Goal: Information Seeking & Learning: Check status

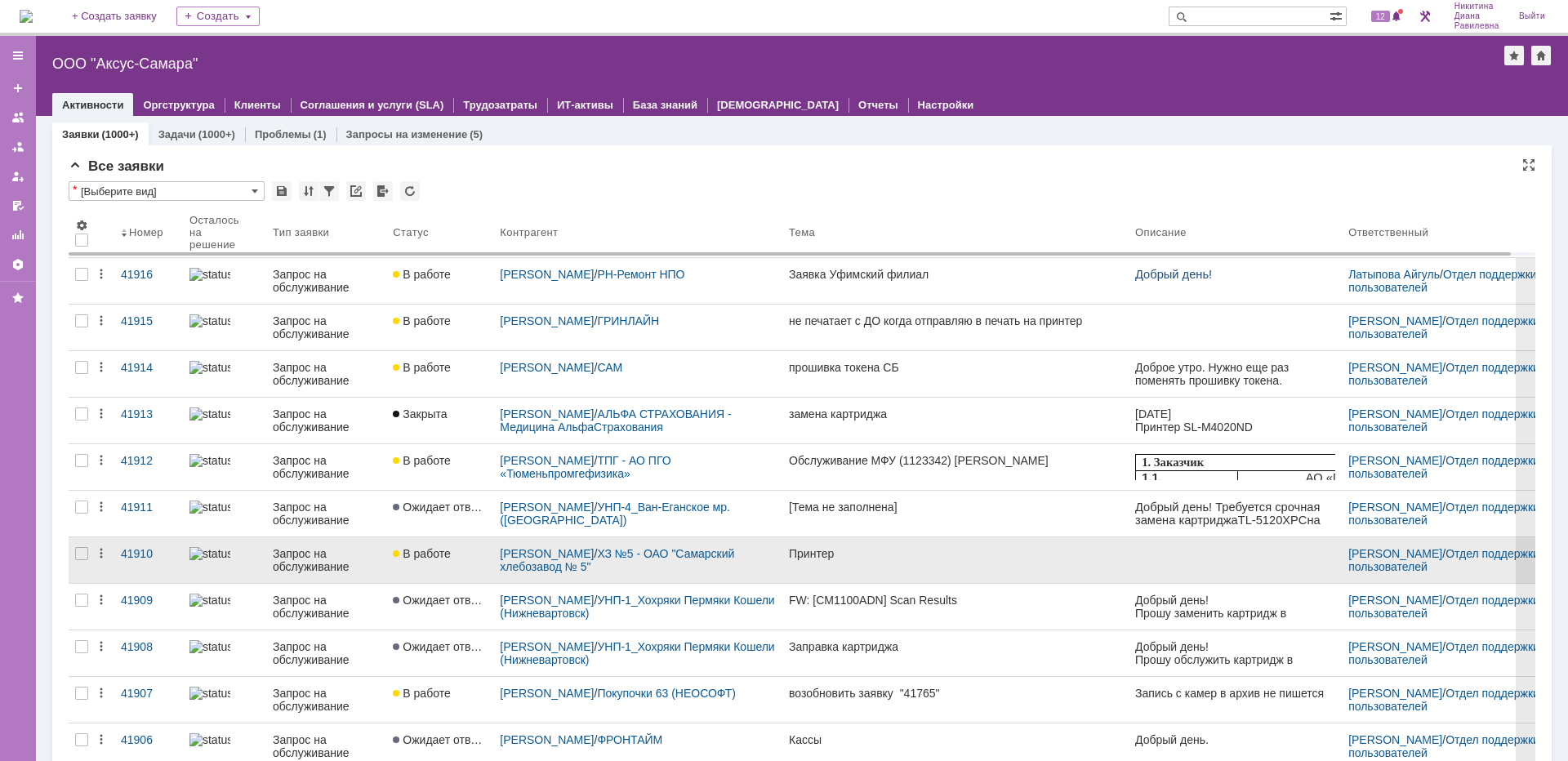
click at [353, 560] on div "Запрос на обслуживание" at bounding box center [327, 560] width 107 height 26
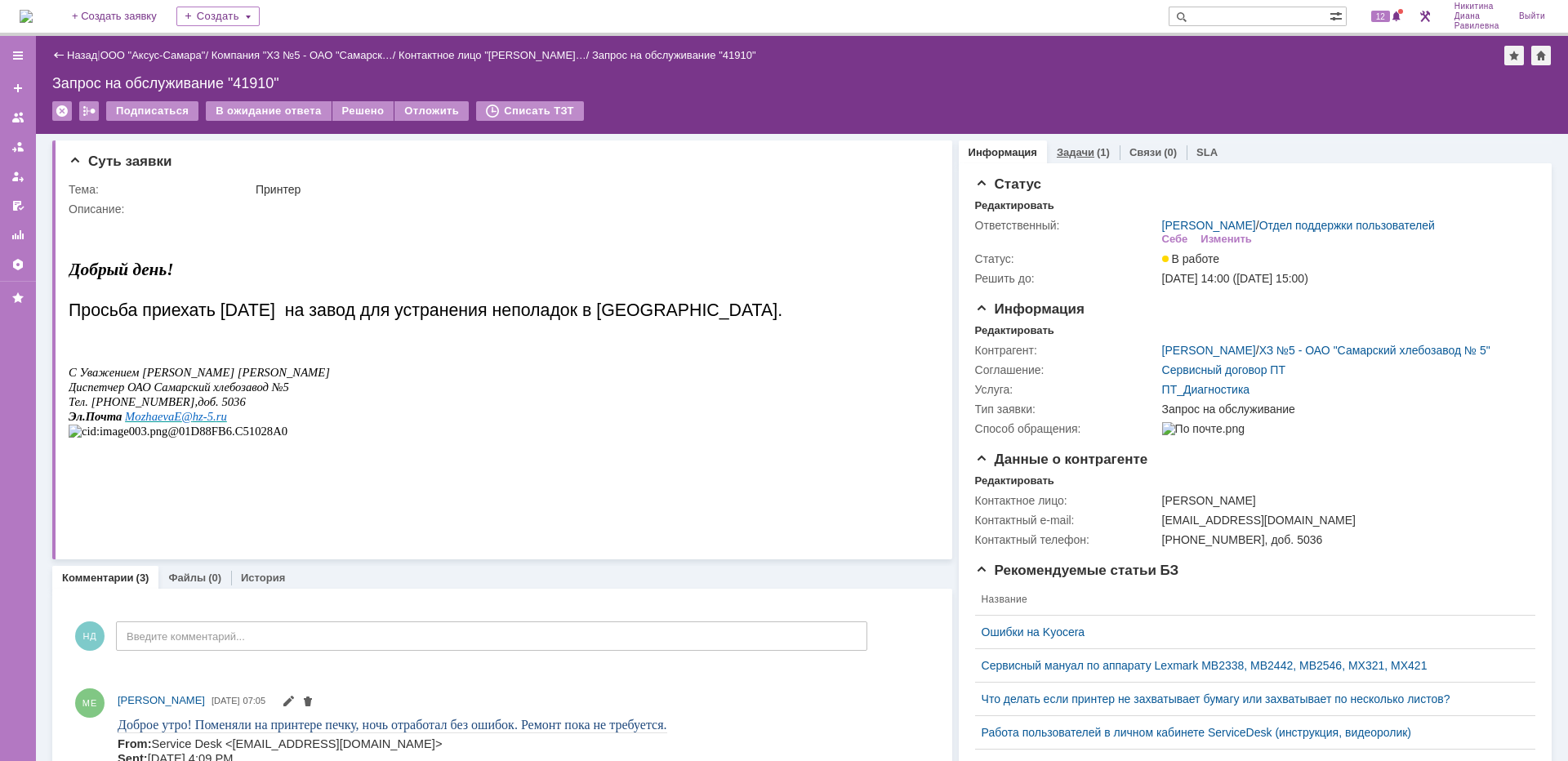
click at [1082, 149] on link "Задачи" at bounding box center [1076, 152] width 38 height 12
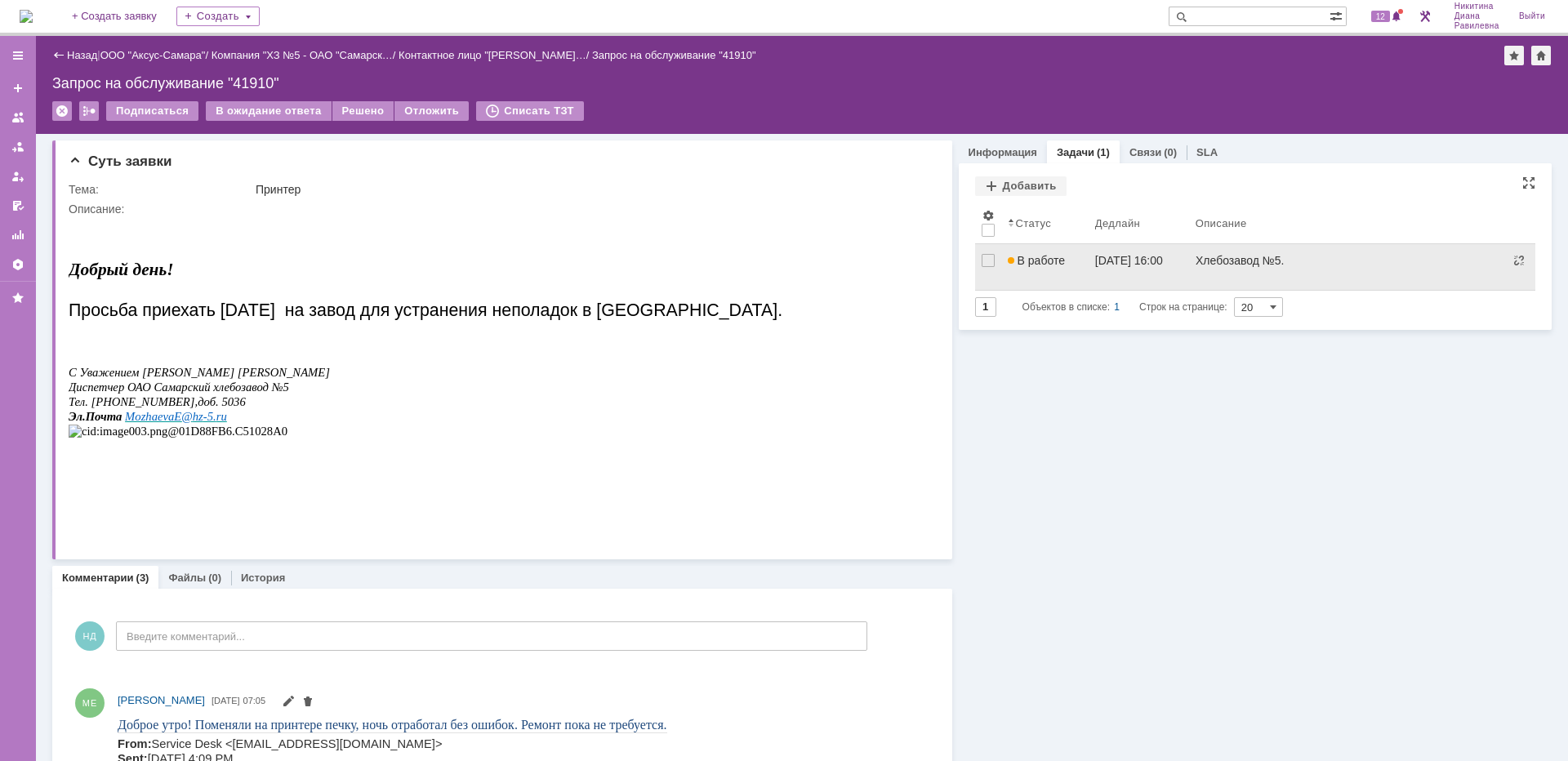
click at [1047, 265] on span "В работе" at bounding box center [1037, 260] width 57 height 13
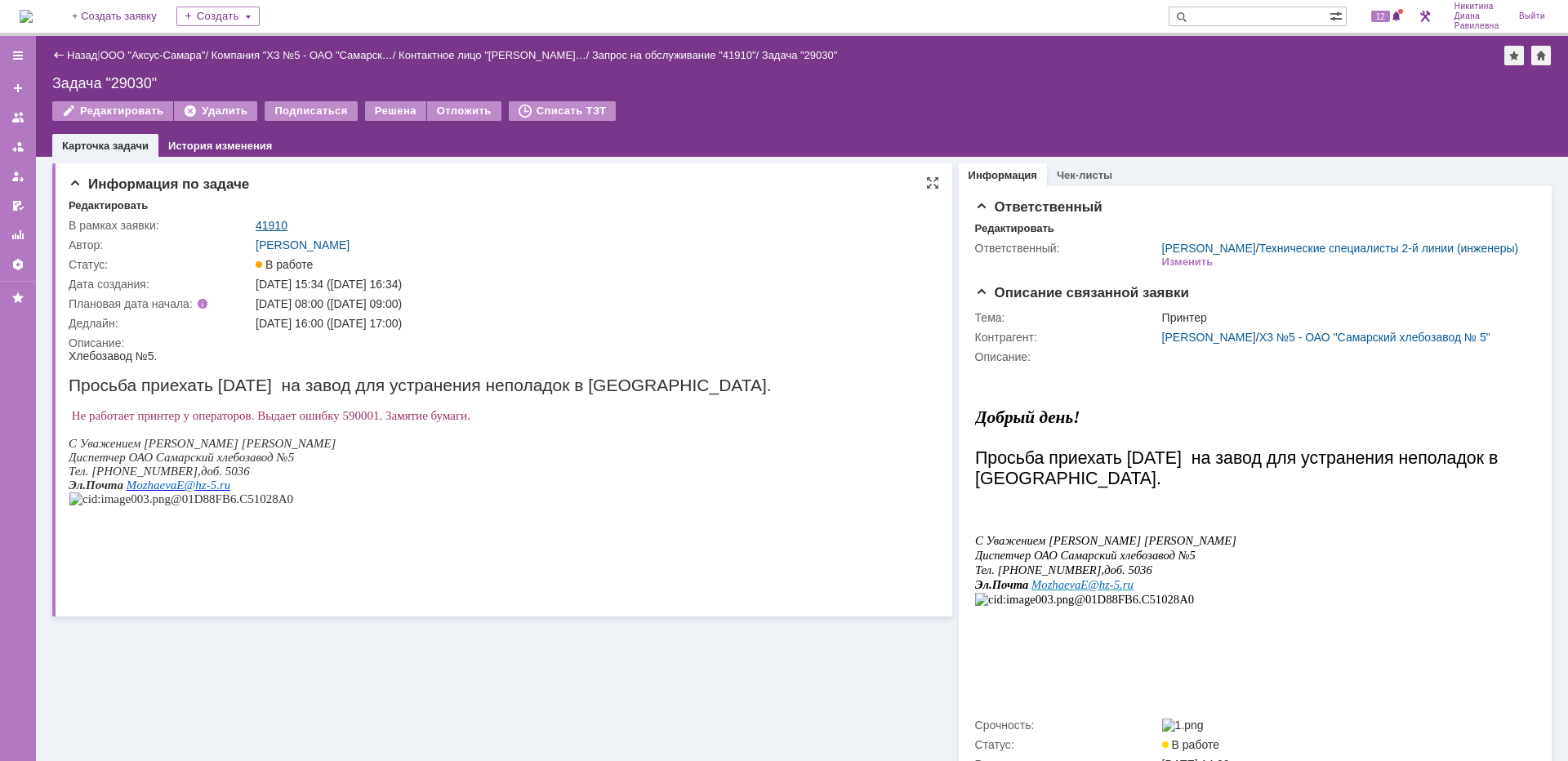
click at [279, 224] on link "41910" at bounding box center [271, 225] width 31 height 13
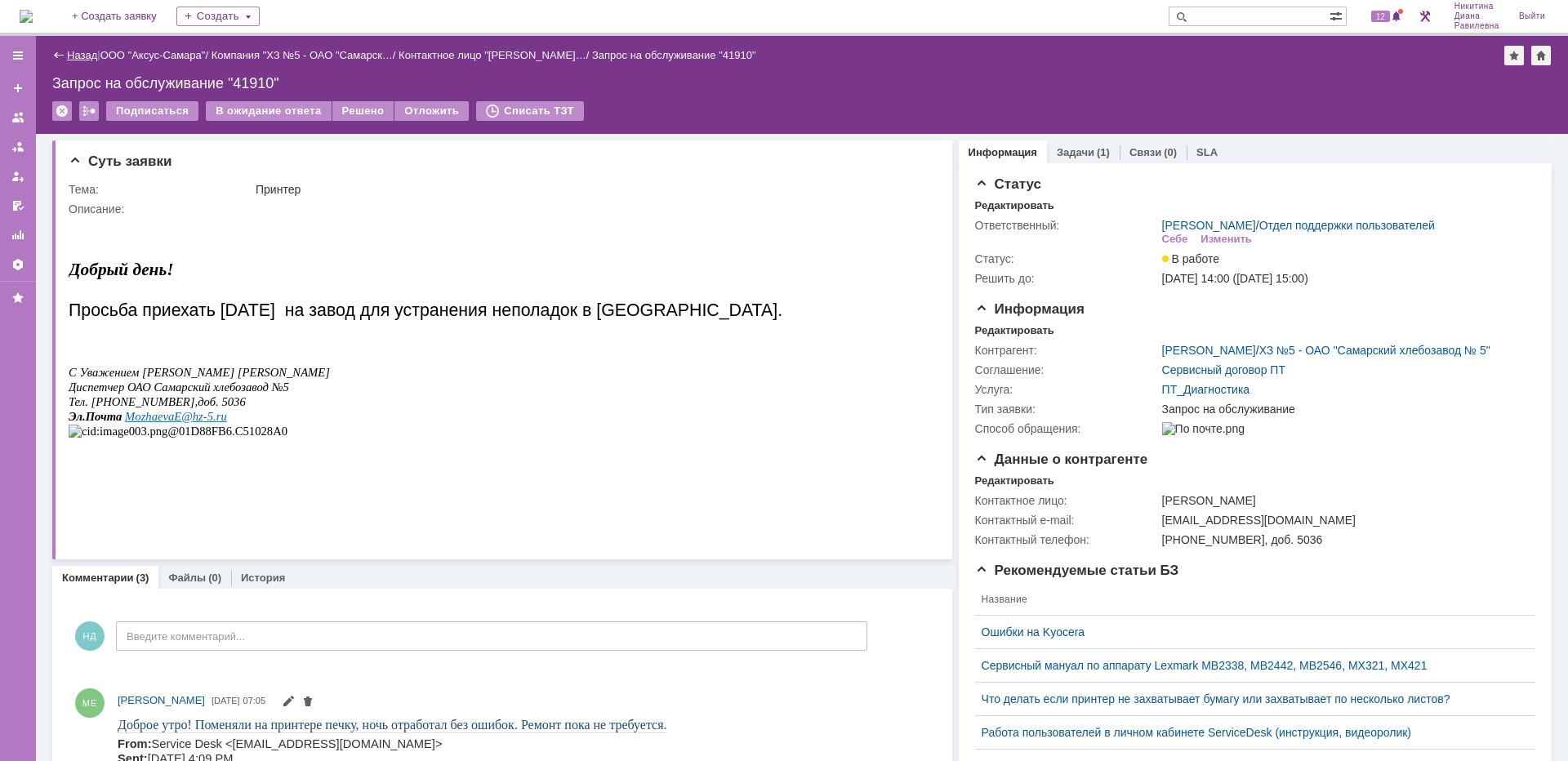
click at [79, 53] on link "Назад" at bounding box center [81, 55] width 31 height 12
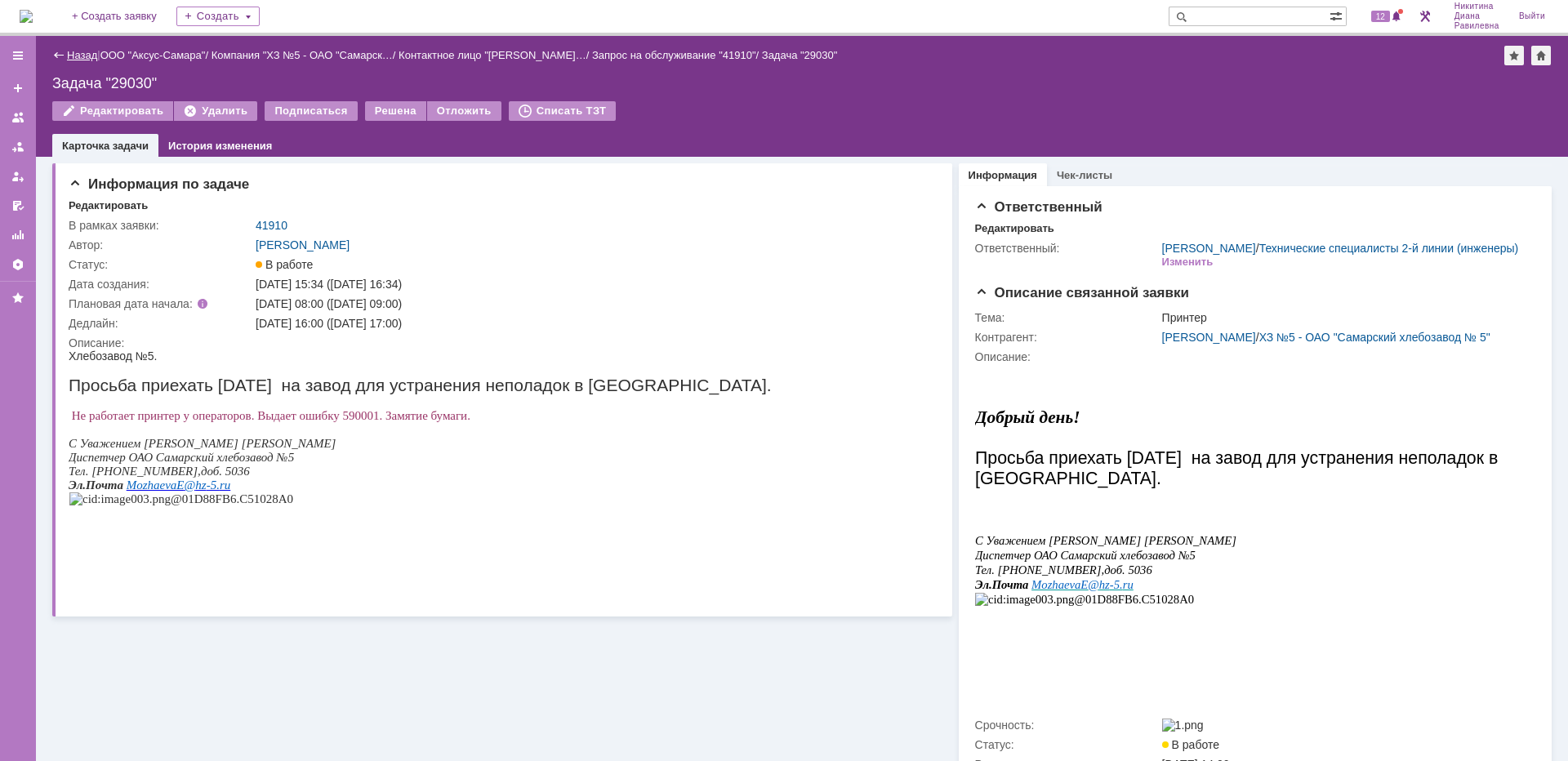
click at [69, 51] on link "Назад" at bounding box center [81, 55] width 31 height 12
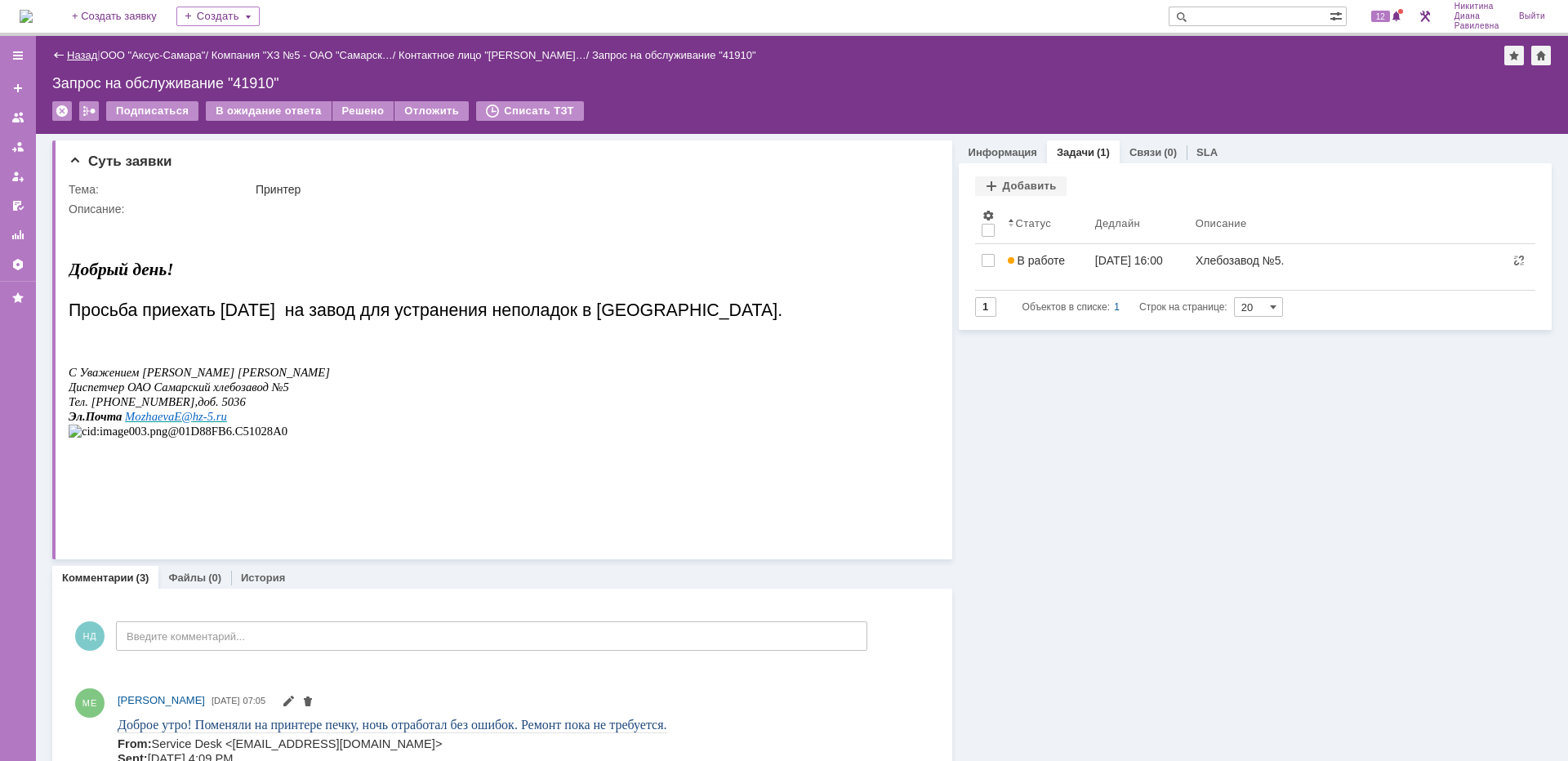
click at [80, 53] on link "Назад" at bounding box center [81, 55] width 31 height 12
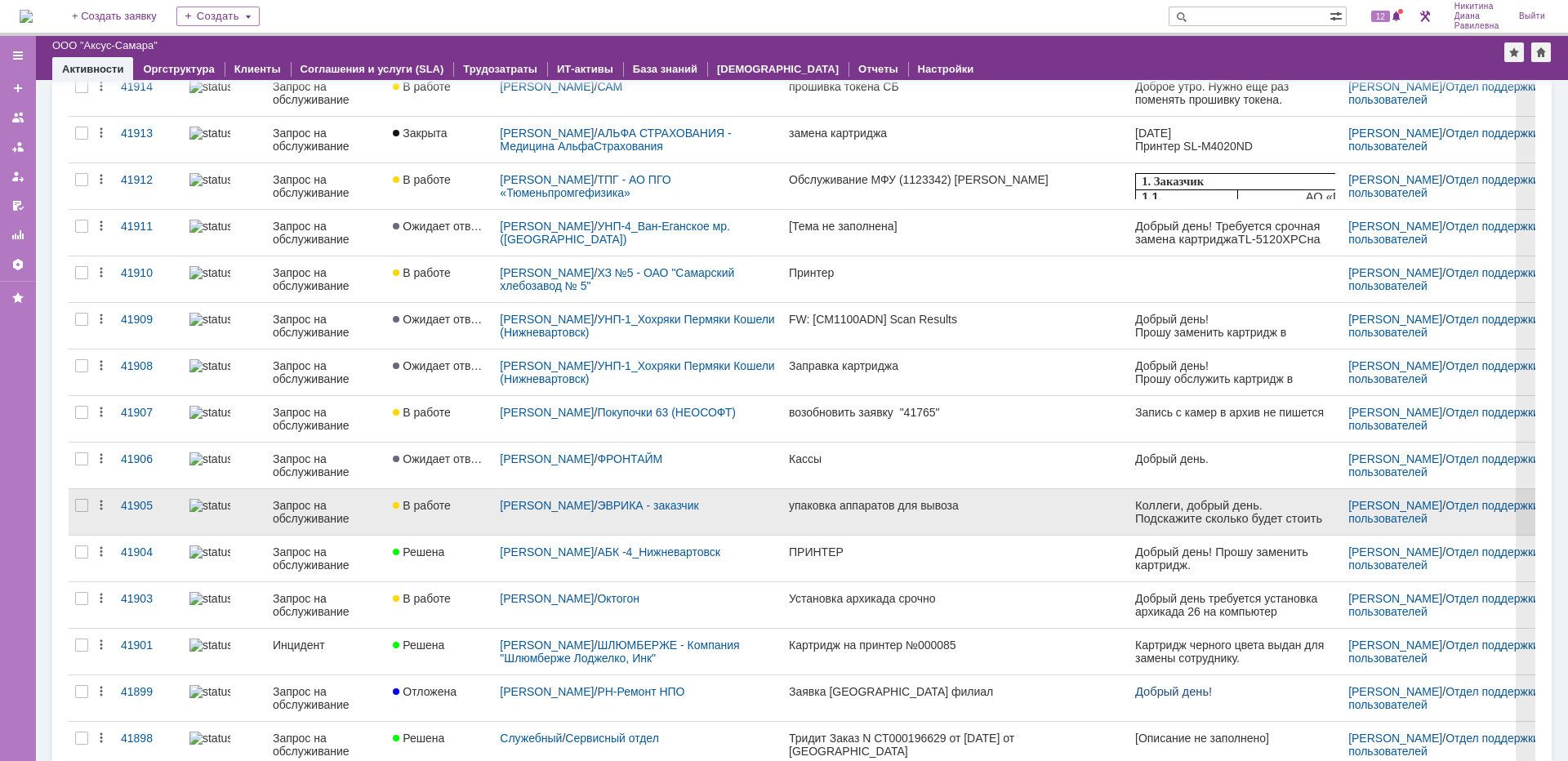
click at [354, 518] on div "Запрос на обслуживание" at bounding box center [327, 512] width 107 height 26
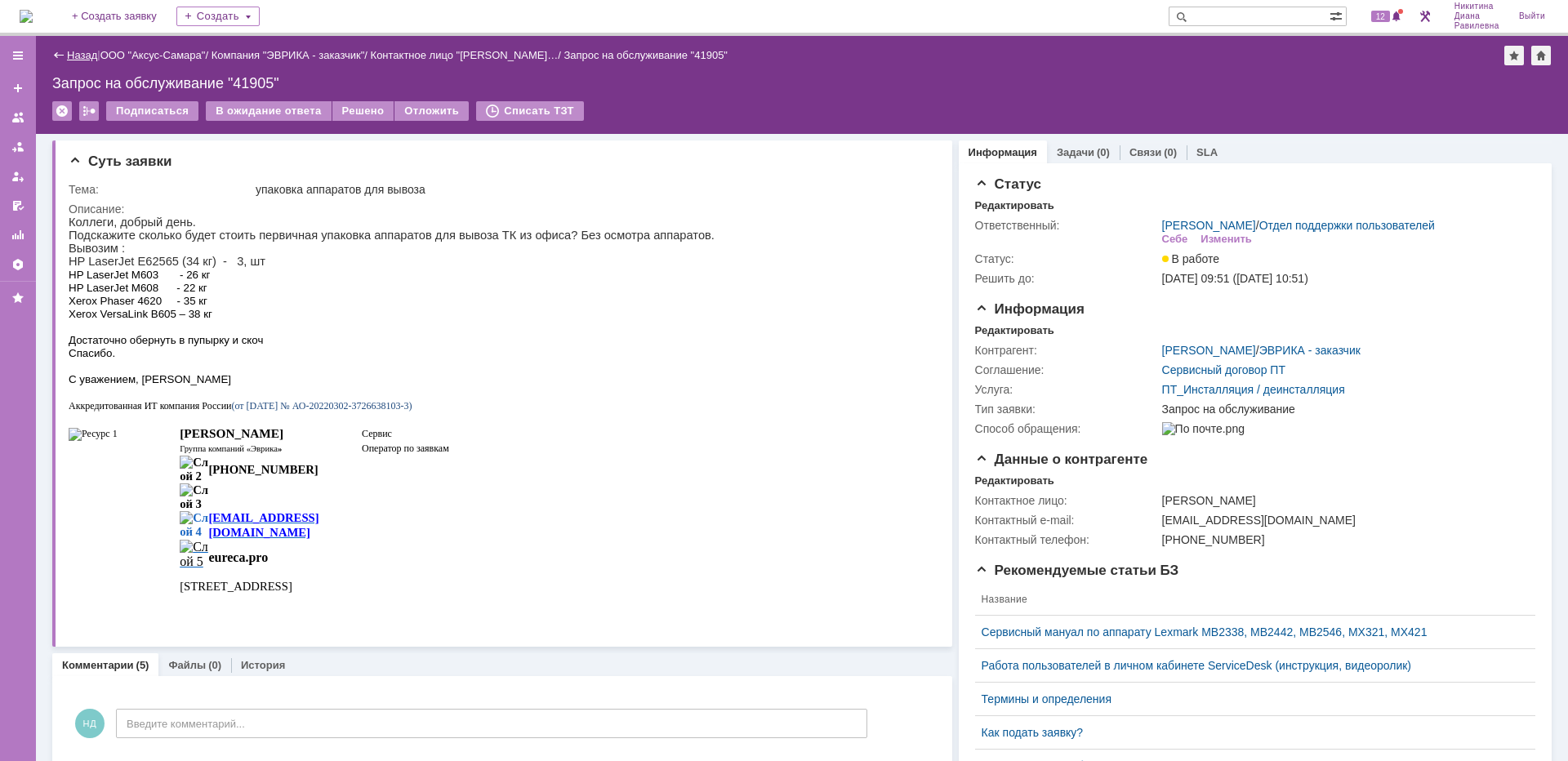
click at [87, 58] on link "Назад" at bounding box center [81, 55] width 31 height 12
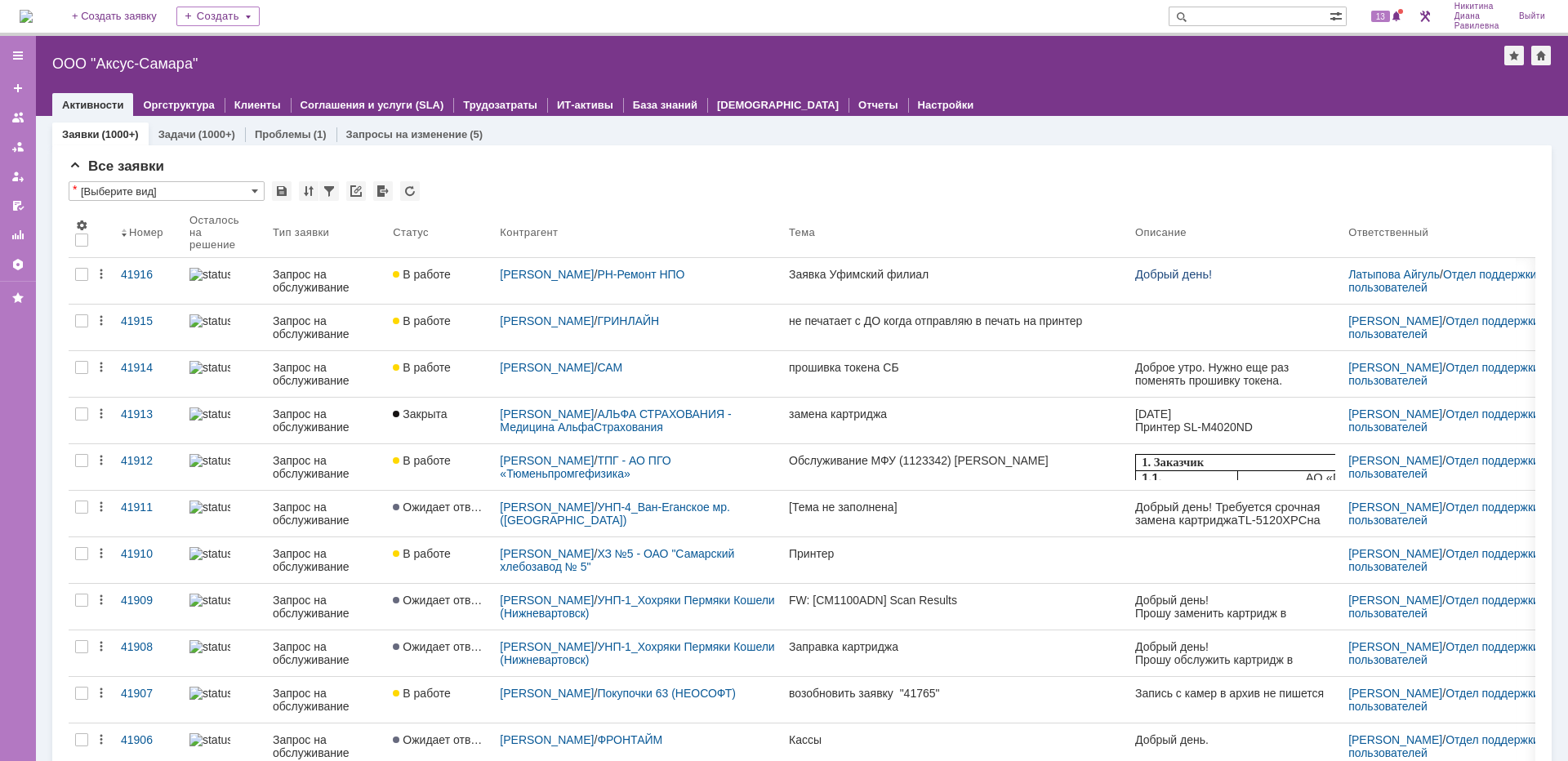
click at [1228, 18] on input "text" at bounding box center [1250, 16] width 161 height 19
type input "косма"
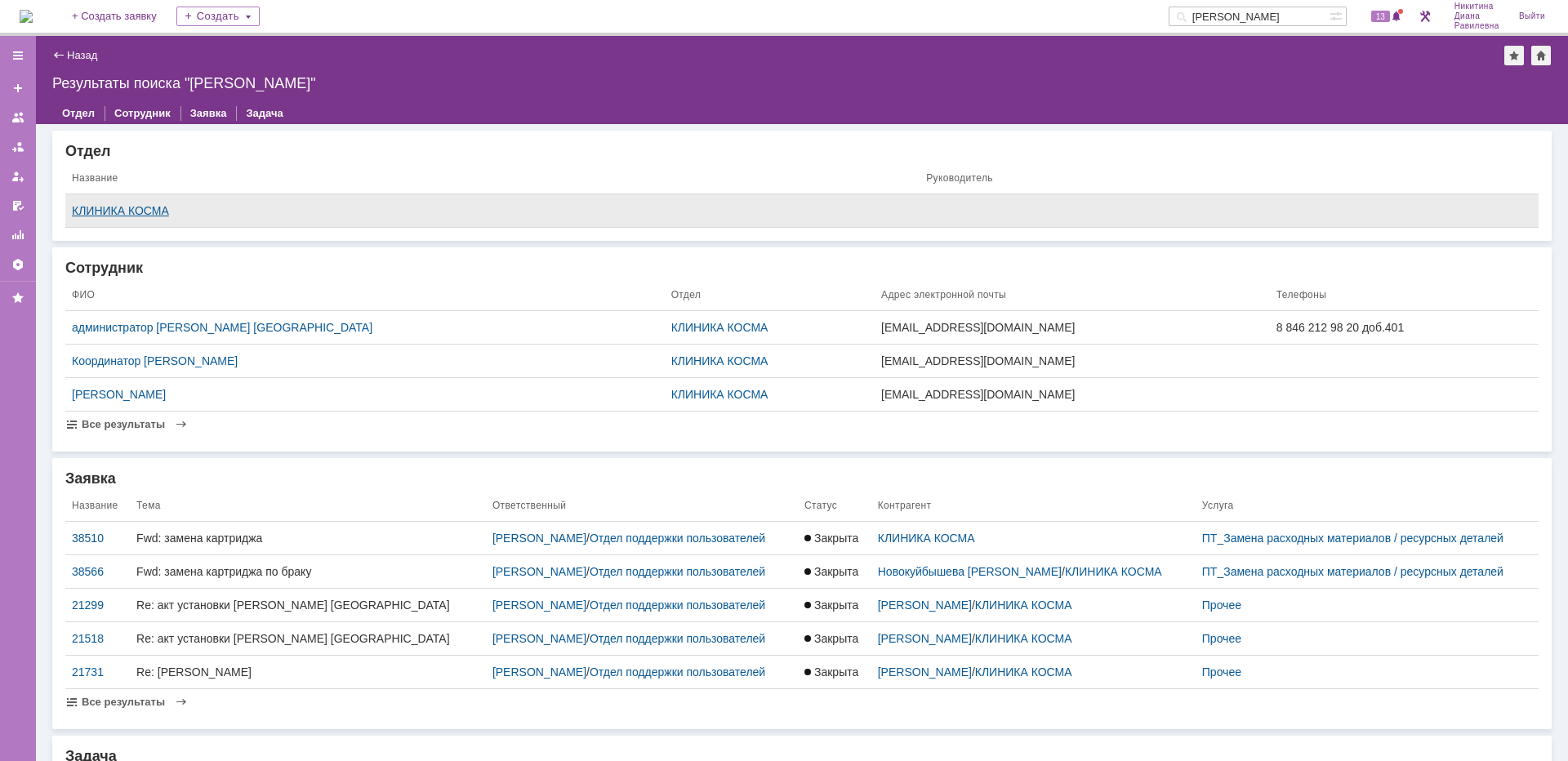
click at [143, 209] on div "КЛИНИКА КОСМА" at bounding box center [492, 211] width 841 height 13
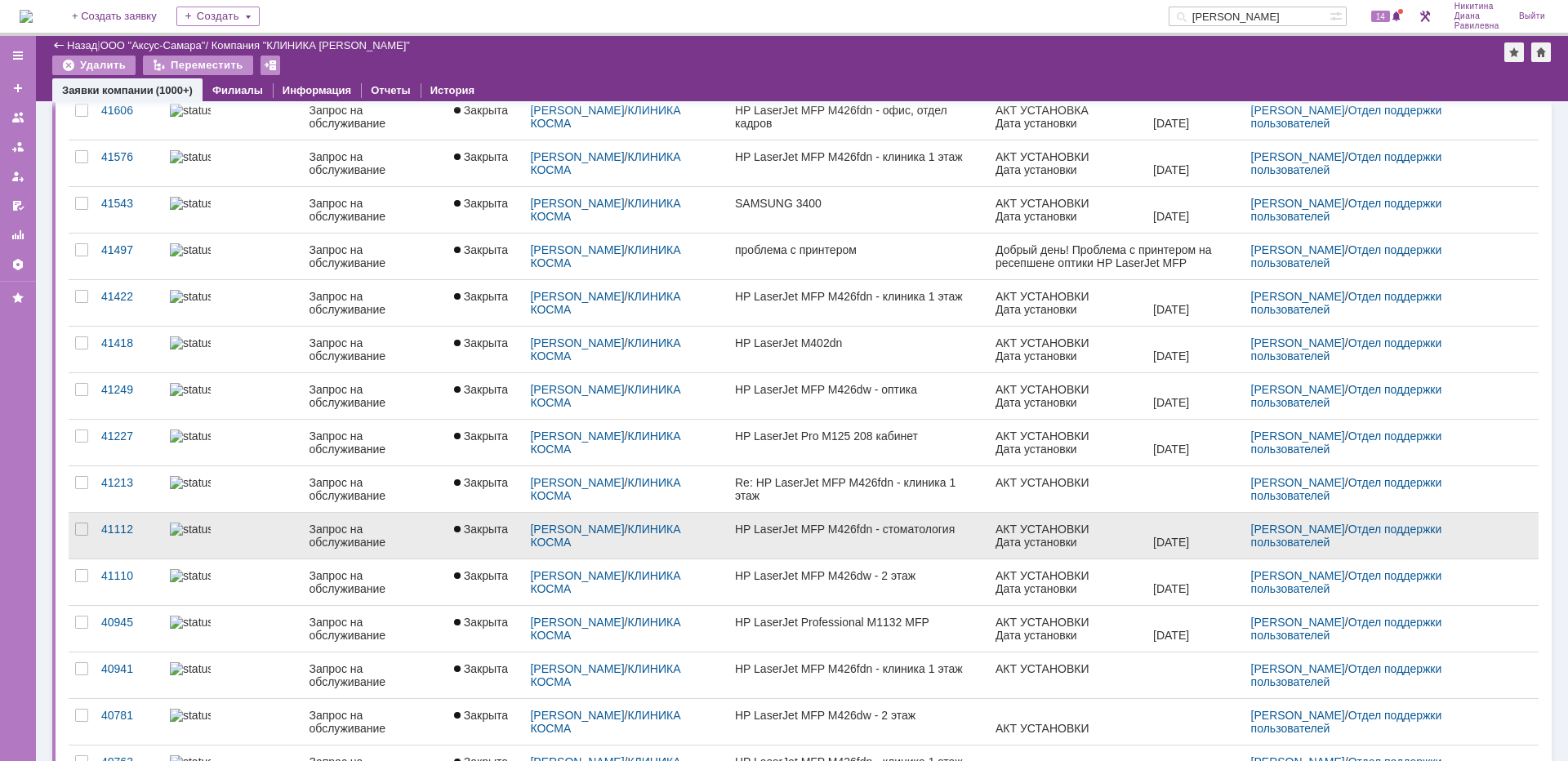
scroll to position [405, 0]
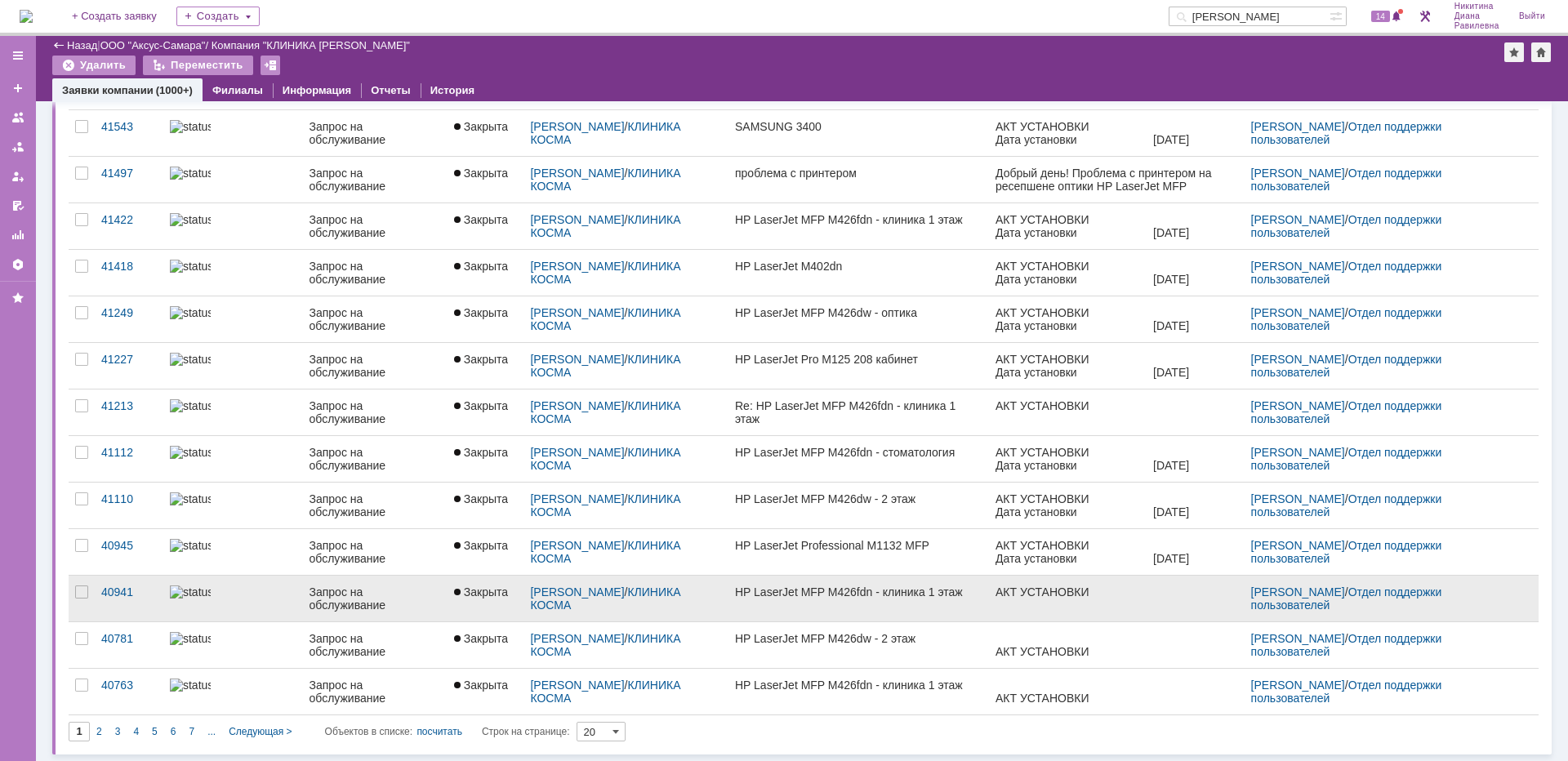
click at [309, 602] on div "Запрос на обслуживание" at bounding box center [375, 599] width 131 height 26
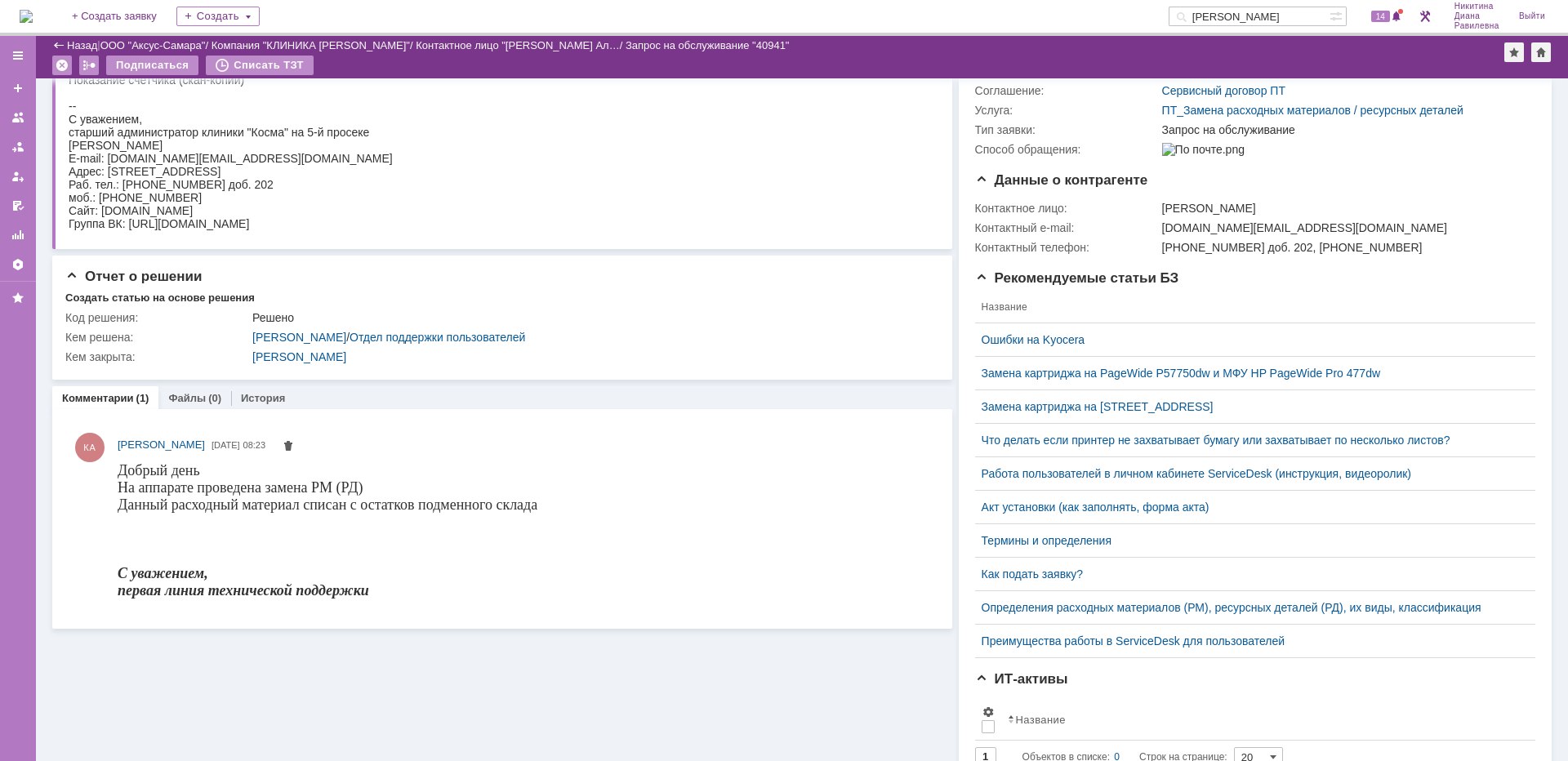
scroll to position [44, 0]
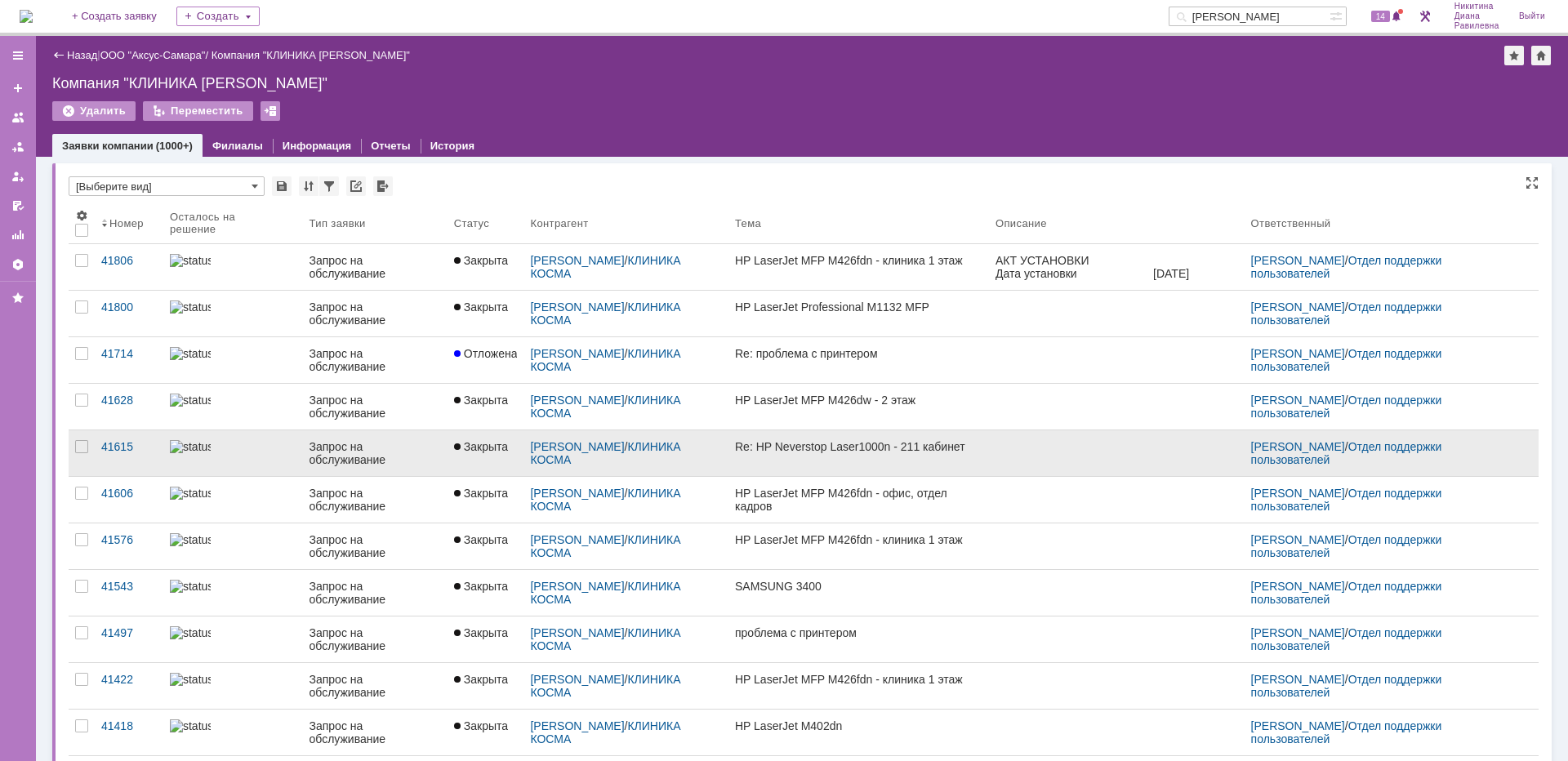
click at [271, 454] on div at bounding box center [233, 447] width 127 height 13
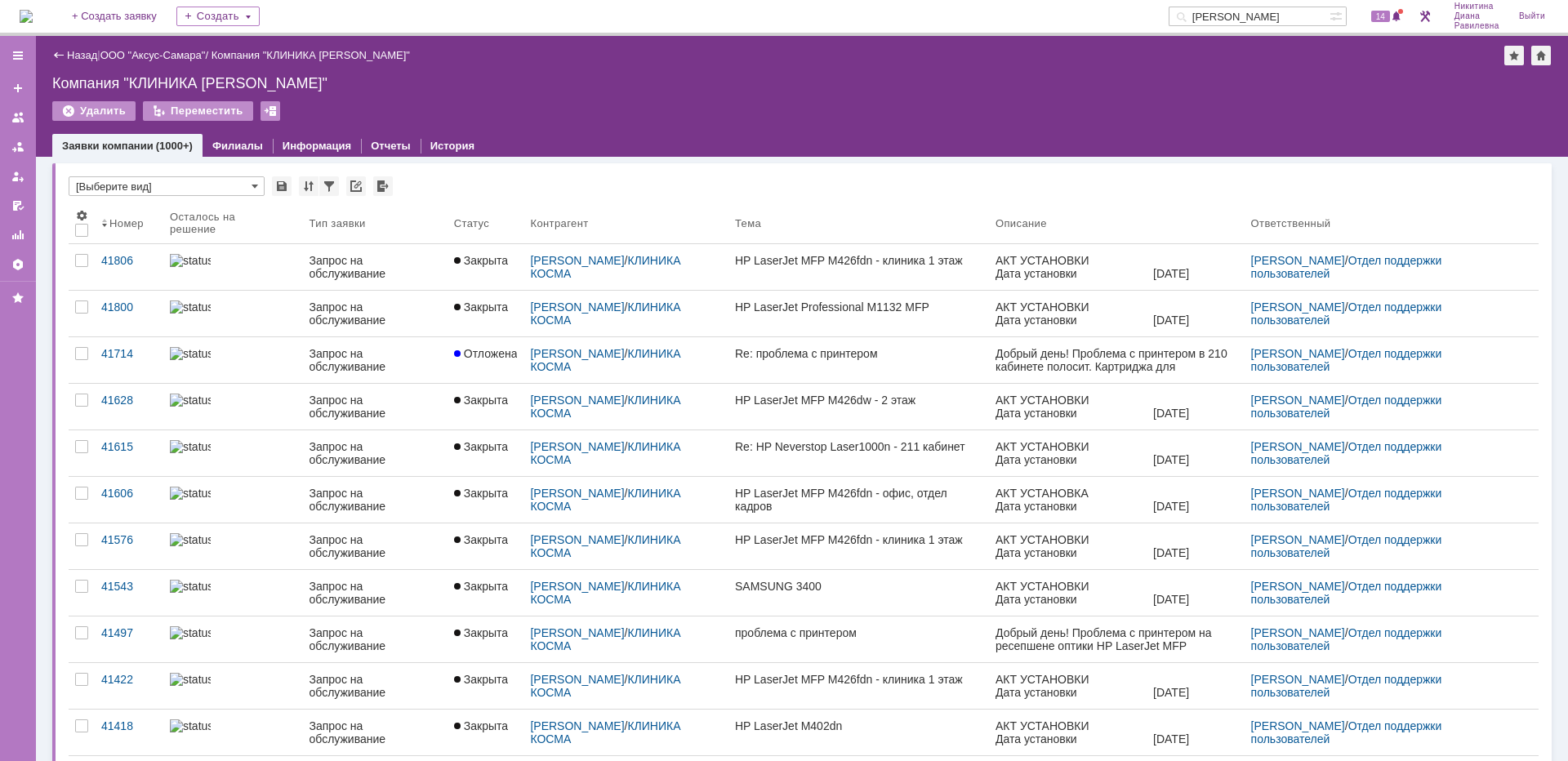
click at [278, 406] on div at bounding box center [233, 400] width 127 height 13
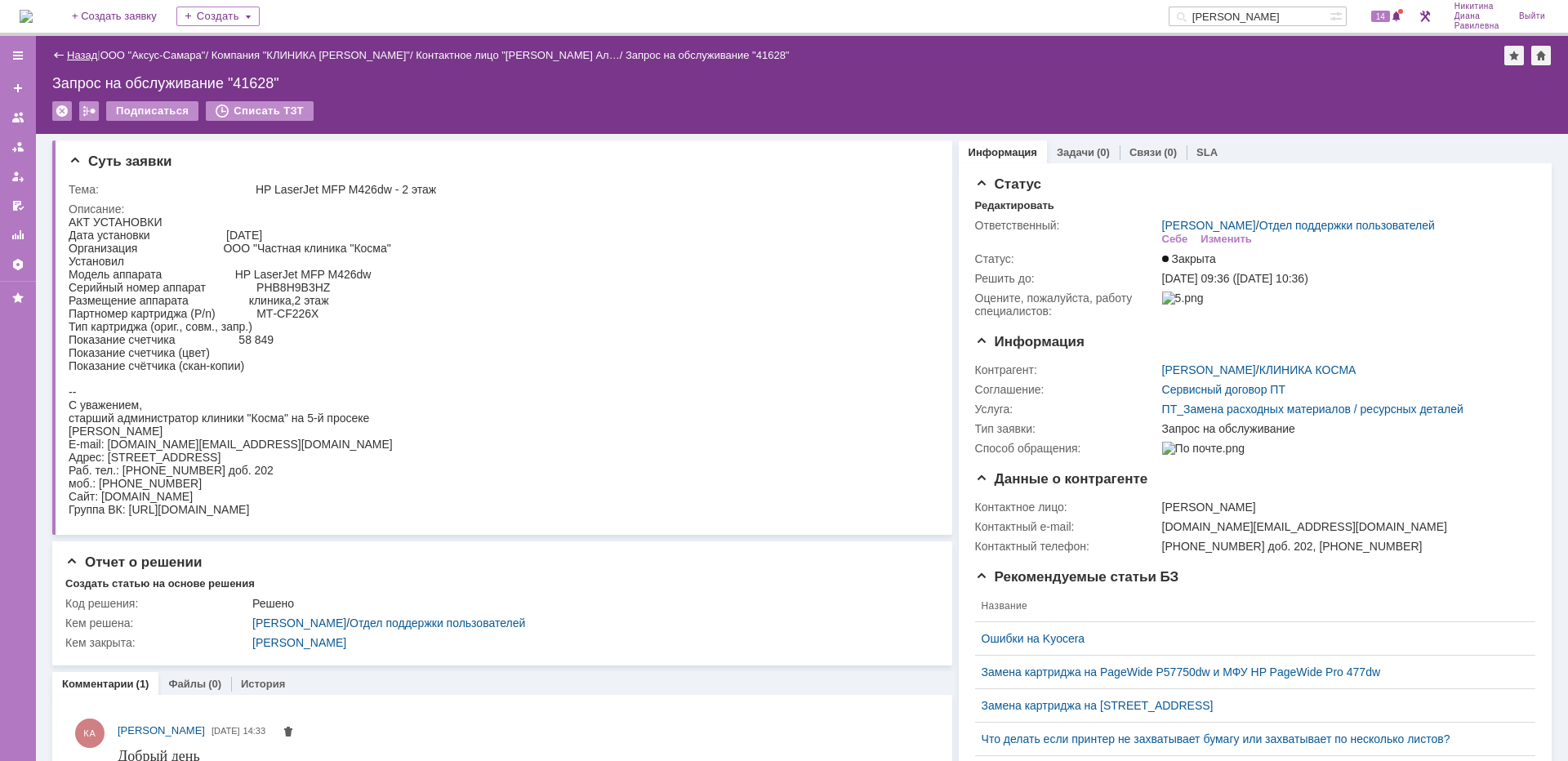
click at [86, 56] on link "Назад" at bounding box center [81, 55] width 31 height 12
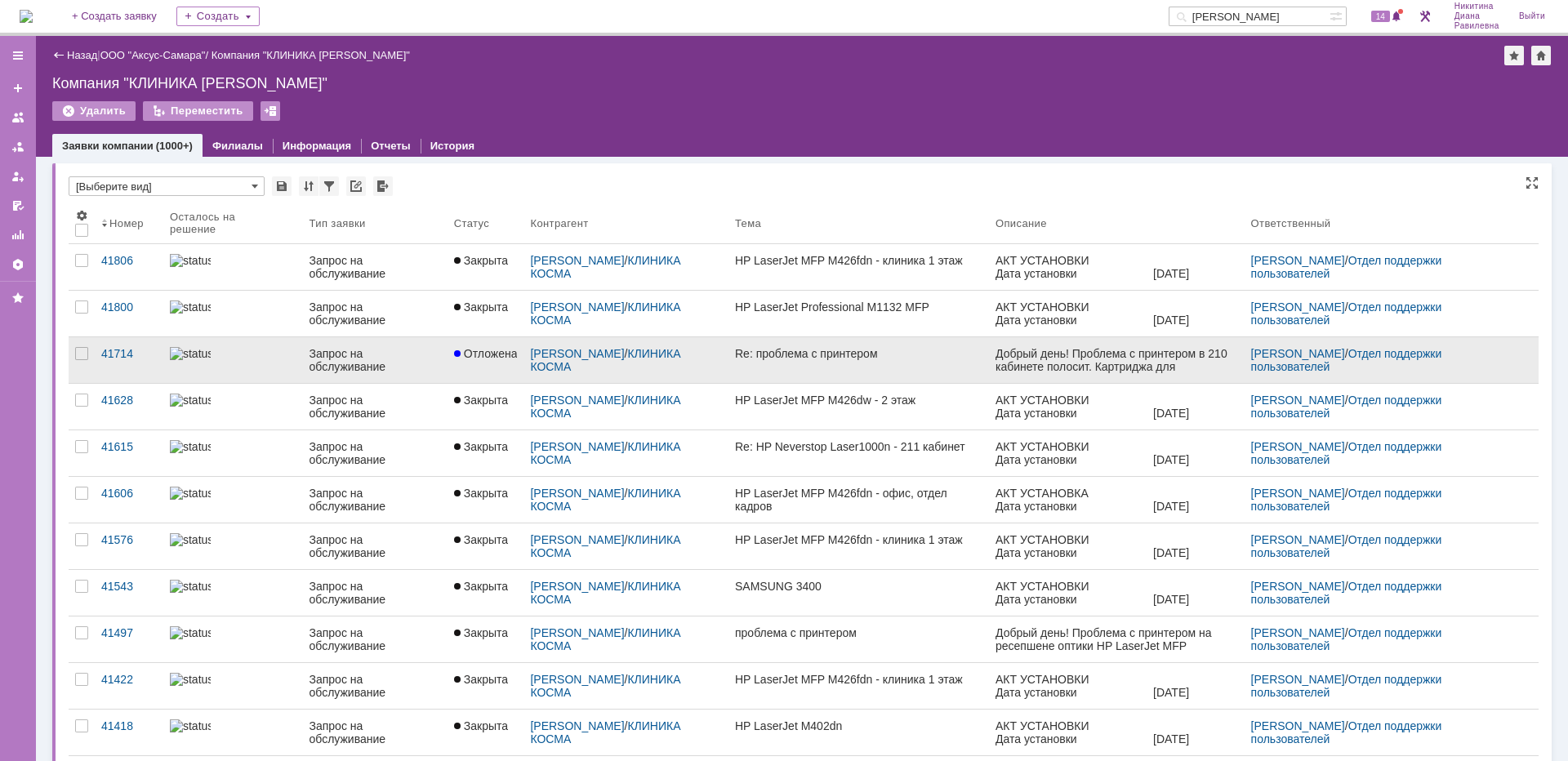
click at [289, 356] on link at bounding box center [232, 359] width 140 height 45
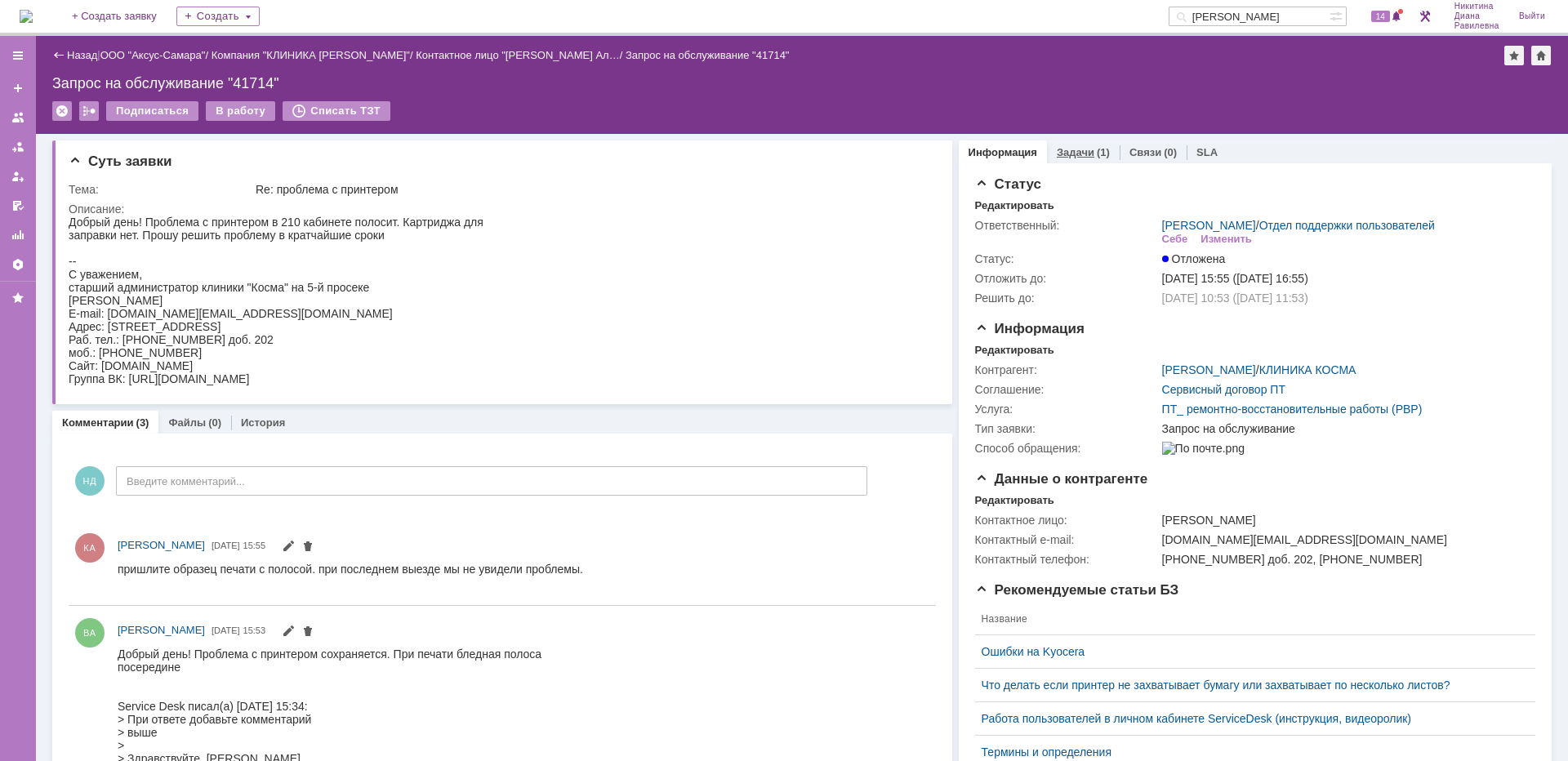
click at [1077, 146] on link "Задачи" at bounding box center [1076, 152] width 38 height 12
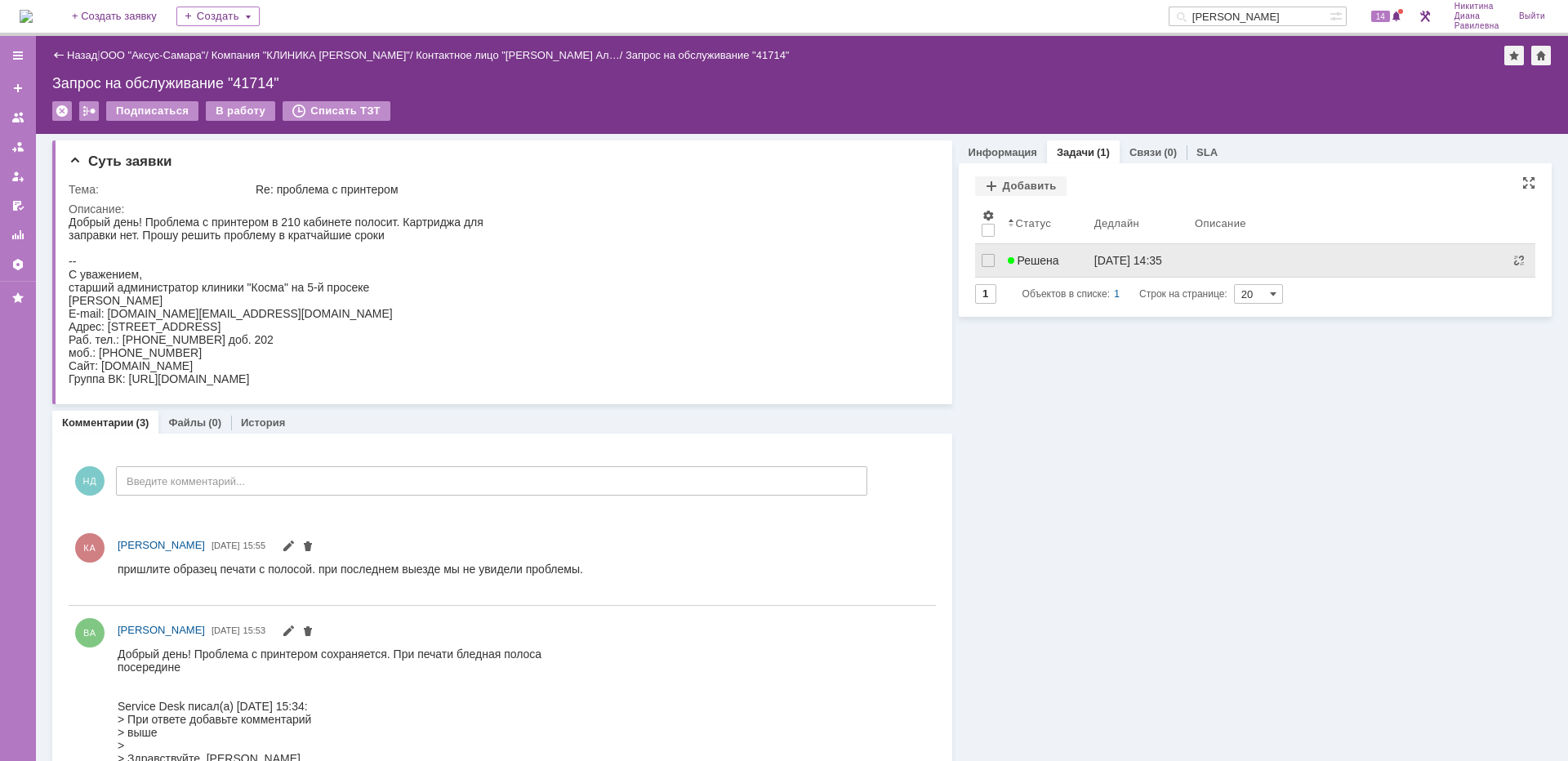
click at [1050, 258] on span "Решена" at bounding box center [1034, 260] width 52 height 13
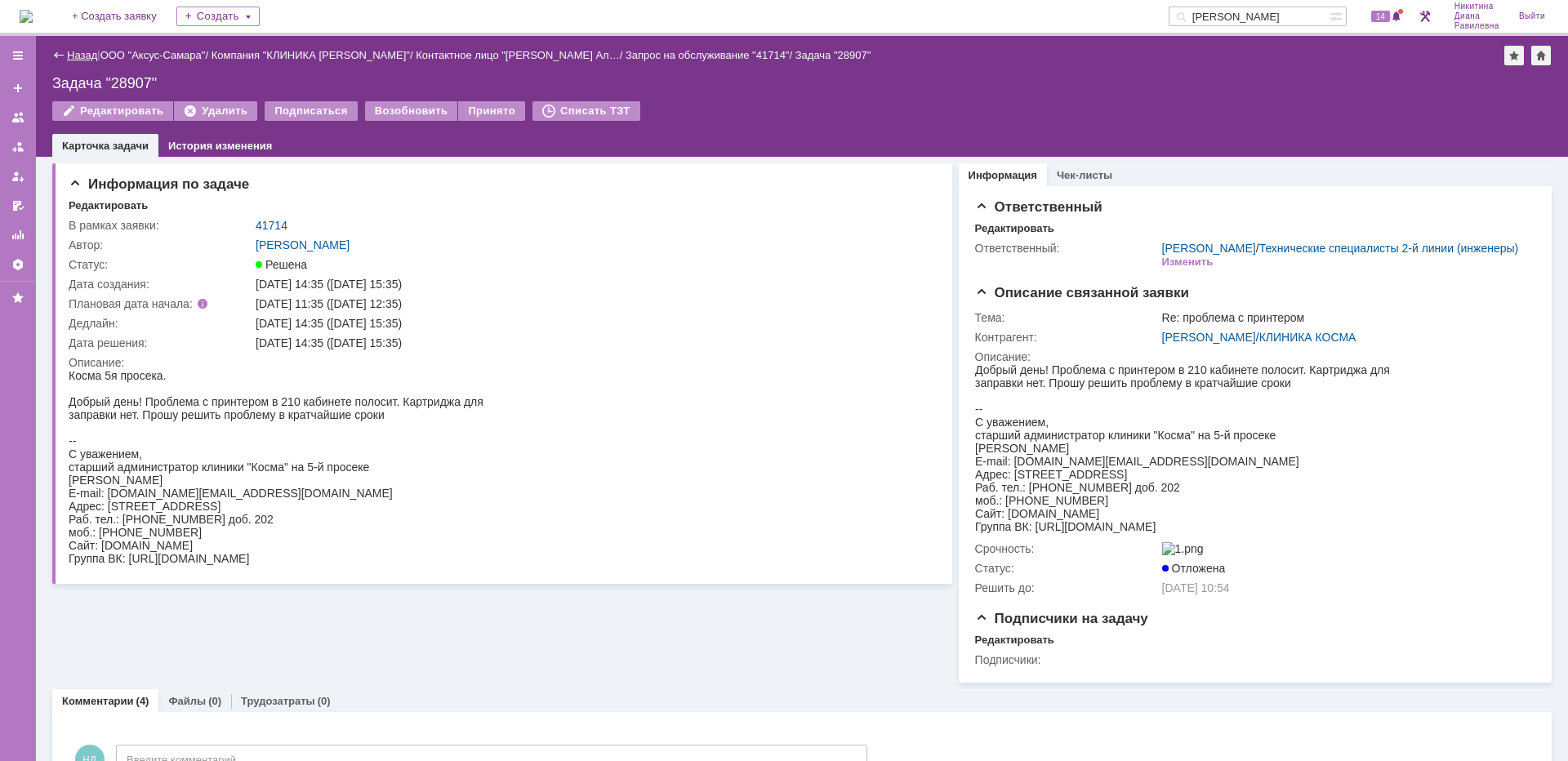
click at [78, 53] on link "Назад" at bounding box center [81, 55] width 31 height 12
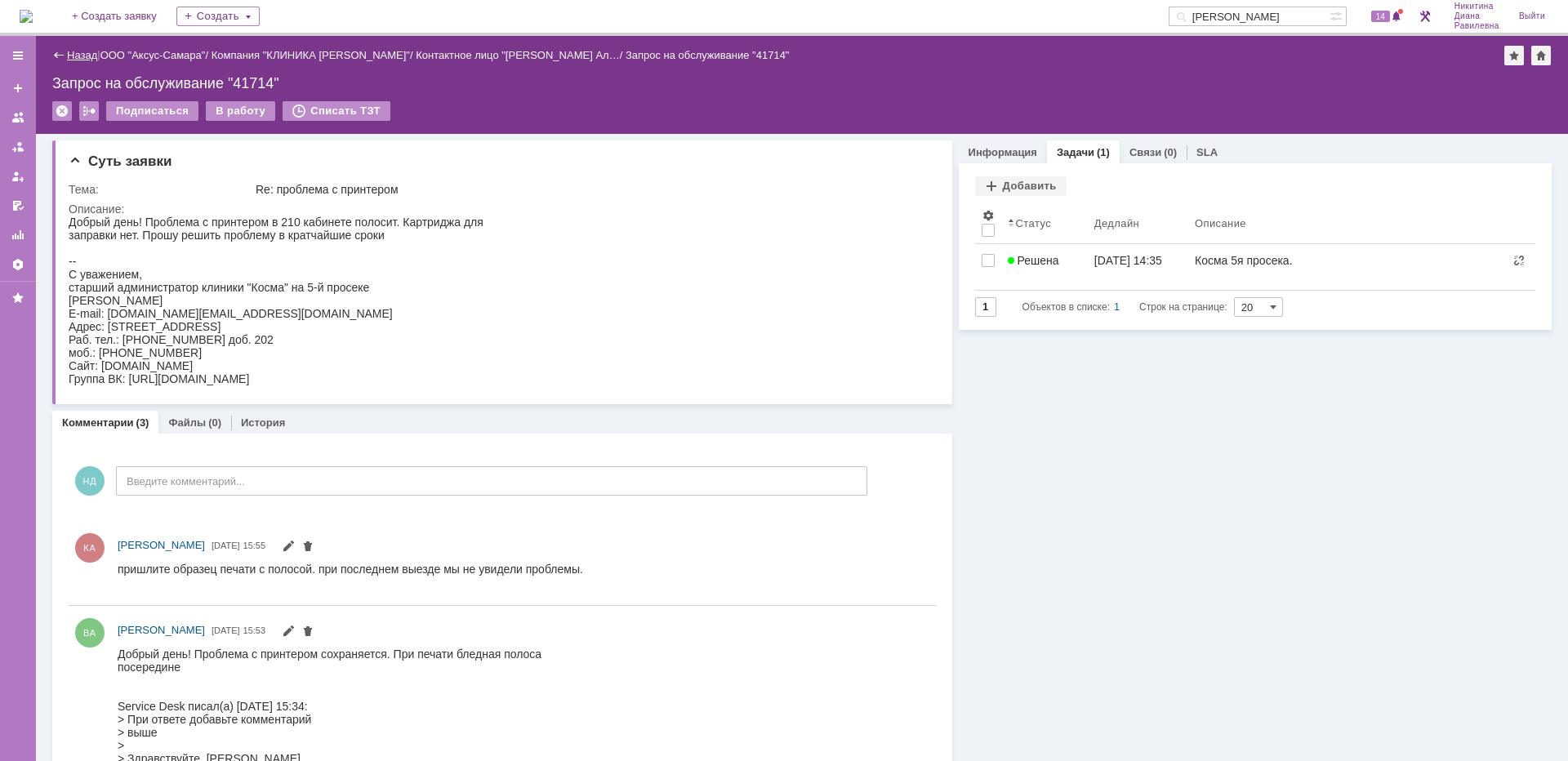
click at [77, 49] on link "Назад" at bounding box center [81, 55] width 31 height 12
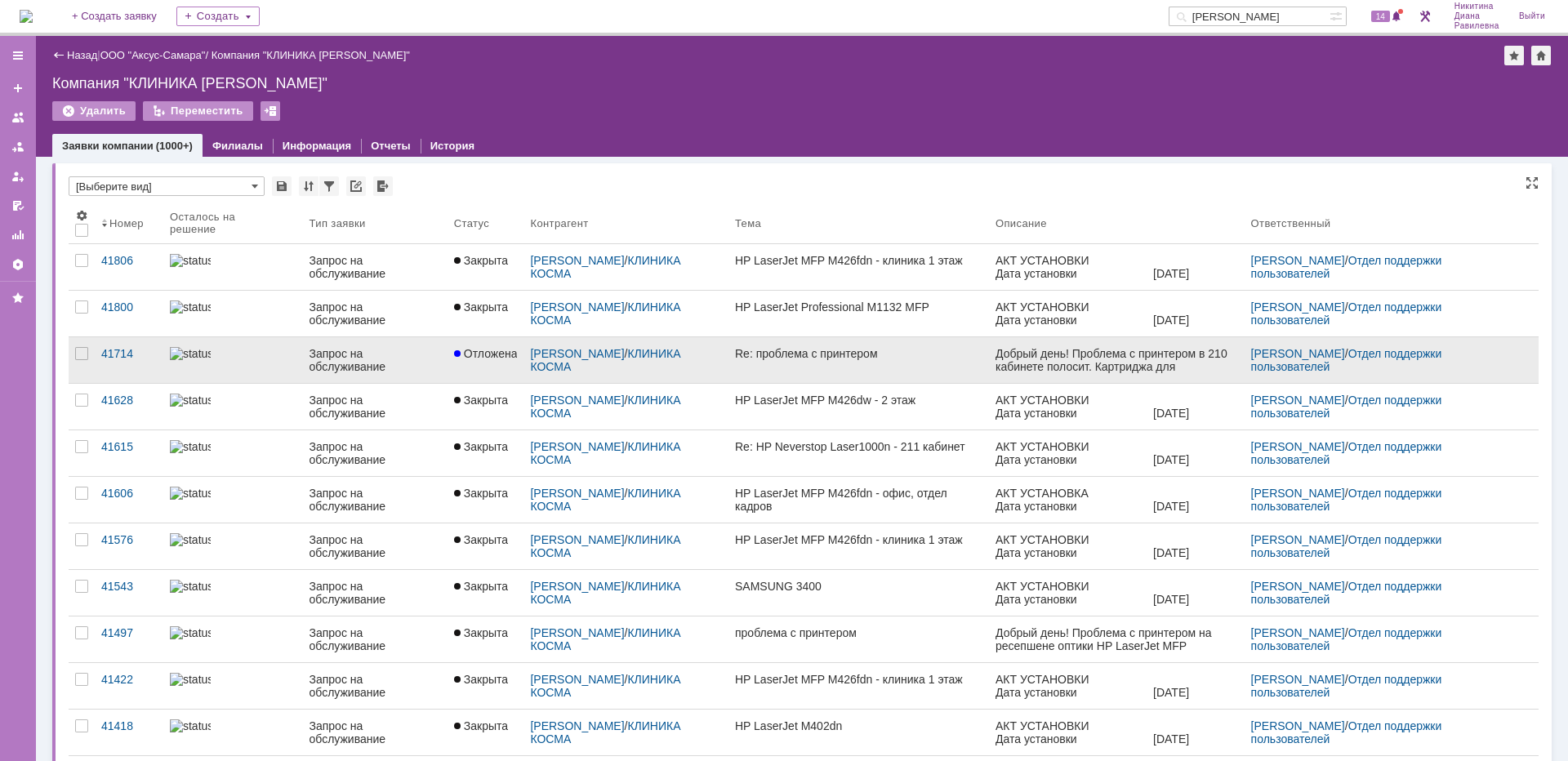
click at [318, 353] on div "Запрос на обслуживание" at bounding box center [375, 360] width 131 height 26
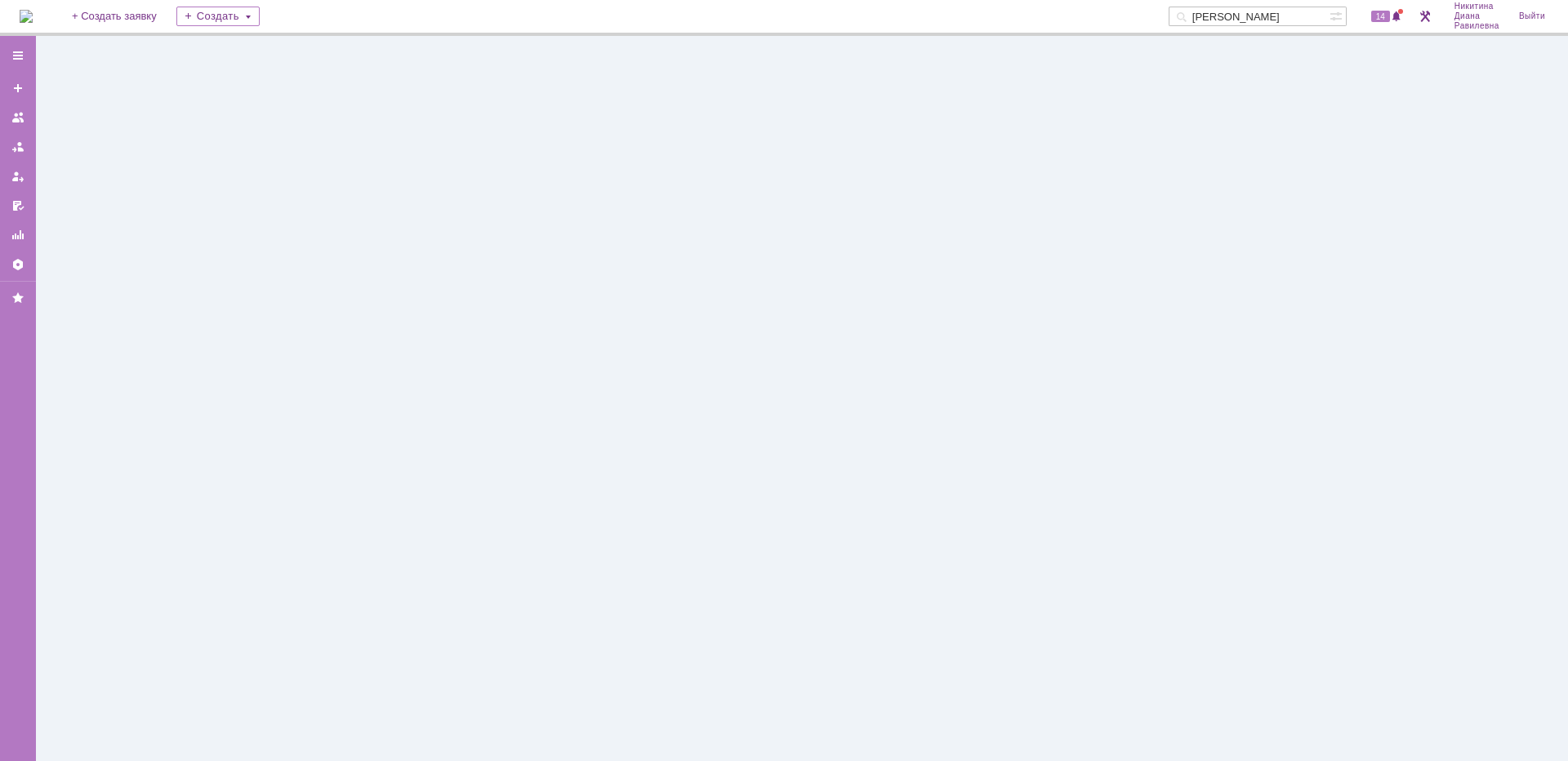
click at [318, 353] on div at bounding box center [802, 399] width 1532 height 726
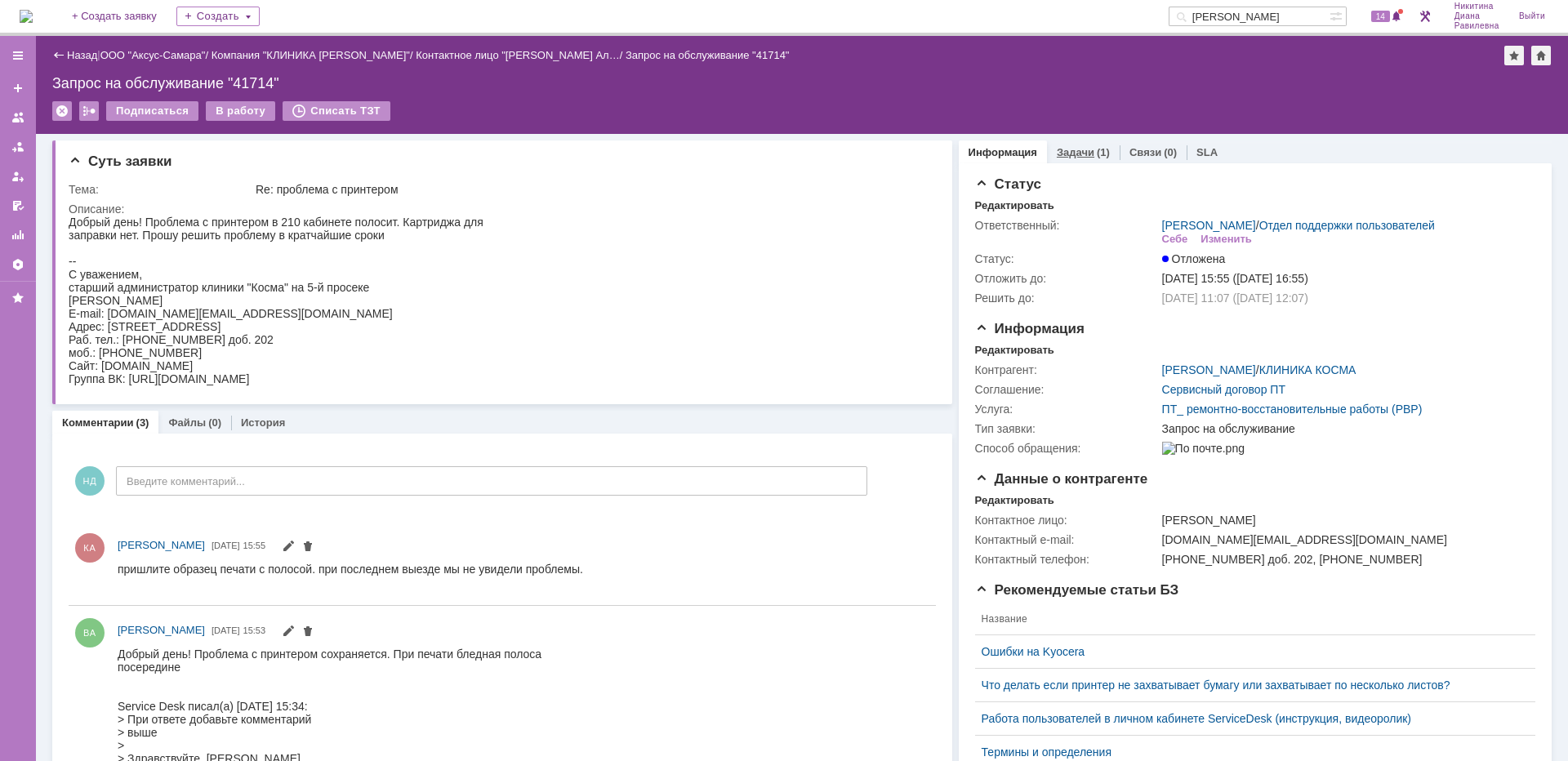
click at [1072, 155] on link "Задачи" at bounding box center [1076, 152] width 38 height 12
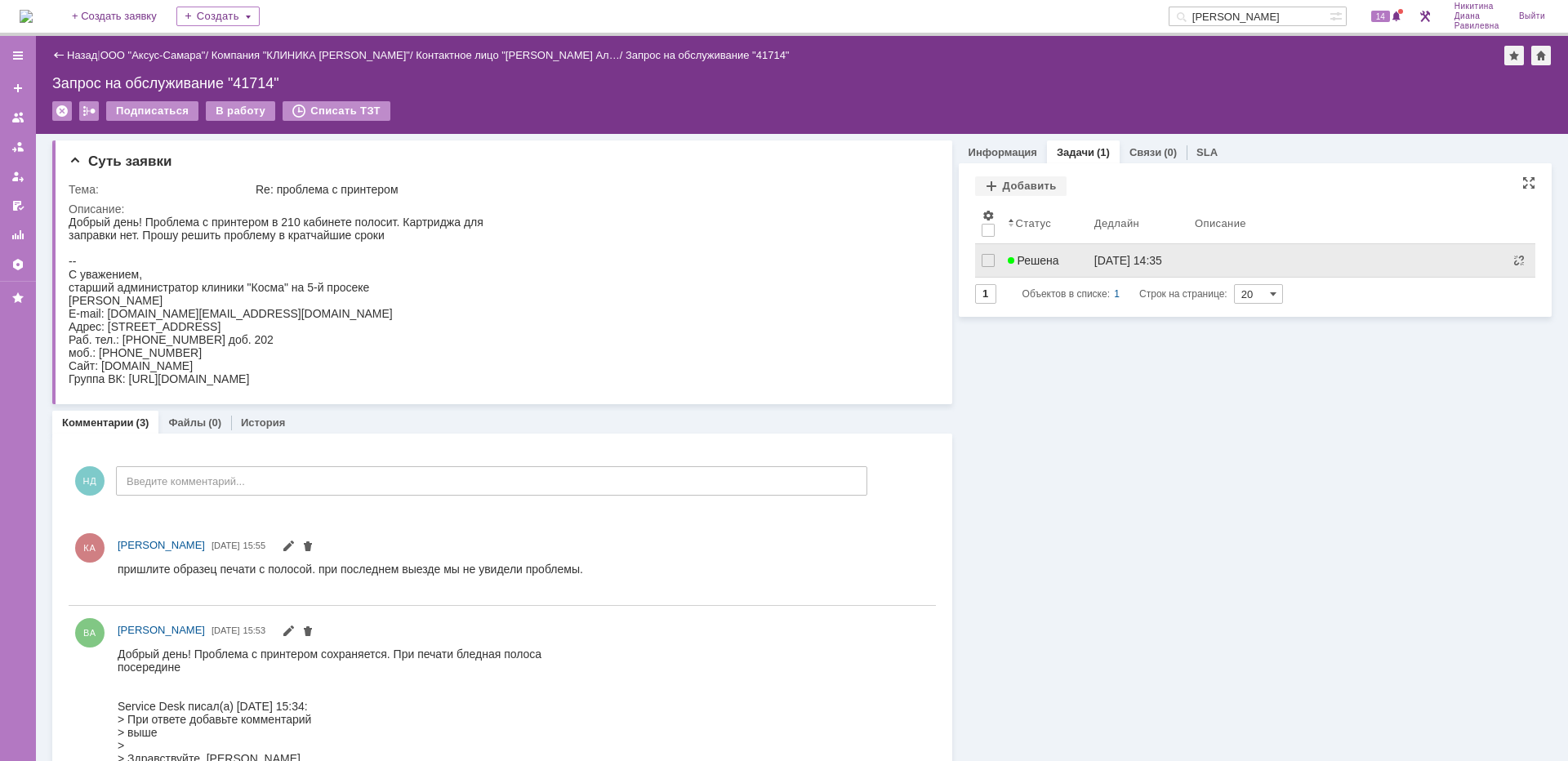
click at [1104, 259] on div "11.09.2025 14:35" at bounding box center [1127, 260] width 68 height 13
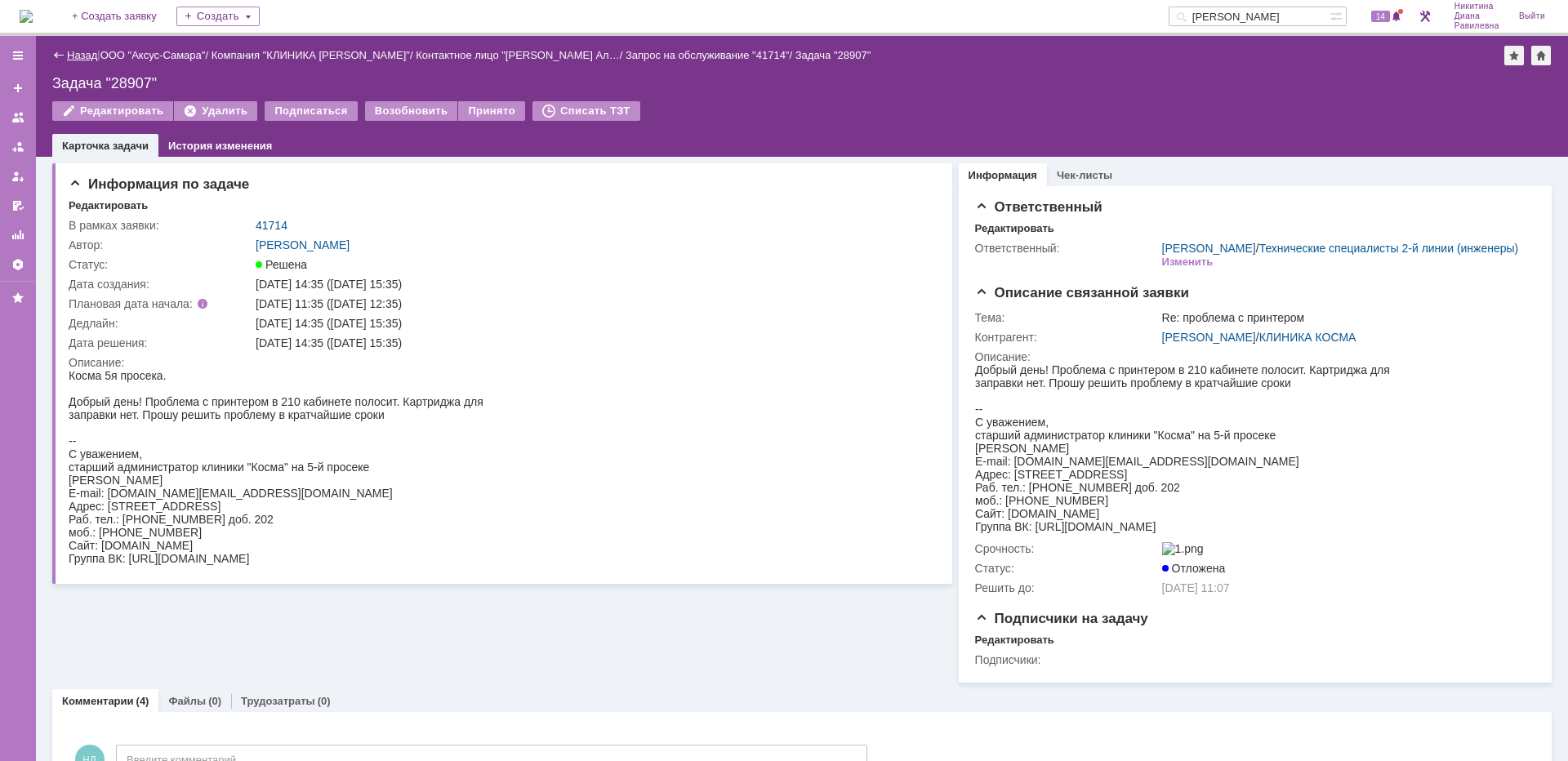
click at [77, 52] on link "Назад" at bounding box center [81, 55] width 31 height 12
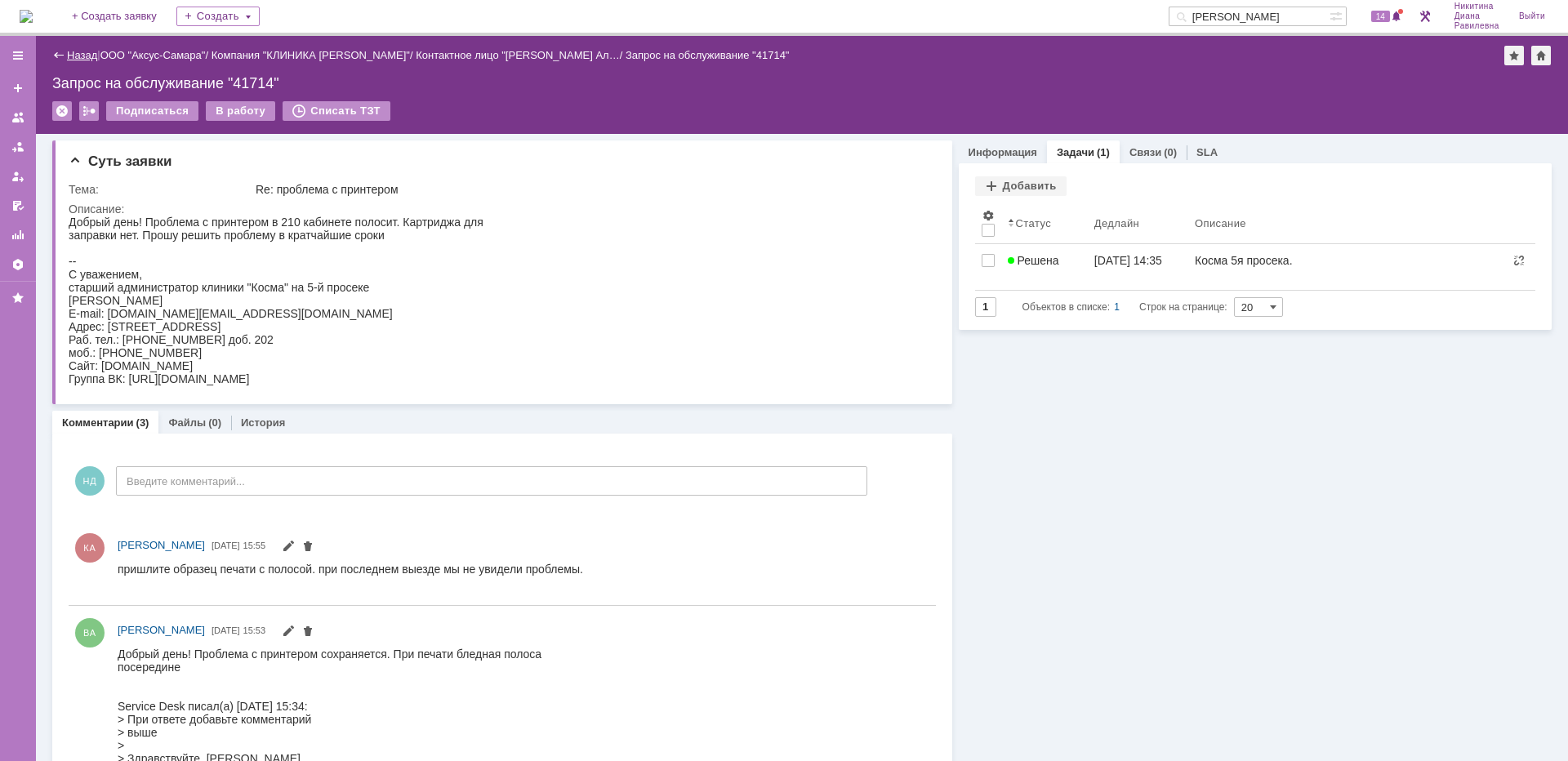
click at [71, 55] on link "Назад" at bounding box center [81, 55] width 31 height 12
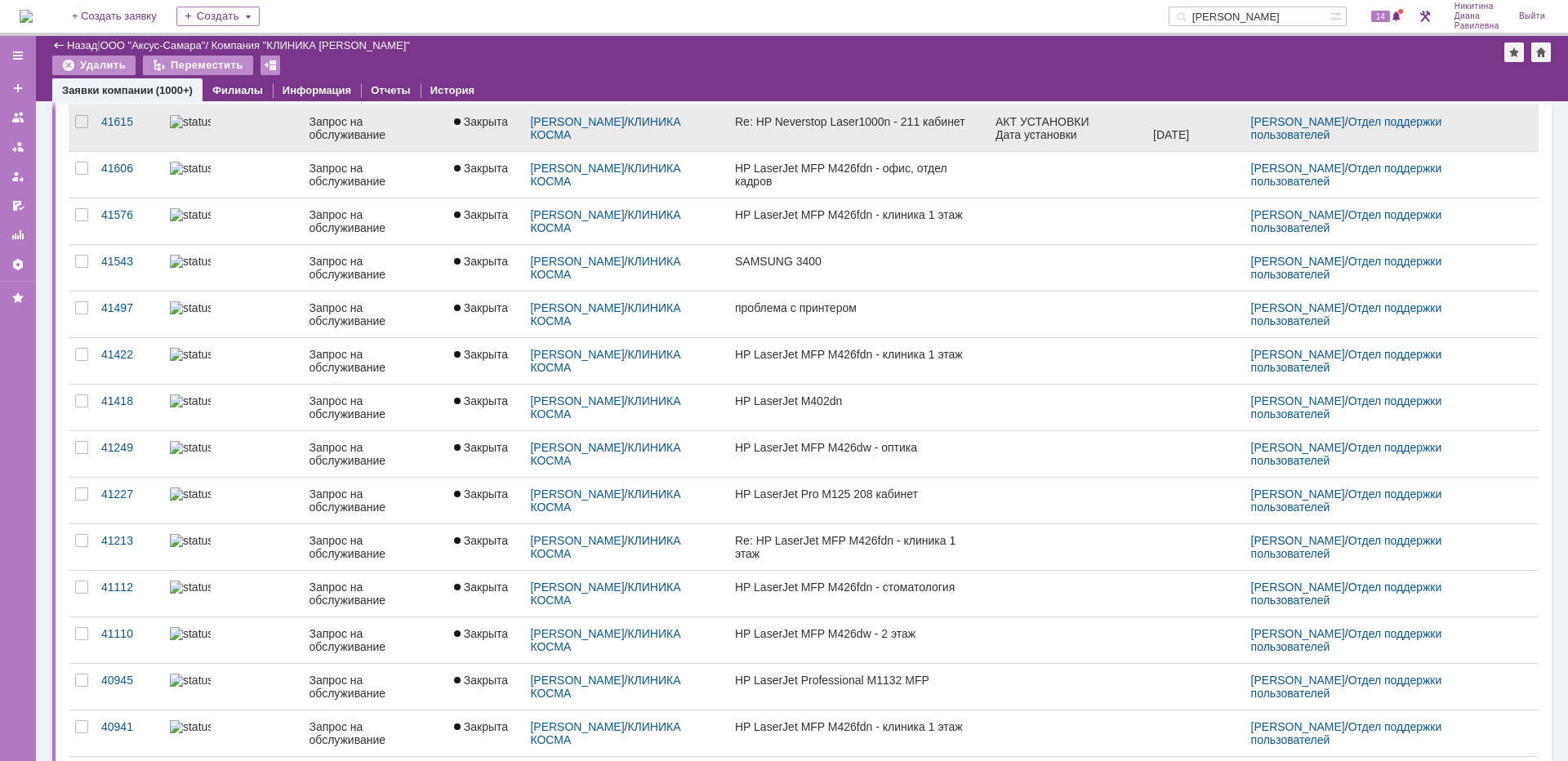
scroll to position [405, 0]
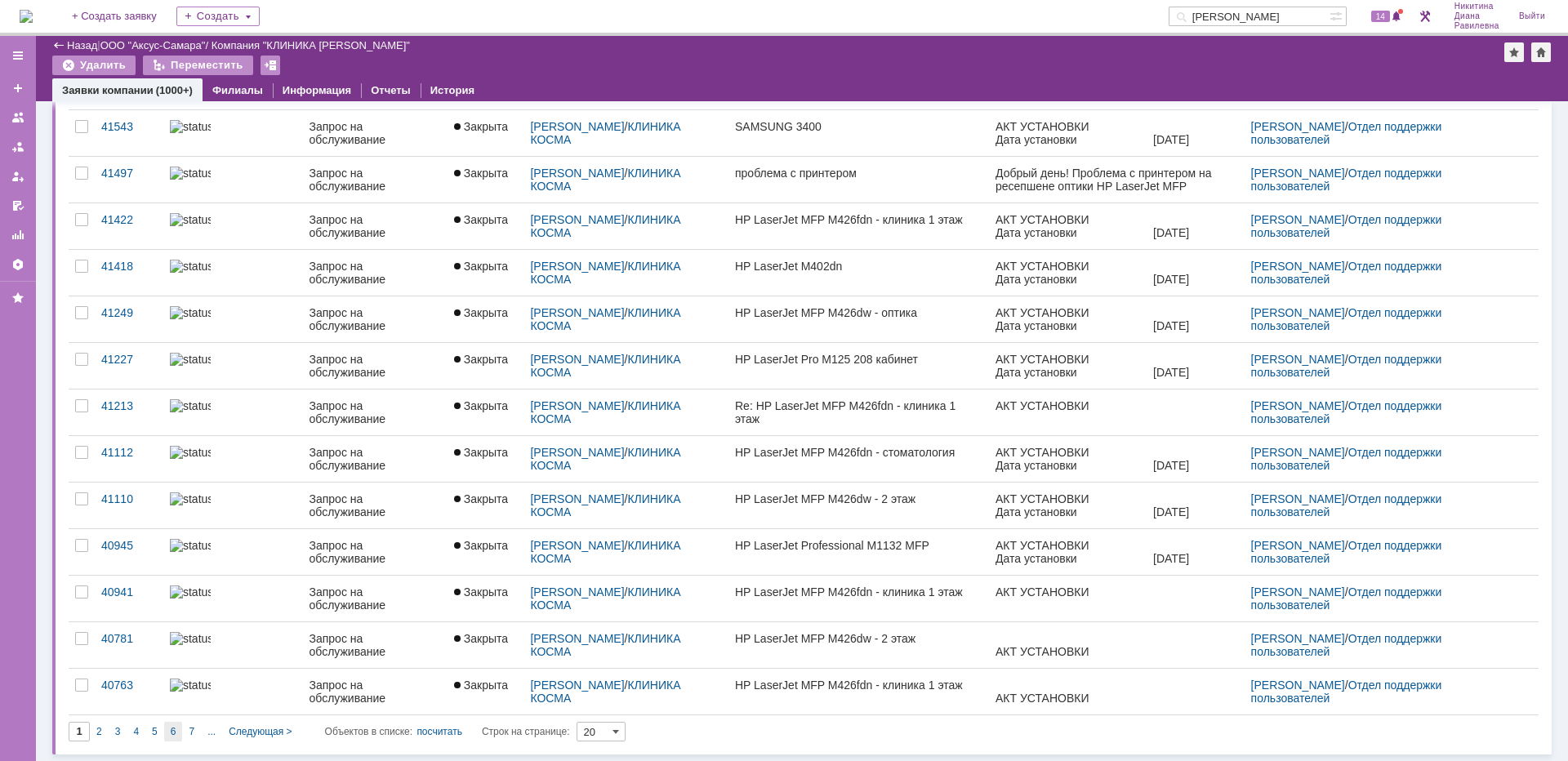
click at [169, 736] on div "6" at bounding box center [173, 731] width 19 height 19
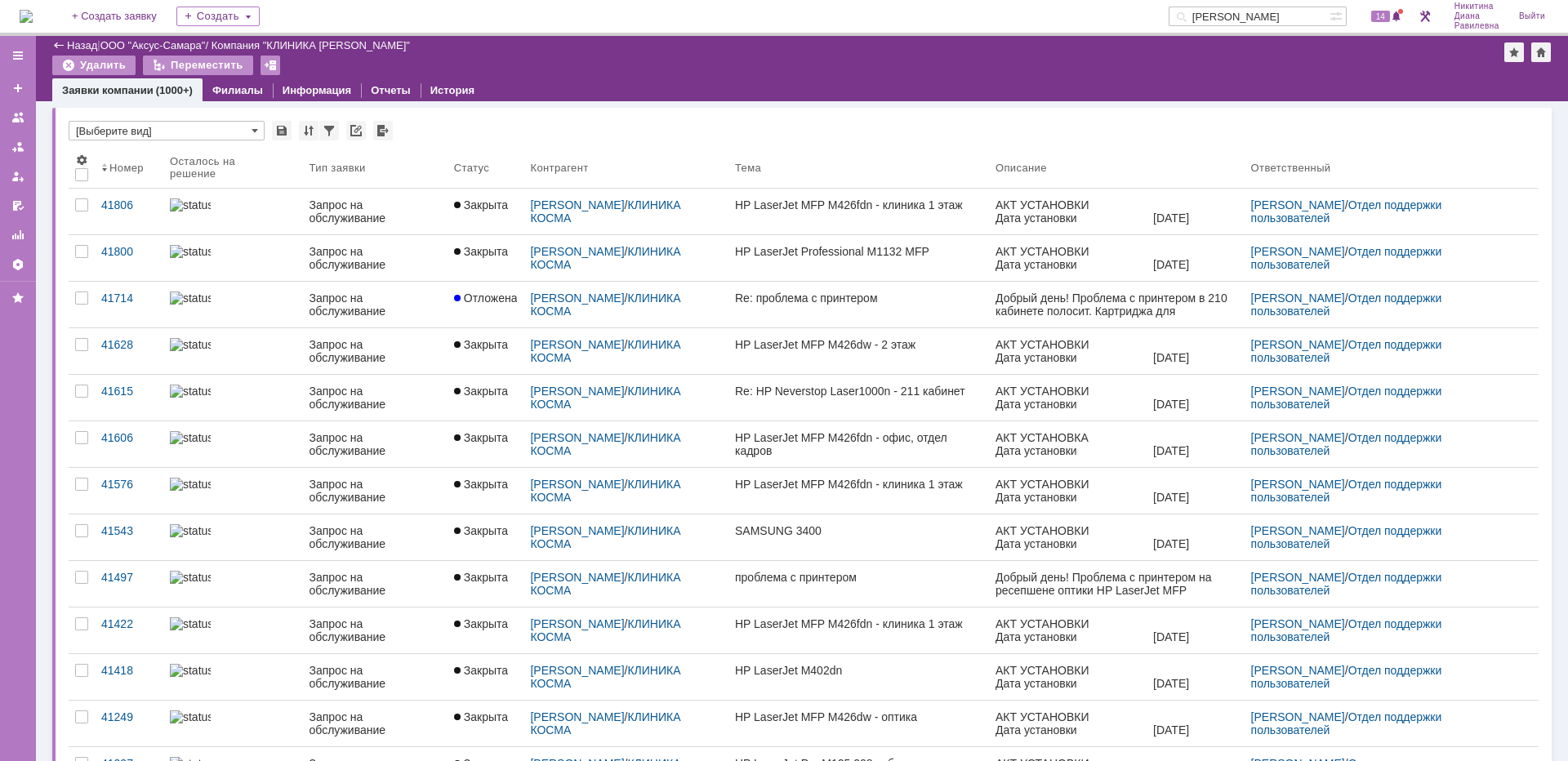
type input "6"
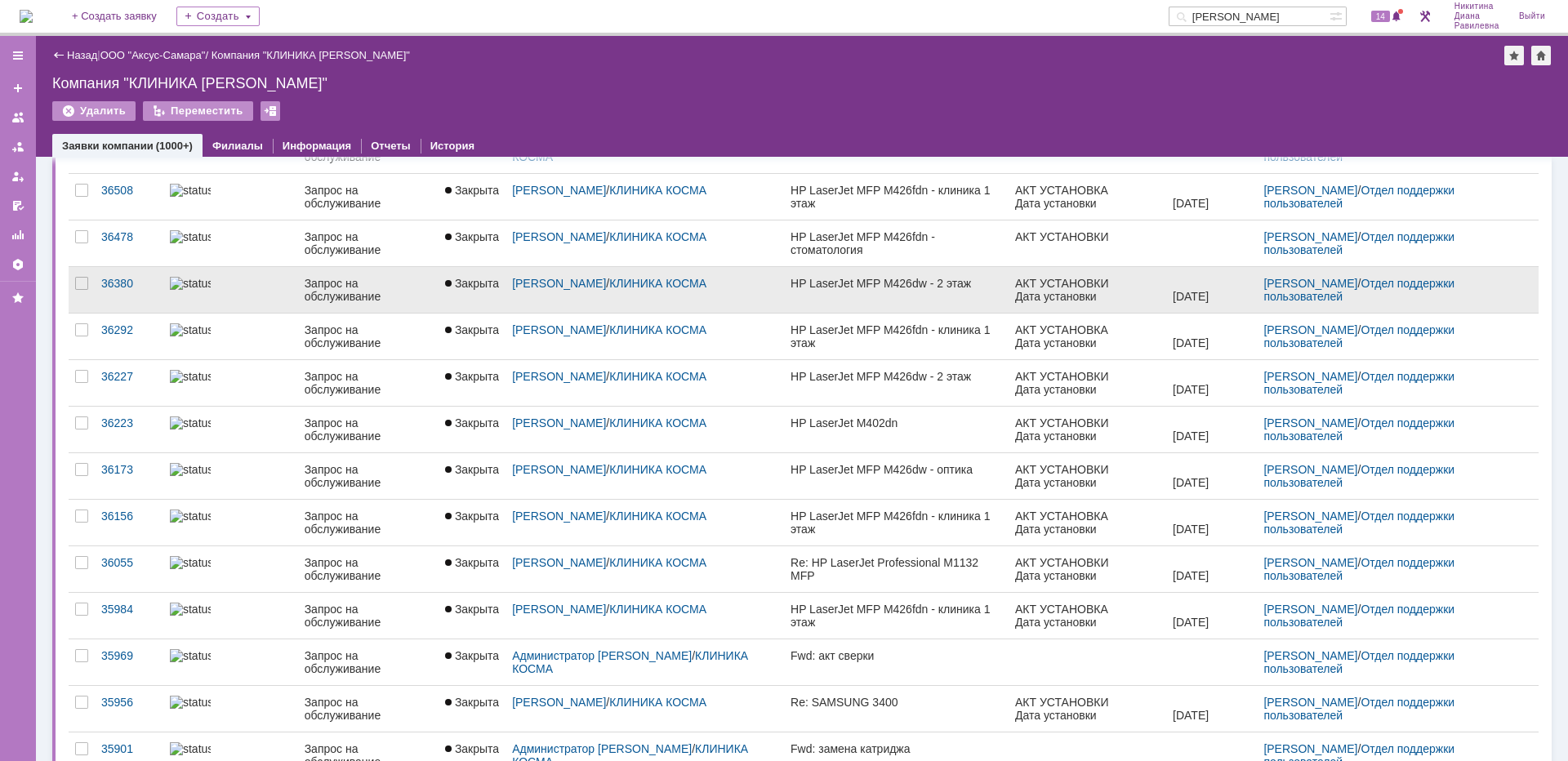
scroll to position [170, 0]
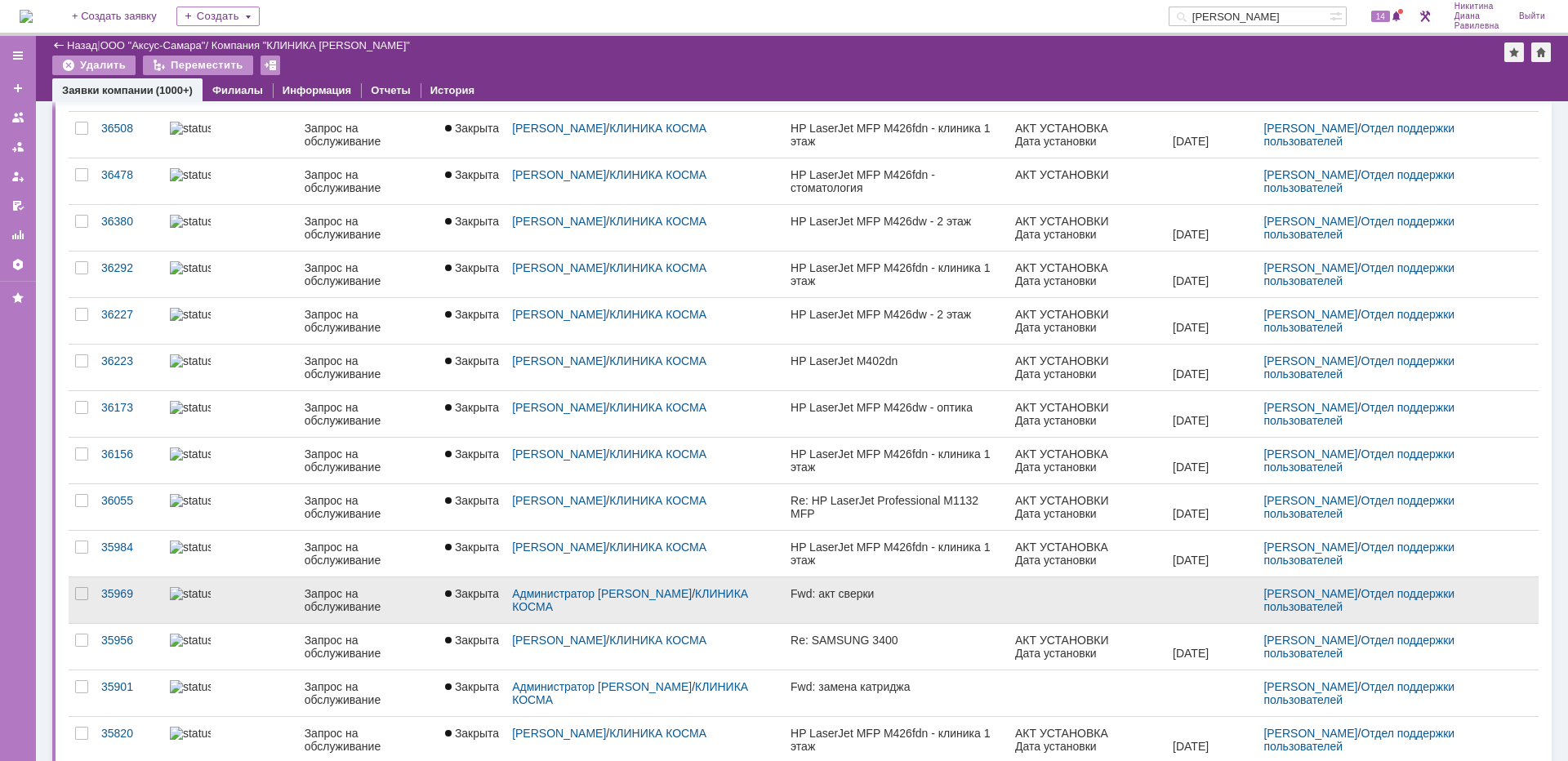
click at [282, 593] on div at bounding box center [230, 593] width 121 height 13
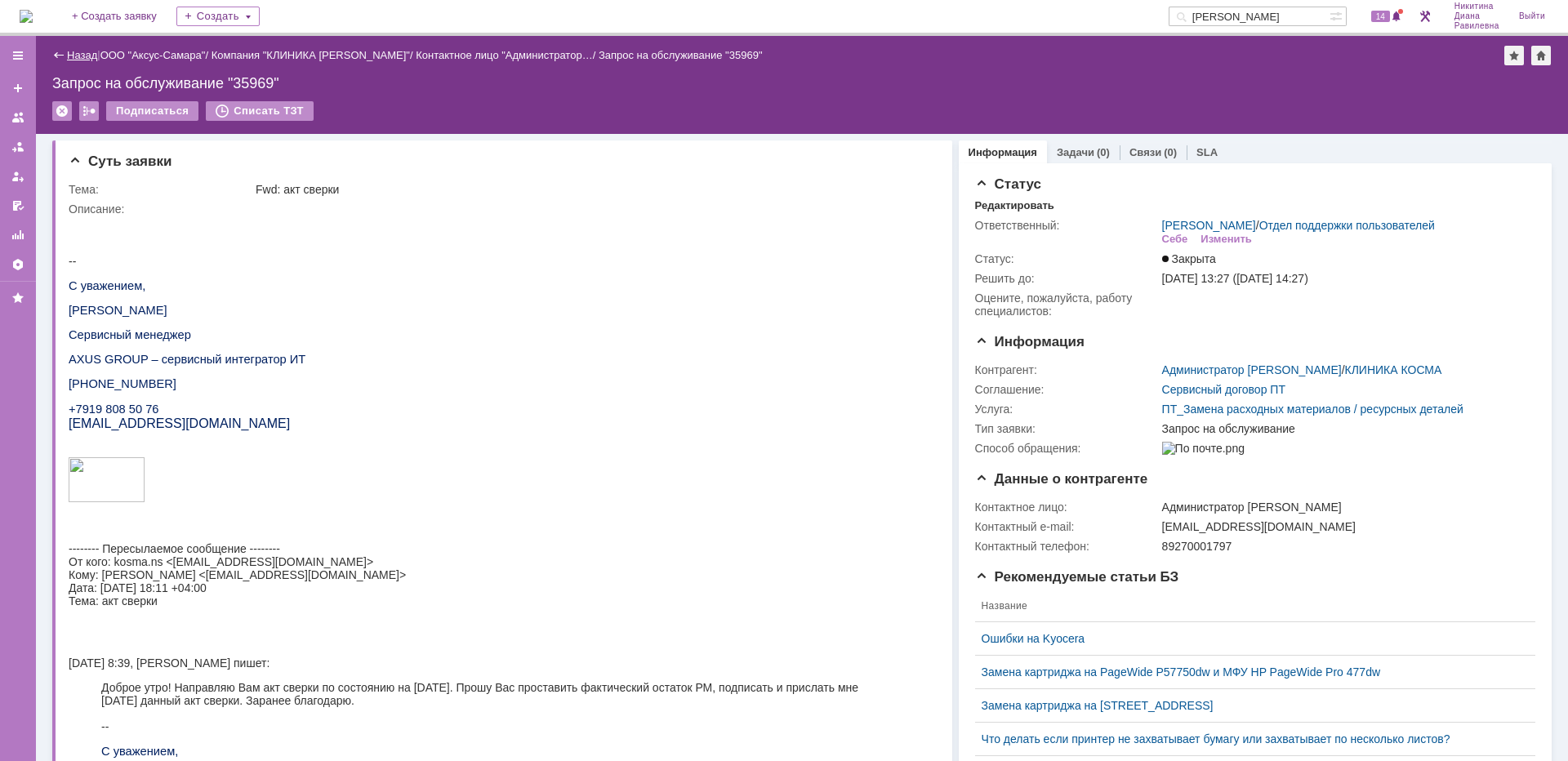
click at [73, 56] on link "Назад" at bounding box center [81, 55] width 31 height 12
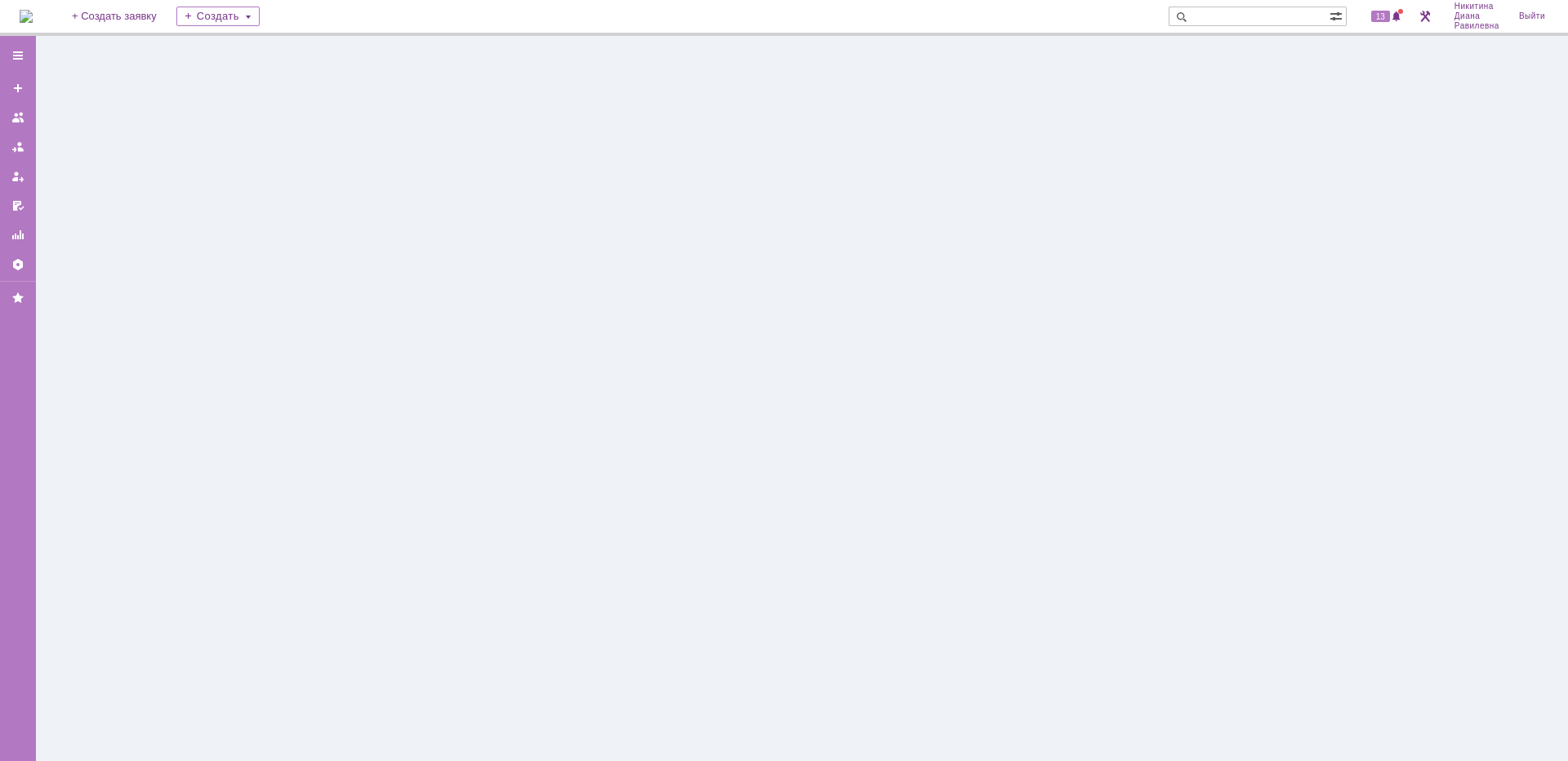
click at [1236, 16] on input "text" at bounding box center [1250, 16] width 161 height 19
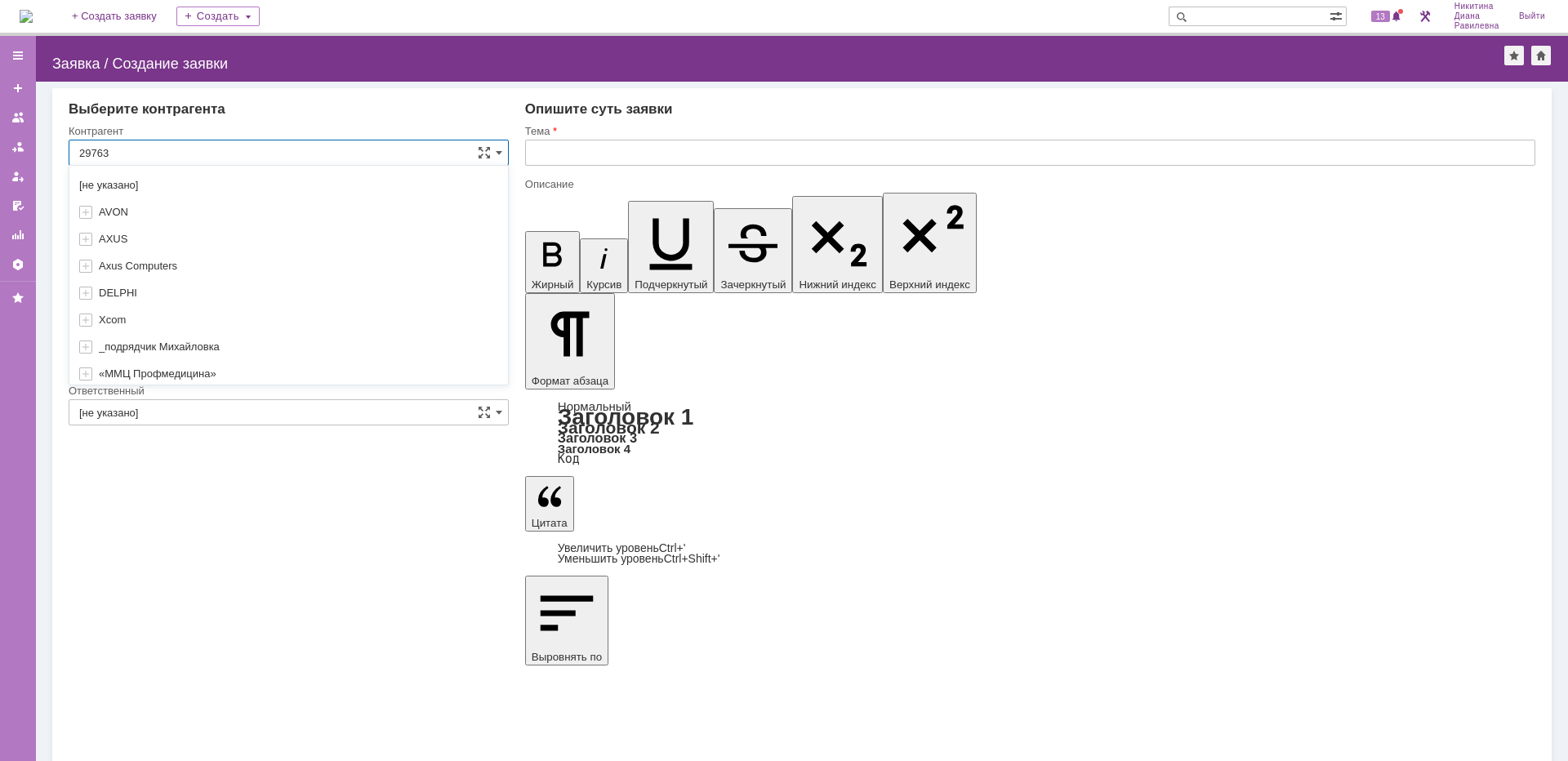
type input "29763"
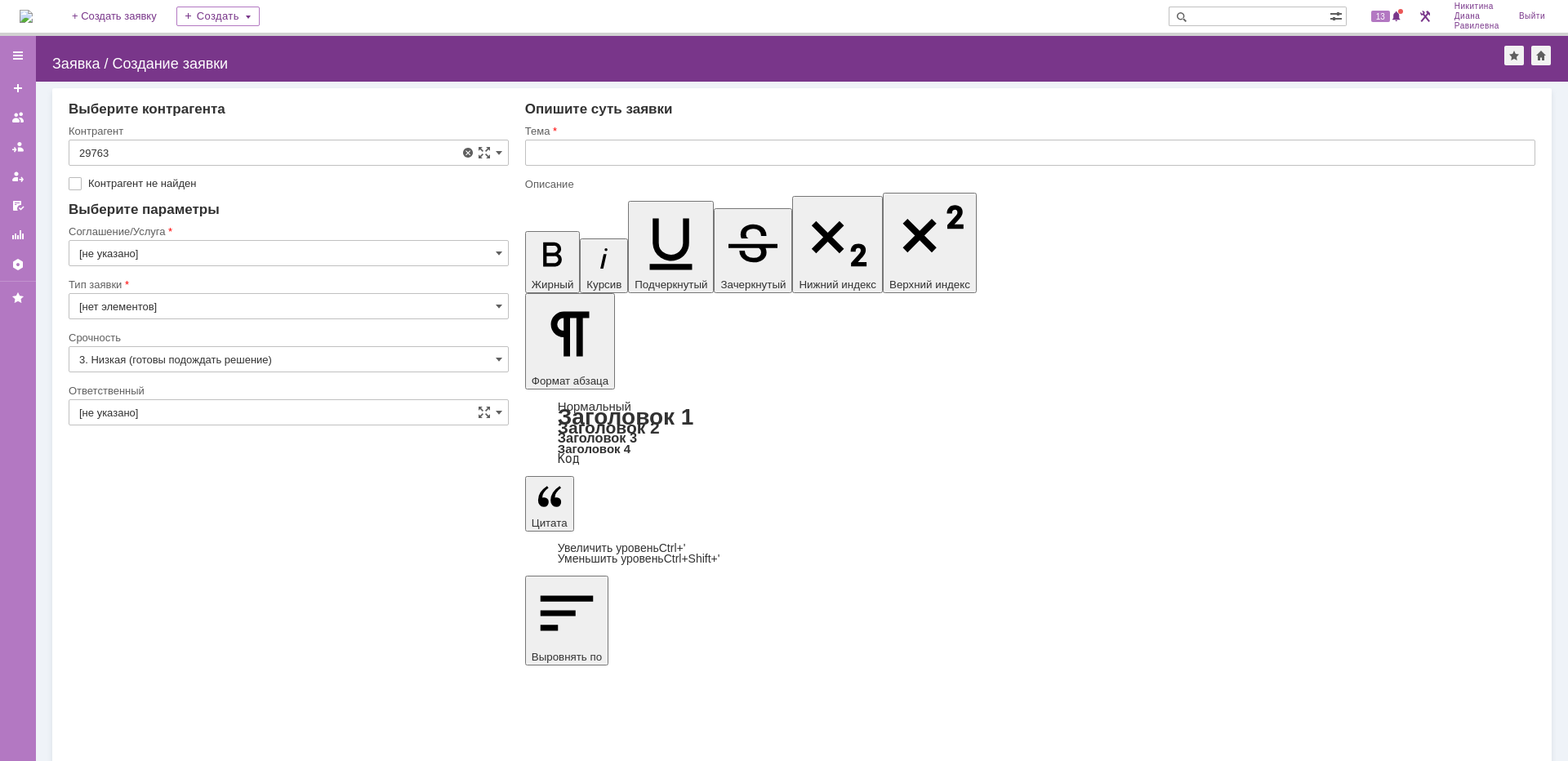
click at [32, 22] on img at bounding box center [26, 17] width 13 height 13
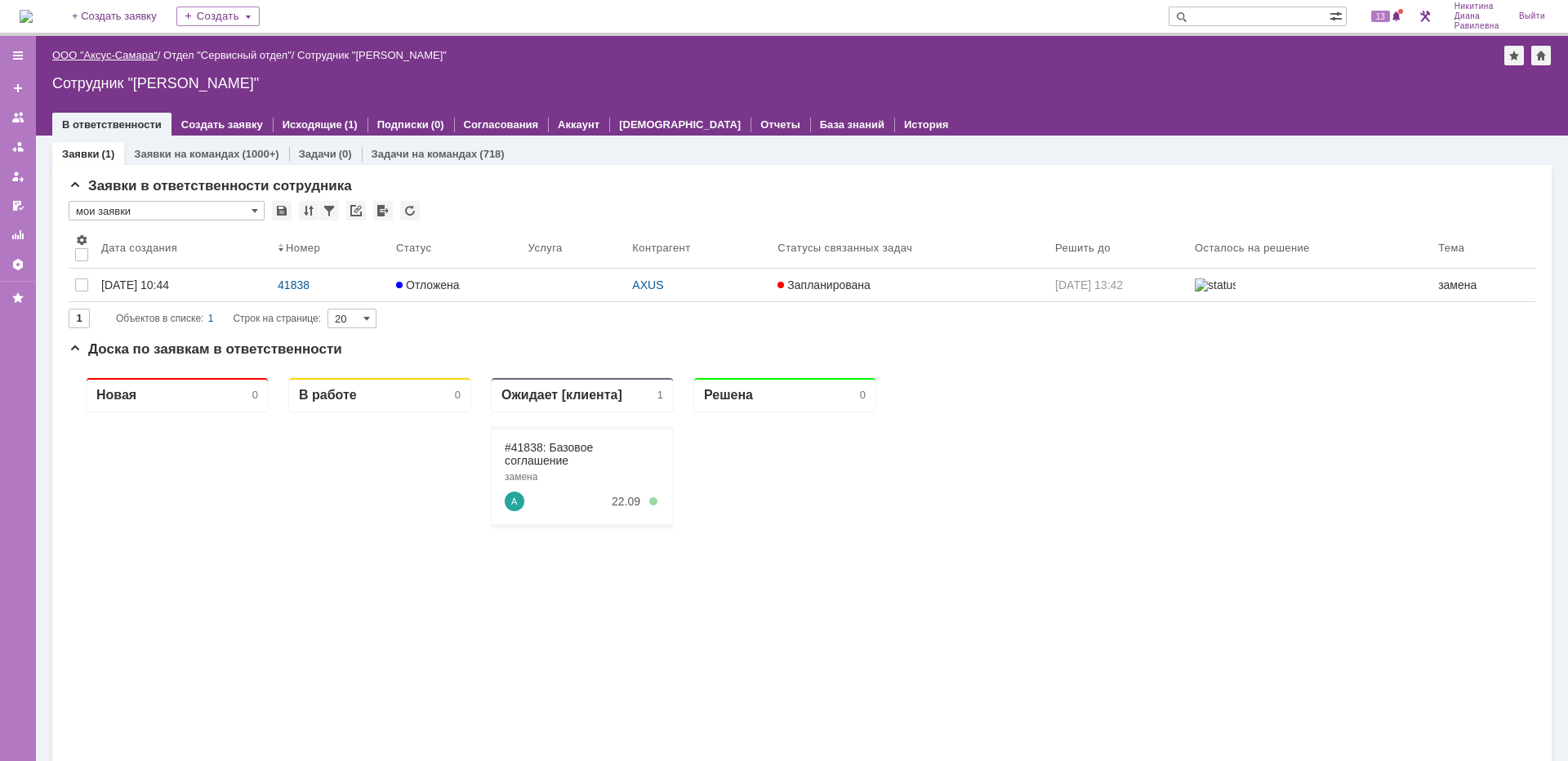
click at [127, 59] on link "ООО "Аксус-Самара"" at bounding box center [105, 55] width 106 height 12
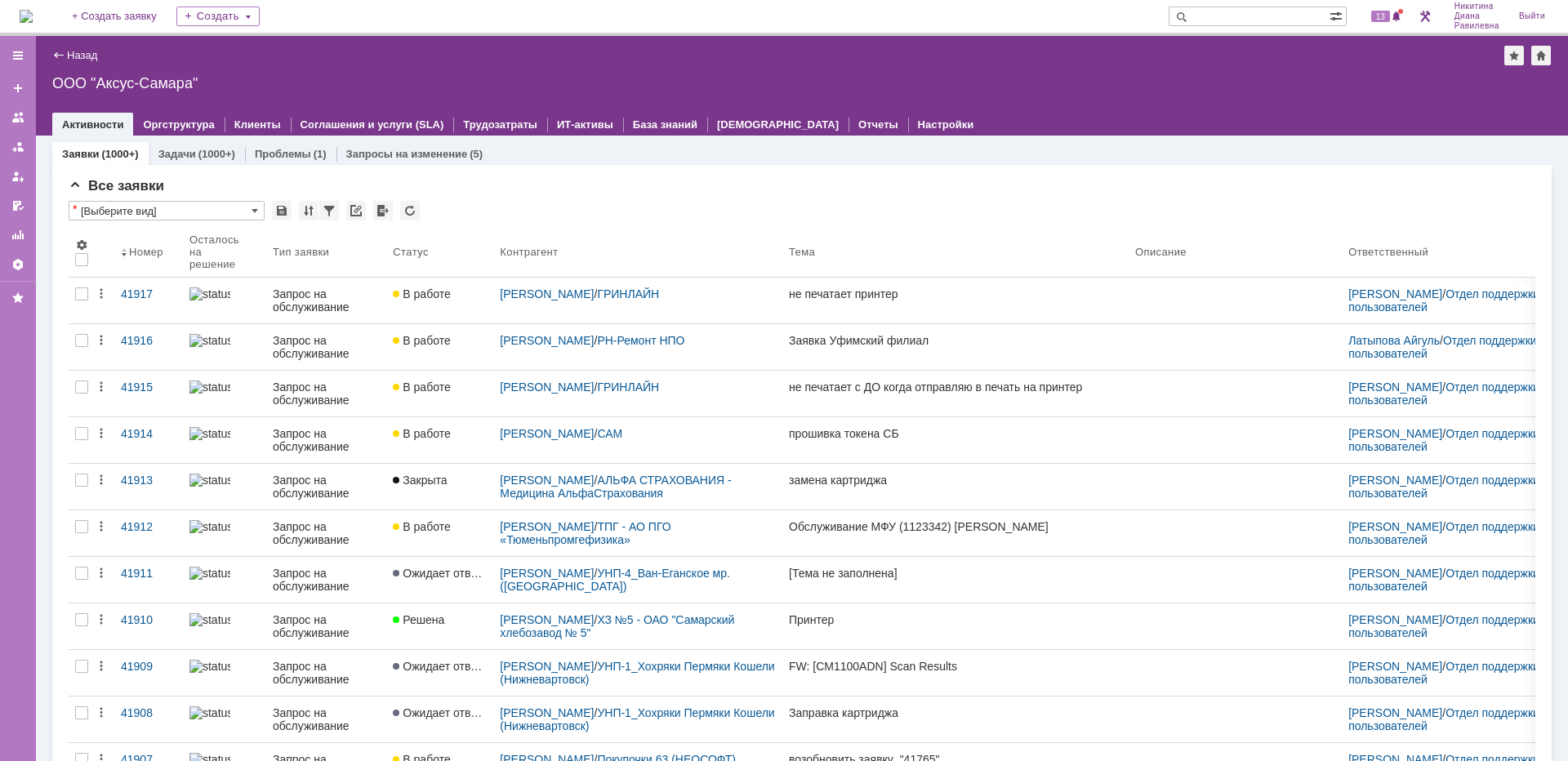
click at [1238, 16] on input "text" at bounding box center [1250, 16] width 161 height 19
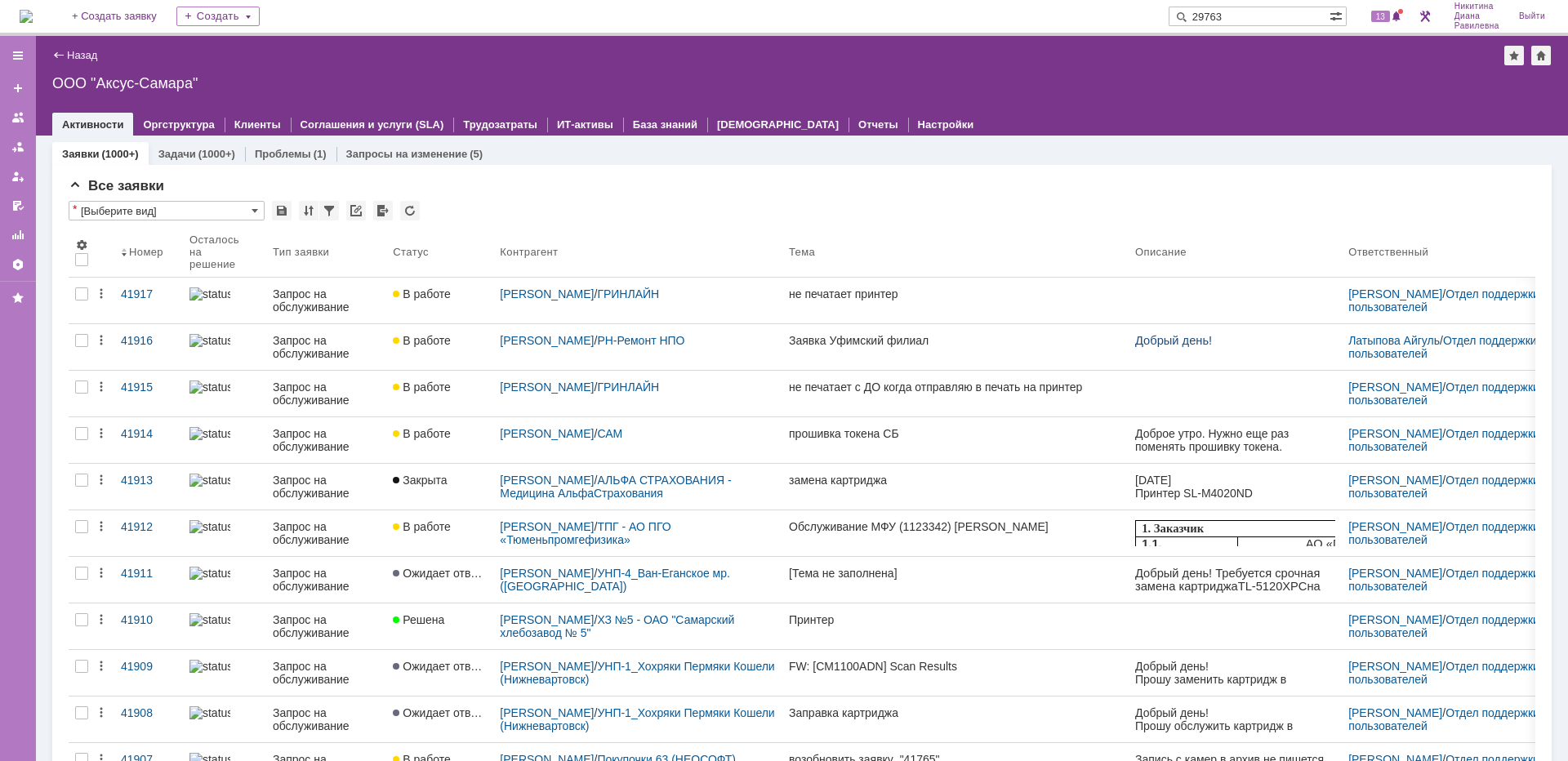
type input "29763"
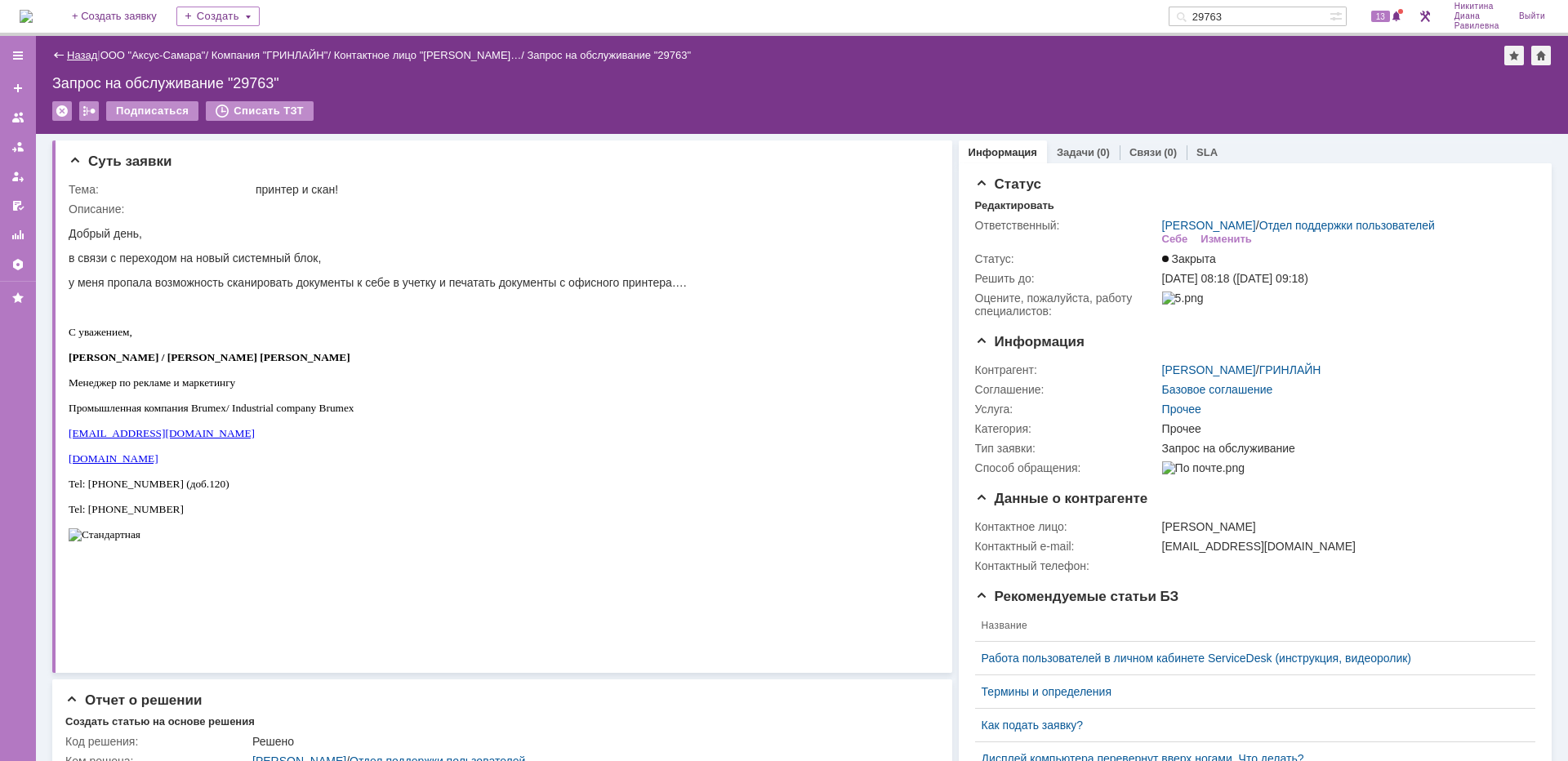
click at [85, 53] on link "Назад" at bounding box center [81, 55] width 31 height 12
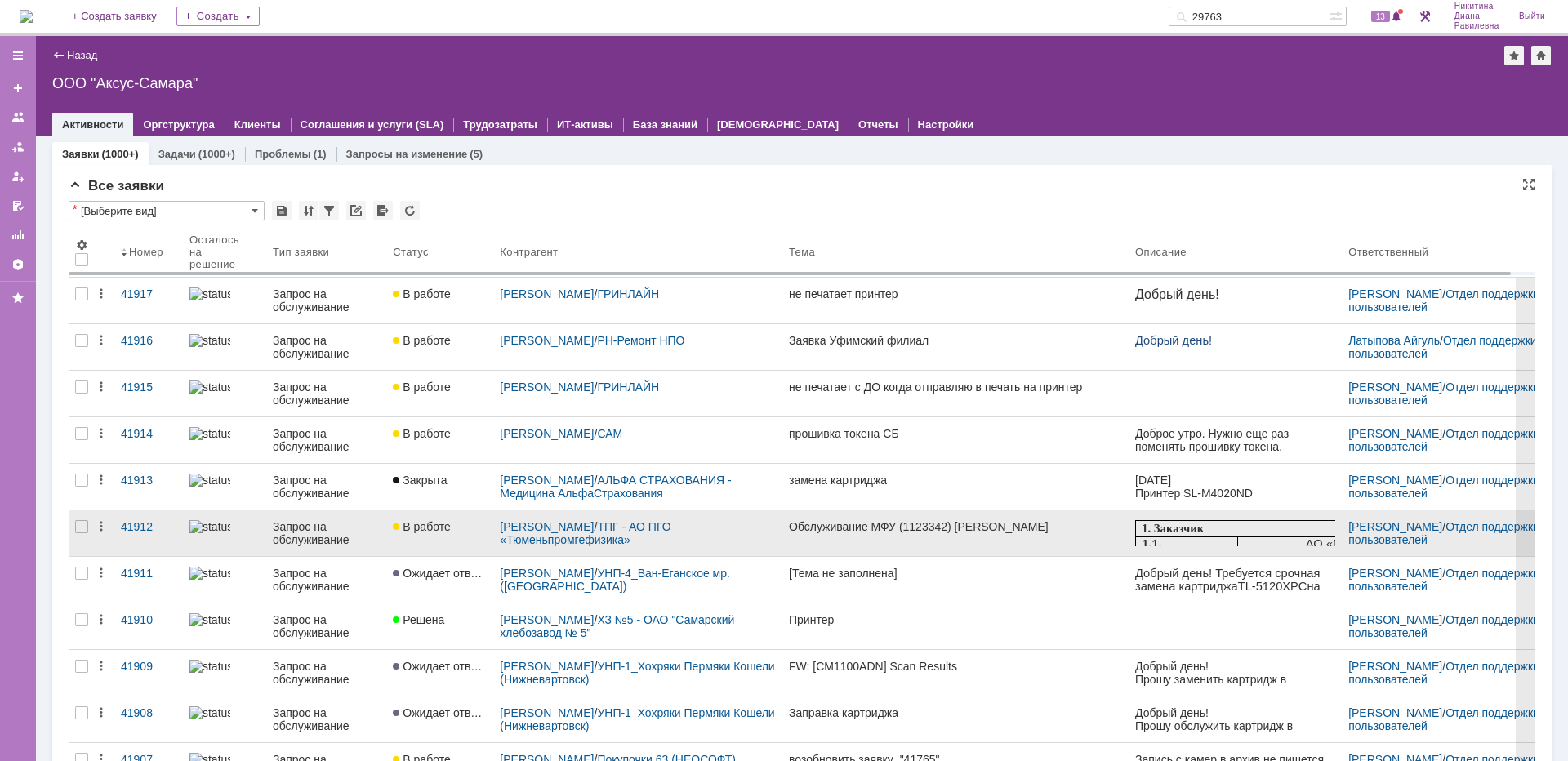
scroll to position [81, 0]
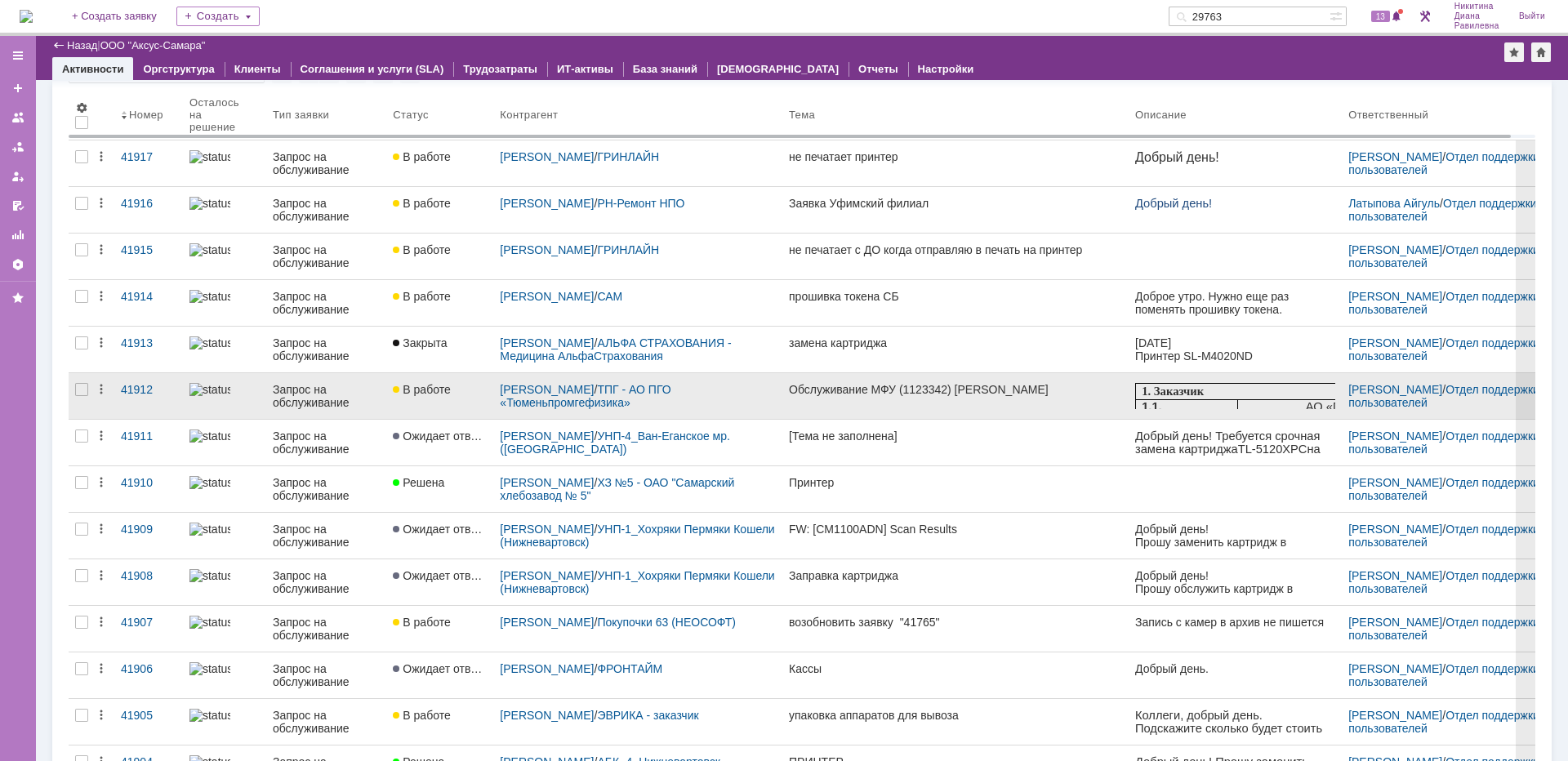
click at [298, 393] on div "Запрос на обслуживание" at bounding box center [327, 396] width 107 height 26
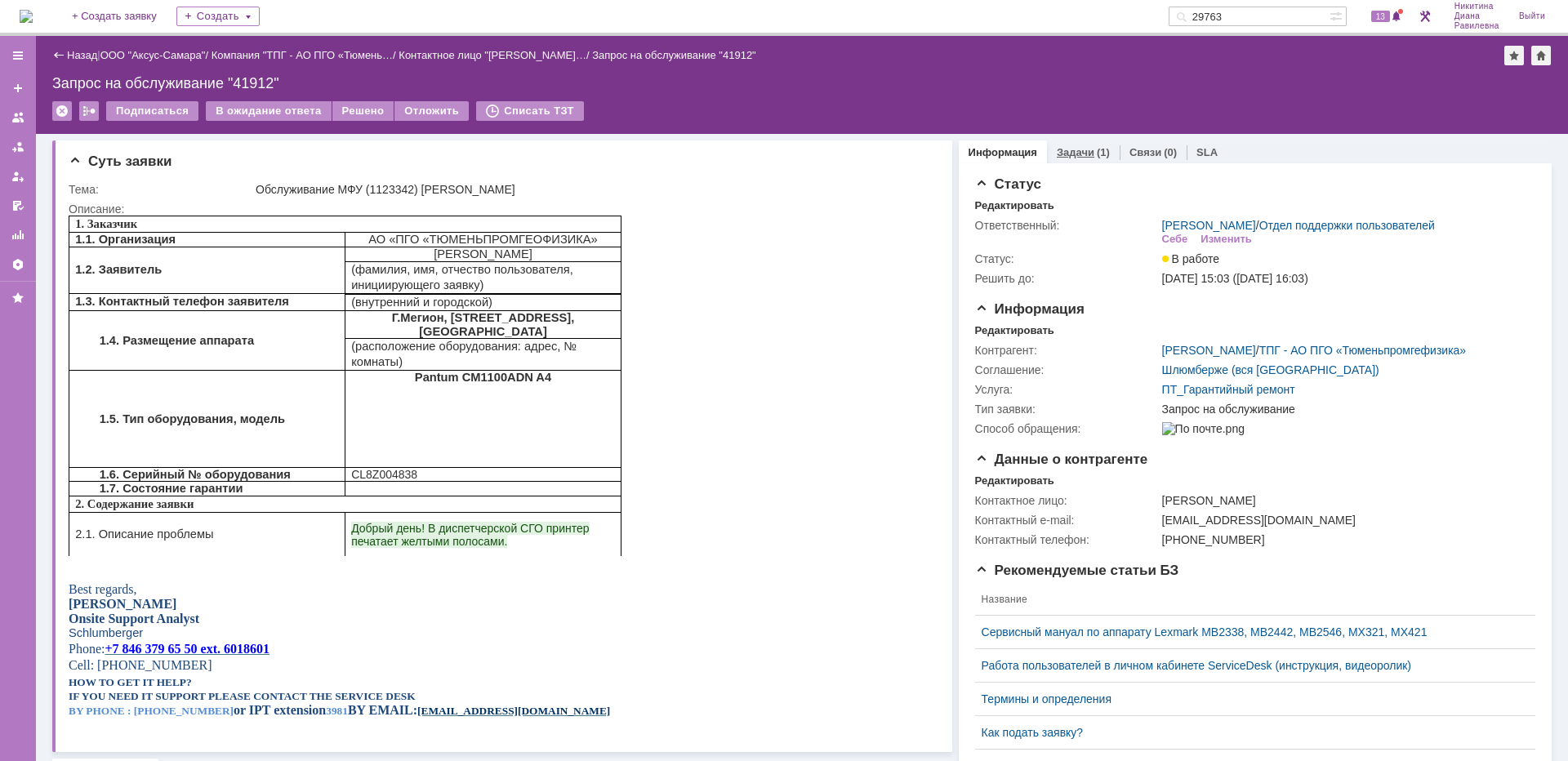
click at [1071, 156] on link "Задачи" at bounding box center [1076, 152] width 38 height 12
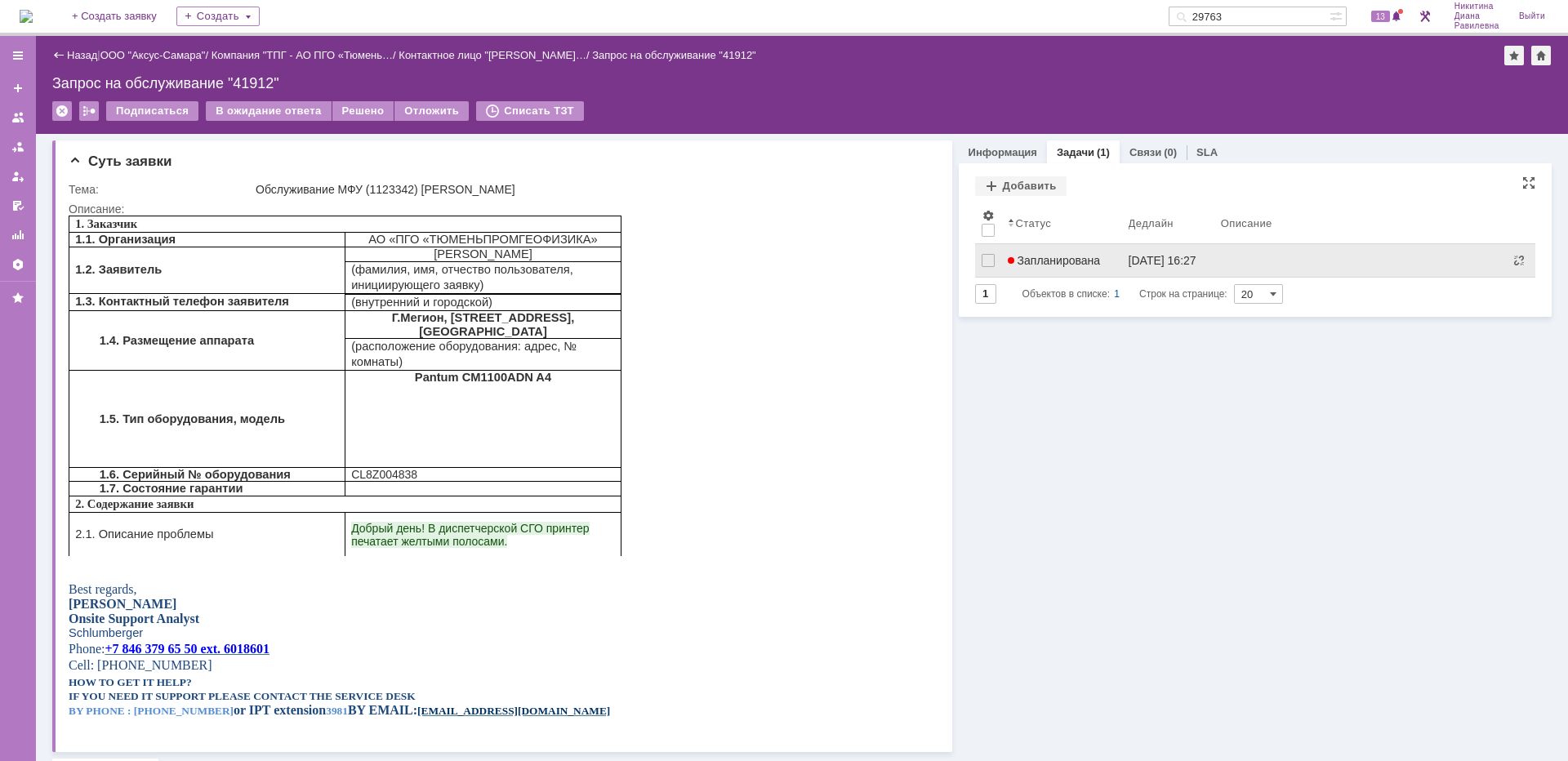
click at [1086, 257] on span "Запланирована" at bounding box center [1054, 260] width 93 height 13
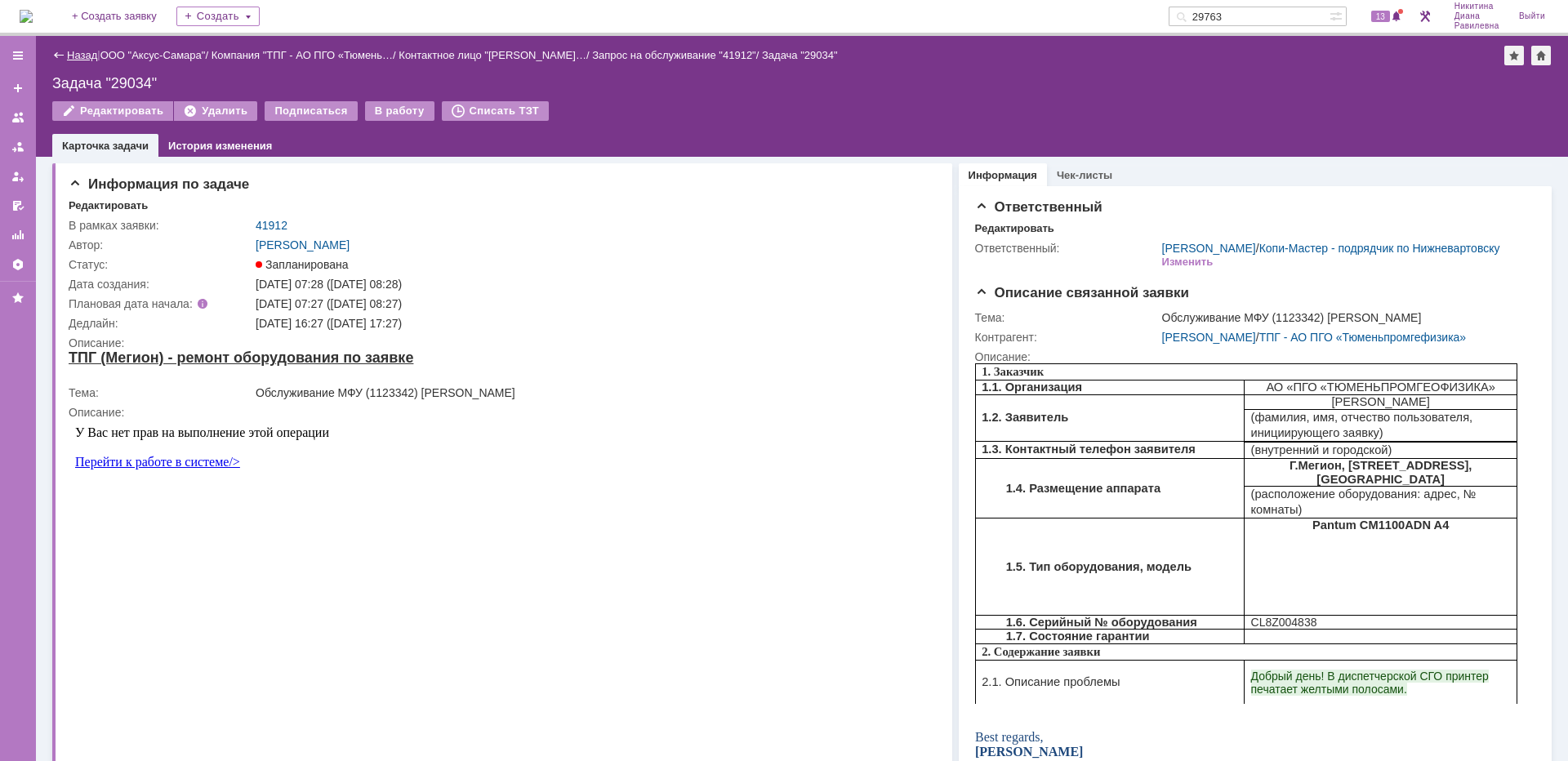
click at [72, 56] on link "Назад" at bounding box center [81, 55] width 31 height 12
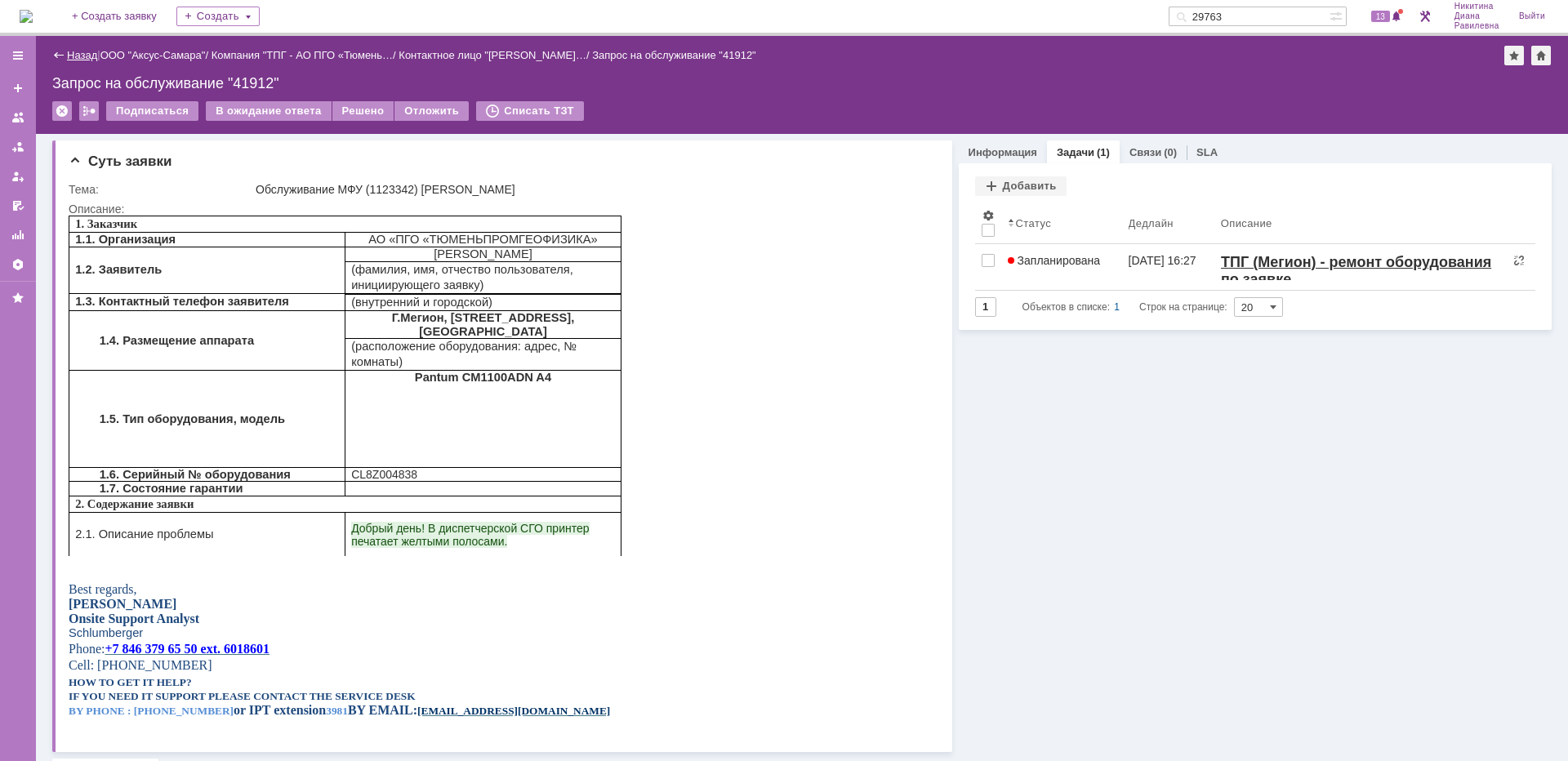
click at [79, 55] on link "Назад" at bounding box center [81, 55] width 31 height 12
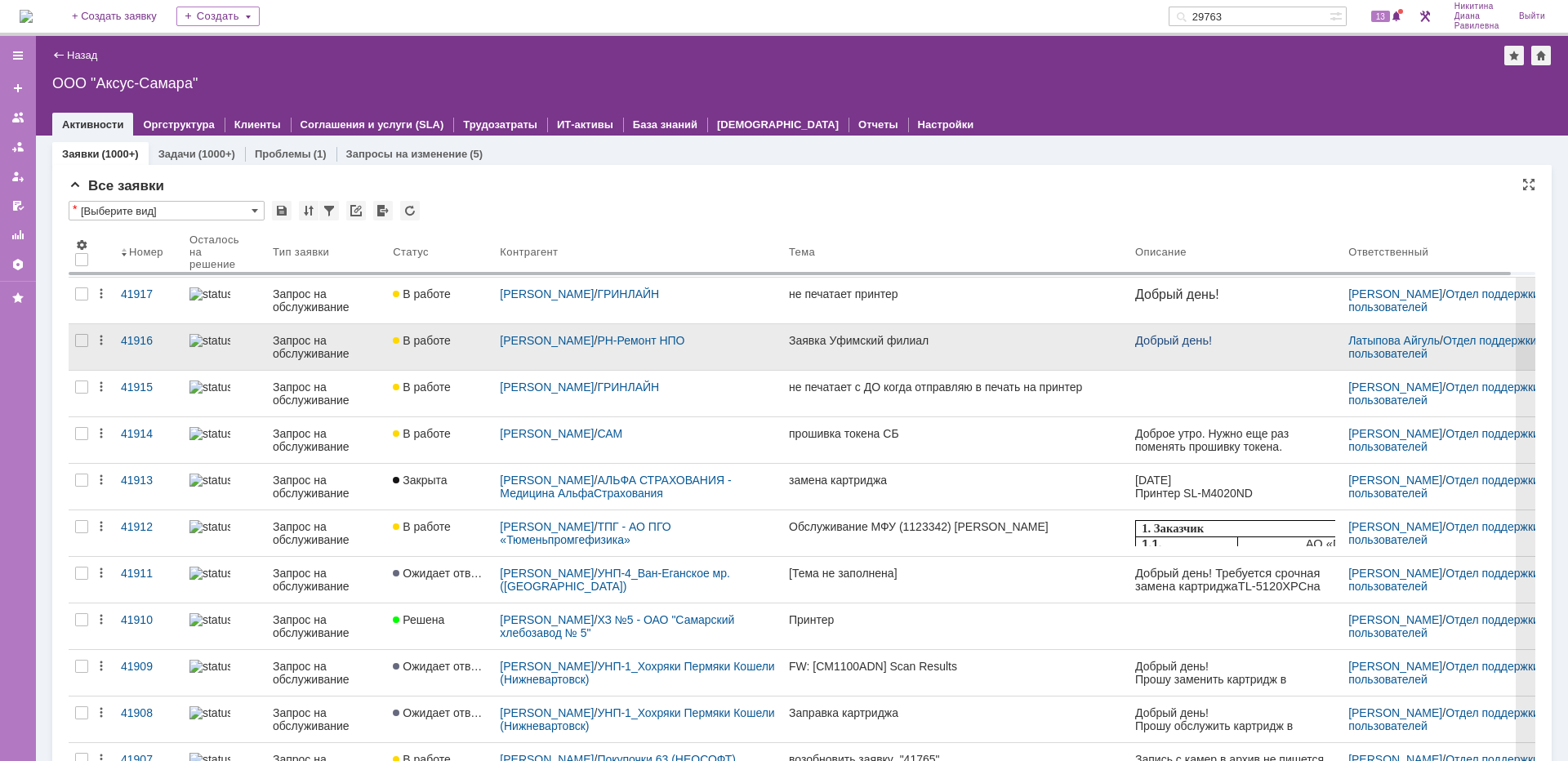
click at [301, 345] on div "Запрос на обслуживание" at bounding box center [327, 347] width 107 height 26
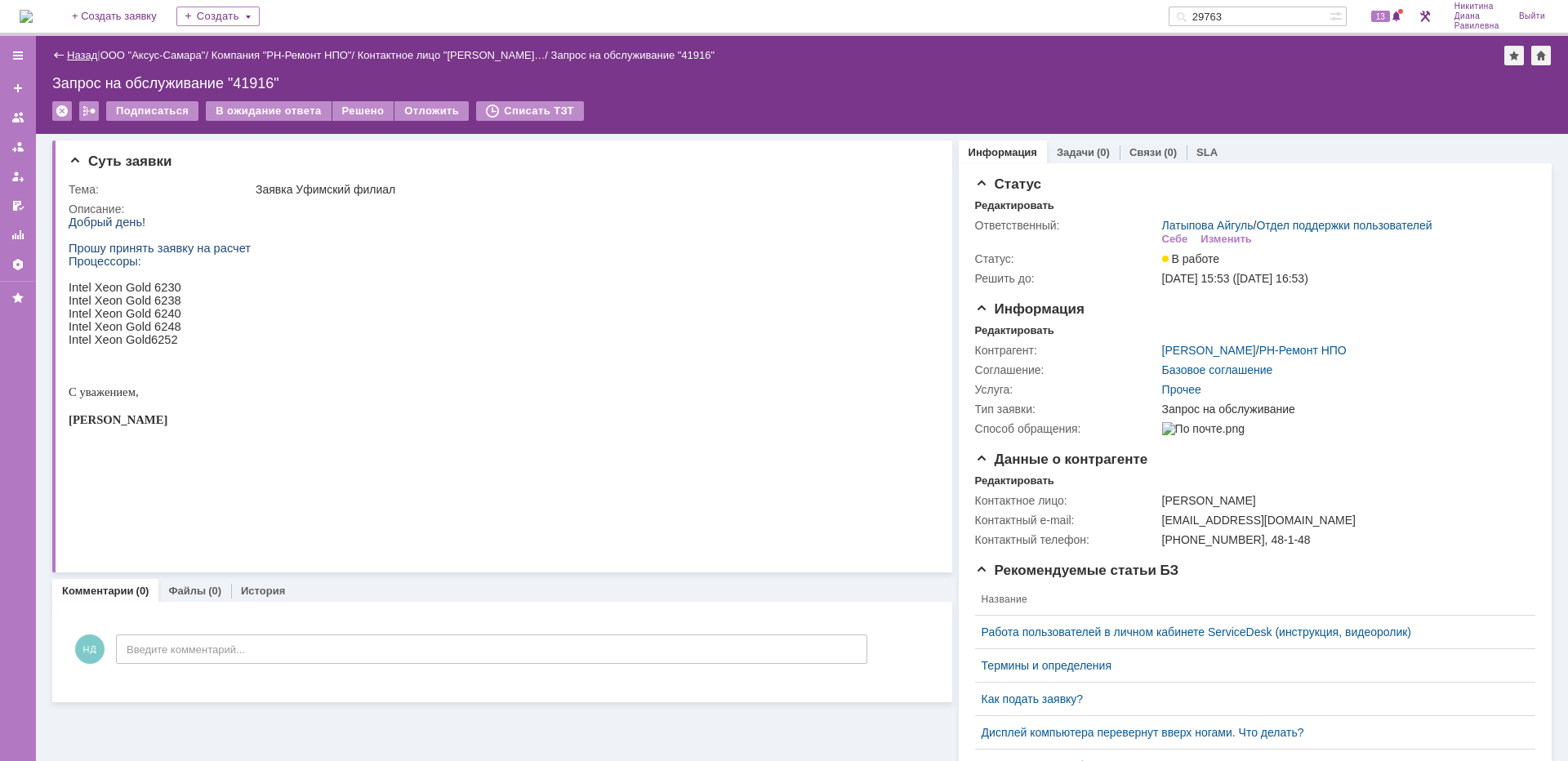
click at [76, 50] on link "Назад" at bounding box center [81, 55] width 31 height 12
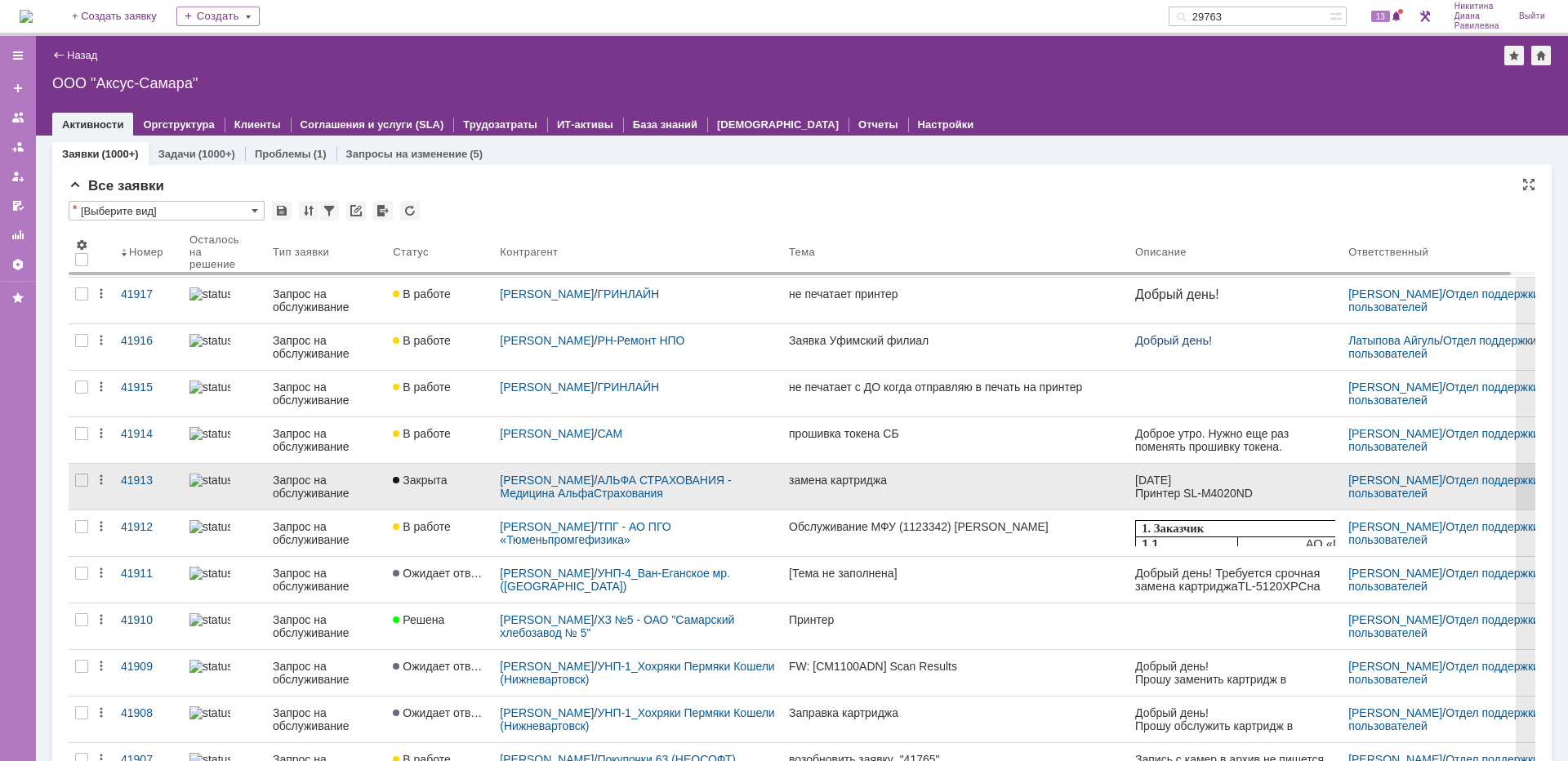
click at [329, 486] on div "Запрос на обслуживание" at bounding box center [327, 487] width 107 height 26
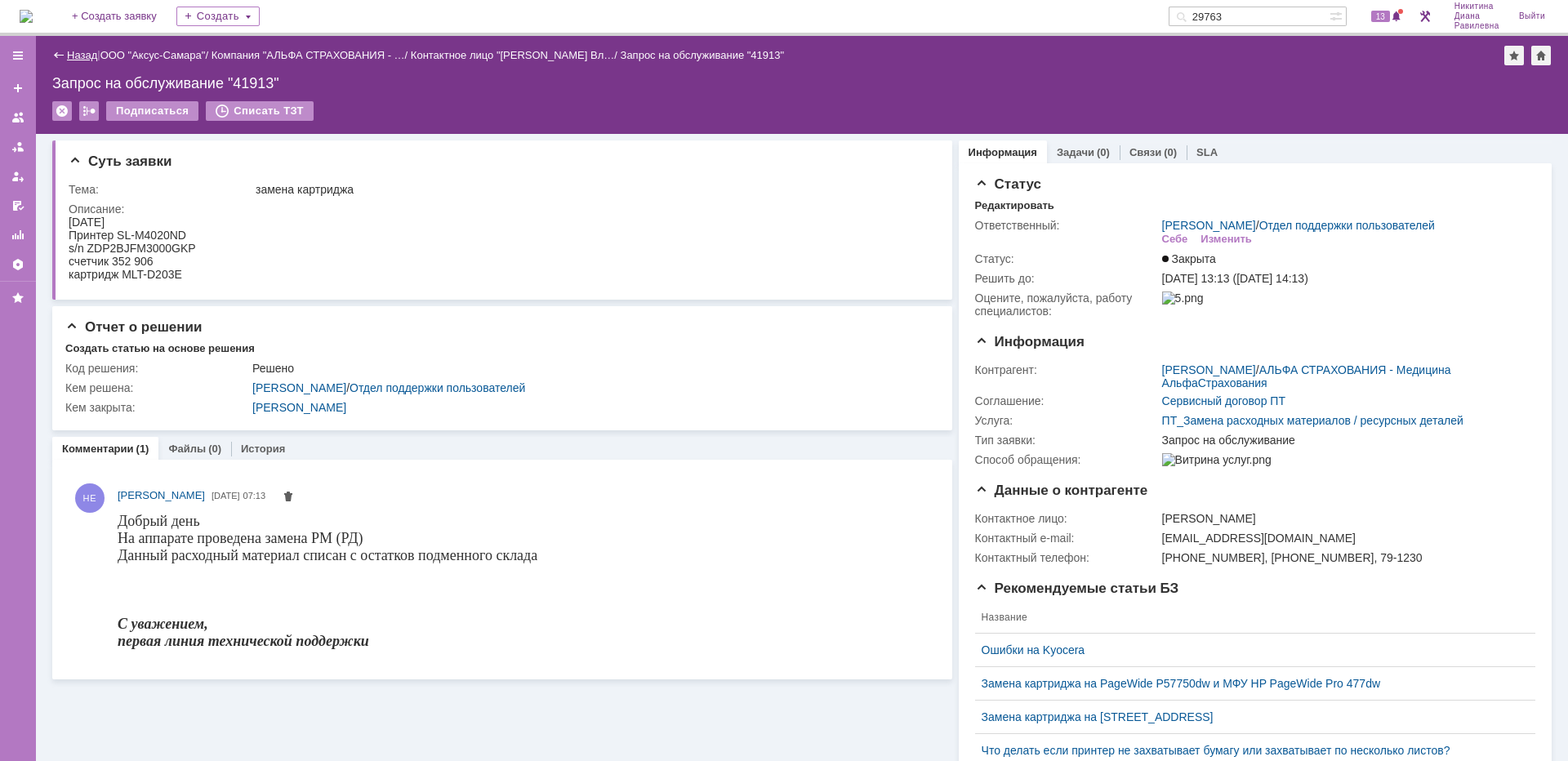
click at [85, 51] on link "Назад" at bounding box center [81, 55] width 31 height 12
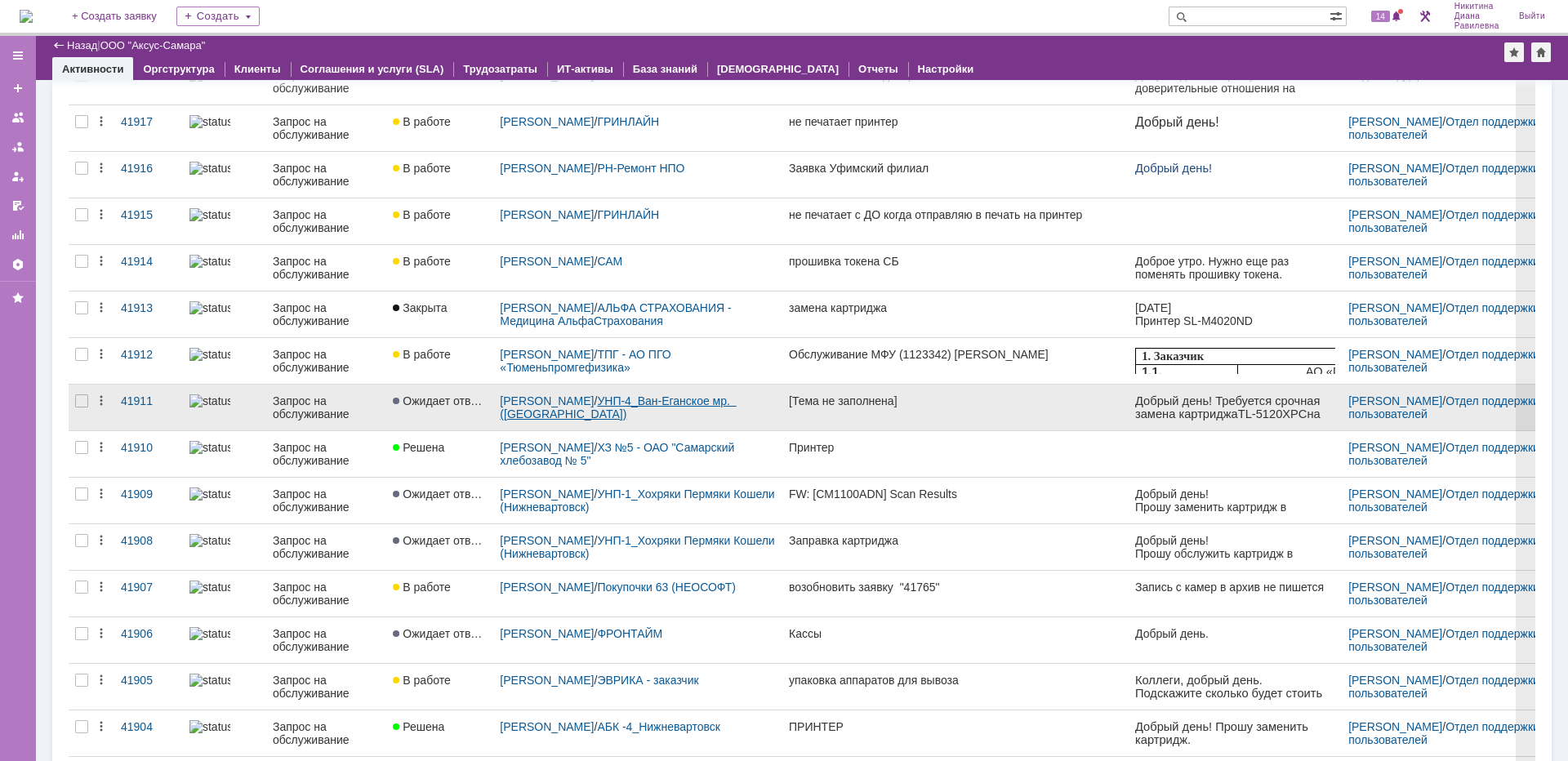
scroll to position [327, 0]
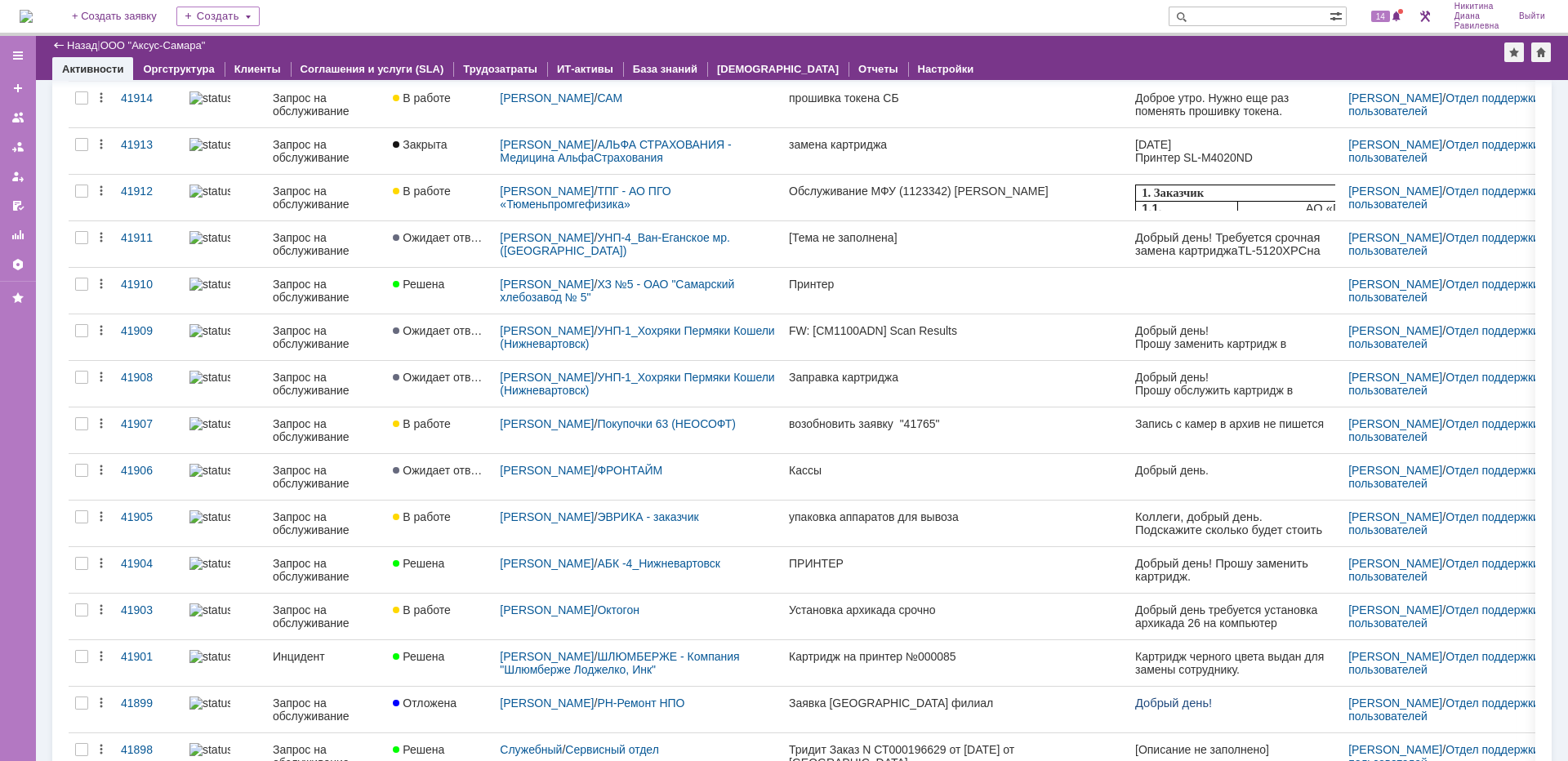
click at [1235, 20] on input "text" at bounding box center [1250, 16] width 161 height 19
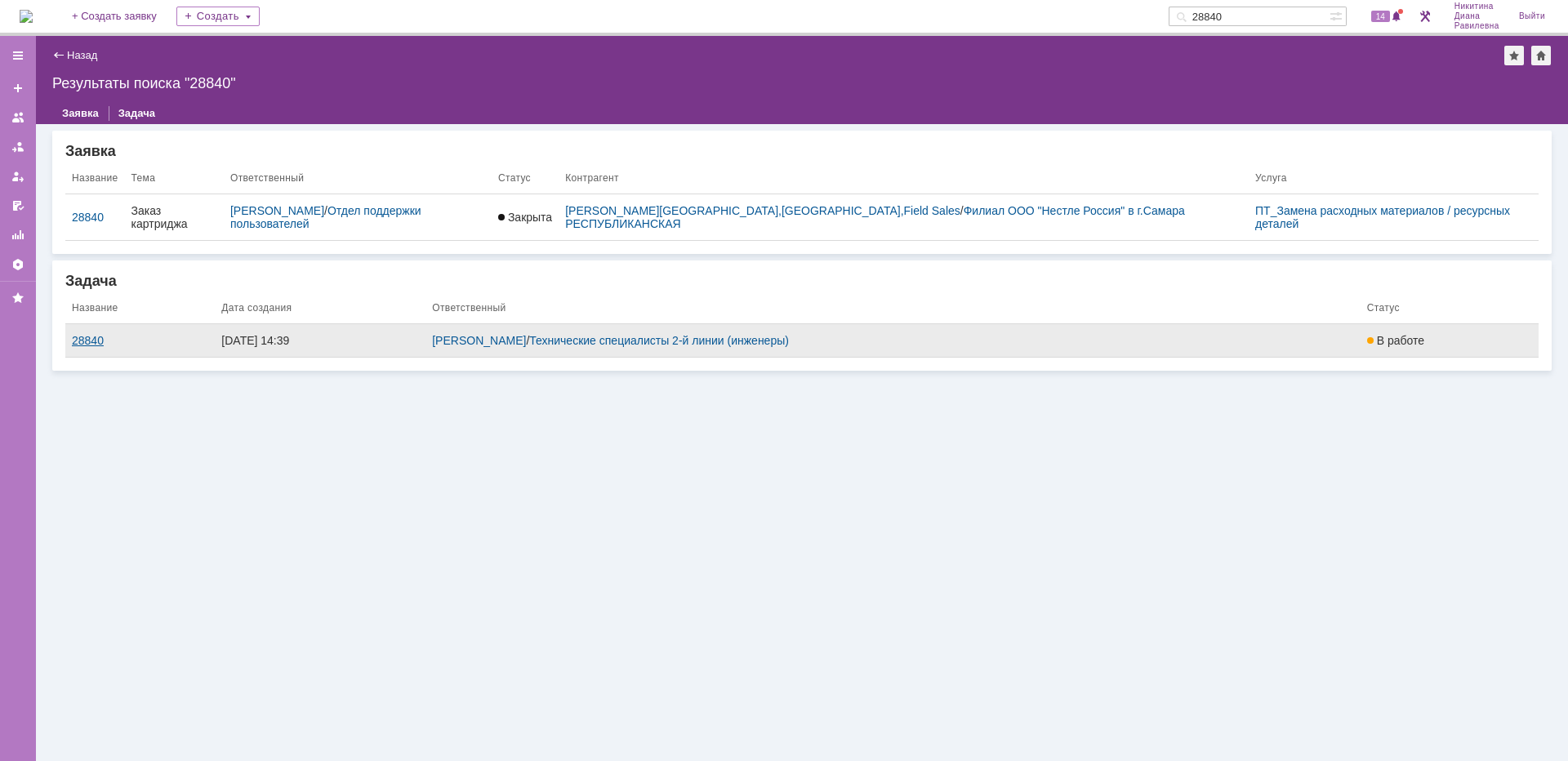
click at [90, 334] on div "28840" at bounding box center [140, 341] width 136 height 13
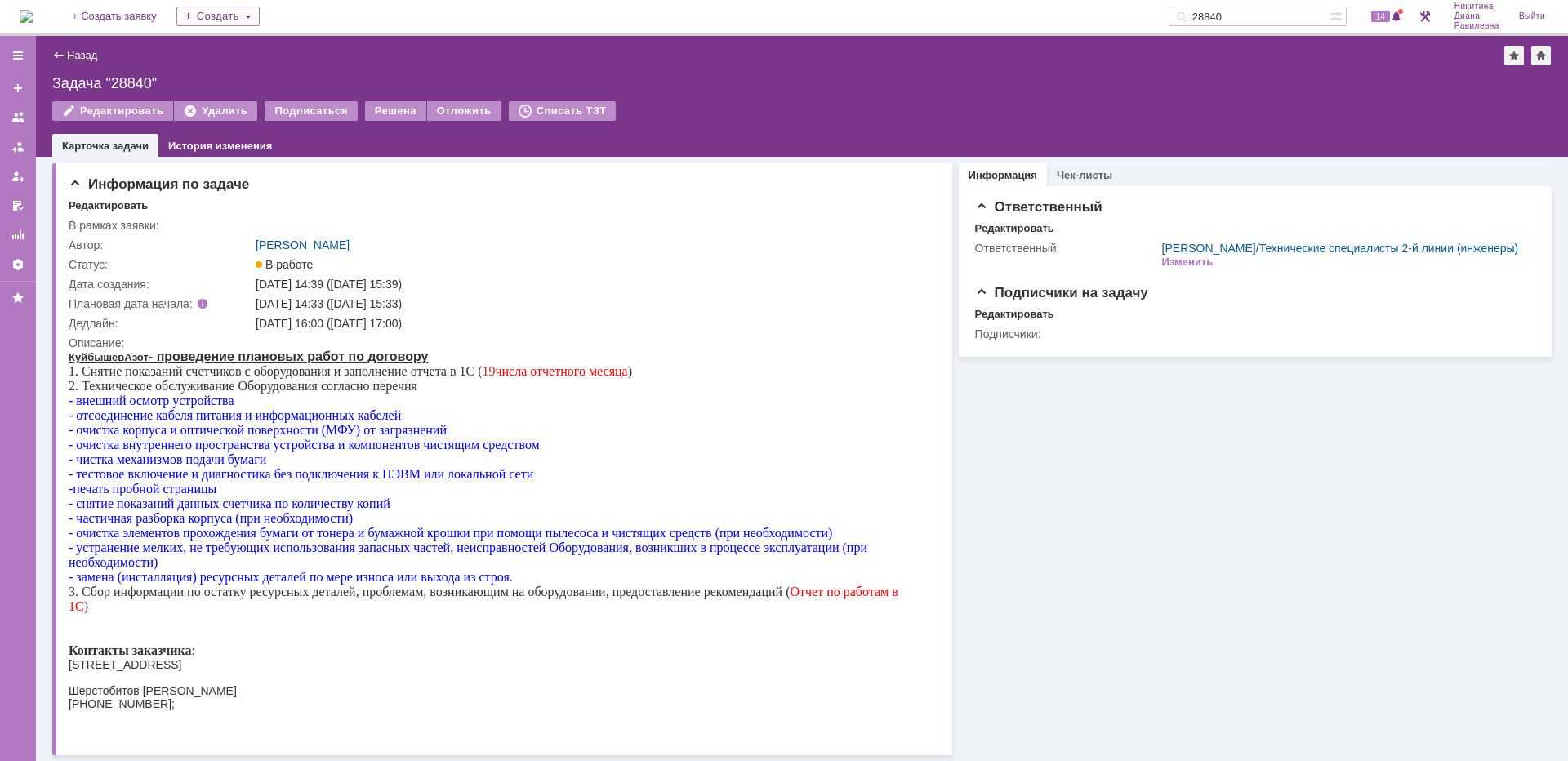
click at [81, 56] on link "Назад" at bounding box center [81, 55] width 31 height 12
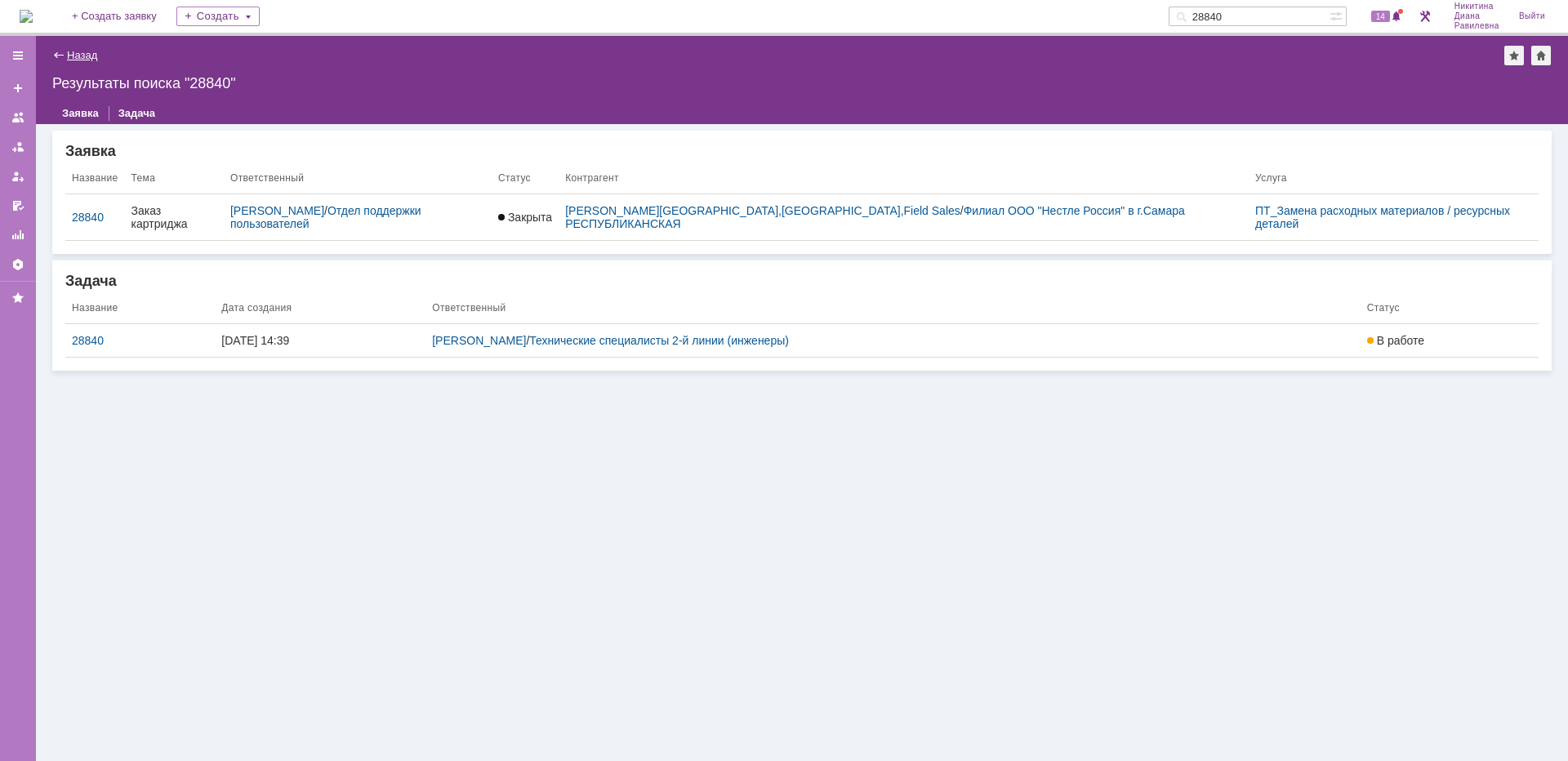
click at [87, 52] on link "Назад" at bounding box center [81, 55] width 31 height 12
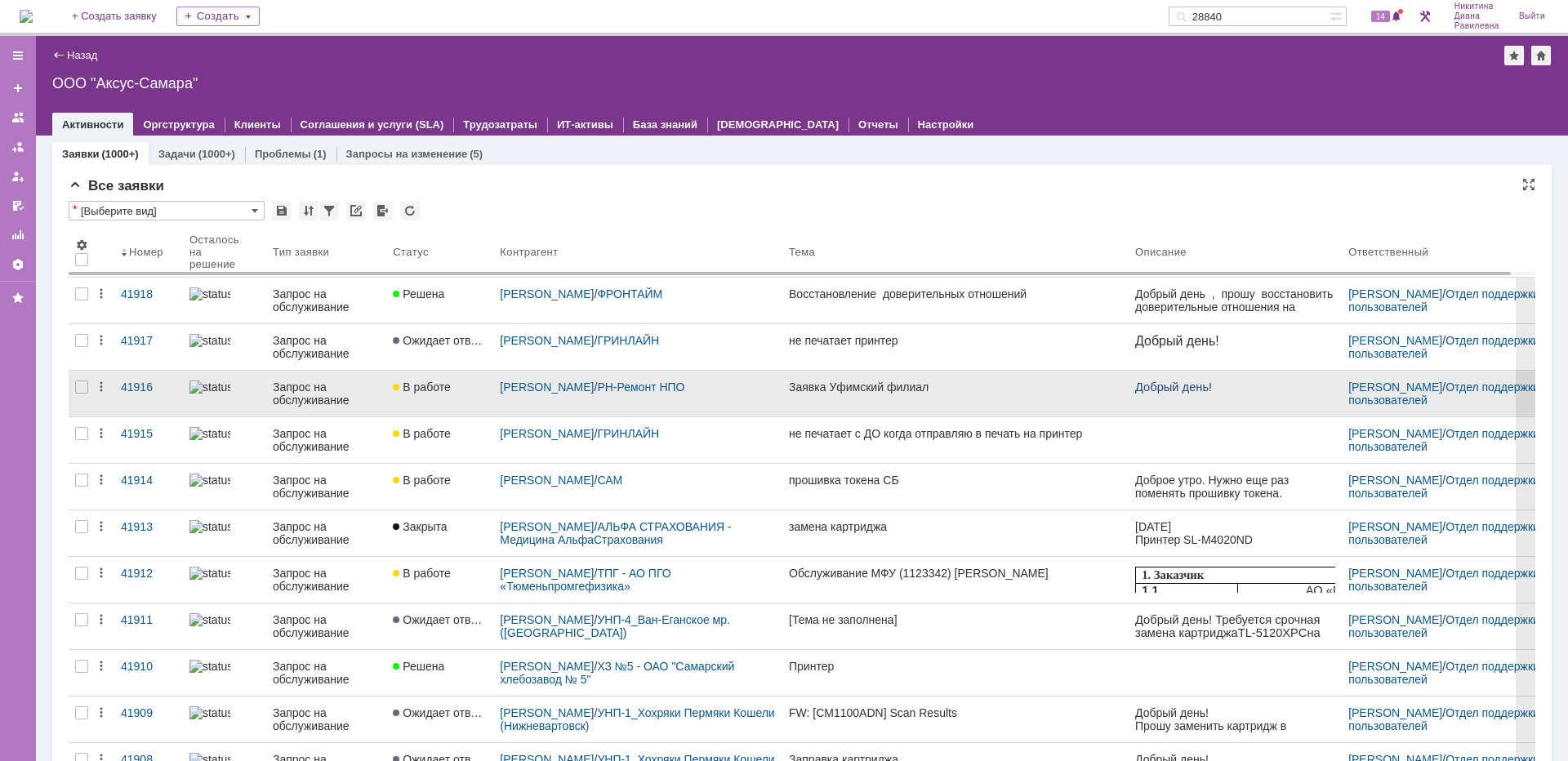
click at [317, 399] on div "Запрос на обслуживание" at bounding box center [327, 393] width 107 height 26
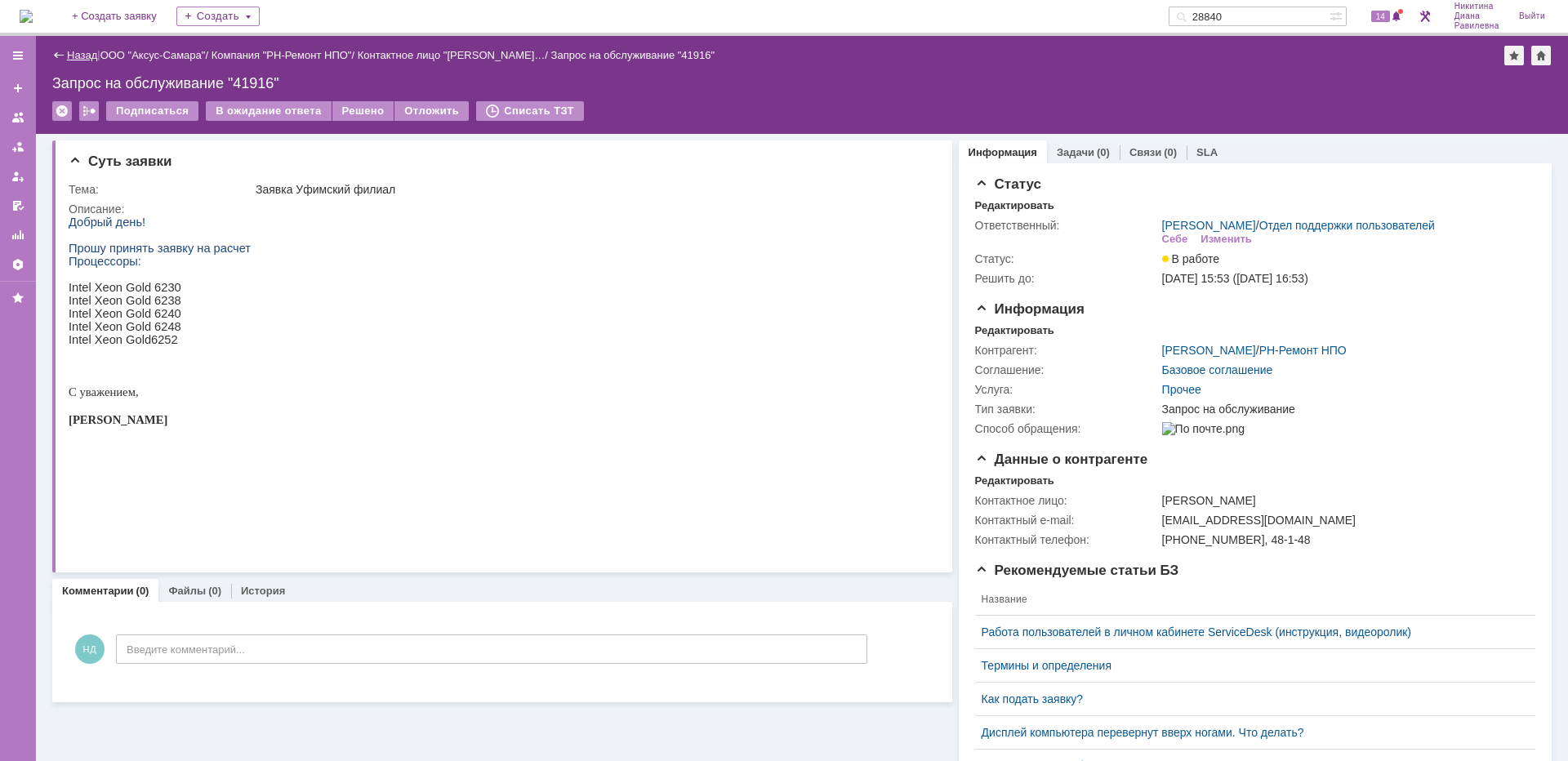
click at [90, 56] on link "Назад" at bounding box center [81, 55] width 31 height 12
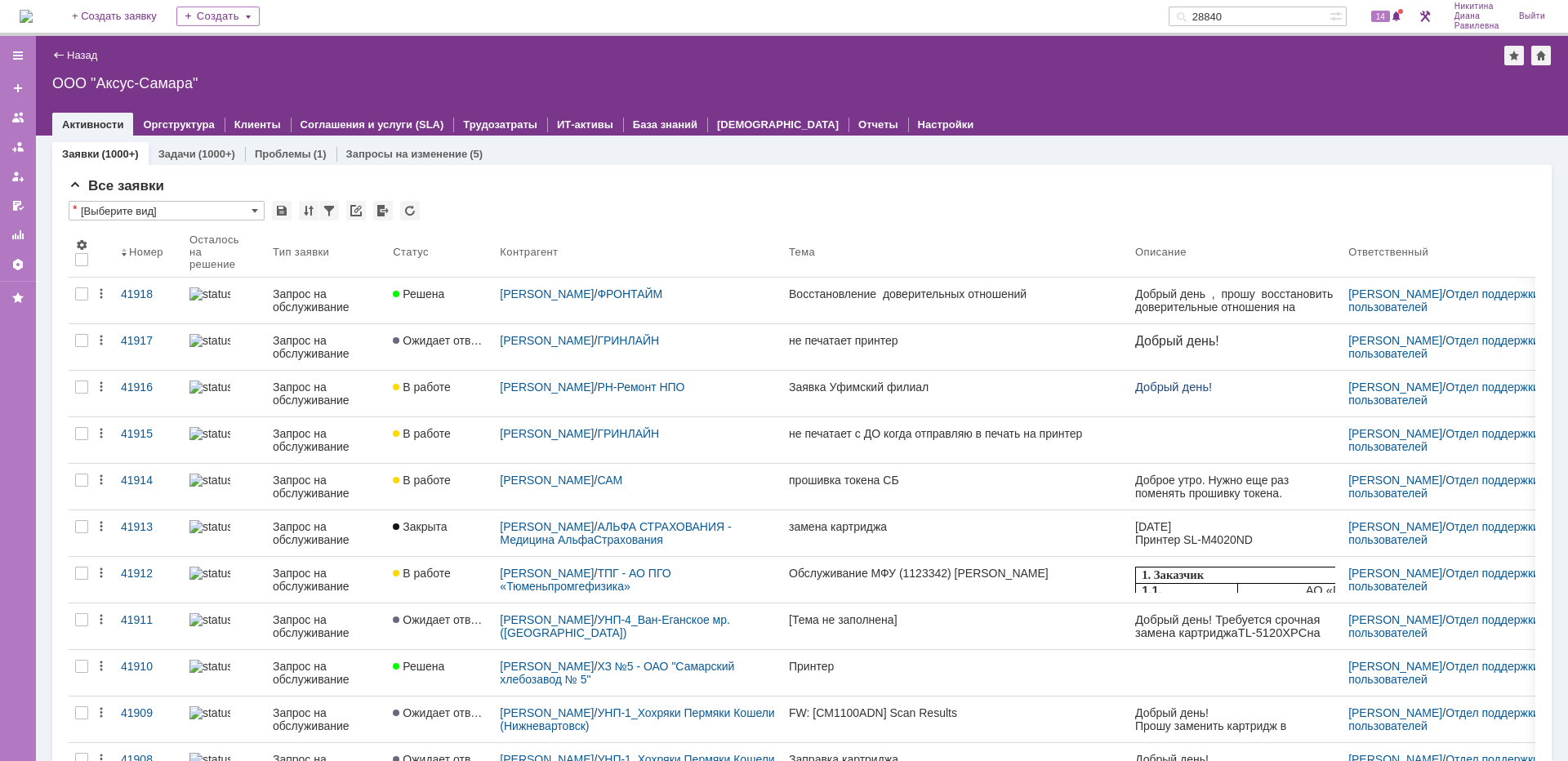
click at [1278, 18] on input "28840" at bounding box center [1250, 16] width 161 height 19
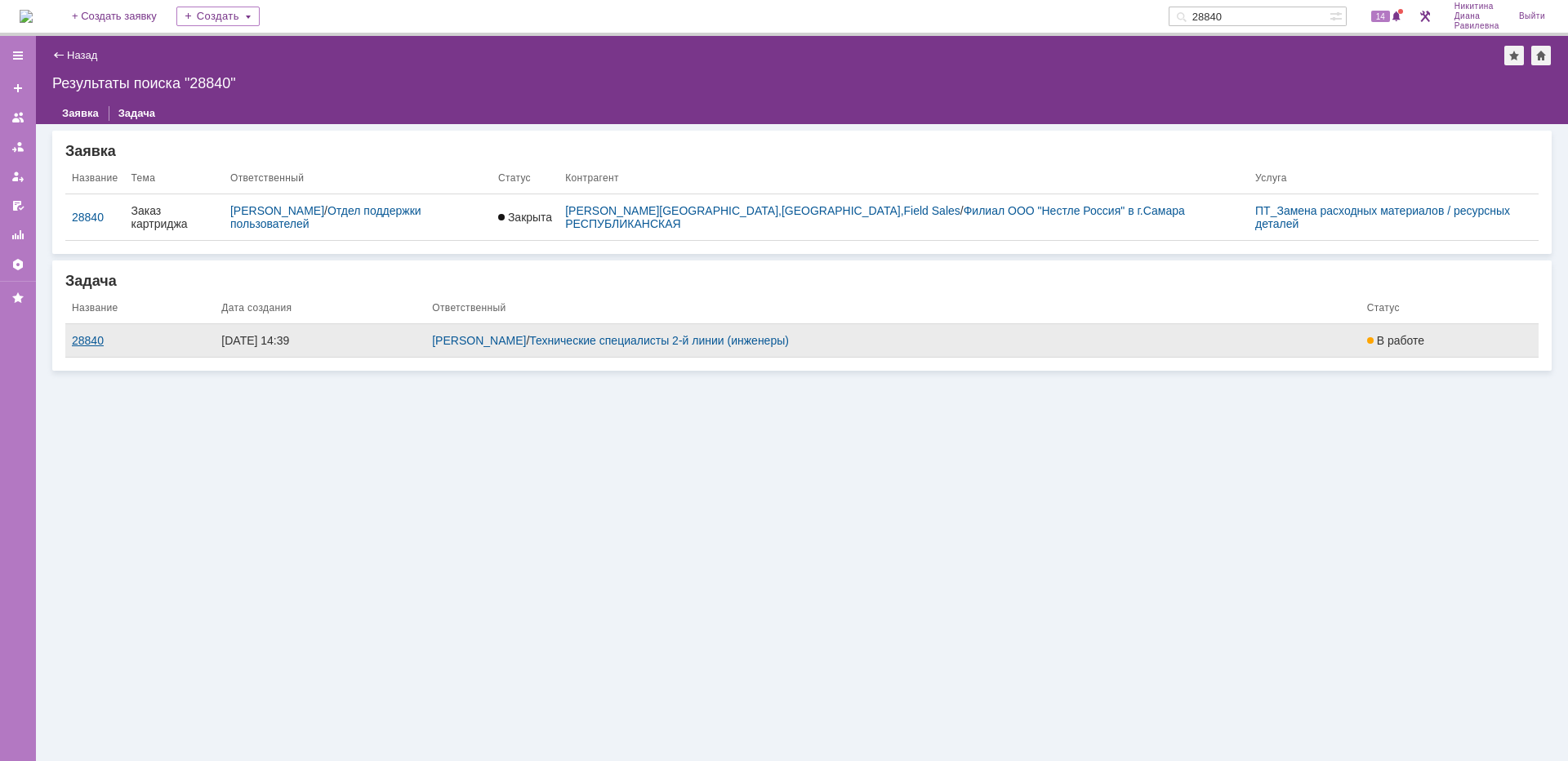
click at [88, 334] on div "28840" at bounding box center [140, 341] width 136 height 13
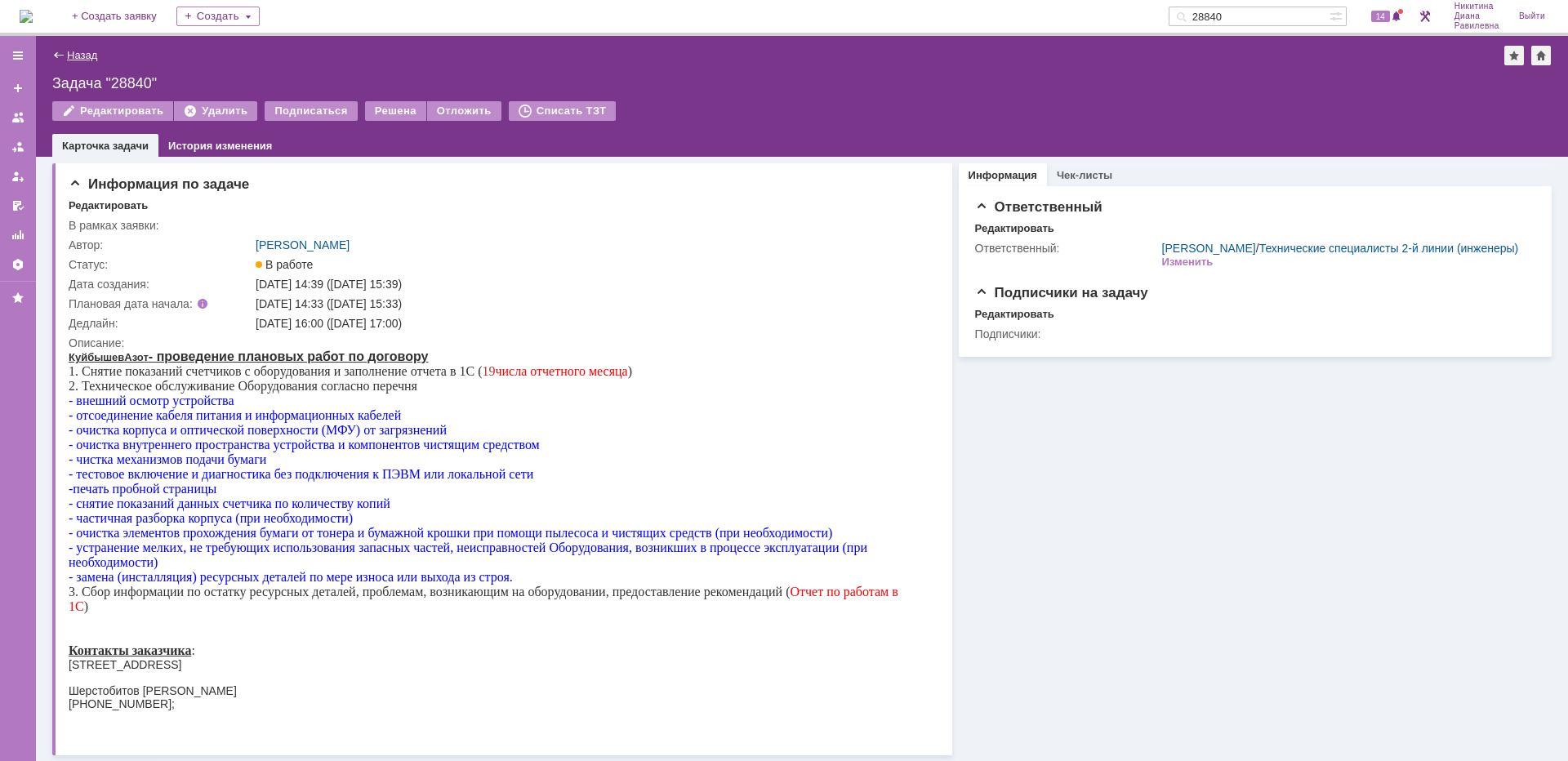
click at [89, 51] on link "Назад" at bounding box center [81, 55] width 31 height 12
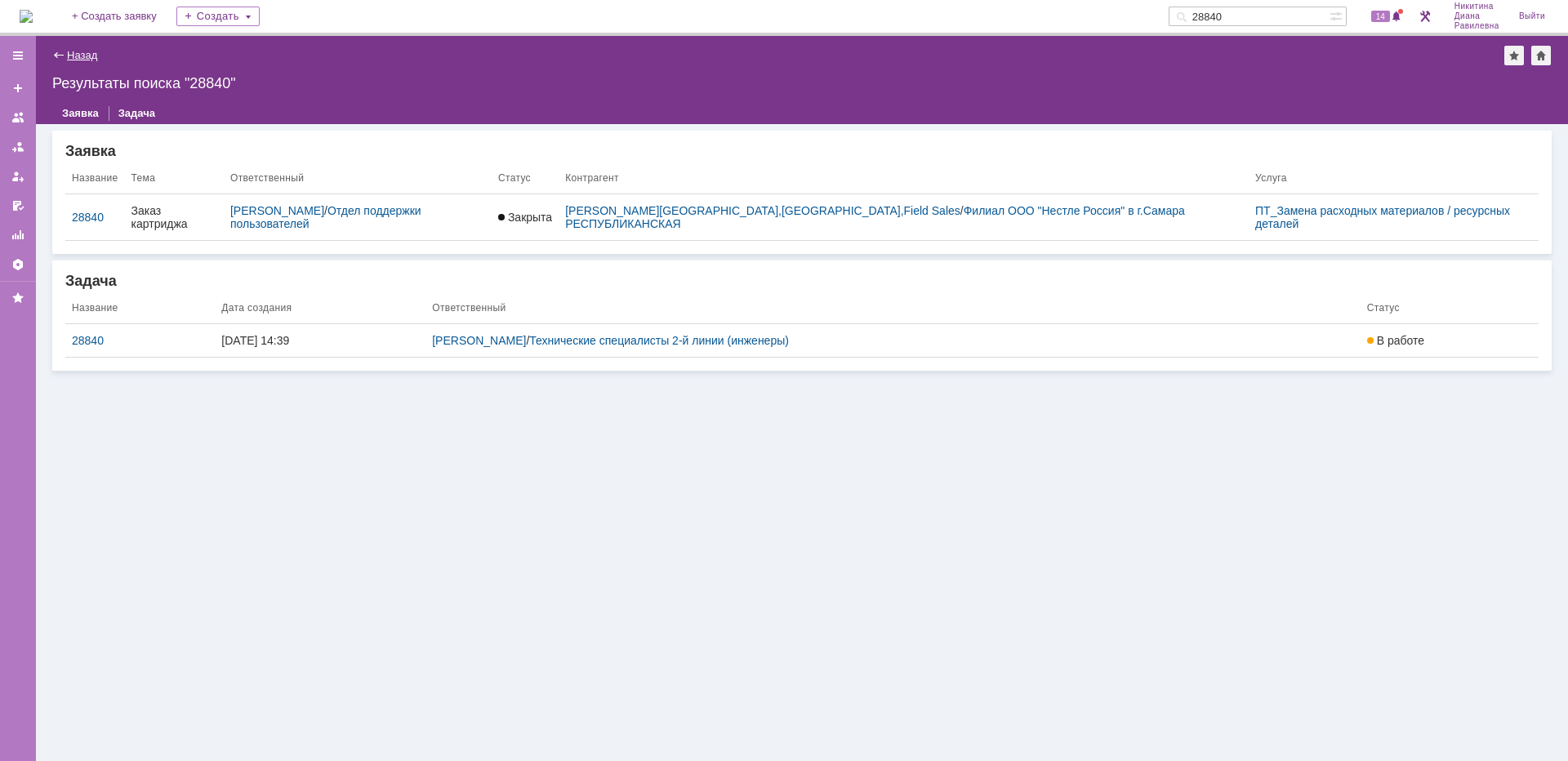
click at [68, 51] on link "Назад" at bounding box center [81, 55] width 31 height 12
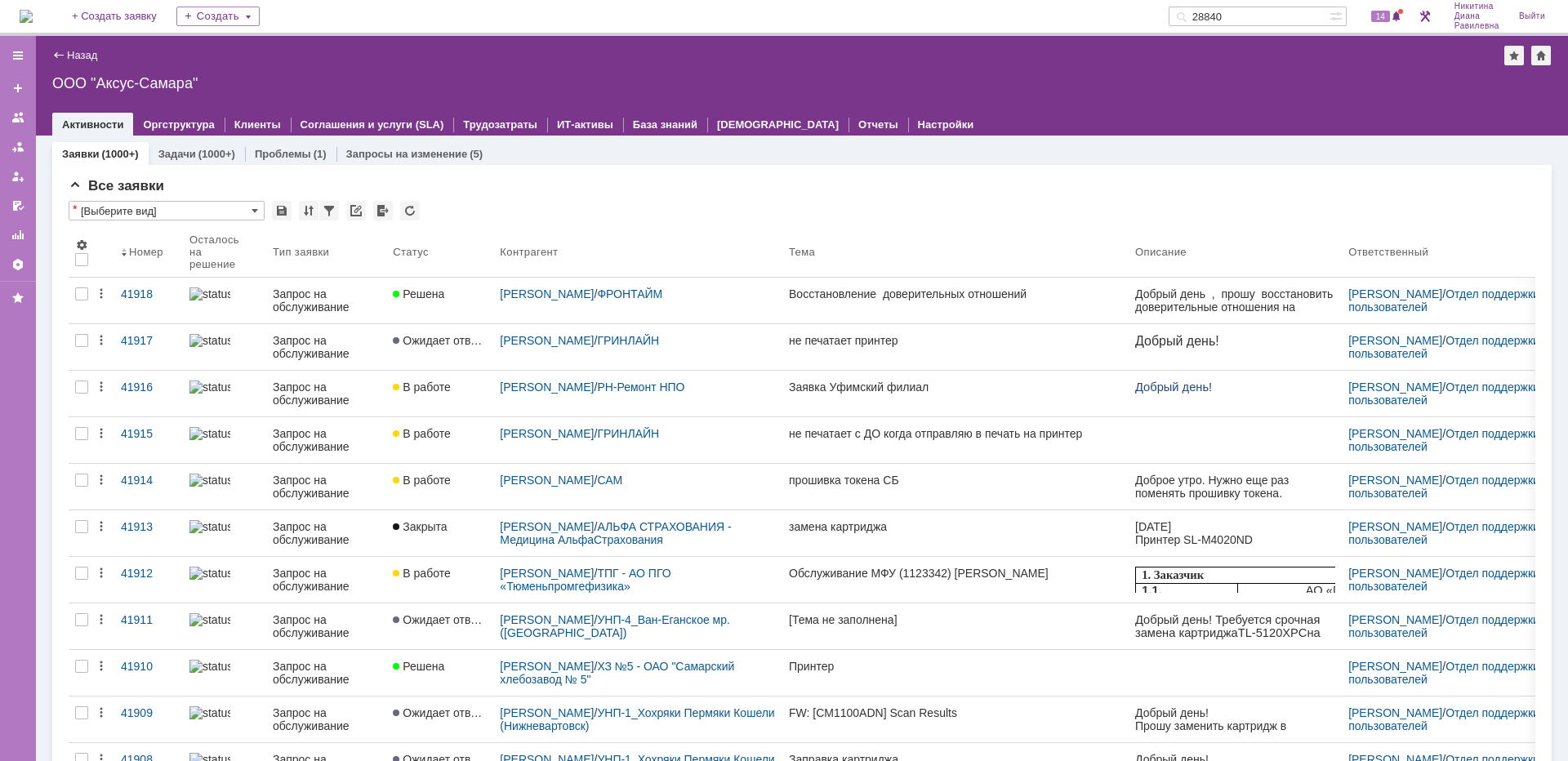
click at [1255, 16] on input "28840" at bounding box center [1250, 16] width 161 height 19
type input "2"
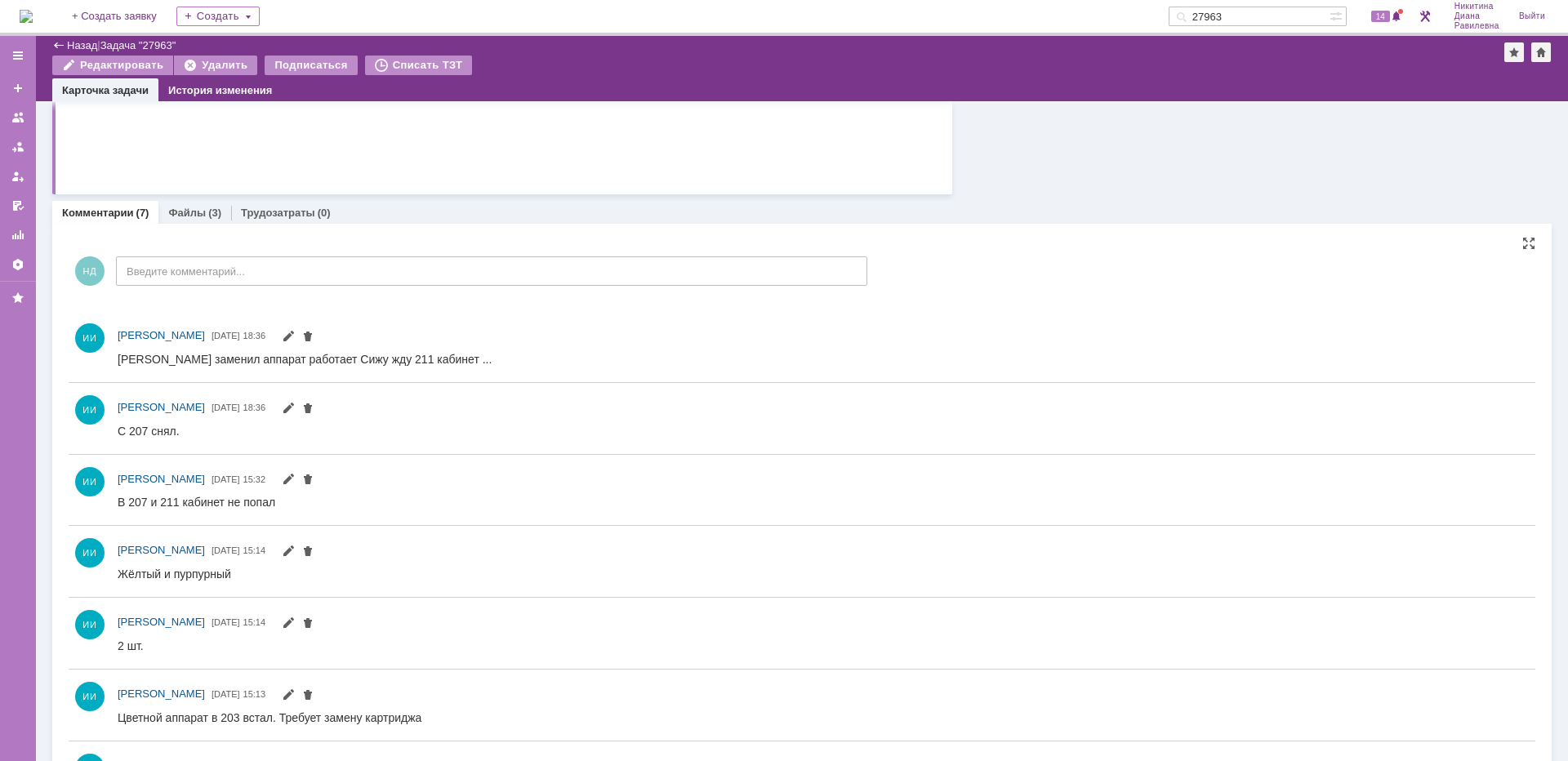
scroll to position [538, 0]
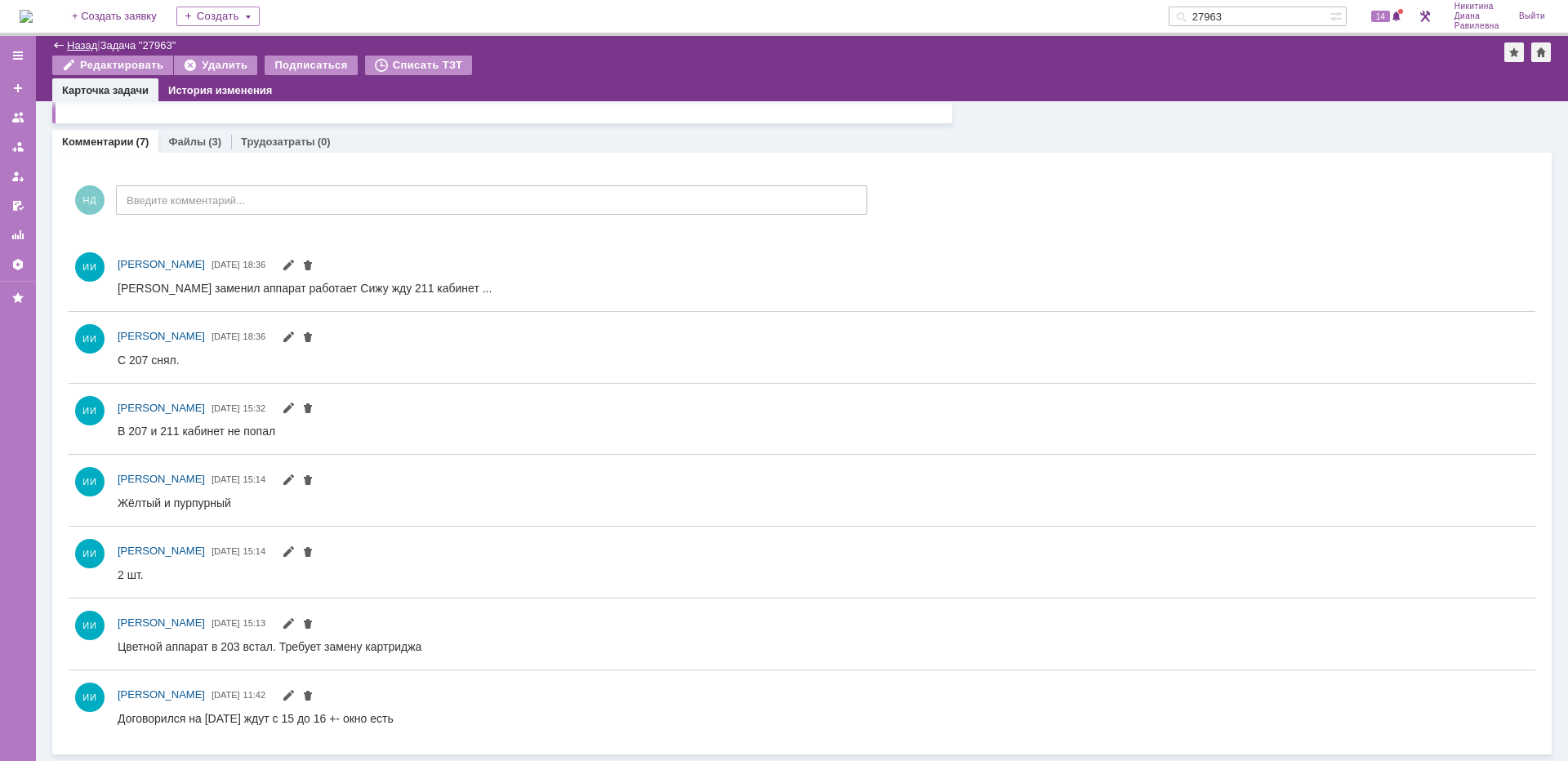
click at [93, 48] on link "Назад" at bounding box center [81, 44] width 31 height 12
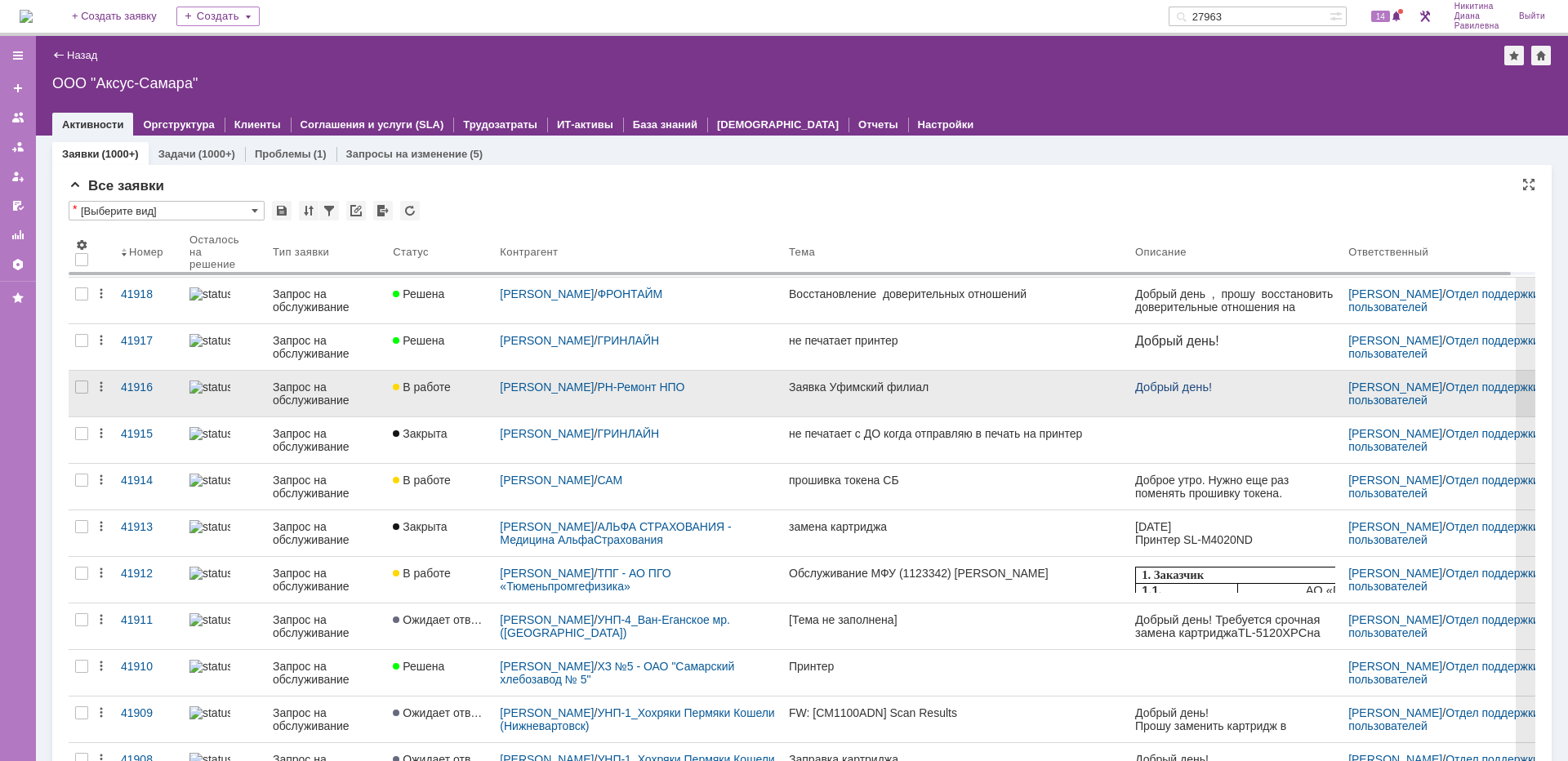
click at [304, 405] on div "Запрос на обслуживание" at bounding box center [327, 393] width 107 height 26
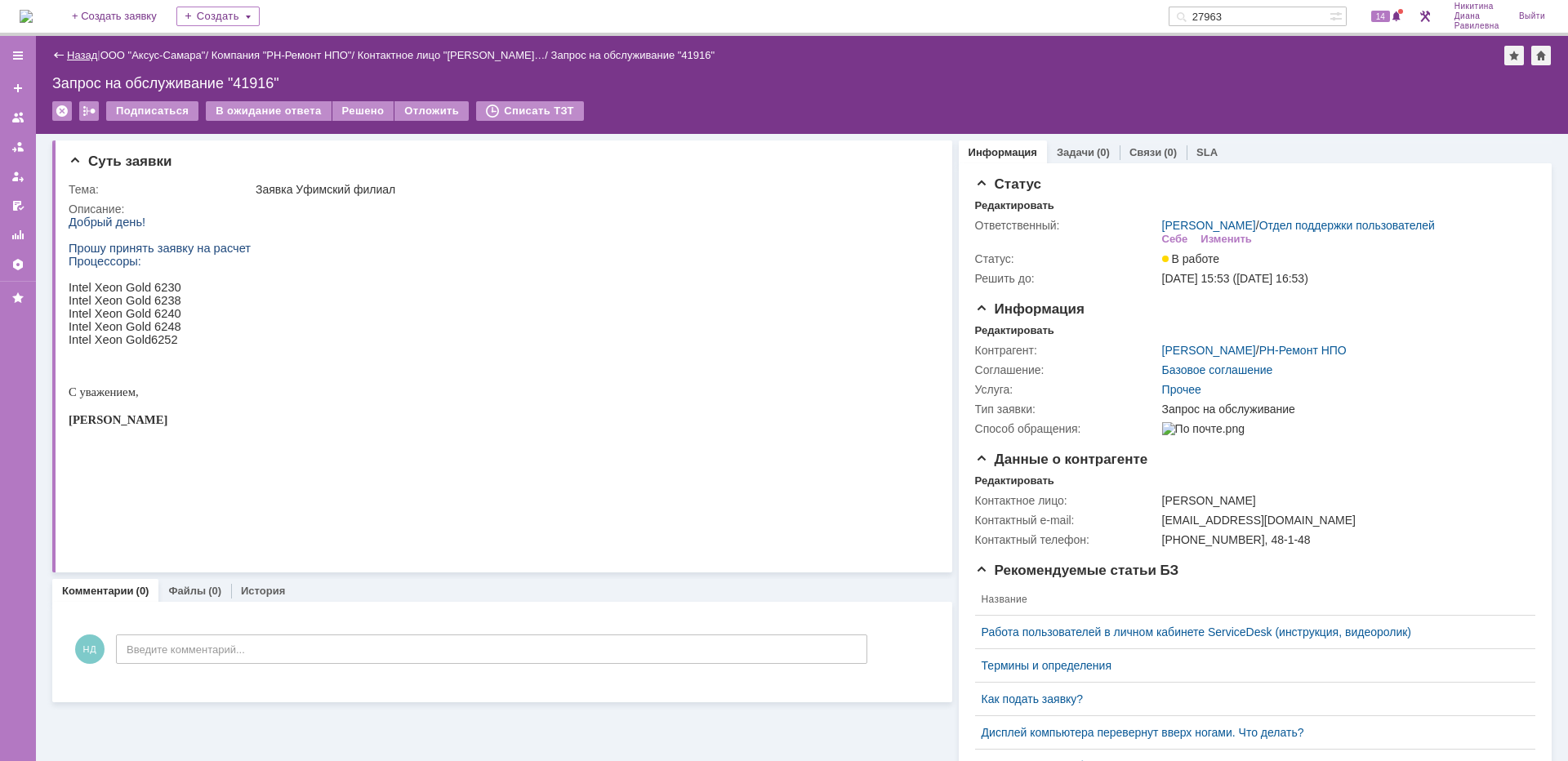
click at [80, 52] on link "Назад" at bounding box center [81, 55] width 31 height 12
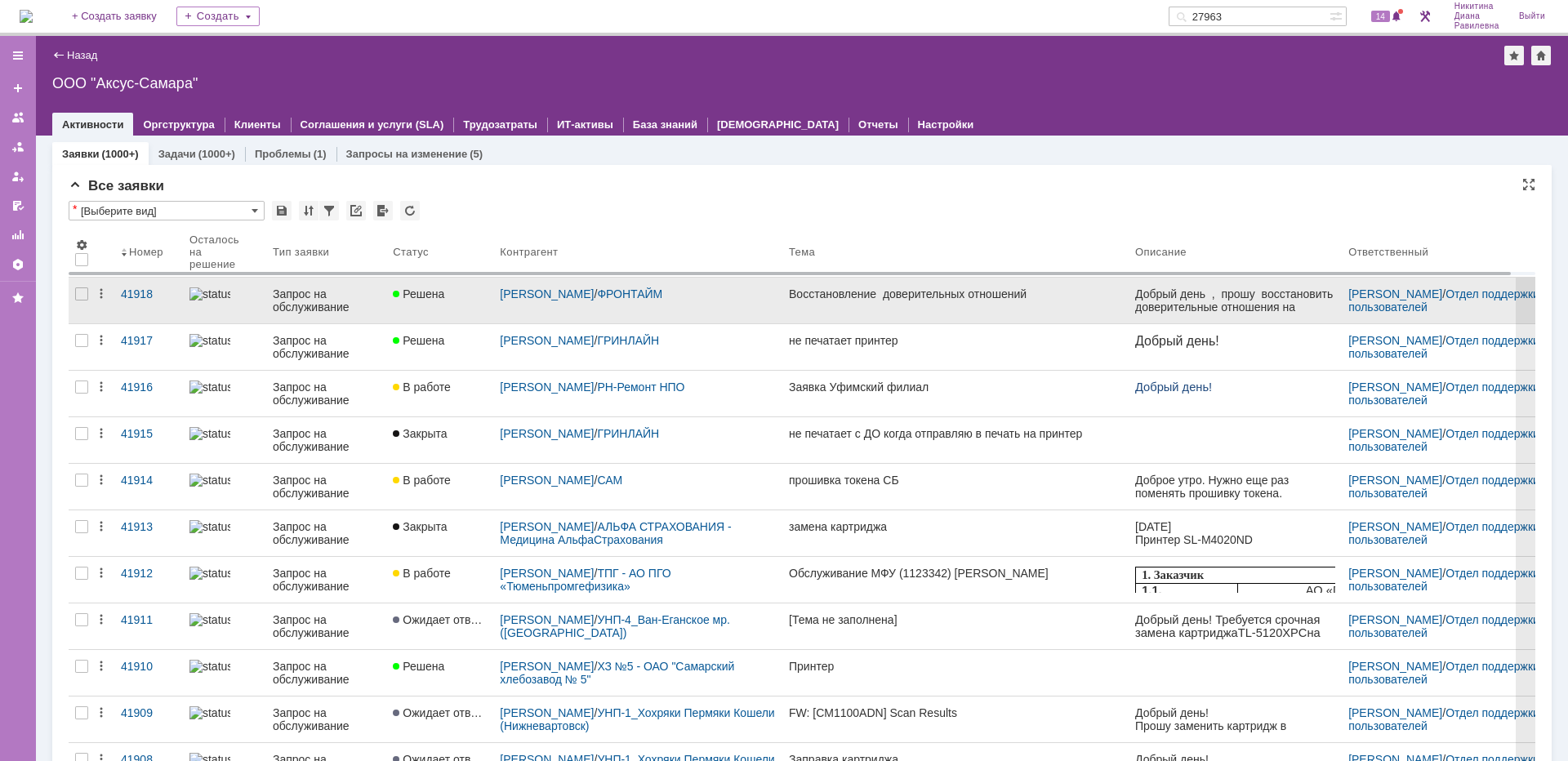
click at [302, 299] on div "Запрос на обслуживание" at bounding box center [327, 301] width 107 height 26
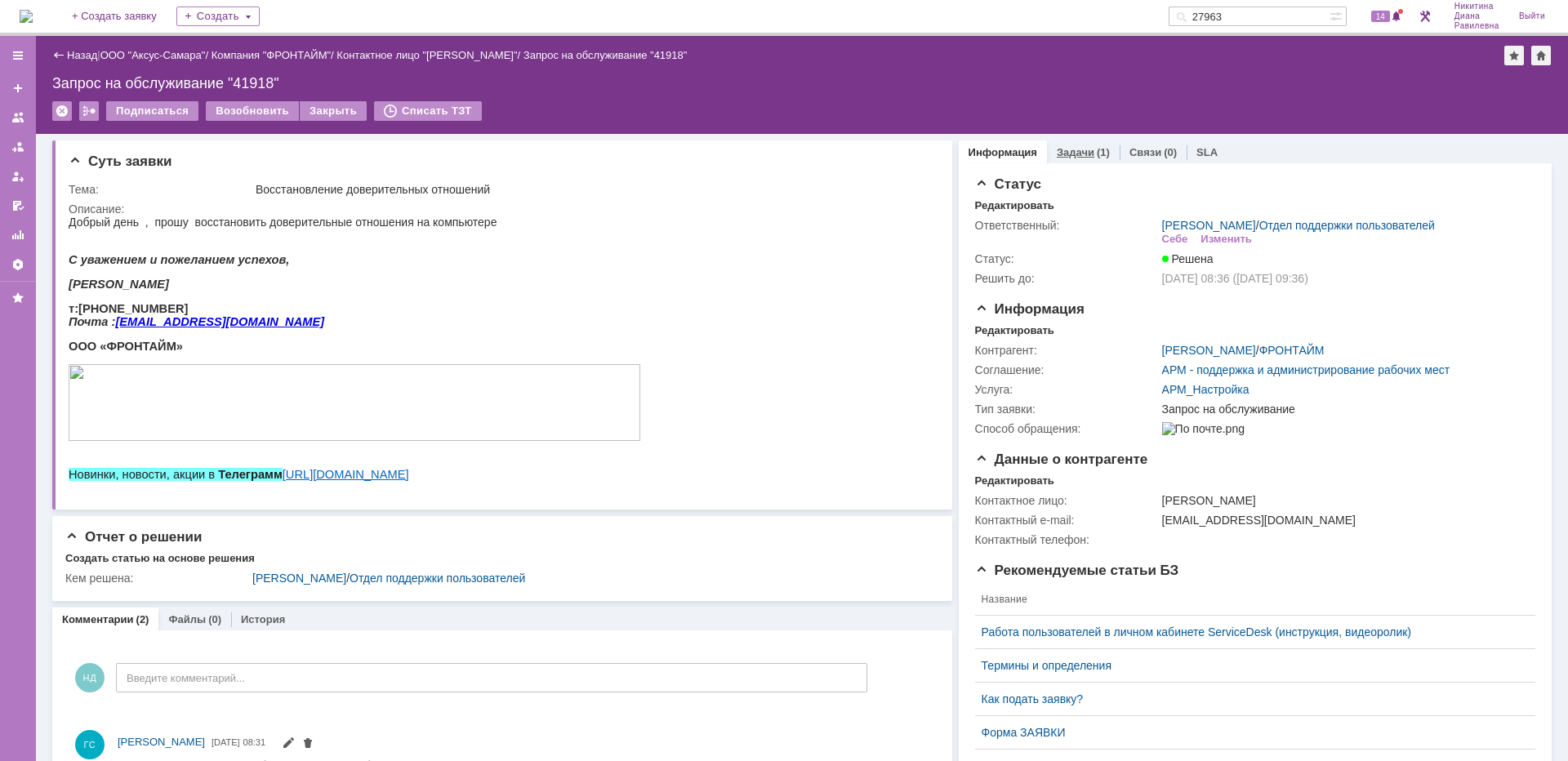
click at [1097, 156] on div "(1)" at bounding box center [1103, 152] width 13 height 12
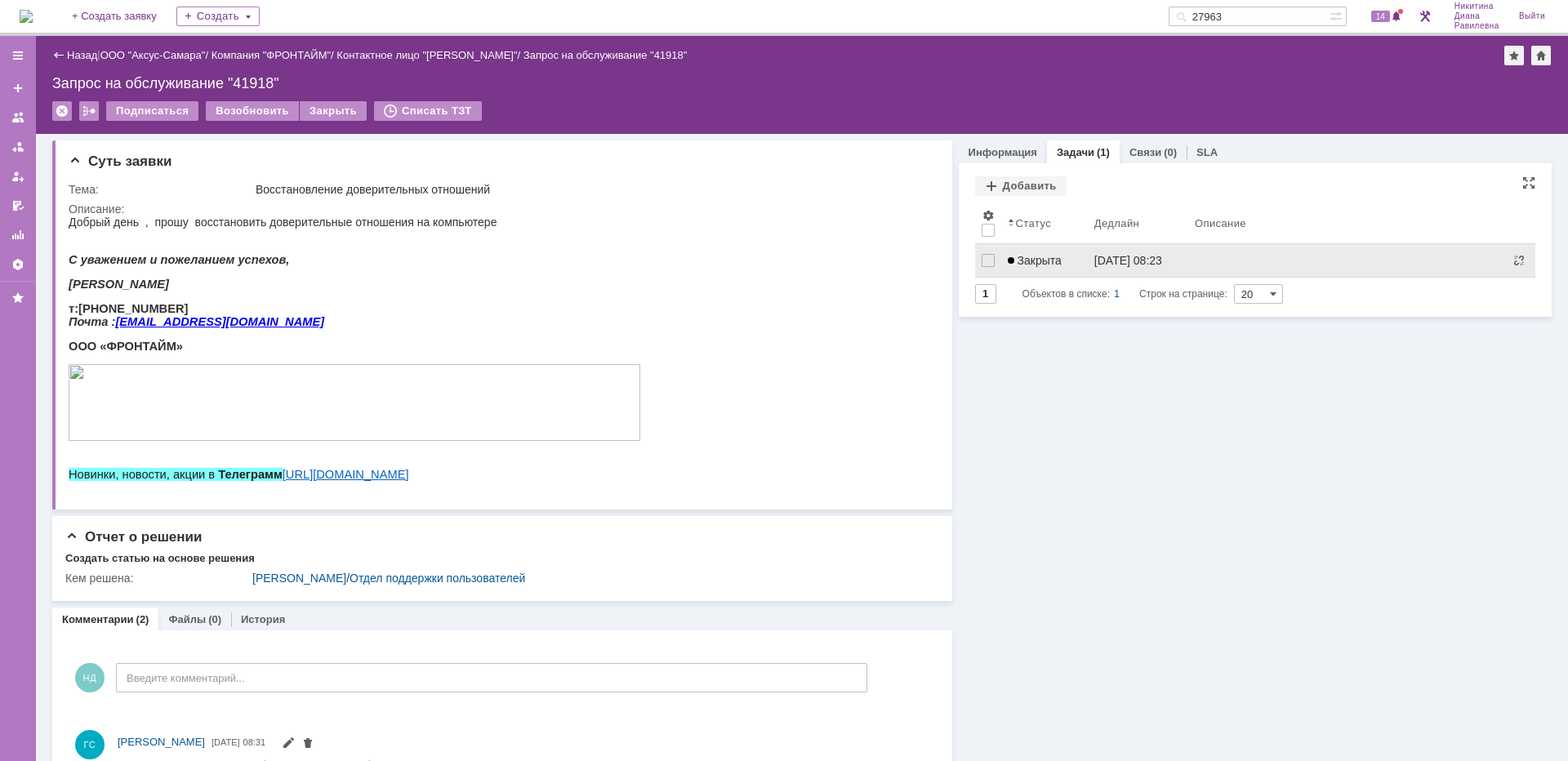
click at [1031, 255] on span "Закрыта" at bounding box center [1035, 260] width 54 height 13
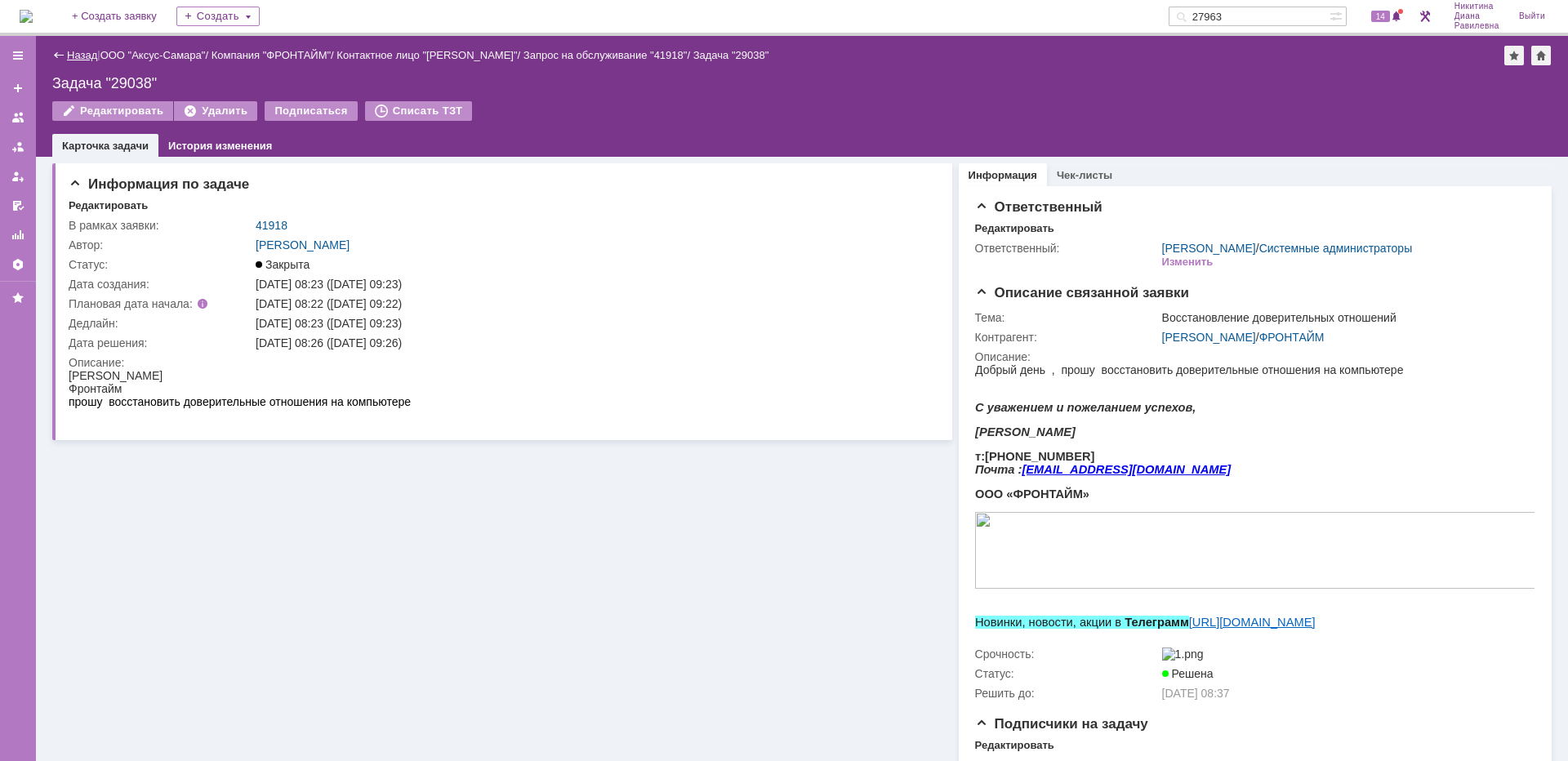
click at [81, 60] on link "Назад" at bounding box center [81, 55] width 31 height 12
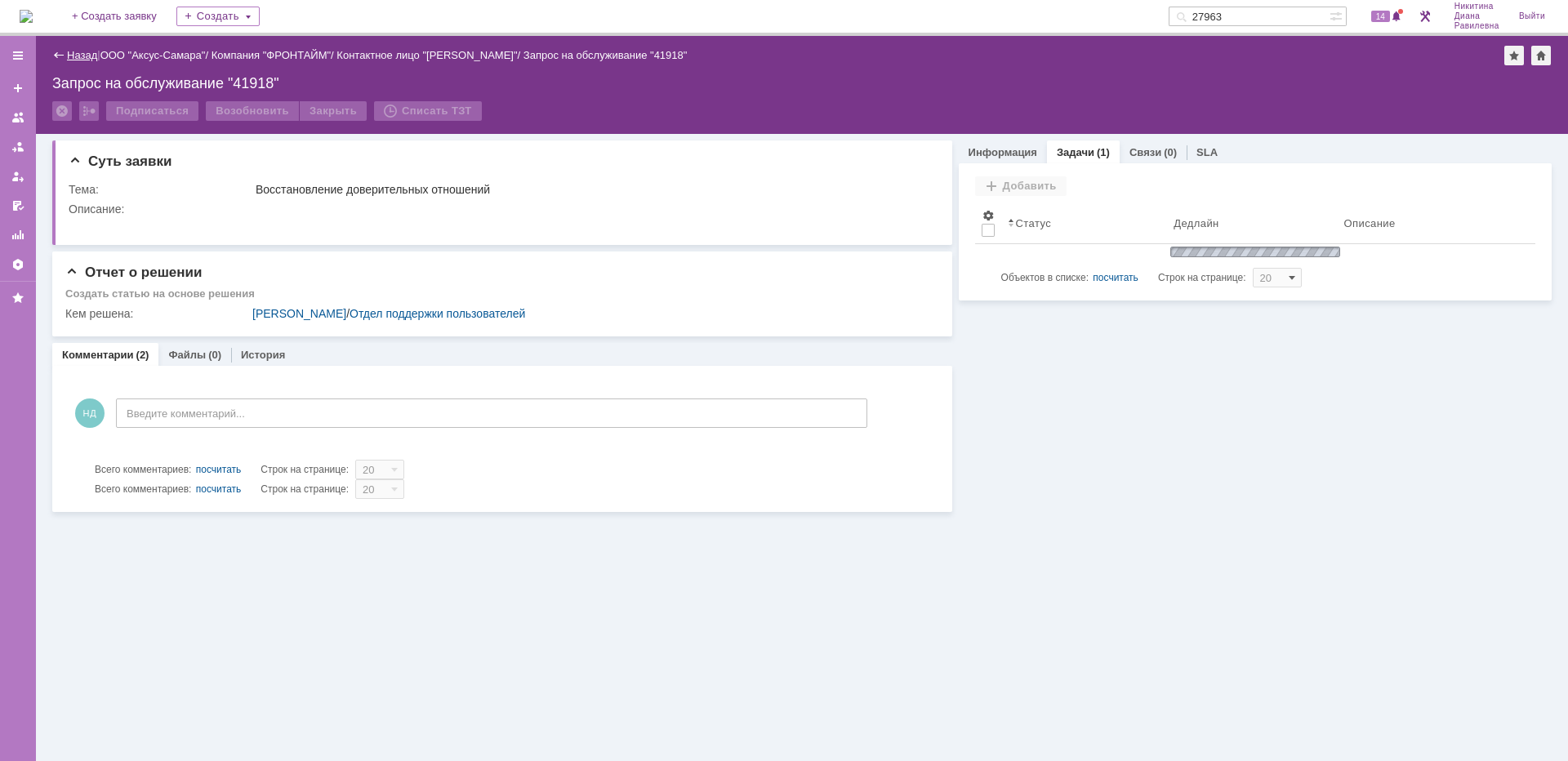
click at [81, 59] on link "Назад" at bounding box center [81, 55] width 31 height 12
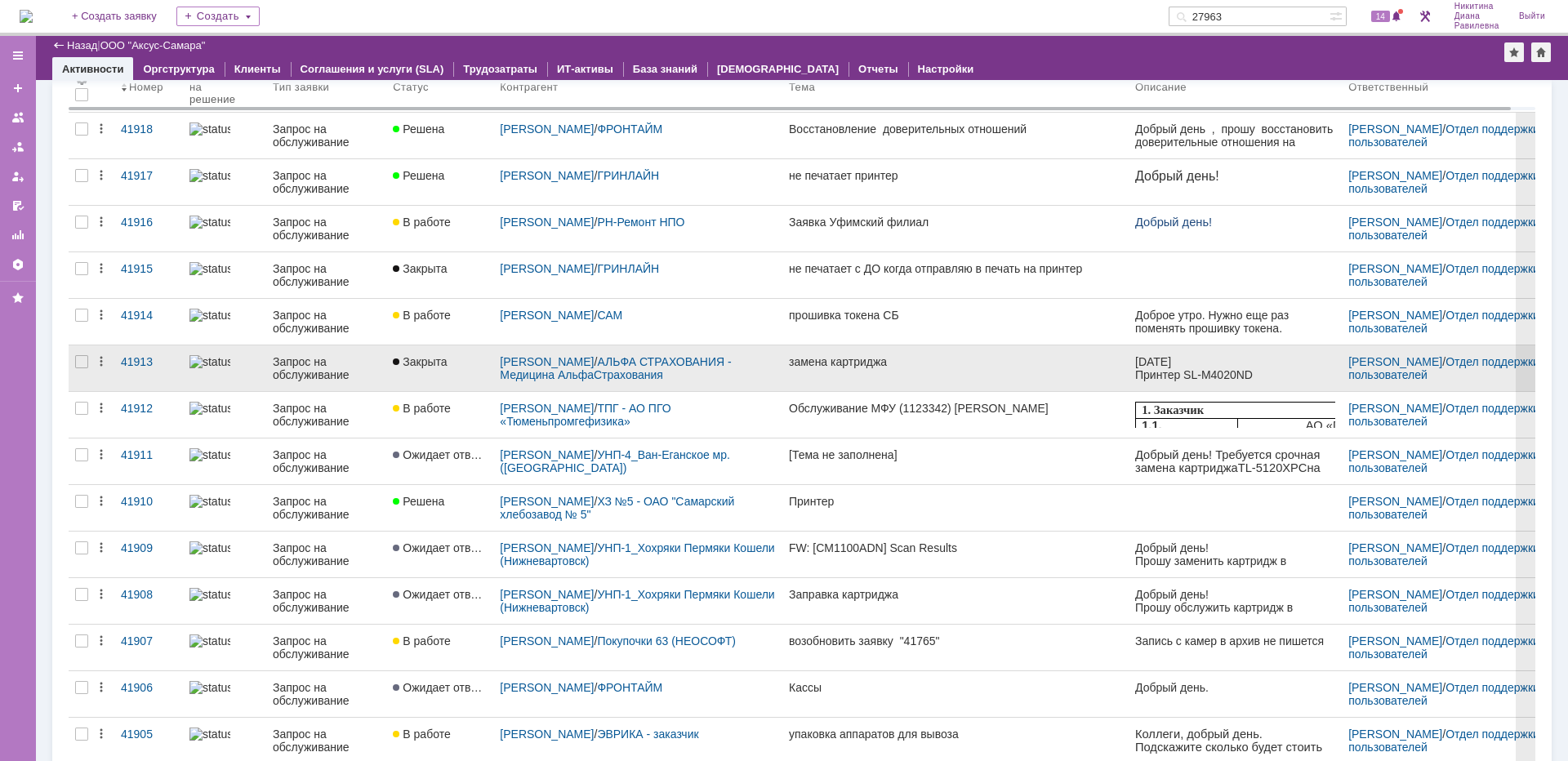
scroll to position [163, 0]
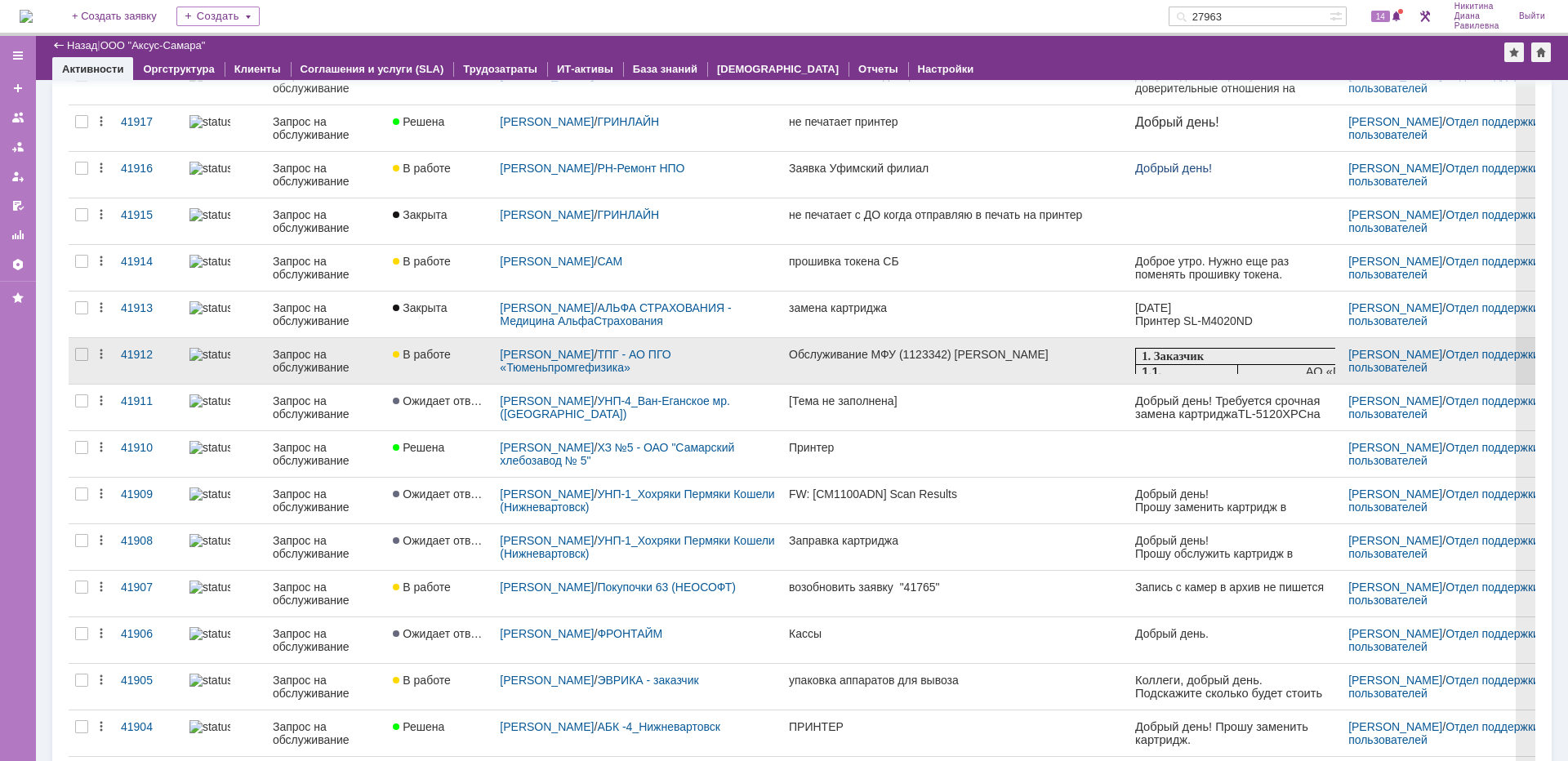
click at [324, 364] on div "Запрос на обслуживание" at bounding box center [327, 361] width 107 height 26
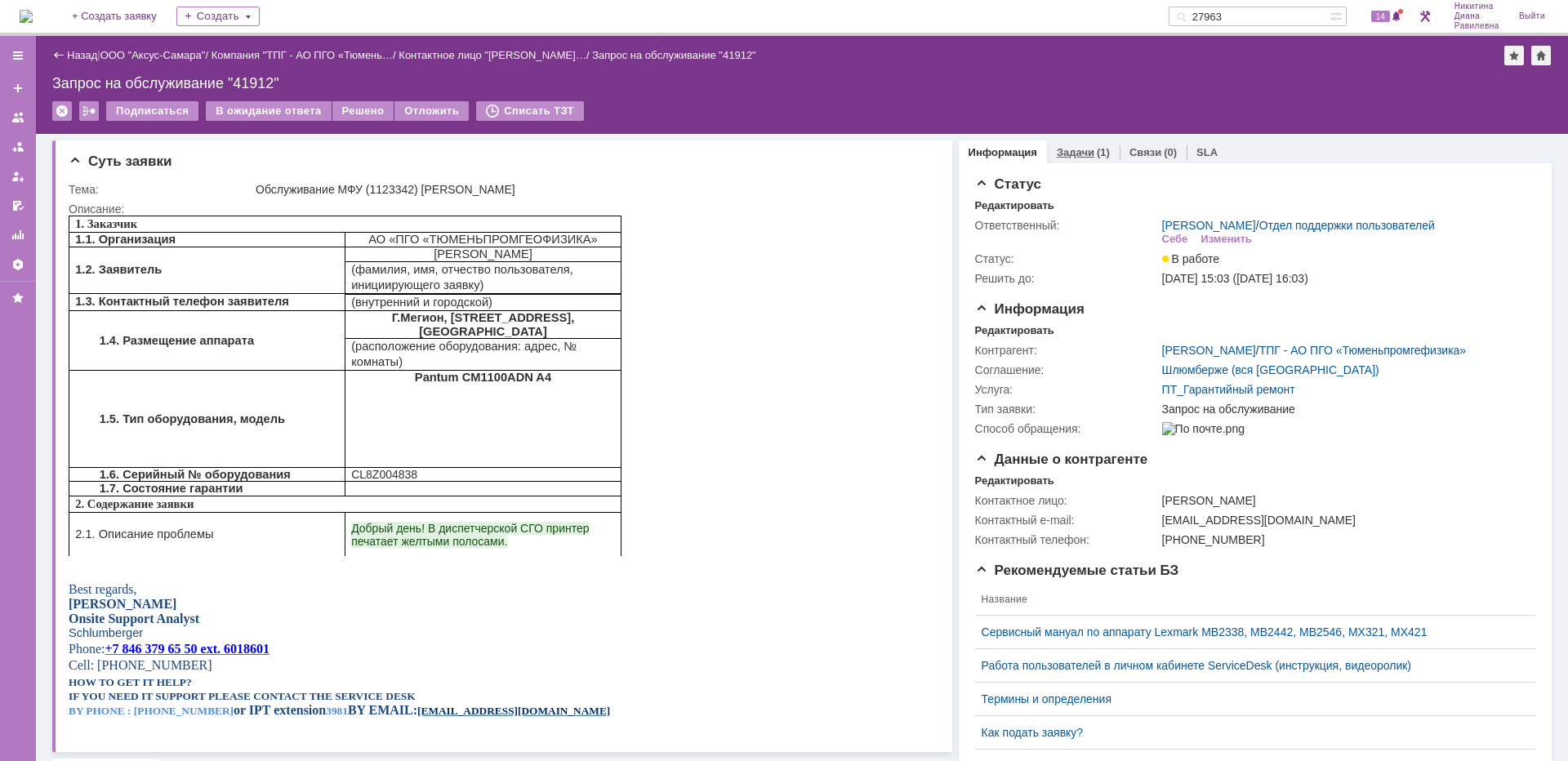
click at [1073, 156] on link "Задачи" at bounding box center [1076, 152] width 38 height 12
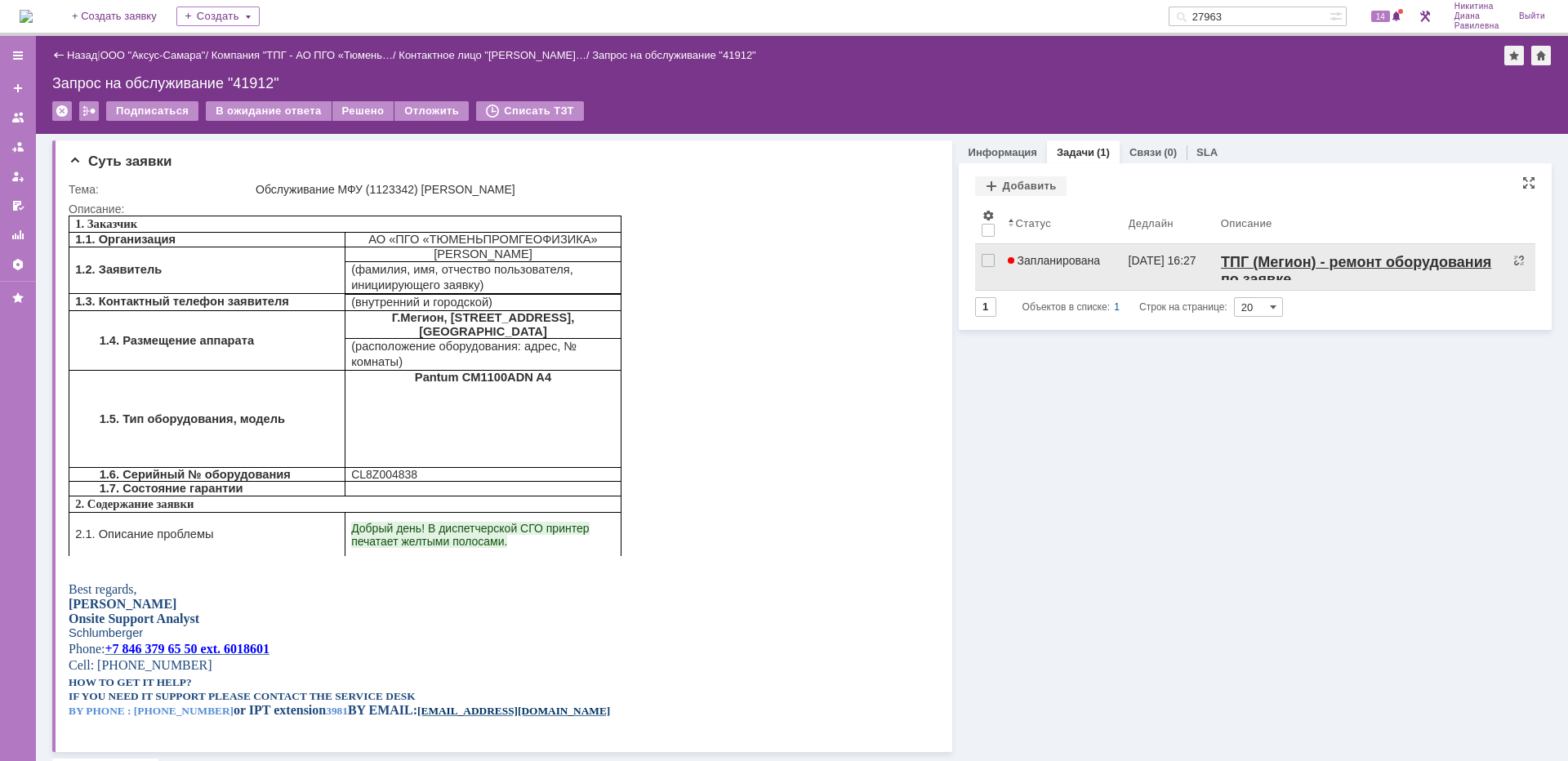
click at [1055, 260] on span "Запланирована" at bounding box center [1054, 260] width 93 height 13
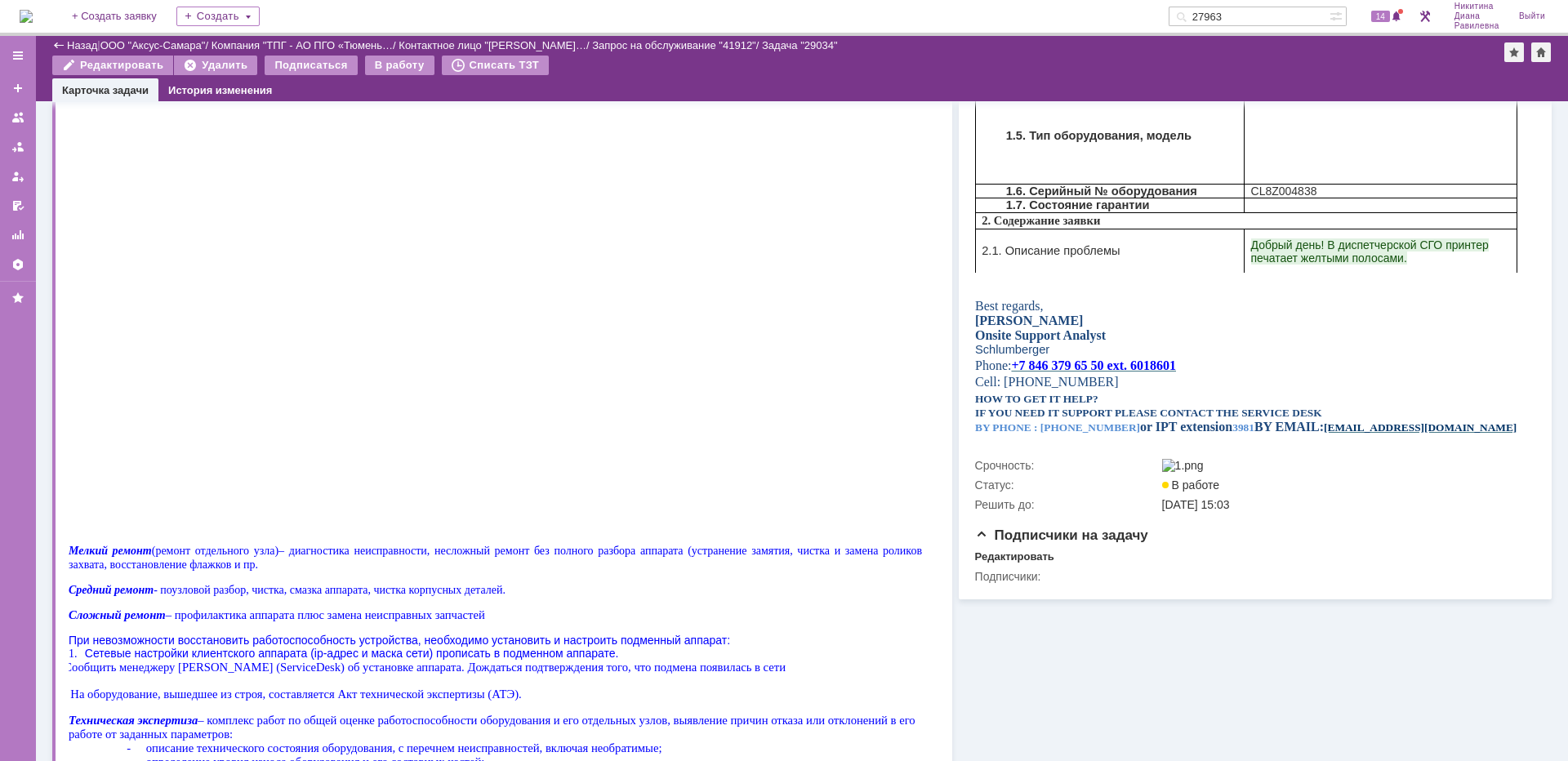
scroll to position [357, 0]
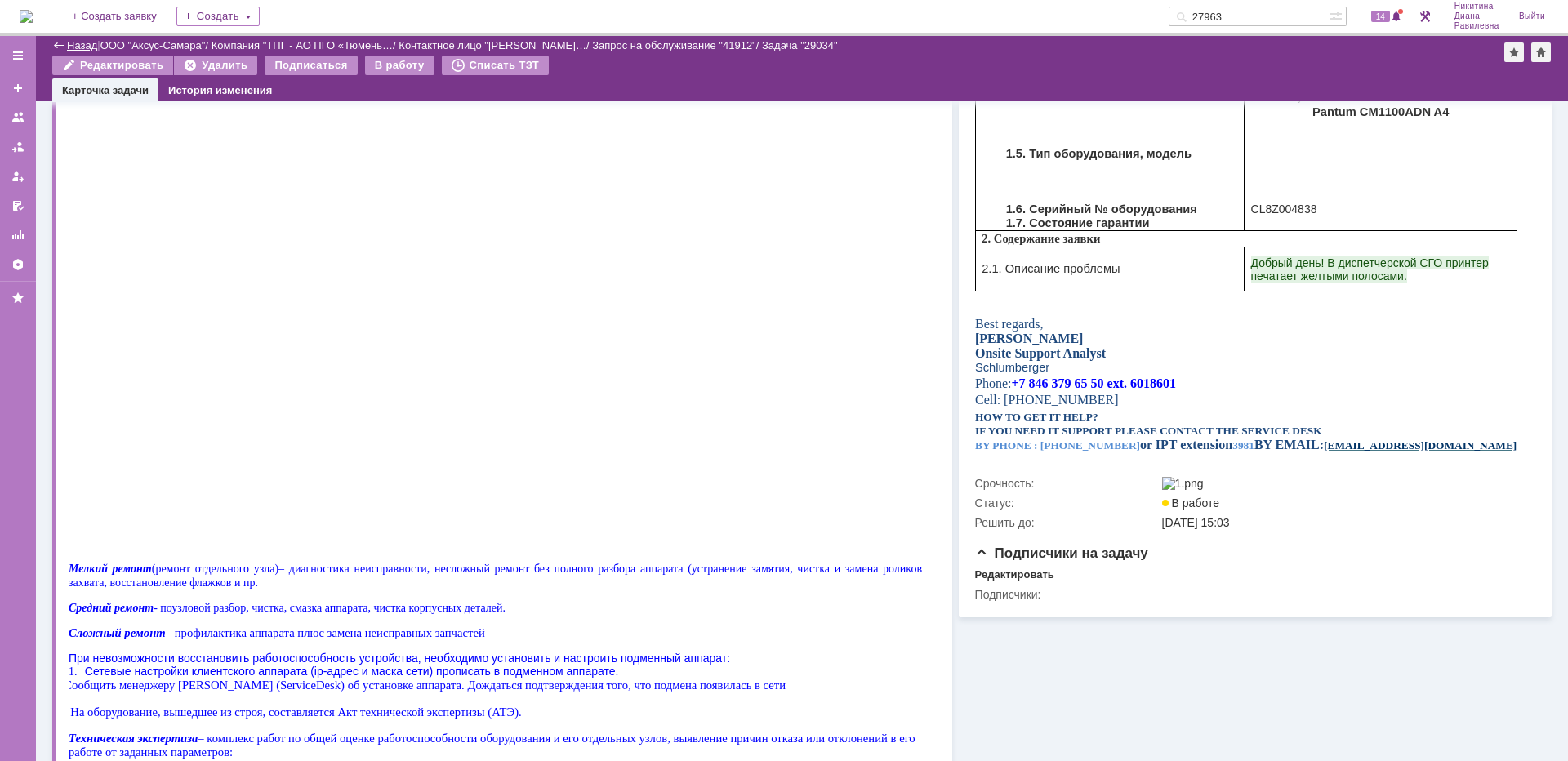
click at [70, 44] on link "Назад" at bounding box center [81, 44] width 31 height 12
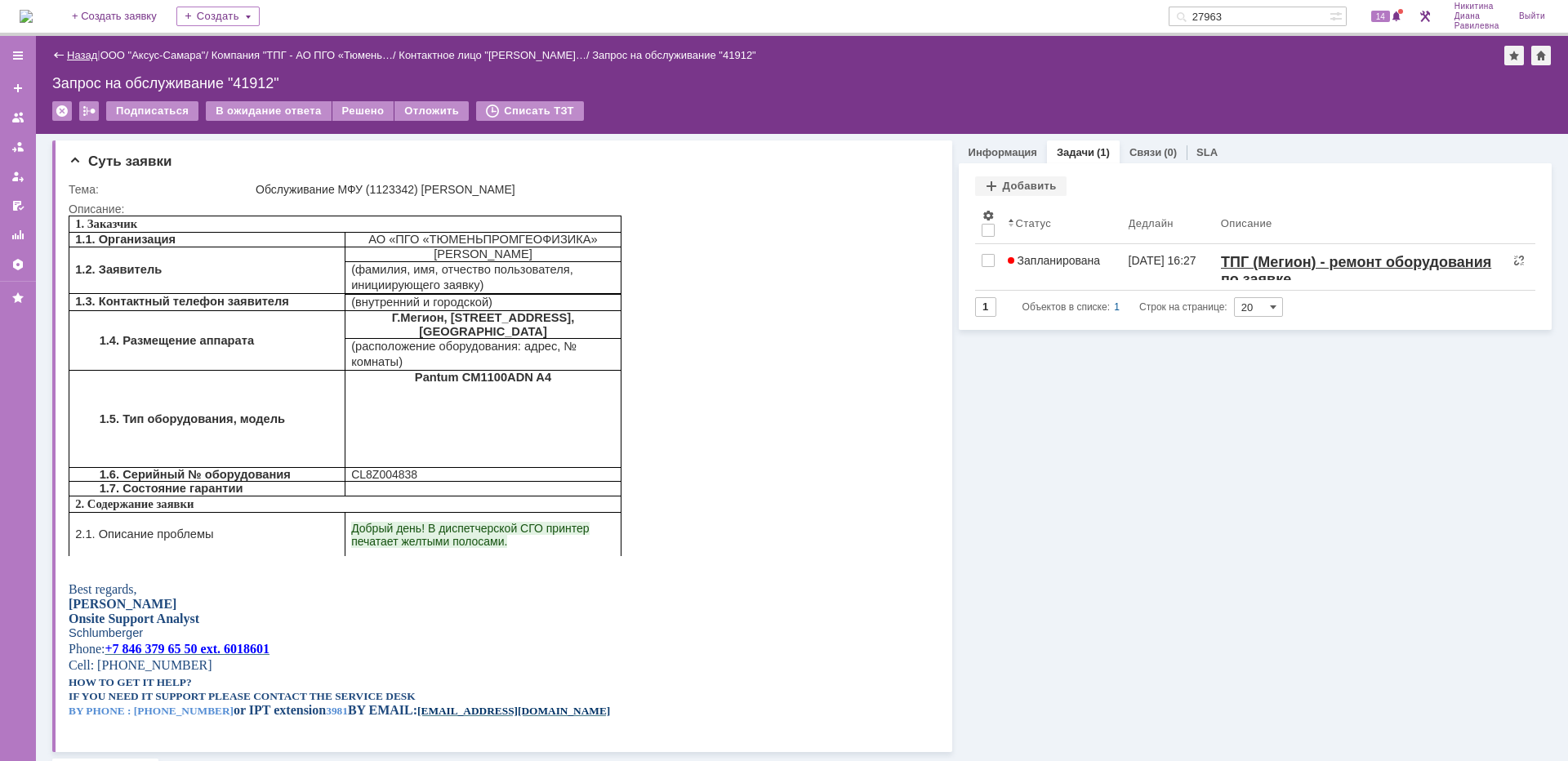
click at [70, 57] on link "Назад" at bounding box center [81, 55] width 31 height 12
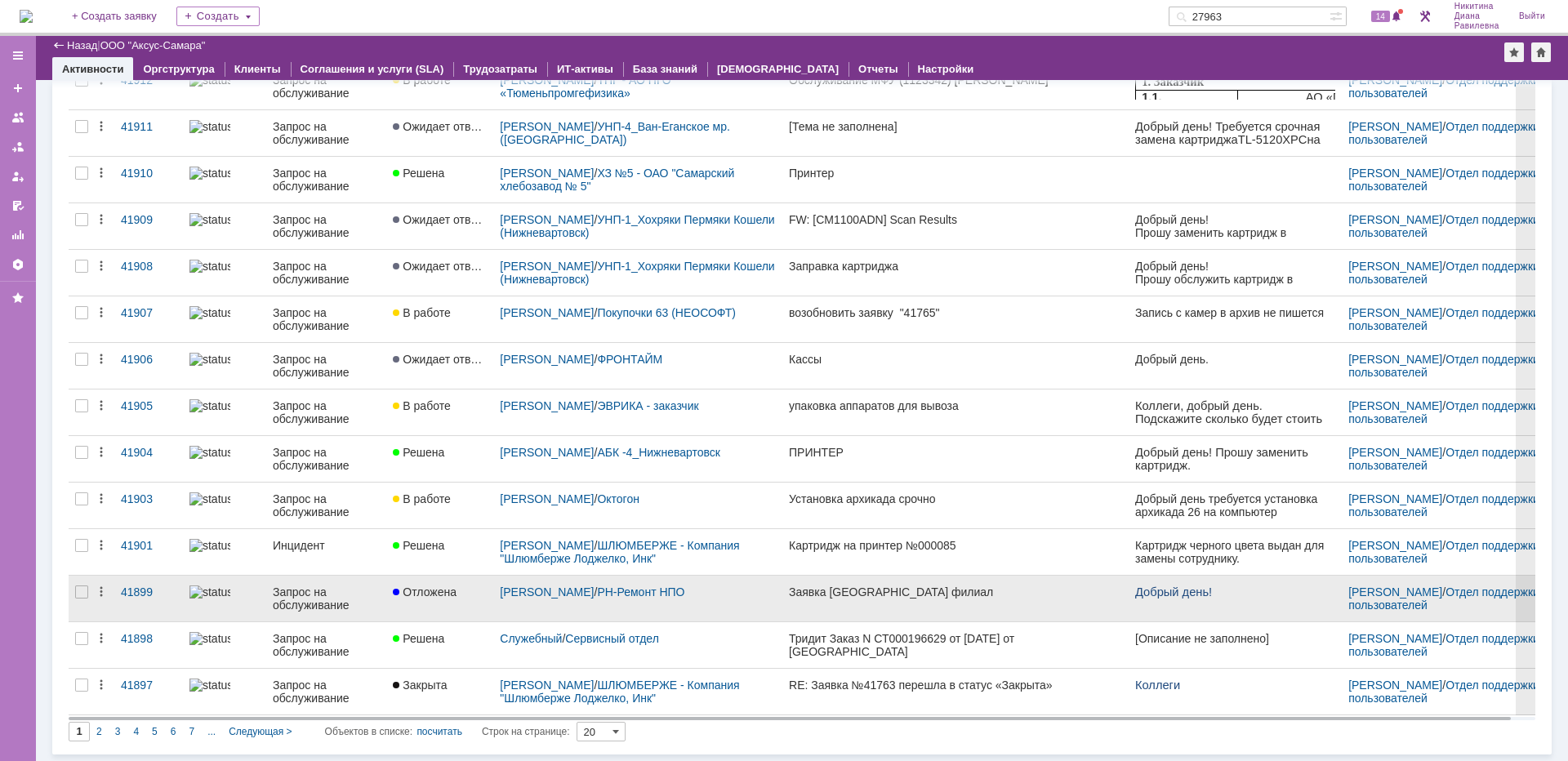
click at [314, 585] on link "Запрос на обслуживание" at bounding box center [327, 598] width 120 height 45
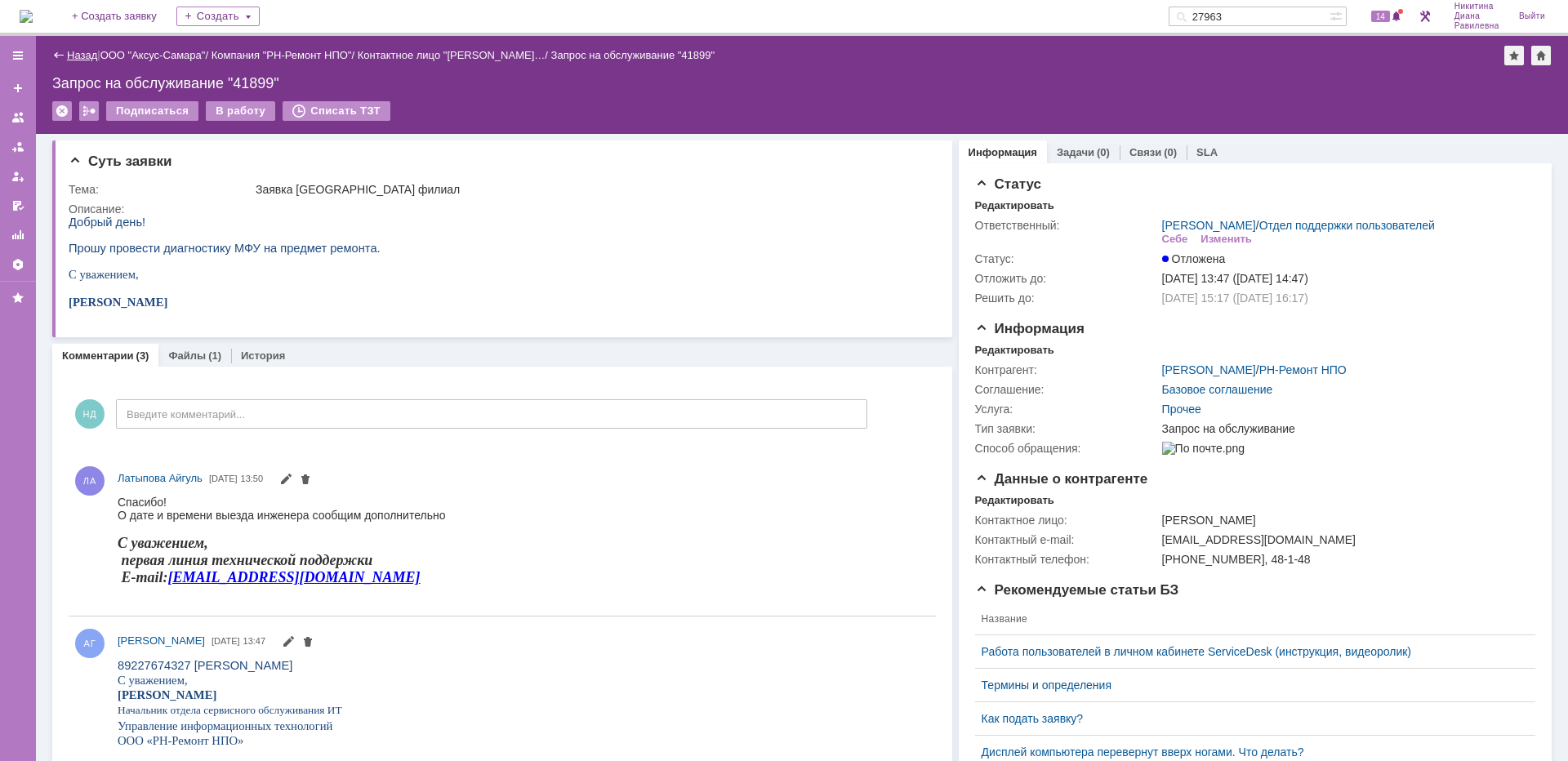
click at [97, 54] on link "Назад" at bounding box center [81, 55] width 31 height 12
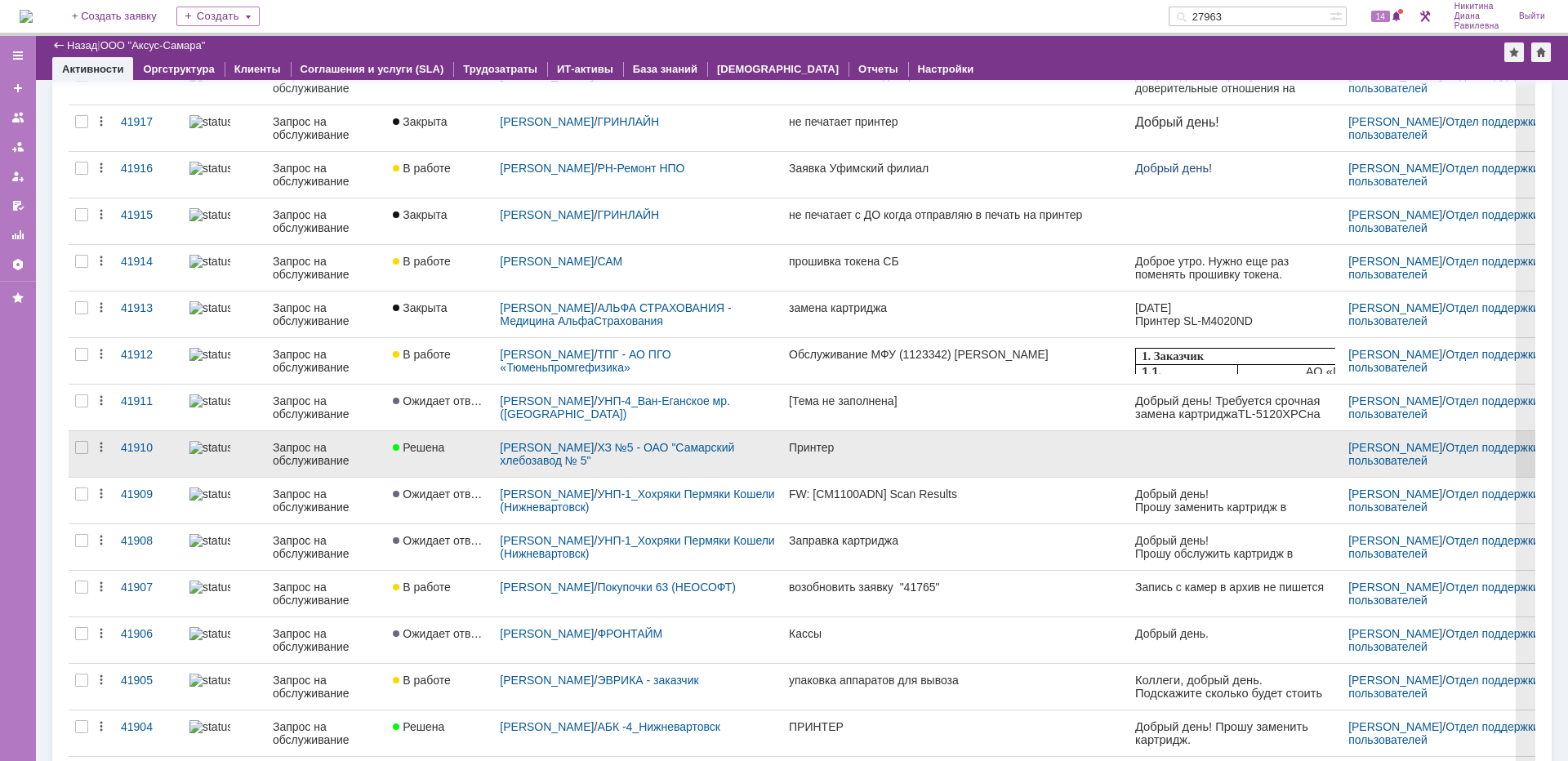
click at [338, 452] on div "Запрос на обслуживание" at bounding box center [327, 454] width 107 height 26
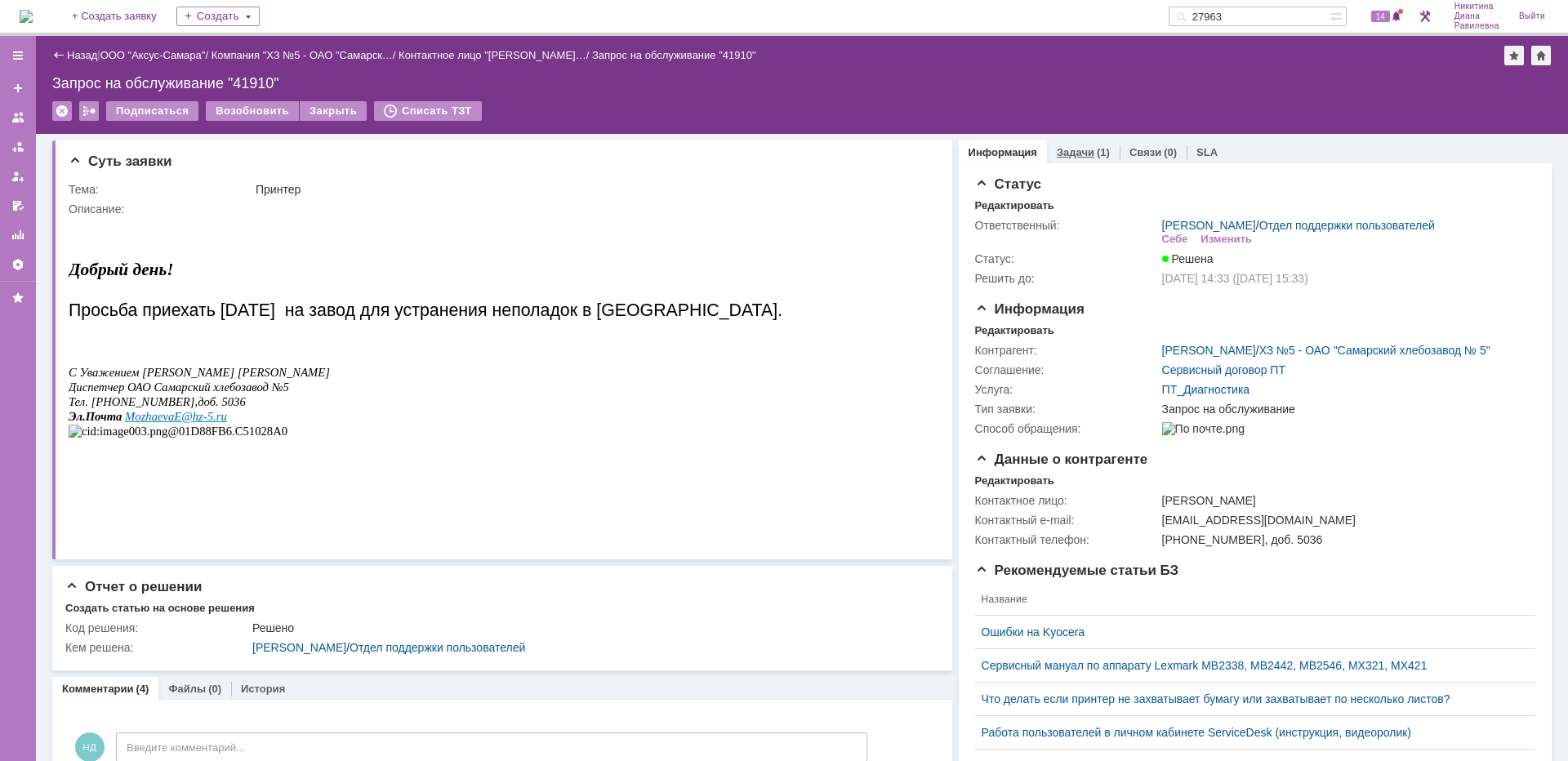
click at [1097, 152] on div "(1)" at bounding box center [1103, 152] width 13 height 12
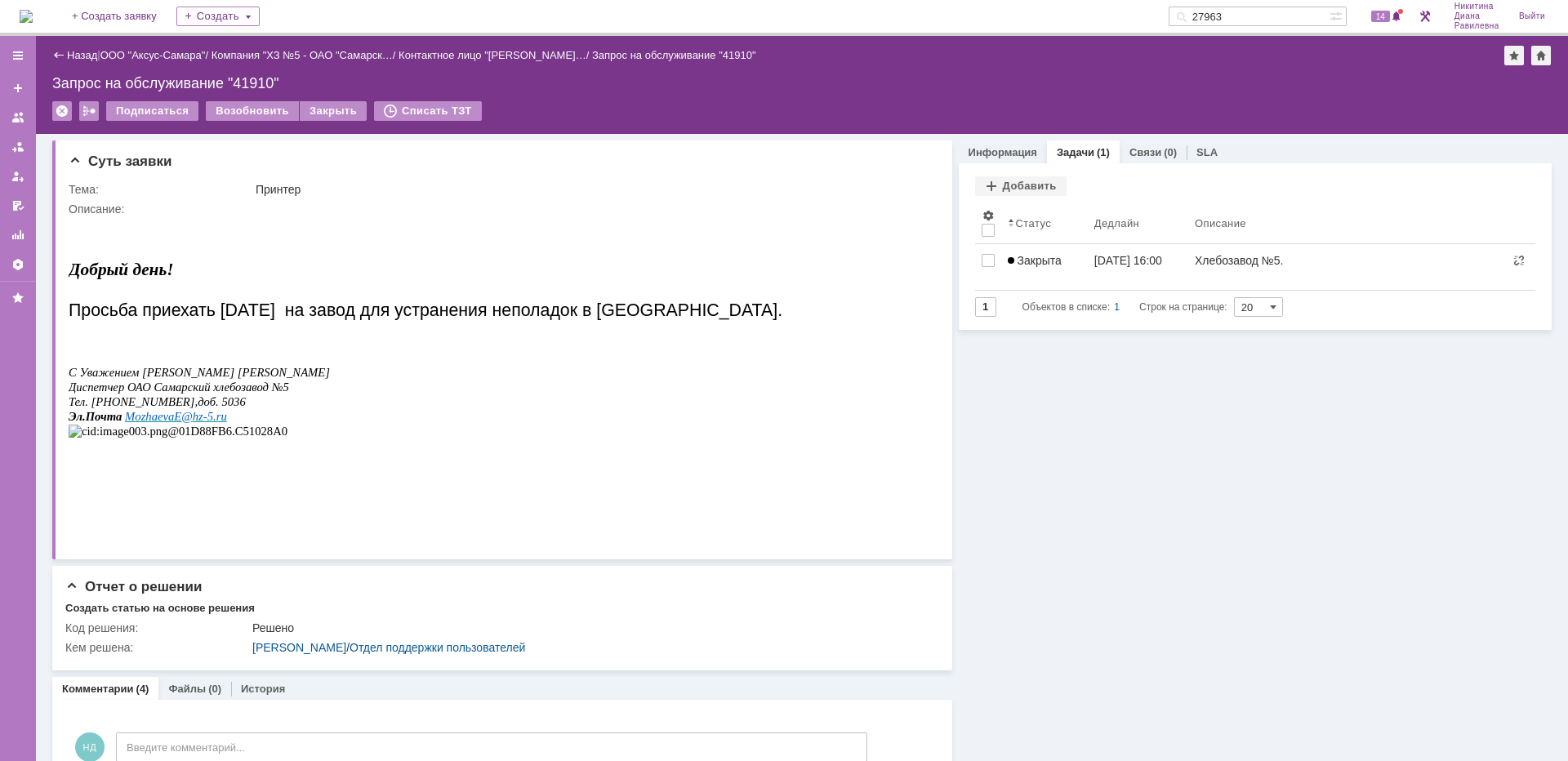
click at [1057, 256] on div "Закрыта" at bounding box center [1044, 260] width 73 height 13
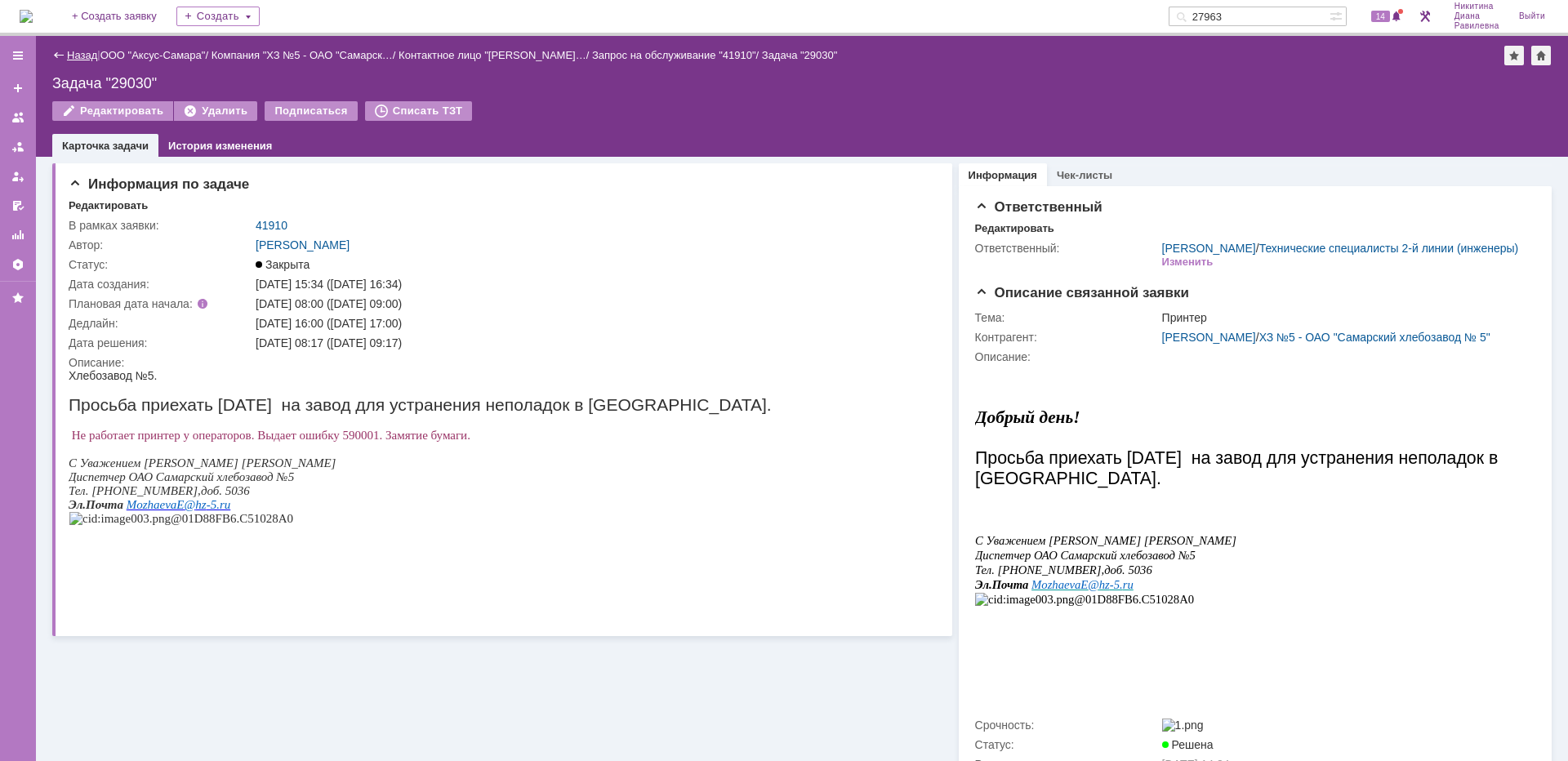
click at [72, 52] on link "Назад" at bounding box center [81, 55] width 31 height 12
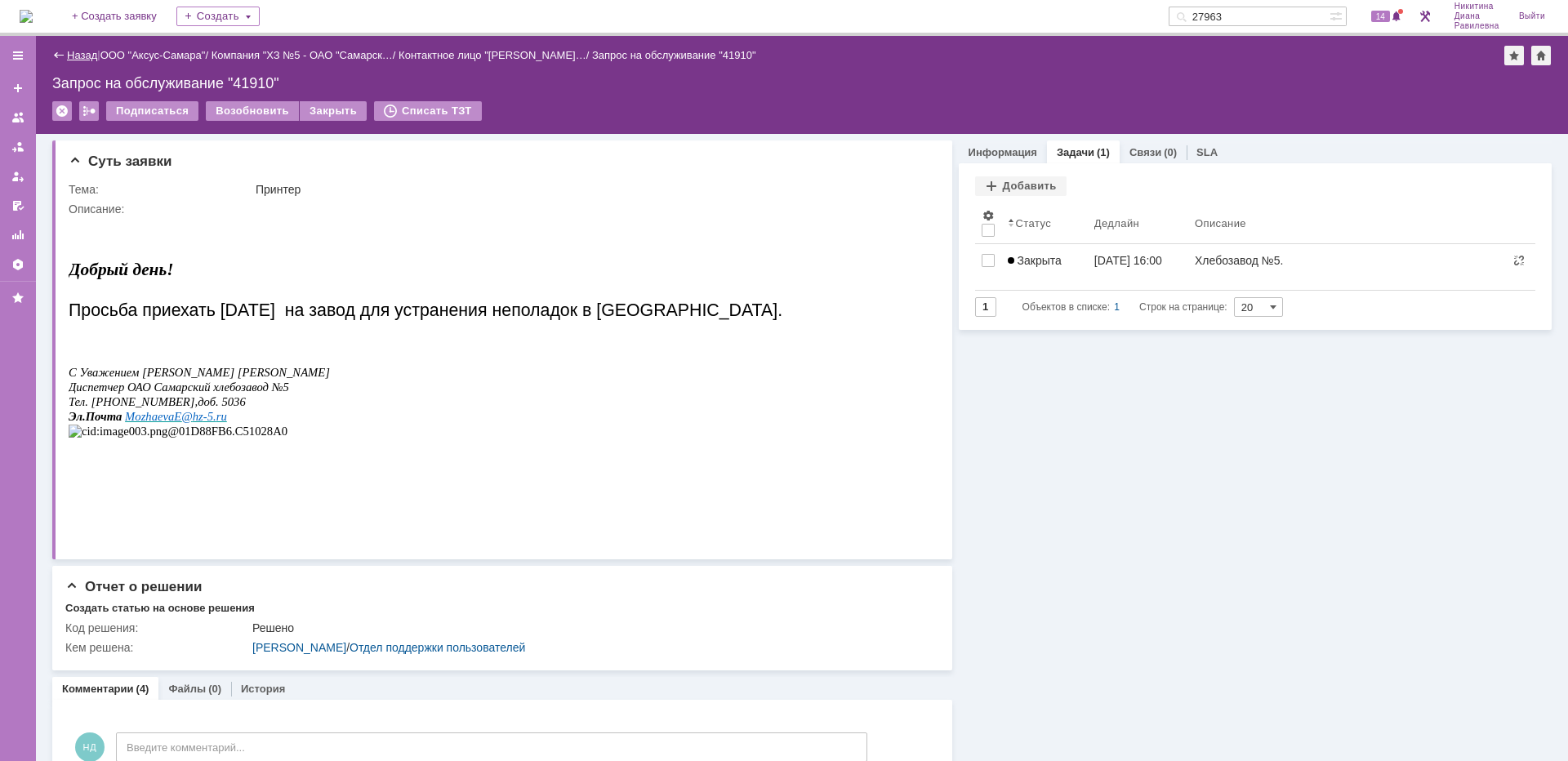
click at [74, 59] on link "Назад" at bounding box center [81, 55] width 31 height 12
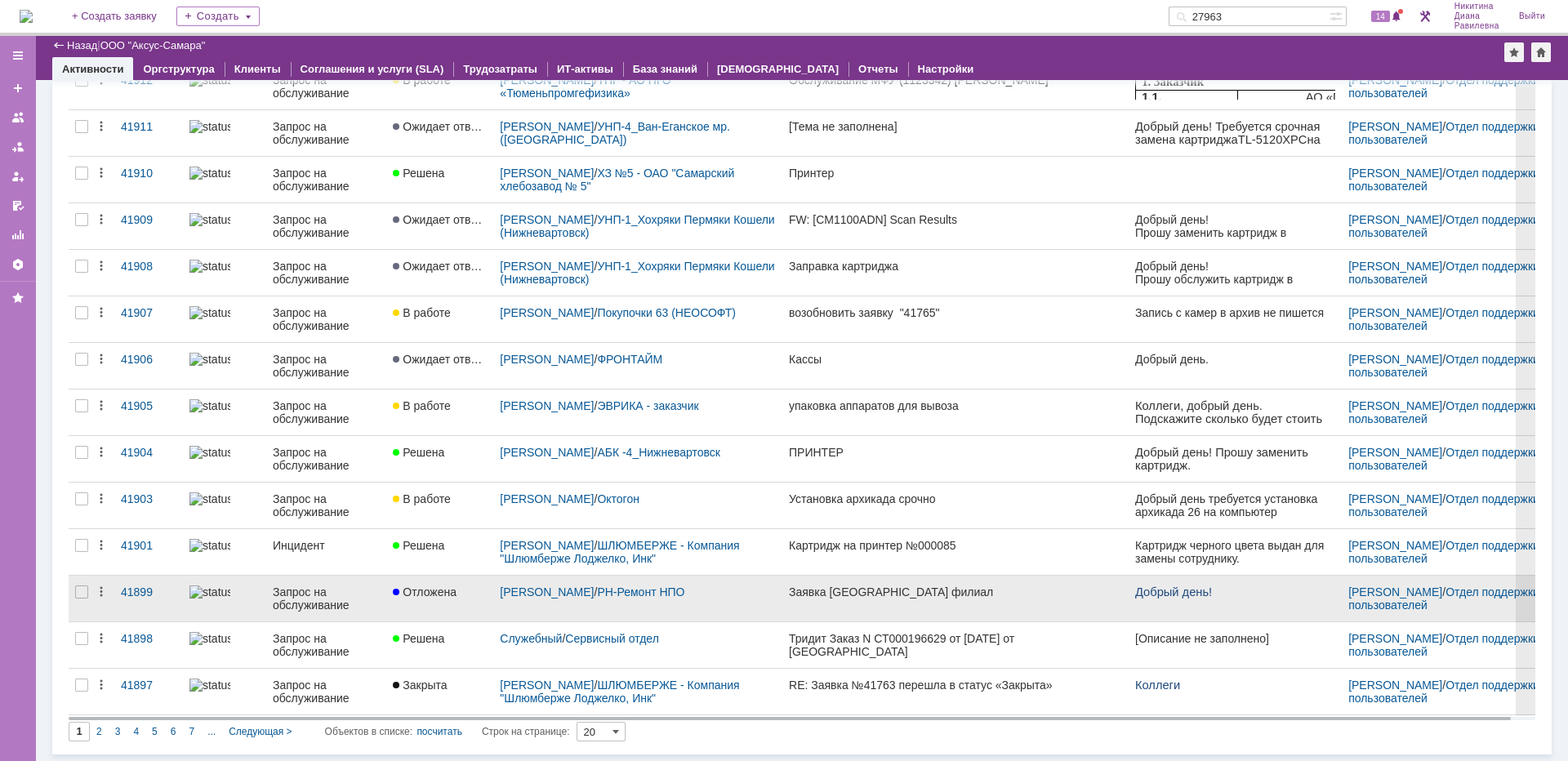
click at [339, 599] on div "Запрос на обслуживание" at bounding box center [327, 599] width 107 height 26
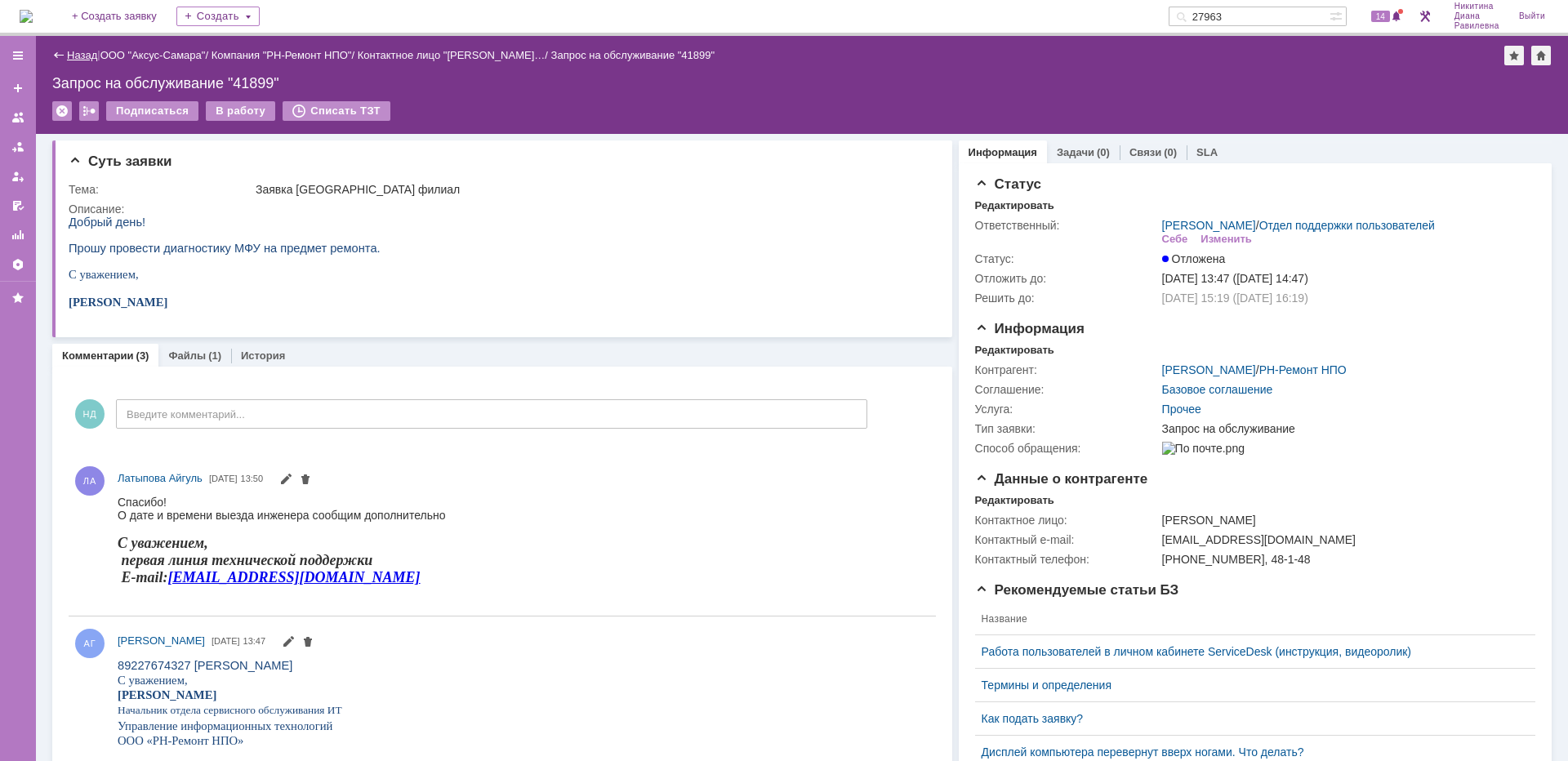
click at [71, 50] on link "Назад" at bounding box center [81, 55] width 31 height 12
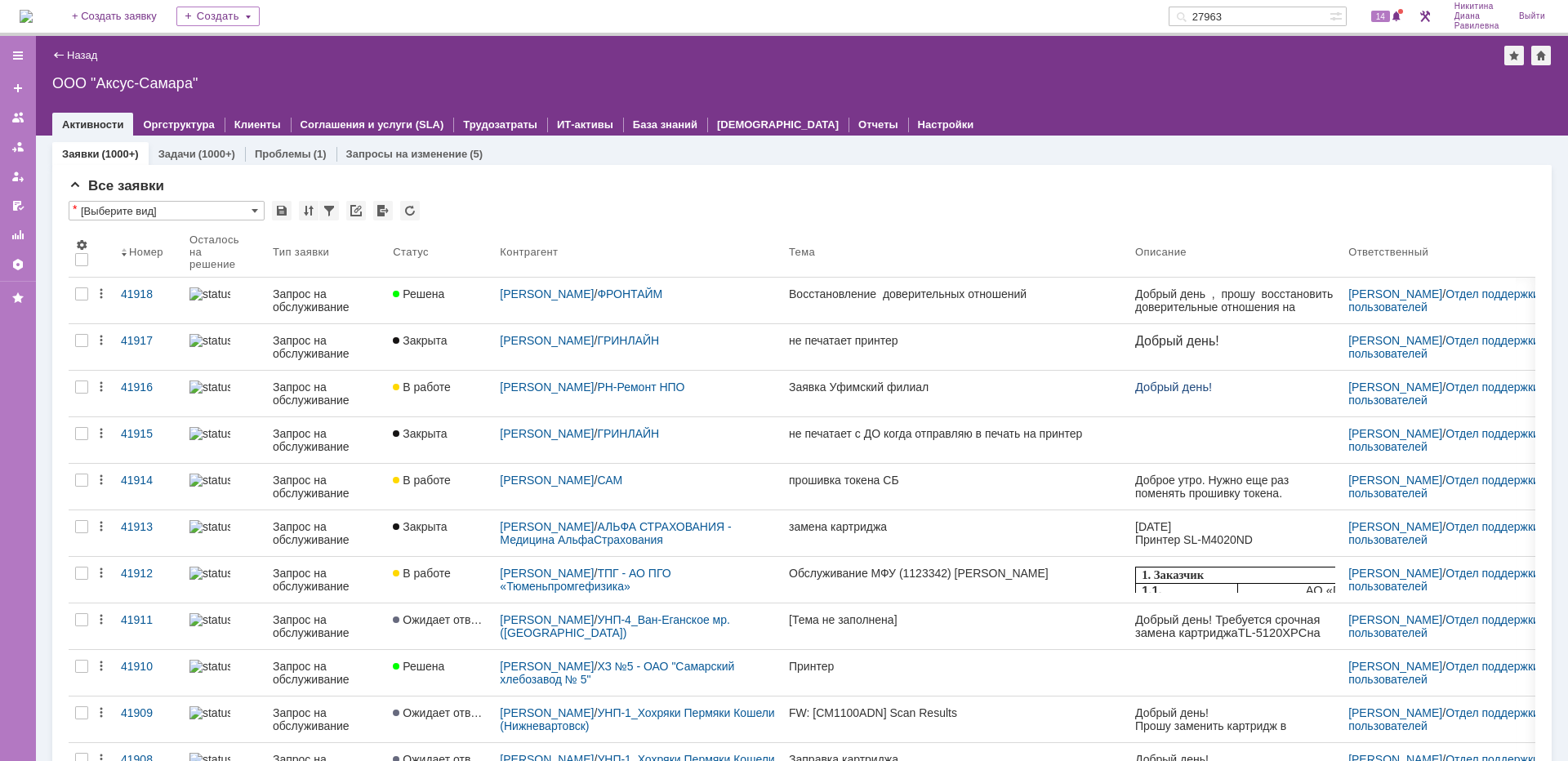
click at [1299, 16] on input "27963" at bounding box center [1250, 16] width 161 height 19
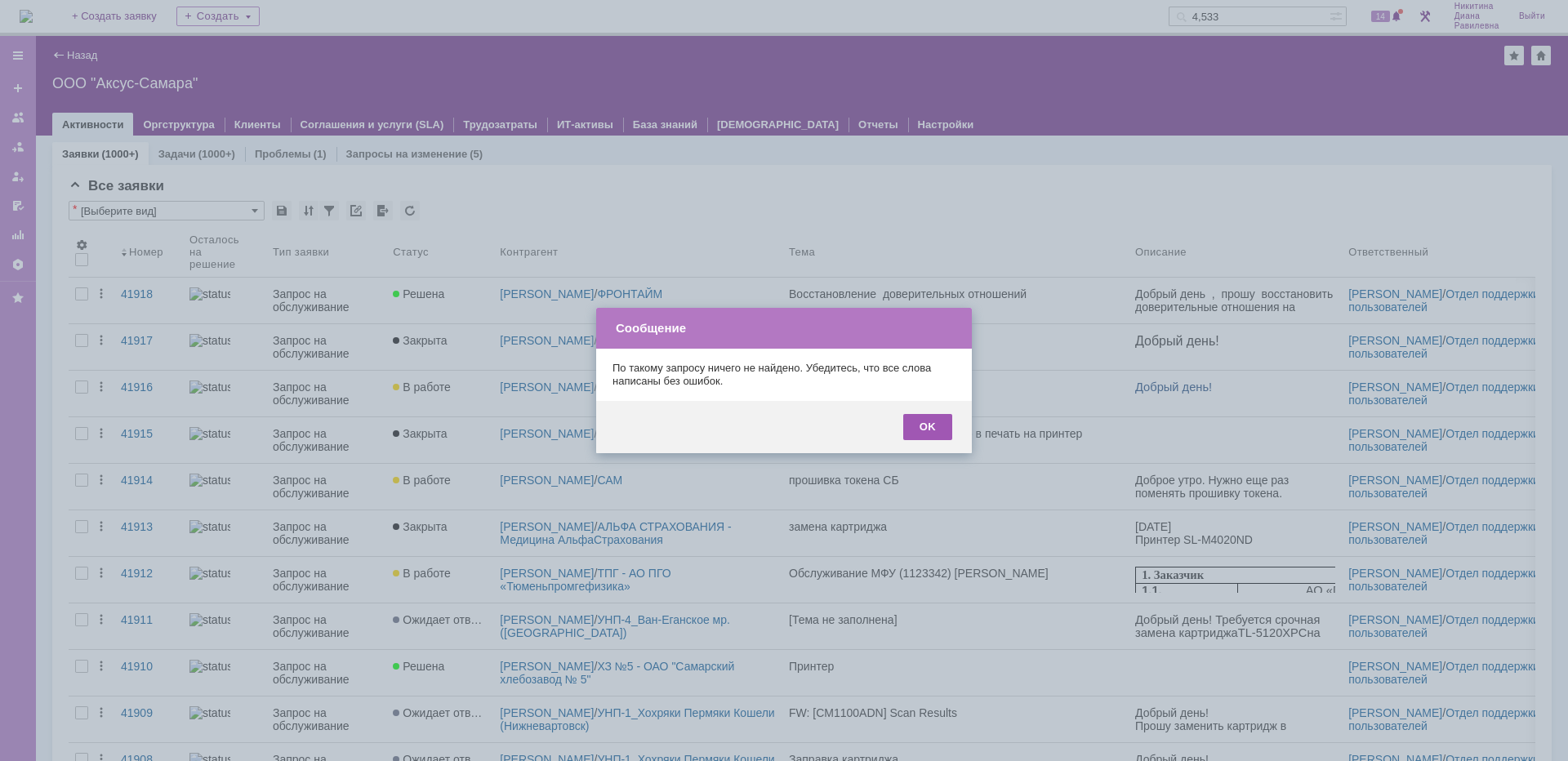
click at [941, 417] on div "OK" at bounding box center [927, 427] width 49 height 26
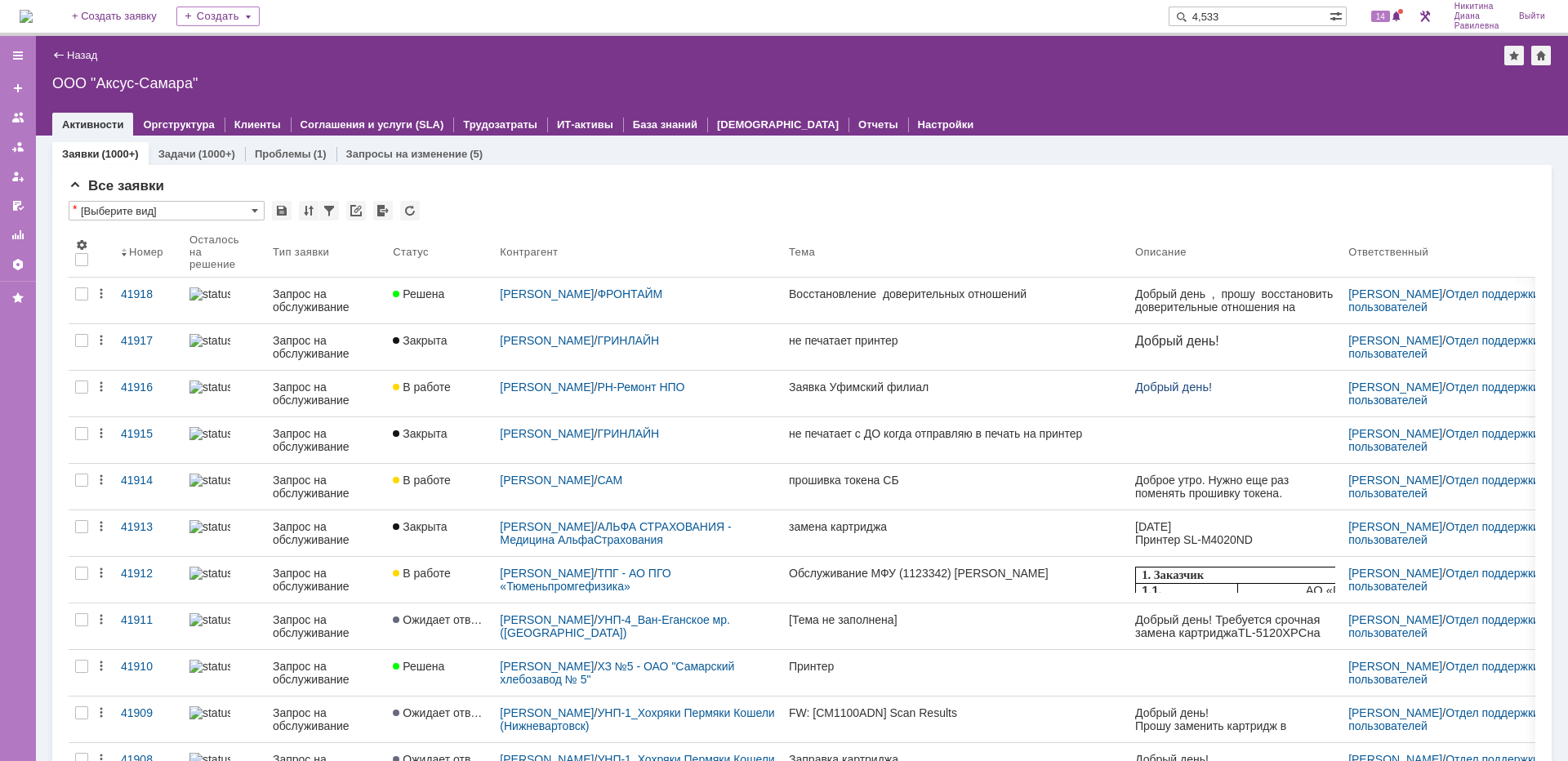
click at [1216, 16] on input "4,533" at bounding box center [1250, 16] width 161 height 19
type input "40533"
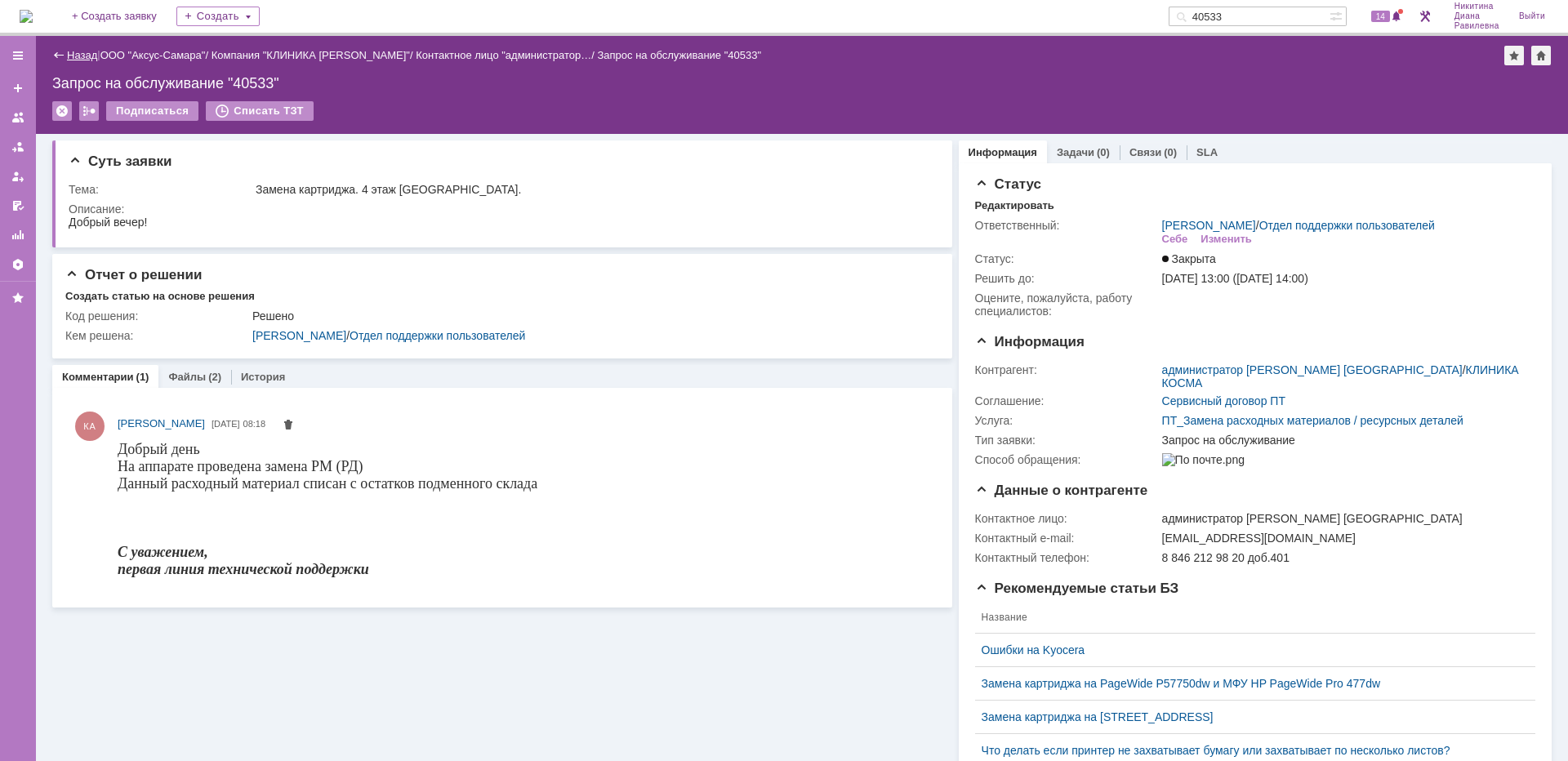
click at [74, 59] on link "Назад" at bounding box center [81, 55] width 31 height 12
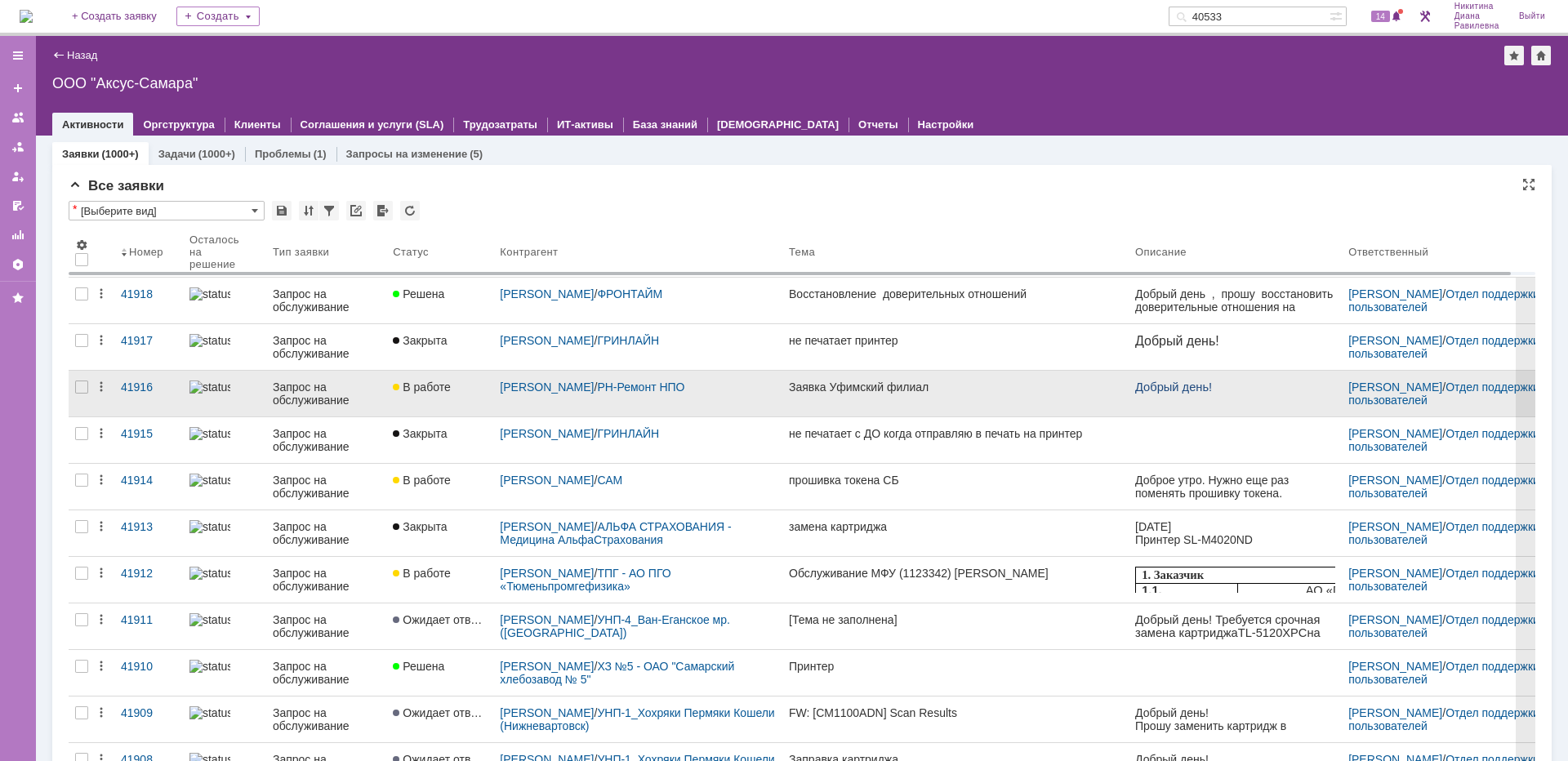
click at [350, 401] on div "Запрос на обслуживание" at bounding box center [327, 393] width 107 height 26
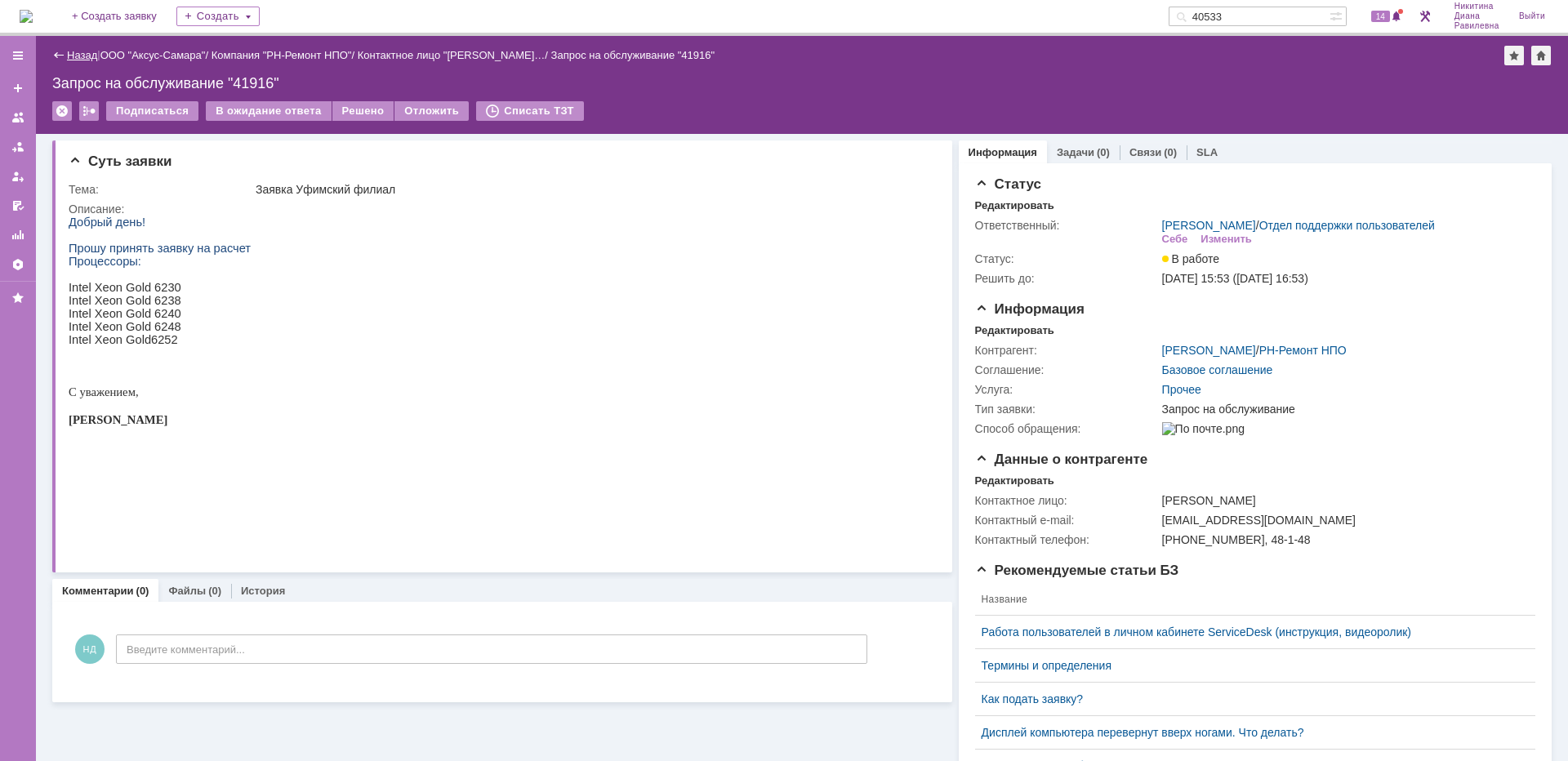
click at [91, 53] on link "Назад" at bounding box center [81, 55] width 31 height 12
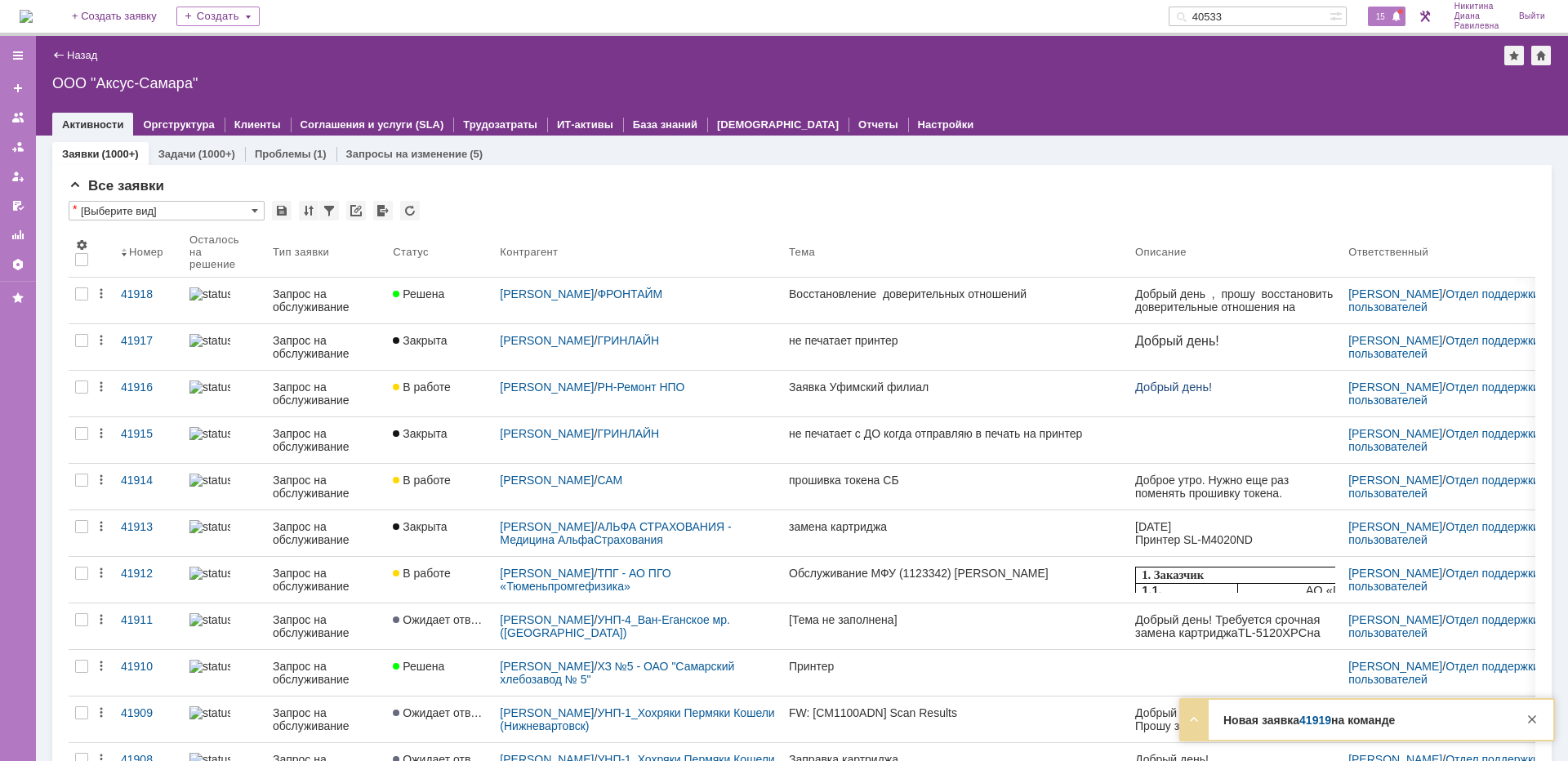
click at [1386, 19] on span "15" at bounding box center [1381, 16] width 19 height 11
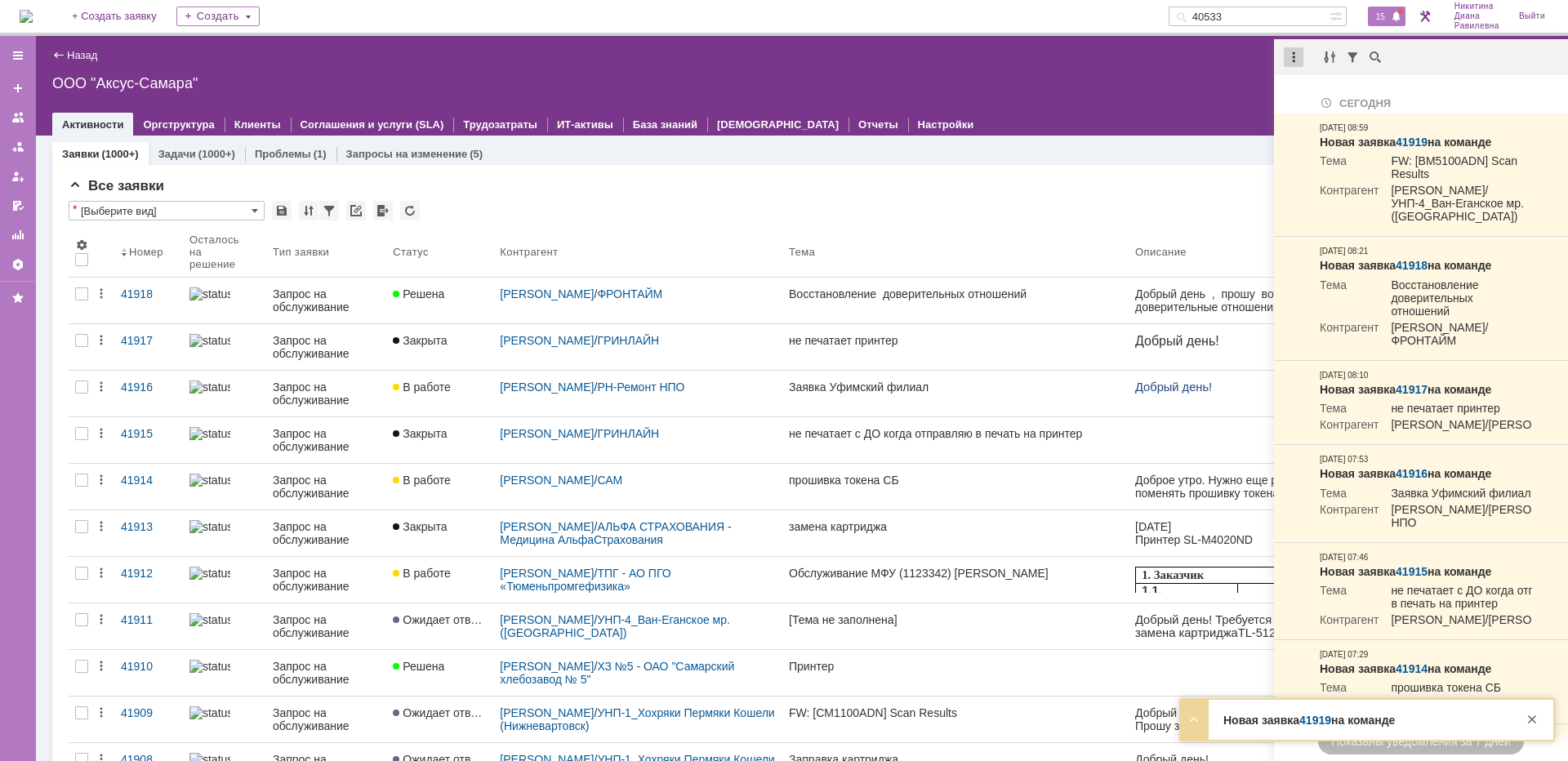
click at [1297, 59] on div at bounding box center [1293, 56] width 19 height 19
click at [1312, 94] on div "Отметить уведомления прочитанными" at bounding box center [1406, 99] width 218 height 11
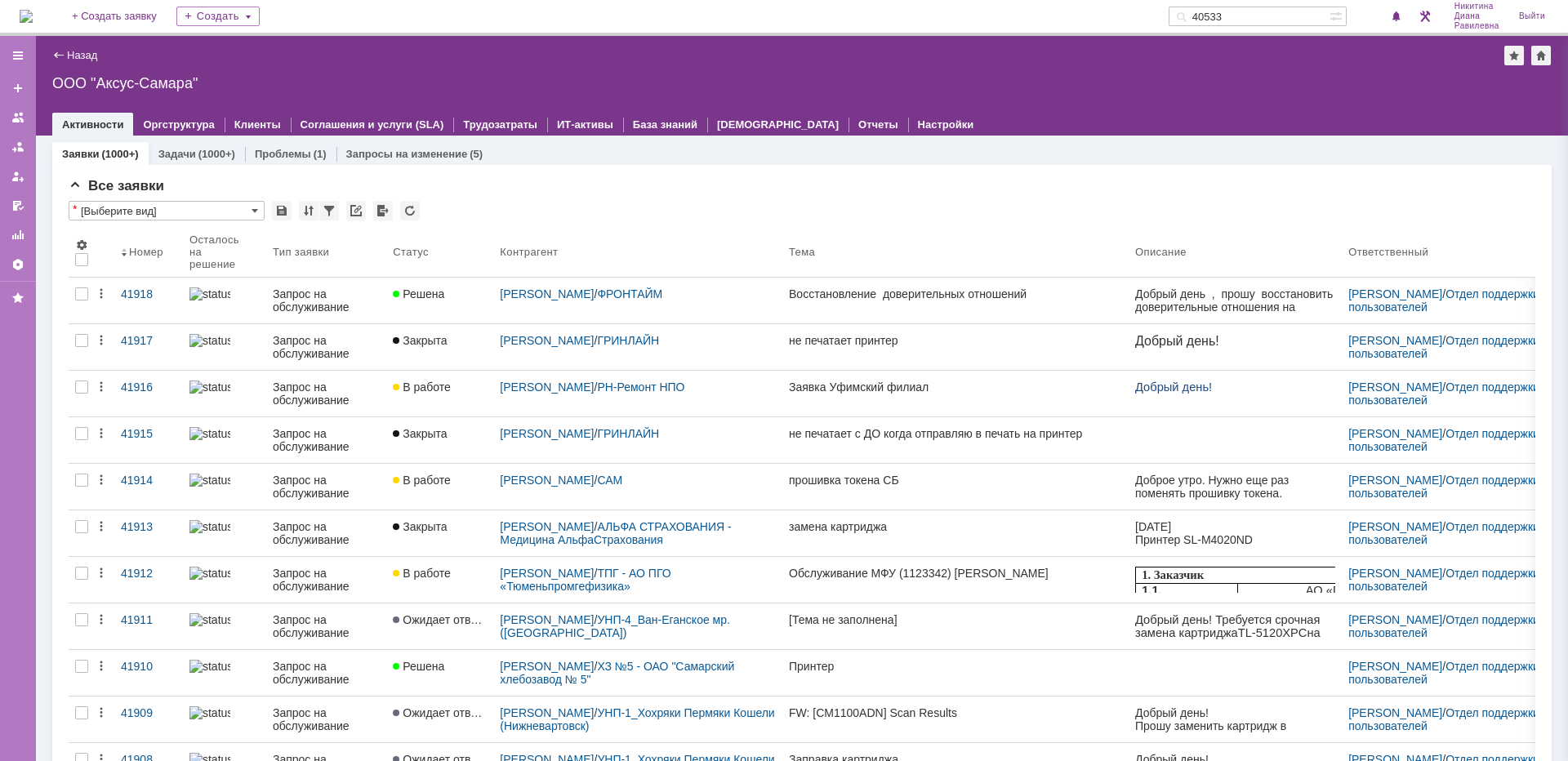
drag, startPoint x: 1269, startPoint y: 15, endPoint x: 1159, endPoint y: 17, distance: 110.0
click at [1159, 17] on div "На домашнюю + Создать заявку Создать 40533 Никитина Диана Равилевна Выйти" at bounding box center [784, 18] width 1568 height 36
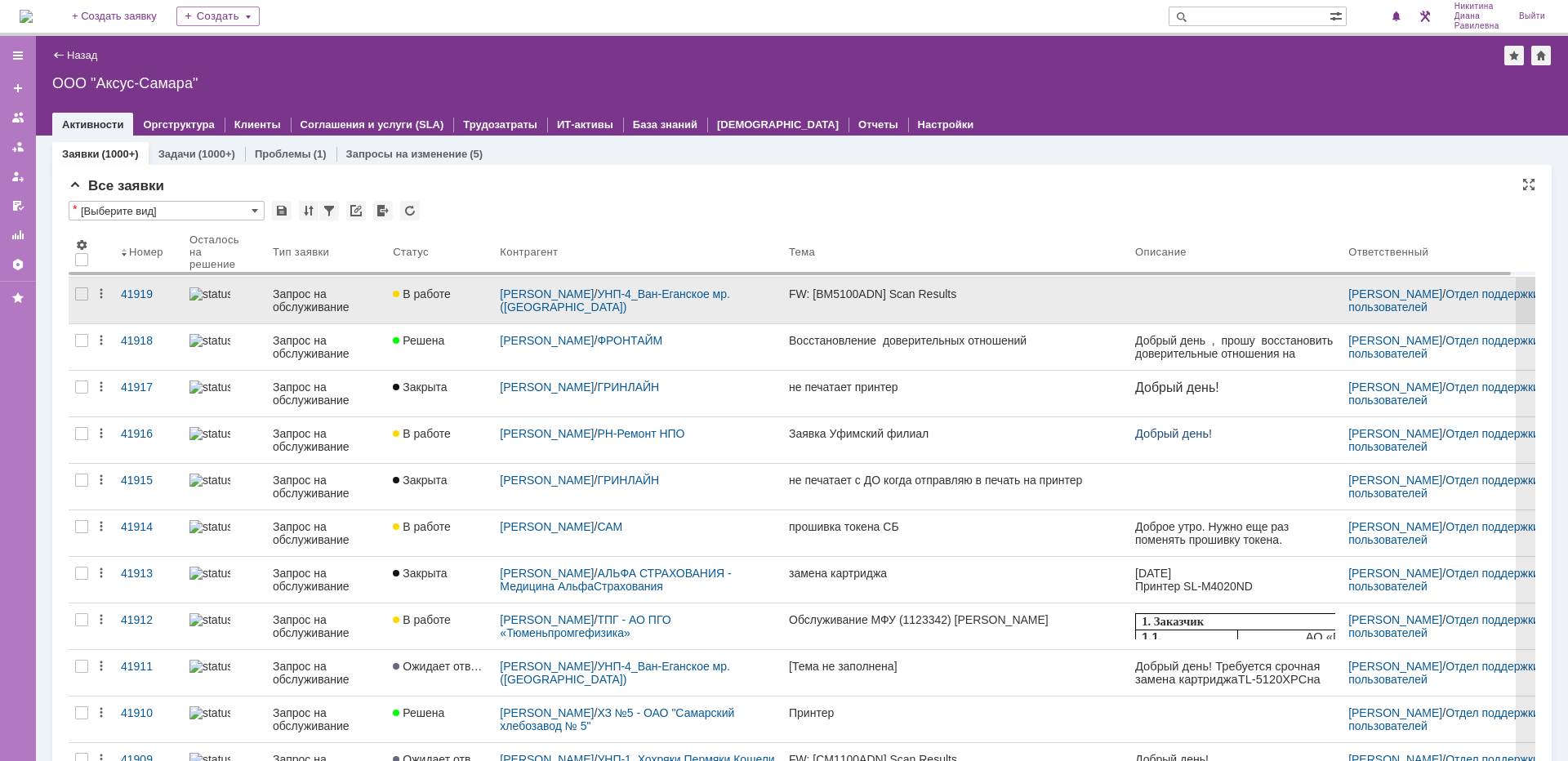
click at [326, 302] on div "Запрос на обслуживание" at bounding box center [327, 301] width 107 height 26
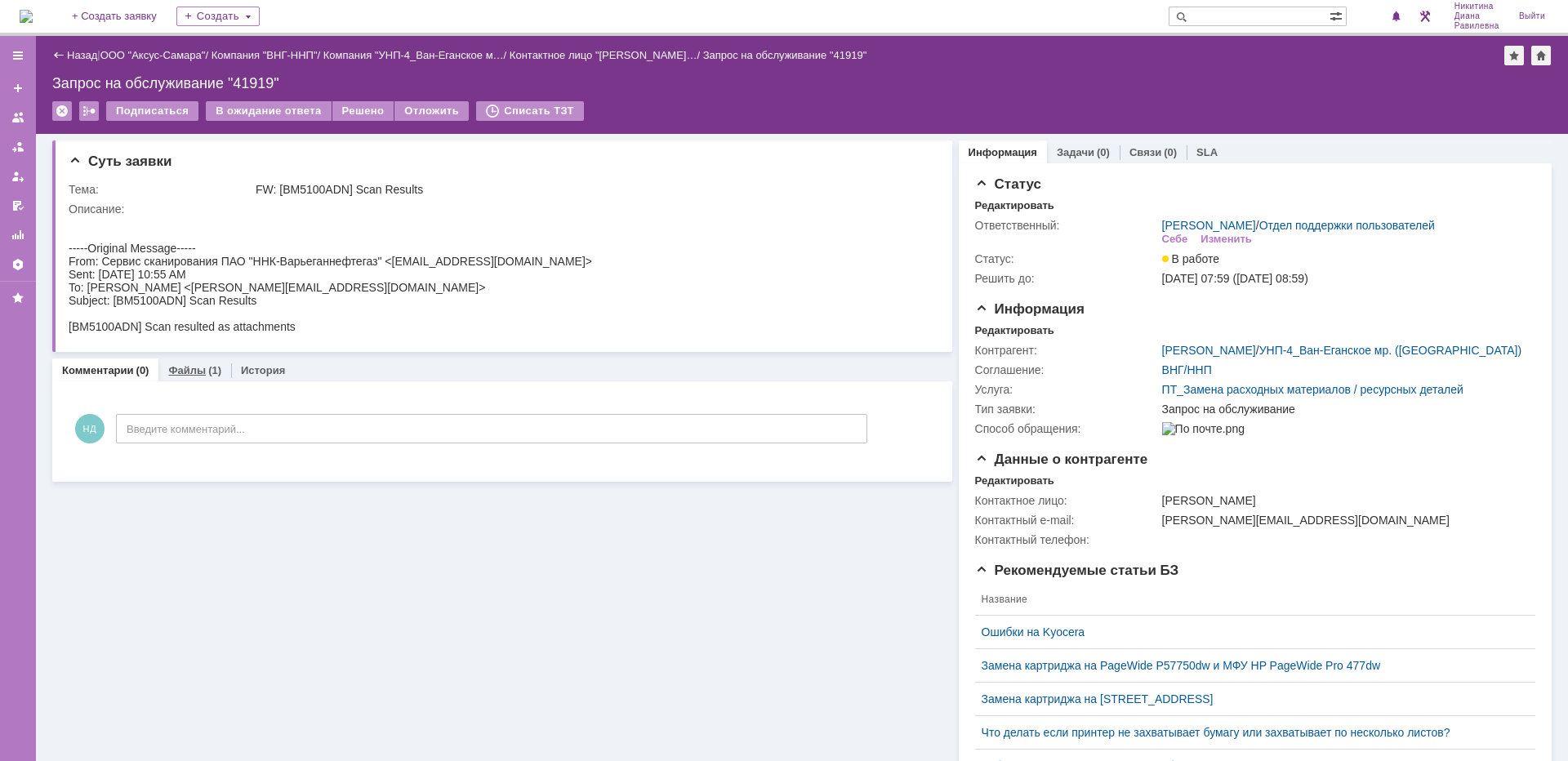
click at [208, 373] on div "(1)" at bounding box center [215, 370] width 13 height 12
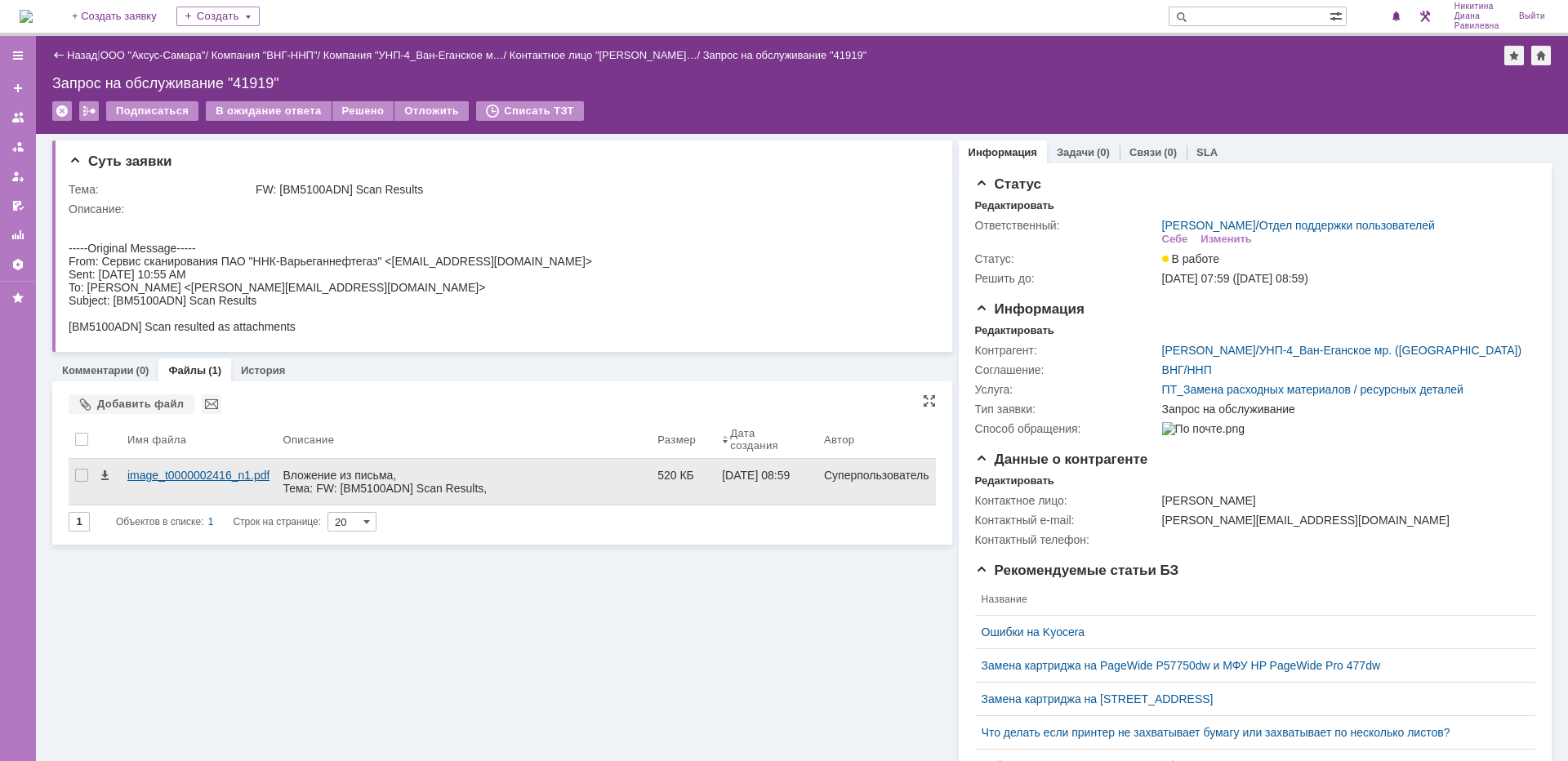
click at [201, 476] on div "image_t0000002416_n1.pdf" at bounding box center [199, 475] width 143 height 13
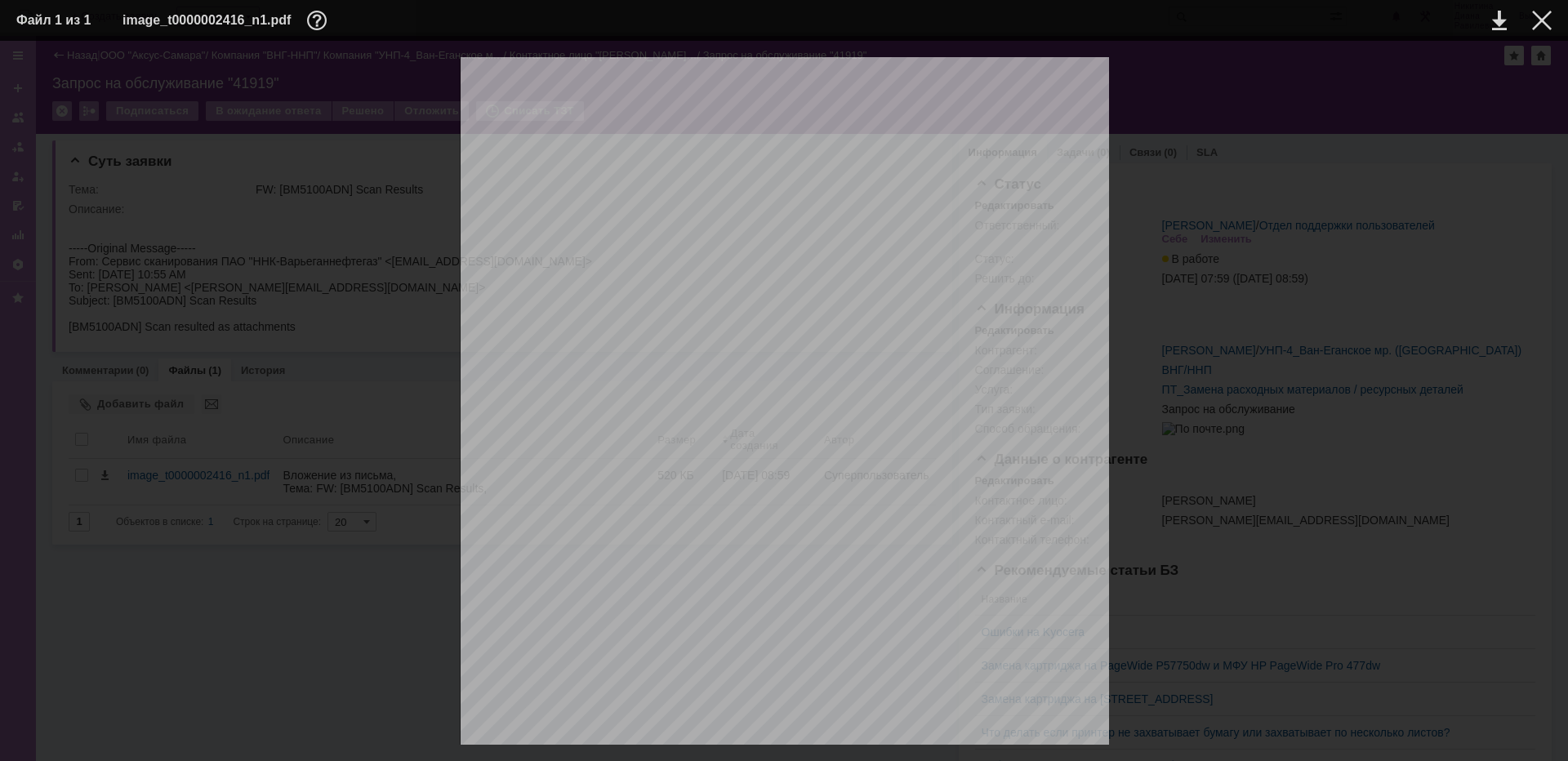
click at [1251, 414] on div at bounding box center [784, 516] width 1536 height 917
click at [1549, 22] on div at bounding box center [1541, 19] width 19 height 19
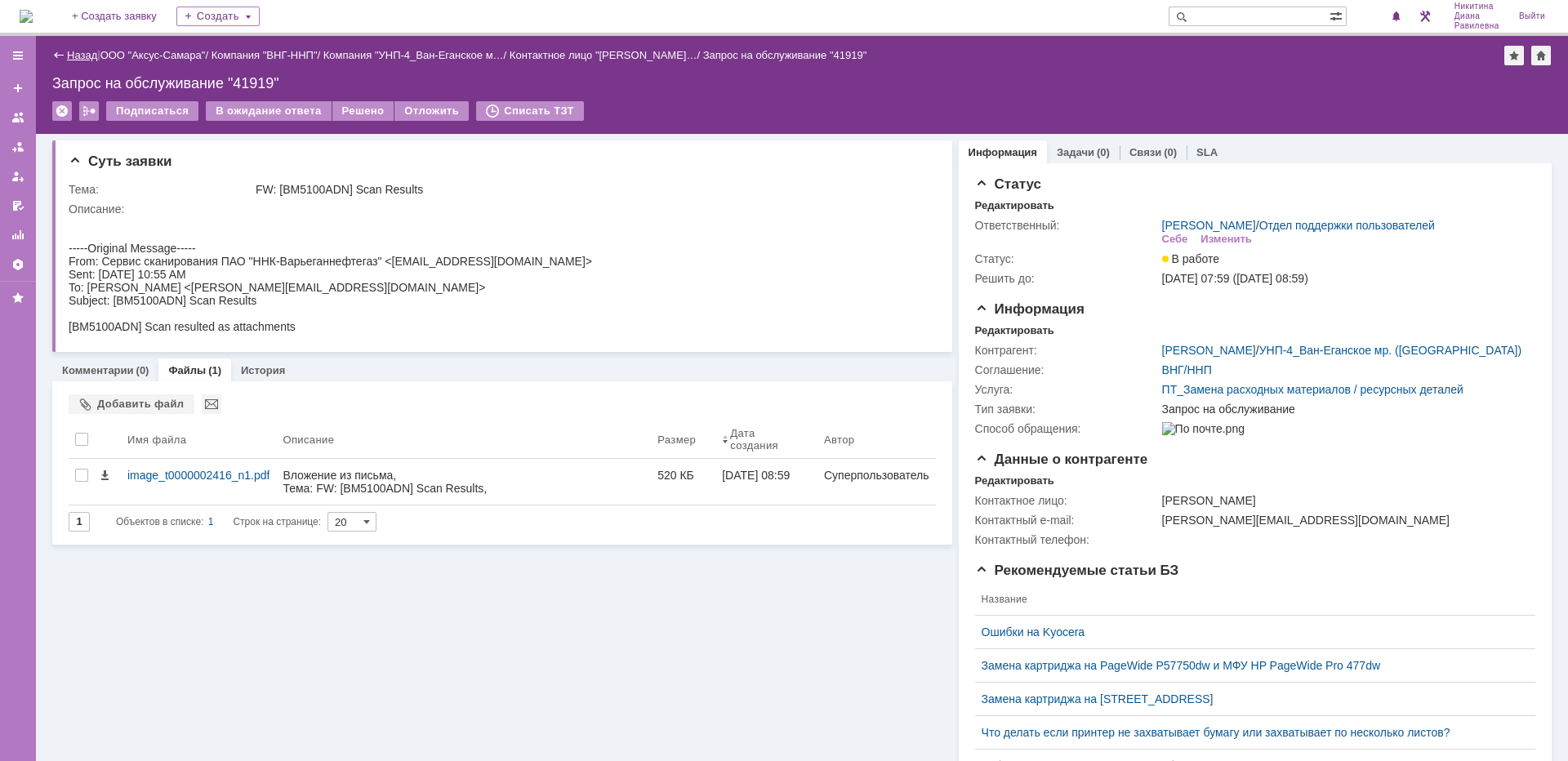
click at [90, 53] on link "Назад" at bounding box center [81, 55] width 31 height 12
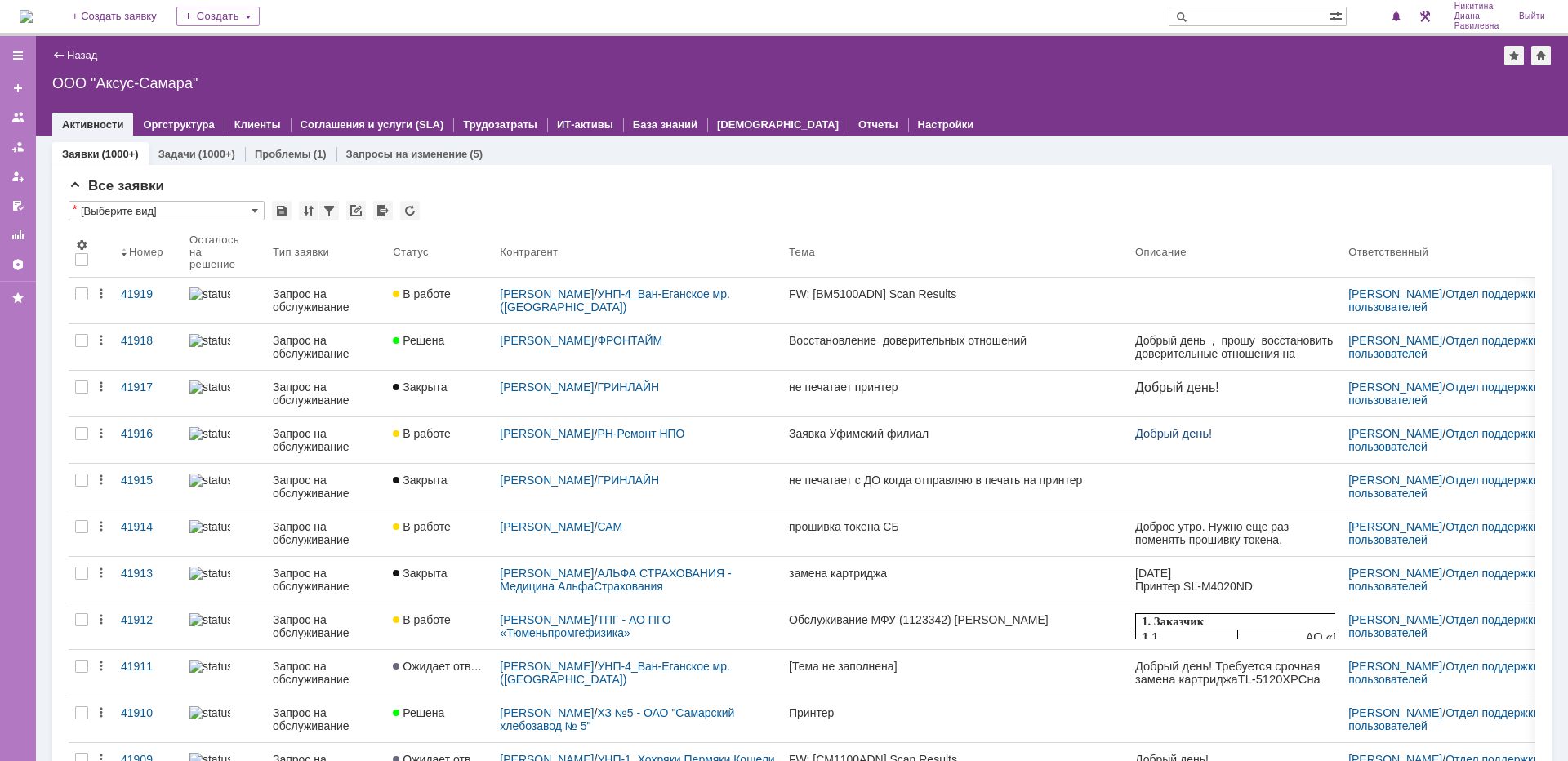
click at [1233, 20] on input "text" at bounding box center [1250, 16] width 161 height 19
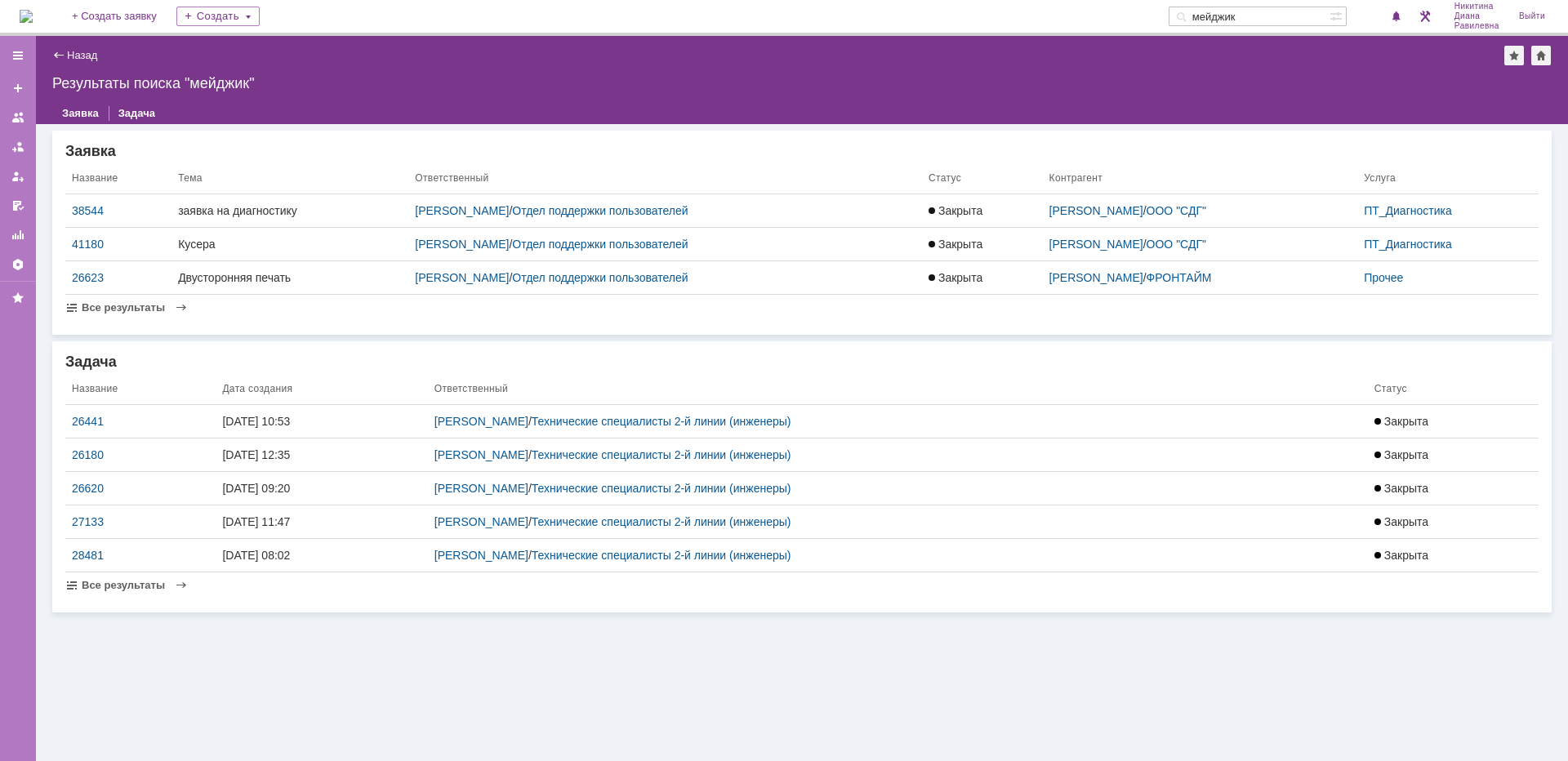
drag, startPoint x: 1278, startPoint y: 8, endPoint x: 1206, endPoint y: 16, distance: 72.4
click at [1206, 16] on input "мейджик" at bounding box center [1250, 16] width 161 height 19
type input "сладпром"
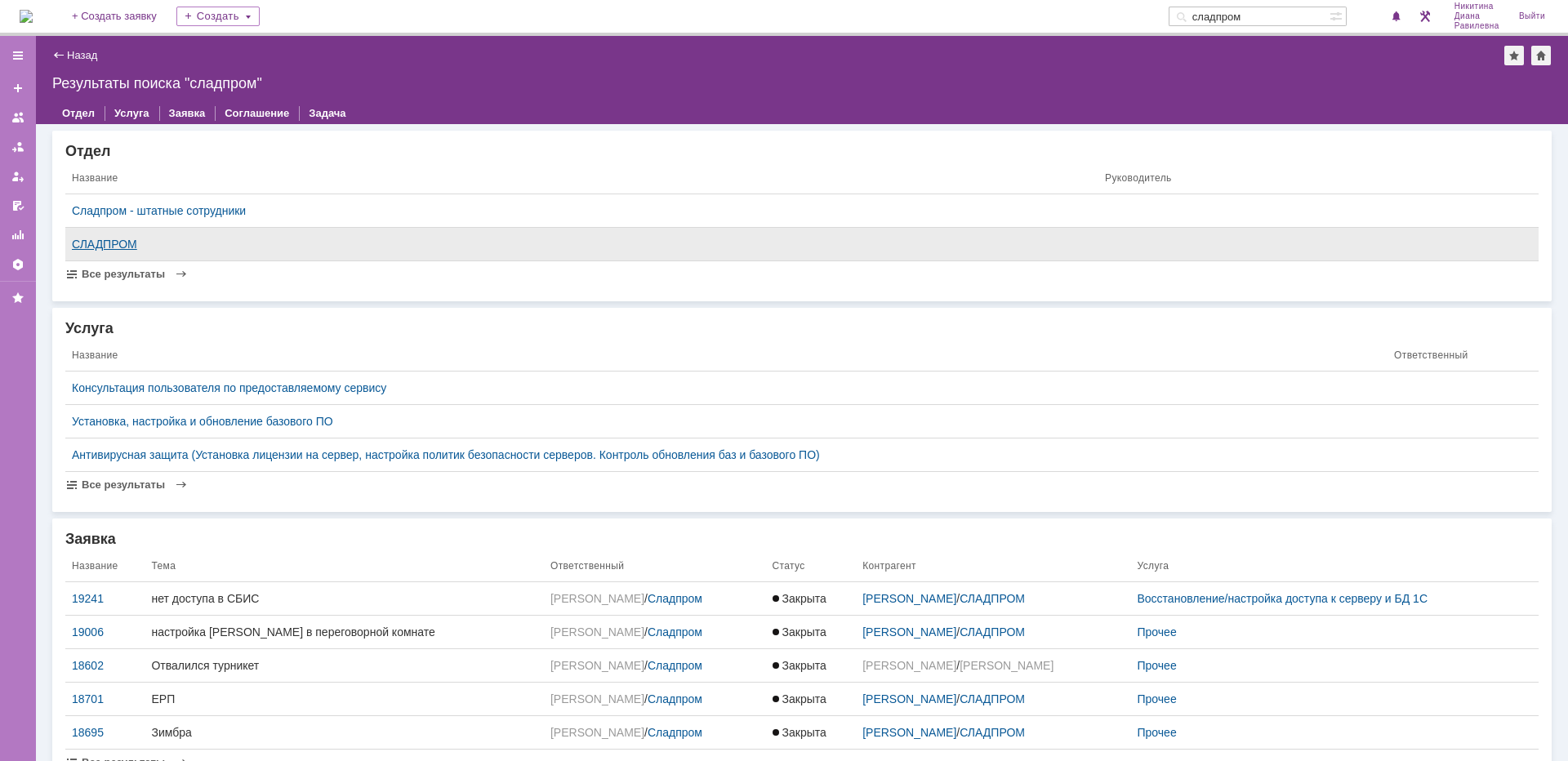
click at [115, 245] on div "СЛАДПРОМ" at bounding box center [582, 244] width 1020 height 13
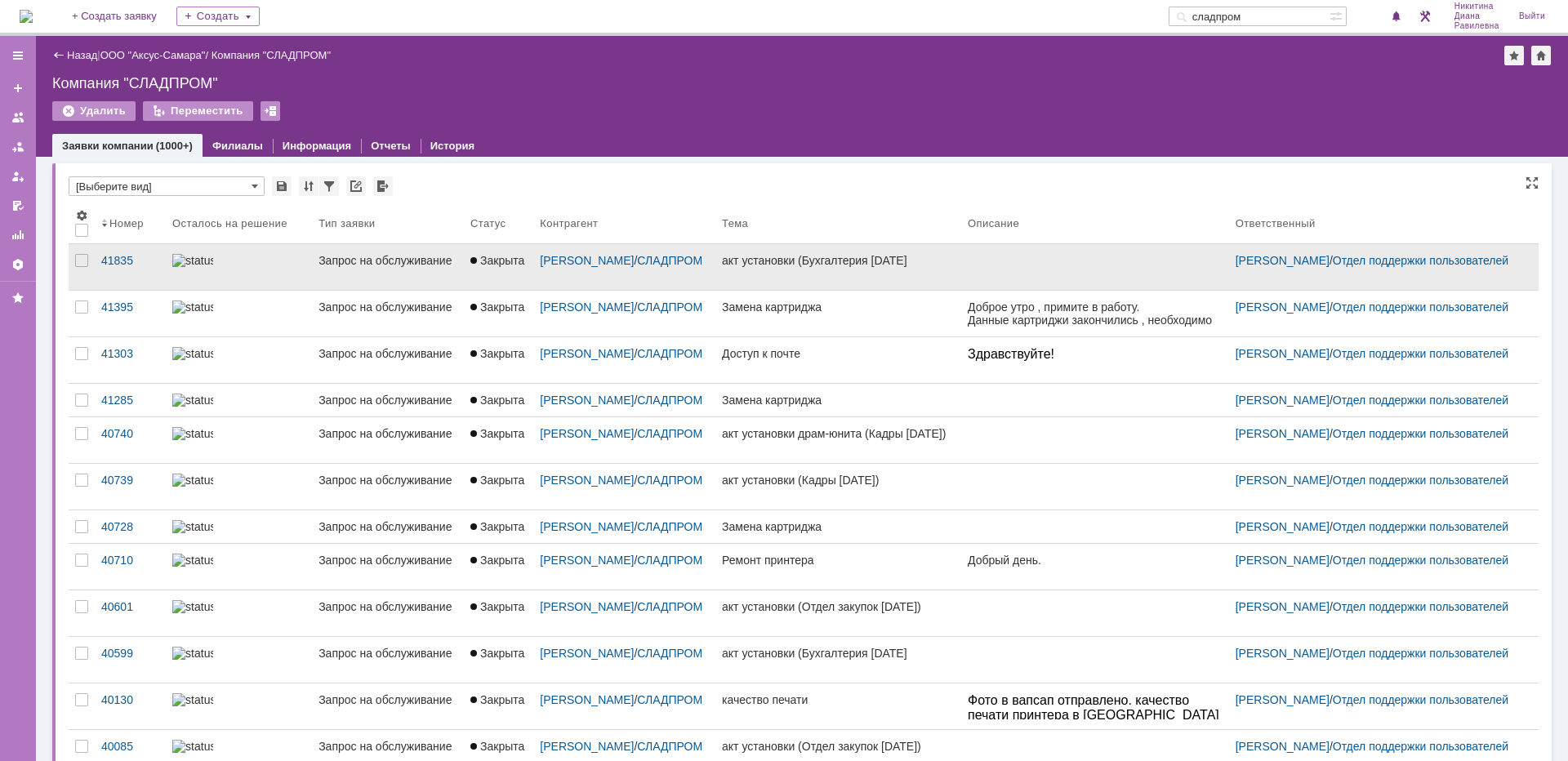
click at [240, 265] on div at bounding box center [239, 260] width 133 height 13
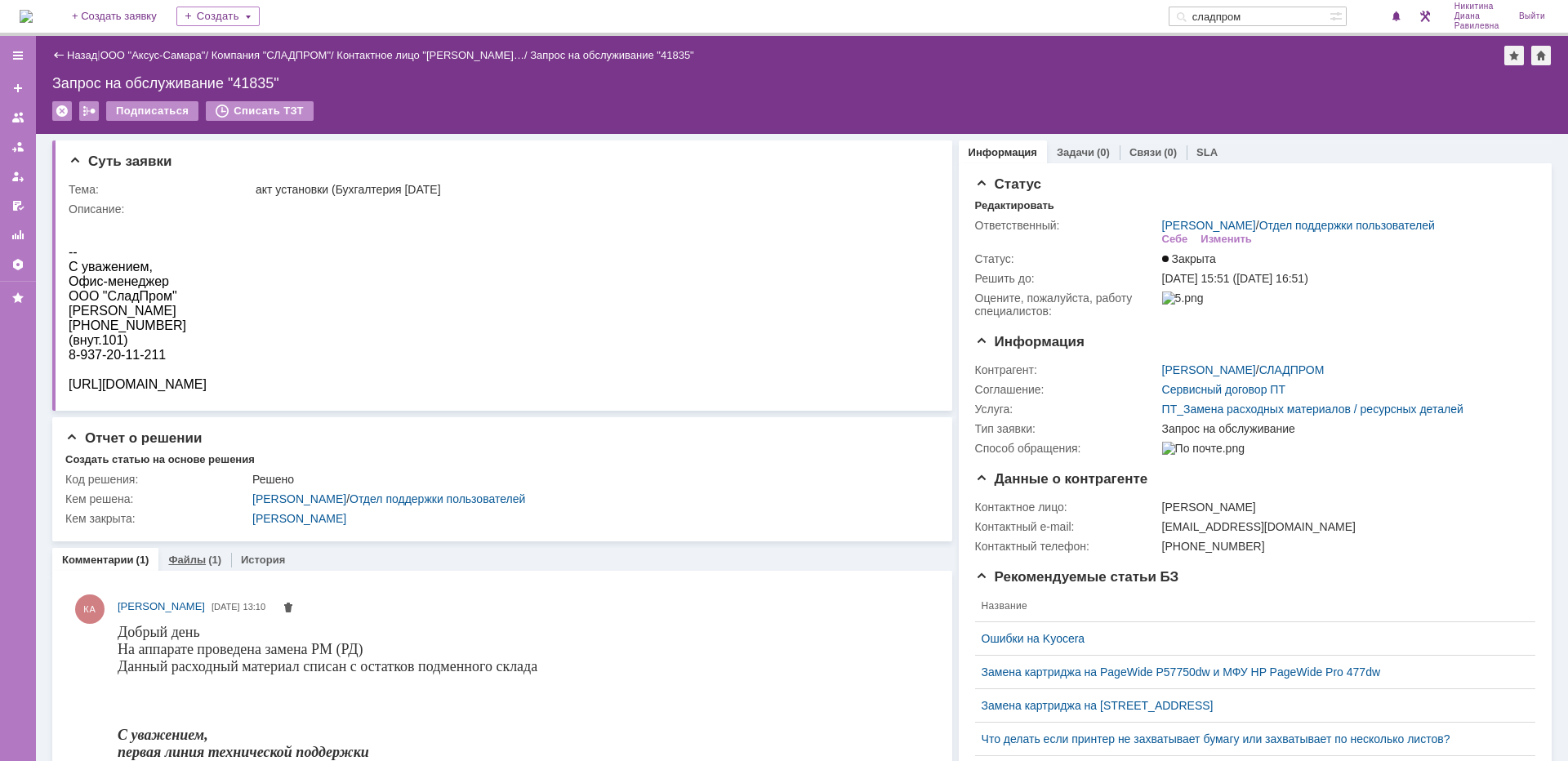
click at [191, 562] on link "Файлы" at bounding box center [187, 559] width 38 height 12
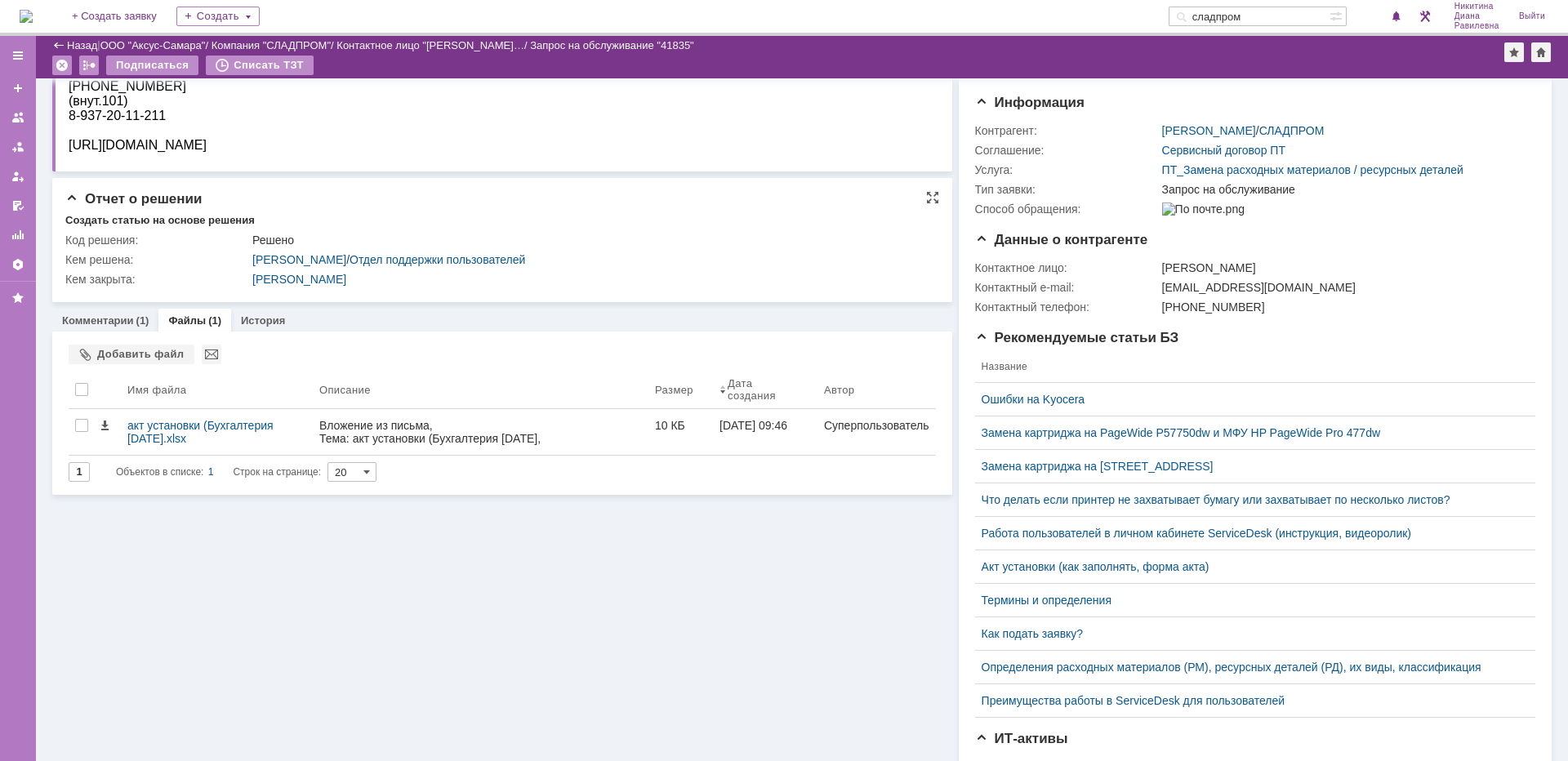
scroll to position [245, 0]
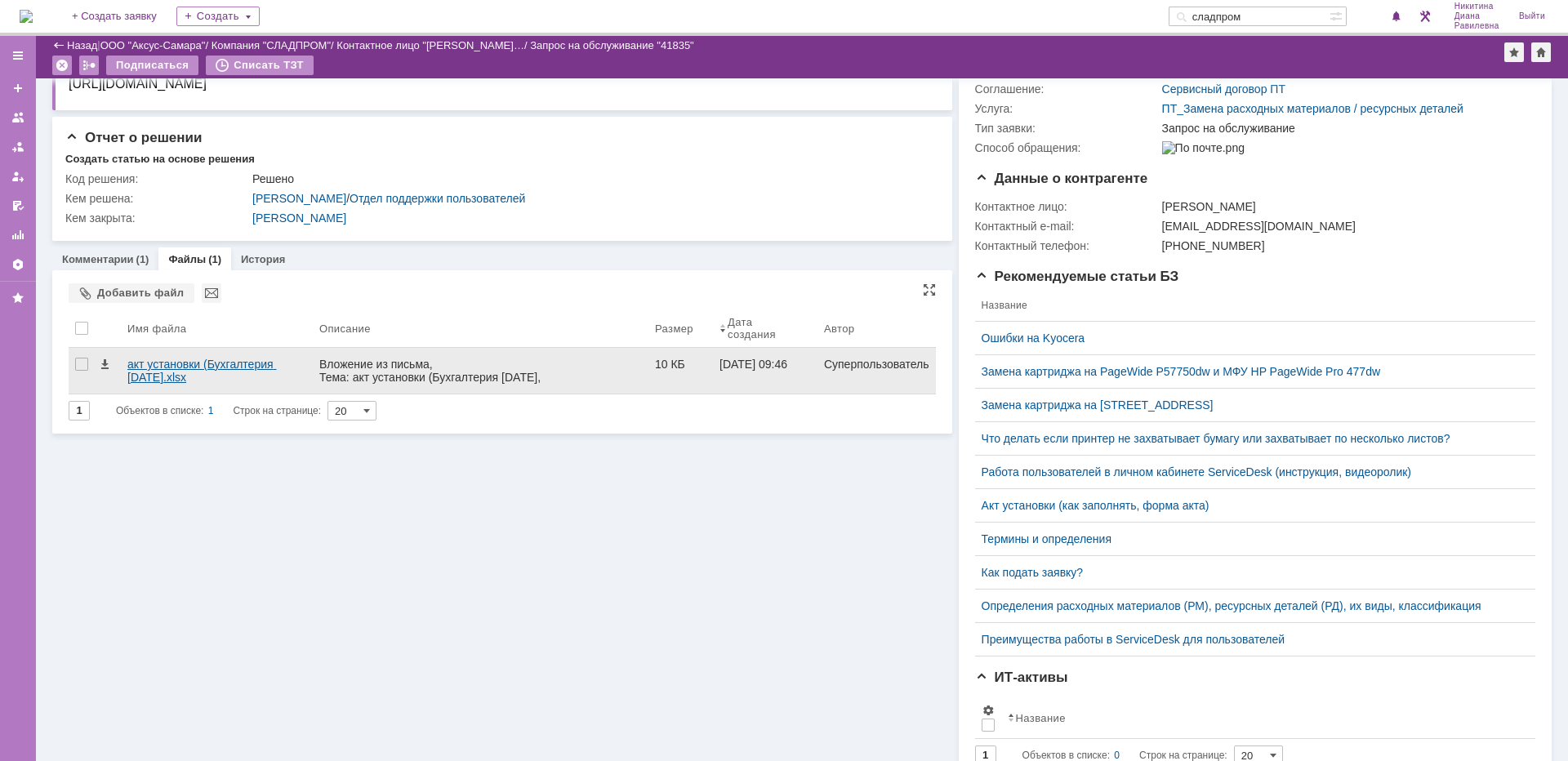
click at [216, 366] on div "акт установки (Бухгалтерия 17.09.2025.xlsx" at bounding box center [217, 370] width 179 height 26
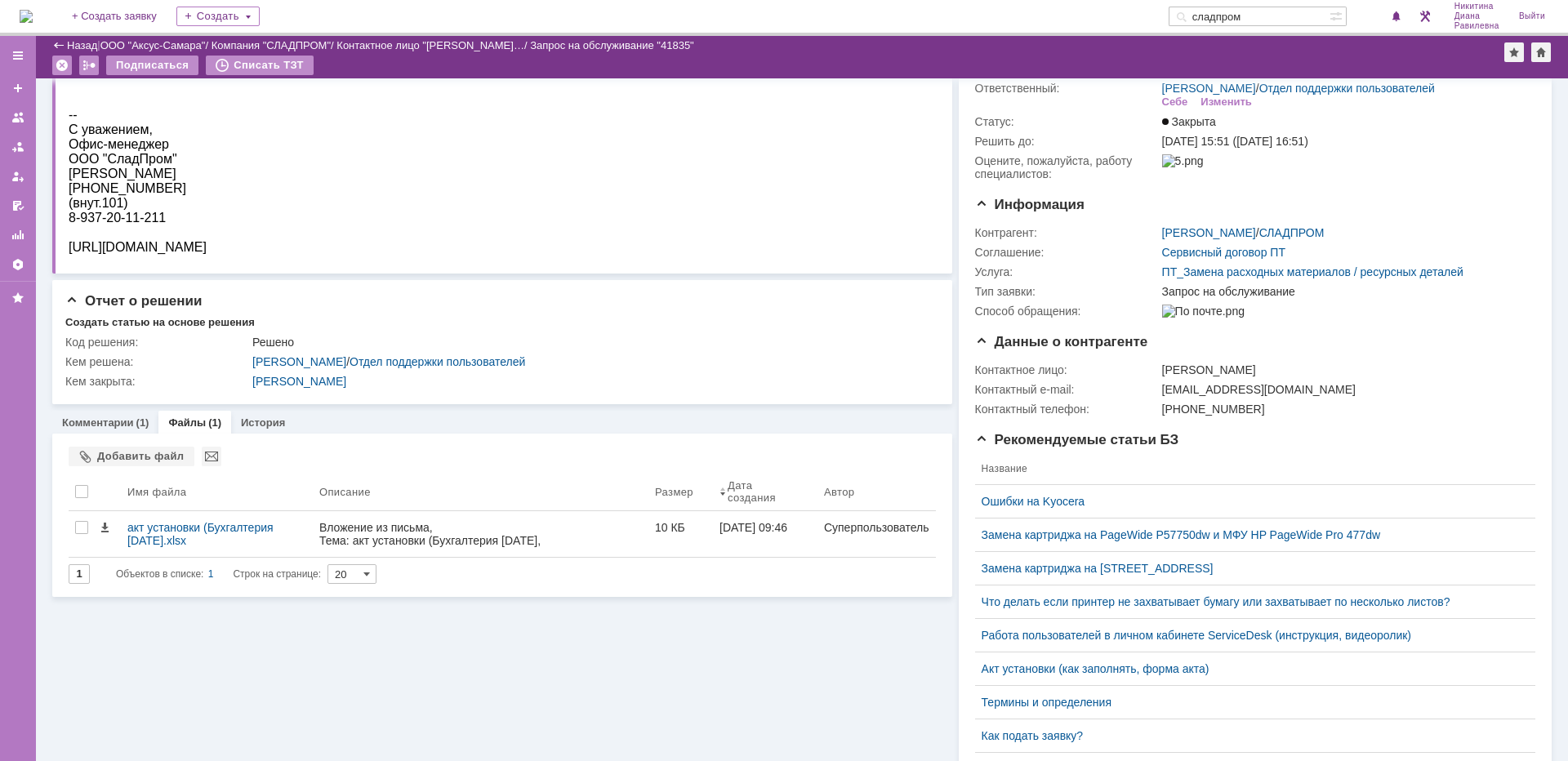
scroll to position [0, 0]
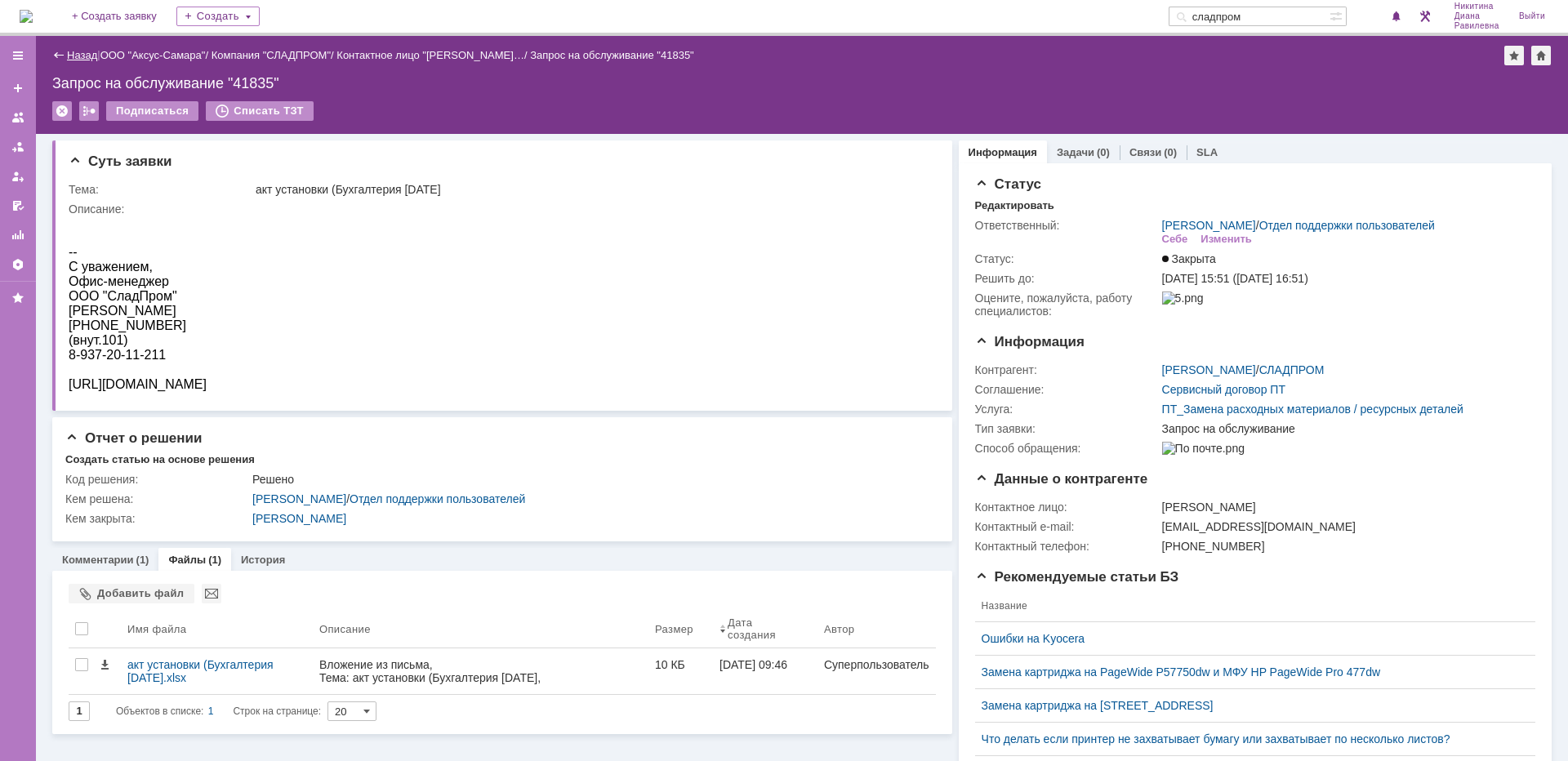
click at [80, 52] on link "Назад" at bounding box center [81, 55] width 31 height 12
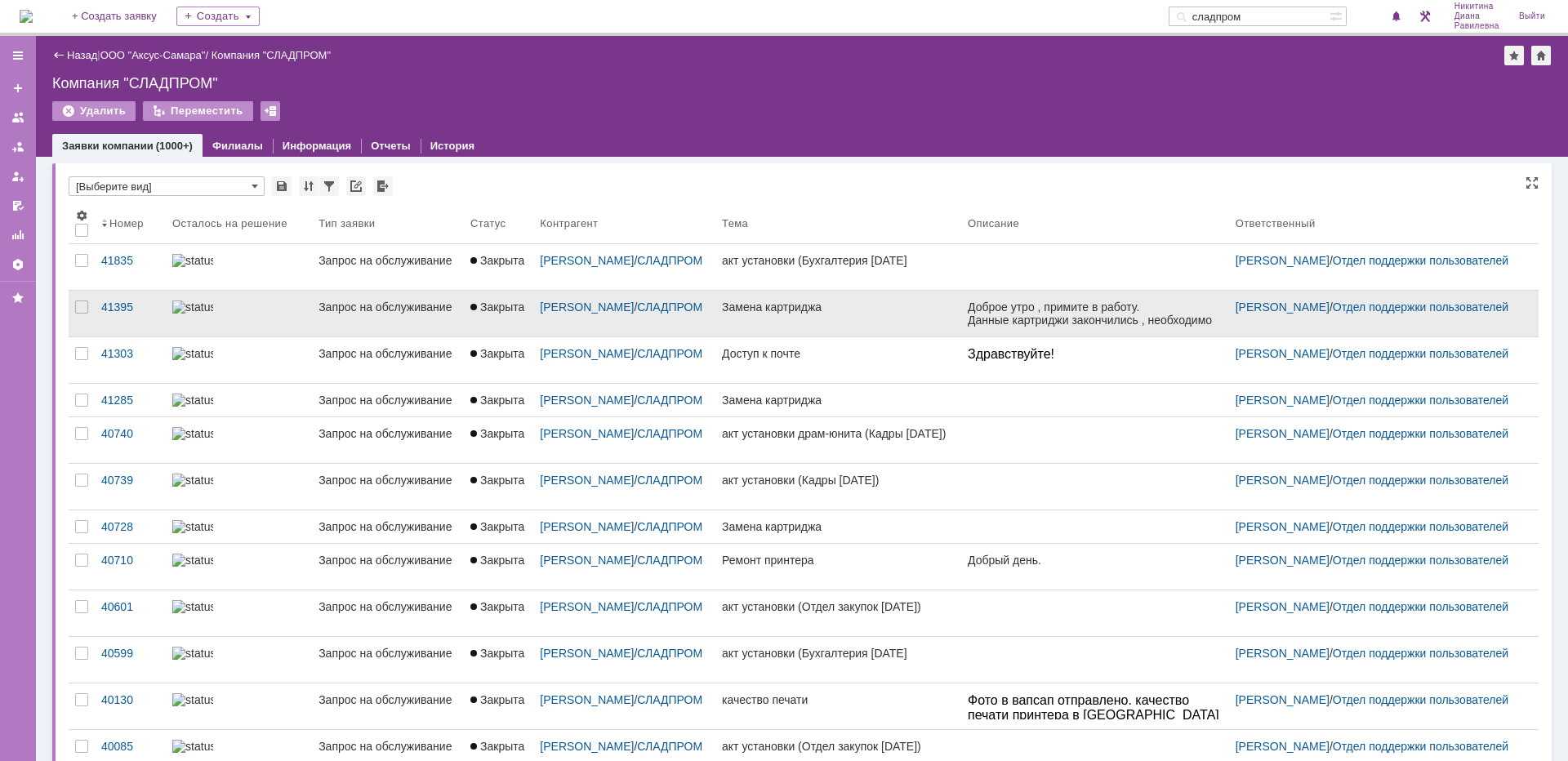
click at [224, 309] on div at bounding box center [239, 307] width 133 height 13
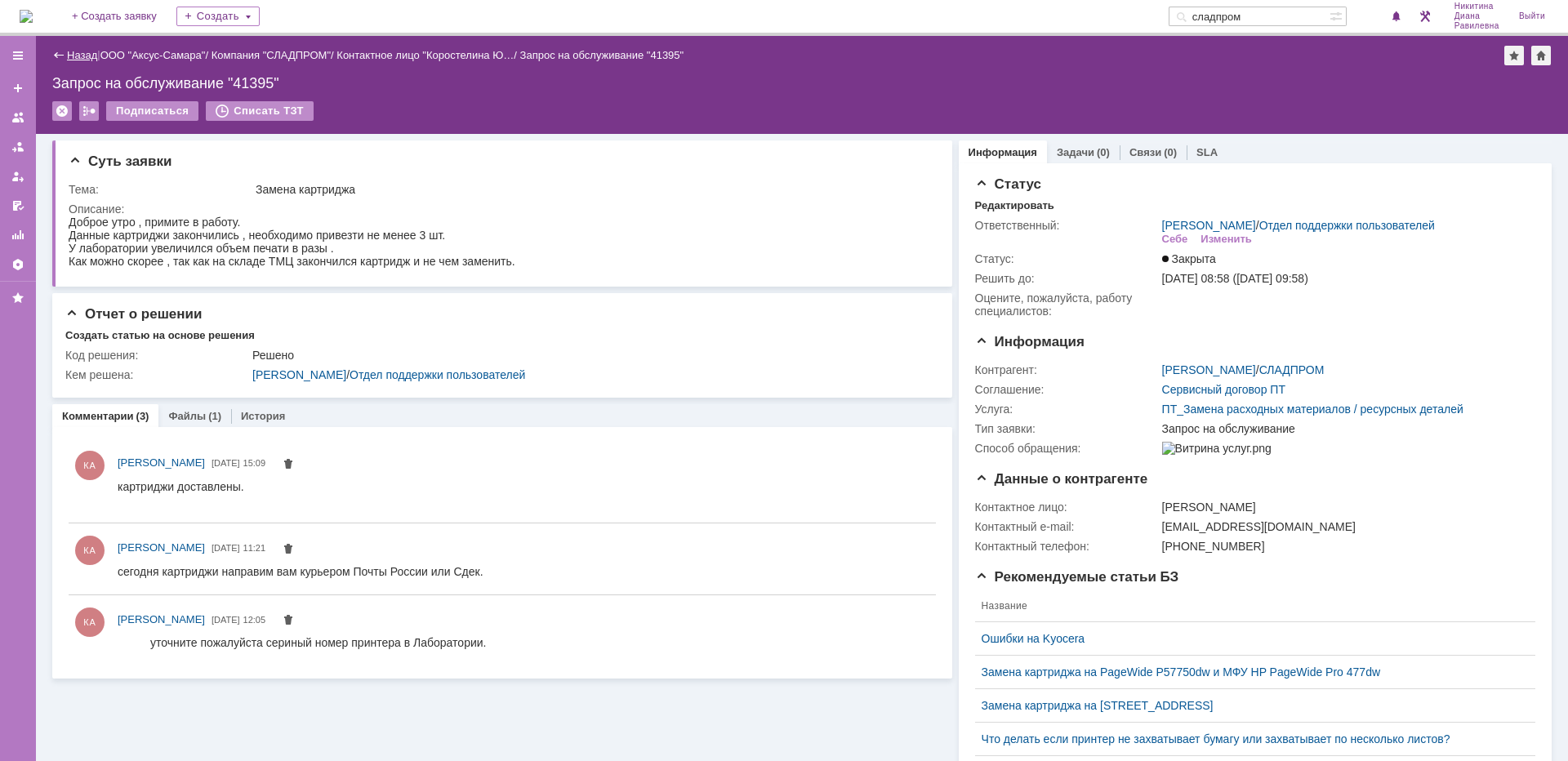
click at [69, 52] on link "Назад" at bounding box center [81, 55] width 31 height 12
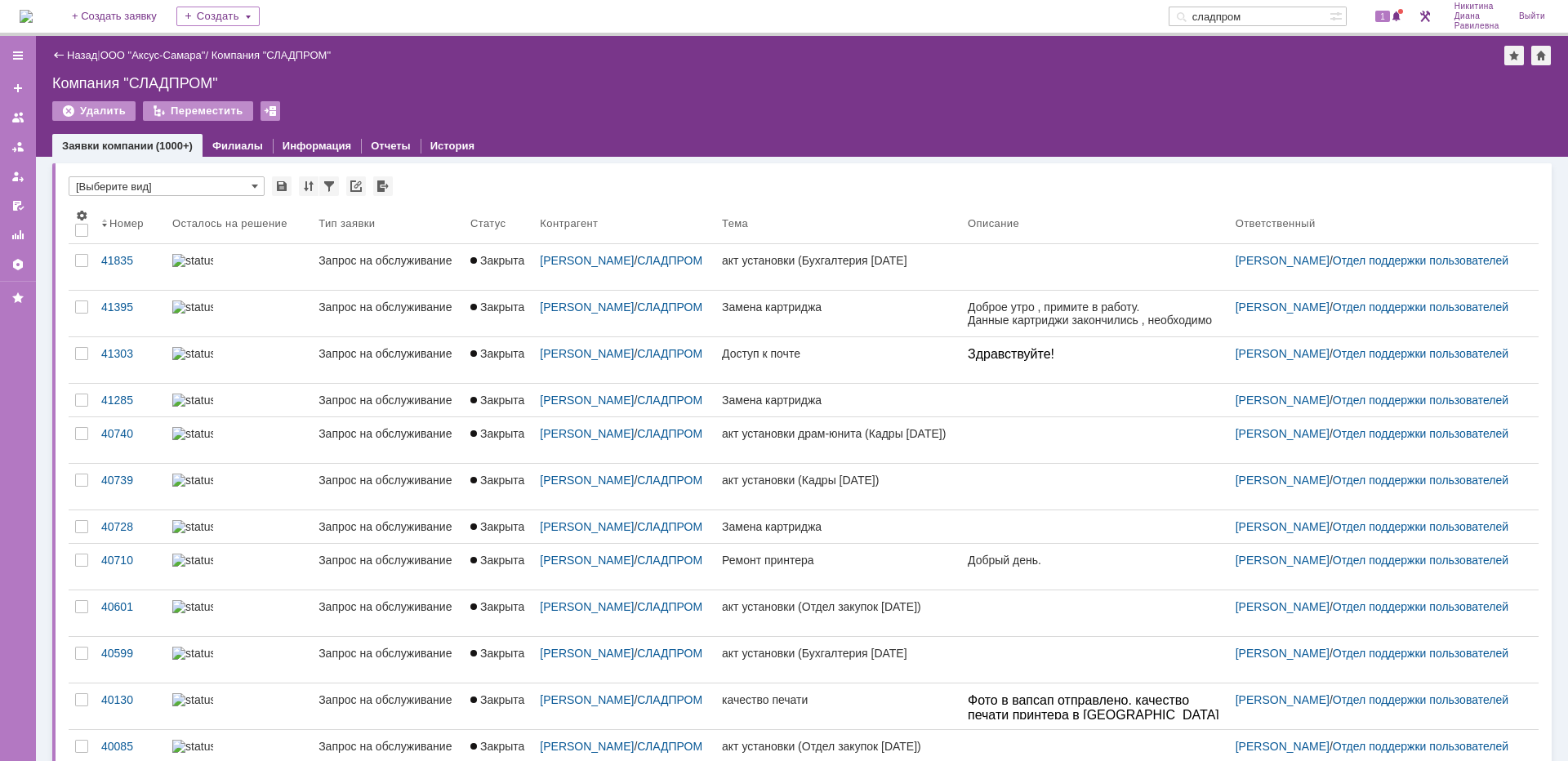
click at [1290, 19] on input "сладпром" at bounding box center [1250, 16] width 161 height 19
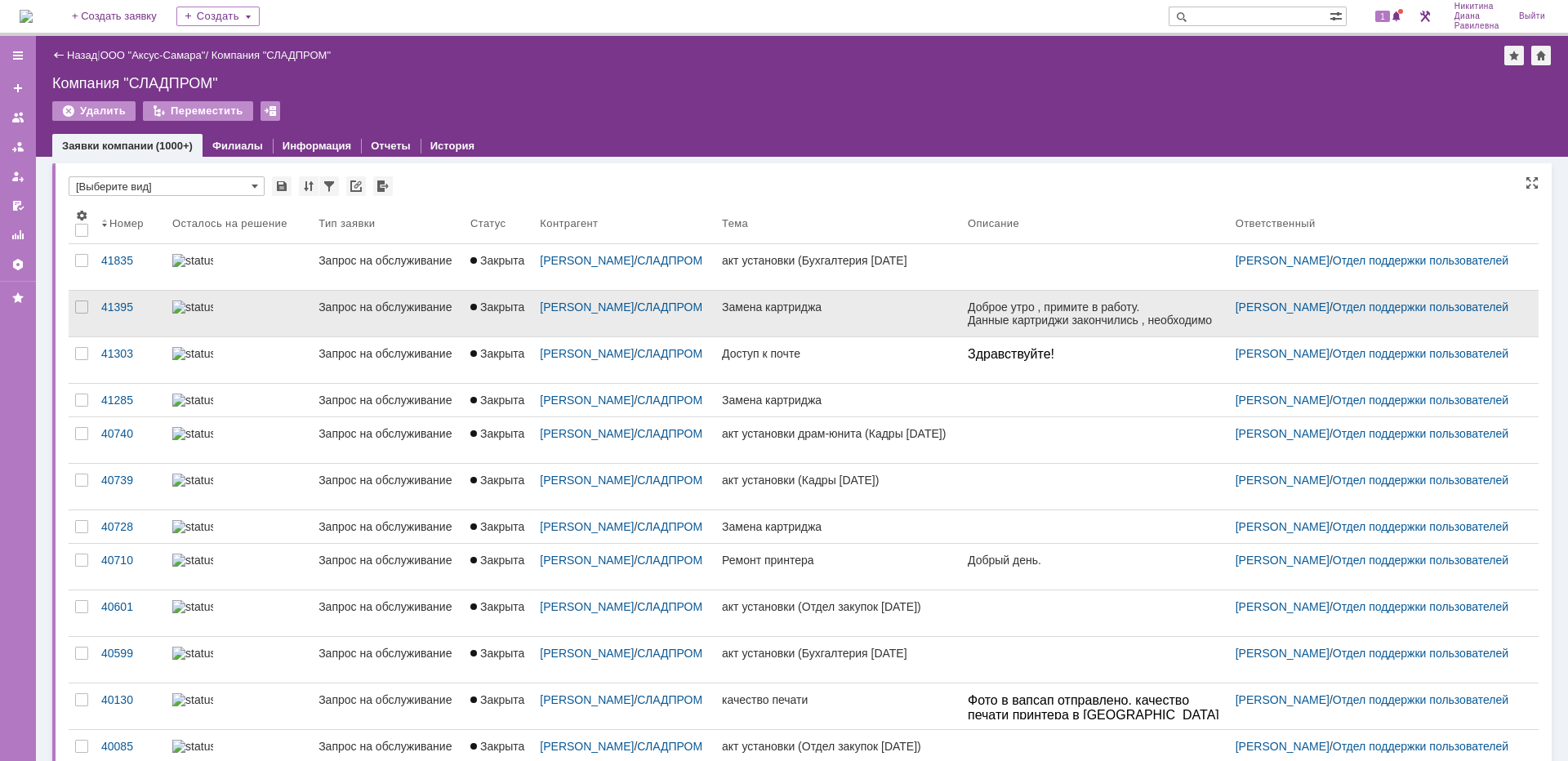
click at [281, 306] on div at bounding box center [239, 307] width 133 height 13
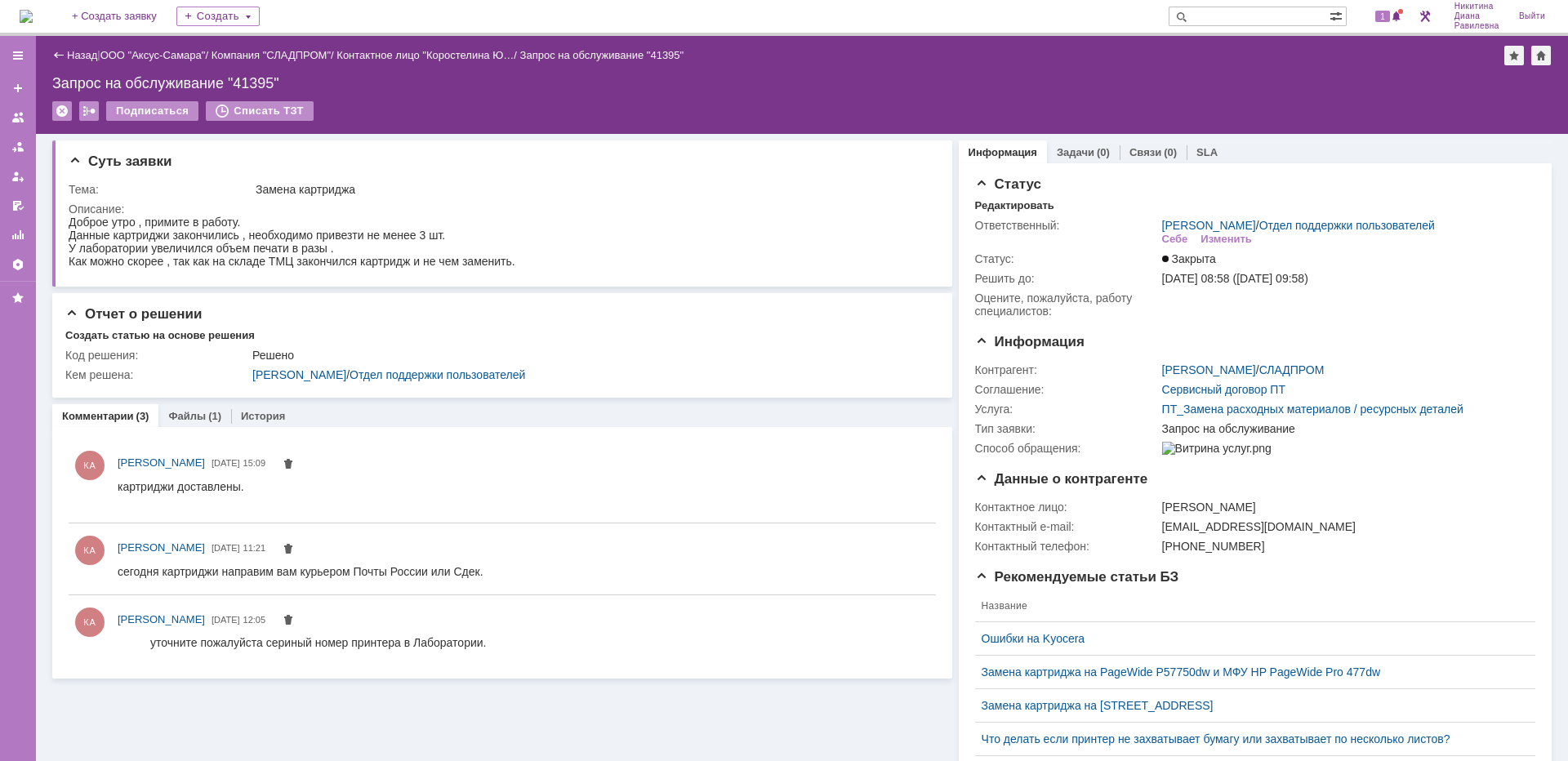
click at [81, 53] on link "Назад" at bounding box center [81, 55] width 31 height 12
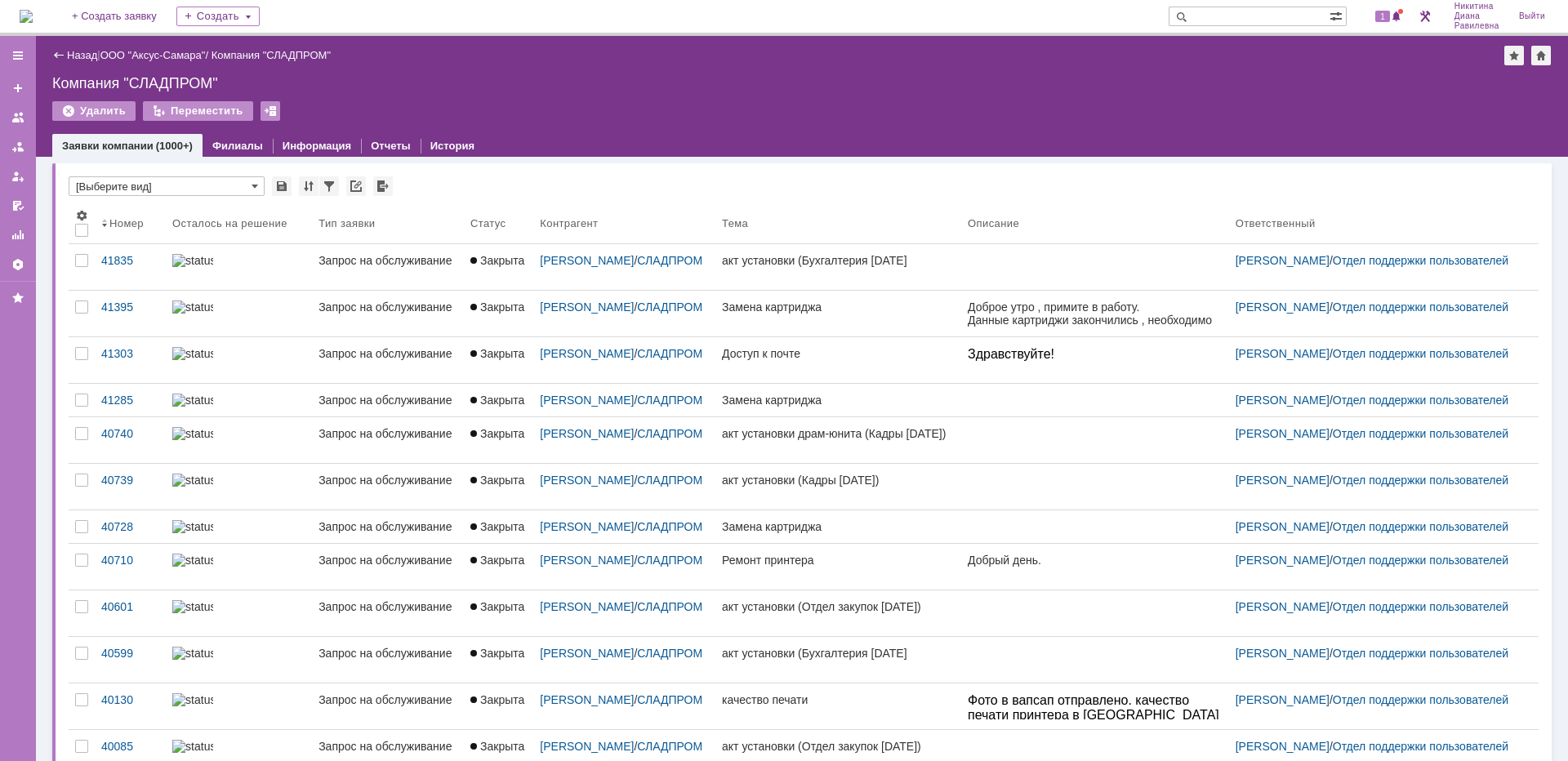
click at [87, 56] on link "Назад" at bounding box center [81, 55] width 31 height 12
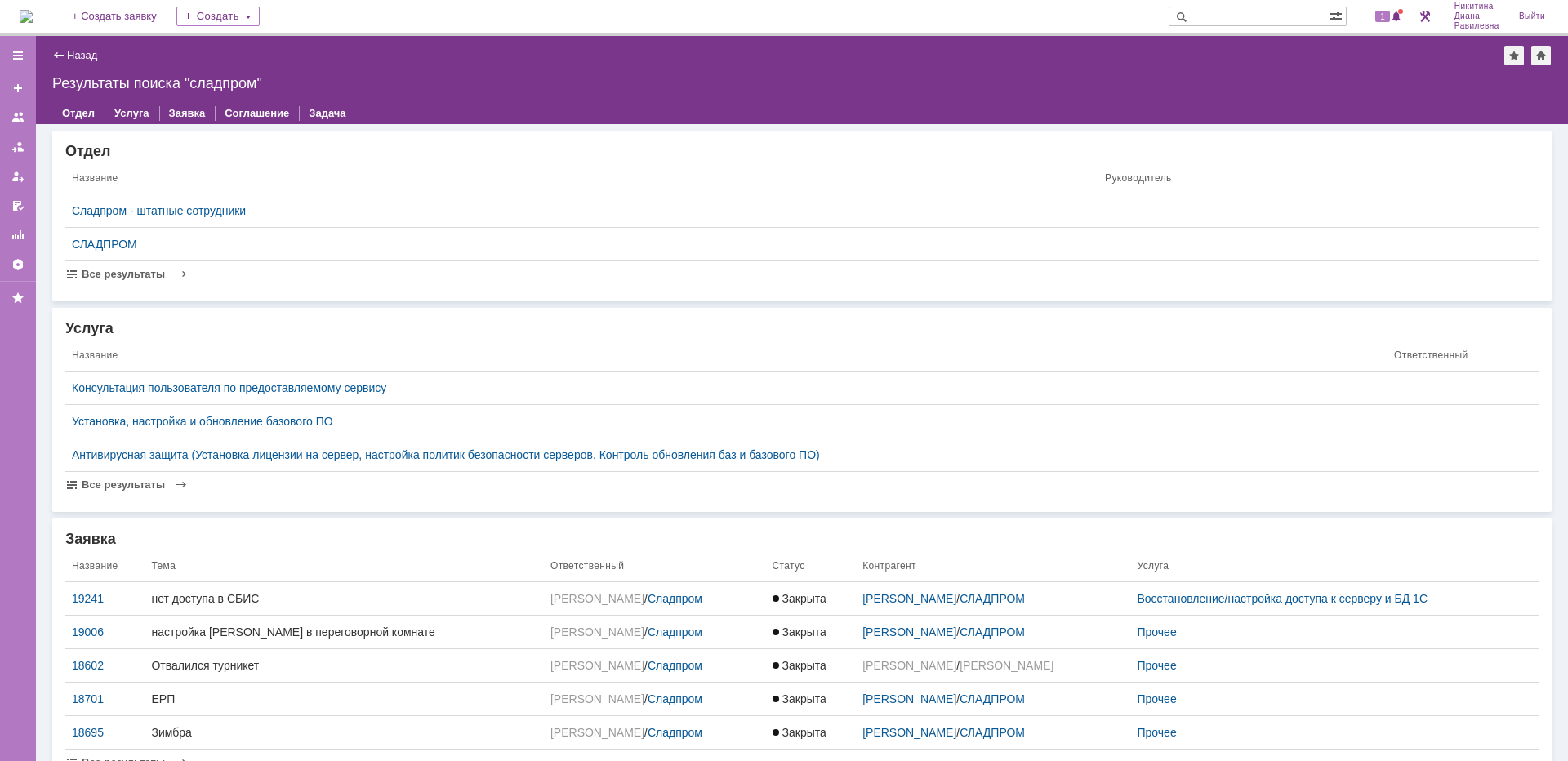
click at [87, 51] on link "Назад" at bounding box center [81, 55] width 31 height 12
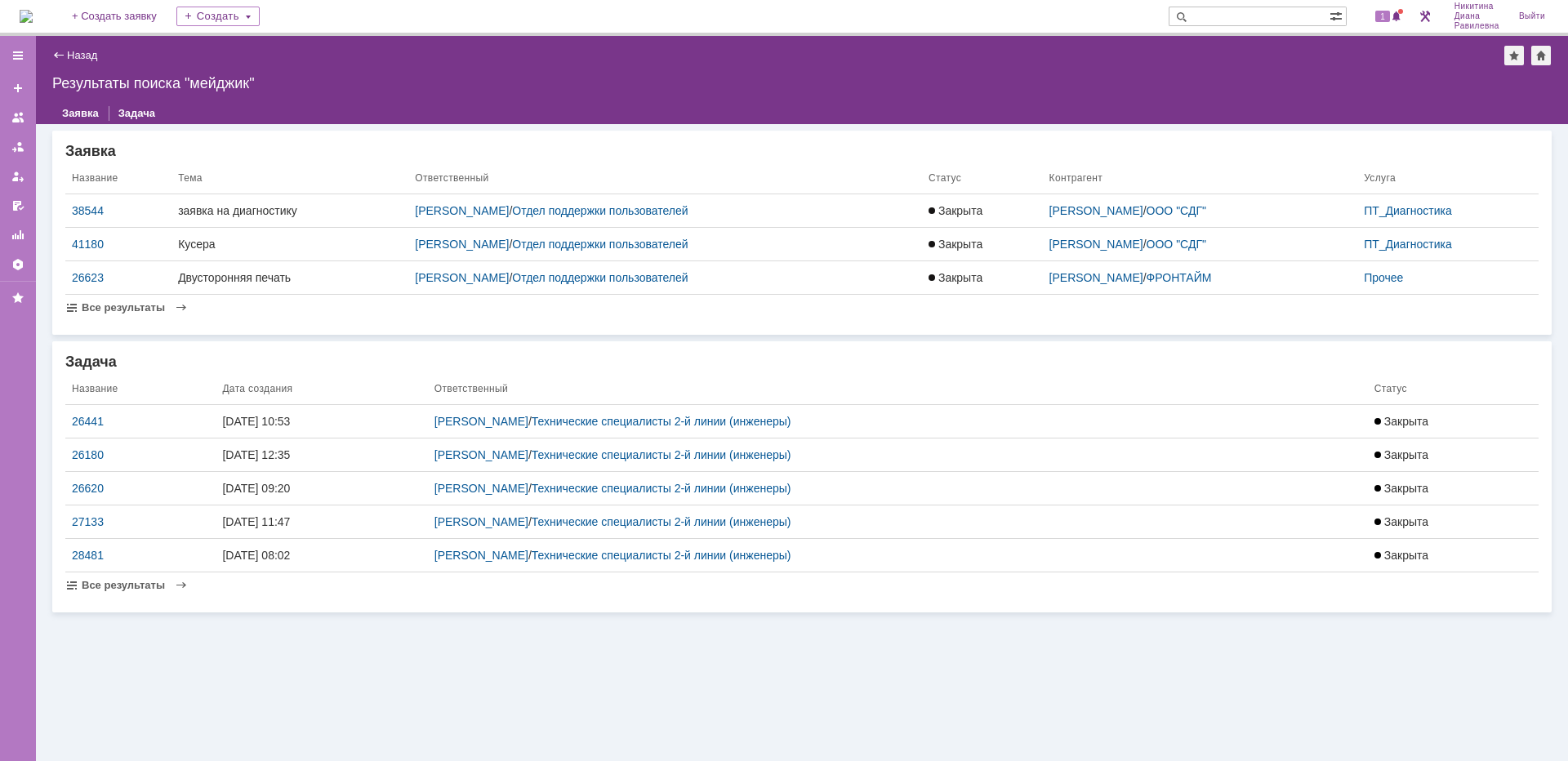
click at [87, 61] on div "Назад | Результаты поиска "мейджик"" at bounding box center [802, 55] width 1500 height 19
click at [84, 53] on link "Назад" at bounding box center [81, 55] width 31 height 12
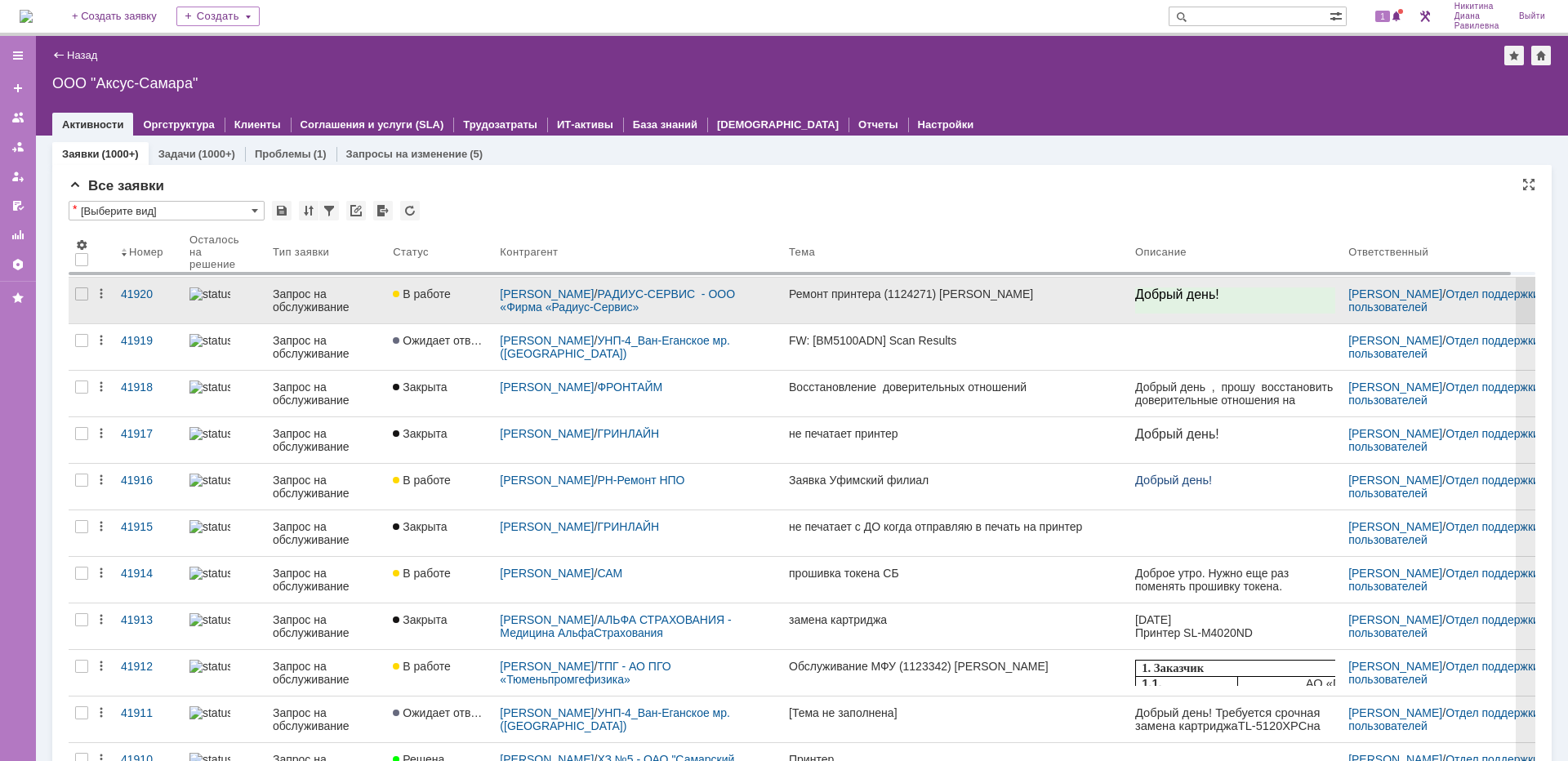
click at [294, 295] on div "Запрос на обслуживание" at bounding box center [327, 301] width 107 height 26
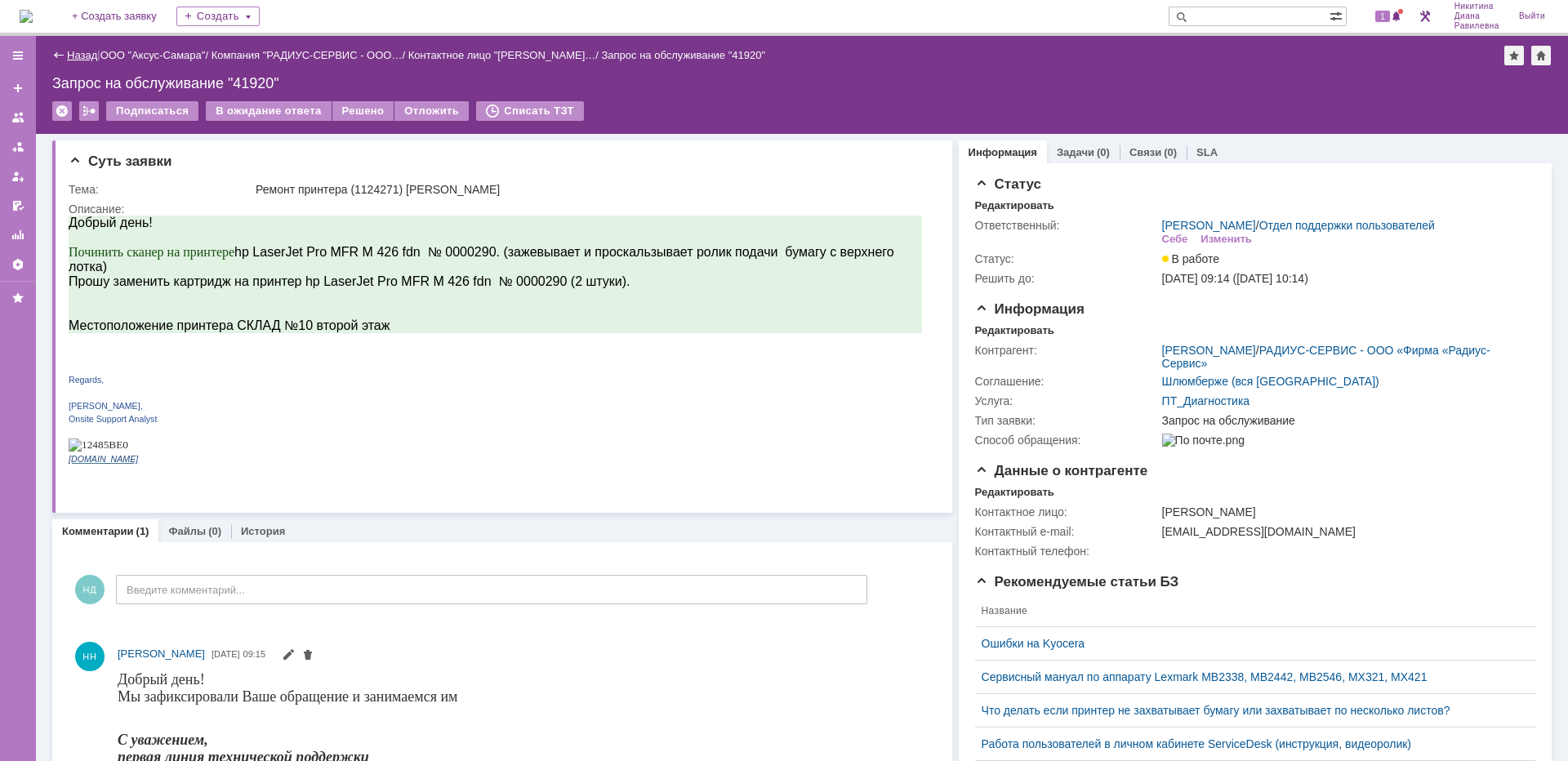
click at [87, 50] on link "Назад" at bounding box center [81, 55] width 31 height 12
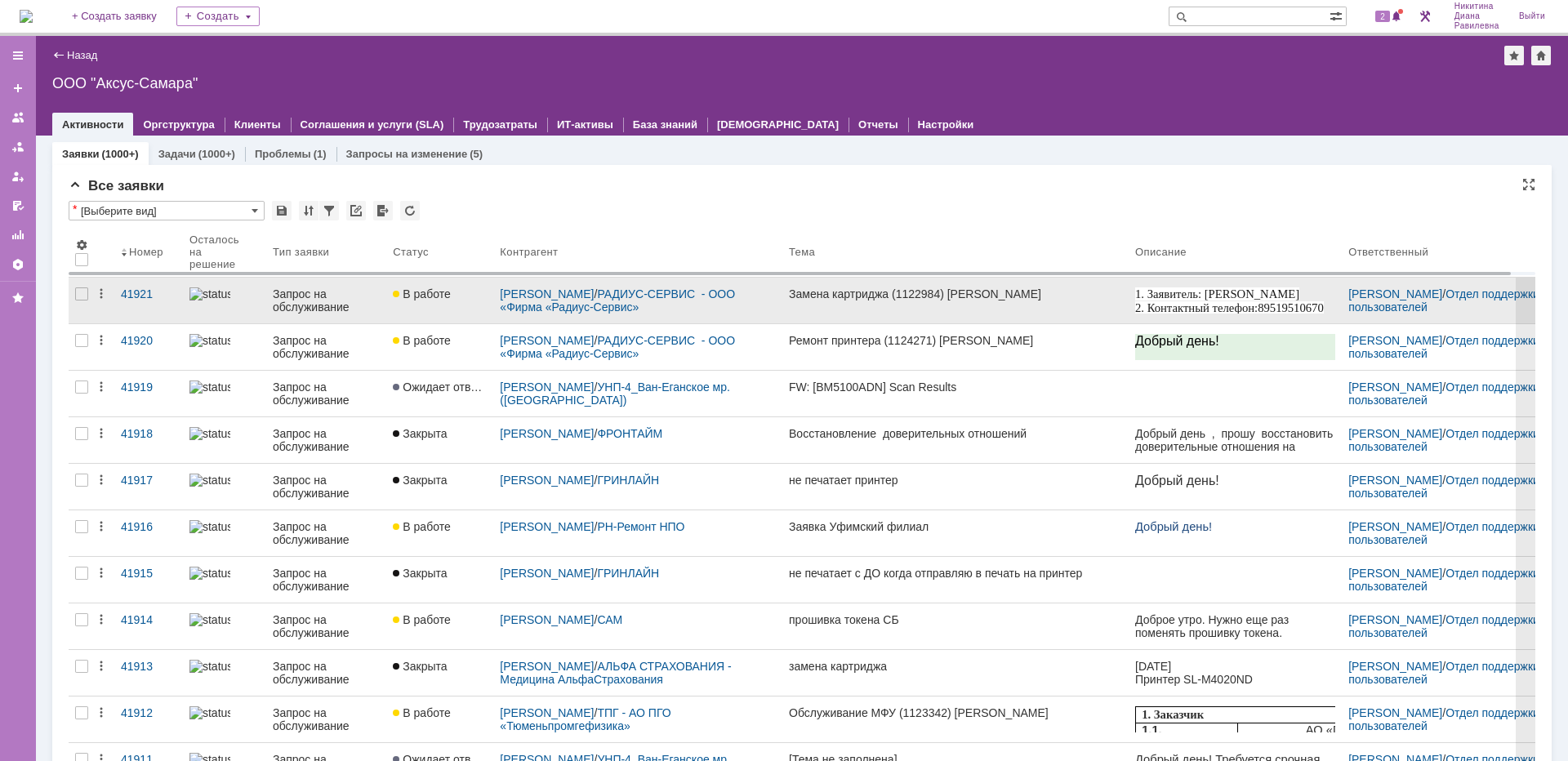
click at [302, 298] on div "Запрос на обслуживание" at bounding box center [327, 301] width 107 height 26
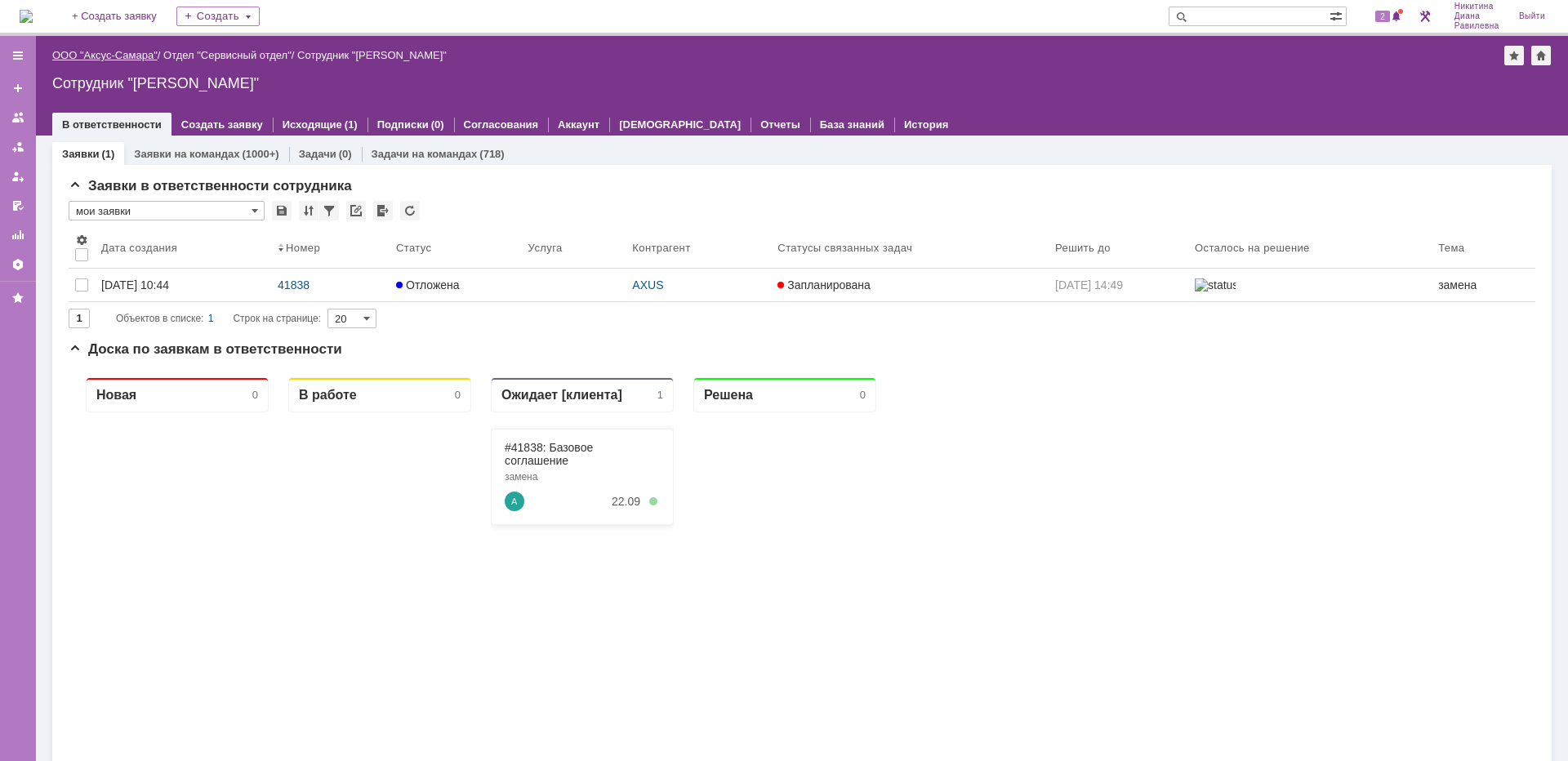
click at [119, 53] on link "ООО "Аксус-Самара"" at bounding box center [105, 55] width 106 height 12
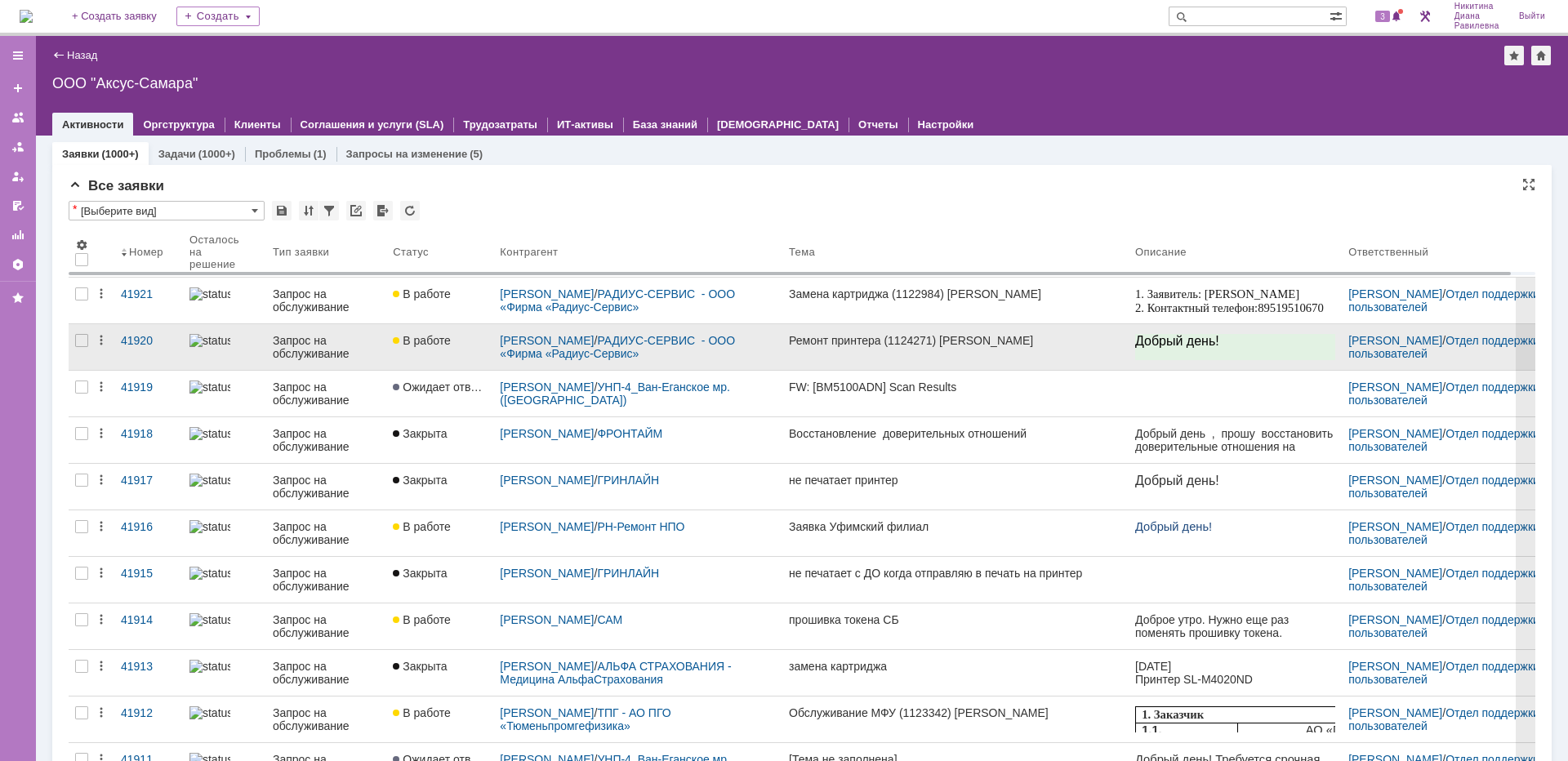
click at [361, 343] on div "Запрос на обслуживание" at bounding box center [327, 347] width 107 height 26
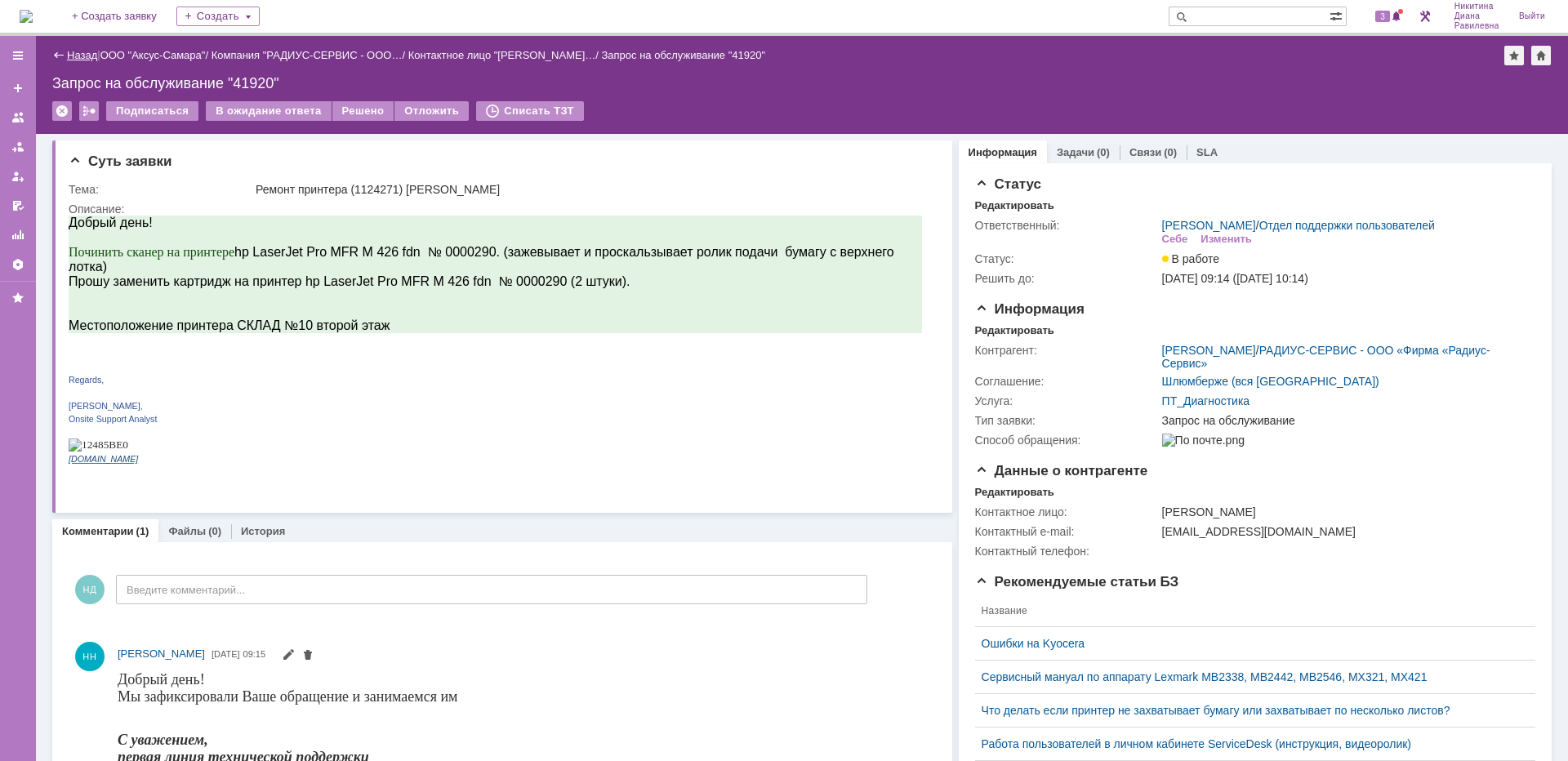
click at [75, 56] on link "Назад" at bounding box center [81, 55] width 31 height 12
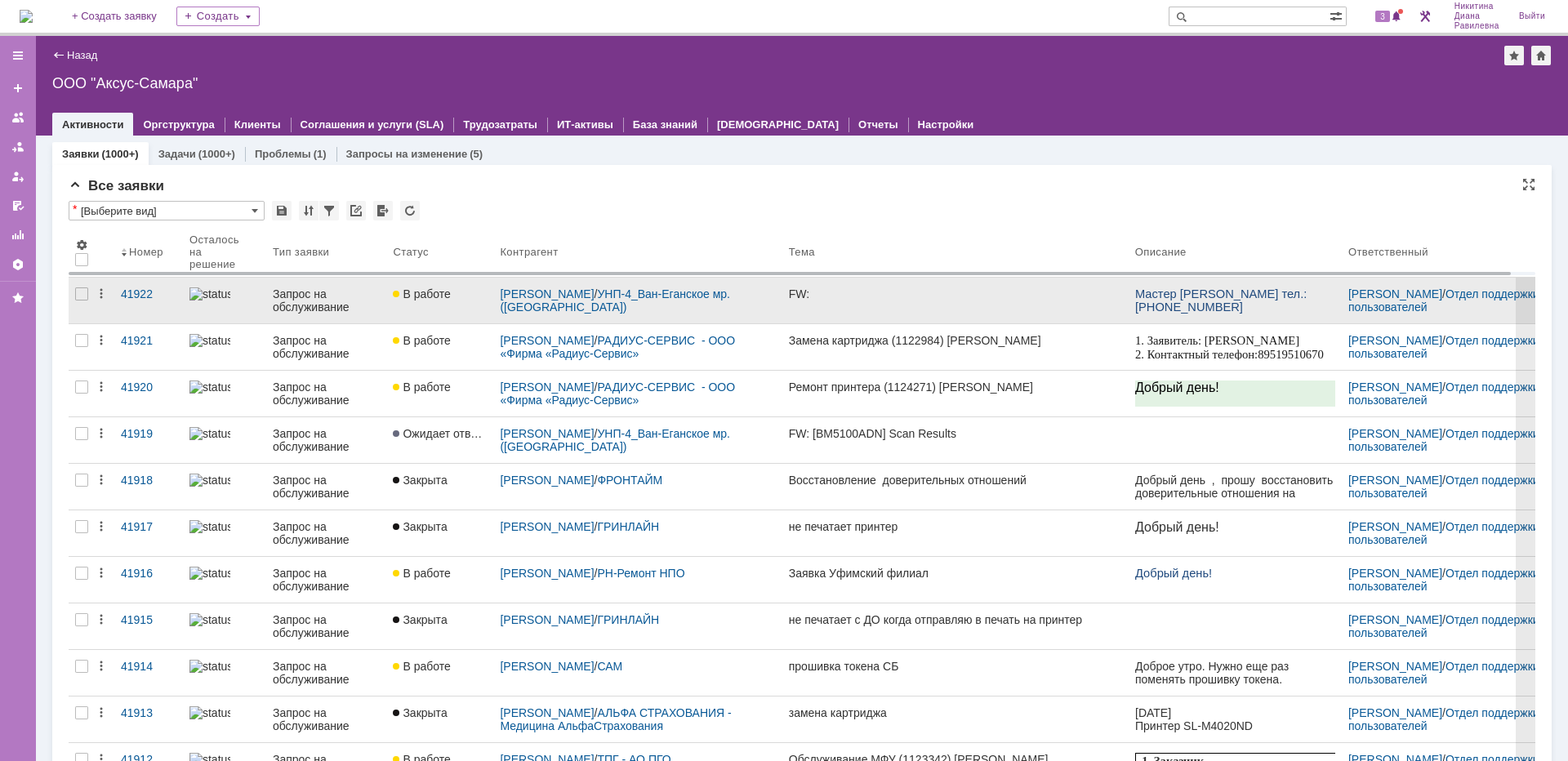
click at [298, 295] on div "Запрос на обслуживание" at bounding box center [327, 301] width 107 height 26
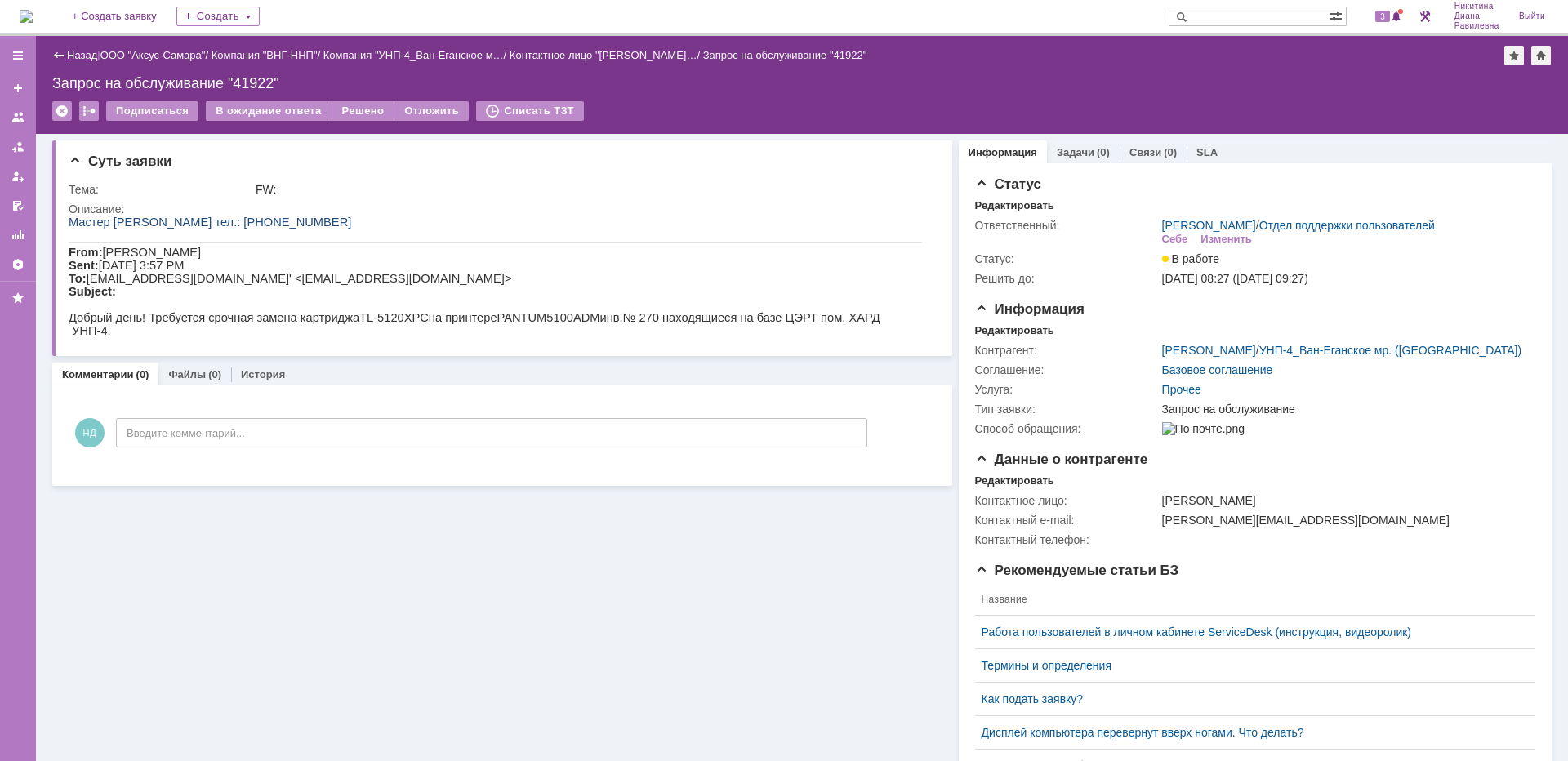
click at [74, 53] on link "Назад" at bounding box center [81, 55] width 31 height 12
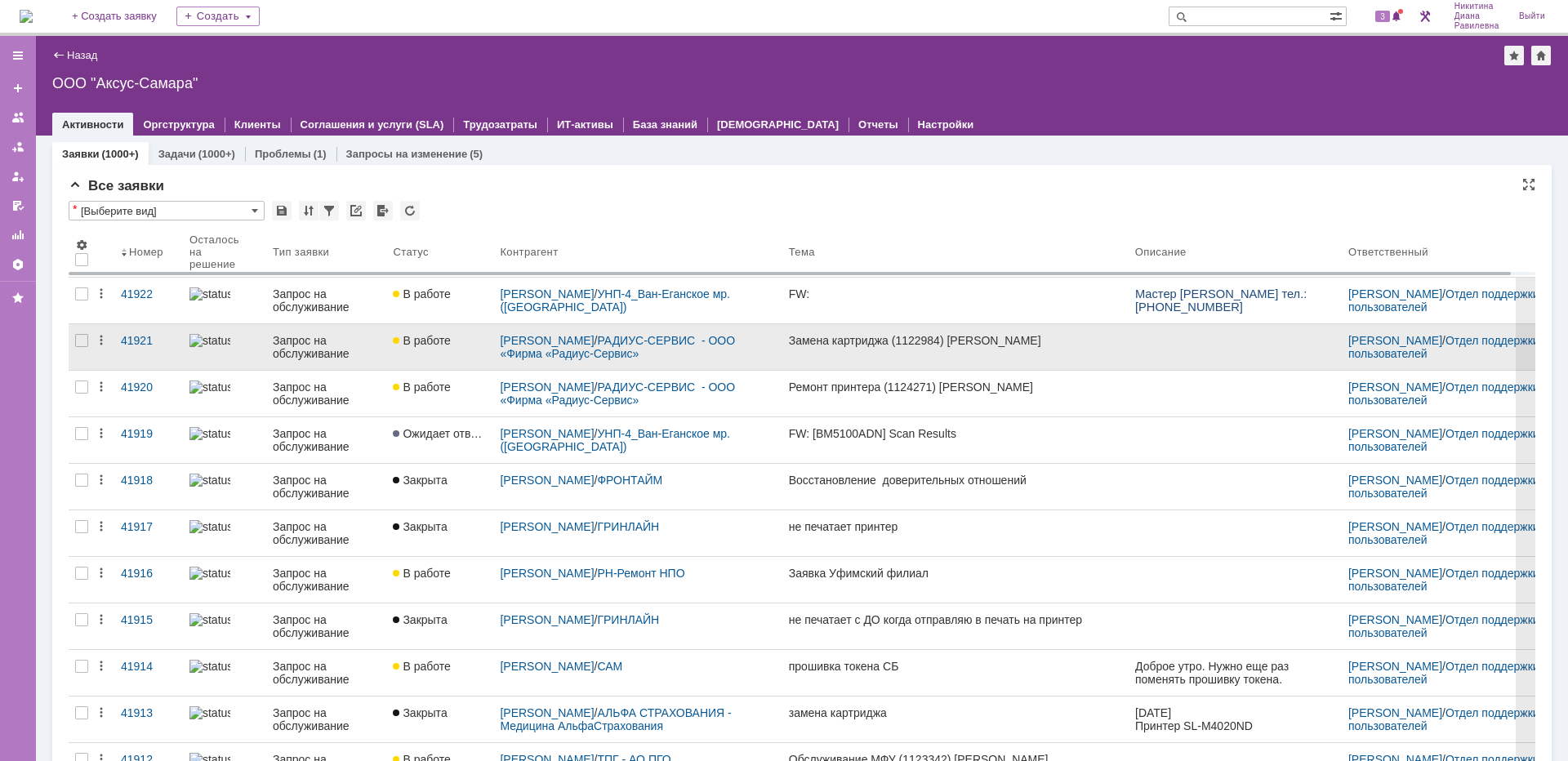
click at [312, 348] on div "Запрос на обслуживание" at bounding box center [327, 347] width 107 height 26
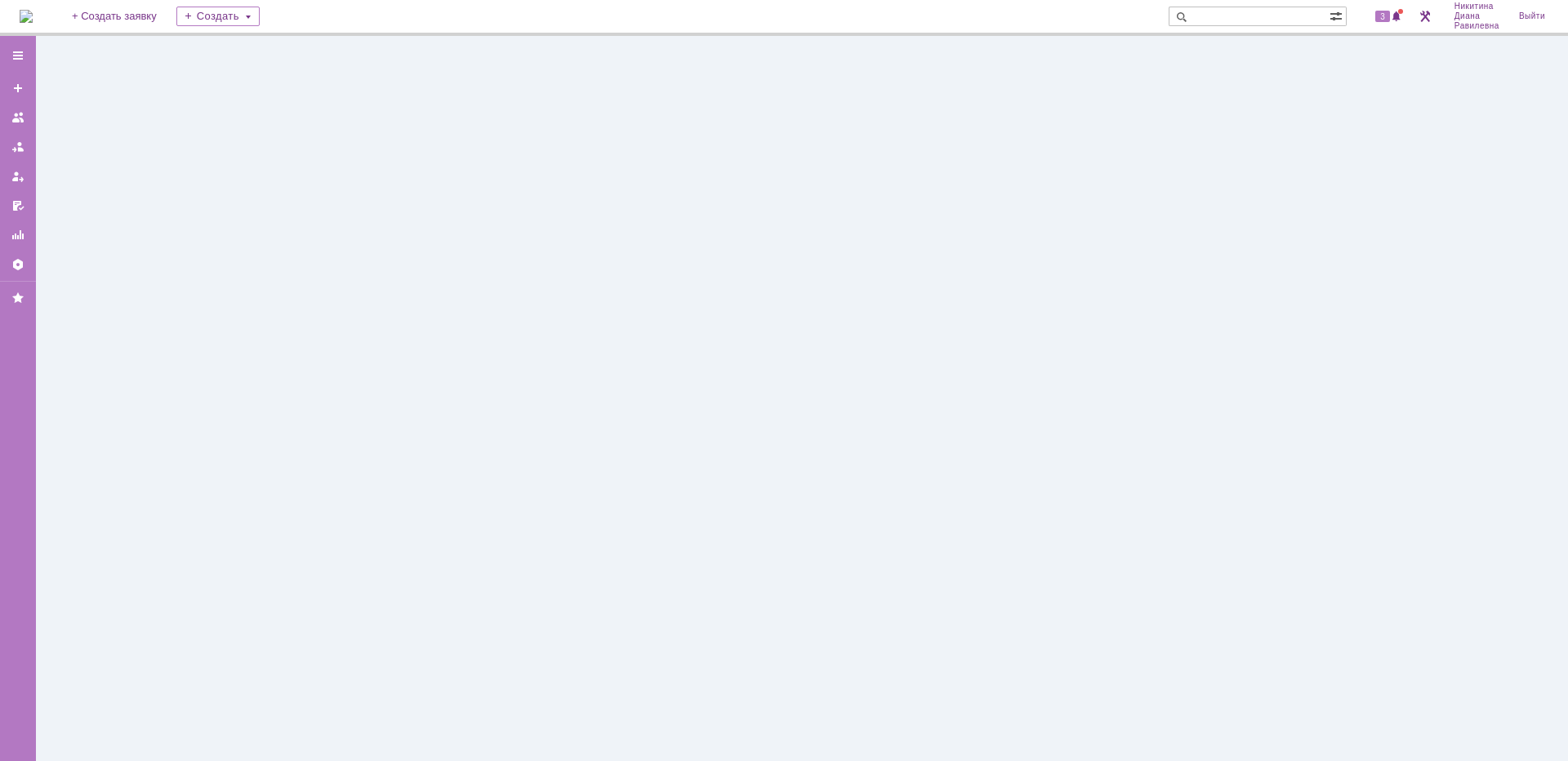
click at [312, 348] on div at bounding box center [802, 399] width 1532 height 726
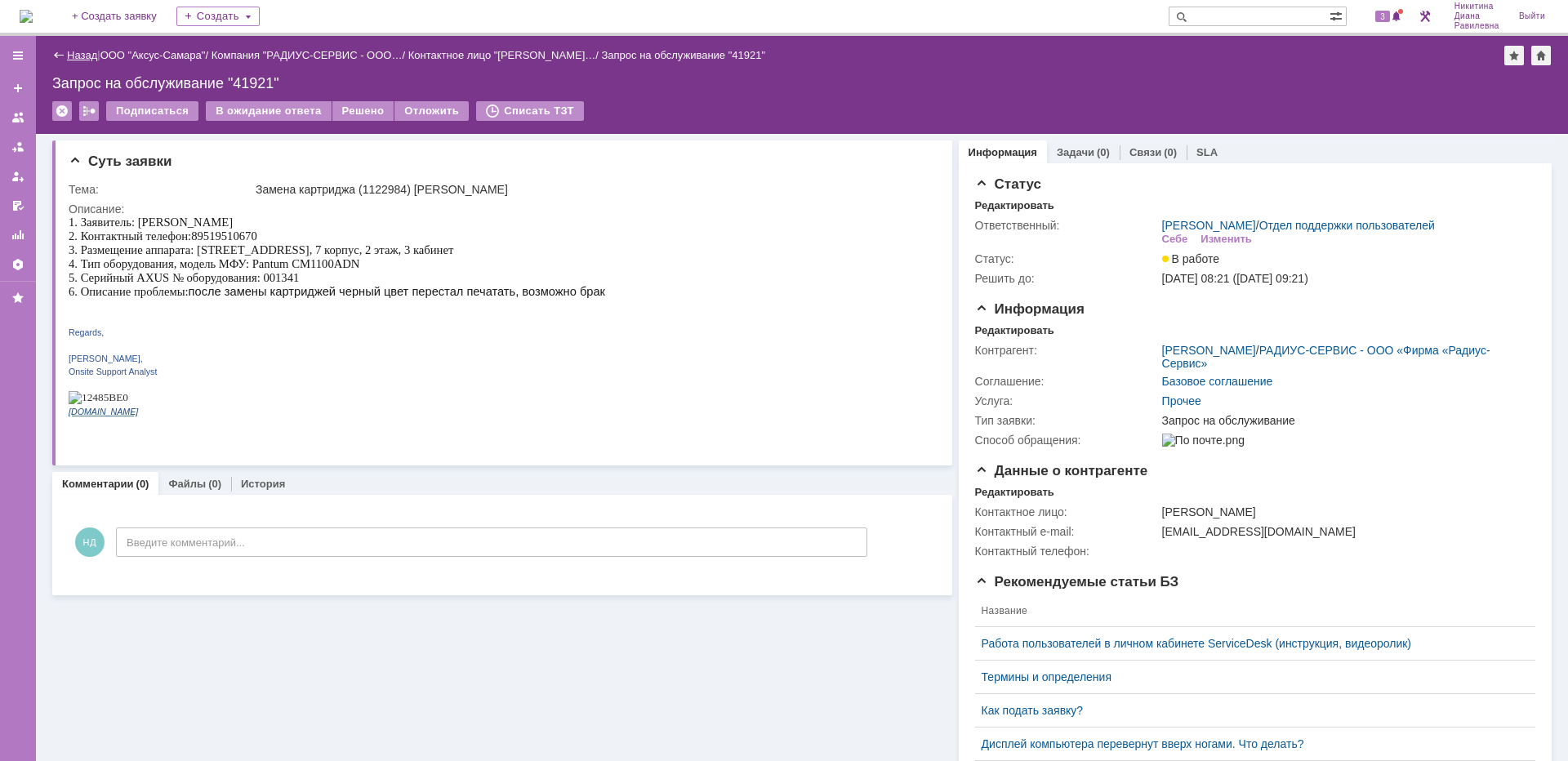
click at [82, 53] on link "Назад" at bounding box center [81, 55] width 31 height 12
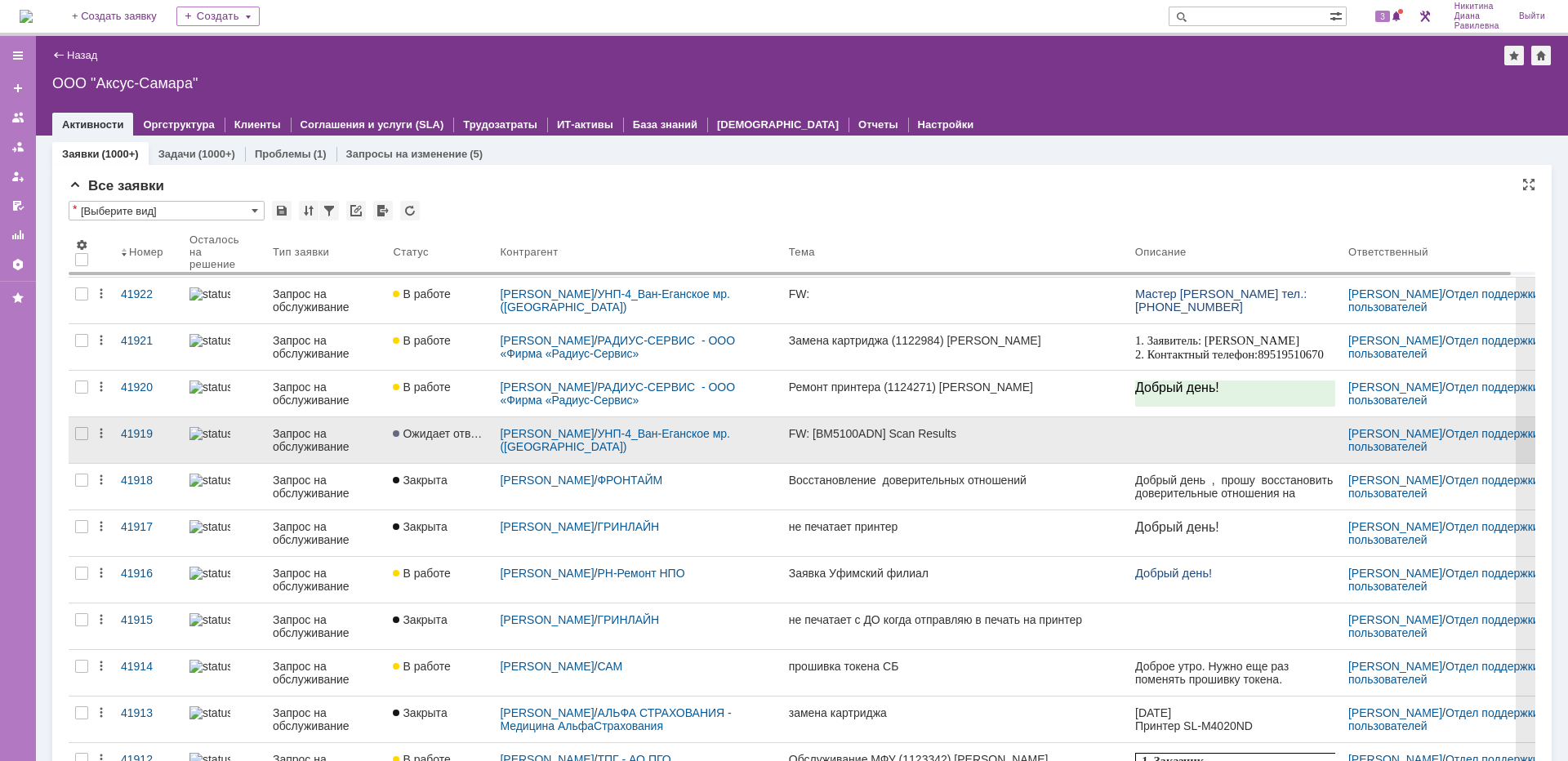
click at [315, 433] on div "Запрос на обслуживание" at bounding box center [327, 440] width 107 height 26
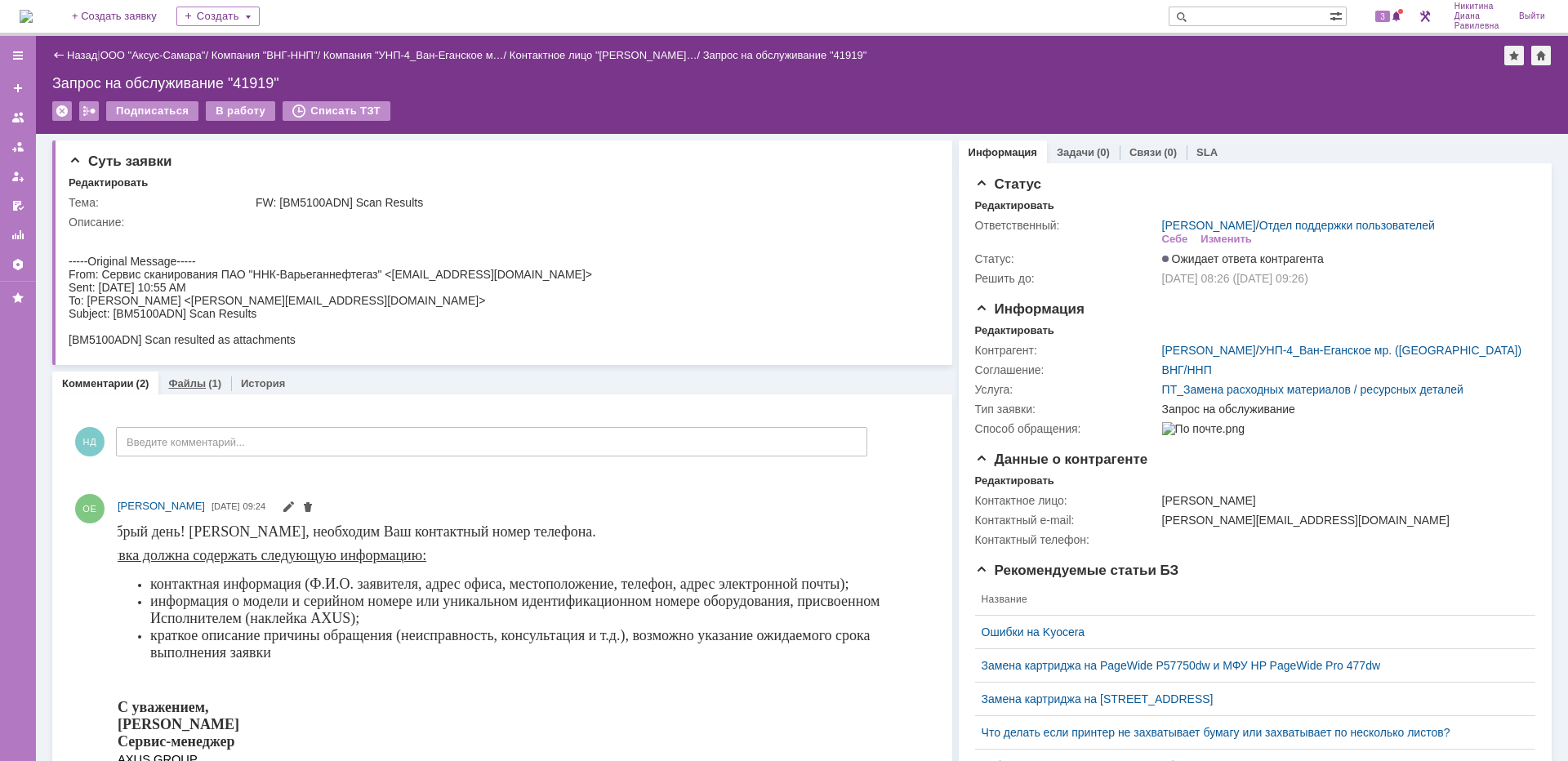
click at [196, 380] on link "Файлы" at bounding box center [187, 383] width 38 height 12
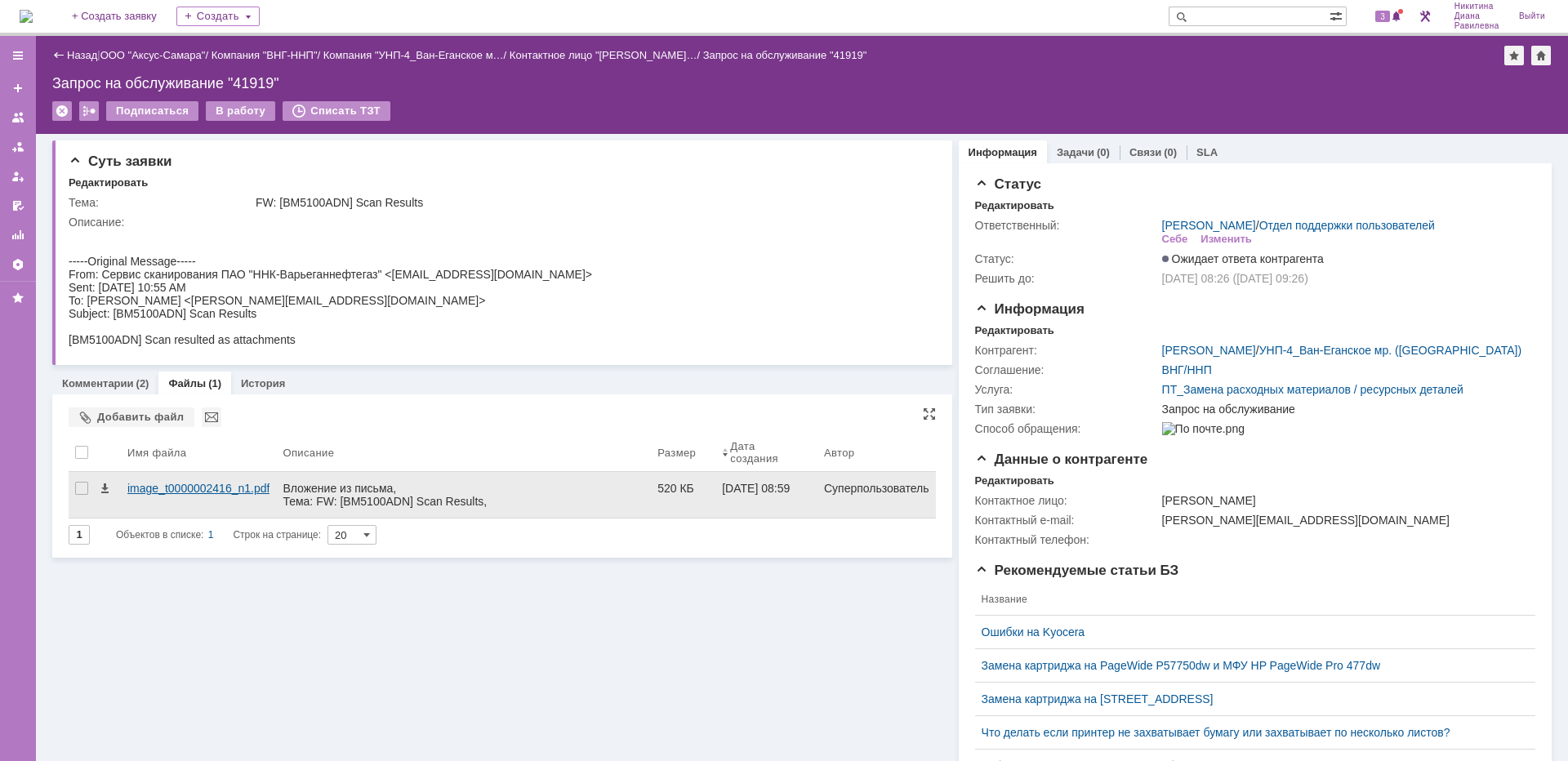
click at [223, 486] on div "image_t0000002416_n1.pdf" at bounding box center [199, 489] width 143 height 13
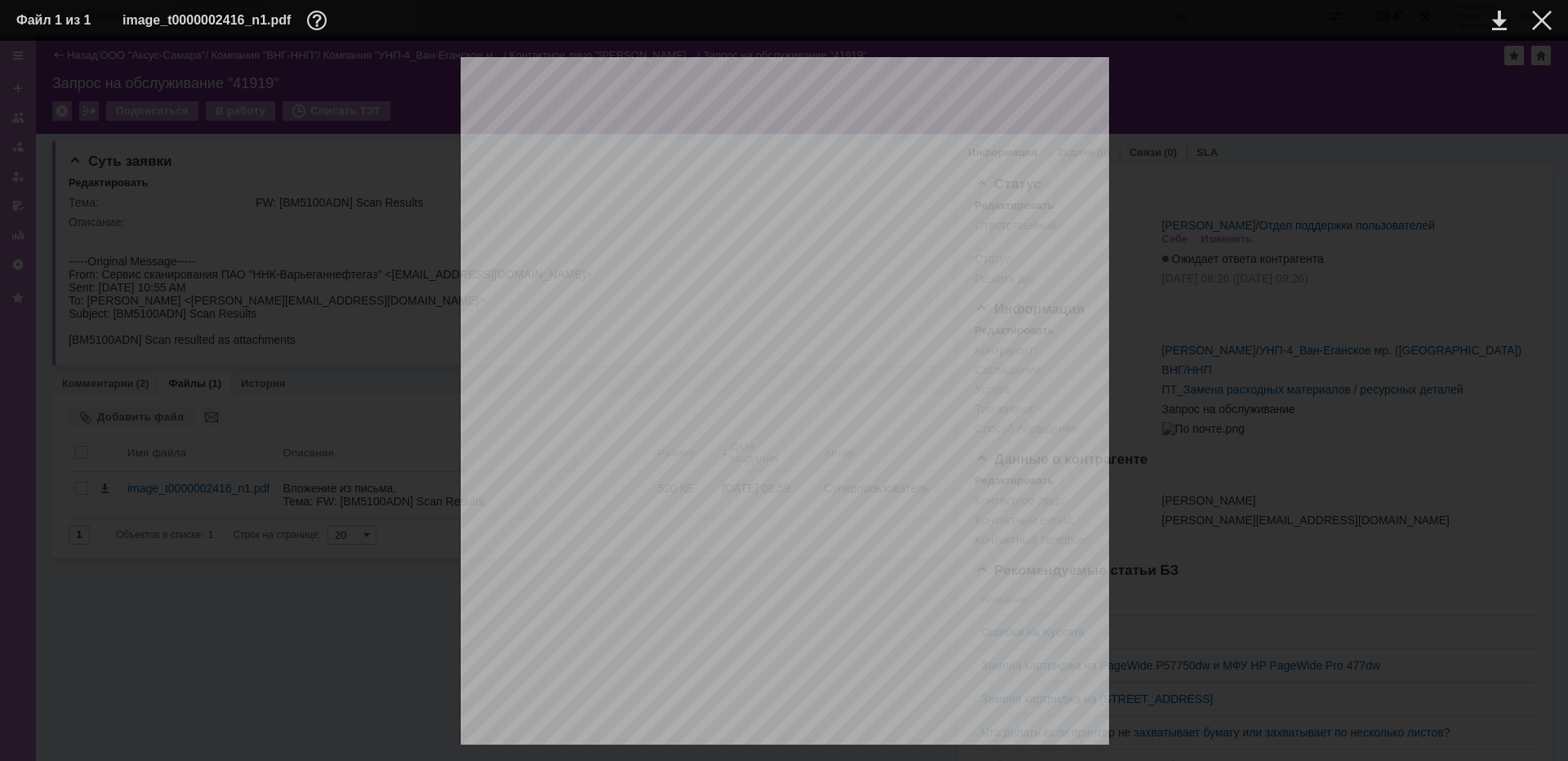
click at [1537, 34] on table "Файл 1 из 1 image_t0000002416_n1.pdf" at bounding box center [784, 20] width 1568 height 41
click at [1540, 25] on div at bounding box center [1541, 19] width 19 height 19
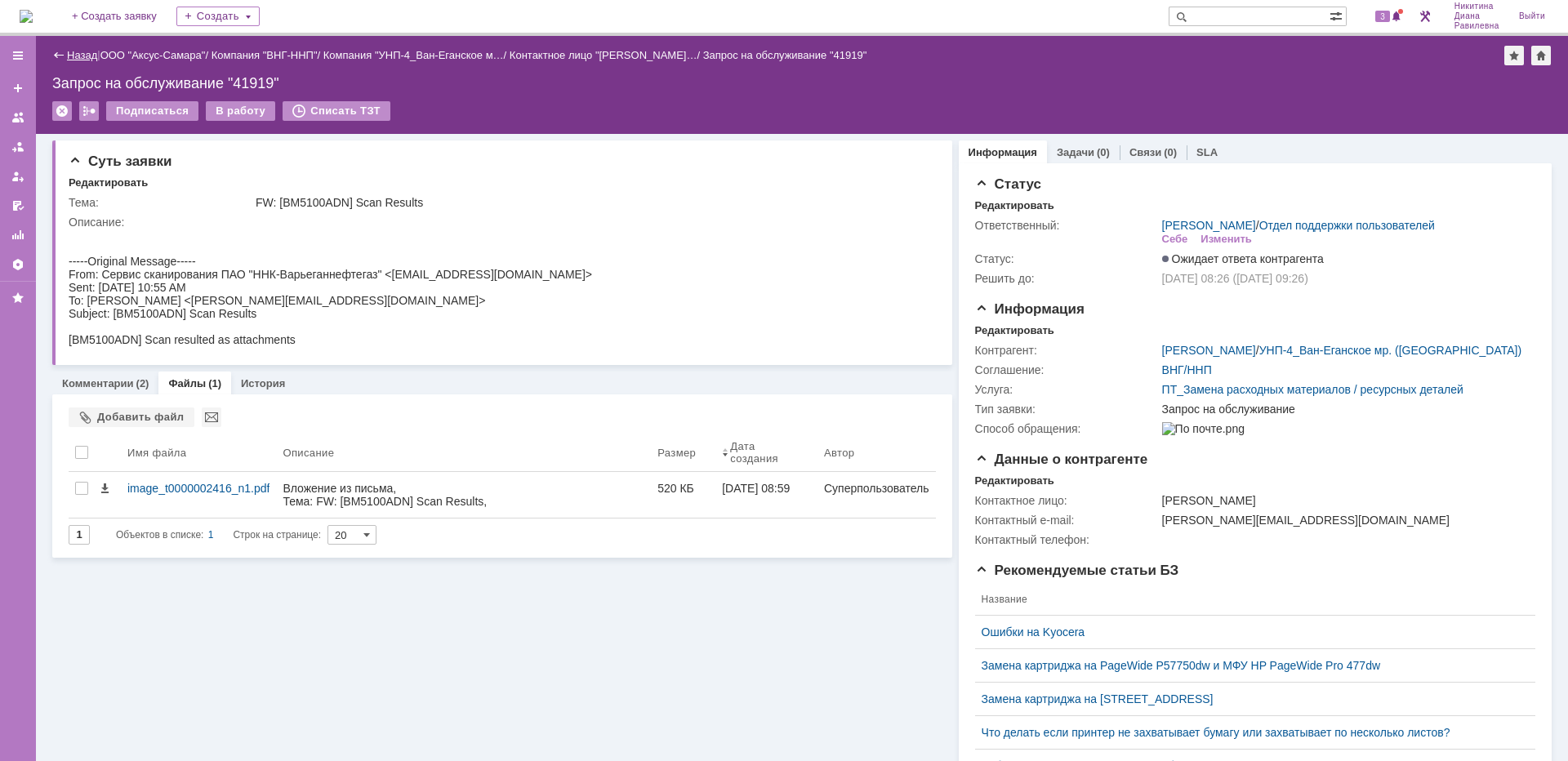
click at [93, 59] on link "Назад" at bounding box center [81, 55] width 31 height 12
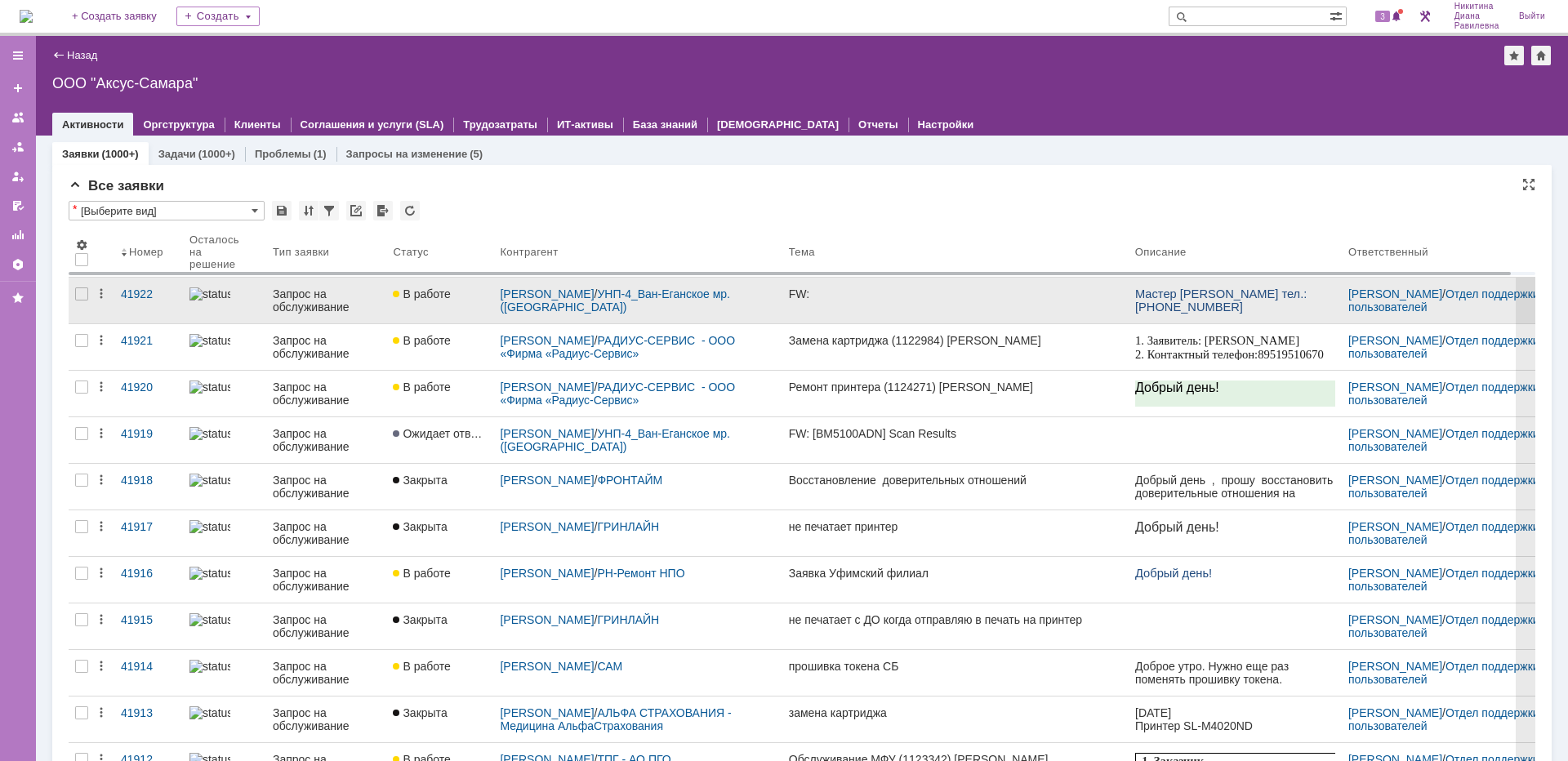
click at [316, 295] on div "Запрос на обслуживание" at bounding box center [327, 301] width 107 height 26
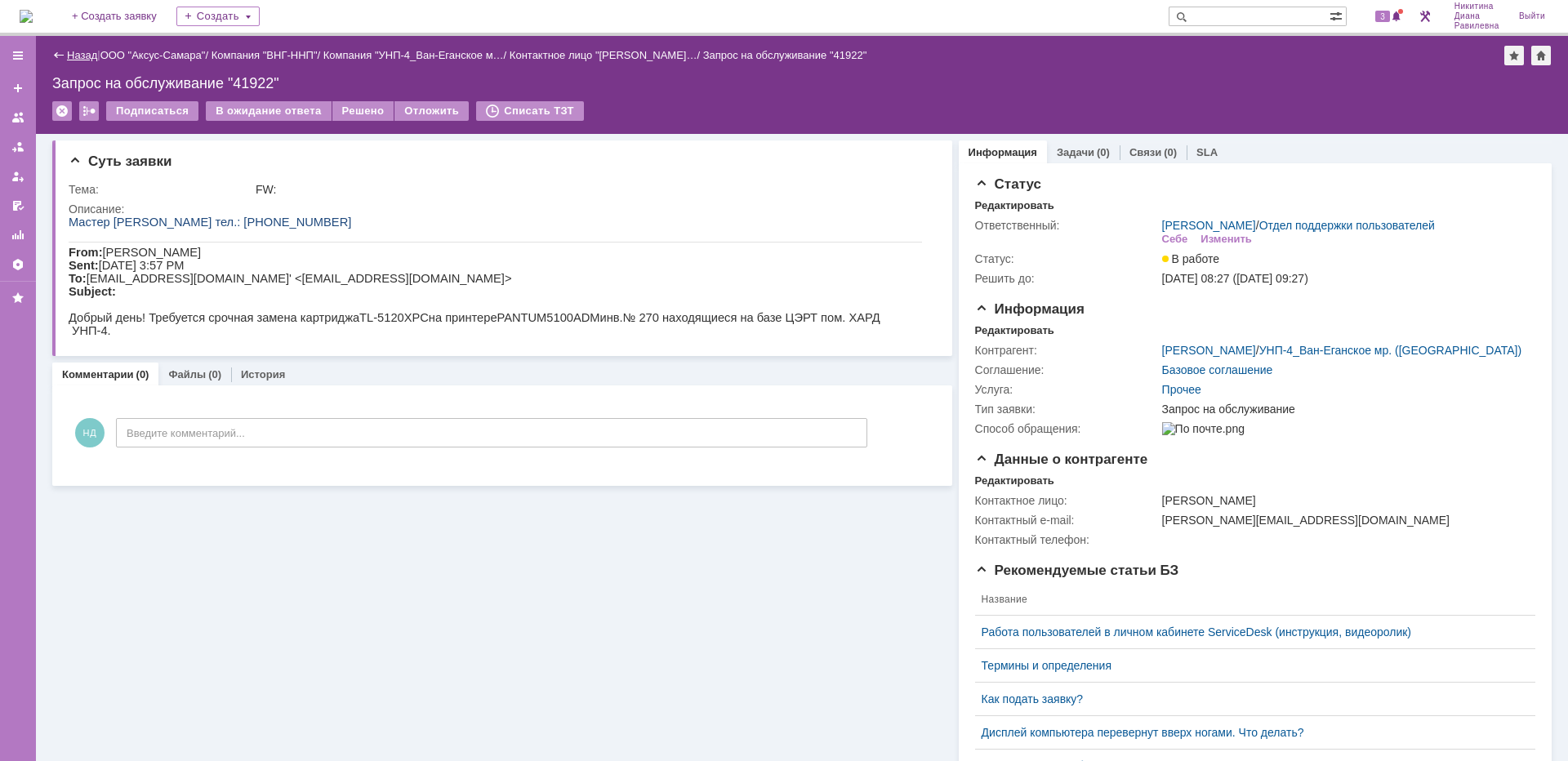
click at [78, 59] on link "Назад" at bounding box center [81, 55] width 31 height 12
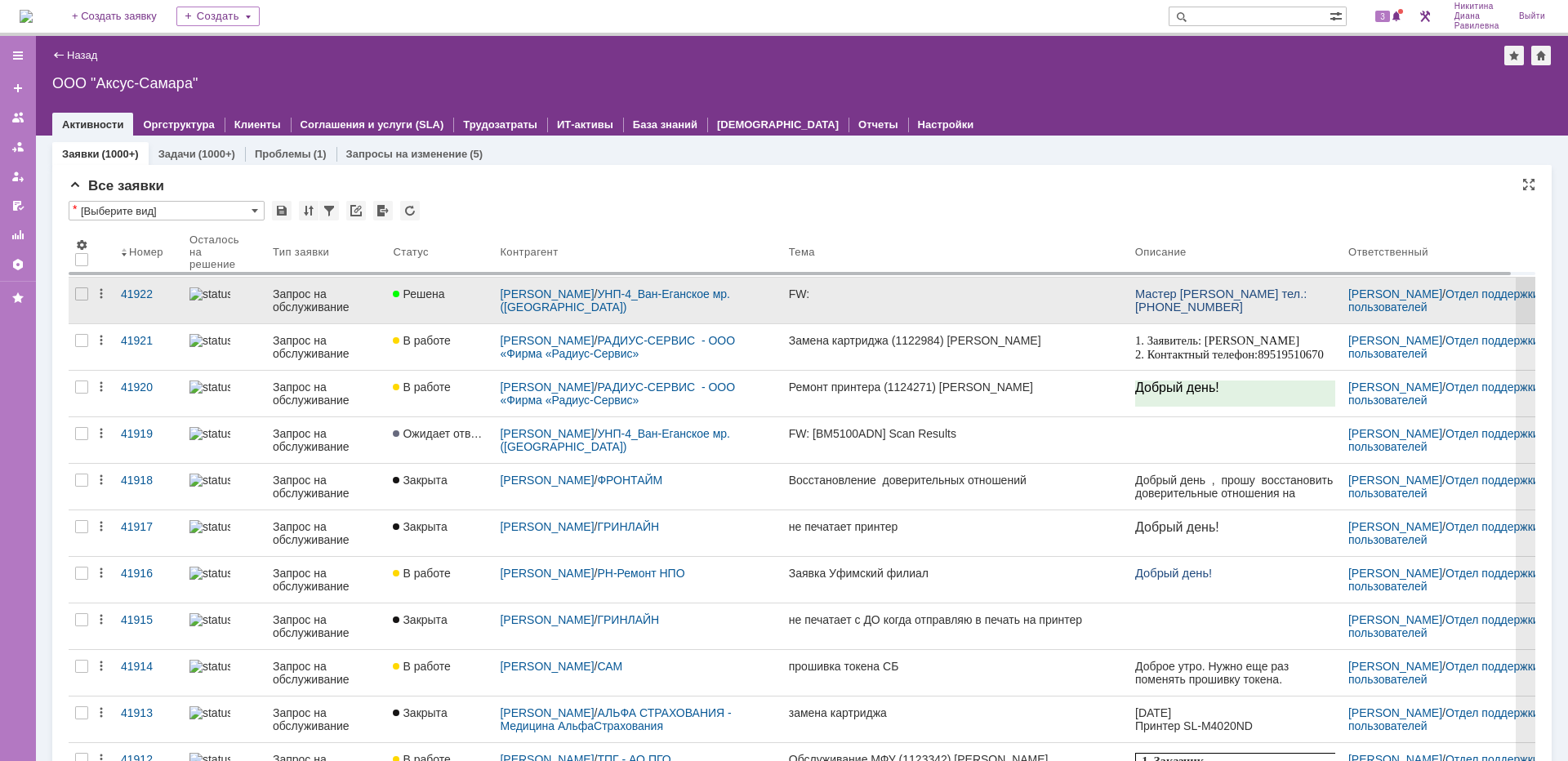
click at [332, 286] on link "Запрос на обслуживание" at bounding box center [327, 300] width 120 height 45
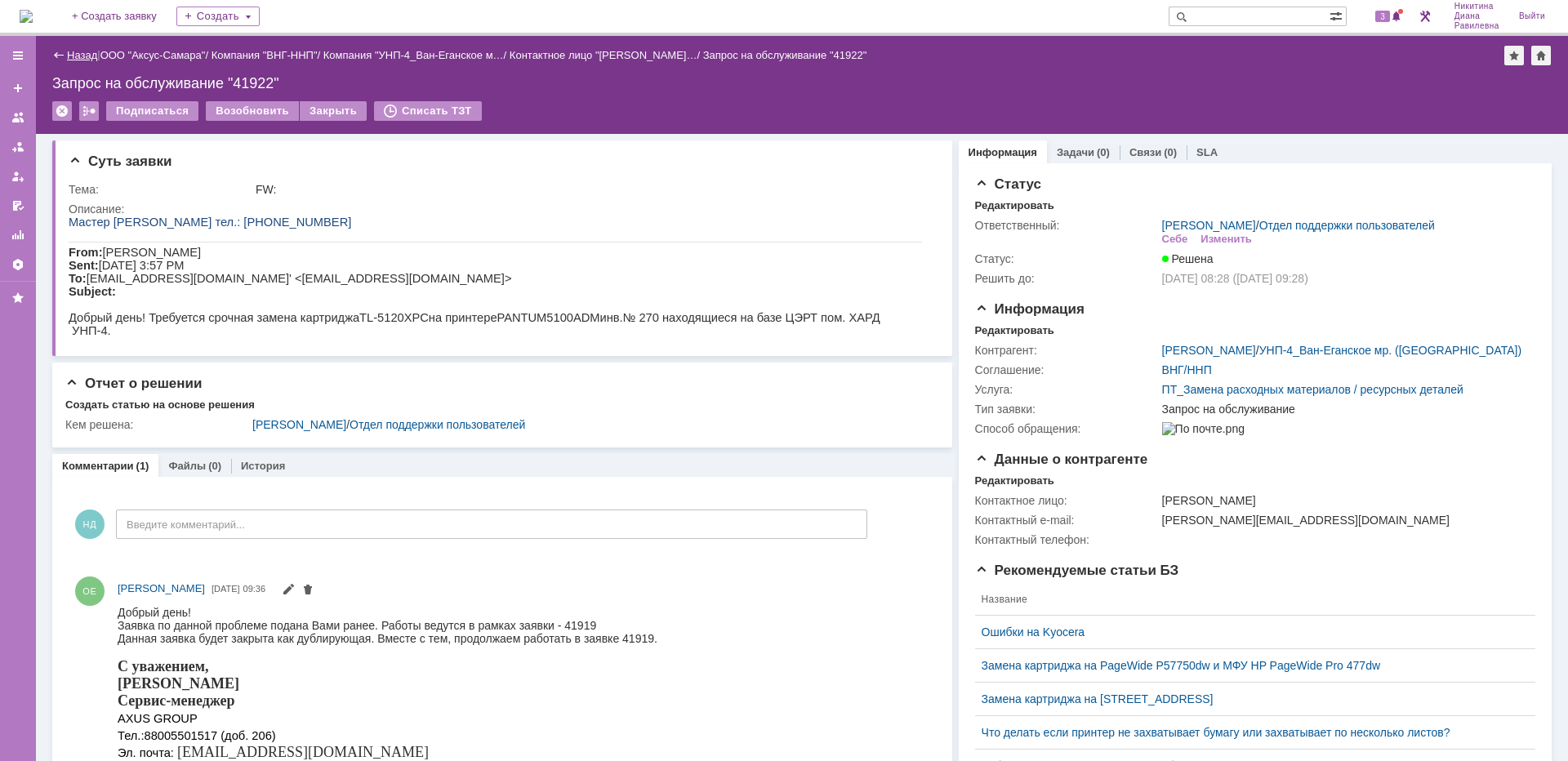
click at [81, 59] on link "Назад" at bounding box center [81, 55] width 31 height 12
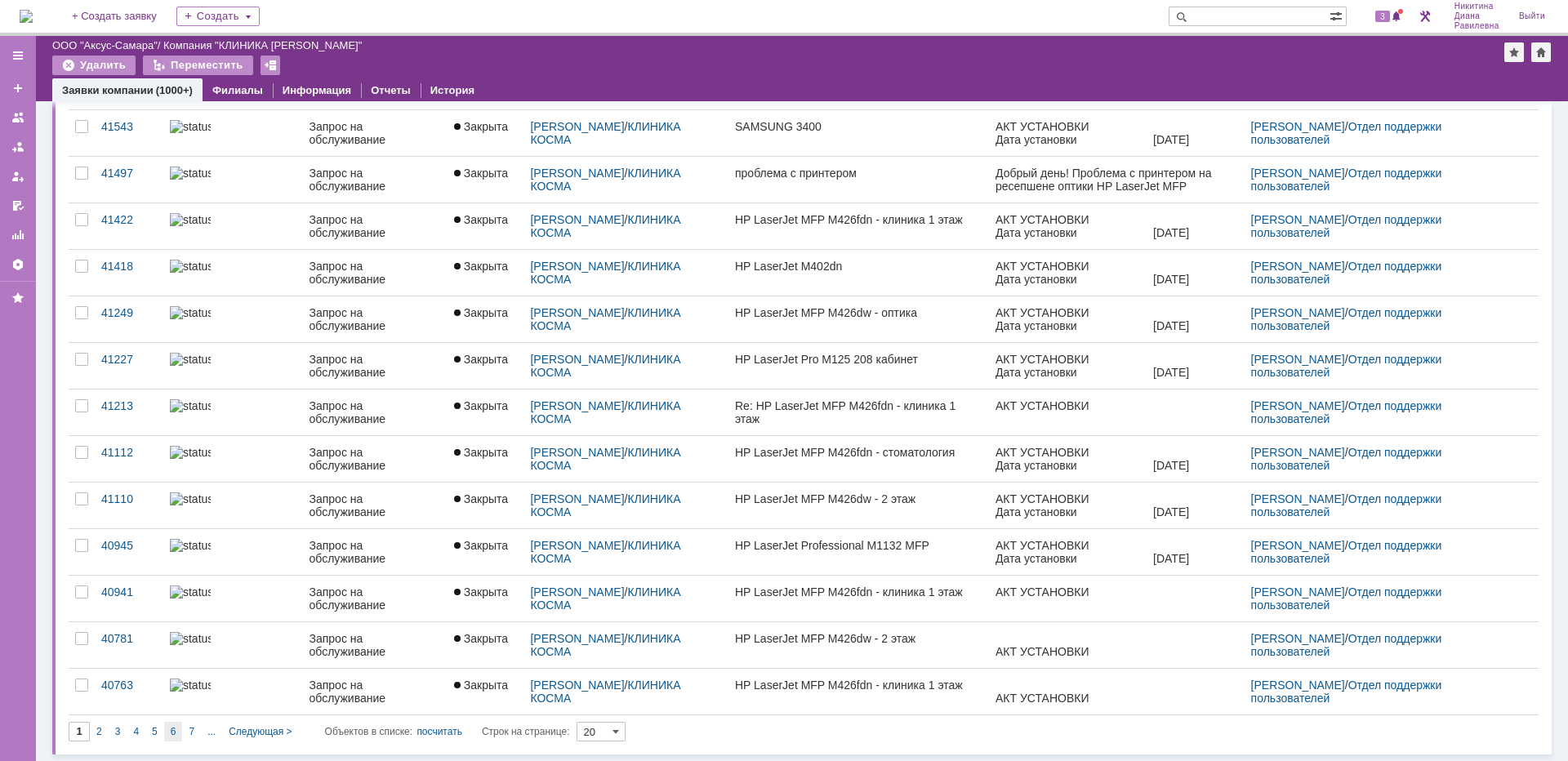
click at [172, 734] on span "6" at bounding box center [173, 731] width 6 height 11
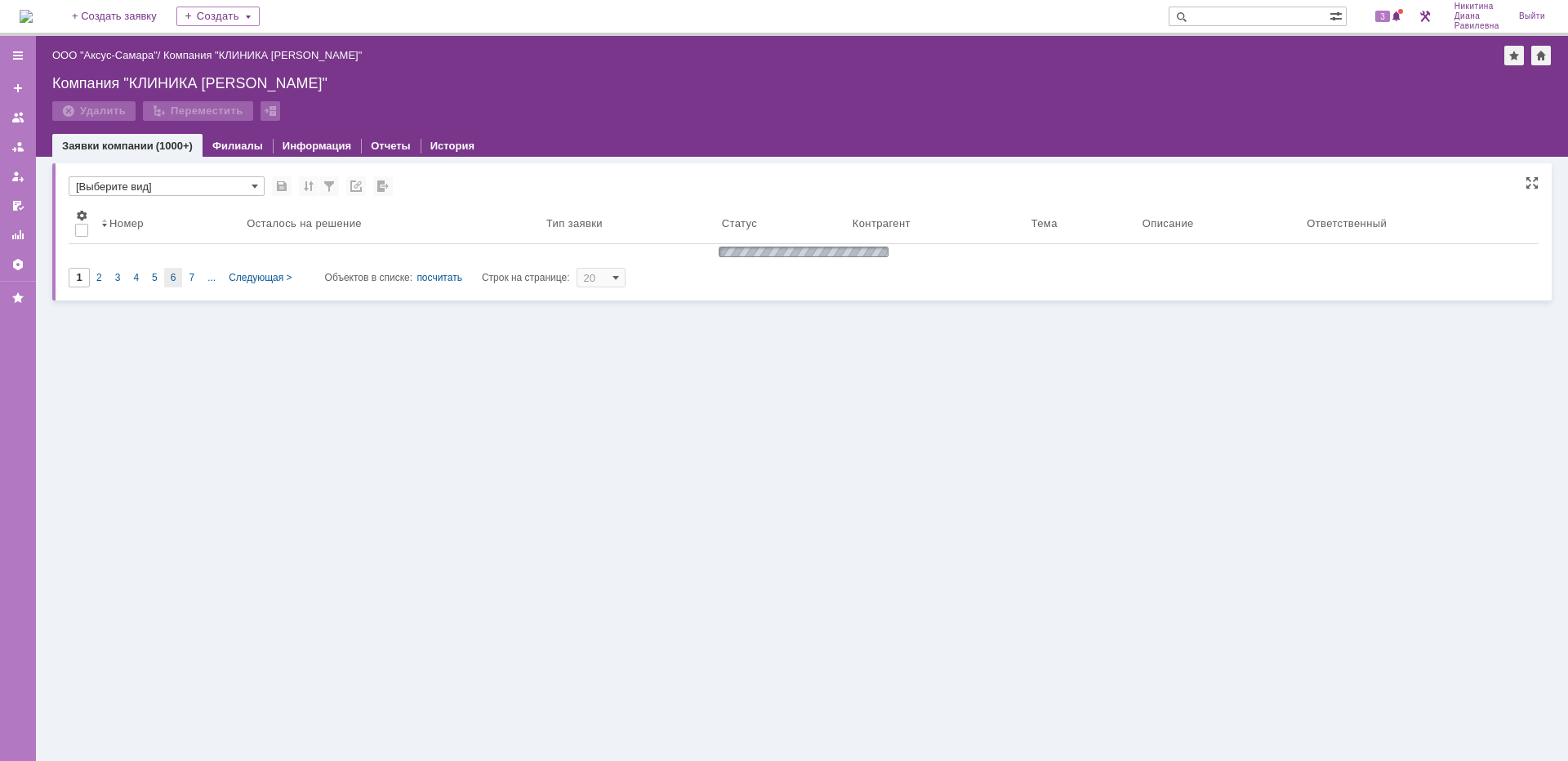
type input "6"
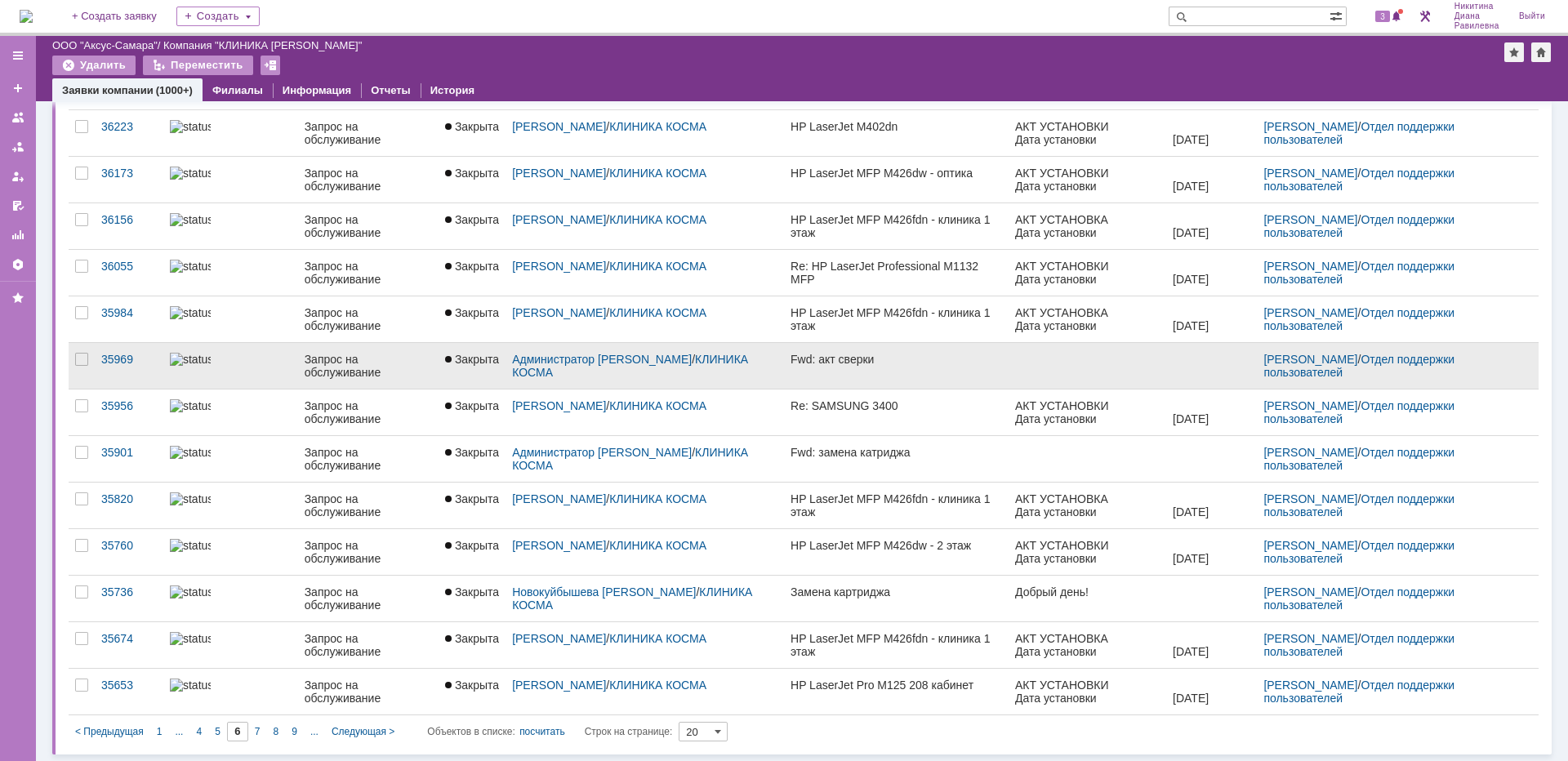
click at [320, 357] on div "Запрос на обслуживание" at bounding box center [368, 366] width 128 height 26
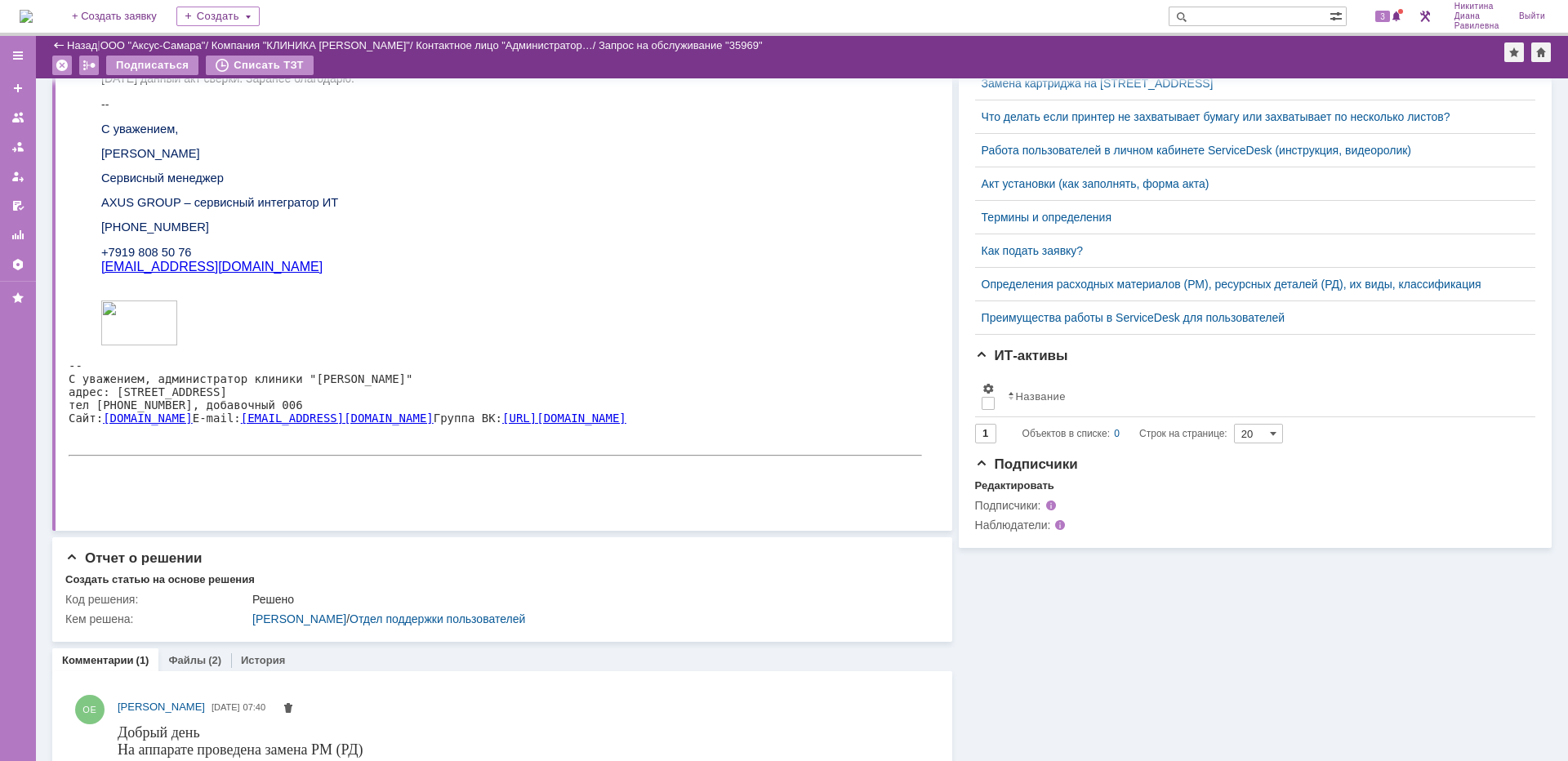
scroll to position [572, 0]
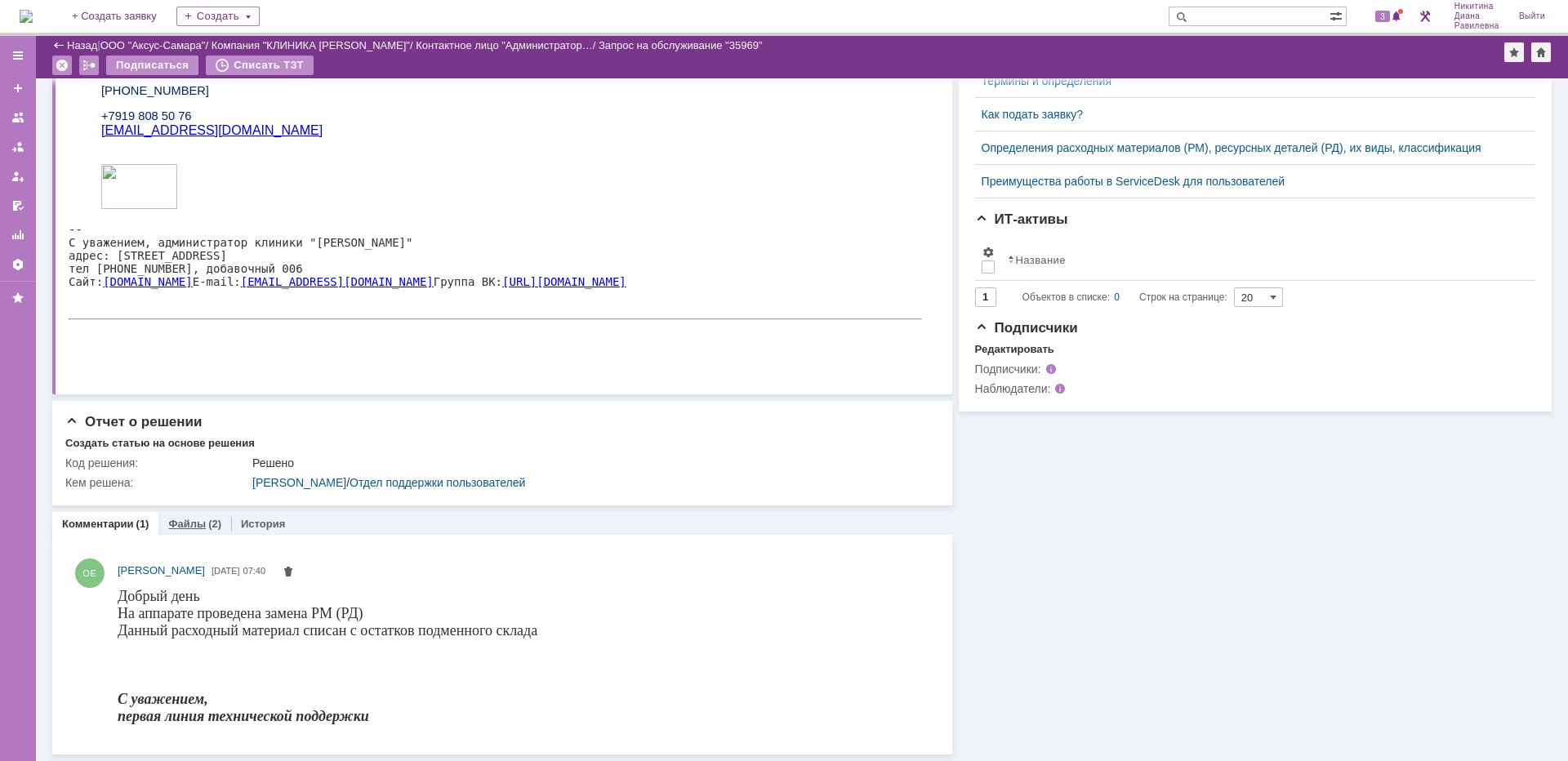
click at [208, 518] on div "(2)" at bounding box center [215, 523] width 13 height 12
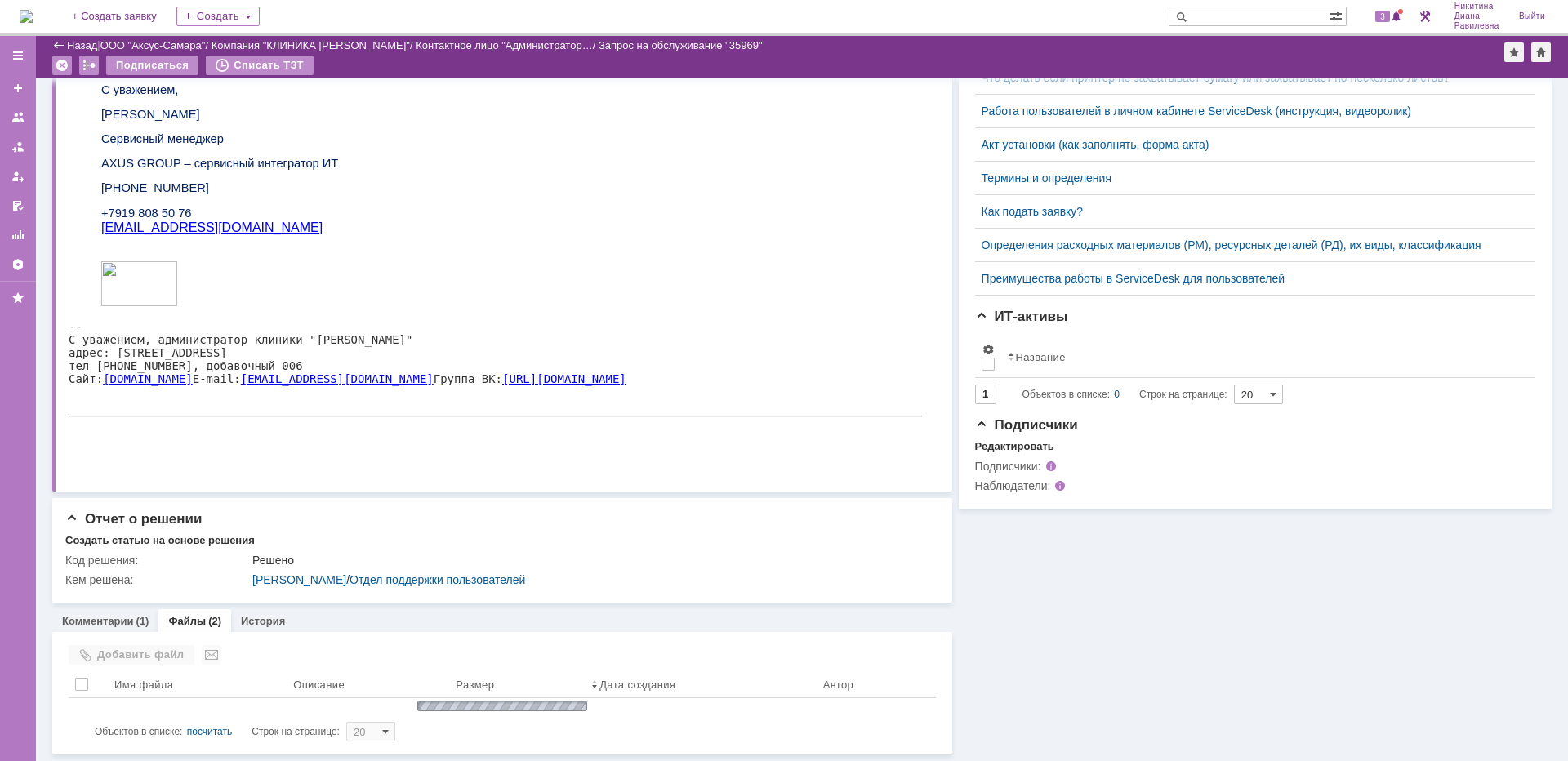
scroll to position [694, 0]
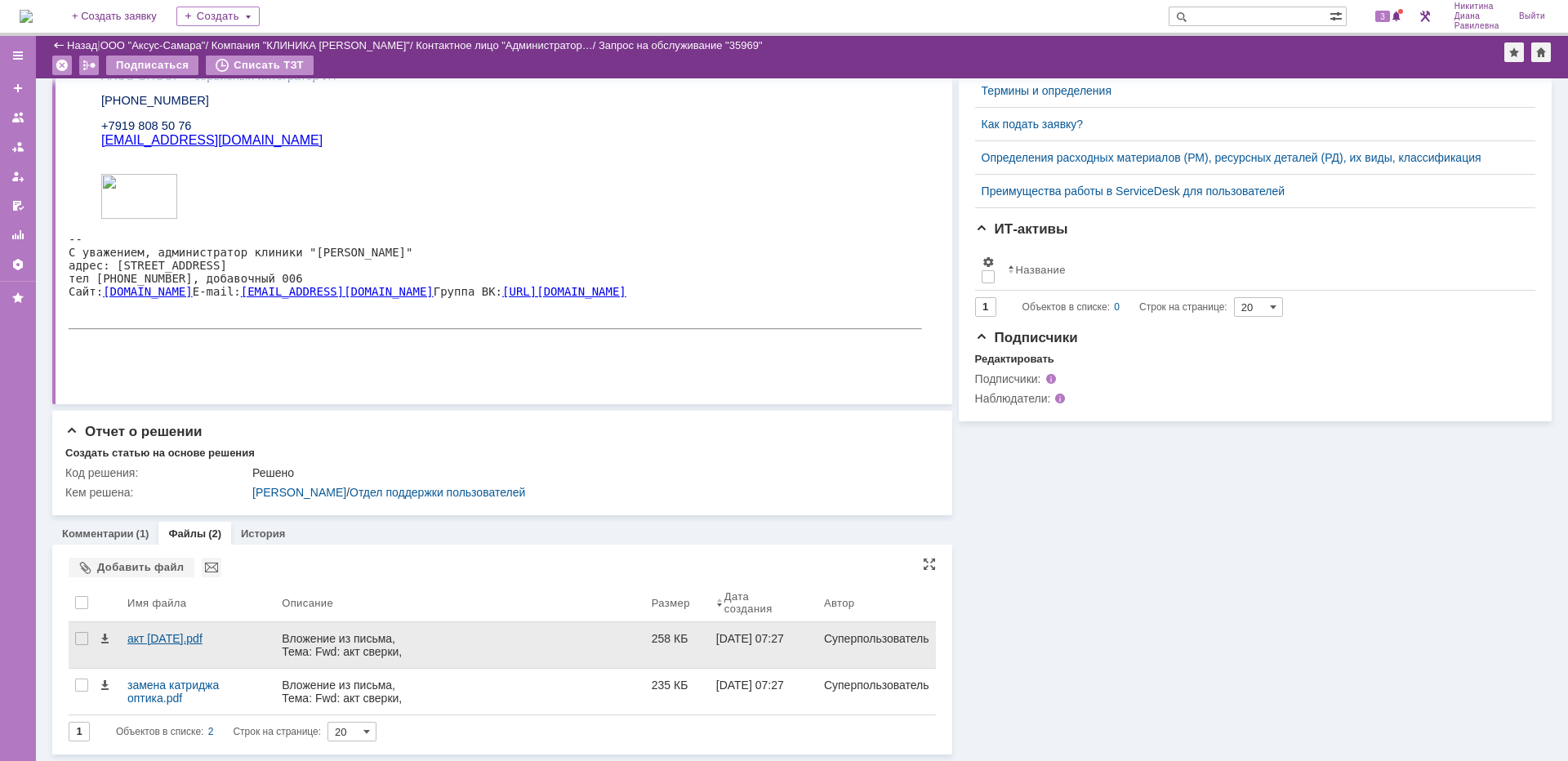
click at [190, 636] on div "акт [DATE].pdf" at bounding box center [198, 639] width 142 height 13
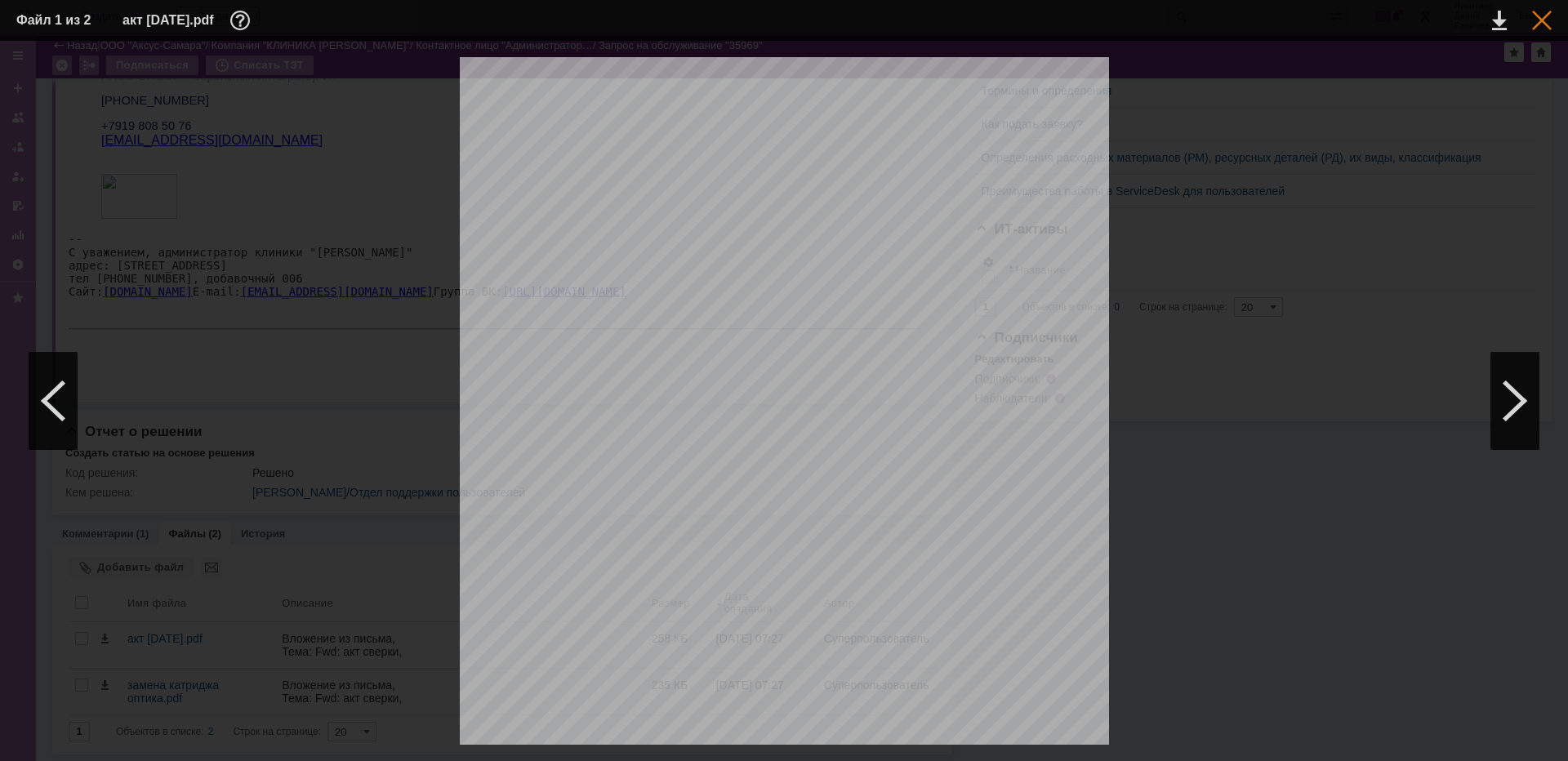
click at [1547, 28] on div at bounding box center [1541, 19] width 19 height 19
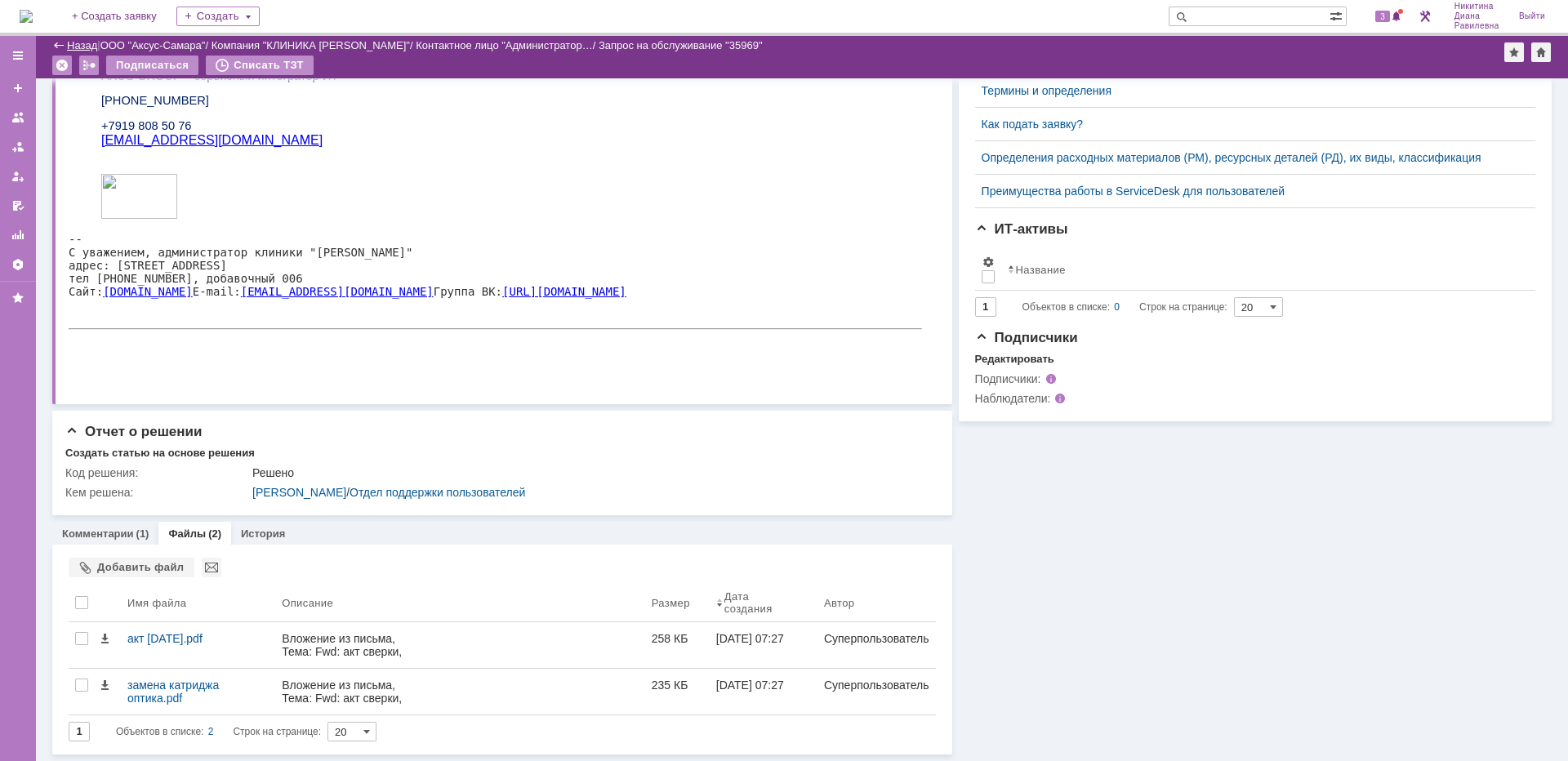
click at [78, 41] on link "Назад" at bounding box center [81, 44] width 31 height 12
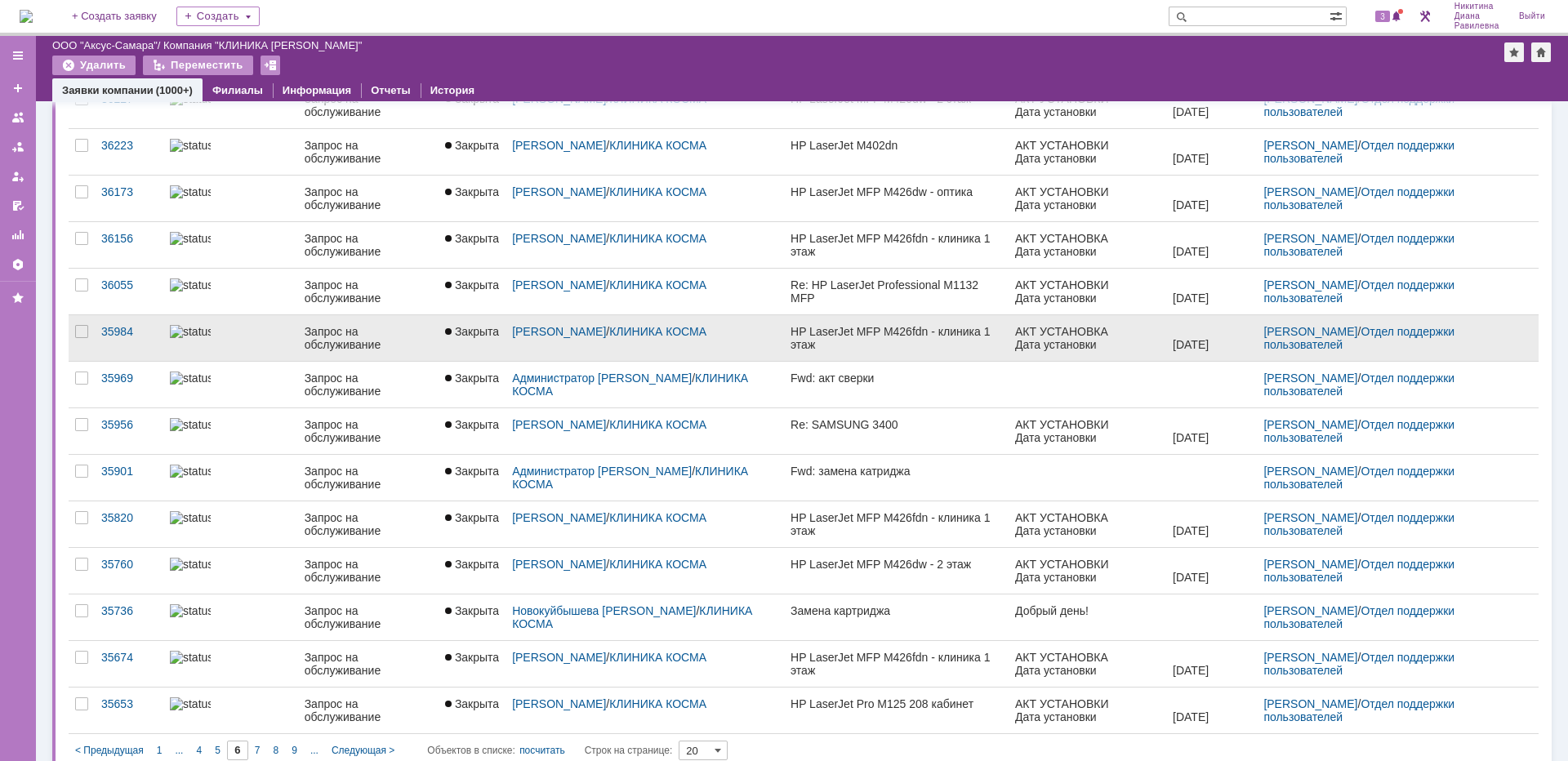
scroll to position [405, 0]
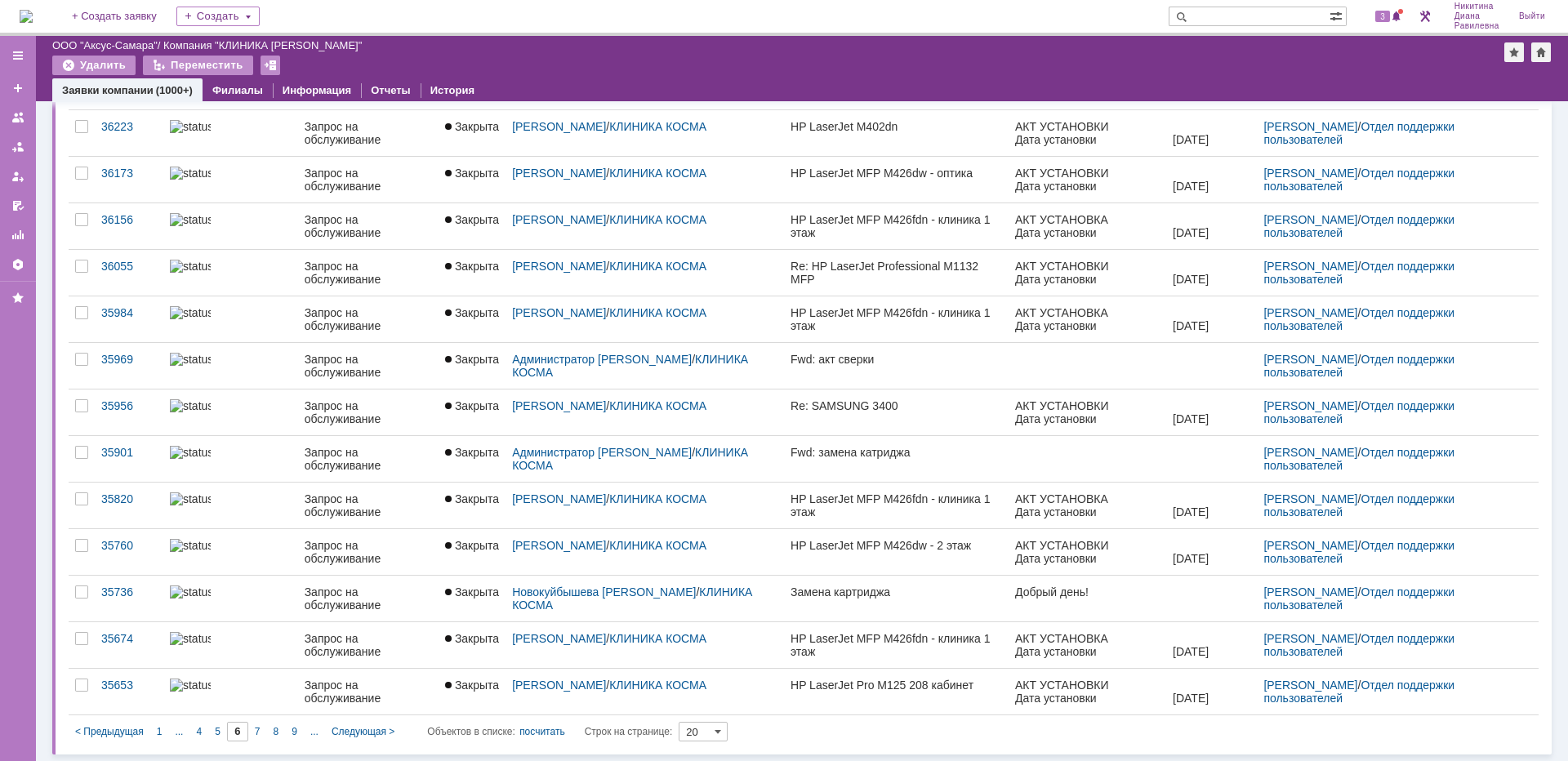
click at [260, 730] on div "7" at bounding box center [257, 731] width 19 height 19
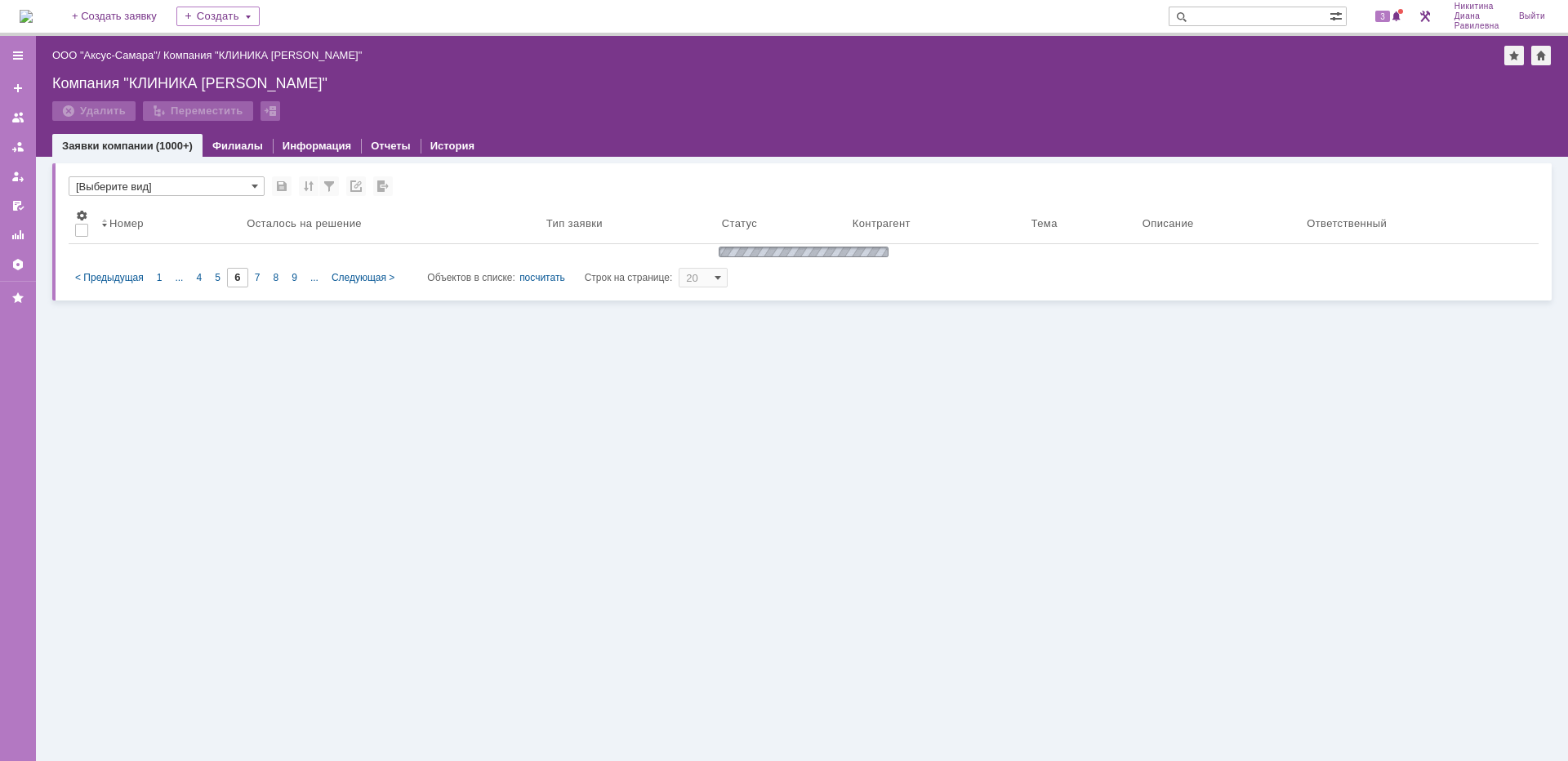
type input "7"
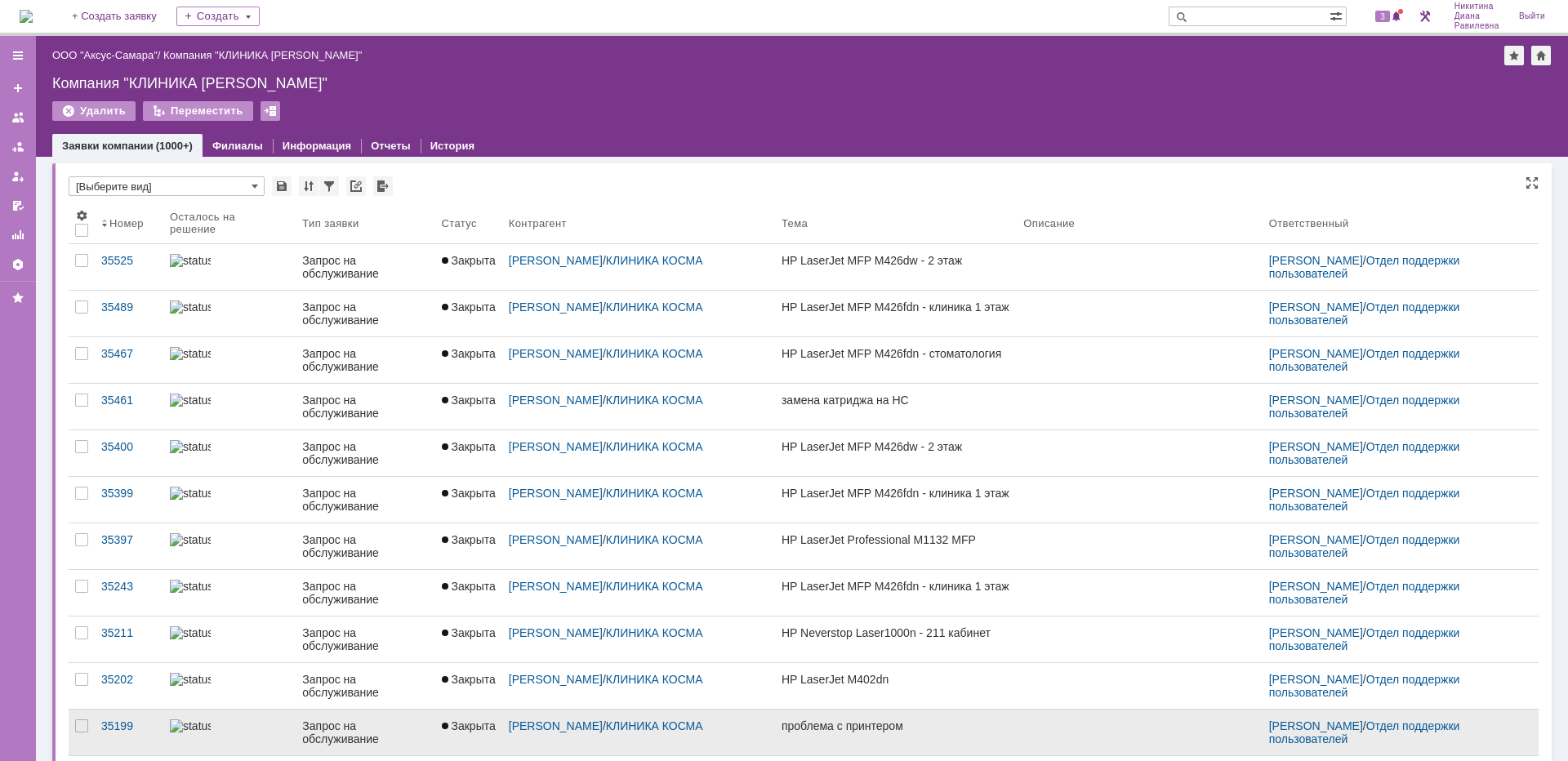
scroll to position [6, 0]
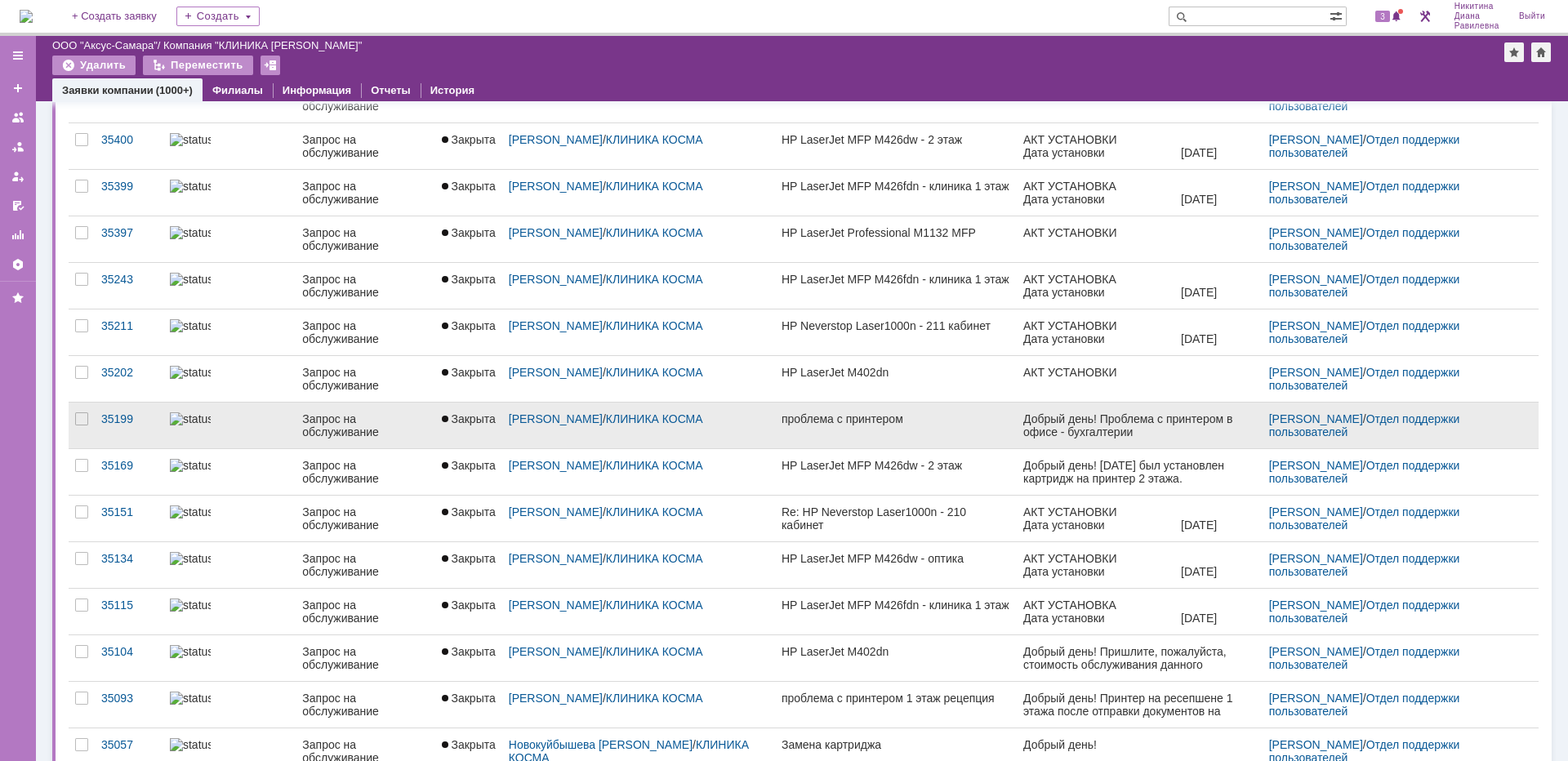
click at [273, 436] on link at bounding box center [229, 425] width 132 height 45
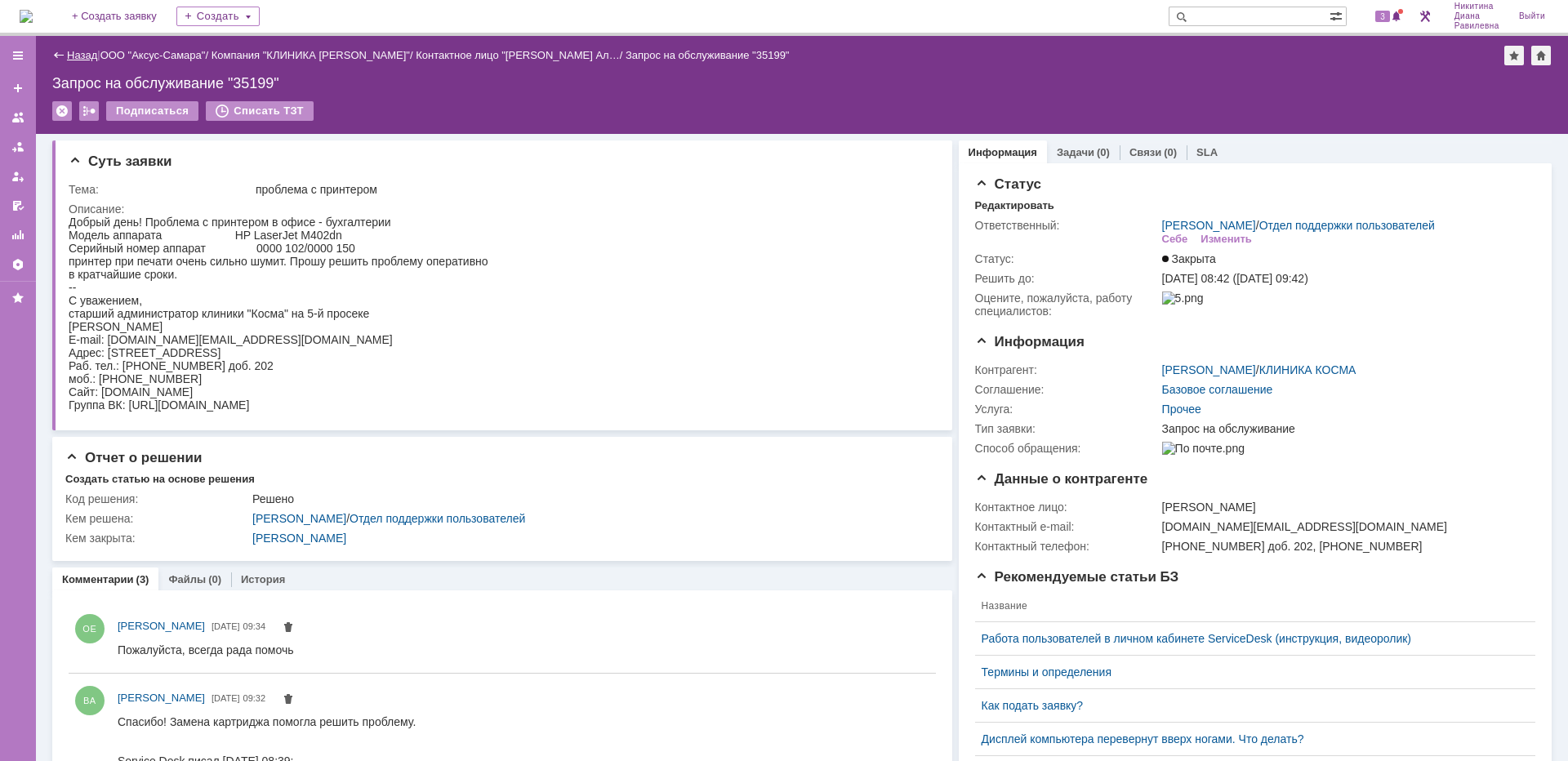
click at [83, 60] on link "Назад" at bounding box center [81, 55] width 31 height 12
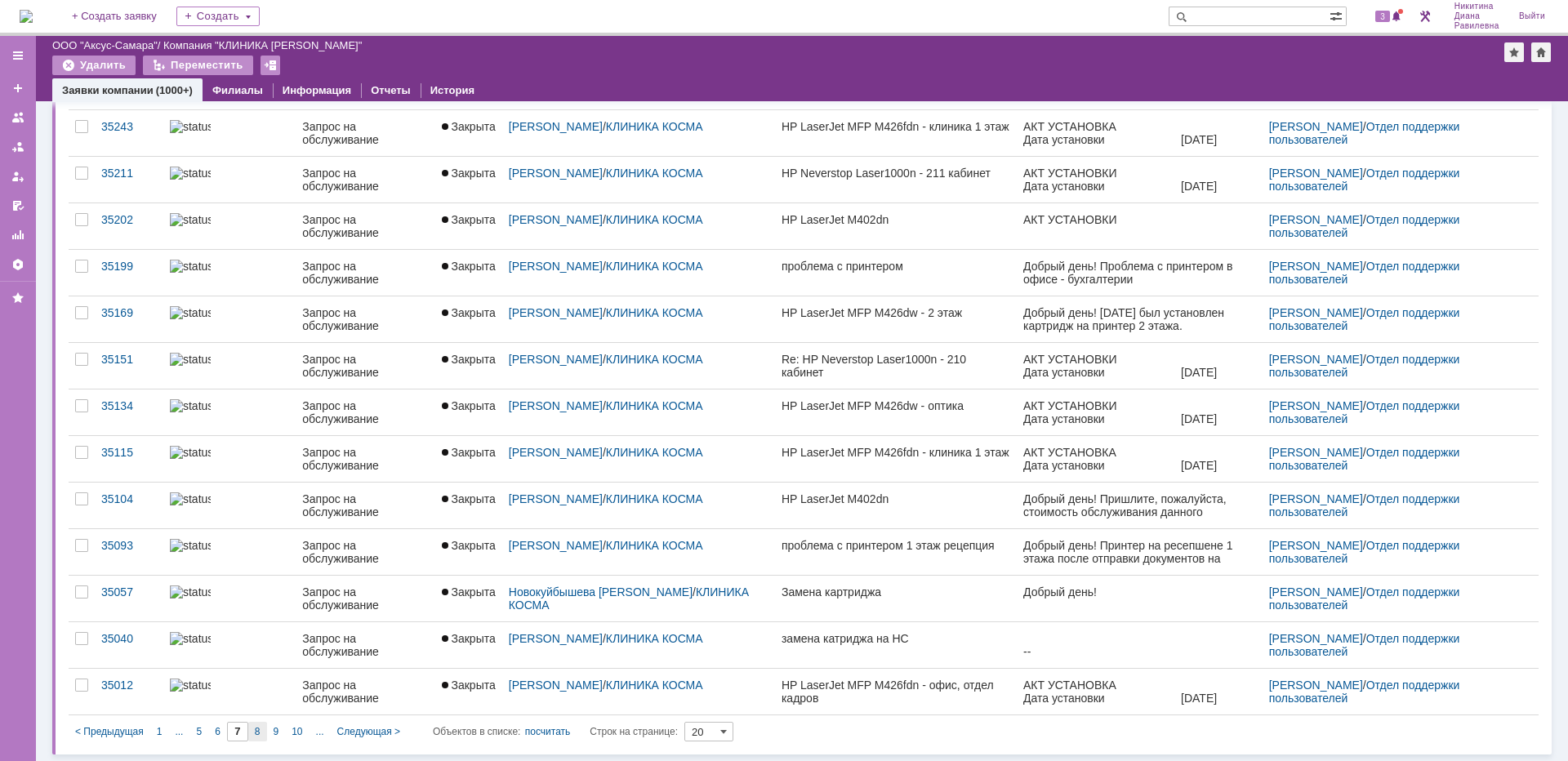
click at [264, 737] on div "8" at bounding box center [257, 731] width 19 height 19
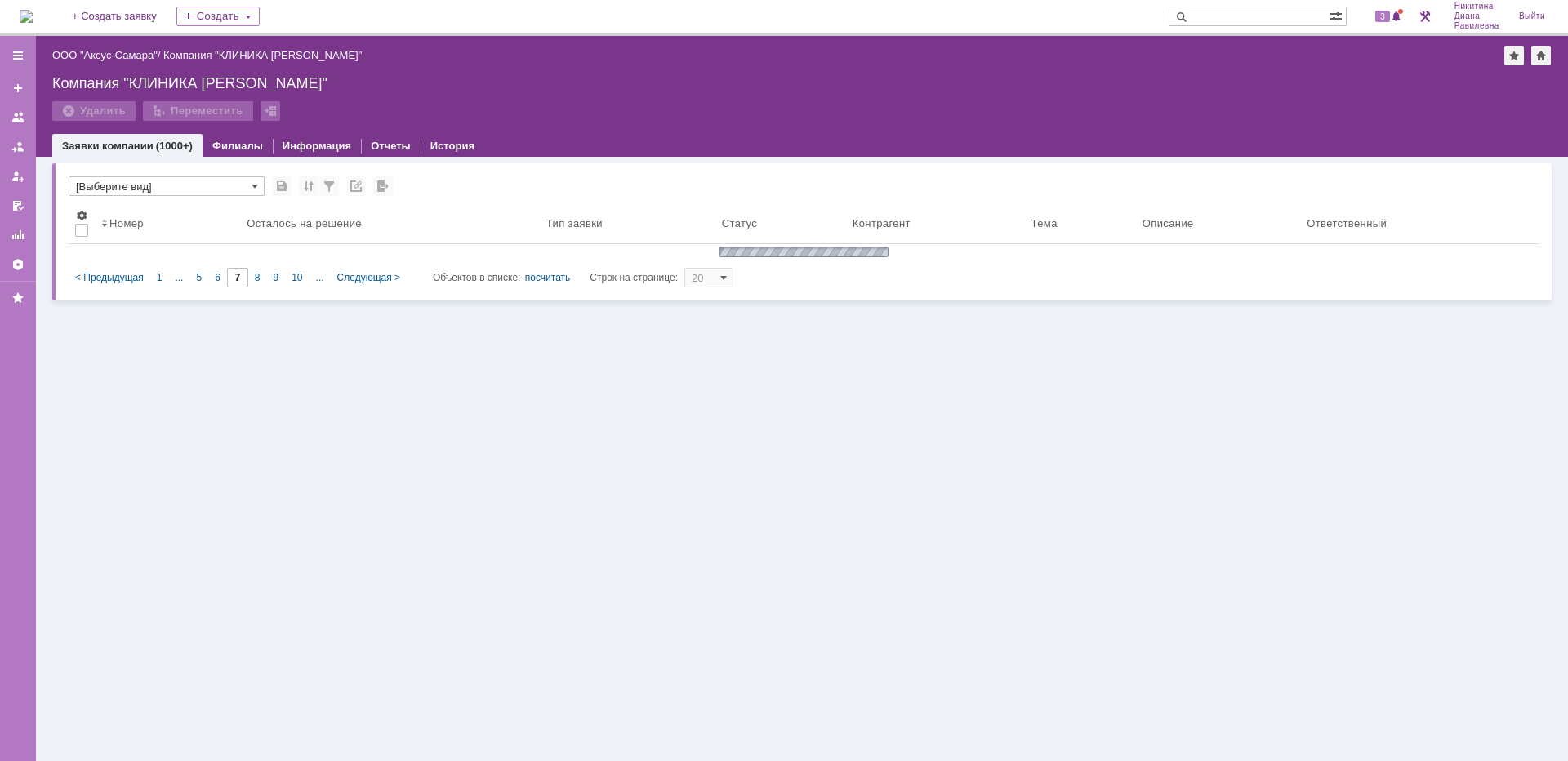
type input "8"
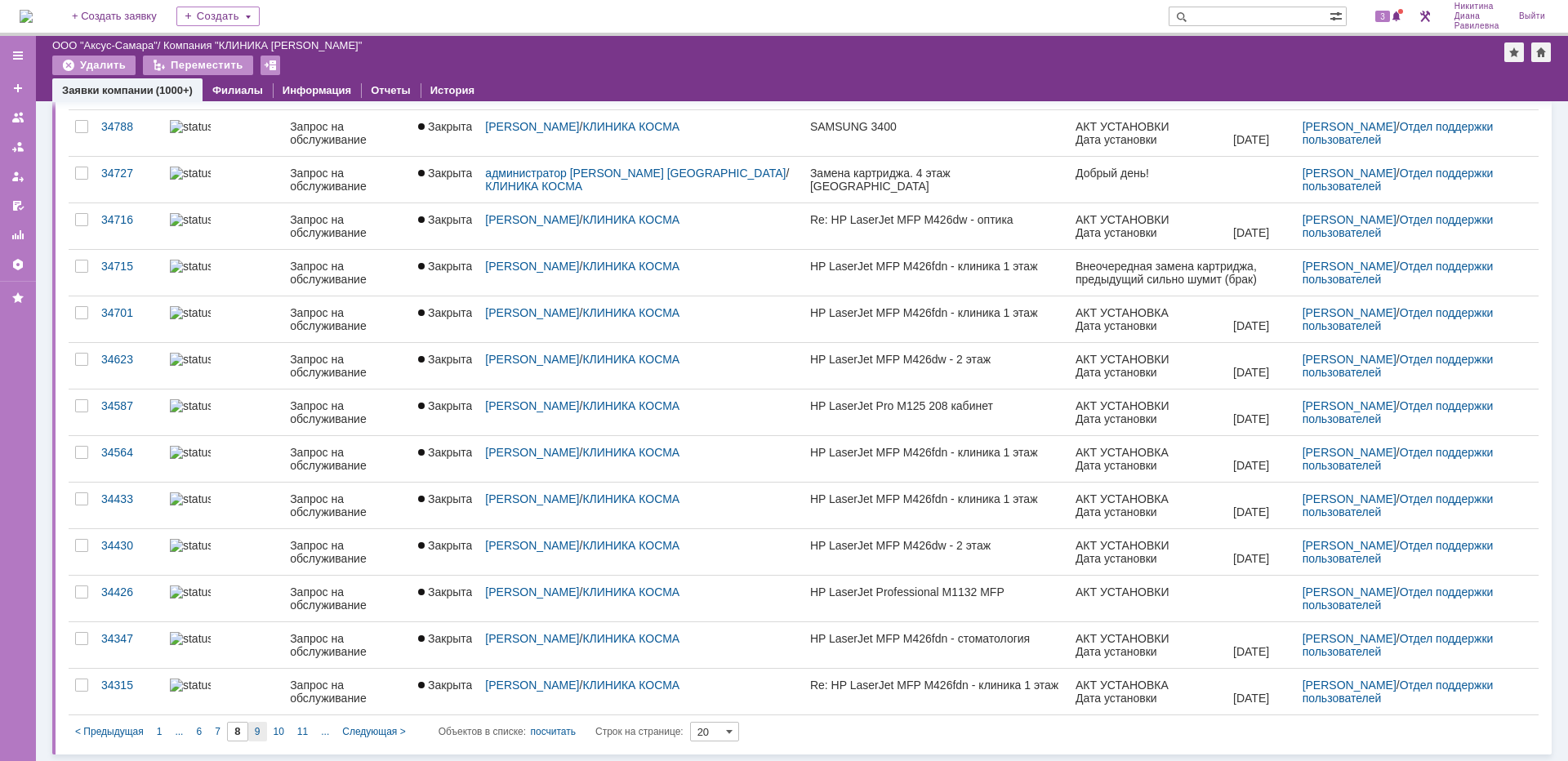
click at [265, 729] on div "9" at bounding box center [257, 731] width 19 height 19
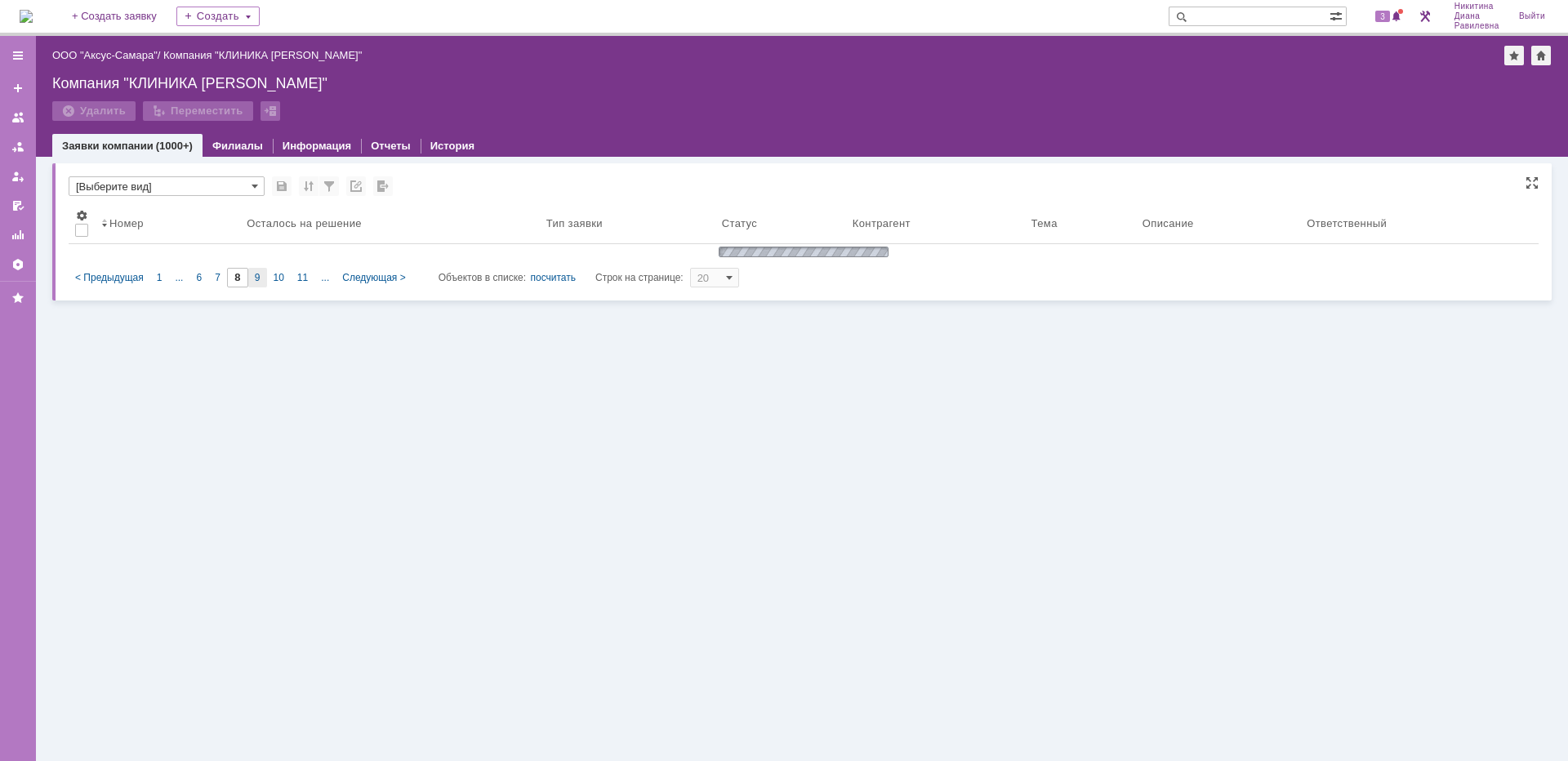
type input "9"
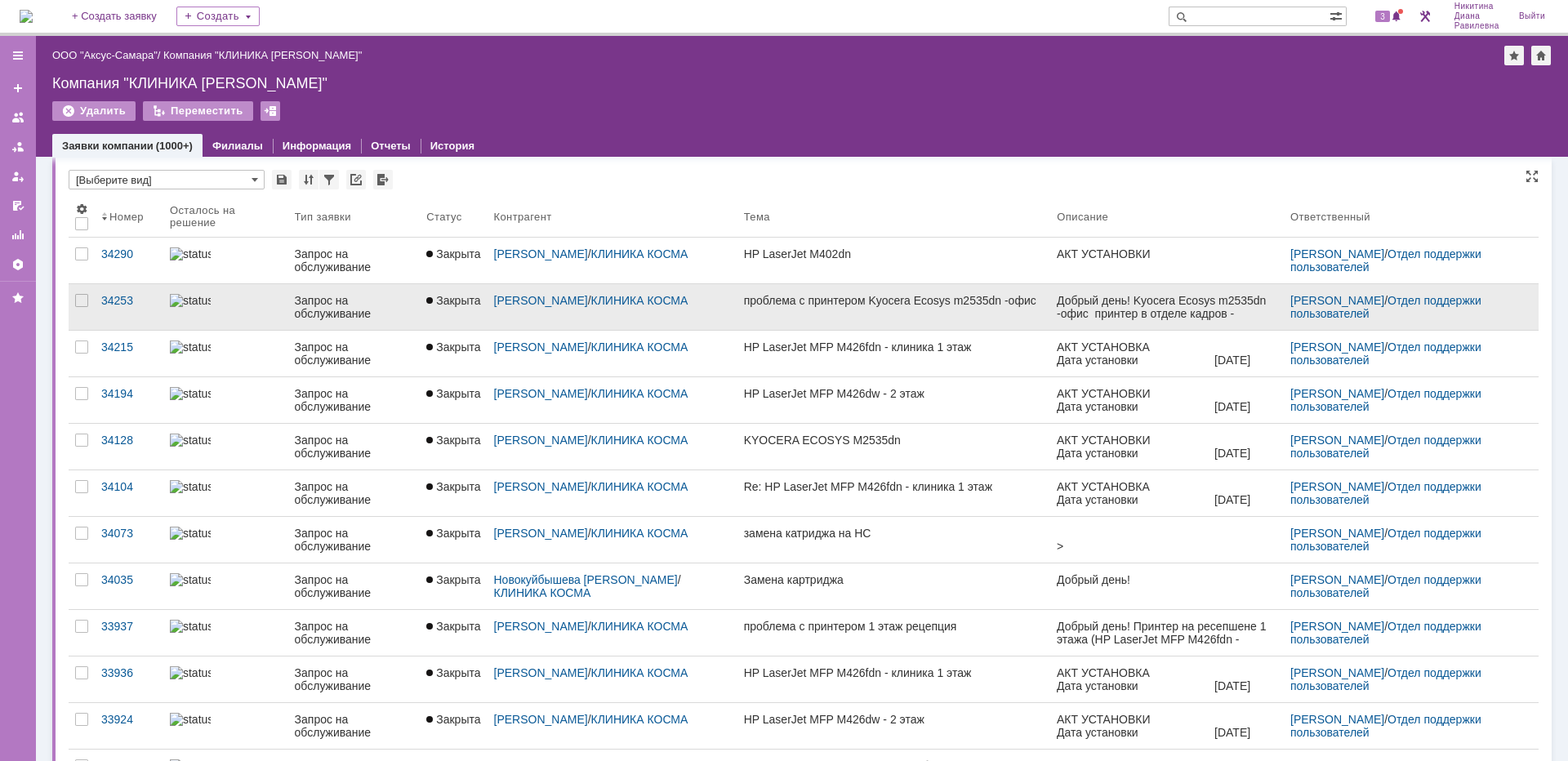
click at [302, 313] on div "Запрос на обслуживание" at bounding box center [355, 307] width 119 height 26
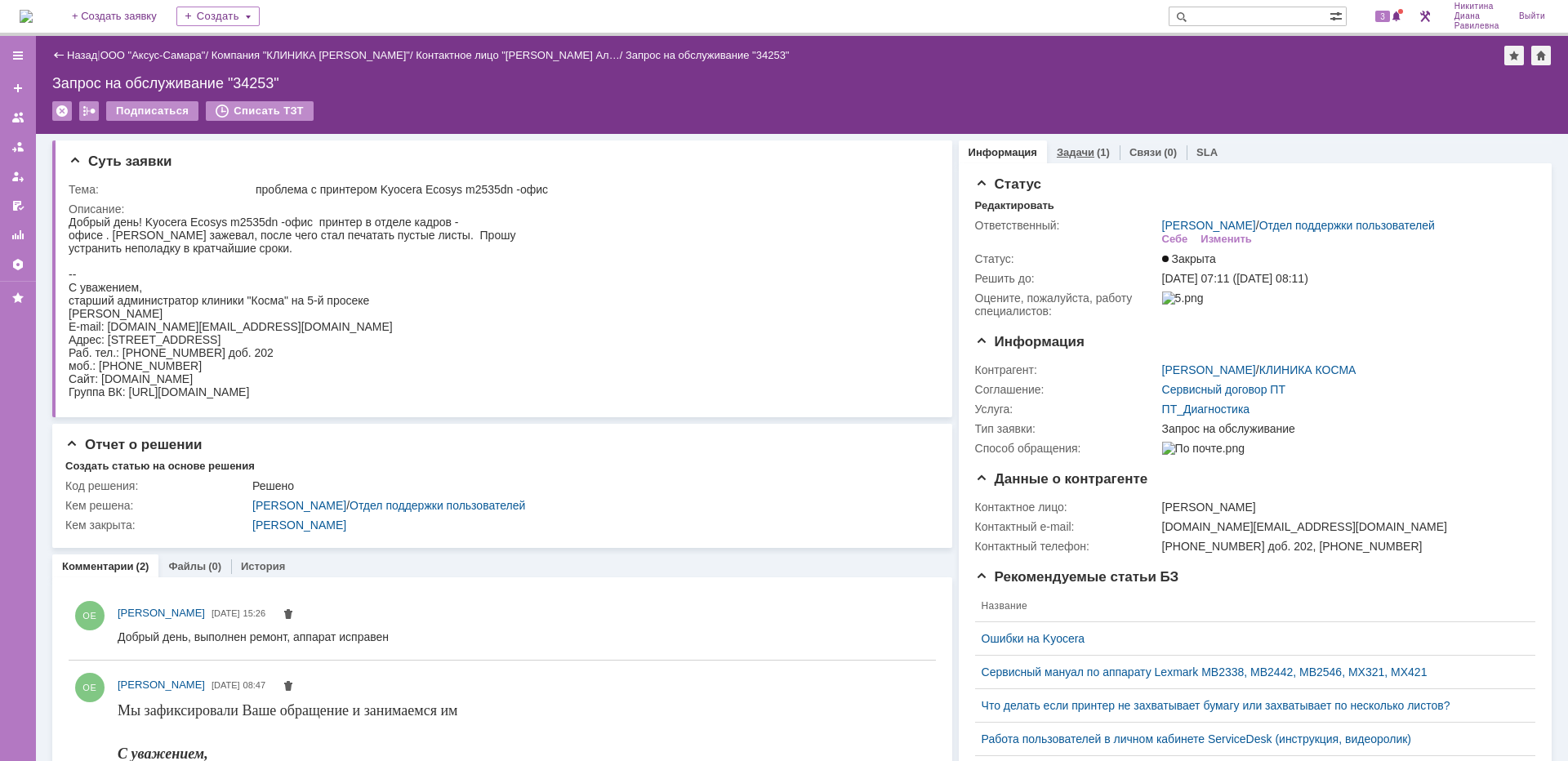
click at [1074, 151] on link "Задачи" at bounding box center [1076, 152] width 38 height 12
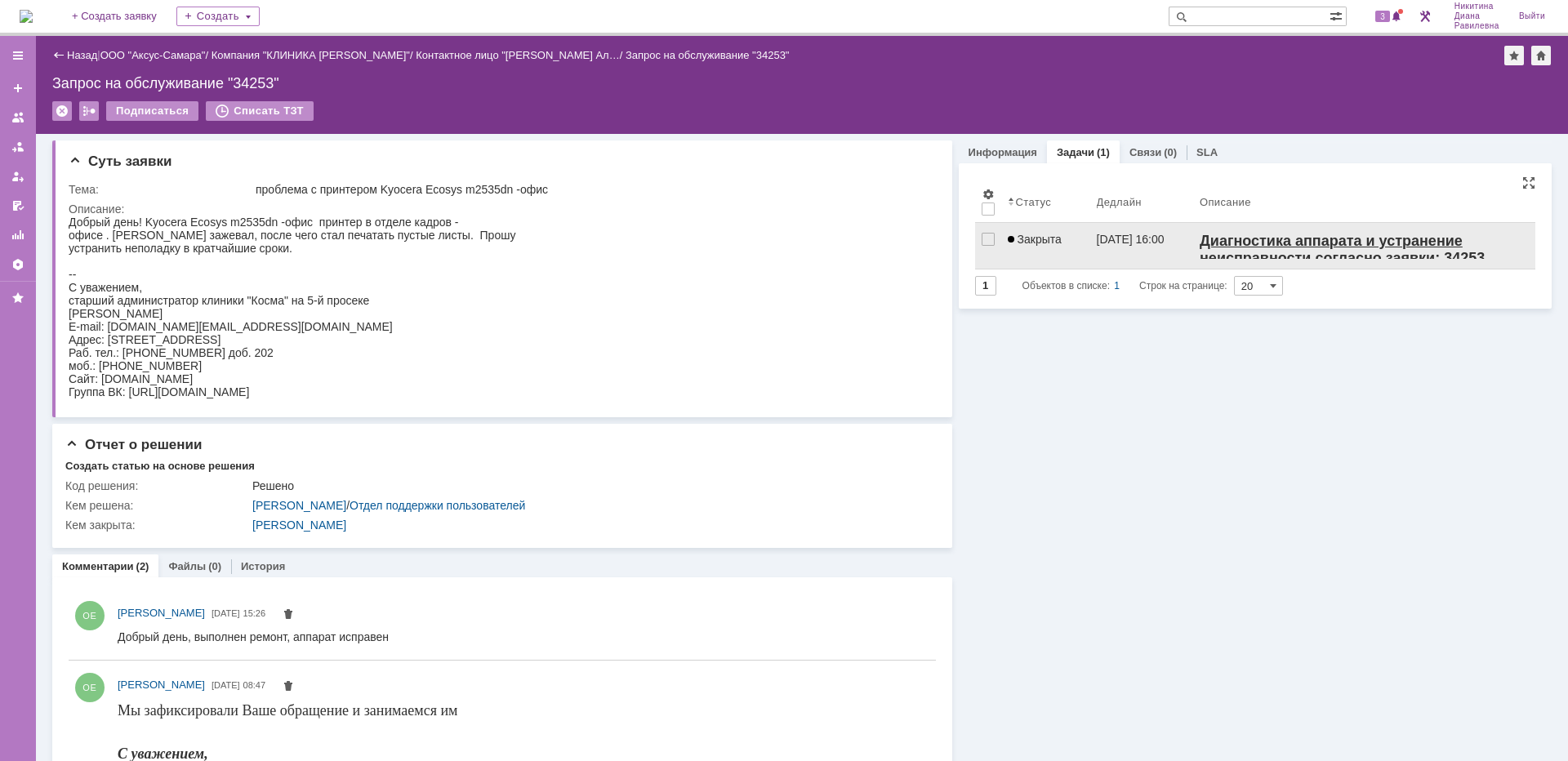
click at [1042, 240] on span "Закрыта" at bounding box center [1035, 239] width 54 height 13
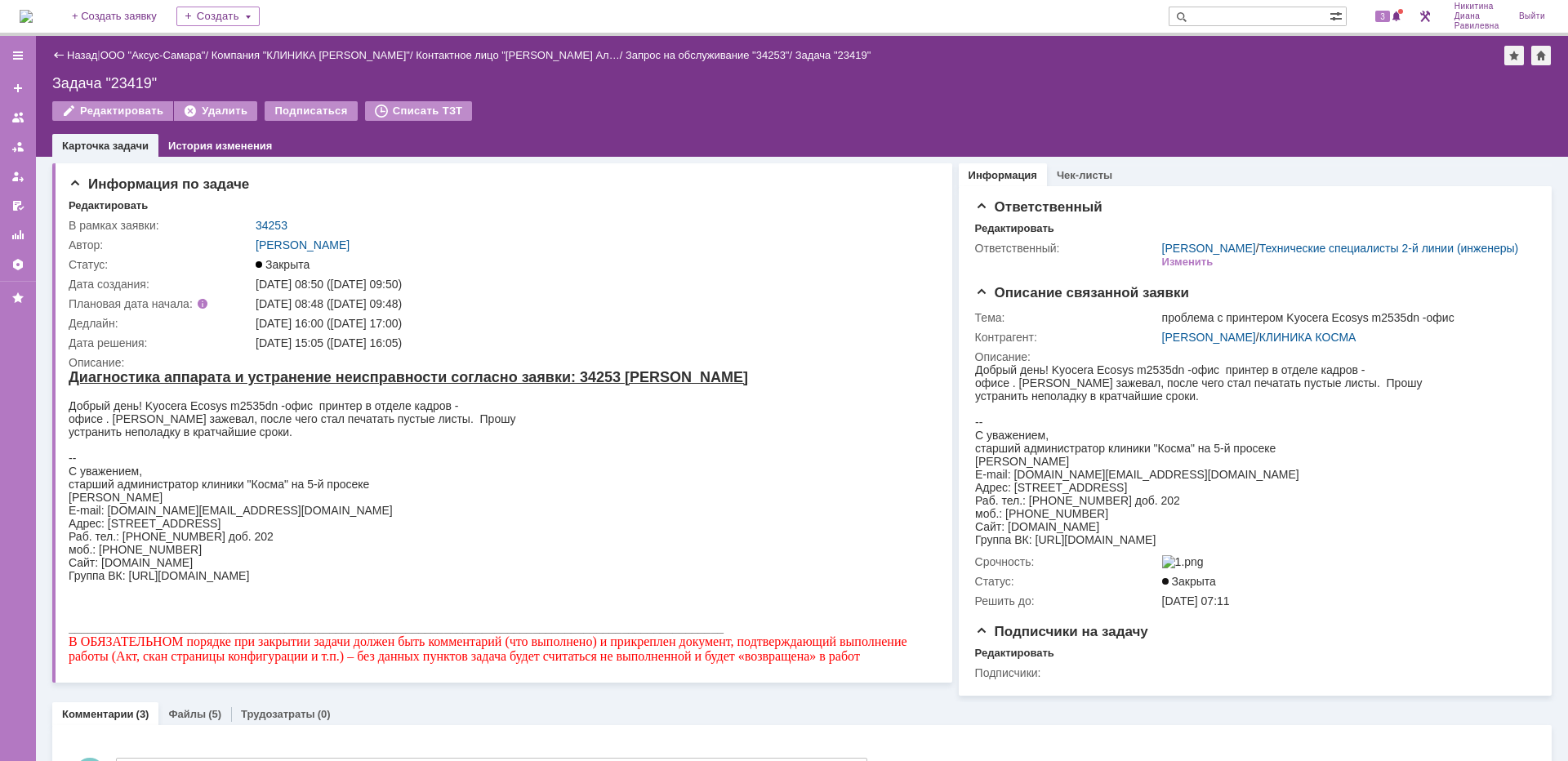
click at [168, 63] on div "Назад | ООО "Аксус-Самара" / Компания "КЛИНИКА КОСМА" / Контактное лицо "Виноку…" at bounding box center [802, 55] width 1500 height 19
click at [79, 55] on link "Назад" at bounding box center [81, 55] width 31 height 12
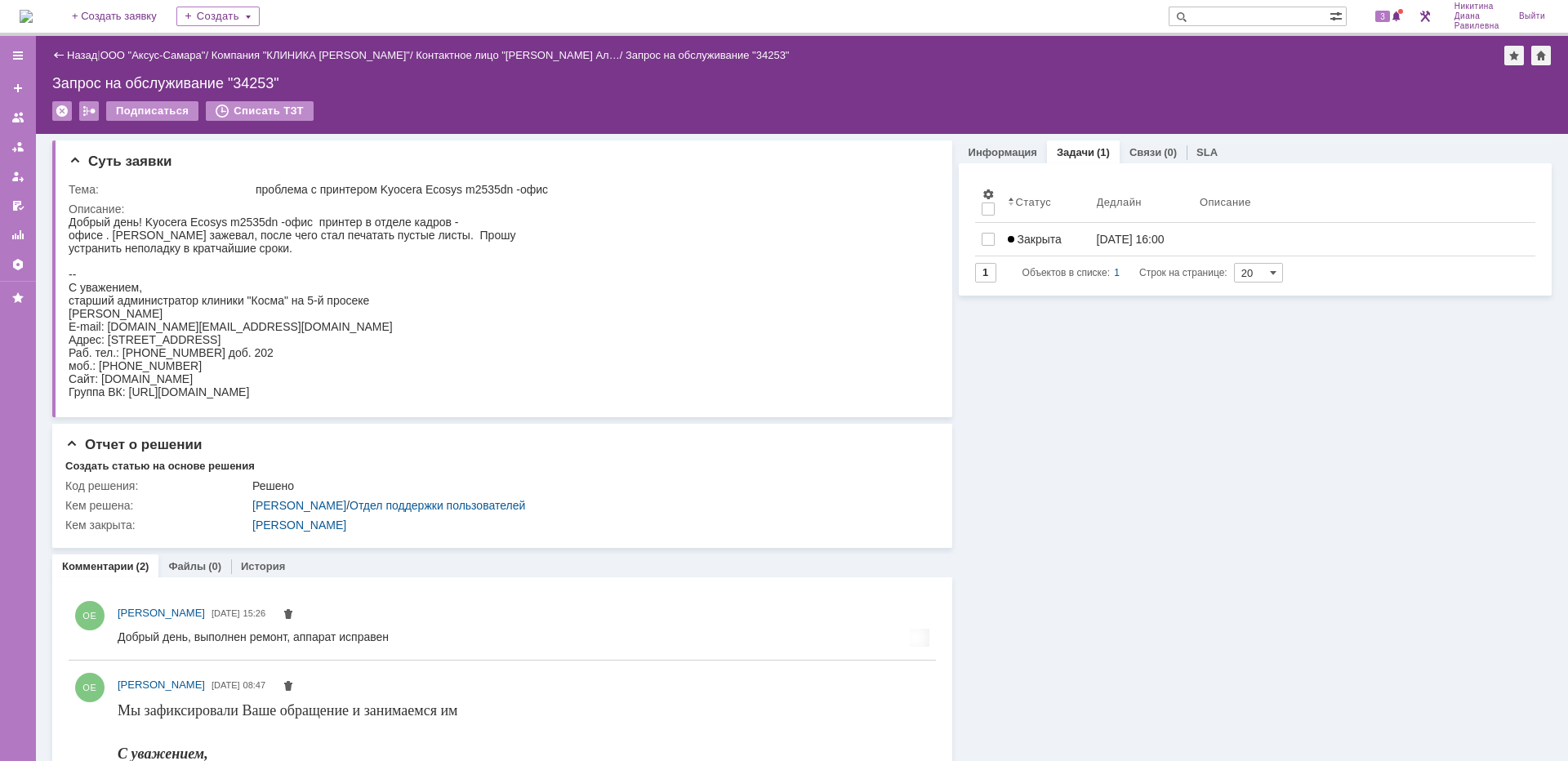
click at [79, 55] on link "Назад" at bounding box center [81, 55] width 31 height 12
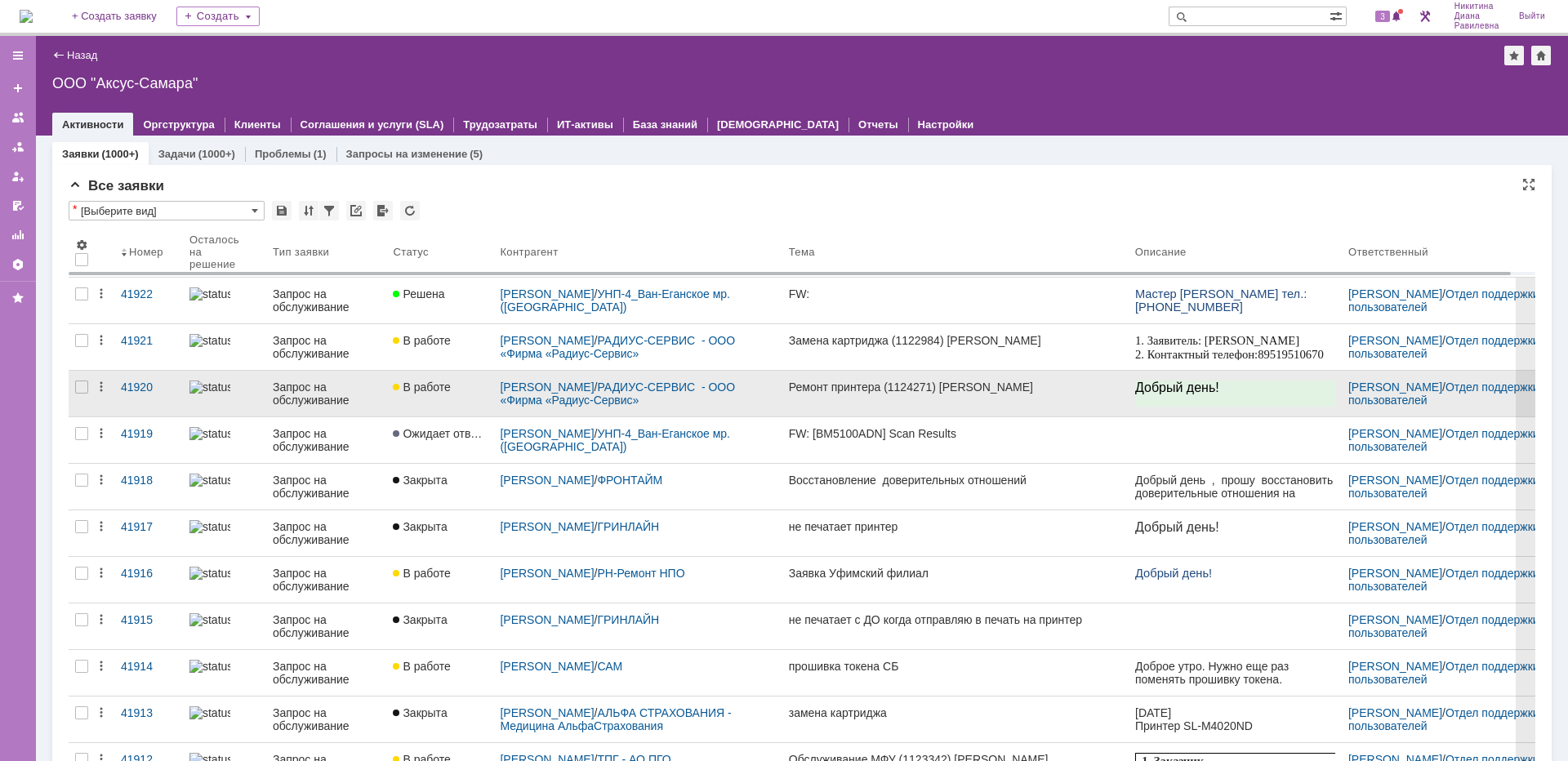
click at [307, 388] on div "Запрос на обслуживание" at bounding box center [327, 393] width 107 height 26
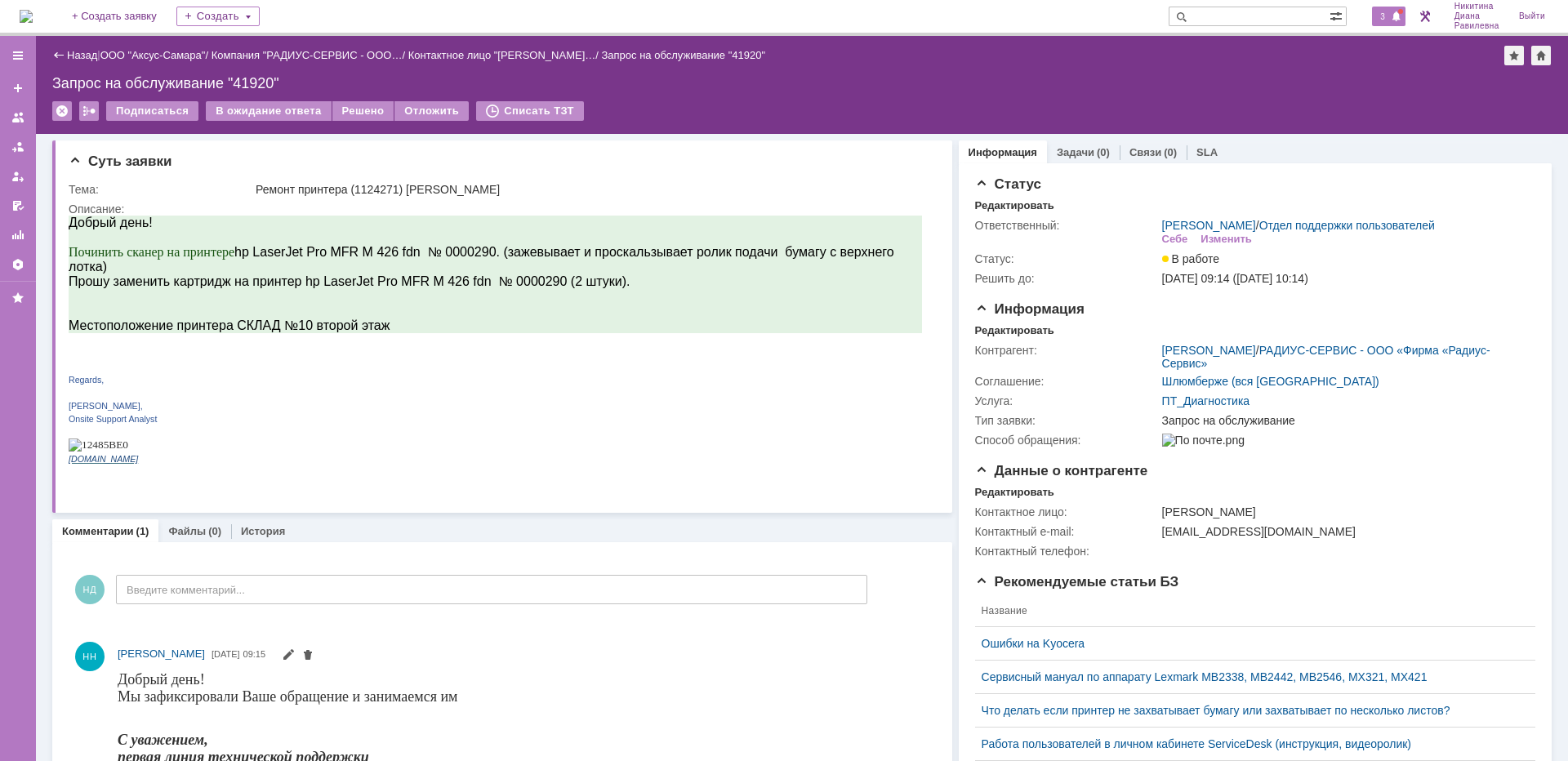
click at [1388, 10] on div "3" at bounding box center [1388, 16] width 33 height 19
click at [84, 57] on link "Назад" at bounding box center [81, 55] width 31 height 12
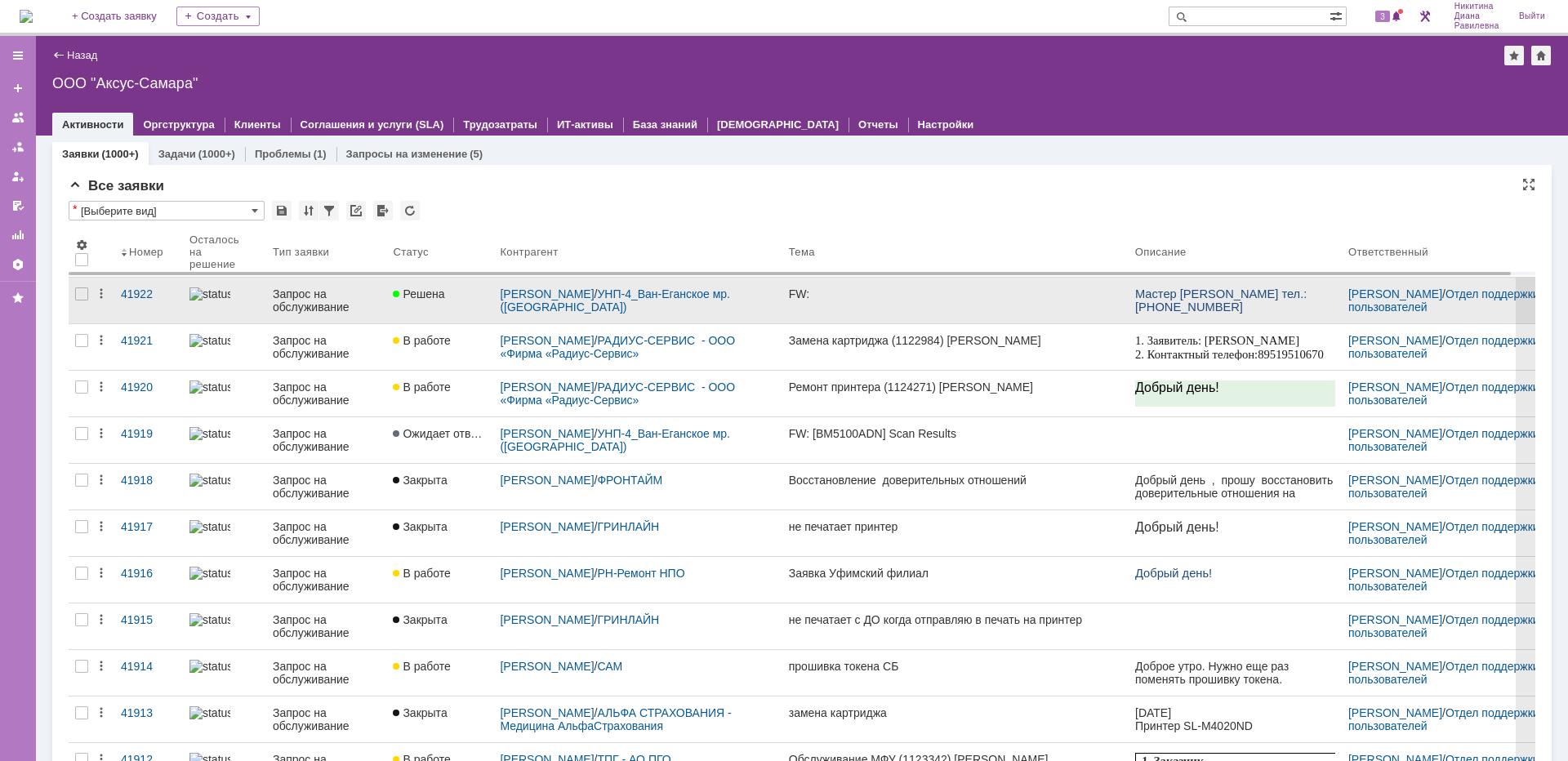
click at [317, 300] on div "Запрос на обслуживание" at bounding box center [327, 301] width 107 height 26
click at [317, 300] on div "Назад | ООО "Аксус-Самара" ООО "Аксус-Самара" root$101 Активности Оргструктура …" at bounding box center [802, 399] width 1532 height 726
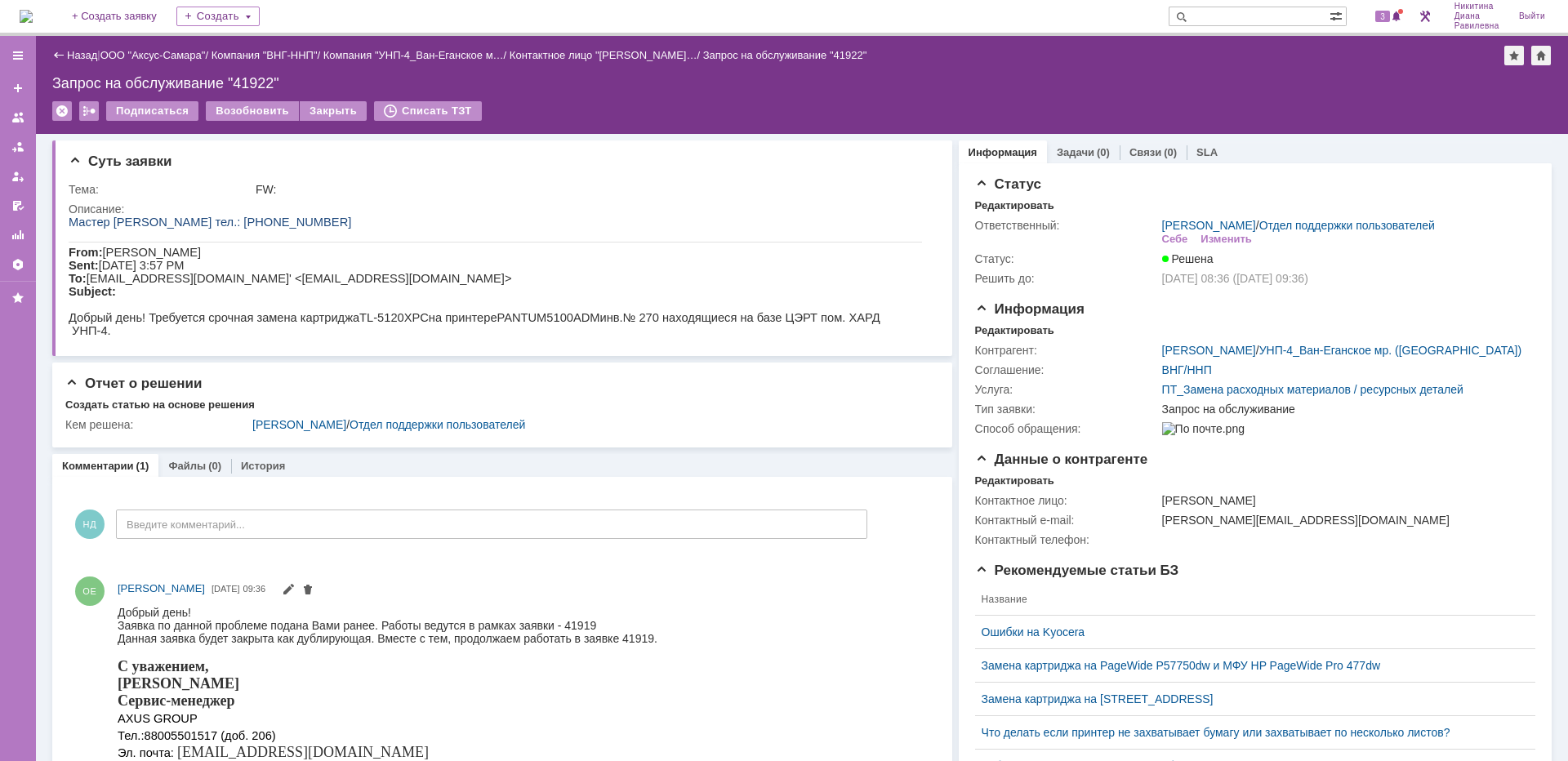
click at [63, 58] on div "Назад" at bounding box center [74, 55] width 45 height 12
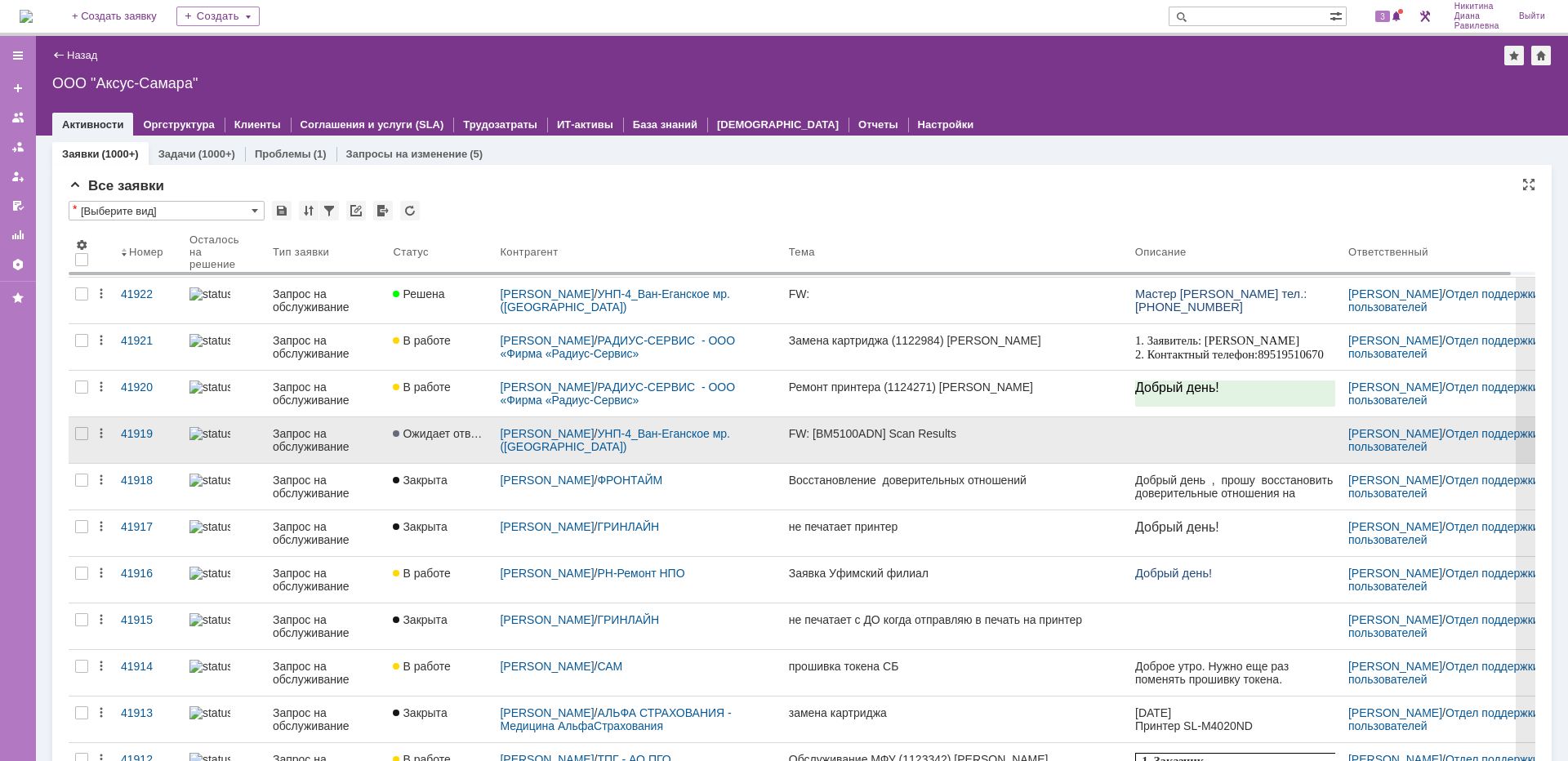
click at [315, 445] on div "Запрос на обслуживание" at bounding box center [327, 440] width 107 height 26
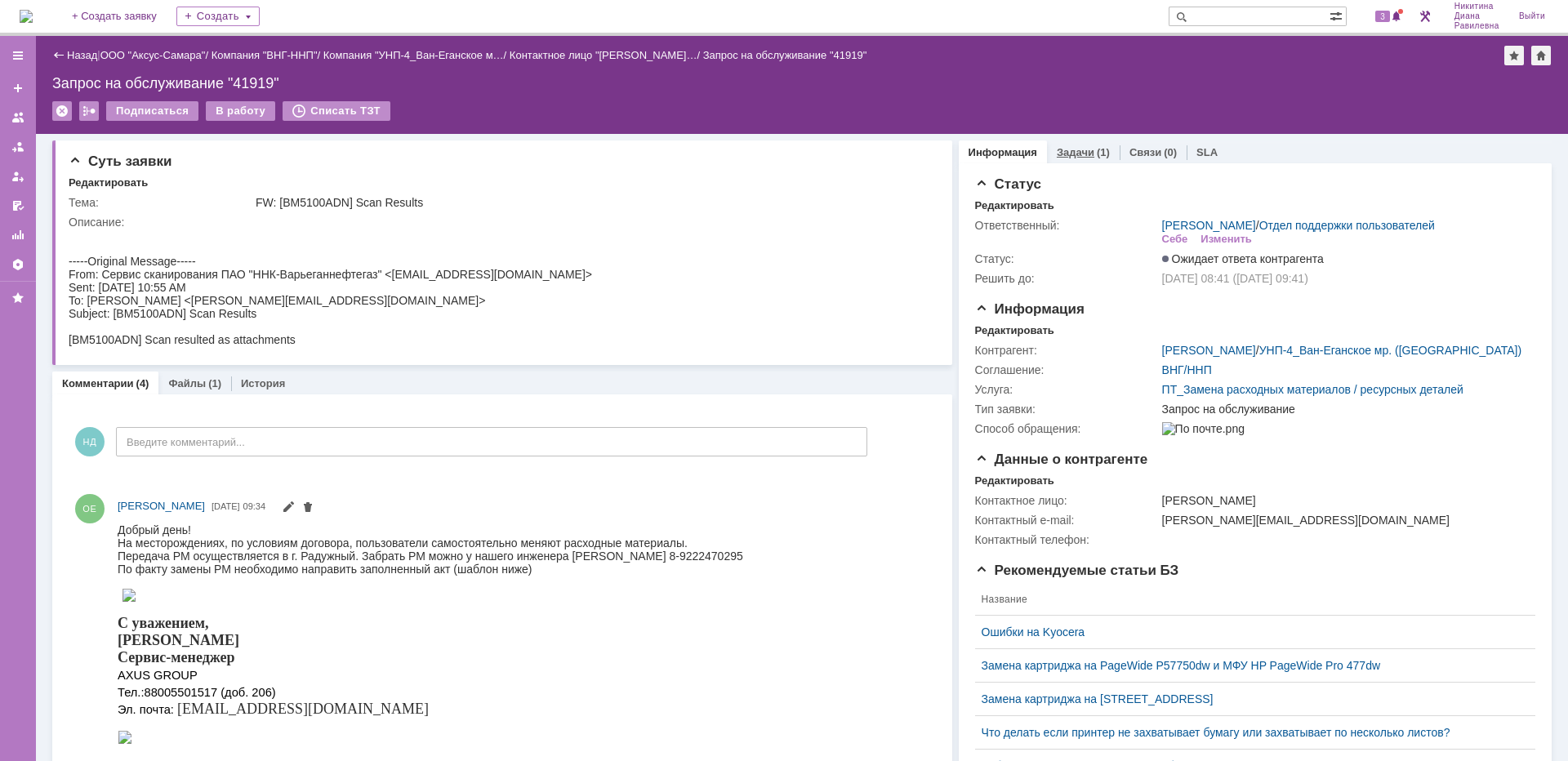
click at [1074, 163] on div "Задачи (1)" at bounding box center [1083, 153] width 73 height 24
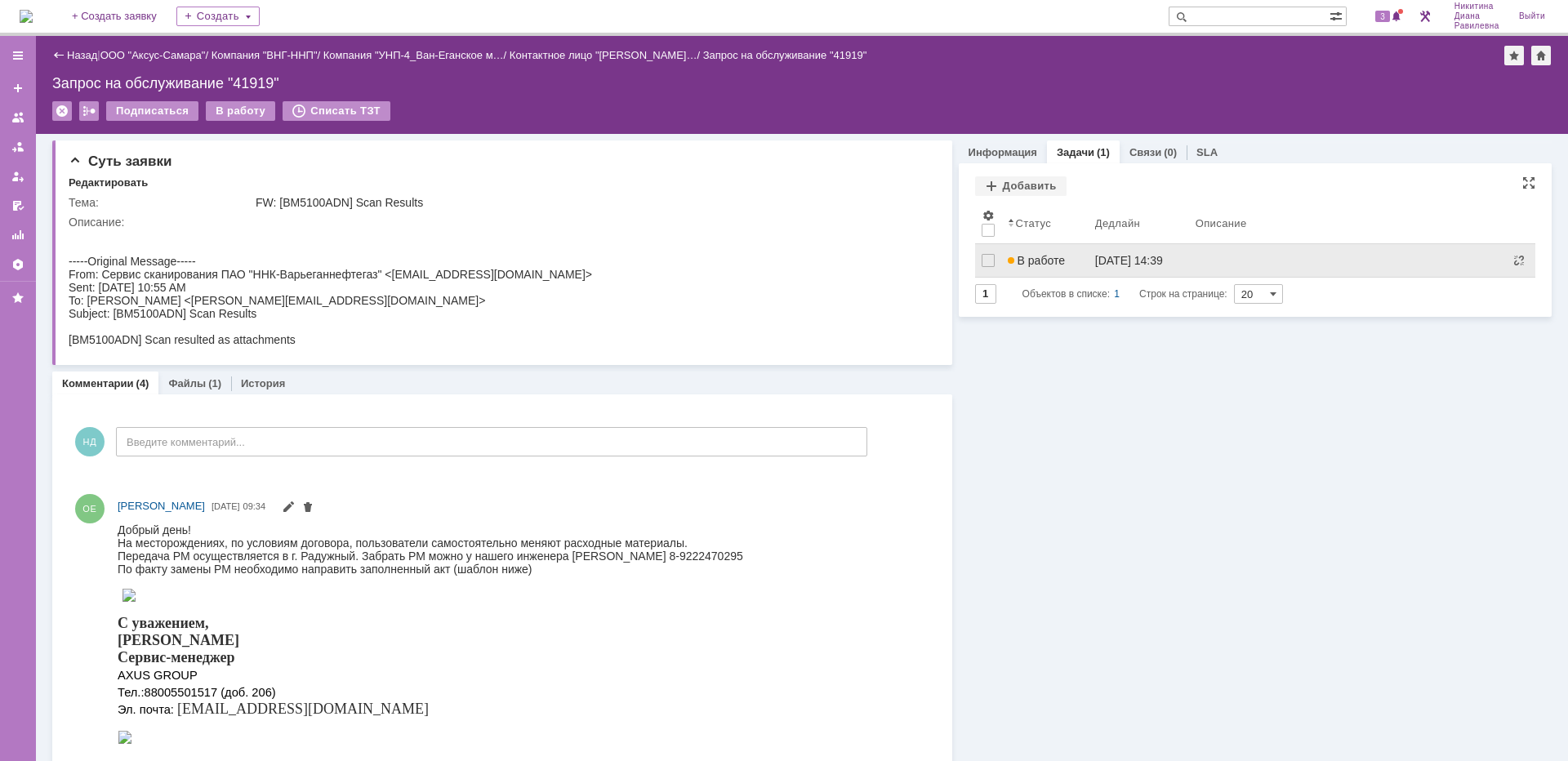
click at [1027, 252] on link "В работе" at bounding box center [1045, 260] width 87 height 32
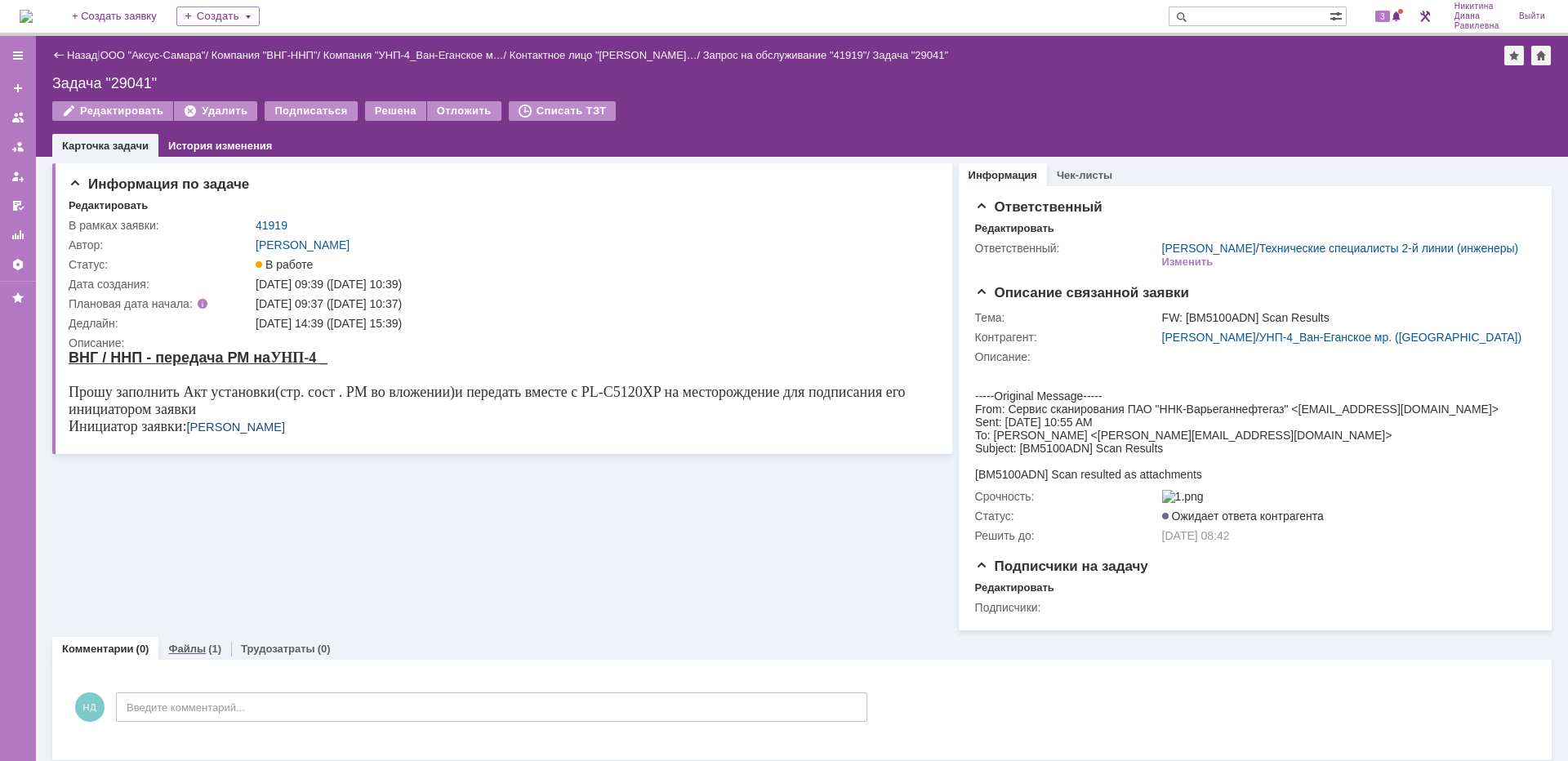
click at [189, 655] on link "Файлы" at bounding box center [187, 648] width 38 height 12
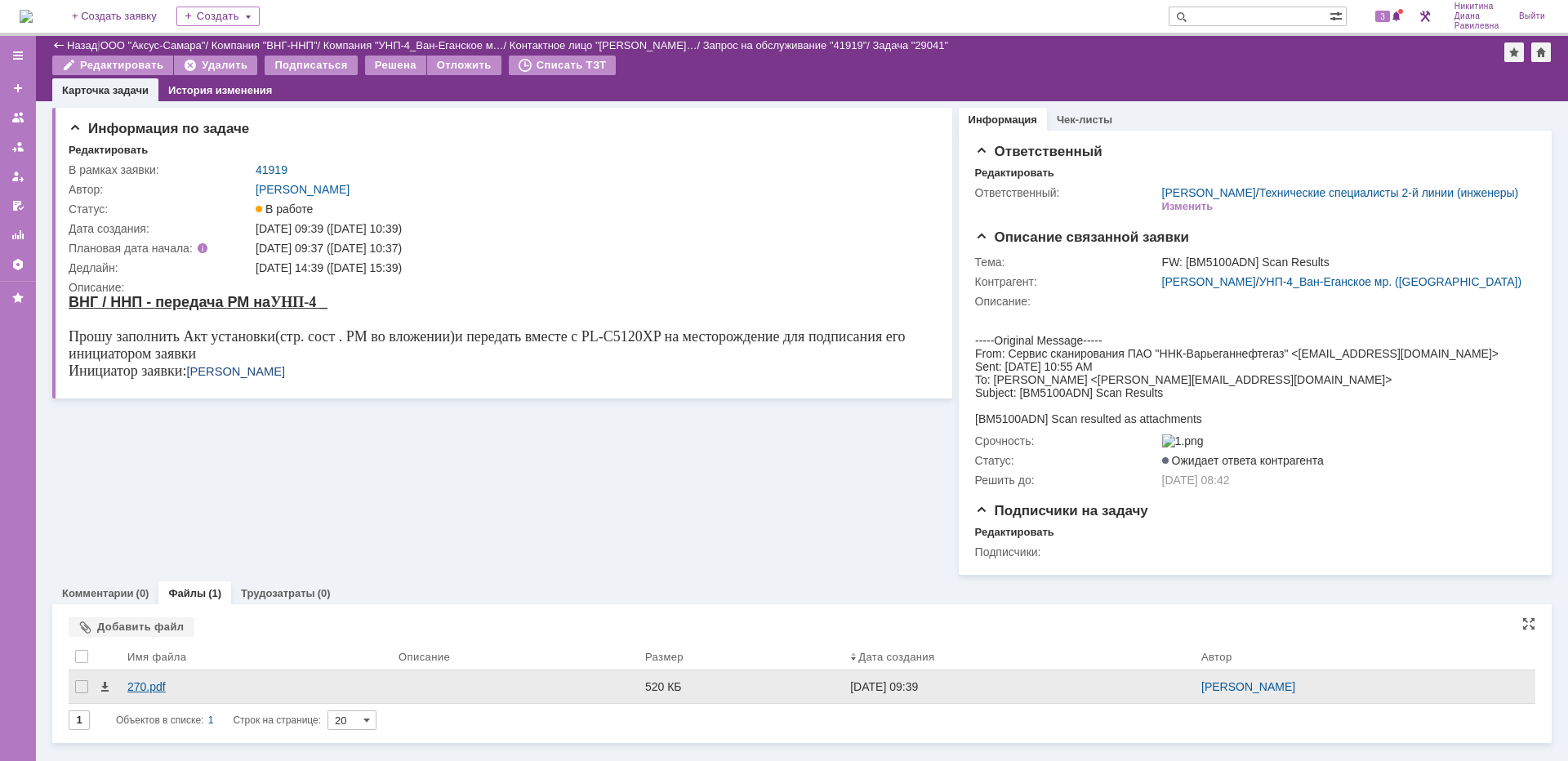
click at [157, 688] on div "270.pdf" at bounding box center [256, 686] width 271 height 32
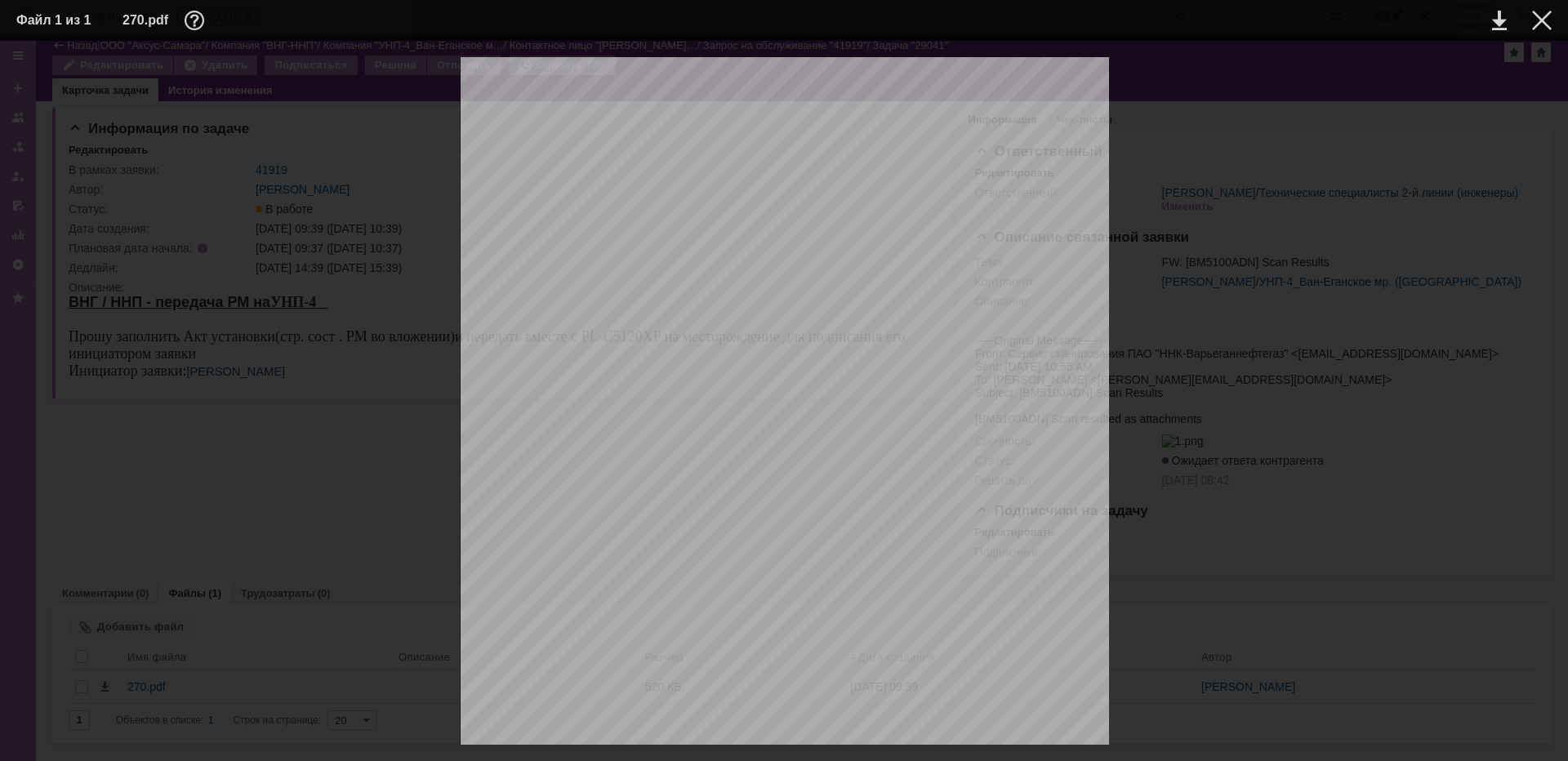
click at [1530, 31] on td at bounding box center [1529, 20] width 45 height 24
click at [1539, 24] on div at bounding box center [1541, 19] width 19 height 19
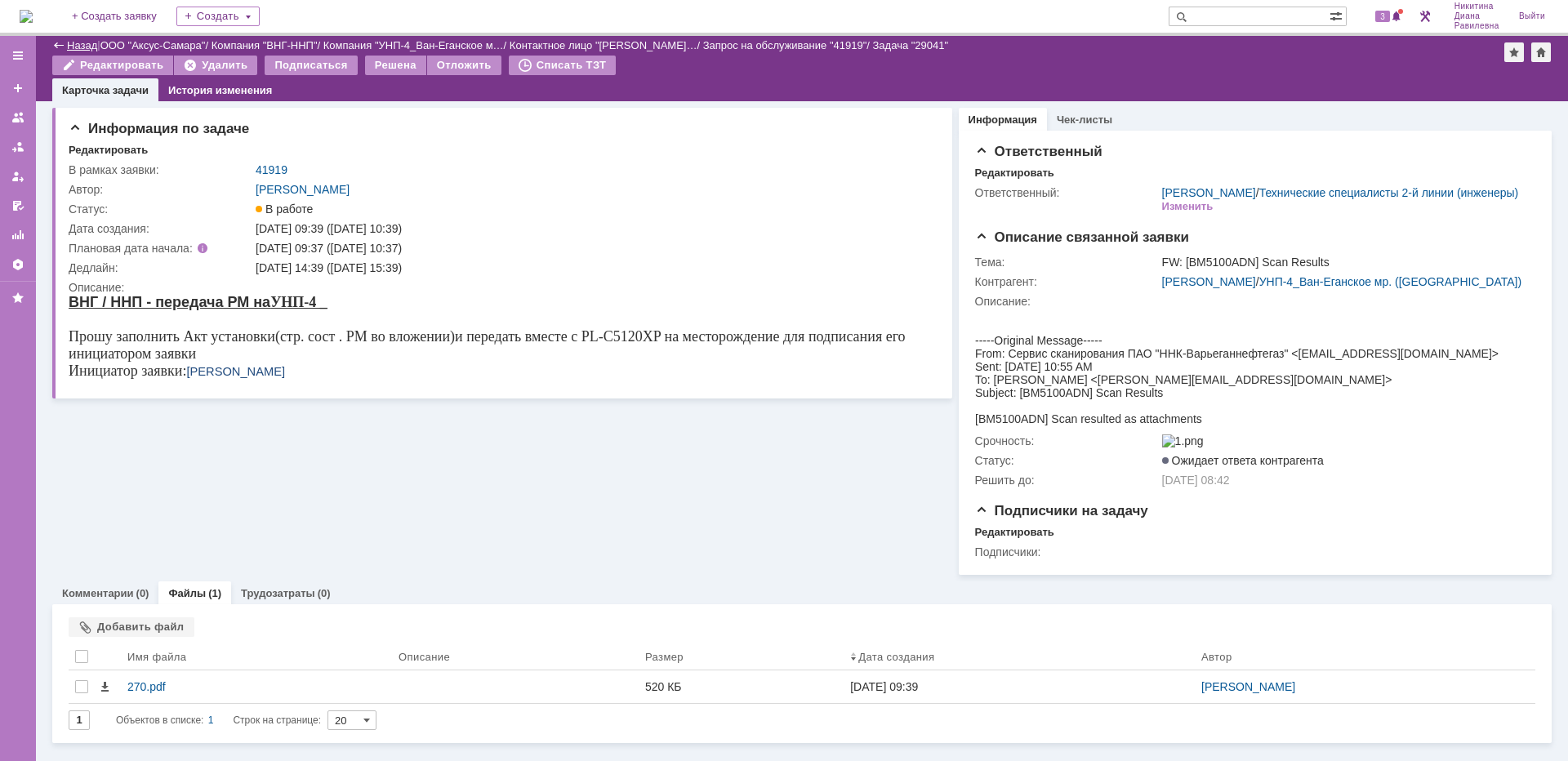
click at [87, 49] on link "Назад" at bounding box center [81, 44] width 31 height 12
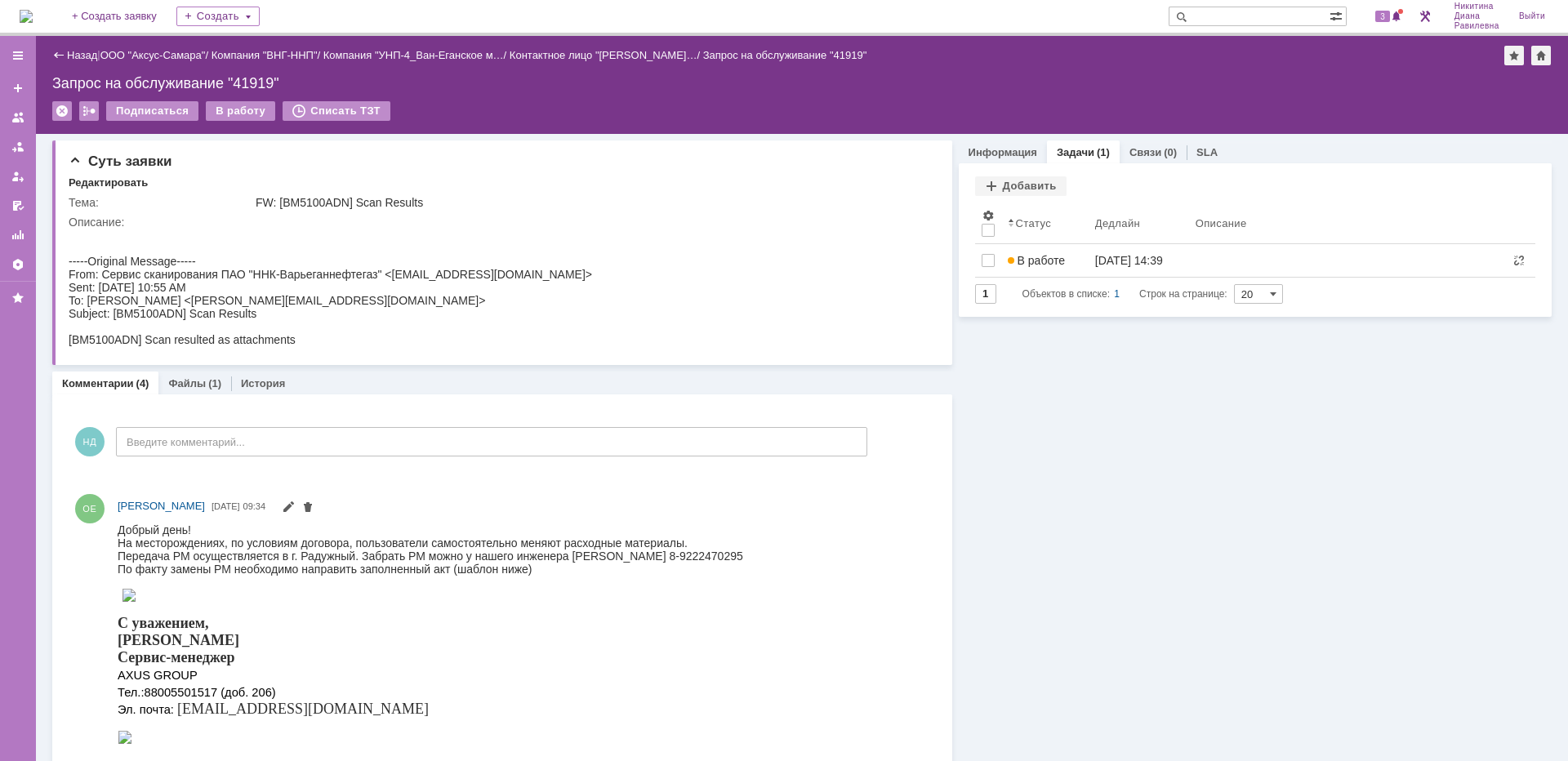
click at [87, 49] on link "Назад" at bounding box center [81, 55] width 31 height 12
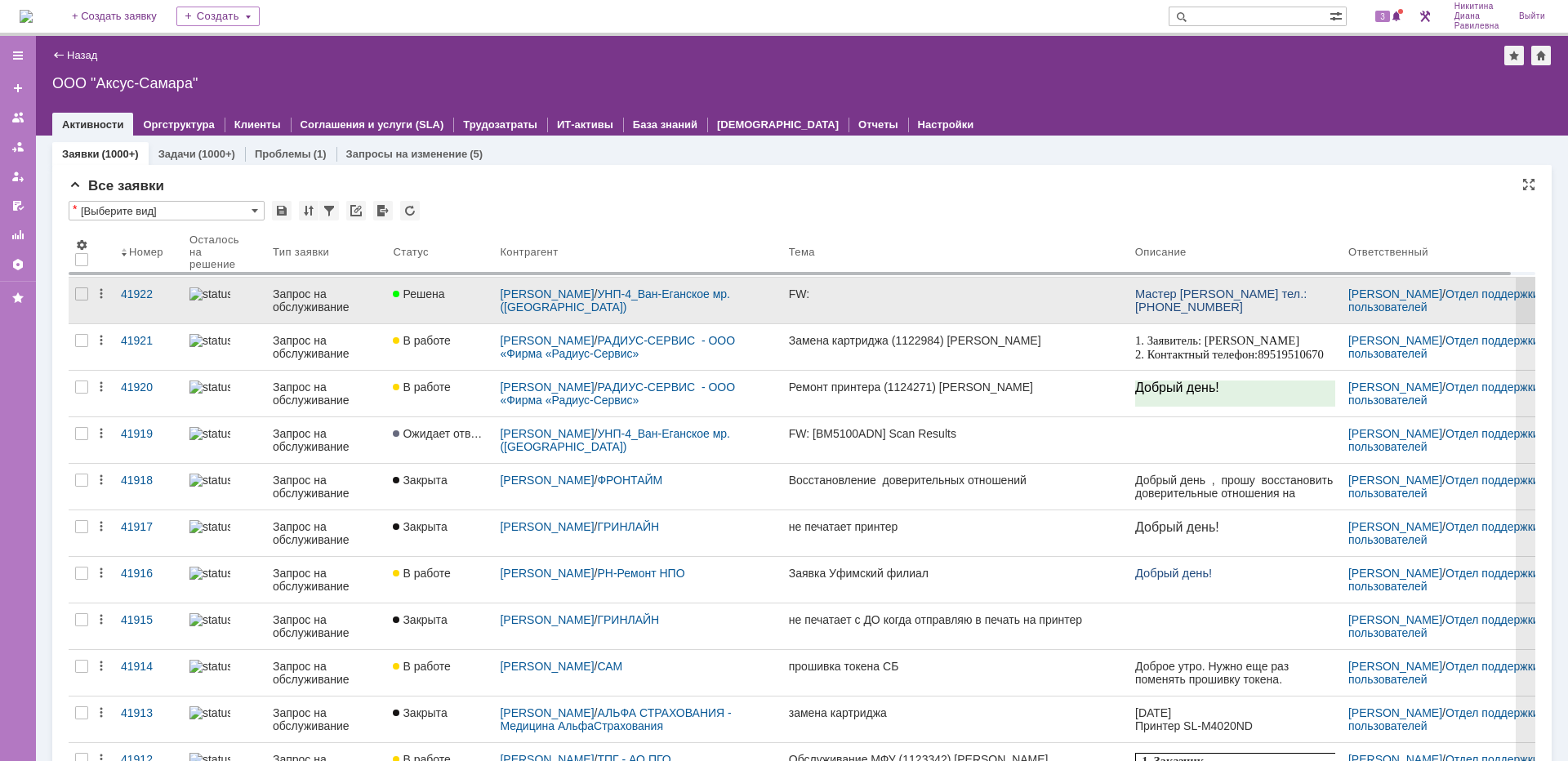
click at [302, 302] on div "Запрос на обслуживание" at bounding box center [327, 301] width 107 height 26
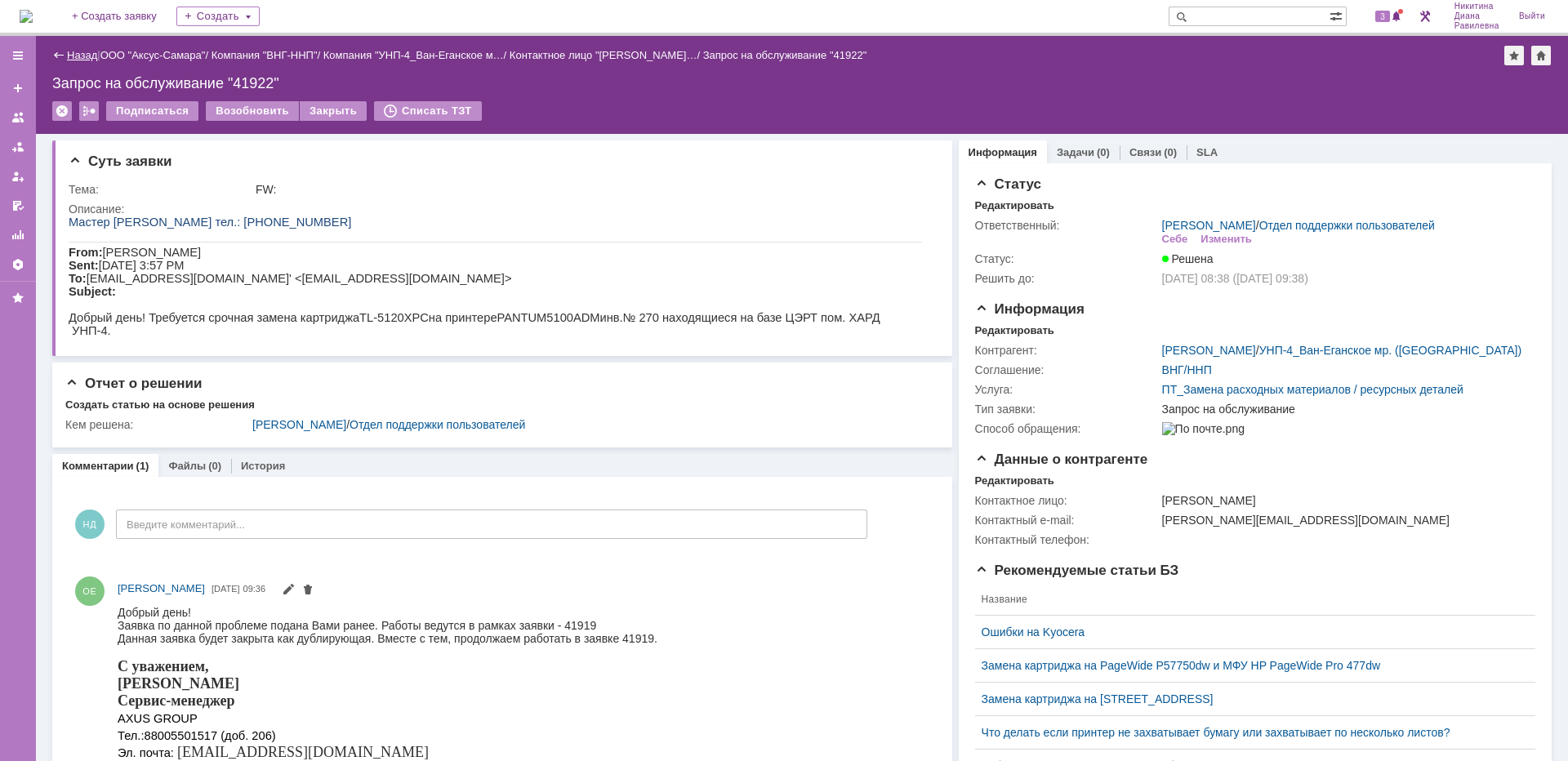
click at [80, 52] on link "Назад" at bounding box center [81, 55] width 31 height 12
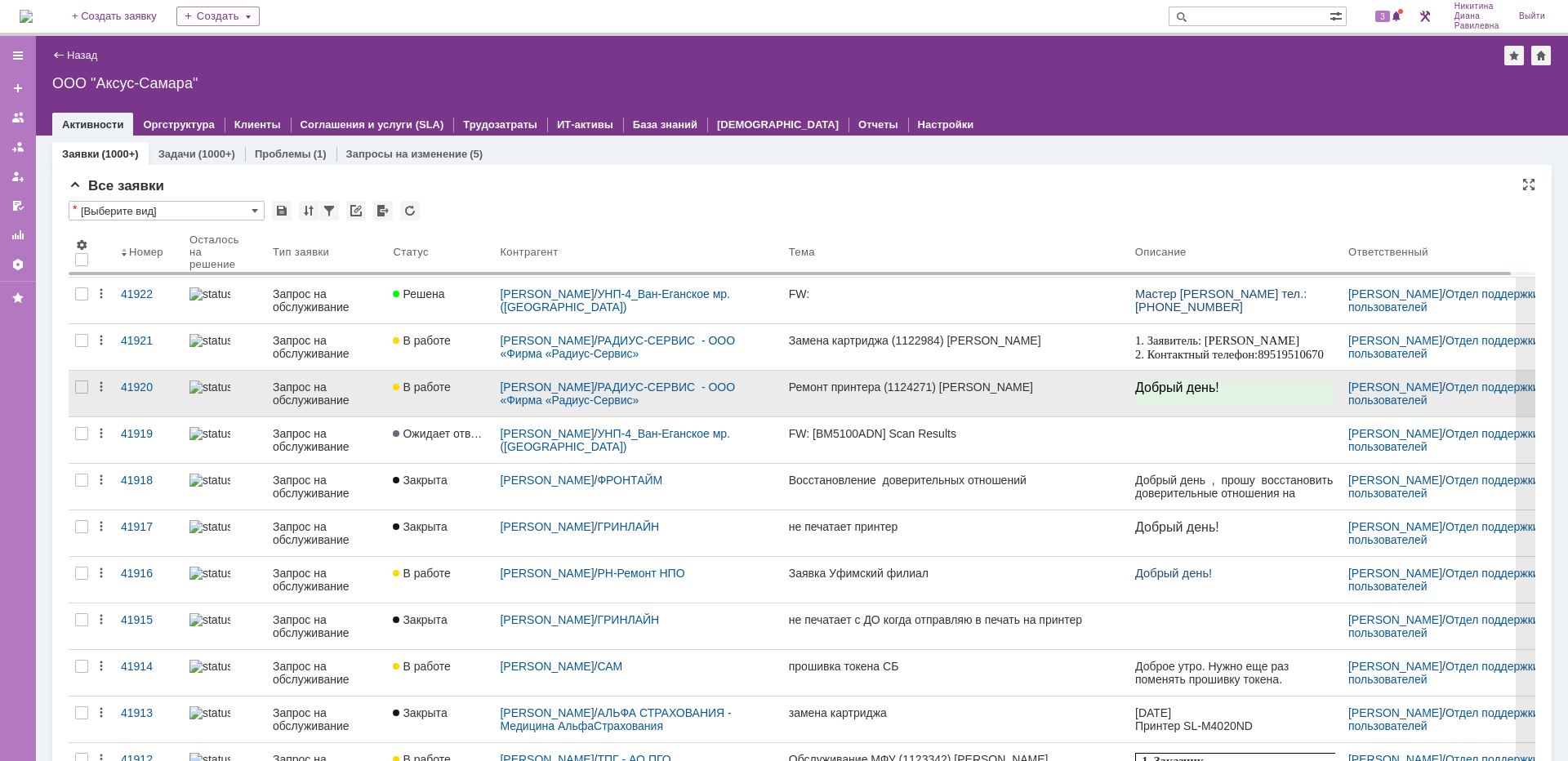
click at [329, 391] on div "Запрос на обслуживание" at bounding box center [327, 393] width 107 height 26
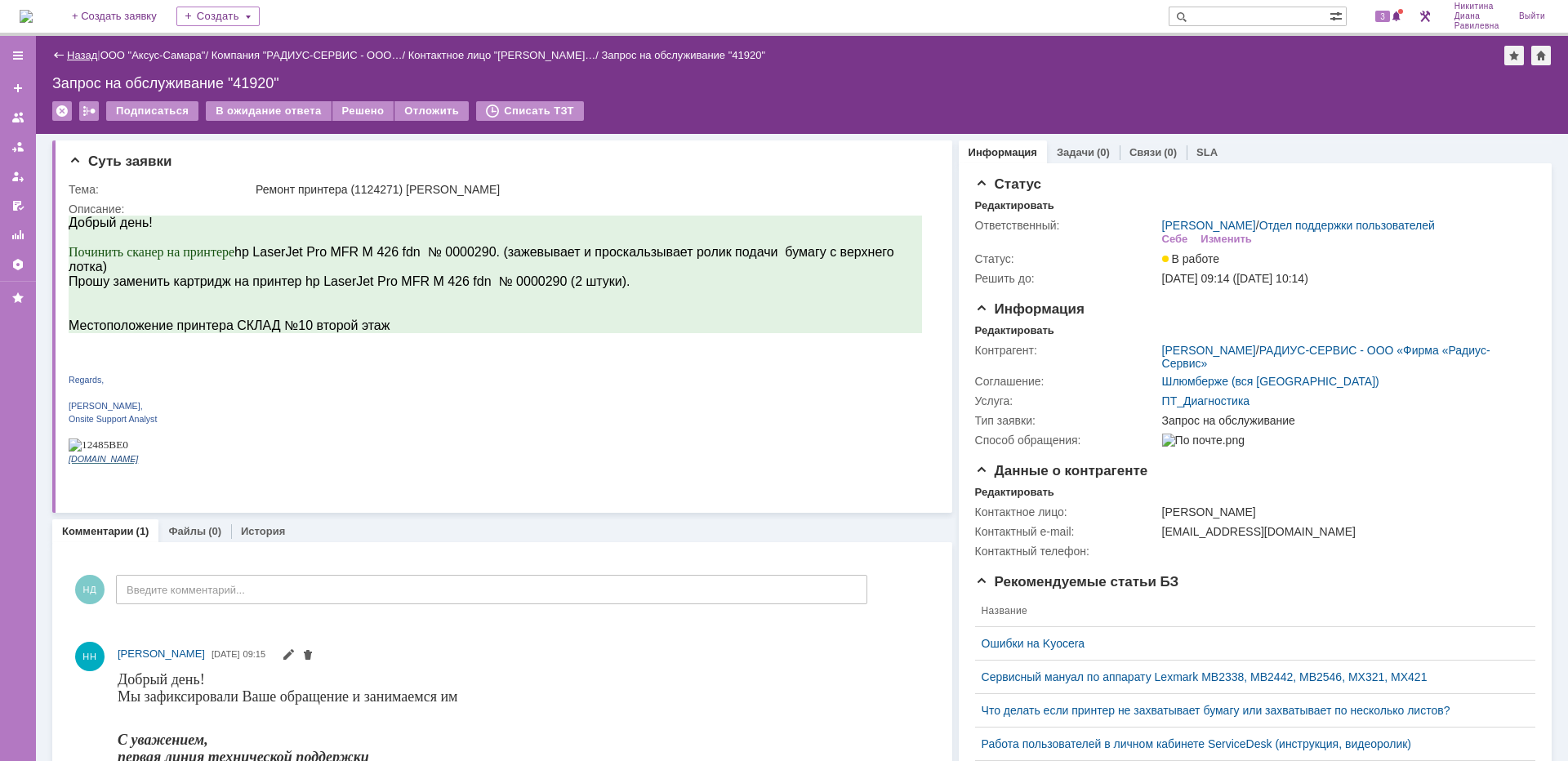
click at [87, 58] on link "Назад" at bounding box center [81, 55] width 31 height 12
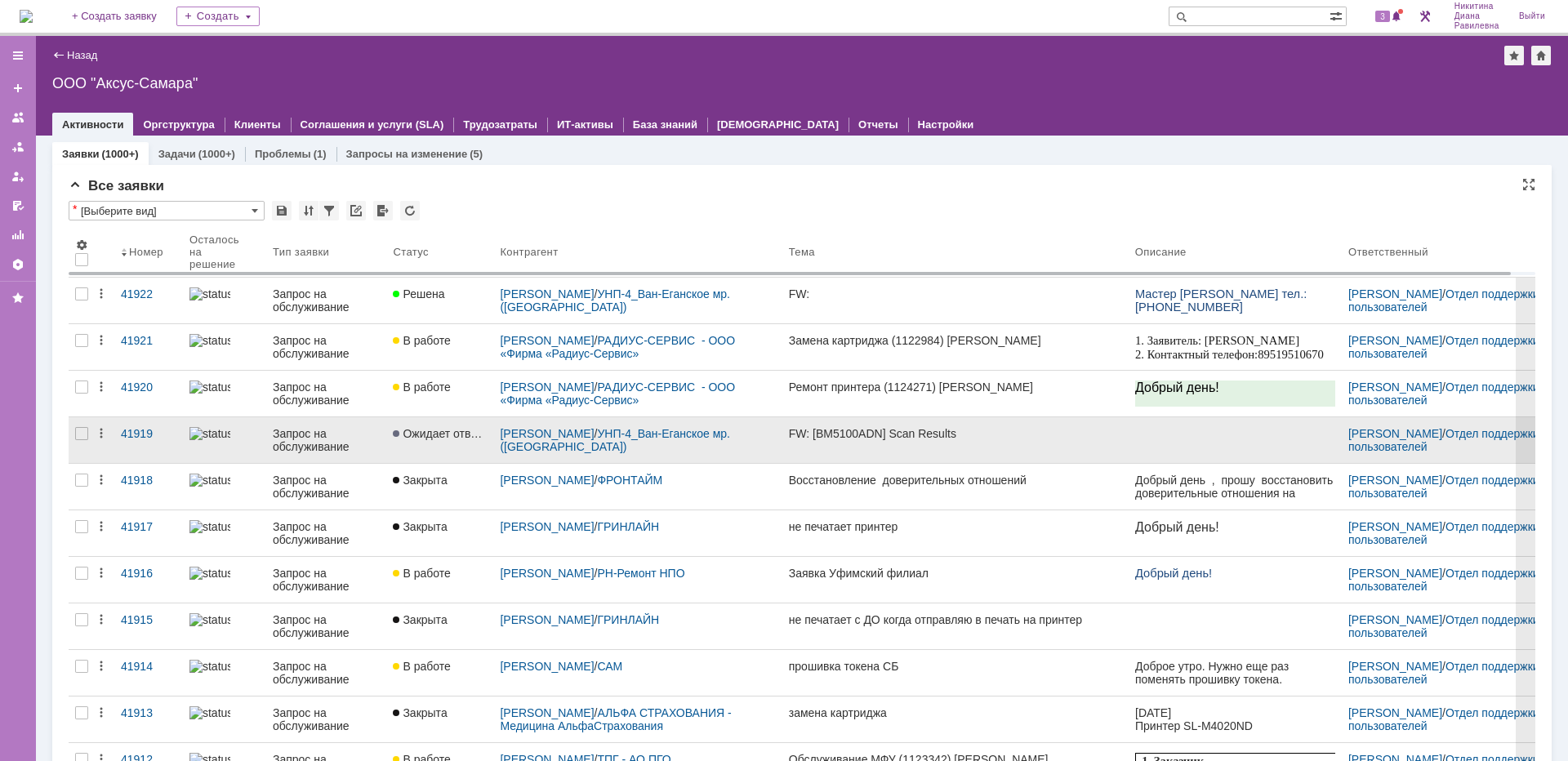
click at [295, 432] on div "Запрос на обслуживание" at bounding box center [327, 440] width 107 height 26
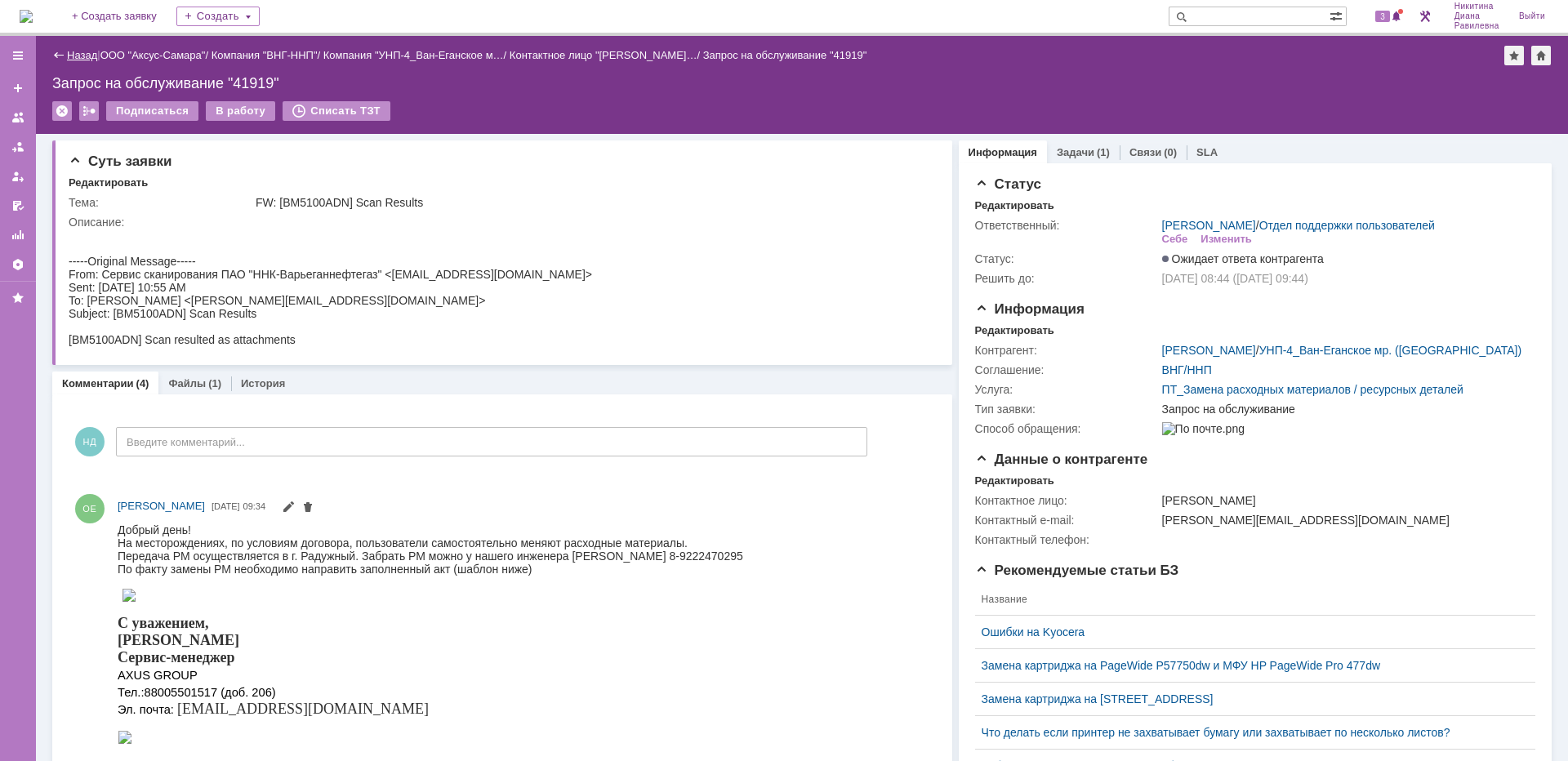
click at [90, 55] on link "Назад" at bounding box center [81, 55] width 31 height 12
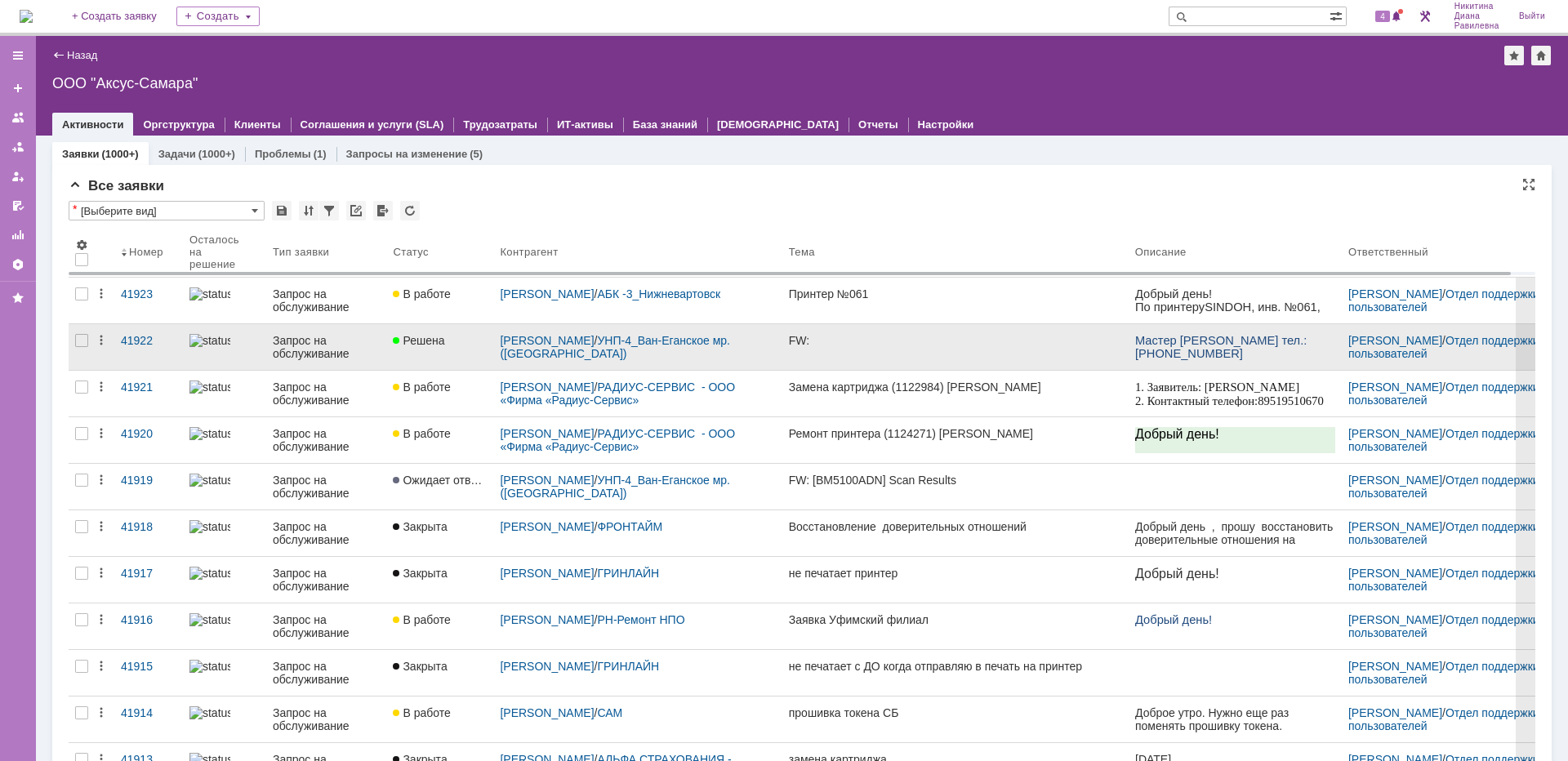
click at [305, 339] on div "Запрос на обслуживание" at bounding box center [327, 347] width 107 height 26
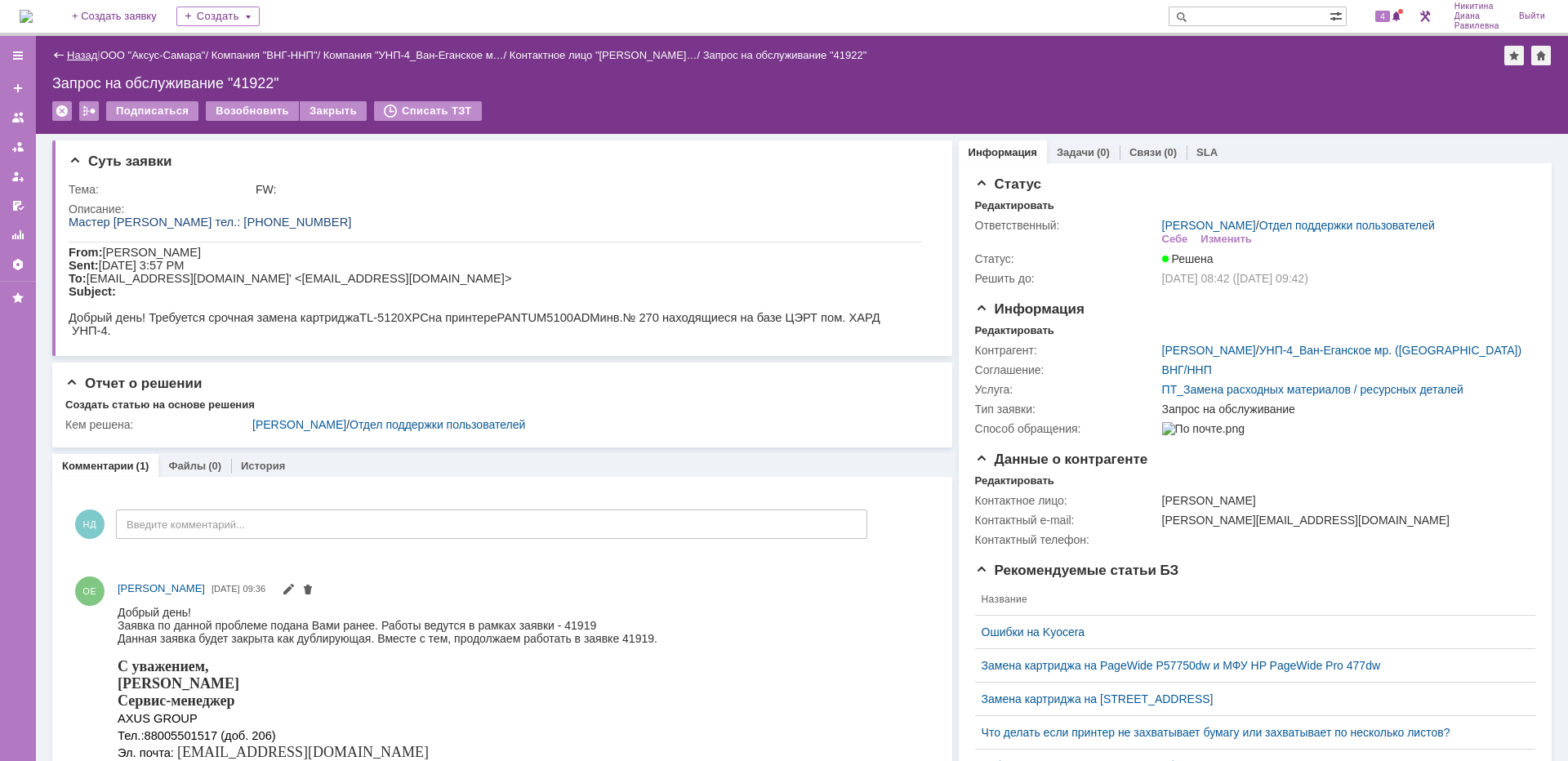
click at [84, 57] on link "Назад" at bounding box center [81, 55] width 31 height 12
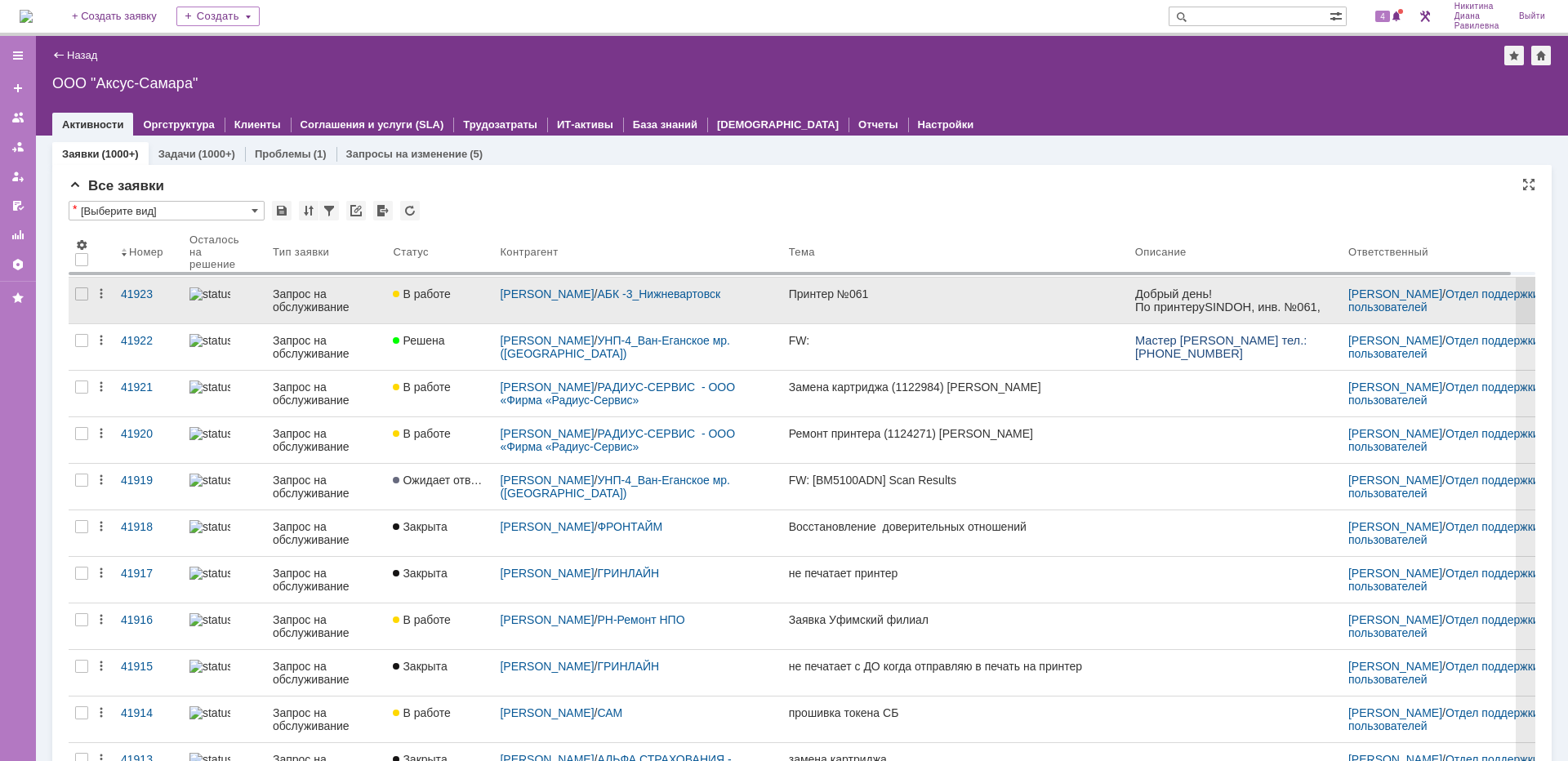
click at [305, 289] on div "Запрос на обслуживание" at bounding box center [327, 301] width 107 height 26
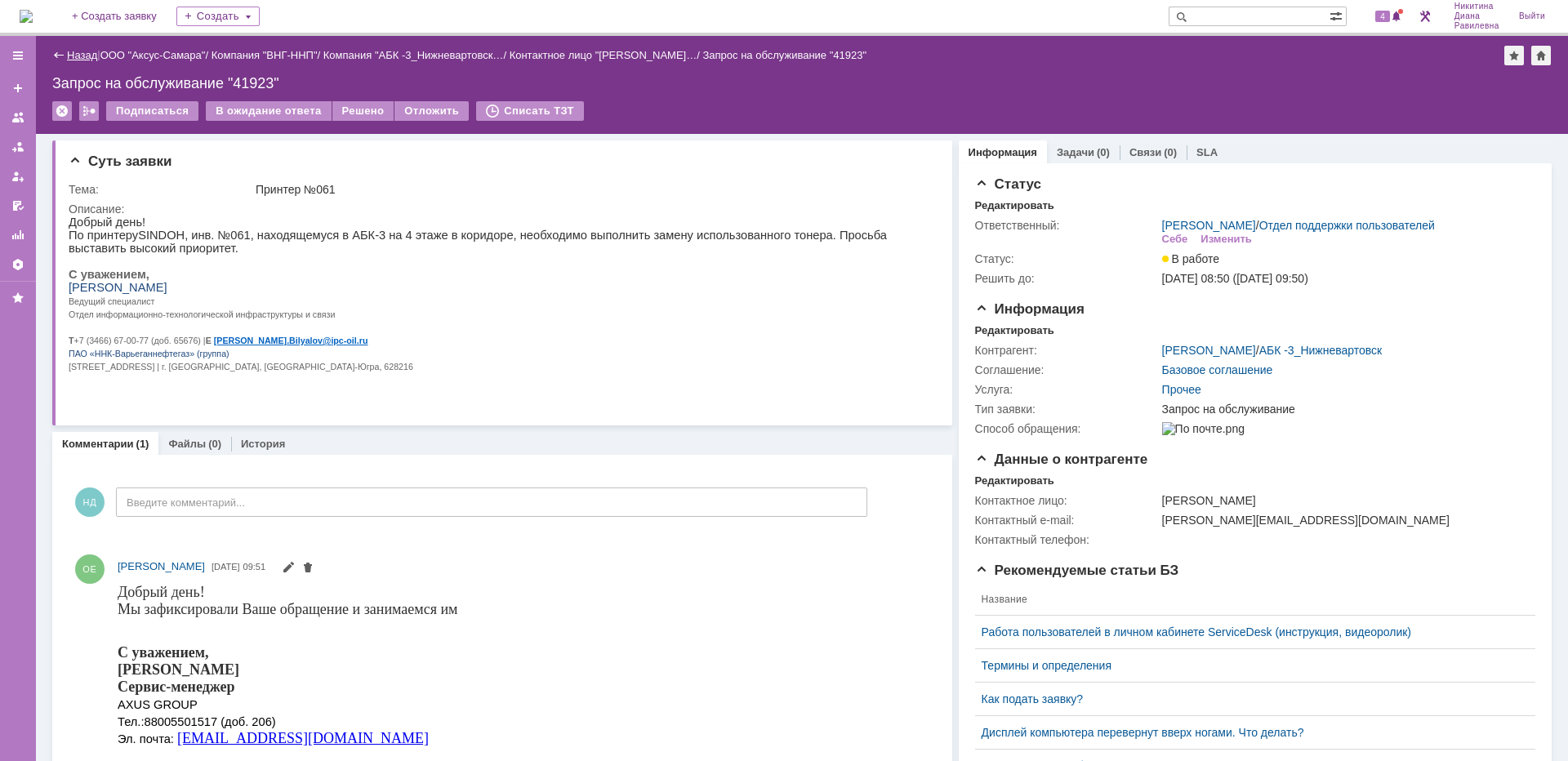
click at [74, 52] on link "Назад" at bounding box center [81, 55] width 31 height 12
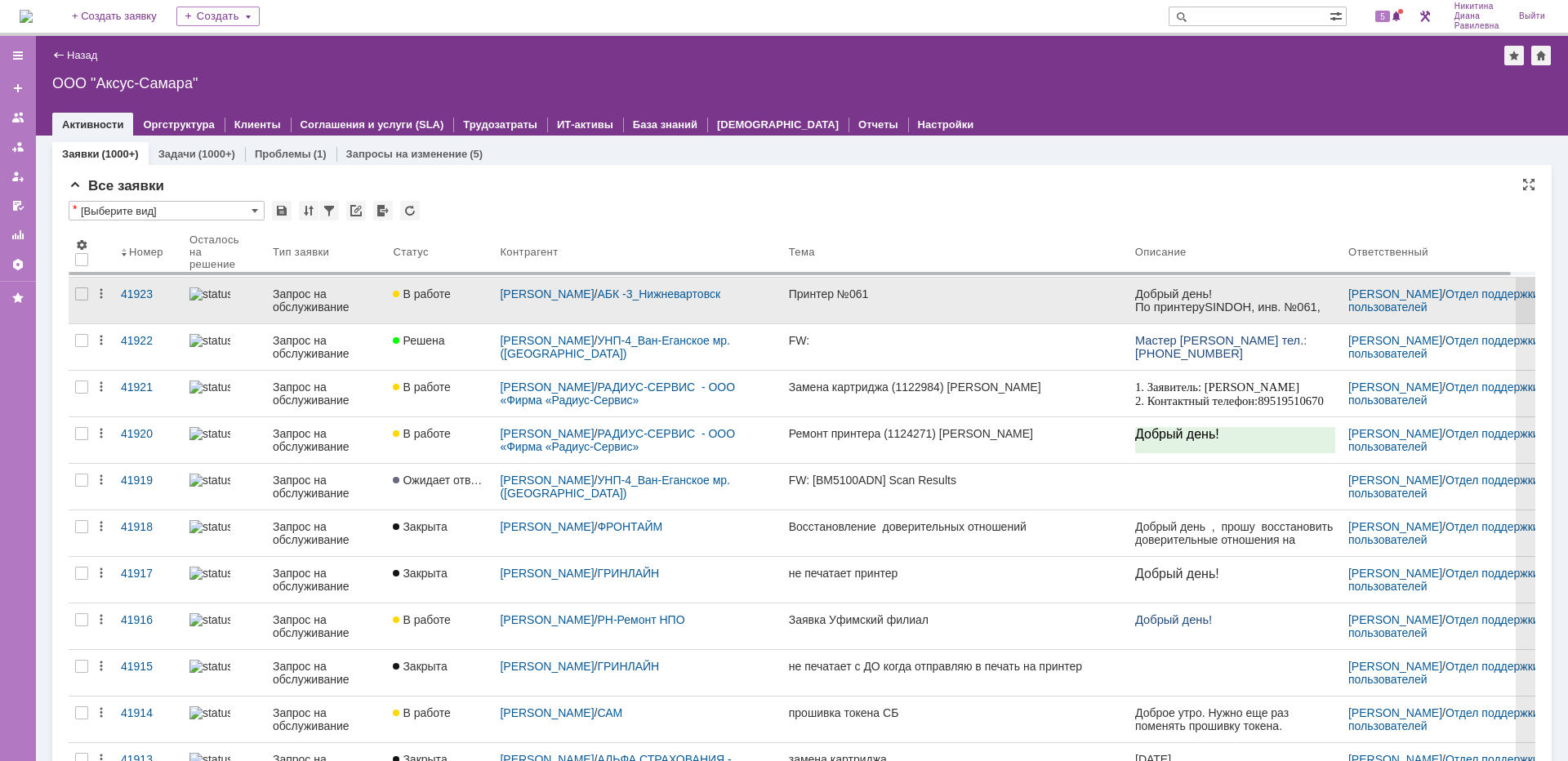
click at [342, 301] on div "Запрос на обслуживание" at bounding box center [327, 301] width 107 height 26
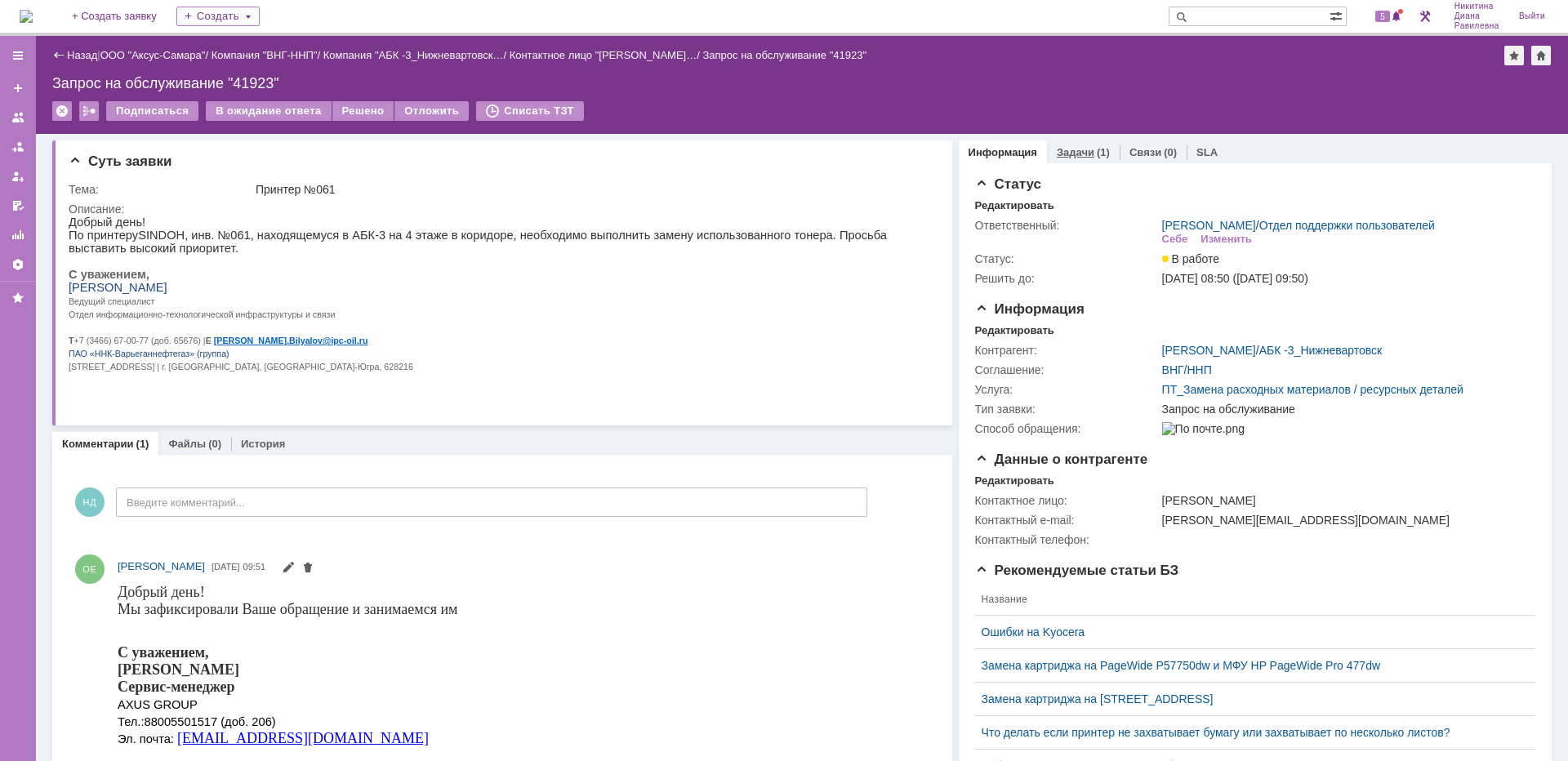
click at [1082, 157] on link "Задачи" at bounding box center [1076, 152] width 38 height 12
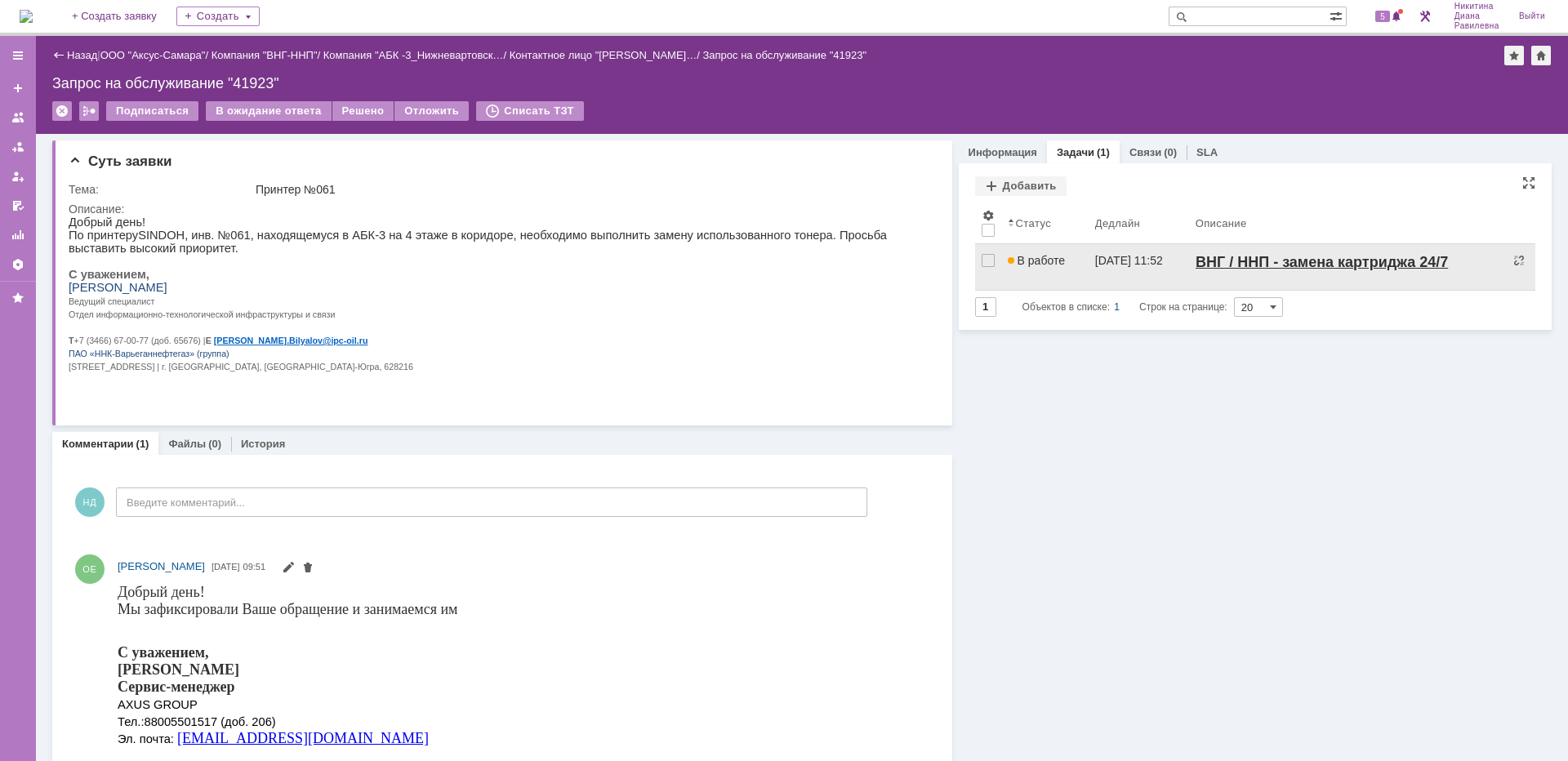
click at [1056, 266] on span "В работе" at bounding box center [1037, 260] width 57 height 13
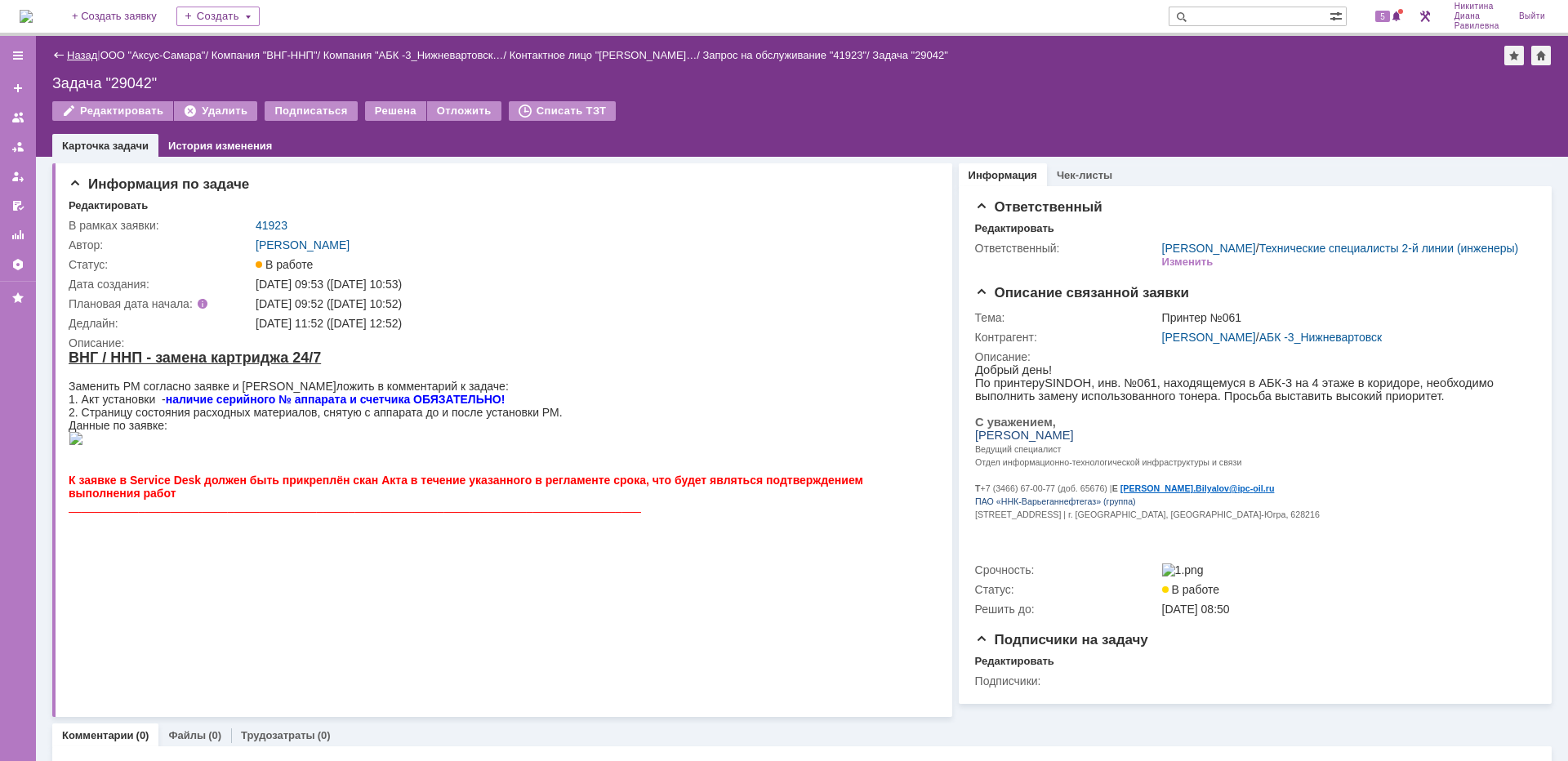
click at [69, 56] on link "Назад" at bounding box center [81, 55] width 31 height 12
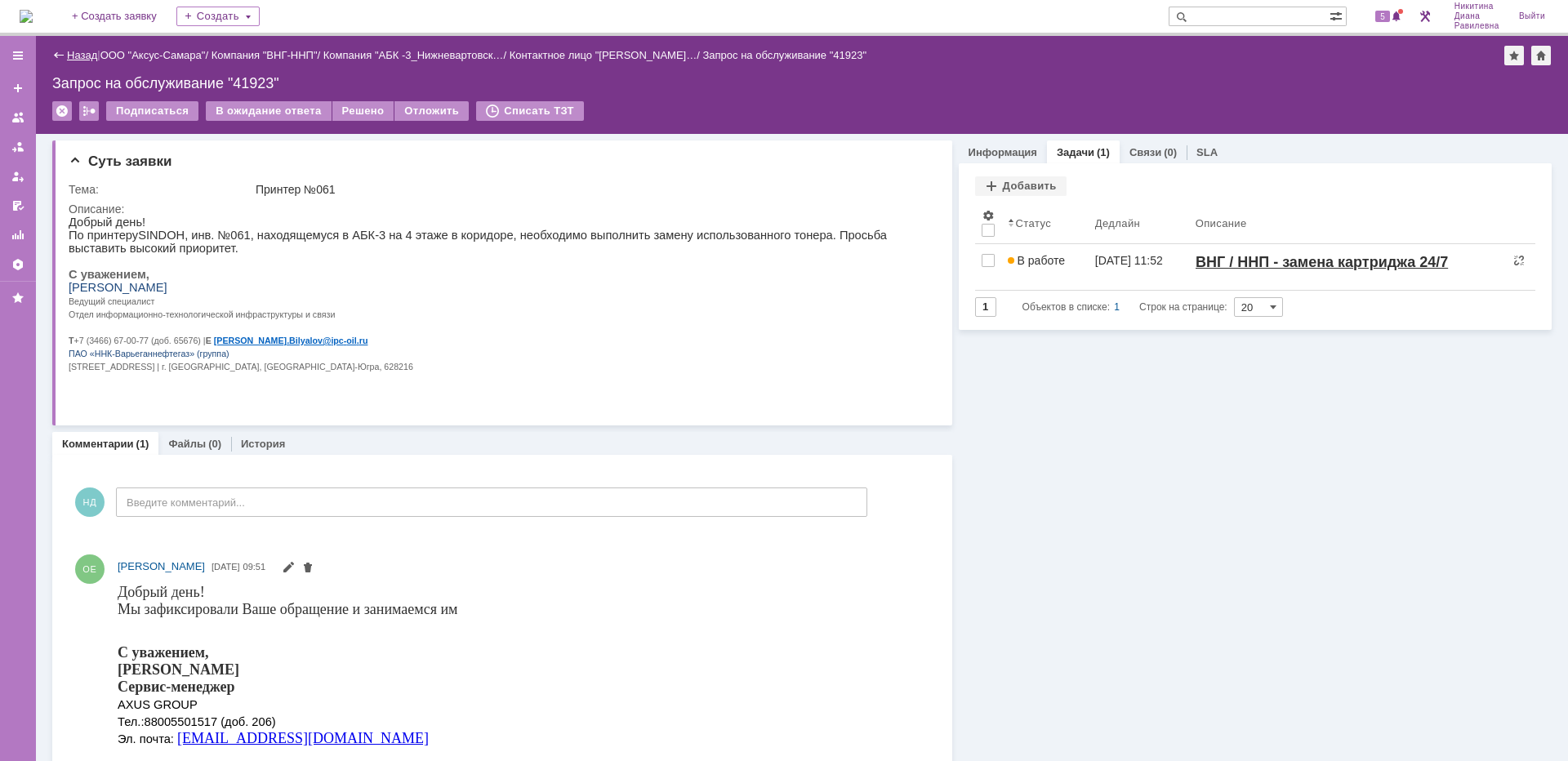
click at [88, 56] on link "Назад" at bounding box center [81, 55] width 31 height 12
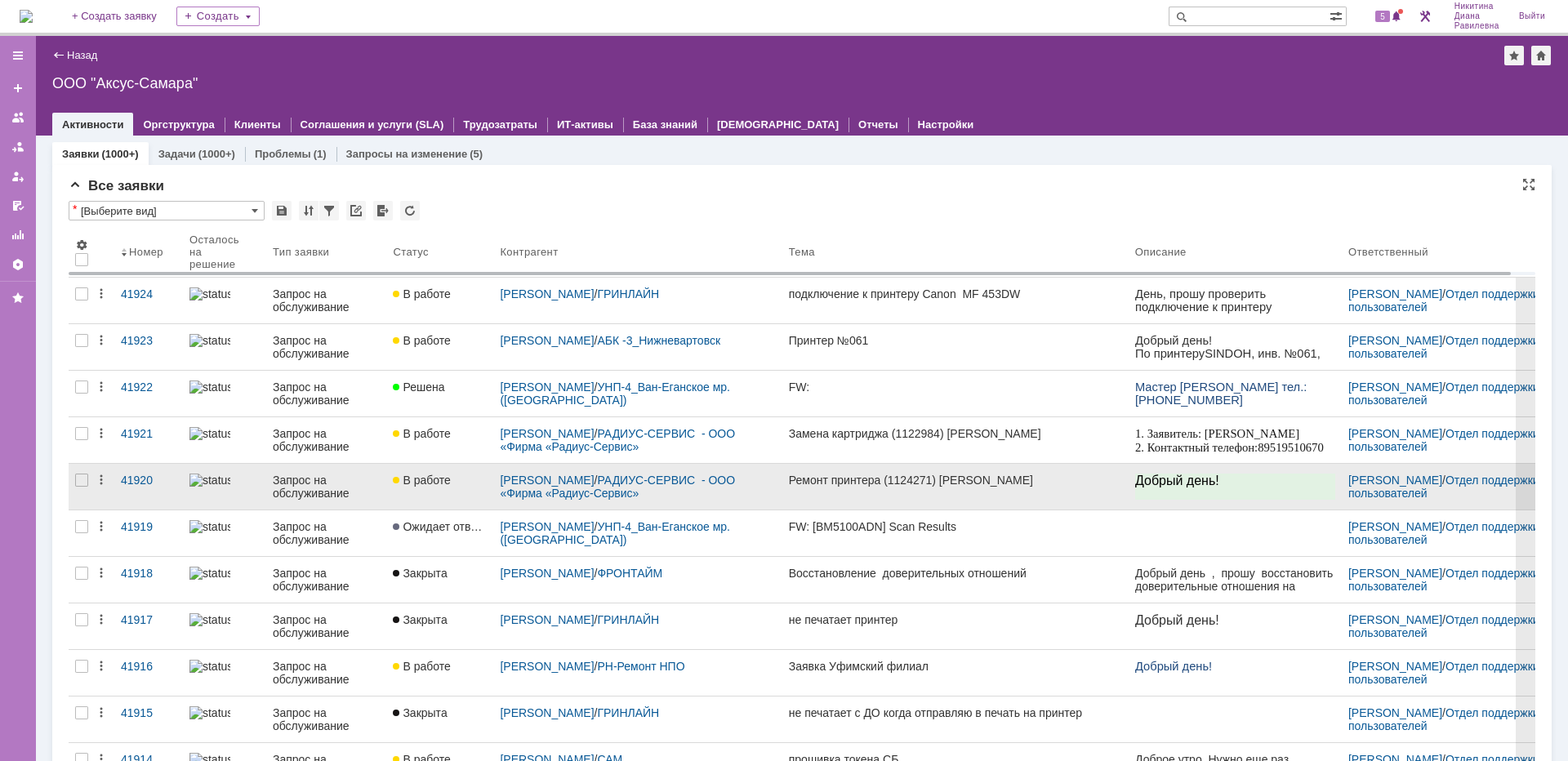
click at [313, 482] on div "Запрос на обслуживание" at bounding box center [327, 487] width 107 height 26
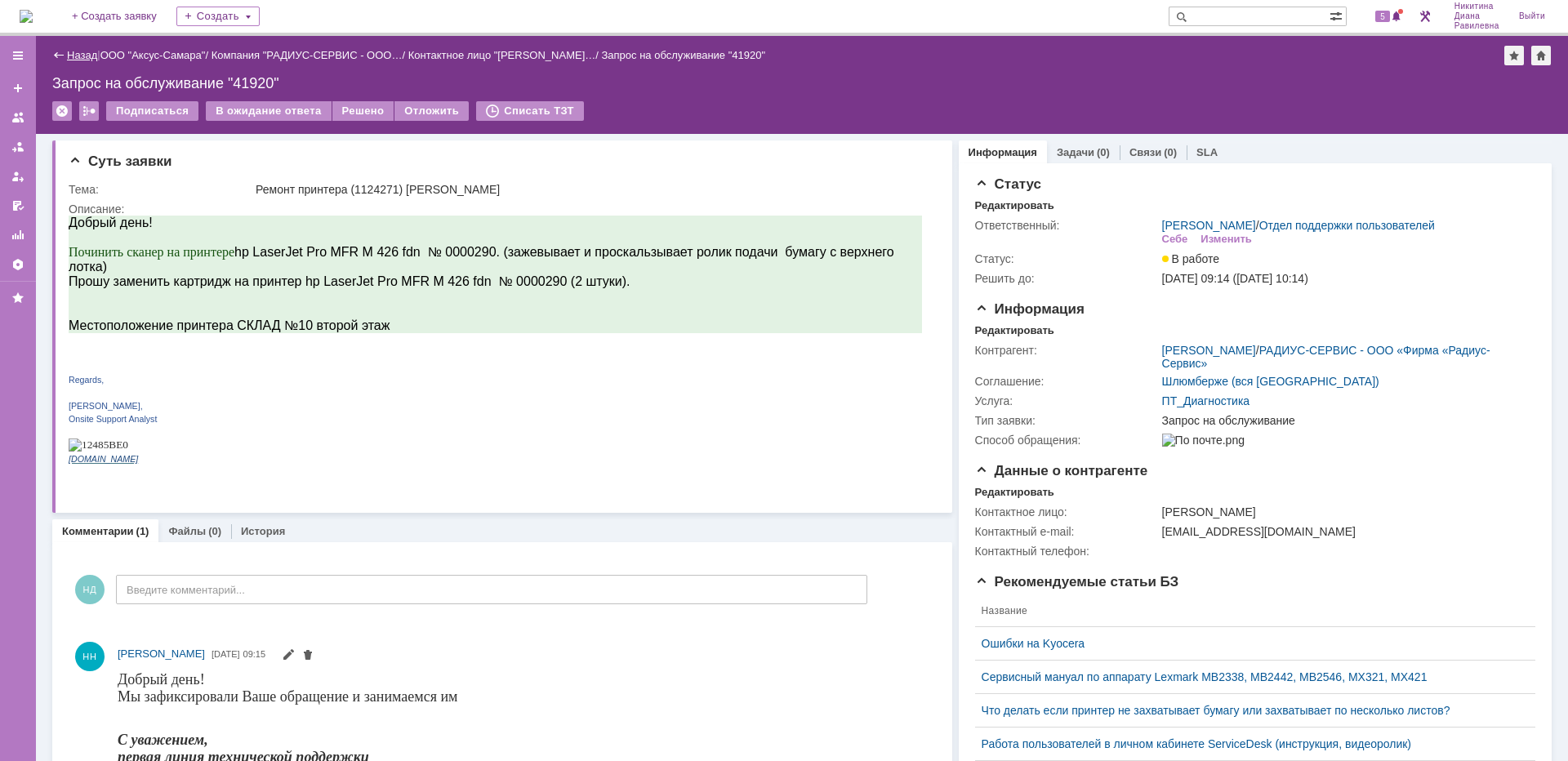
click at [92, 56] on link "Назад" at bounding box center [81, 55] width 31 height 12
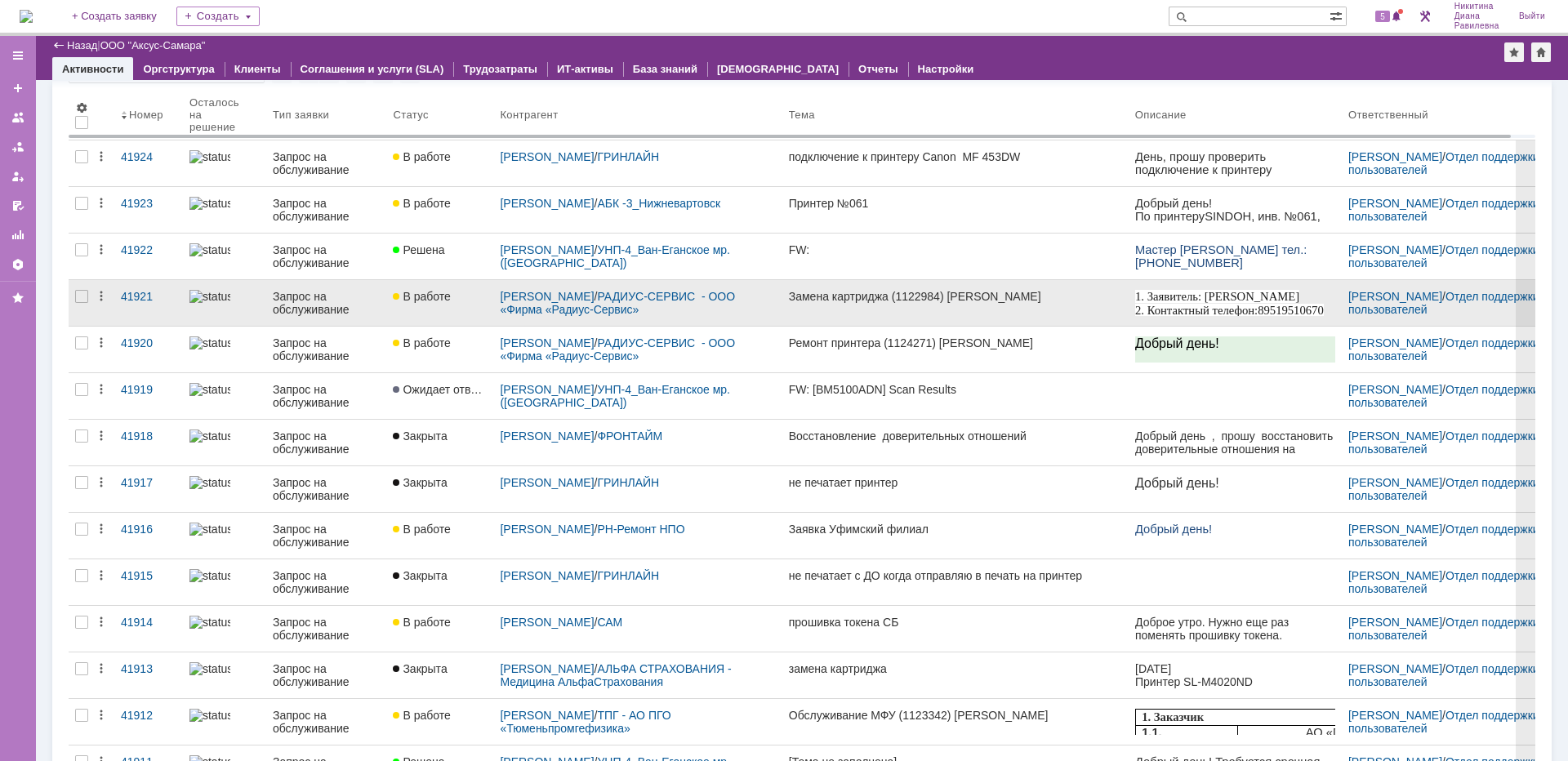
click at [349, 300] on div "Запрос на обслуживание" at bounding box center [327, 303] width 107 height 26
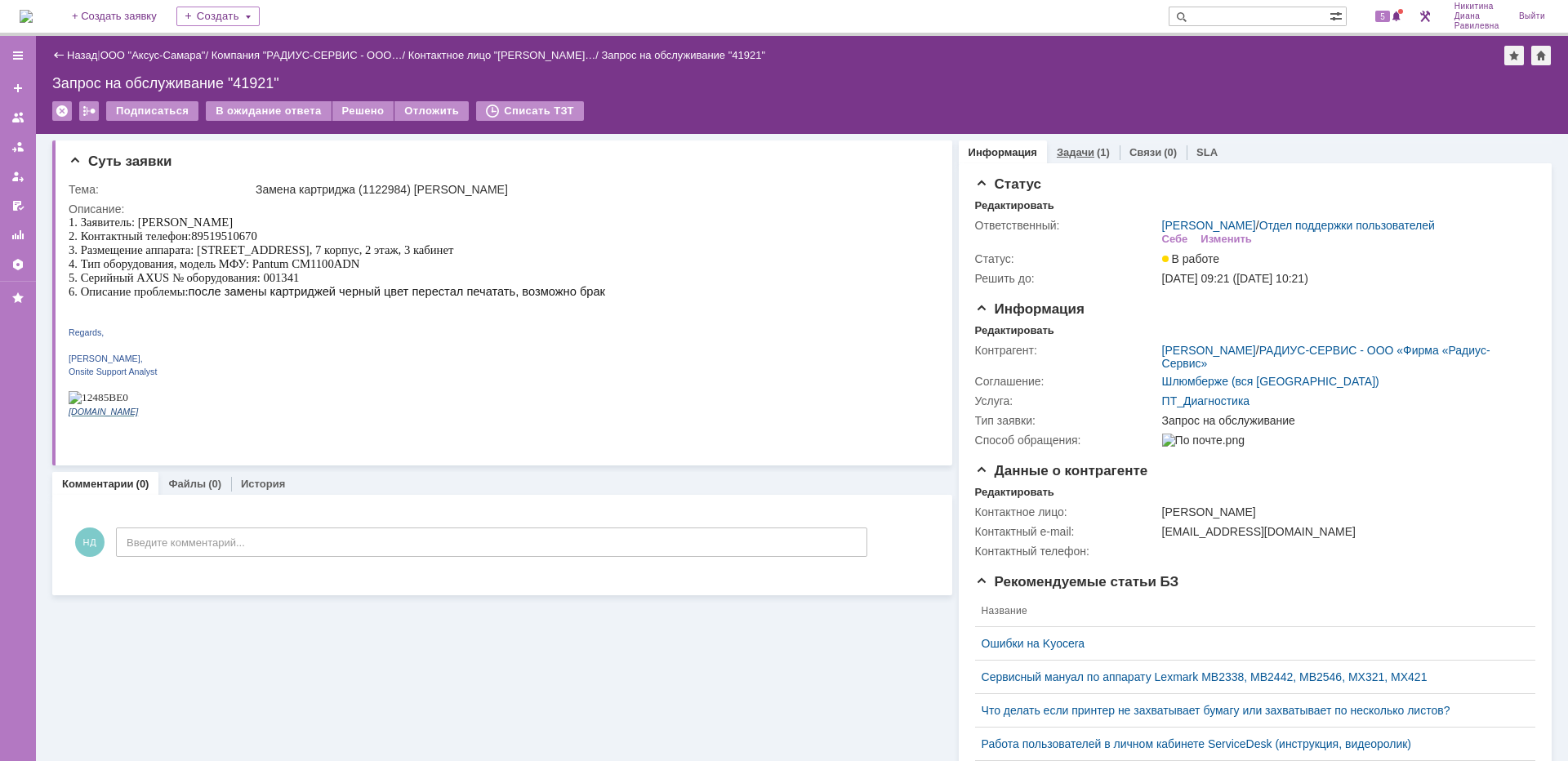
click at [1072, 156] on link "Задачи" at bounding box center [1076, 152] width 38 height 12
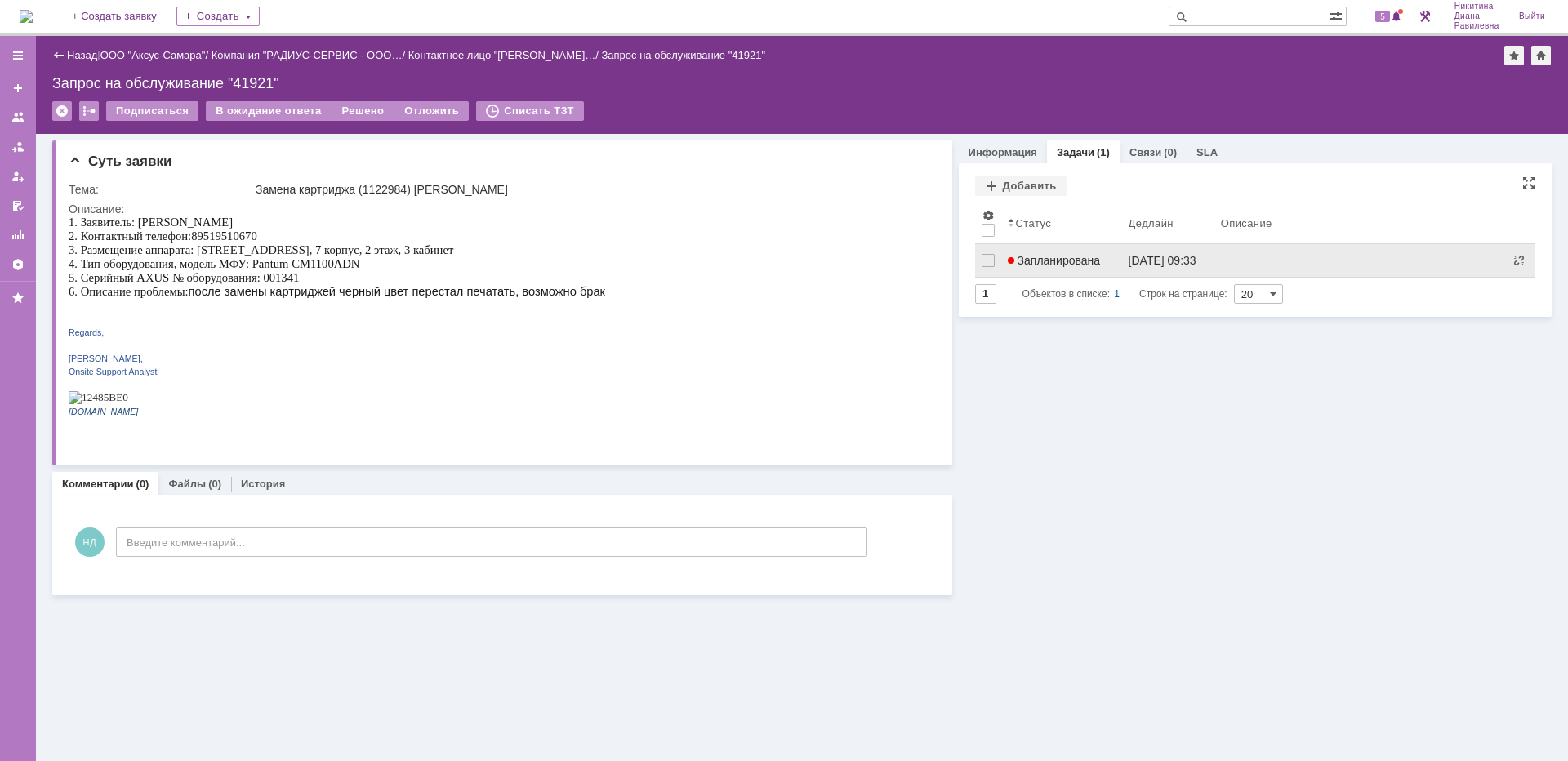
click at [1080, 266] on span "Запланирована" at bounding box center [1054, 260] width 93 height 13
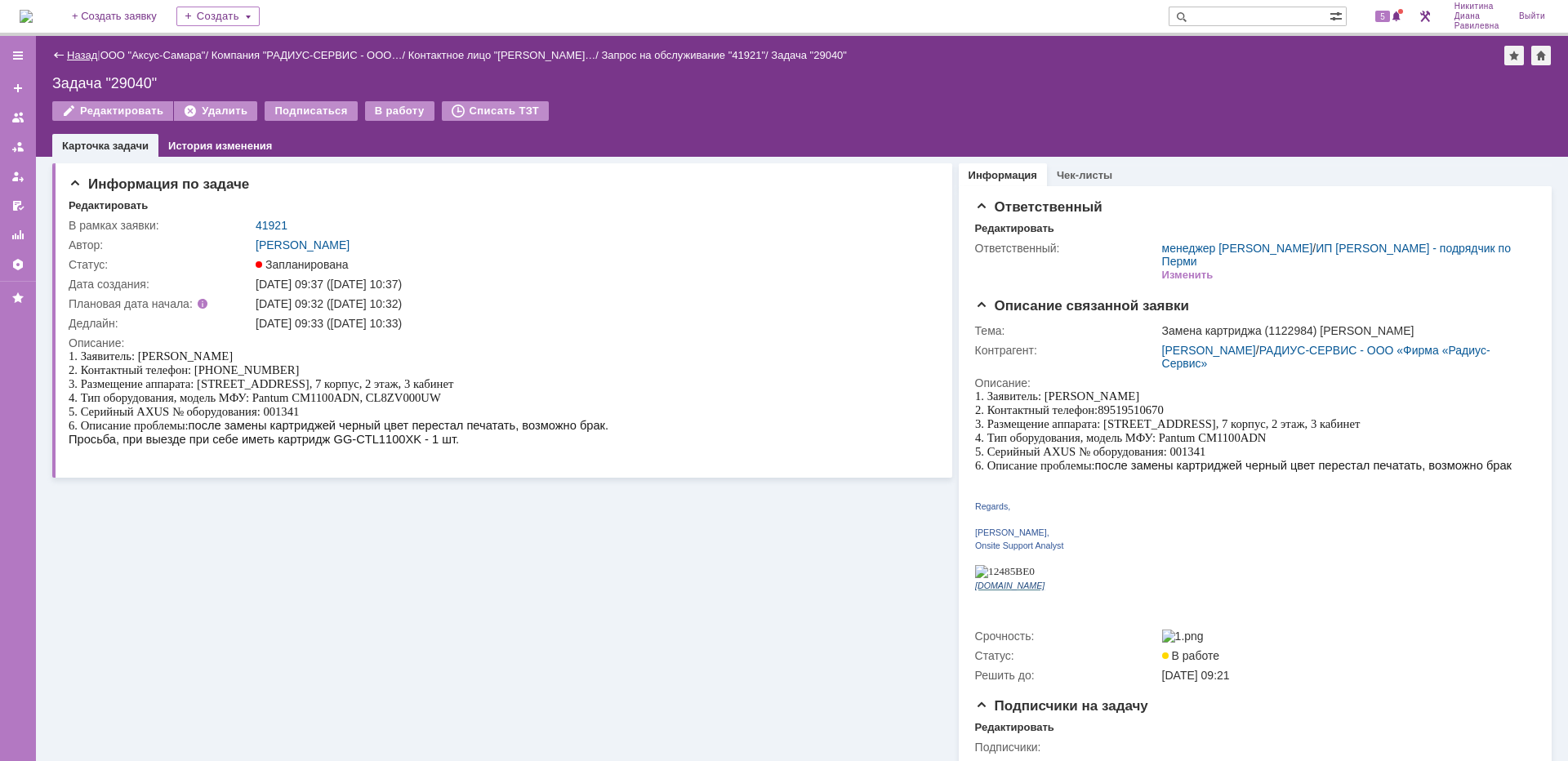
click at [73, 51] on link "Назад" at bounding box center [81, 55] width 31 height 12
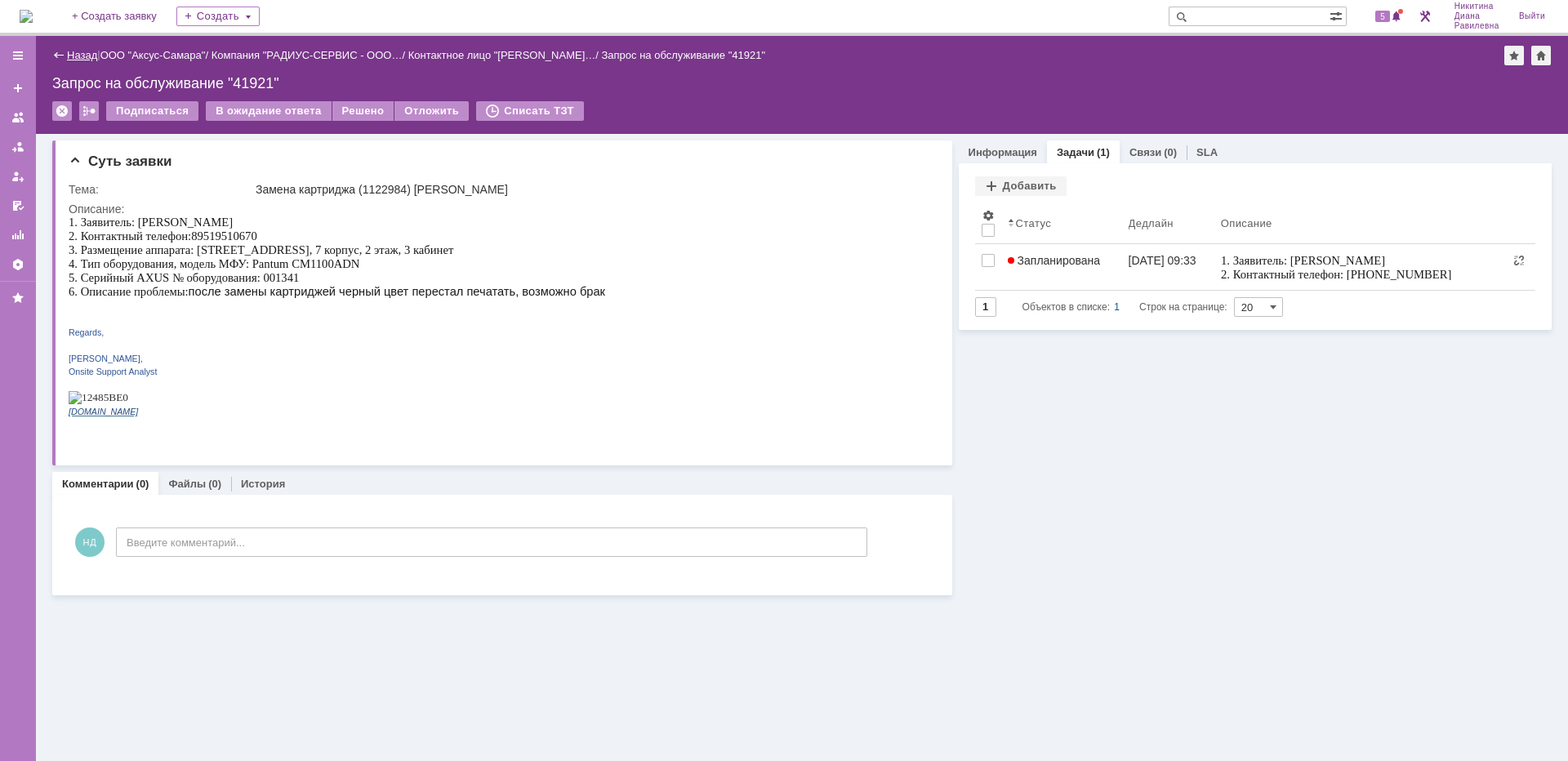
click at [83, 52] on link "Назад" at bounding box center [81, 55] width 31 height 12
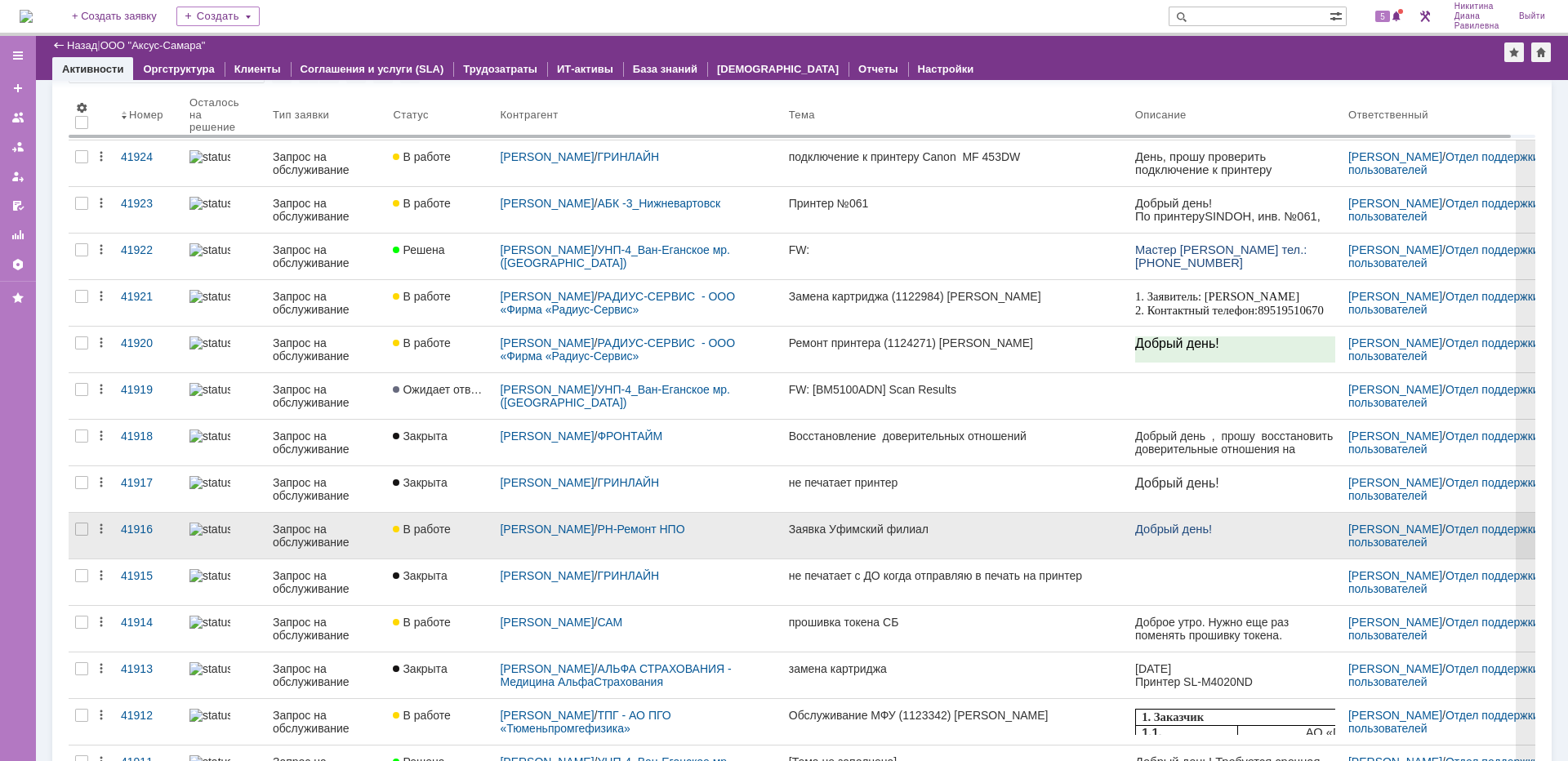
click at [344, 544] on div "Запрос на обслуживание" at bounding box center [327, 536] width 107 height 26
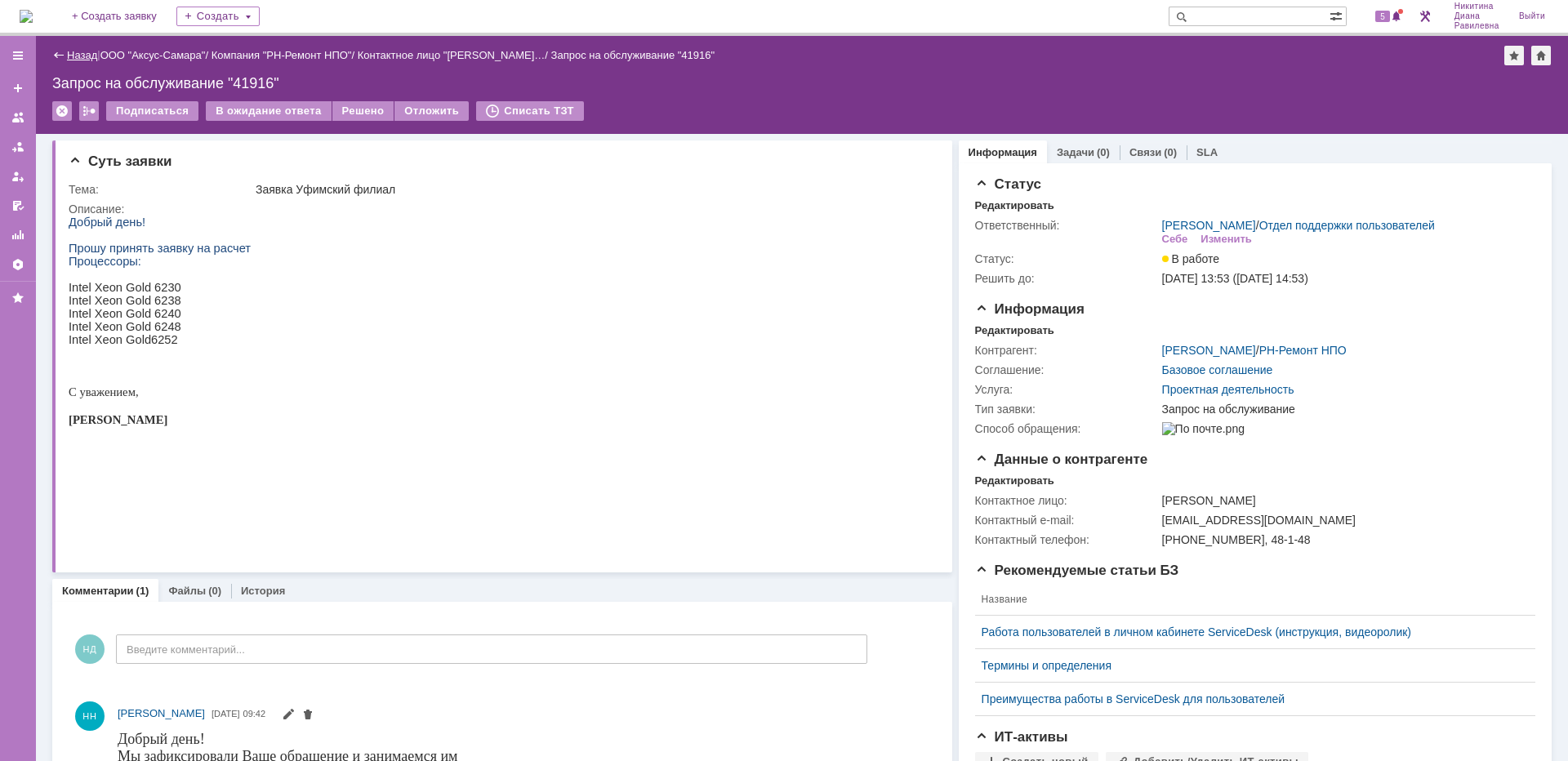
click at [74, 56] on link "Назад" at bounding box center [81, 55] width 31 height 12
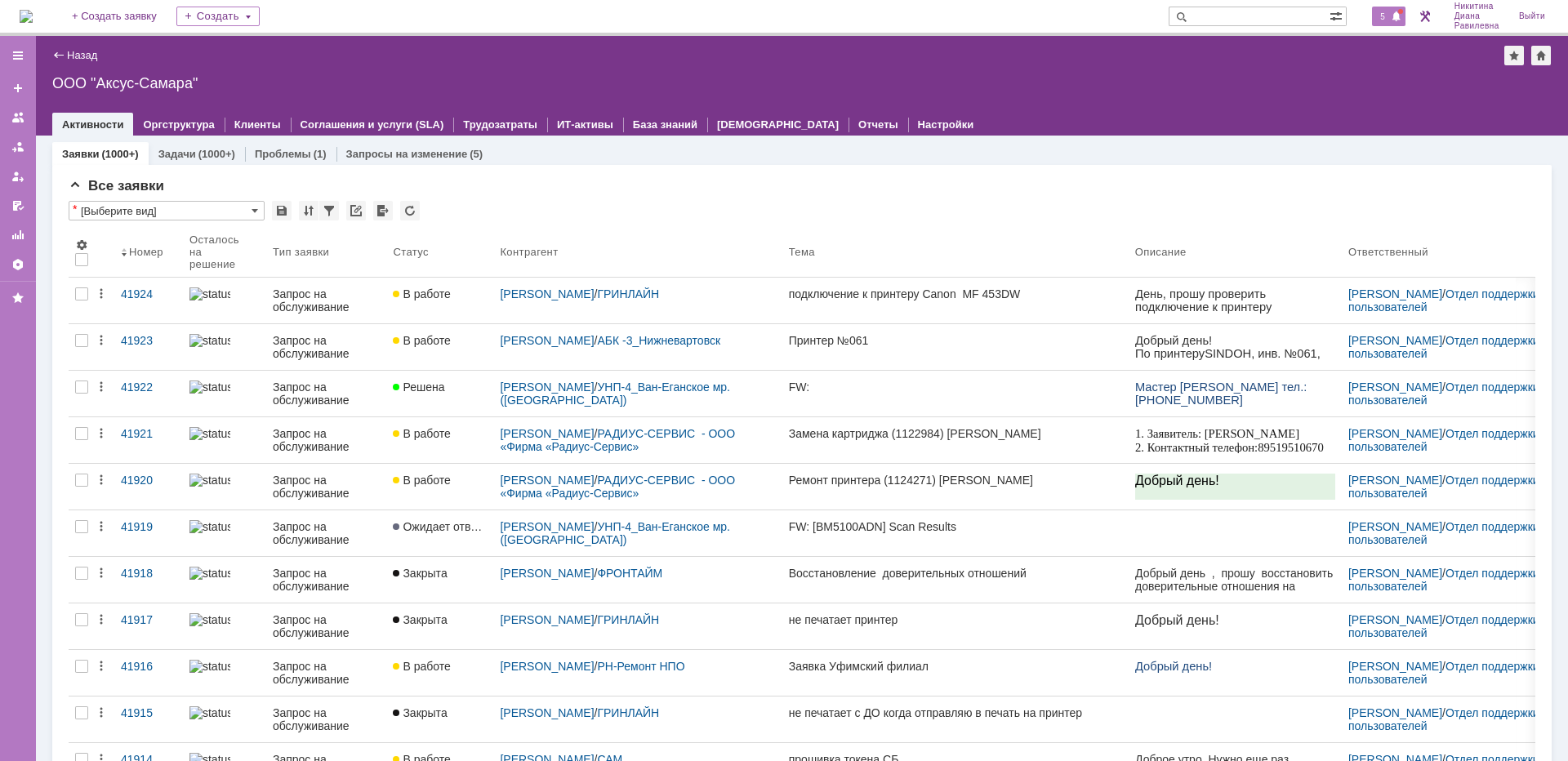
click at [1393, 9] on div "5" at bounding box center [1388, 16] width 33 height 19
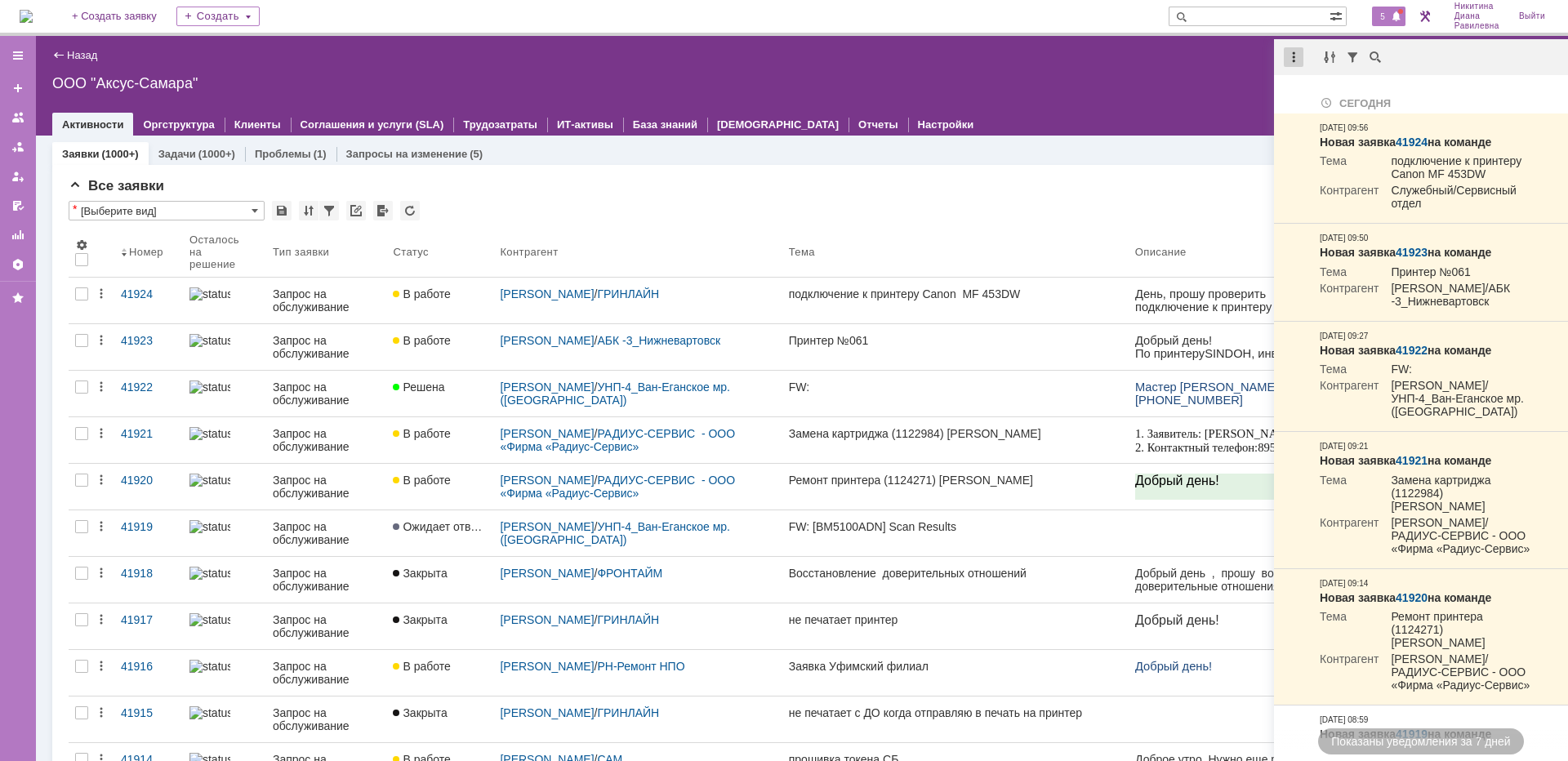
click at [1296, 58] on div at bounding box center [1293, 56] width 19 height 19
click at [1338, 94] on div "Отметить уведомления прочитанными" at bounding box center [1406, 99] width 218 height 11
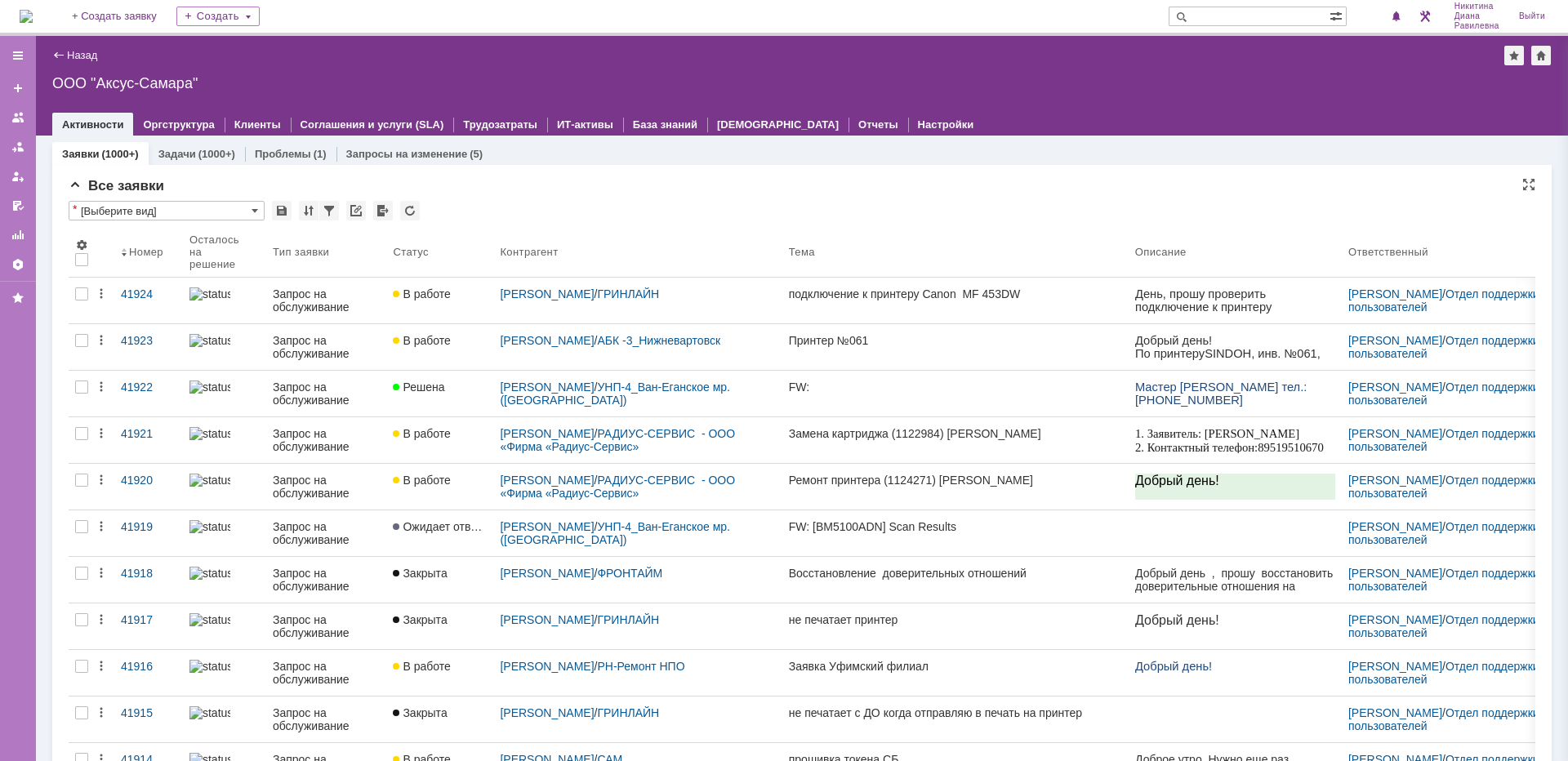
click at [828, 182] on div "Все заявки" at bounding box center [802, 186] width 1467 height 17
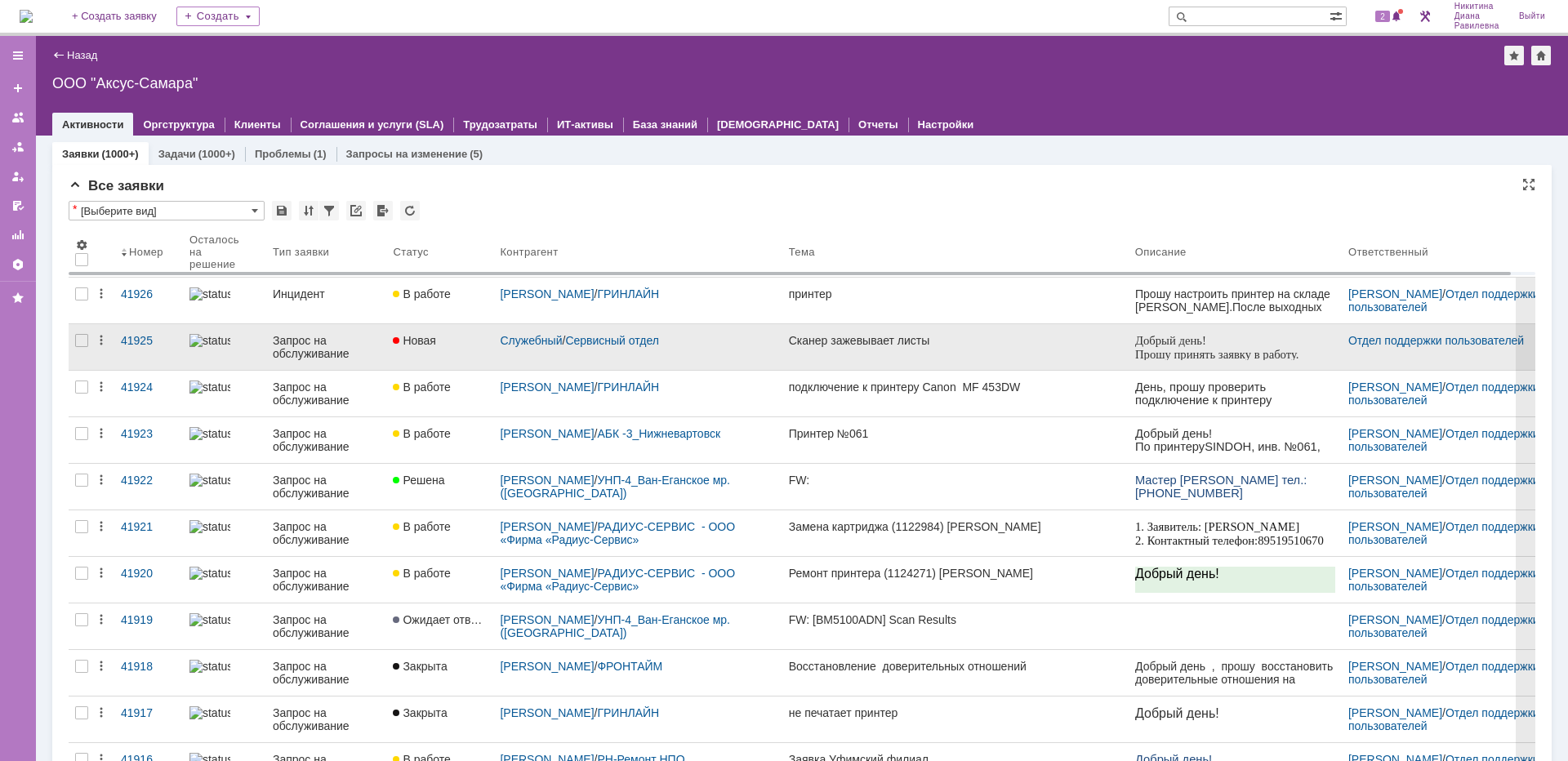
click at [319, 351] on div "Запрос на обслуживание" at bounding box center [327, 347] width 107 height 26
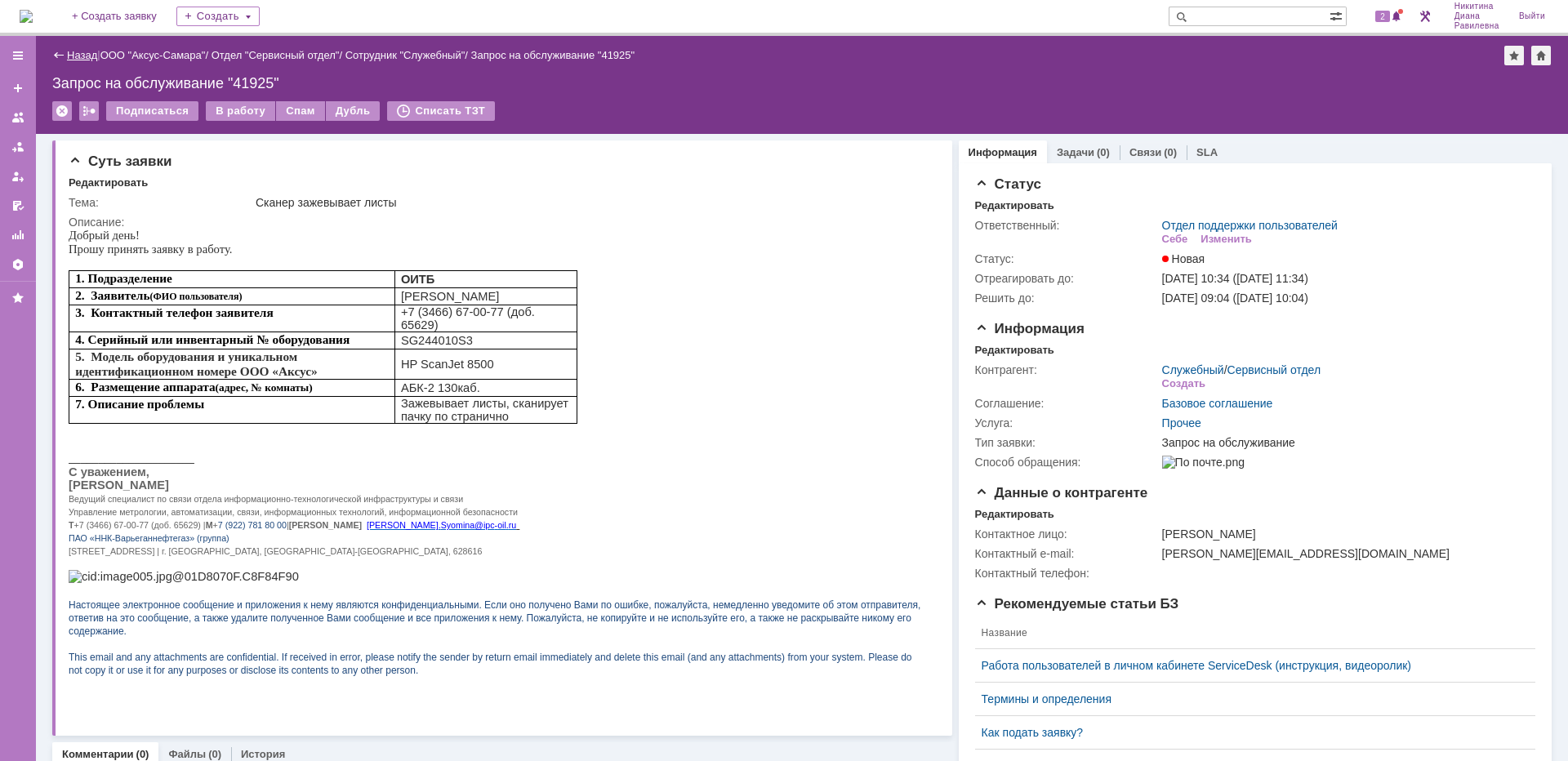
click at [87, 58] on link "Назад" at bounding box center [81, 55] width 31 height 12
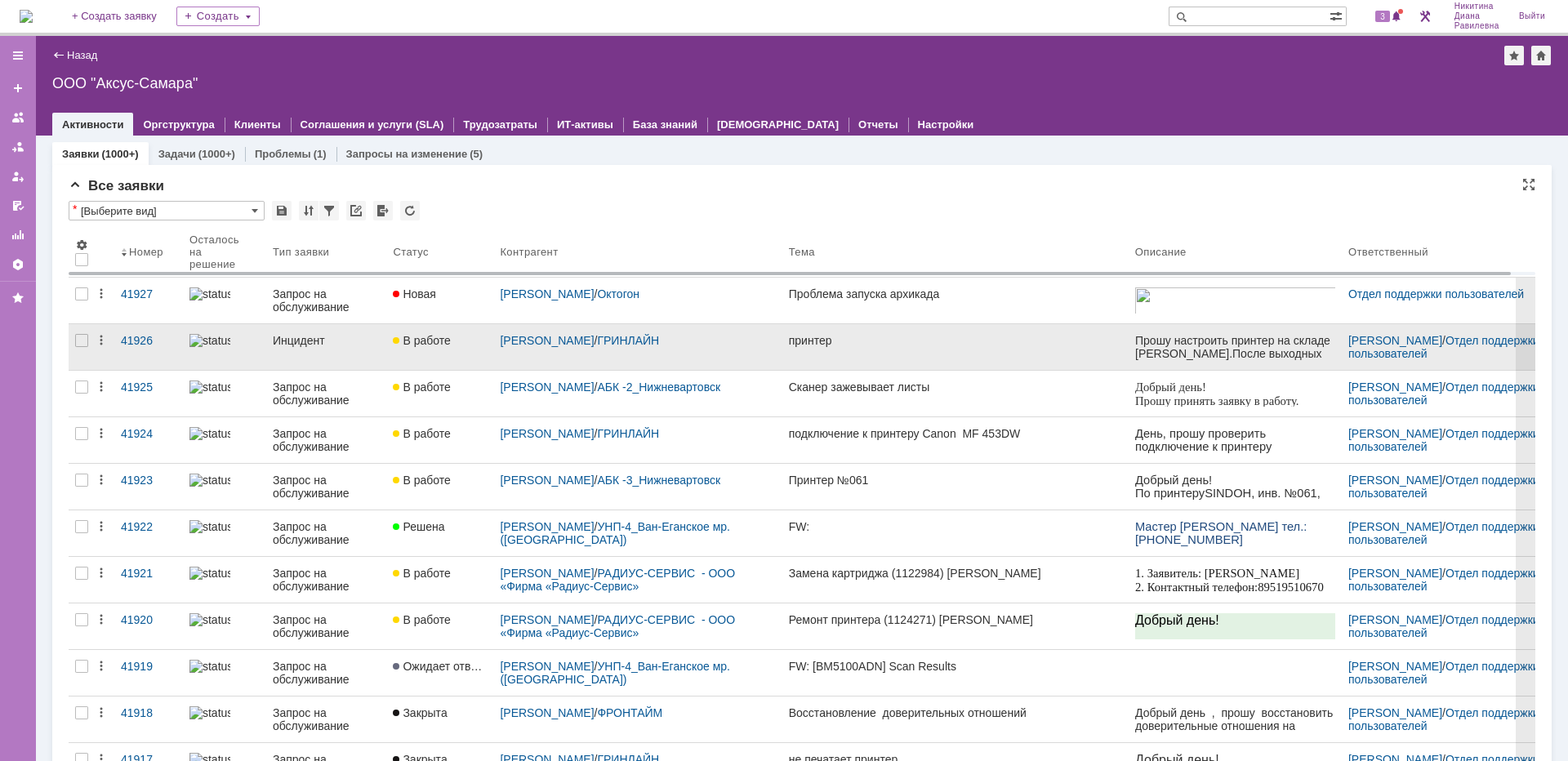
click at [320, 340] on div "Инцидент" at bounding box center [327, 341] width 107 height 13
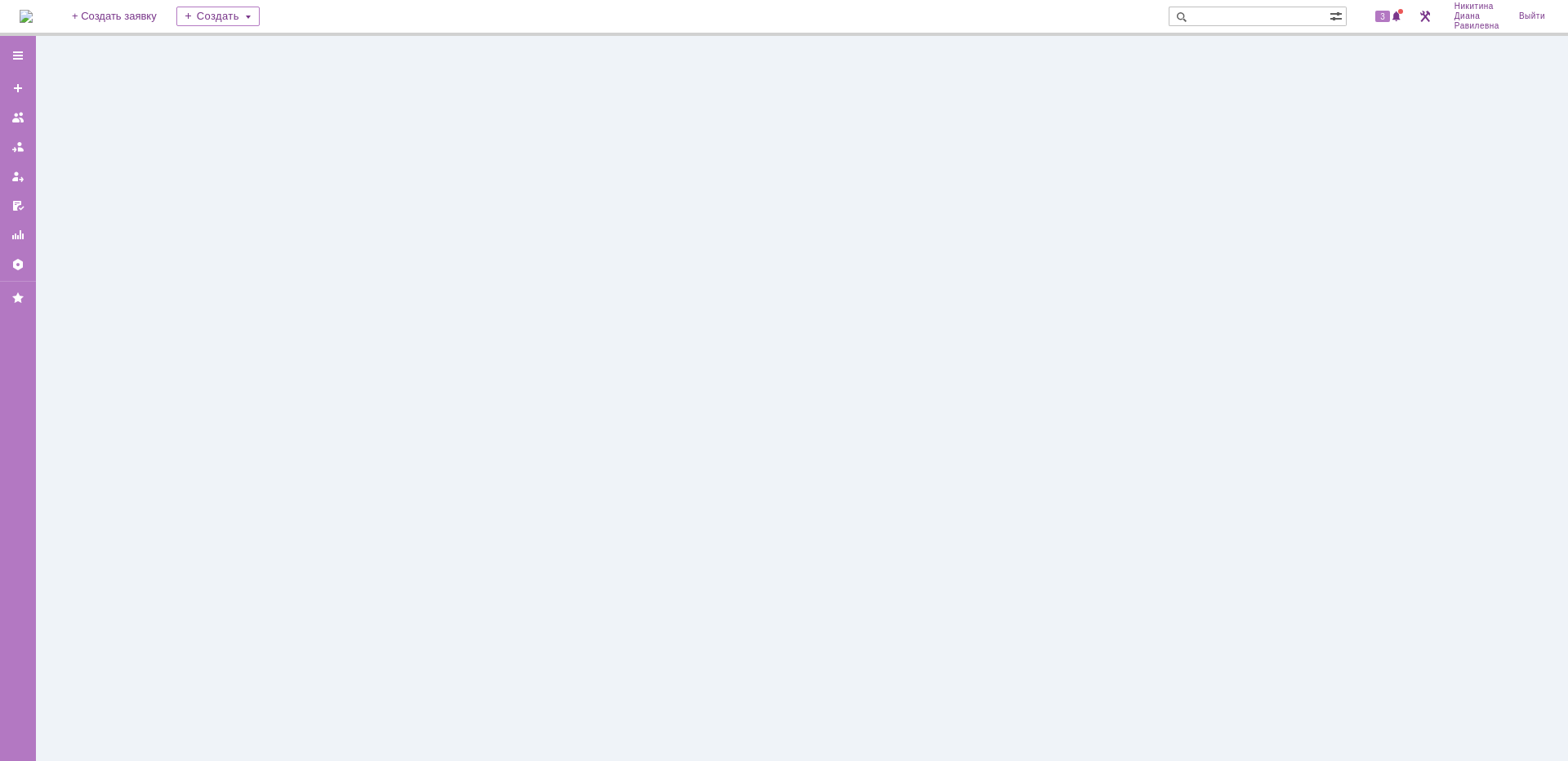
click at [320, 340] on div at bounding box center [802, 399] width 1532 height 726
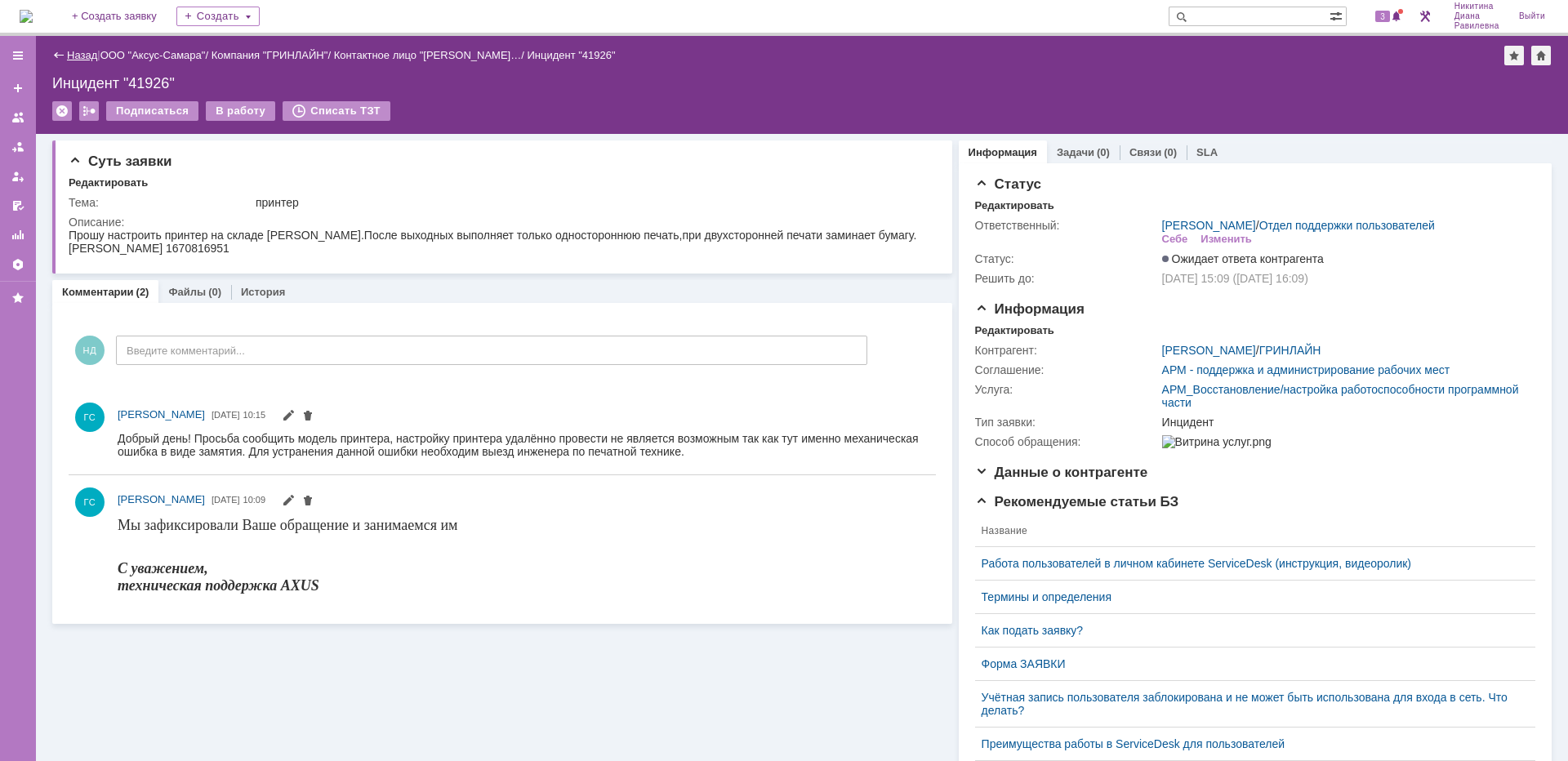
click at [73, 50] on link "Назад" at bounding box center [81, 55] width 31 height 12
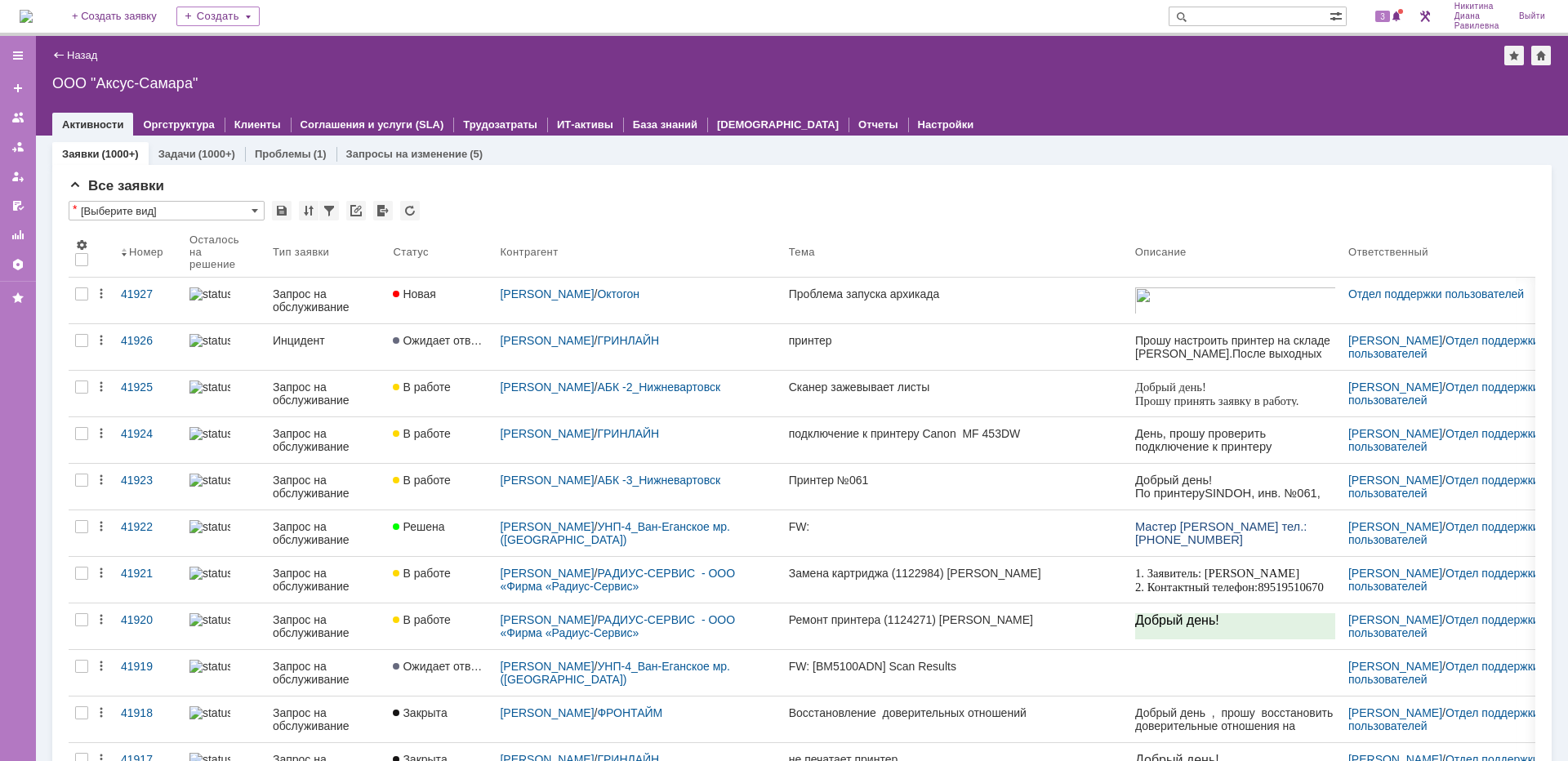
click at [1241, 16] on input "text" at bounding box center [1250, 16] width 161 height 19
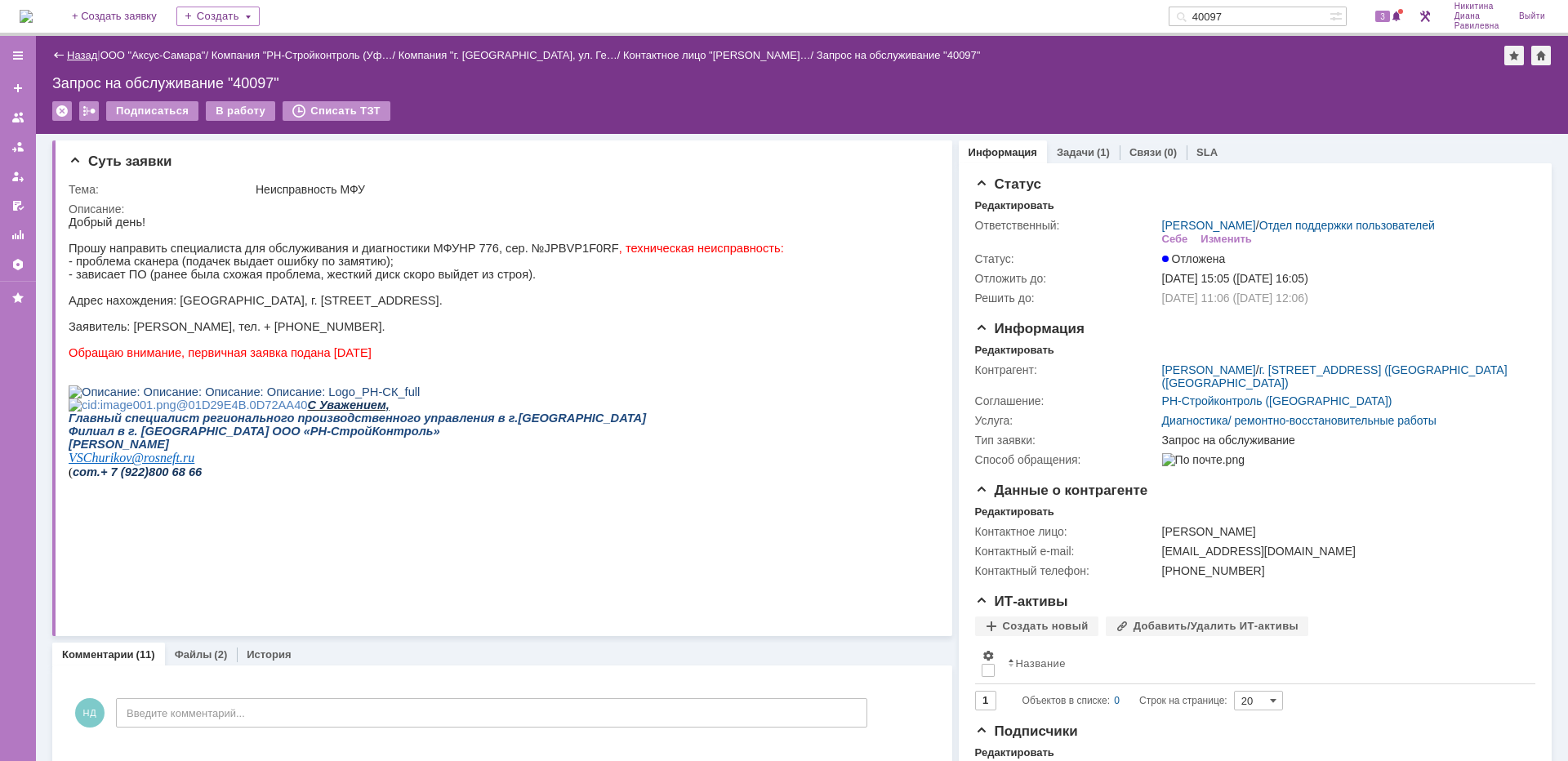
click at [86, 59] on link "Назад" at bounding box center [81, 55] width 31 height 12
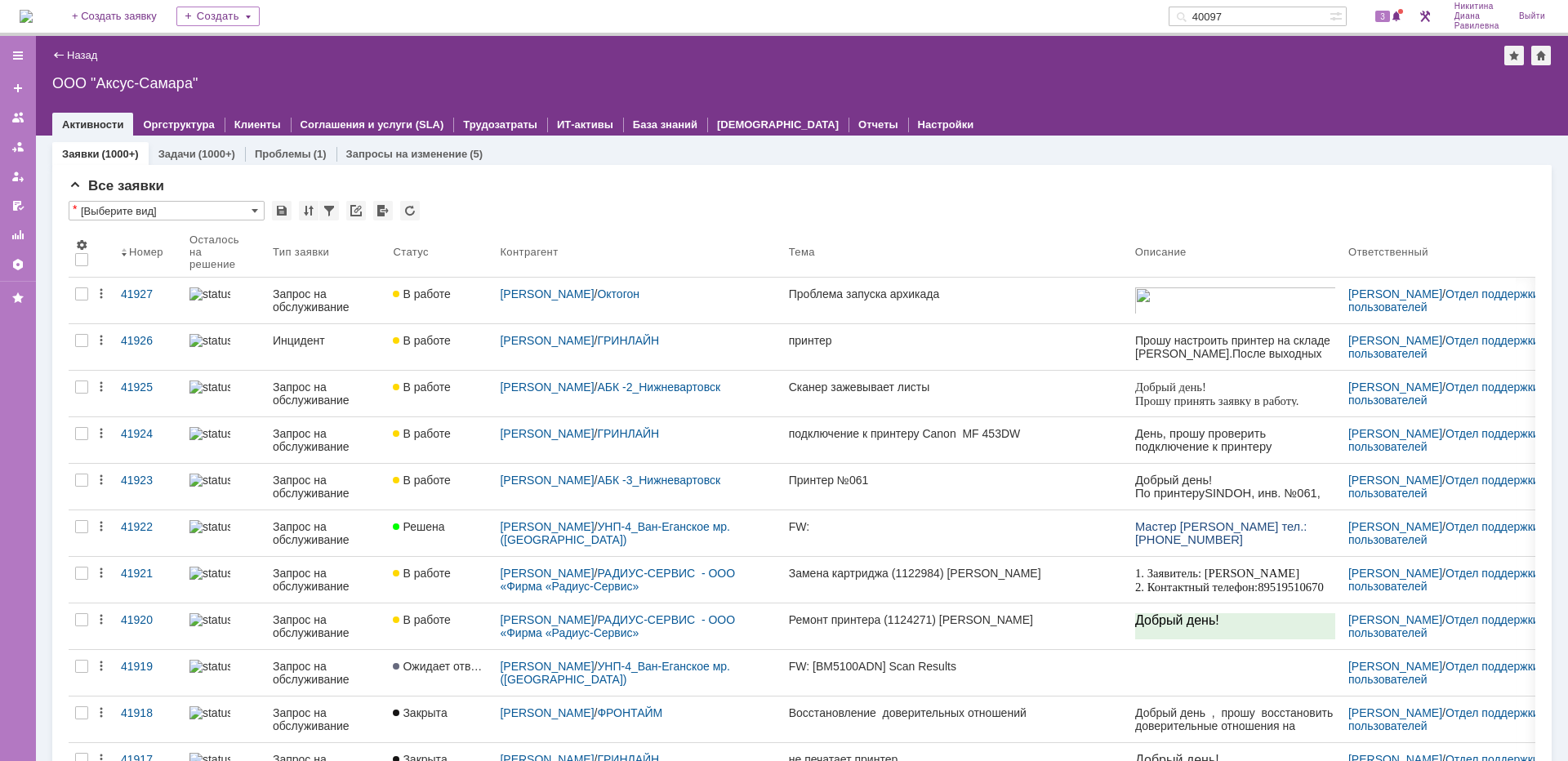
click at [1259, 15] on input "40097" at bounding box center [1250, 16] width 161 height 19
type input "40581"
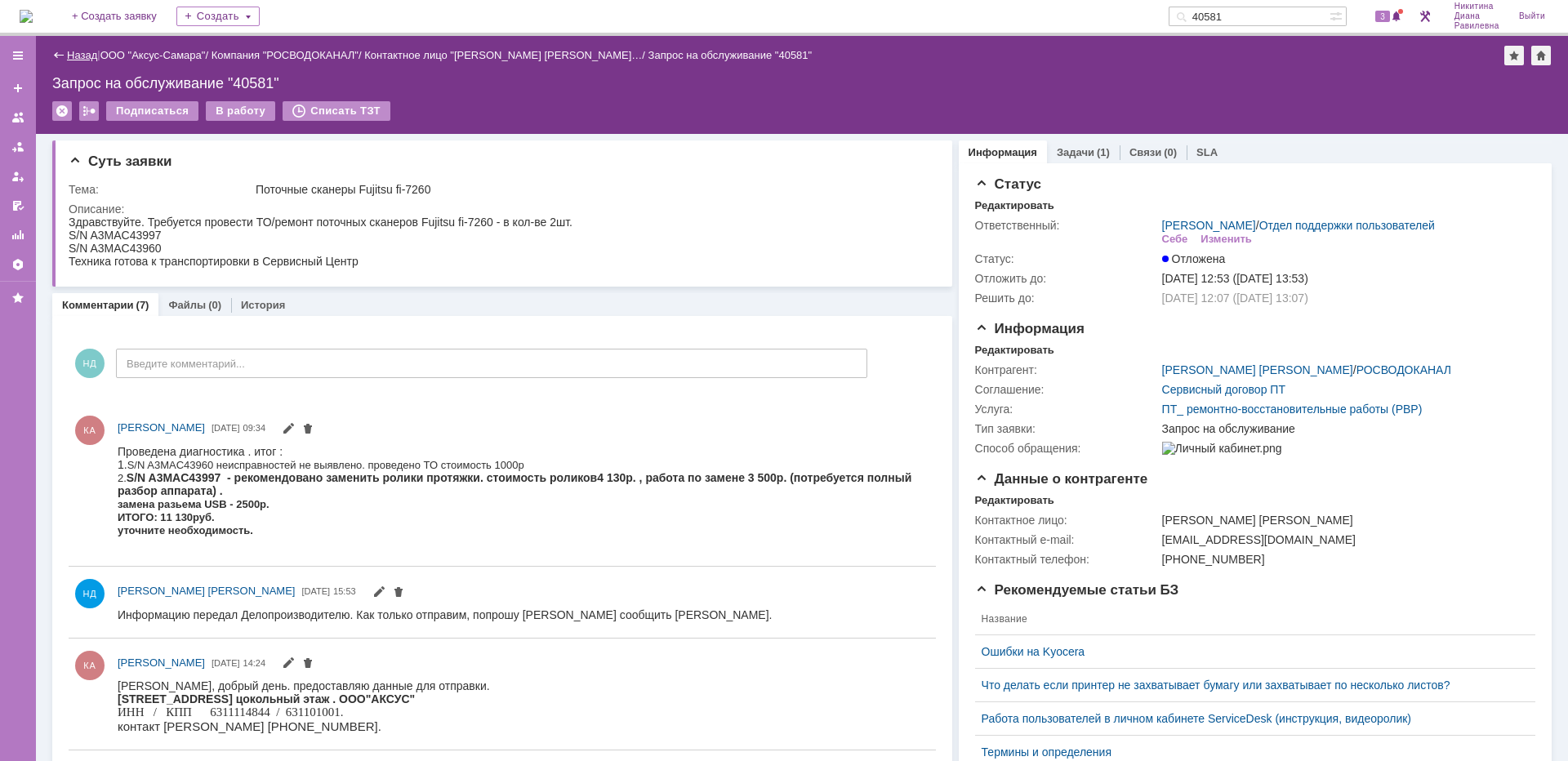
click at [82, 57] on link "Назад" at bounding box center [81, 55] width 31 height 12
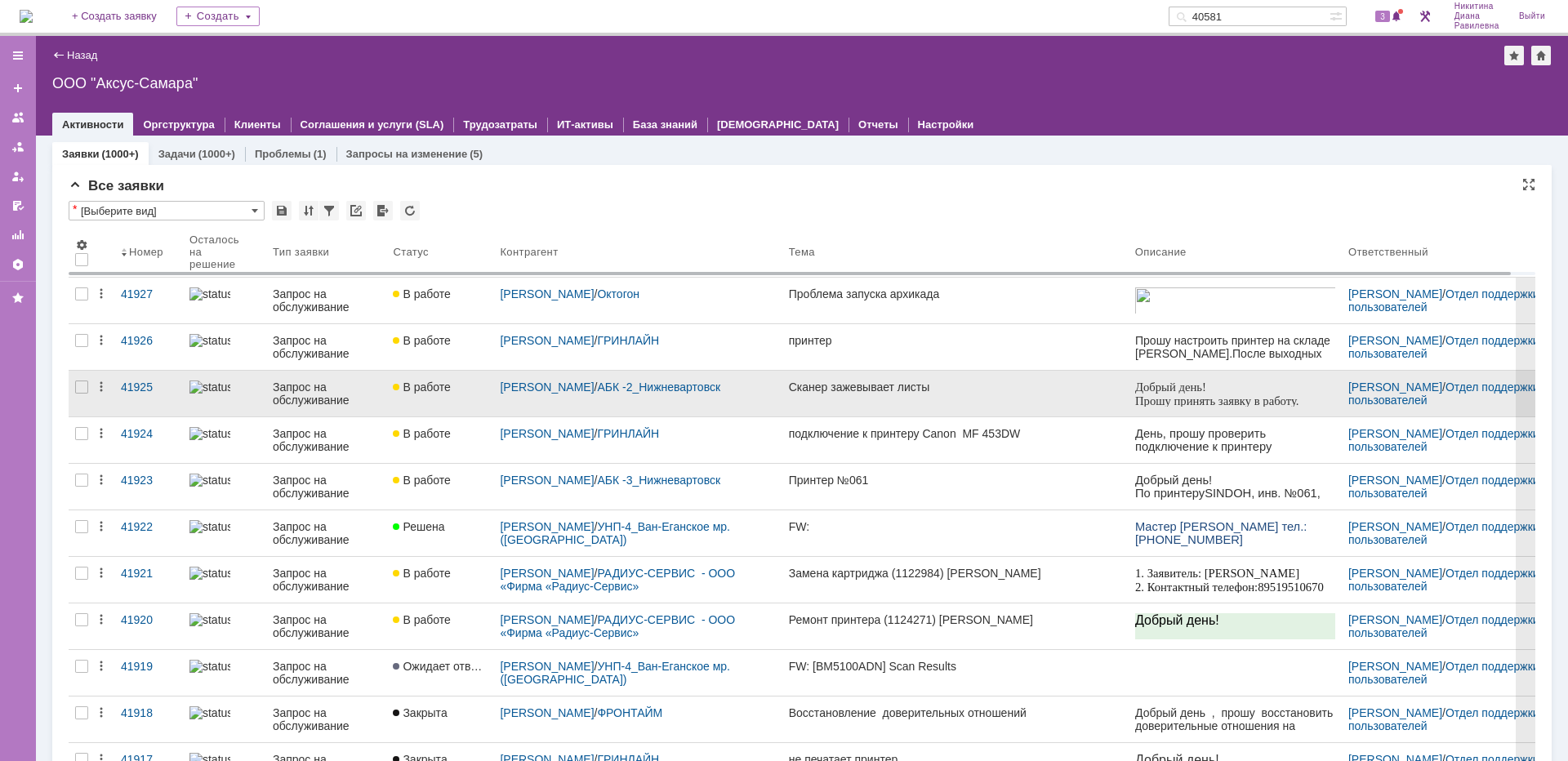
click at [349, 400] on div "Запрос на обслуживание" at bounding box center [327, 393] width 107 height 26
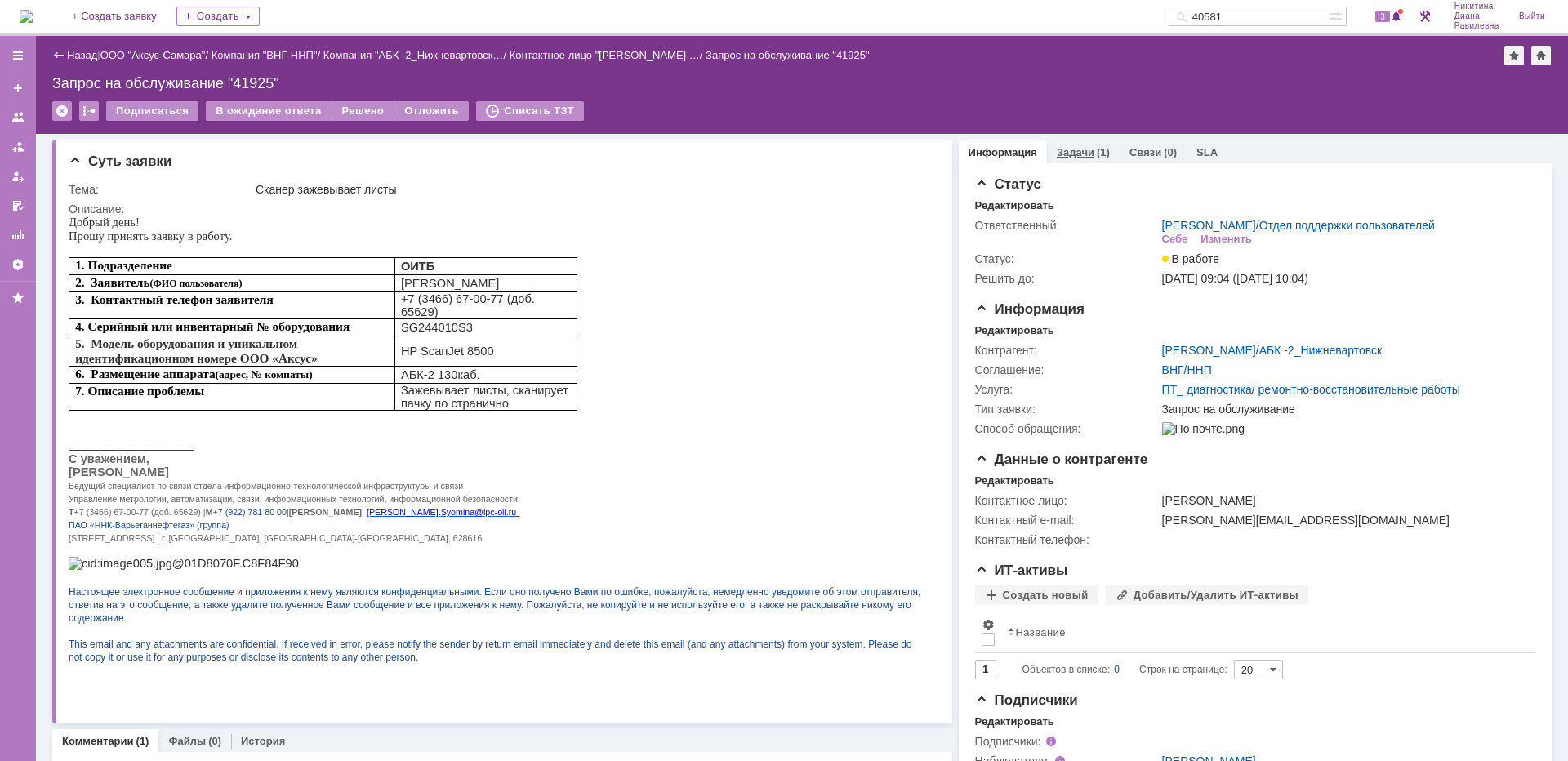
click at [1078, 152] on link "Задачи" at bounding box center [1076, 152] width 38 height 12
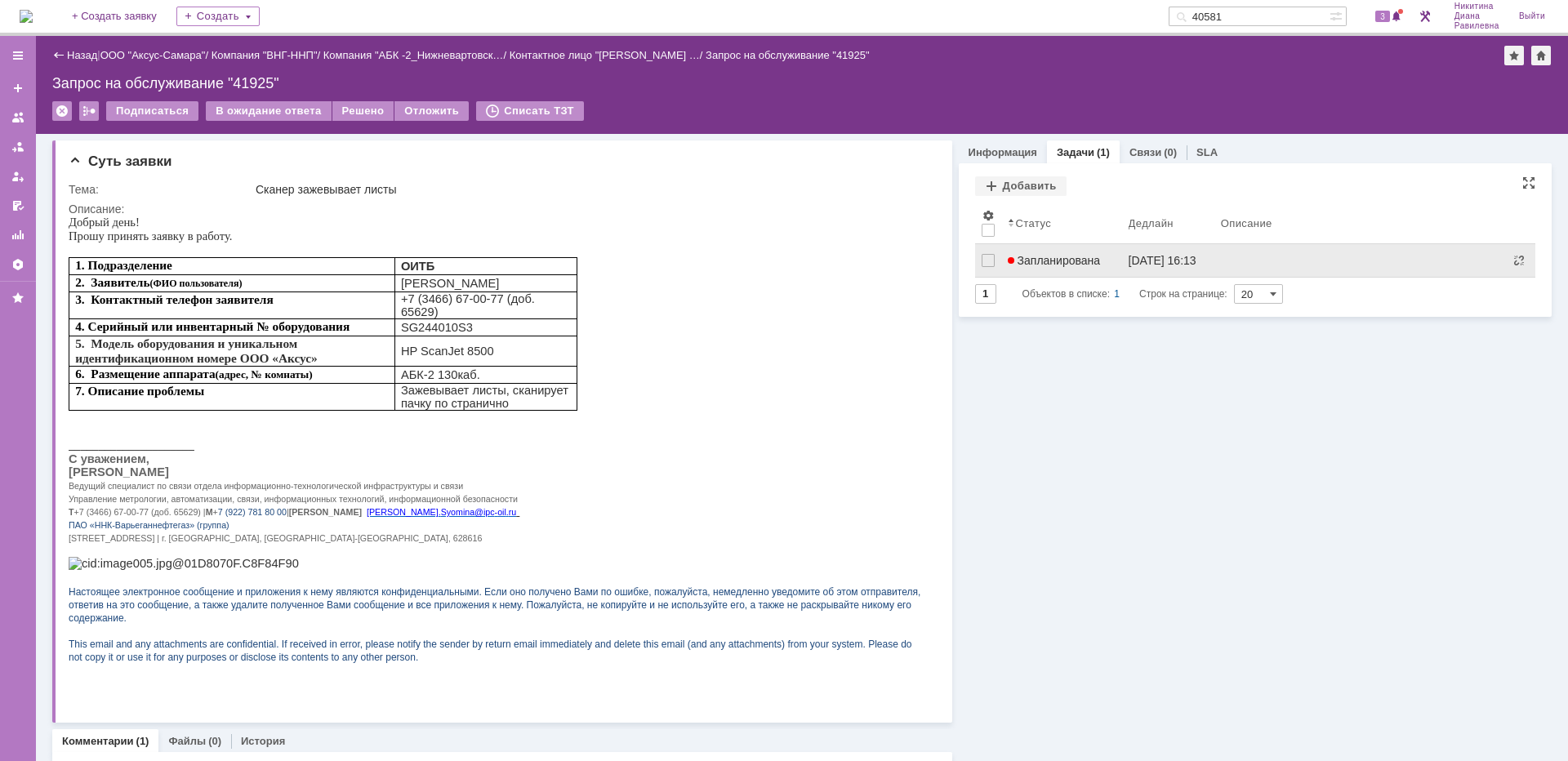
click at [1051, 266] on span "Запланирована" at bounding box center [1054, 260] width 93 height 13
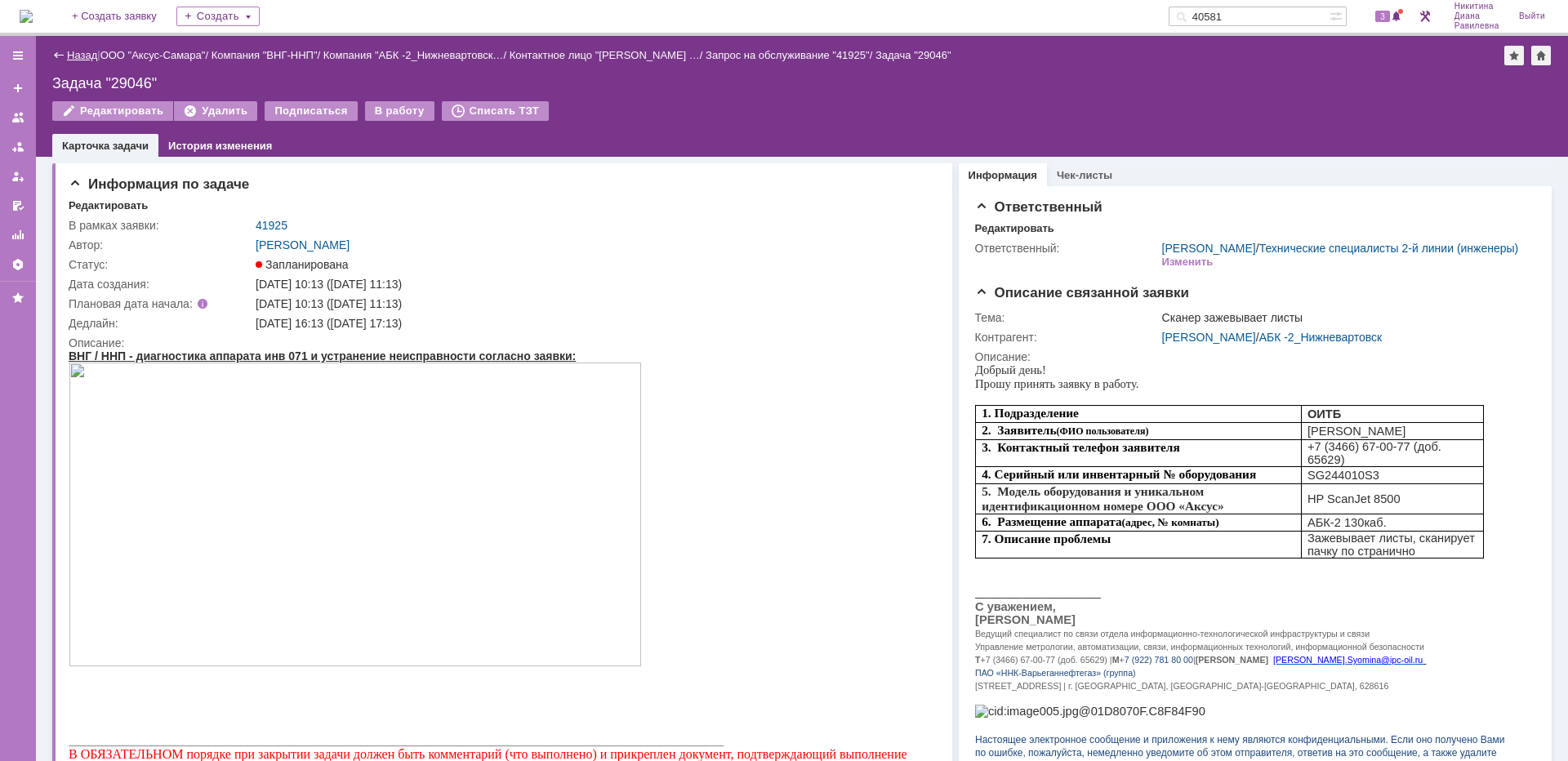
click at [91, 50] on link "Назад" at bounding box center [81, 55] width 31 height 12
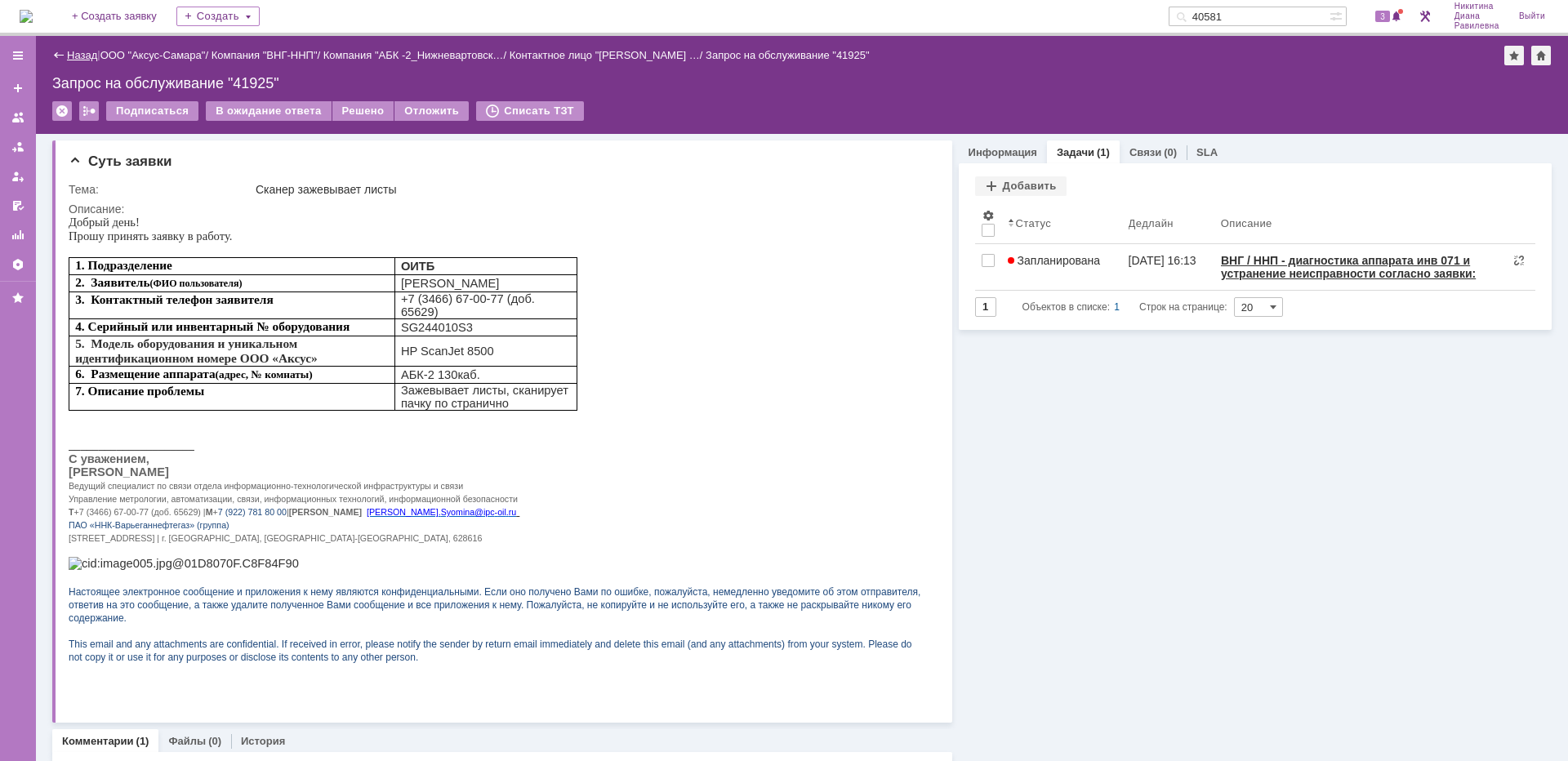
click at [84, 52] on link "Назад" at bounding box center [81, 55] width 31 height 12
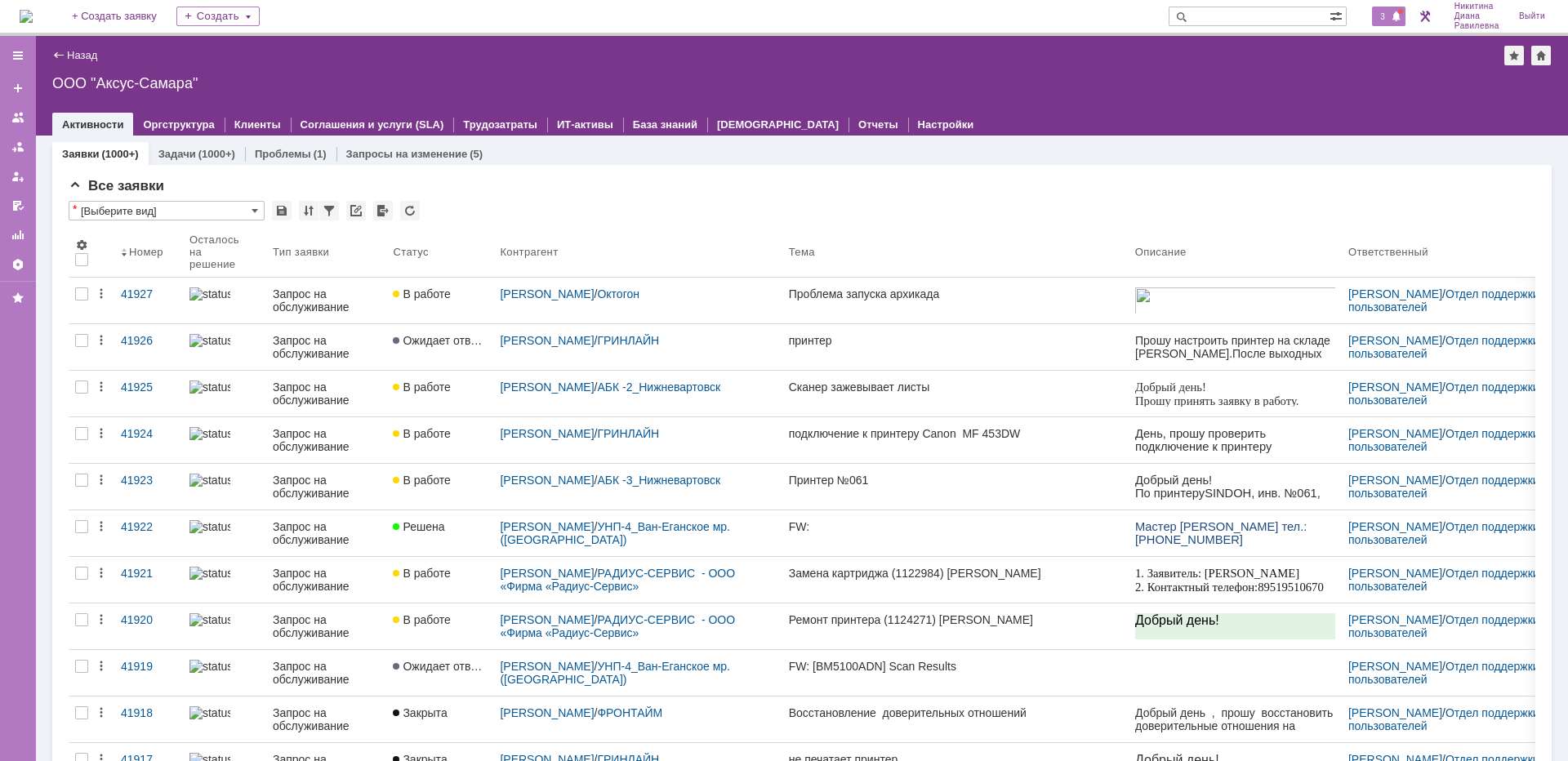
click at [1378, 19] on span "3" at bounding box center [1383, 16] width 15 height 11
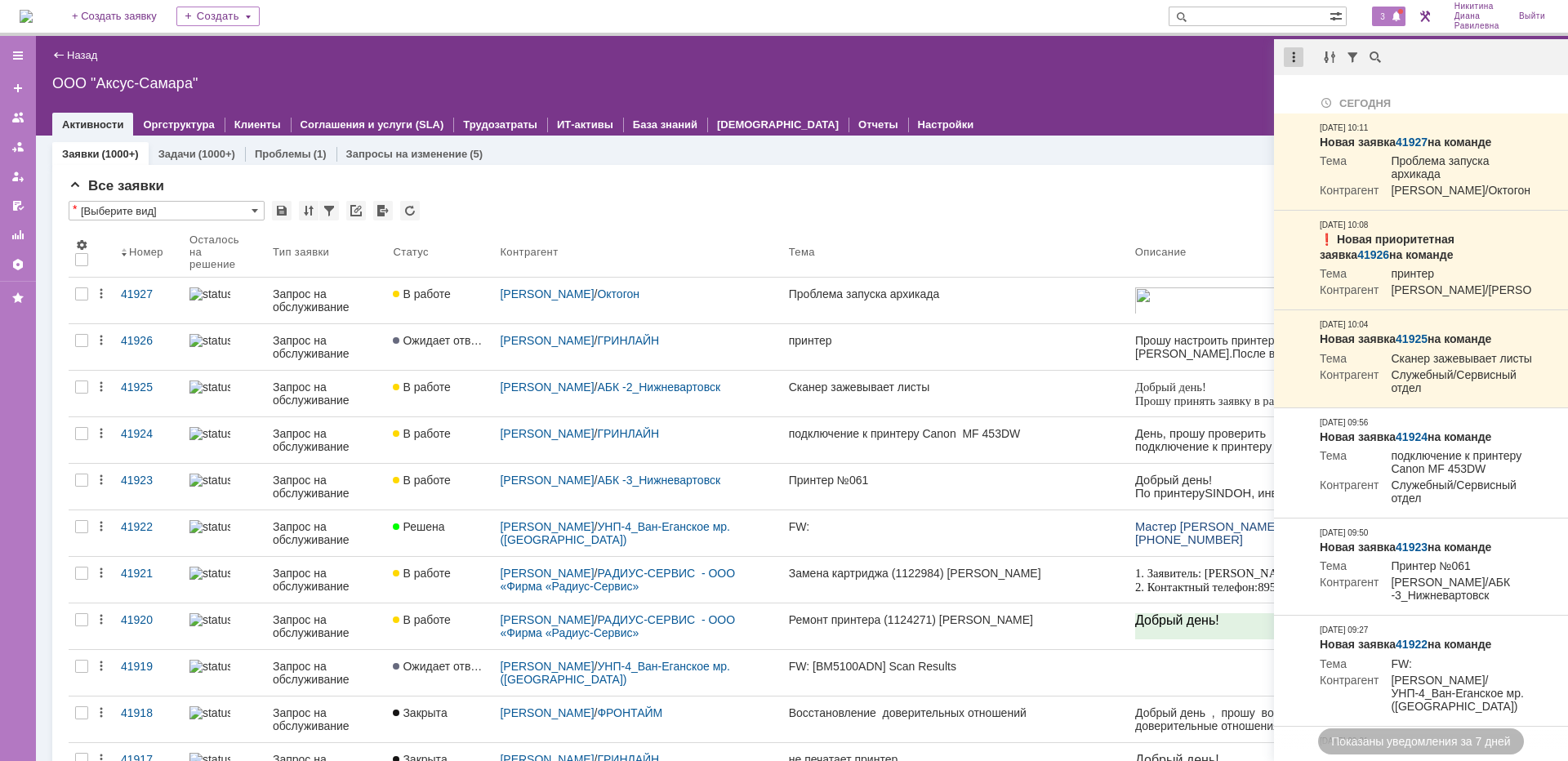
click at [1299, 55] on div at bounding box center [1293, 56] width 19 height 19
click at [1296, 89] on div "Отметить уведомления прочитанными" at bounding box center [1407, 99] width 239 height 24
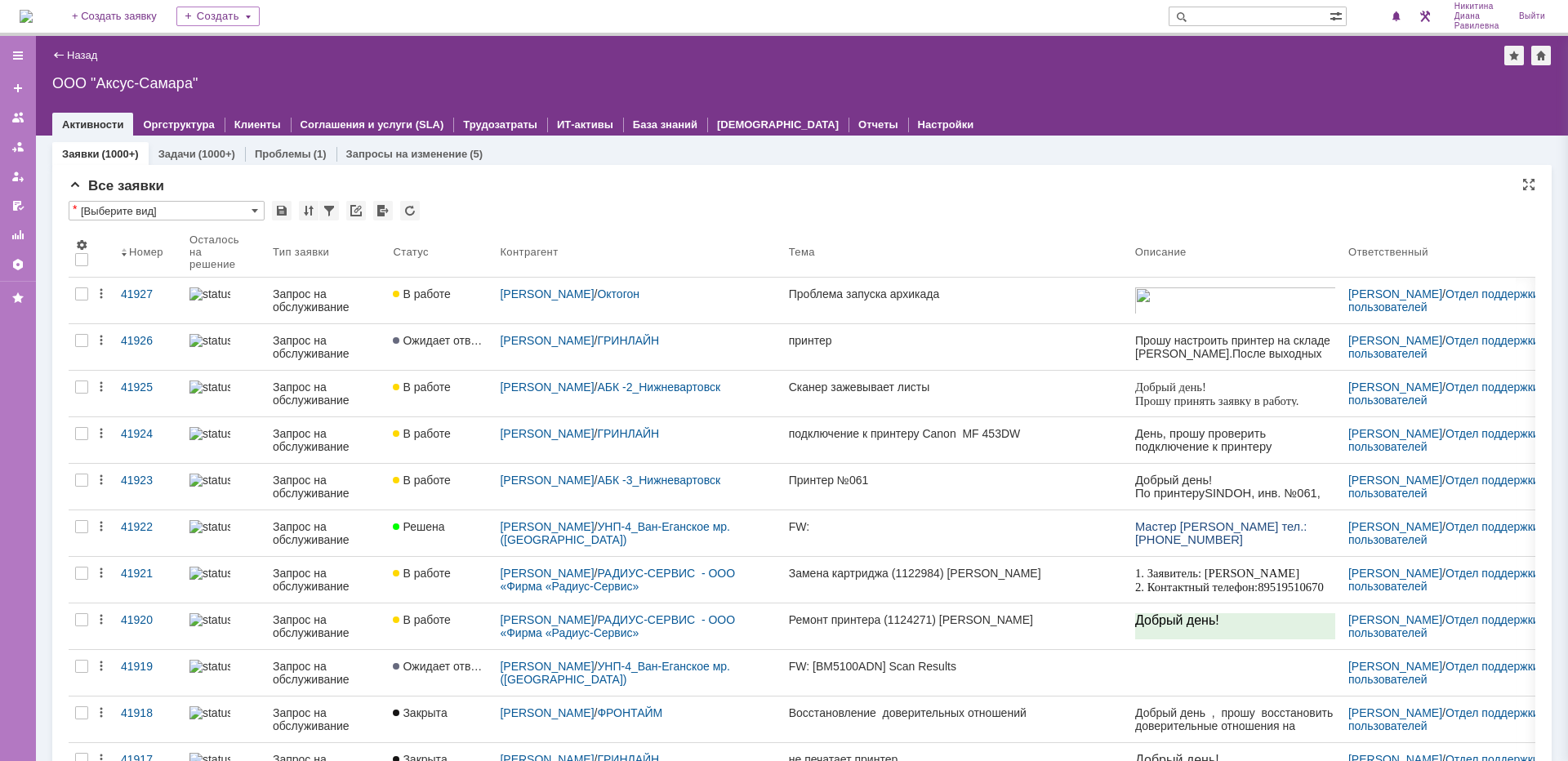
click at [998, 182] on div "Все заявки" at bounding box center [802, 186] width 1467 height 17
click at [1251, 13] on input "text" at bounding box center [1250, 16] width 161 height 19
type input "41616"
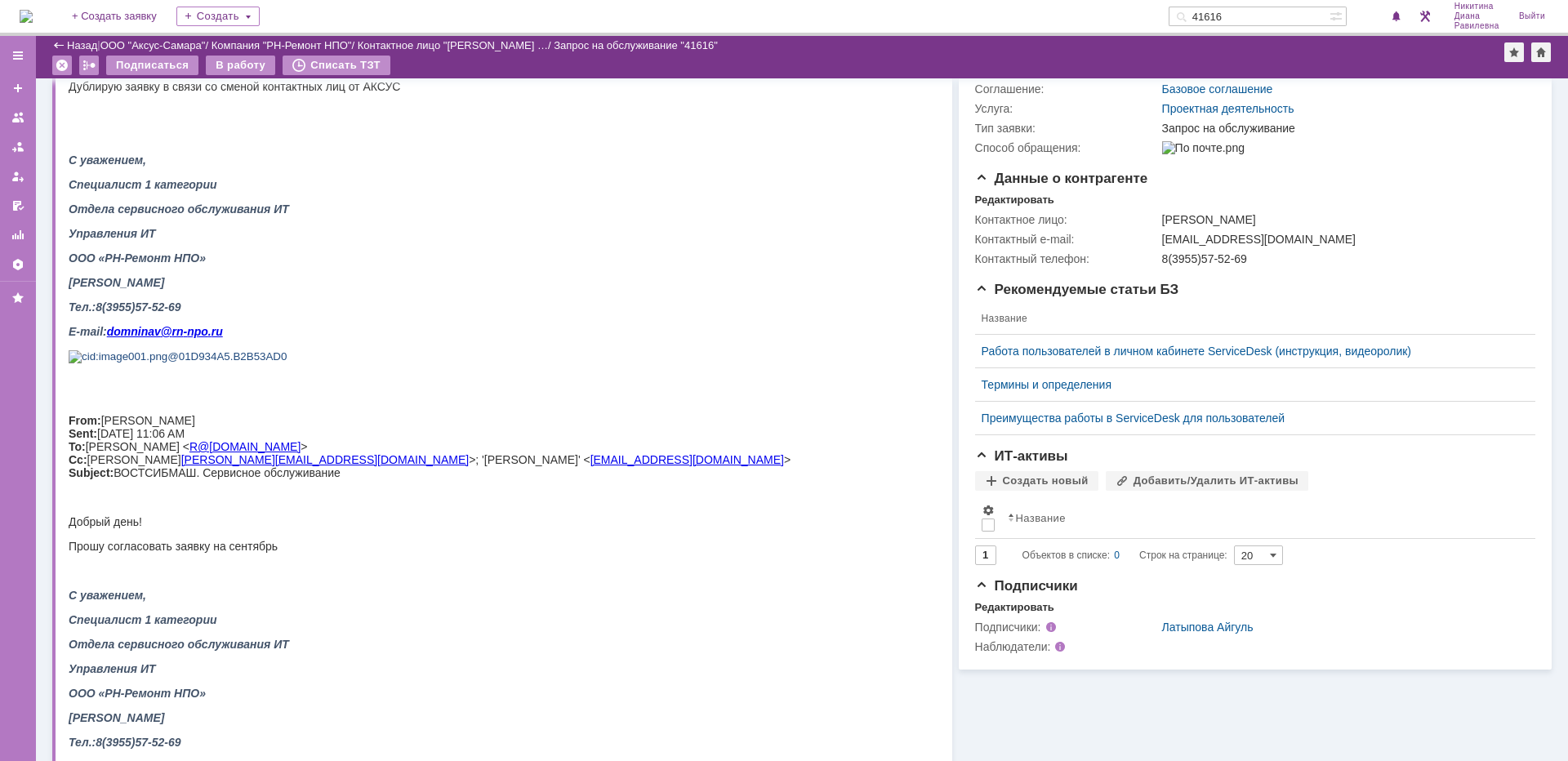
scroll to position [155, 0]
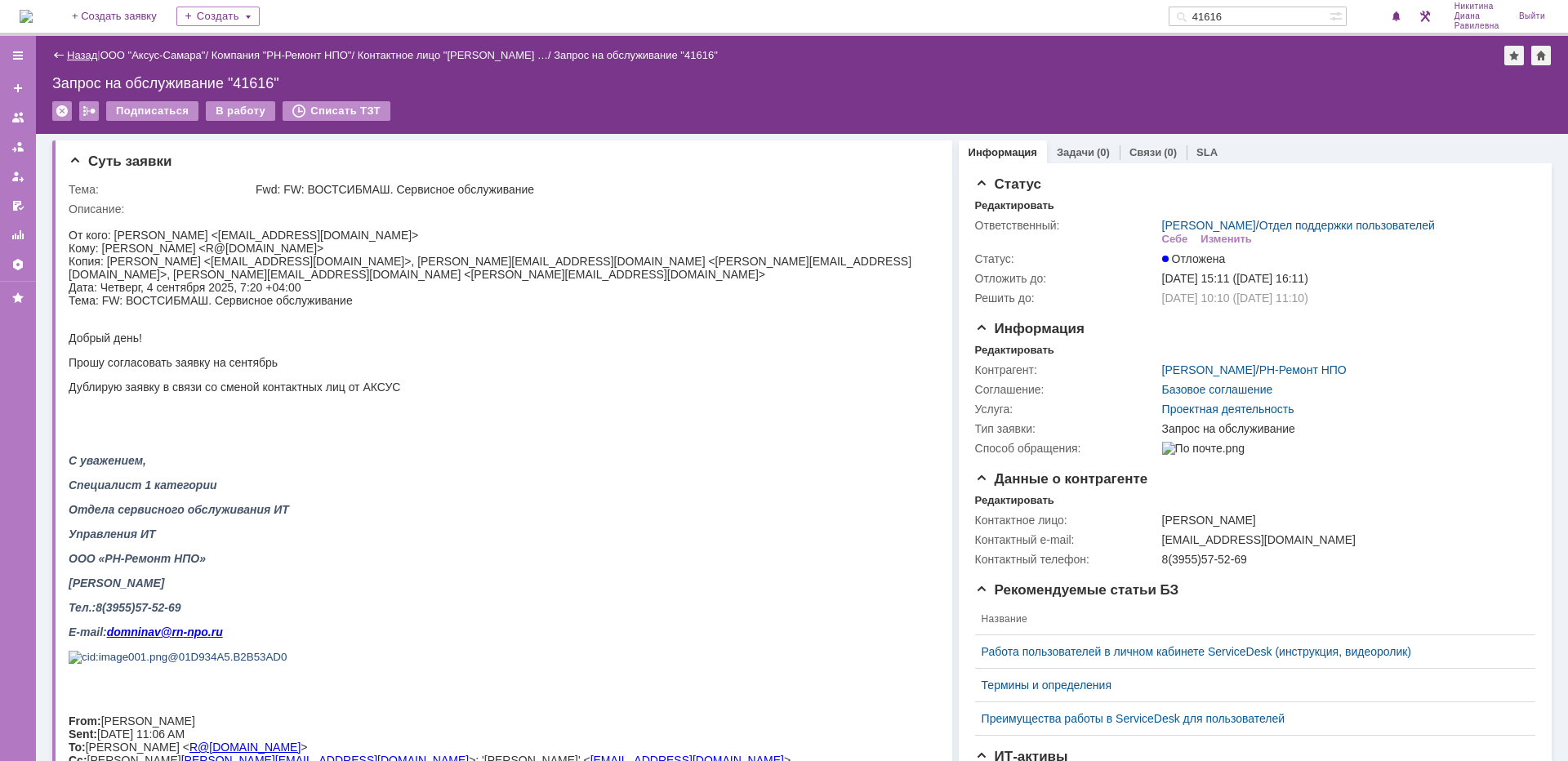
click at [93, 54] on link "Назад" at bounding box center [81, 55] width 31 height 12
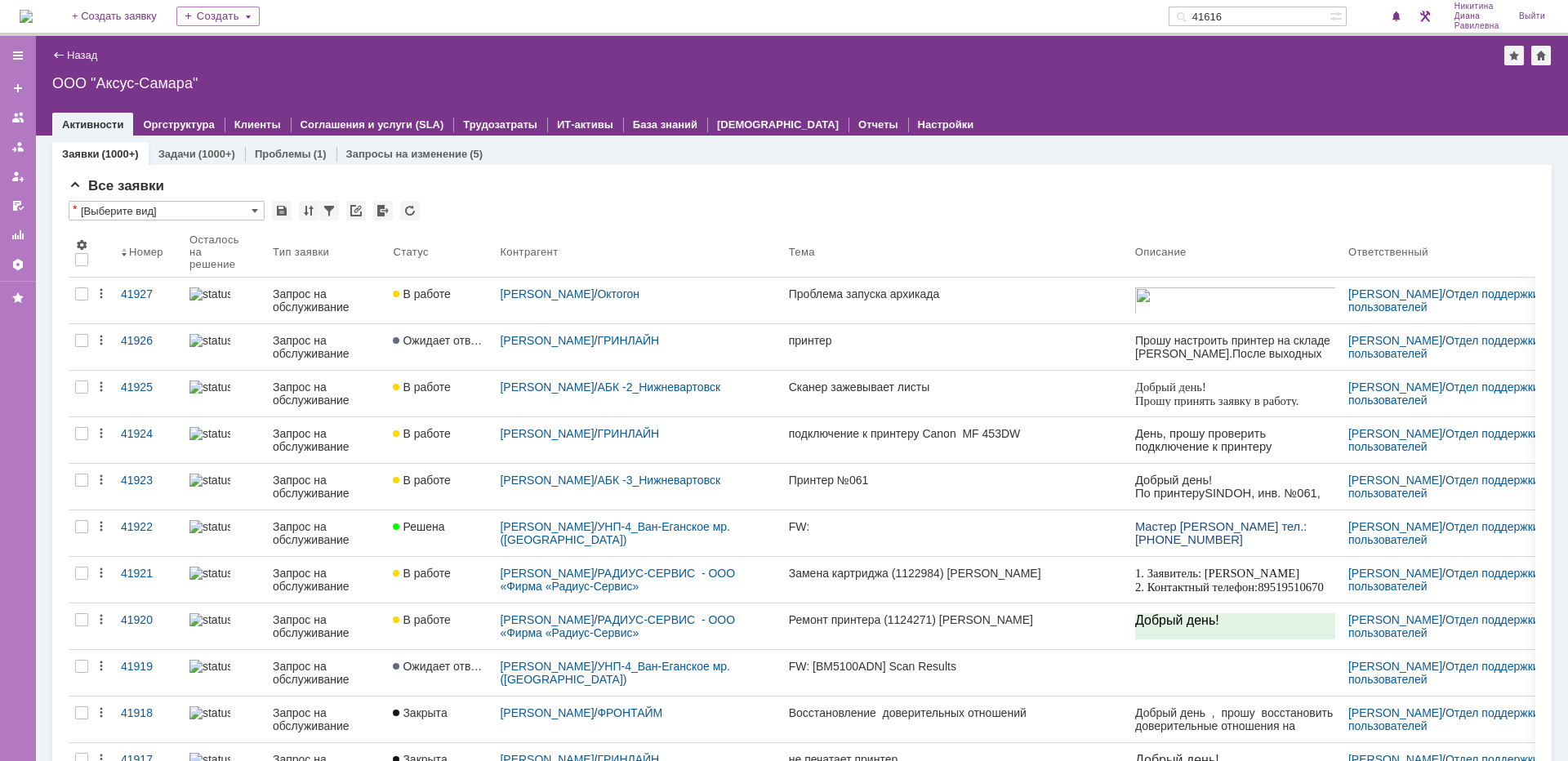
click at [1249, 15] on input "41616" at bounding box center [1250, 16] width 161 height 19
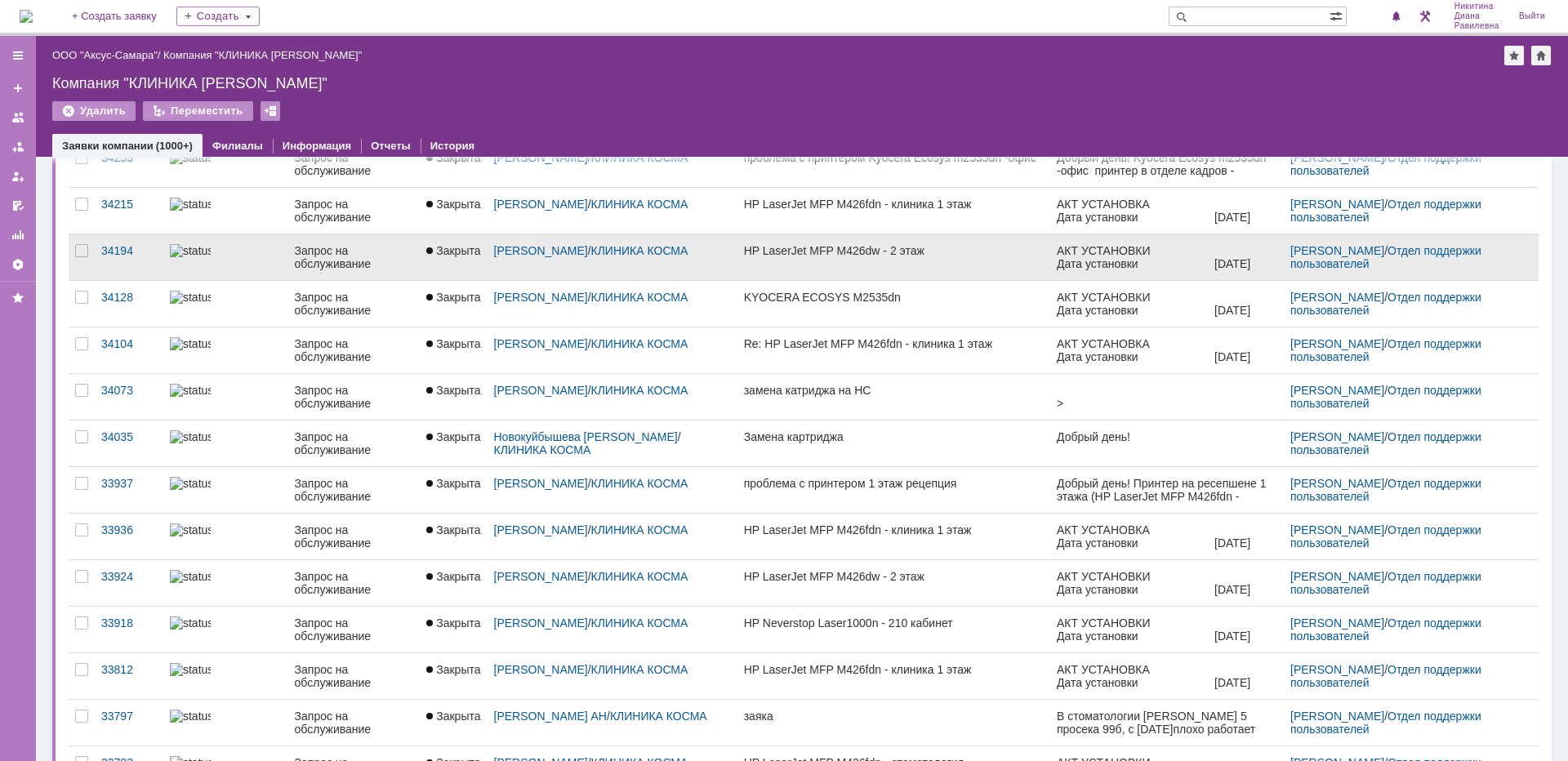
scroll to position [163, 0]
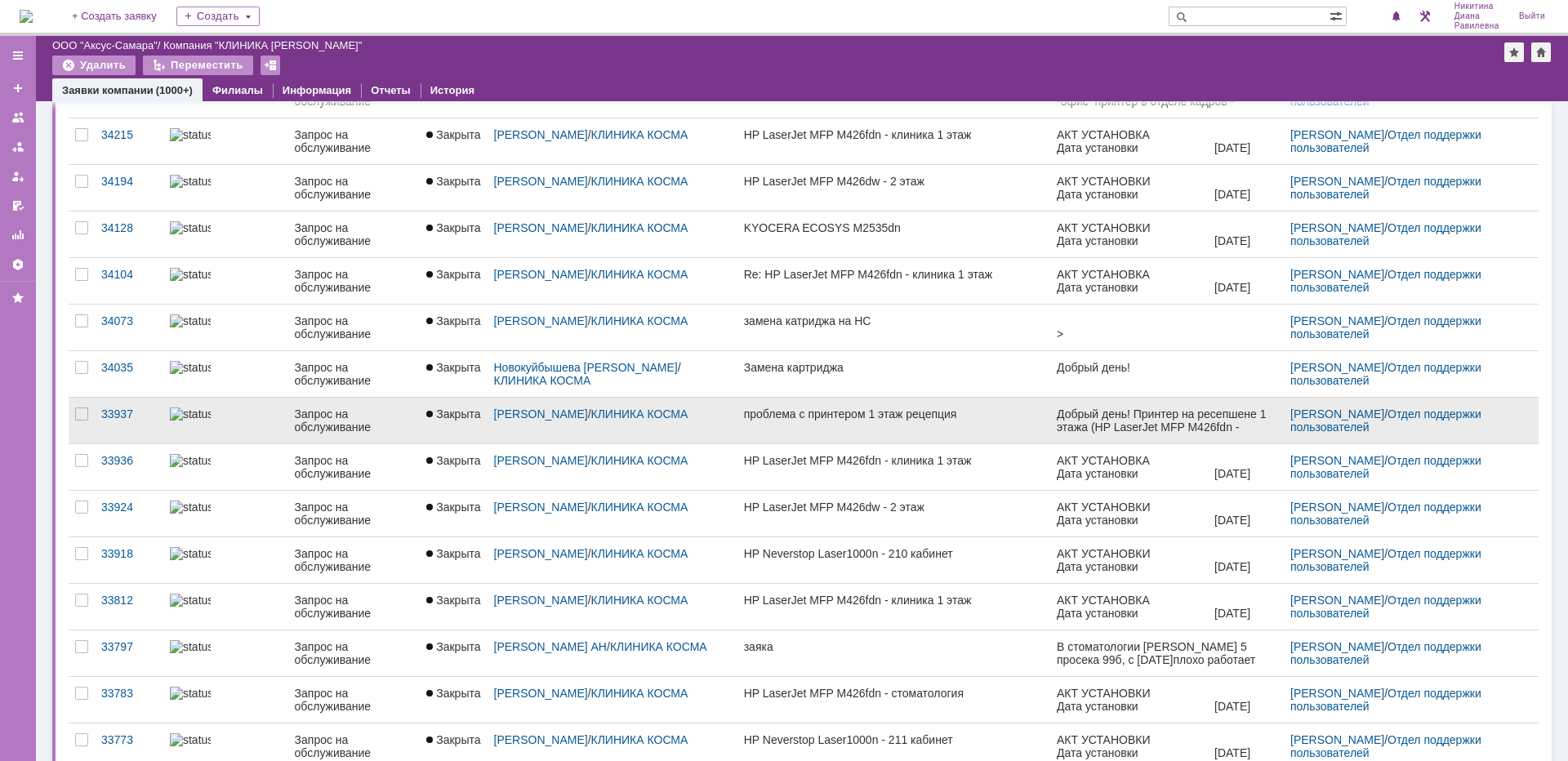
click at [326, 420] on div "Запрос на обслуживание" at bounding box center [355, 420] width 119 height 26
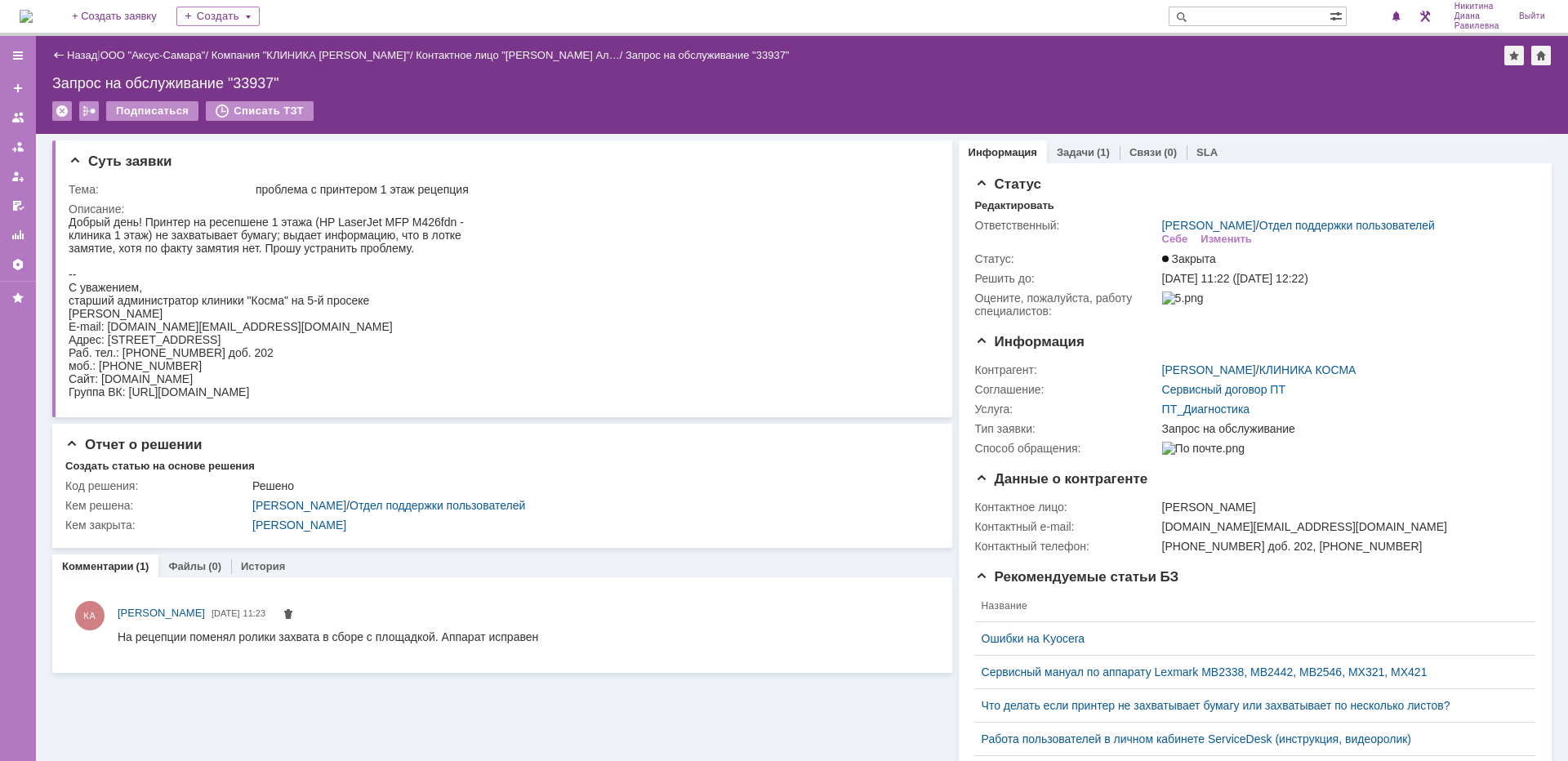
click at [75, 47] on div "Назад | ООО "Аксус-Самара" / Компания "КЛИНИКА [PERSON_NAME]" / Контактное лицо…" at bounding box center [802, 55] width 1500 height 19
click at [75, 58] on link "Назад" at bounding box center [81, 55] width 31 height 12
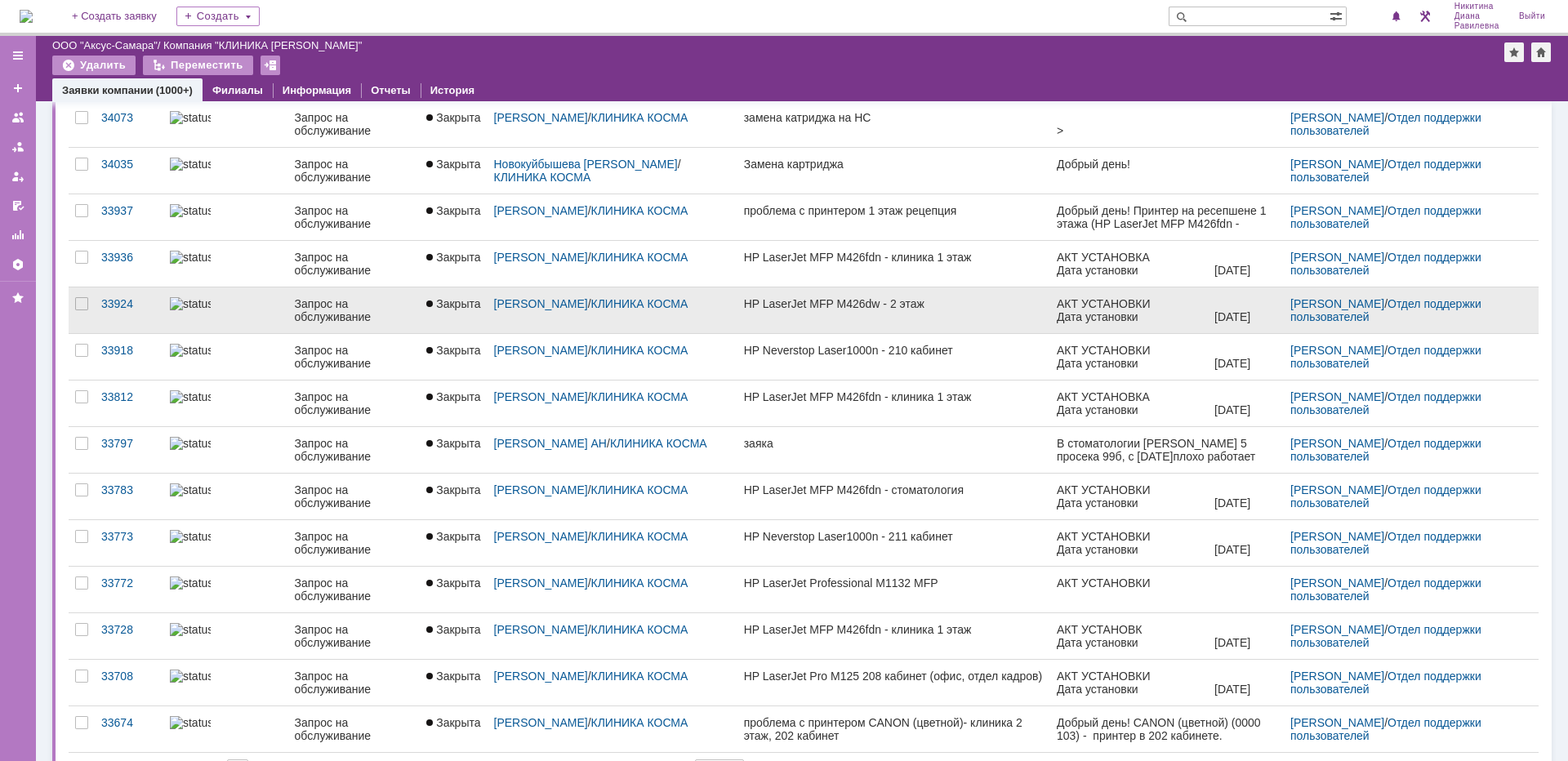
scroll to position [405, 0]
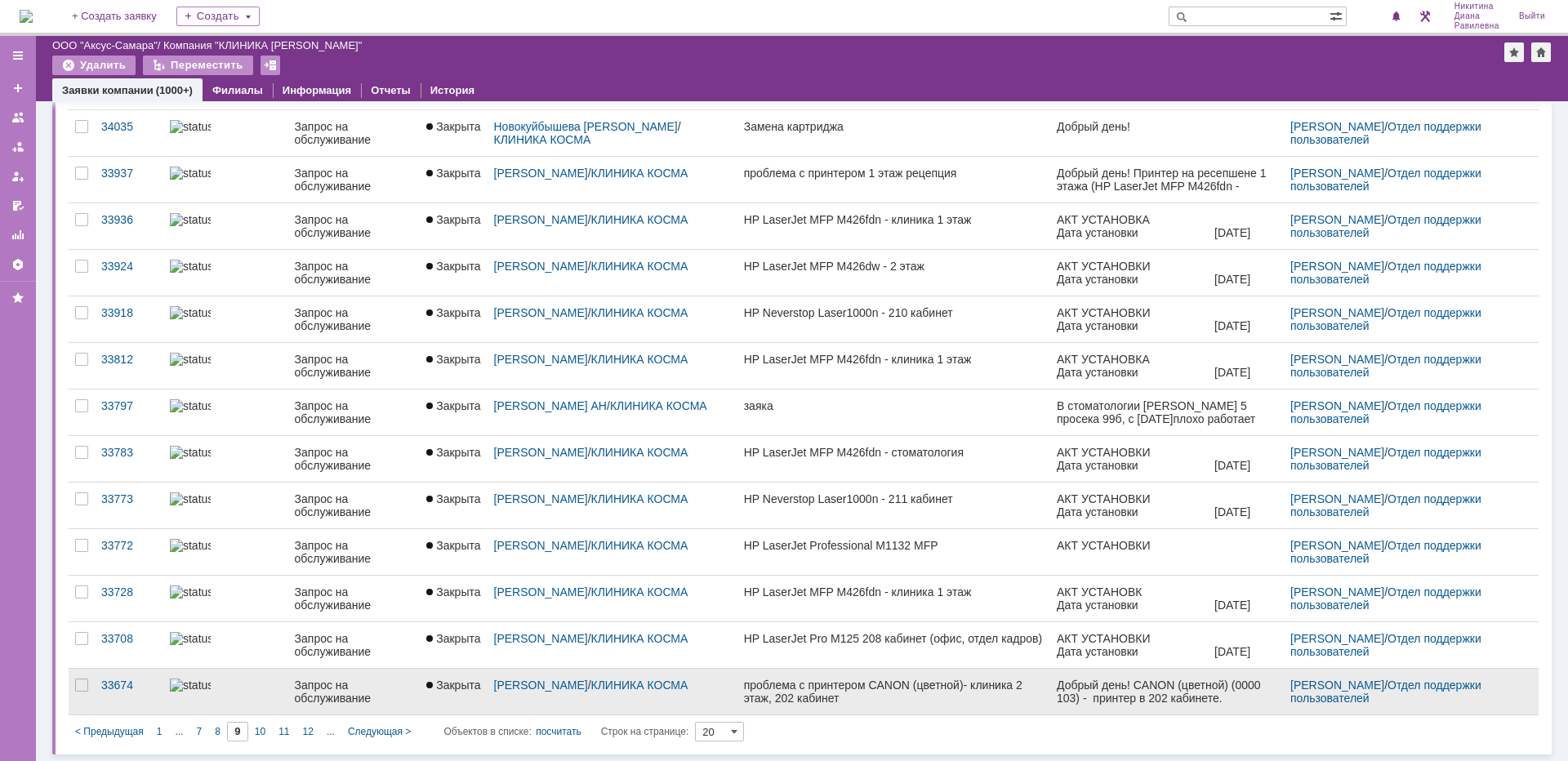
click at [317, 687] on div "Запрос на обслуживание" at bounding box center [355, 692] width 119 height 26
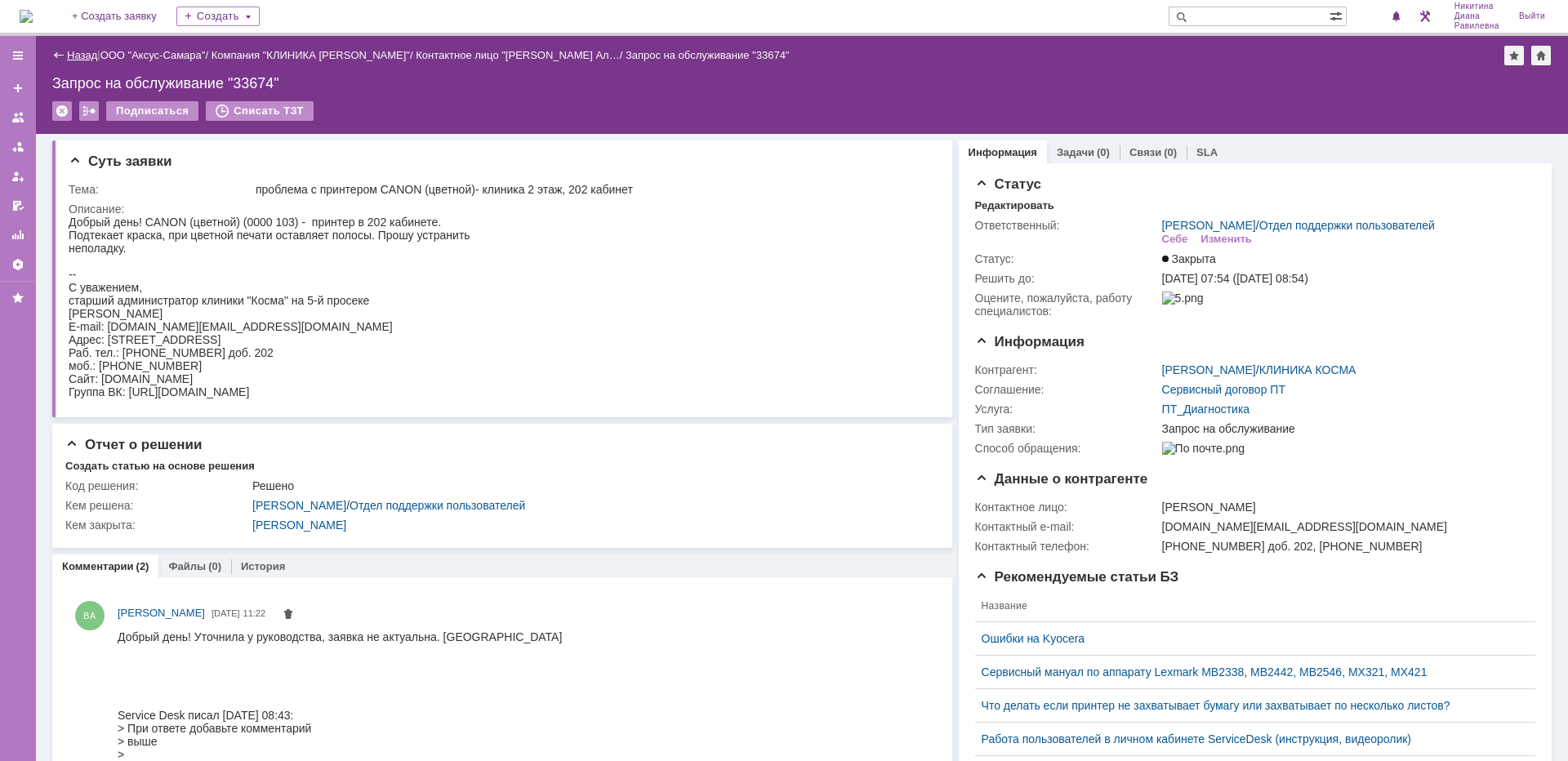
click at [83, 58] on link "Назад" at bounding box center [81, 55] width 31 height 12
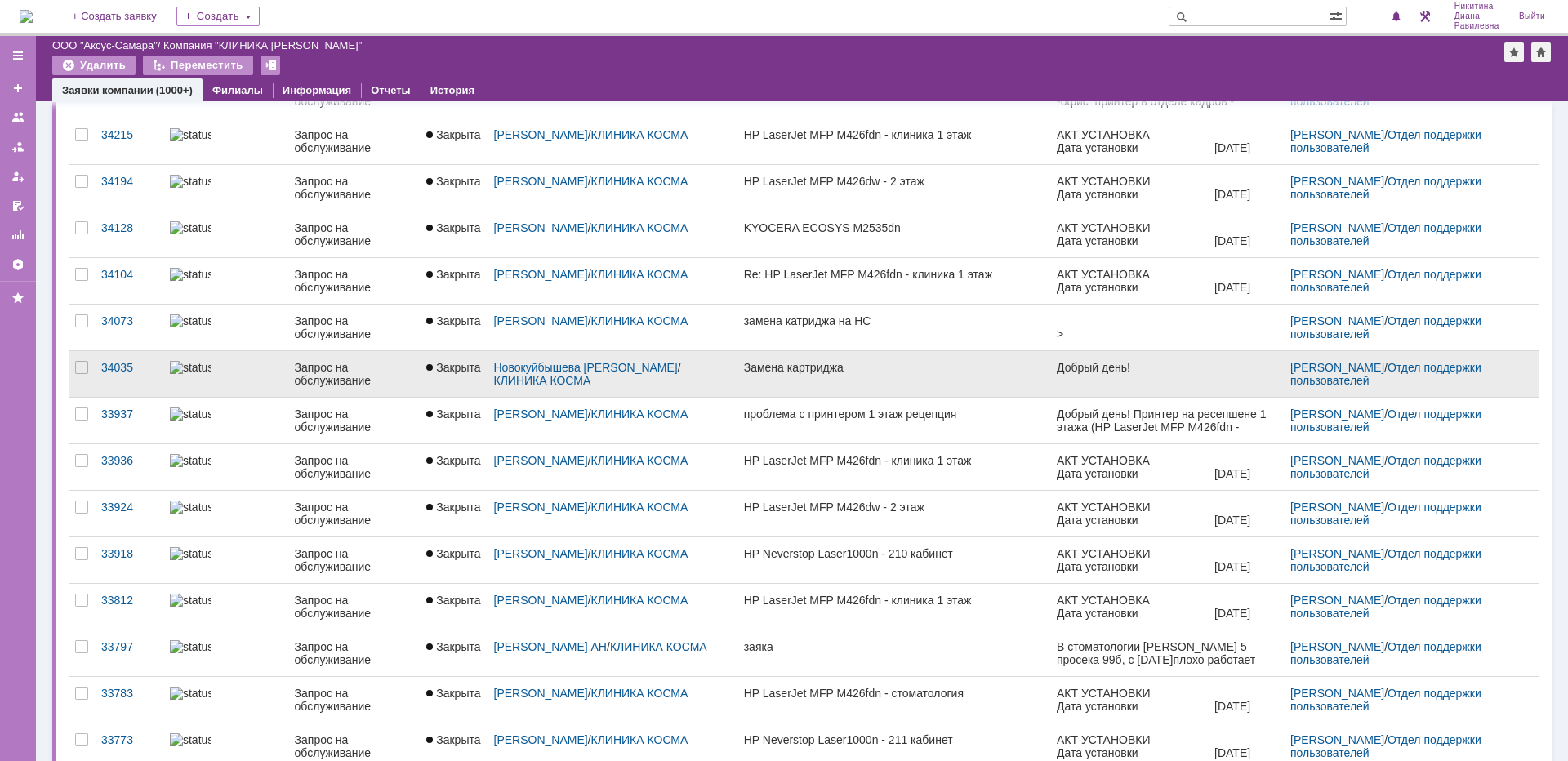
scroll to position [405, 0]
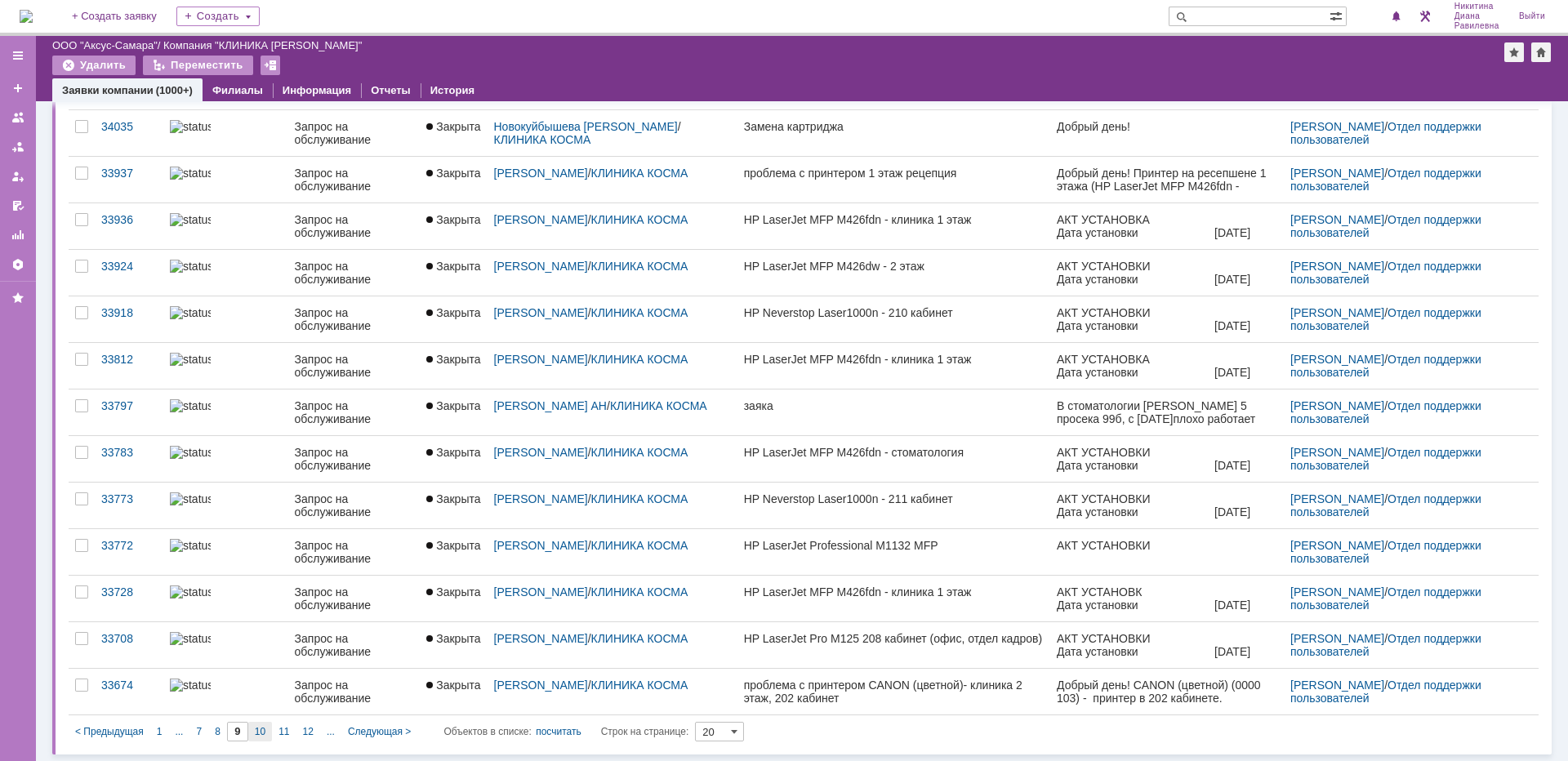
click at [260, 733] on span "10" at bounding box center [259, 731] width 10 height 11
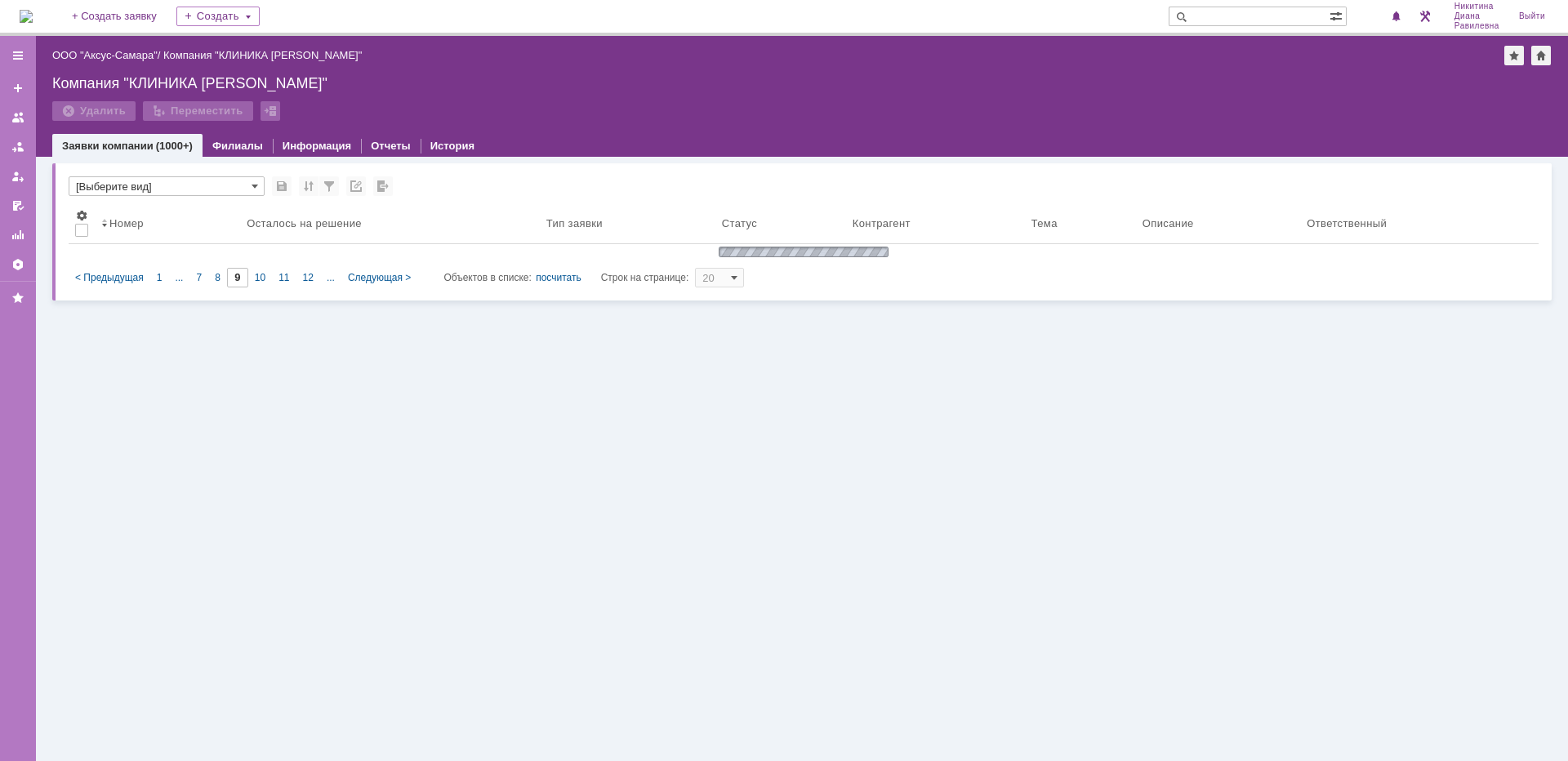
scroll to position [0, 0]
type input "10"
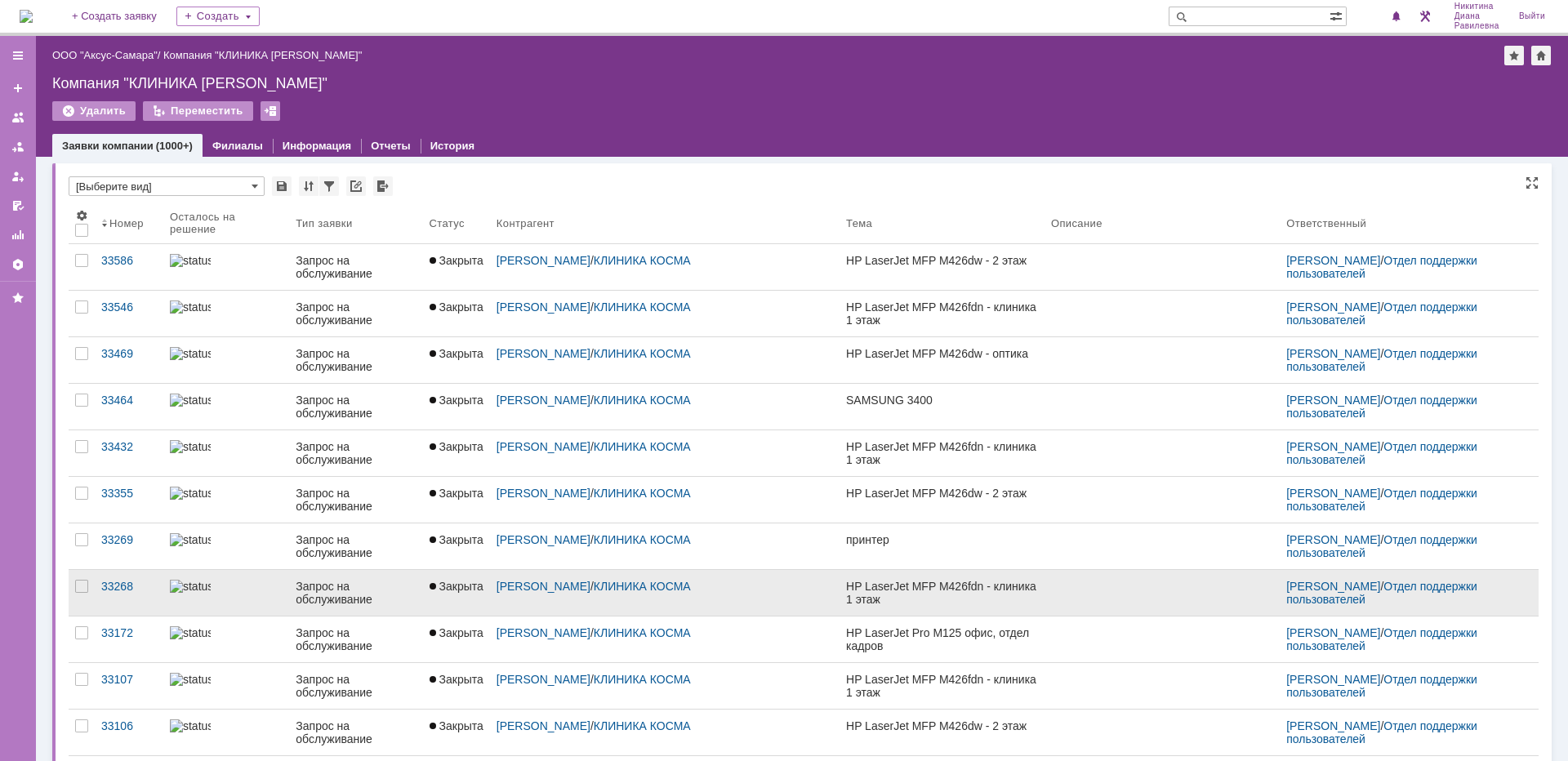
scroll to position [6, 0]
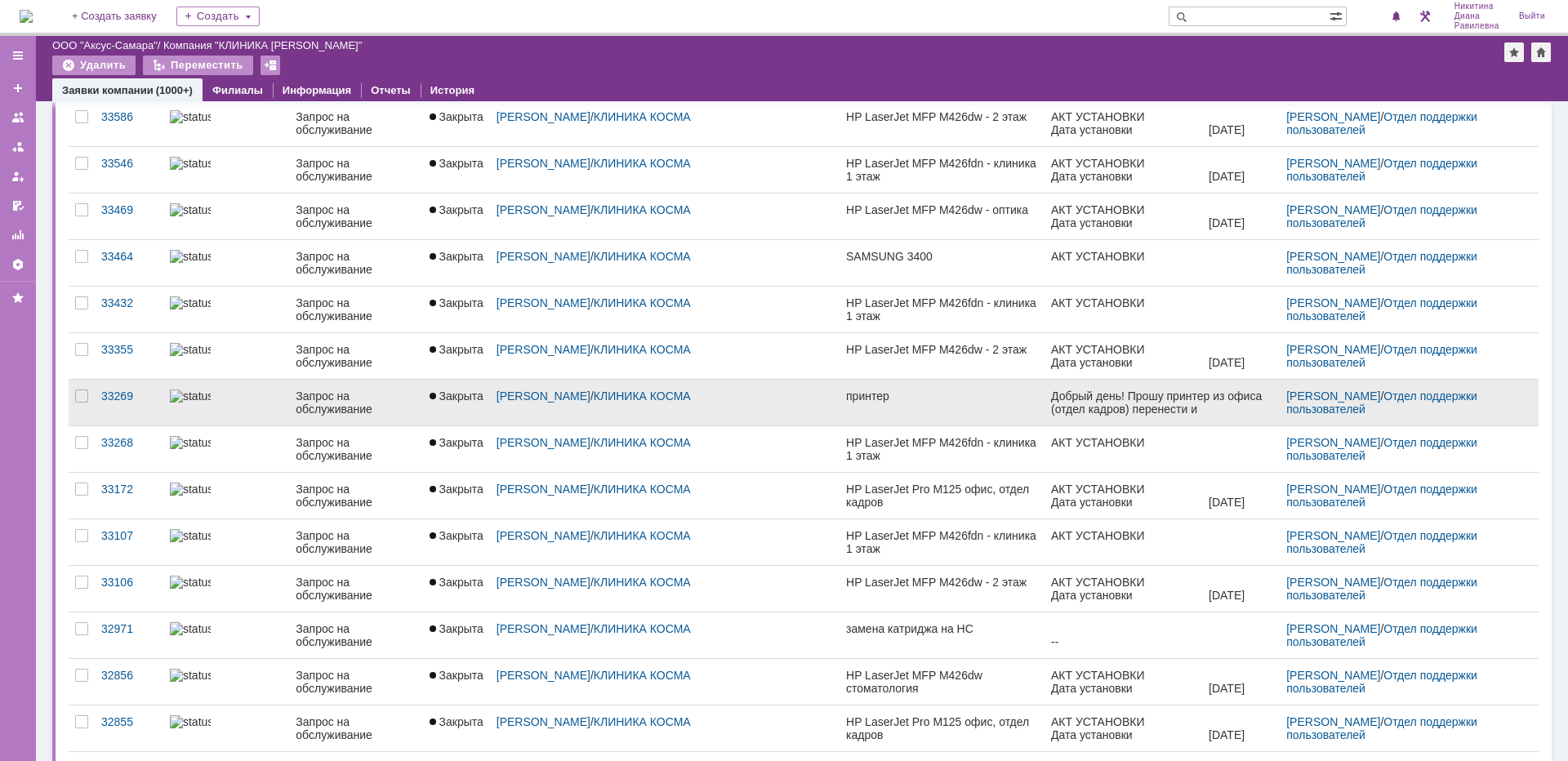
click at [266, 401] on div at bounding box center [227, 396] width 113 height 13
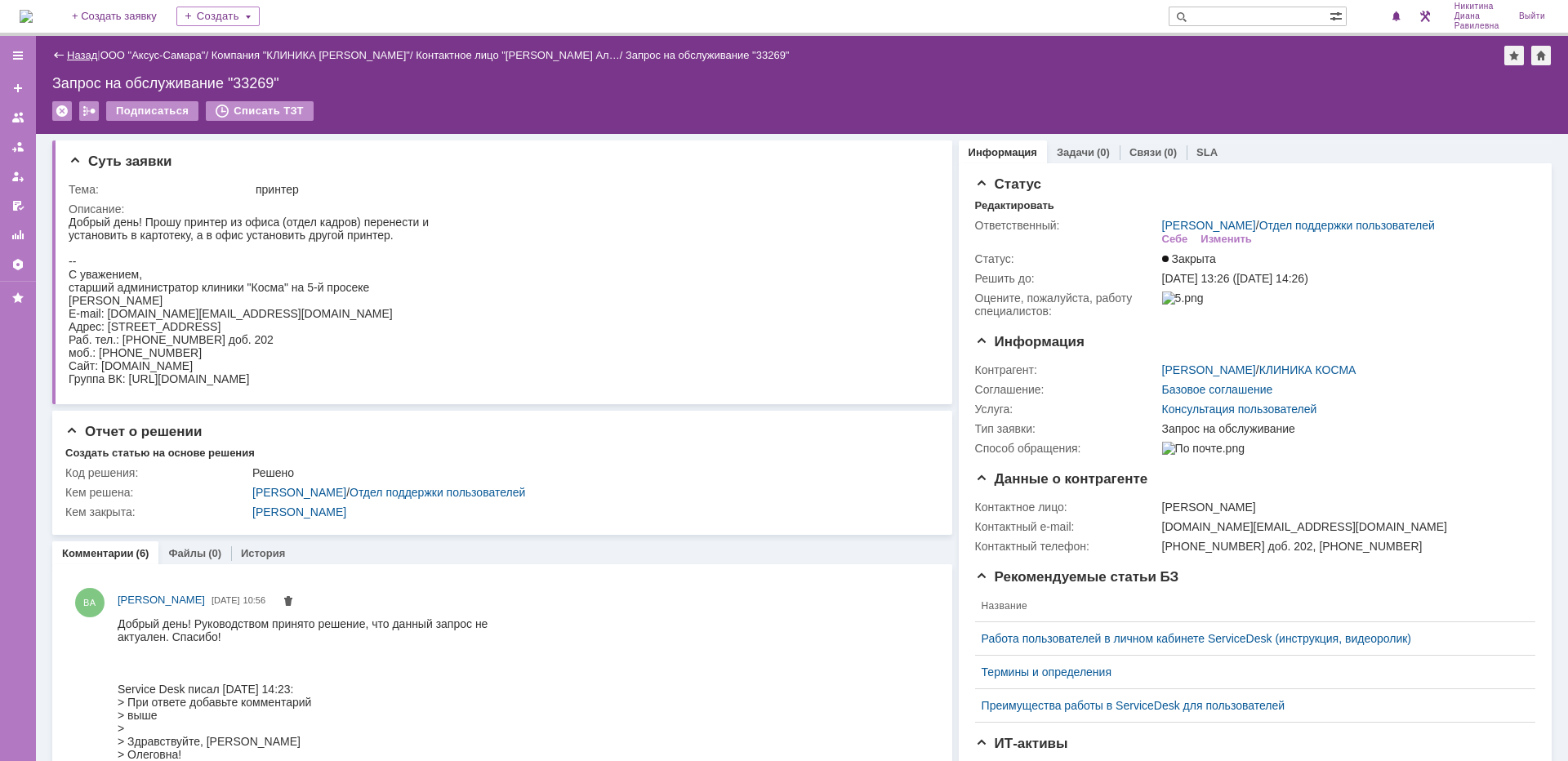
click at [85, 52] on link "Назад" at bounding box center [81, 55] width 31 height 12
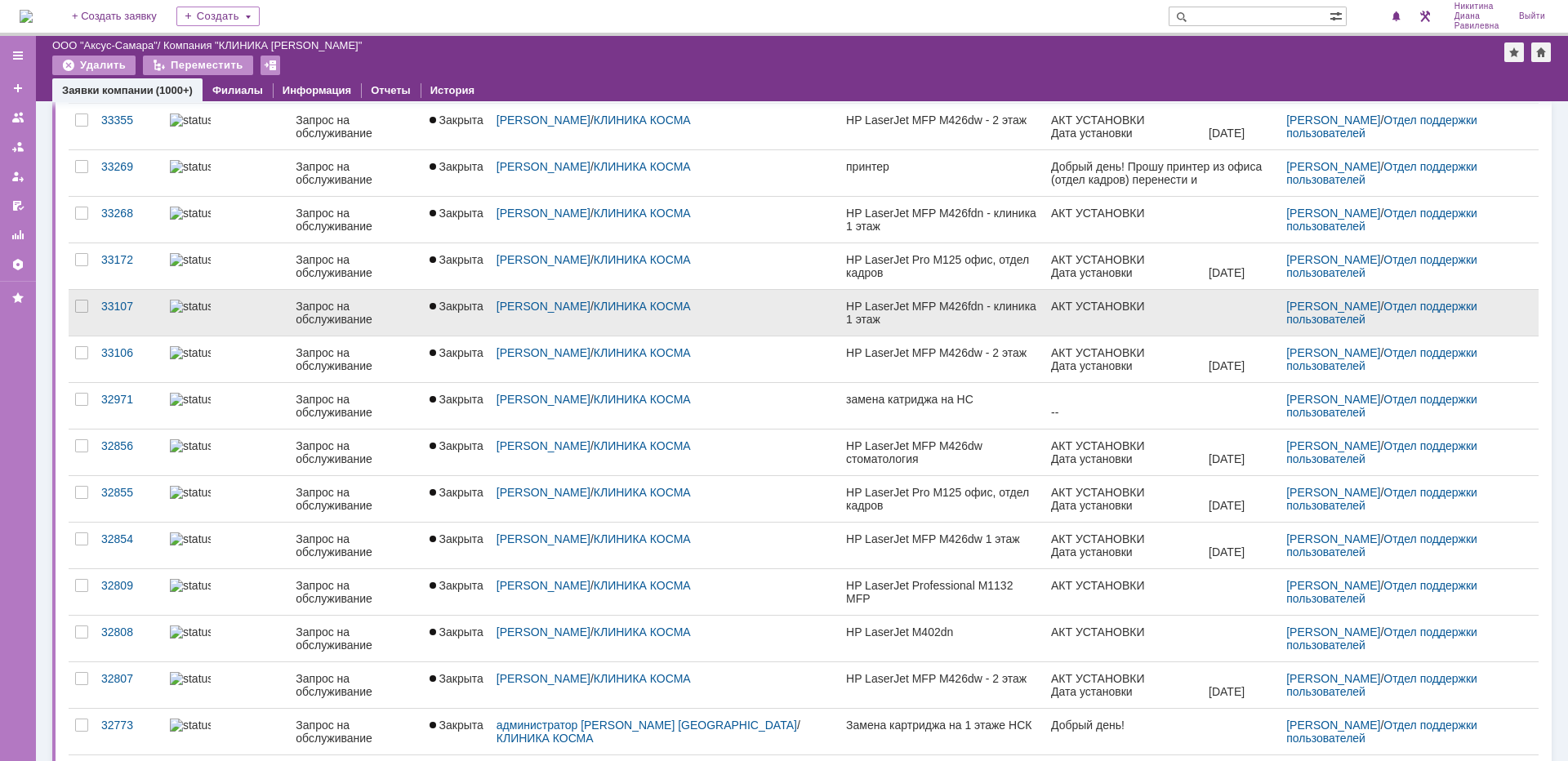
scroll to position [405, 0]
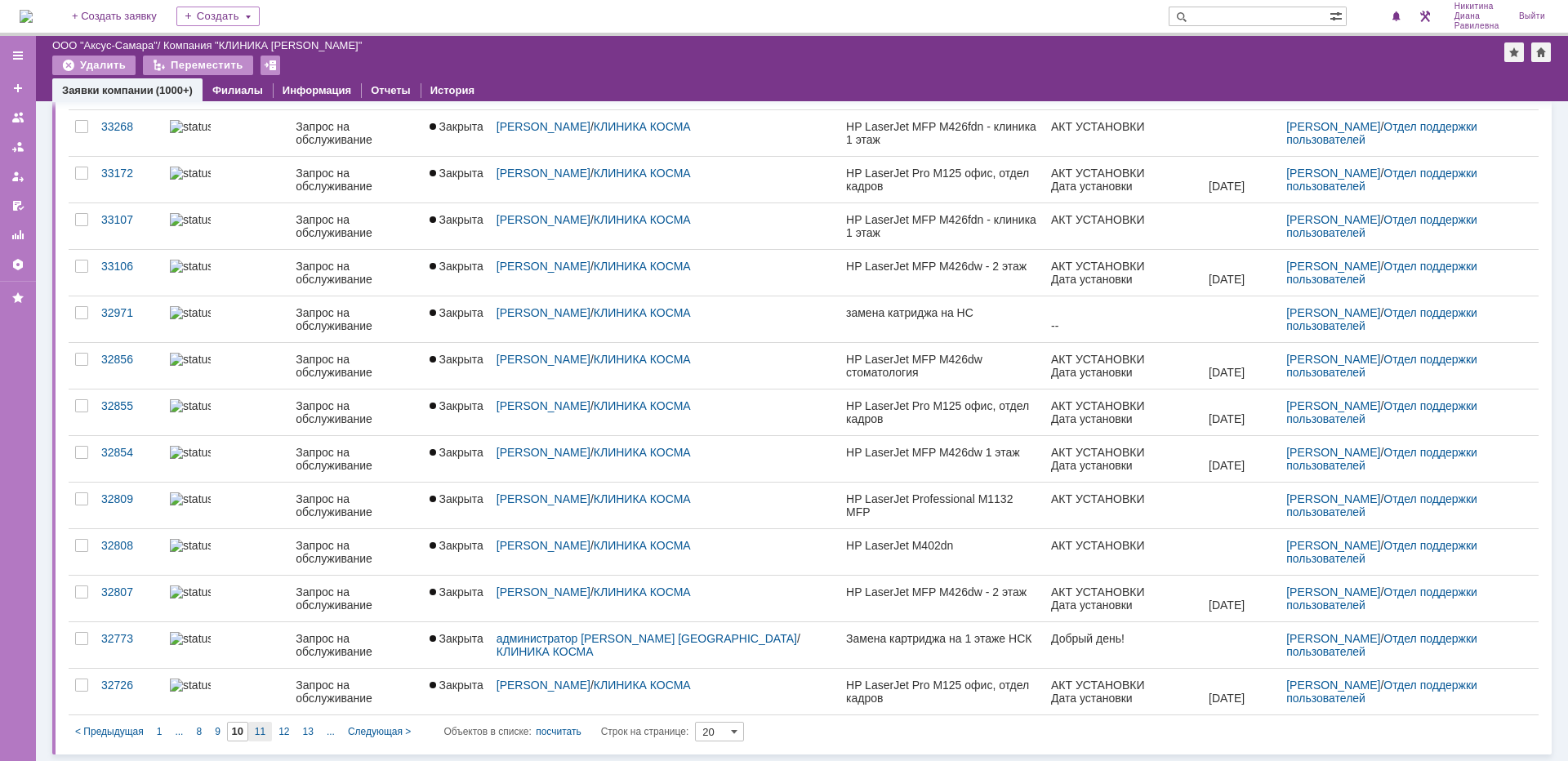
click at [270, 730] on div "11" at bounding box center [260, 731] width 24 height 19
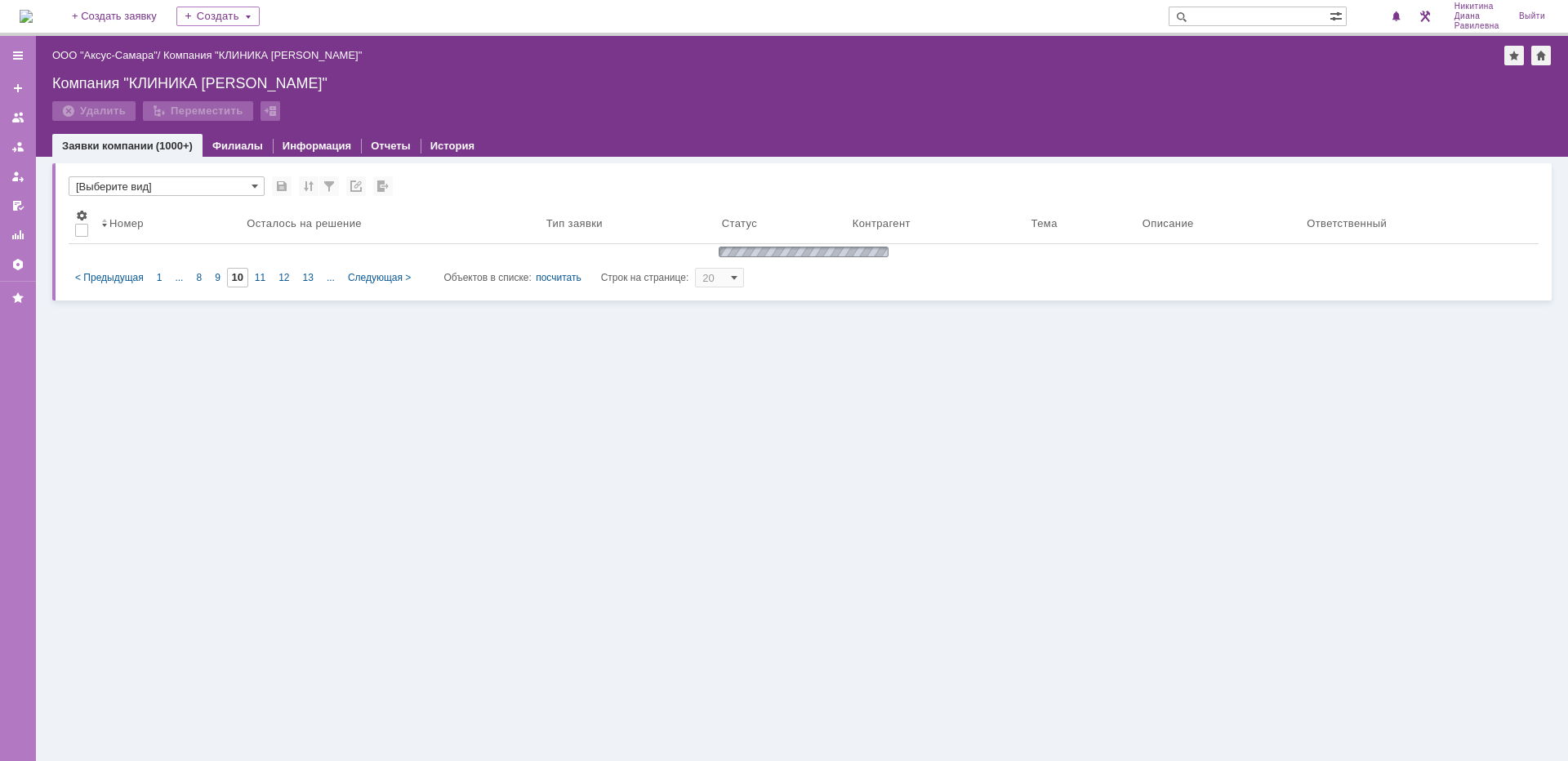
type input "11"
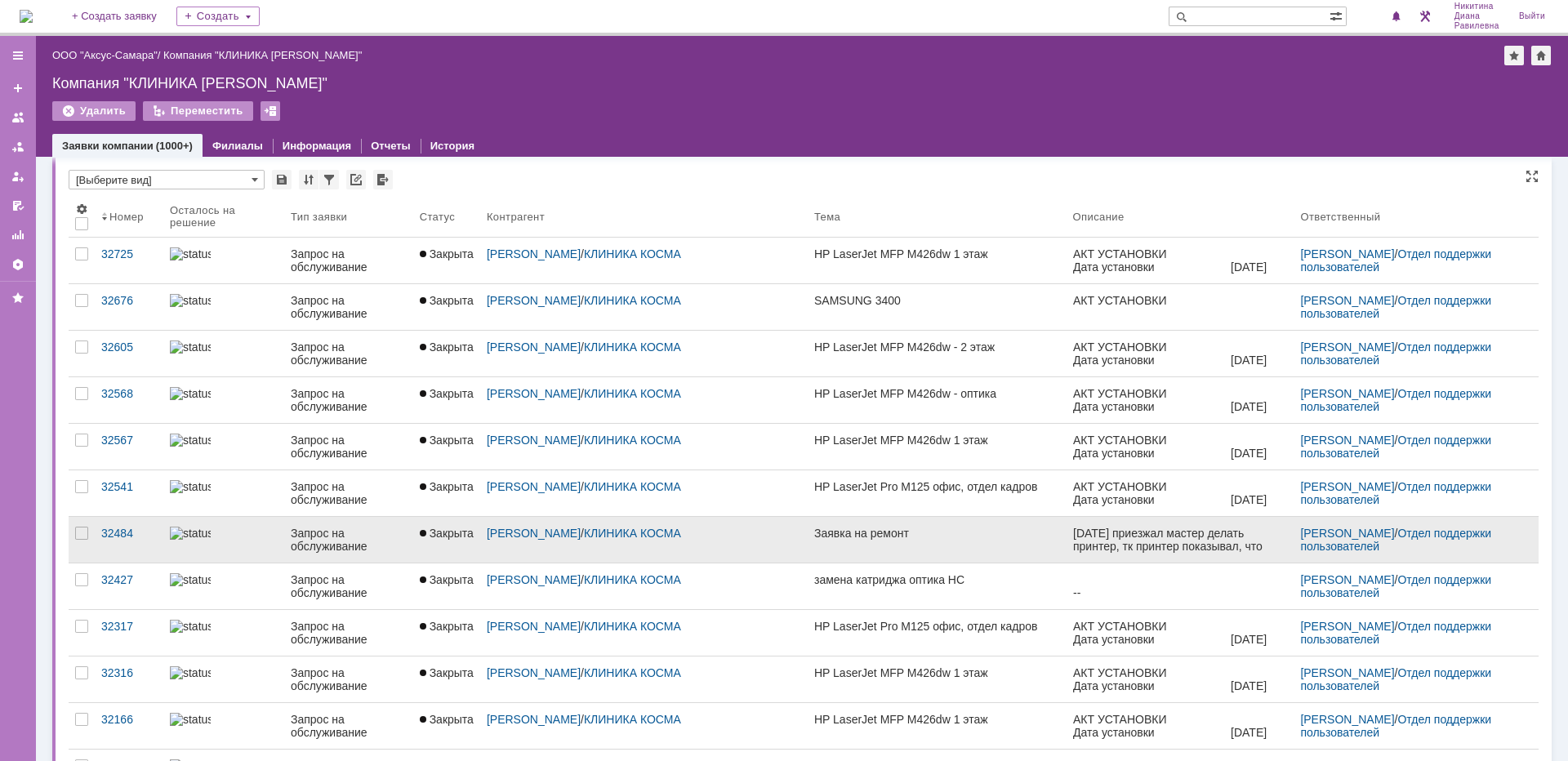
click at [296, 552] on div "Запрос на обслуживание" at bounding box center [348, 540] width 116 height 26
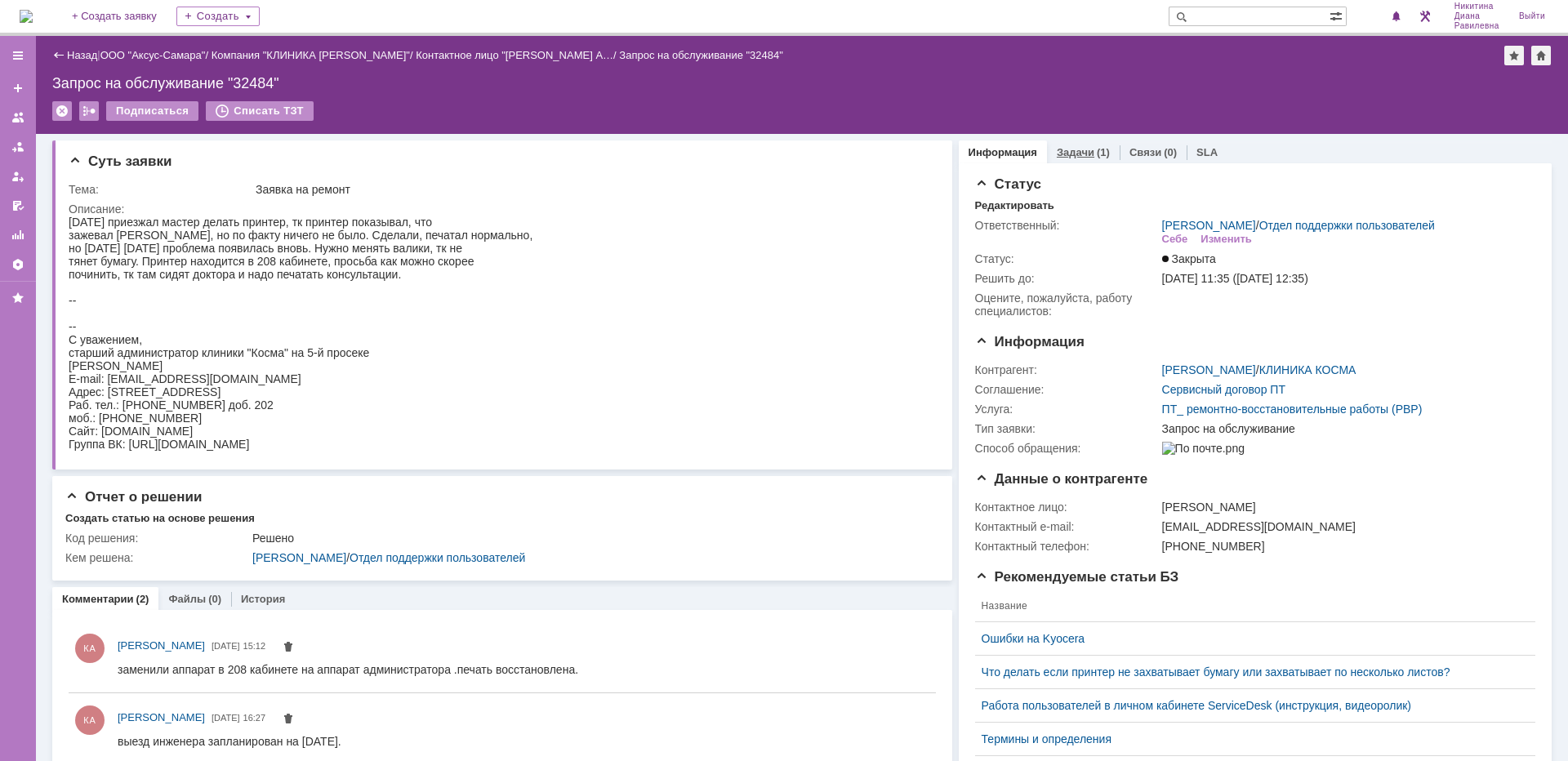
click at [1067, 146] on link "Задачи" at bounding box center [1076, 152] width 38 height 12
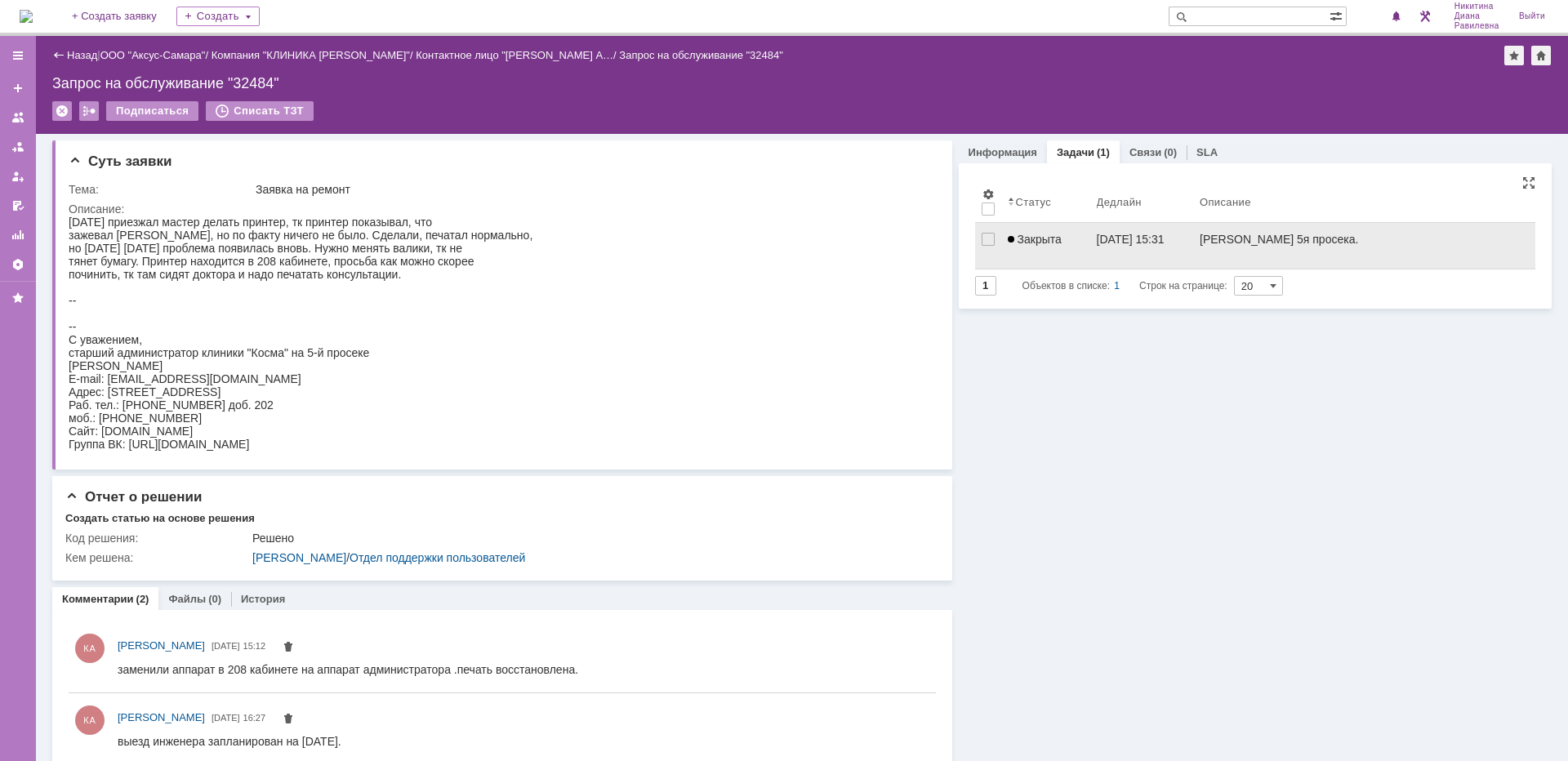
click at [1048, 232] on link "Закрыта" at bounding box center [1046, 245] width 89 height 45
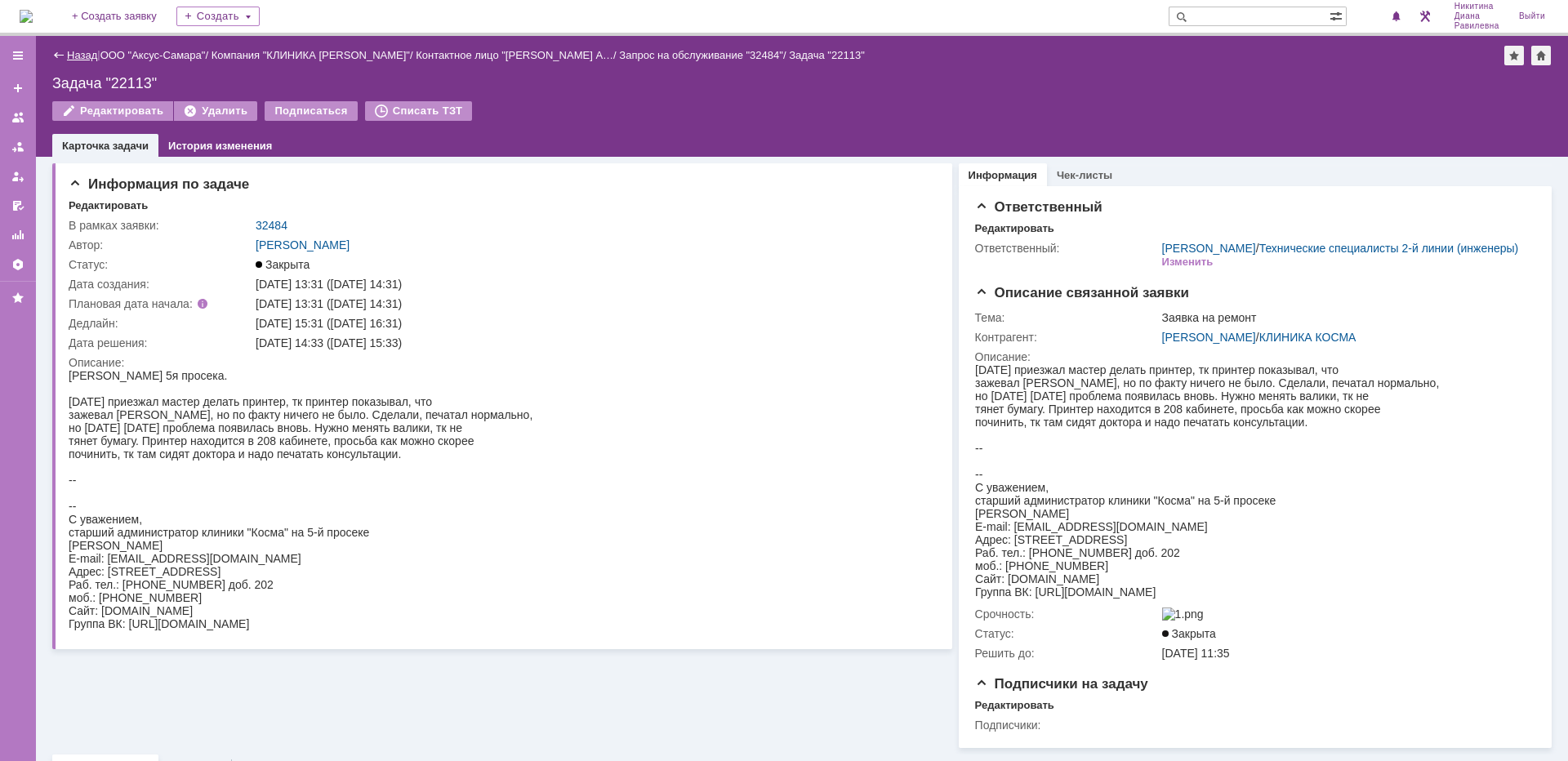
click at [68, 55] on link "Назад" at bounding box center [81, 55] width 31 height 12
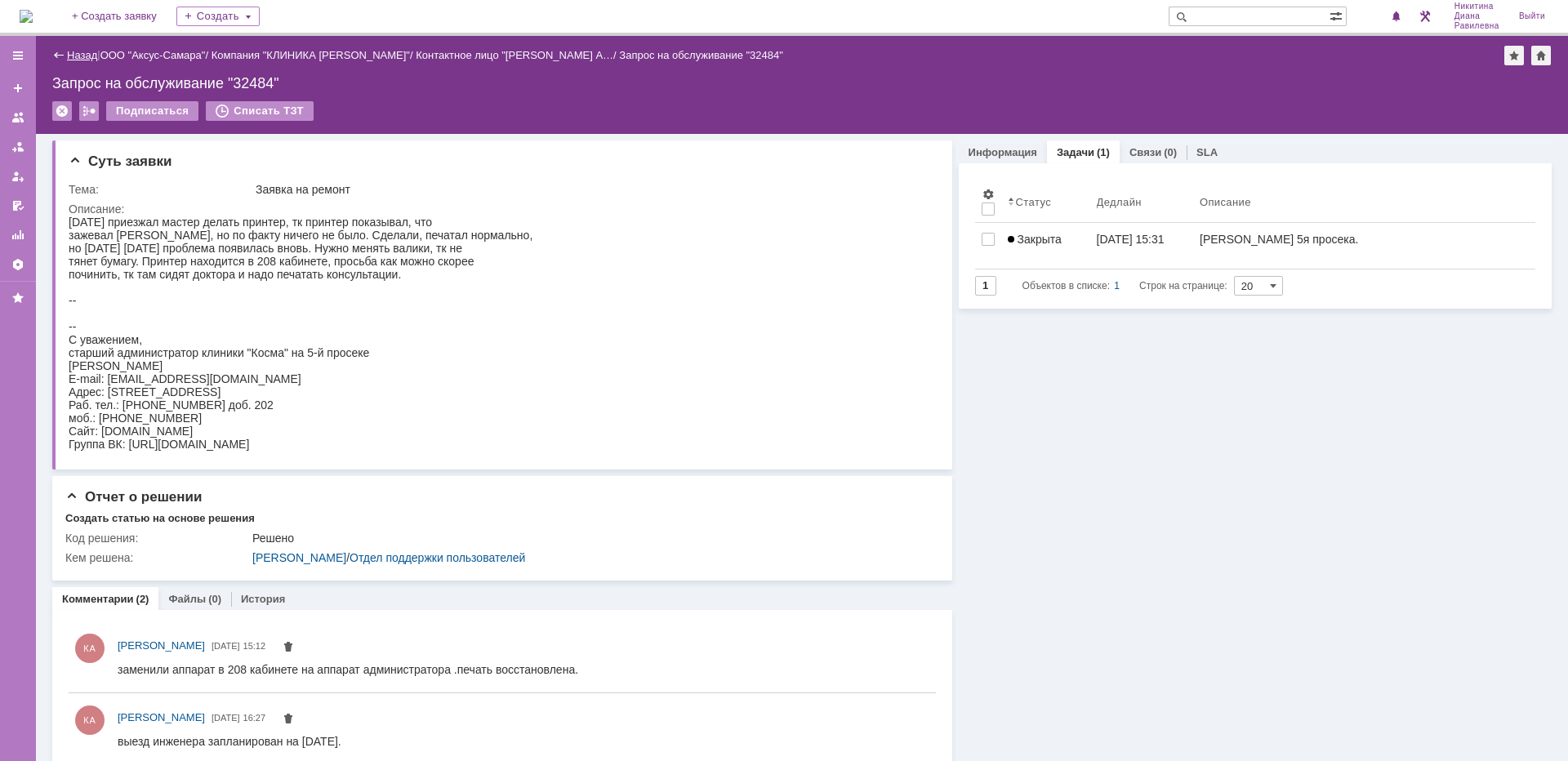
click at [79, 52] on link "Назад" at bounding box center [81, 55] width 31 height 12
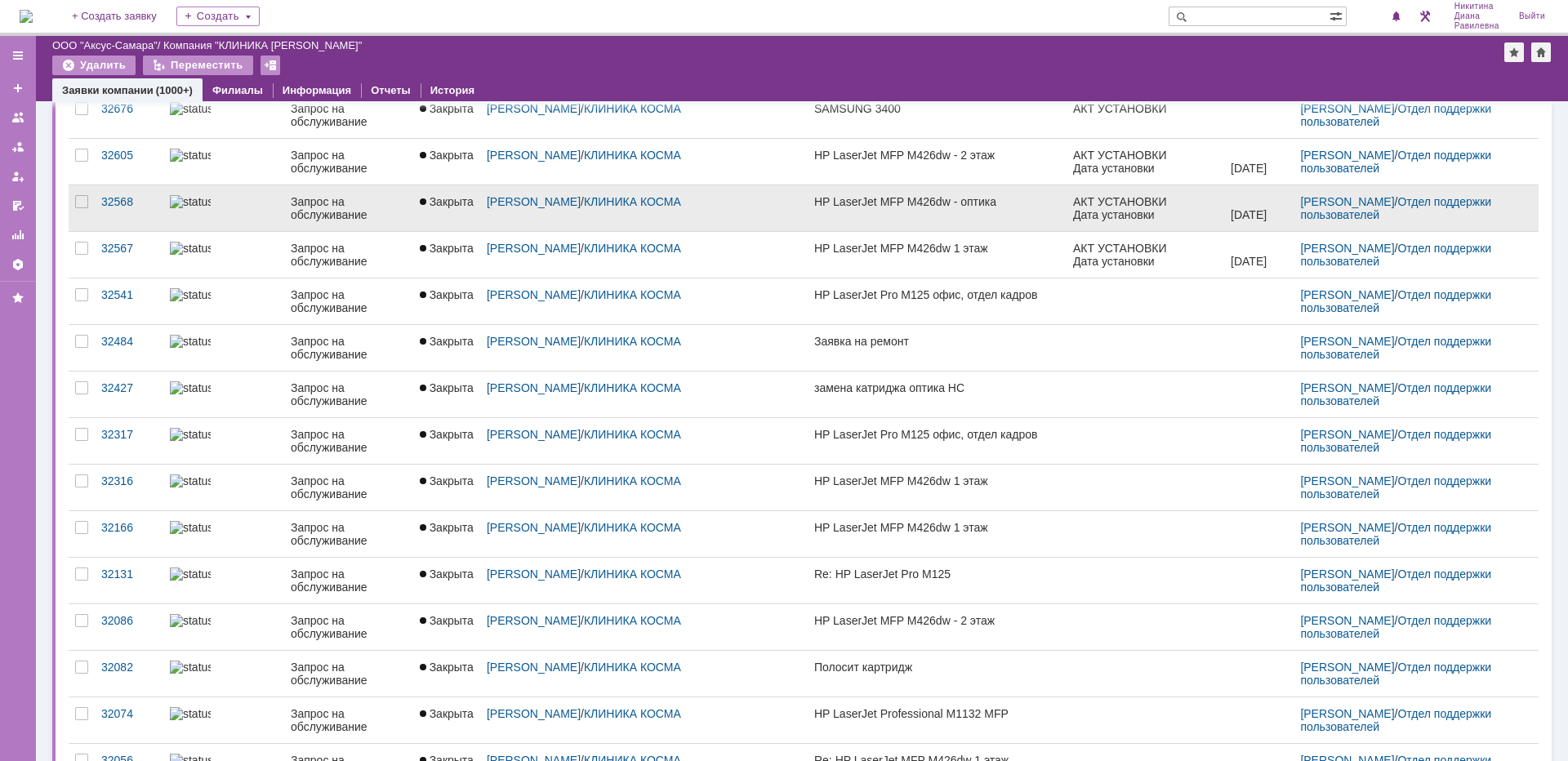
scroll to position [405, 0]
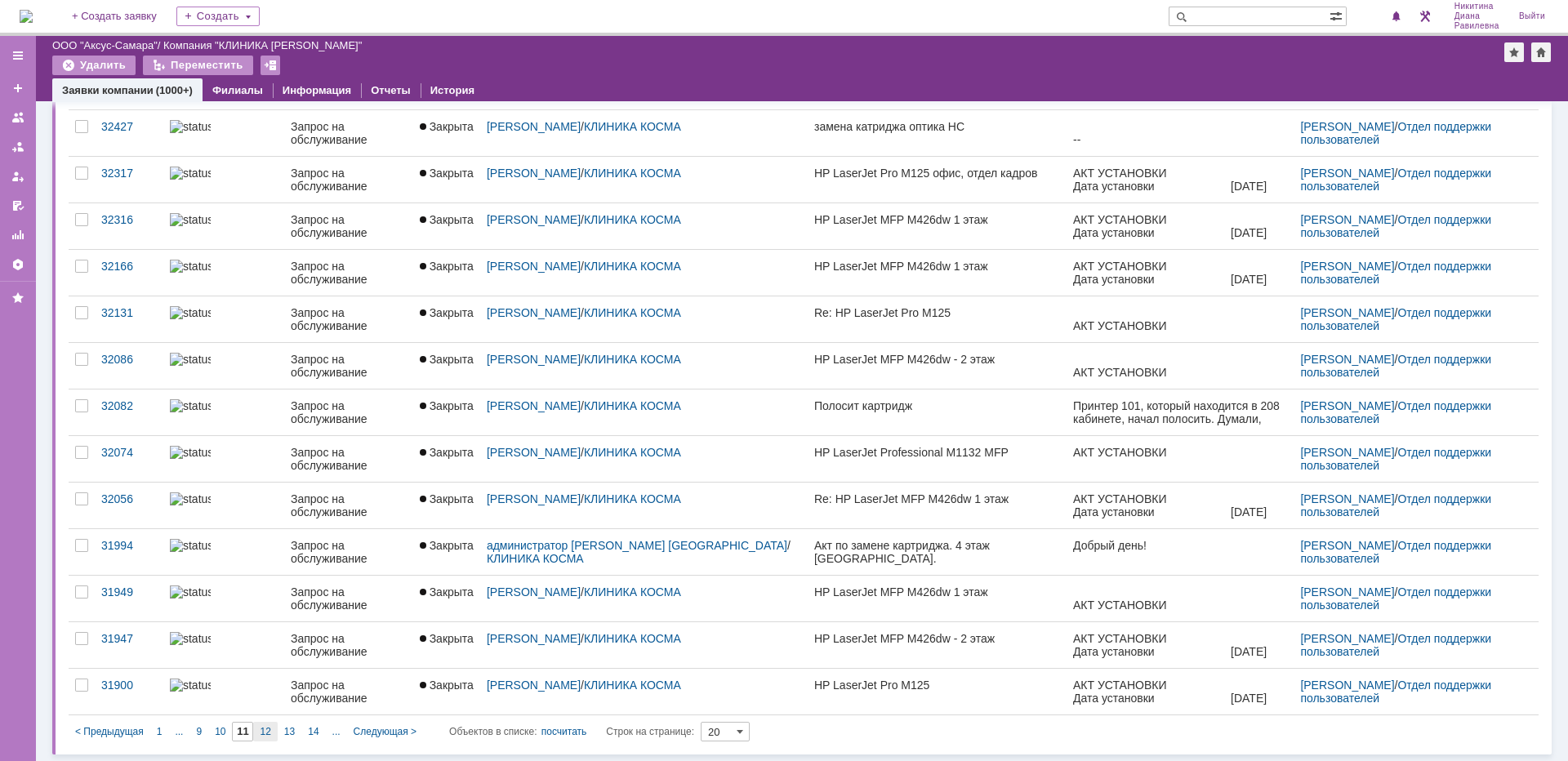
click at [268, 733] on span "12" at bounding box center [265, 731] width 10 height 11
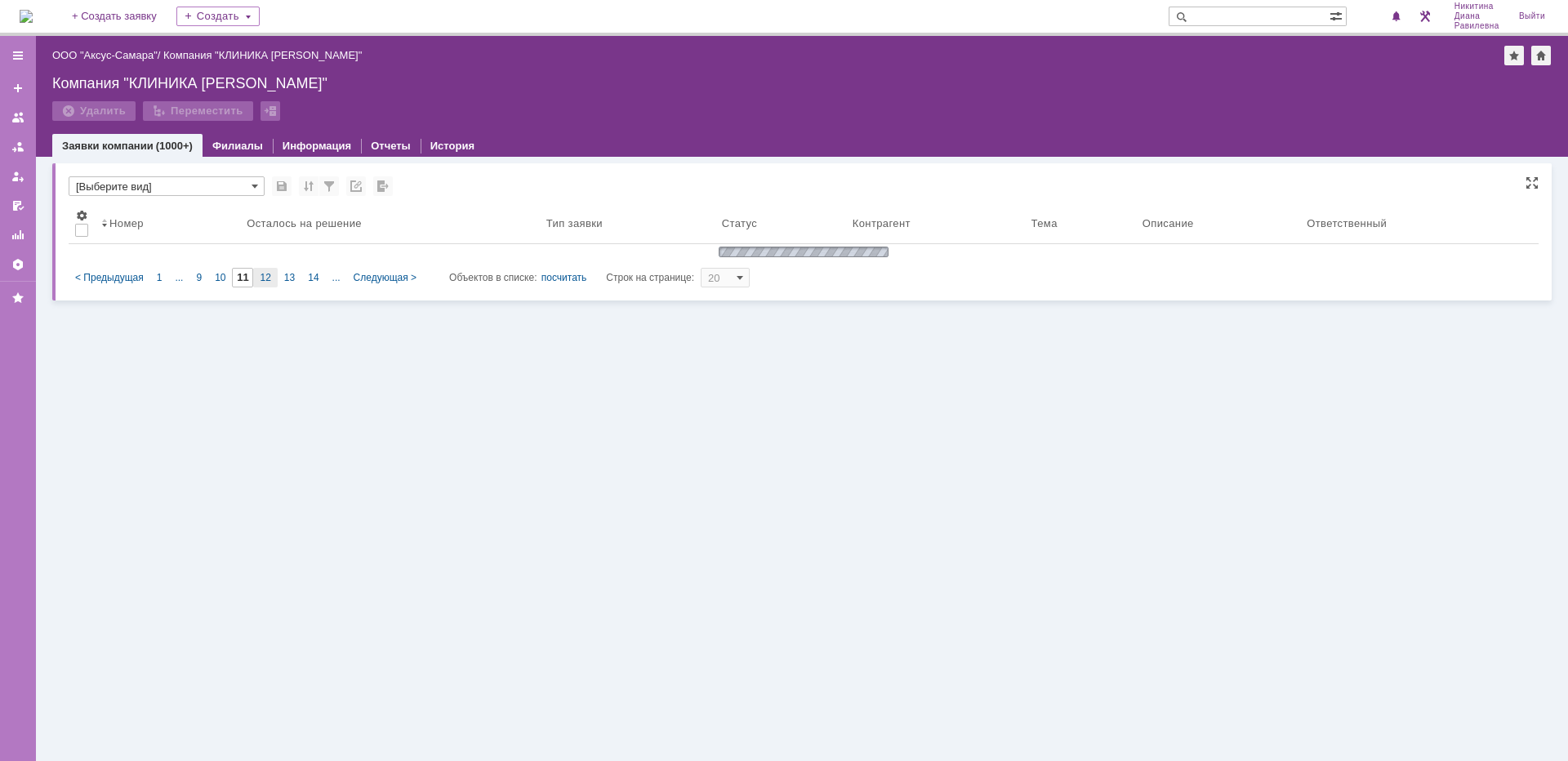
scroll to position [0, 0]
type input "12"
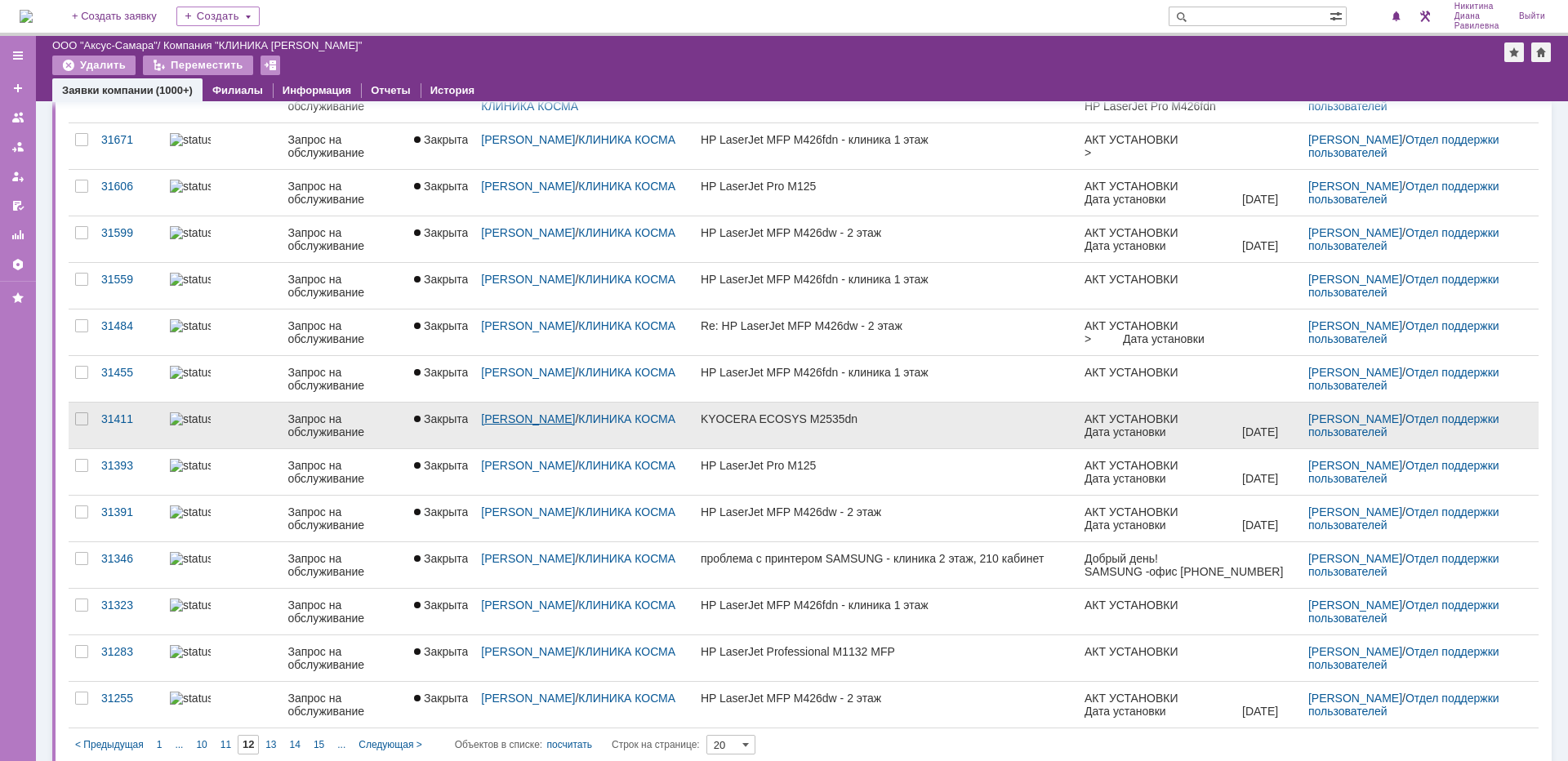
scroll to position [405, 0]
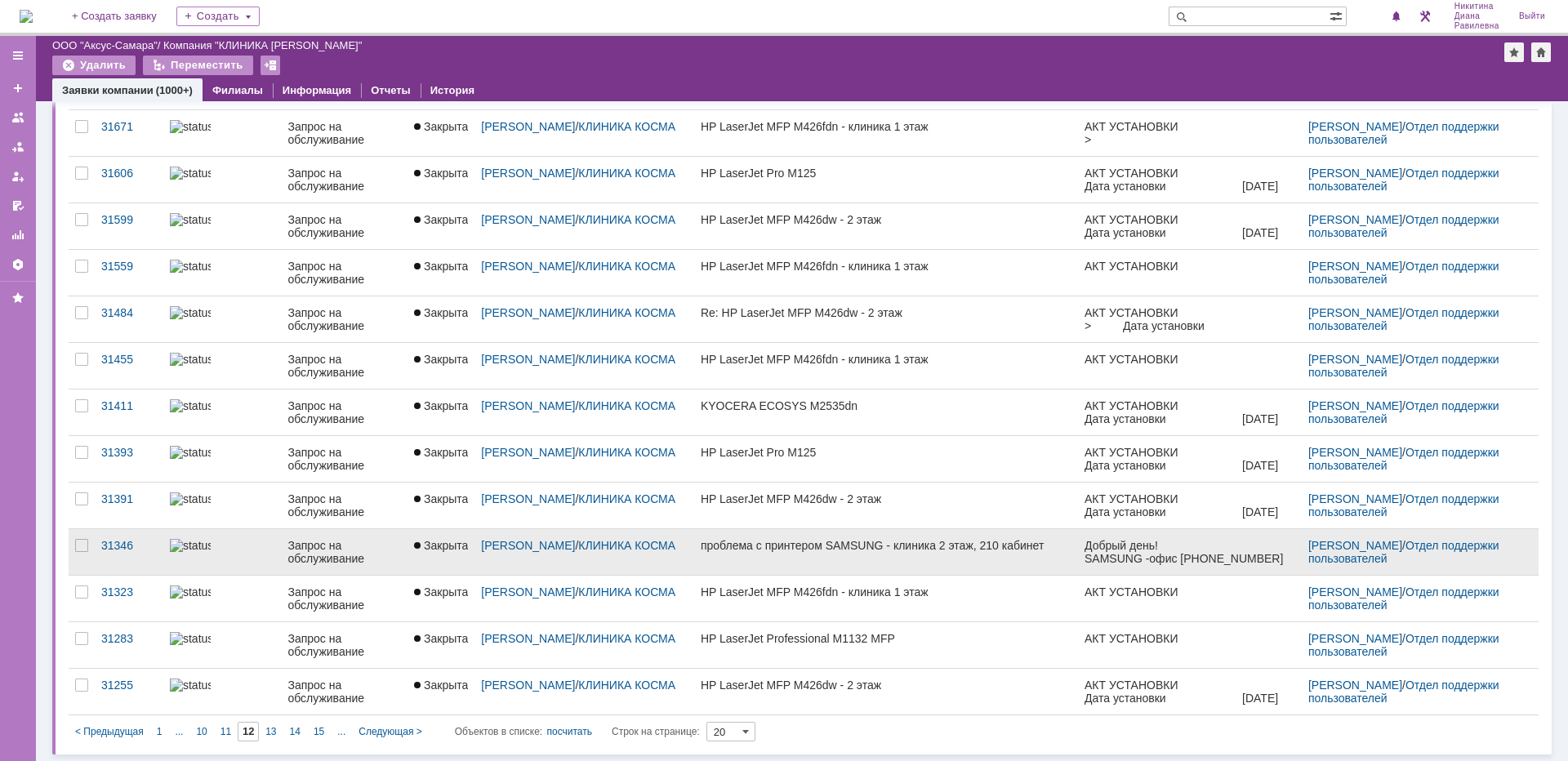
click at [299, 559] on div "Запрос на обслуживание" at bounding box center [344, 552] width 114 height 26
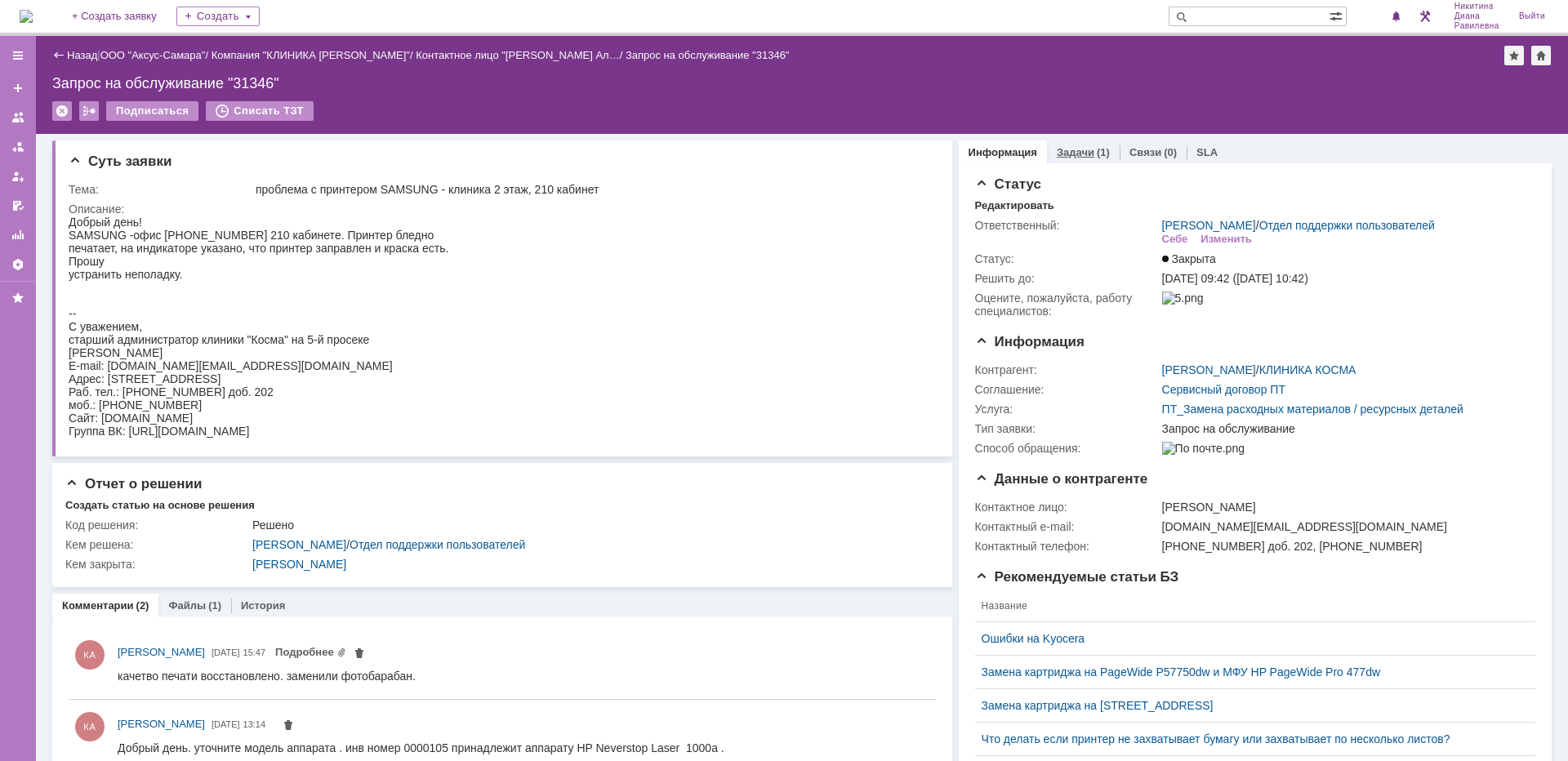
click at [1071, 151] on link "Задачи" at bounding box center [1076, 152] width 38 height 12
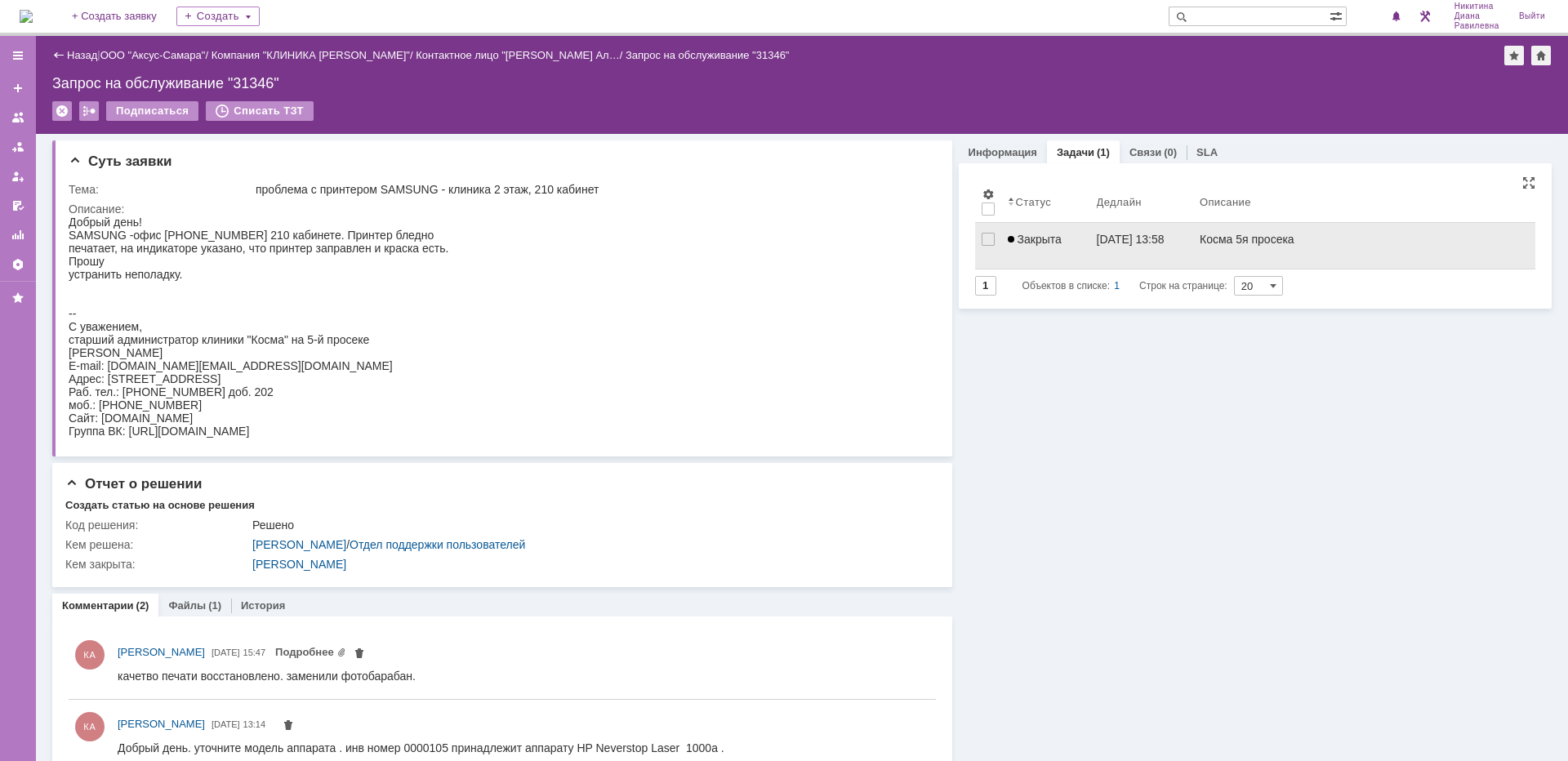
click at [1030, 243] on span "Закрыта" at bounding box center [1035, 239] width 54 height 13
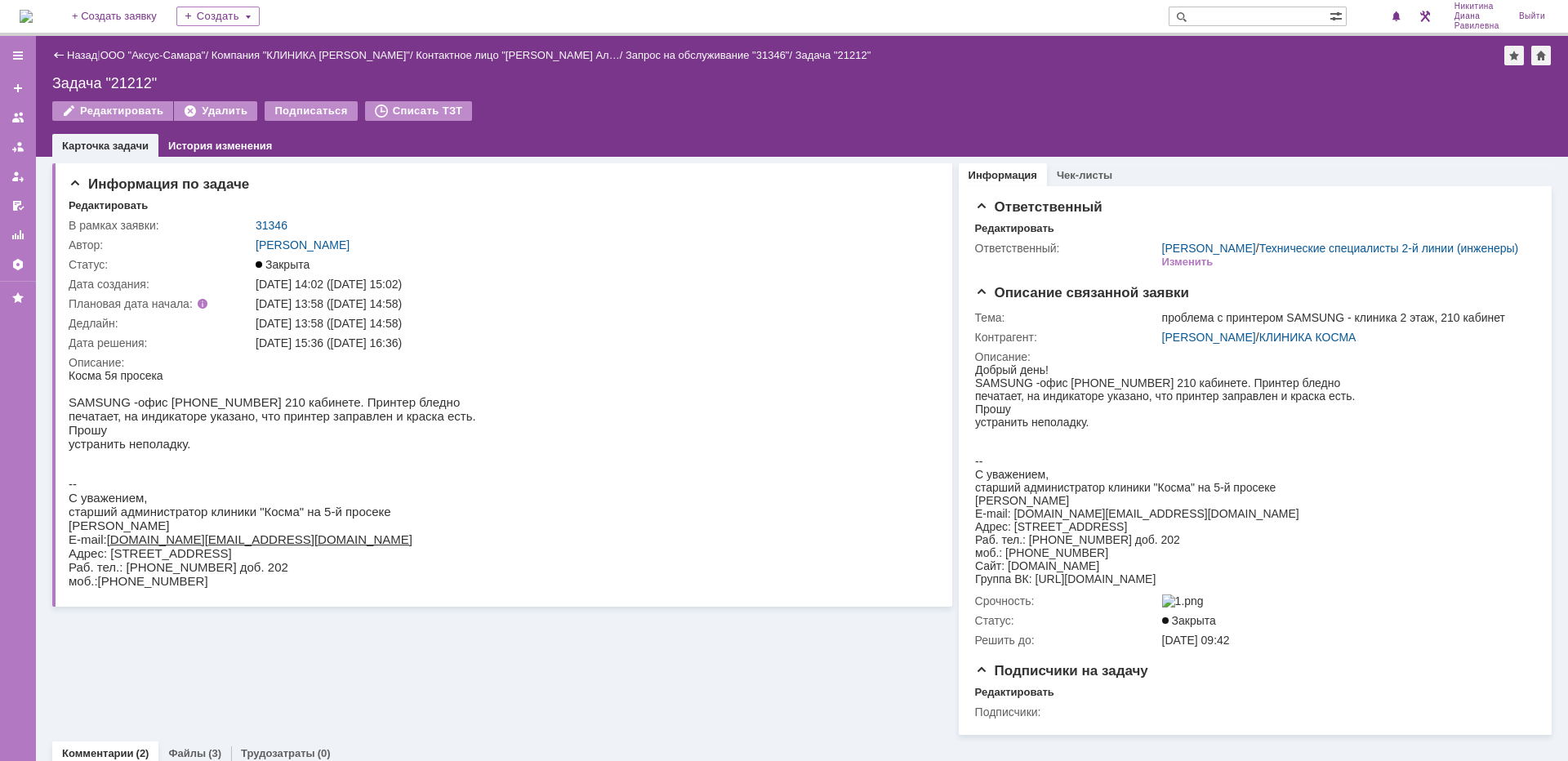
click at [83, 48] on div "Назад | ООО "Аксус-Самара" / Компания "КЛИНИКА КОСМА" / Контактное лицо "Виноку…" at bounding box center [802, 55] width 1500 height 19
click at [78, 53] on link "Назад" at bounding box center [81, 55] width 31 height 12
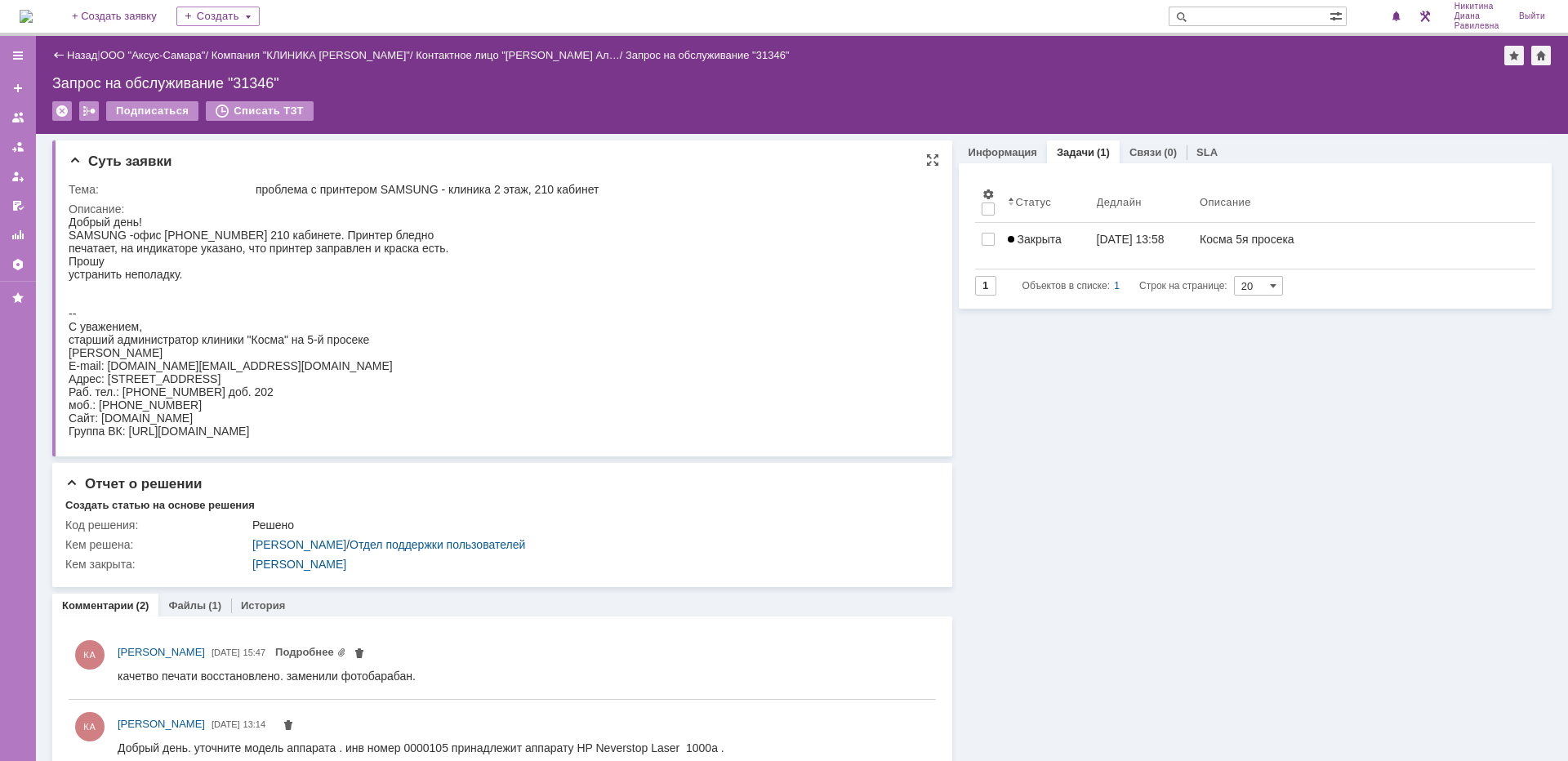
click at [80, 160] on span "Суть заявки" at bounding box center [119, 161] width 103 height 16
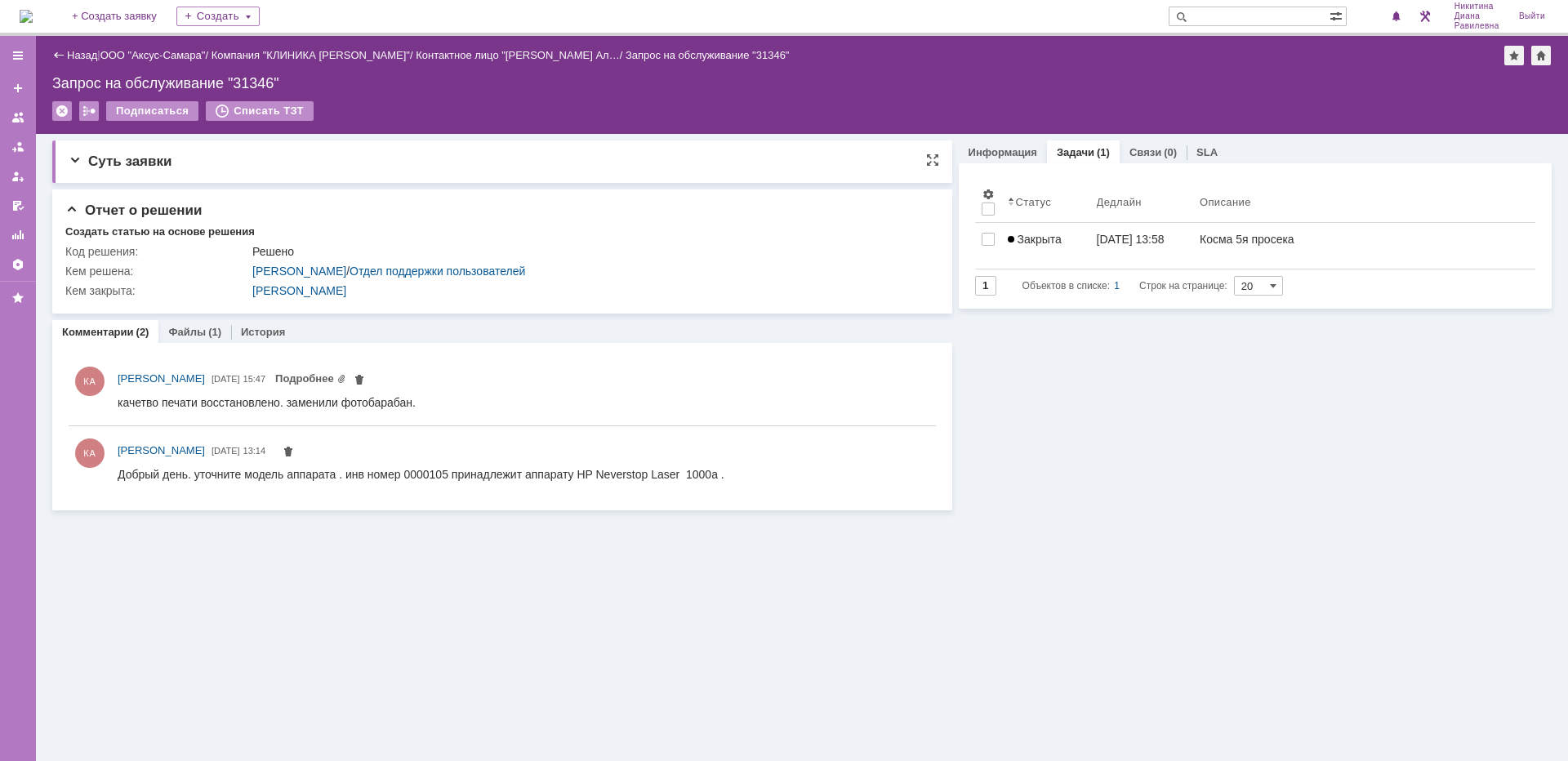
click at [80, 160] on span "Суть заявки" at bounding box center [119, 161] width 103 height 16
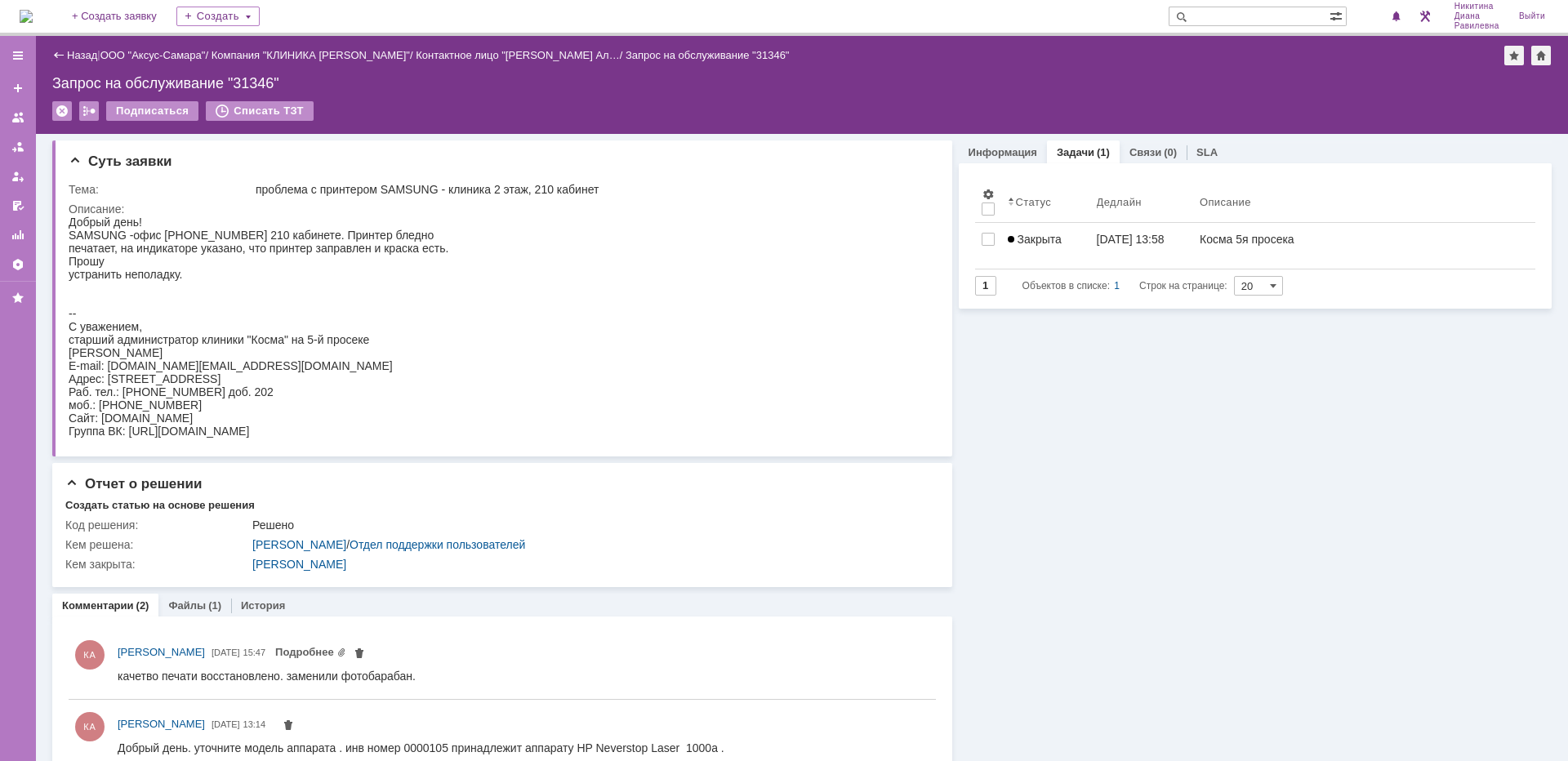
click at [66, 54] on div "Назад" at bounding box center [74, 55] width 45 height 12
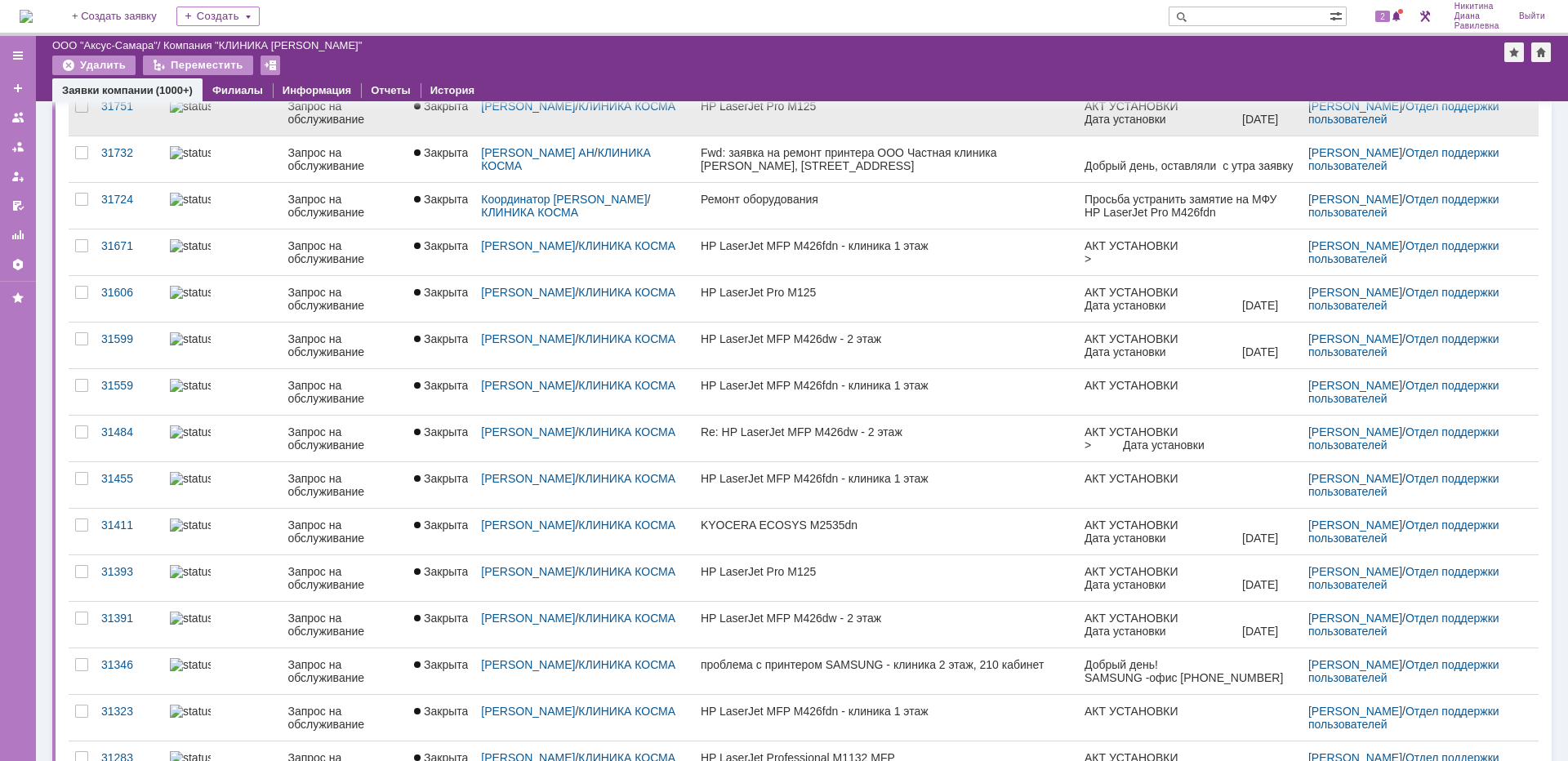
scroll to position [78, 0]
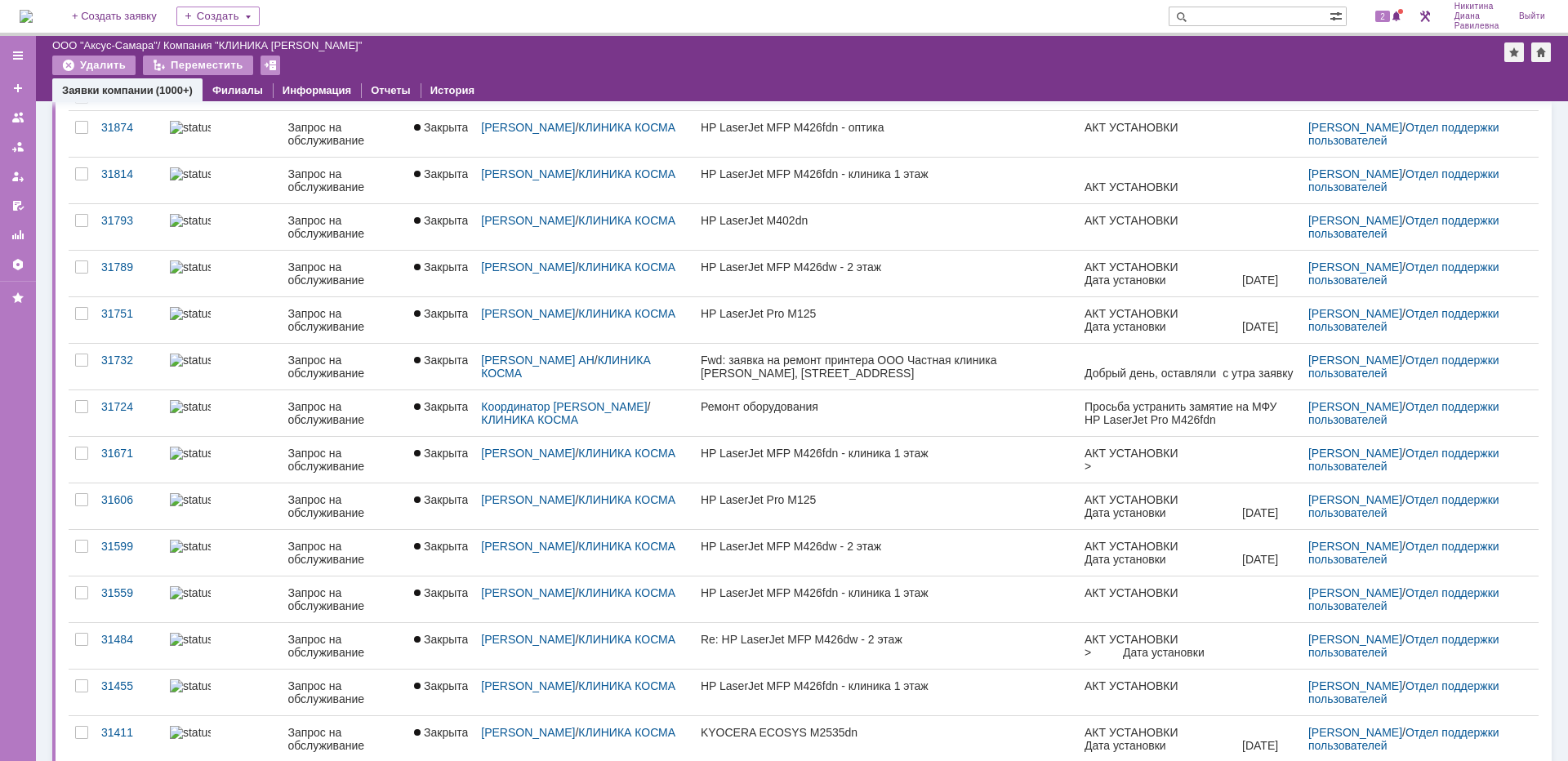
click at [1240, 10] on input "text" at bounding box center [1250, 16] width 161 height 19
type input "сладпром"
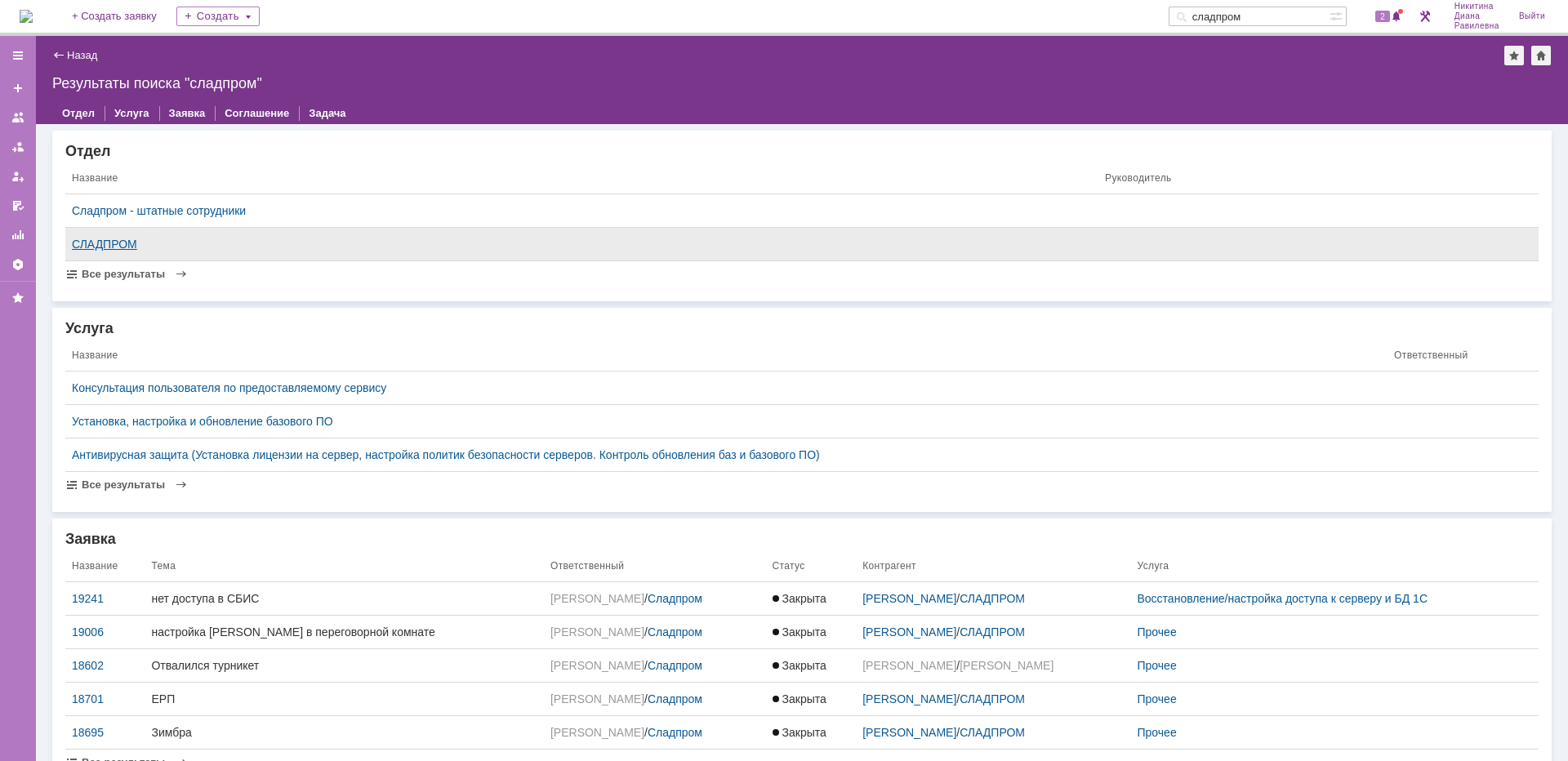
click at [127, 245] on div "СЛАДПРОМ" at bounding box center [582, 244] width 1020 height 13
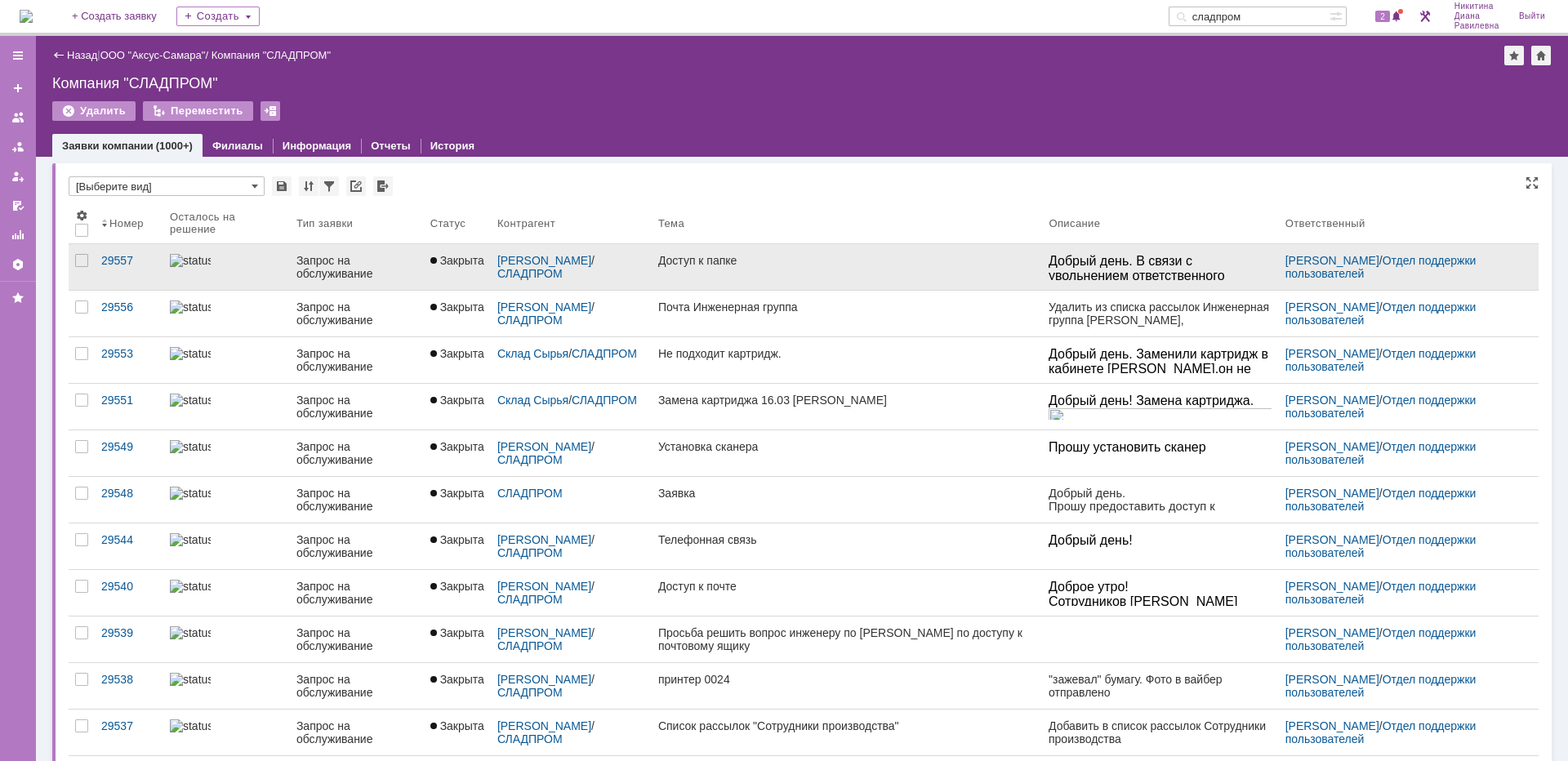
click at [260, 275] on link at bounding box center [226, 267] width 127 height 45
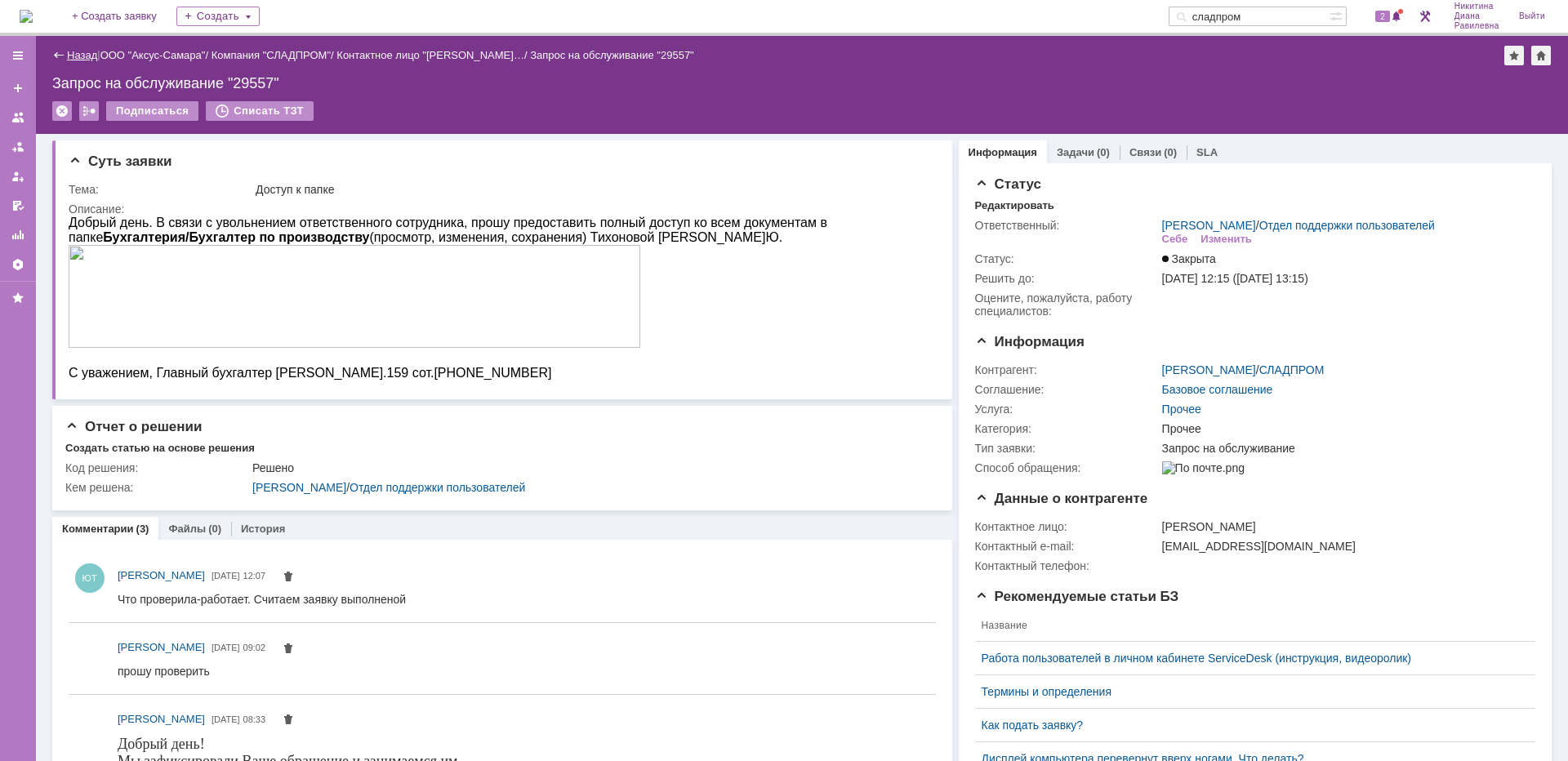
click at [75, 54] on link "Назад" at bounding box center [81, 55] width 31 height 12
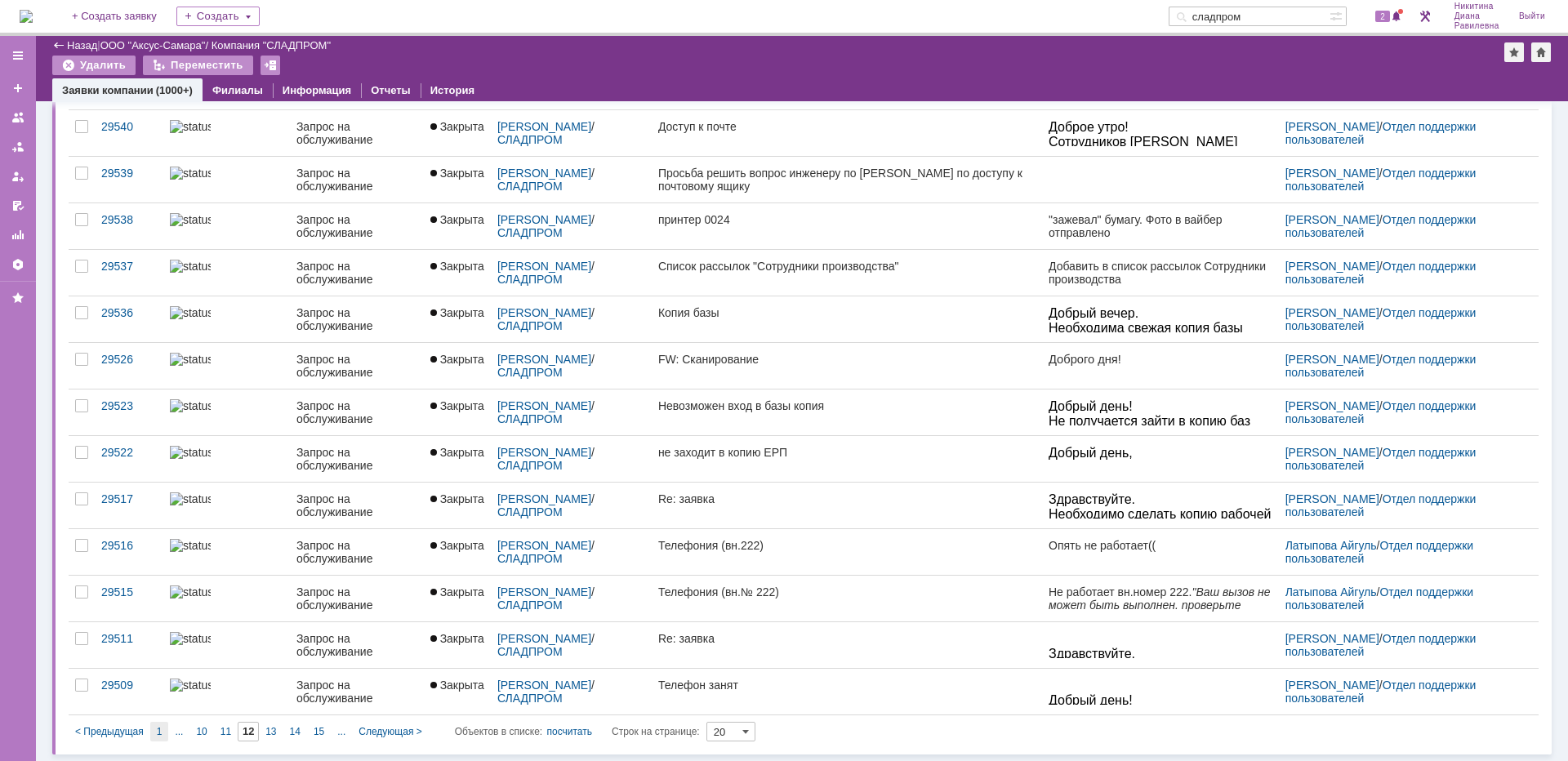
click at [163, 723] on div "1" at bounding box center [159, 731] width 19 height 19
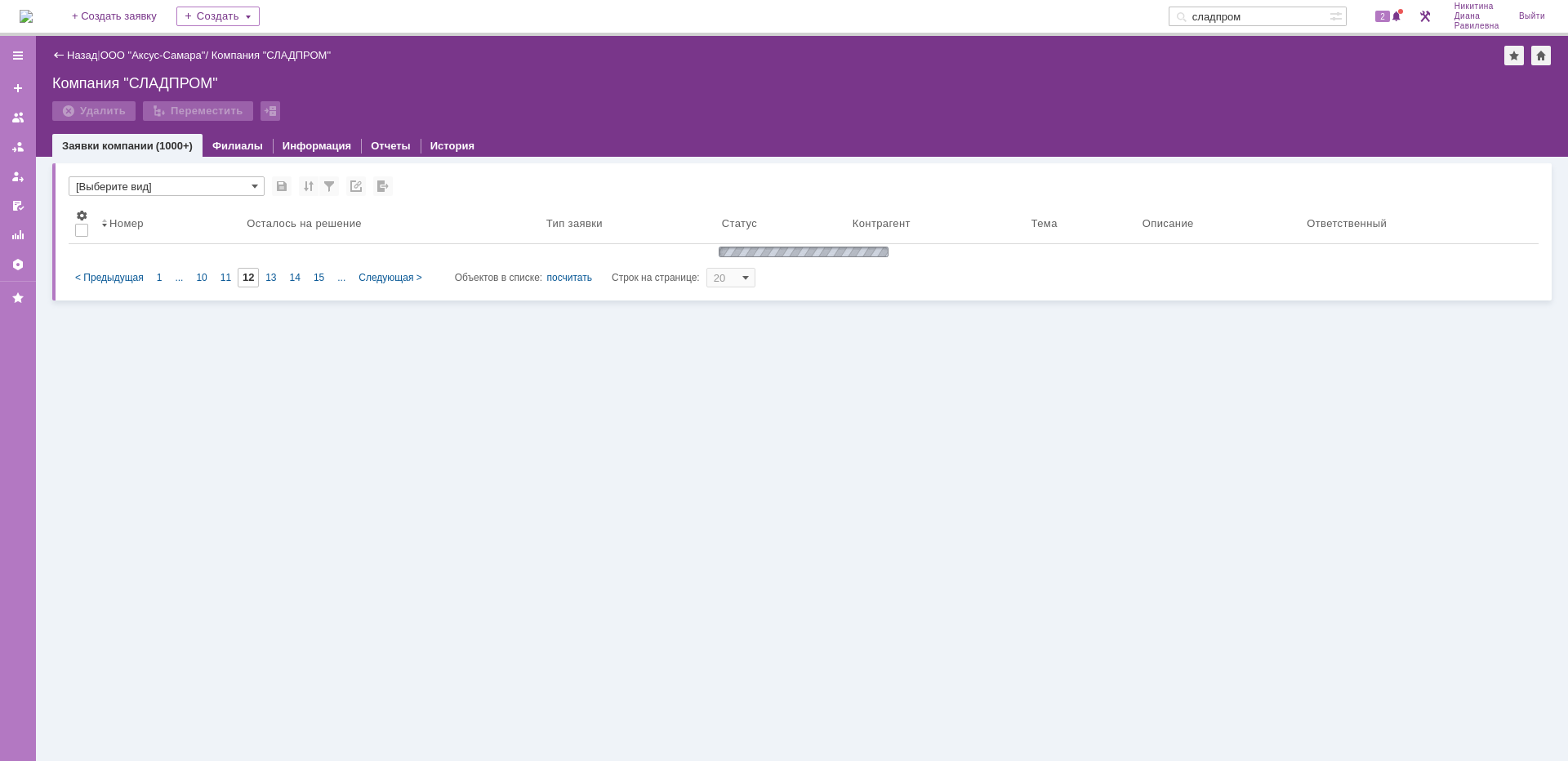
type input "1"
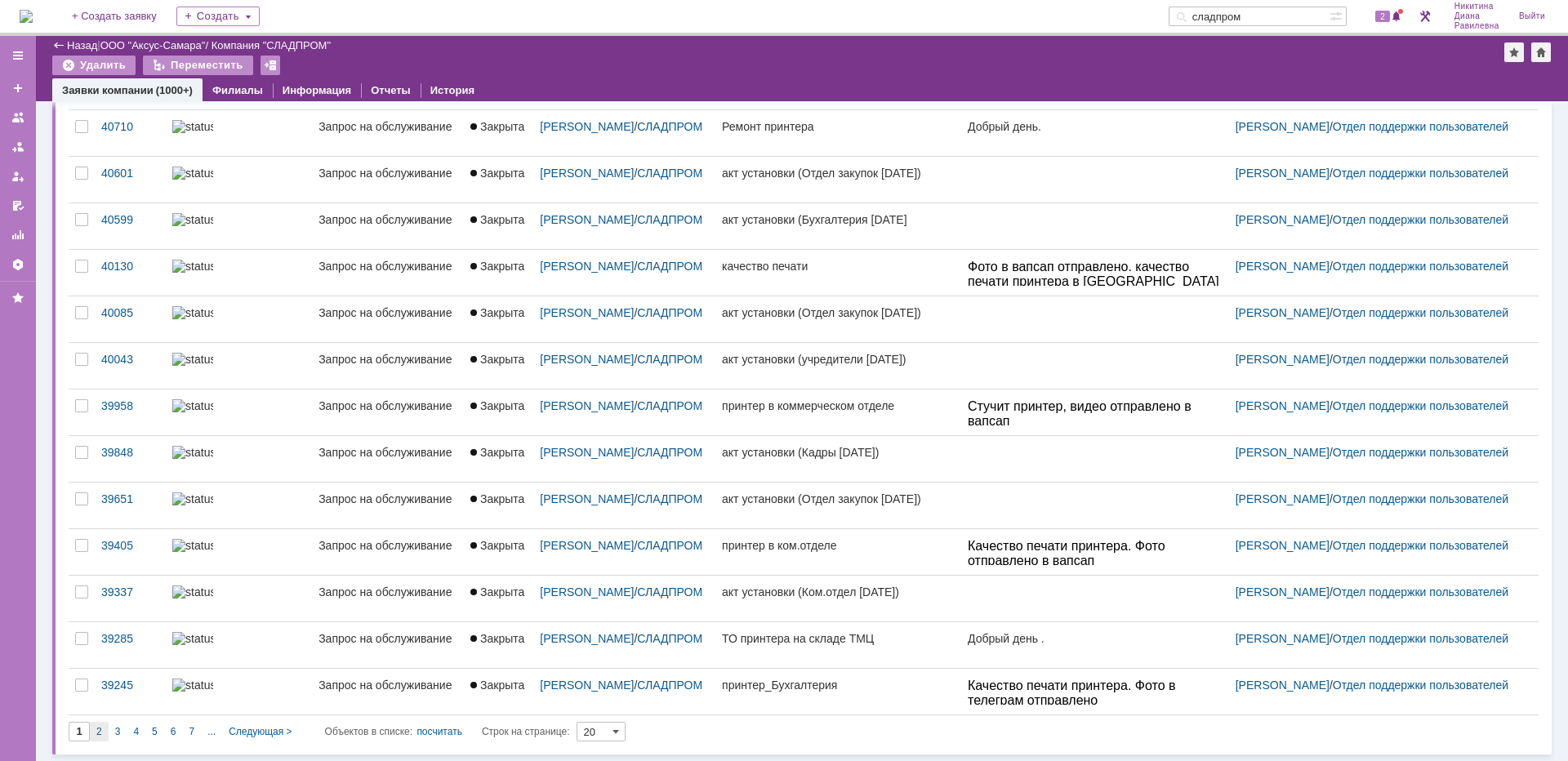
click at [106, 733] on div "2" at bounding box center [99, 731] width 19 height 19
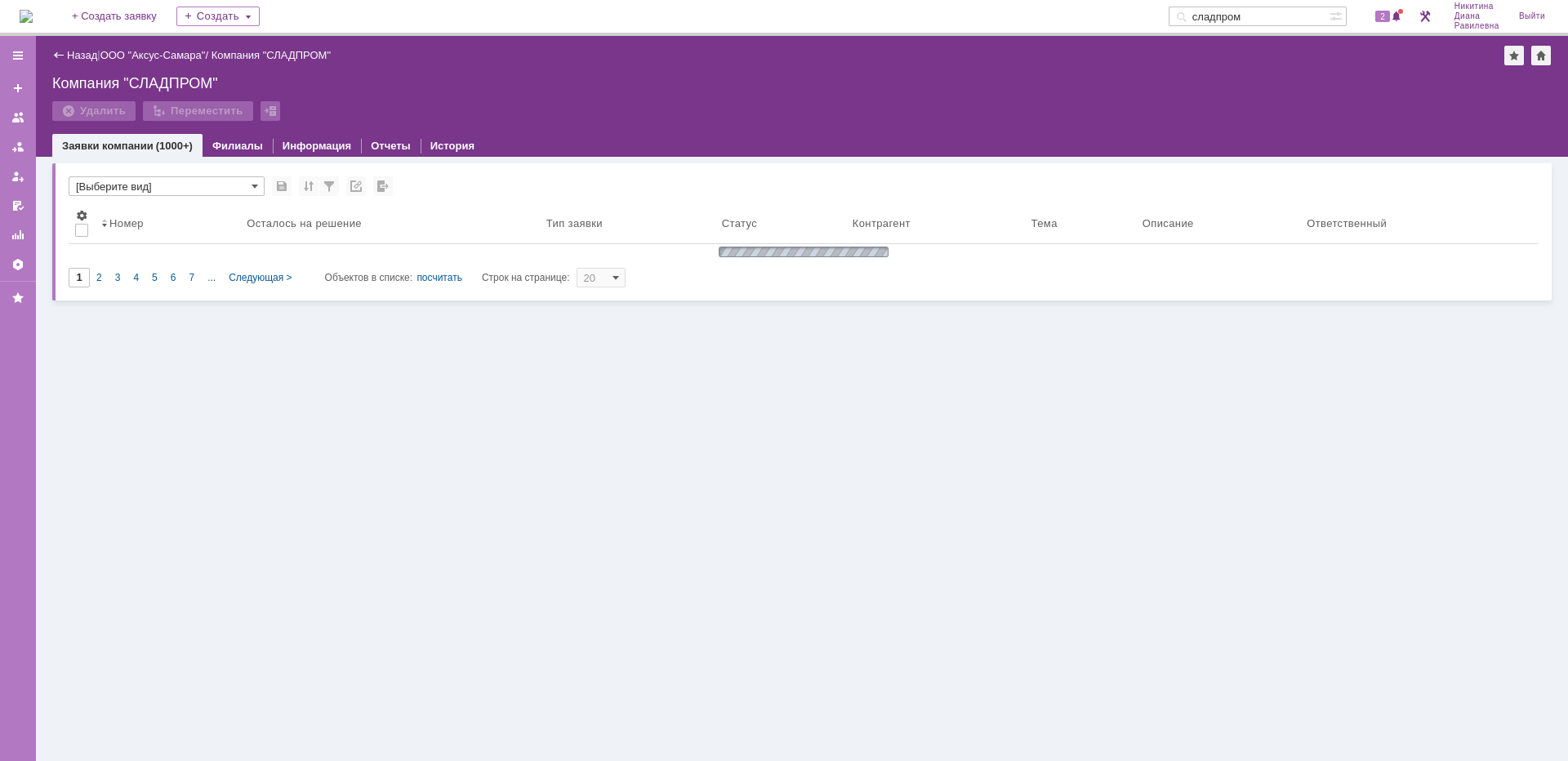
type input "2"
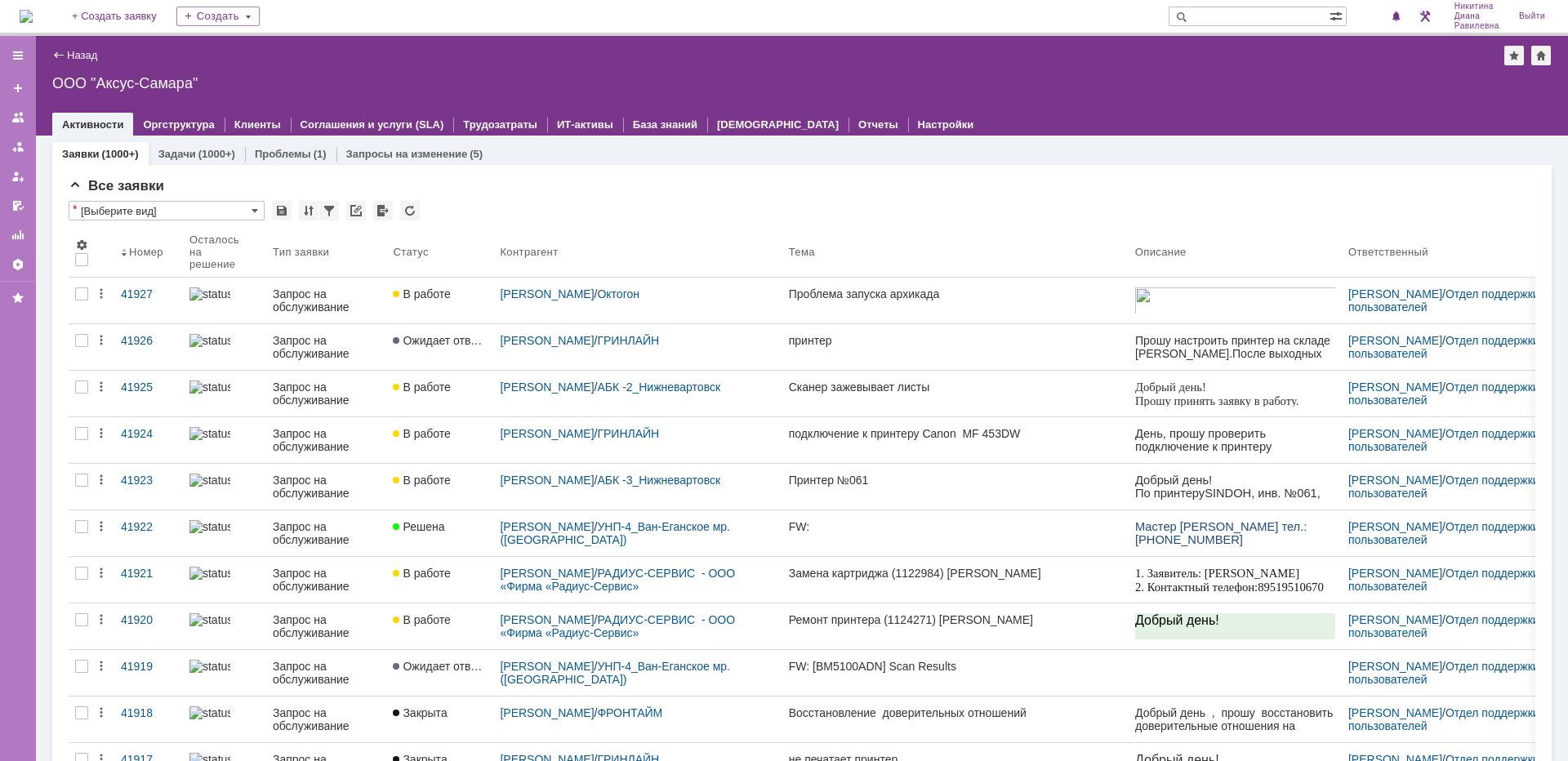
click at [1226, 16] on input "text" at bounding box center [1250, 16] width 161 height 19
type input "28340"
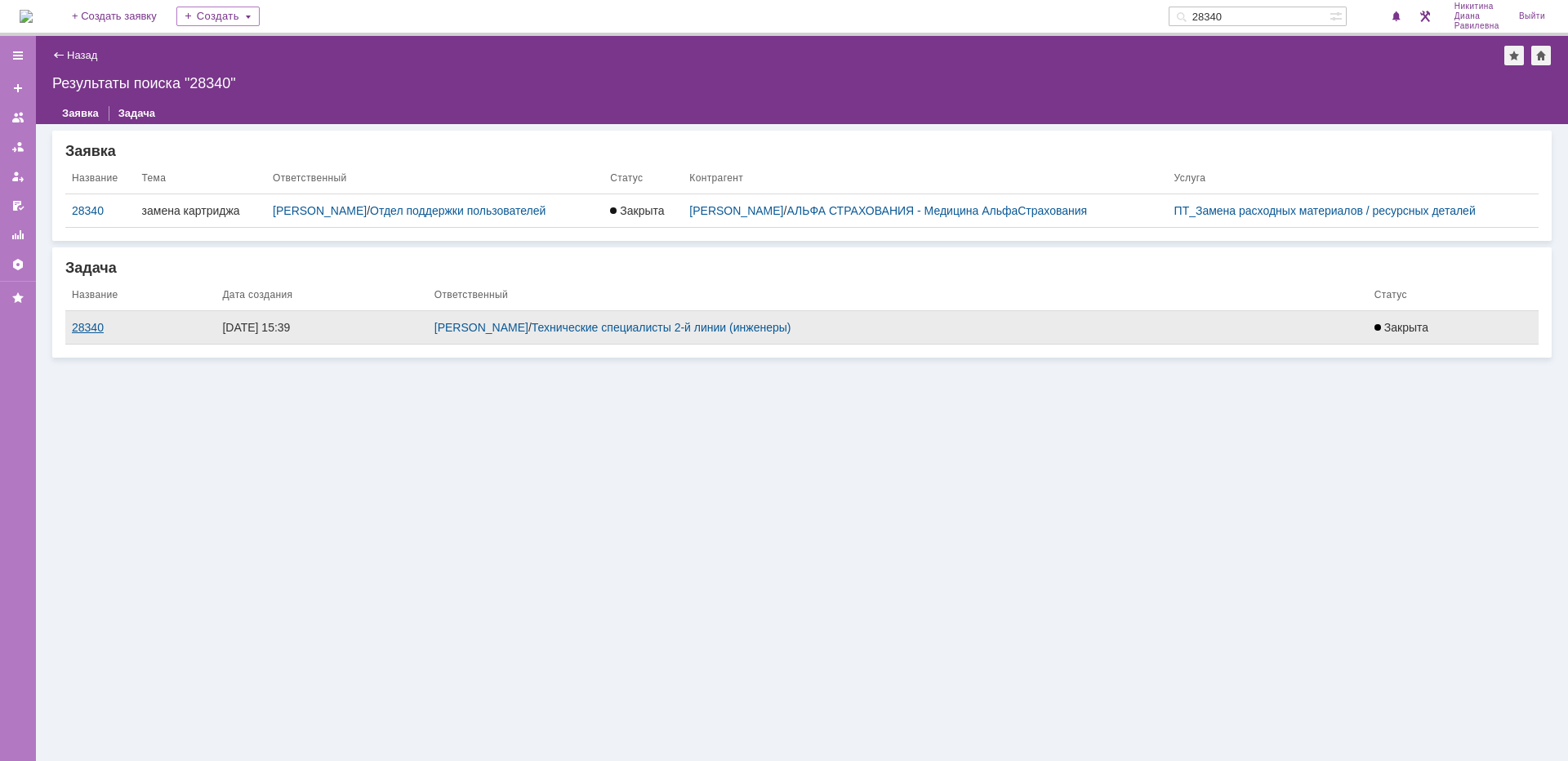
click at [85, 329] on div "28340" at bounding box center [141, 328] width 137 height 13
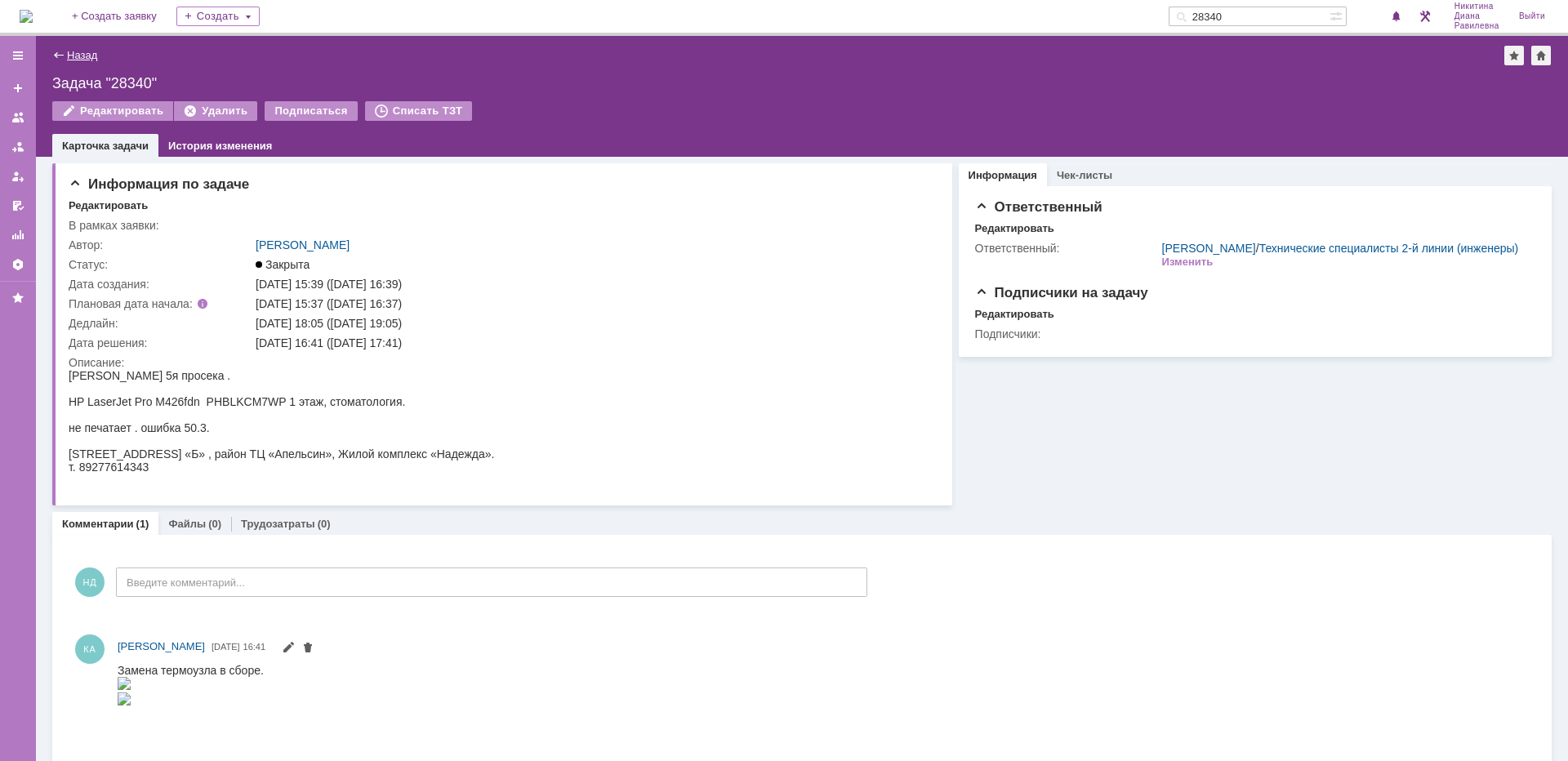
click at [73, 52] on link "Назад" at bounding box center [81, 55] width 31 height 12
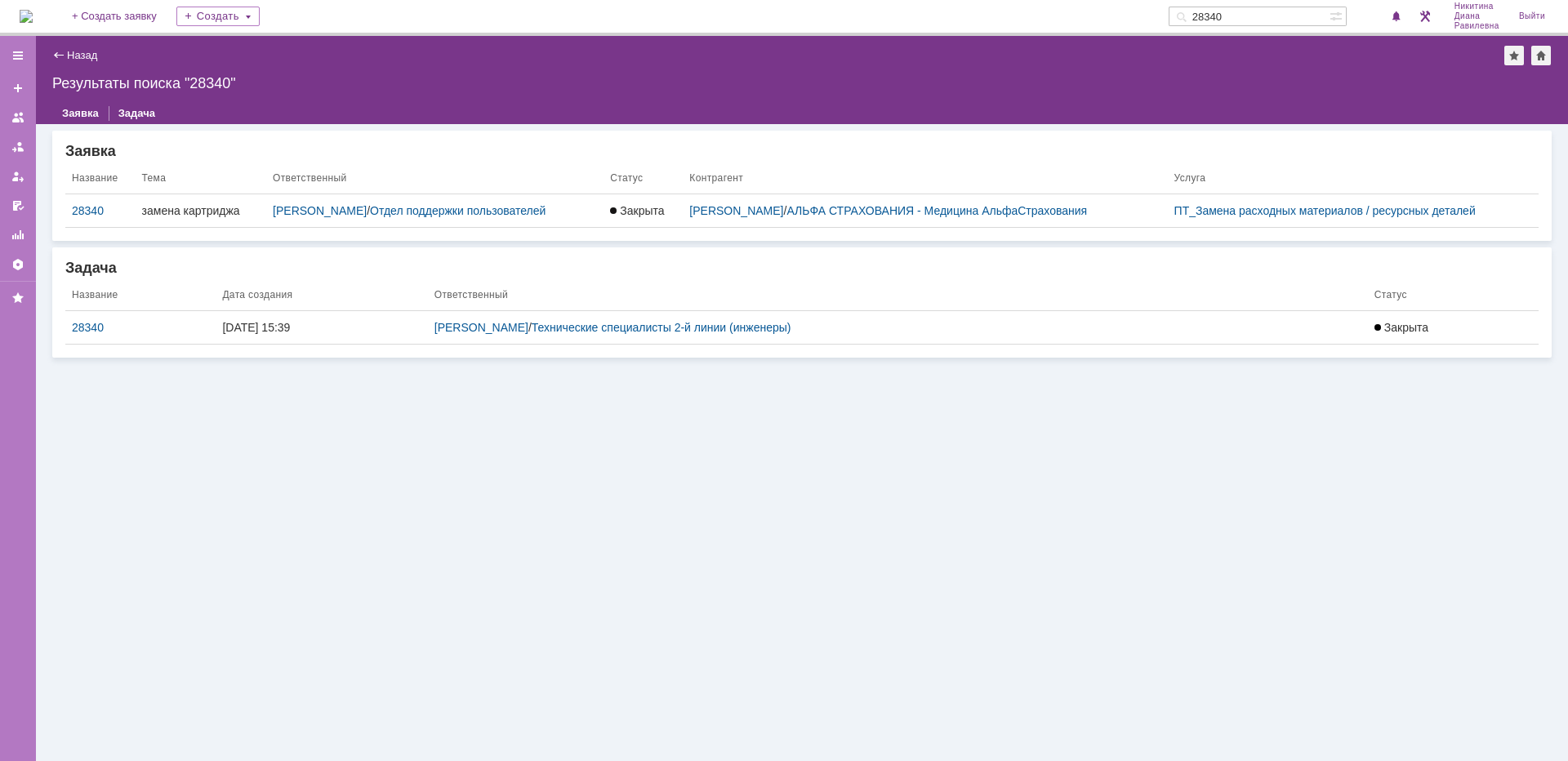
click at [1300, 9] on input "28340" at bounding box center [1250, 16] width 161 height 19
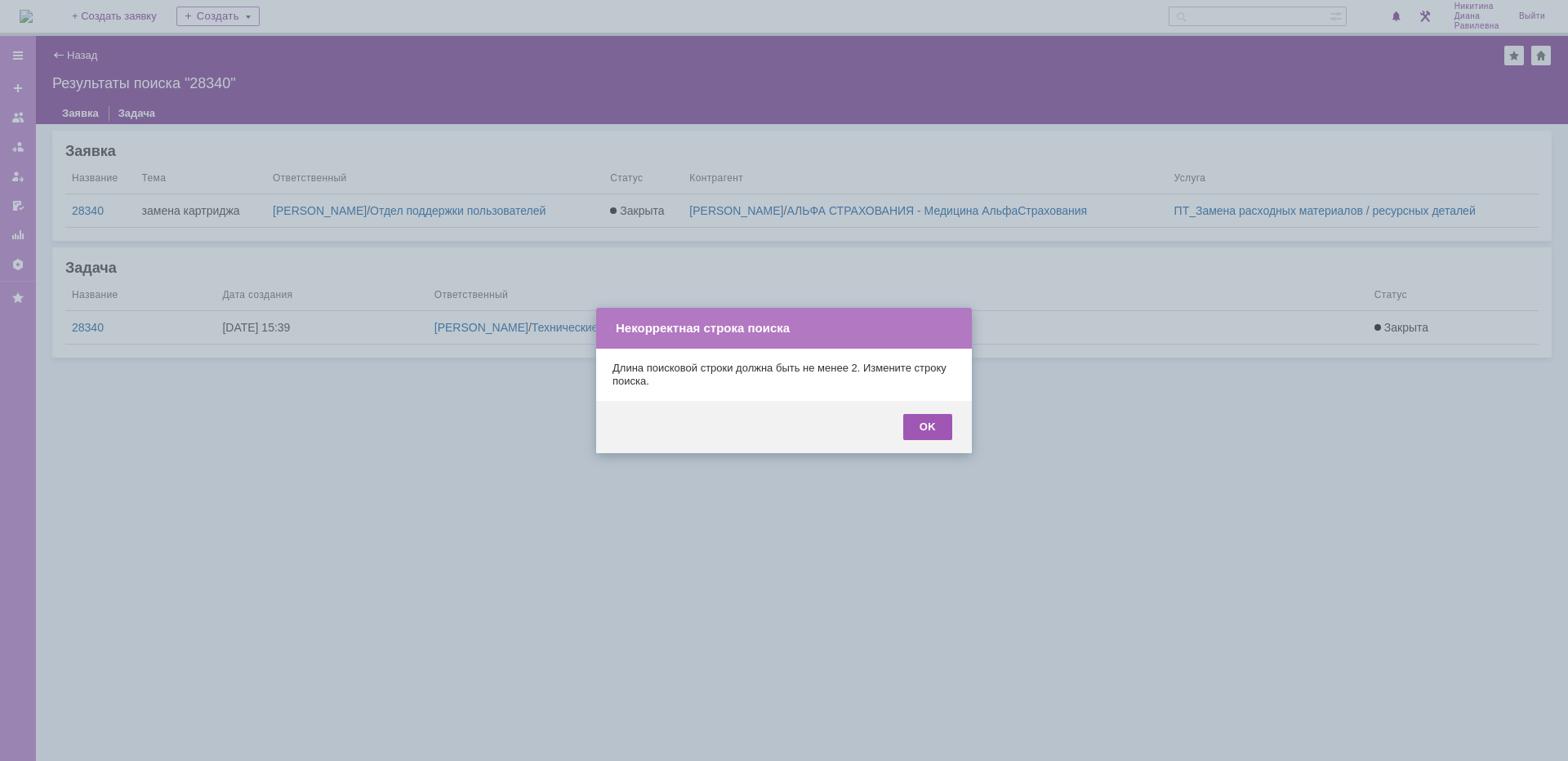
click at [924, 438] on div "OK" at bounding box center [927, 427] width 49 height 26
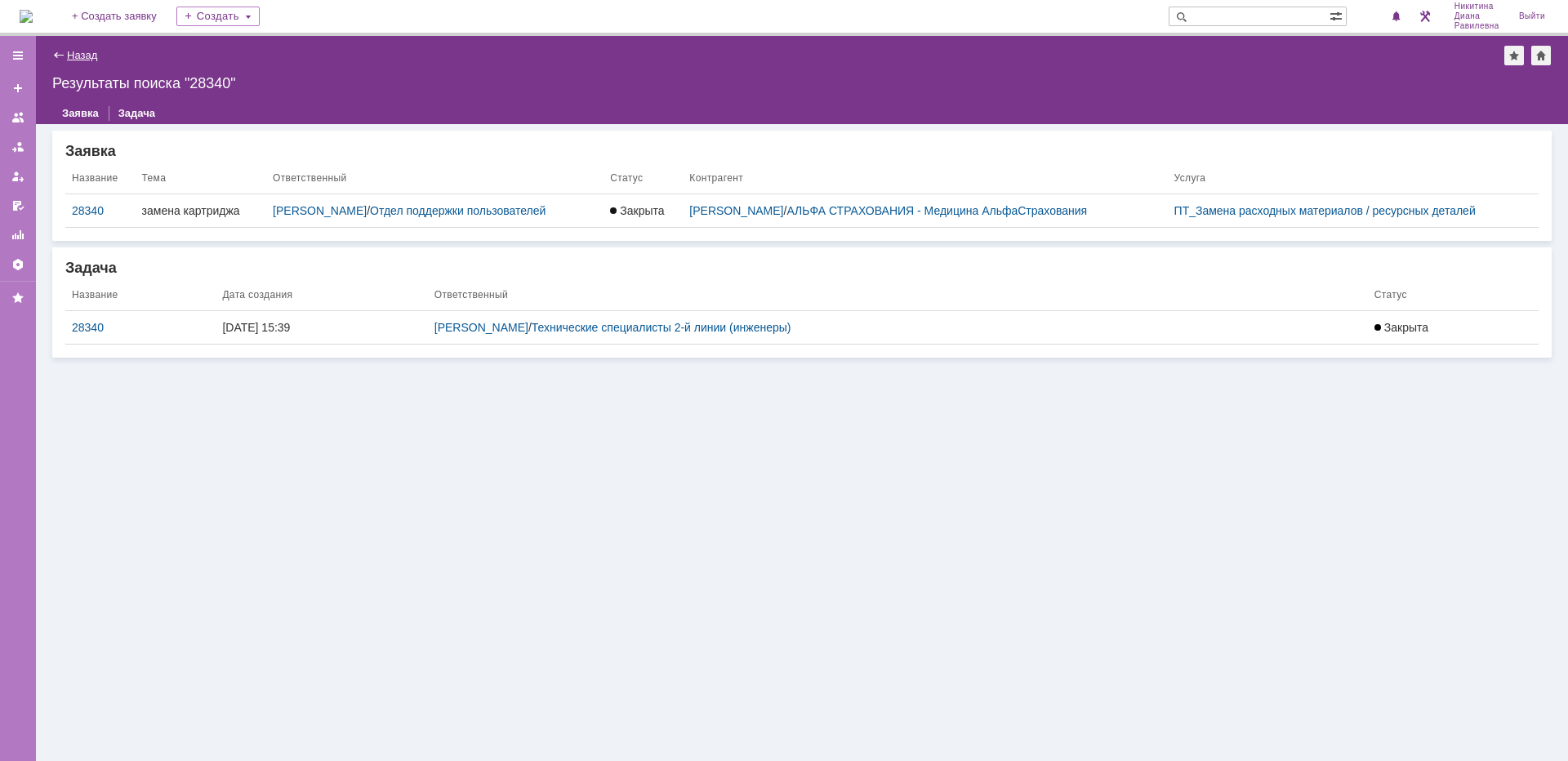
click at [76, 56] on link "Назад" at bounding box center [81, 55] width 31 height 12
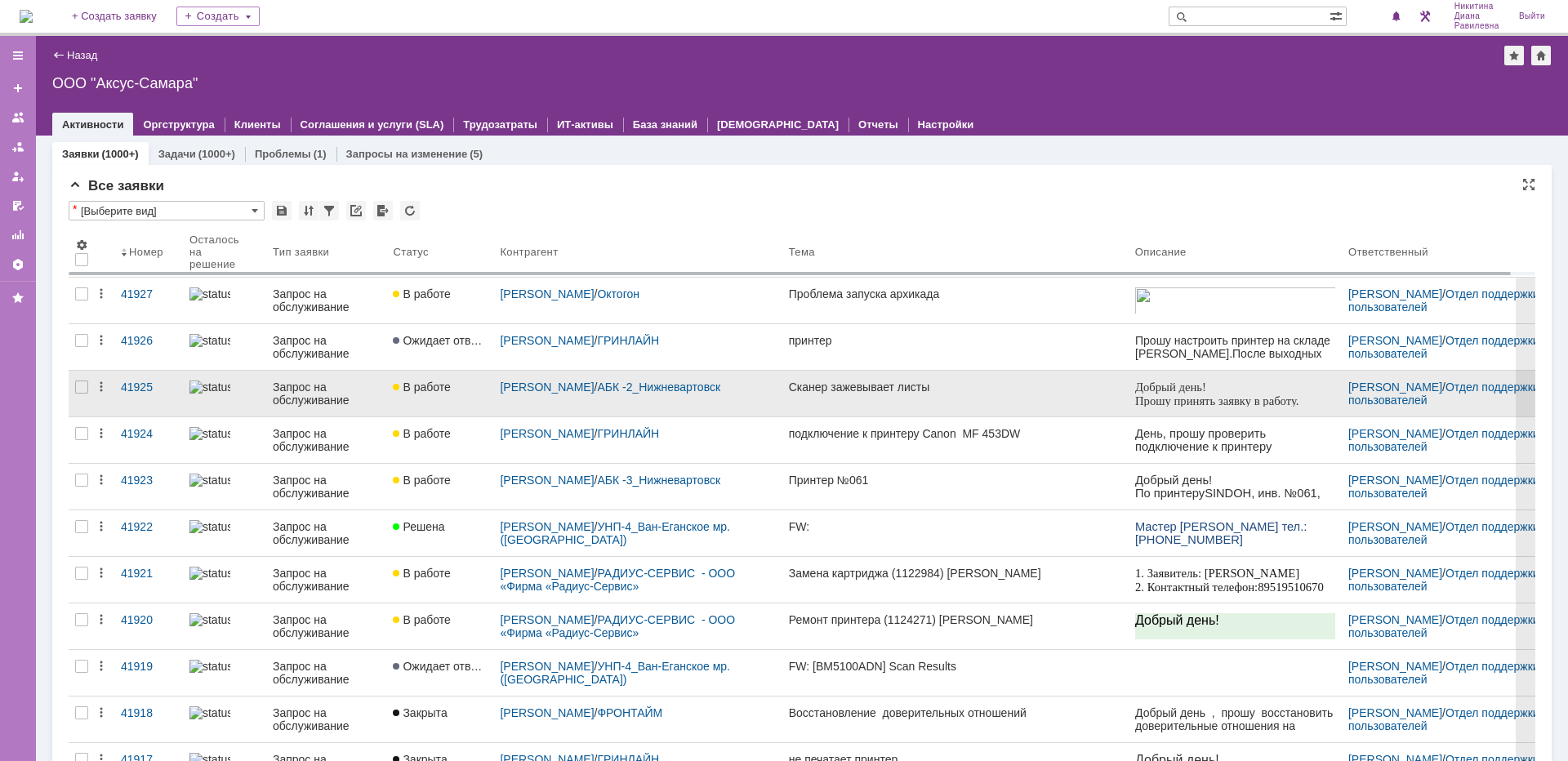
click at [292, 394] on div "Запрос на обслуживание" at bounding box center [327, 393] width 107 height 26
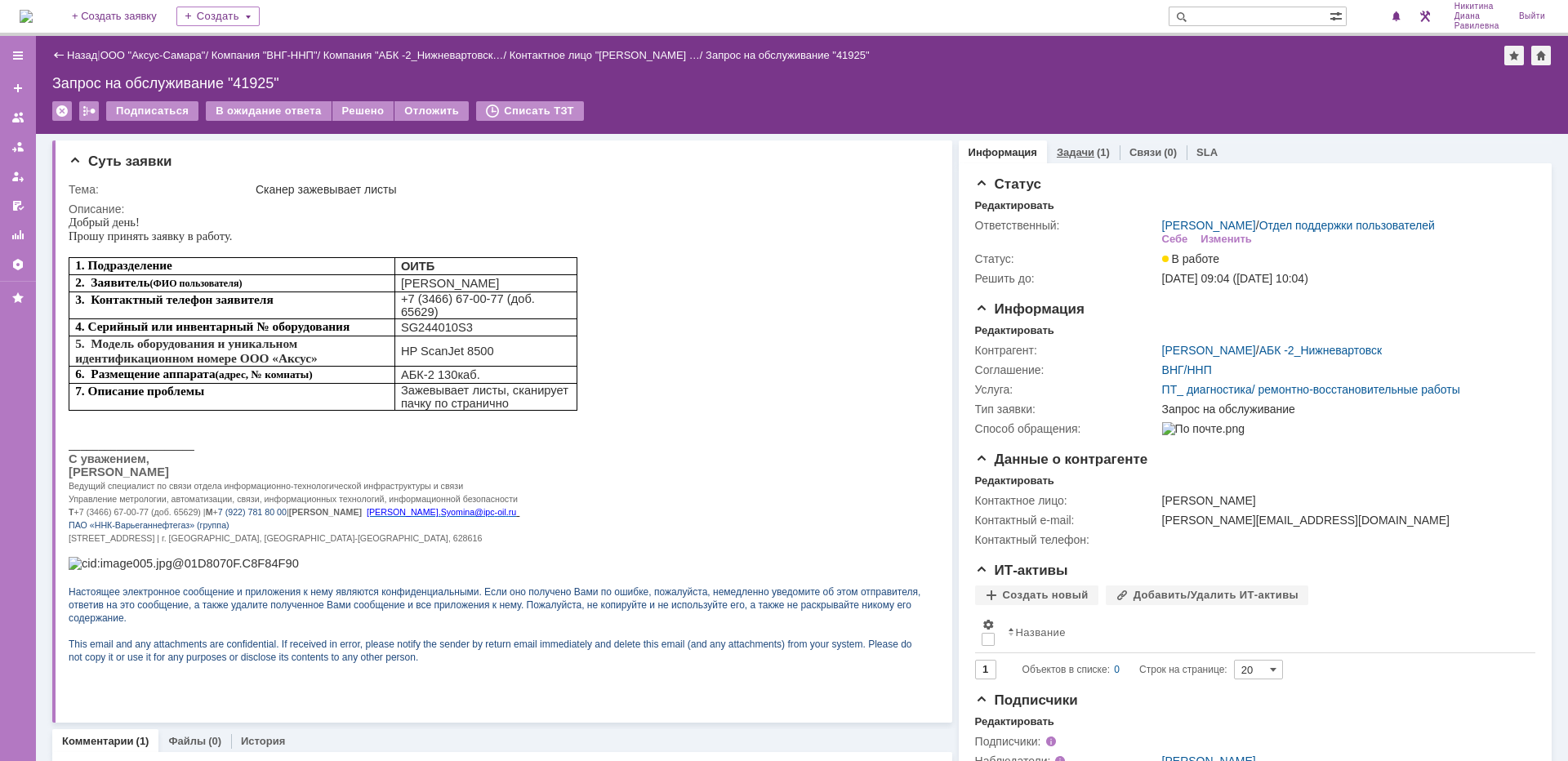
click at [1083, 154] on div "Задачи (1)" at bounding box center [1083, 152] width 53 height 10
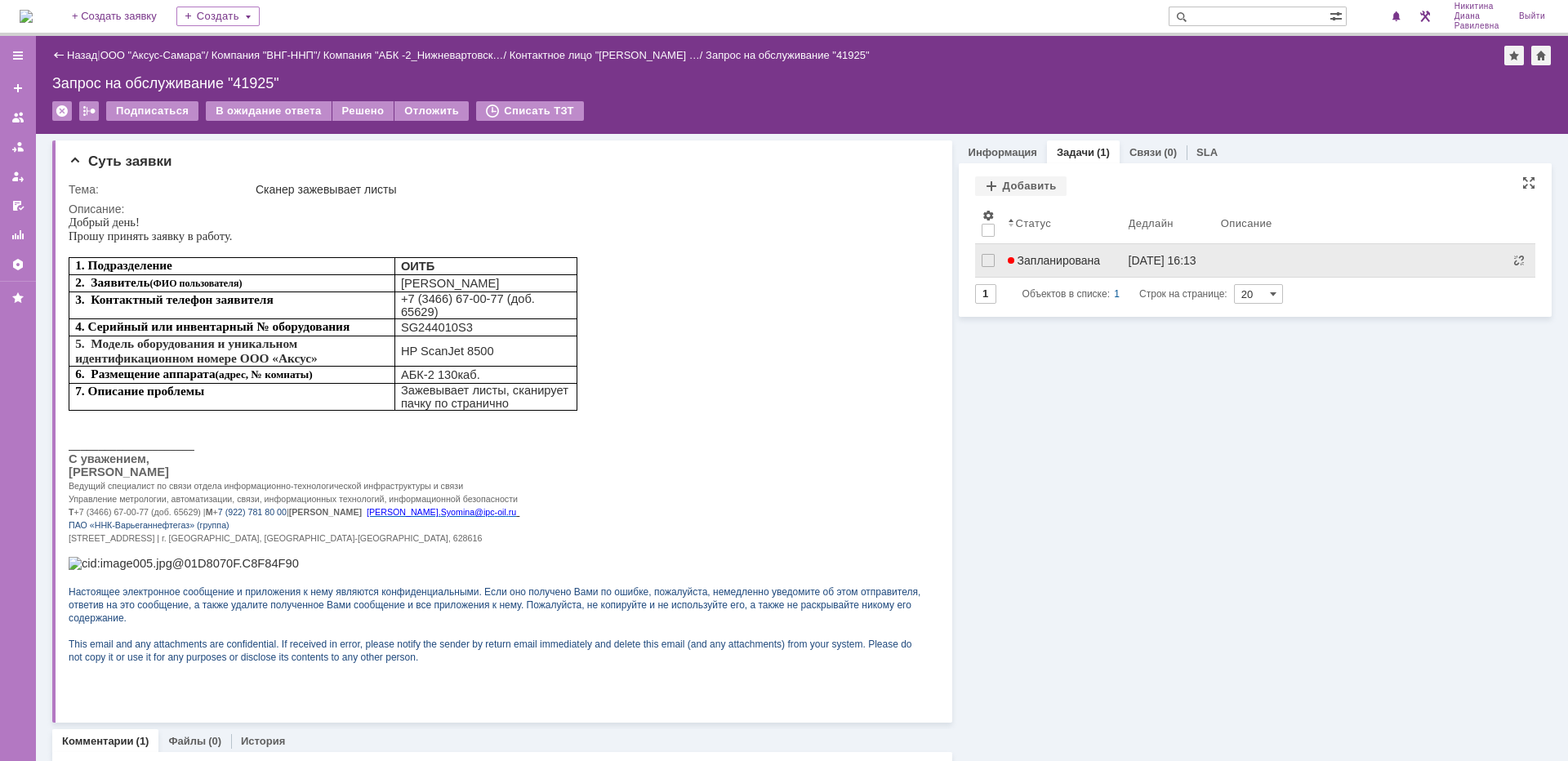
click at [1051, 260] on span "Запланирована" at bounding box center [1054, 260] width 93 height 13
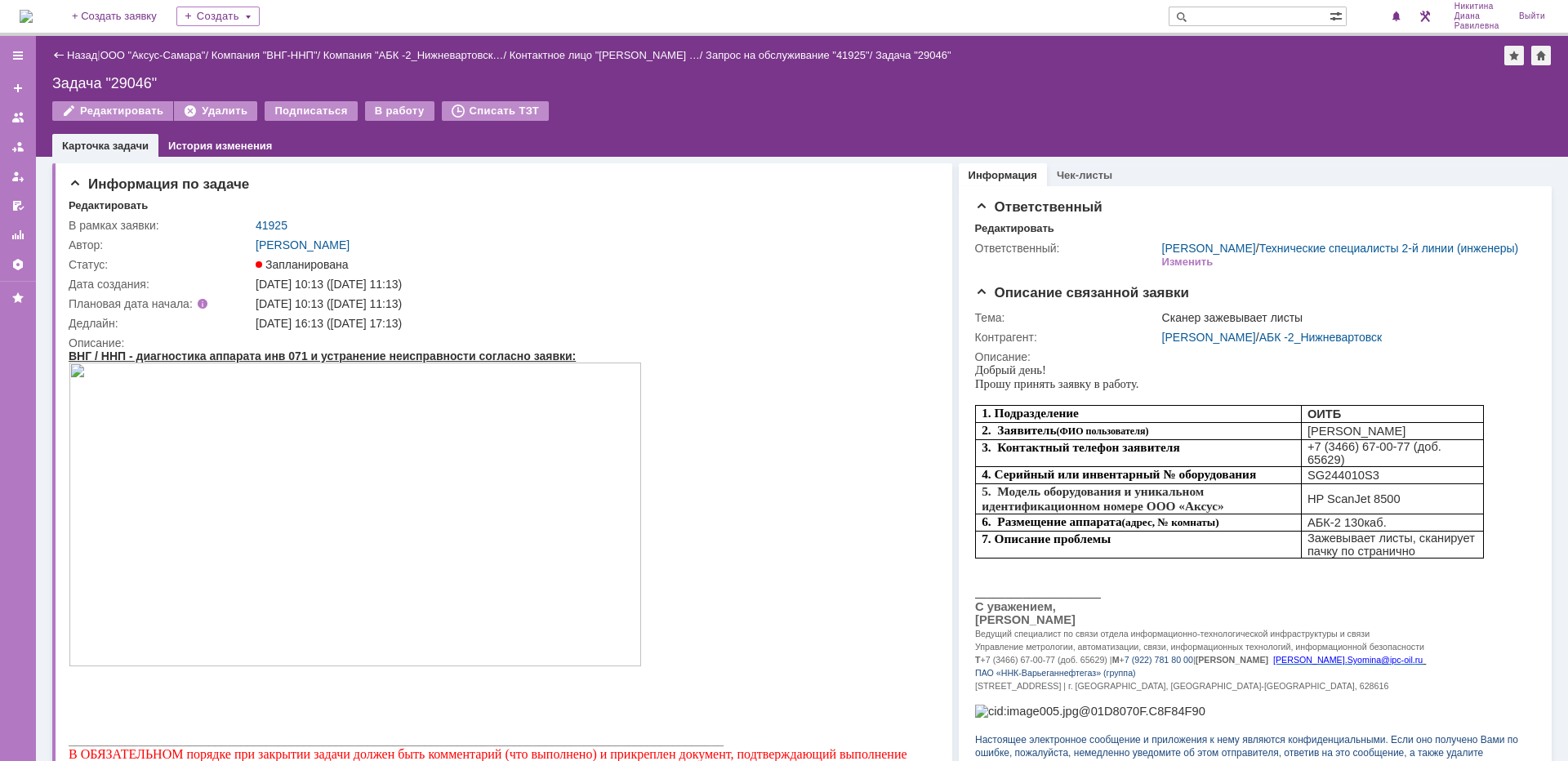
click at [79, 46] on div "Назад | ООО "Аксус-Самара" / Компания "ВНГ-ННП" / Компания "АБК -2_Нижневартовс…" at bounding box center [802, 55] width 1500 height 19
click at [68, 51] on link "Назад" at bounding box center [81, 55] width 31 height 12
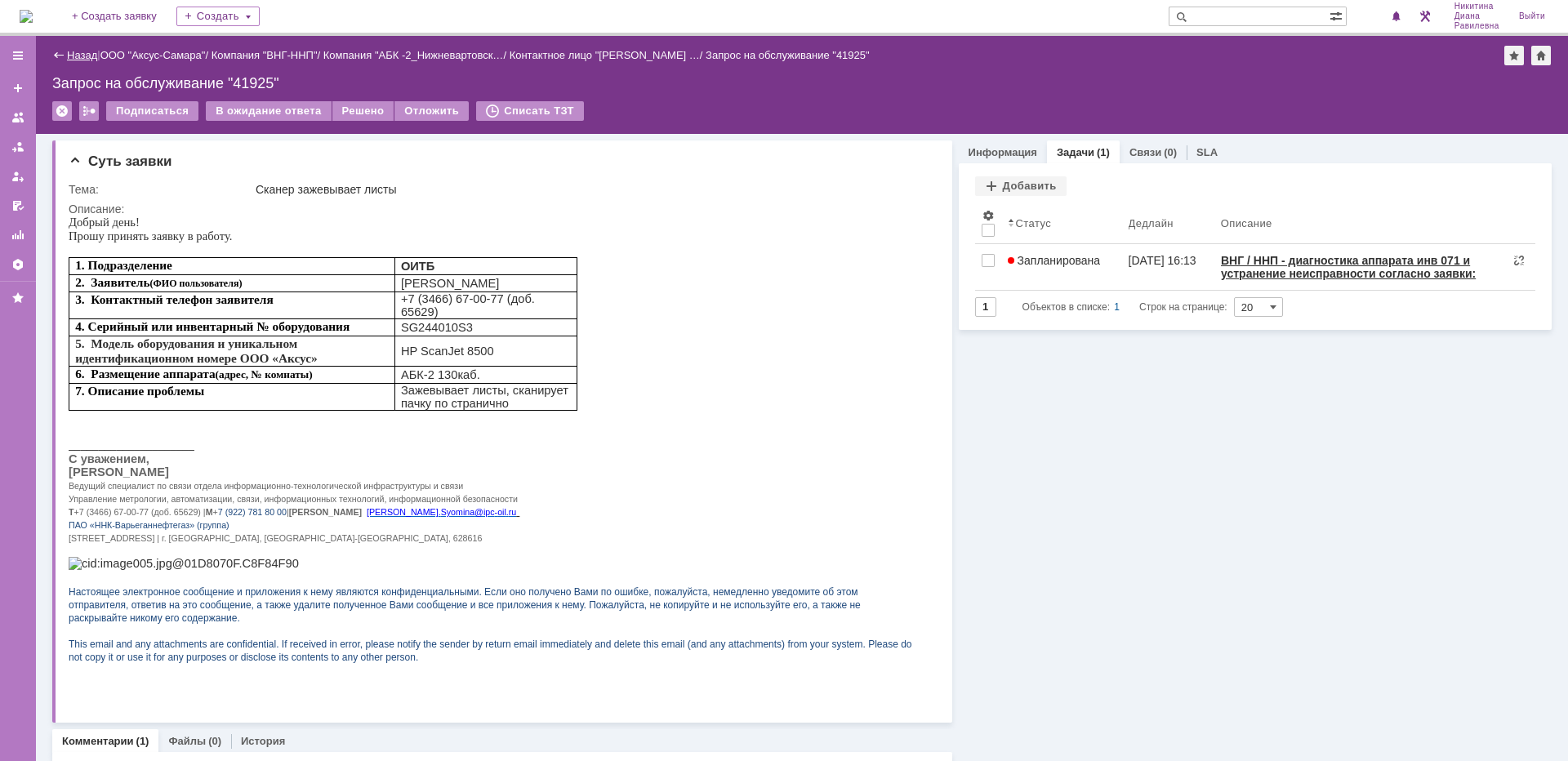
click at [85, 59] on link "Назад" at bounding box center [81, 55] width 31 height 12
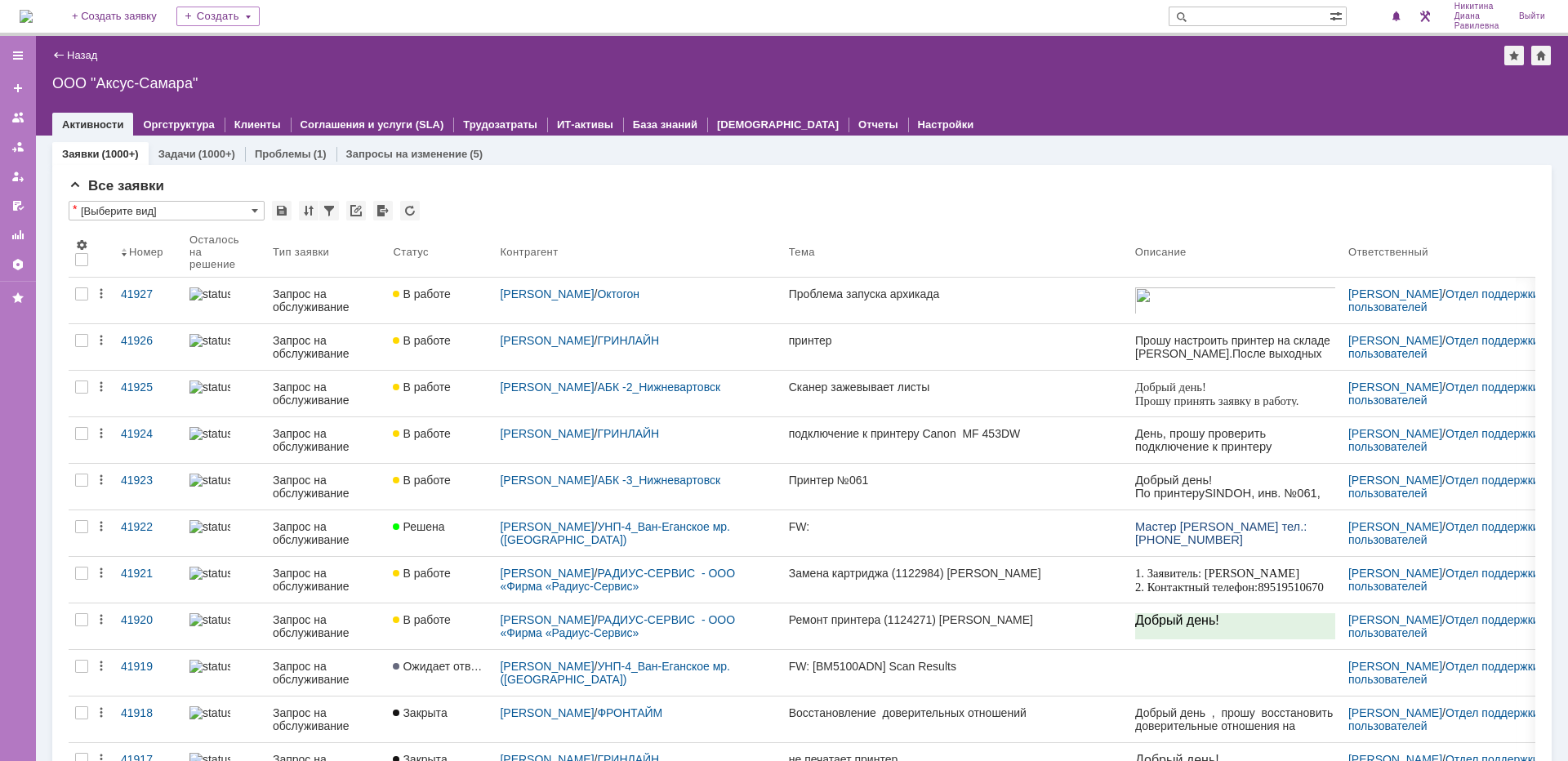
click at [1267, 23] on input "text" at bounding box center [1250, 16] width 161 height 19
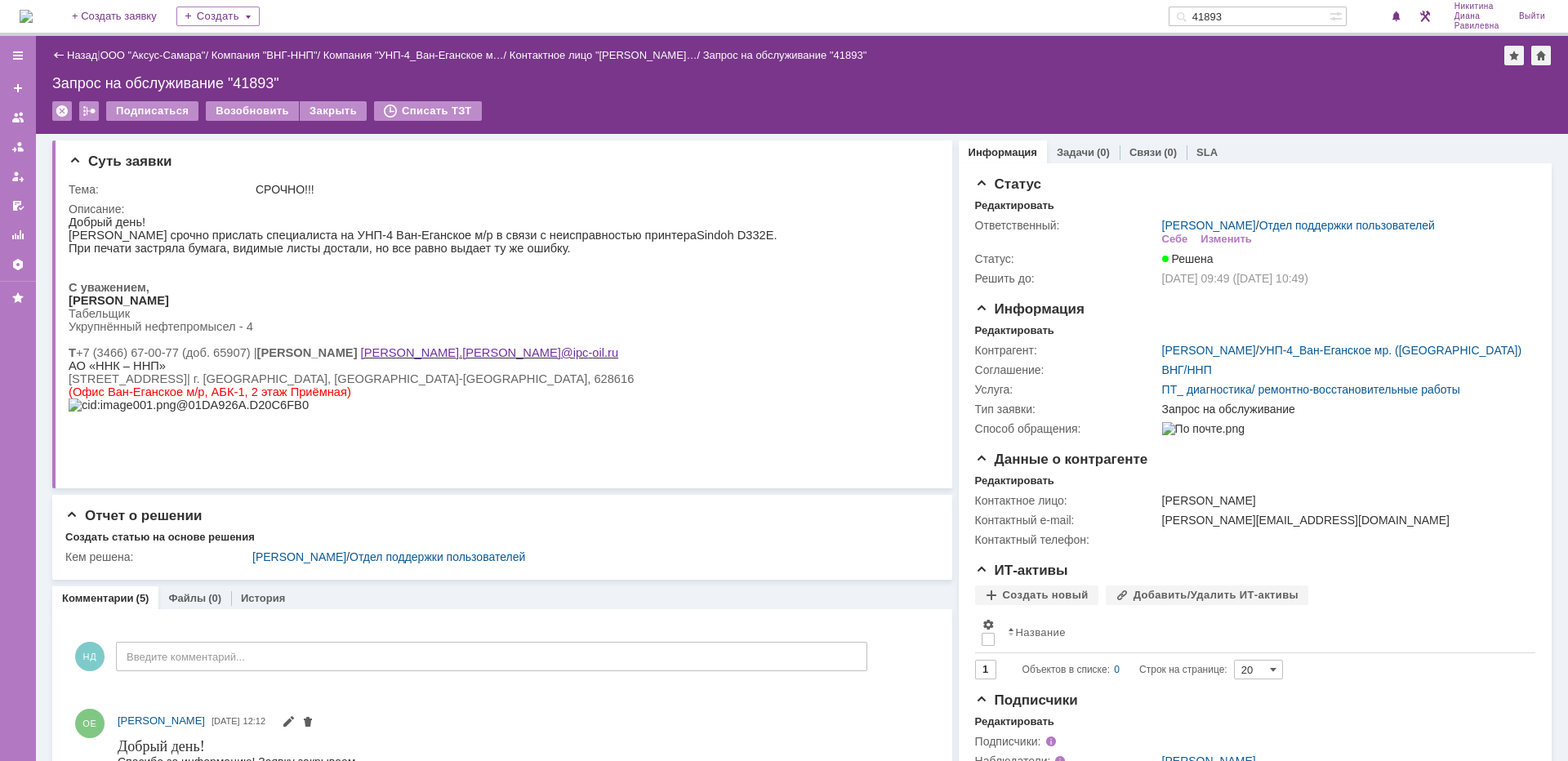
drag, startPoint x: 1286, startPoint y: 17, endPoint x: 1207, endPoint y: 12, distance: 79.2
click at [1207, 12] on input "41893" at bounding box center [1250, 16] width 161 height 19
type input "35135"
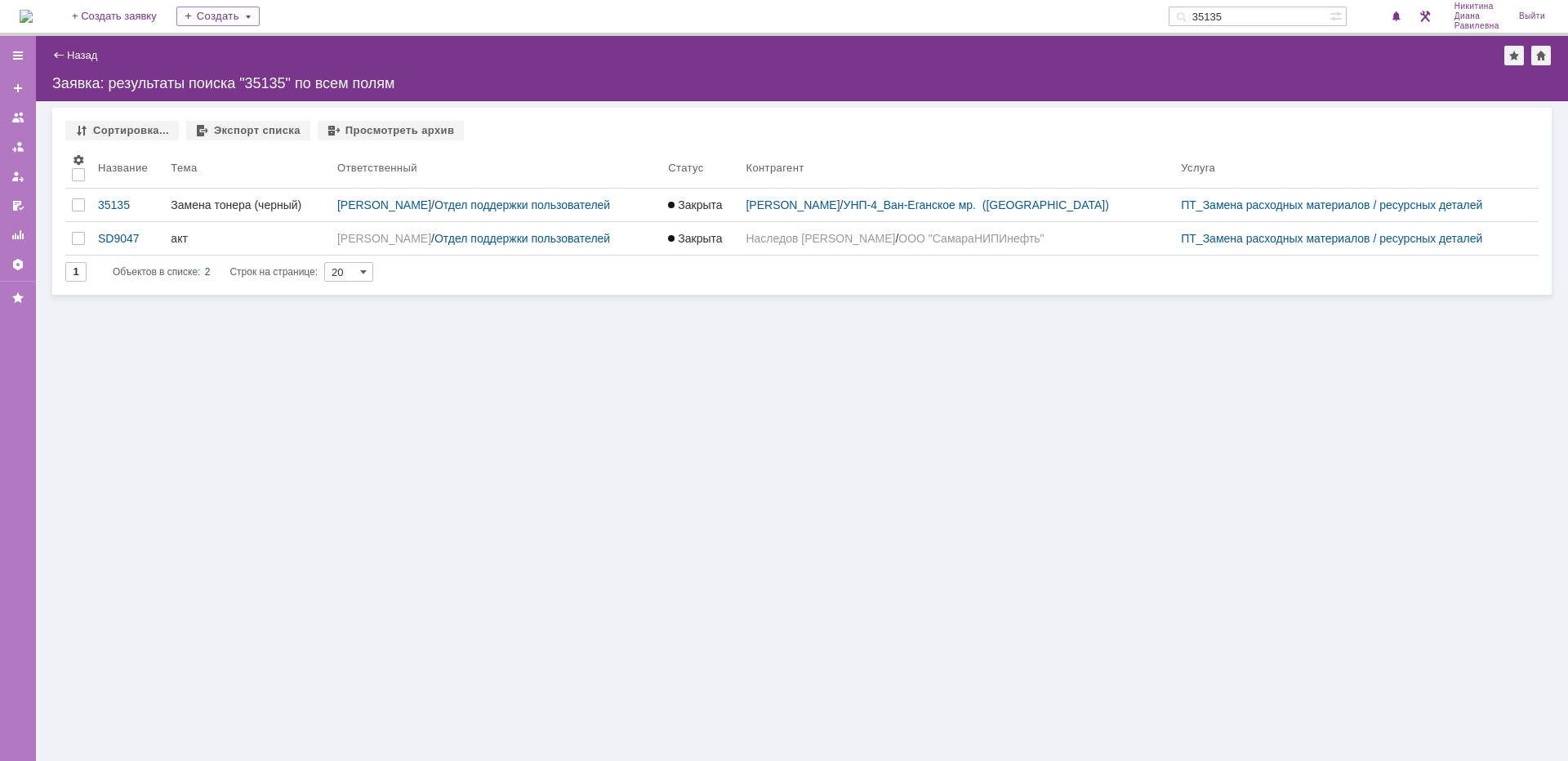
drag, startPoint x: 1262, startPoint y: 11, endPoint x: 1208, endPoint y: 18, distance: 54.5
click at [1208, 18] on input "35135" at bounding box center [1250, 16] width 161 height 19
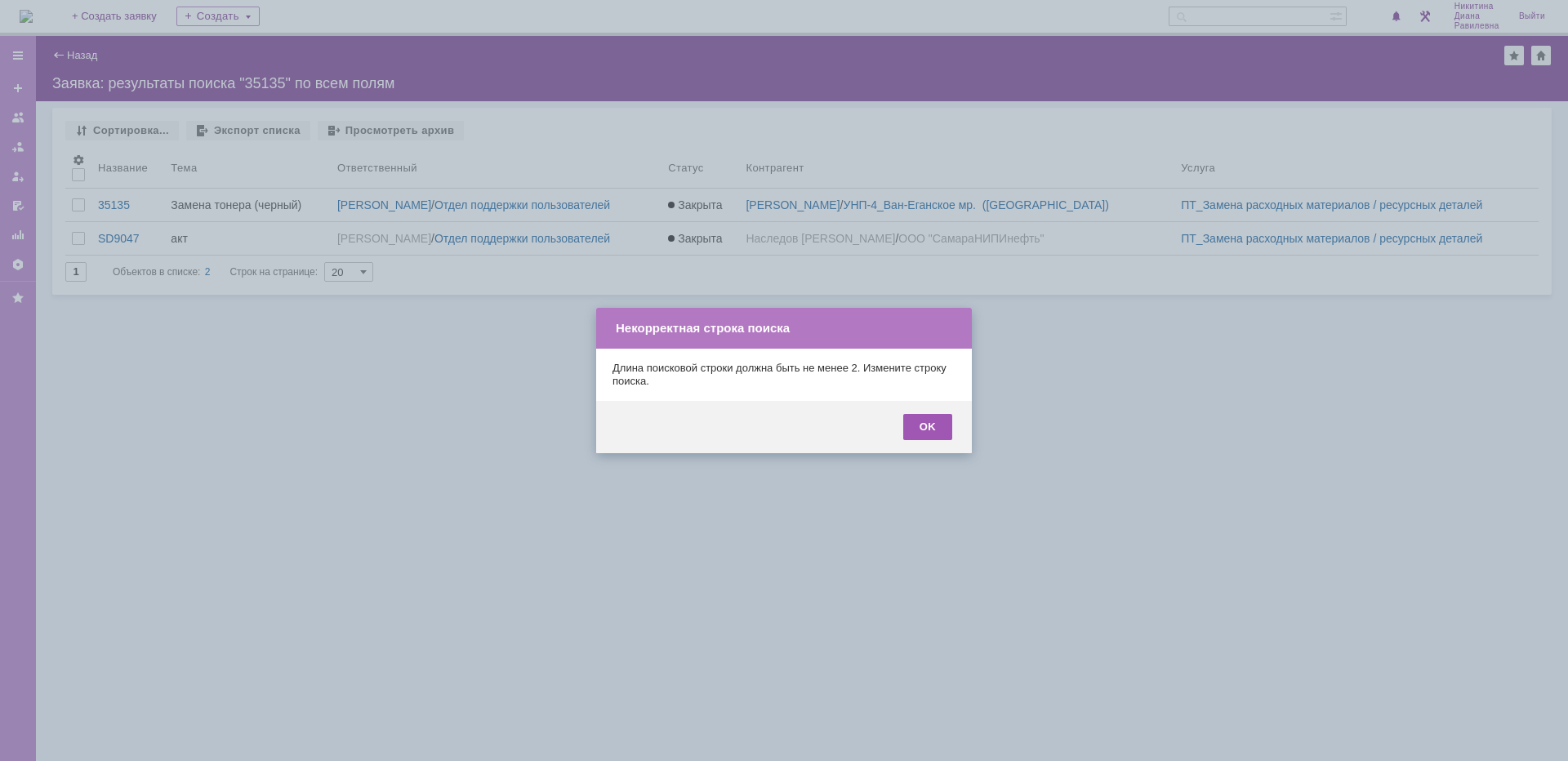
click at [941, 414] on div "OK" at bounding box center [927, 427] width 49 height 26
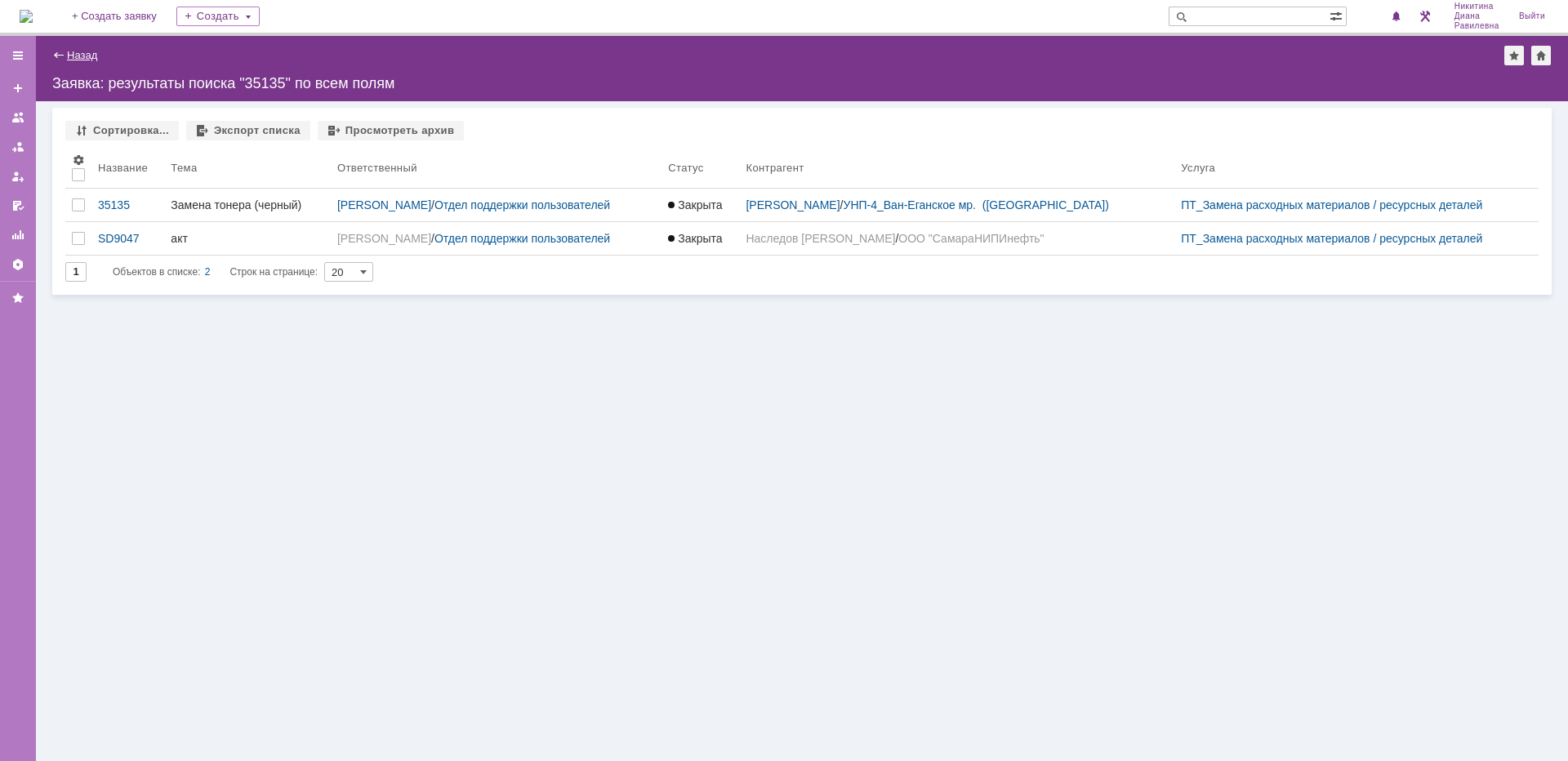
click at [71, 56] on link "Назад" at bounding box center [81, 55] width 31 height 12
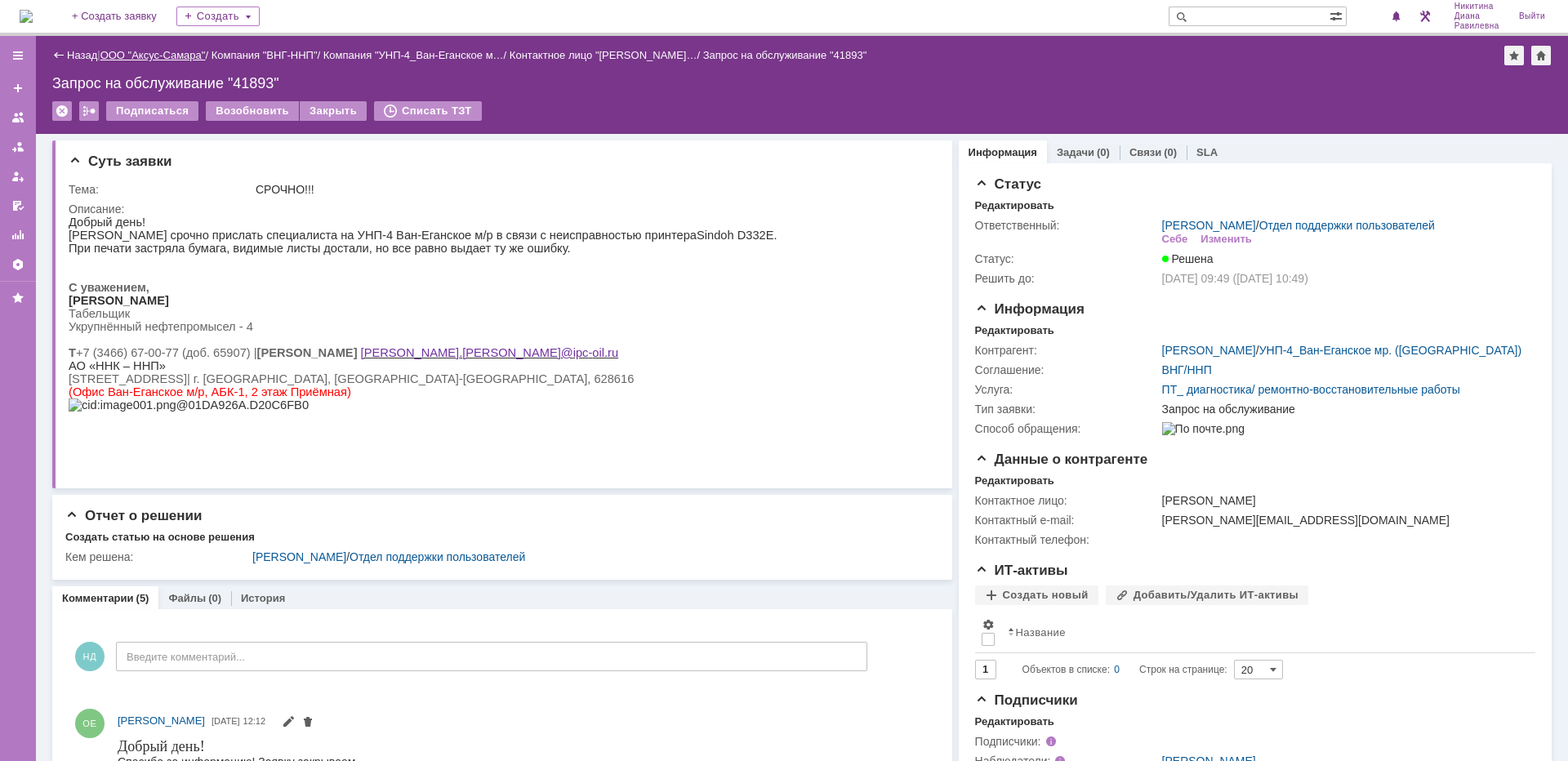
click at [169, 50] on link "ООО "Аксус-Самара"" at bounding box center [154, 55] width 106 height 12
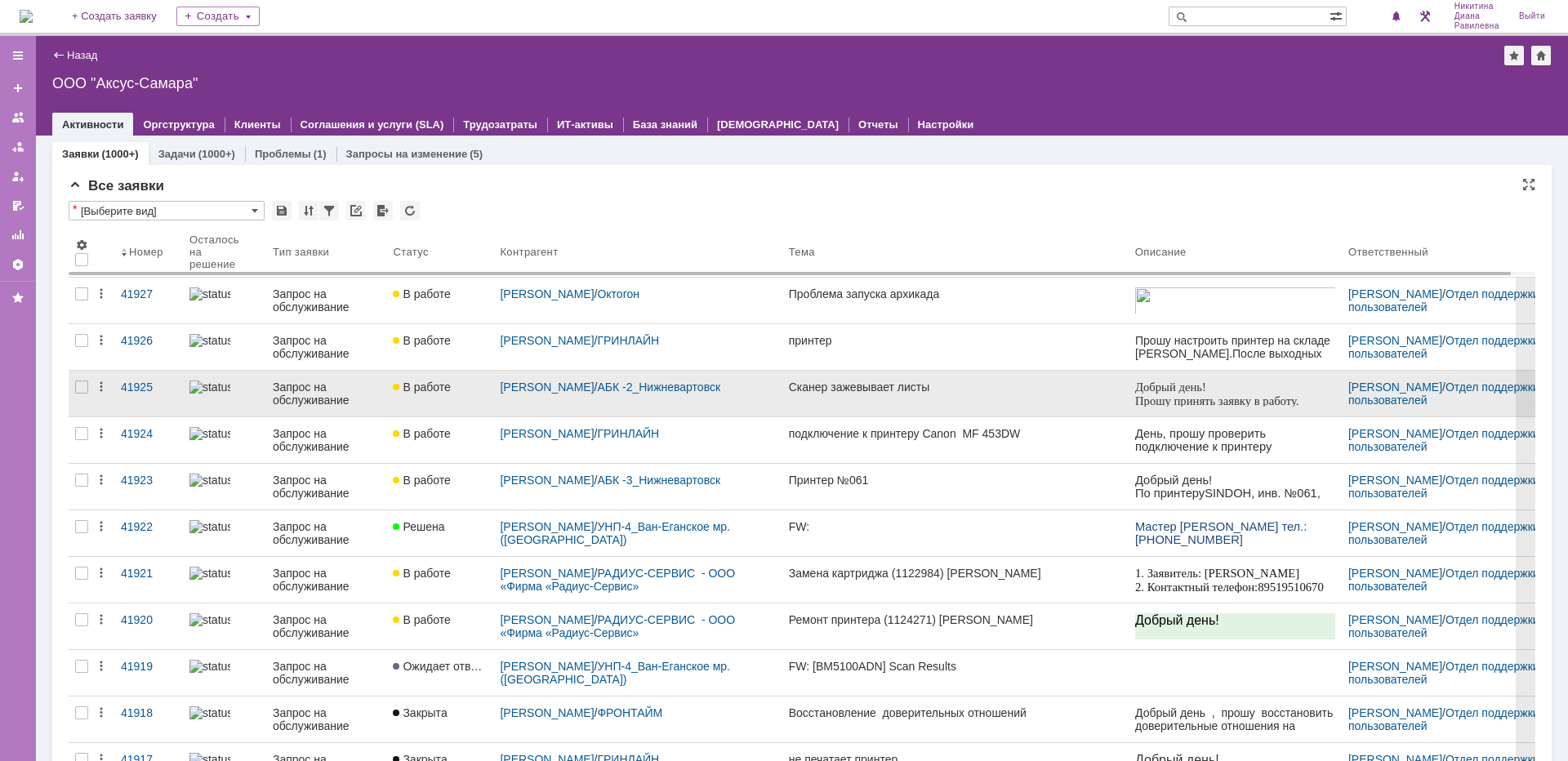
click at [316, 386] on div "Запрос на обслуживание" at bounding box center [327, 393] width 107 height 26
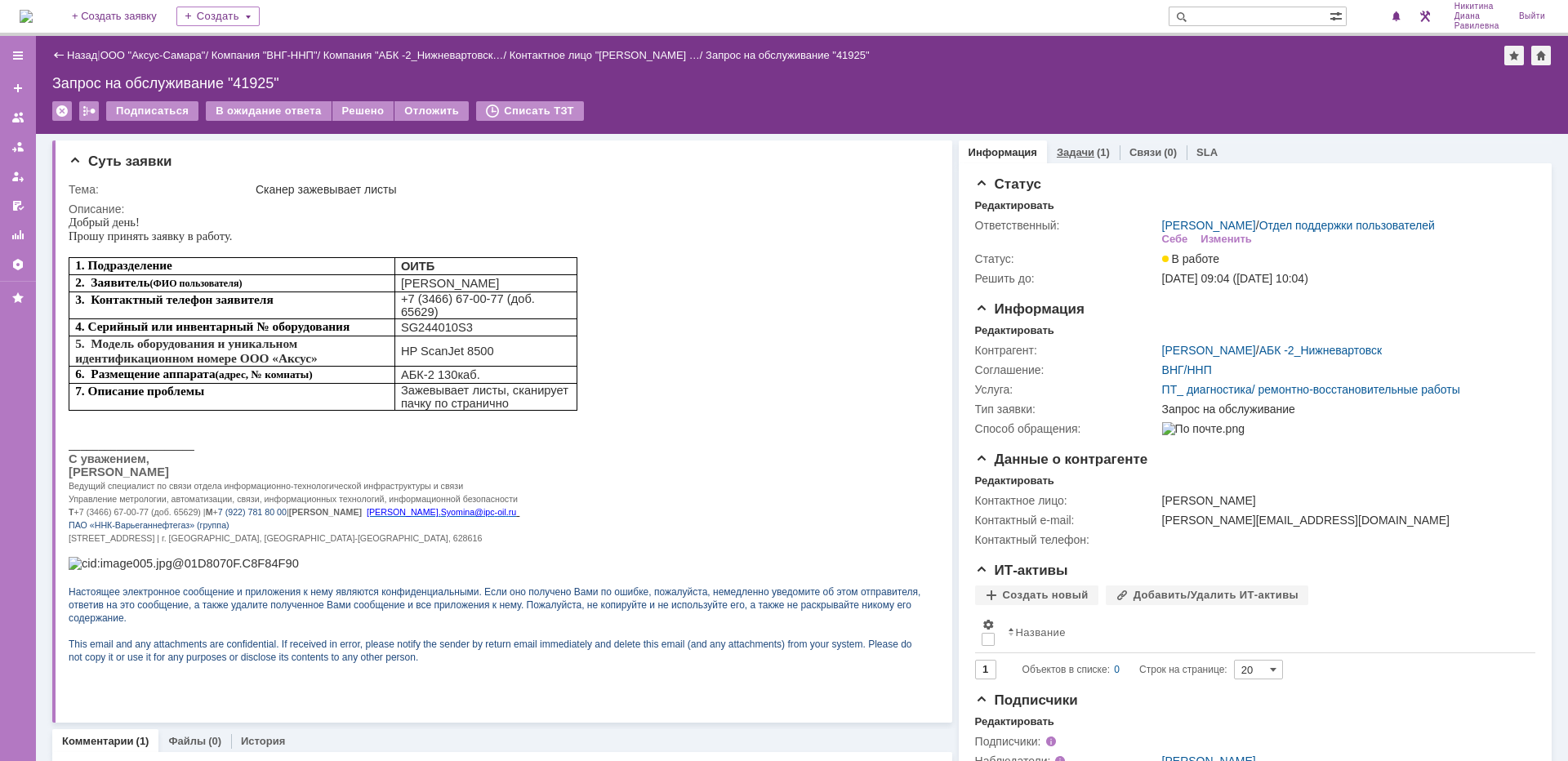
click at [1076, 155] on link "Задачи" at bounding box center [1076, 152] width 38 height 12
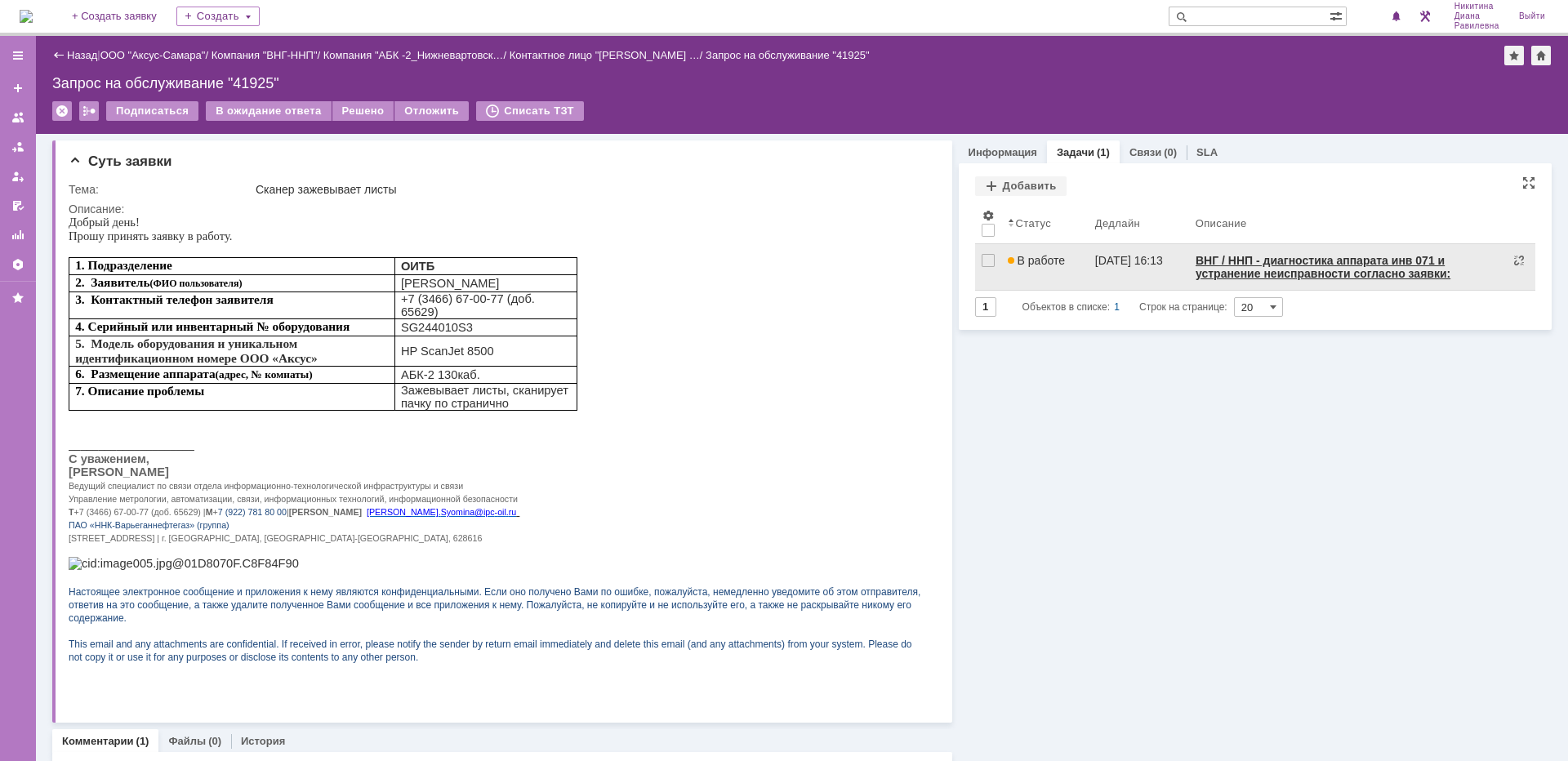
click at [1057, 256] on div "В работе" at bounding box center [1045, 260] width 74 height 13
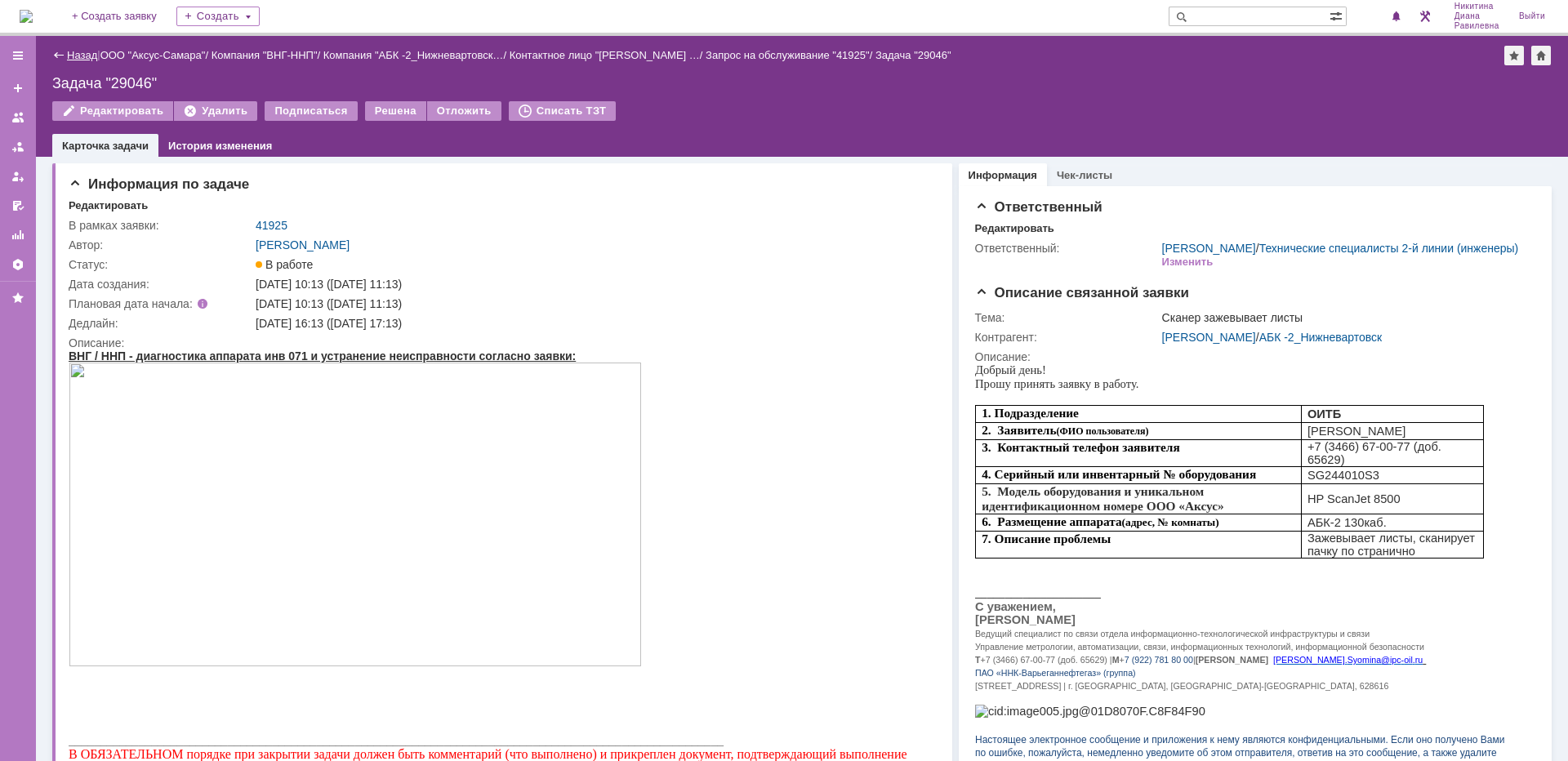
click at [90, 56] on link "Назад" at bounding box center [81, 55] width 31 height 12
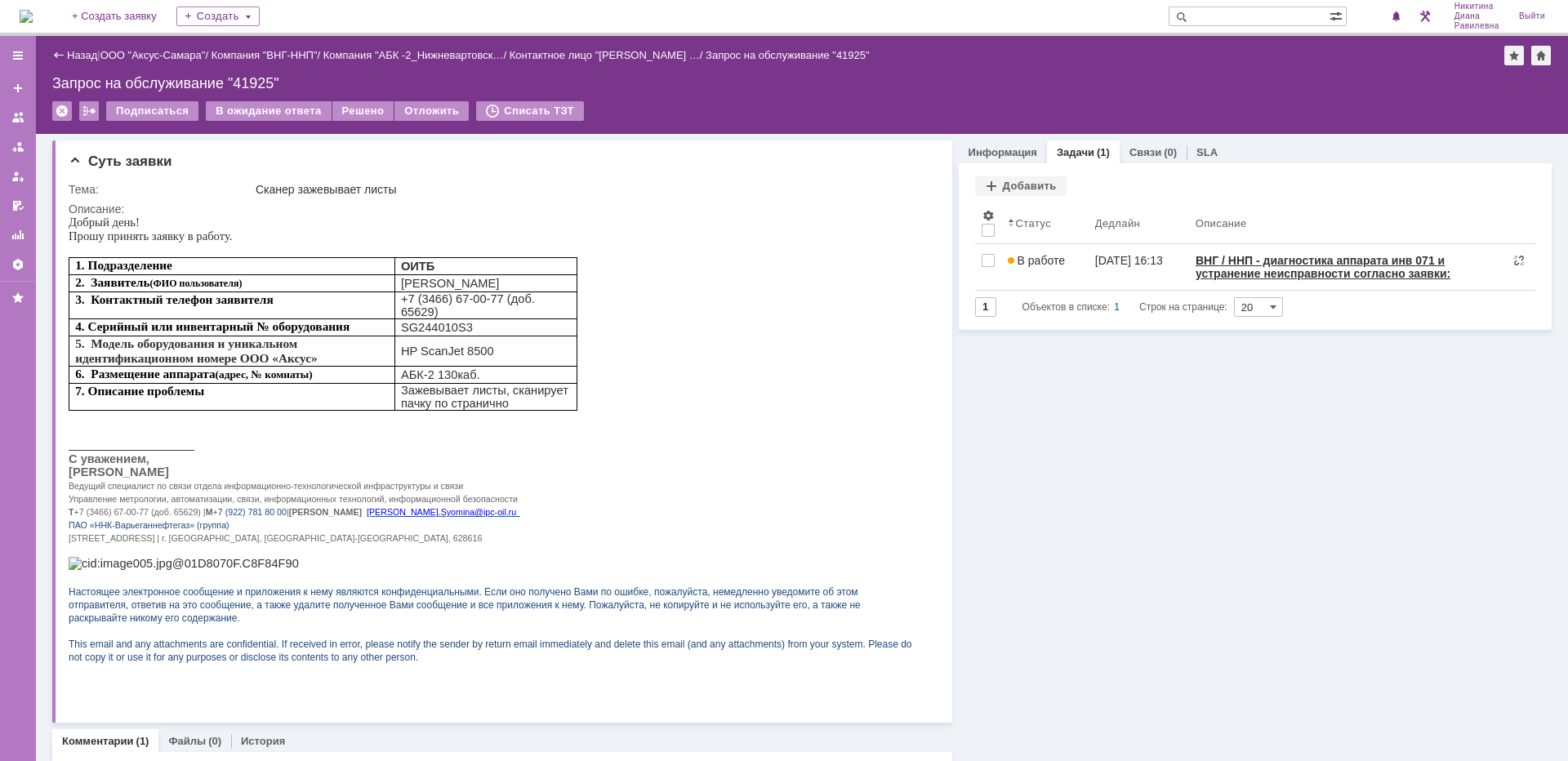
click at [90, 56] on link "Назад" at bounding box center [81, 55] width 31 height 12
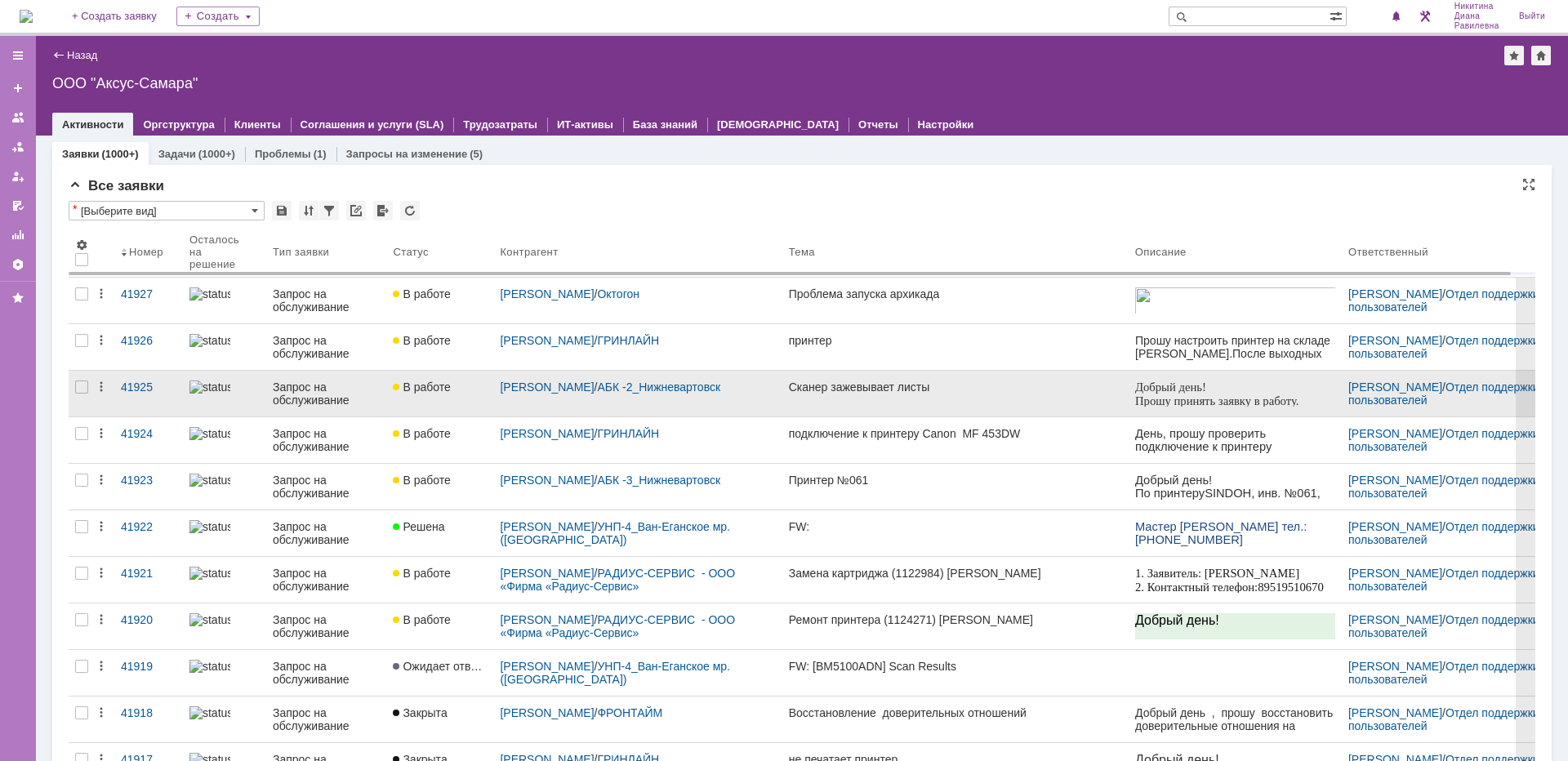
click at [289, 393] on div "Запрос на обслуживание" at bounding box center [327, 393] width 107 height 26
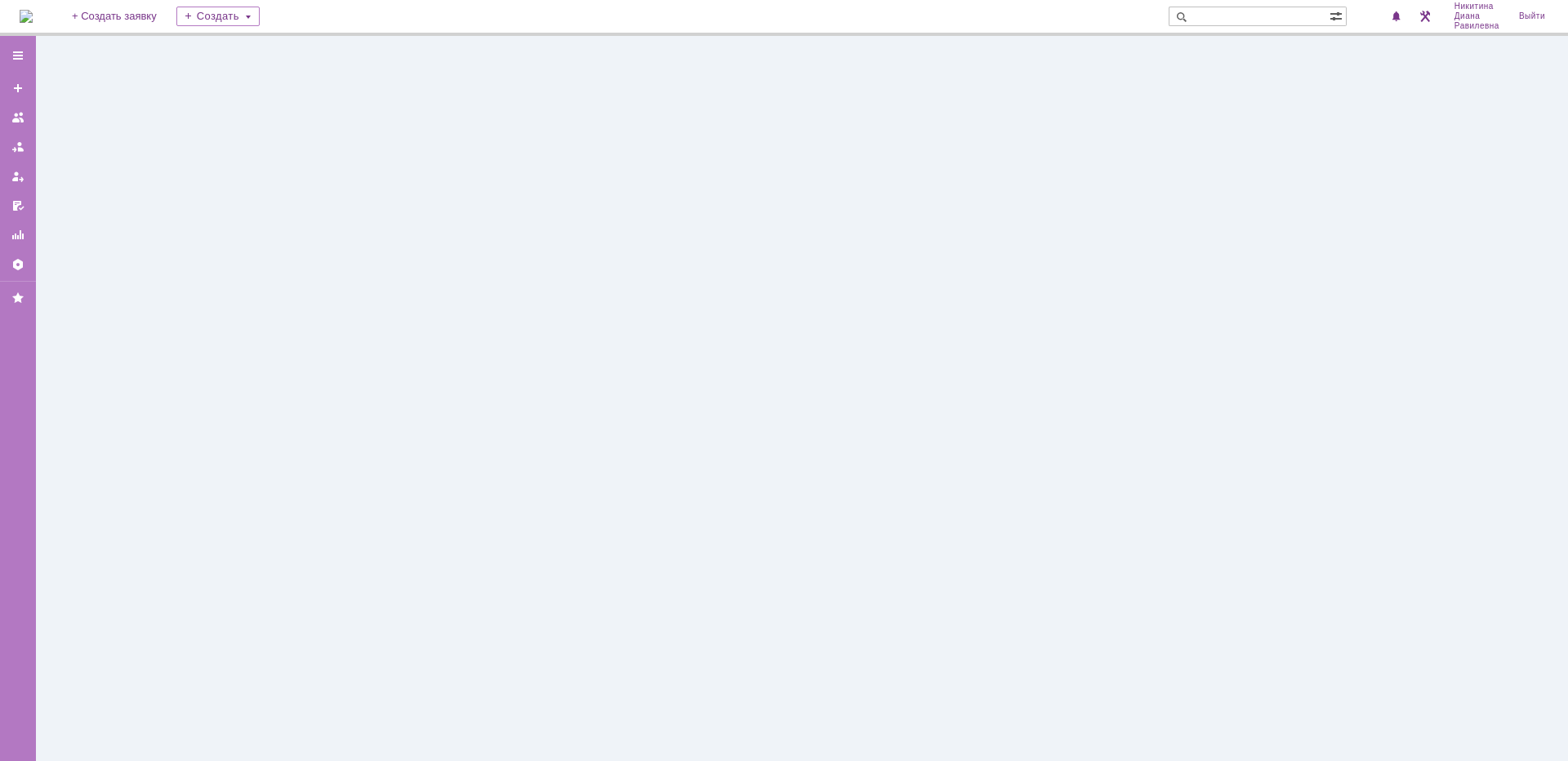
click at [289, 393] on div at bounding box center [802, 399] width 1532 height 726
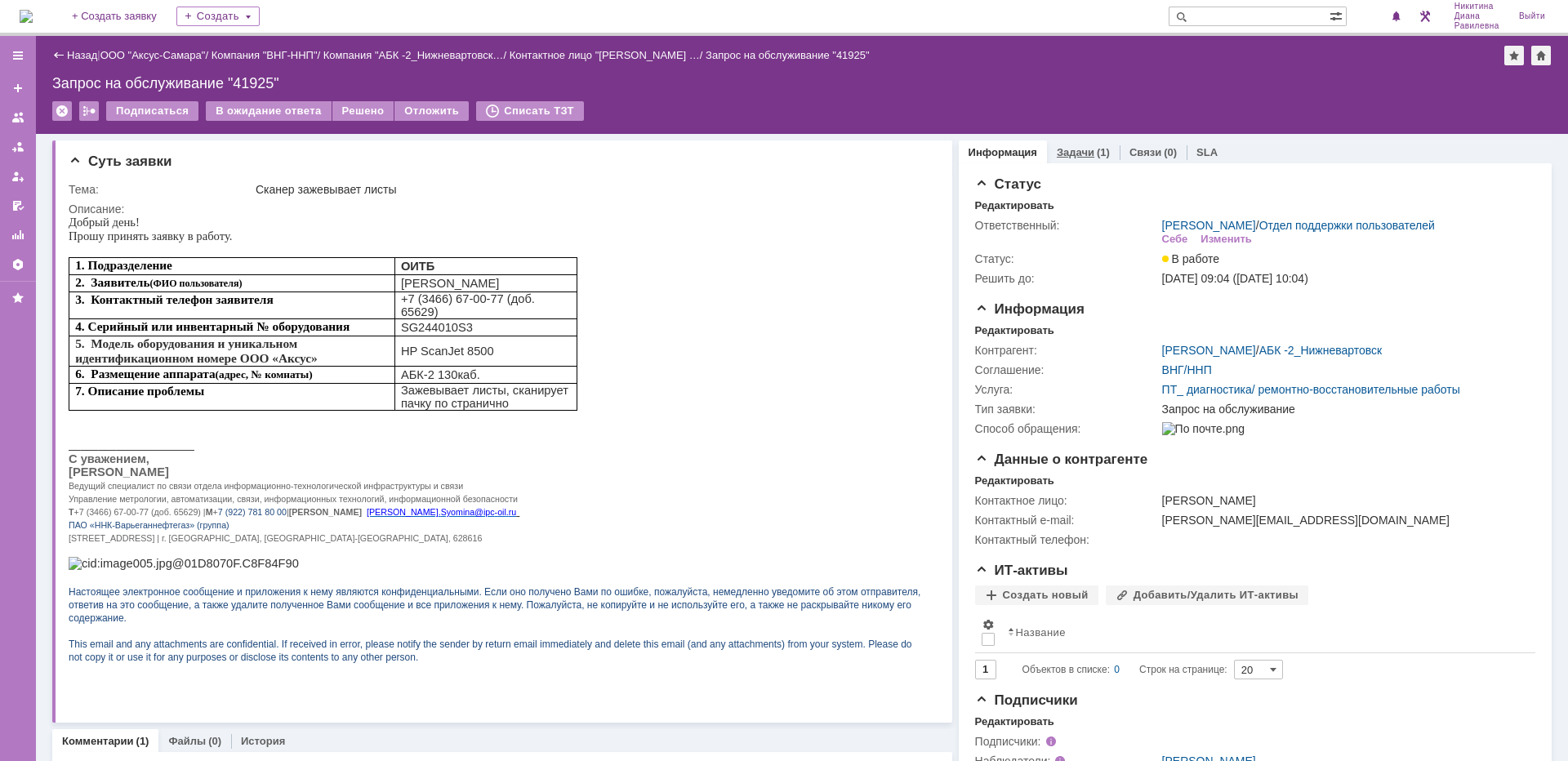
click at [1064, 155] on link "Задачи" at bounding box center [1076, 152] width 38 height 12
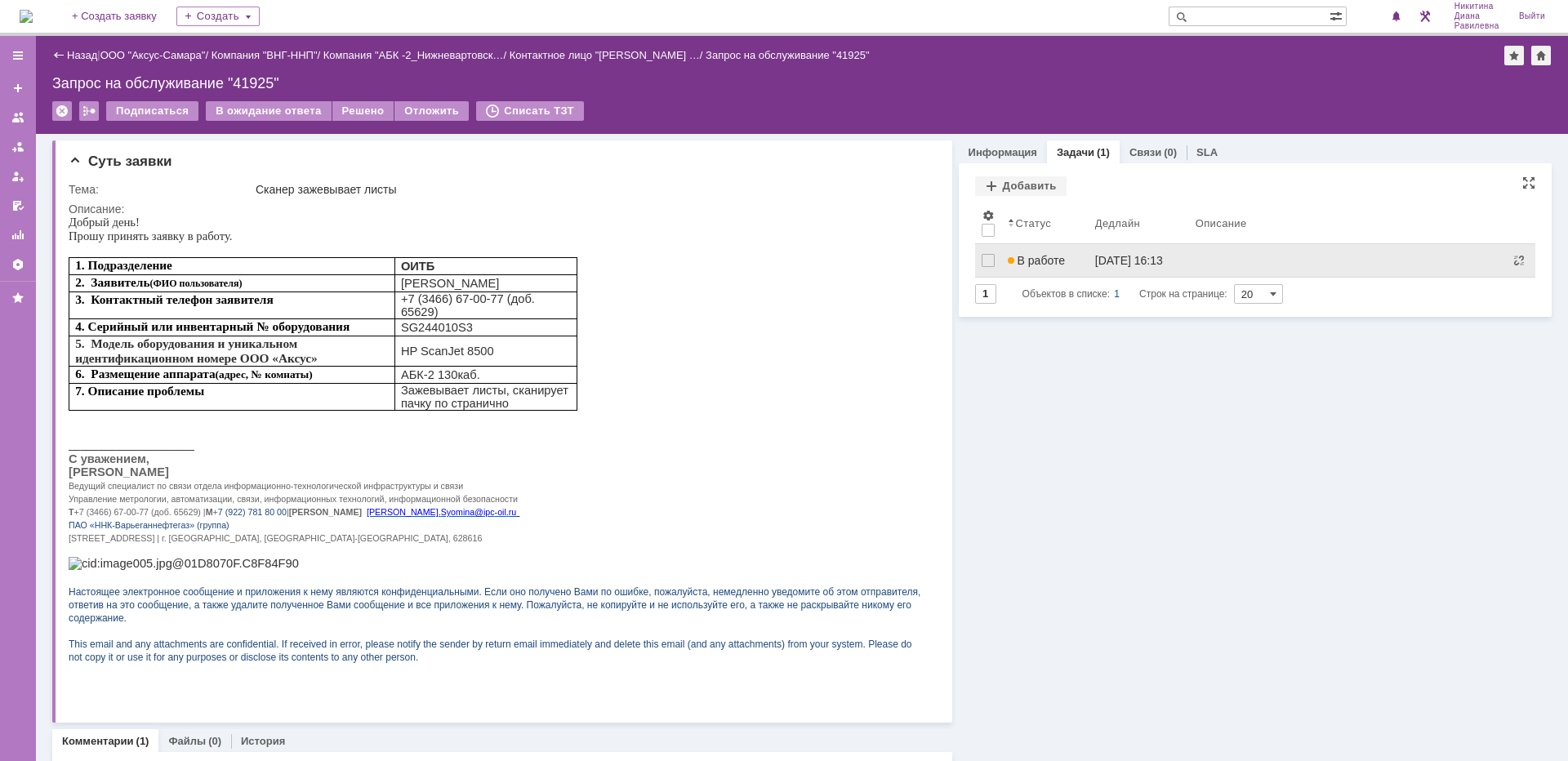
click at [1028, 263] on span "В работе" at bounding box center [1037, 260] width 57 height 13
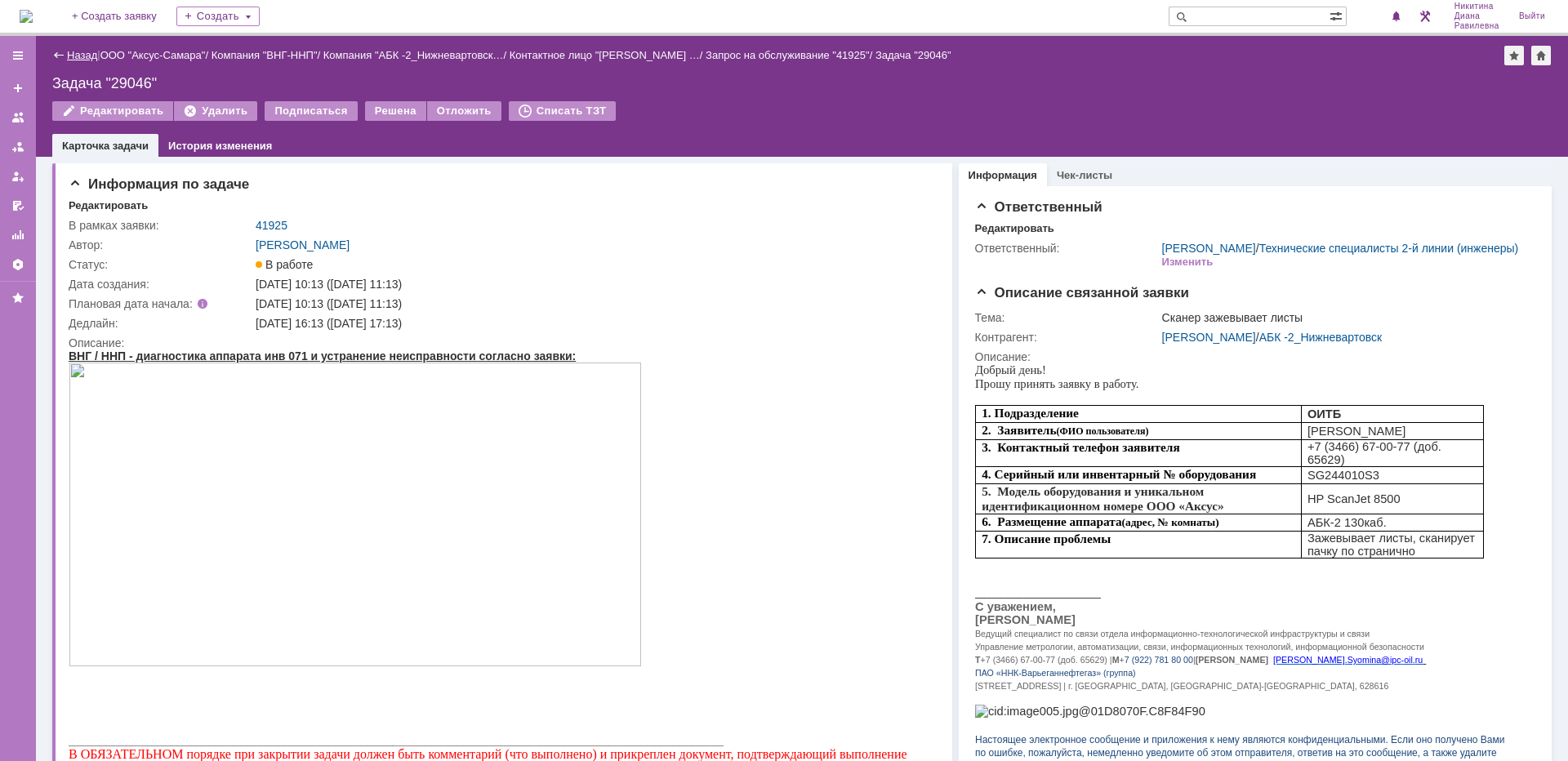
click at [81, 58] on link "Назад" at bounding box center [81, 55] width 31 height 12
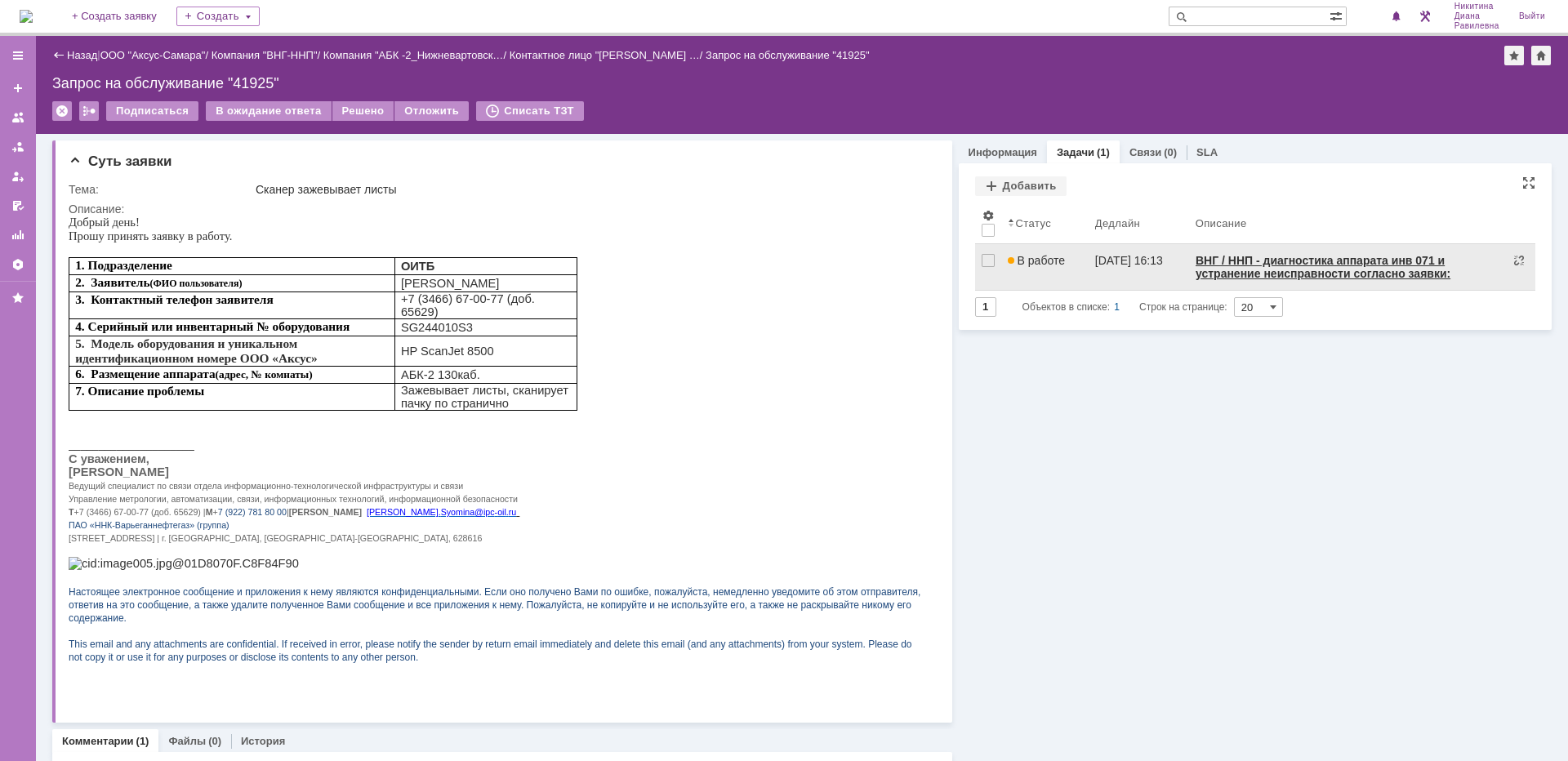
click at [1049, 264] on span "В работе" at bounding box center [1037, 260] width 57 height 13
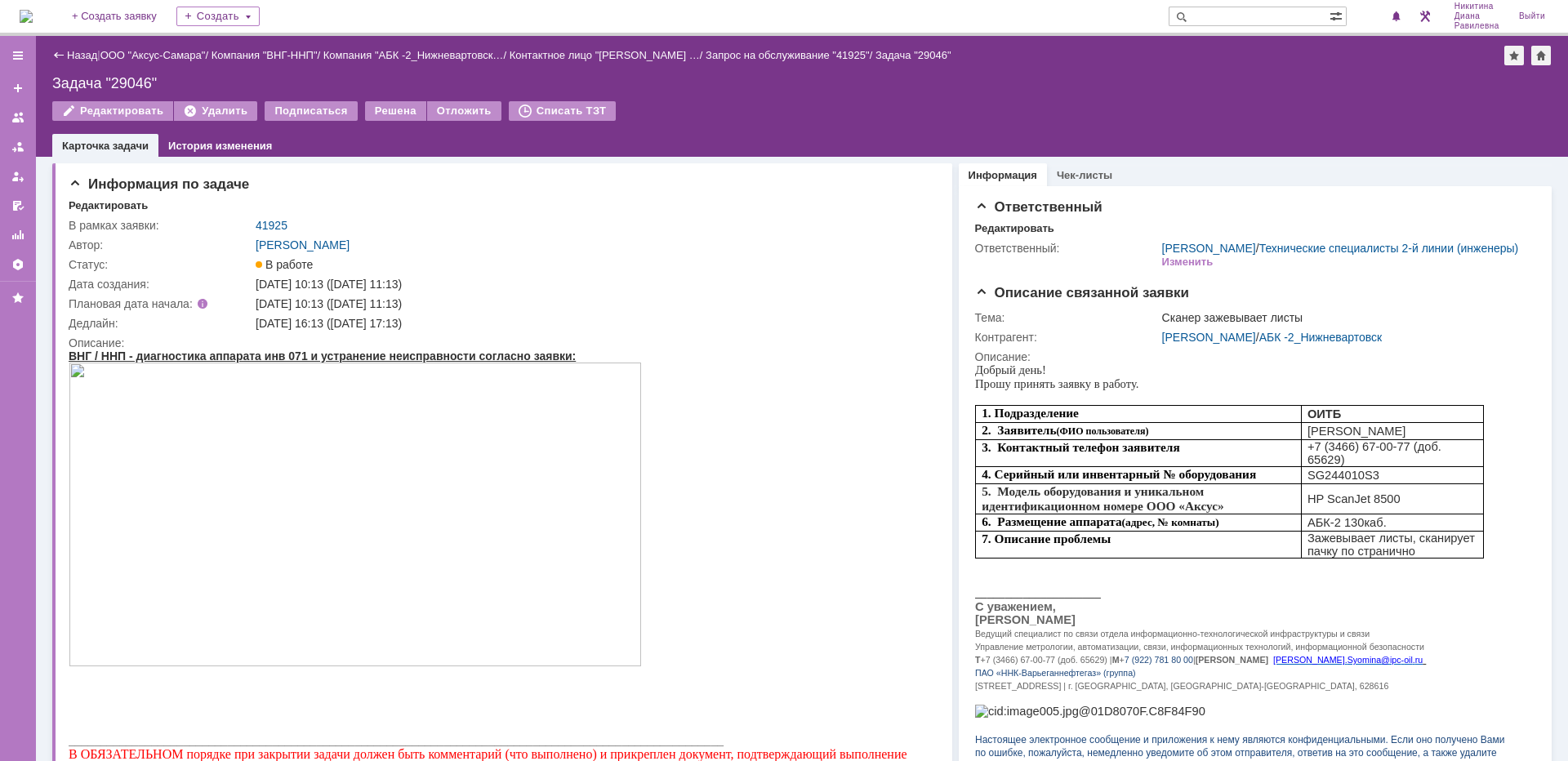
click at [79, 54] on link "Назад" at bounding box center [81, 55] width 31 height 12
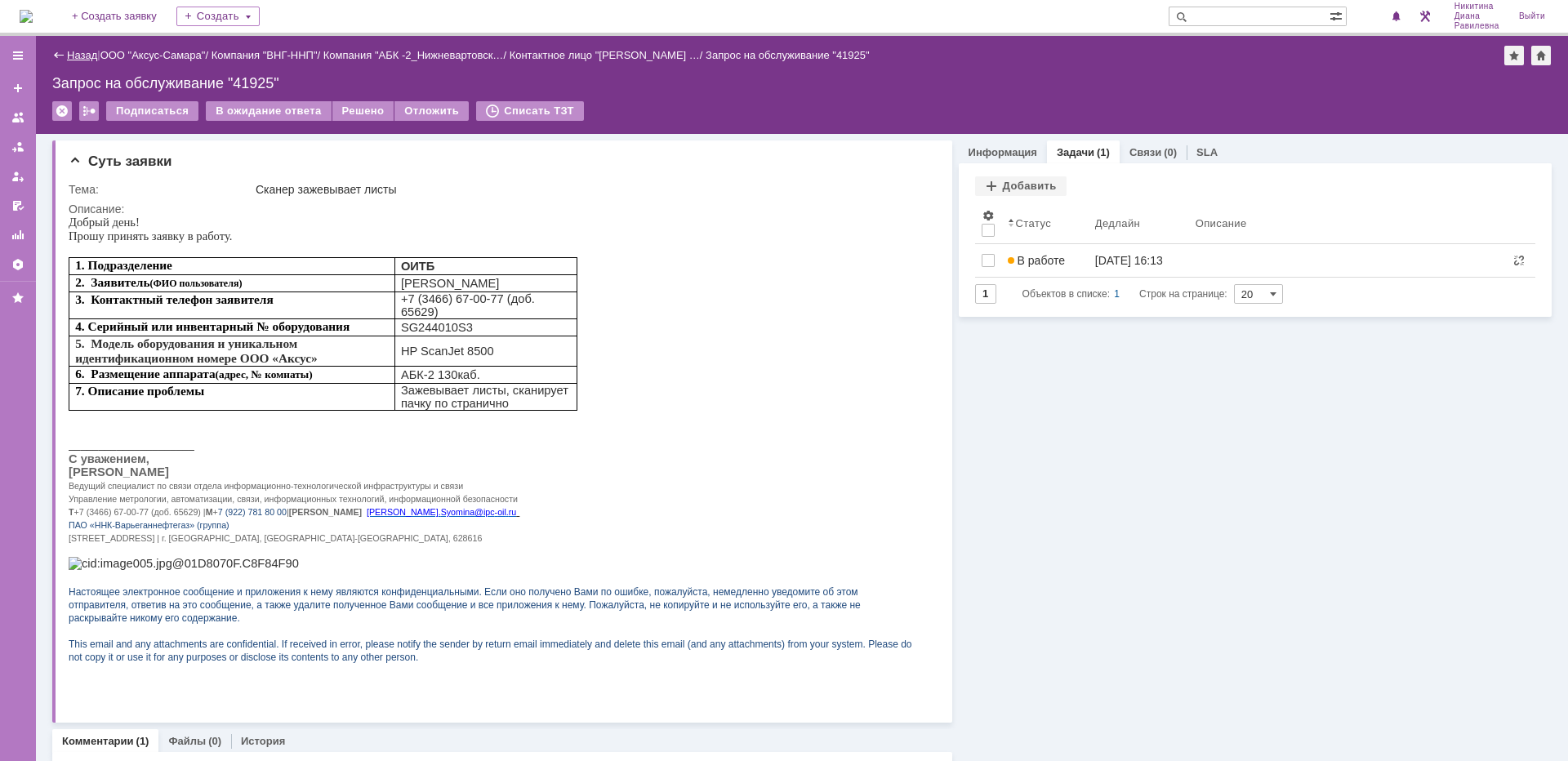
click at [80, 52] on link "Назад" at bounding box center [81, 55] width 31 height 12
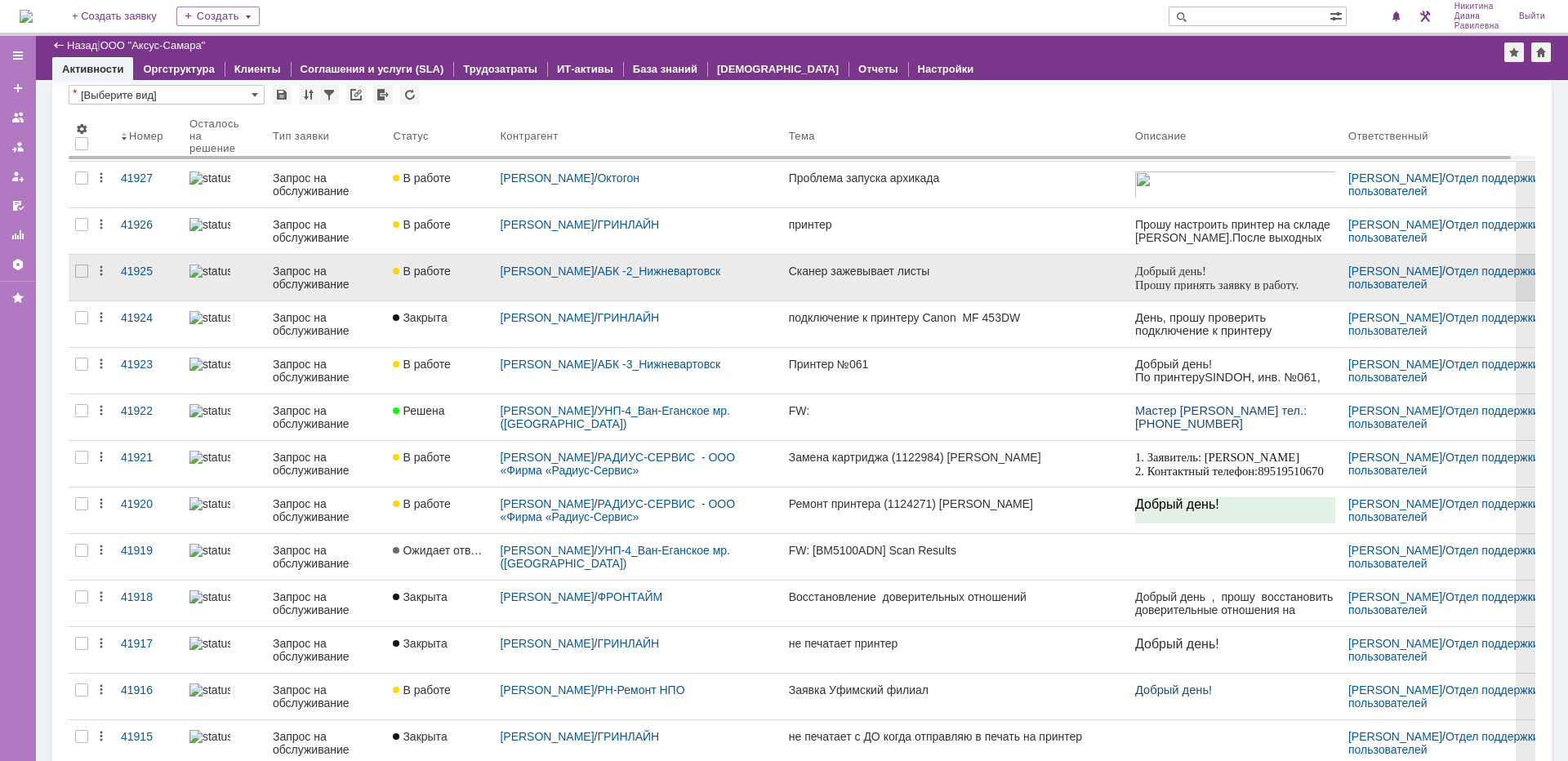
scroll to position [81, 0]
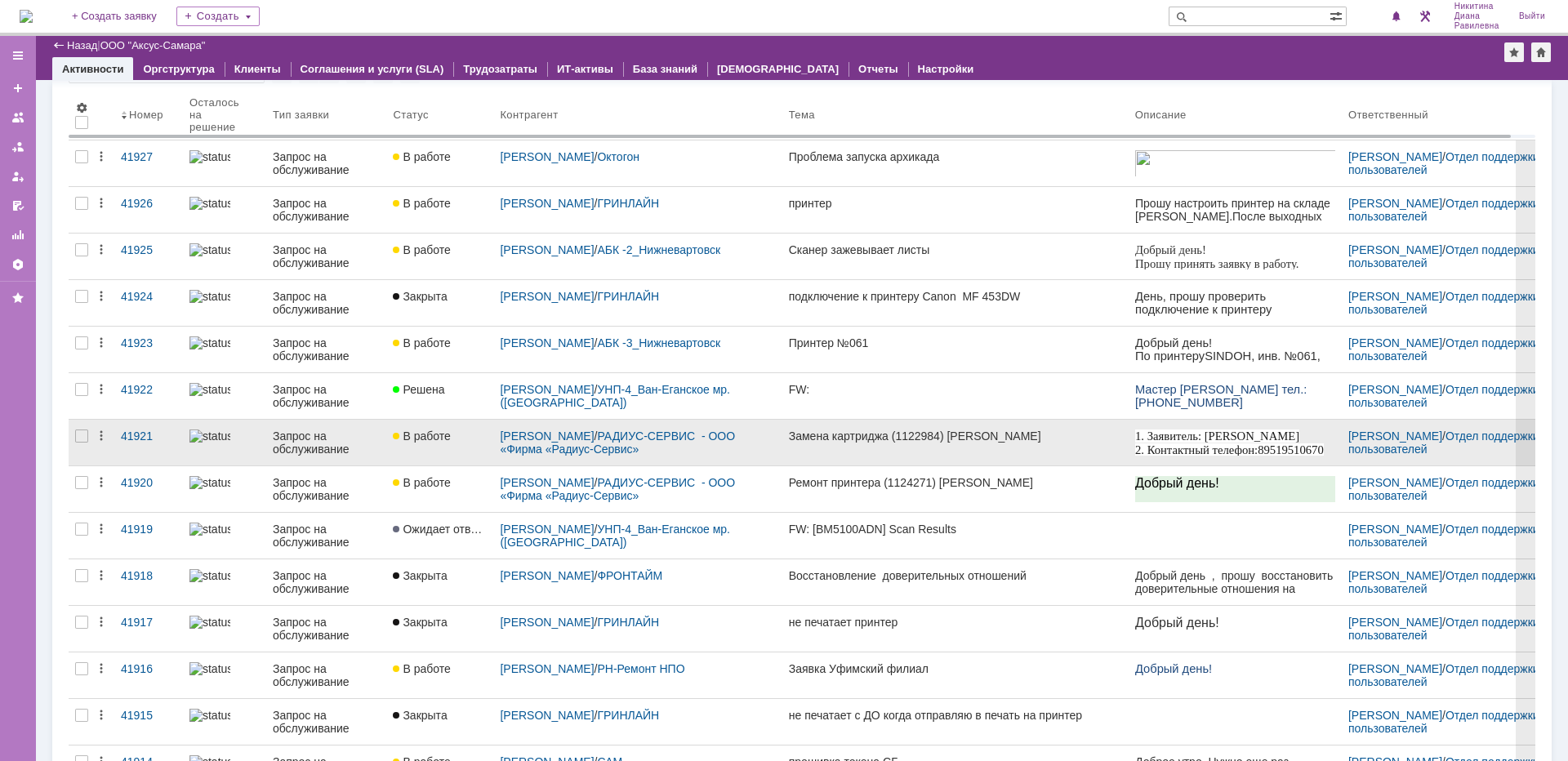
click at [323, 448] on div "Запрос на обслуживание" at bounding box center [327, 443] width 107 height 26
click at [323, 448] on div "Назад | ООО "Аксус-Самара" ООО "Аксус-Самара" root$101 Активности Оргструктура …" at bounding box center [802, 399] width 1532 height 726
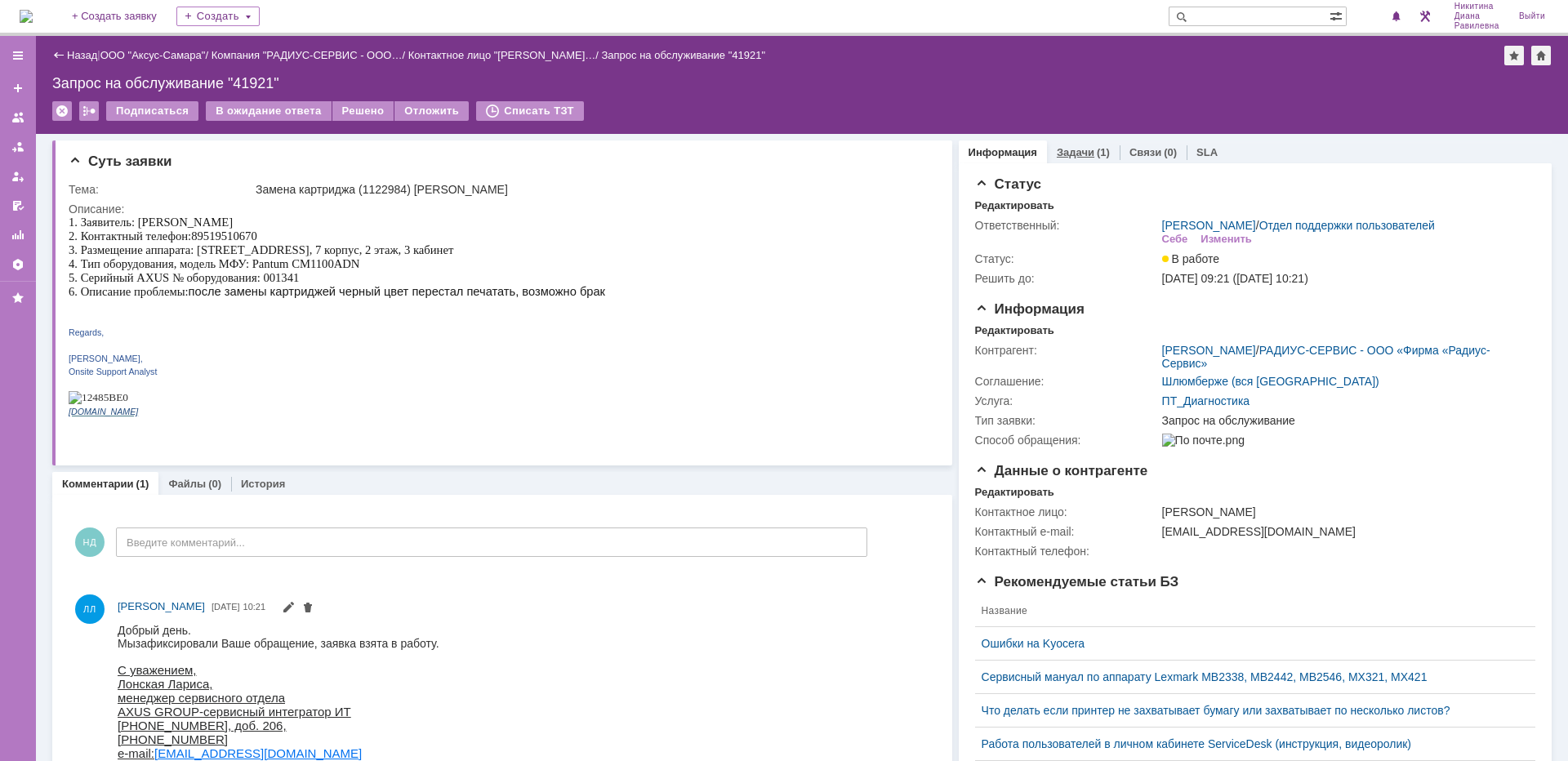
click at [1080, 154] on link "Задачи" at bounding box center [1076, 152] width 38 height 12
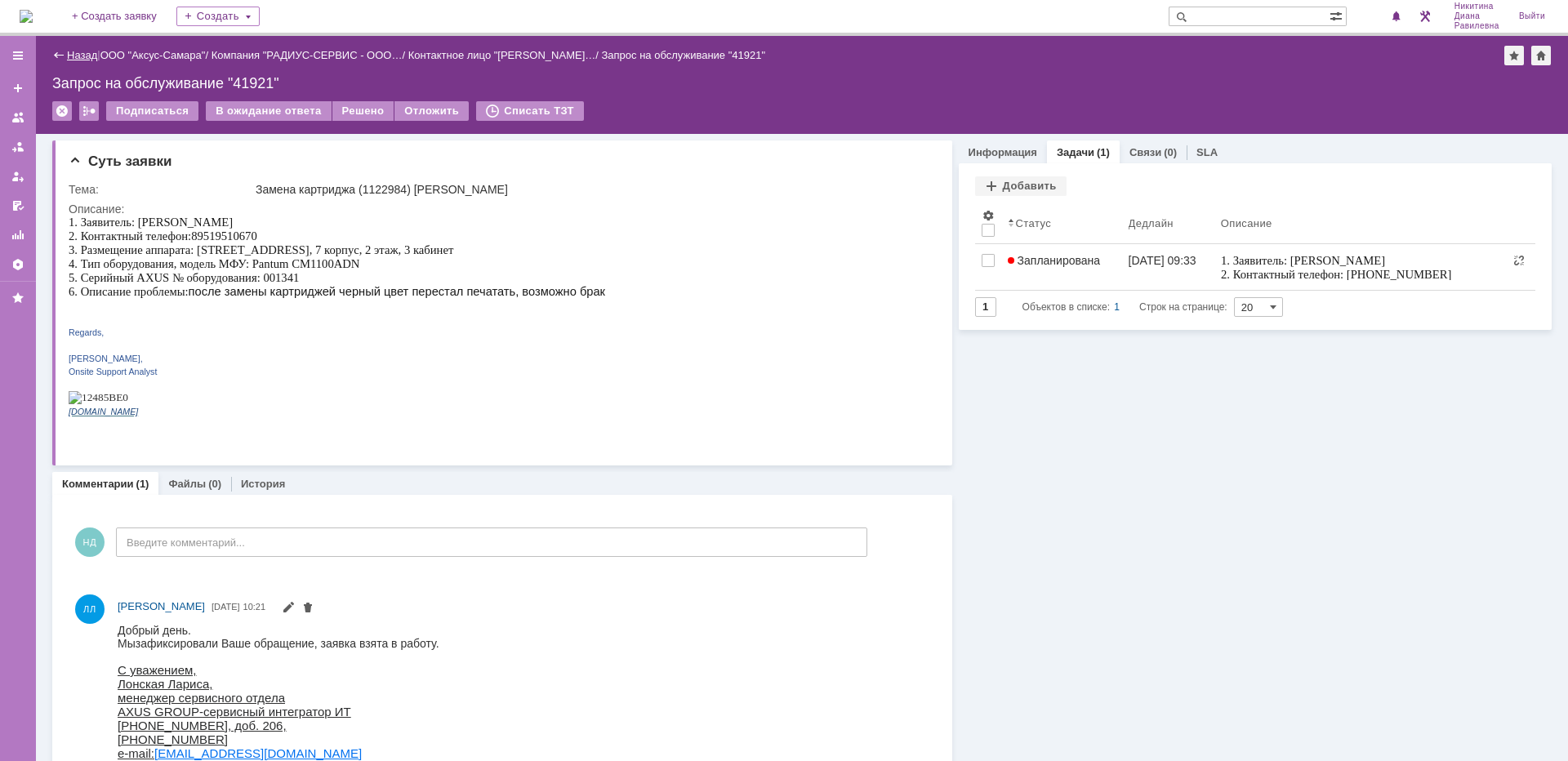
click at [77, 52] on link "Назад" at bounding box center [81, 55] width 31 height 12
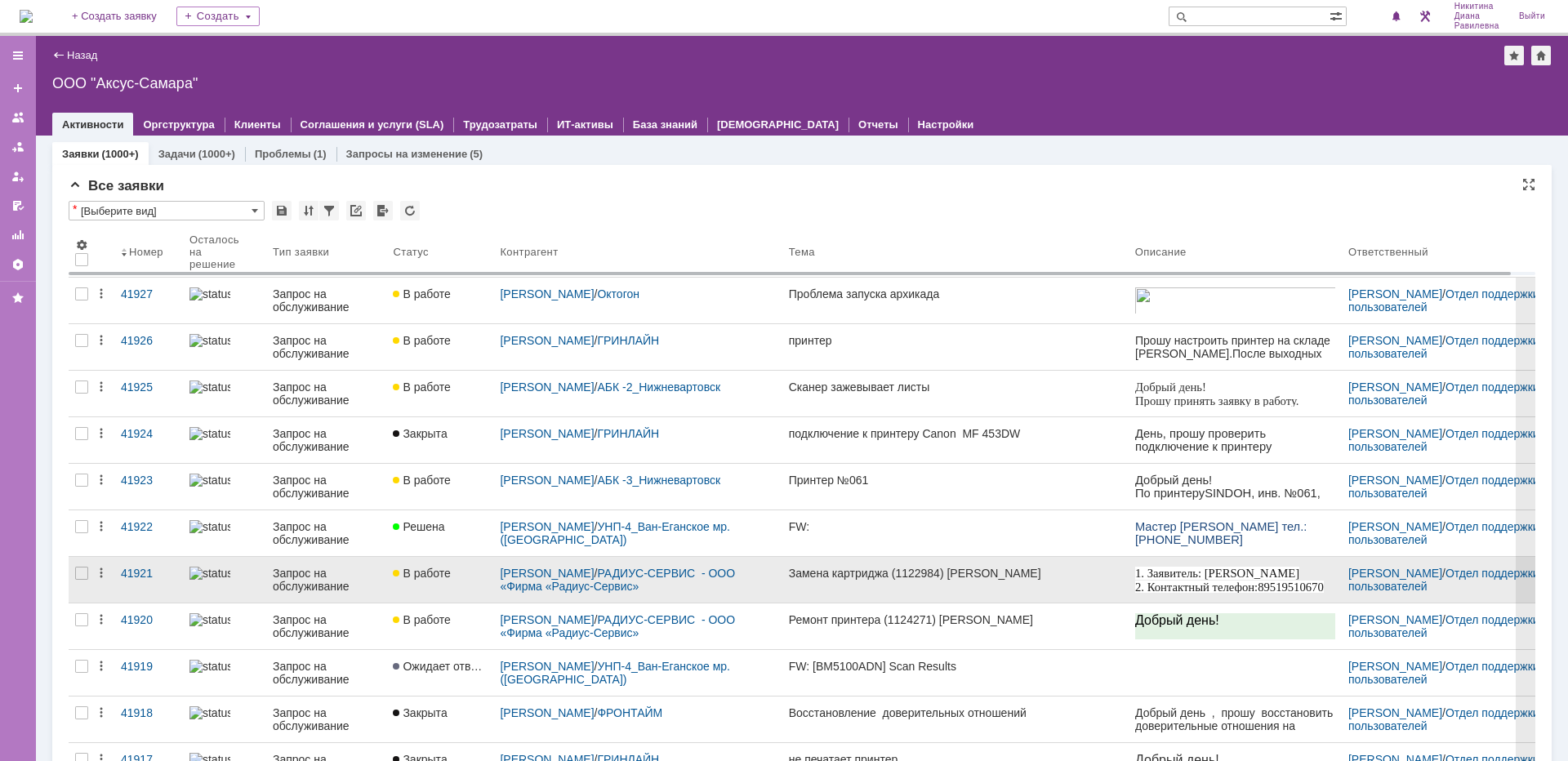
click at [313, 585] on div "Запрос на обслуживание" at bounding box center [327, 580] width 107 height 26
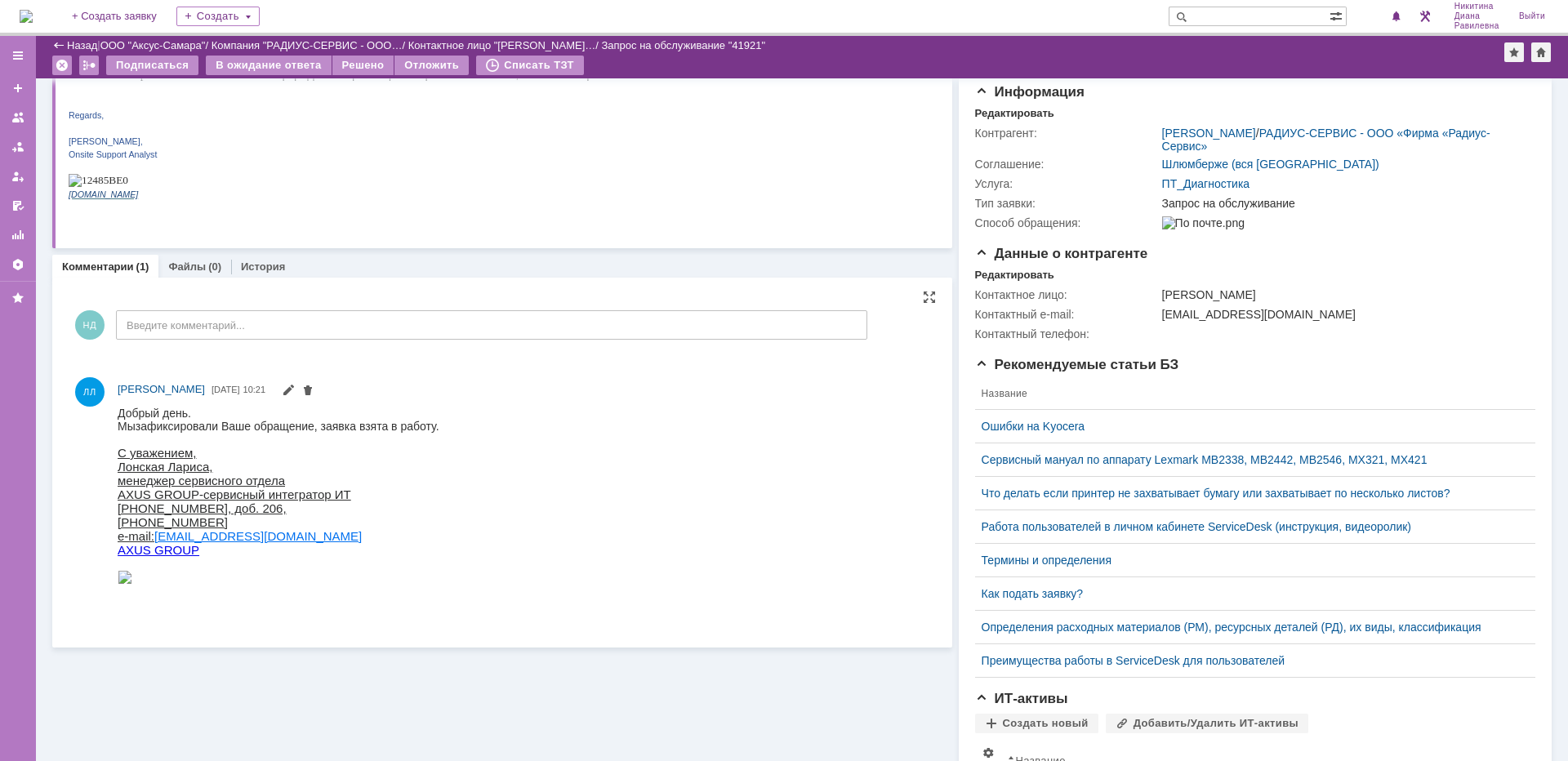
scroll to position [163, 0]
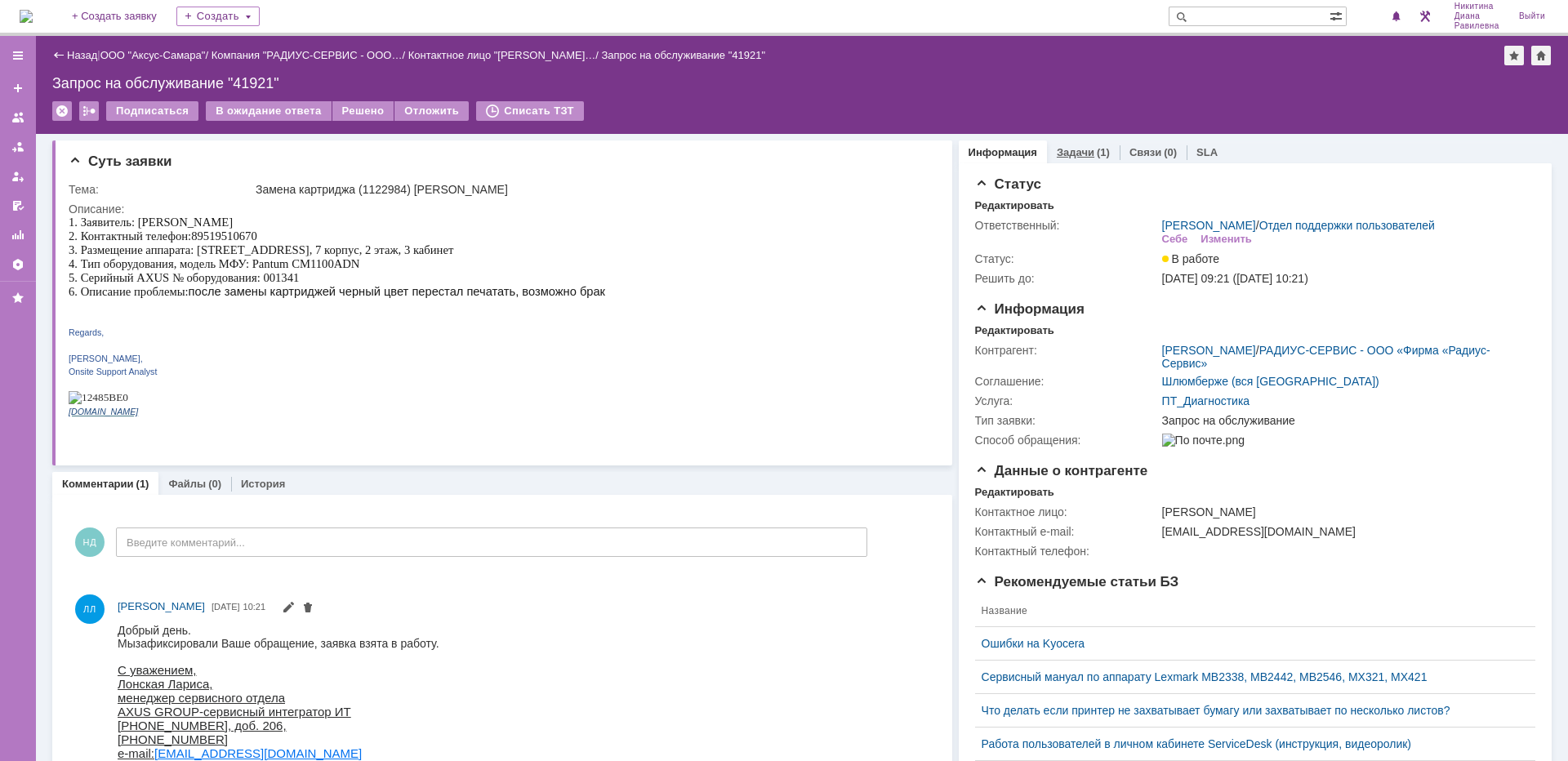
click at [1065, 149] on link "Задачи" at bounding box center [1076, 152] width 38 height 12
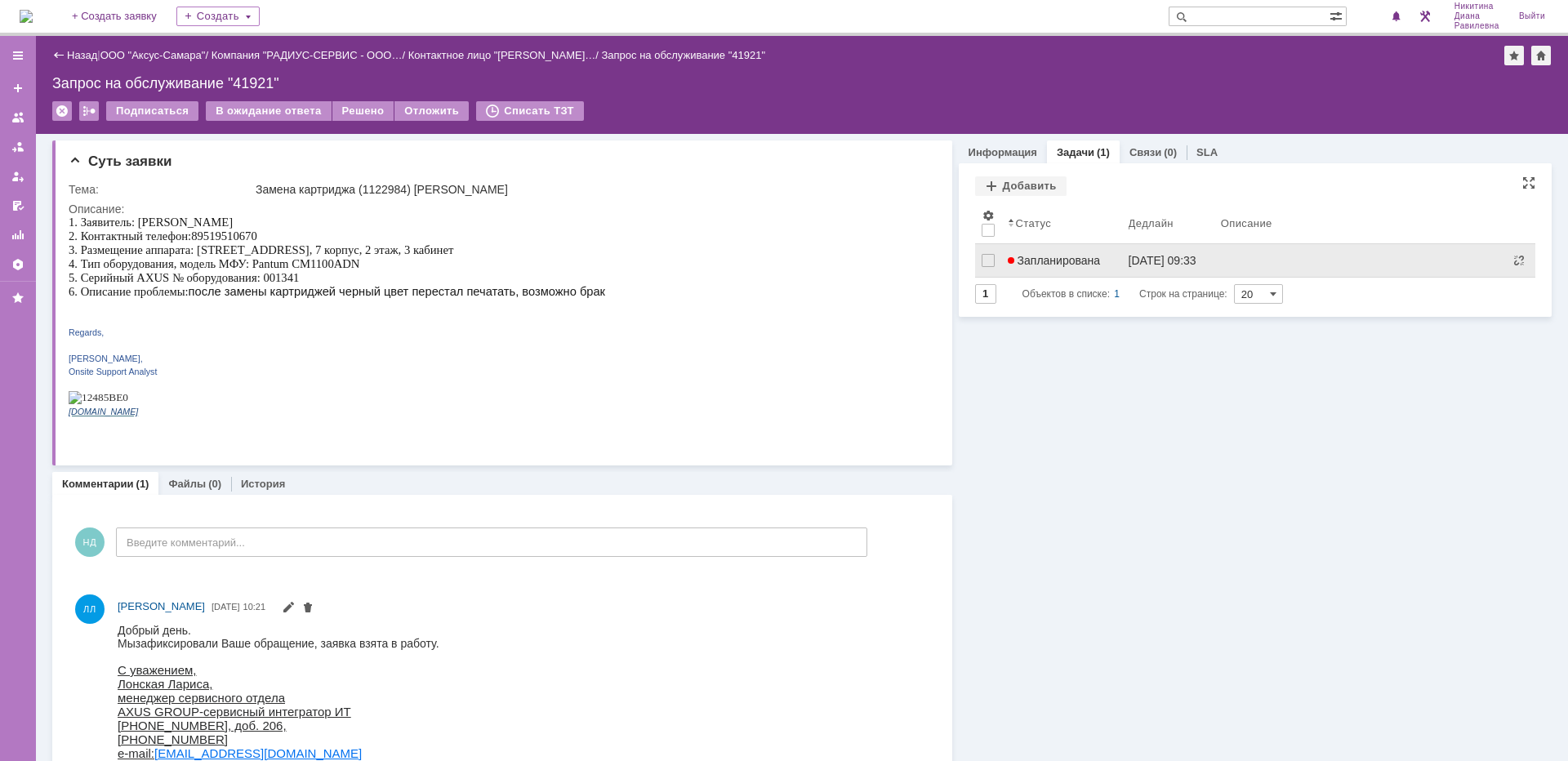
click at [1049, 259] on span "Запланирована" at bounding box center [1054, 260] width 93 height 13
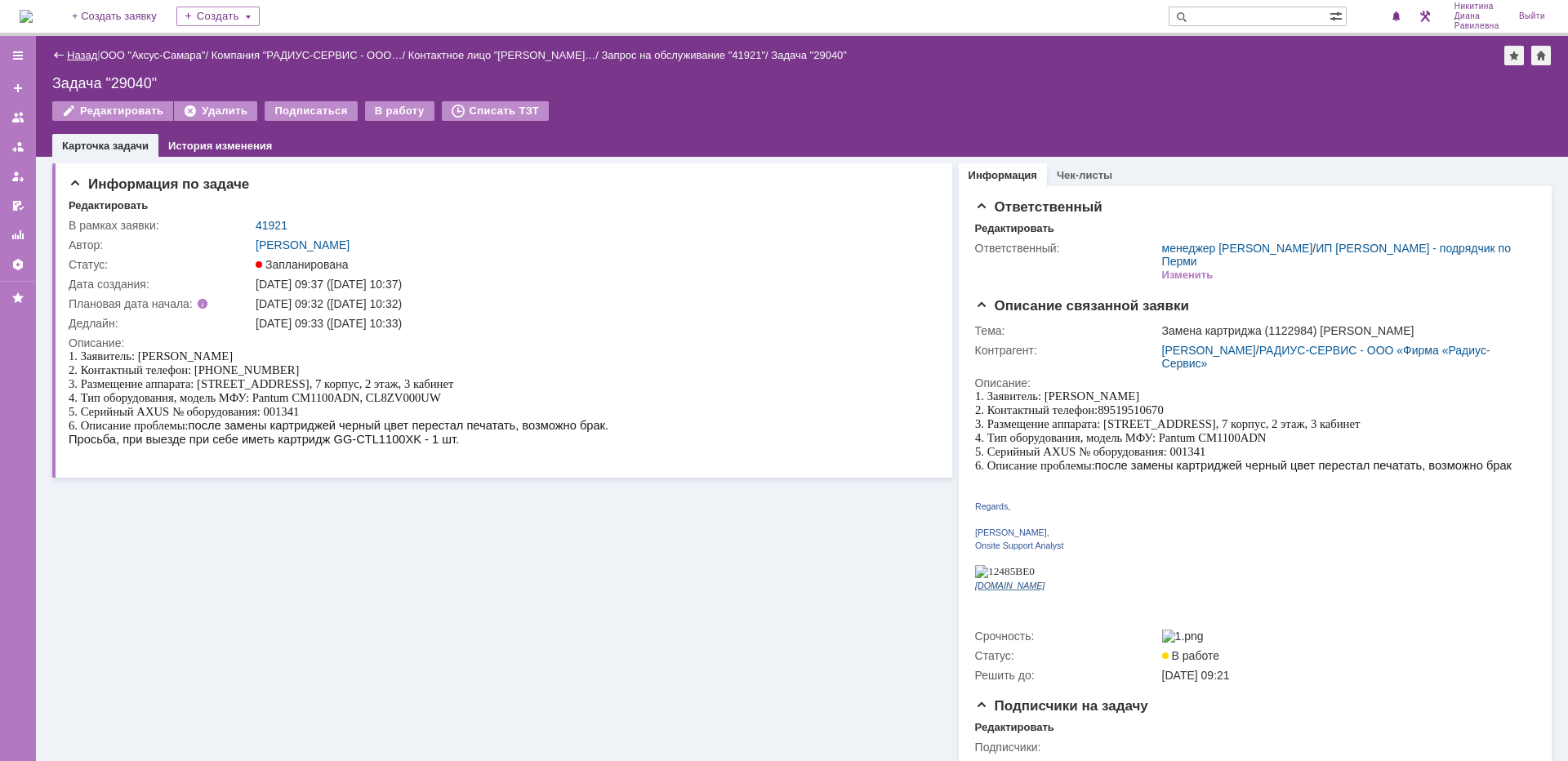
click at [78, 60] on link "Назад" at bounding box center [81, 55] width 31 height 12
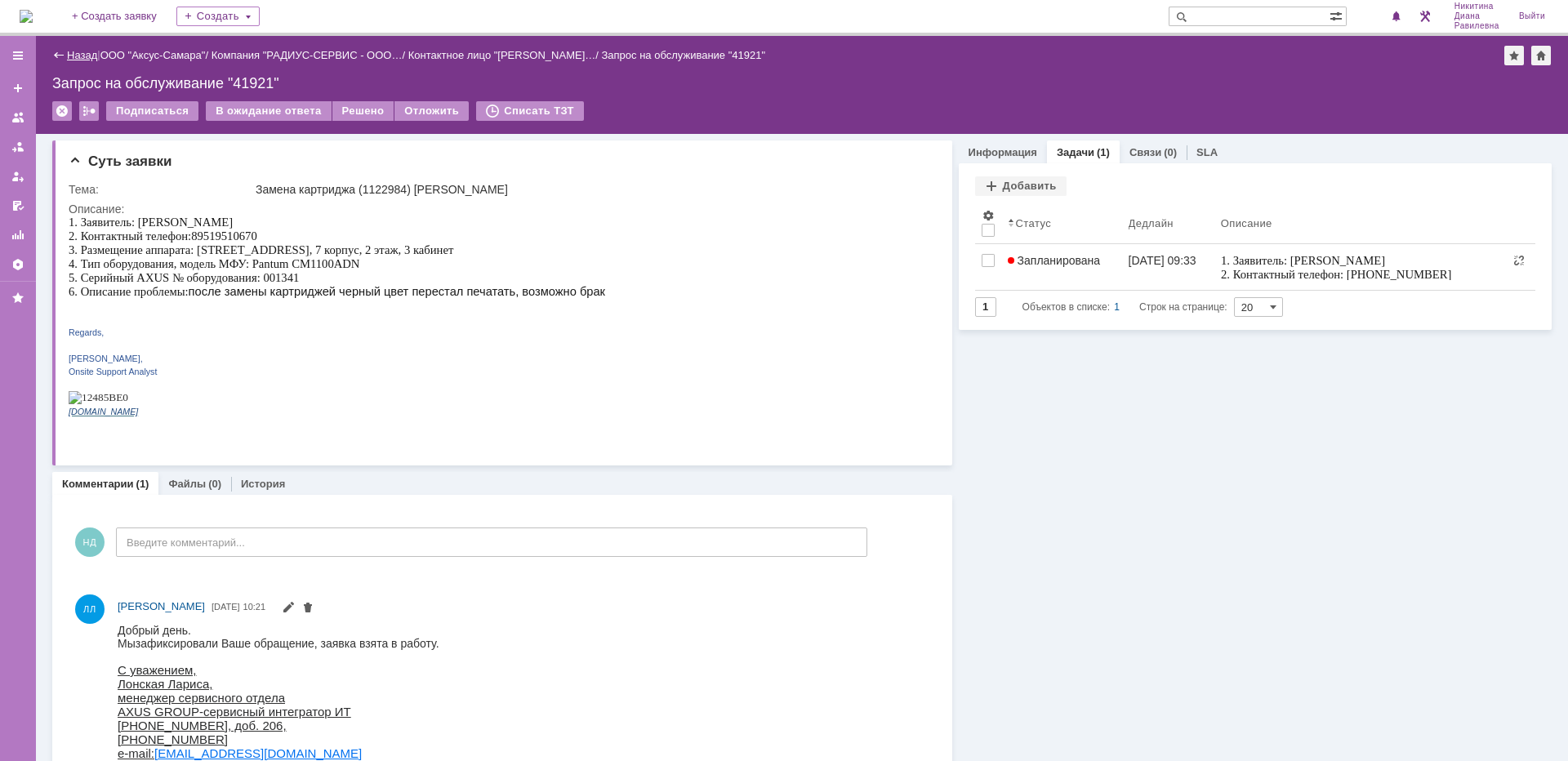
click at [87, 54] on link "Назад" at bounding box center [81, 55] width 31 height 12
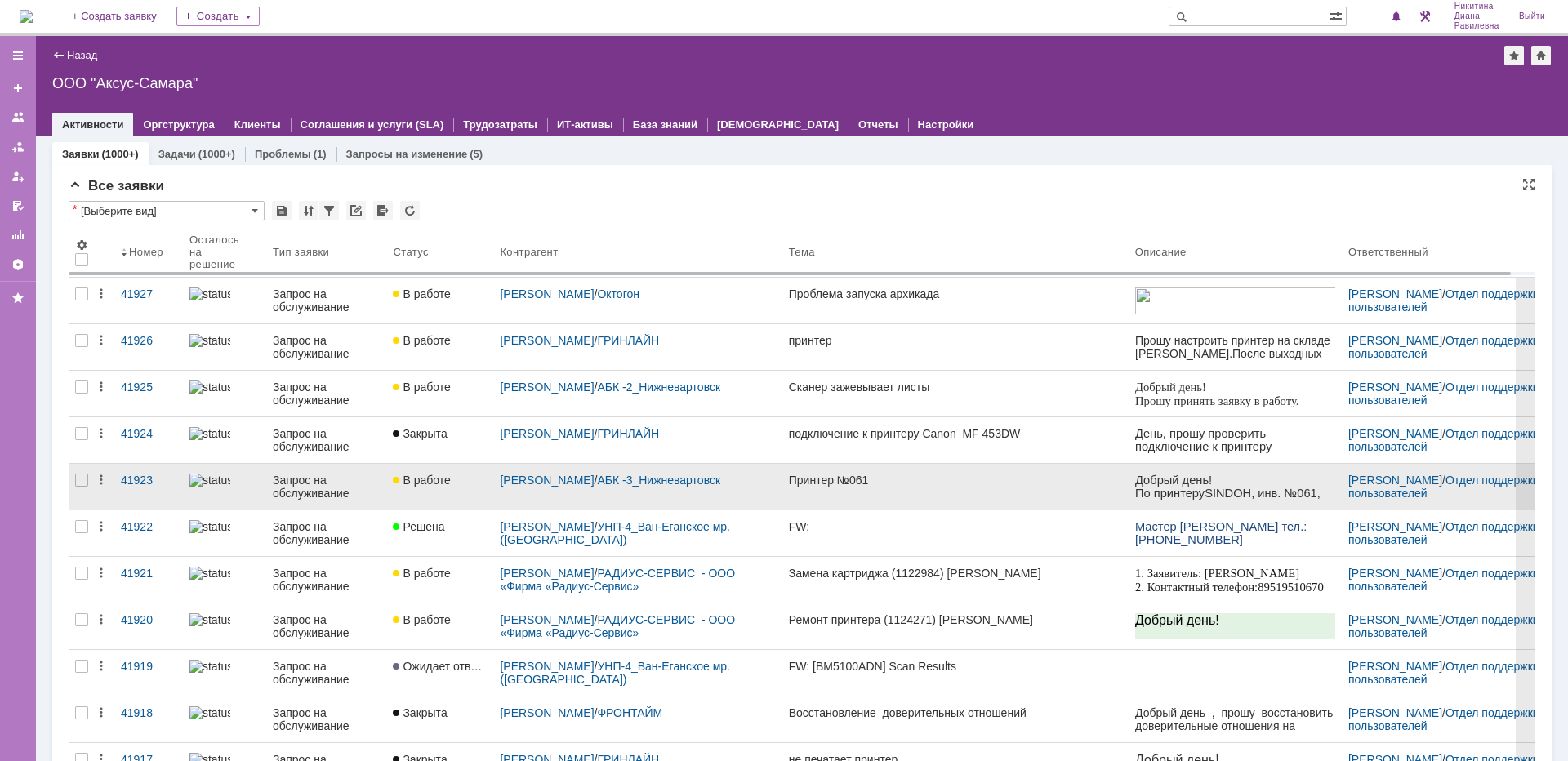
click at [316, 490] on div "Запрос на обслуживание" at bounding box center [327, 487] width 107 height 26
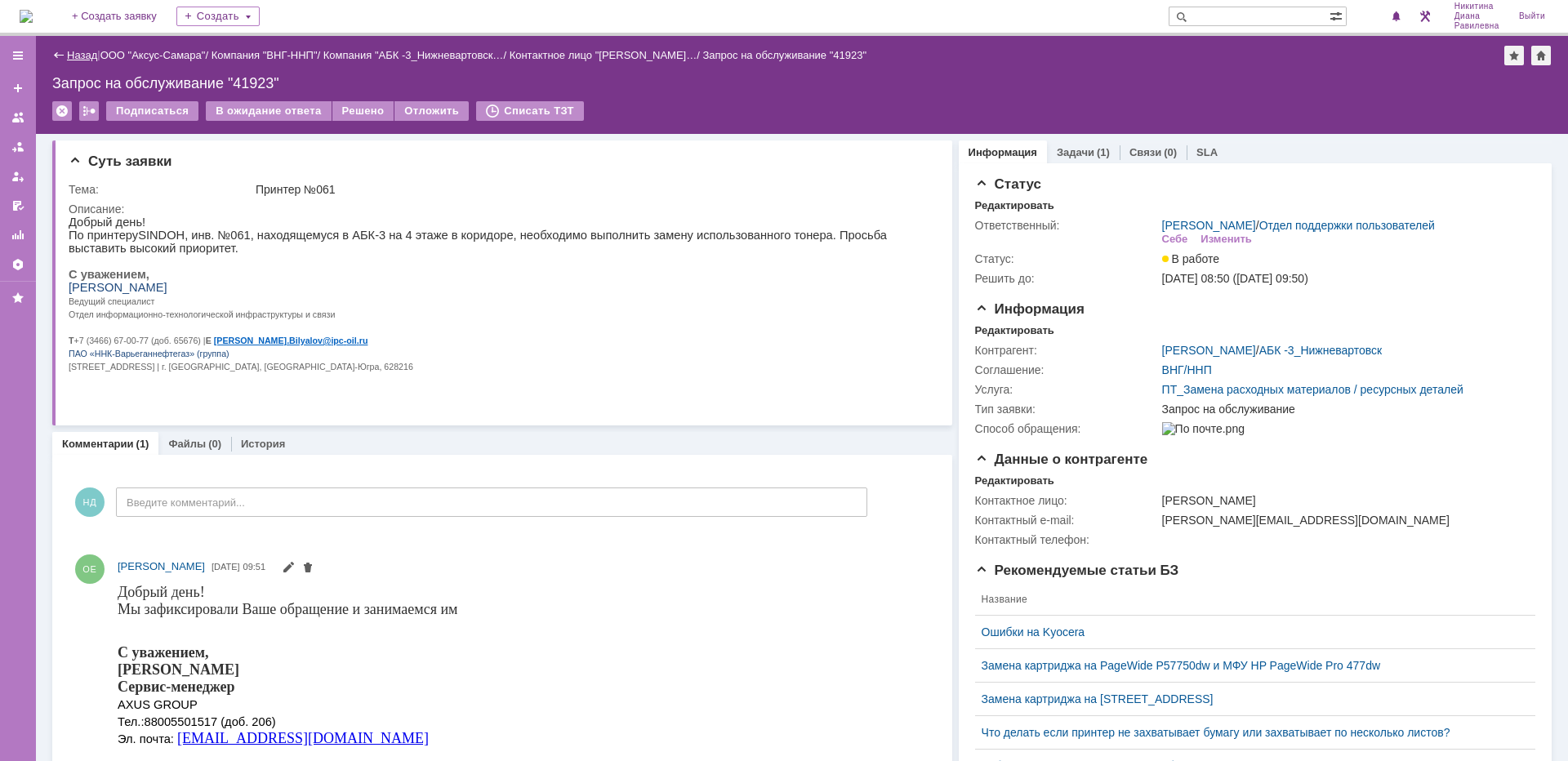
click at [83, 52] on link "Назад" at bounding box center [81, 55] width 31 height 12
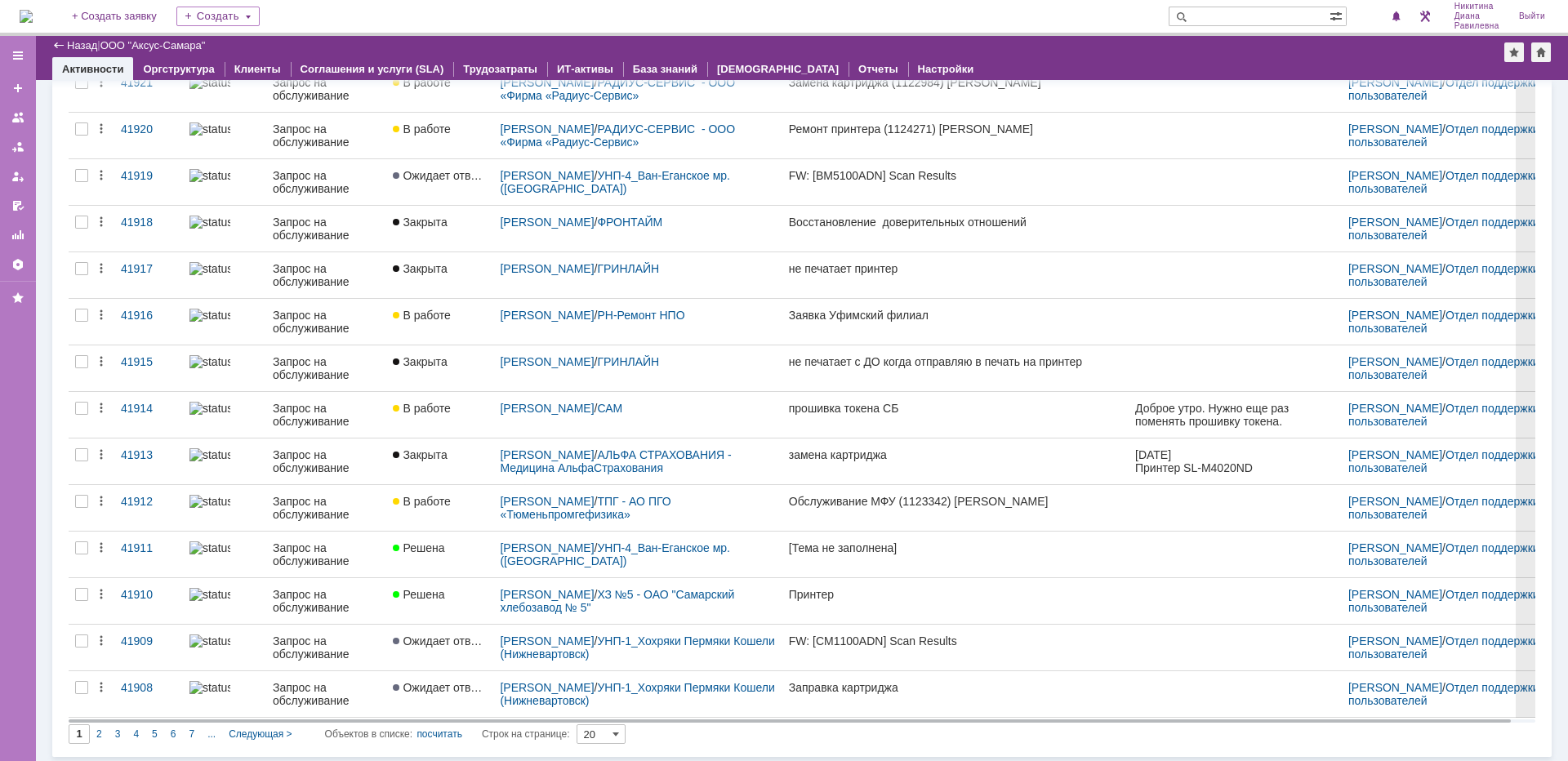
scroll to position [438, 0]
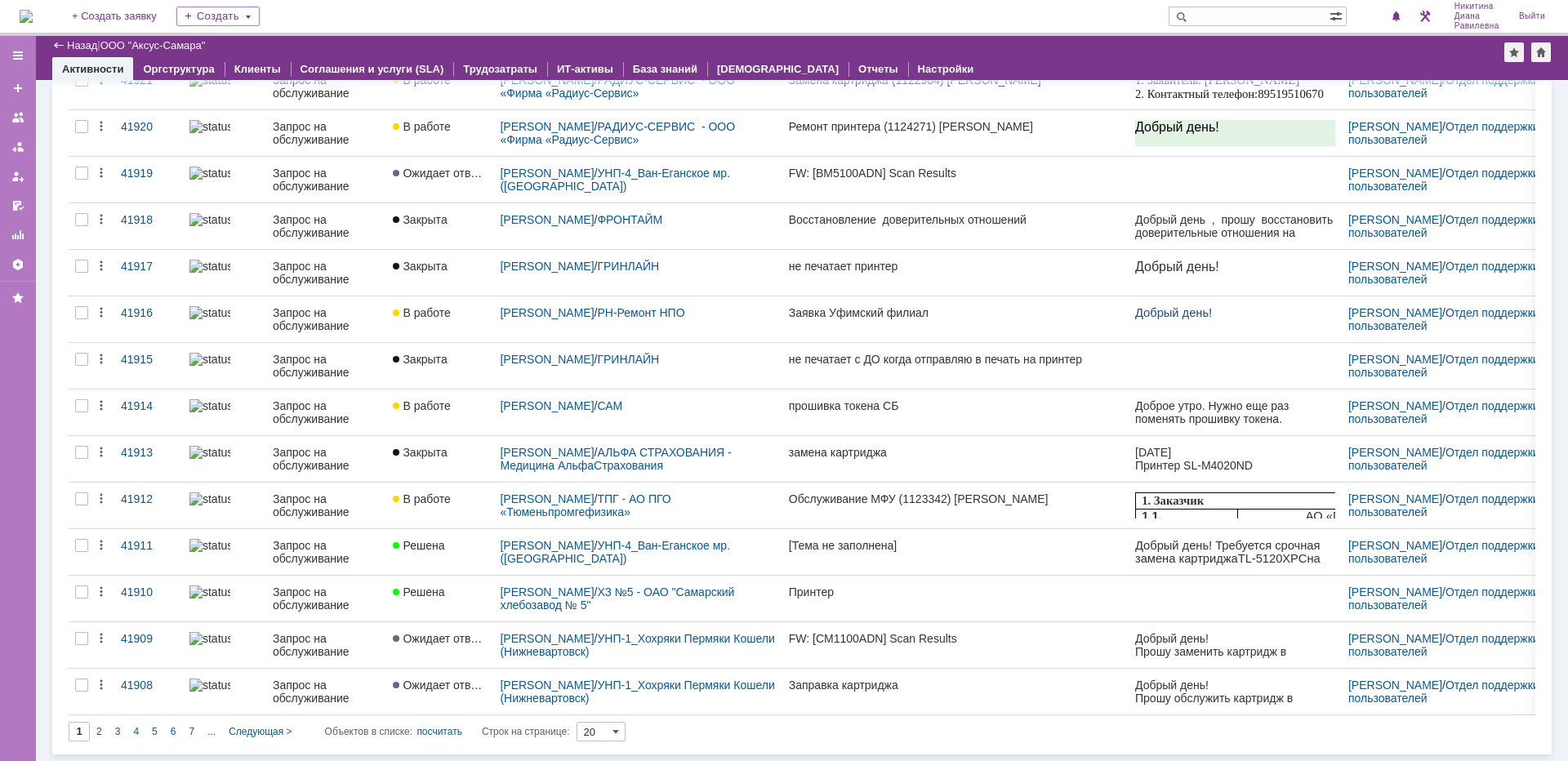
click at [295, 581] on link "Запрос на обслуживание" at bounding box center [327, 598] width 120 height 45
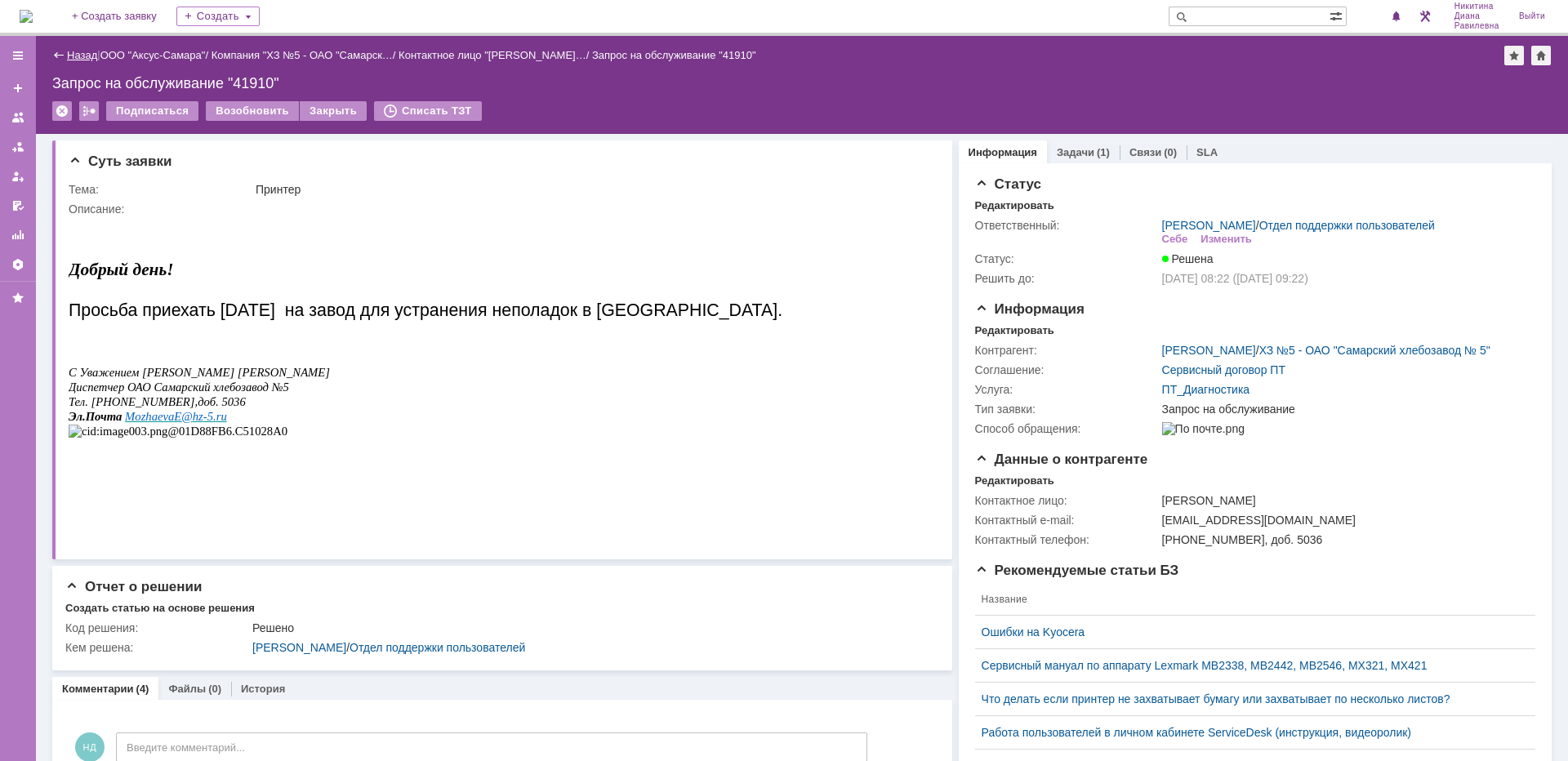
click at [87, 55] on link "Назад" at bounding box center [81, 55] width 31 height 12
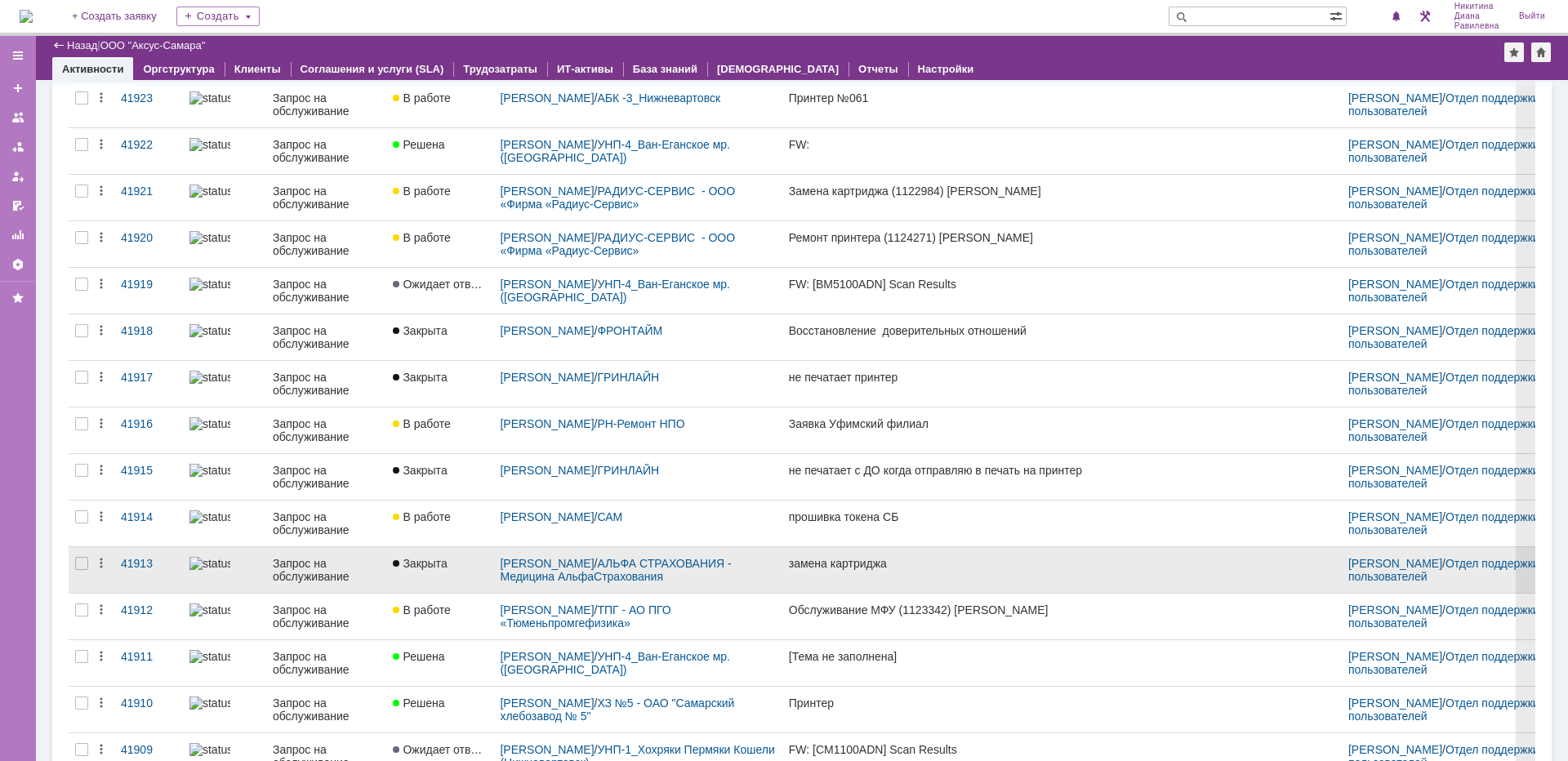
scroll to position [434, 0]
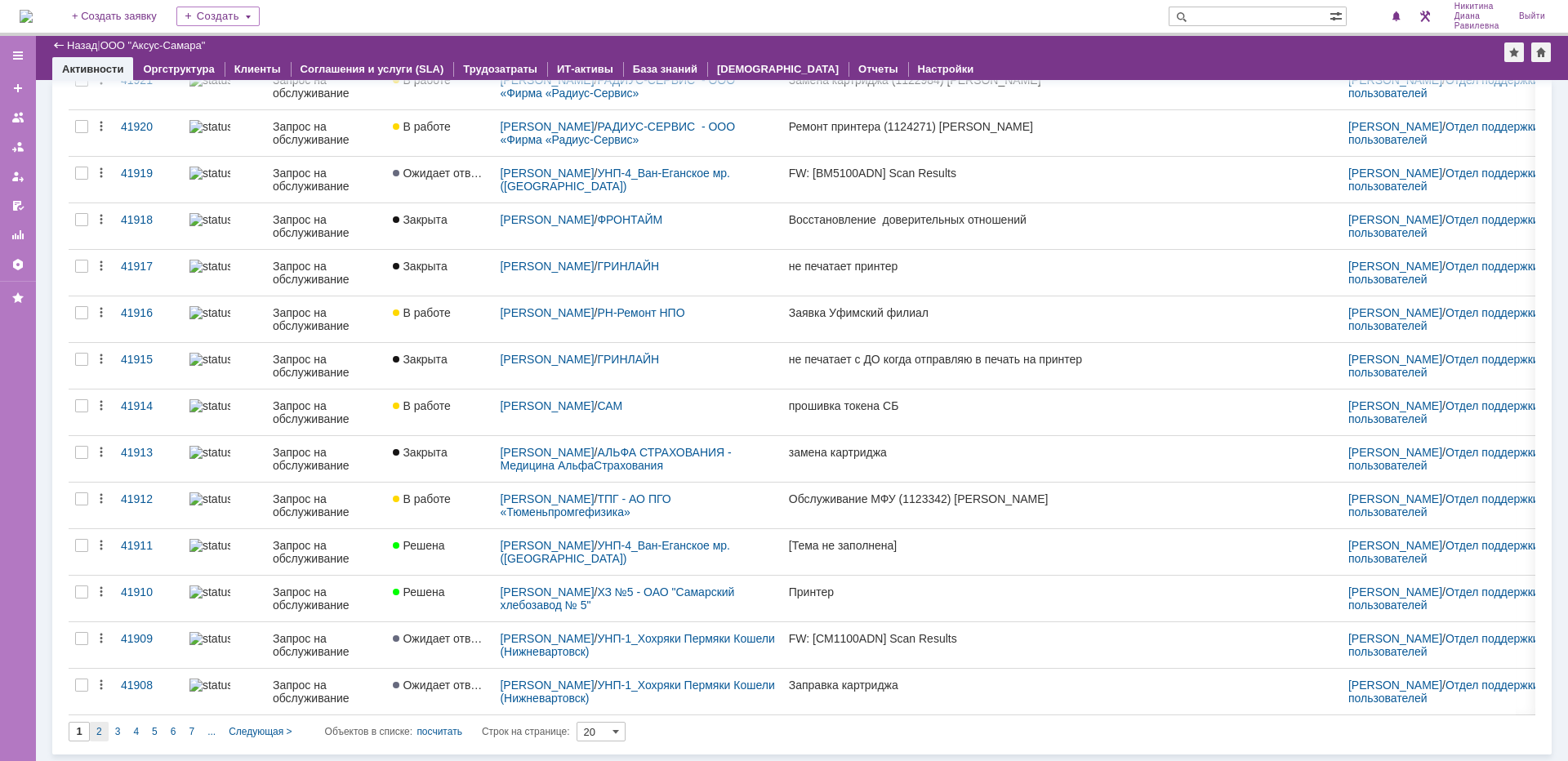
click at [94, 734] on div "2" at bounding box center [99, 731] width 19 height 19
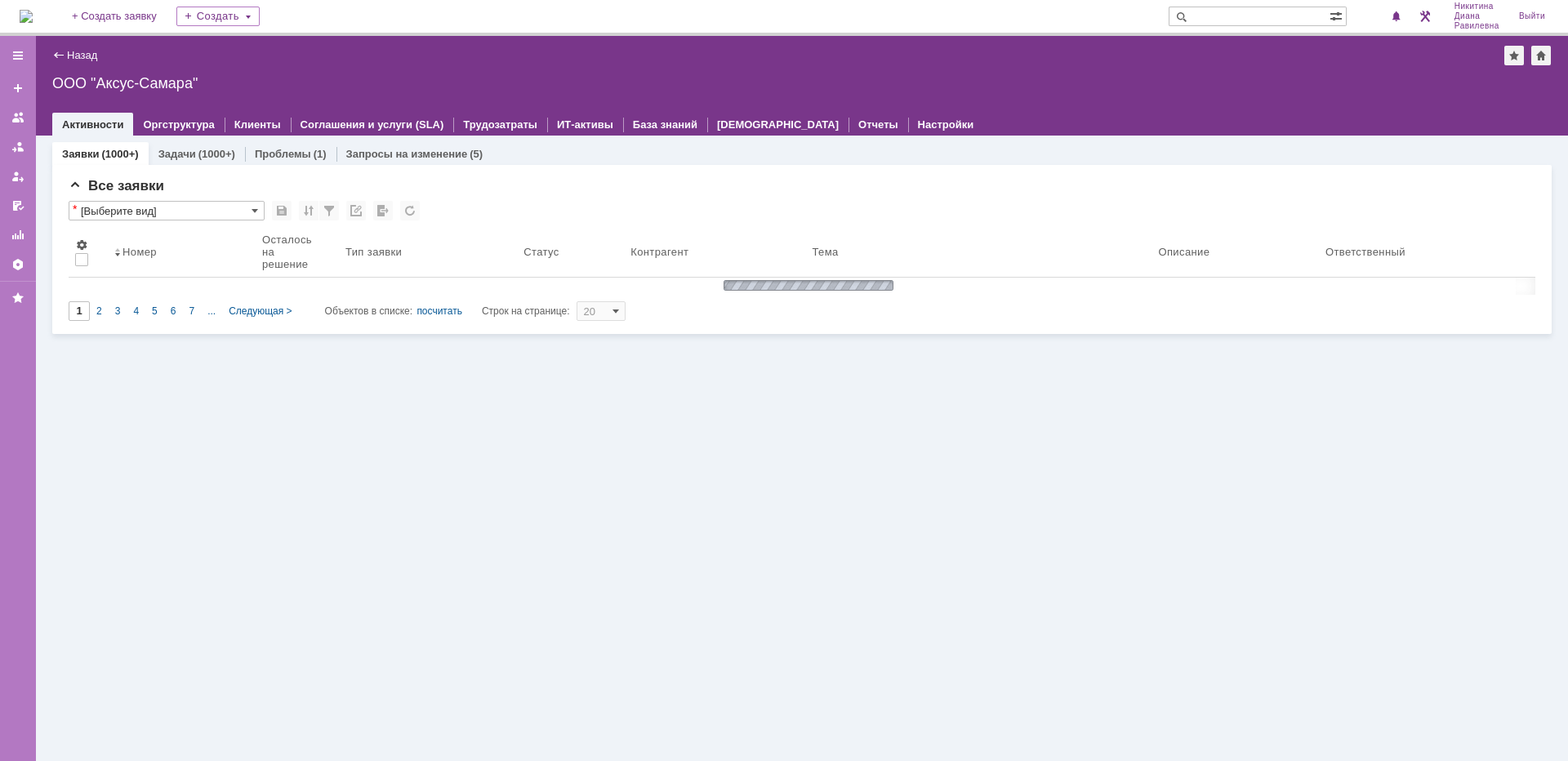
type input "2"
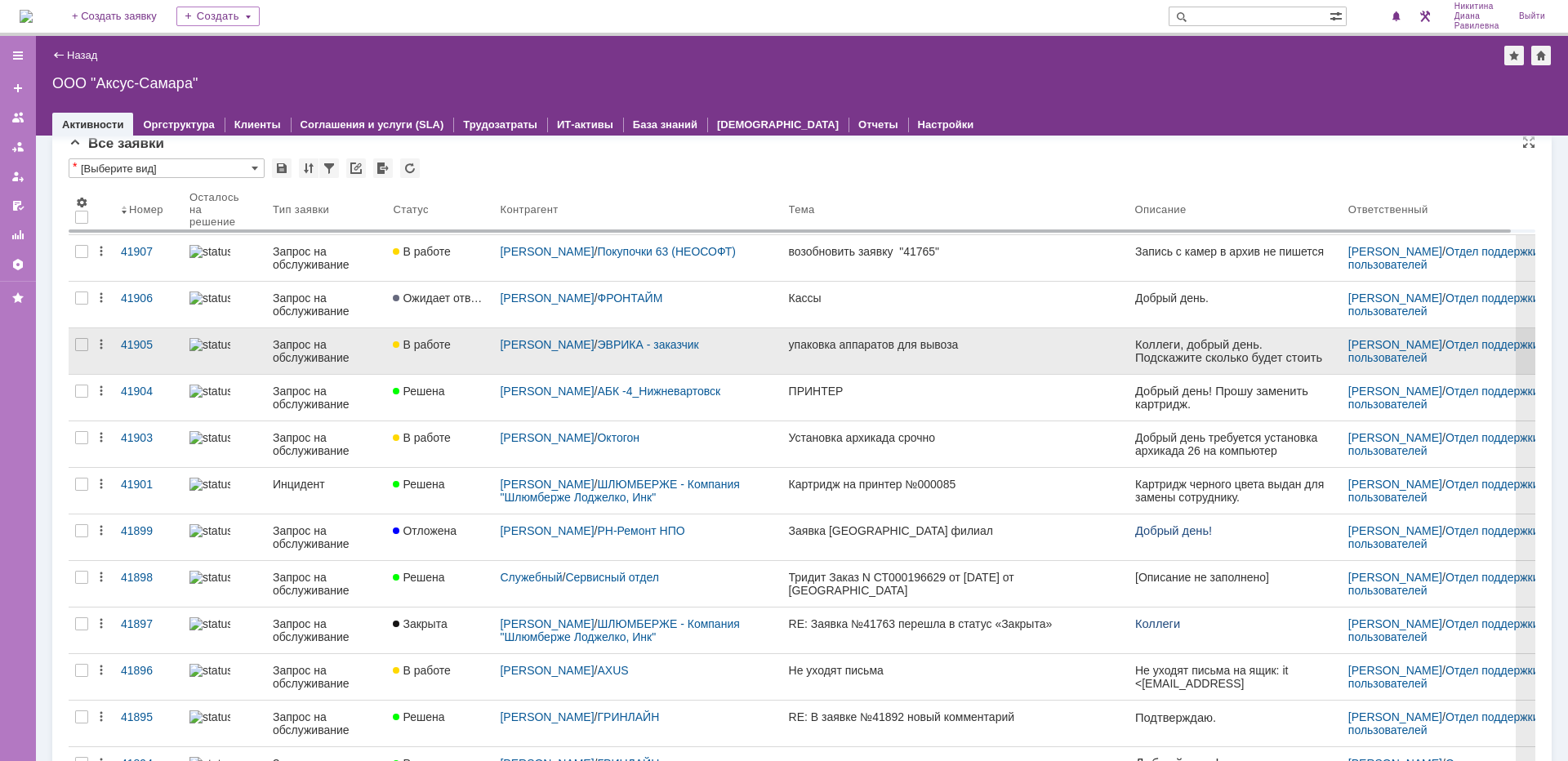
click at [309, 343] on div "Запрос на обслуживание" at bounding box center [327, 351] width 107 height 26
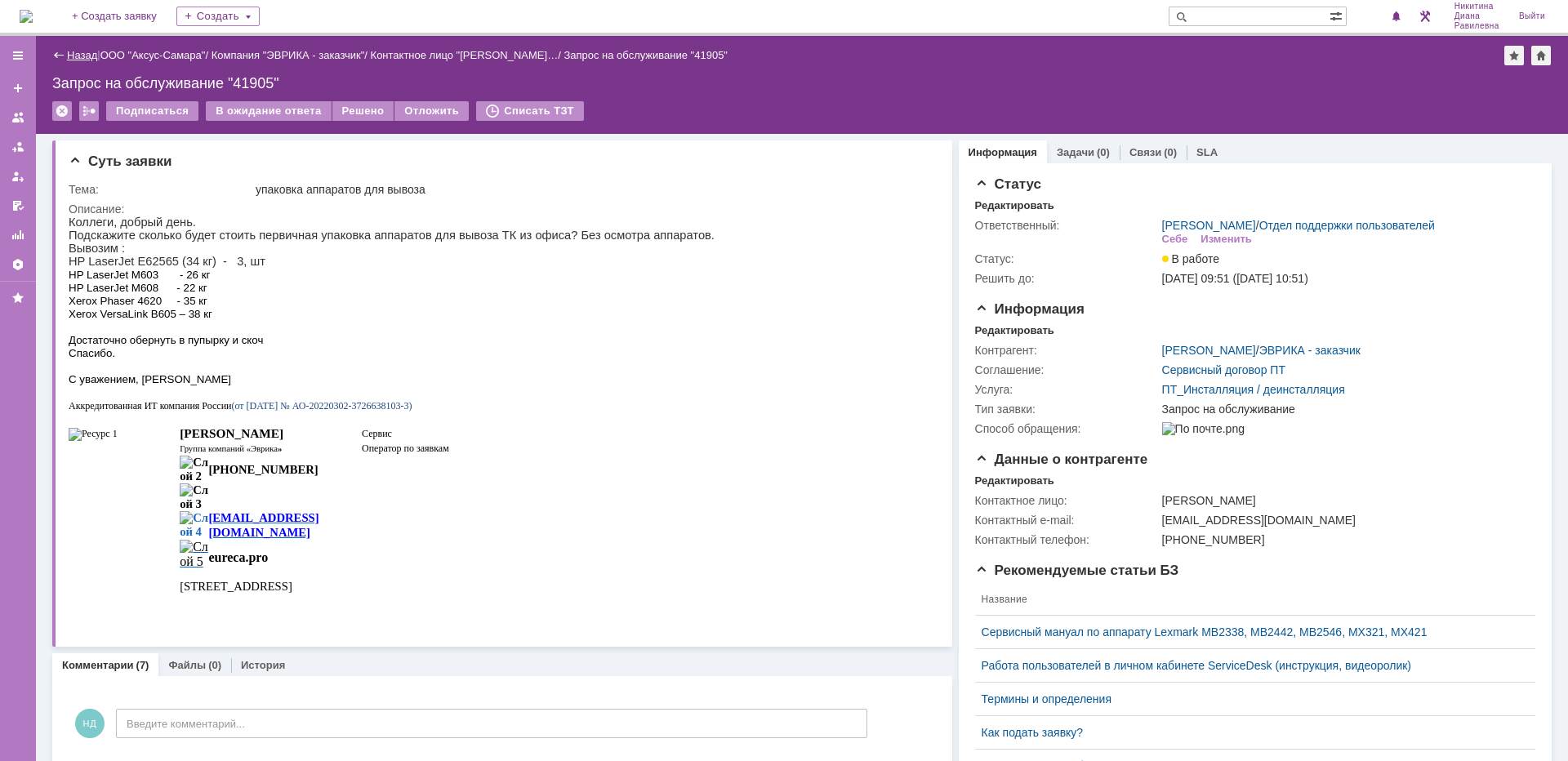
click at [93, 58] on link "Назад" at bounding box center [81, 55] width 31 height 12
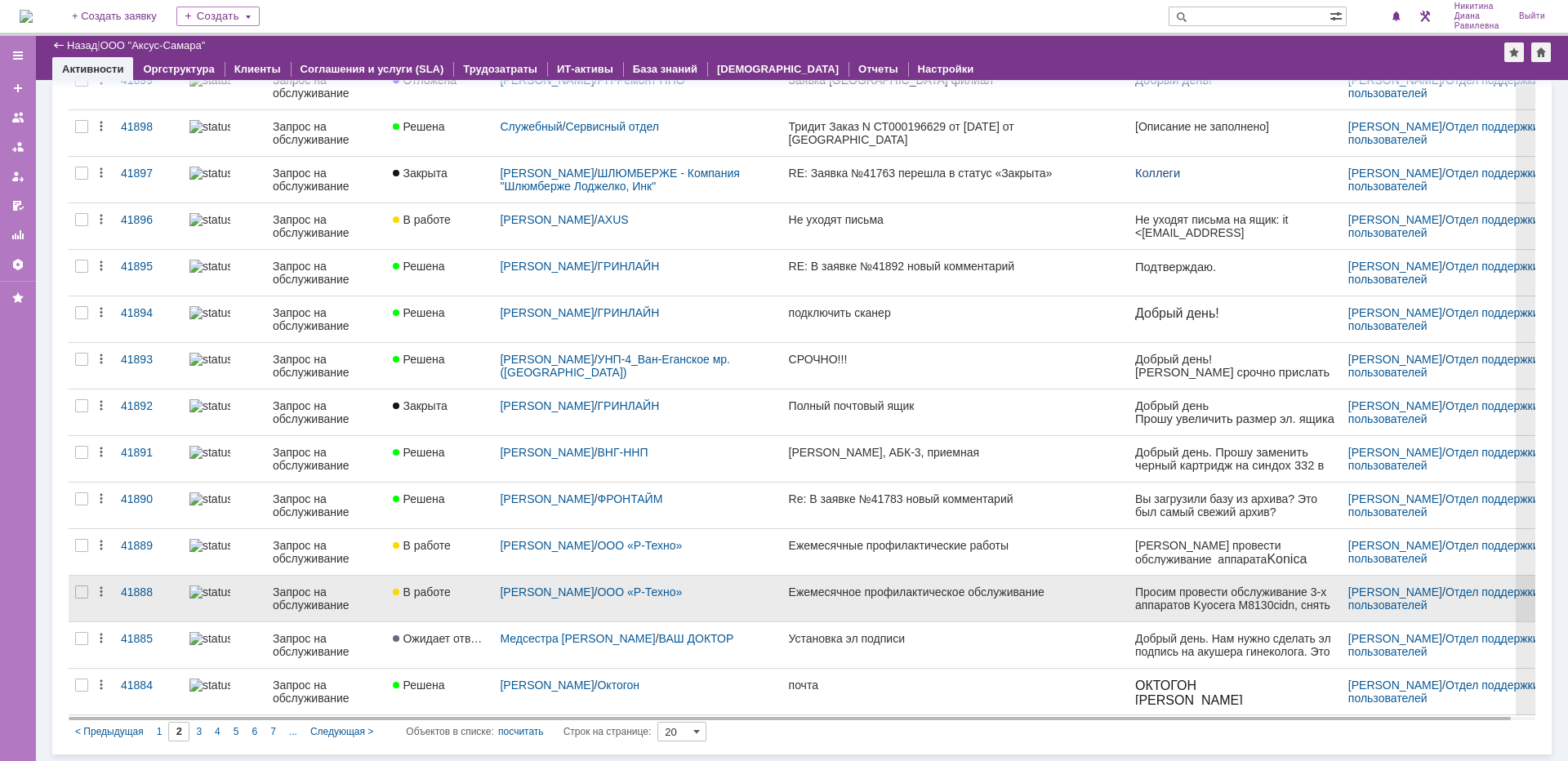
click at [343, 587] on div "Запрос на обслуживание" at bounding box center [327, 599] width 107 height 26
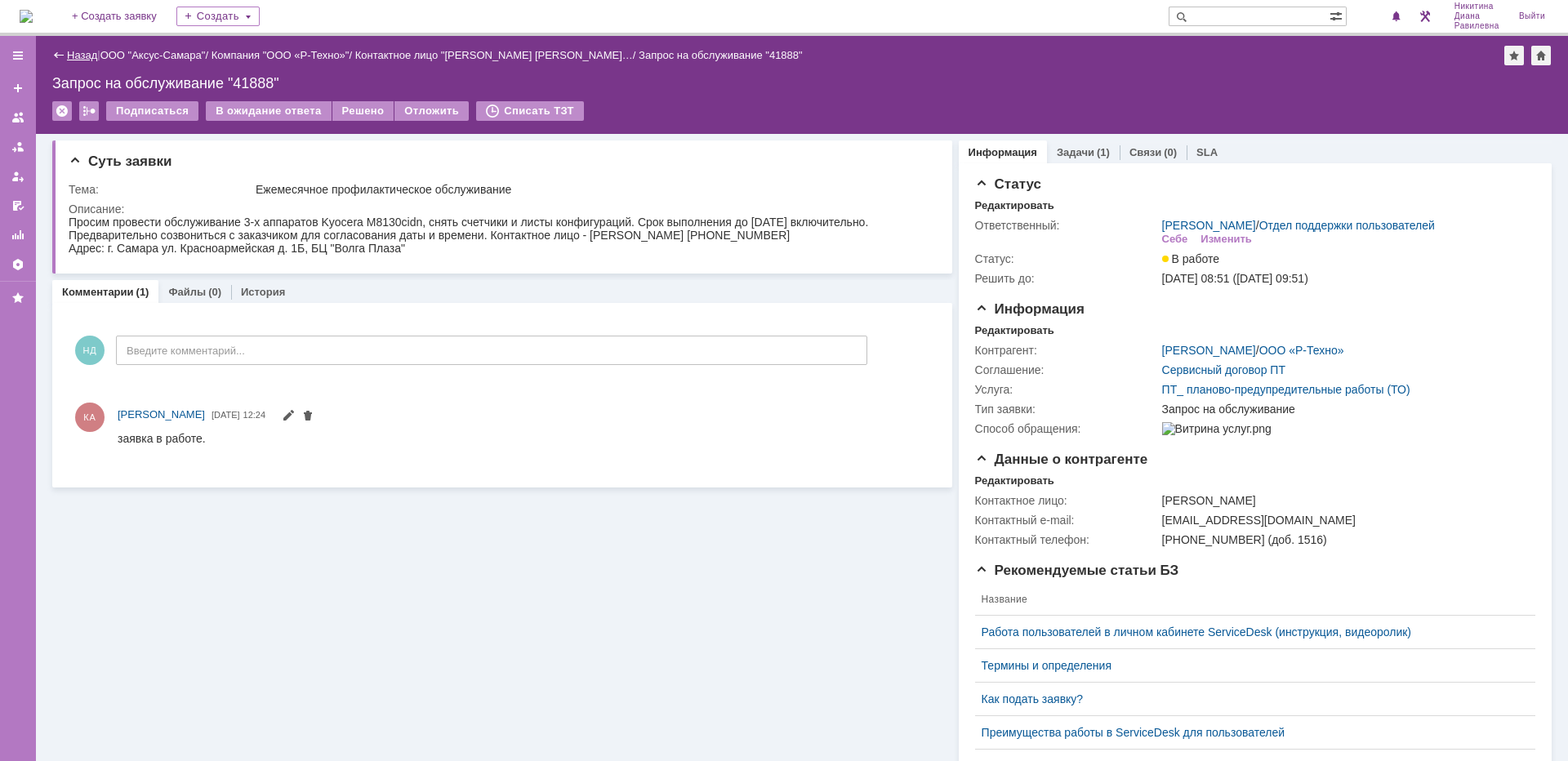
click at [80, 59] on link "Назад" at bounding box center [81, 55] width 31 height 12
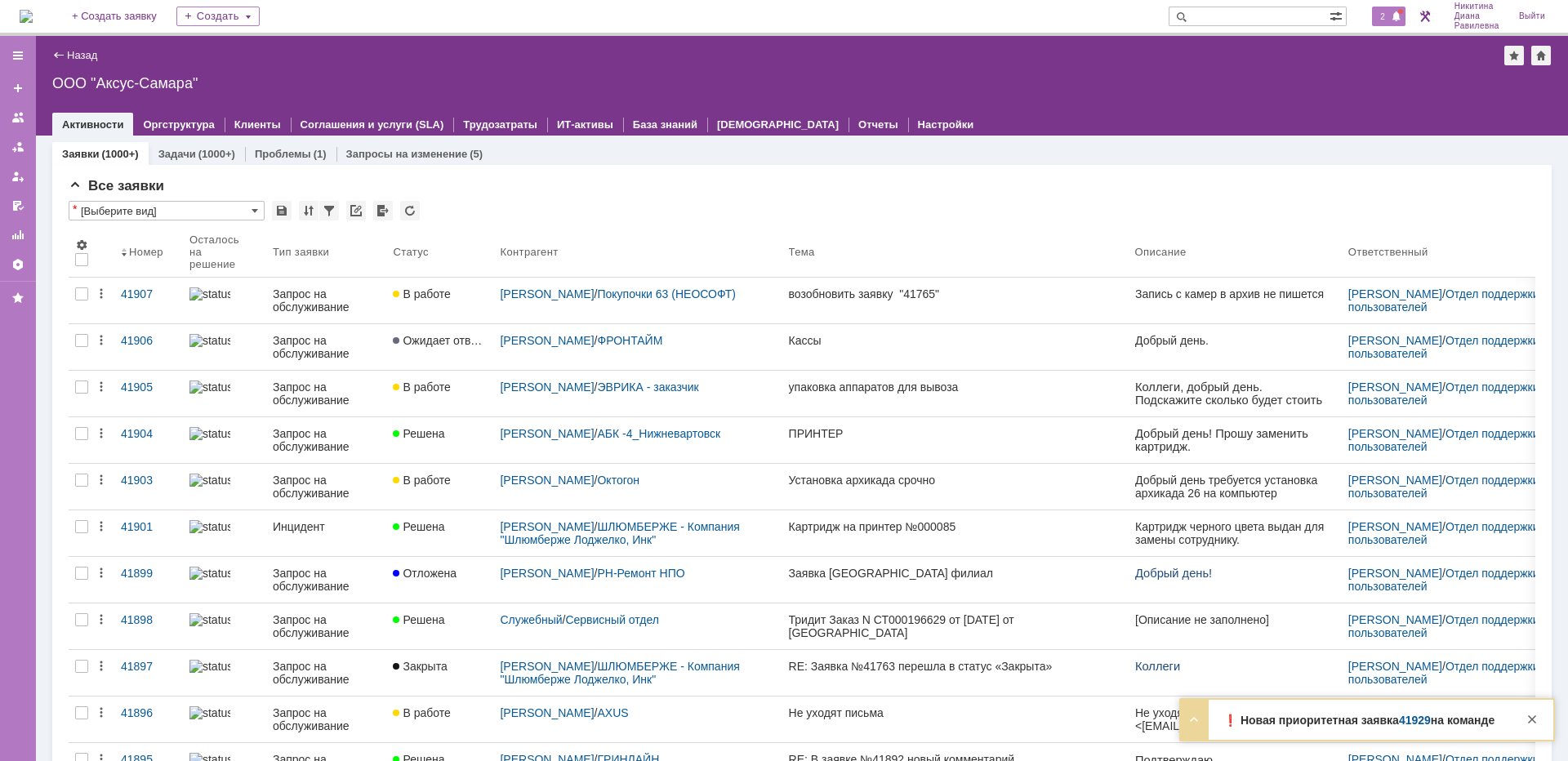
click at [1388, 13] on div "2" at bounding box center [1388, 16] width 33 height 19
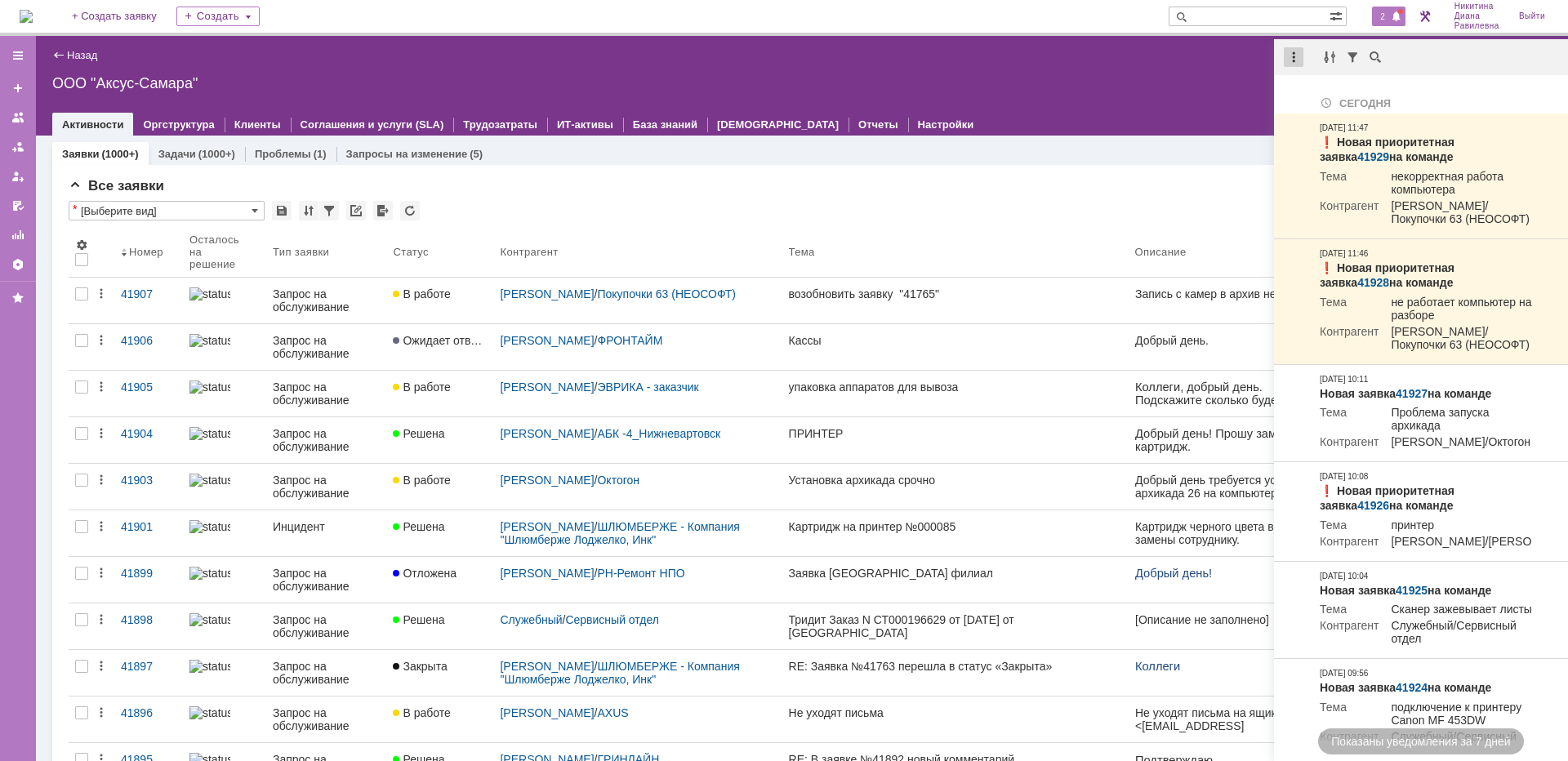
click at [1288, 56] on div at bounding box center [1293, 56] width 19 height 19
click at [1309, 91] on div "Отметить уведомления прочитанными" at bounding box center [1407, 99] width 239 height 24
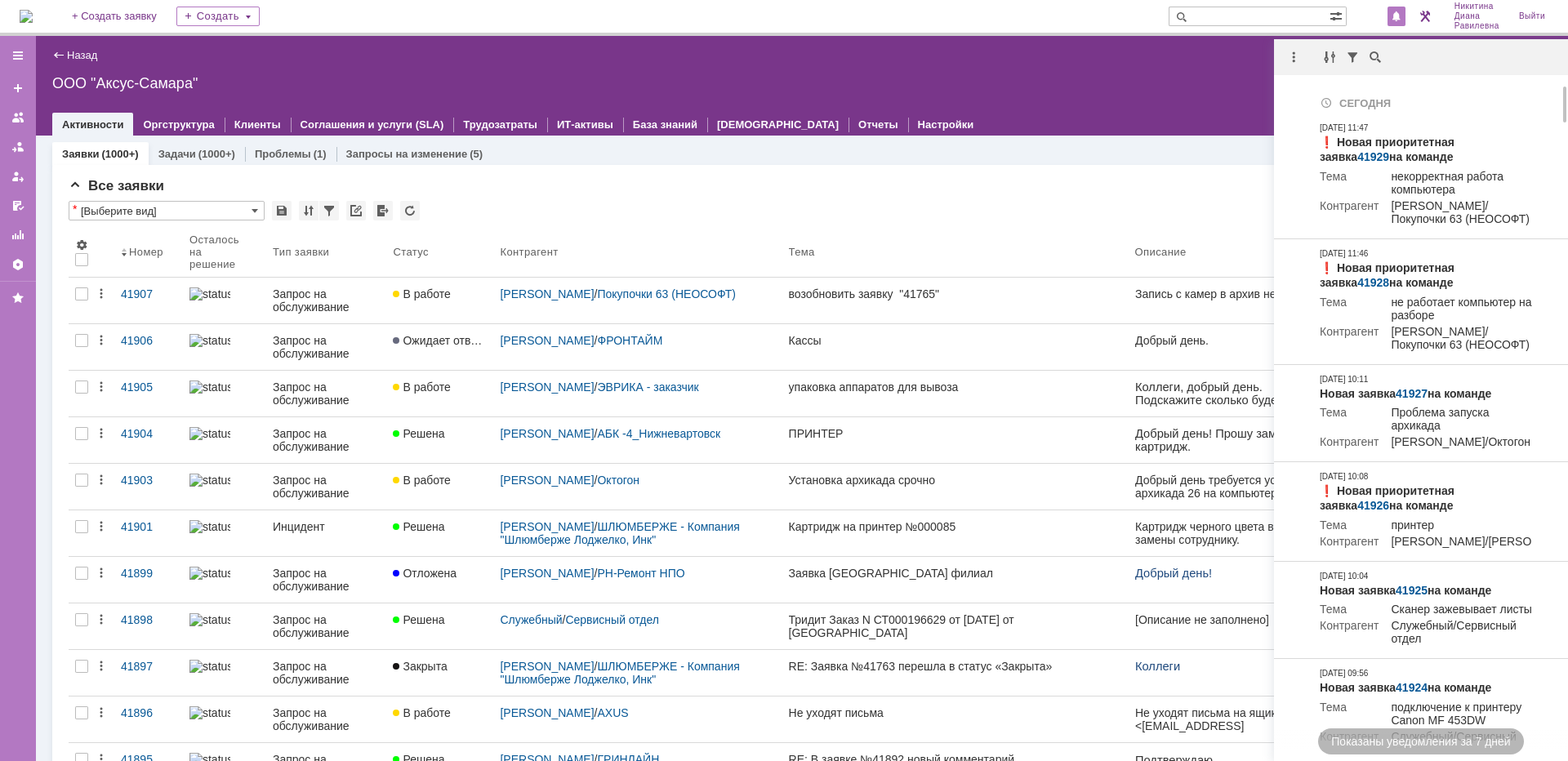
click at [804, 207] on div "* [Выберите вид]" at bounding box center [802, 211] width 1467 height 21
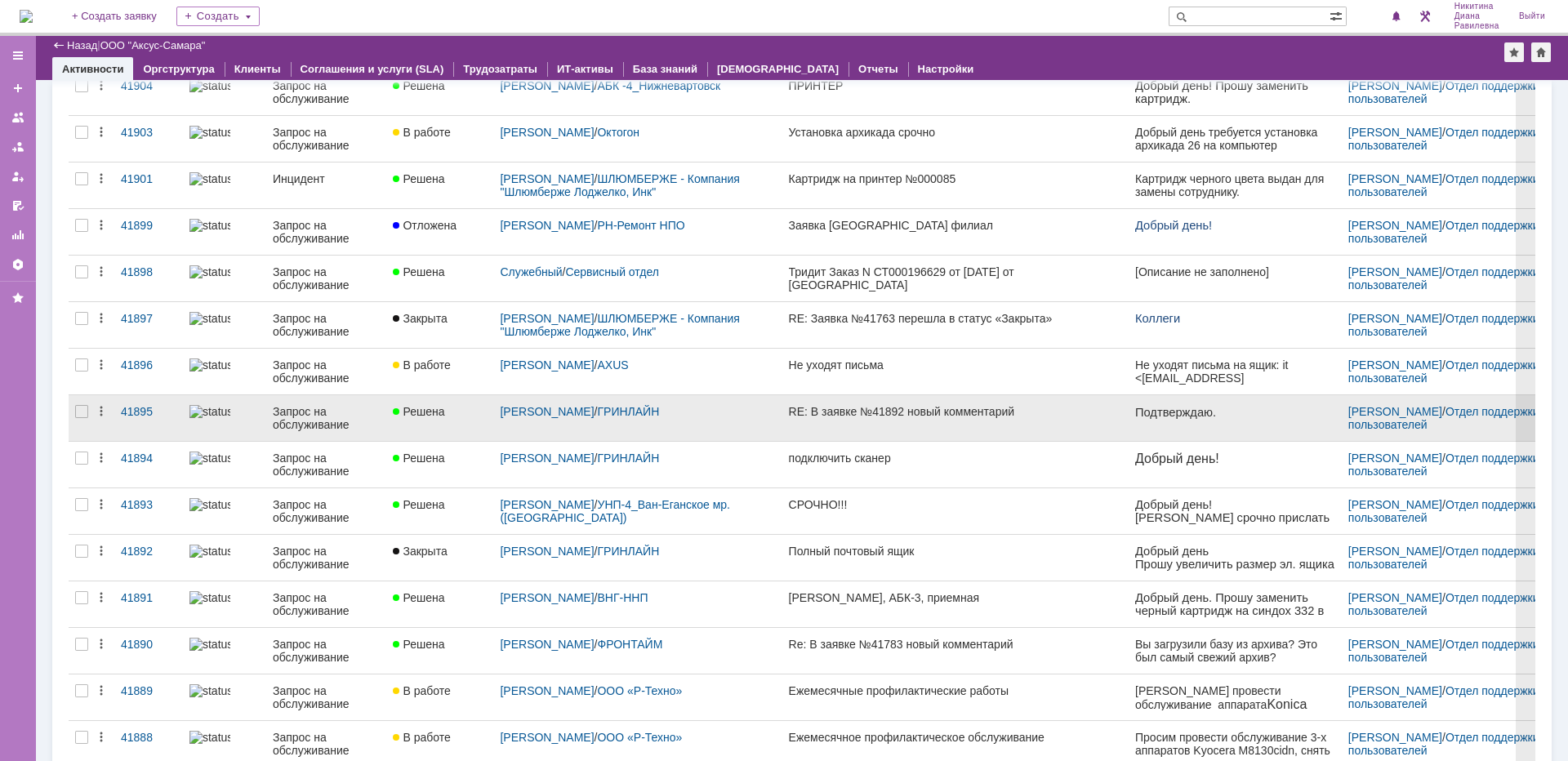
scroll to position [438, 0]
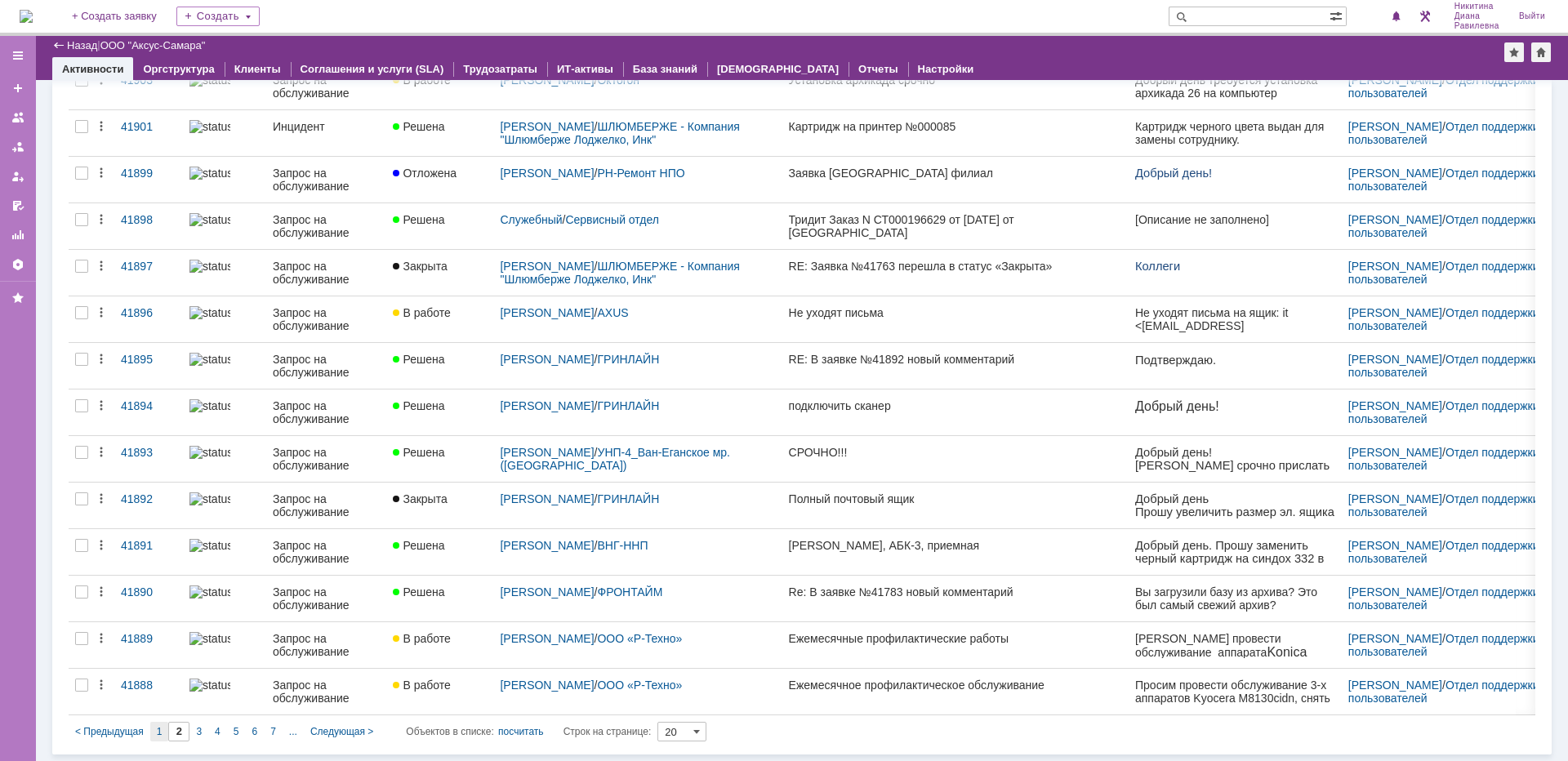
click at [156, 733] on div "1" at bounding box center [159, 731] width 19 height 19
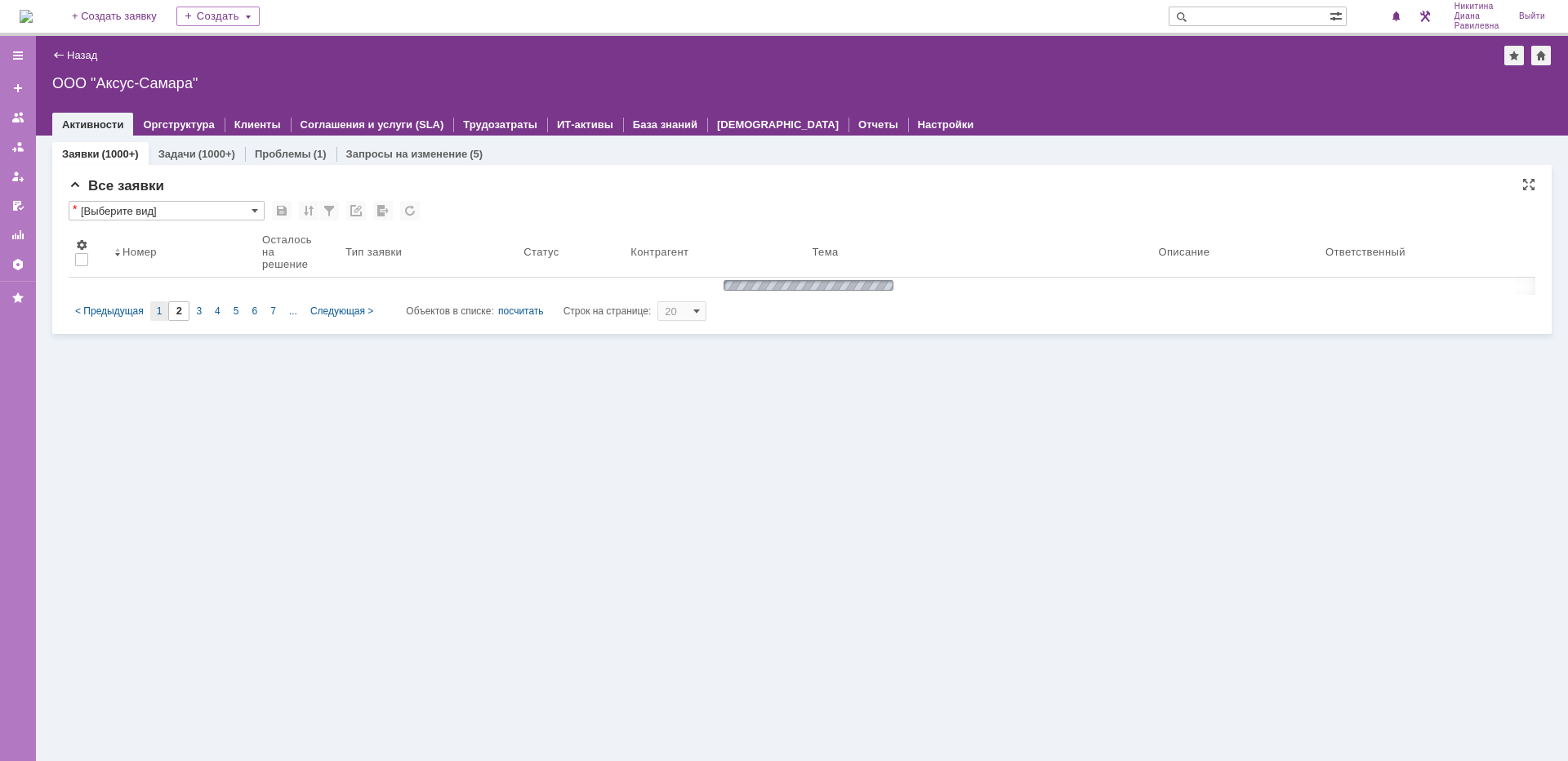
scroll to position [0, 0]
type input "1"
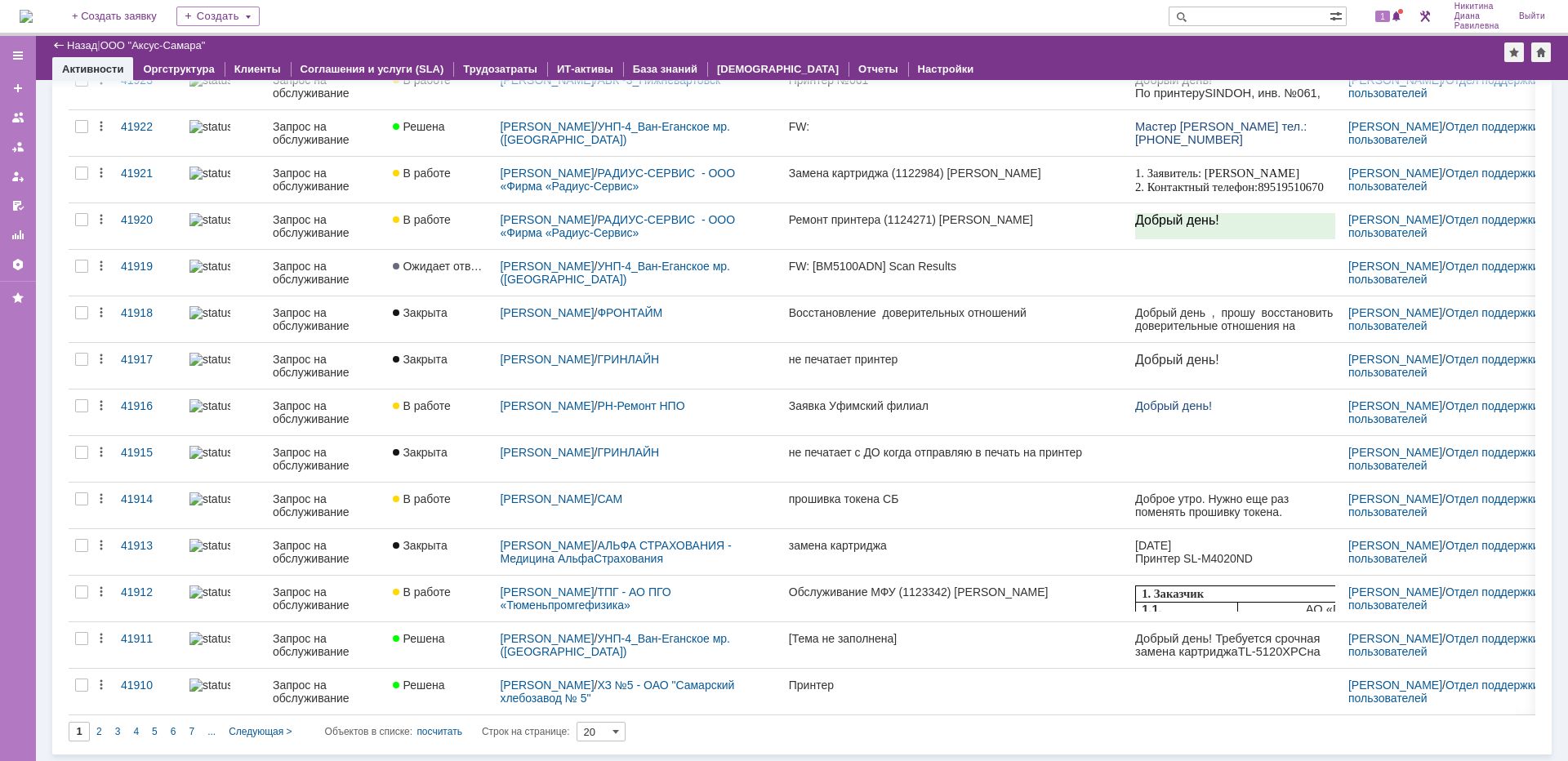
click at [1226, 10] on input "text" at bounding box center [1250, 16] width 161 height 19
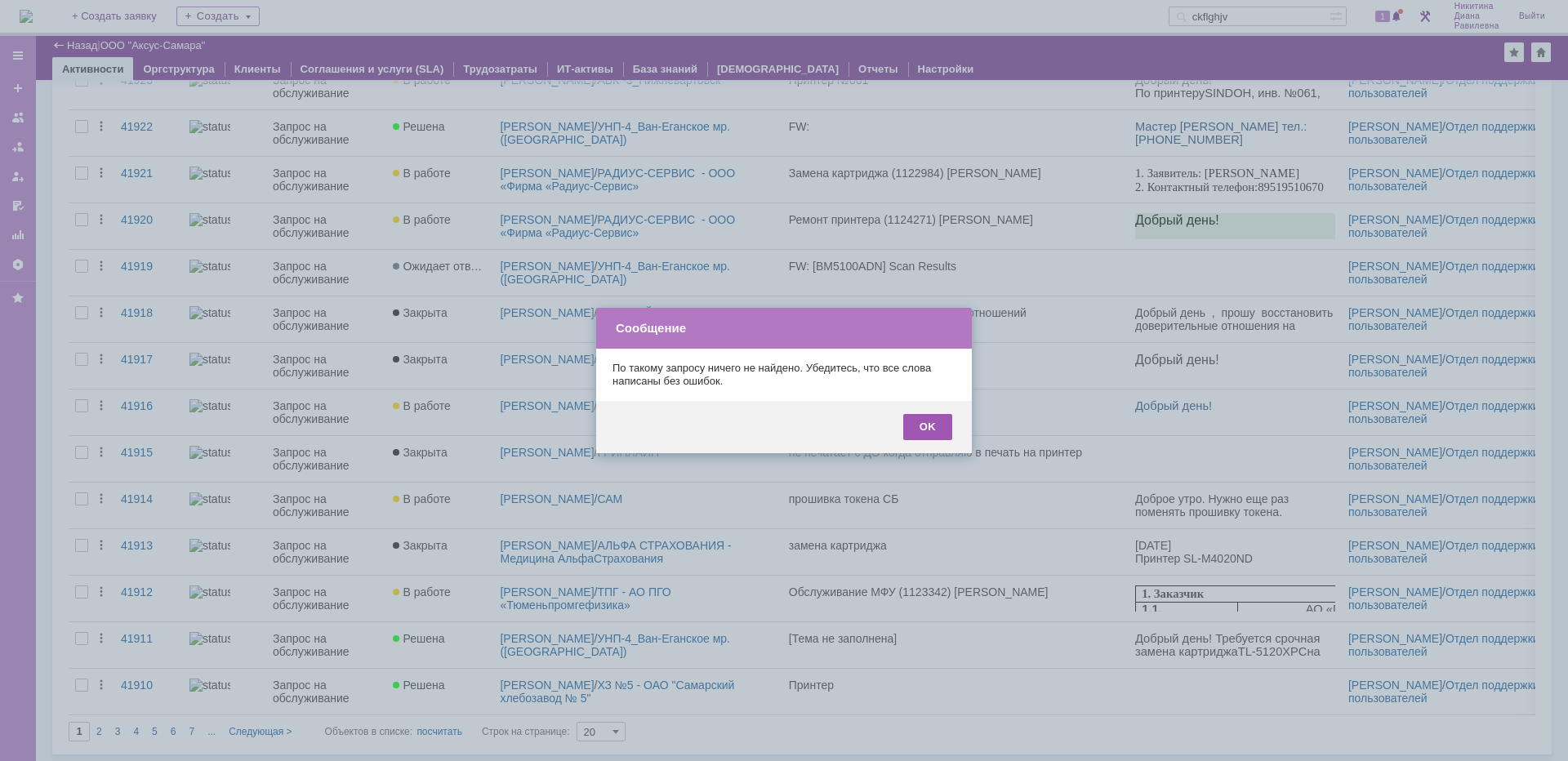
click at [937, 427] on div "OK" at bounding box center [927, 427] width 49 height 26
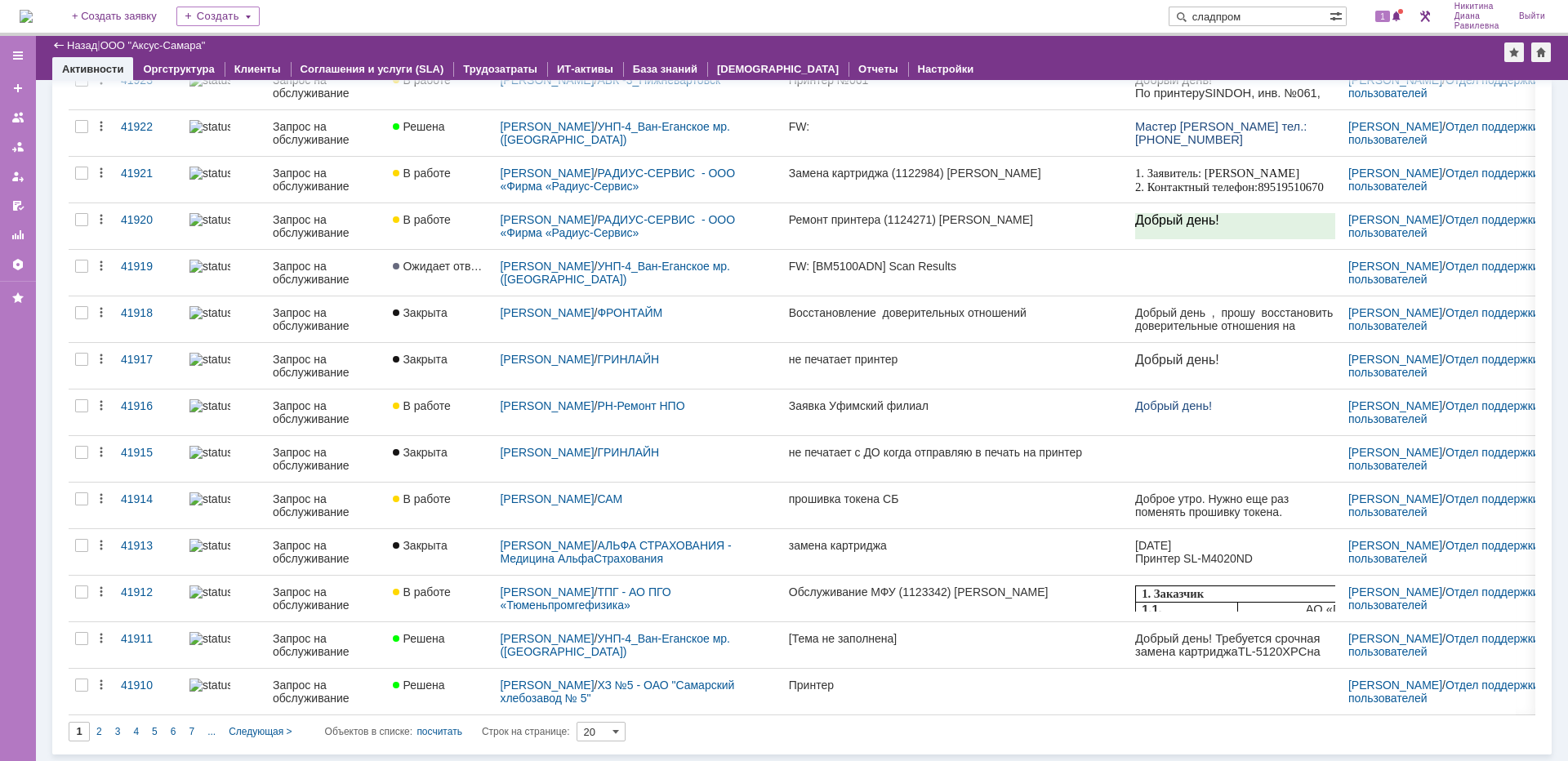
type input "сладпром"
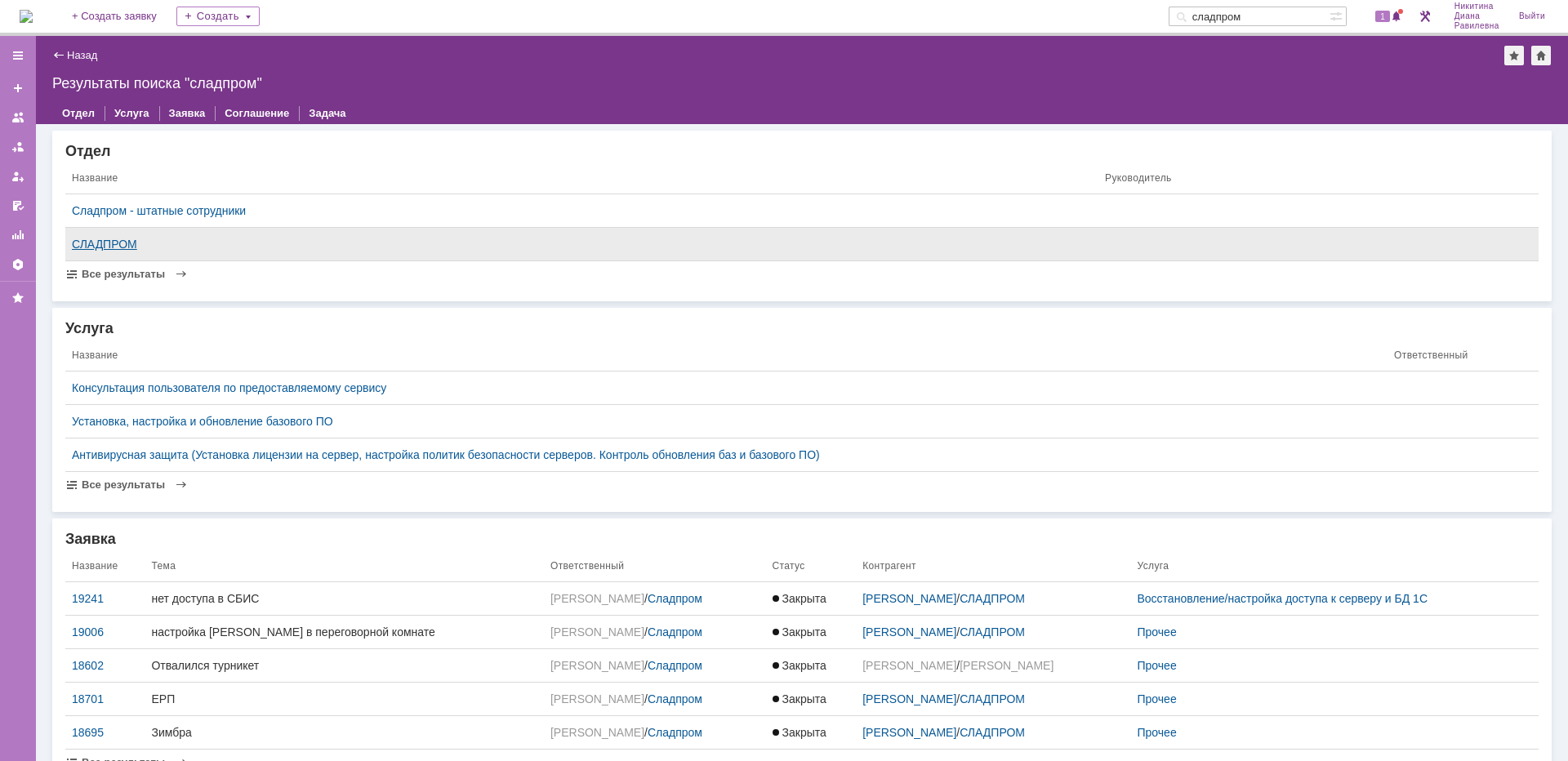
click at [108, 245] on div "СЛАДПРОМ" at bounding box center [582, 244] width 1020 height 13
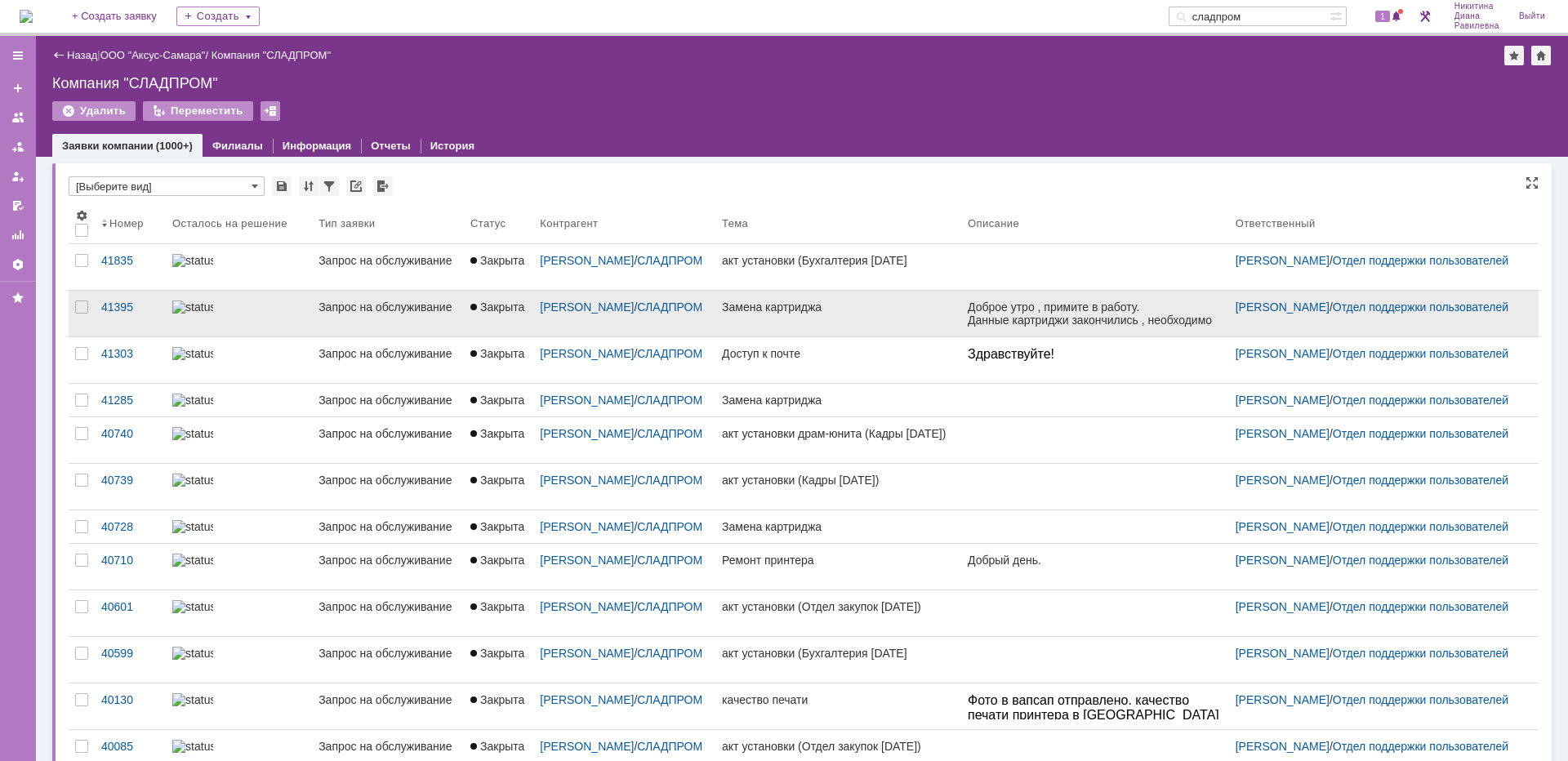
click at [253, 310] on div at bounding box center [239, 307] width 133 height 13
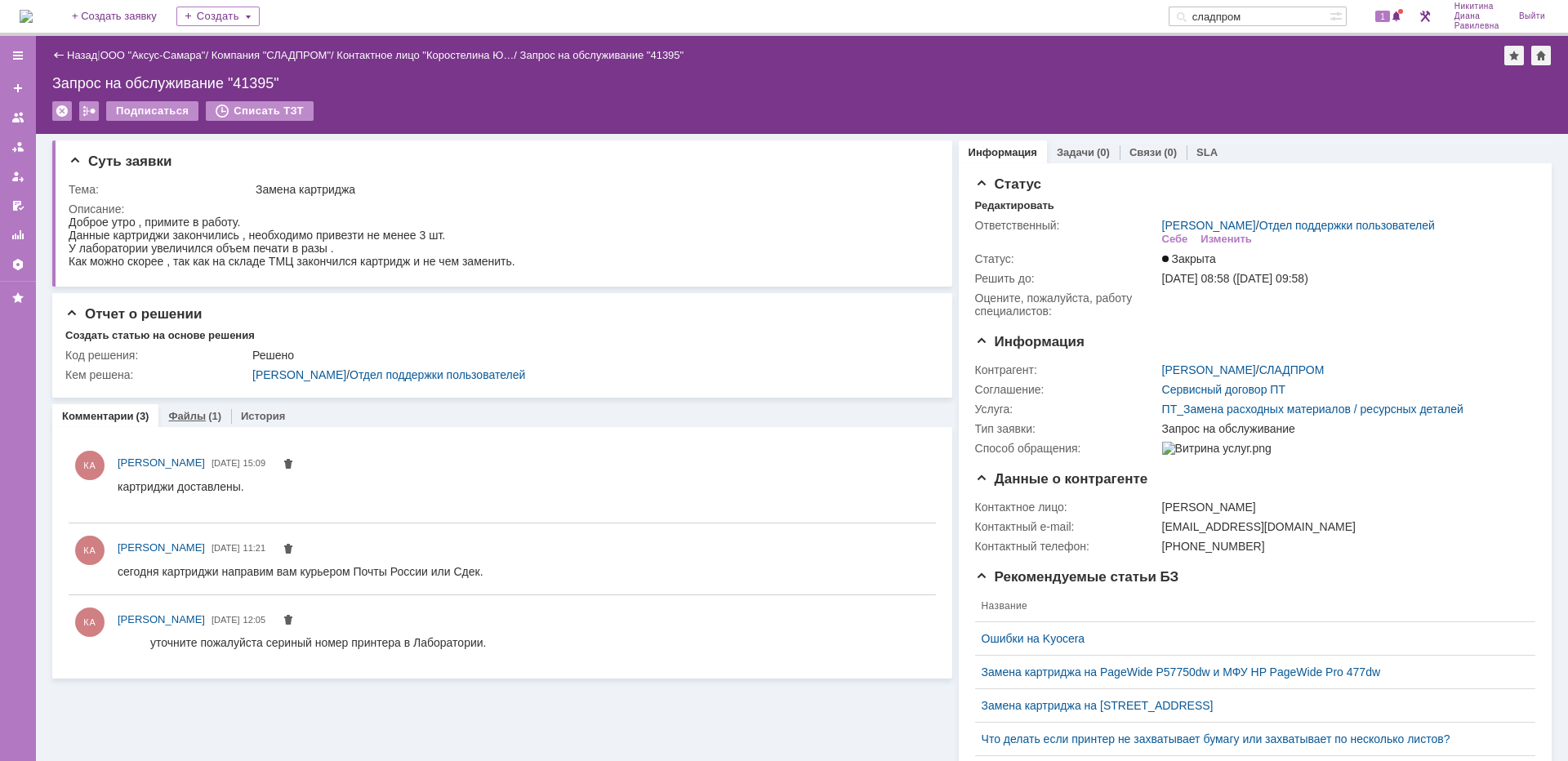
click at [191, 418] on link "Файлы" at bounding box center [187, 416] width 38 height 12
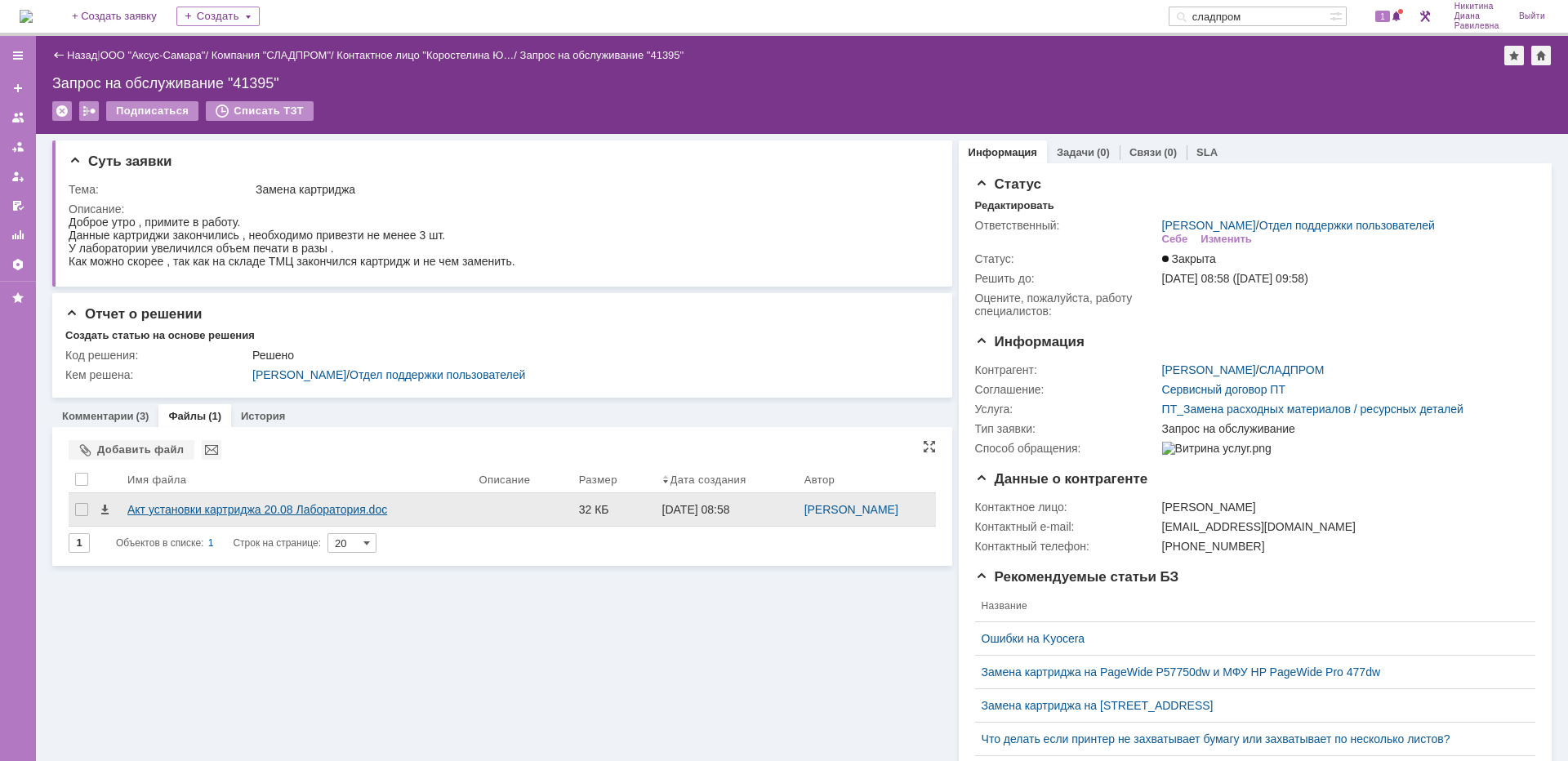
click at [246, 508] on div "Акт установки картриджа 20.08 Лаборатория.doc" at bounding box center [296, 510] width 338 height 13
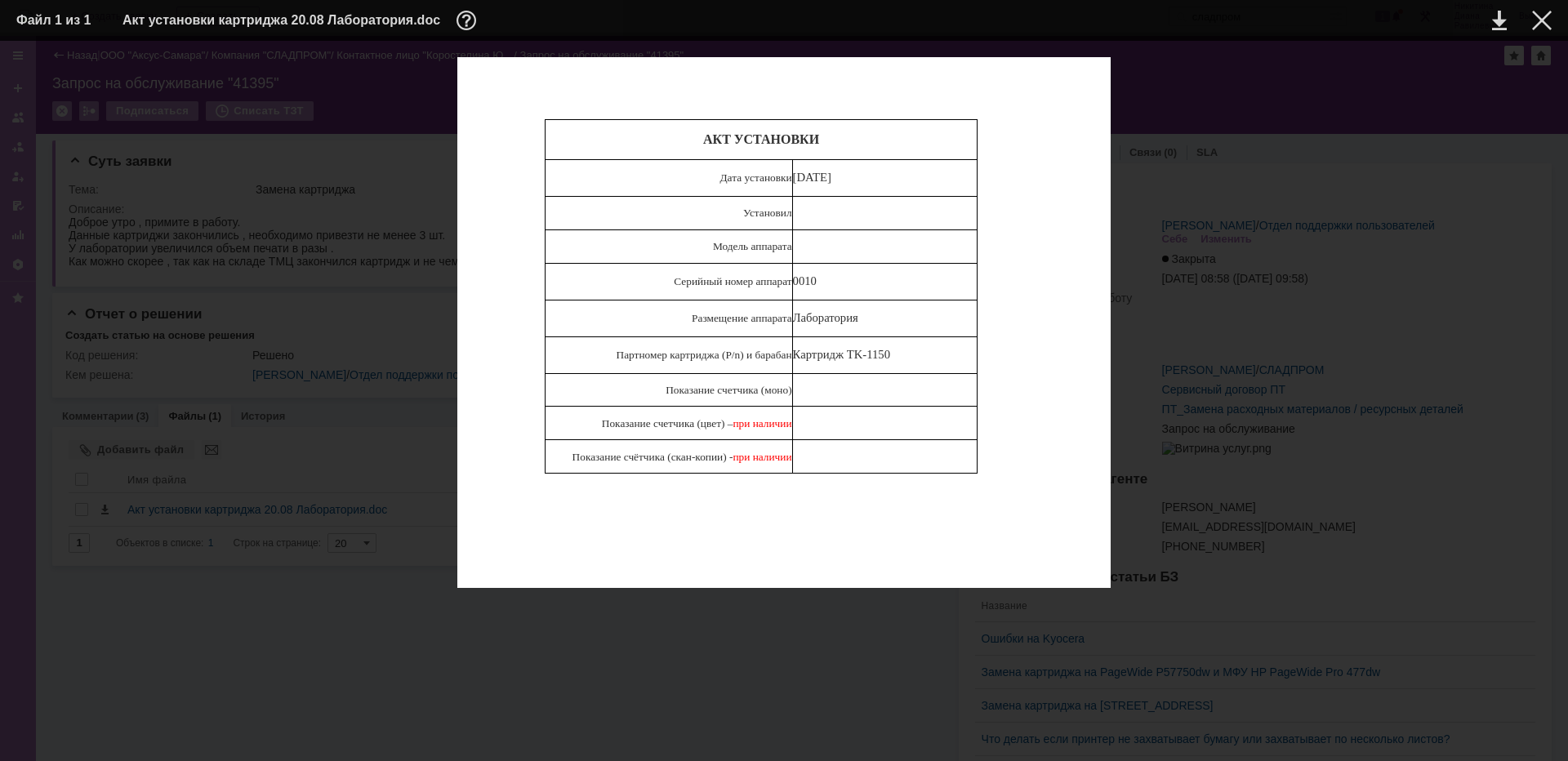
click at [1521, 85] on div "АКТ УСТАНОВКИ Дата установки 20.08.2025 Установил Модель аппарата Серийный номе…" at bounding box center [784, 323] width 1536 height 531
click at [1544, 19] on div at bounding box center [1541, 19] width 19 height 19
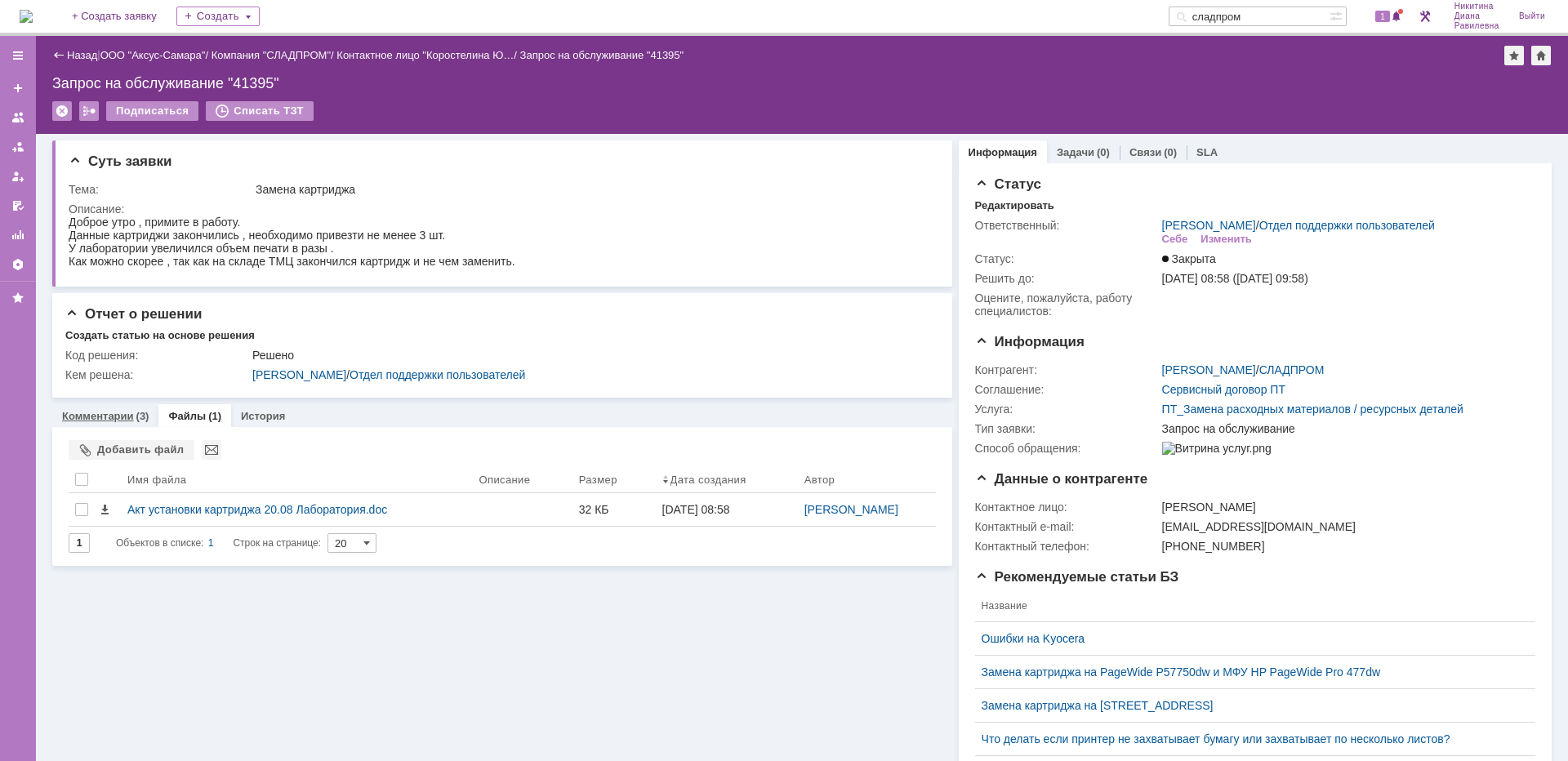
click at [121, 416] on link "Комментарии" at bounding box center [98, 416] width 72 height 12
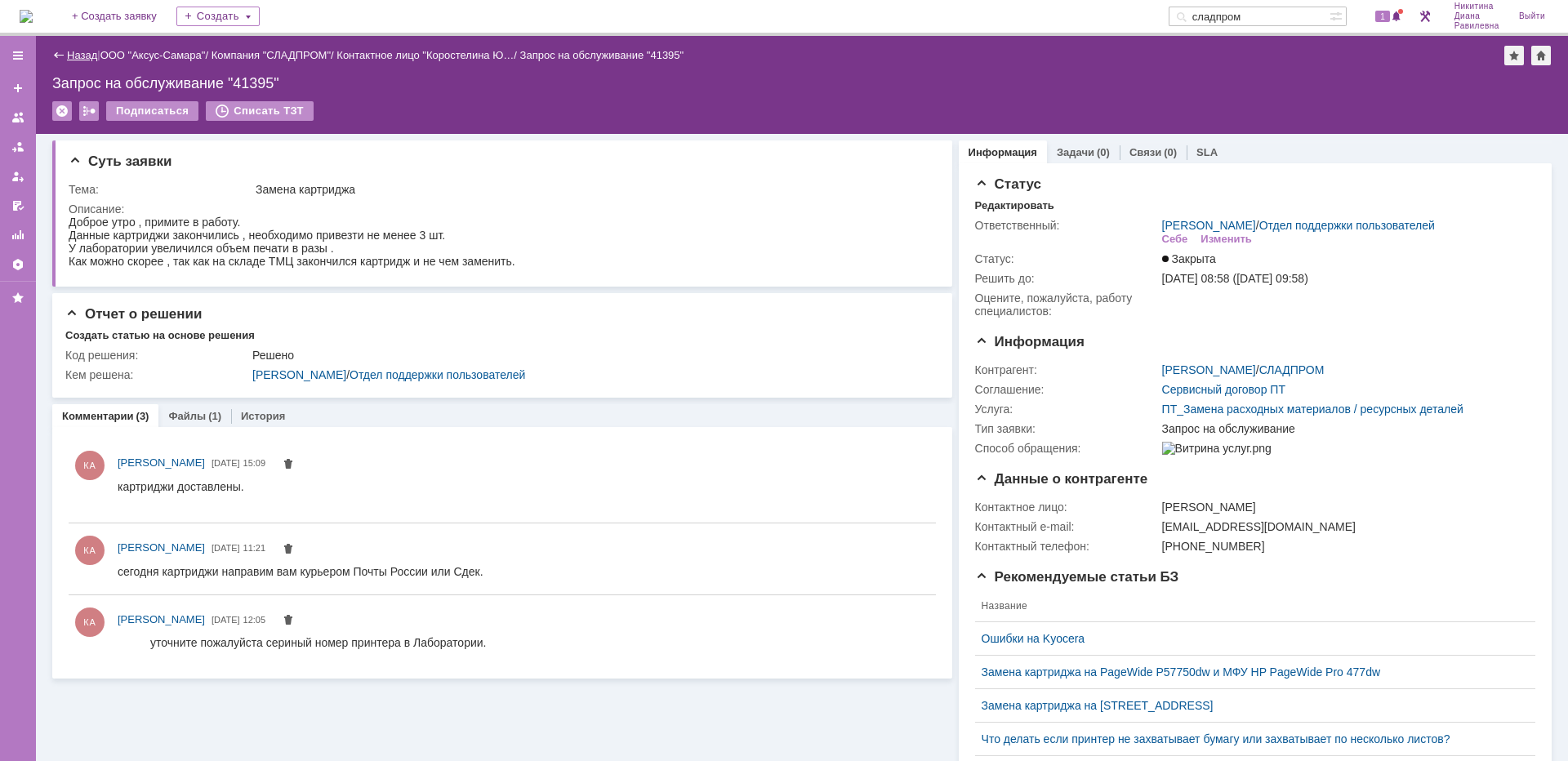
click at [87, 54] on link "Назад" at bounding box center [81, 55] width 31 height 12
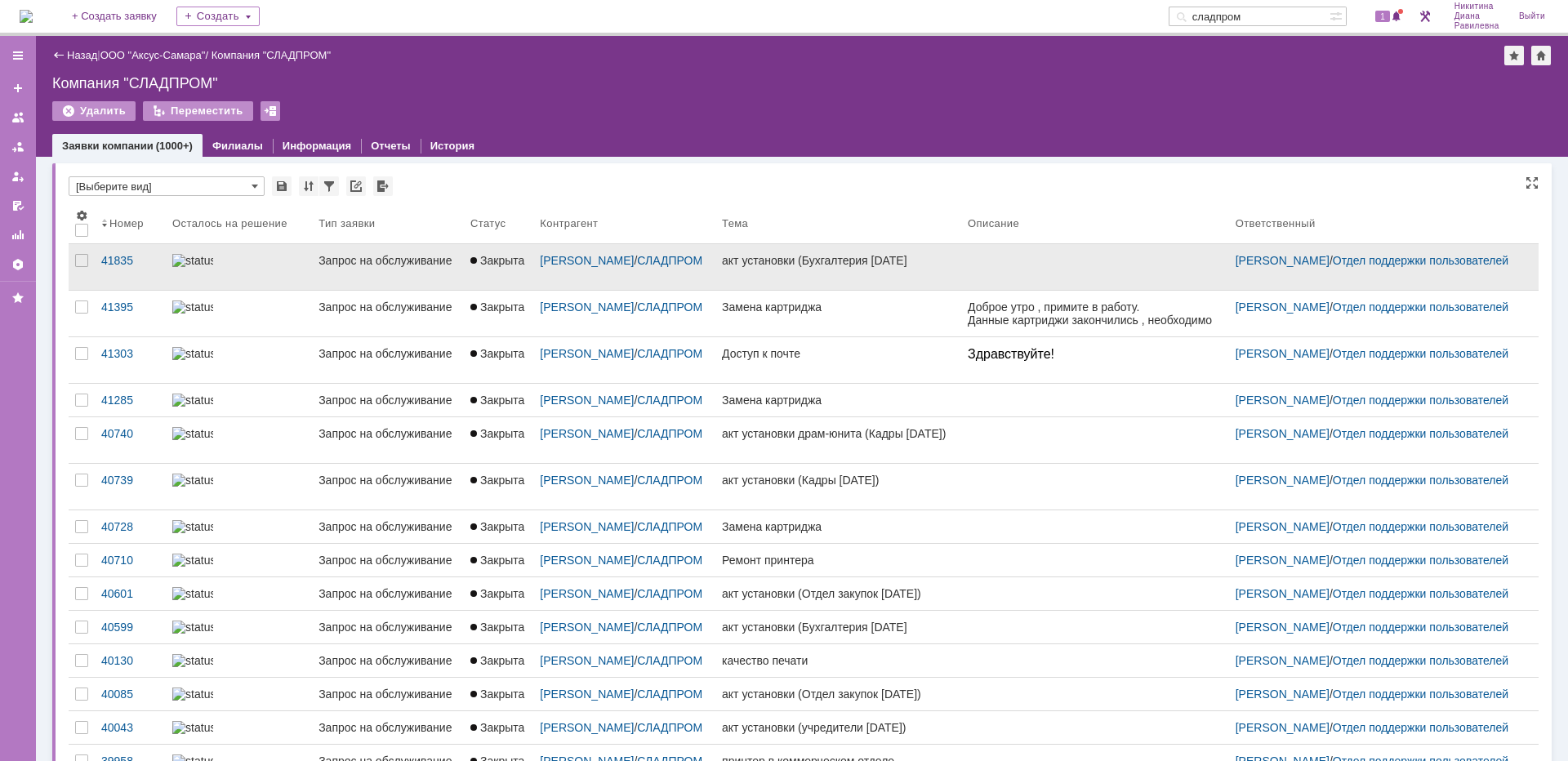
click at [346, 260] on div "Запрос на обслуживание" at bounding box center [388, 260] width 139 height 13
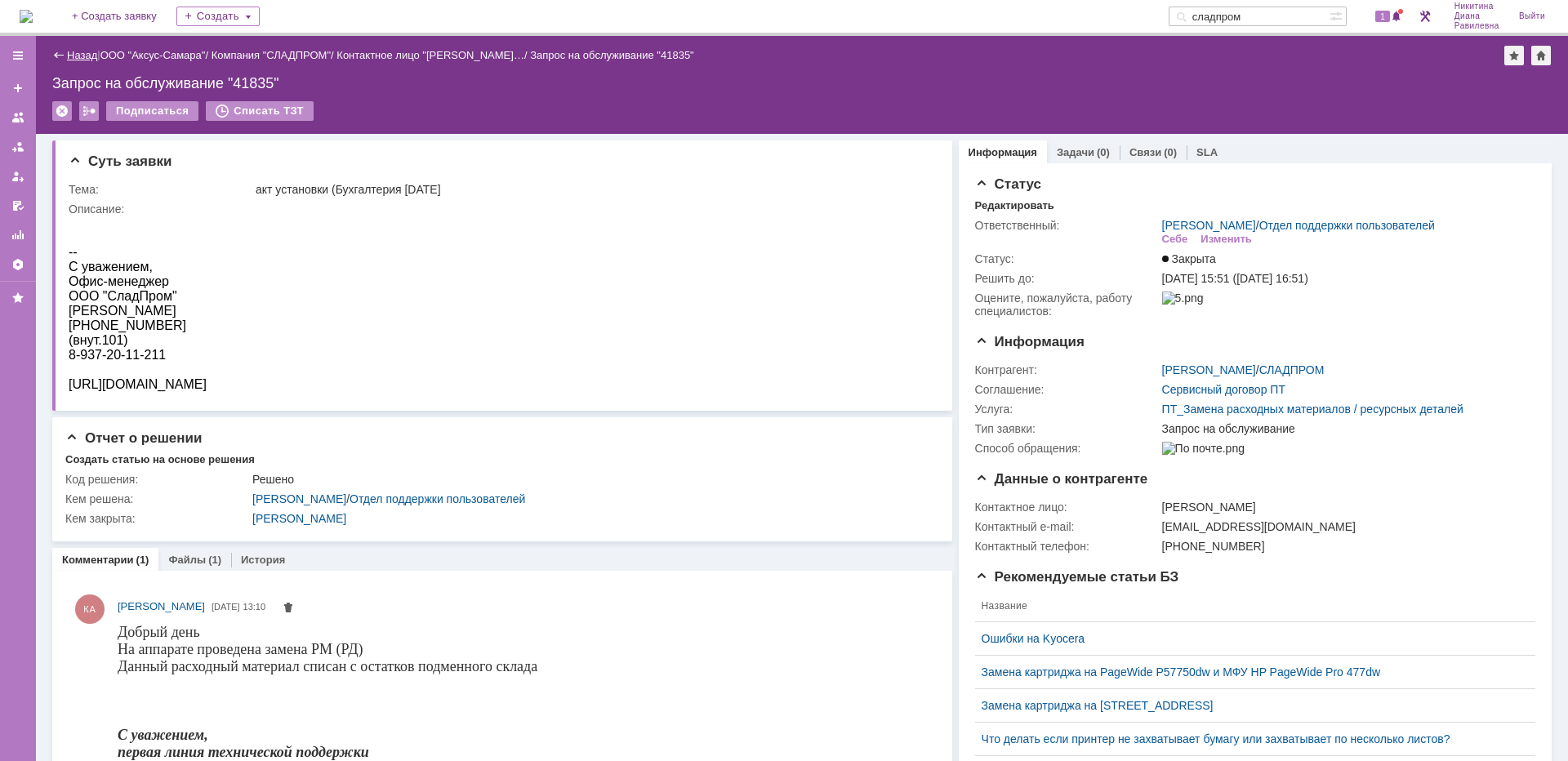
click at [67, 56] on link "Назад" at bounding box center [81, 55] width 31 height 12
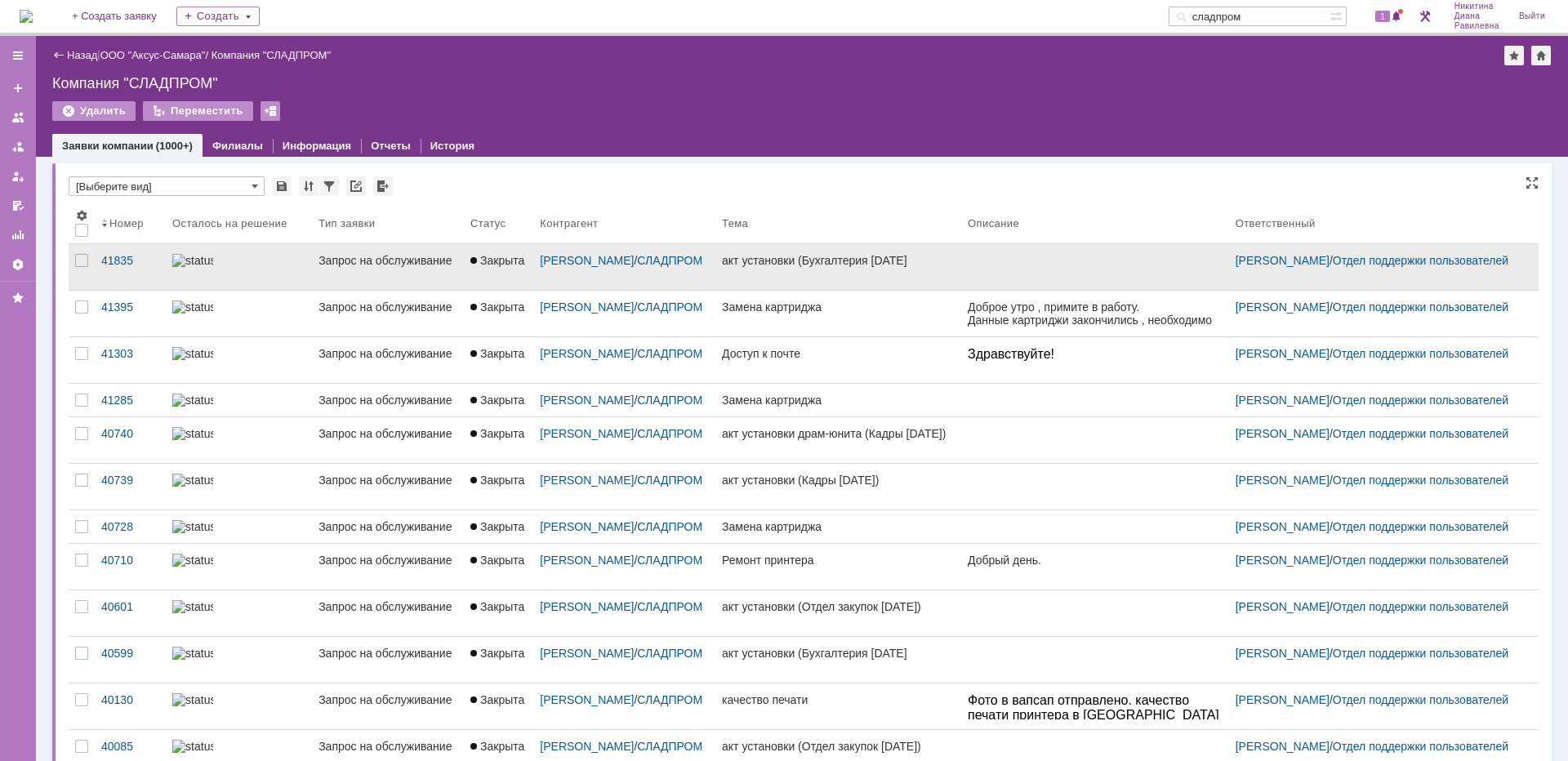
click at [318, 268] on div "Запрос на обслуживание" at bounding box center [388, 260] width 139 height 13
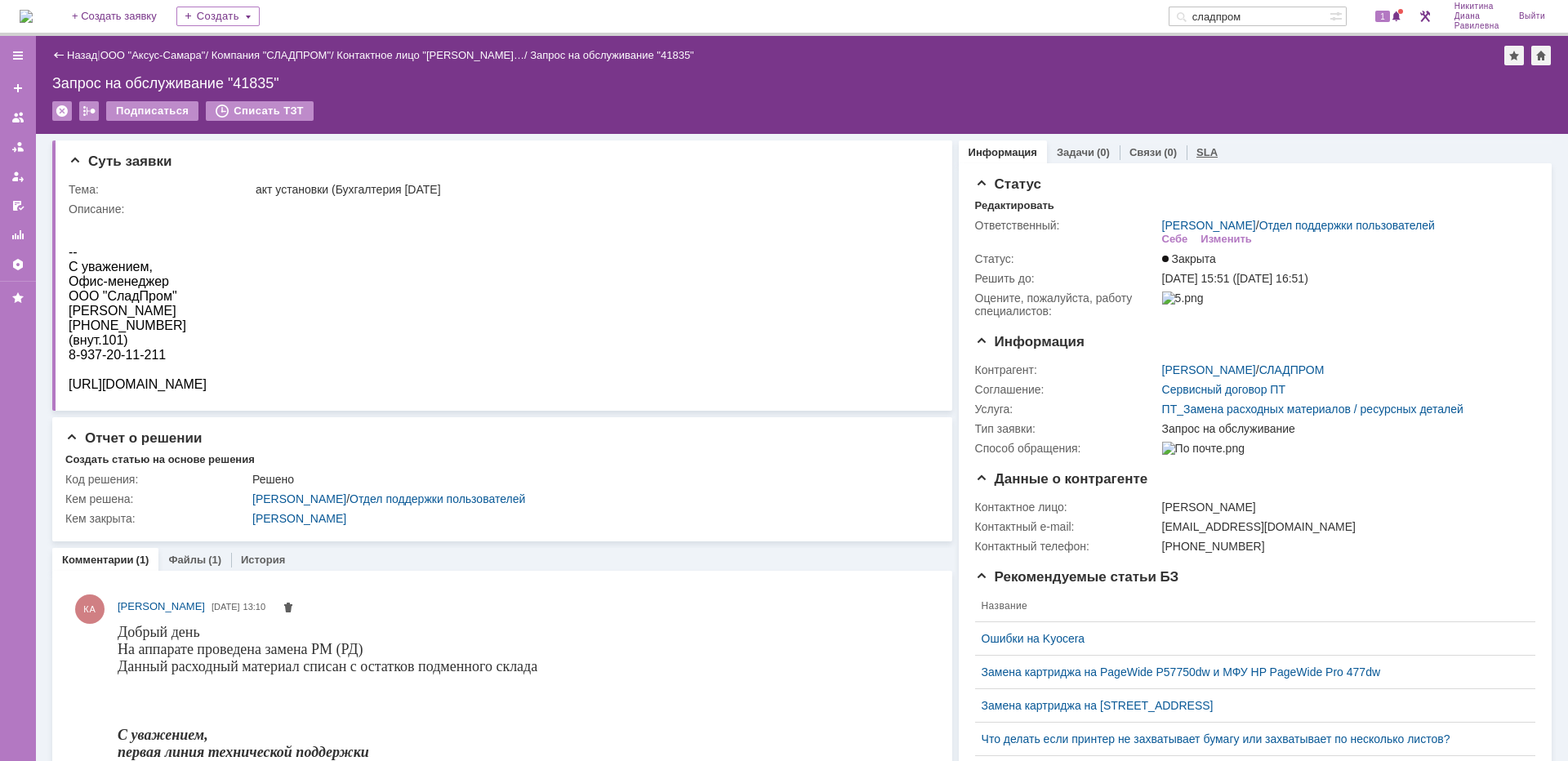
click at [1197, 150] on link "SLA" at bounding box center [1207, 152] width 21 height 12
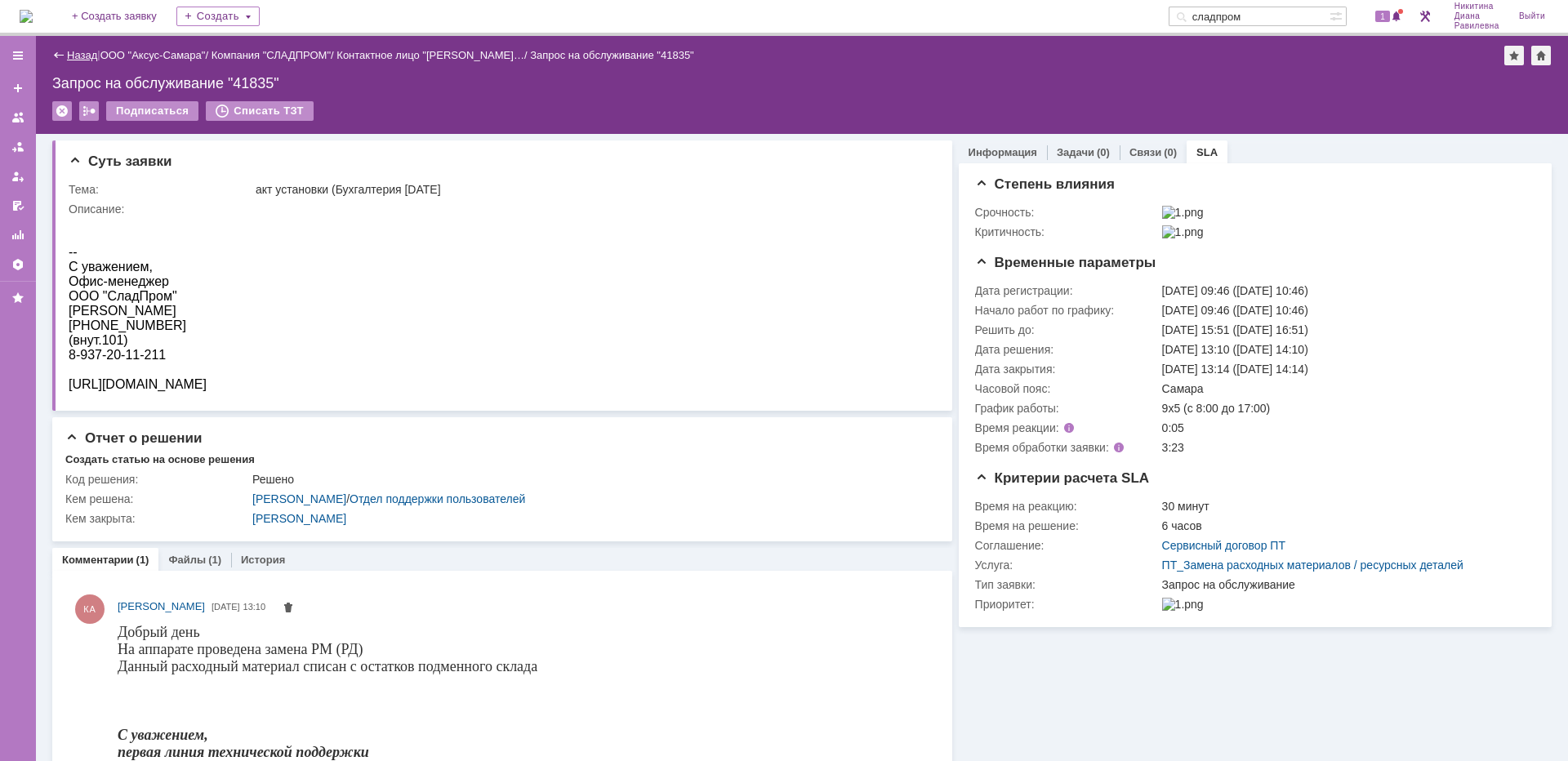
click at [73, 53] on link "Назад" at bounding box center [81, 55] width 31 height 12
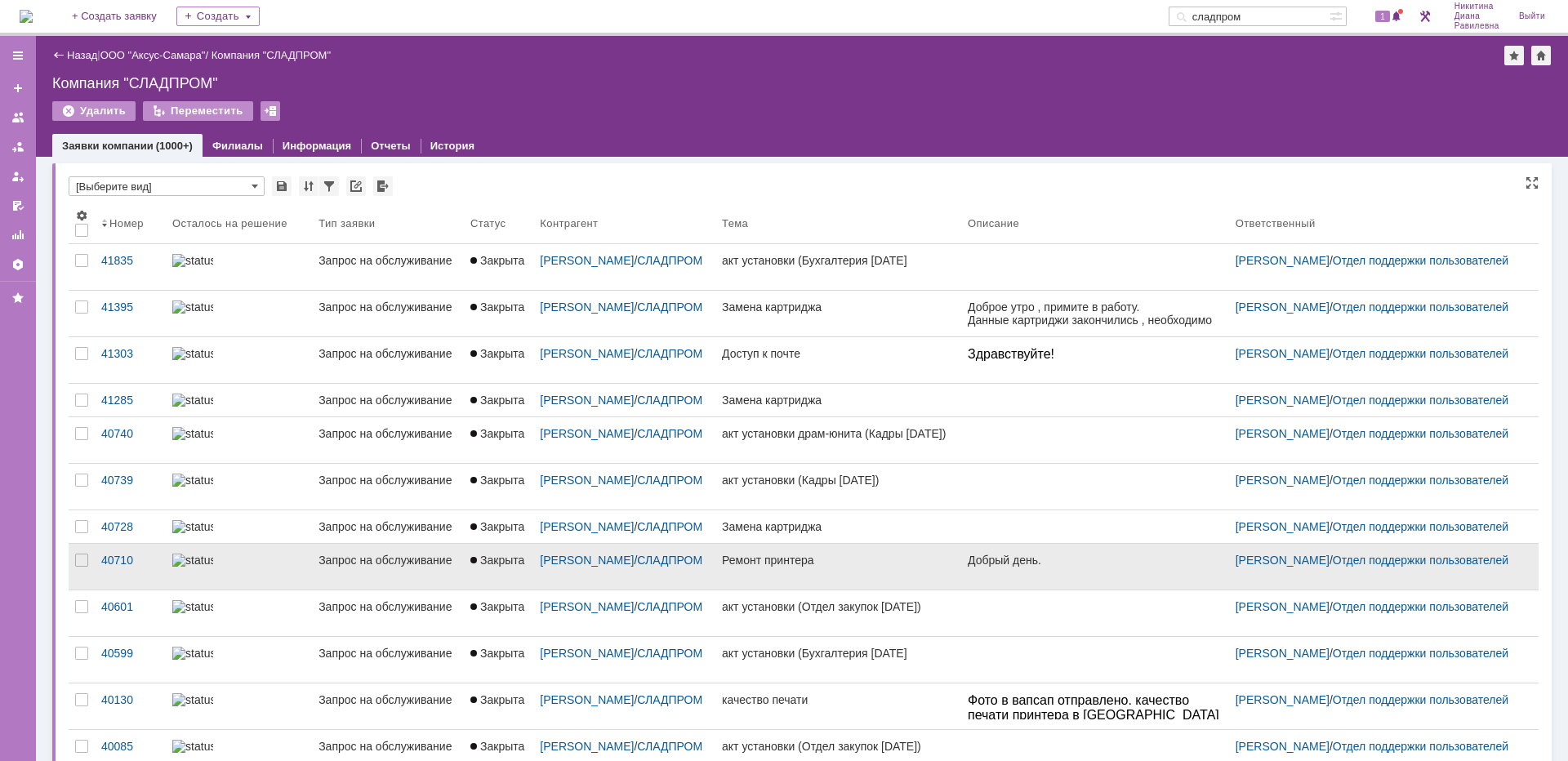
click at [318, 567] on div "Запрос на обслуживание" at bounding box center [388, 560] width 139 height 13
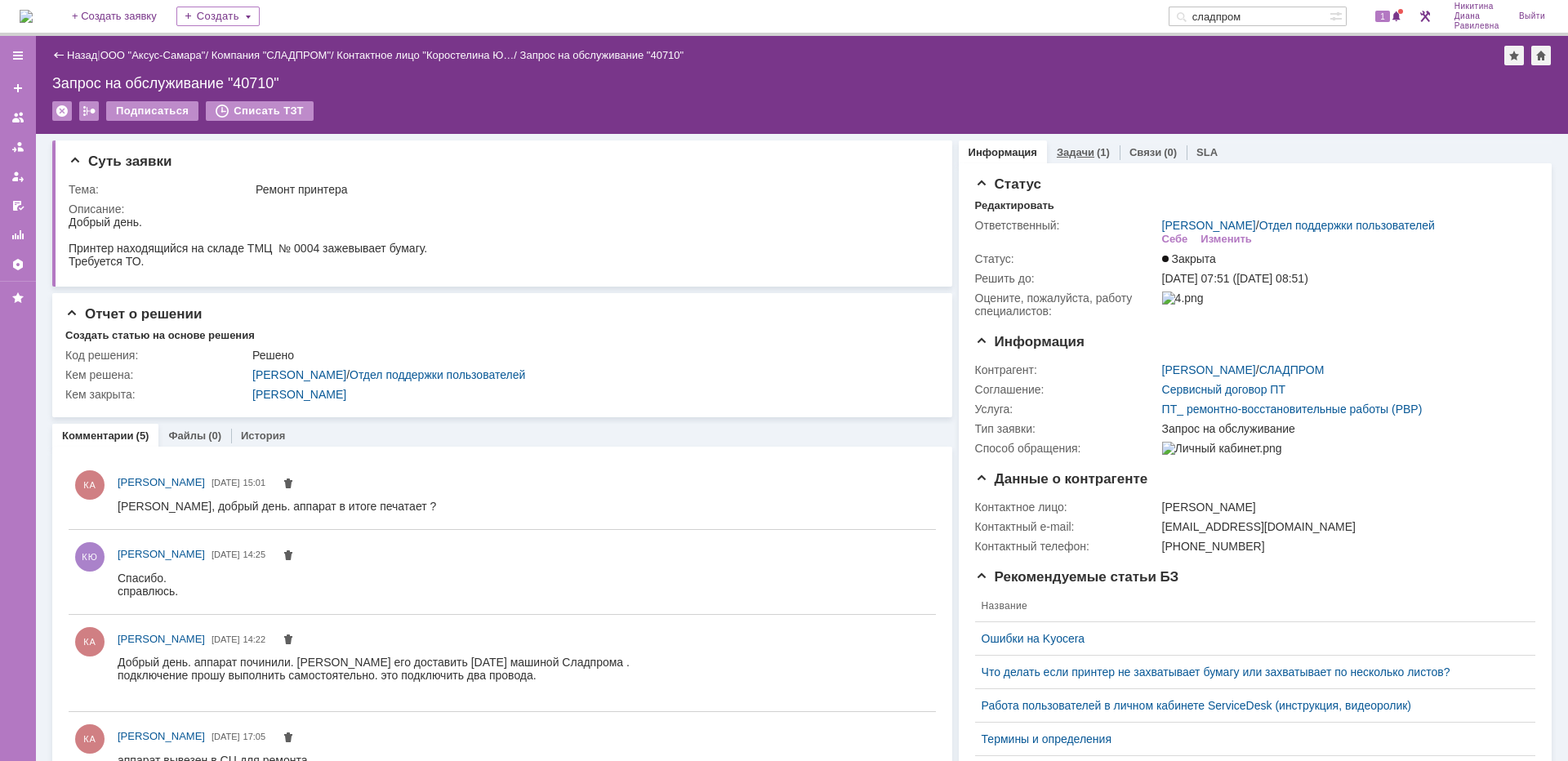
click at [1080, 148] on link "Задачи" at bounding box center [1076, 152] width 38 height 12
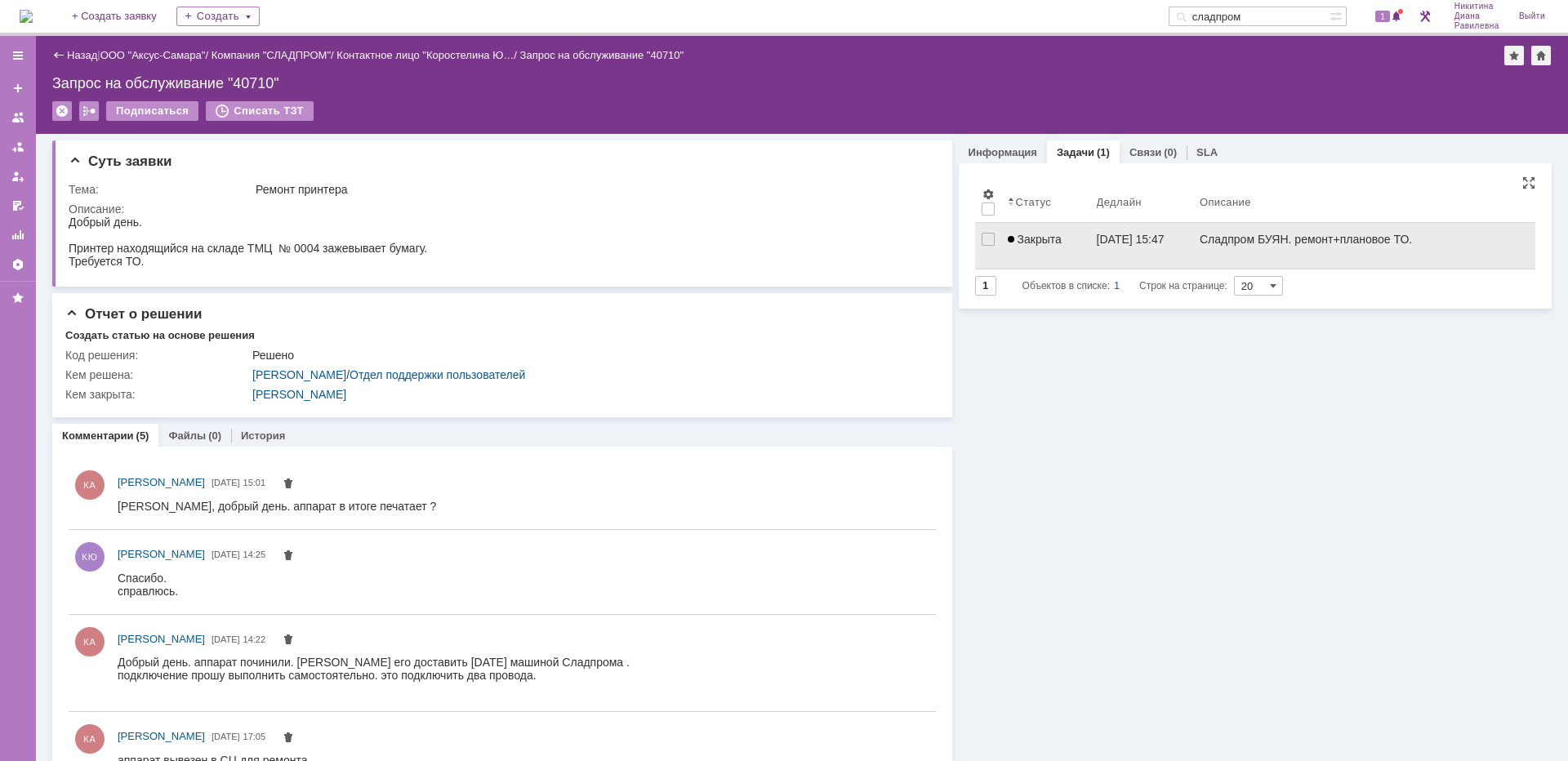
click at [1063, 240] on div "Закрыта" at bounding box center [1046, 239] width 76 height 13
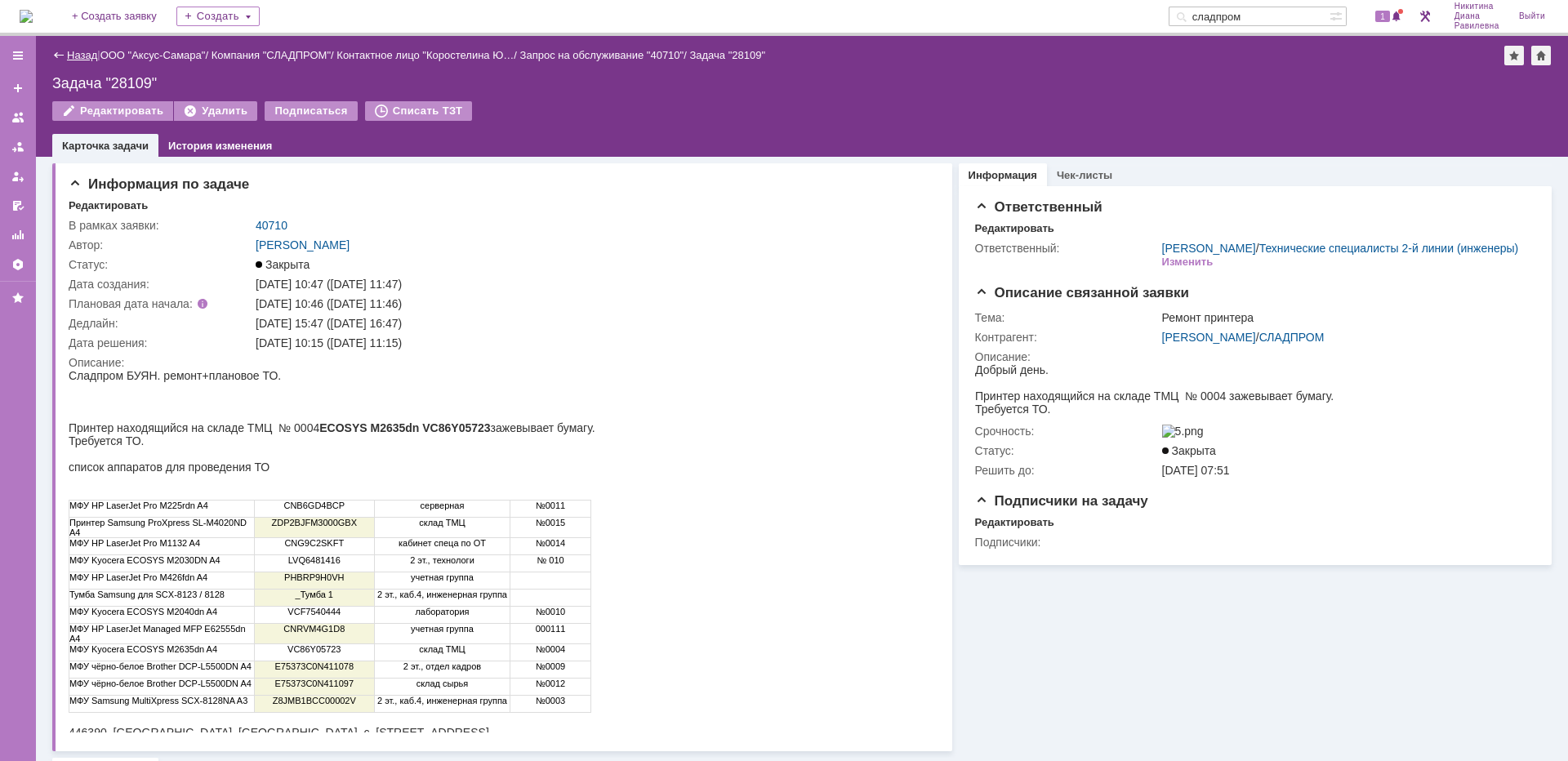
click at [69, 53] on link "Назад" at bounding box center [81, 55] width 31 height 12
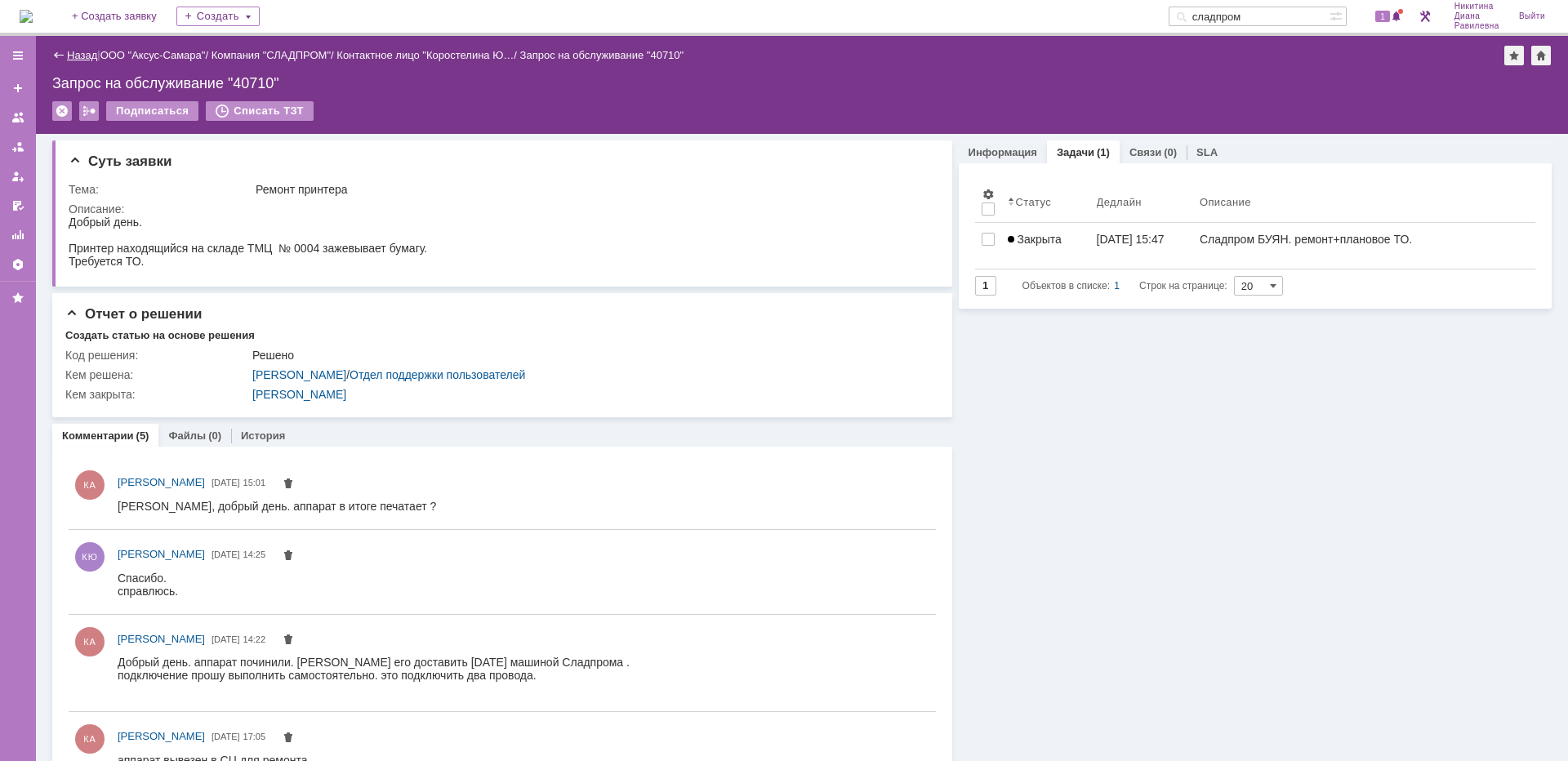
click at [86, 52] on link "Назад" at bounding box center [81, 55] width 31 height 12
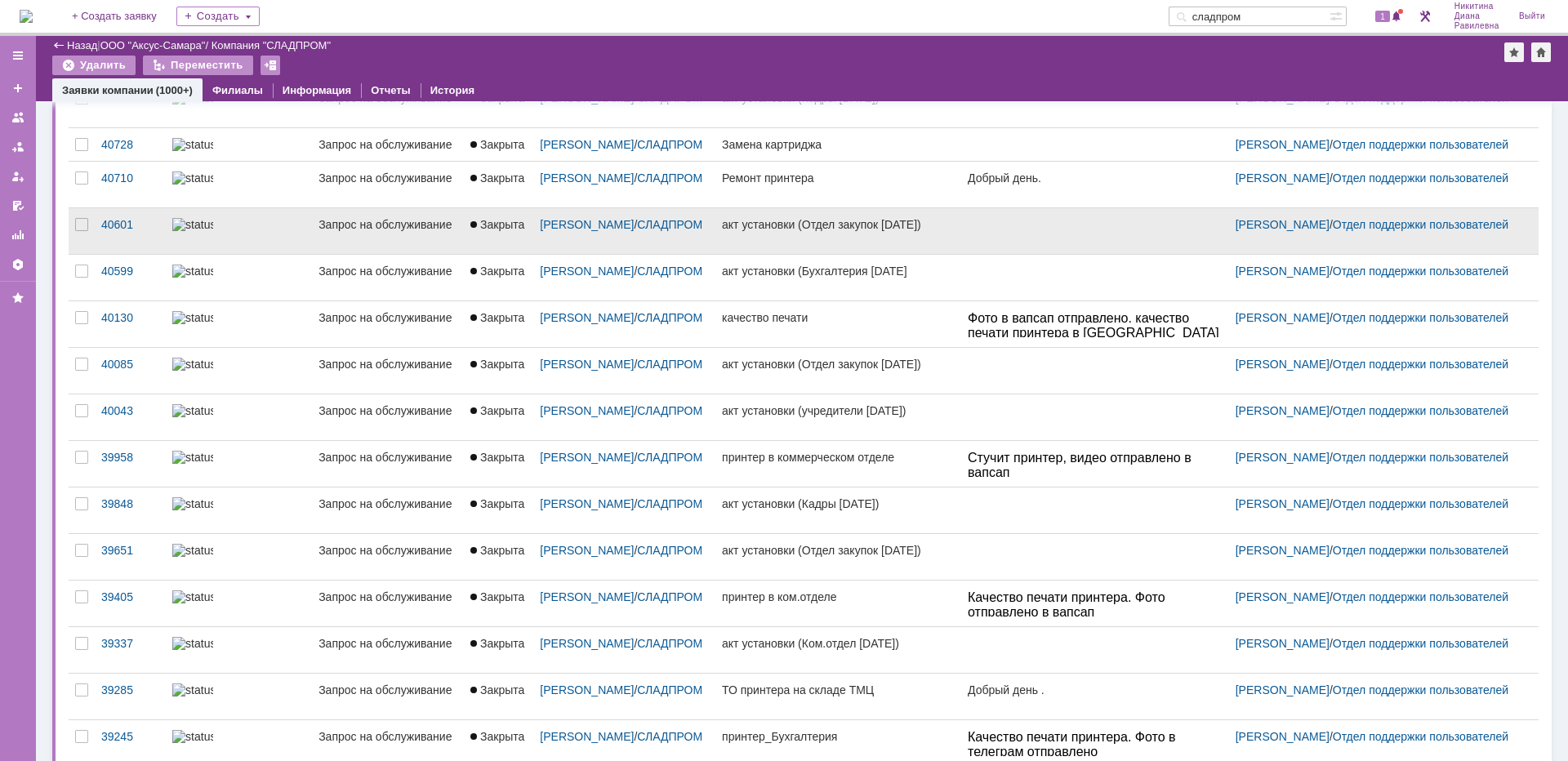
scroll to position [405, 0]
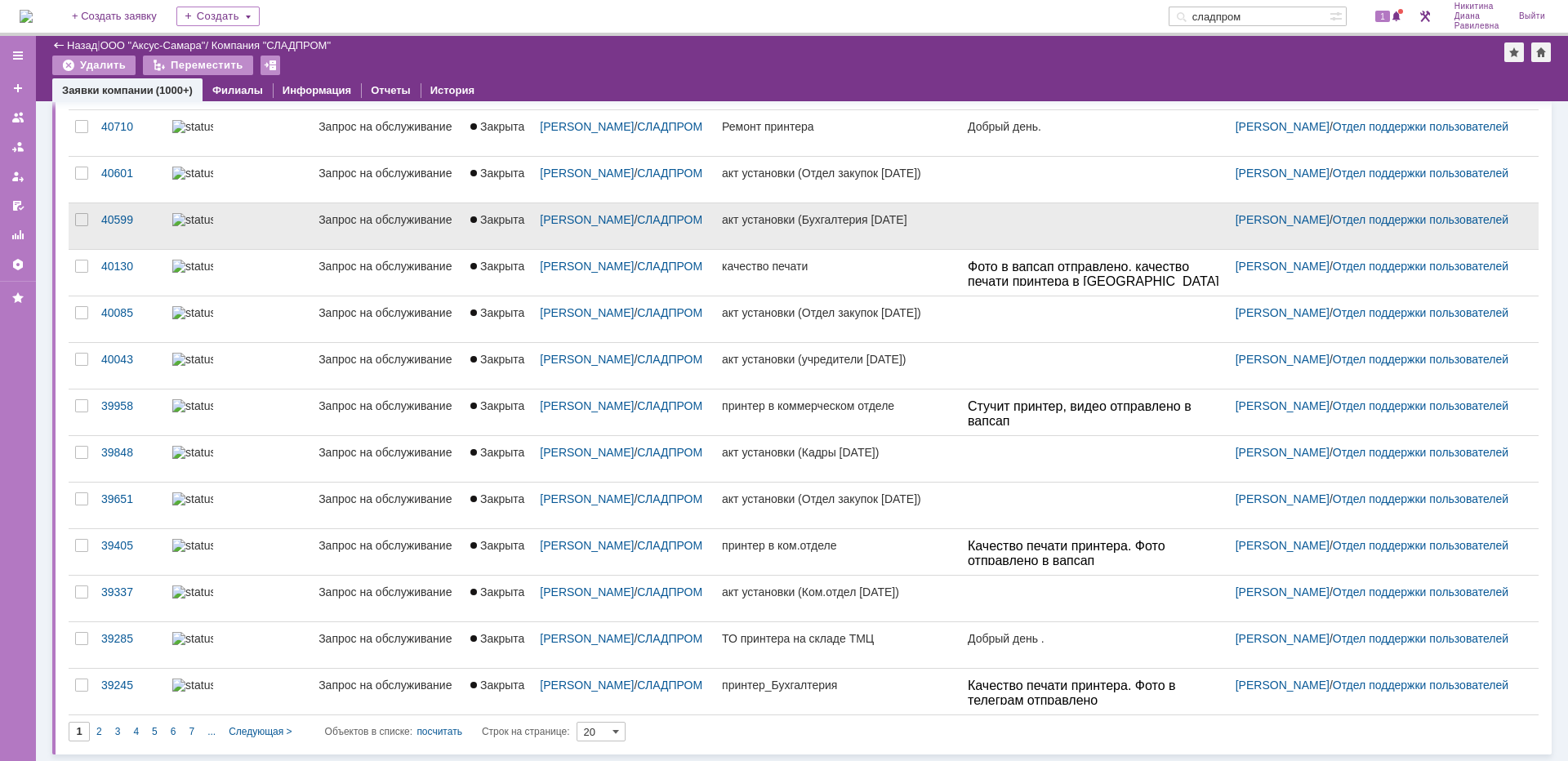
click at [343, 225] on div "Запрос на обслуживание" at bounding box center [388, 219] width 139 height 13
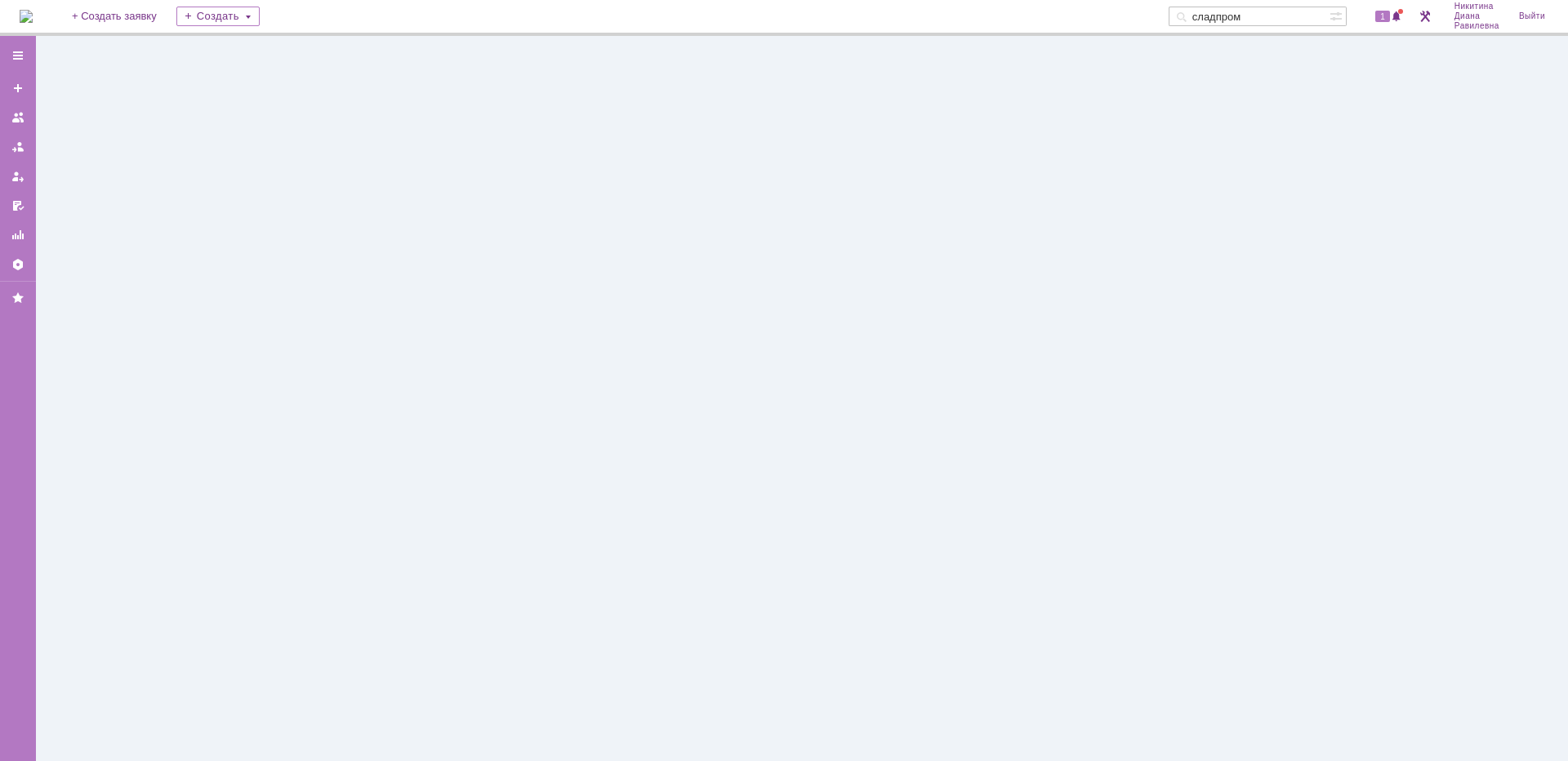
click at [343, 225] on div at bounding box center [802, 399] width 1532 height 726
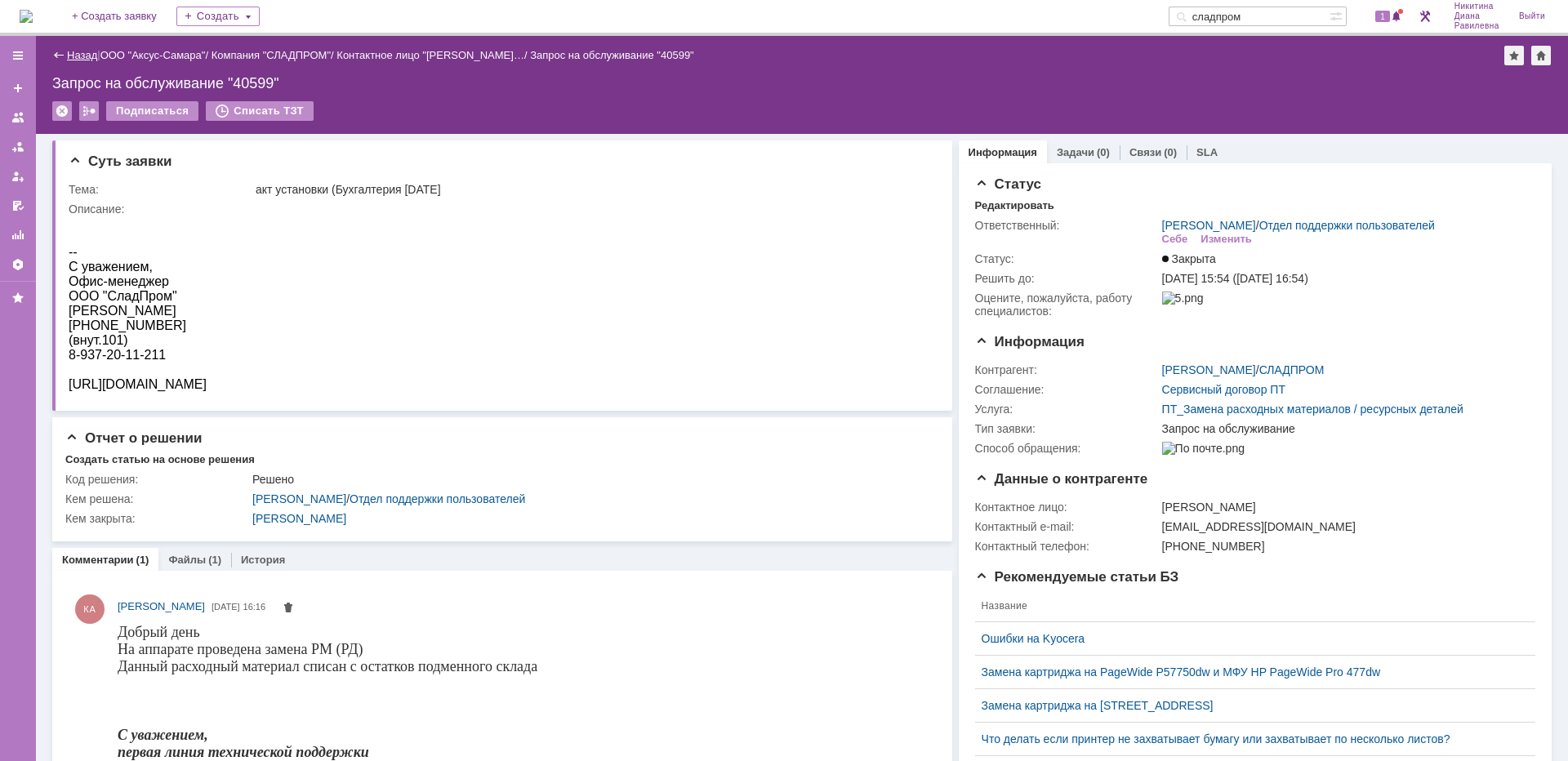
click at [80, 51] on link "Назад" at bounding box center [81, 55] width 31 height 12
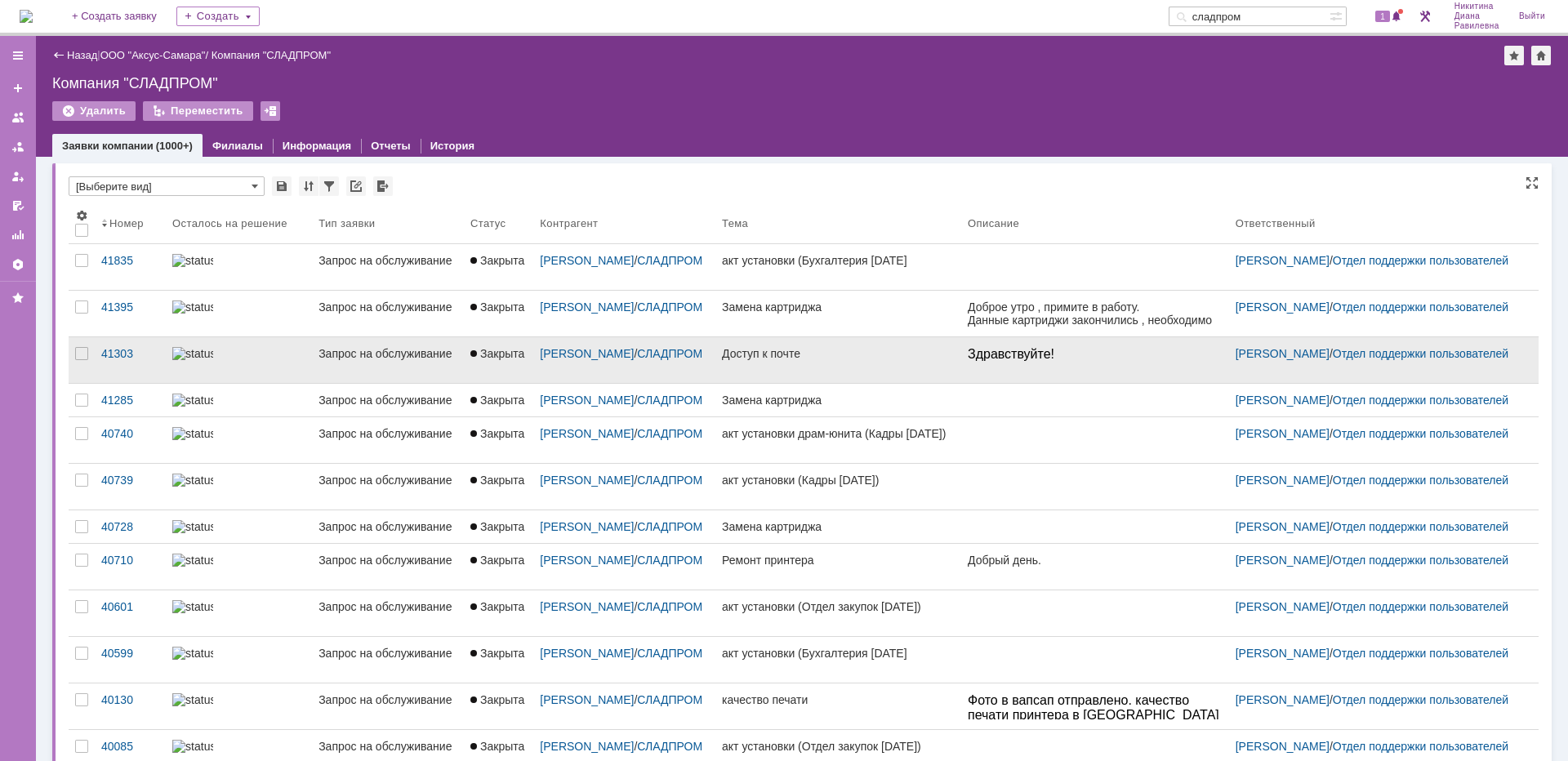
click at [354, 360] on div "Запрос на обслуживание" at bounding box center [388, 354] width 139 height 13
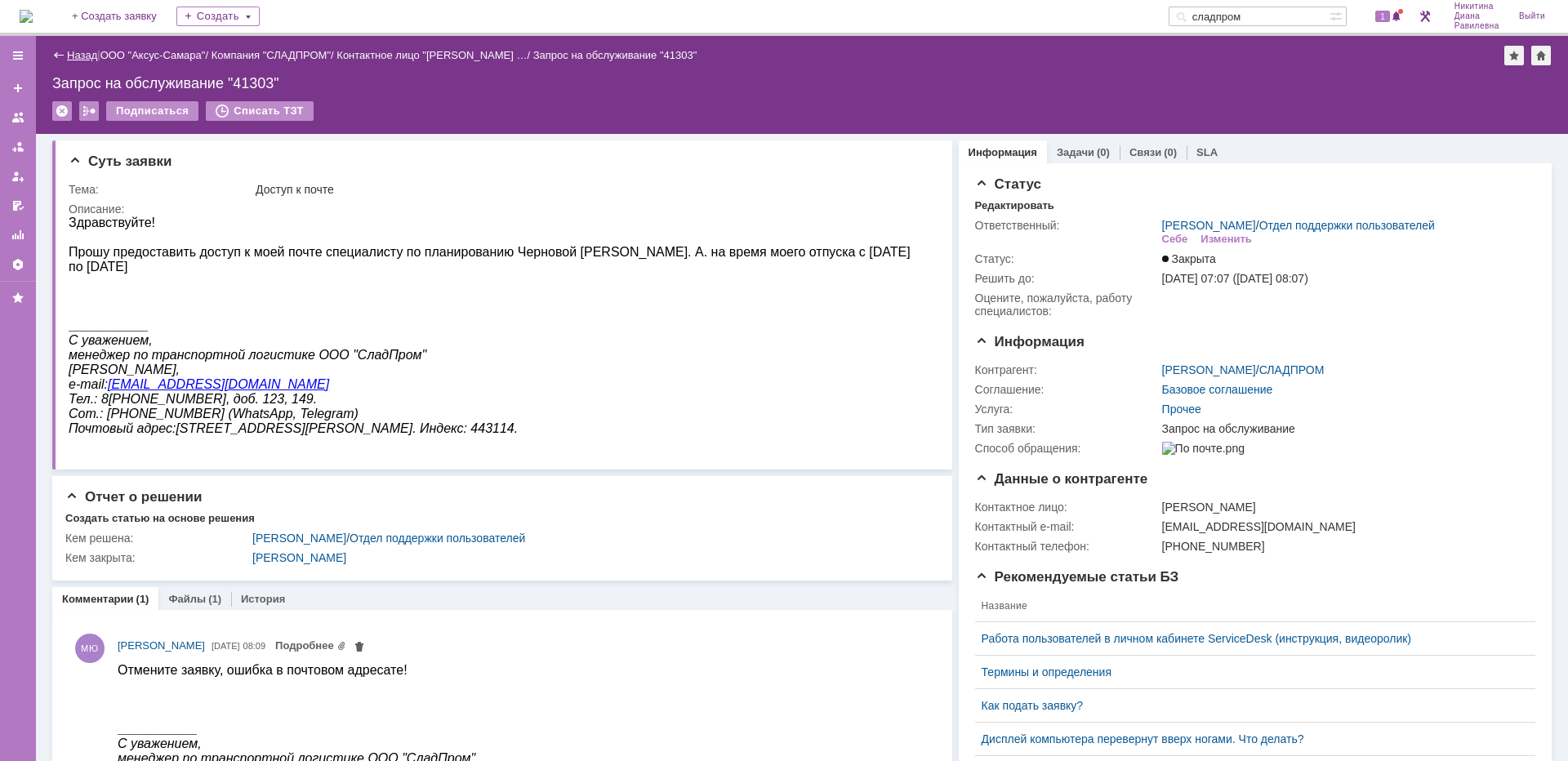
click at [89, 56] on link "Назад" at bounding box center [81, 55] width 31 height 12
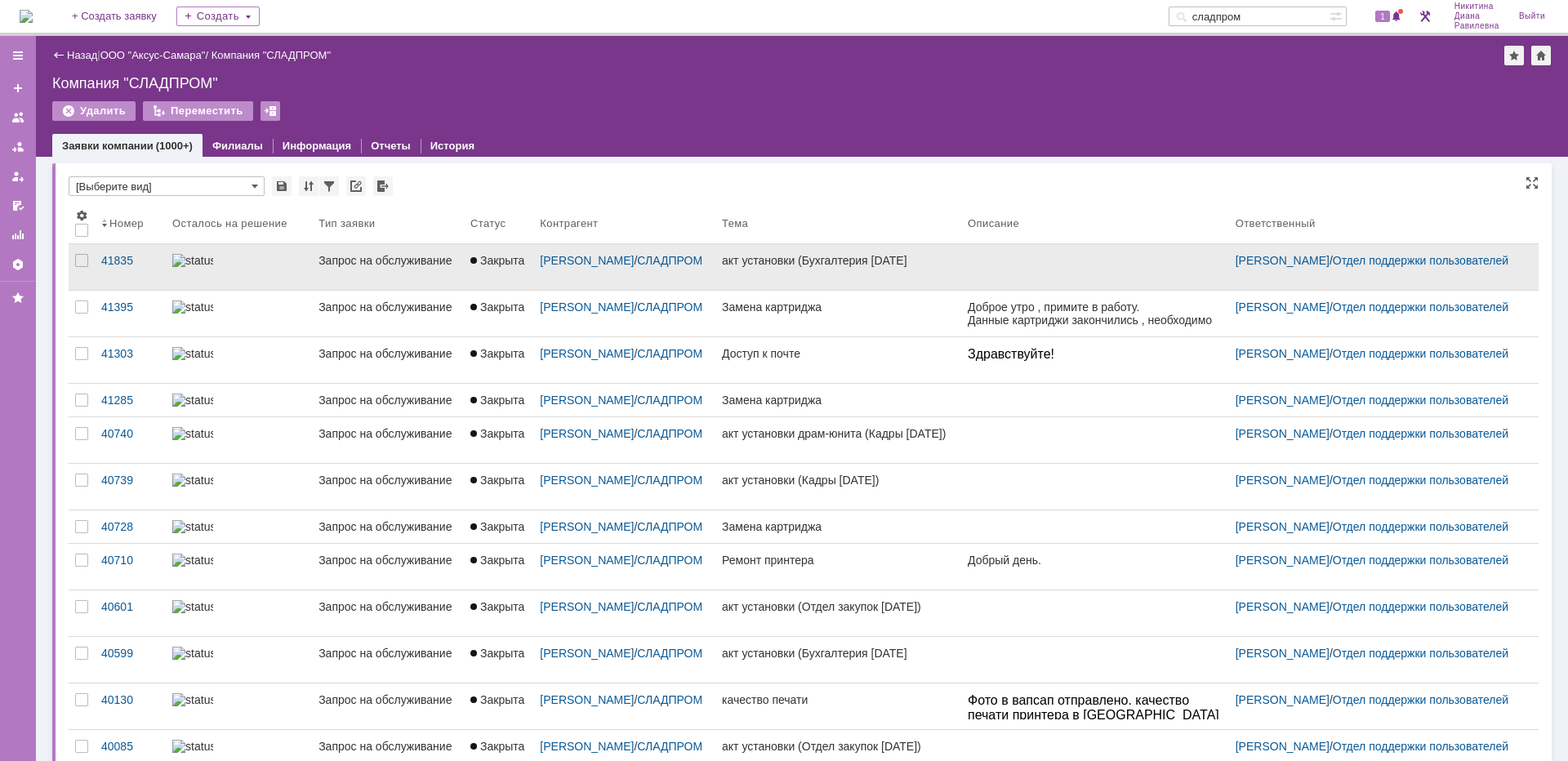
click at [266, 276] on link at bounding box center [239, 267] width 146 height 45
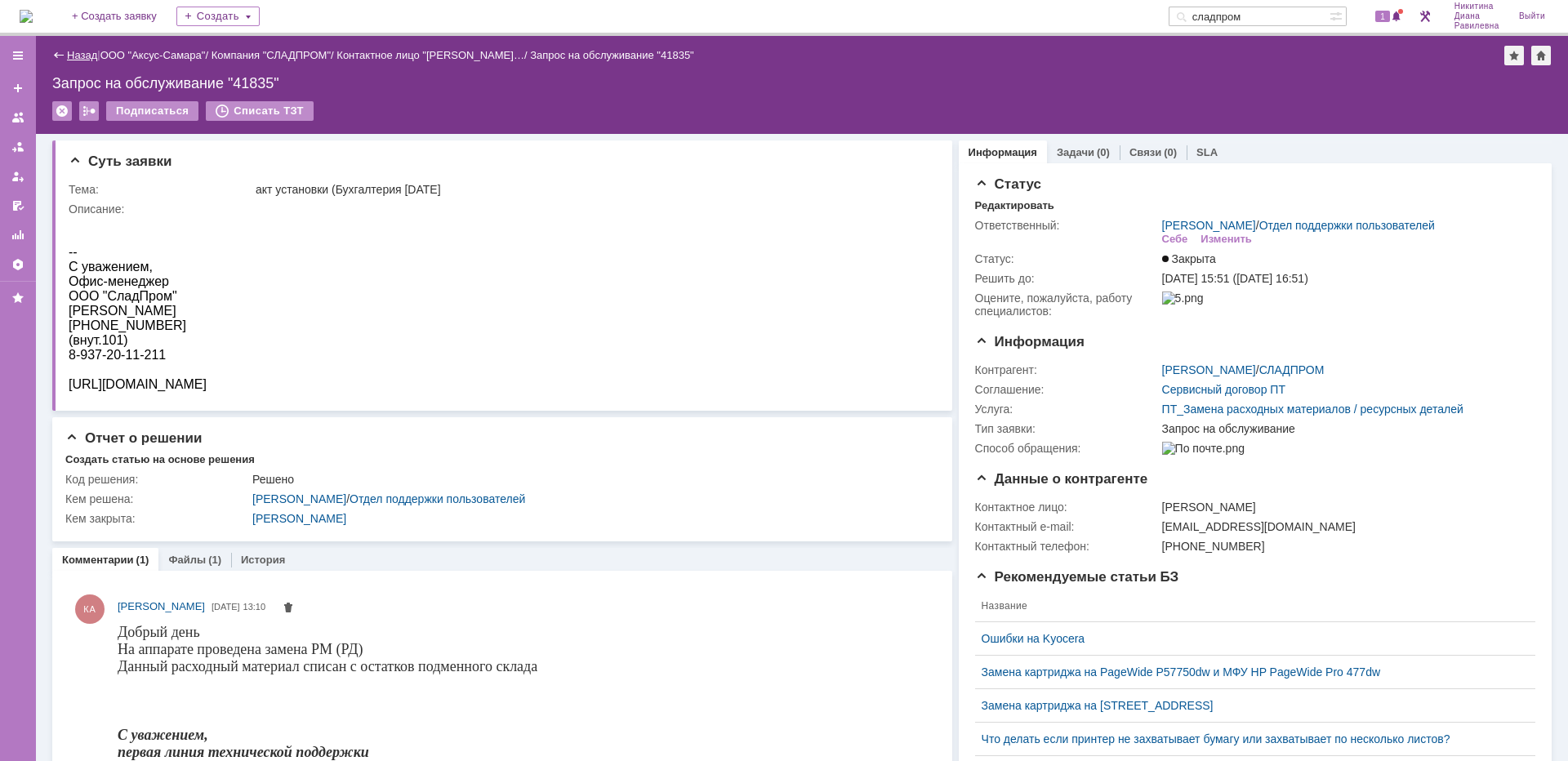
click at [83, 56] on link "Назад" at bounding box center [81, 55] width 31 height 12
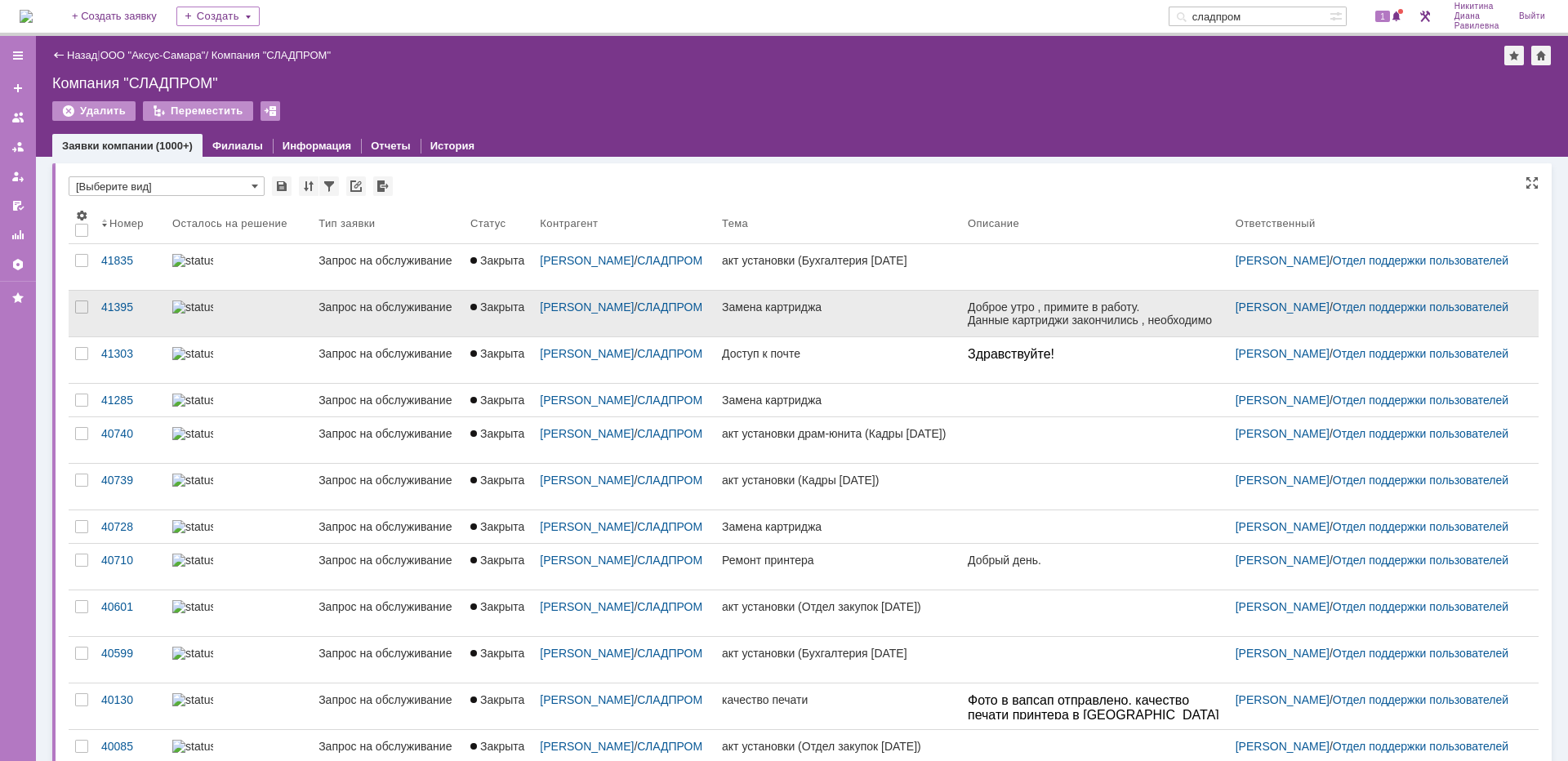
click at [235, 309] on div at bounding box center [239, 307] width 133 height 13
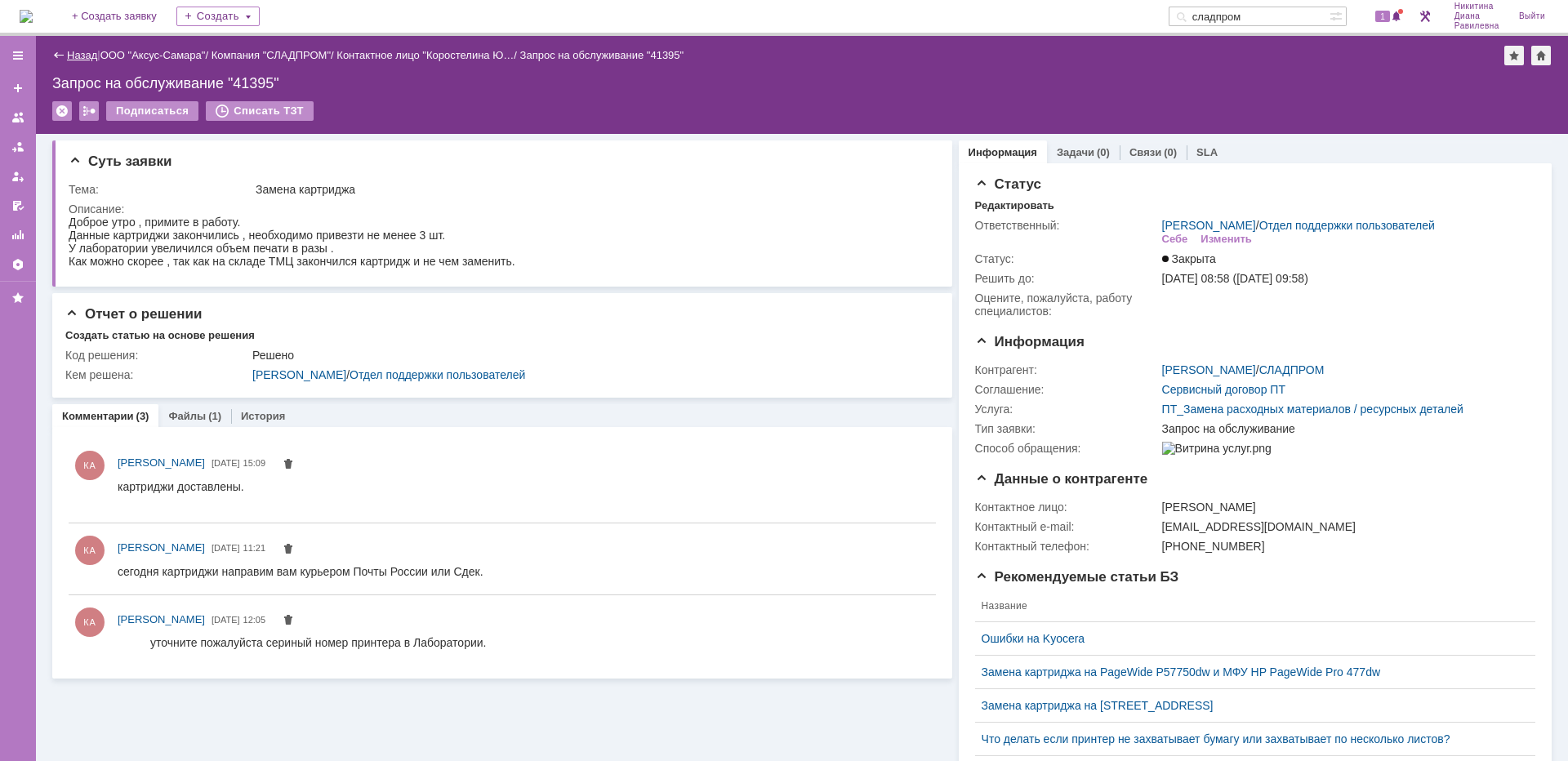
click at [89, 54] on link "Назад" at bounding box center [81, 55] width 31 height 12
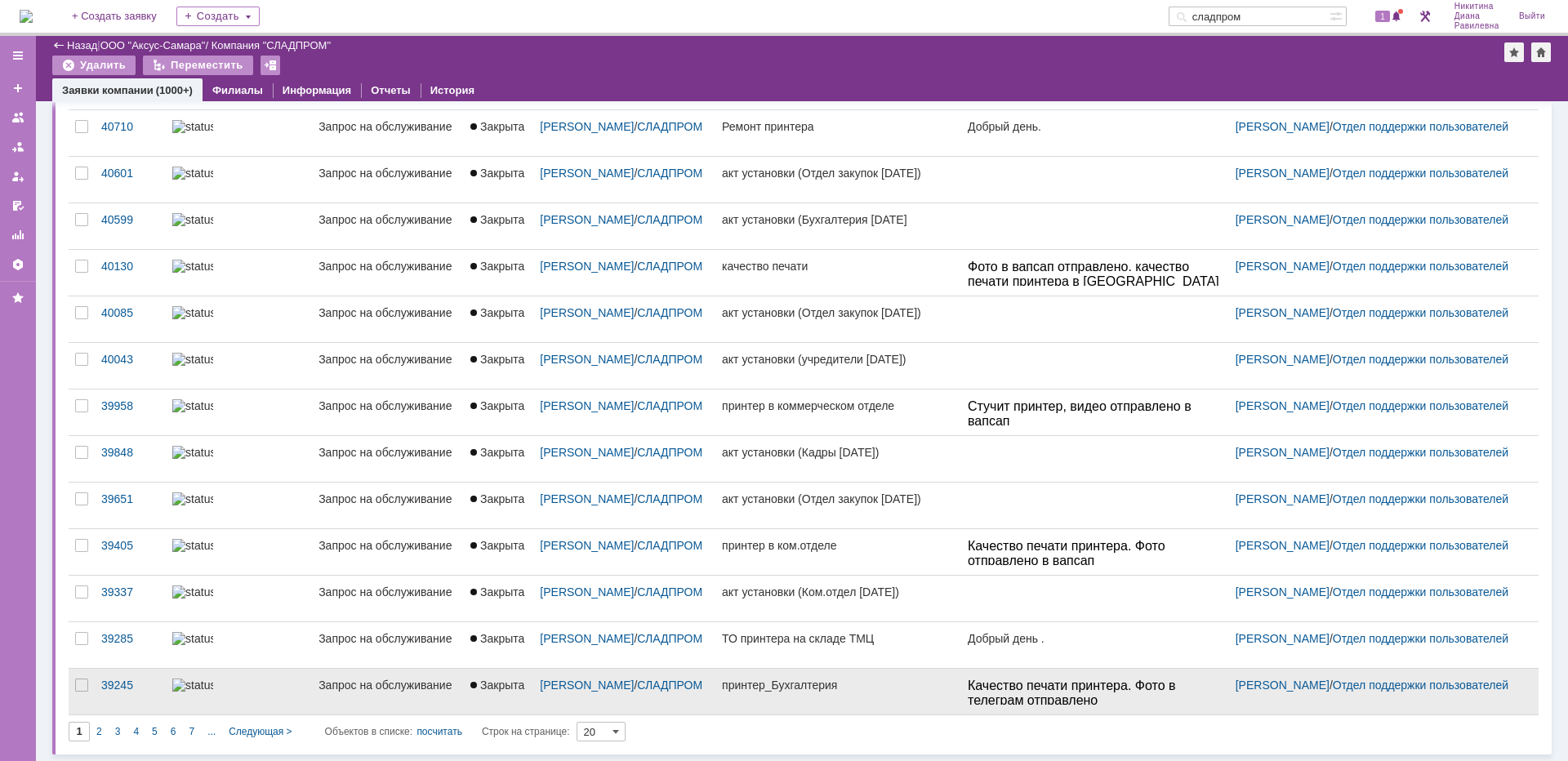
click at [347, 683] on div "Запрос на обслуживание" at bounding box center [388, 685] width 139 height 13
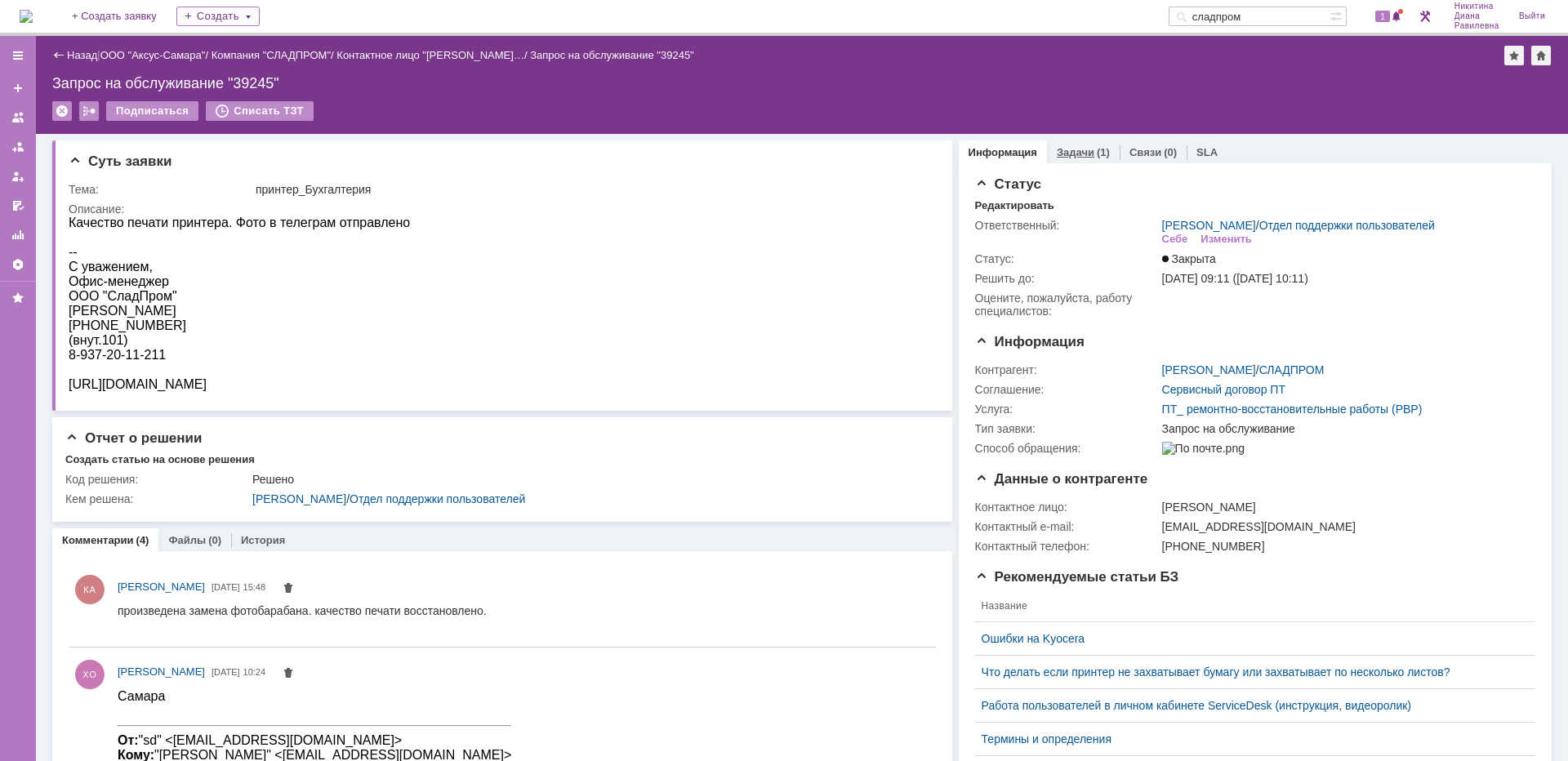
click at [1082, 152] on link "Задачи" at bounding box center [1076, 152] width 38 height 12
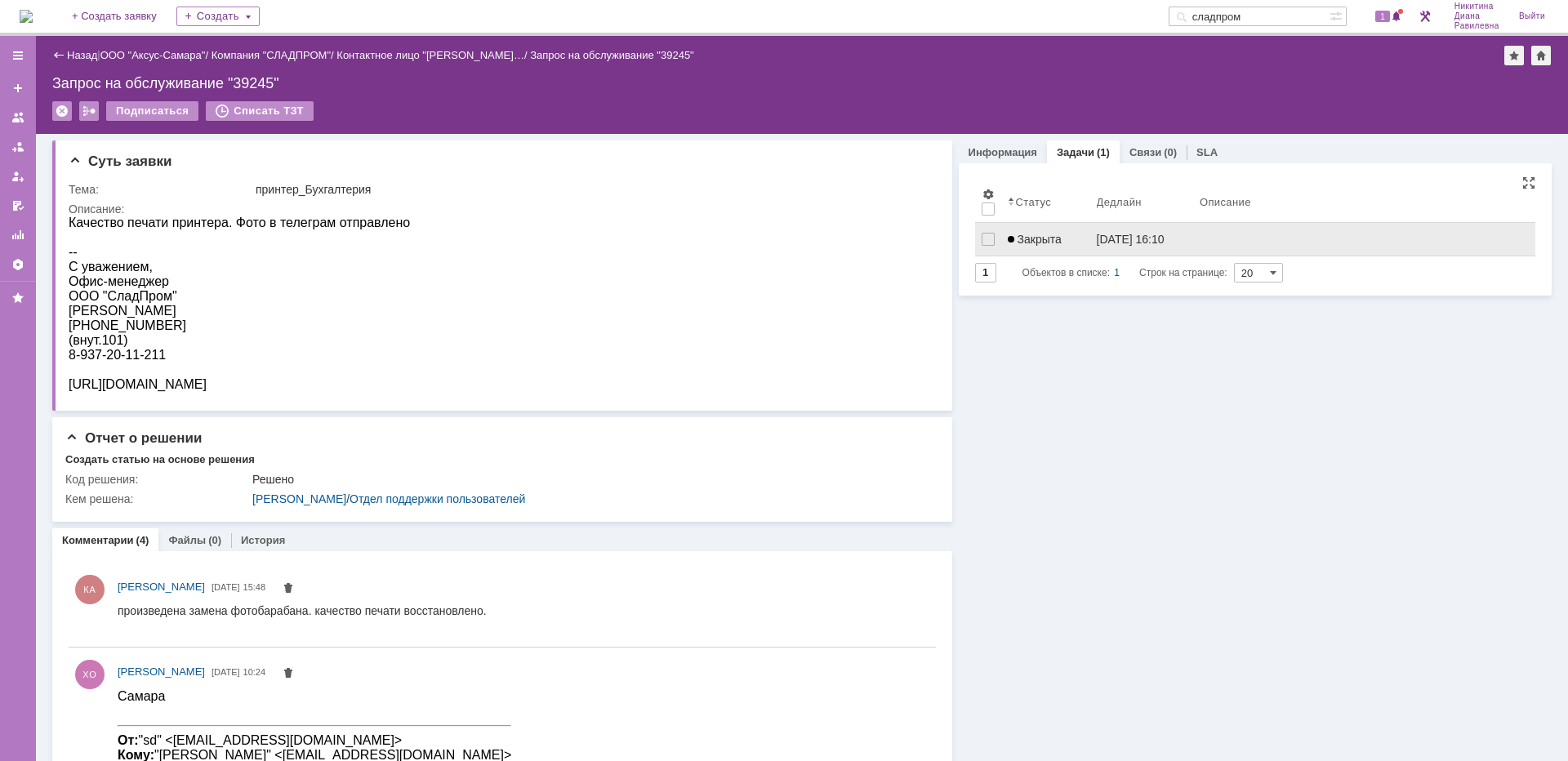
click at [1039, 236] on span "Закрыта" at bounding box center [1035, 239] width 54 height 13
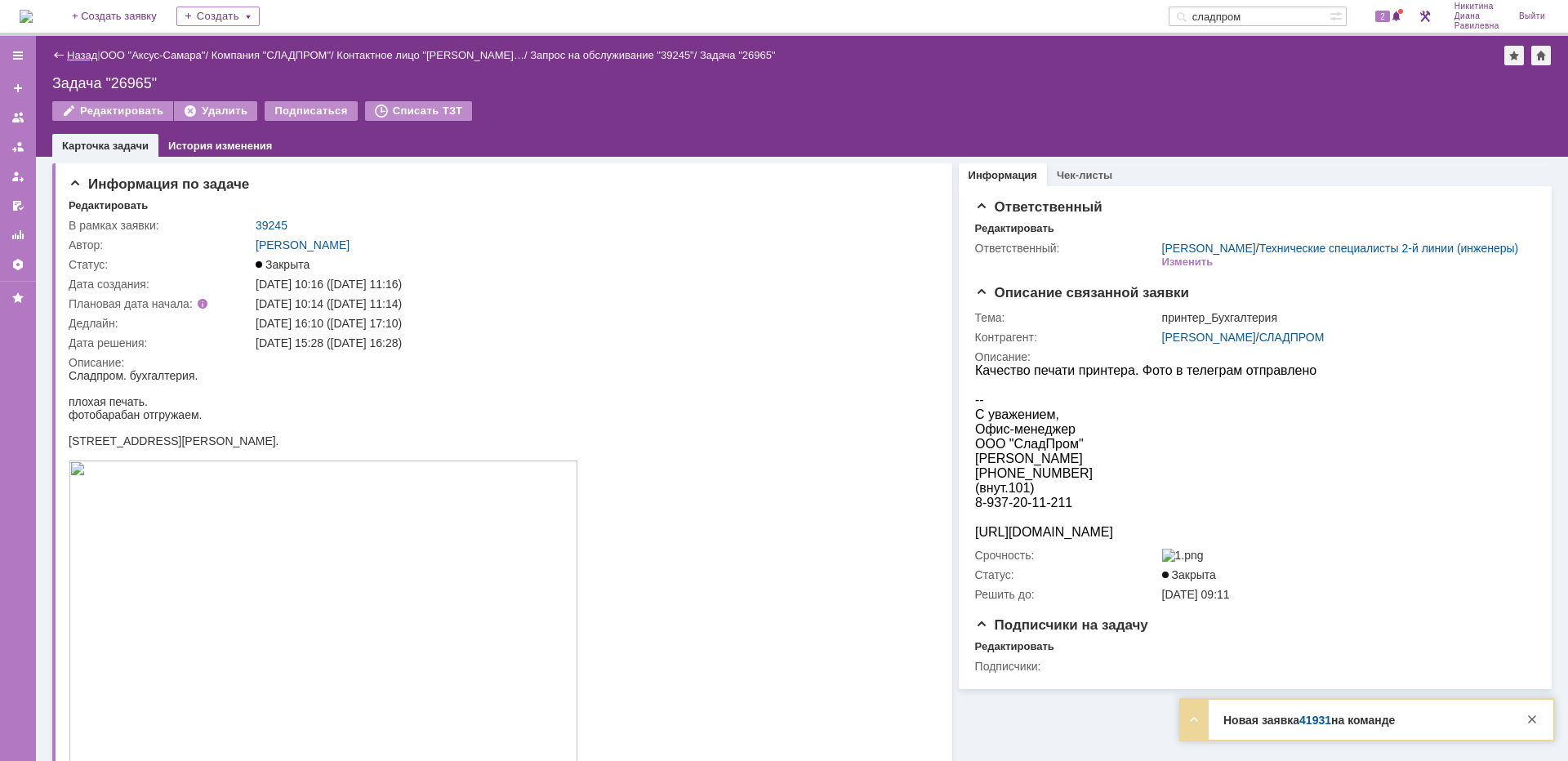
click at [76, 56] on link "Назад" at bounding box center [81, 55] width 31 height 12
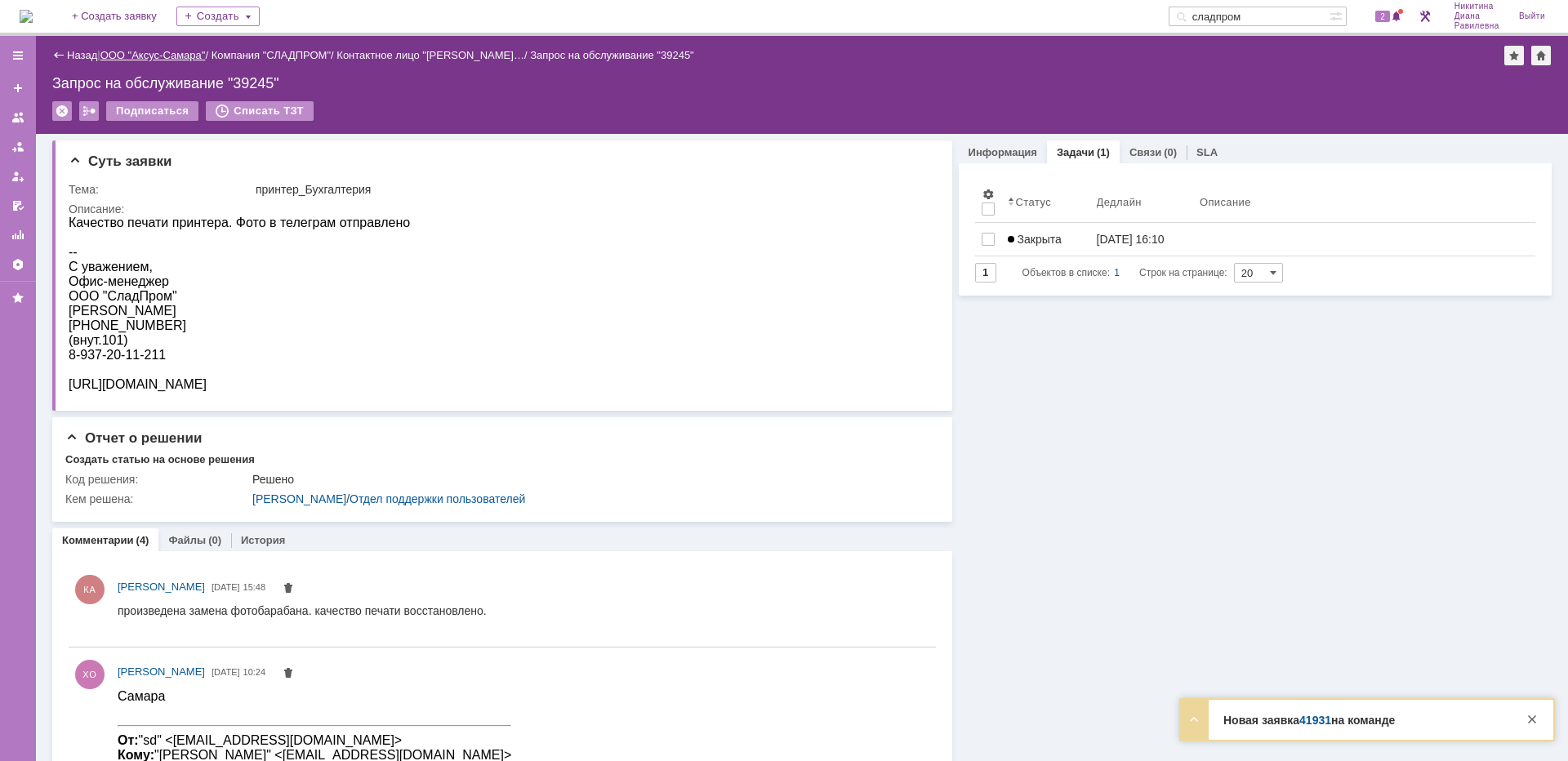
click at [153, 56] on link "ООО "Аксус-Самара"" at bounding box center [154, 55] width 106 height 12
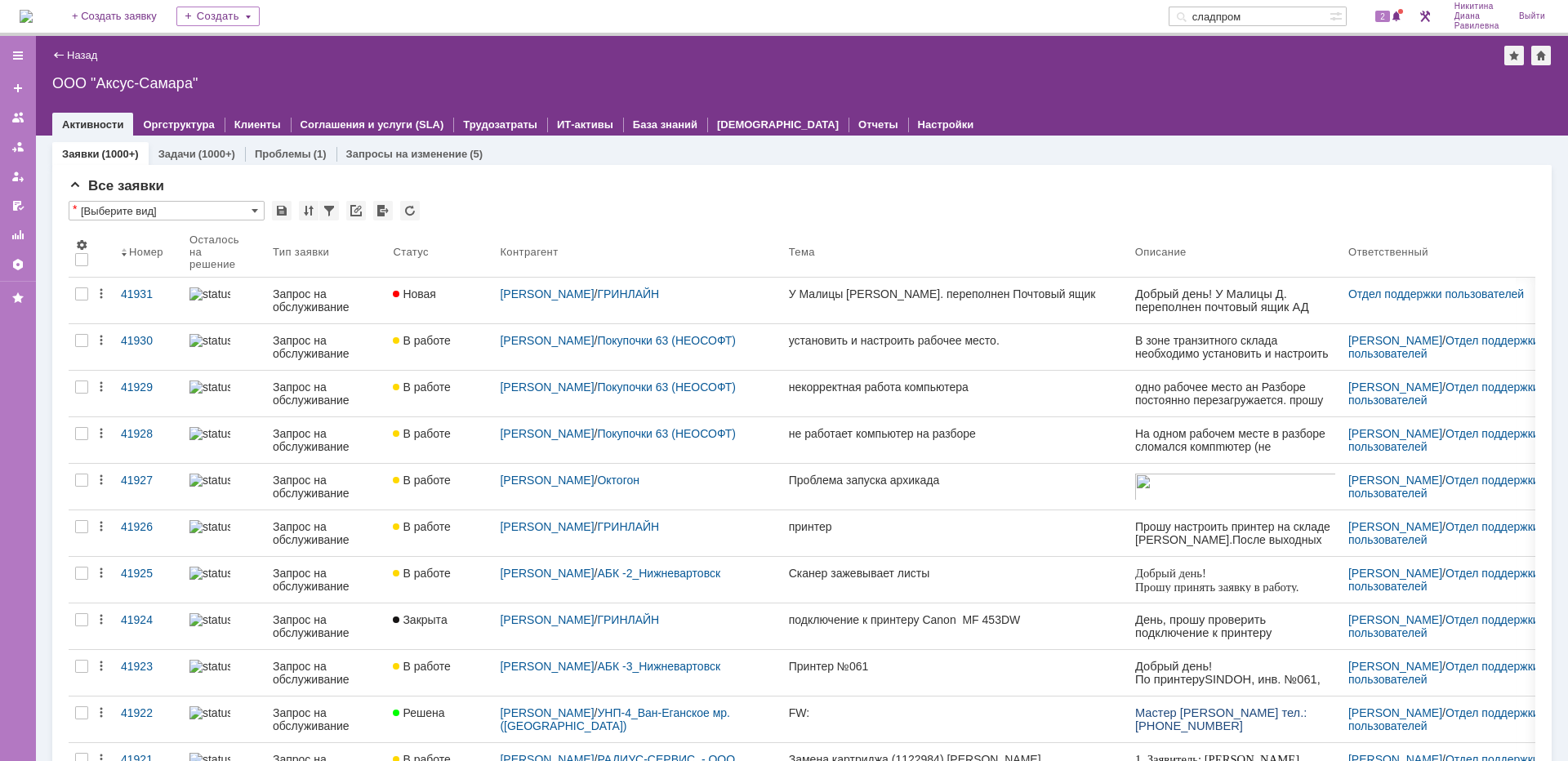
click at [1282, 20] on input "сладпром" at bounding box center [1250, 16] width 161 height 19
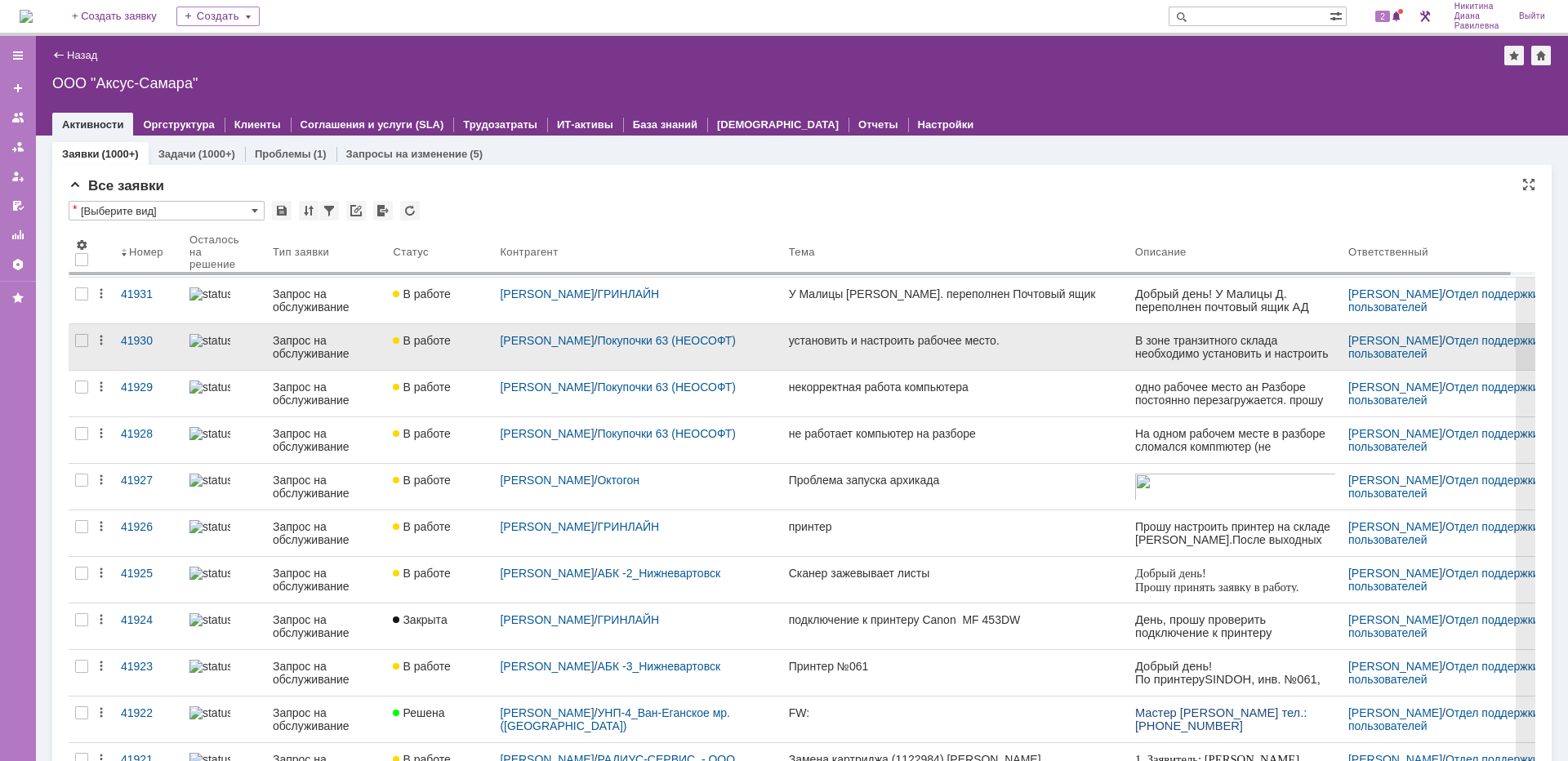
click at [257, 358] on link at bounding box center [225, 346] width 83 height 45
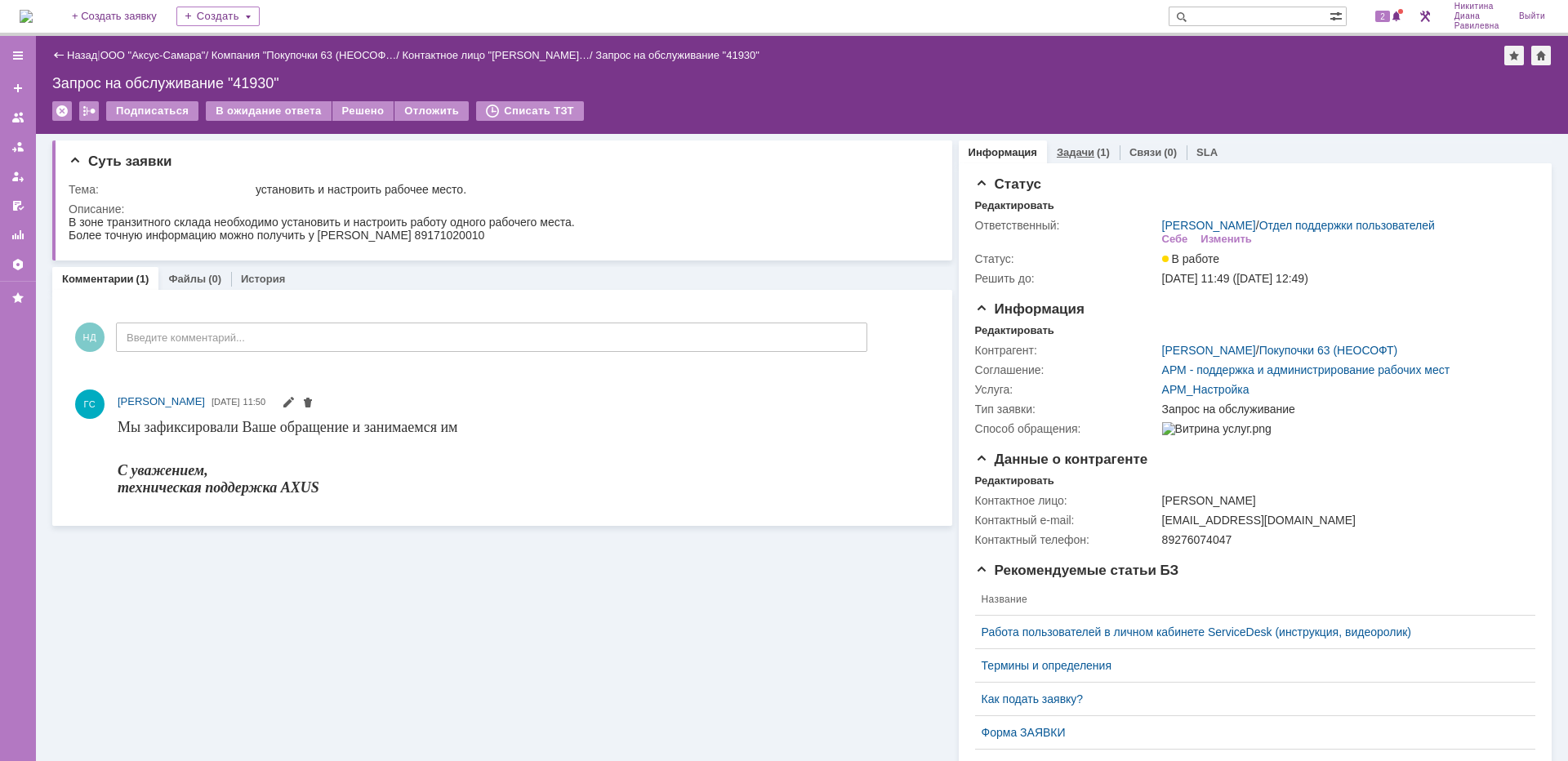
click at [1077, 158] on div "Задачи (1)" at bounding box center [1083, 153] width 73 height 24
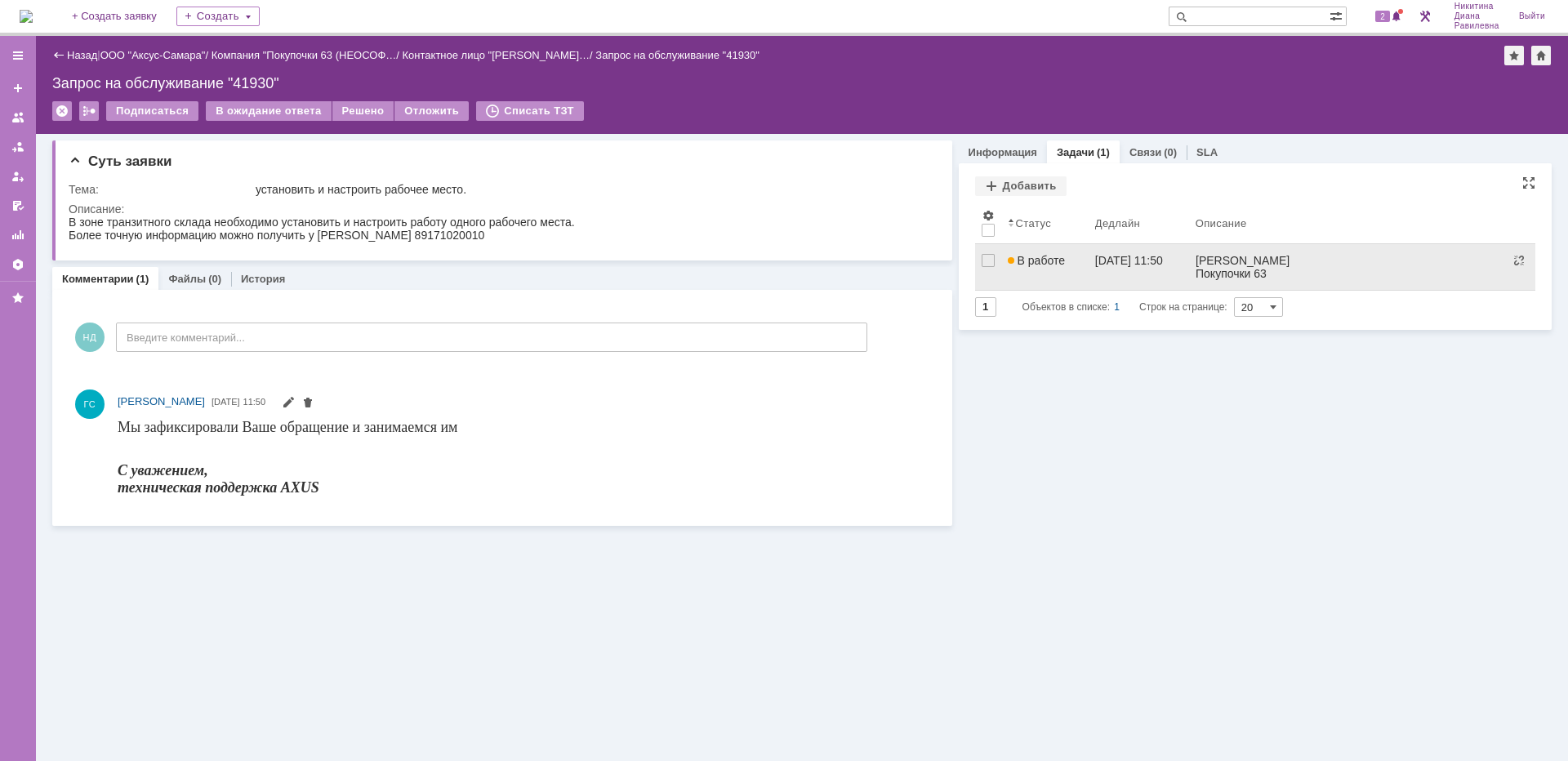
click at [1068, 268] on link "В работе" at bounding box center [1045, 267] width 87 height 45
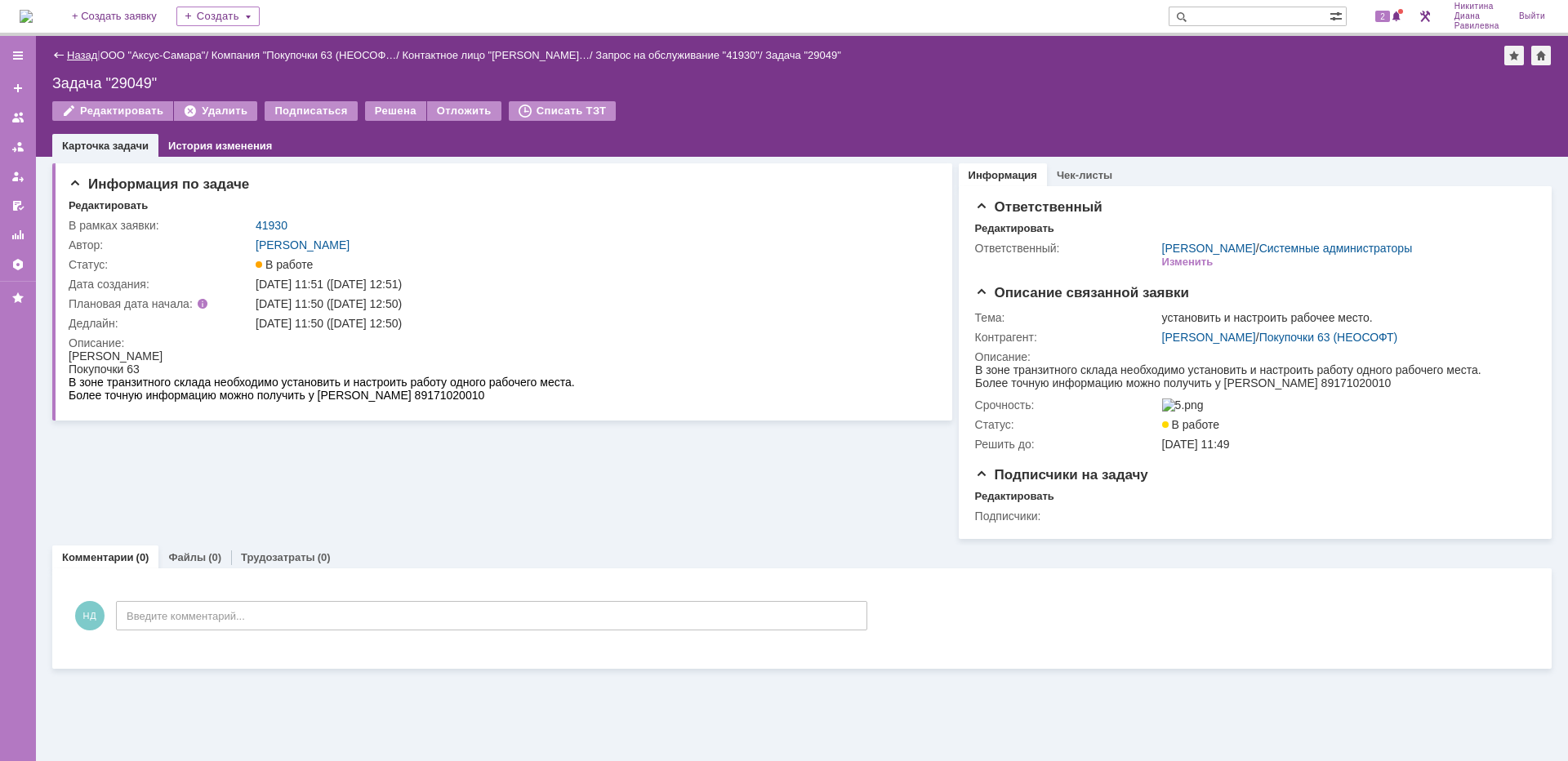
click at [80, 55] on link "Назад" at bounding box center [81, 55] width 31 height 12
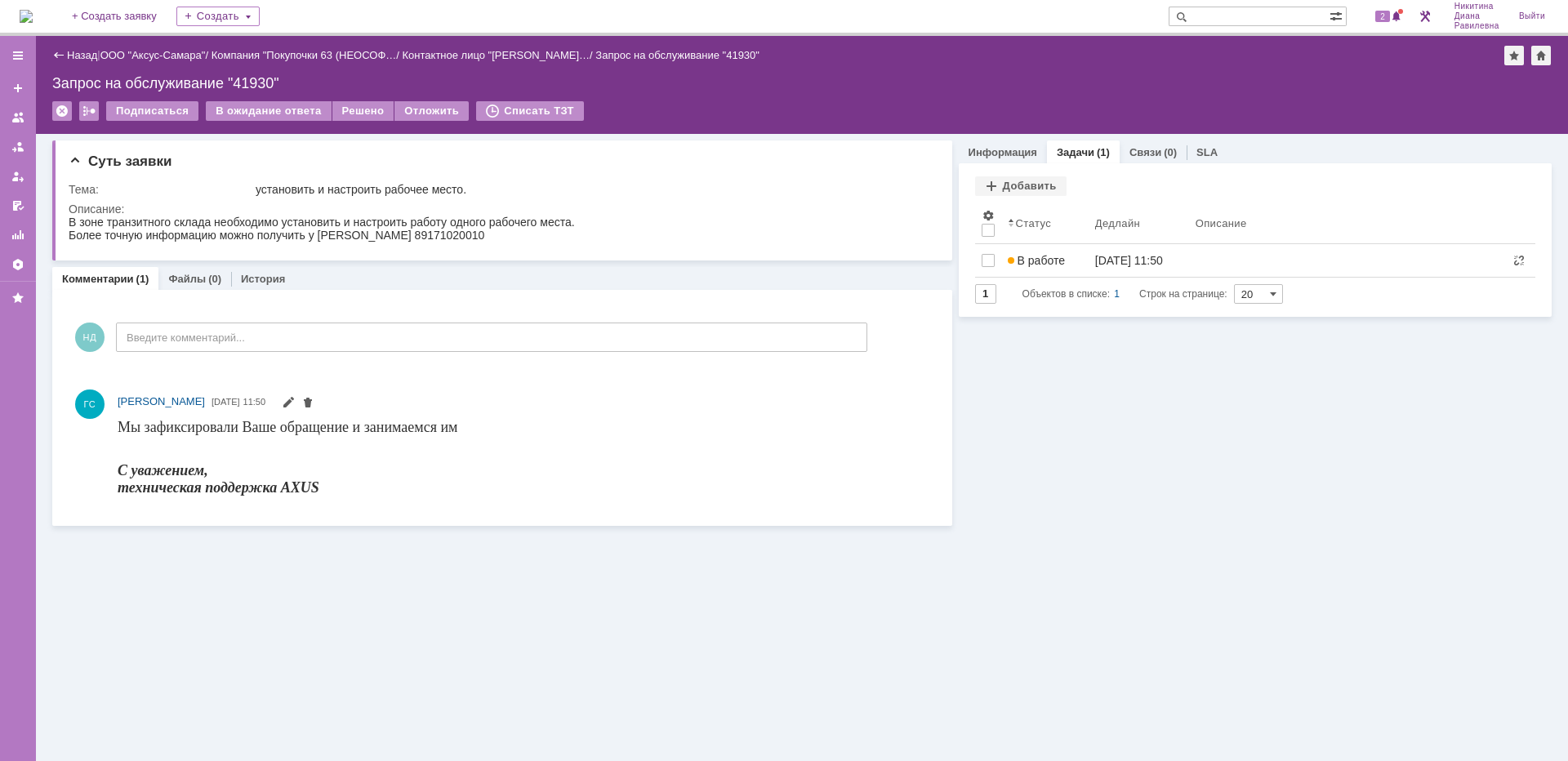
click at [80, 55] on link "Назад" at bounding box center [81, 55] width 31 height 12
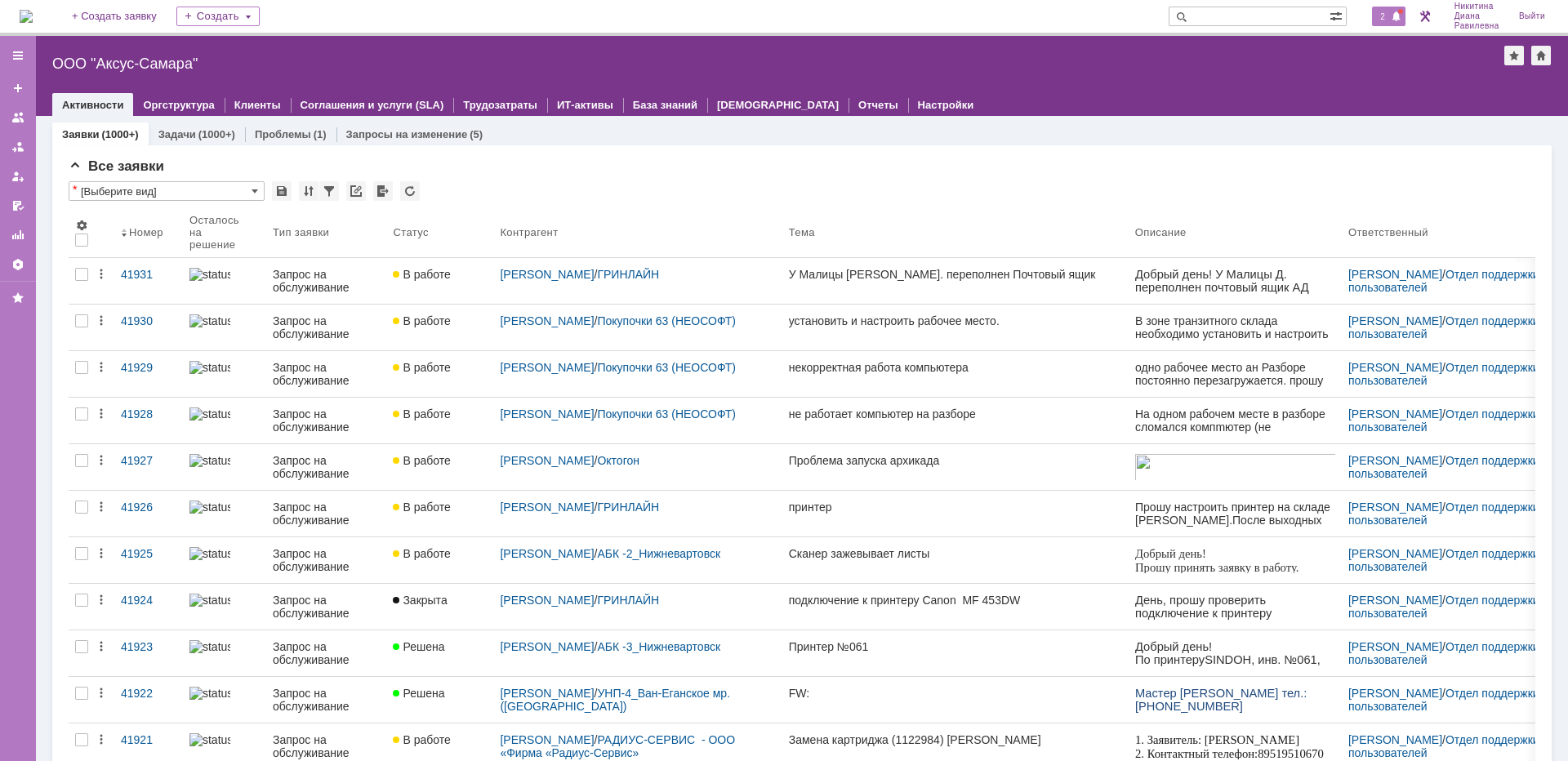
click at [1388, 18] on span "2" at bounding box center [1383, 16] width 15 height 11
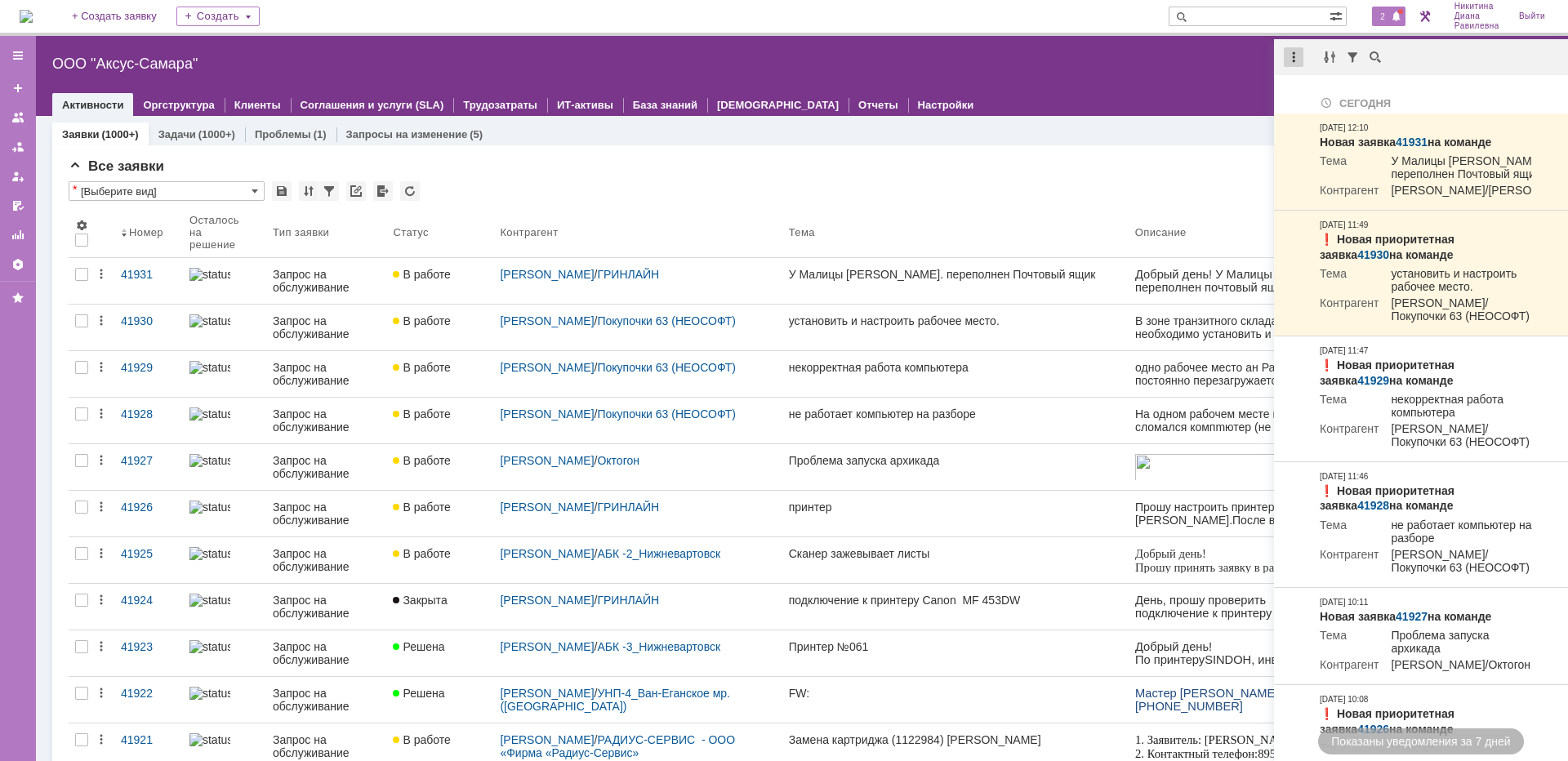
click at [1295, 62] on div at bounding box center [1293, 56] width 19 height 19
click at [1328, 90] on div "Отметить уведомления прочитанными" at bounding box center [1407, 99] width 239 height 24
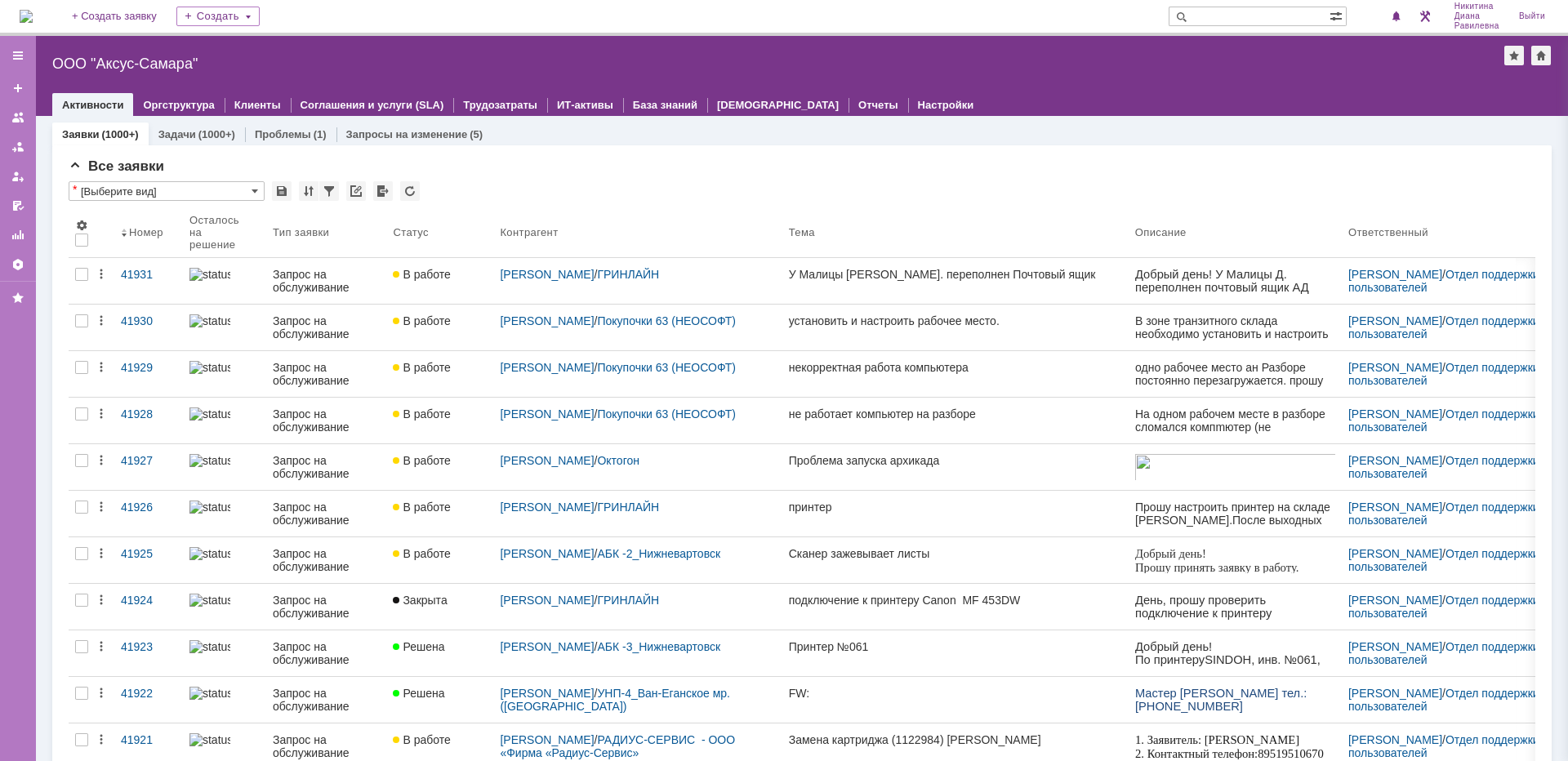
click at [905, 149] on div "Все заявки * [Выберите вид] Результаты поиска: 1 2 3 4 5 6 7 ... Следующая > Об…" at bounding box center [802, 687] width 1500 height 1083
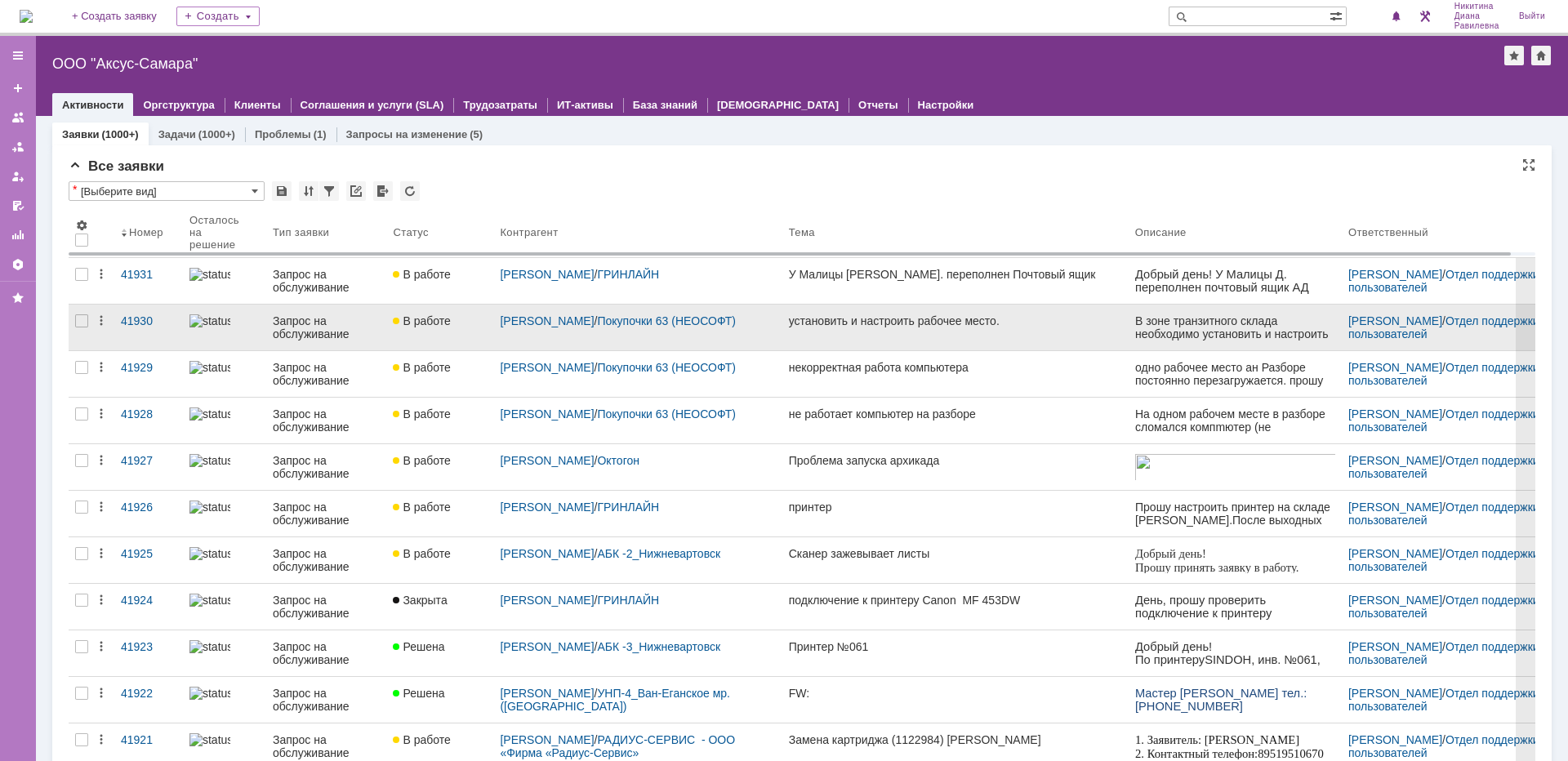
click at [295, 325] on div "Запрос на обслуживание" at bounding box center [327, 328] width 107 height 26
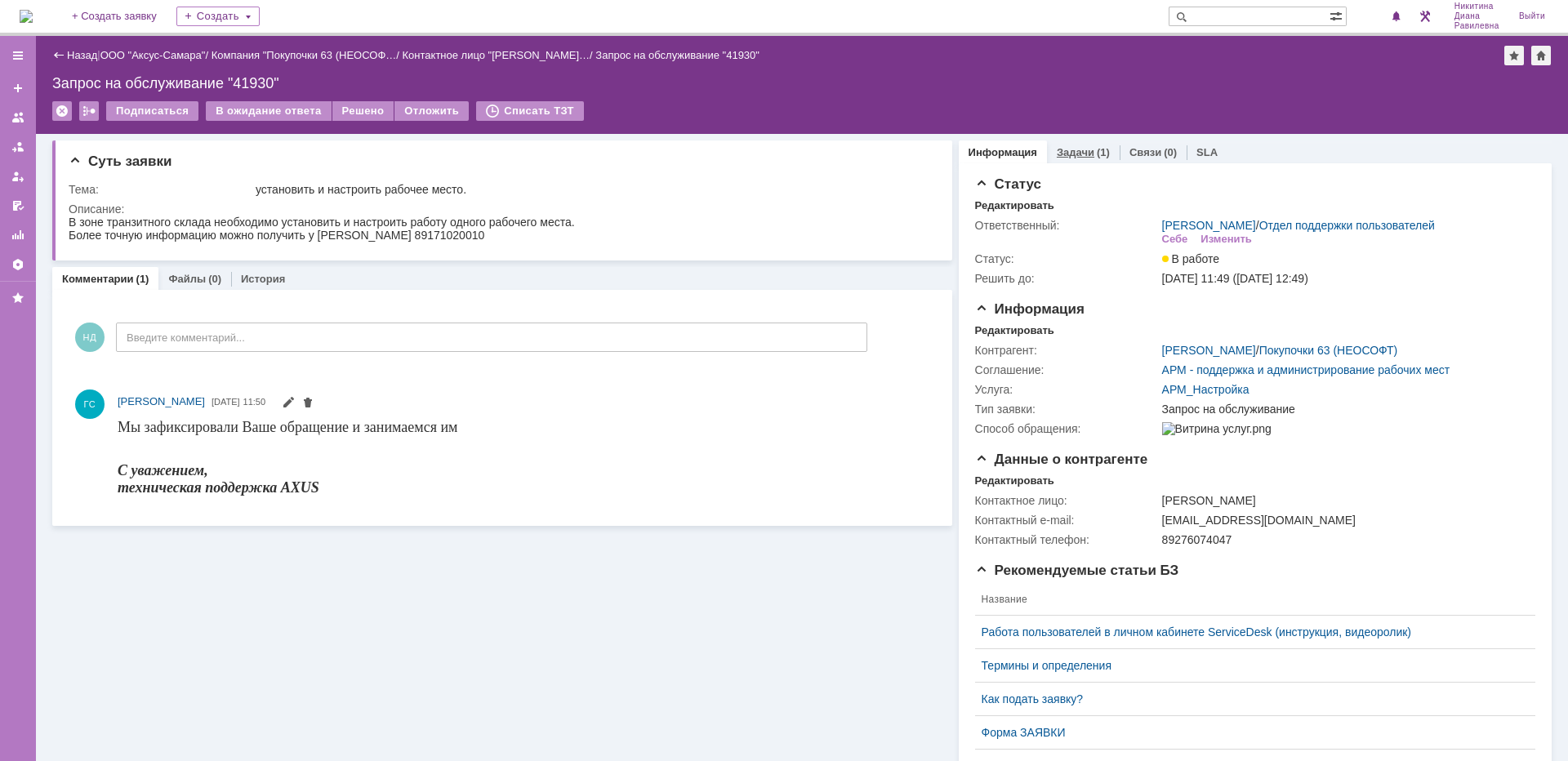
click at [1069, 156] on link "Задачи" at bounding box center [1076, 152] width 38 height 12
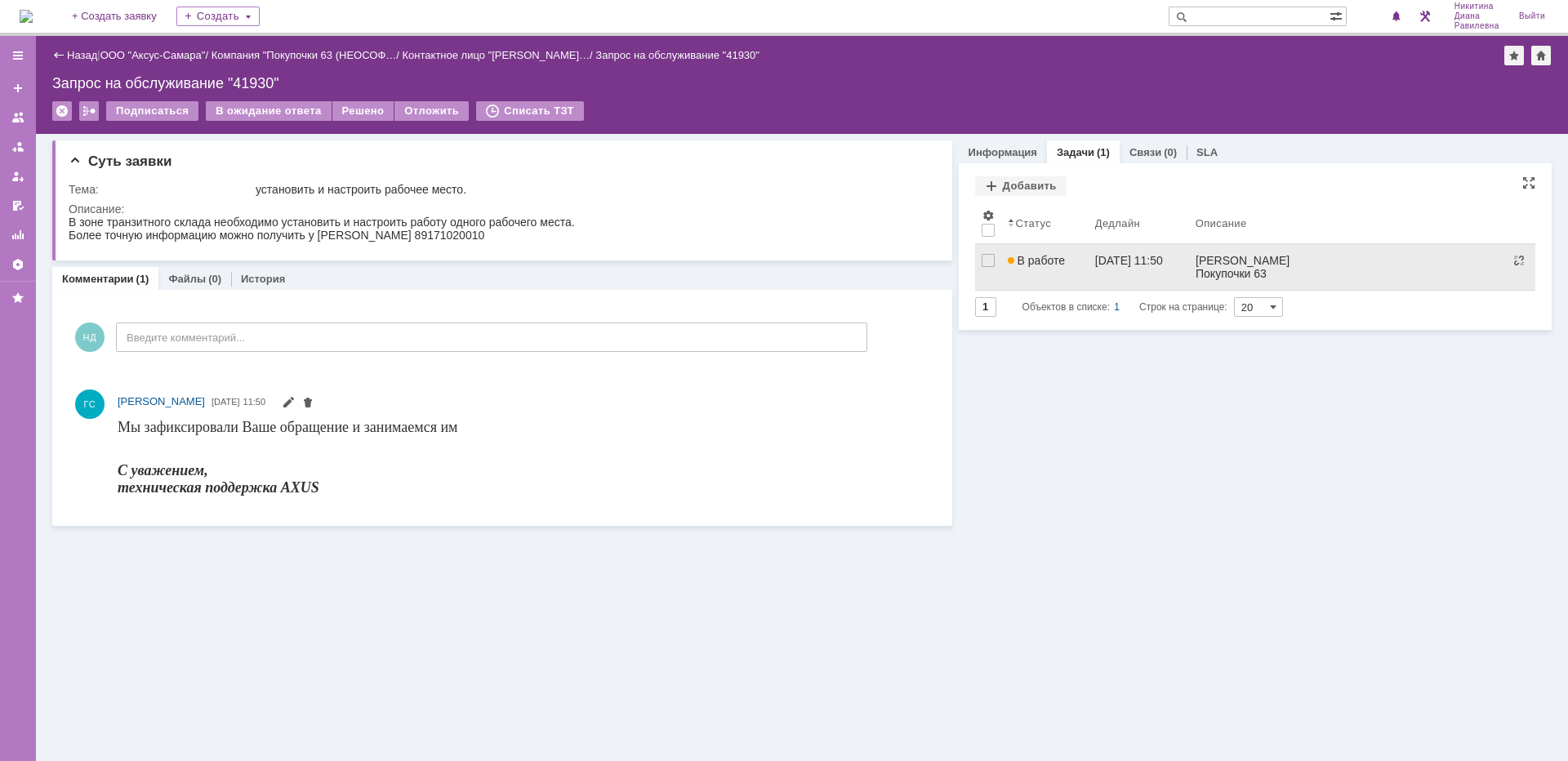
click at [1070, 265] on div "В работе" at bounding box center [1045, 260] width 74 height 13
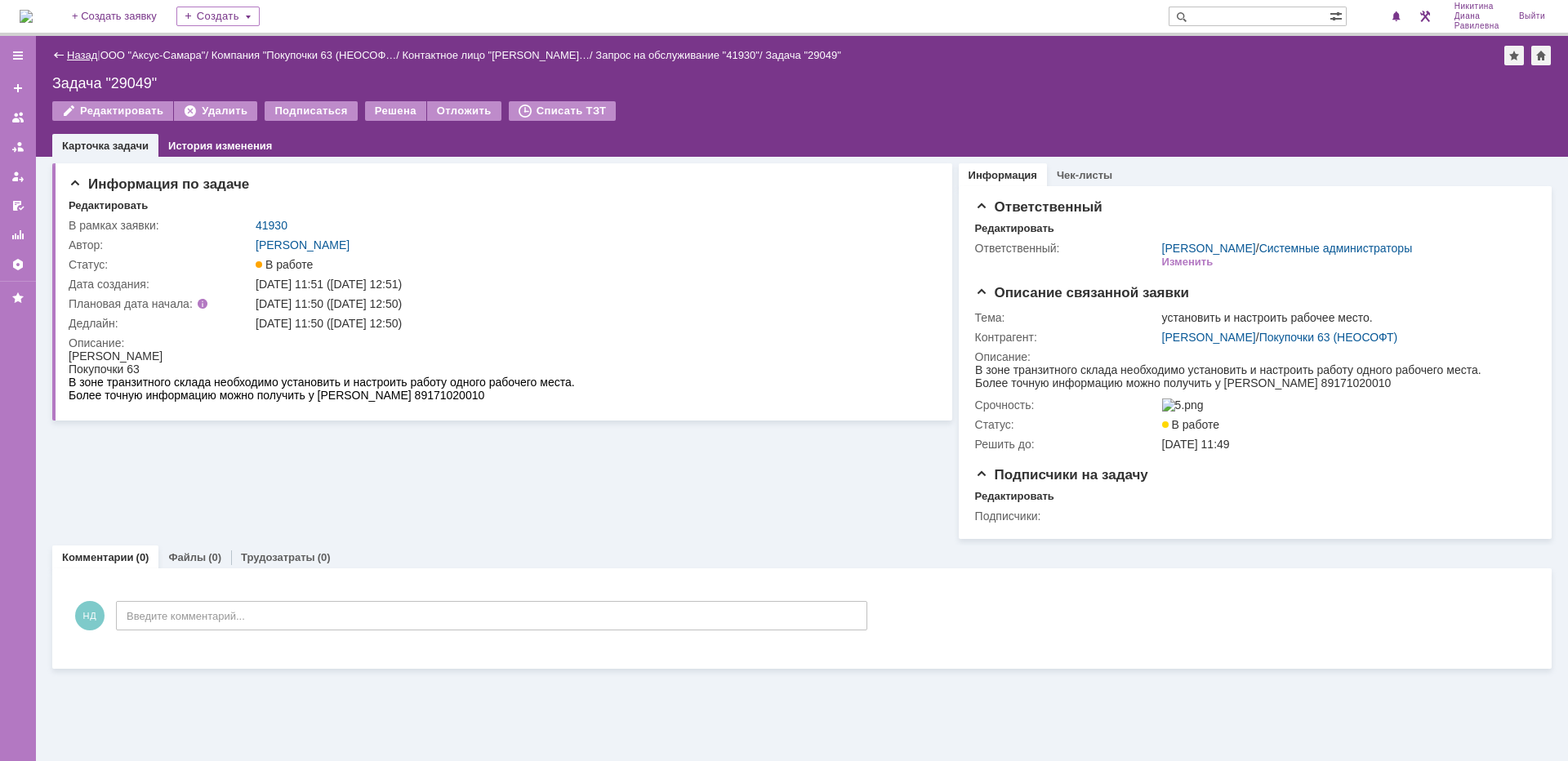
click at [95, 57] on link "Назад" at bounding box center [81, 55] width 31 height 12
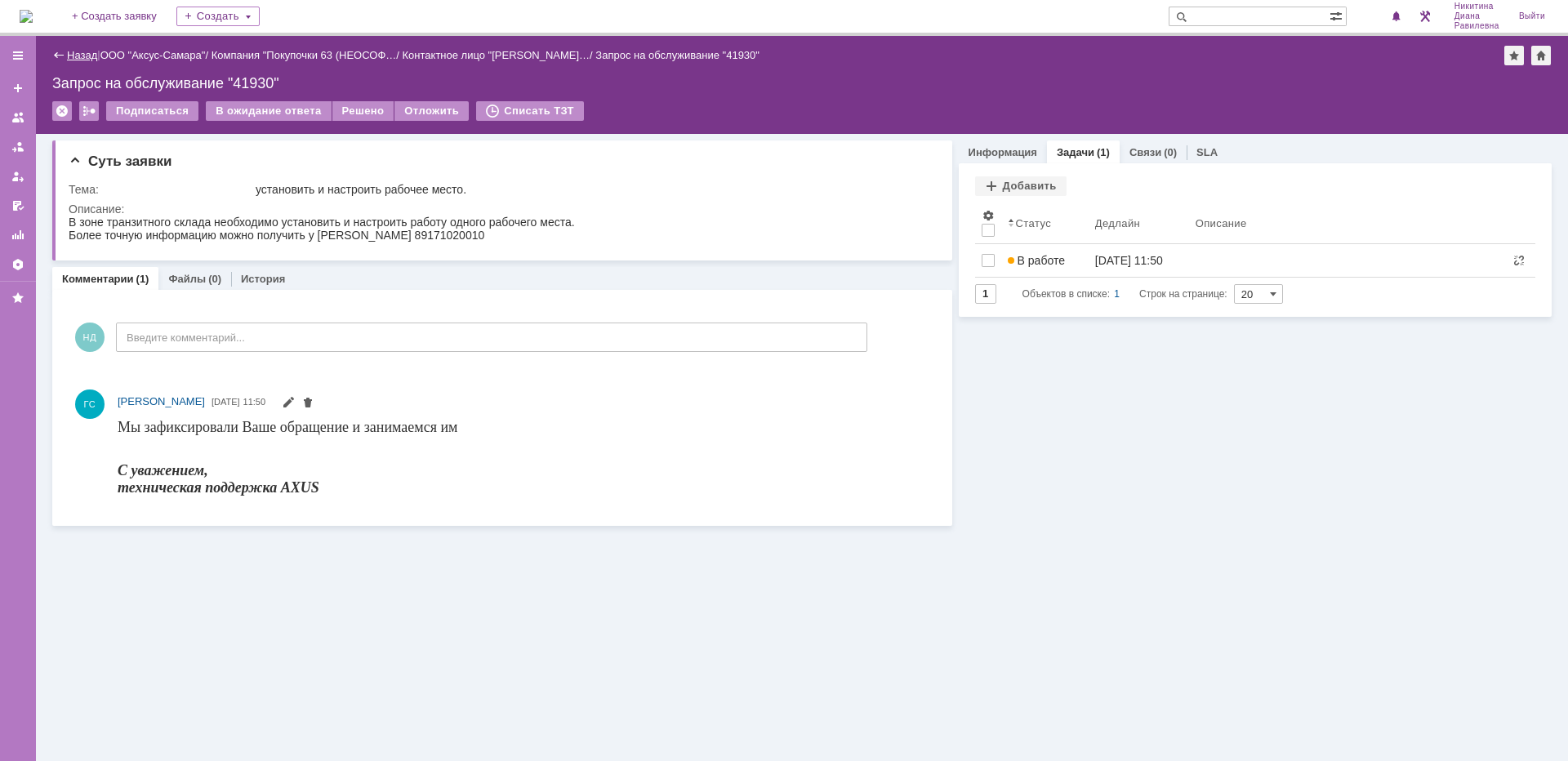
click at [91, 56] on link "Назад" at bounding box center [81, 55] width 31 height 12
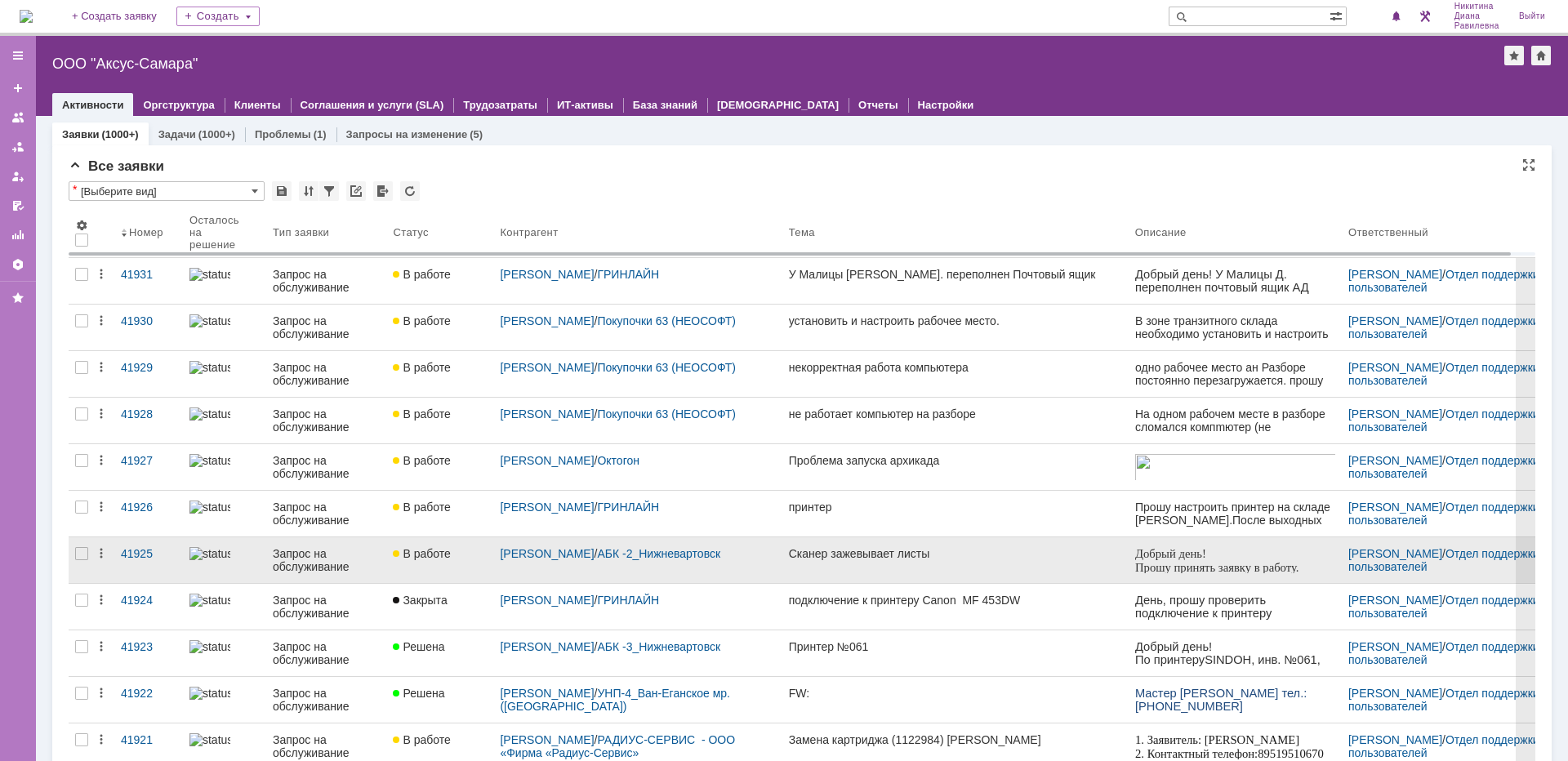
click at [283, 549] on div "Запрос на обслуживание" at bounding box center [327, 560] width 107 height 26
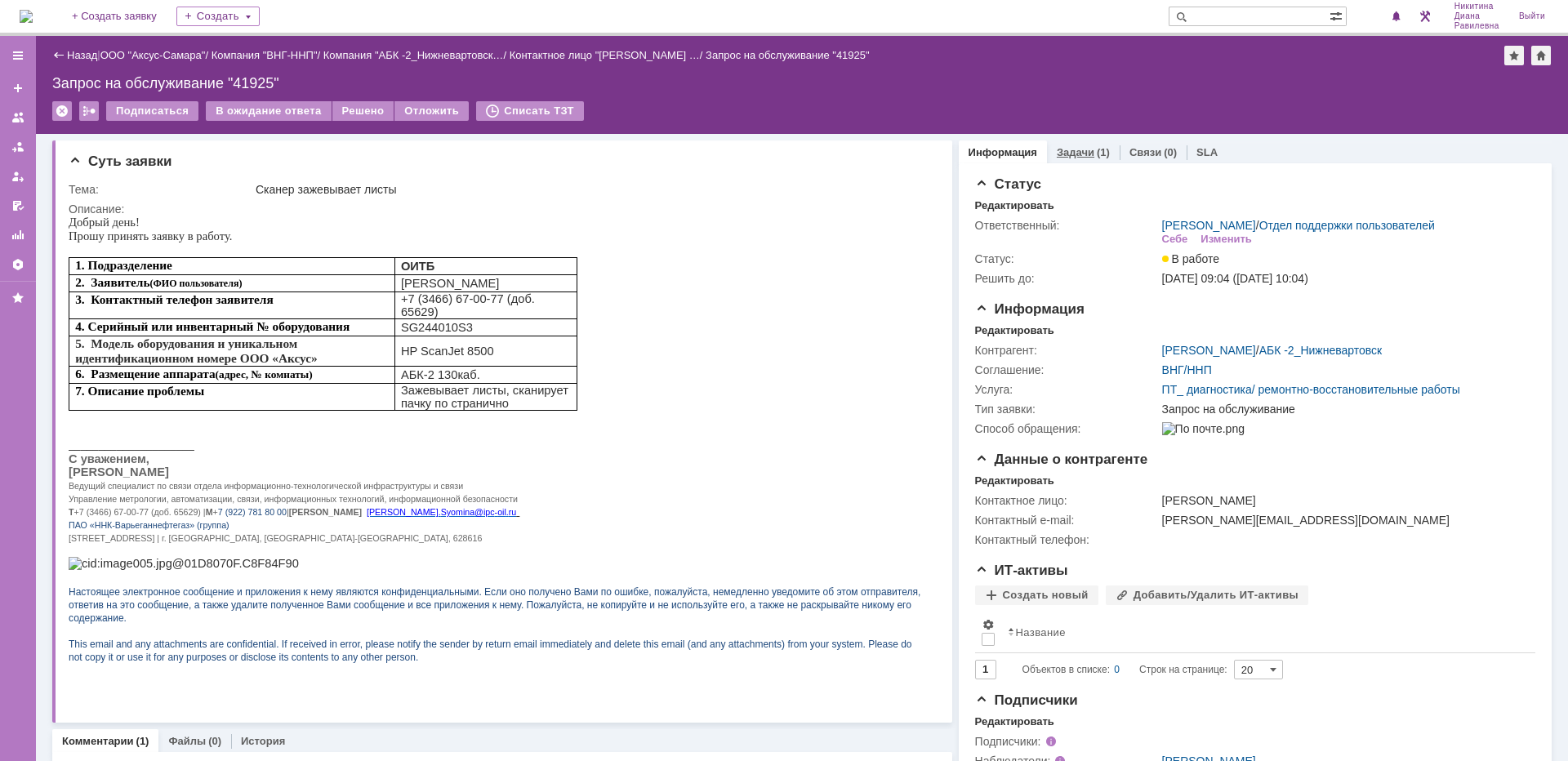
click at [1097, 155] on div "(1)" at bounding box center [1103, 152] width 13 height 12
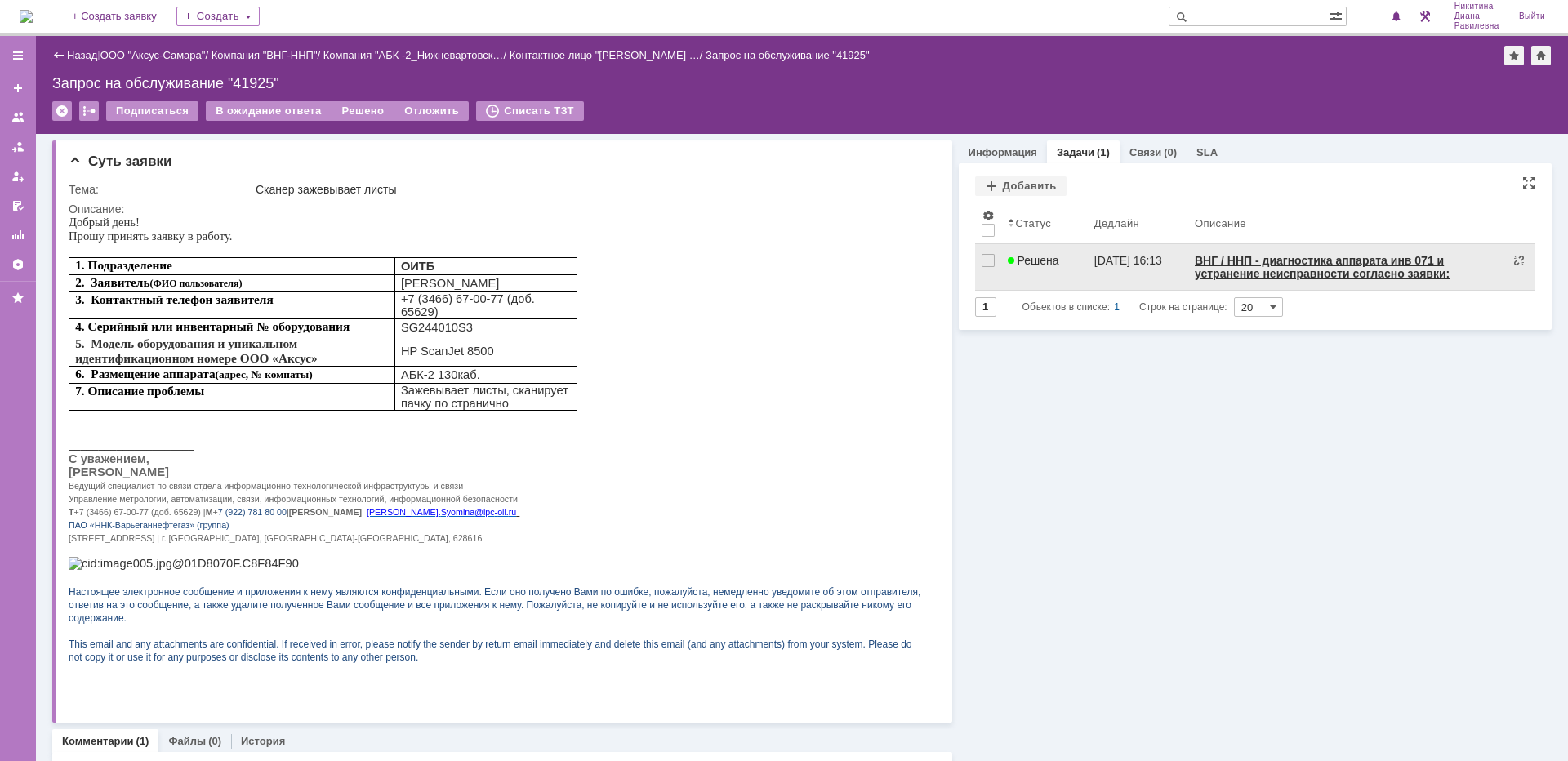
click at [1094, 260] on div "[DATE] 16:13" at bounding box center [1127, 260] width 68 height 13
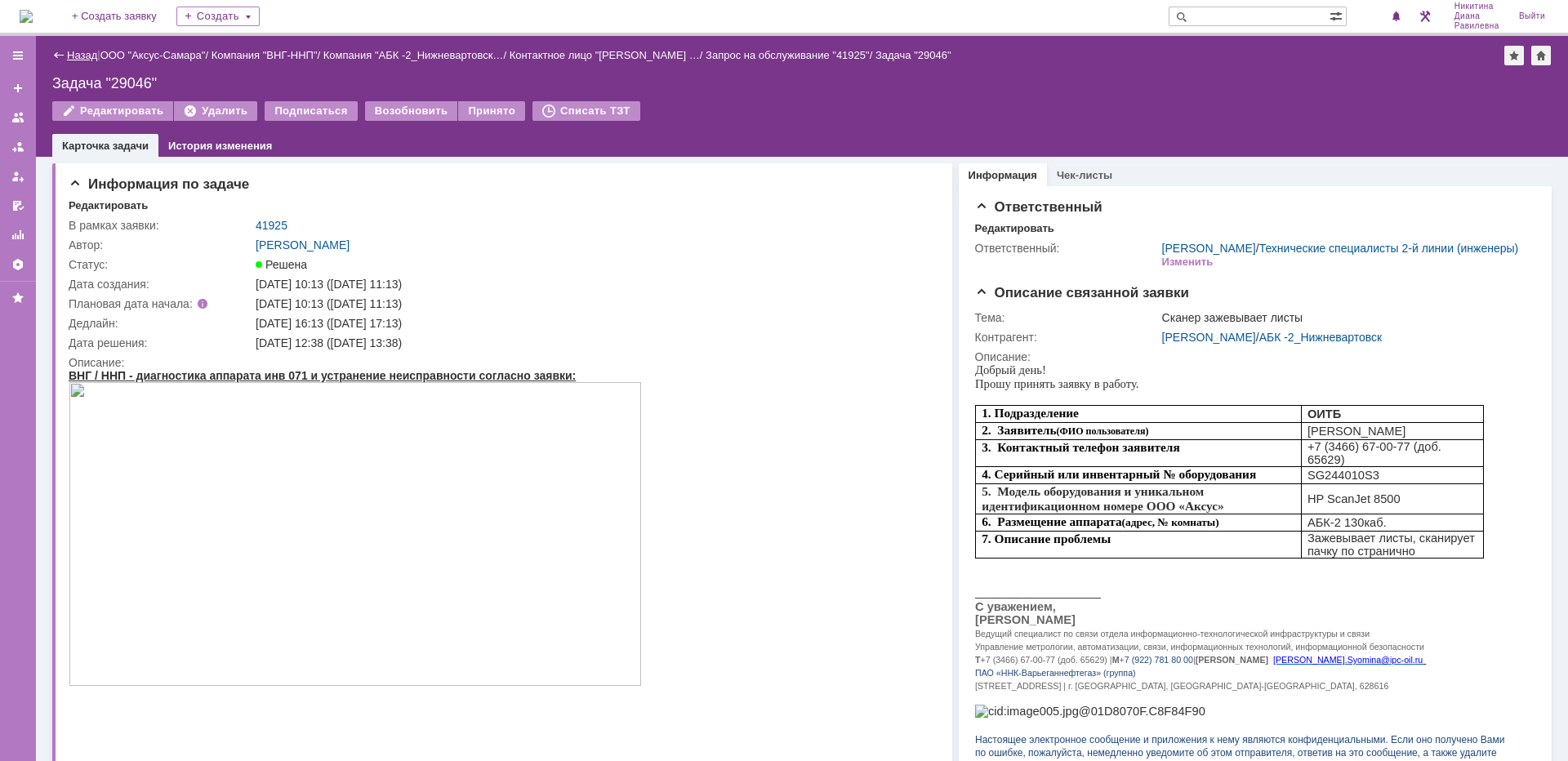
click at [86, 52] on link "Назад" at bounding box center [81, 55] width 31 height 12
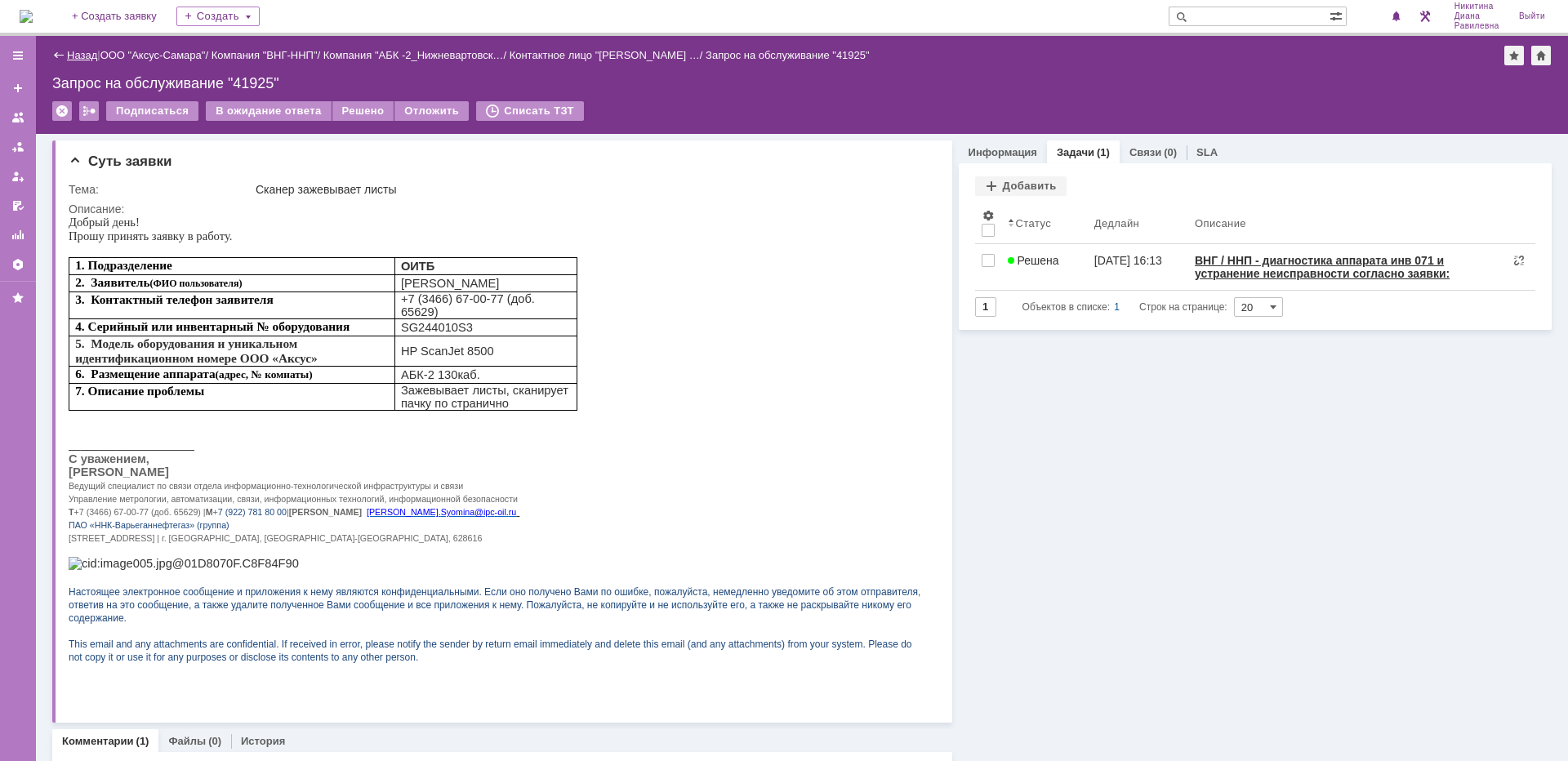
click at [81, 53] on link "Назад" at bounding box center [81, 55] width 31 height 12
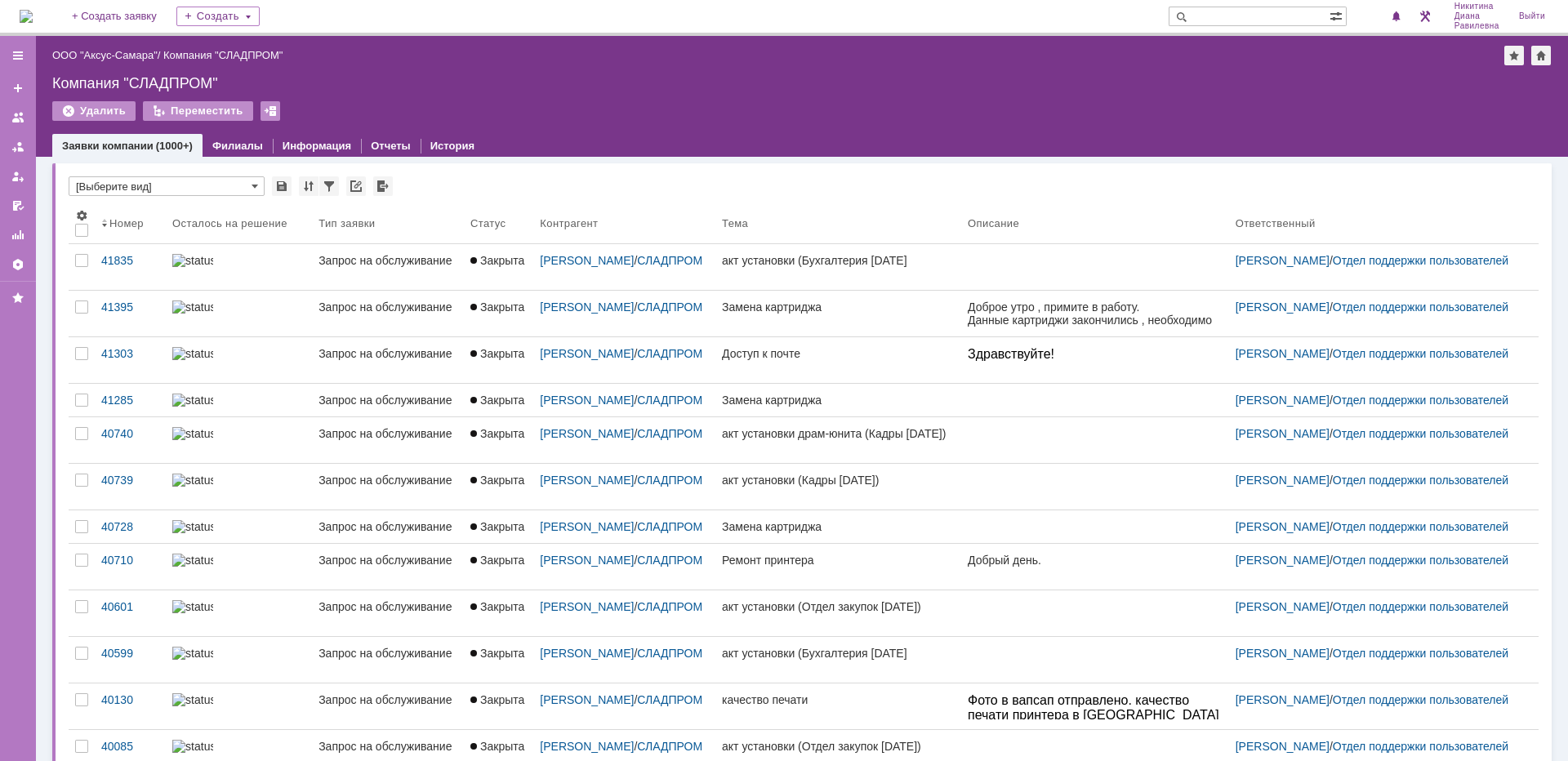
click at [1225, 18] on input "text" at bounding box center [1250, 16] width 161 height 19
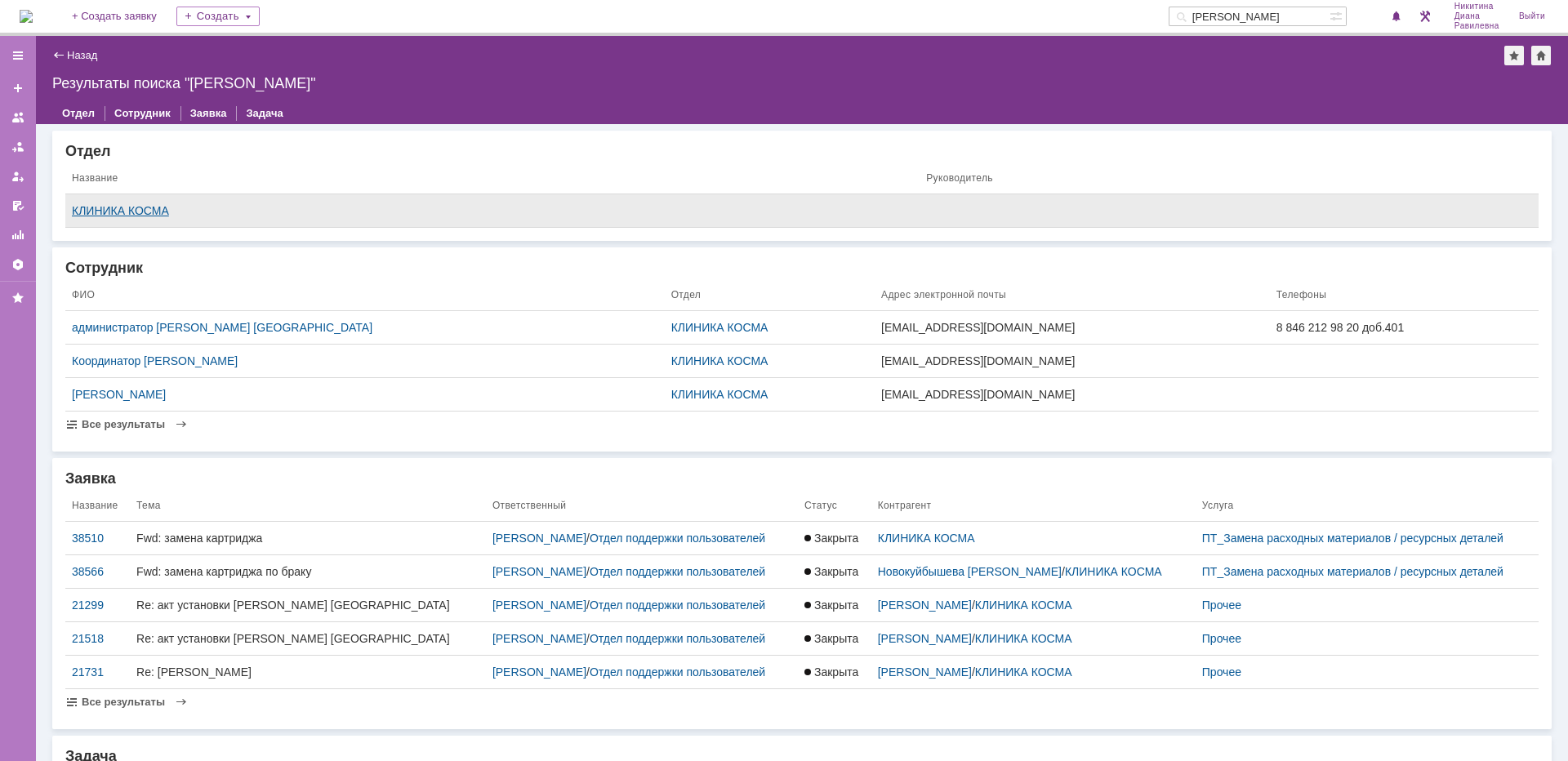
click at [132, 206] on div "КЛИНИКА КОСМА" at bounding box center [492, 211] width 841 height 13
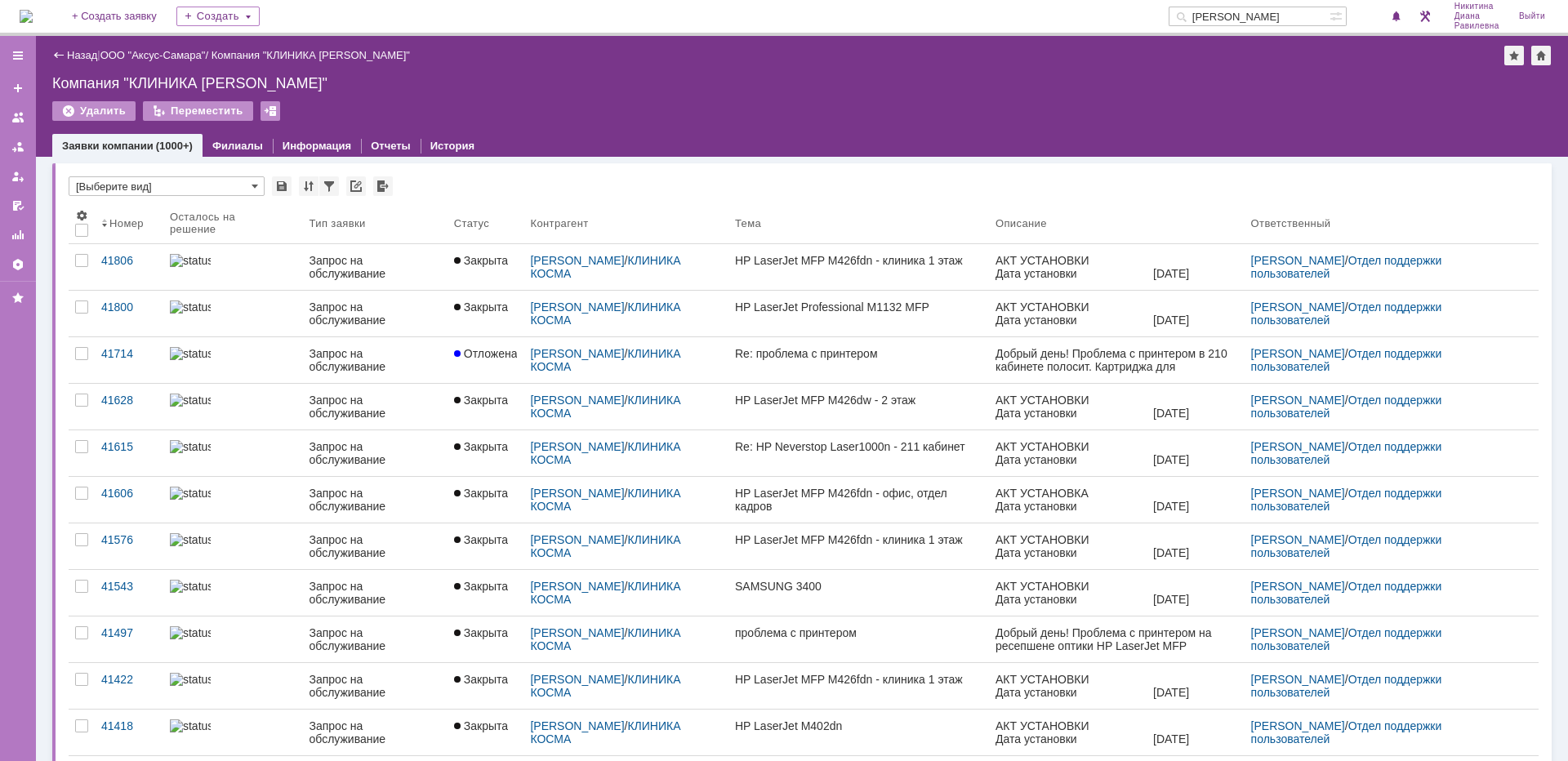
drag, startPoint x: 1261, startPoint y: 16, endPoint x: 1200, endPoint y: 23, distance: 61.4
click at [1198, 23] on div "[PERSON_NAME]" at bounding box center [1250, 16] width 161 height 19
type input "сладпром"
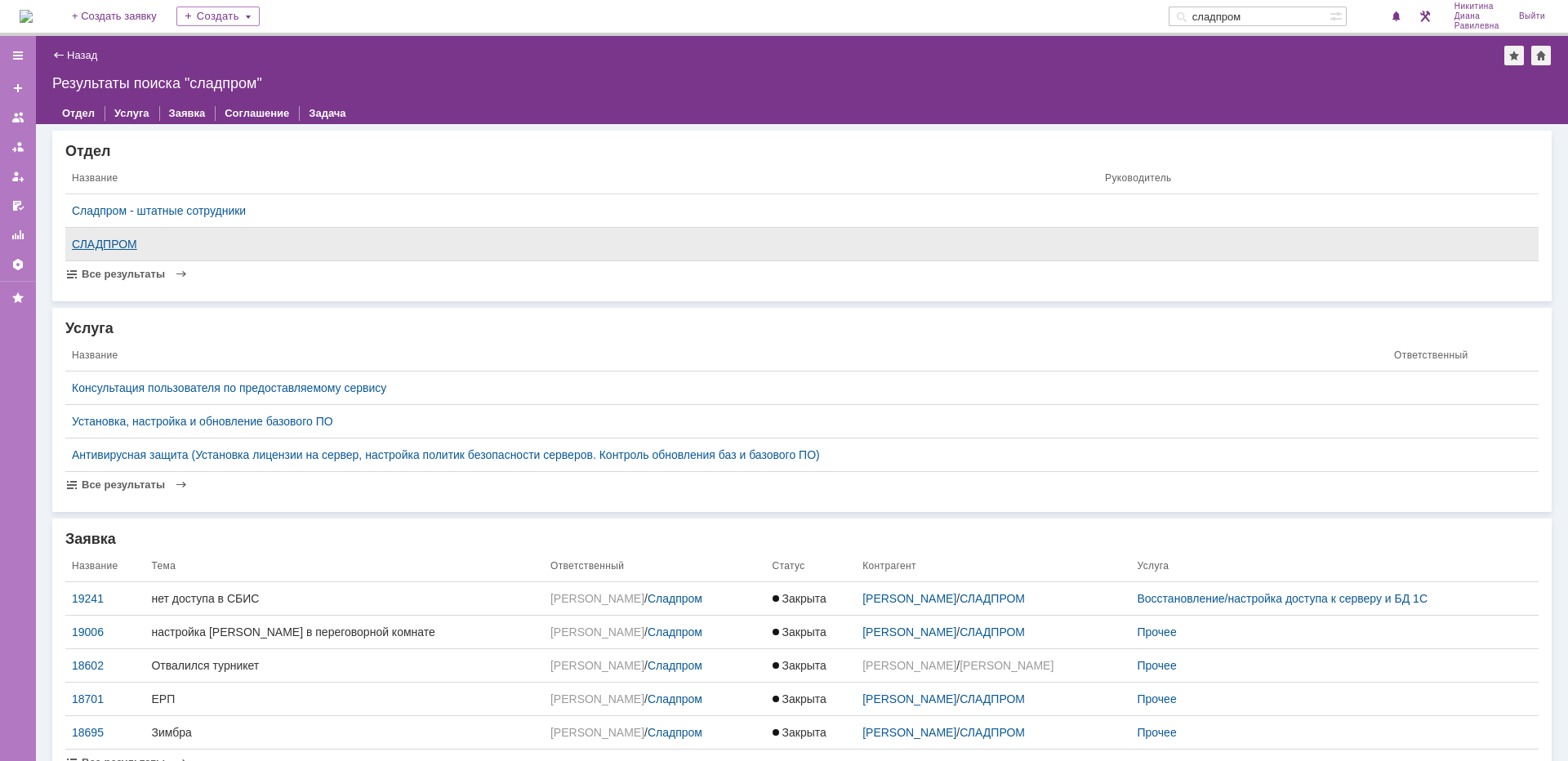
click at [95, 246] on div "СЛАДПРОМ" at bounding box center [582, 244] width 1020 height 13
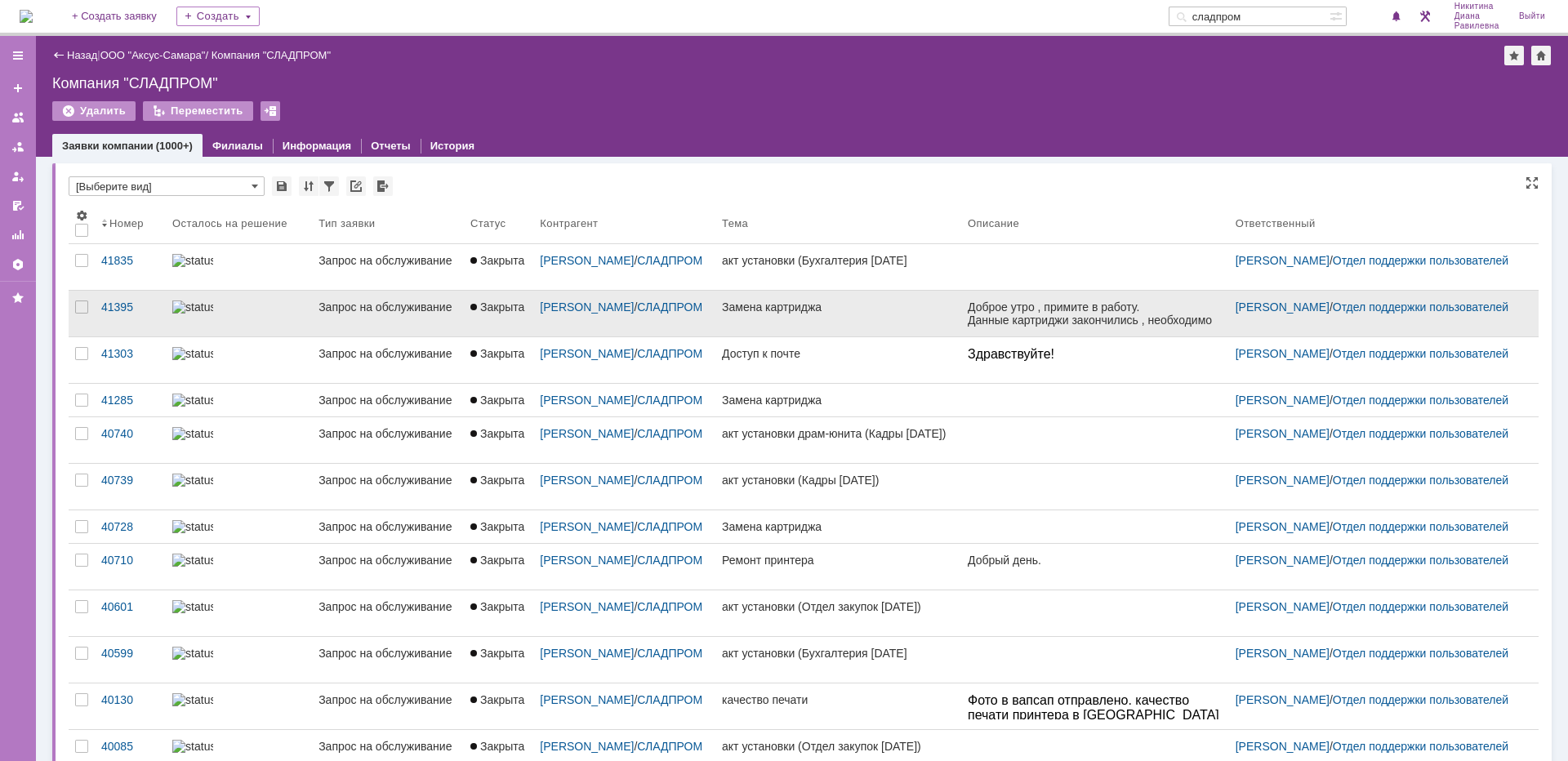
click at [323, 314] on div "Запрос на обслуживание" at bounding box center [388, 307] width 139 height 13
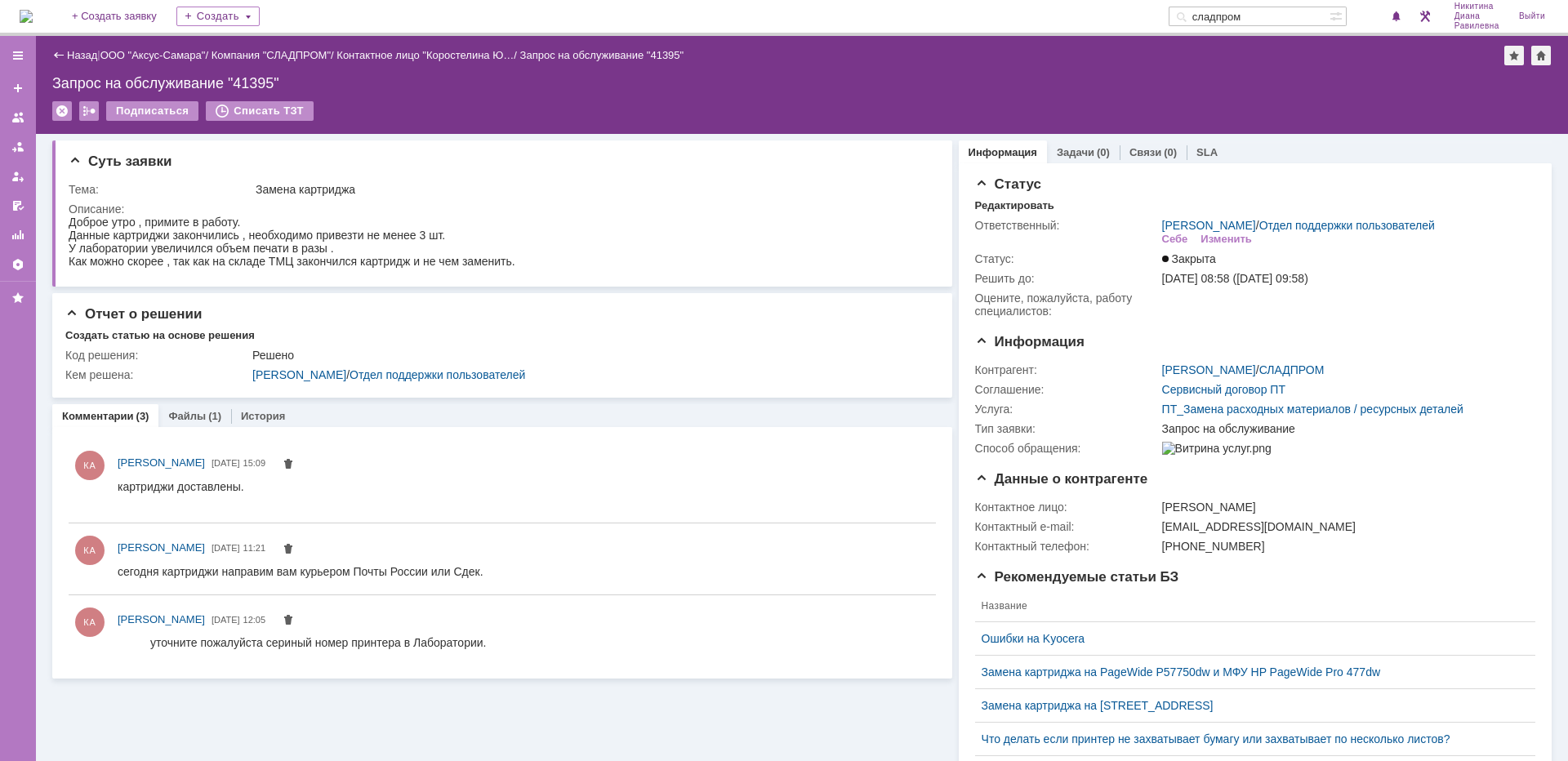
click at [73, 59] on link "Назад" at bounding box center [81, 55] width 31 height 12
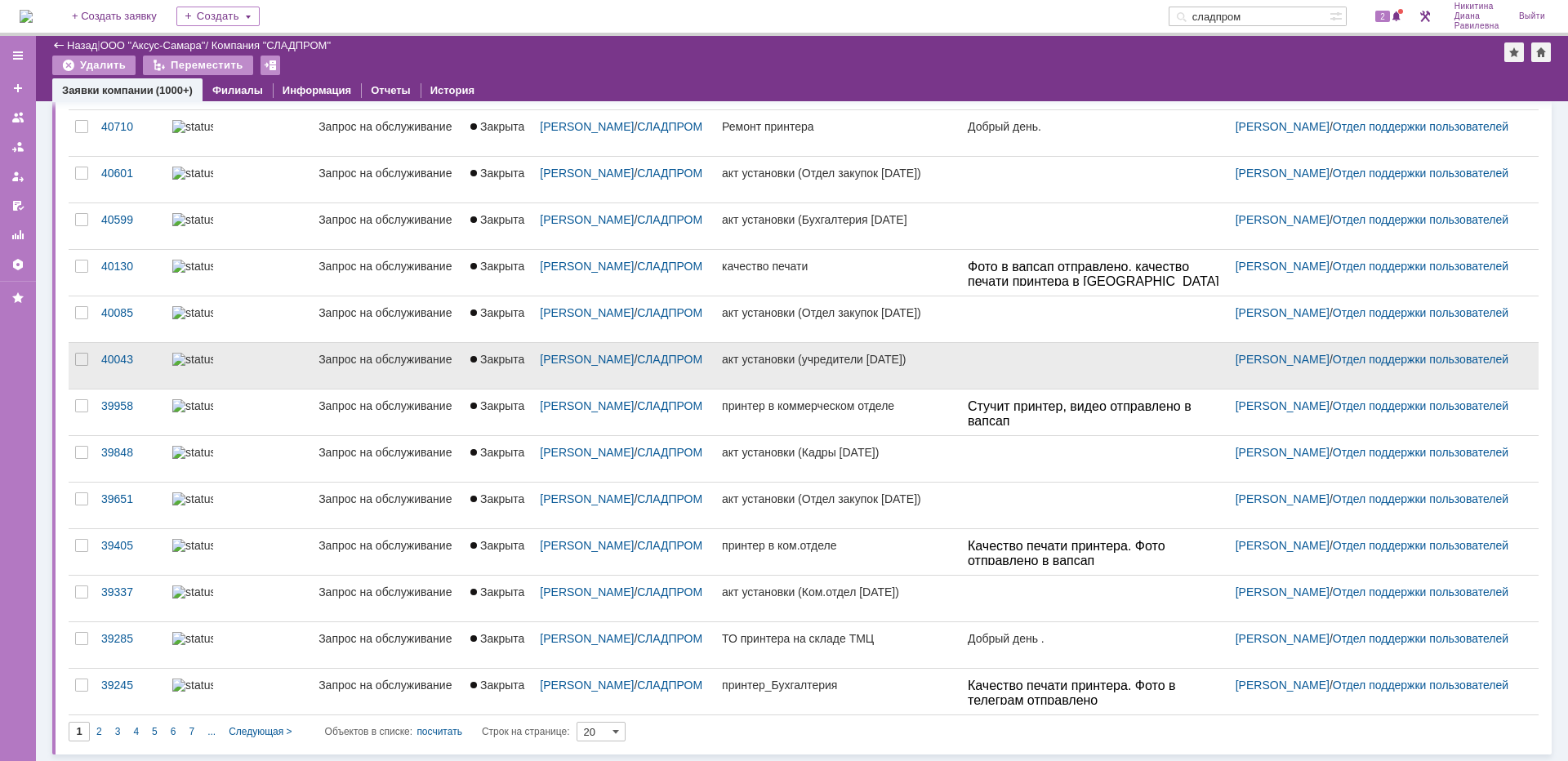
scroll to position [405, 0]
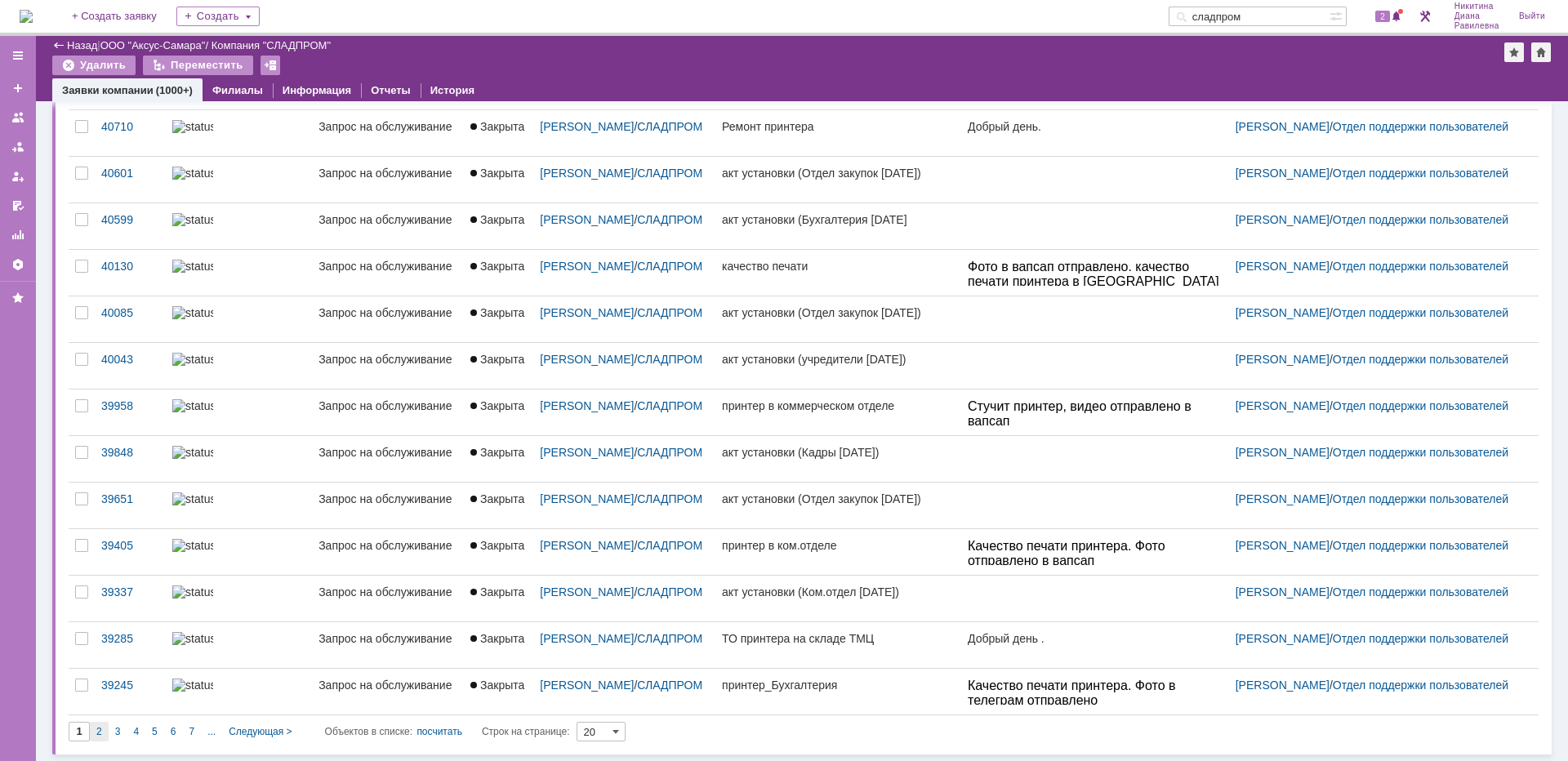
click at [102, 733] on div "2" at bounding box center [99, 731] width 19 height 19
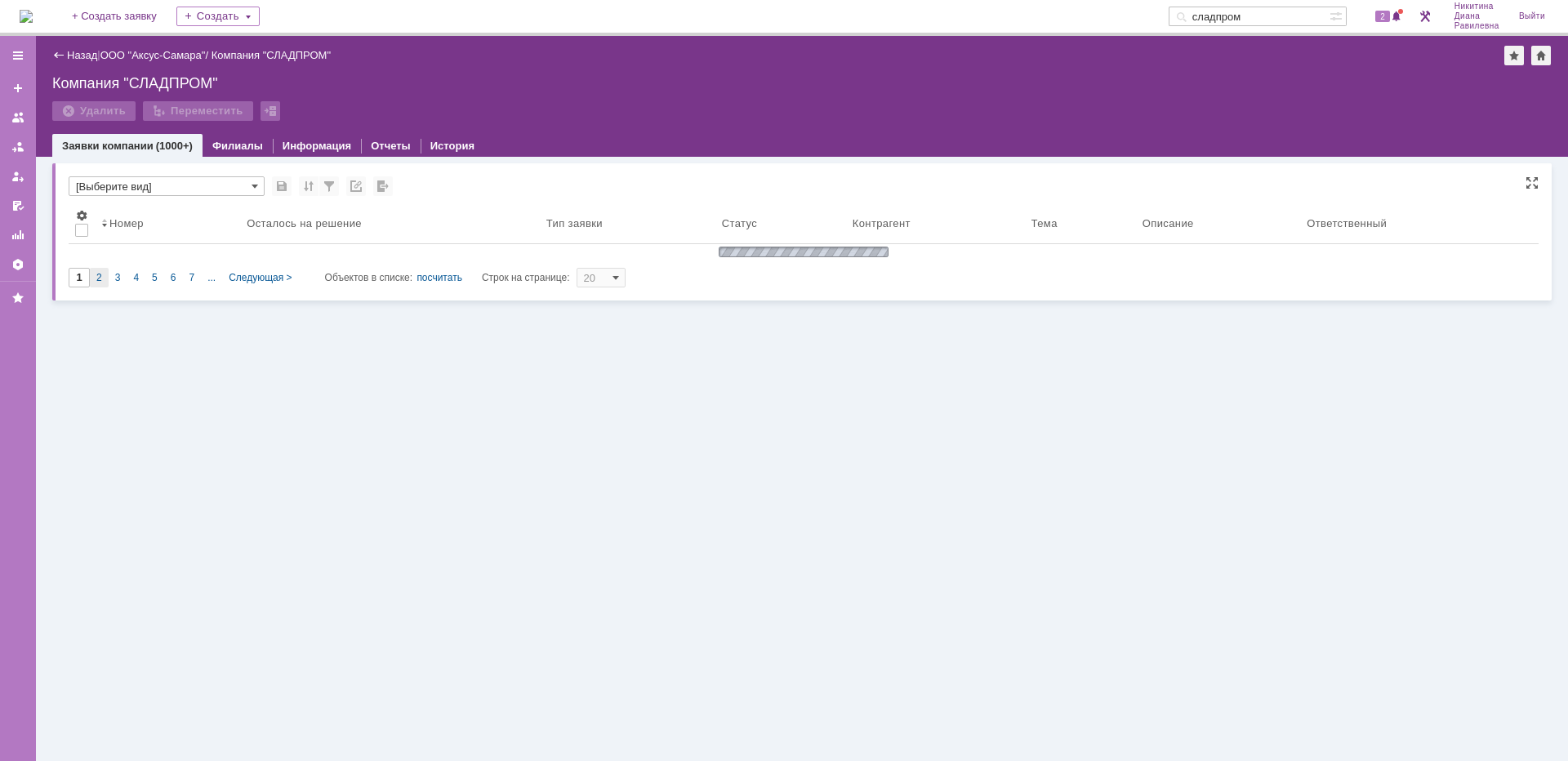
scroll to position [0, 0]
type input "2"
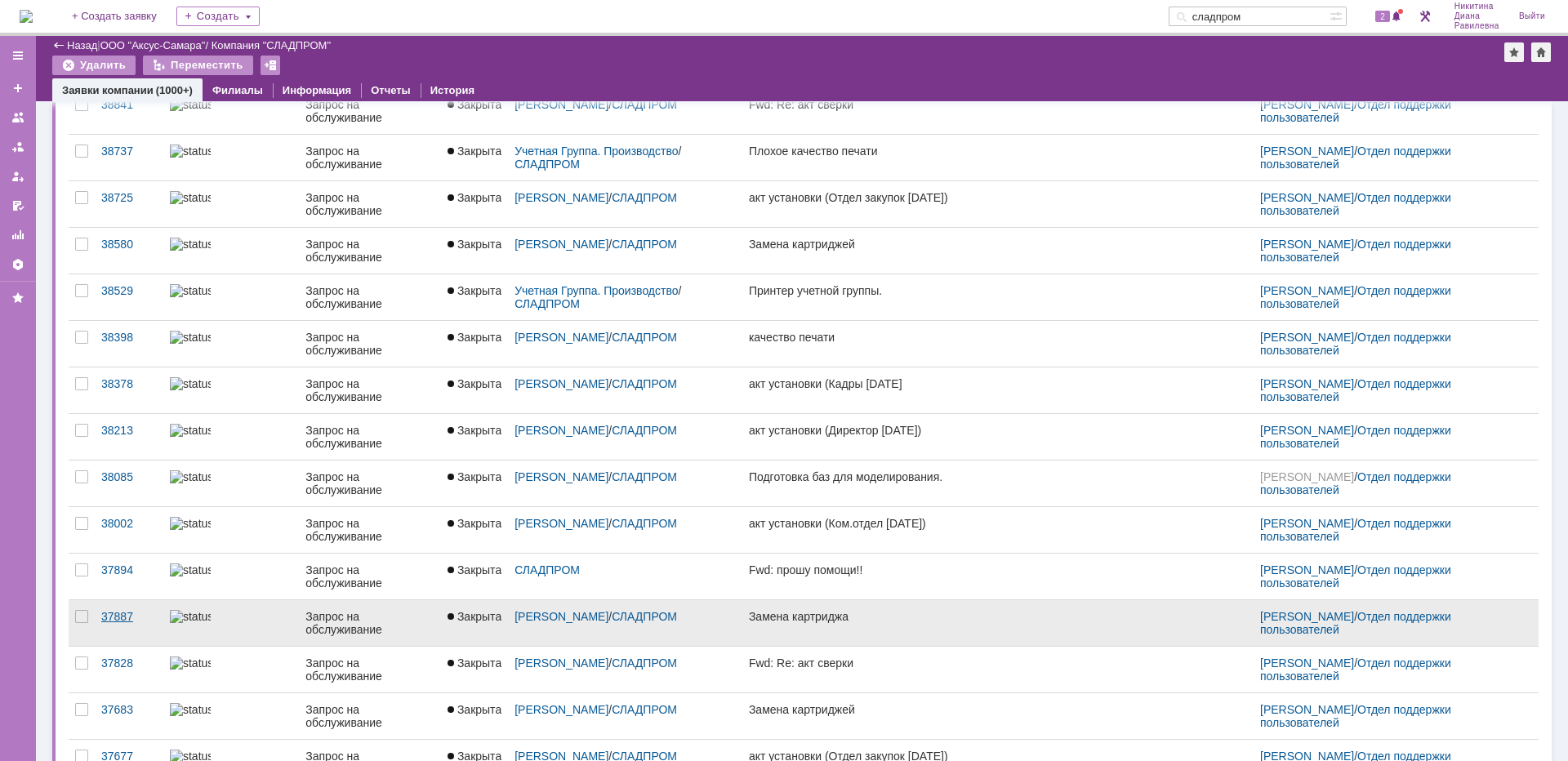
scroll to position [405, 0]
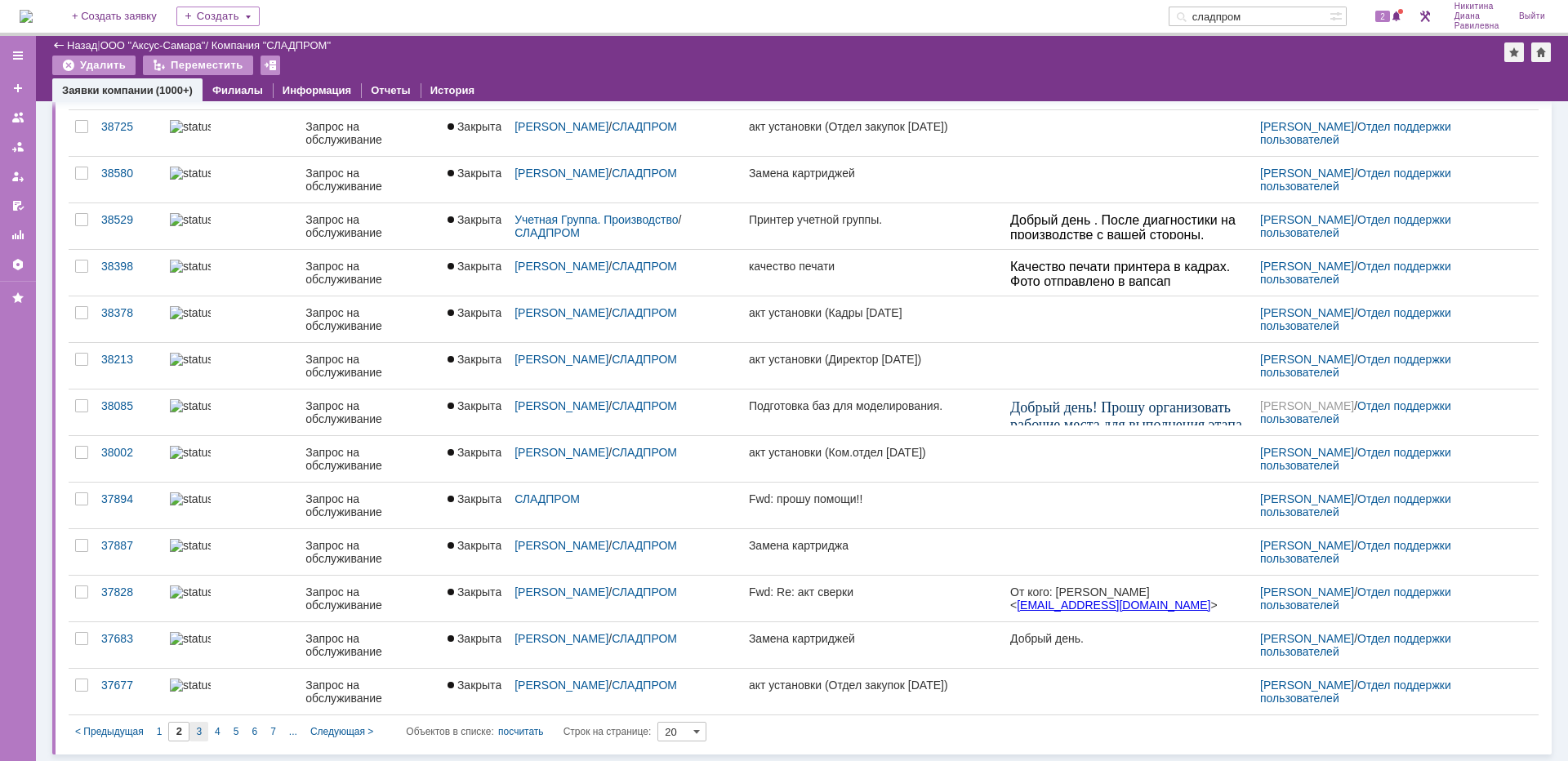
click at [205, 731] on div "3" at bounding box center [199, 731] width 19 height 19
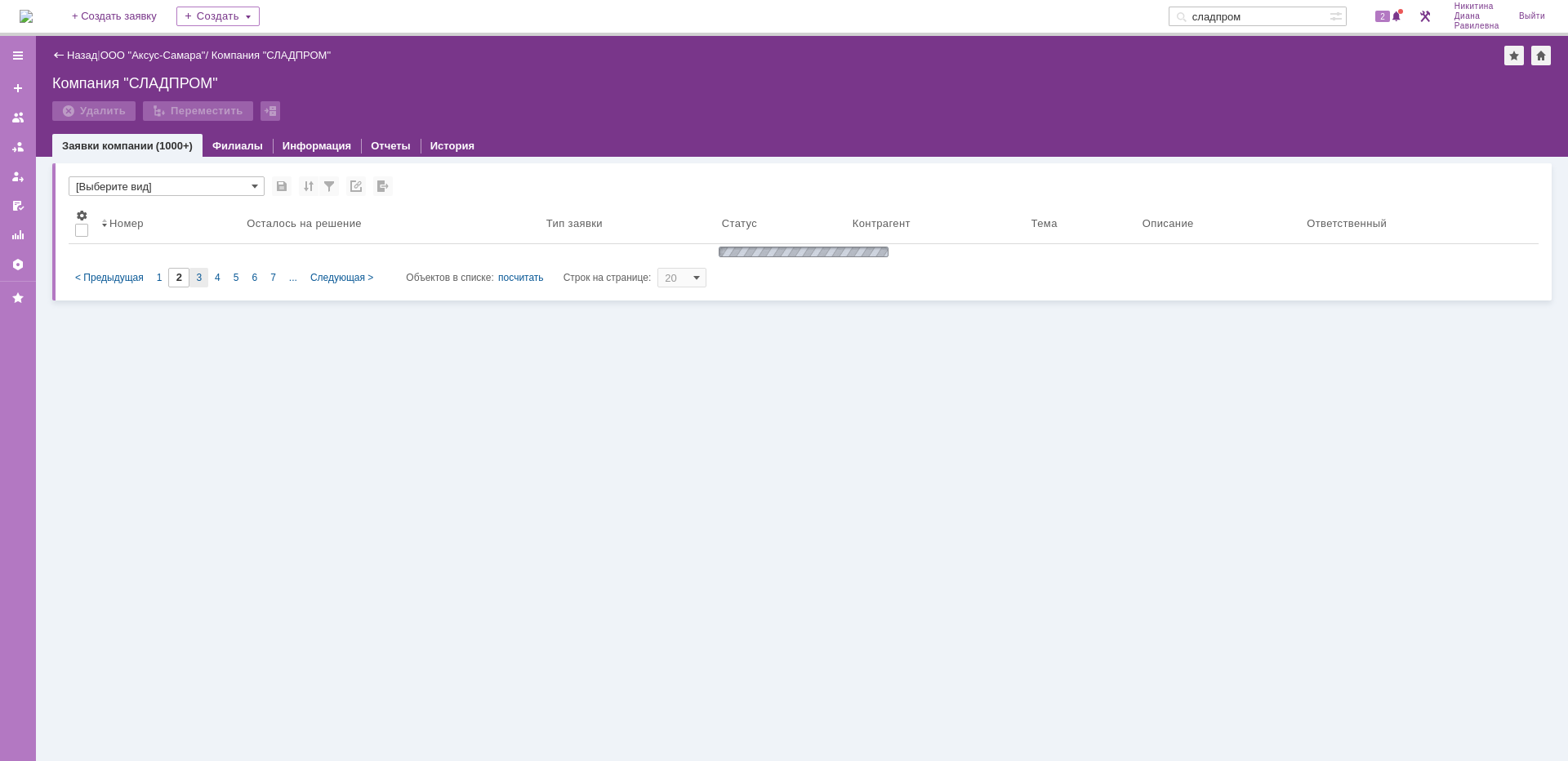
scroll to position [0, 0]
type input "3"
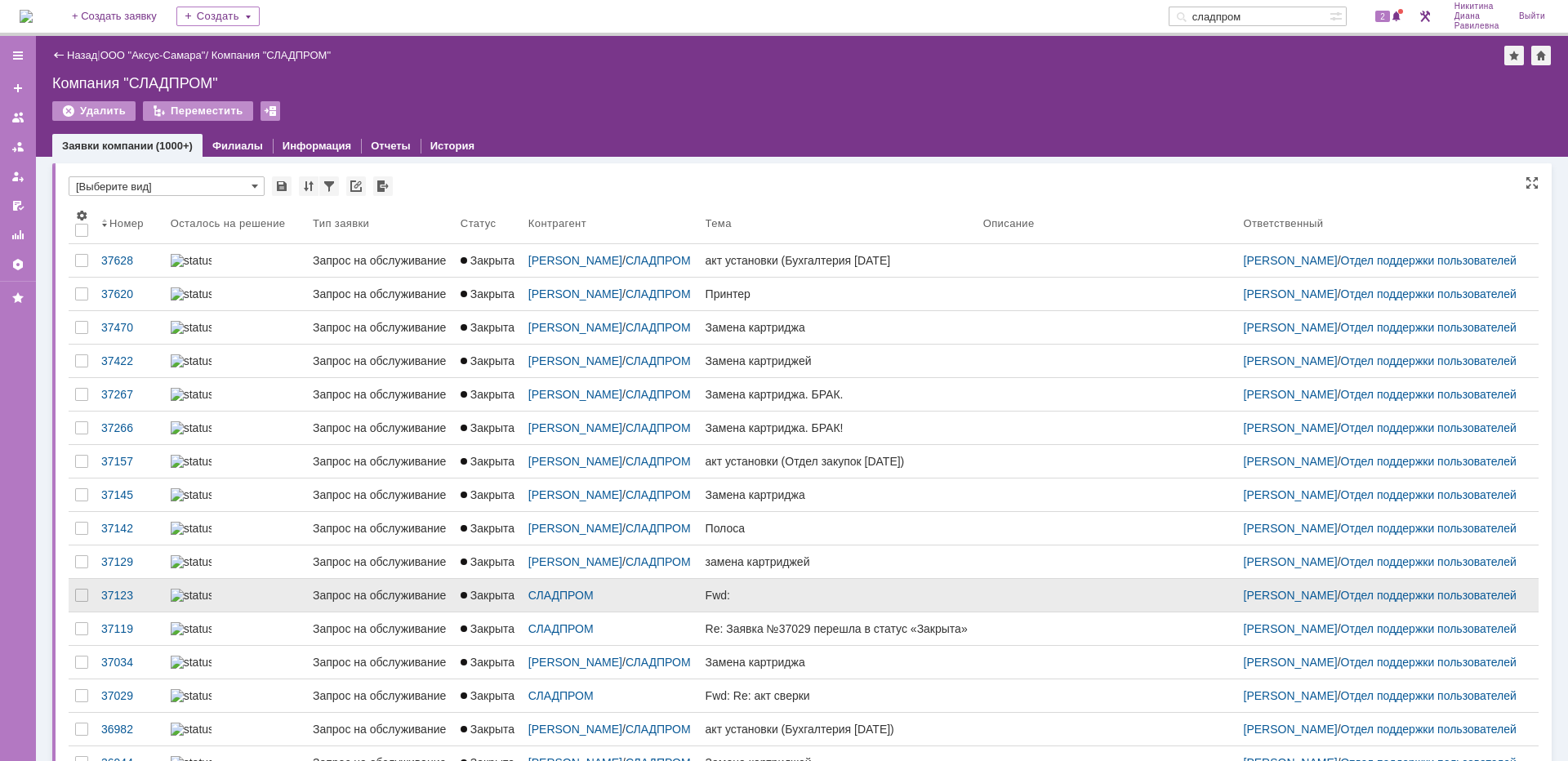
scroll to position [6, 0]
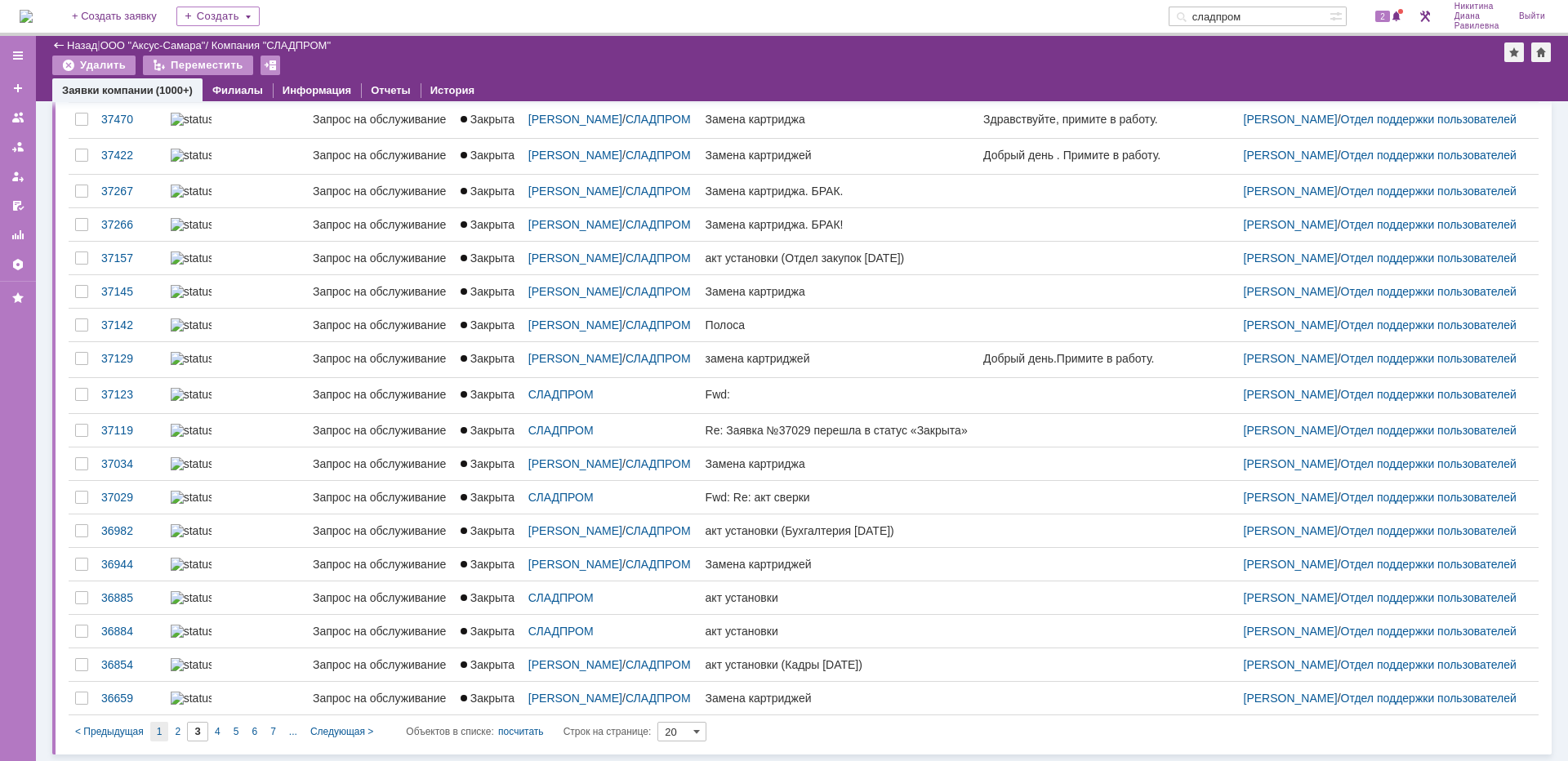
click at [164, 728] on div "1" at bounding box center [159, 731] width 19 height 19
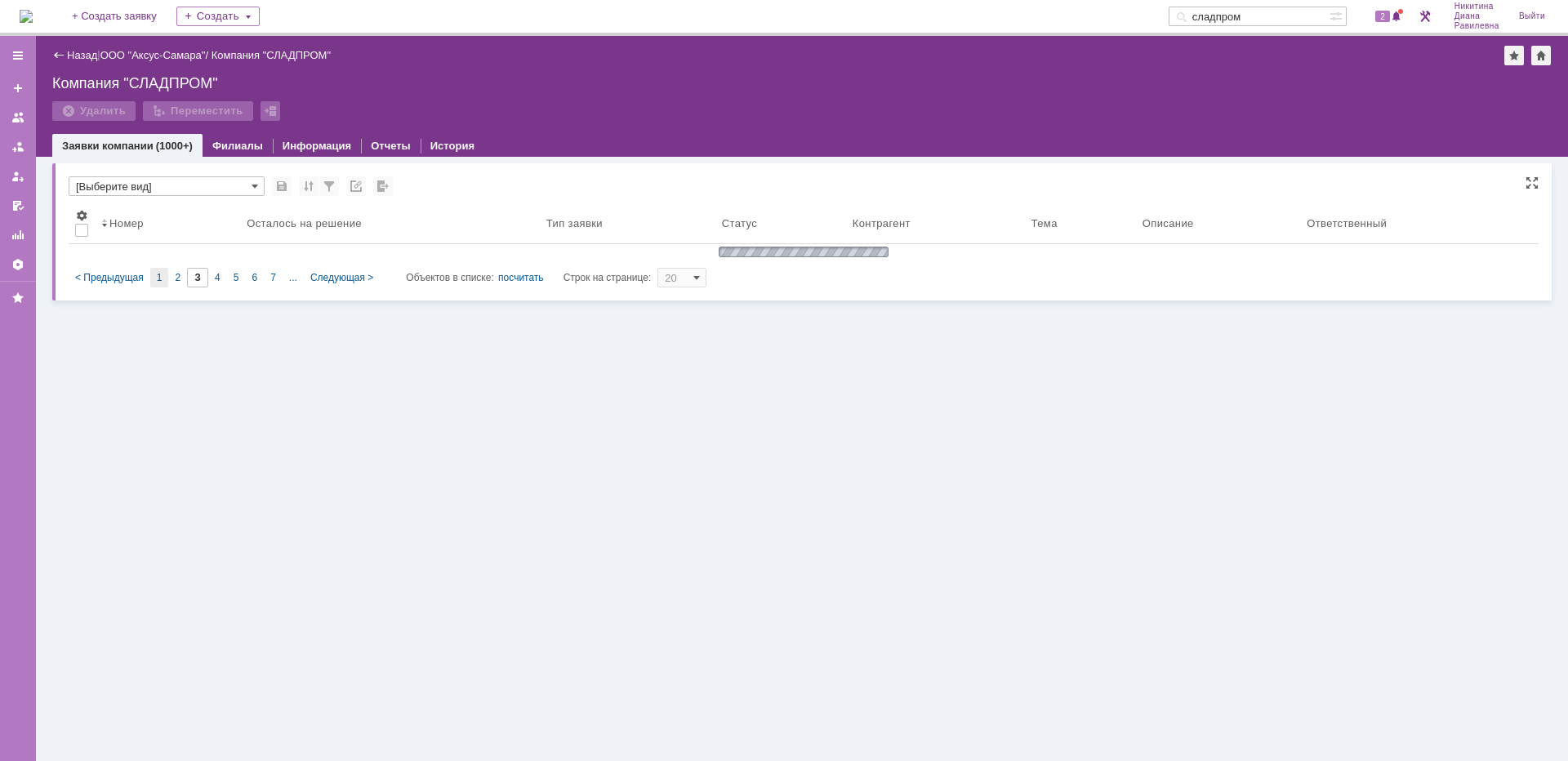
type input "1"
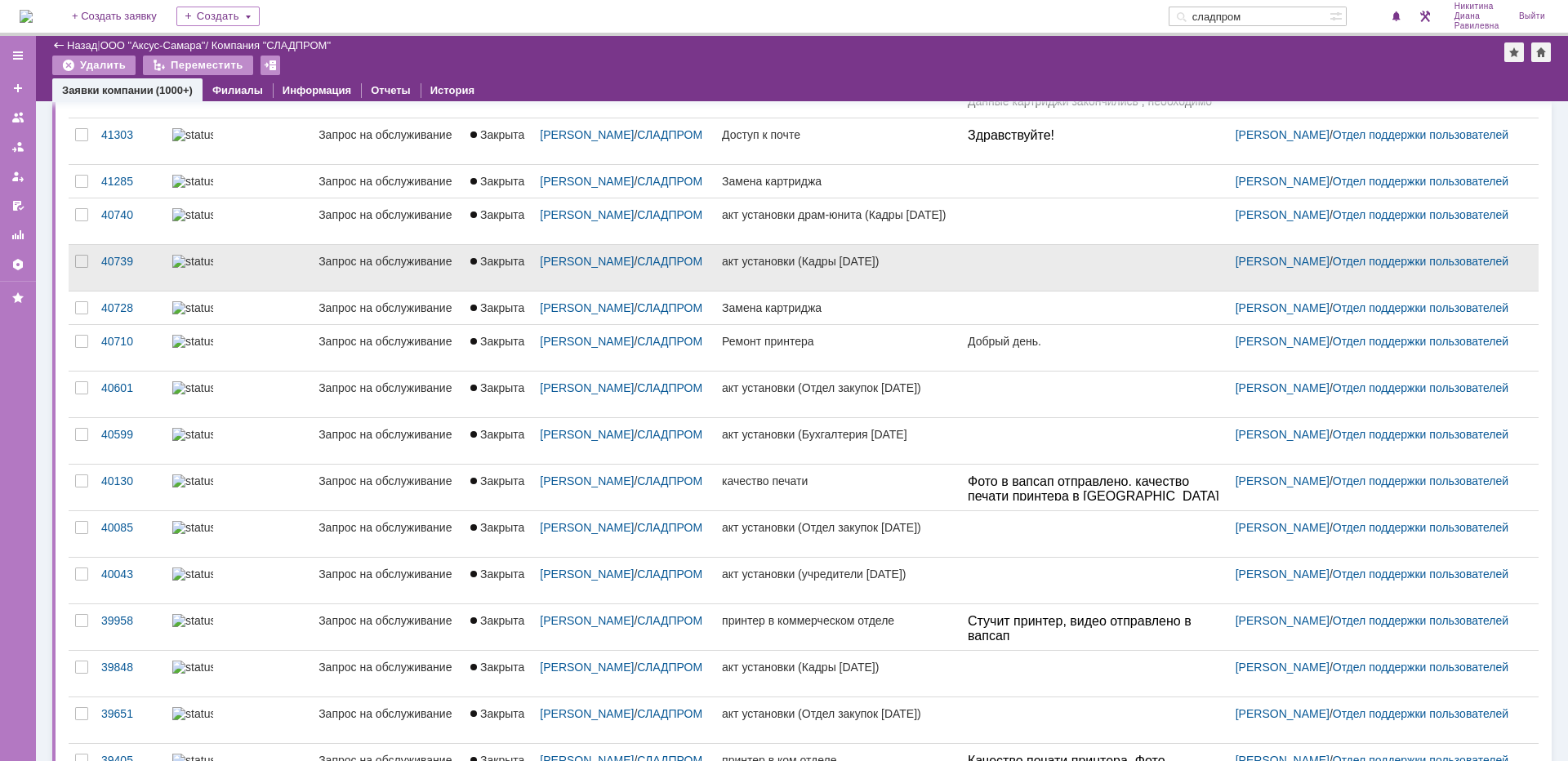
scroll to position [245, 0]
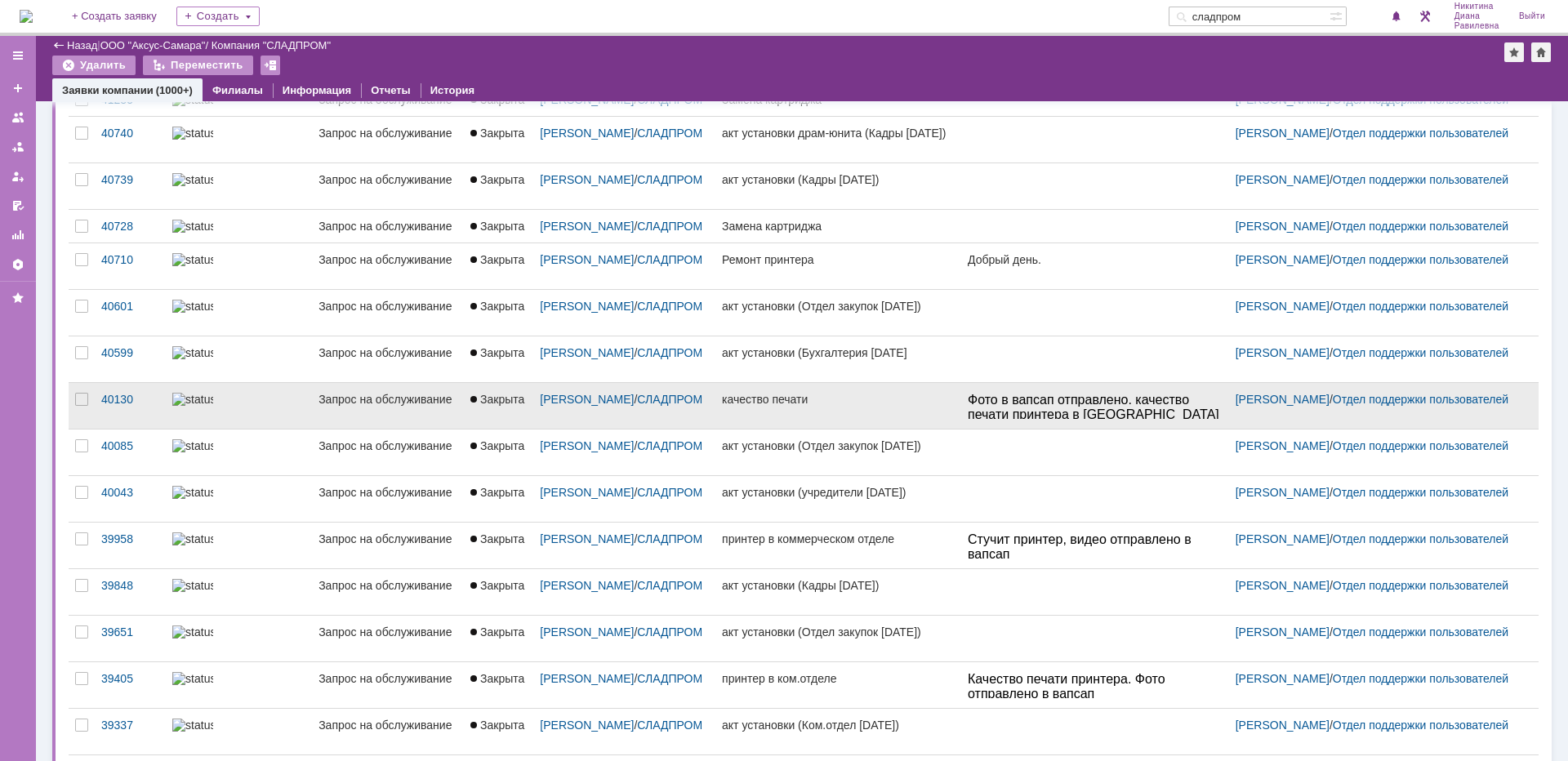
click at [324, 406] on div "Запрос на обслуживание" at bounding box center [388, 399] width 139 height 13
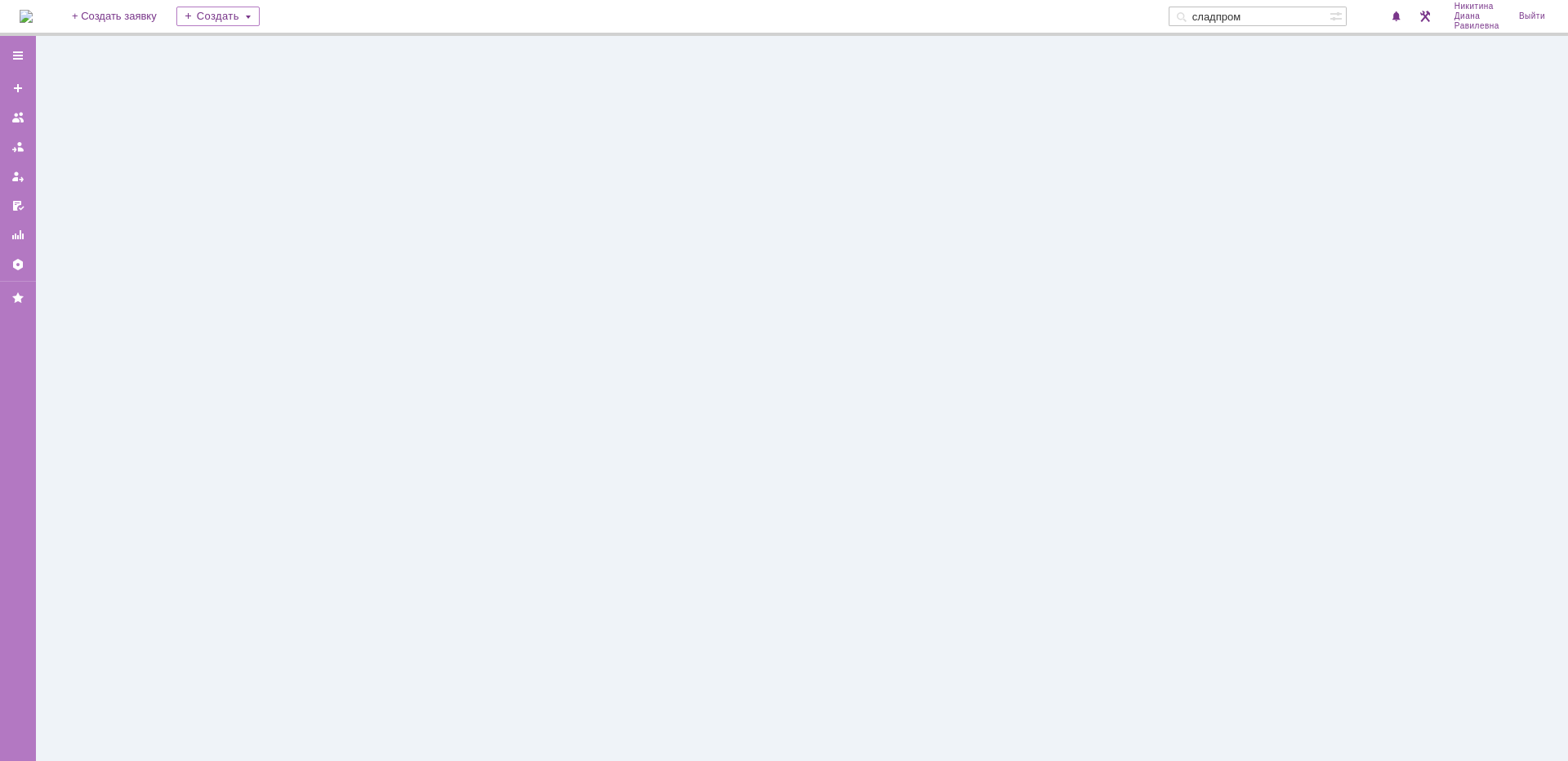
click at [324, 429] on div at bounding box center [802, 399] width 1532 height 726
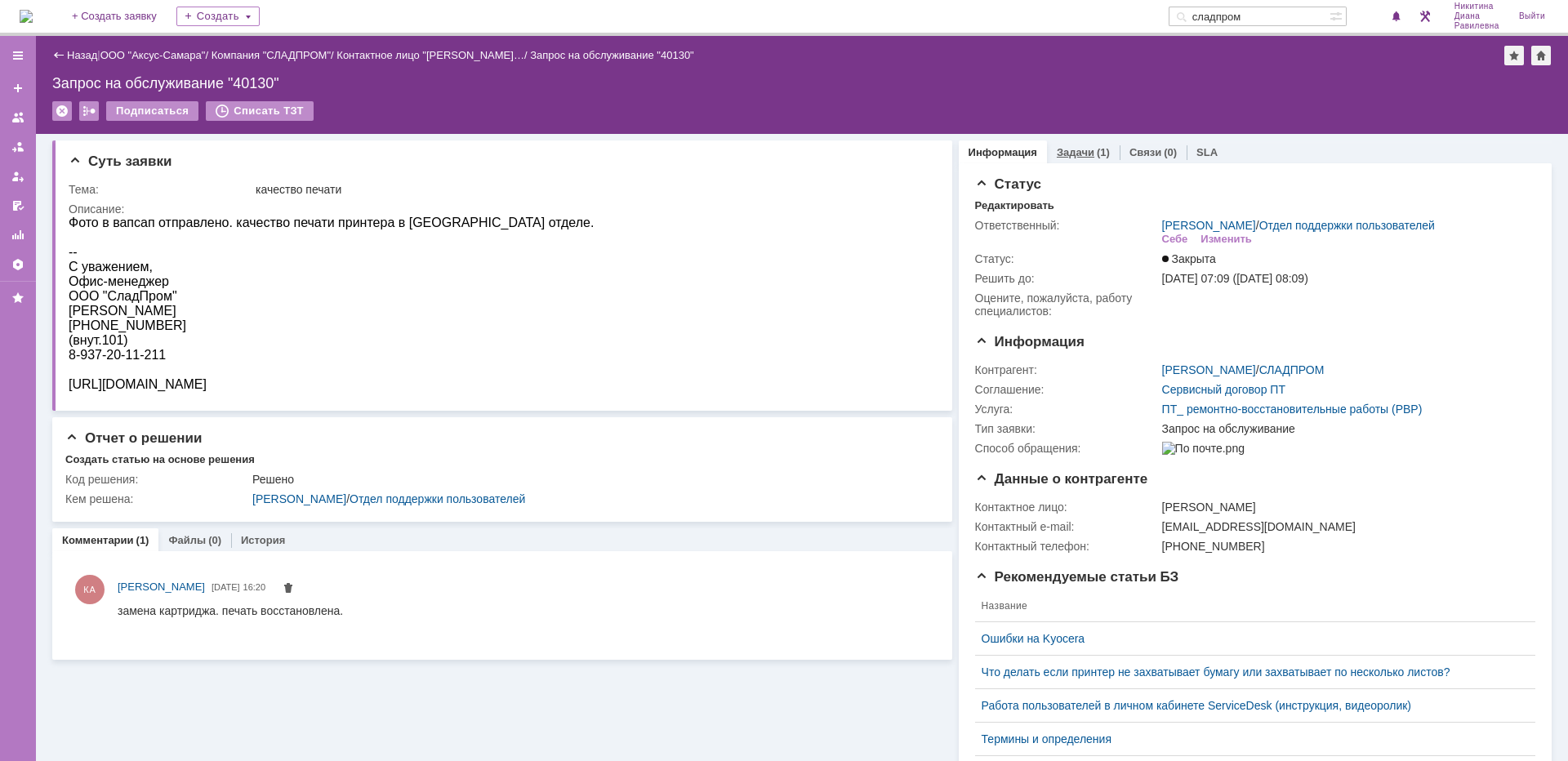
click at [1069, 151] on link "Задачи" at bounding box center [1076, 152] width 38 height 12
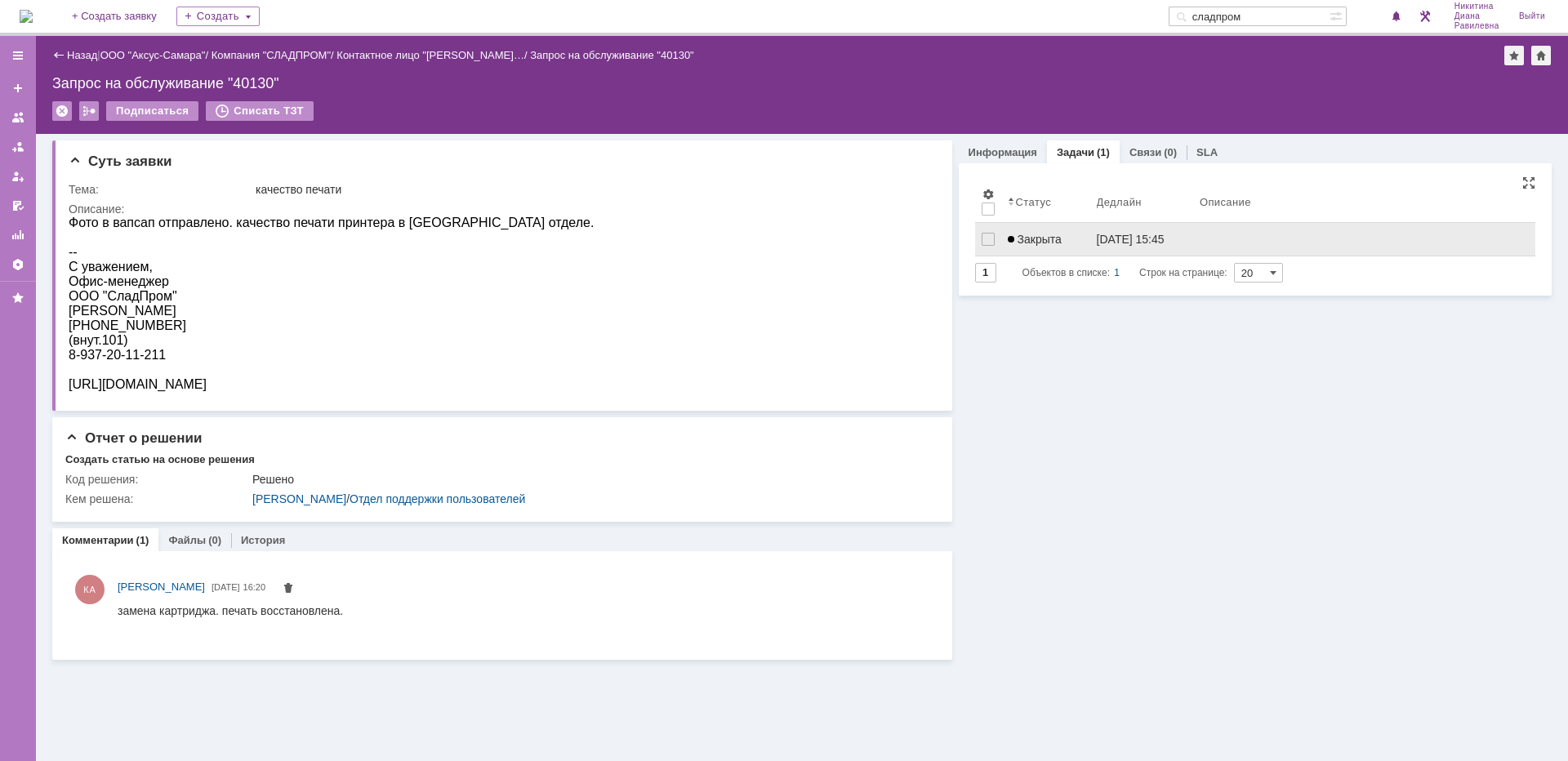
click at [1043, 239] on span "Закрыта" at bounding box center [1035, 239] width 54 height 13
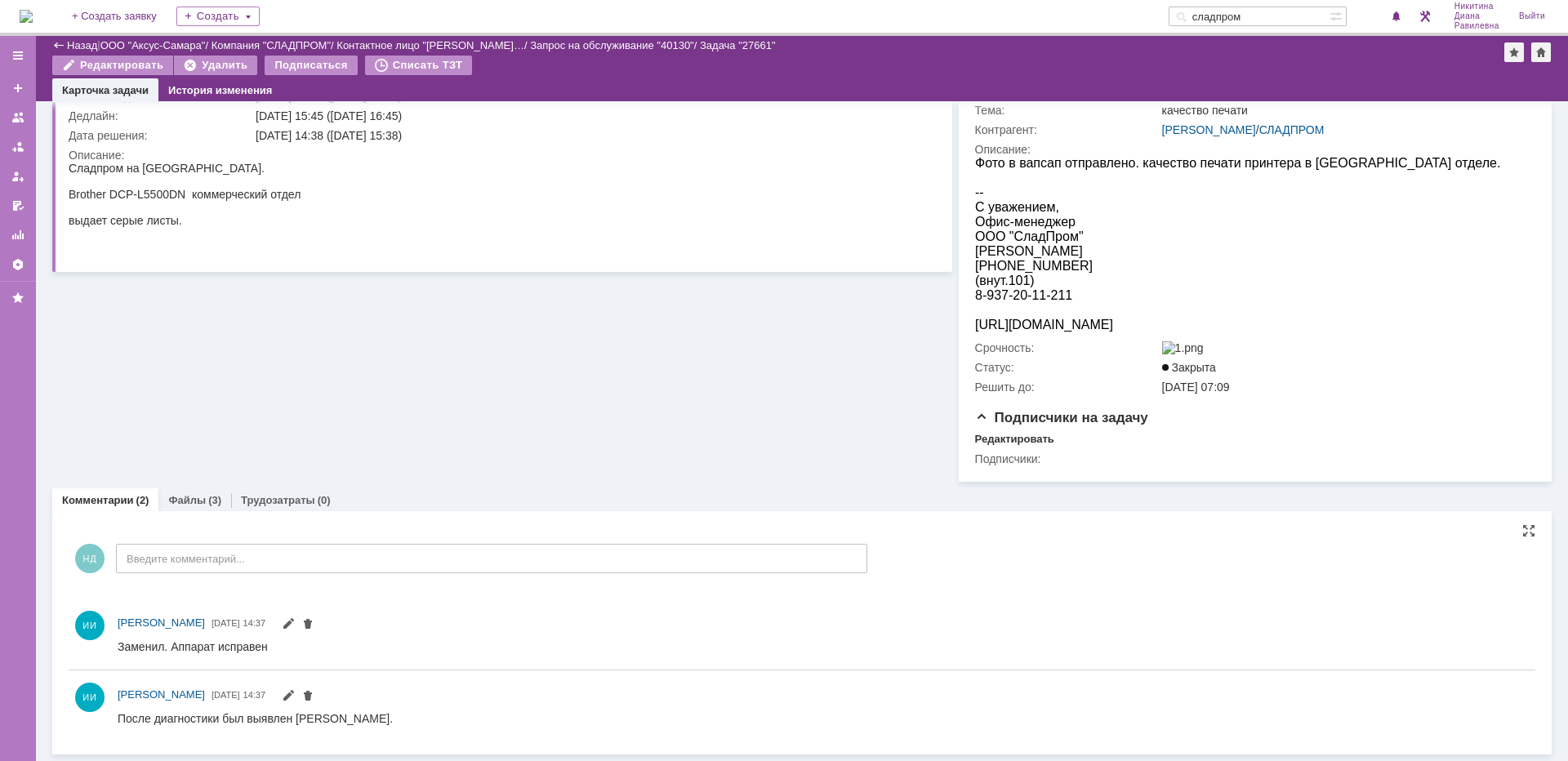
scroll to position [171, 0]
click at [79, 43] on link "Назад" at bounding box center [81, 44] width 31 height 12
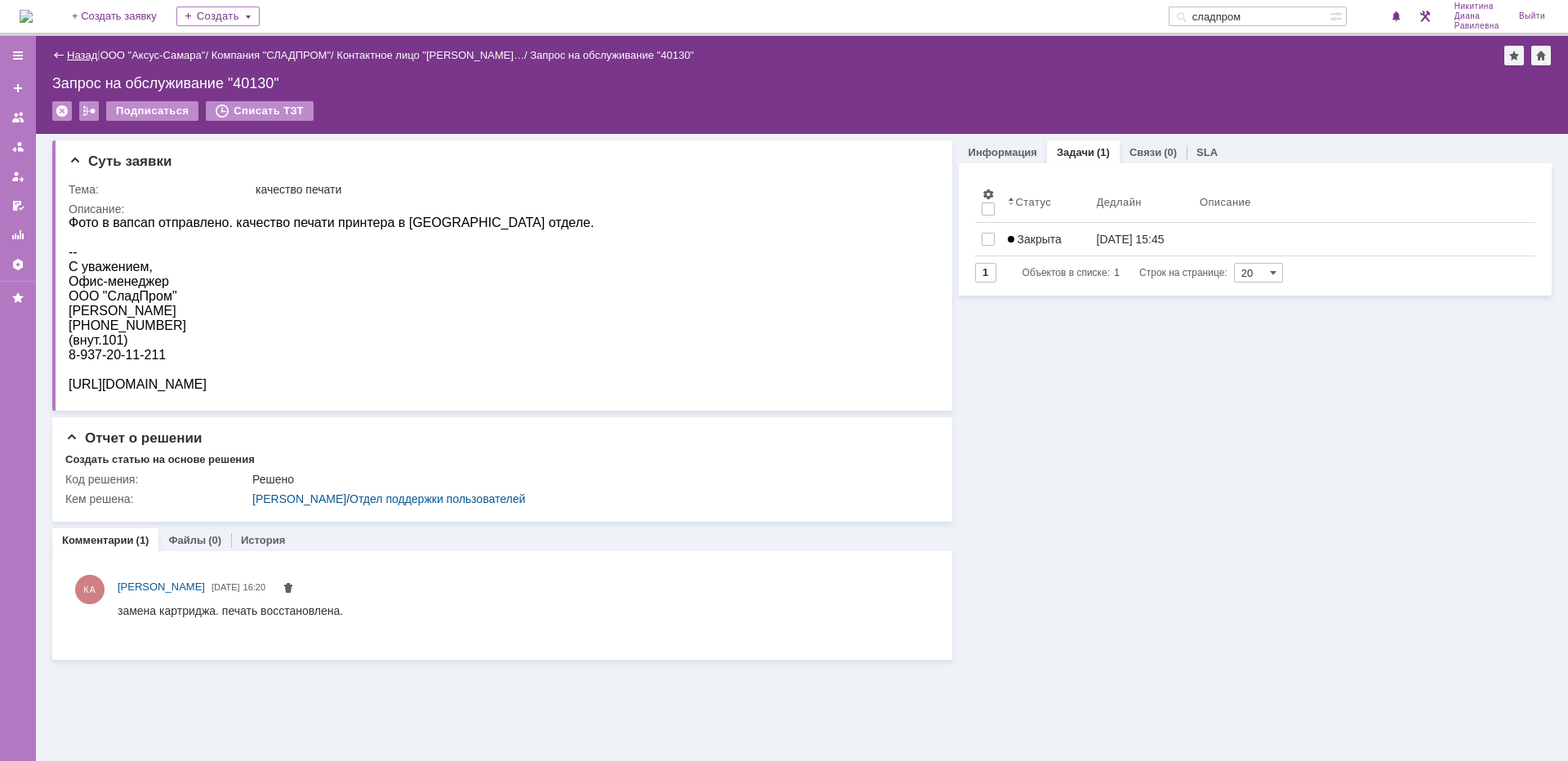
click at [74, 52] on link "Назад" at bounding box center [81, 55] width 31 height 12
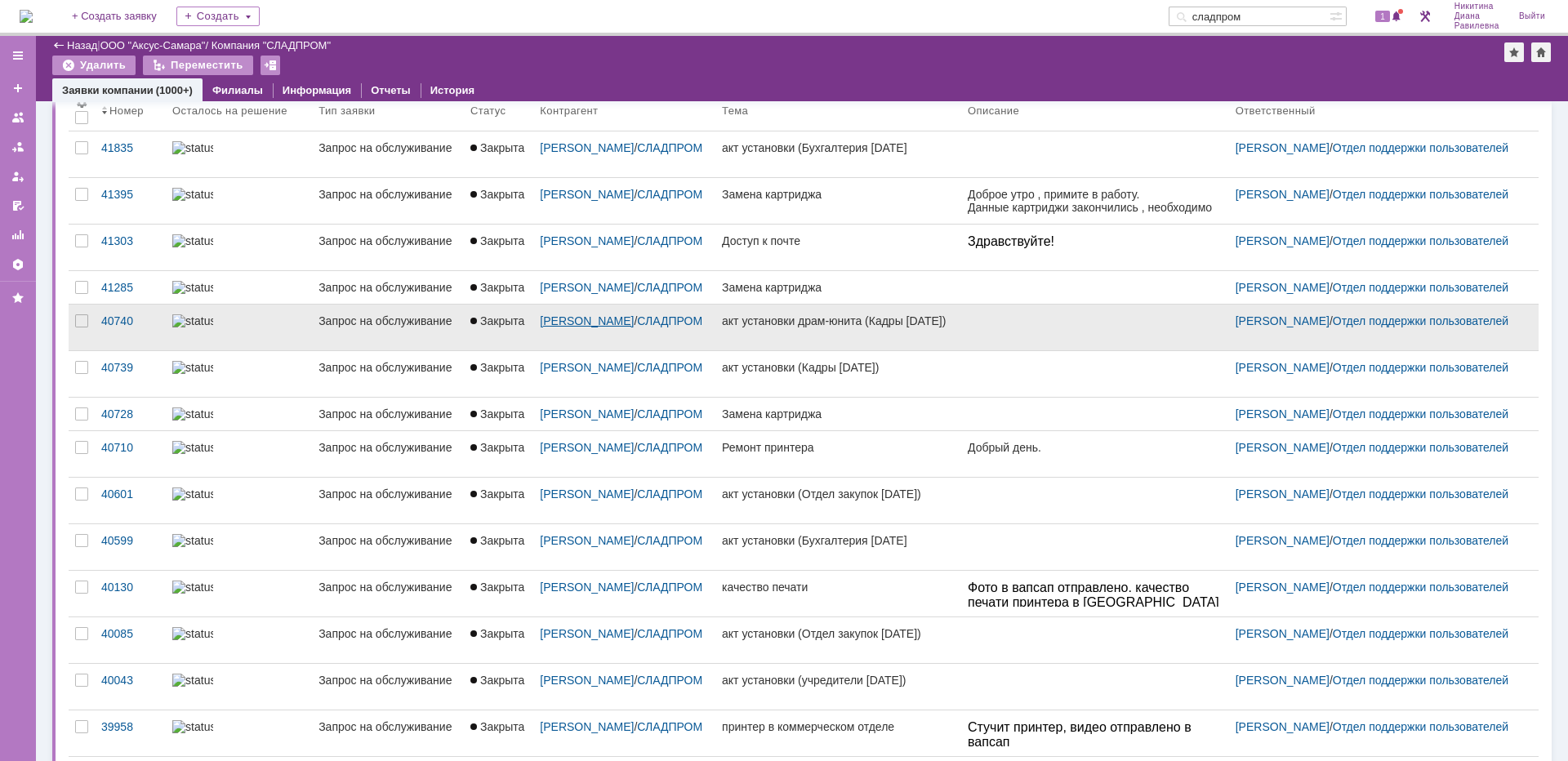
scroll to position [81, 0]
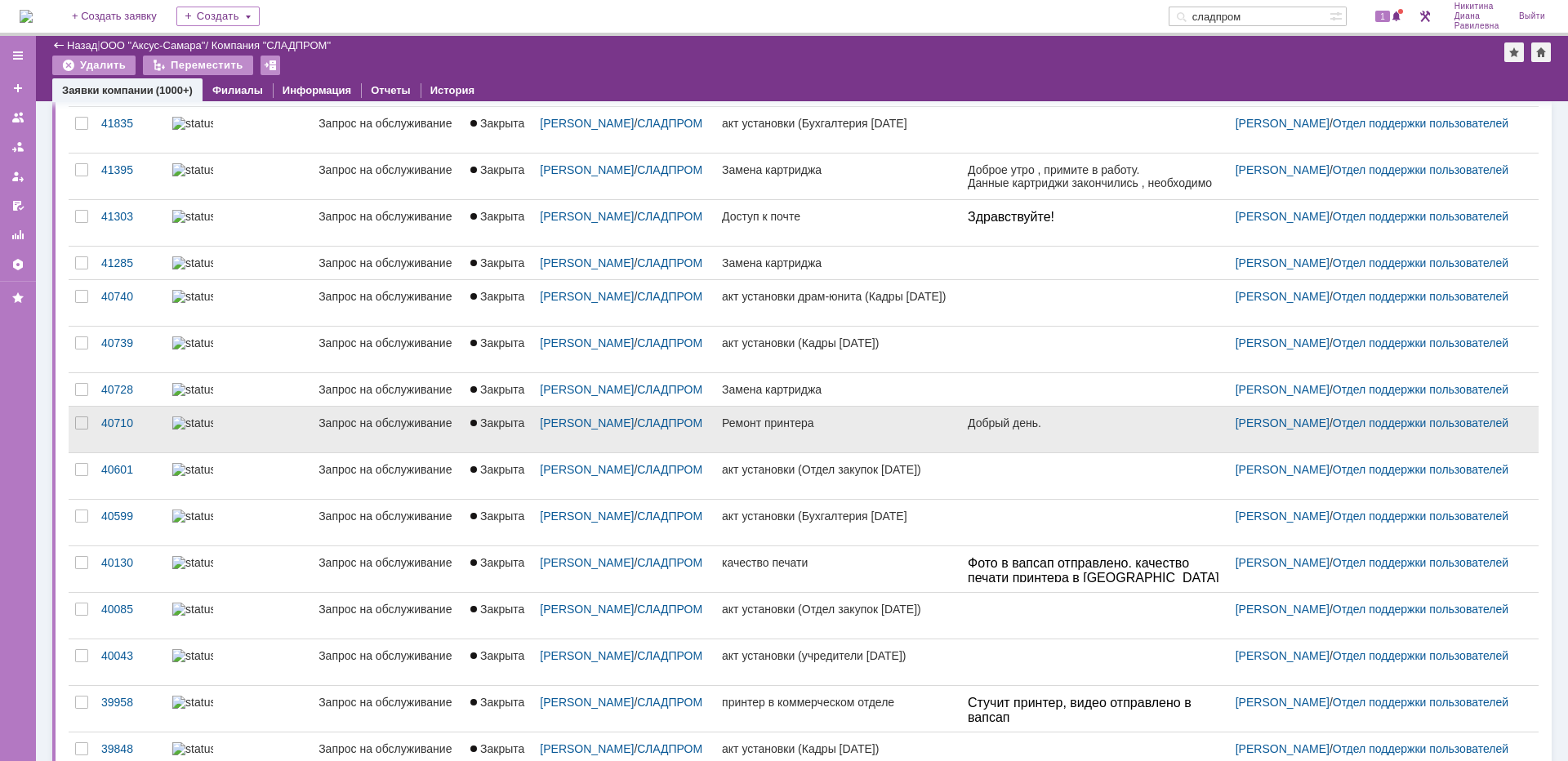
click at [318, 430] on div "Запрос на обслуживание" at bounding box center [388, 423] width 139 height 13
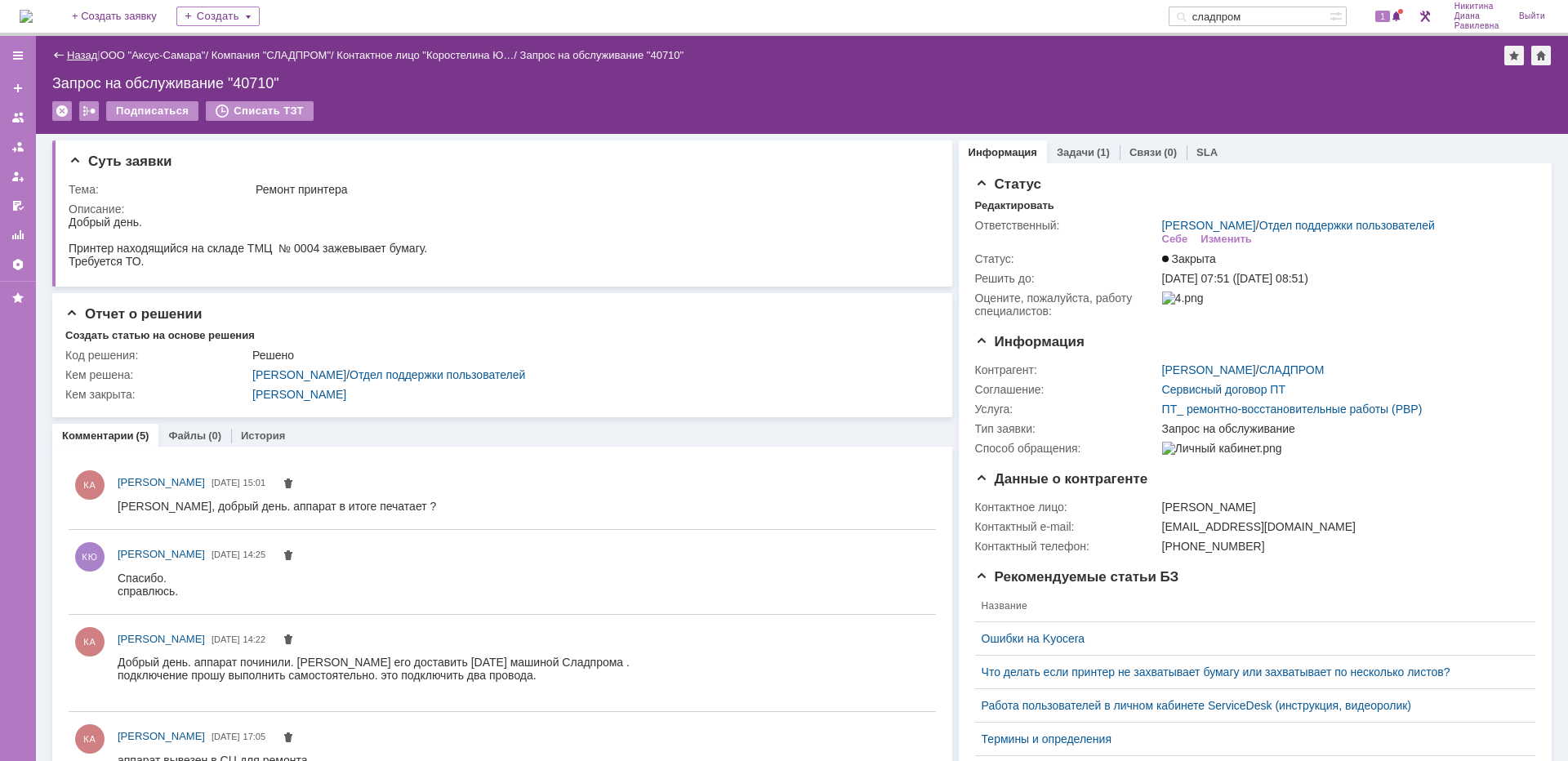
click at [82, 51] on link "Назад" at bounding box center [81, 55] width 31 height 12
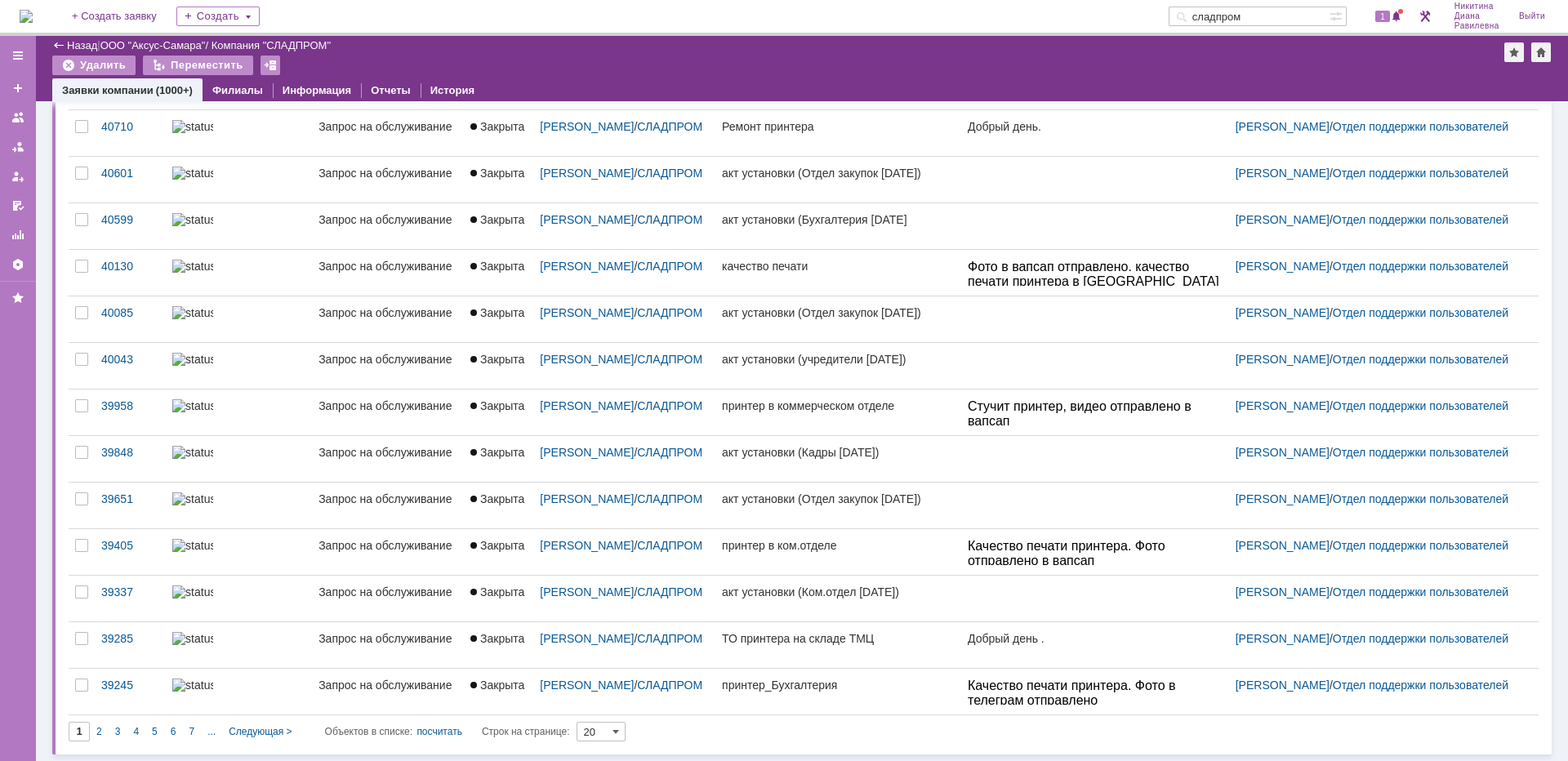
scroll to position [405, 0]
click at [121, 726] on div "3" at bounding box center [118, 731] width 19 height 19
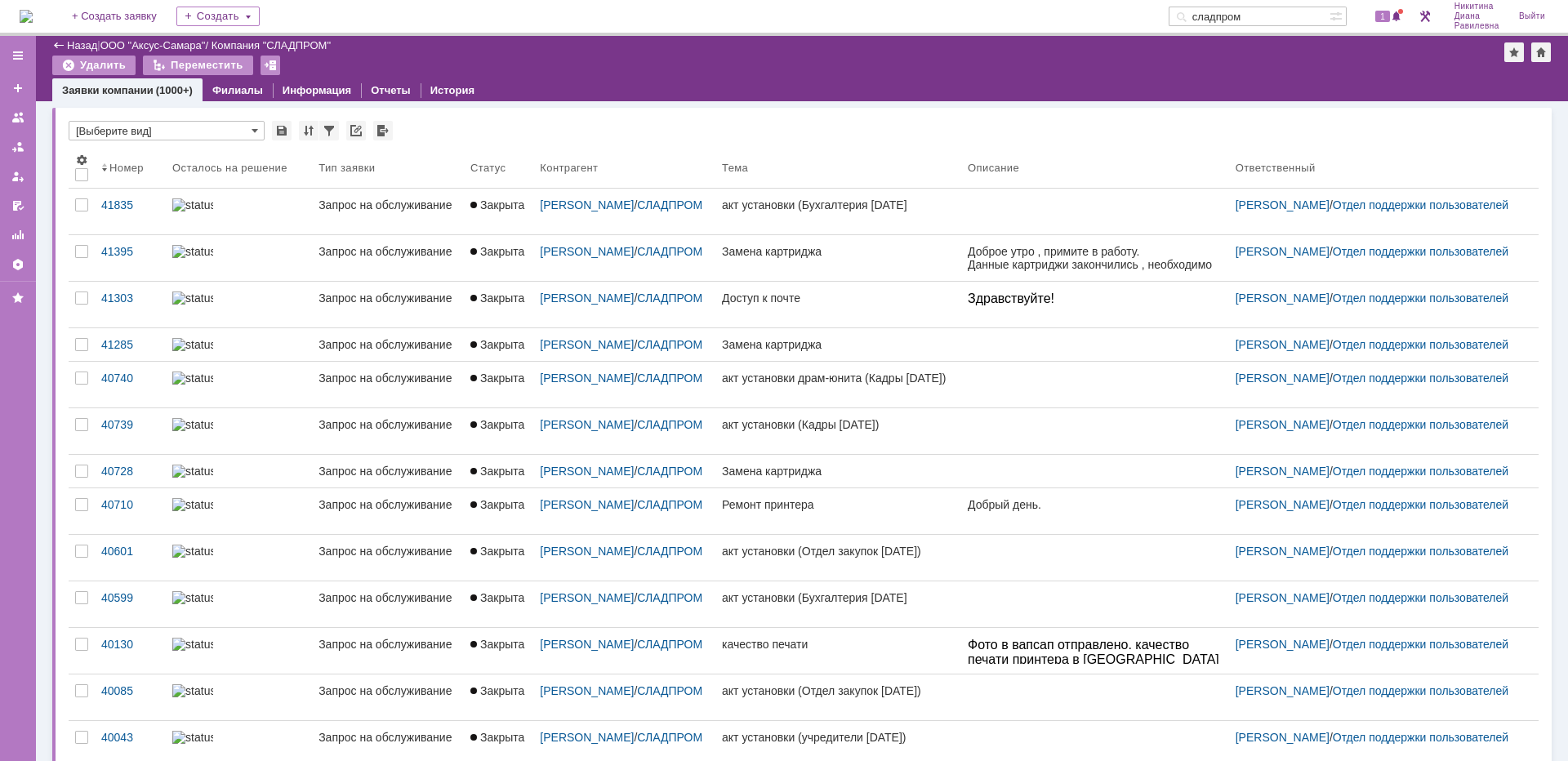
type input "3"
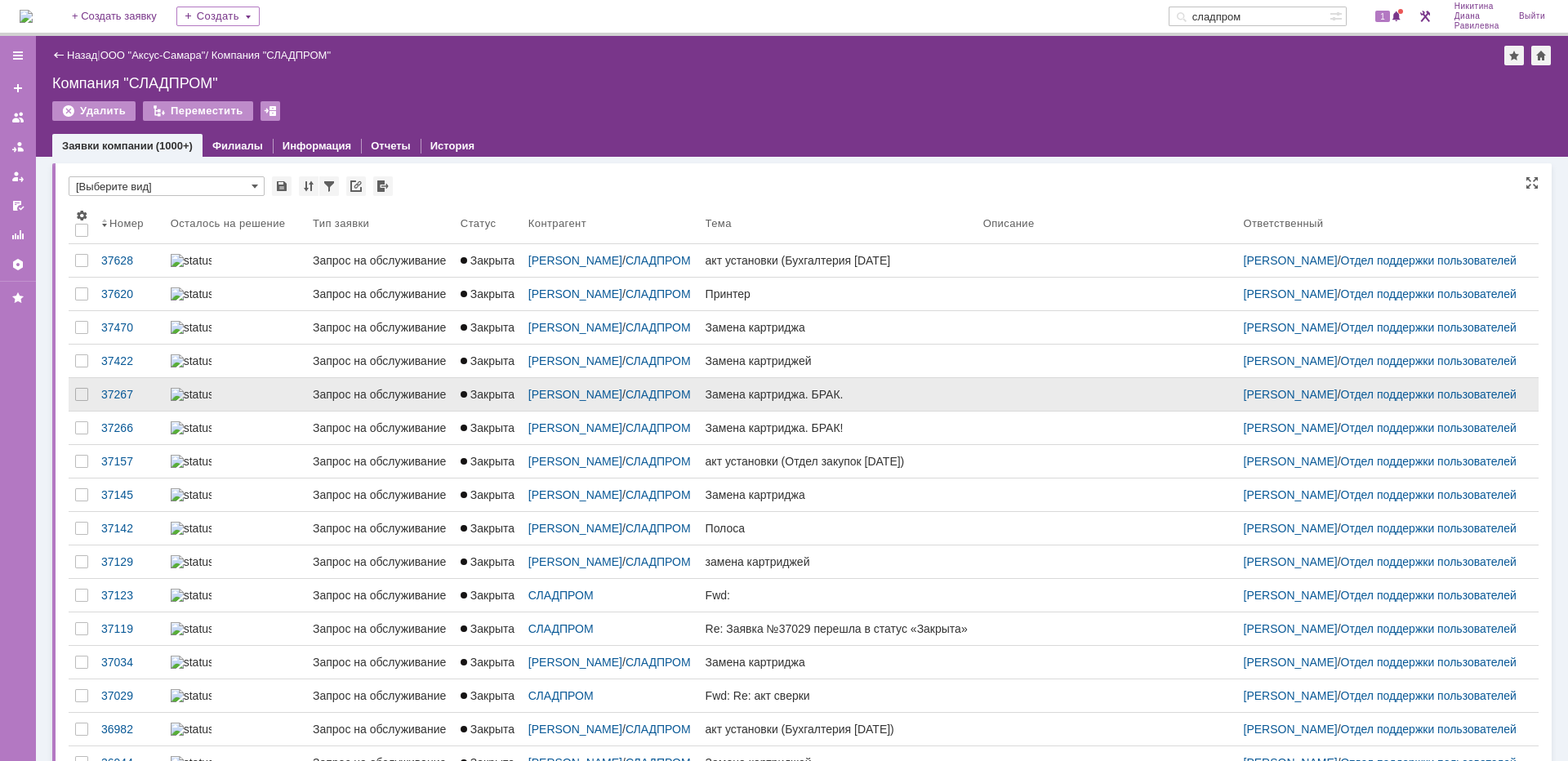
scroll to position [6, 0]
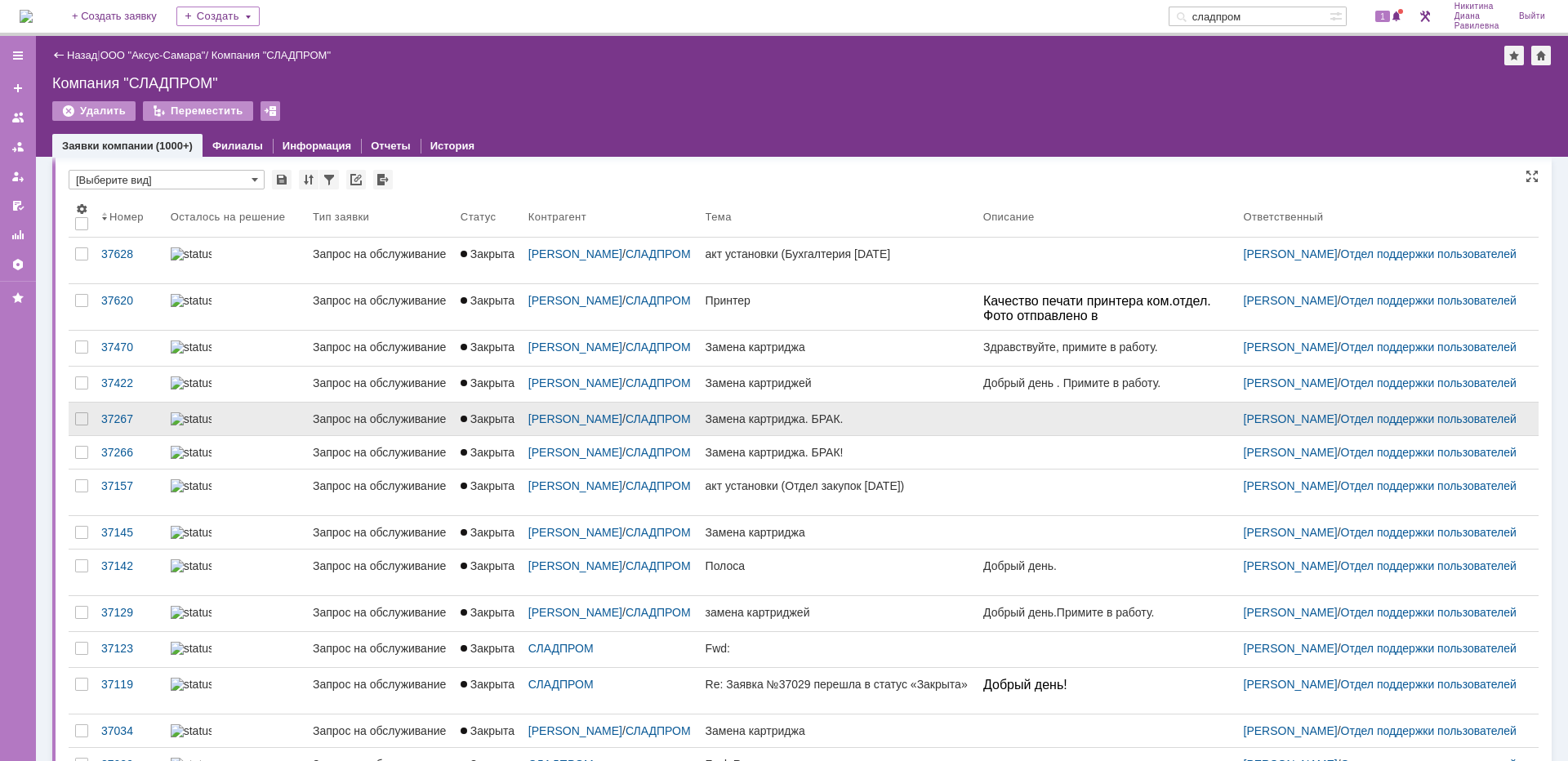
click at [230, 426] on div at bounding box center [234, 419] width 129 height 13
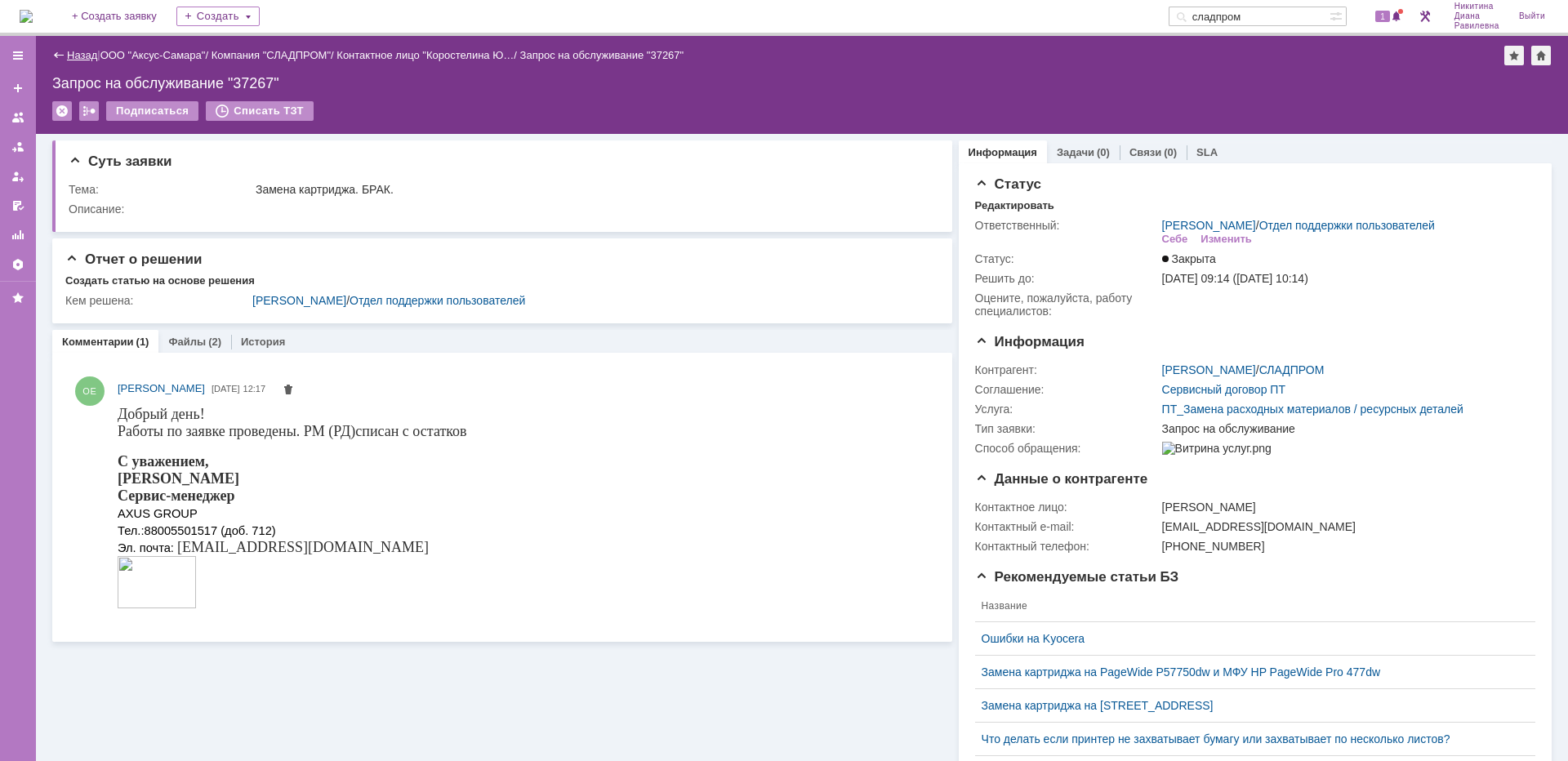
click at [75, 54] on link "Назад" at bounding box center [81, 55] width 31 height 12
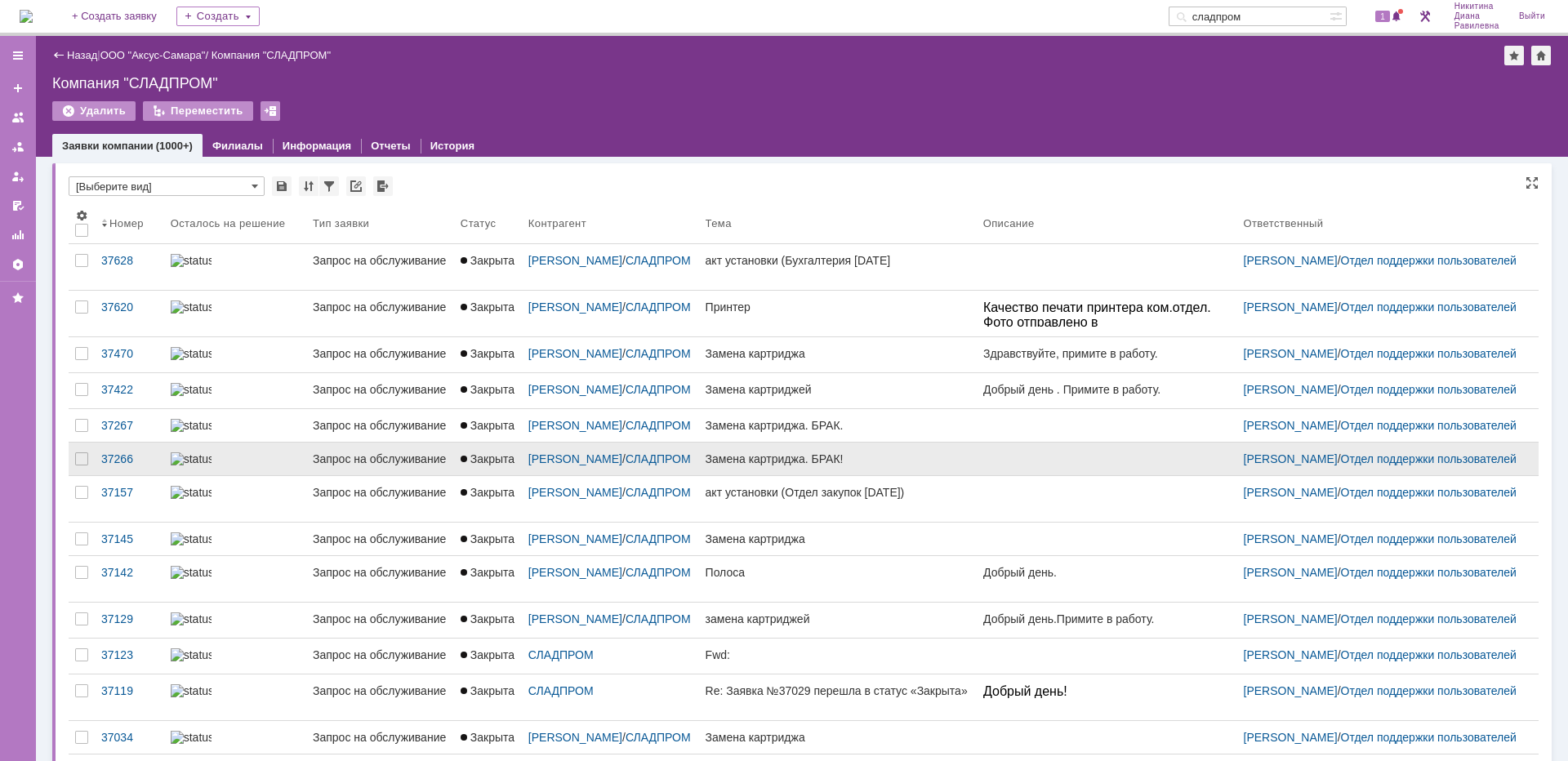
click at [306, 476] on link "Запрос на обслуживание" at bounding box center [380, 458] width 148 height 32
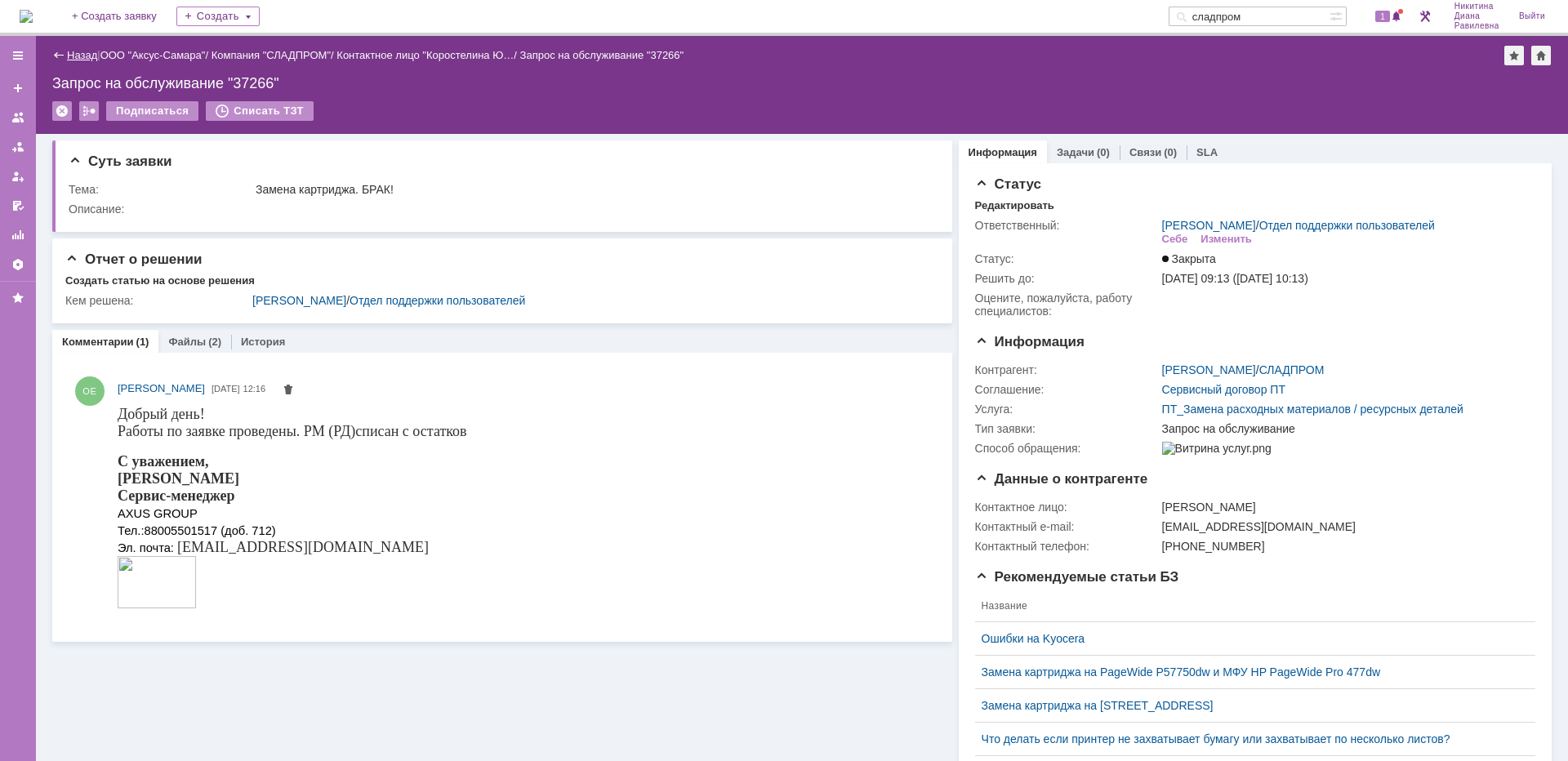
click at [84, 59] on link "Назад" at bounding box center [81, 55] width 31 height 12
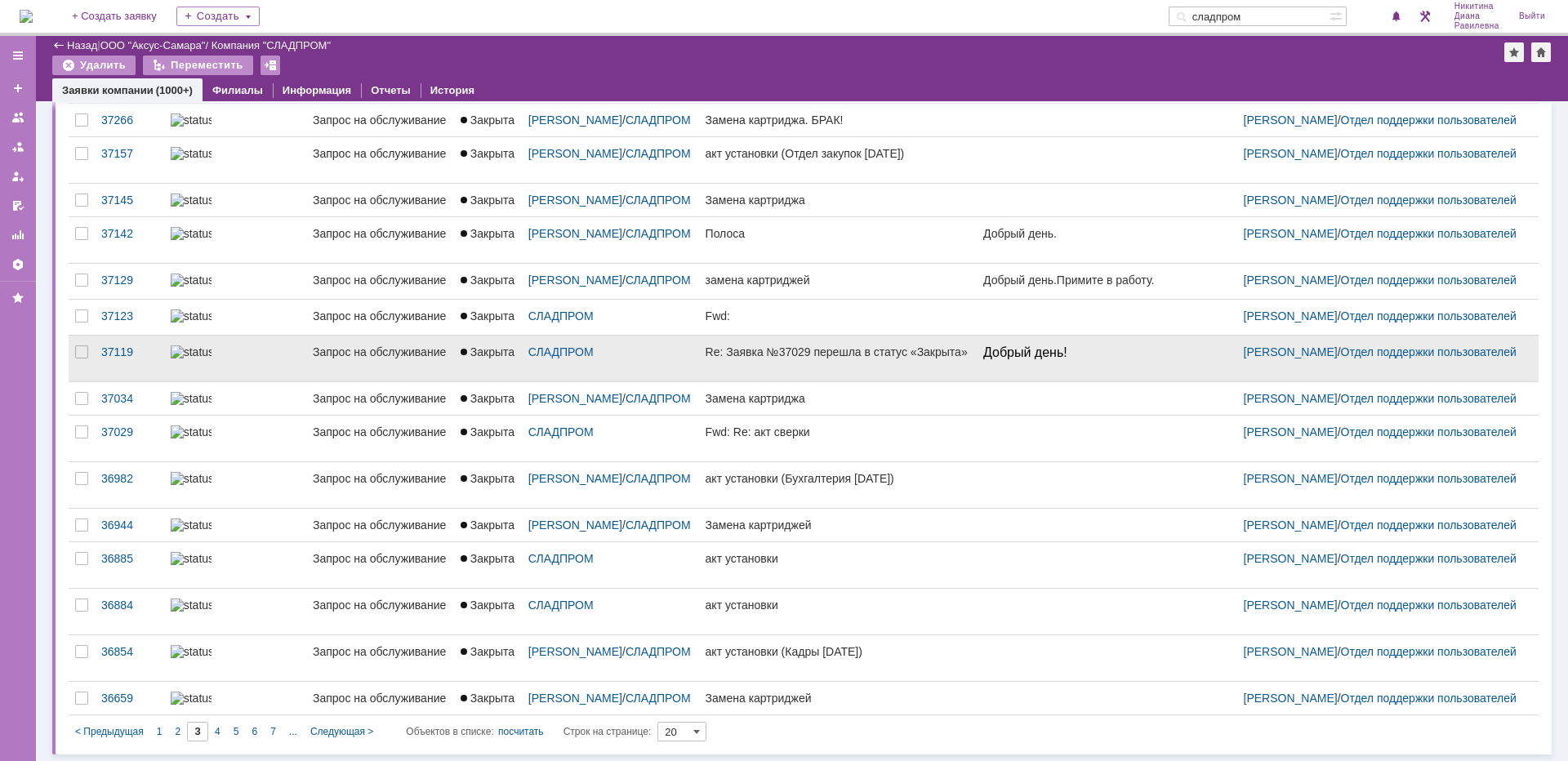
scroll to position [405, 0]
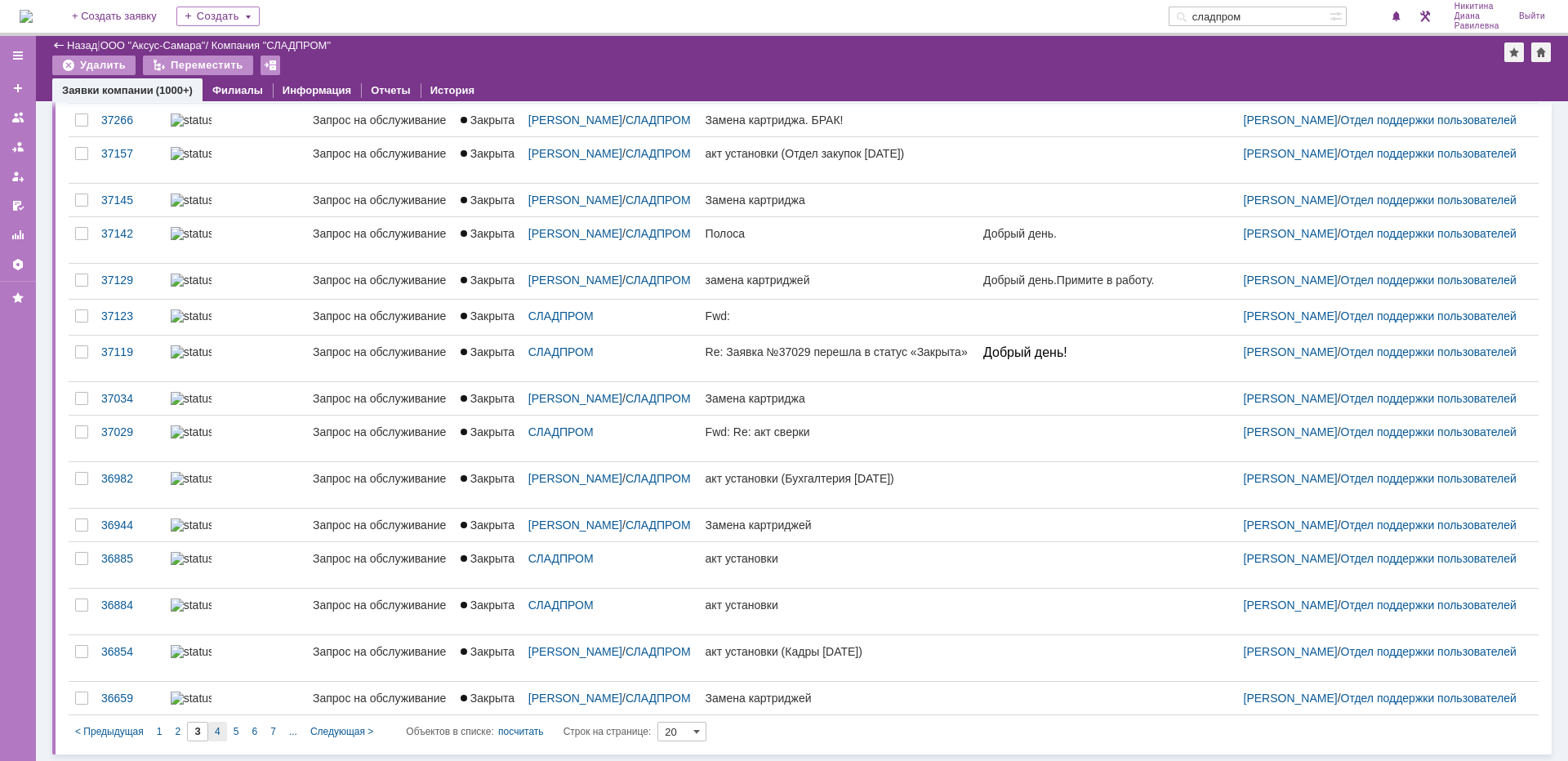
click at [225, 737] on div "4" at bounding box center [218, 731] width 19 height 19
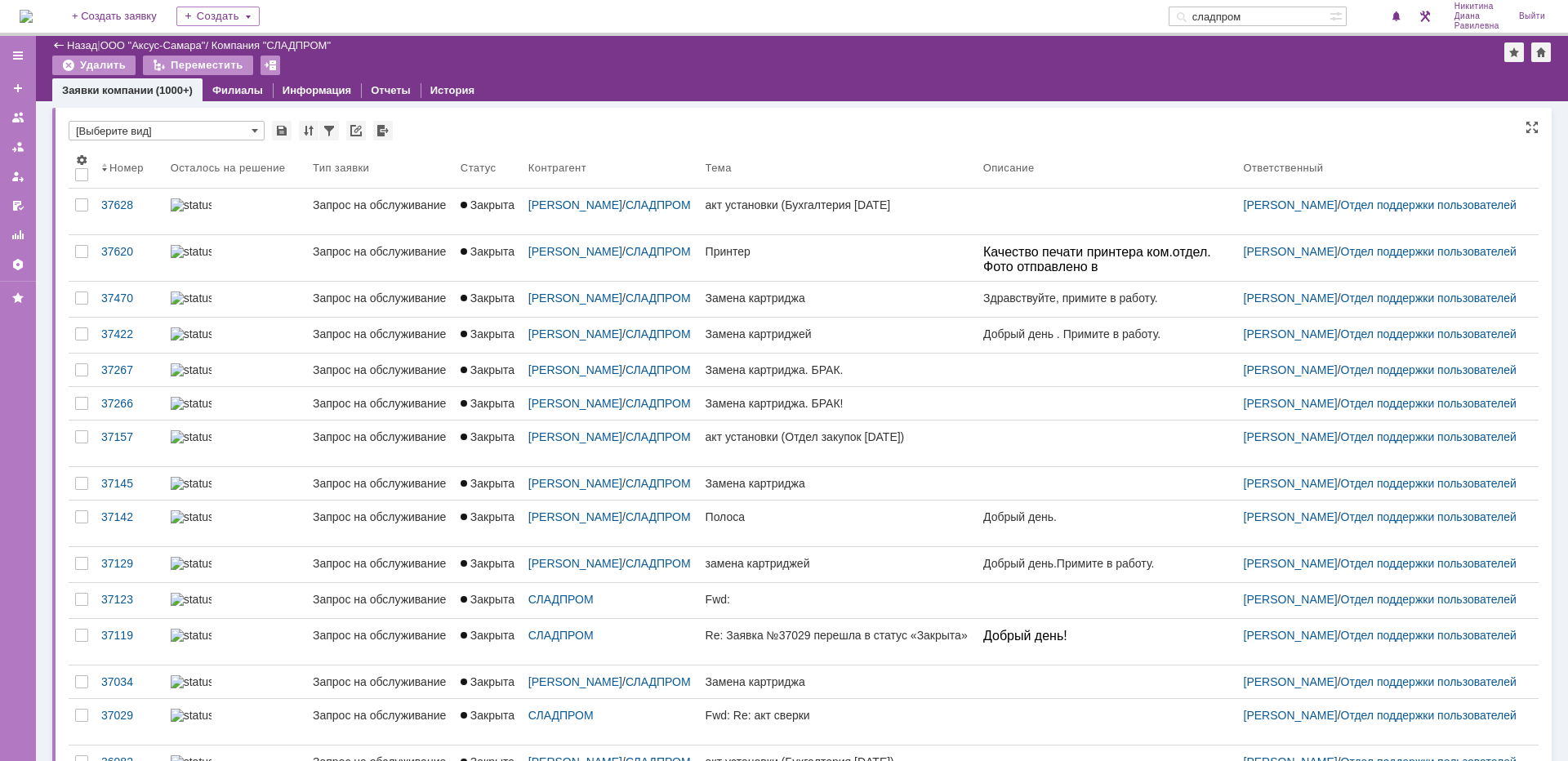
type input "4"
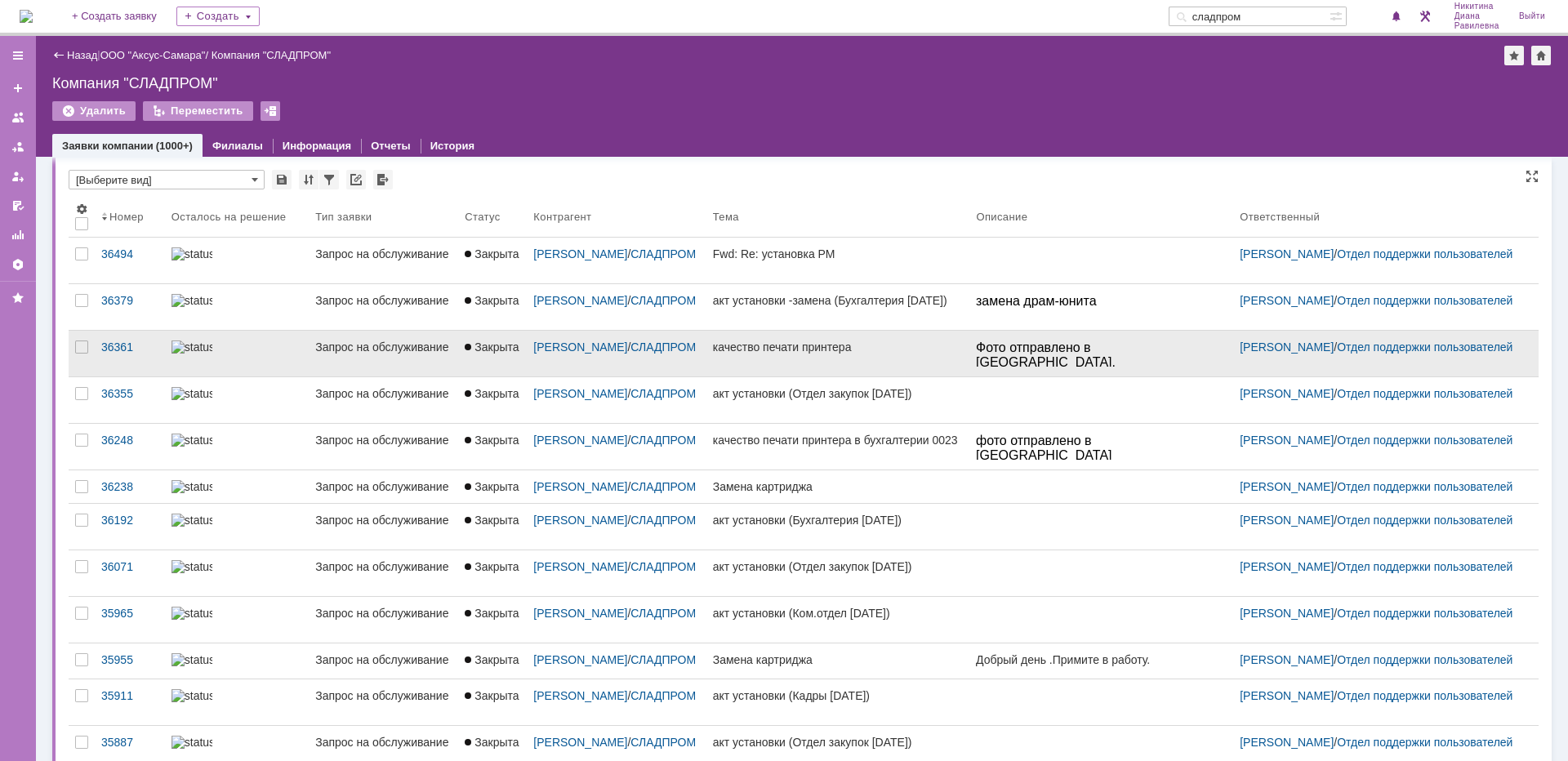
click at [264, 350] on div at bounding box center [236, 347] width 131 height 13
click at [264, 350] on div "Назад | ООО "Аксус-Самара" / Компания "СЛАДПРОМ" Компания "СЛАДПРОМ" Удалить Пе…" at bounding box center [802, 399] width 1532 height 726
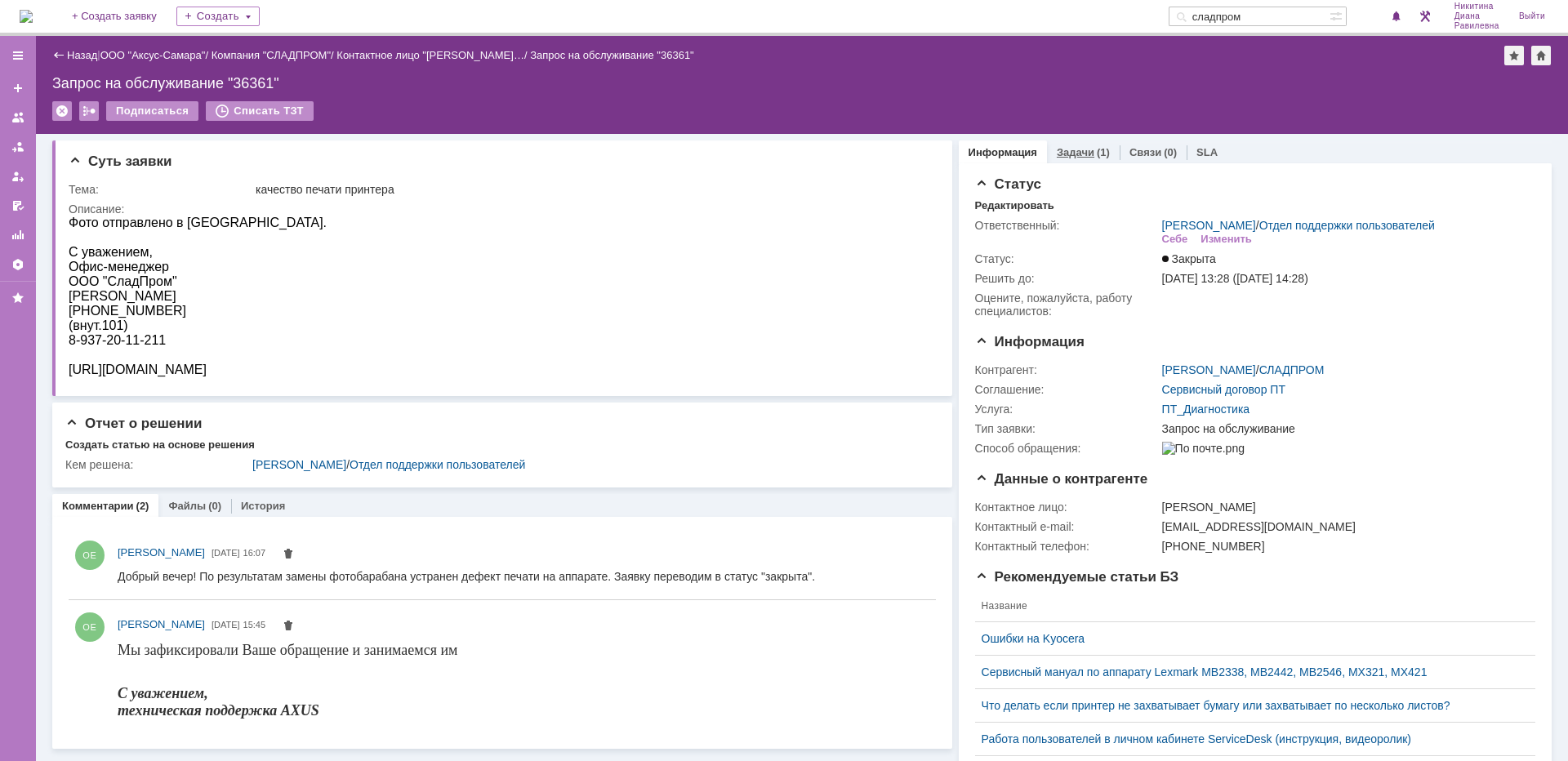
click at [1077, 144] on div "Задачи (1)" at bounding box center [1083, 153] width 73 height 24
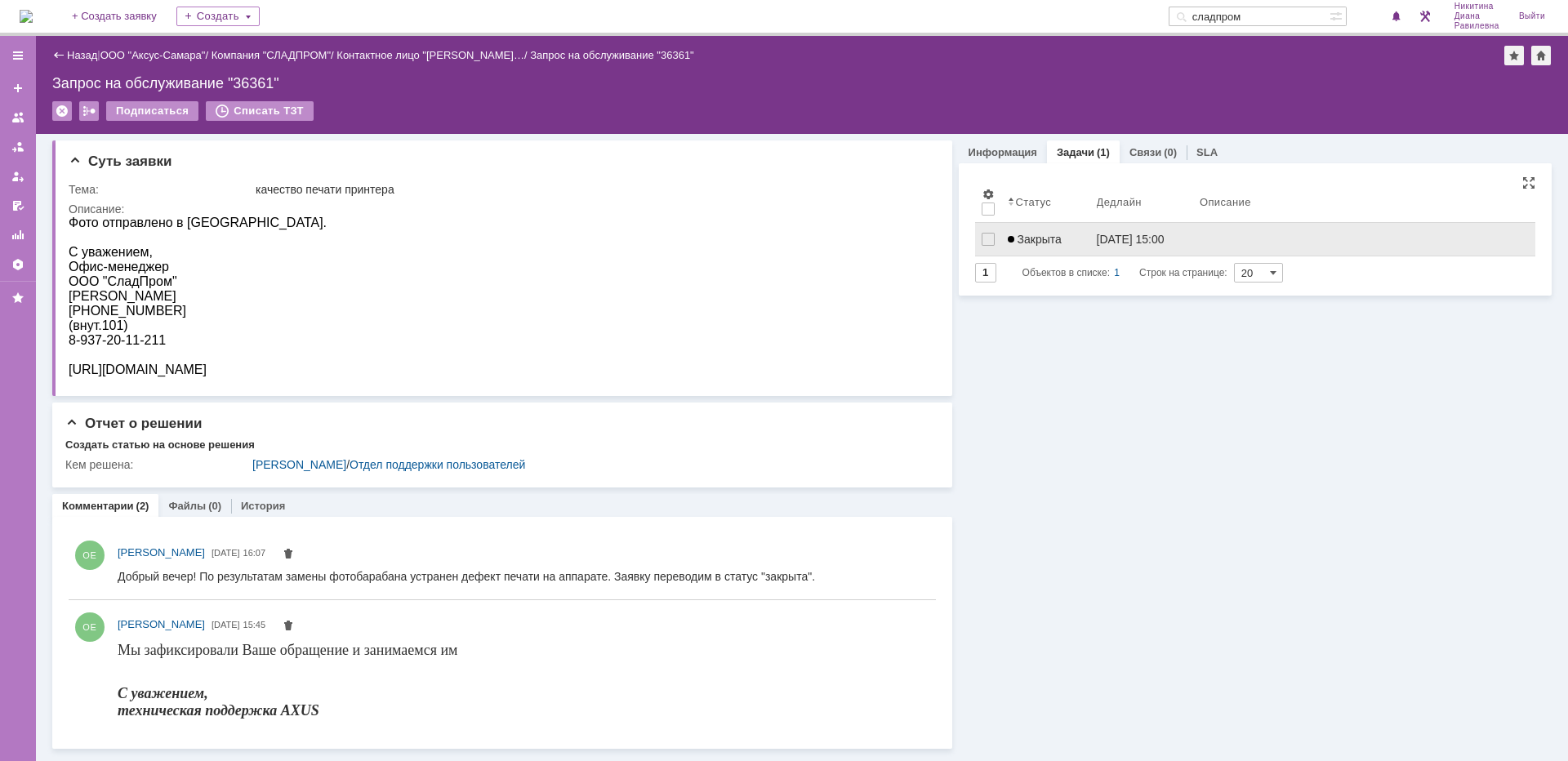
click at [1051, 241] on span "Закрыта" at bounding box center [1035, 239] width 54 height 13
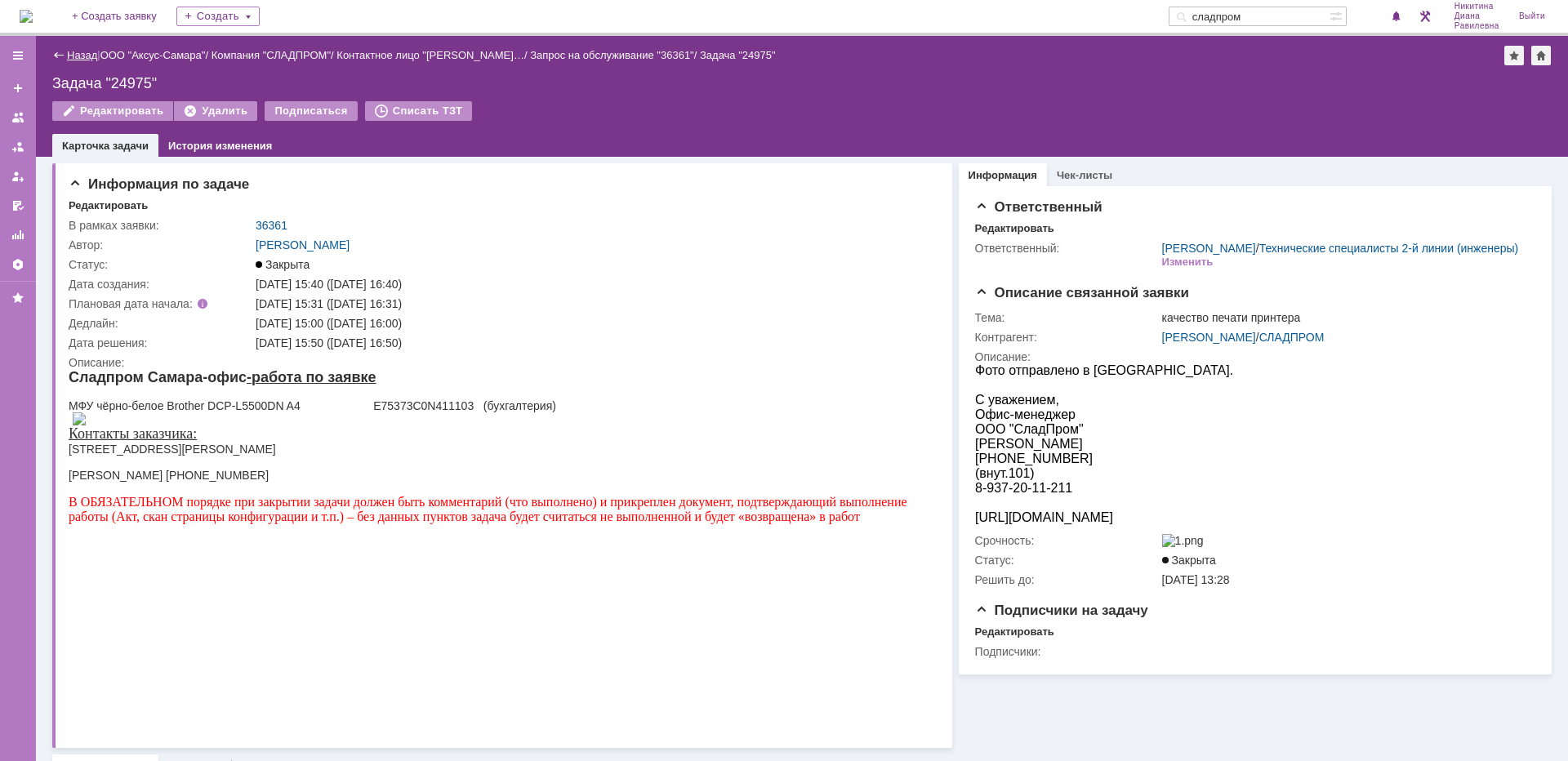
click at [70, 50] on link "Назад" at bounding box center [81, 55] width 31 height 12
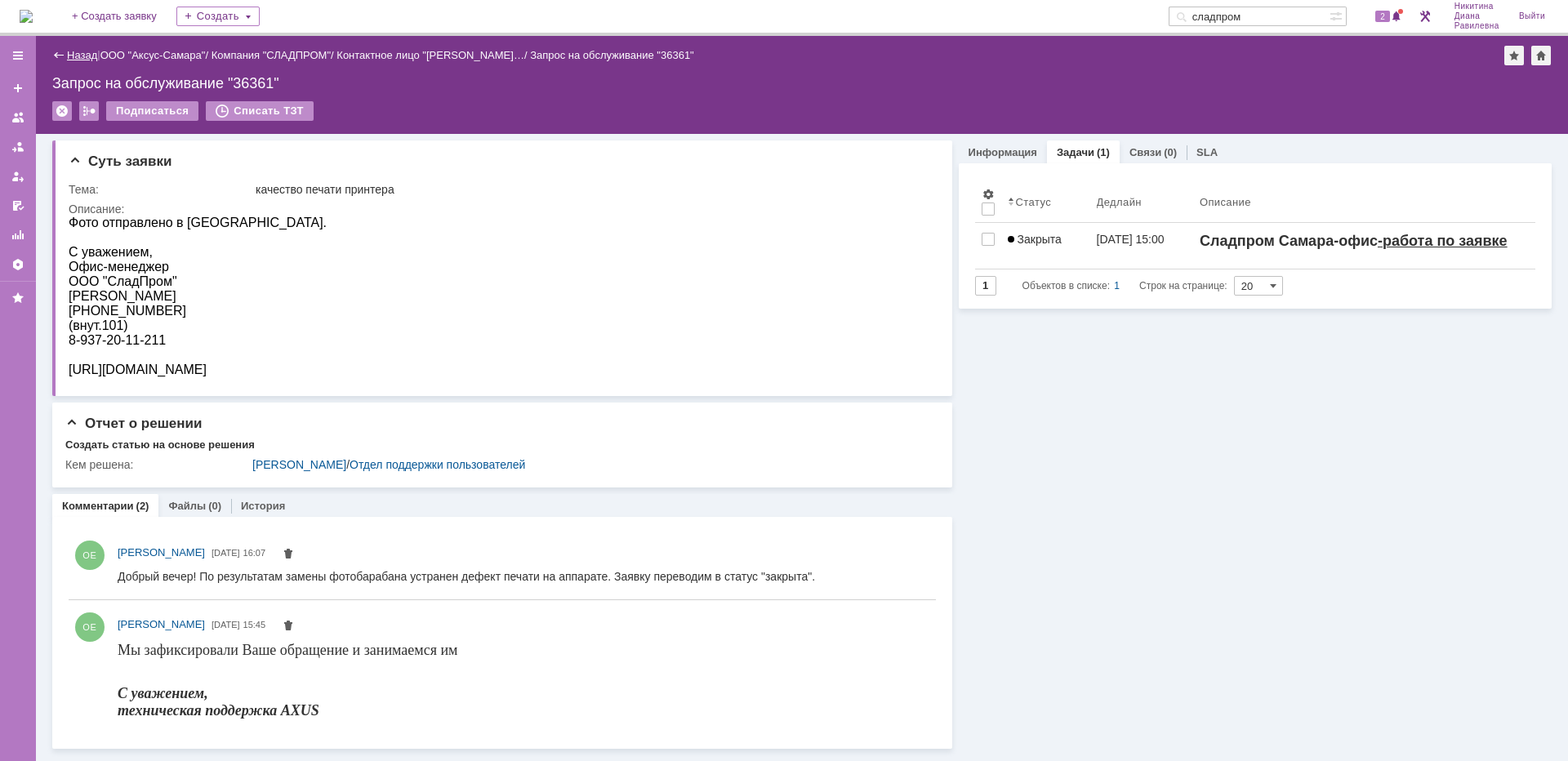
click at [79, 52] on link "Назад" at bounding box center [81, 55] width 31 height 12
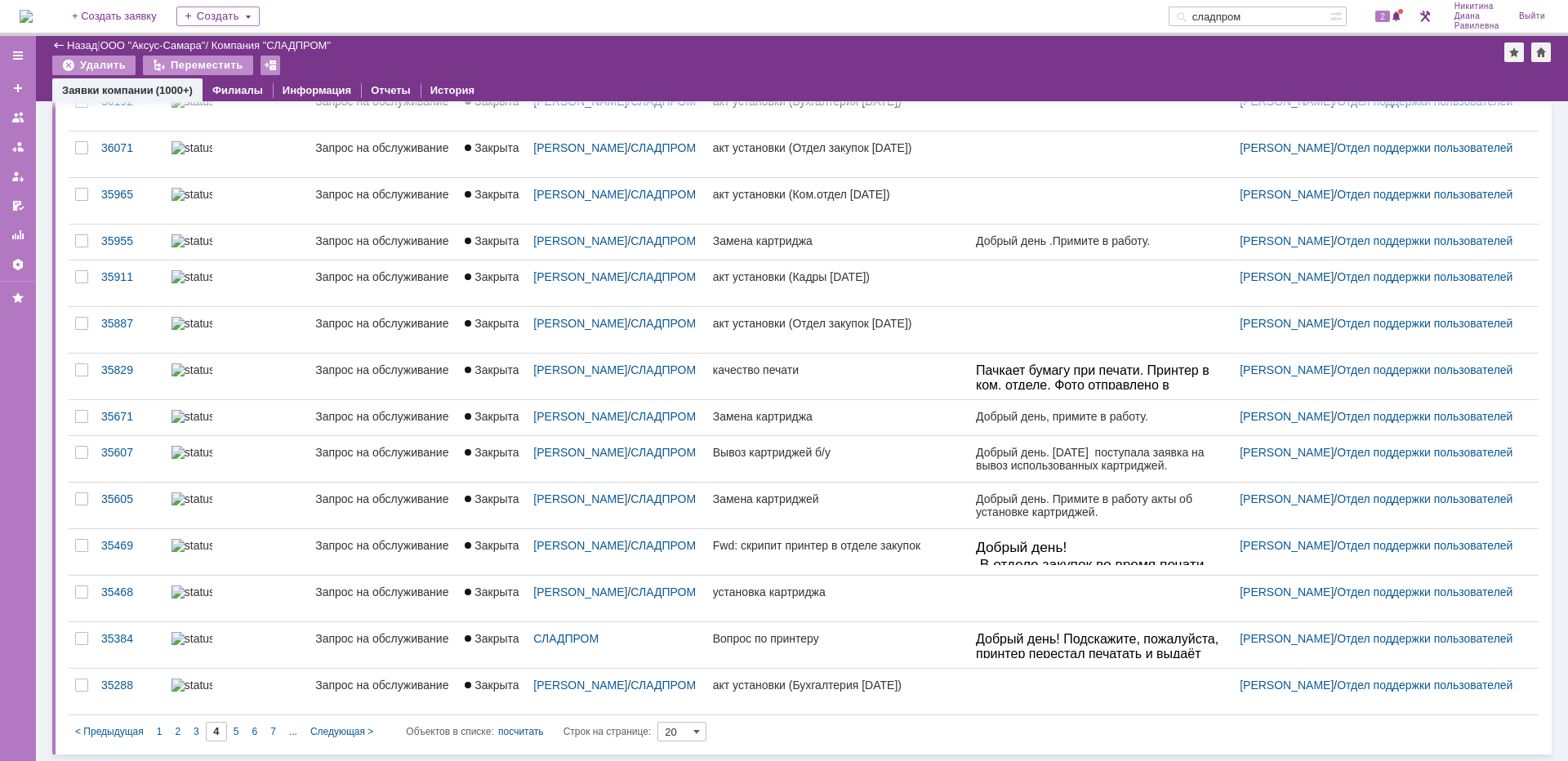
scroll to position [405, 0]
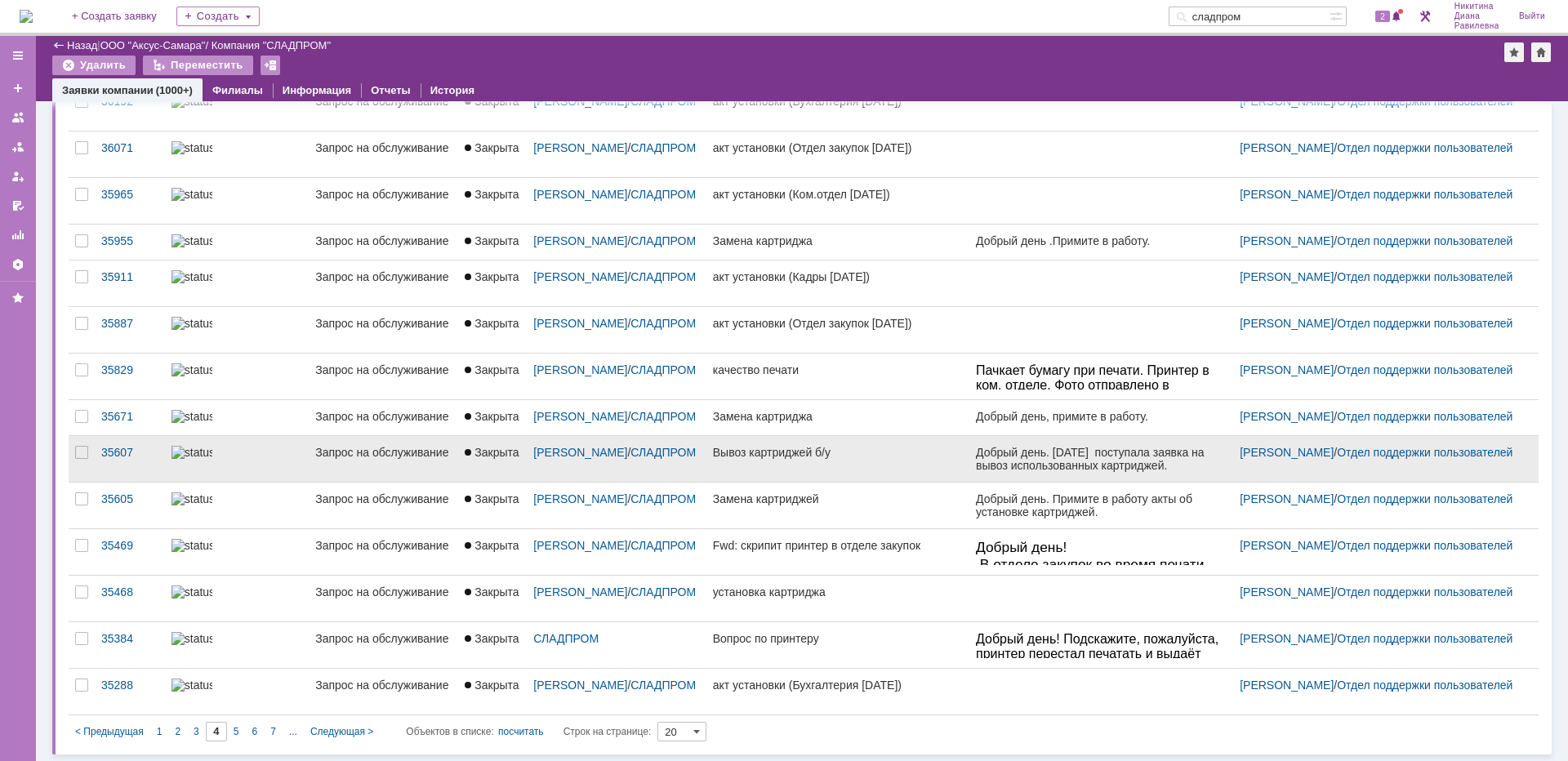
click at [329, 454] on div "Запрос на обслуживание" at bounding box center [383, 453] width 136 height 13
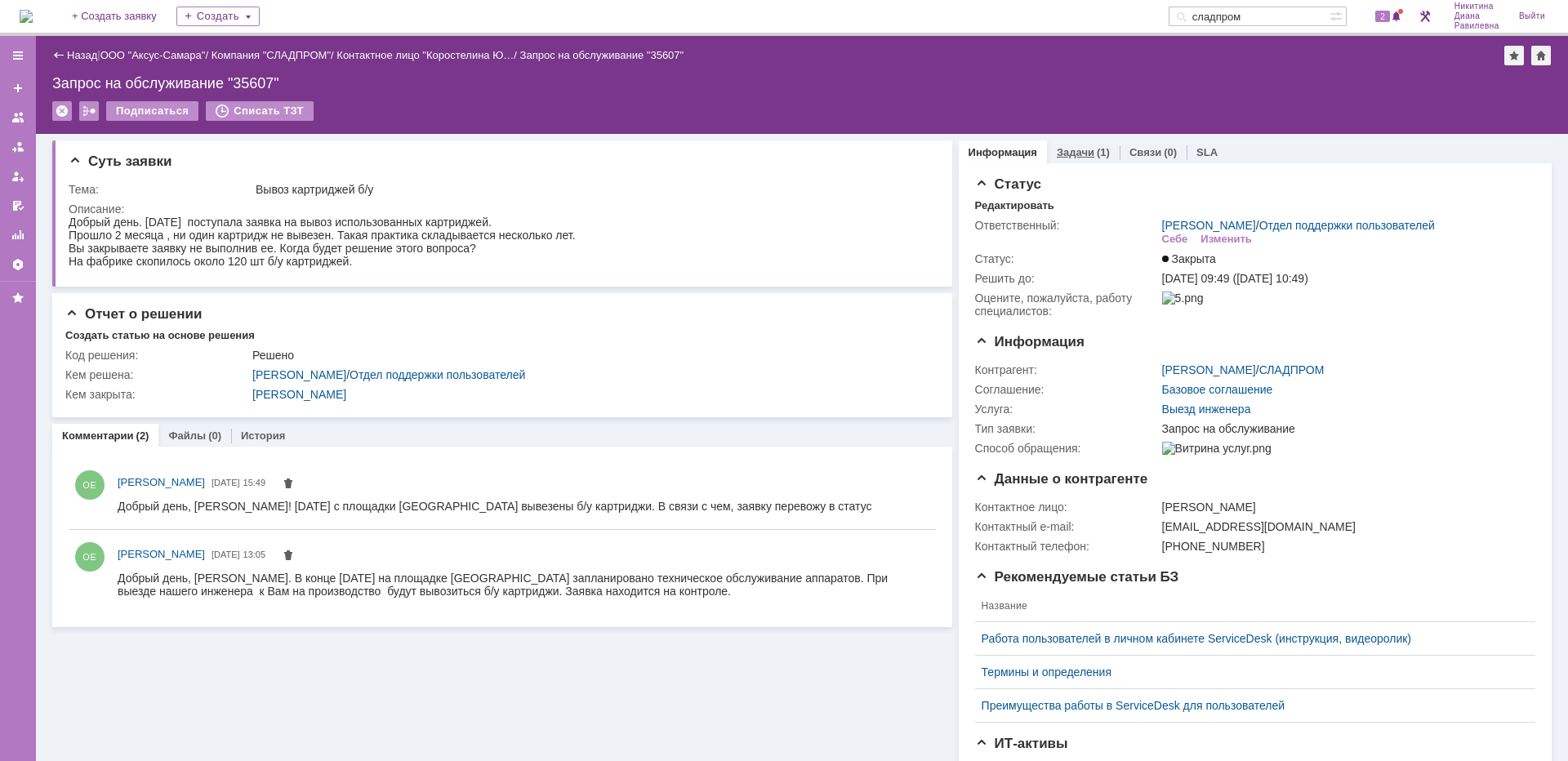
click at [1097, 148] on div "(1)" at bounding box center [1103, 152] width 13 height 12
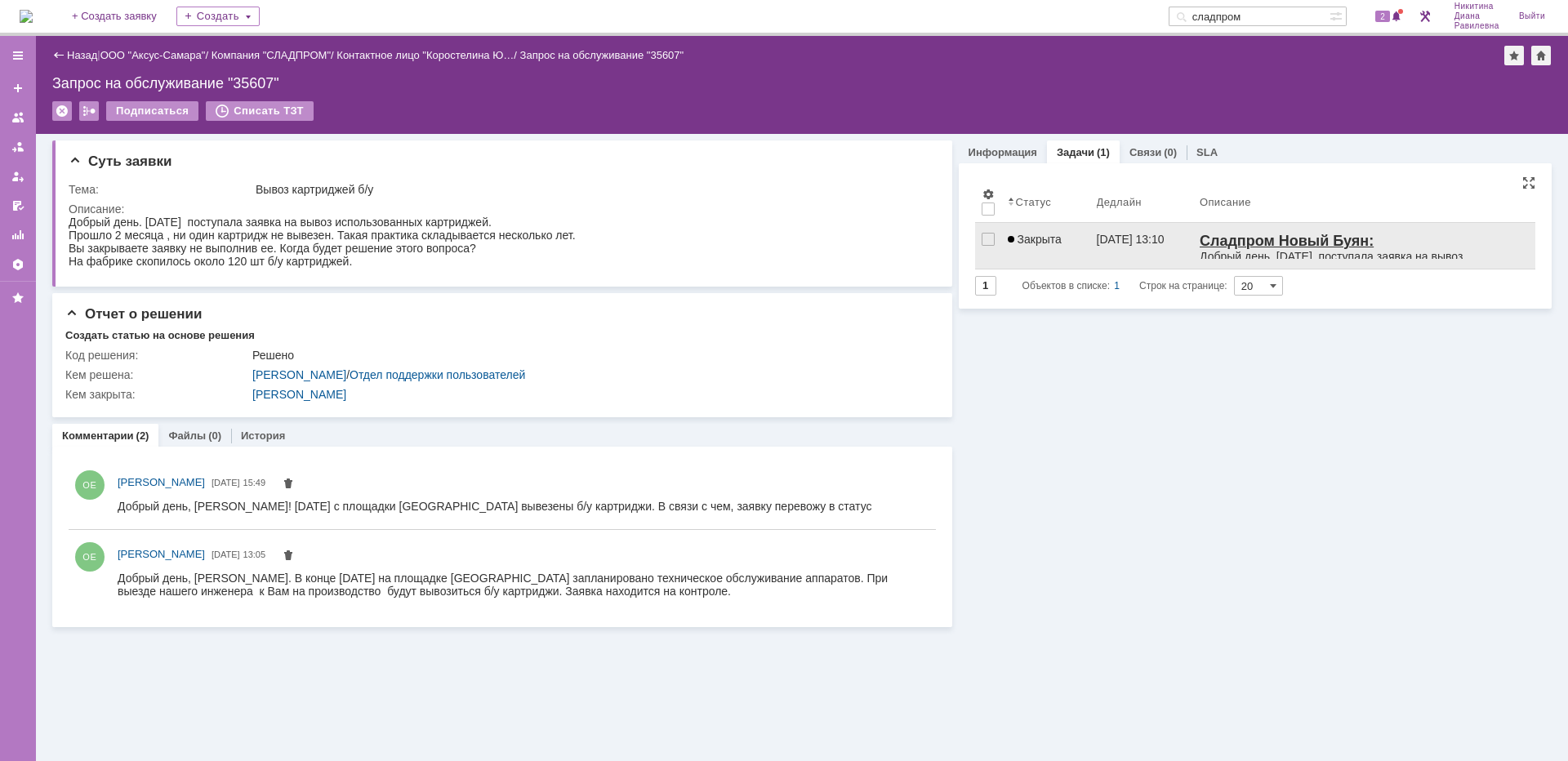
click at [1080, 233] on link "Закрыта" at bounding box center [1046, 245] width 89 height 45
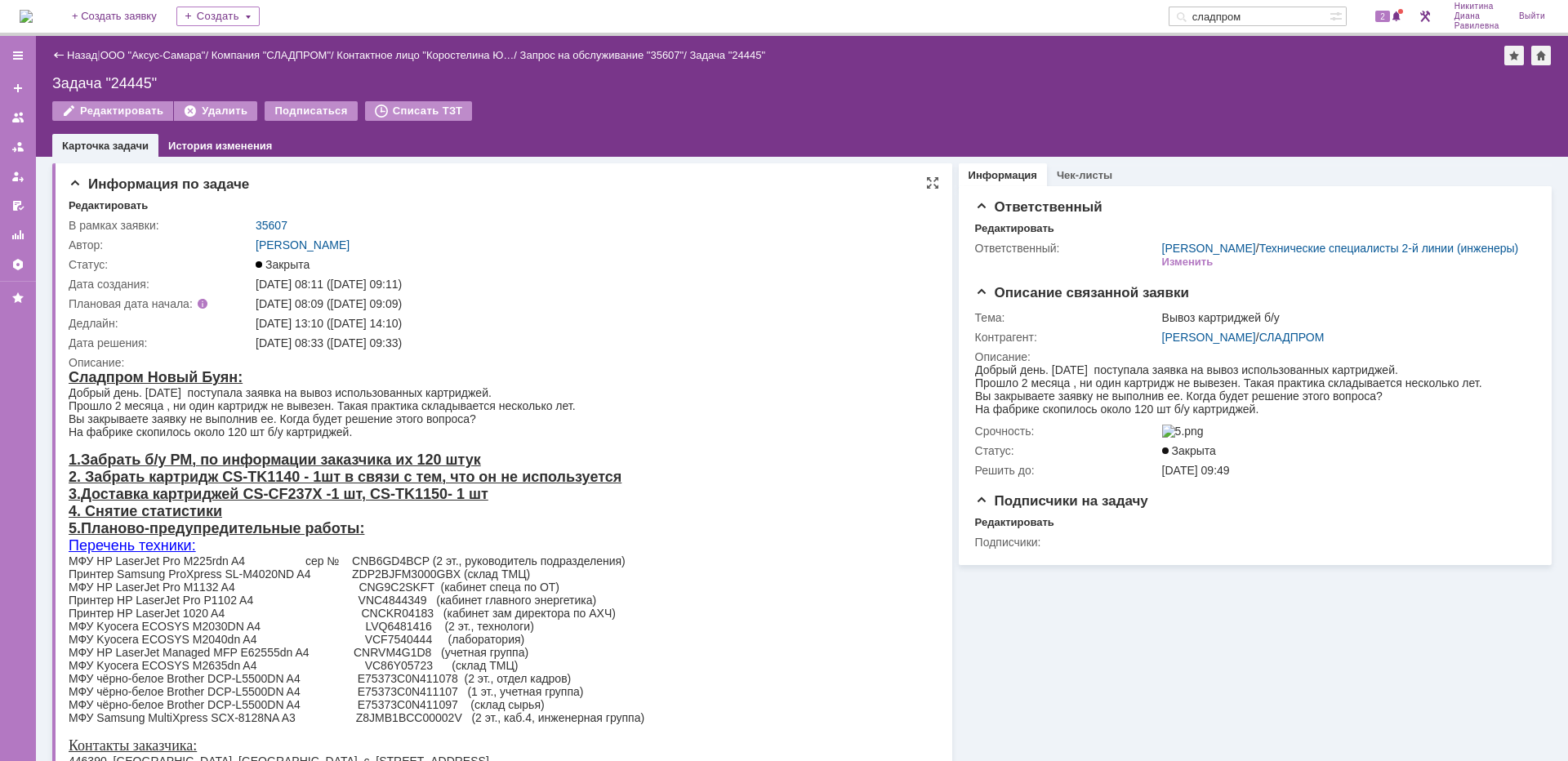
click at [133, 182] on span "Информация по задаче" at bounding box center [158, 184] width 180 height 16
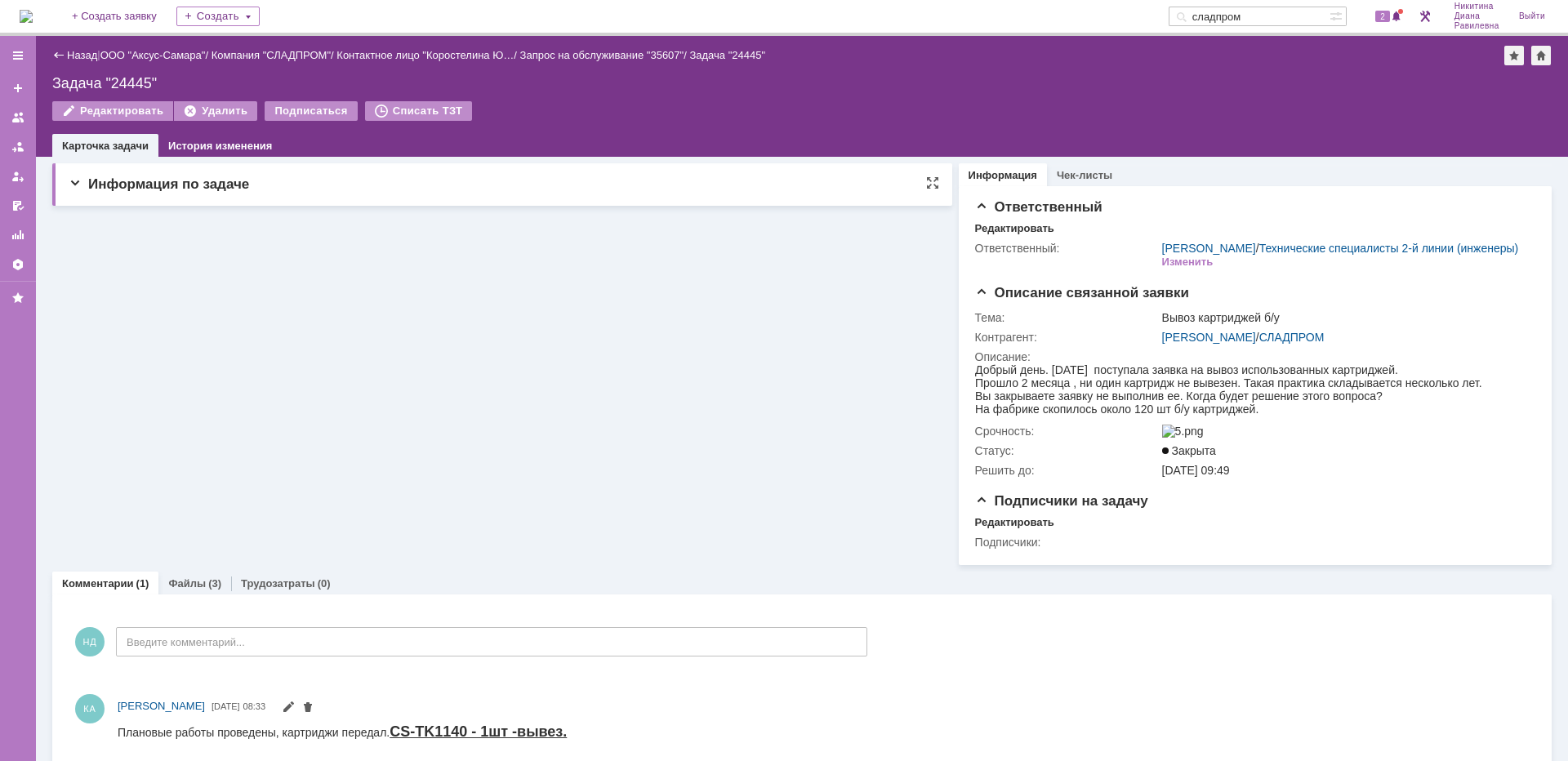
click at [81, 181] on span "Информация по задаче" at bounding box center [158, 184] width 180 height 16
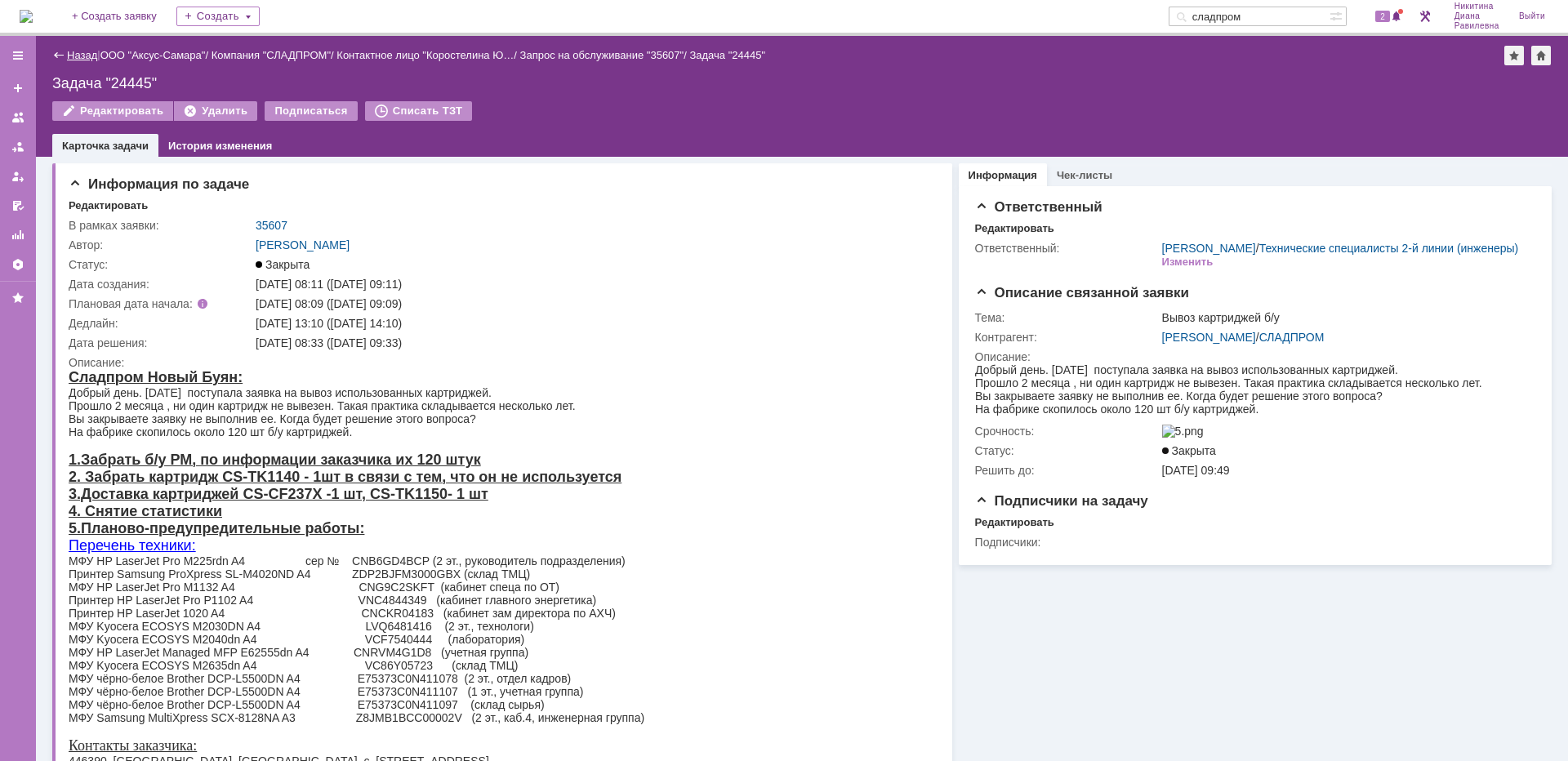
click at [80, 55] on link "Назад" at bounding box center [81, 55] width 31 height 12
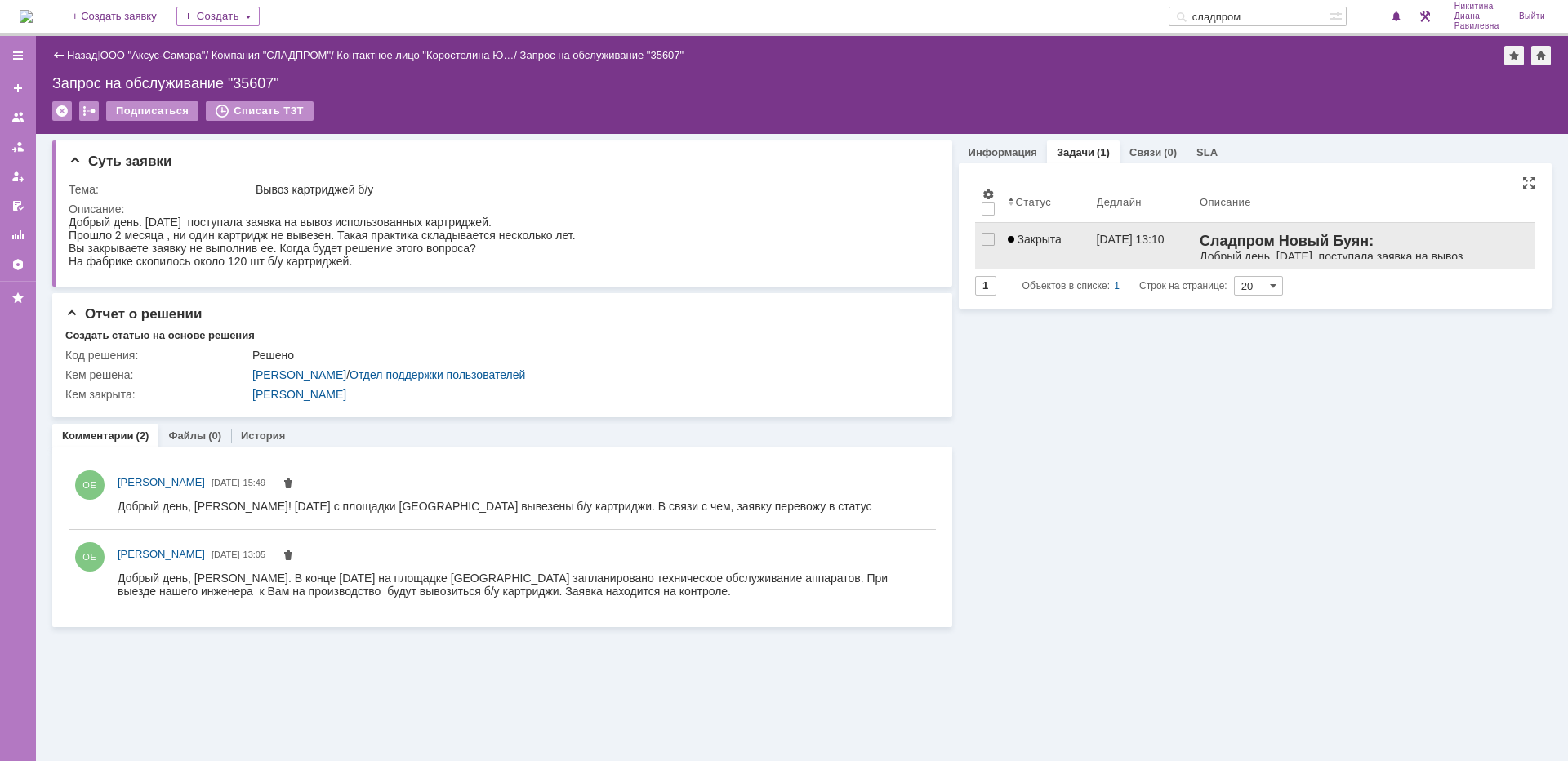
click at [1031, 250] on link "Закрыта" at bounding box center [1046, 245] width 89 height 45
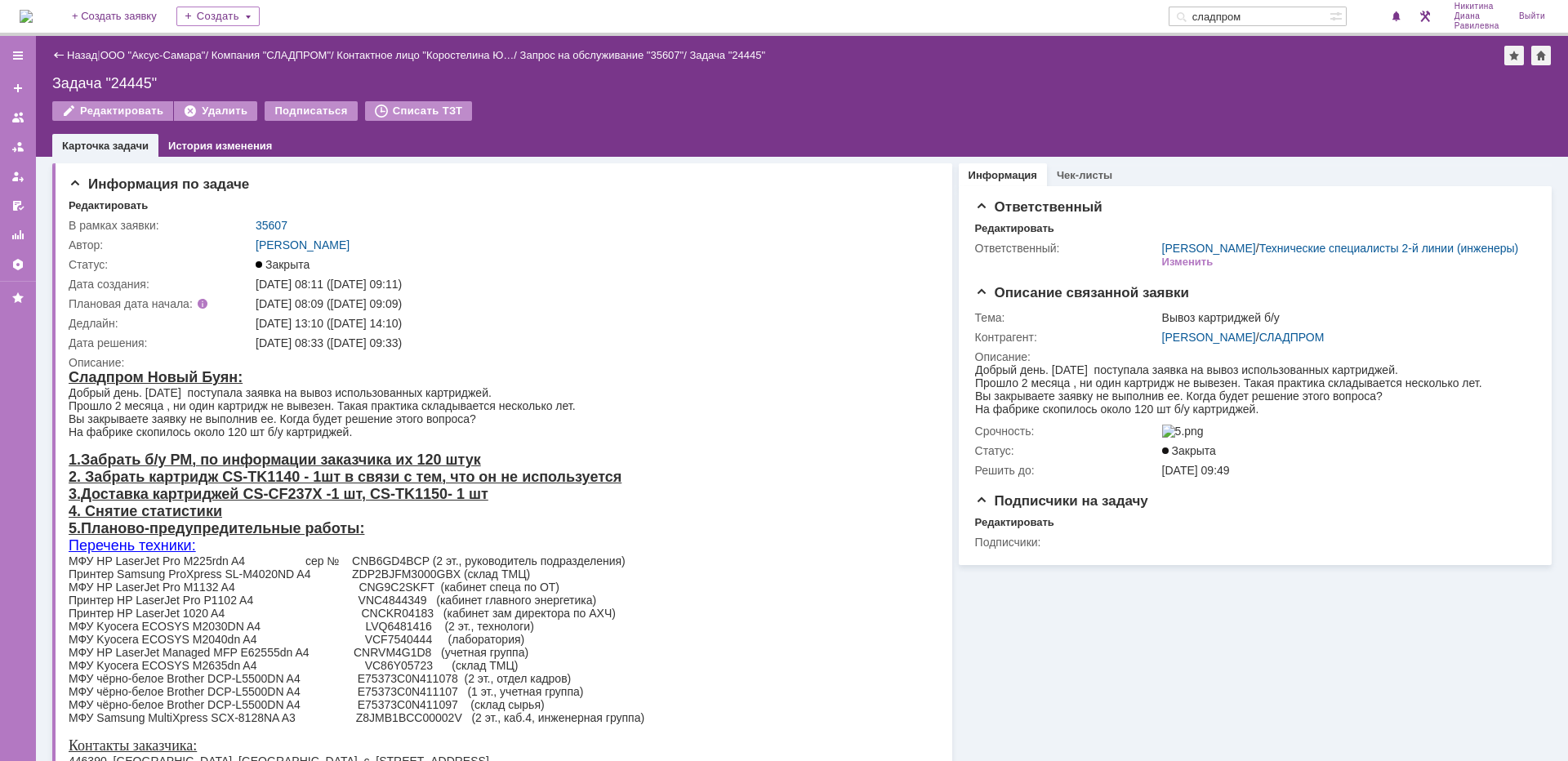
click at [185, 64] on div "Назад | ООО "Аксус-Самара" / Компания "СЛАДПРОМ" / Контактное лицо "Коростелина…" at bounding box center [802, 55] width 1500 height 19
click at [87, 52] on link "Назад" at bounding box center [81, 55] width 31 height 12
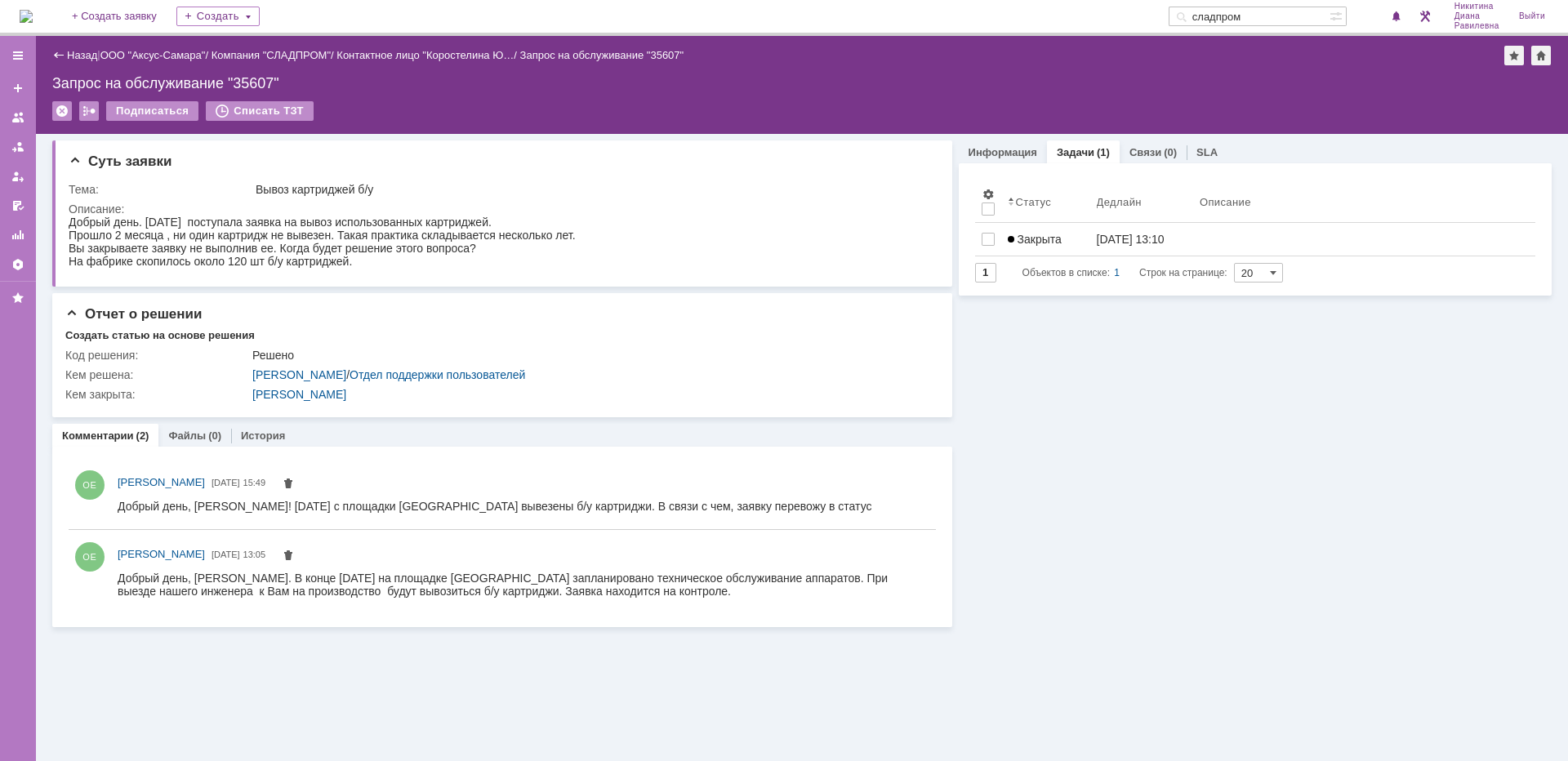
click at [87, 52] on link "Назад" at bounding box center [81, 55] width 31 height 12
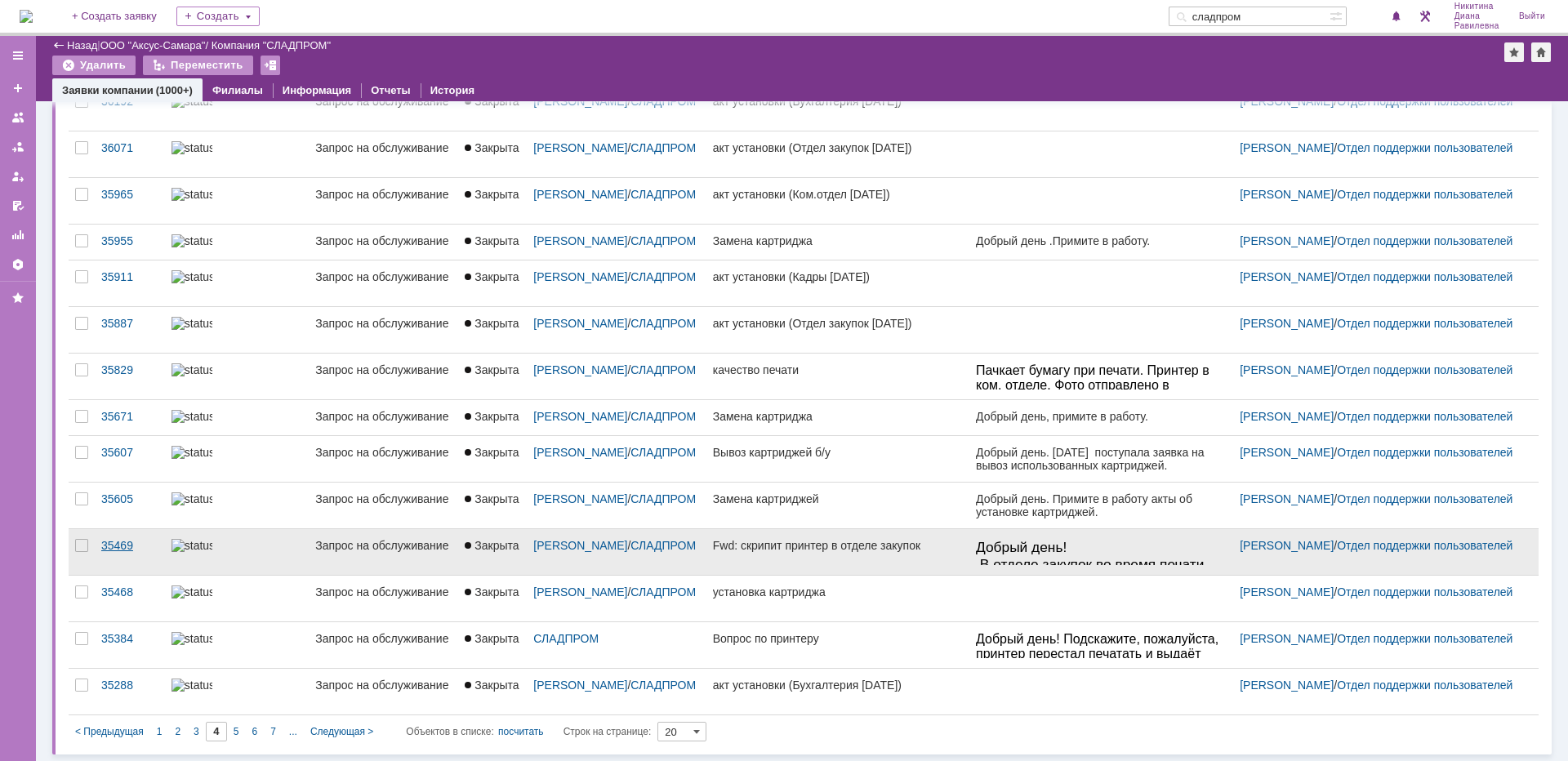
scroll to position [405, 0]
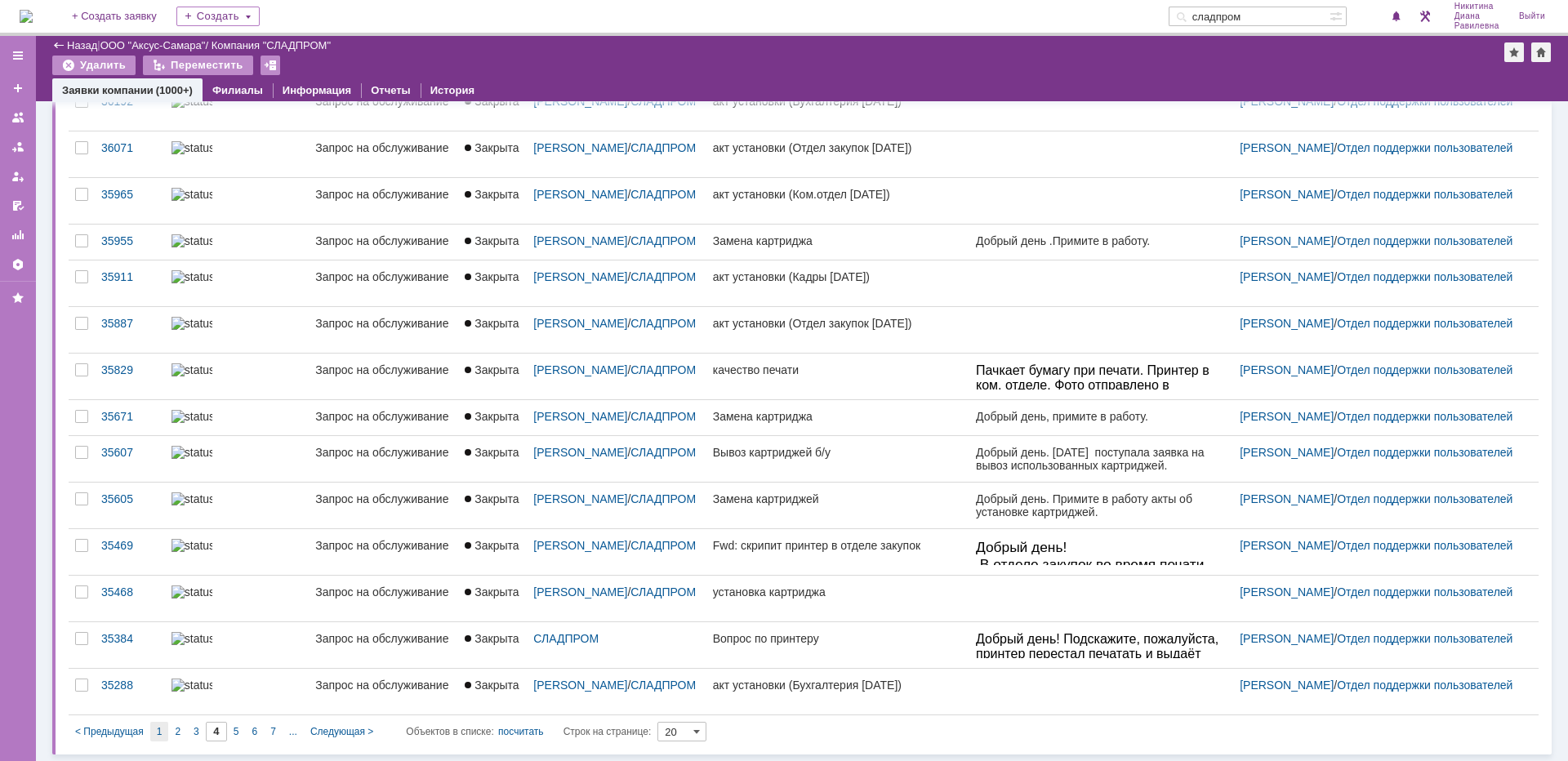
click at [159, 740] on div "1" at bounding box center [159, 731] width 19 height 19
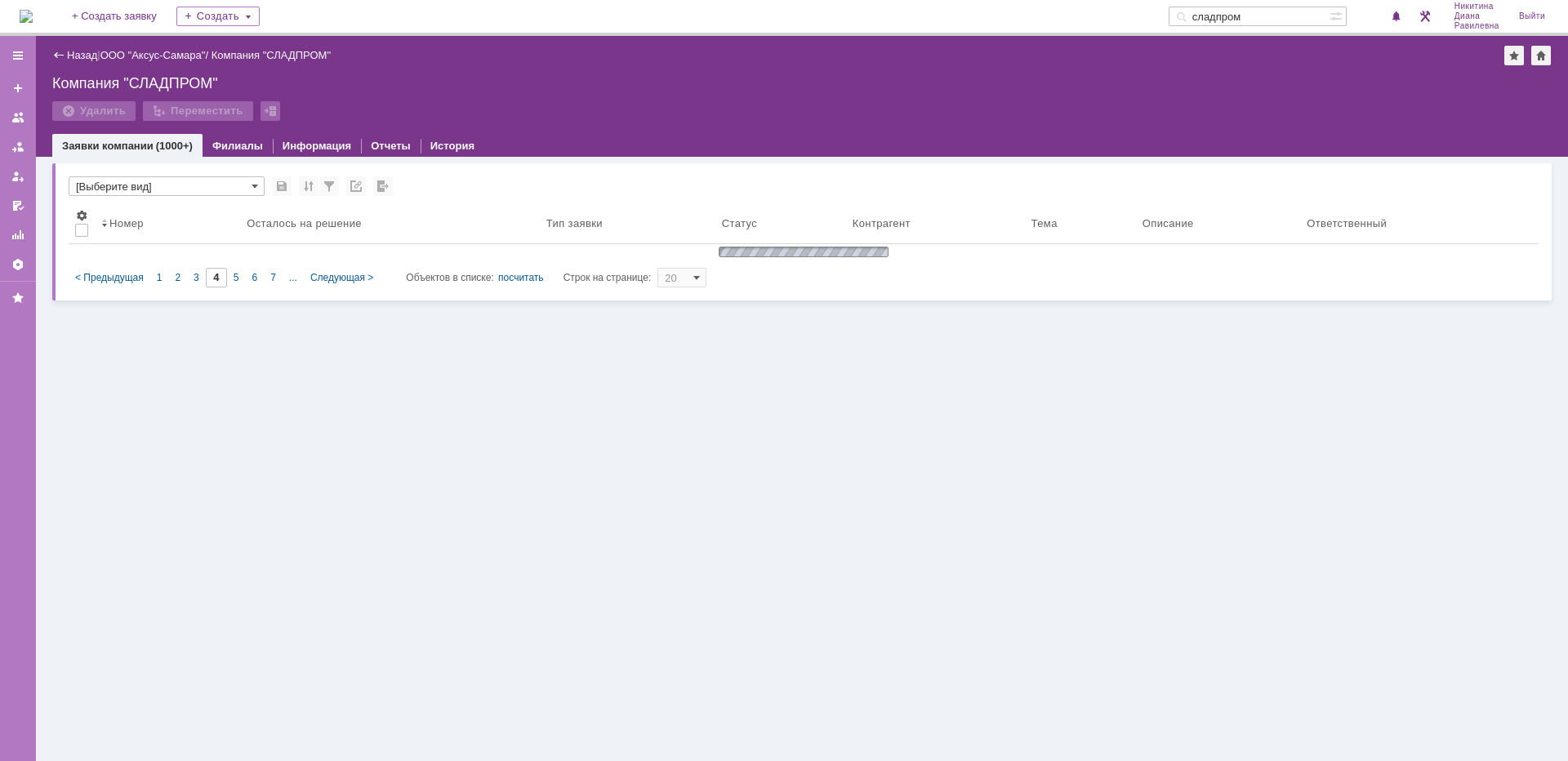
scroll to position [0, 0]
type input "1"
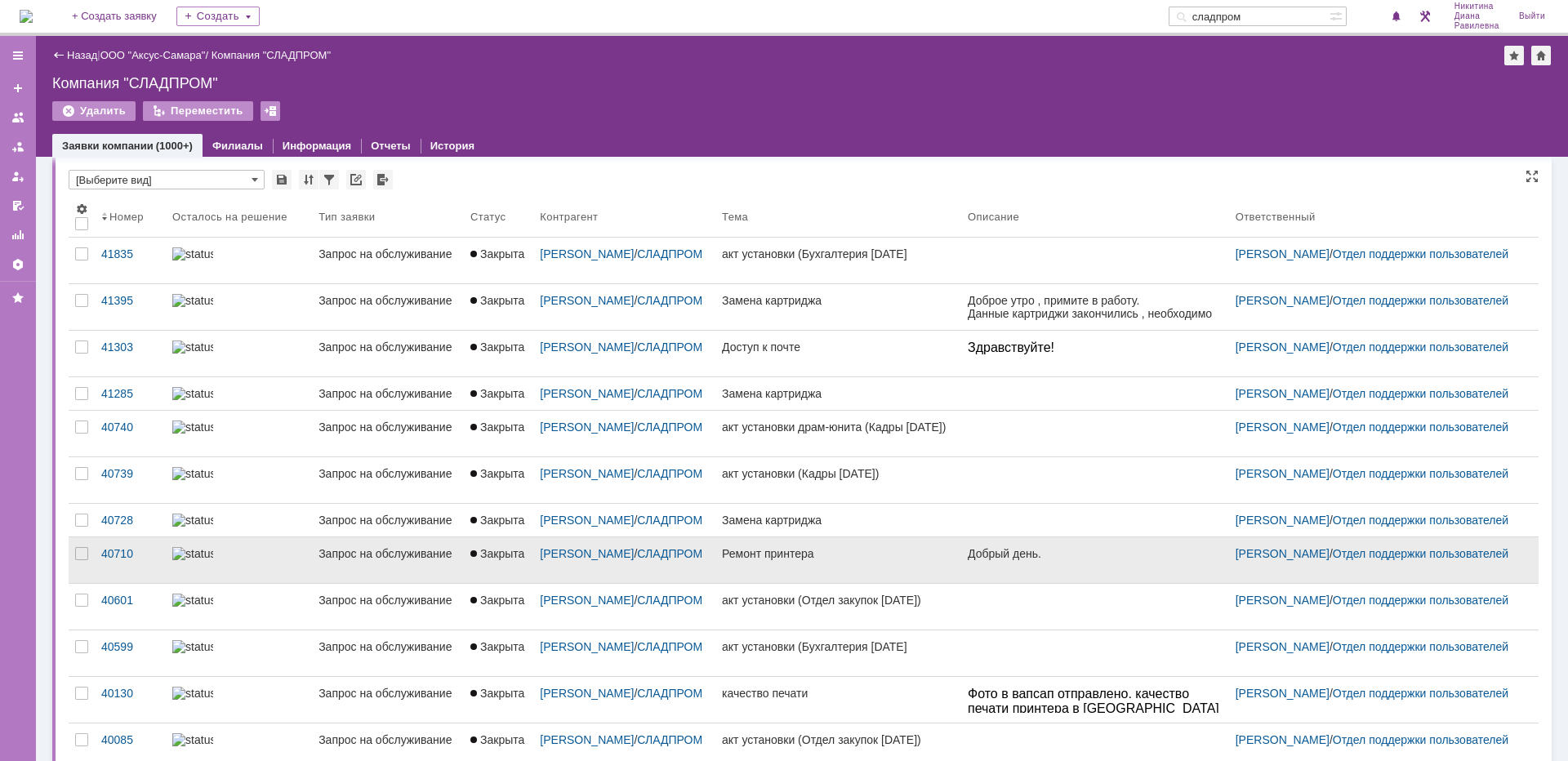
click at [318, 560] on div "Запрос на обслуживание" at bounding box center [388, 554] width 139 height 13
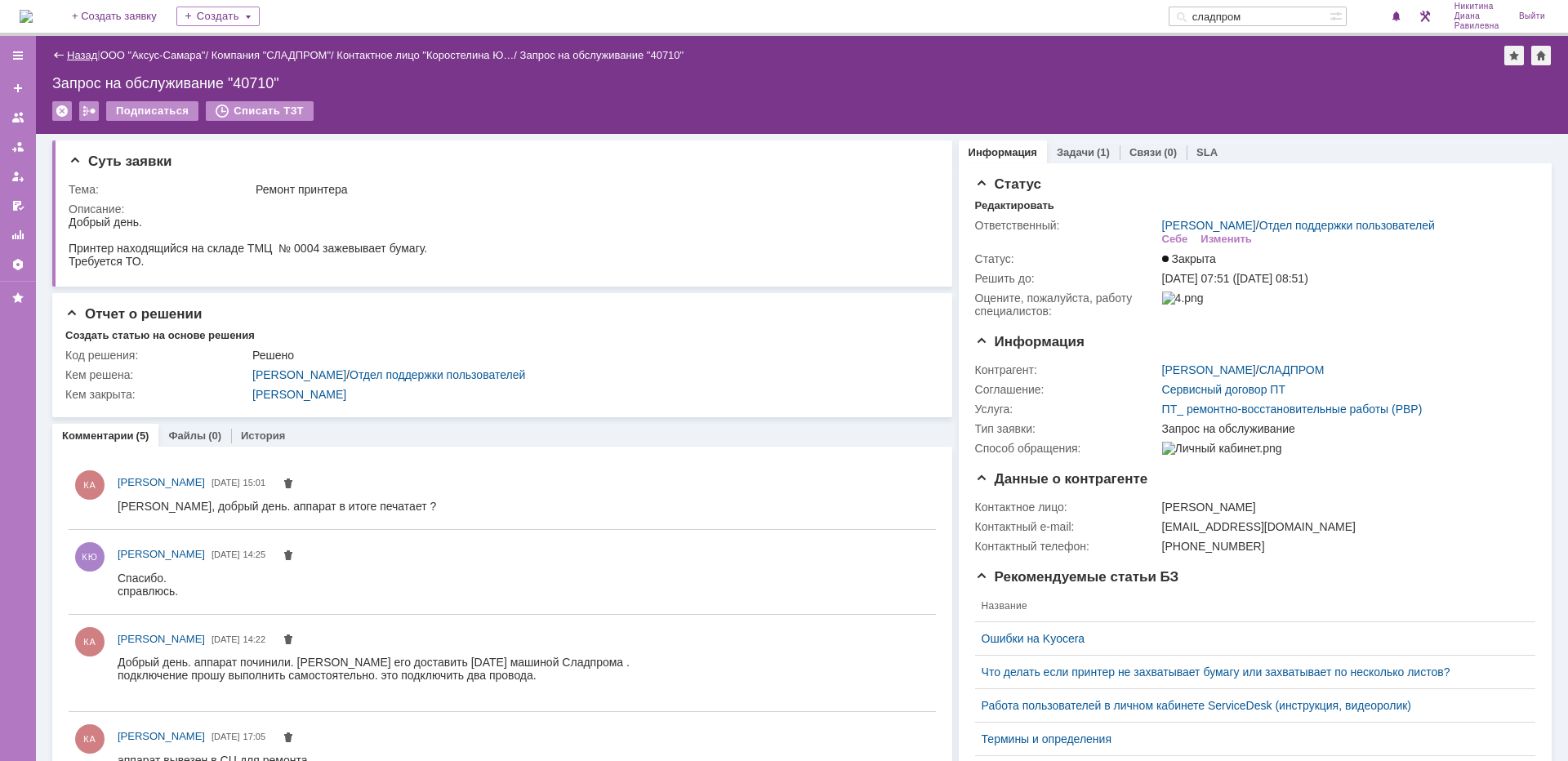
click at [84, 57] on link "Назад" at bounding box center [81, 55] width 31 height 12
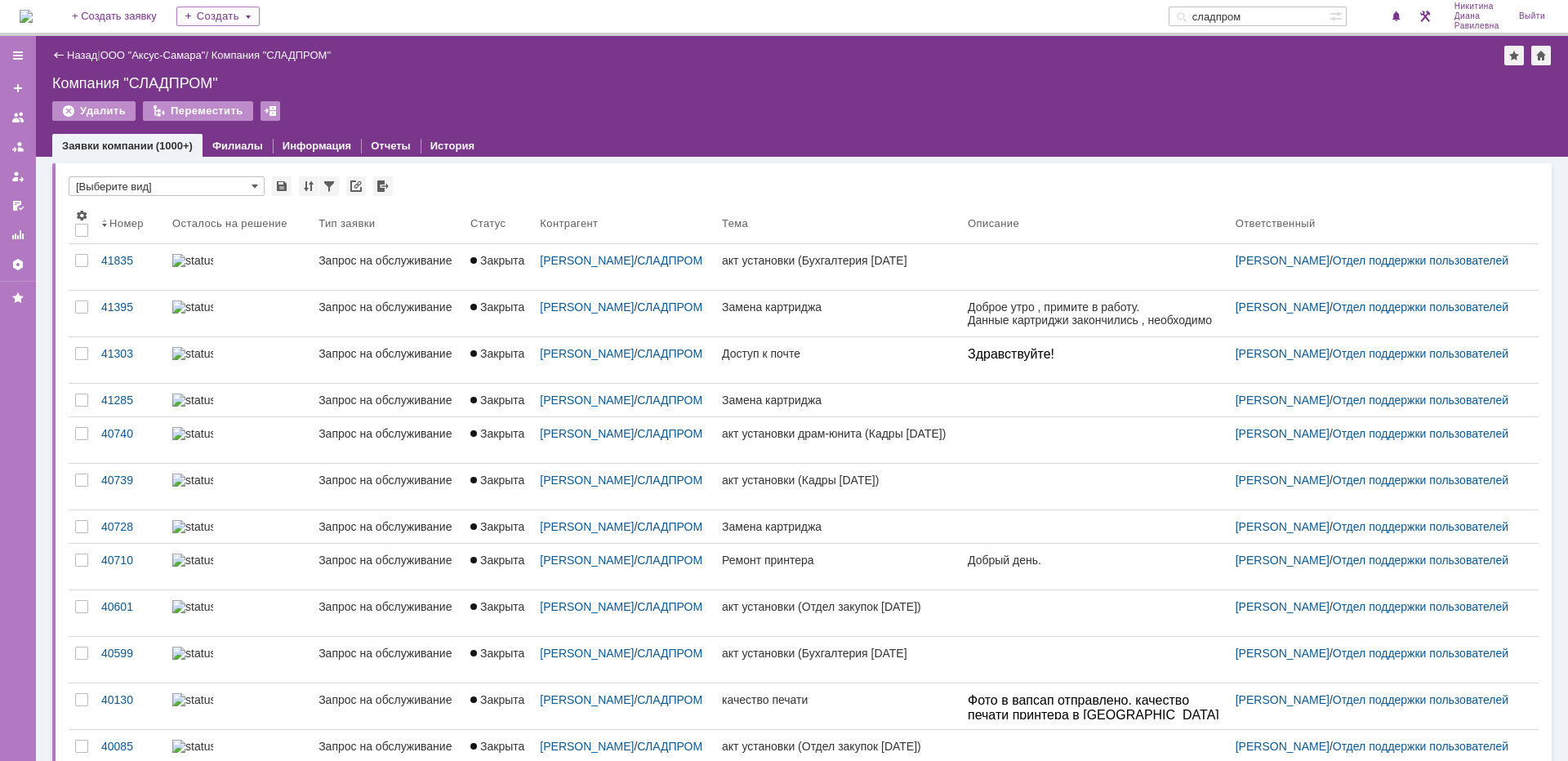
click at [1276, 16] on input "сладпром" at bounding box center [1250, 16] width 161 height 19
type input "28694"
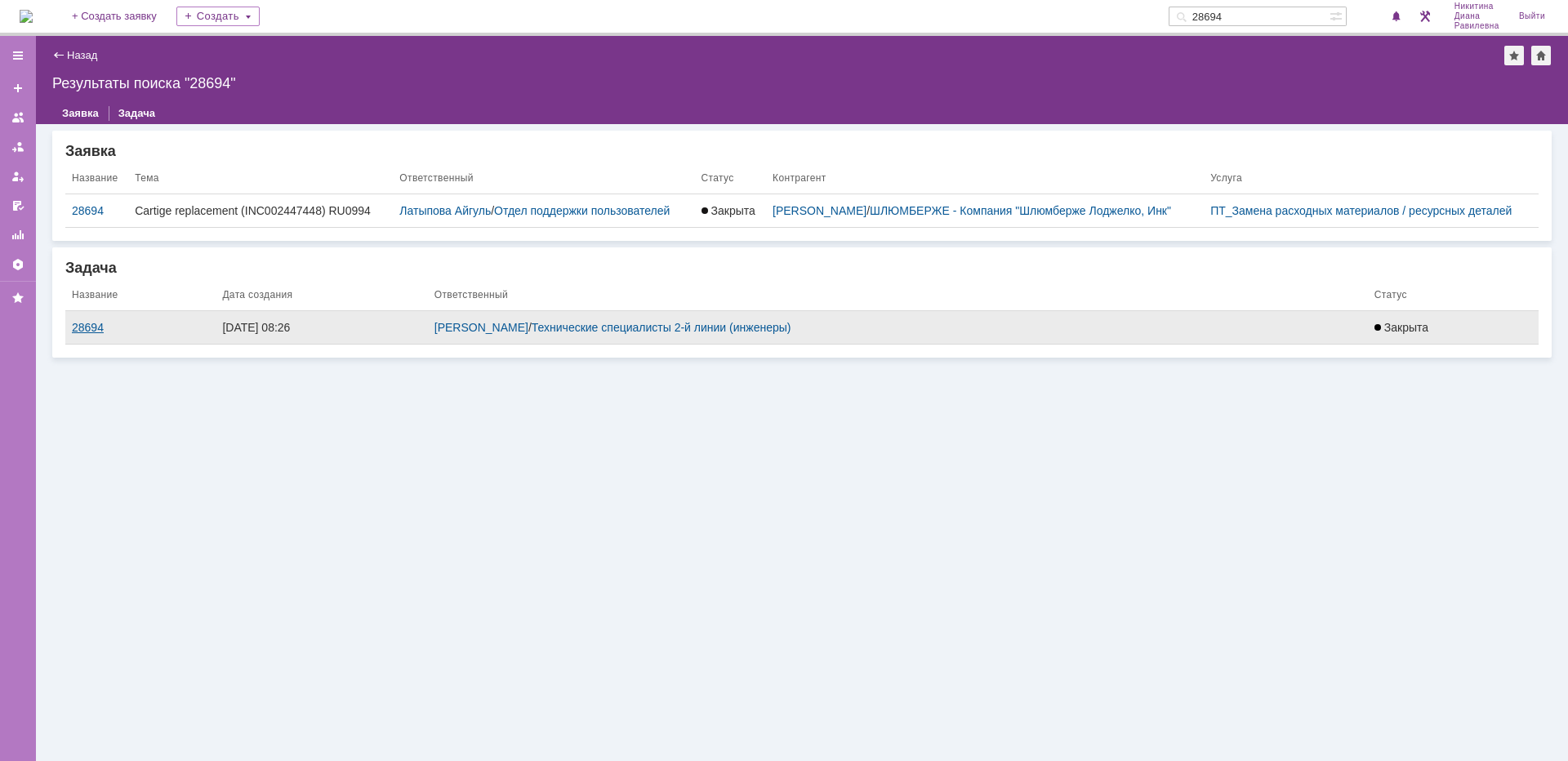
click at [82, 323] on div "28694" at bounding box center [141, 328] width 137 height 13
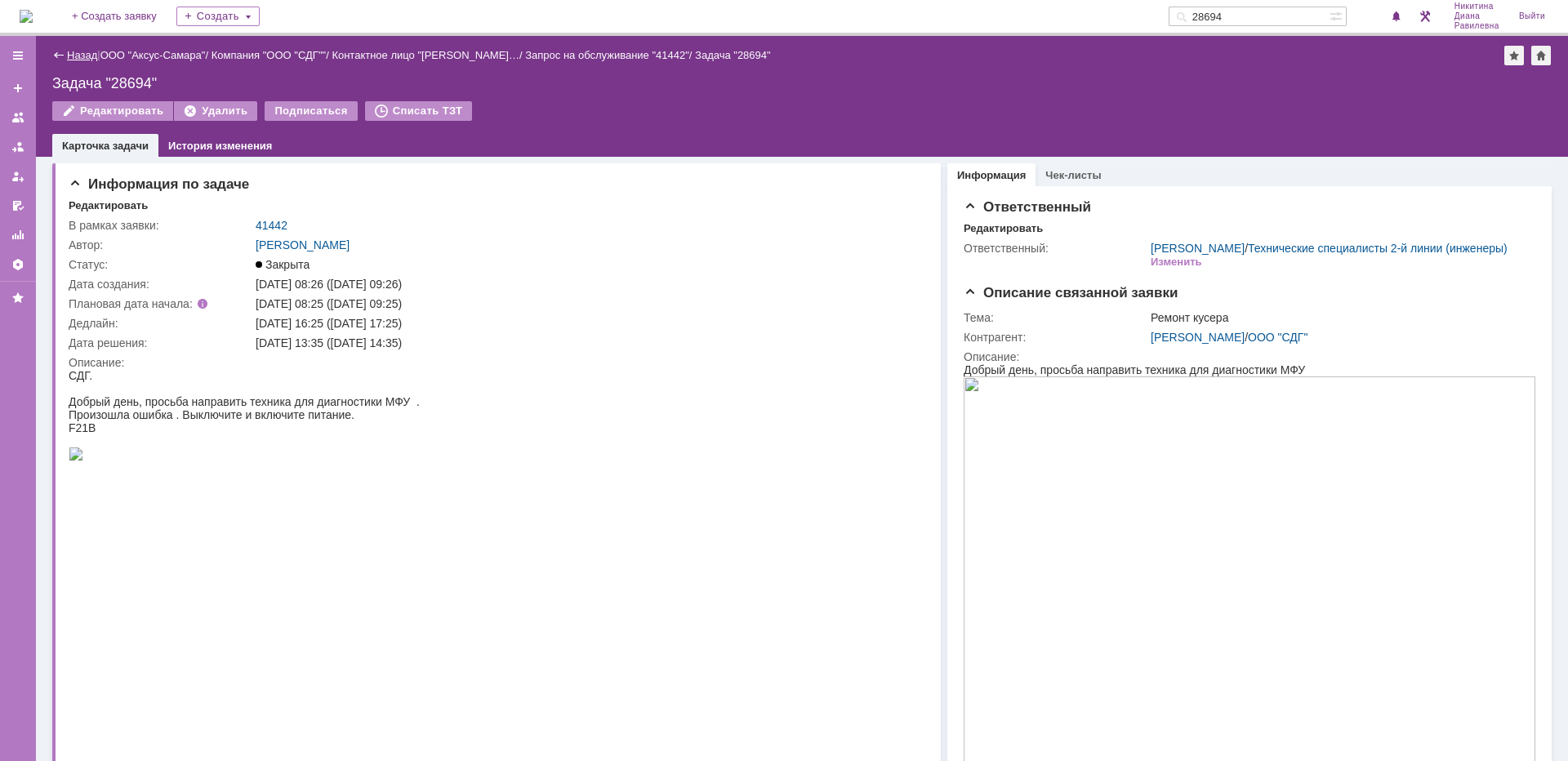
click at [82, 58] on link "Назад" at bounding box center [81, 55] width 31 height 12
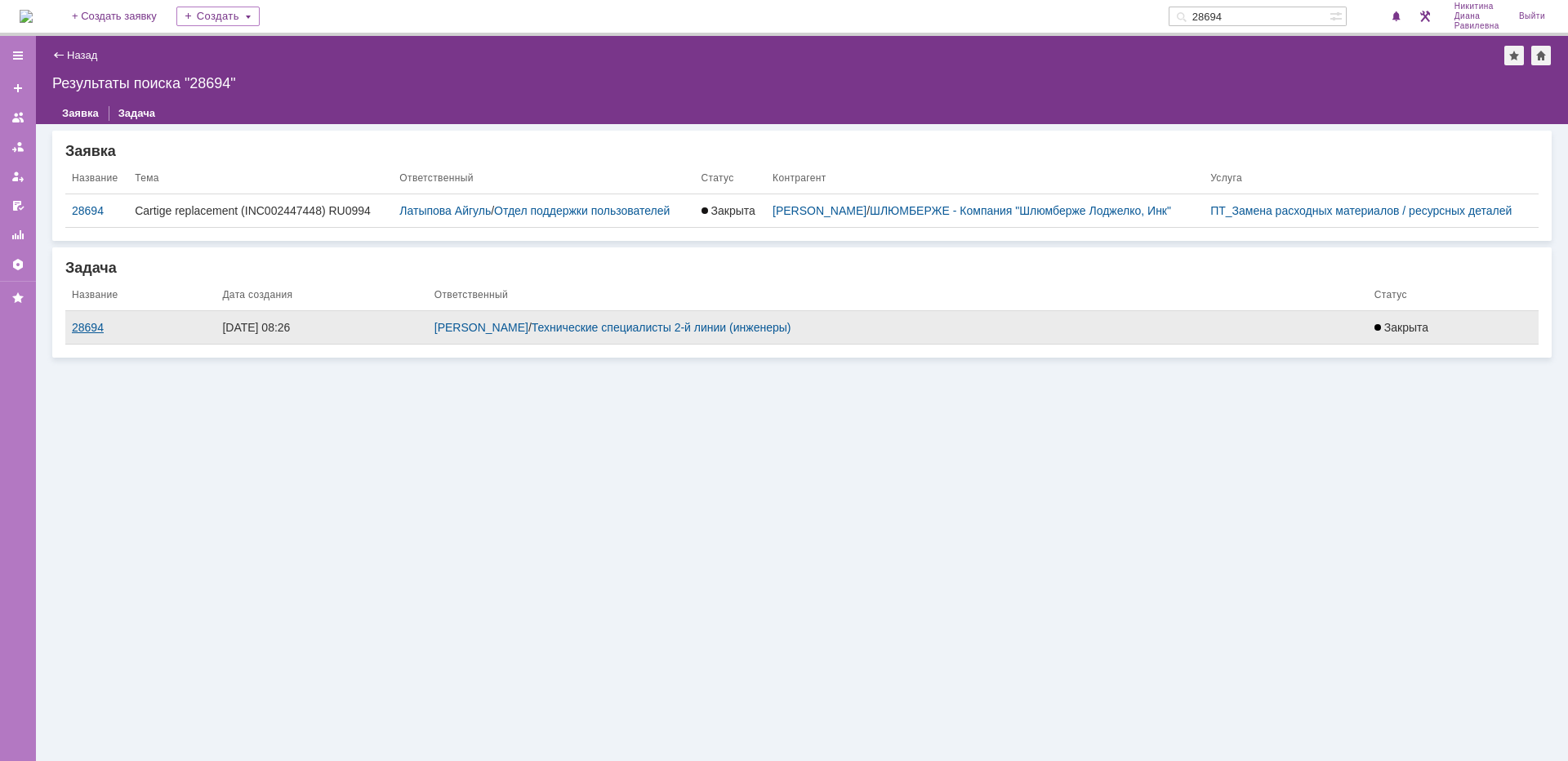
click at [97, 324] on div "28694" at bounding box center [141, 328] width 137 height 13
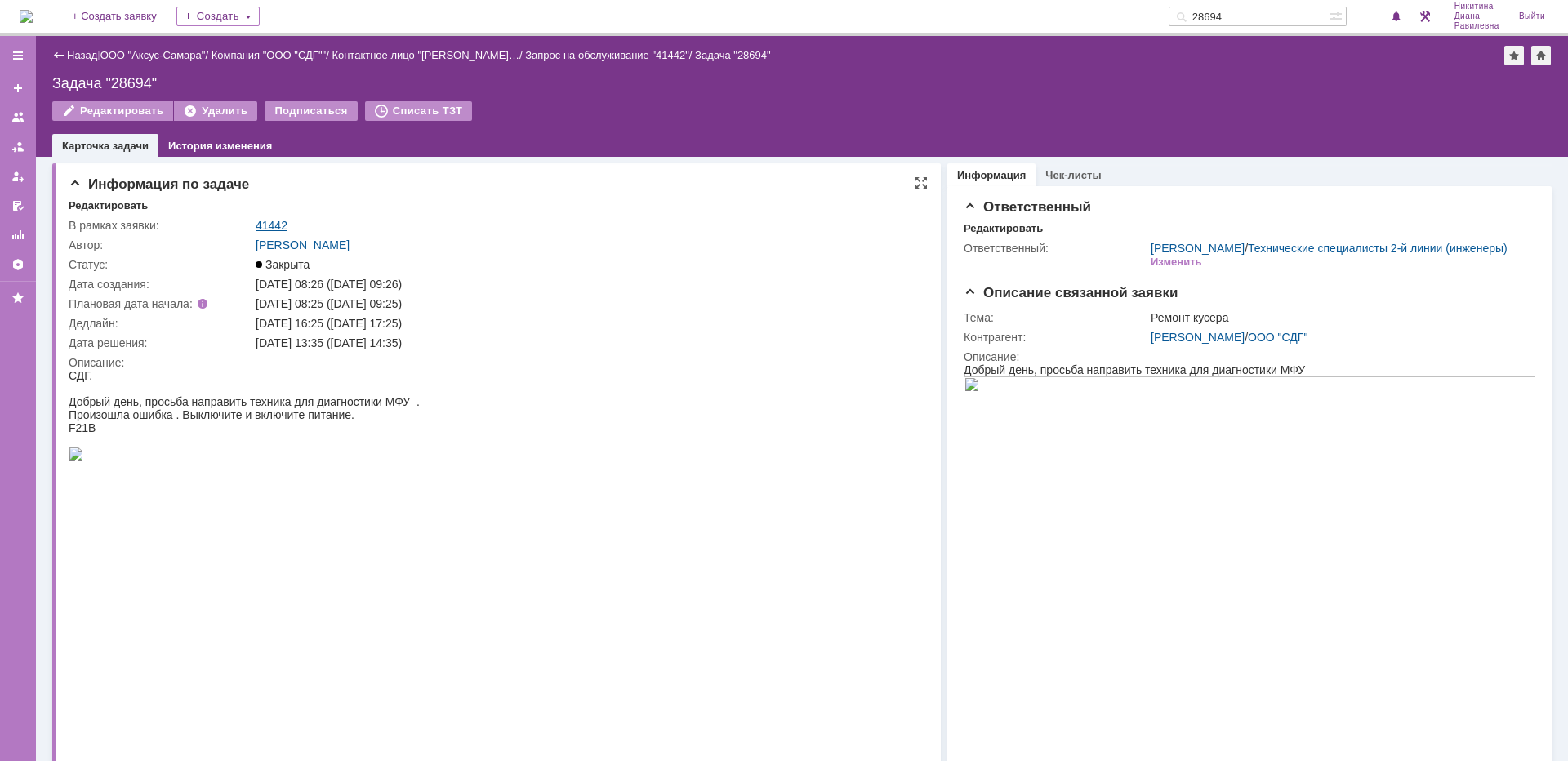
click at [269, 226] on link "41442" at bounding box center [271, 225] width 31 height 13
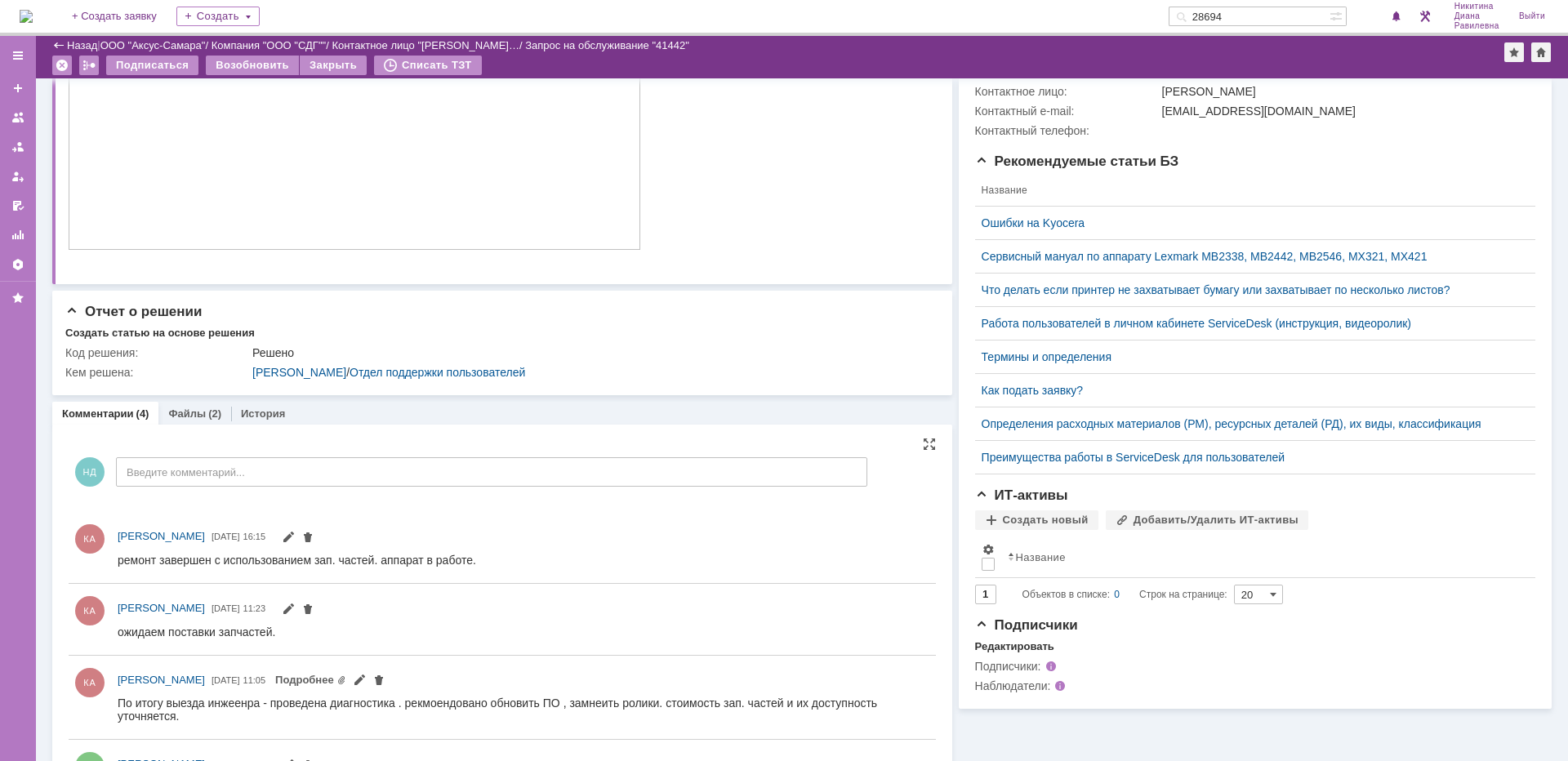
scroll to position [352, 0]
click at [201, 411] on link "Файлы" at bounding box center [187, 415] width 38 height 12
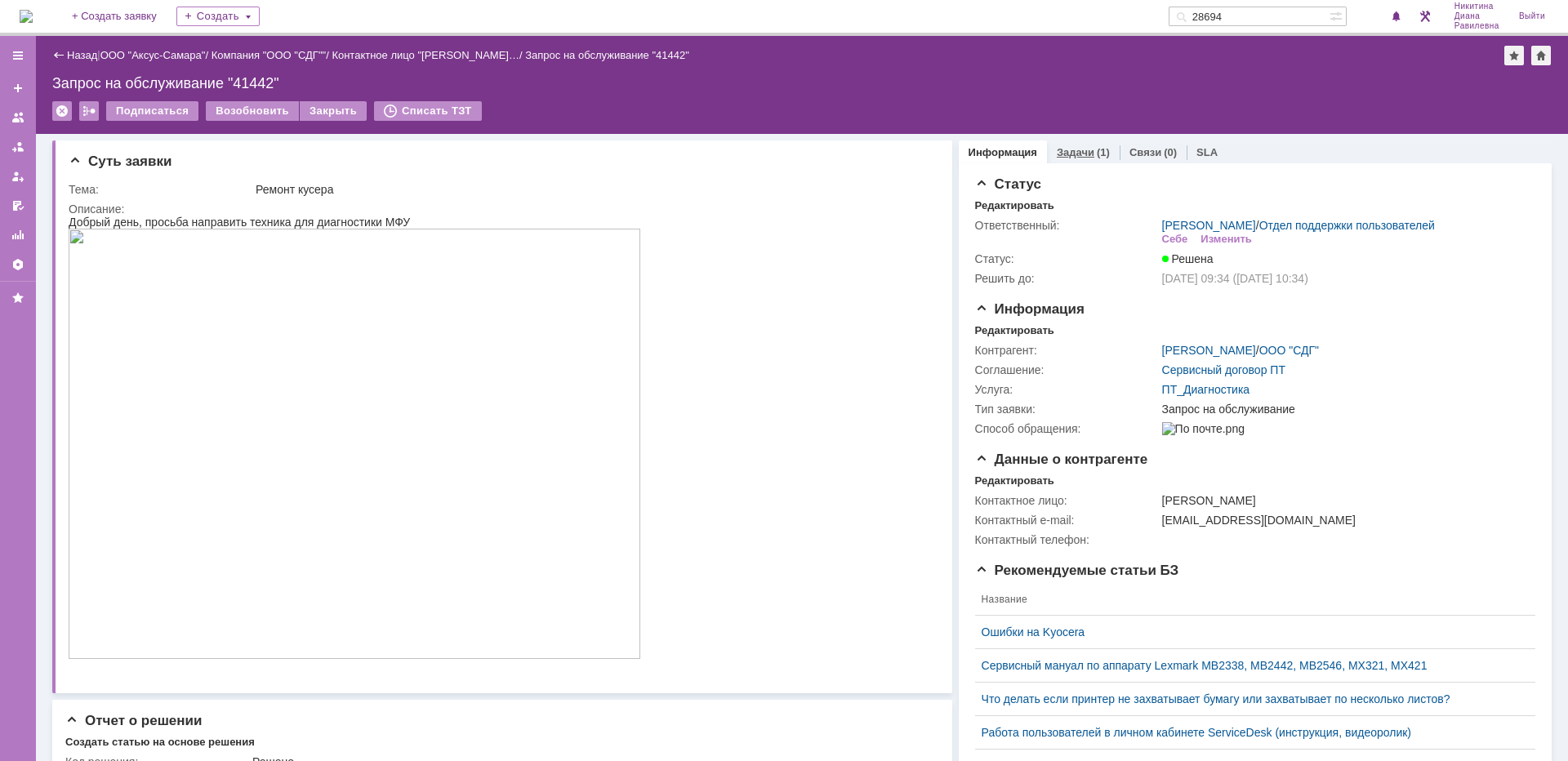
click at [1083, 150] on div "Задачи (1)" at bounding box center [1083, 152] width 53 height 10
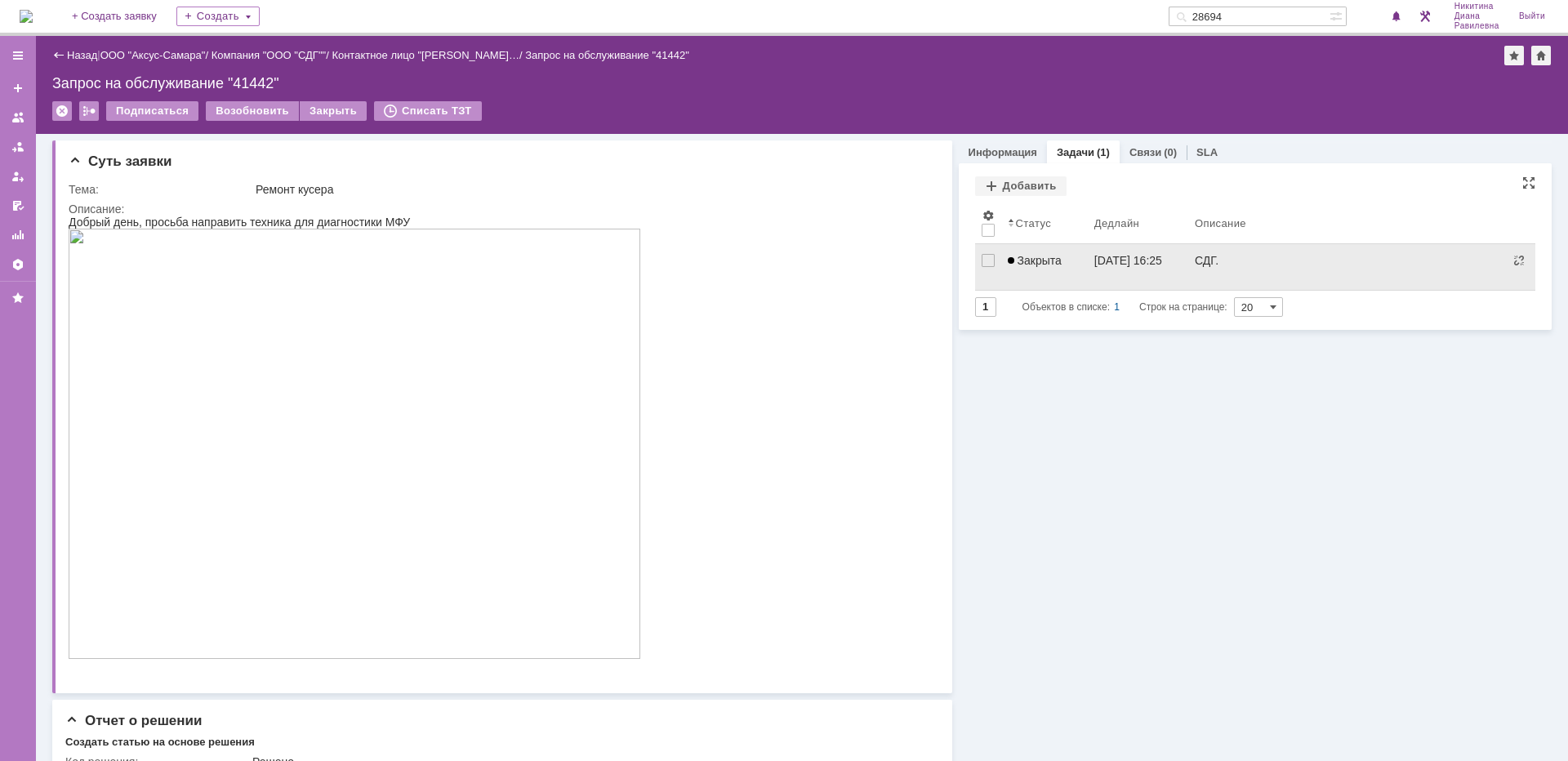
click at [1052, 274] on link "Закрыта" at bounding box center [1045, 267] width 87 height 45
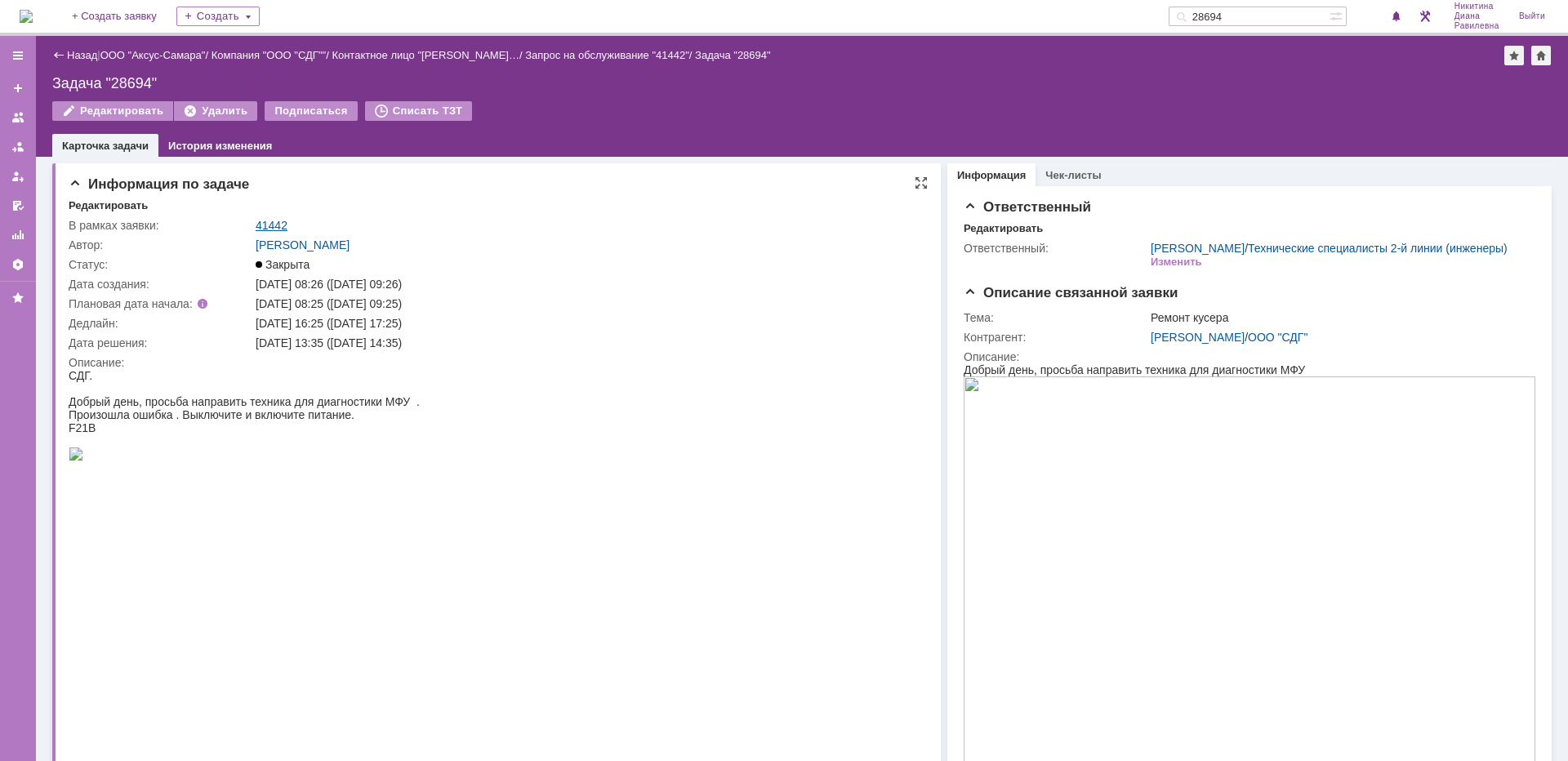
click at [281, 220] on link "41442" at bounding box center [271, 225] width 31 height 13
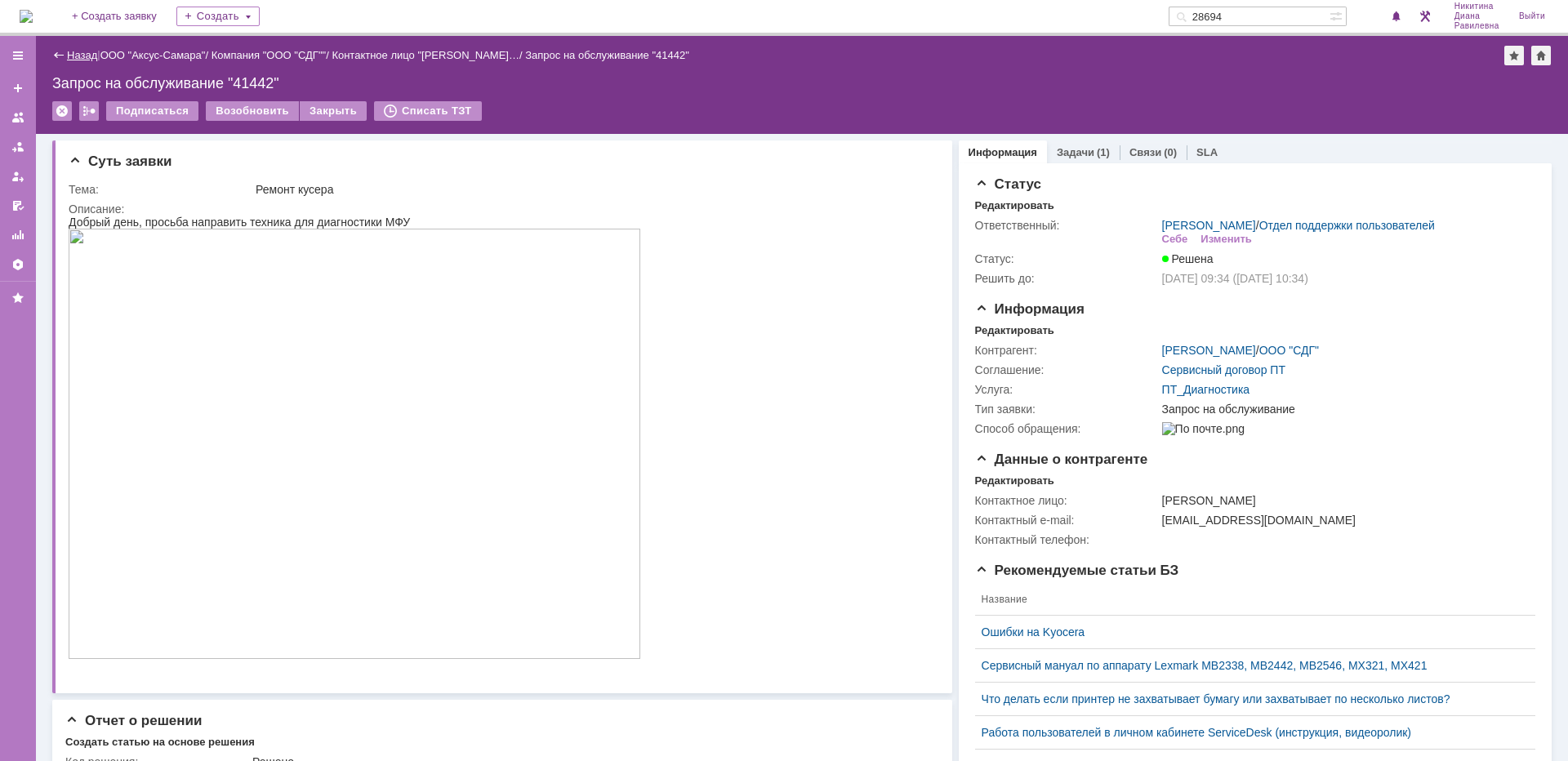
click at [87, 56] on link "Назад" at bounding box center [81, 55] width 31 height 12
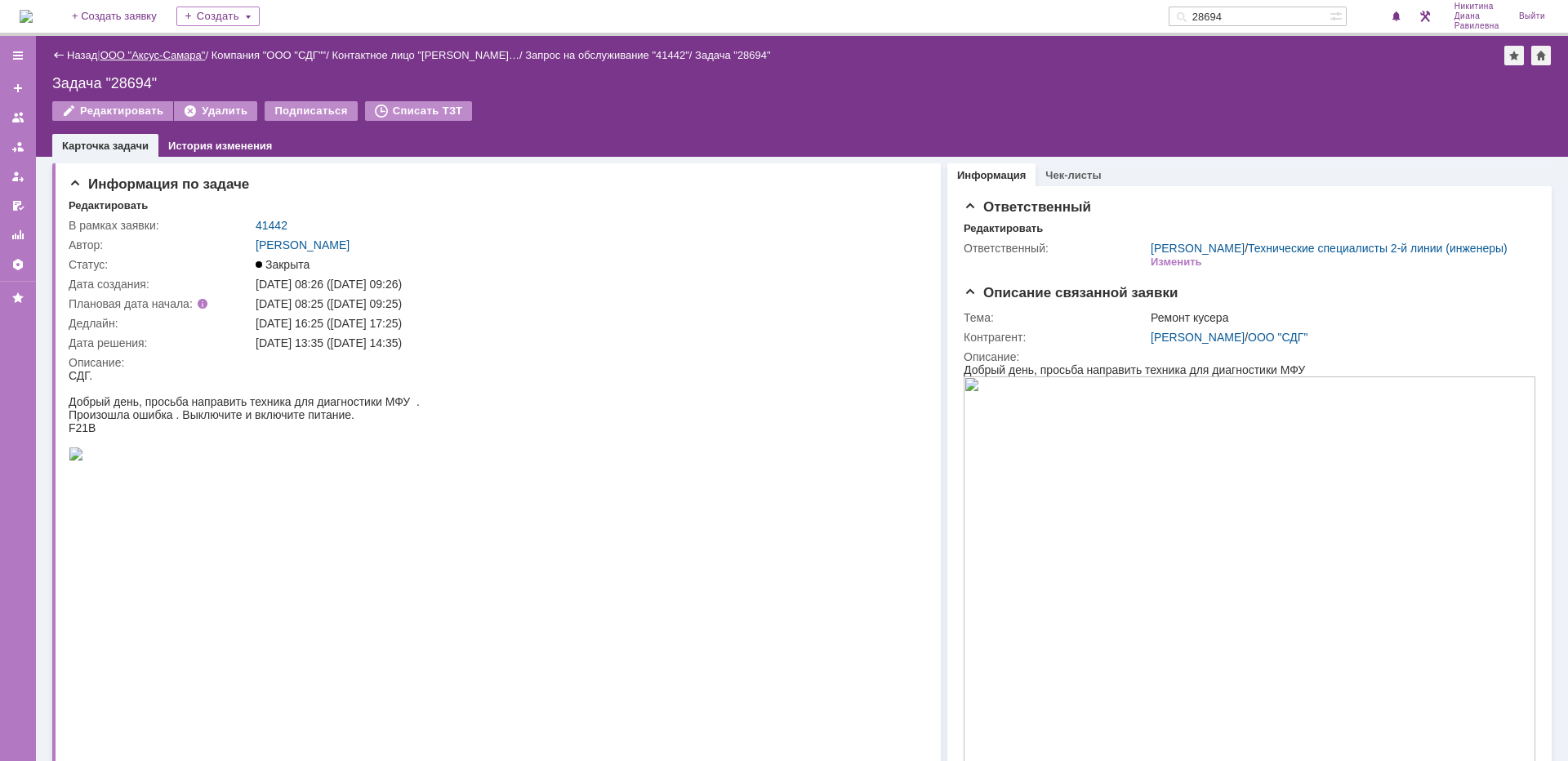
click at [168, 49] on link "ООО "Аксус-Самара"" at bounding box center [154, 55] width 106 height 12
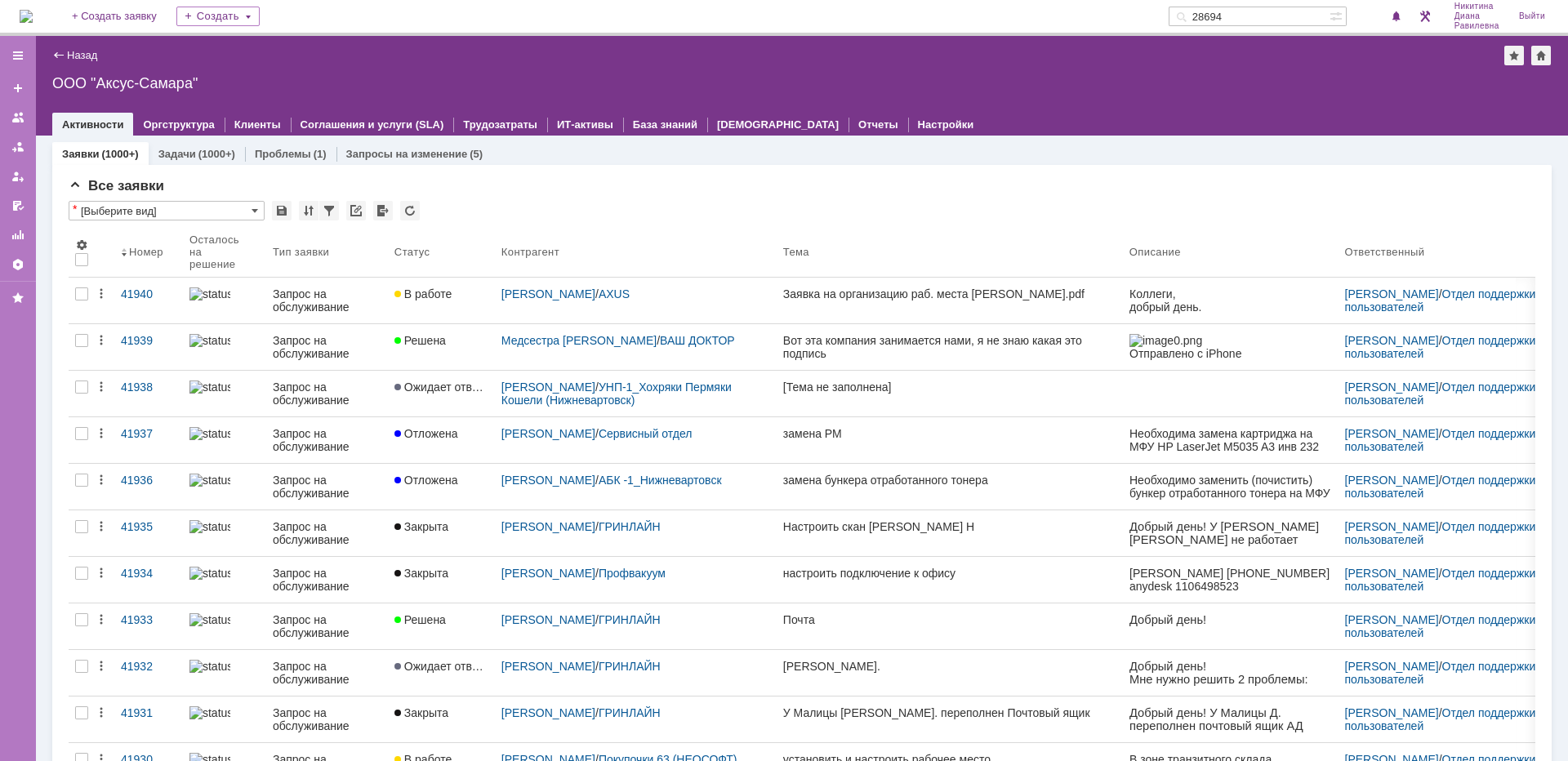
click at [1274, 12] on input "28694" at bounding box center [1250, 16] width 161 height 19
click at [839, 168] on div "Все заявки * [Выберите вид] Результаты поиска: 1 2 3 4 5 6 7 ... Следующая > Об…" at bounding box center [802, 706] width 1500 height 1083
click at [1379, 15] on span "1" at bounding box center [1383, 16] width 15 height 11
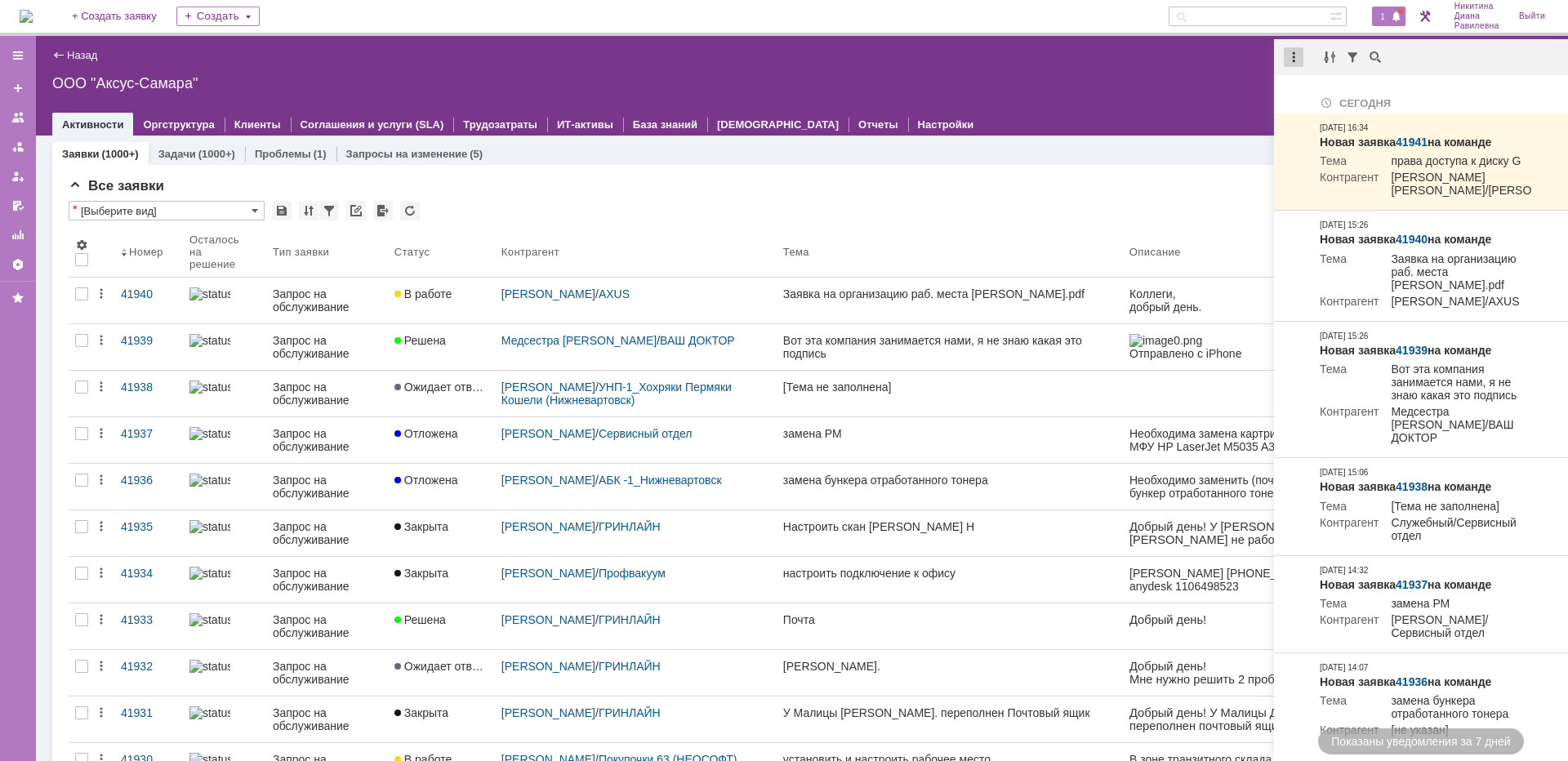
click at [1295, 54] on div at bounding box center [1293, 56] width 19 height 19
click at [1303, 94] on div "Отметить уведомления прочитанными" at bounding box center [1406, 99] width 218 height 11
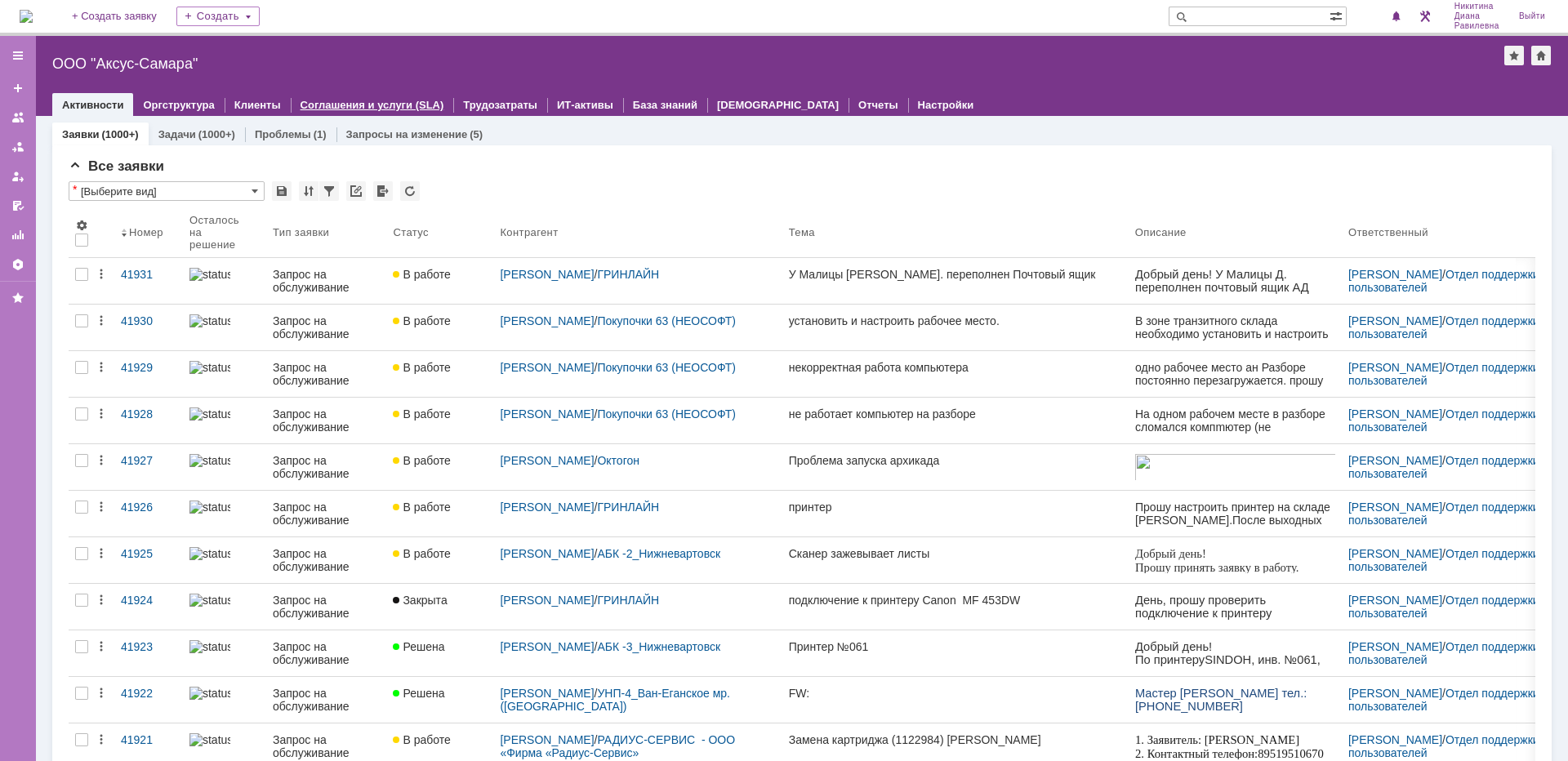
click at [379, 103] on link "Соглашения и услуги (SLA)" at bounding box center [372, 105] width 143 height 12
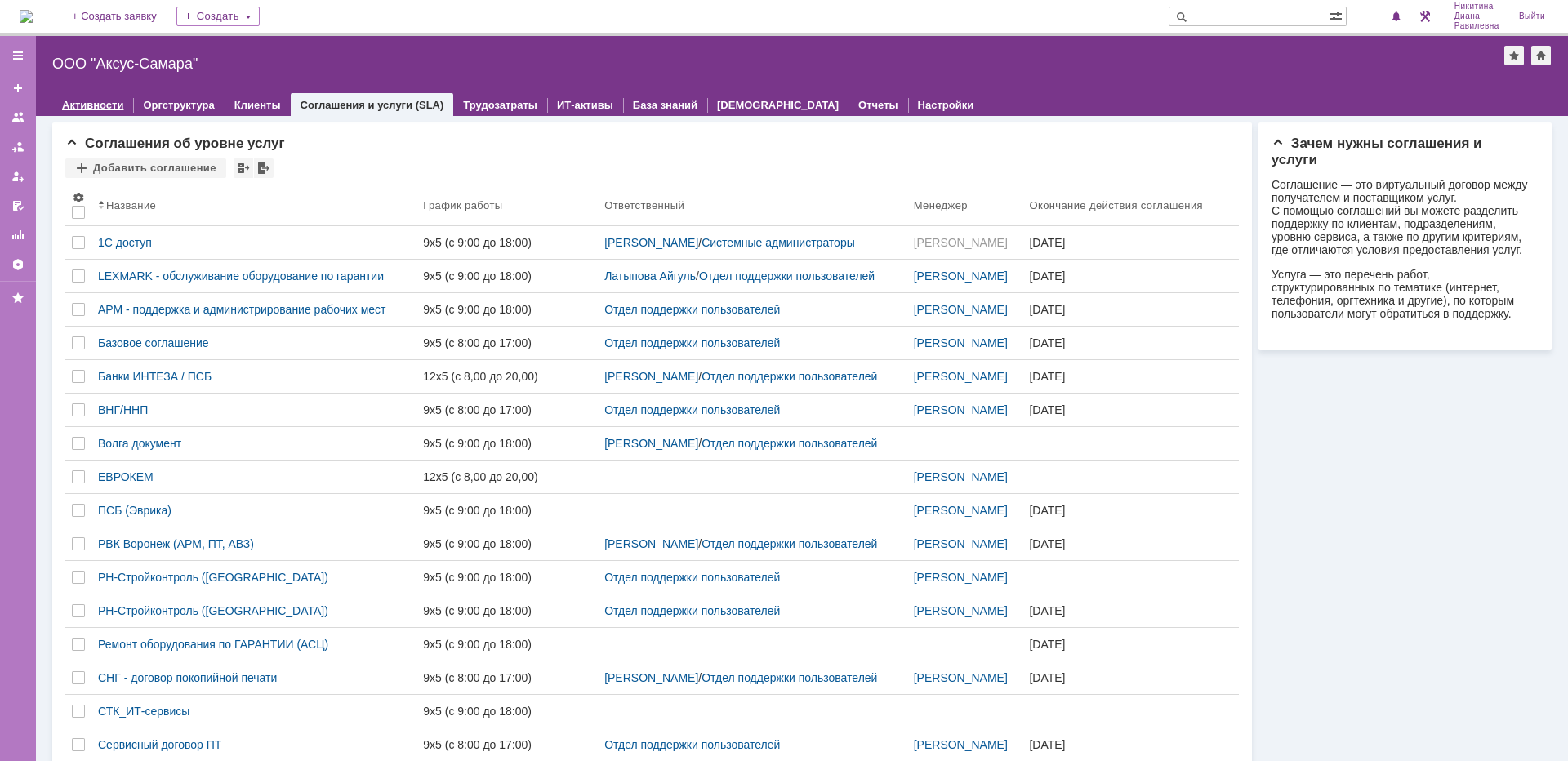
click at [99, 101] on link "Активности" at bounding box center [93, 105] width 61 height 12
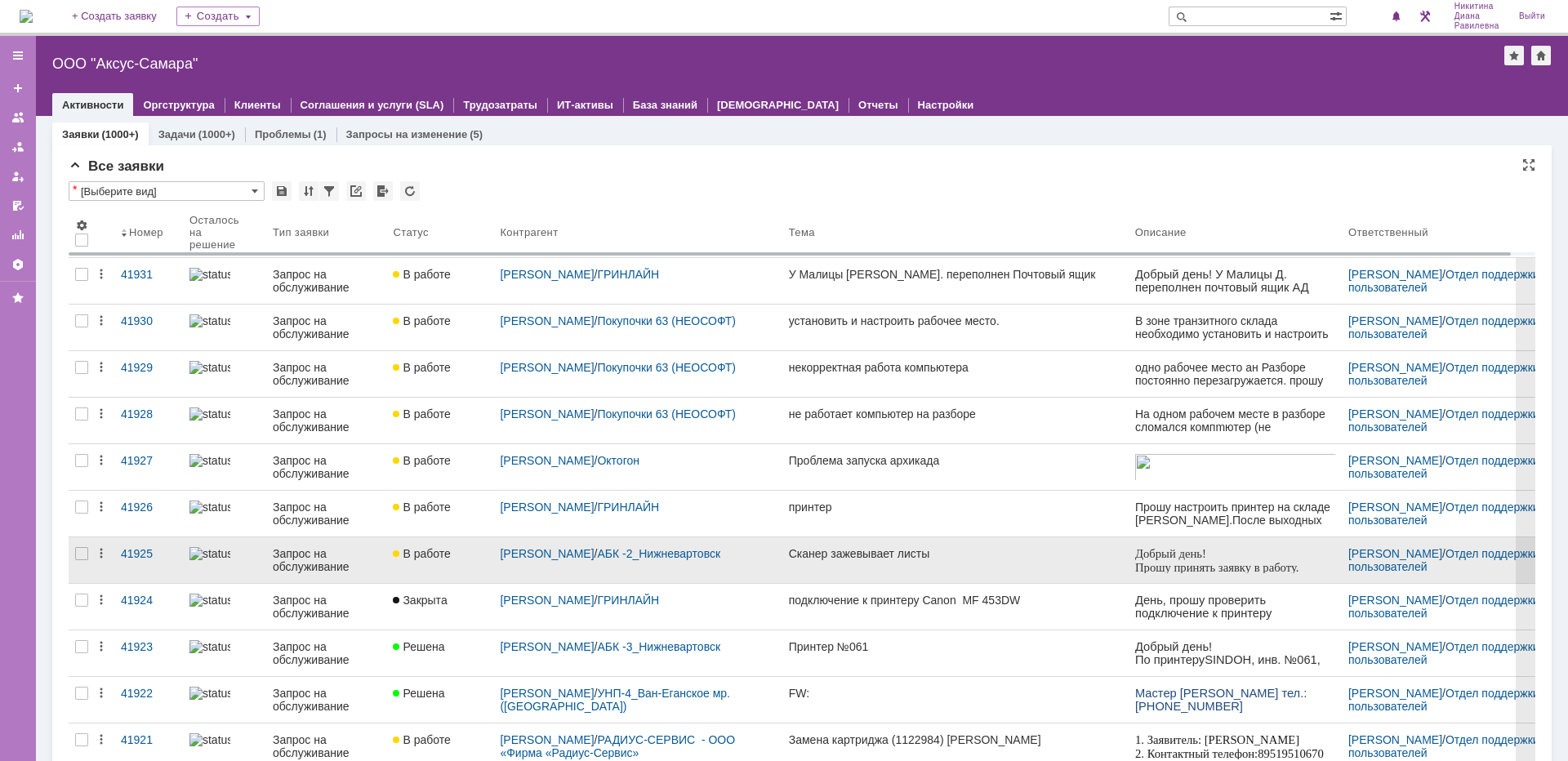
click at [329, 552] on div "Запрос на обслуживание" at bounding box center [327, 560] width 107 height 26
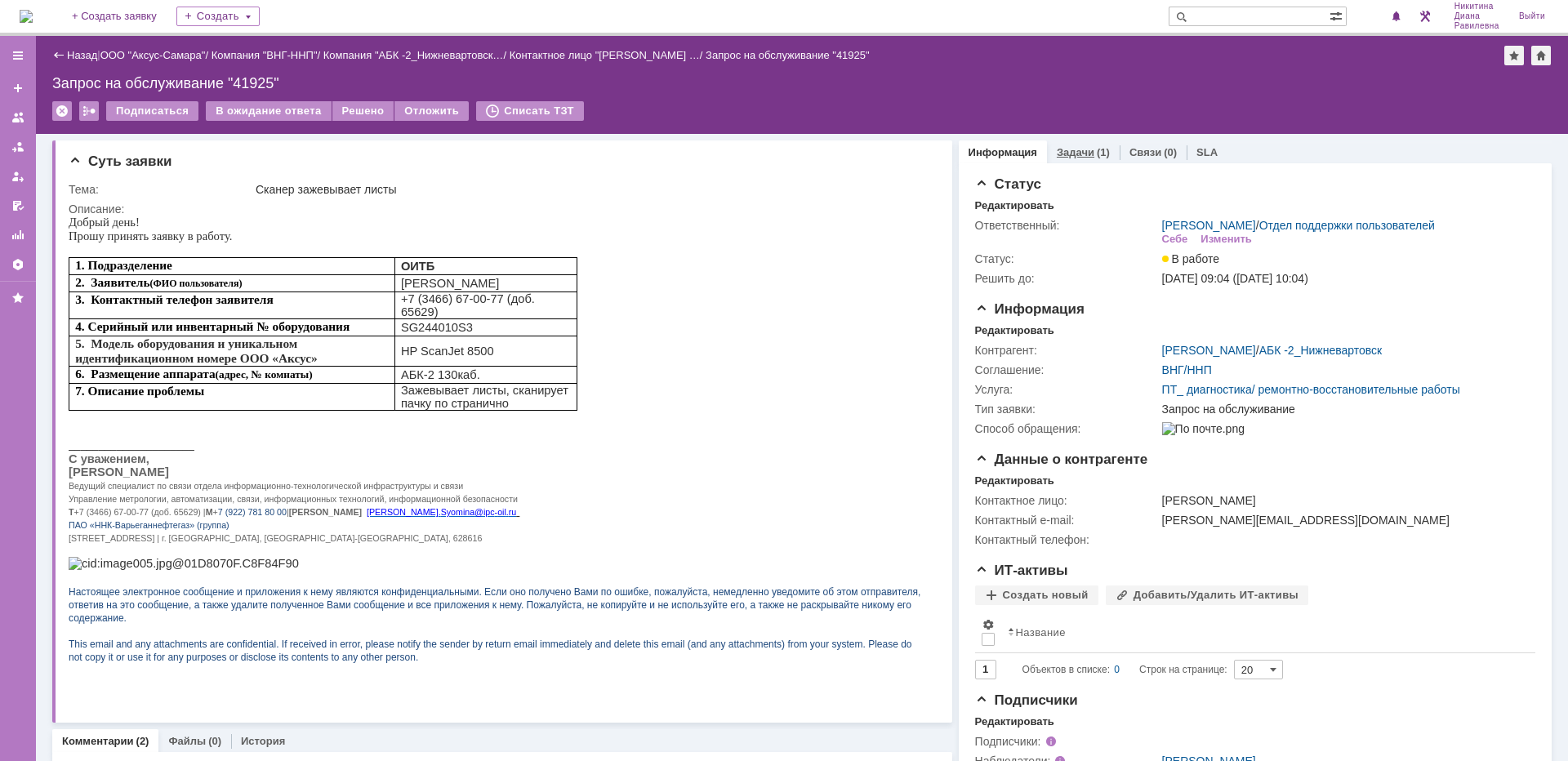
click at [1078, 152] on link "Задачи" at bounding box center [1076, 152] width 38 height 12
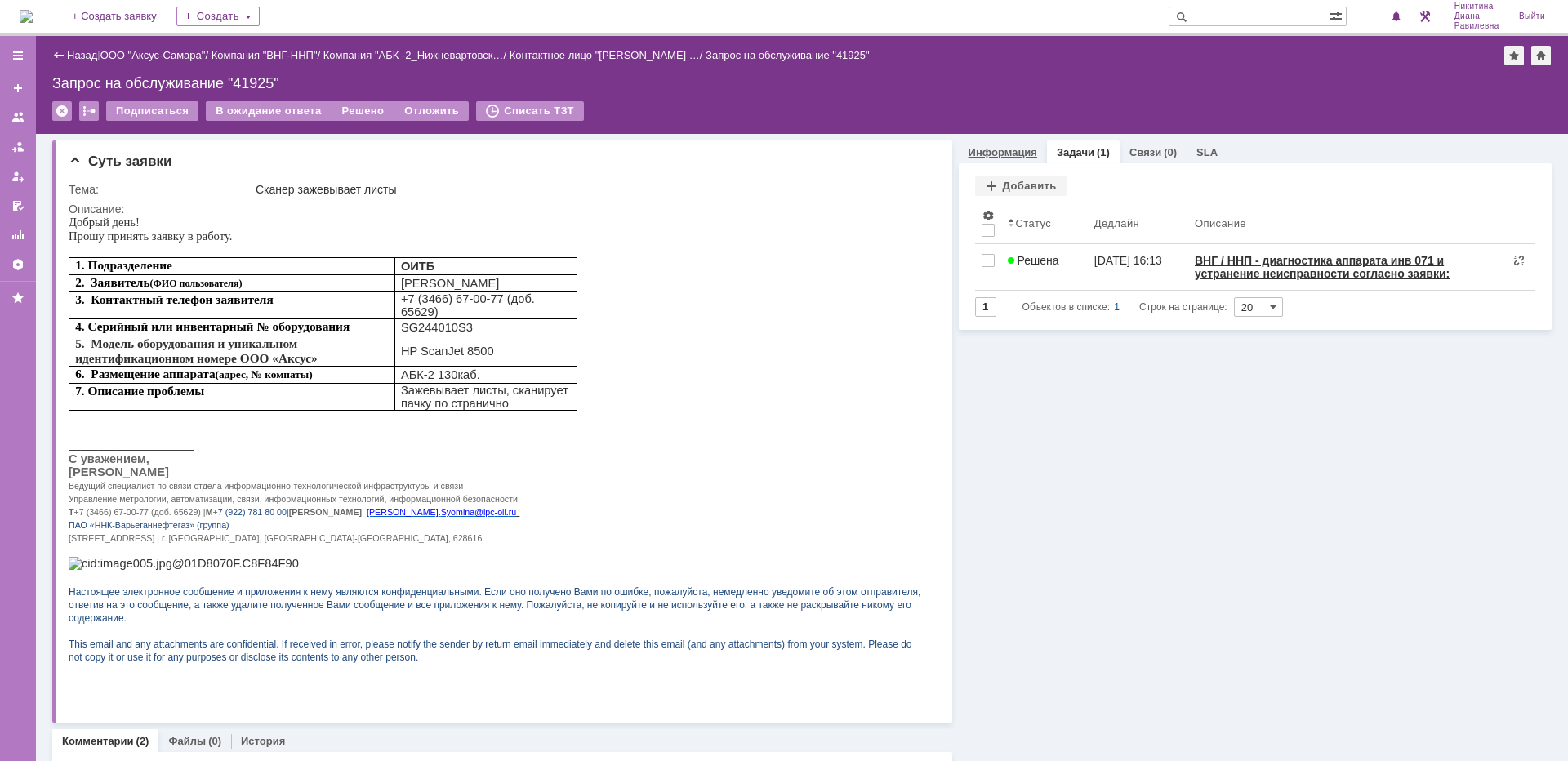
click at [1014, 156] on link "Информация" at bounding box center [1003, 152] width 68 height 12
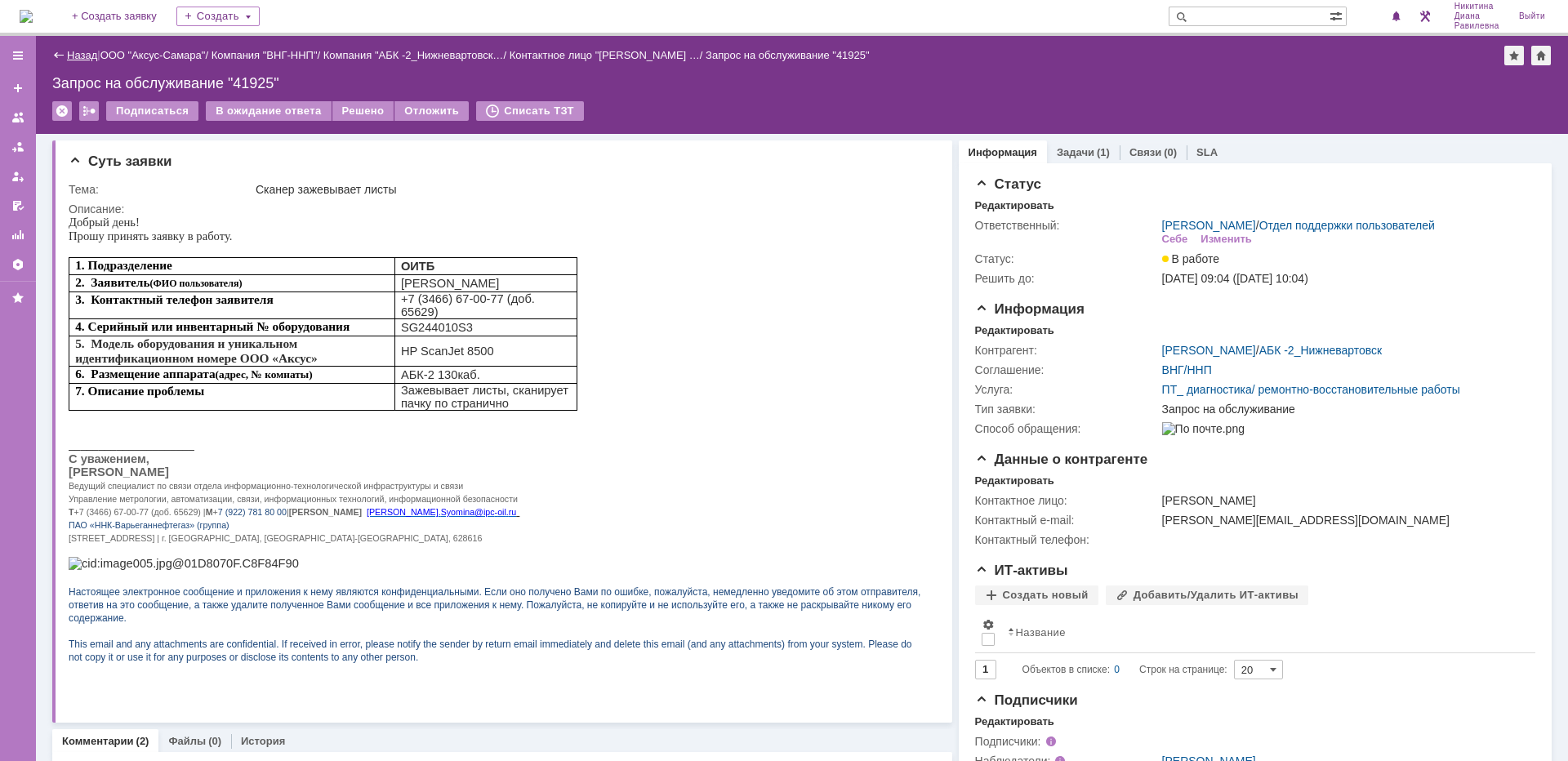
click at [84, 52] on link "Назад" at bounding box center [81, 55] width 31 height 12
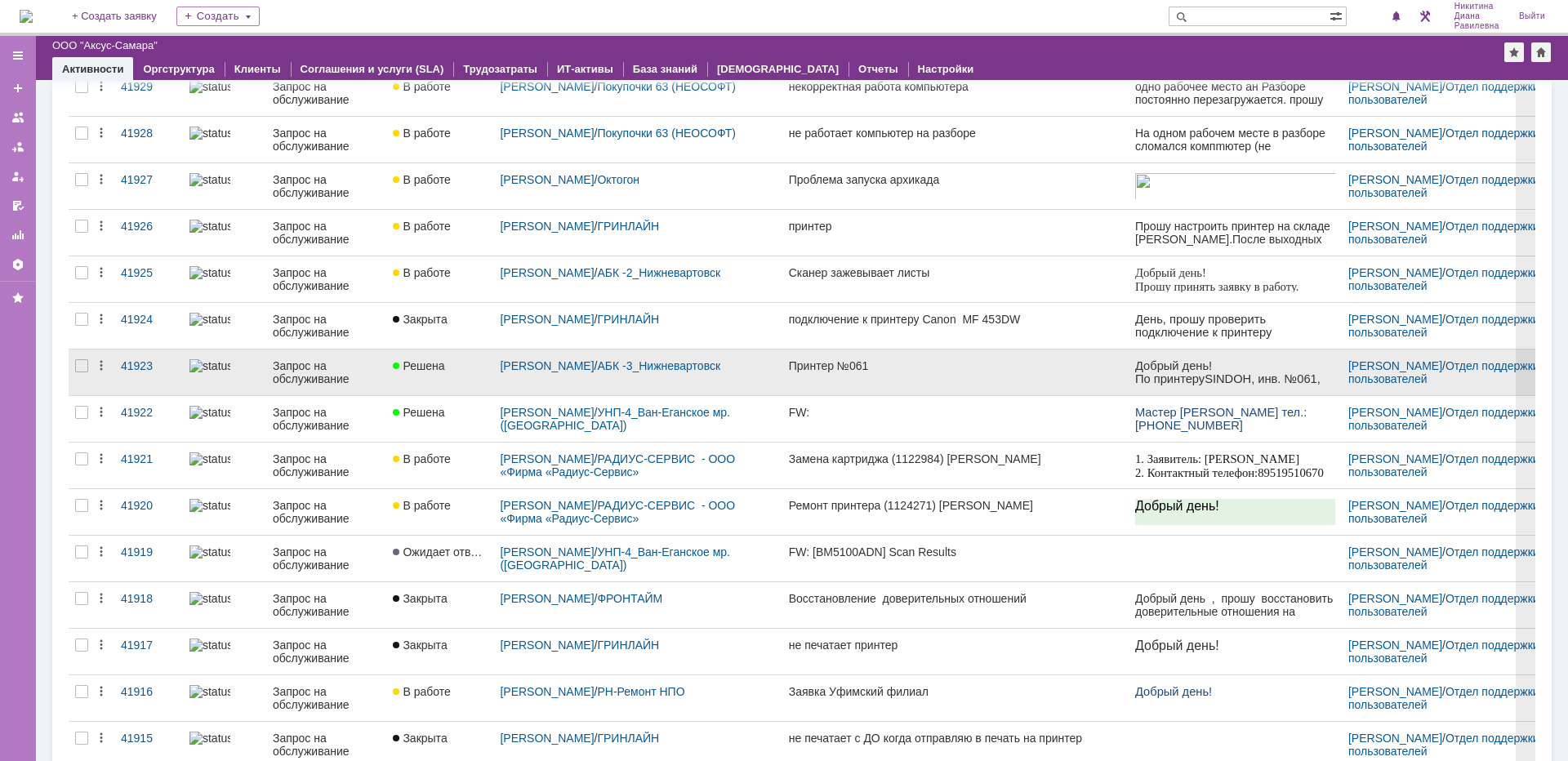
click at [329, 381] on div "Запрос на обслуживание" at bounding box center [327, 372] width 107 height 26
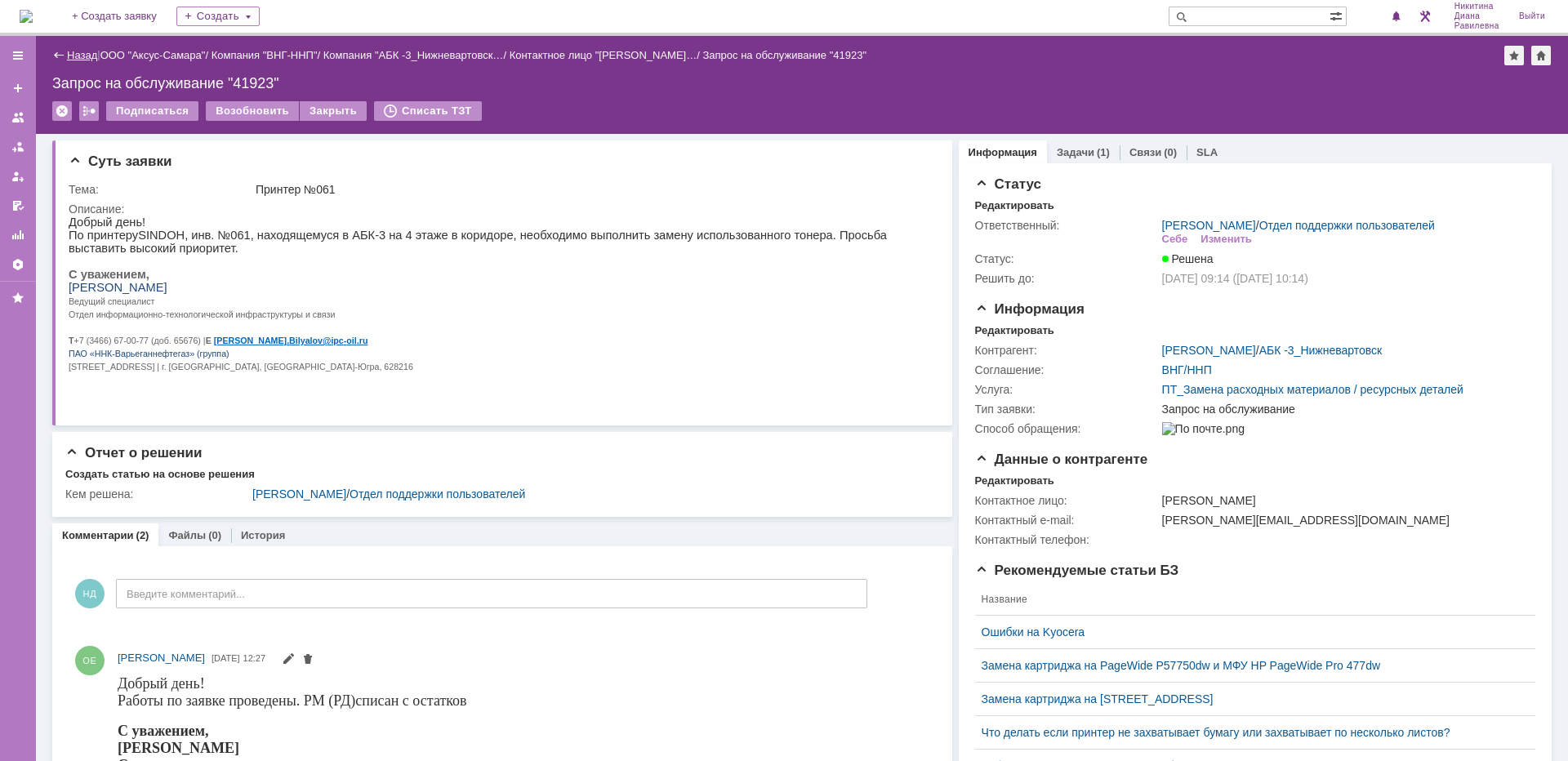
click at [72, 51] on link "Назад" at bounding box center [81, 55] width 31 height 12
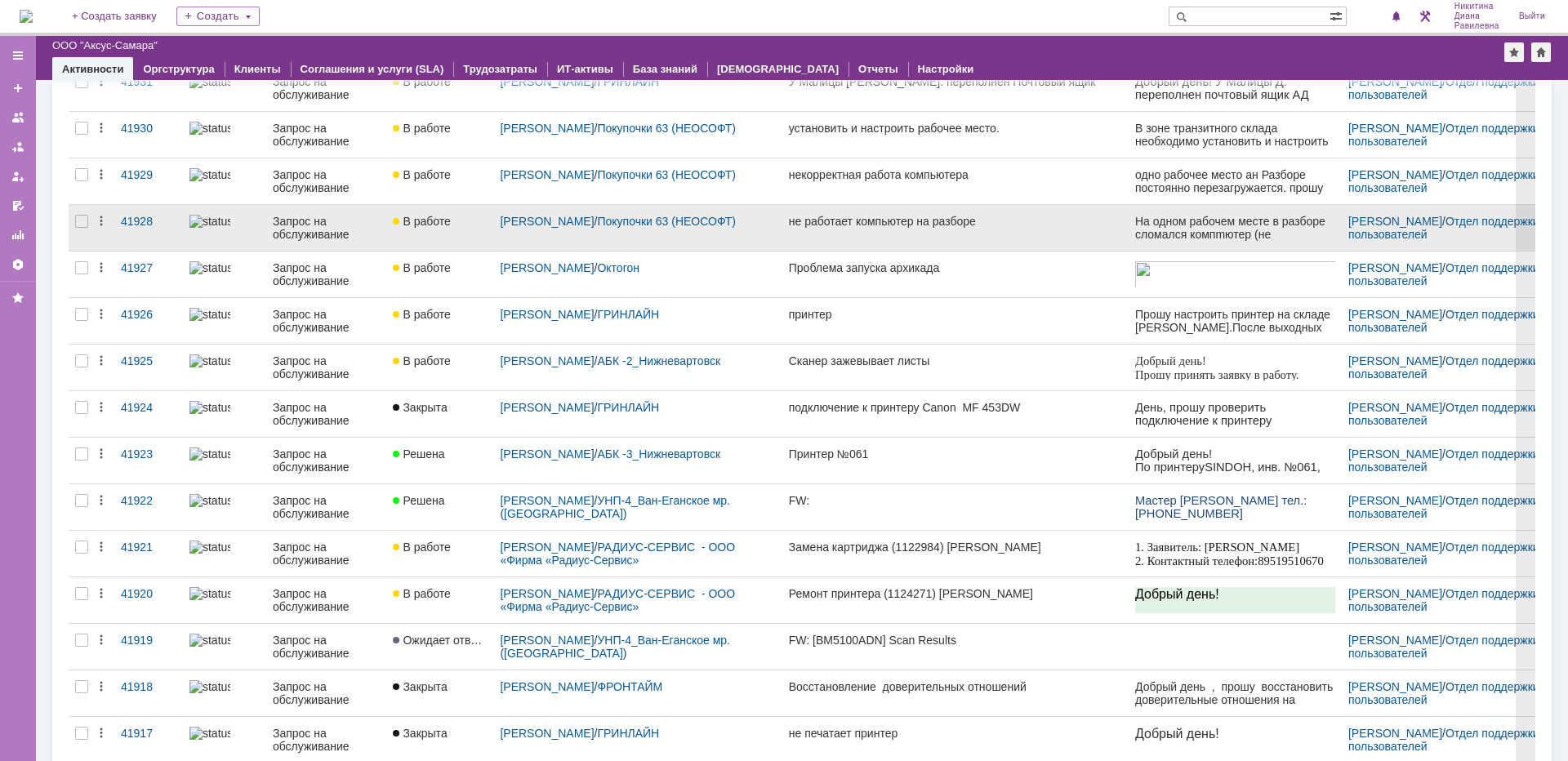
scroll to position [163, 0]
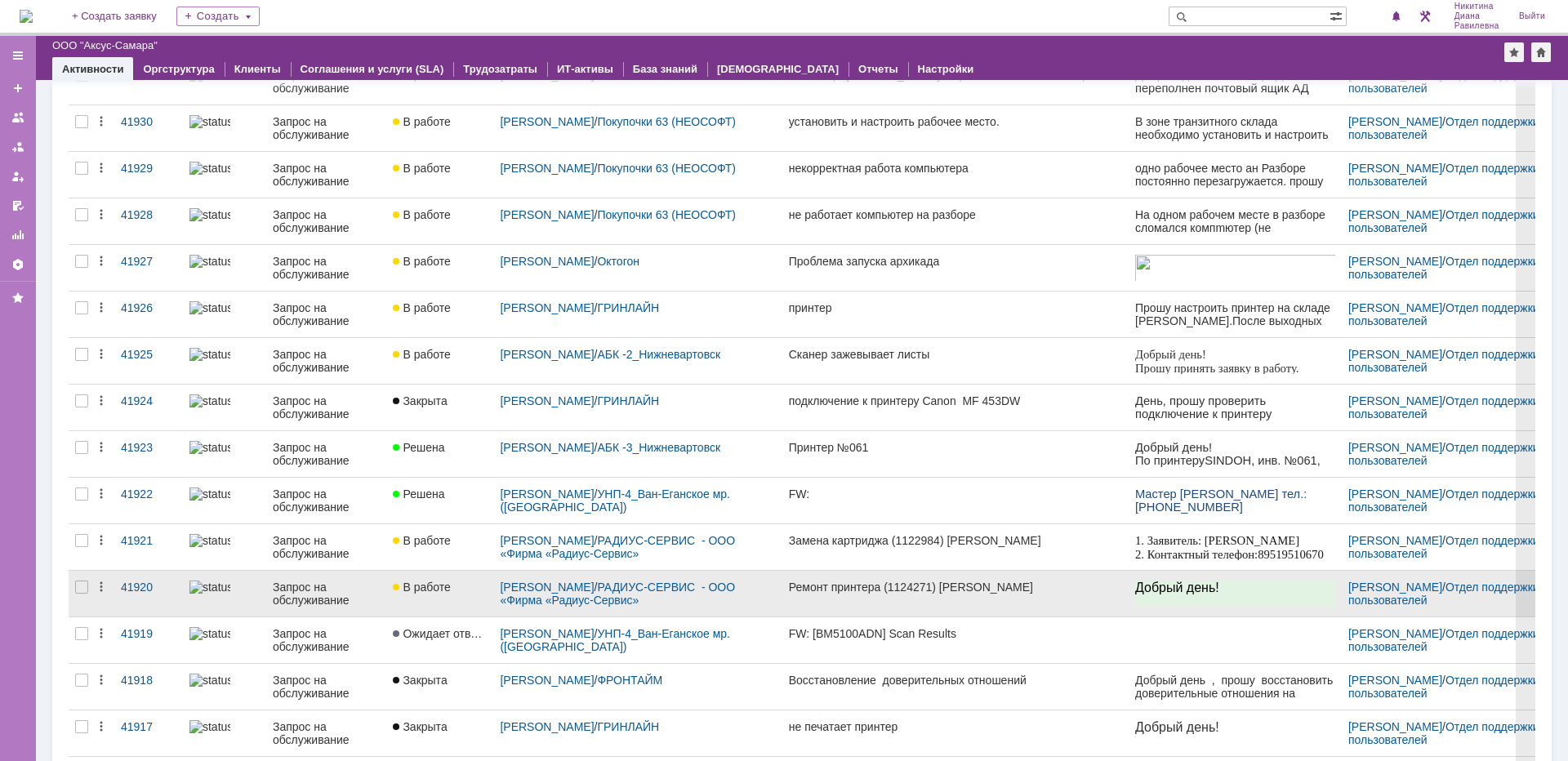
click at [342, 601] on div "Запрос на обслуживание" at bounding box center [327, 593] width 107 height 26
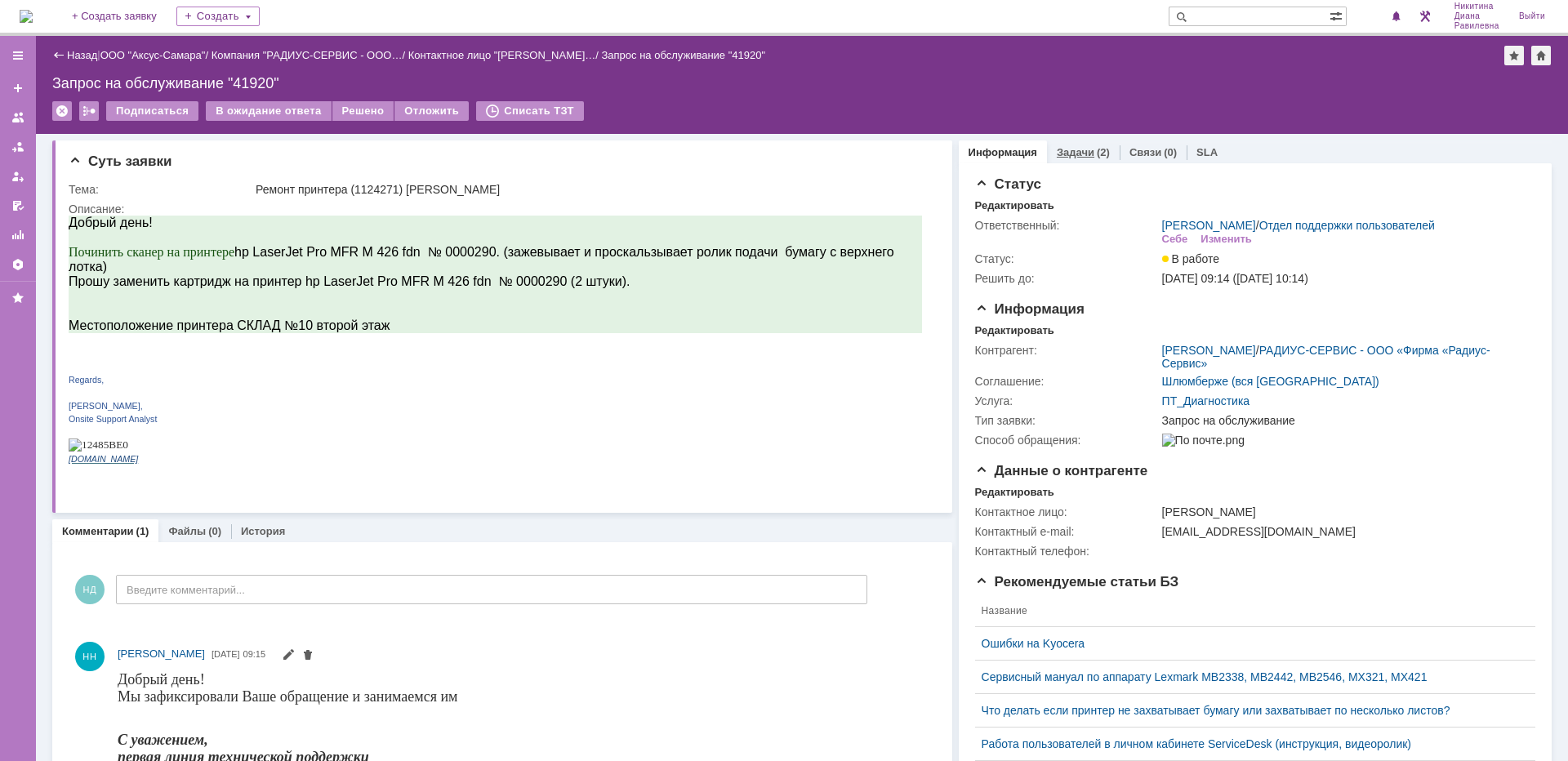
click at [1076, 149] on link "Задачи" at bounding box center [1076, 152] width 38 height 12
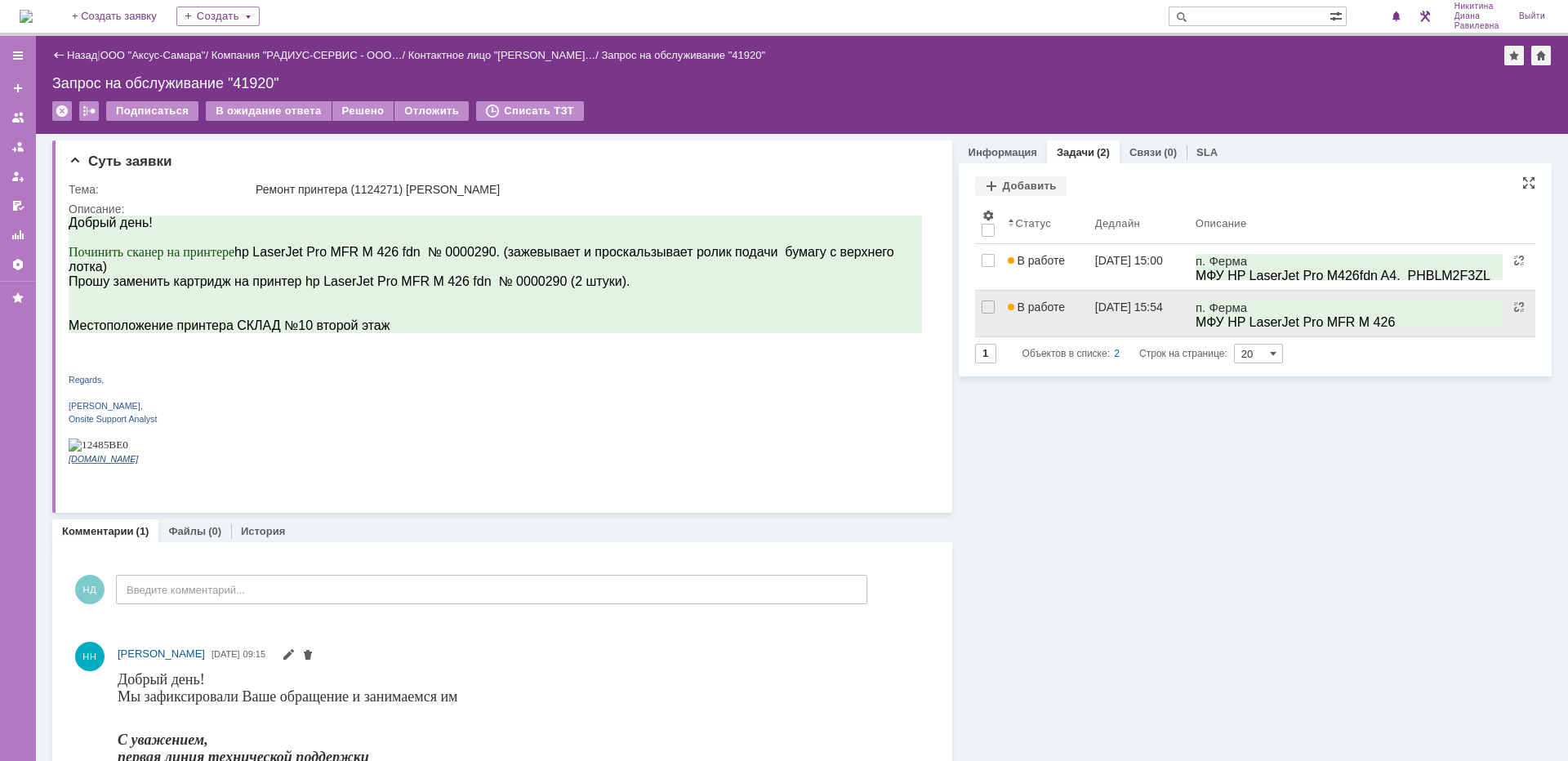
click at [1059, 307] on div "В работе" at bounding box center [1045, 307] width 74 height 13
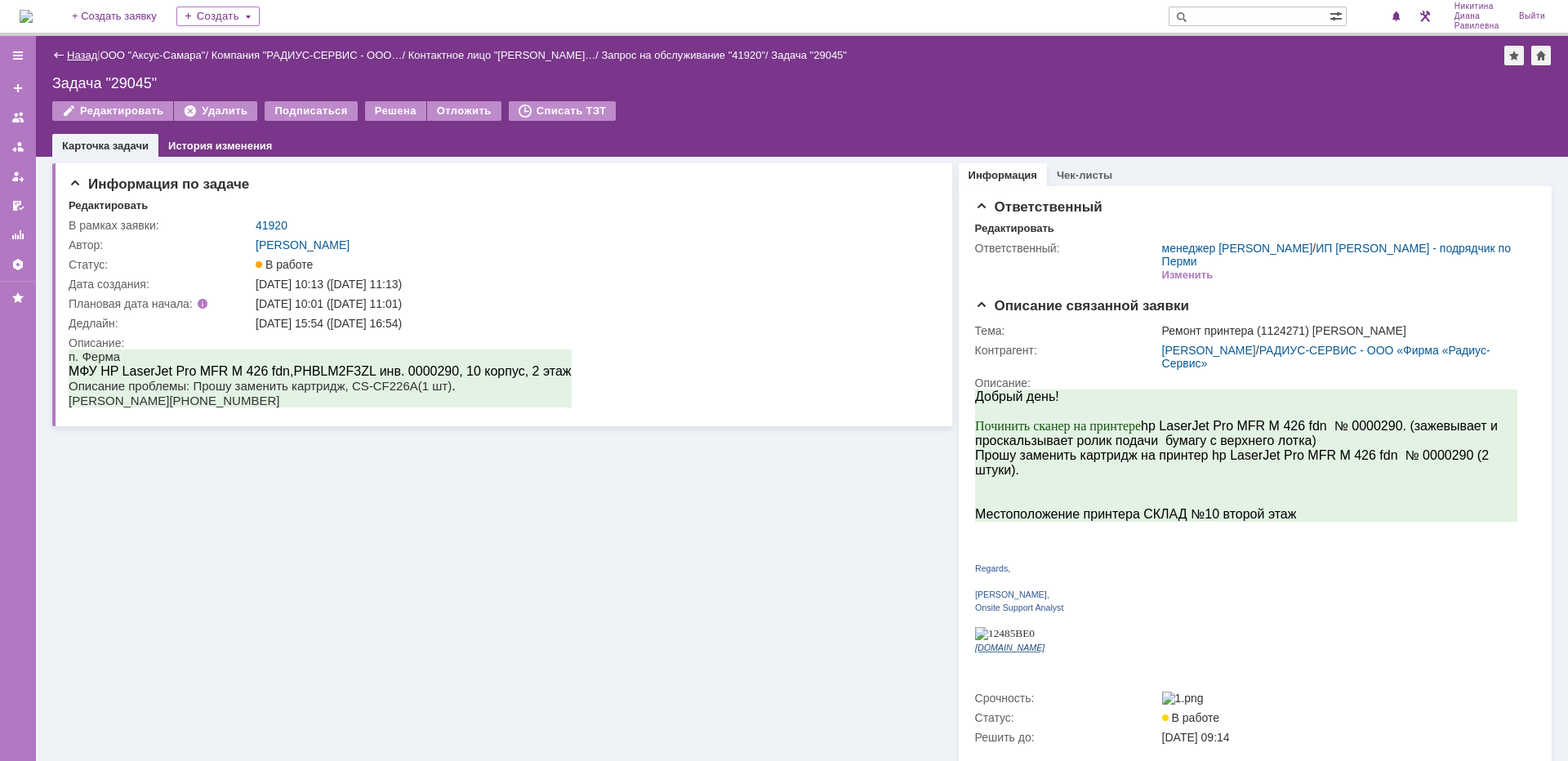
click at [75, 54] on link "Назад" at bounding box center [81, 55] width 31 height 12
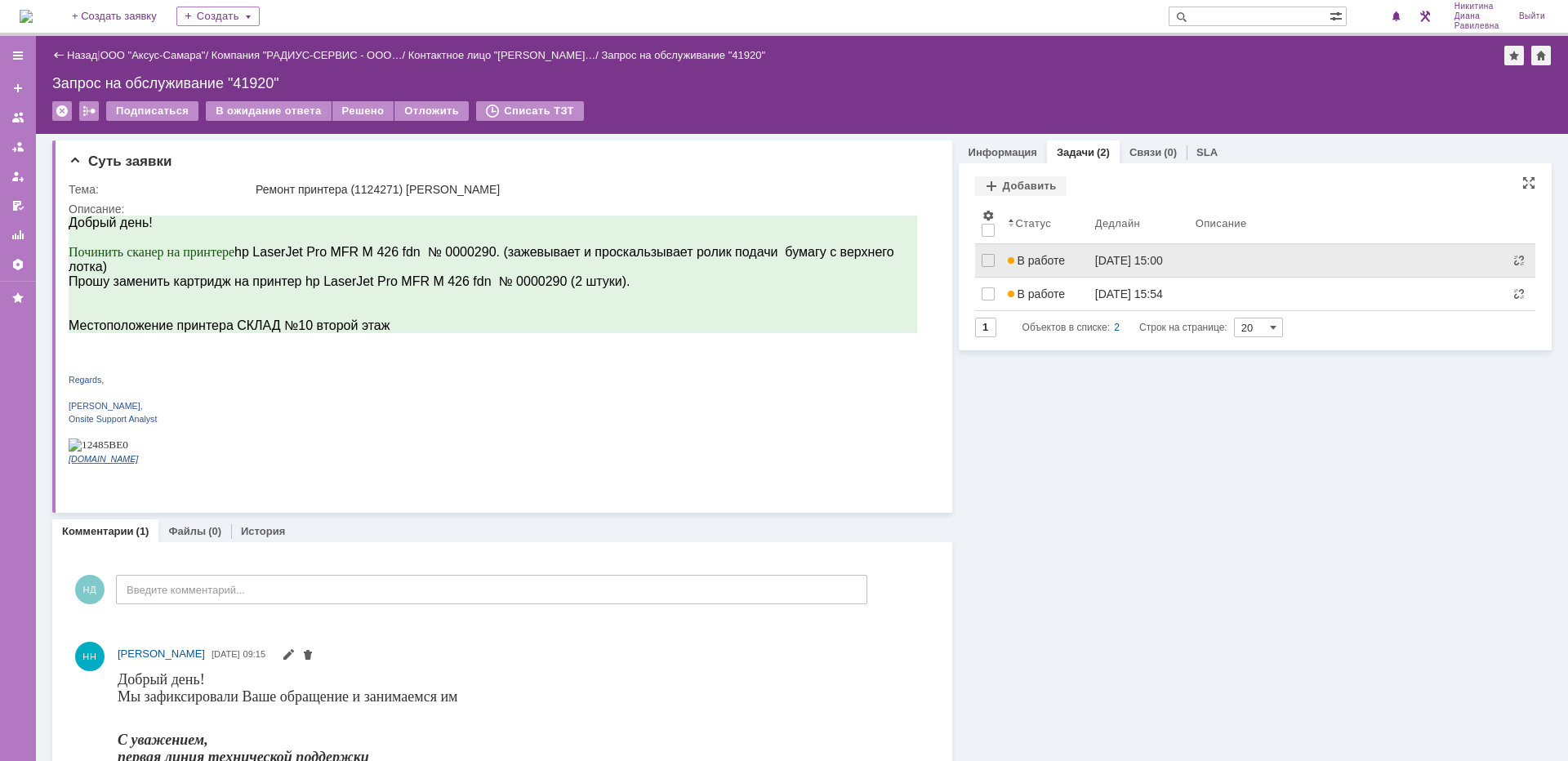
click at [1062, 267] on div "В работе" at bounding box center [1045, 260] width 74 height 13
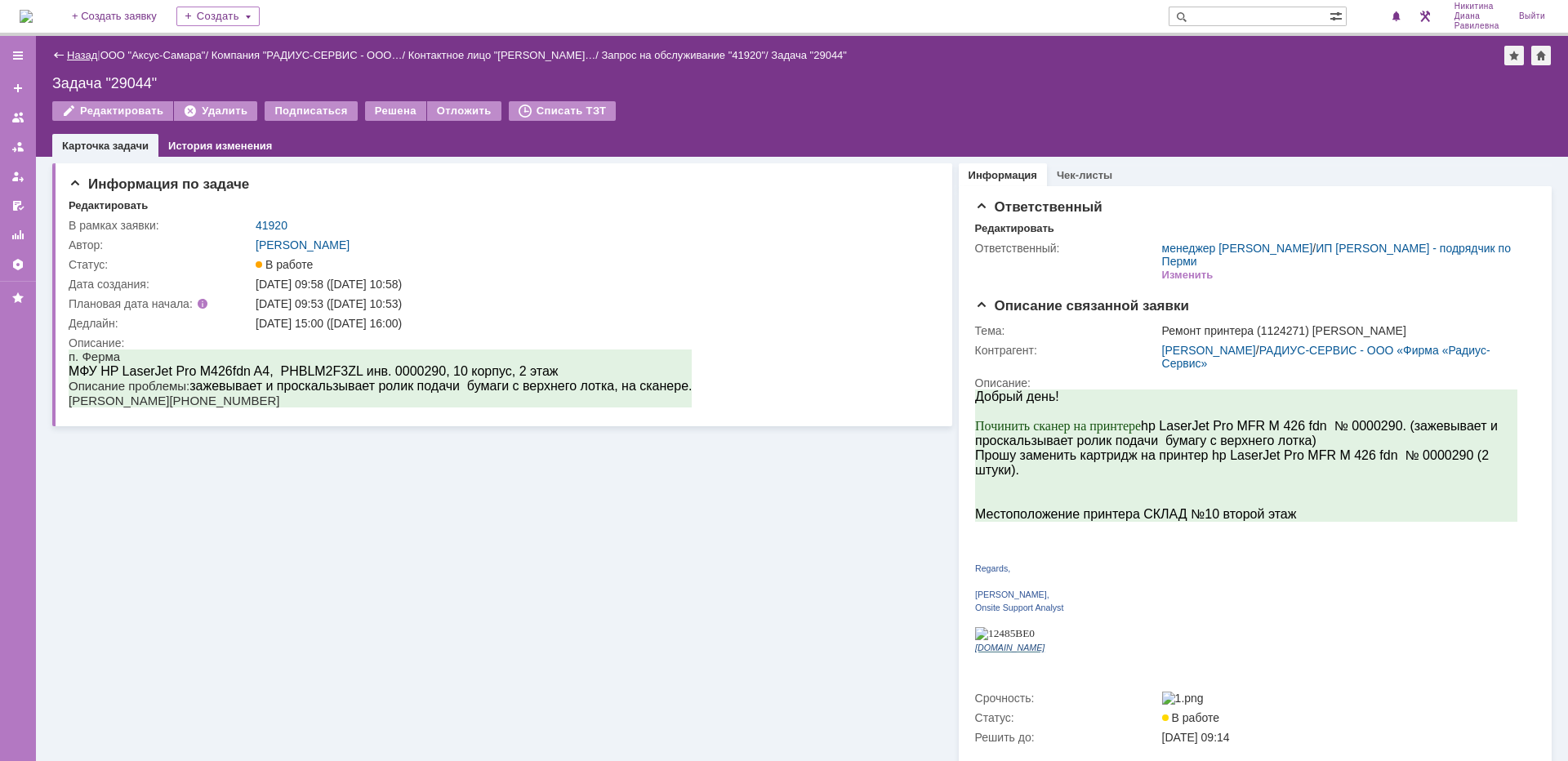
click at [81, 58] on link "Назад" at bounding box center [81, 55] width 31 height 12
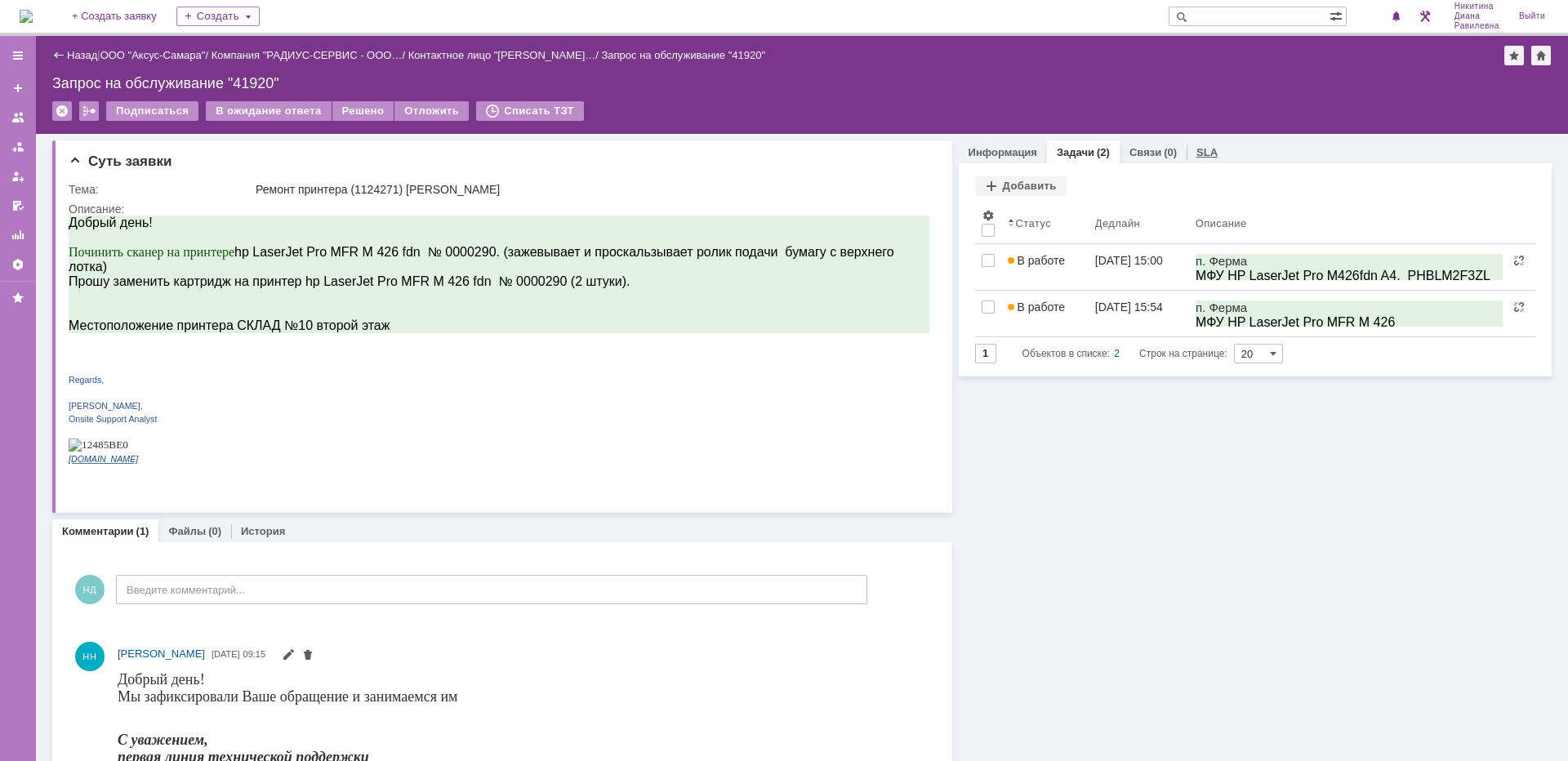
click at [1197, 153] on link "SLA" at bounding box center [1207, 152] width 21 height 12
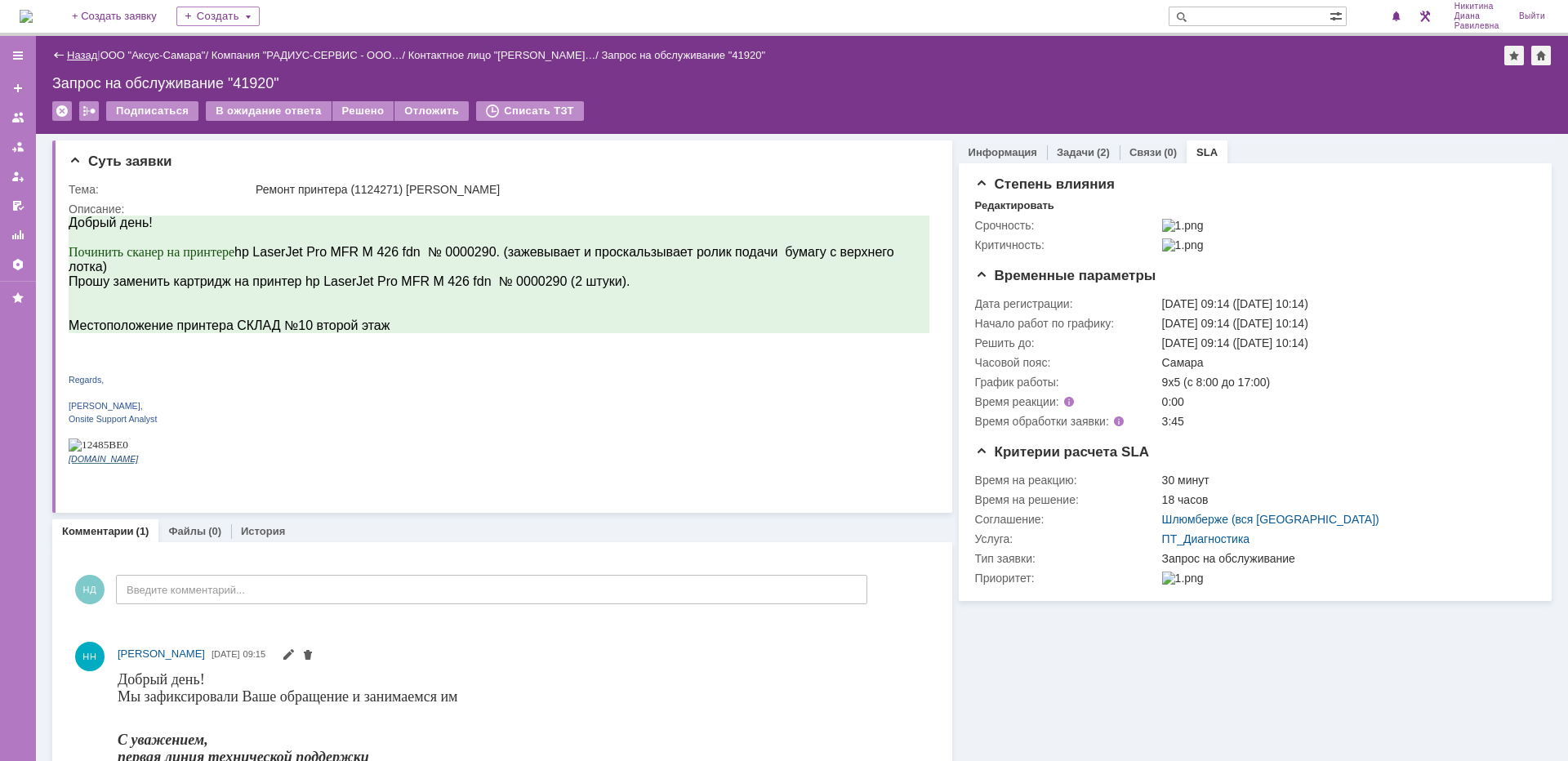
click at [73, 52] on link "Назад" at bounding box center [81, 55] width 31 height 12
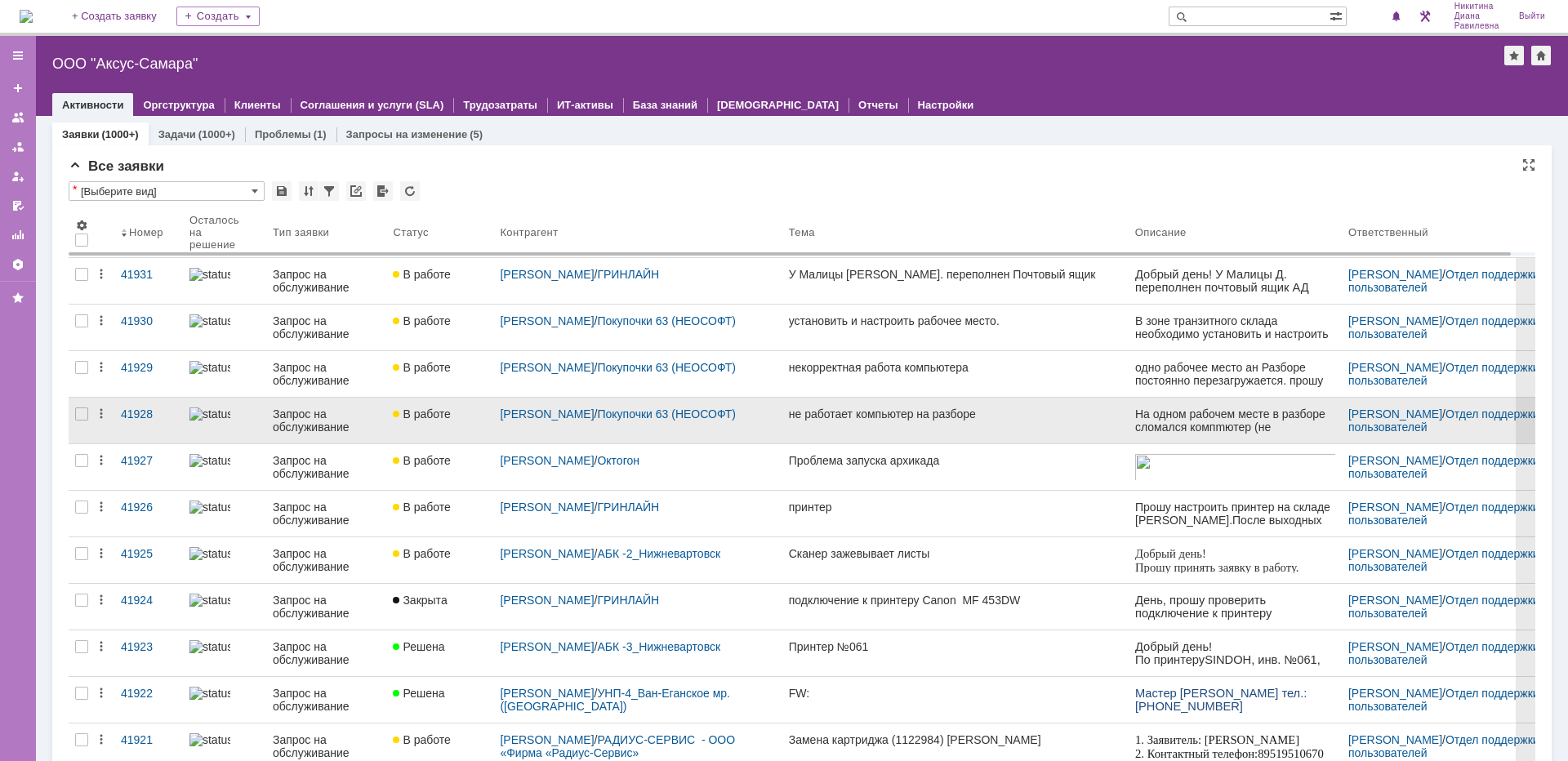
click at [312, 420] on div "Запрос на обслуживание" at bounding box center [327, 420] width 107 height 26
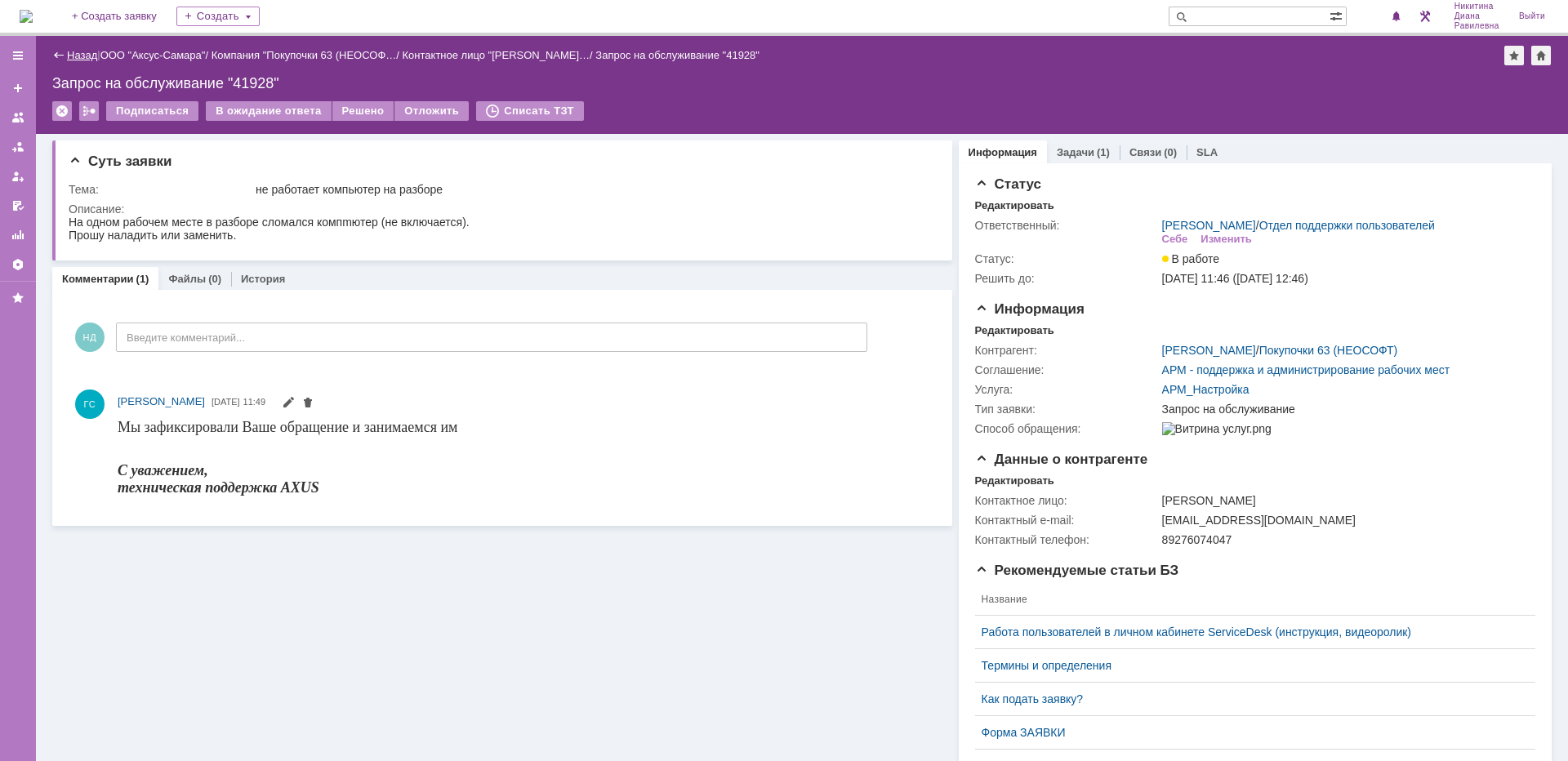
click at [88, 59] on link "Назад" at bounding box center [81, 55] width 31 height 12
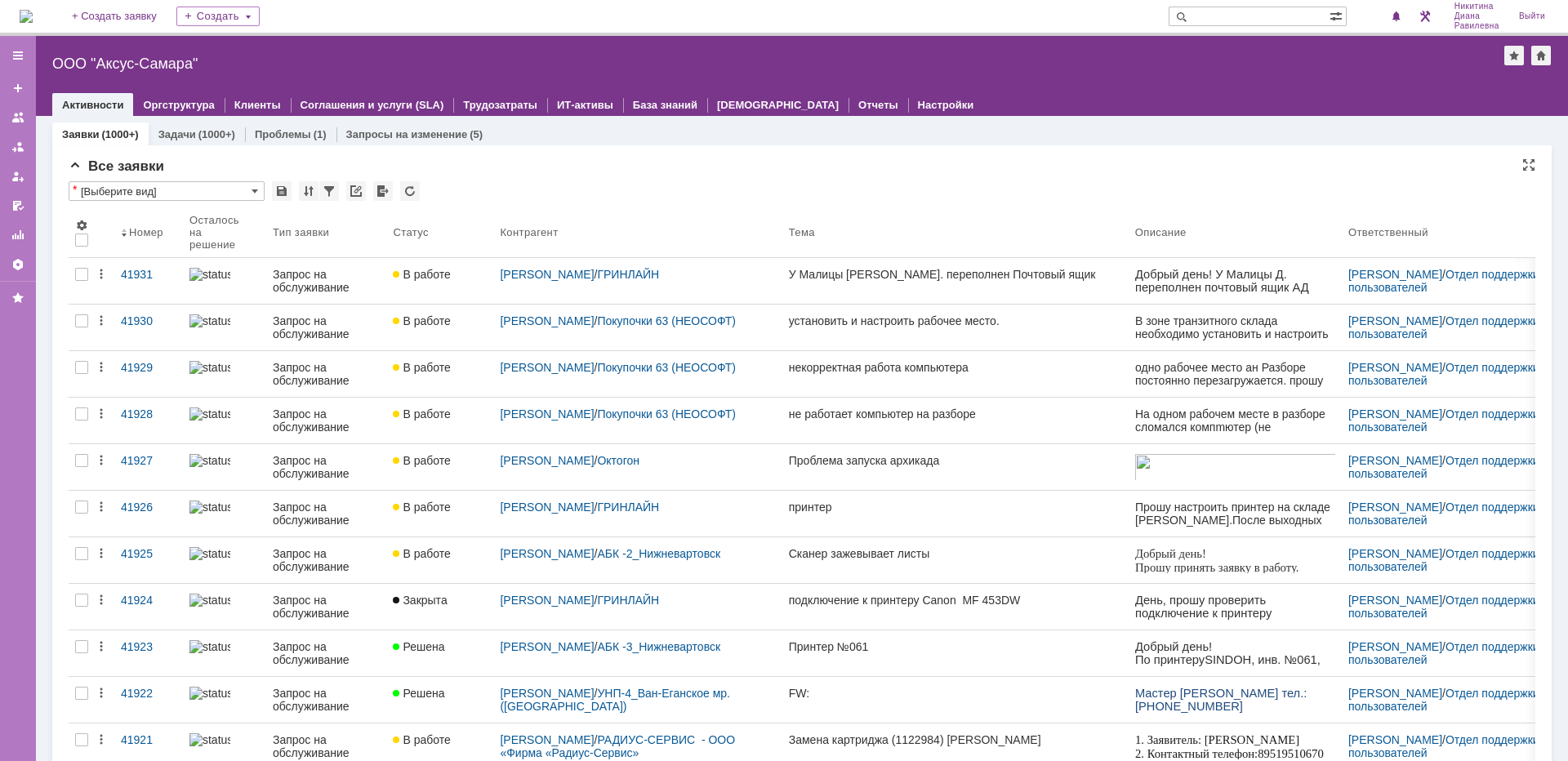
click at [879, 169] on div "Все заявки" at bounding box center [802, 167] width 1467 height 17
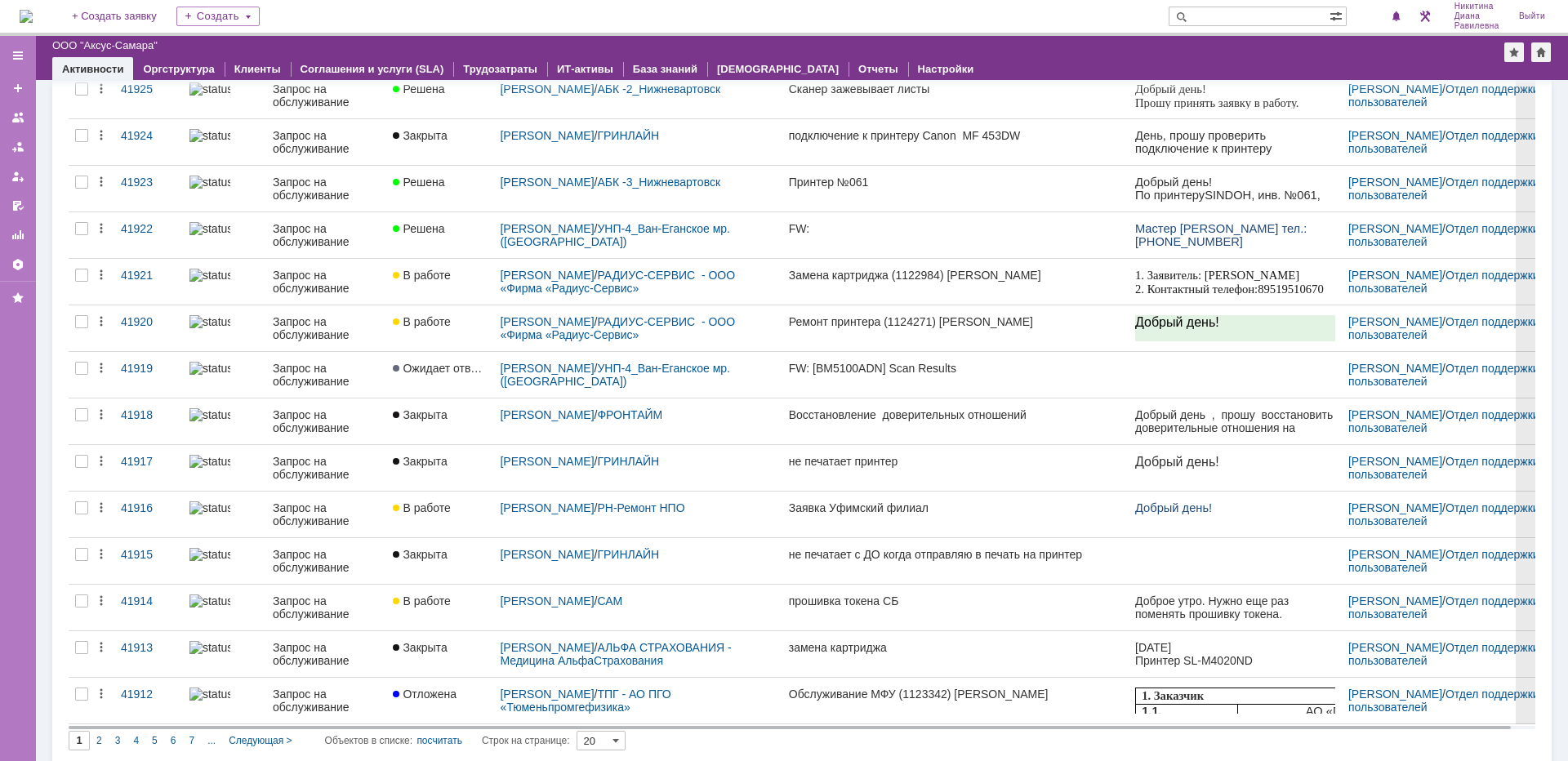
scroll to position [438, 0]
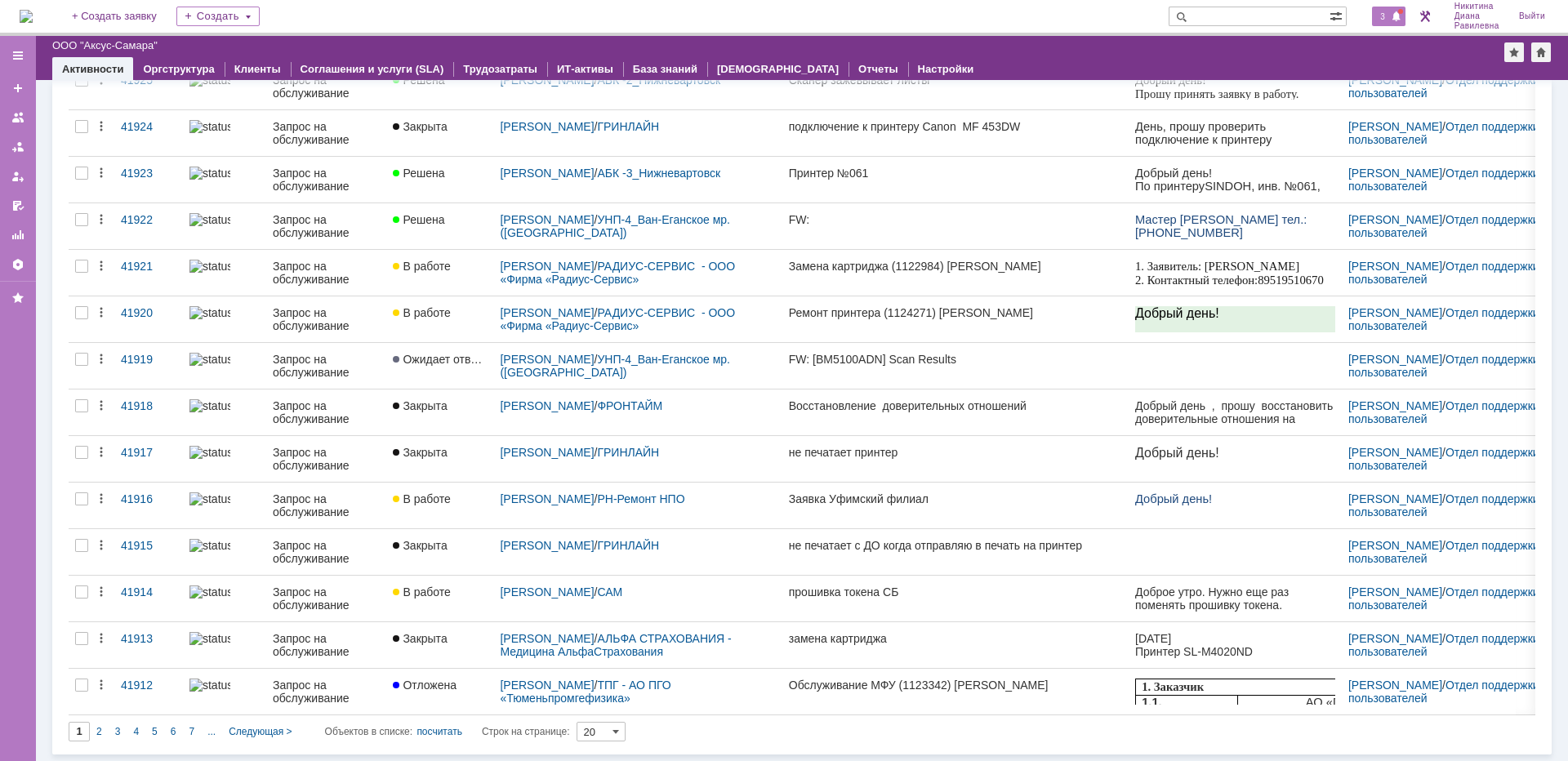
click at [1372, 20] on div "3" at bounding box center [1388, 16] width 33 height 19
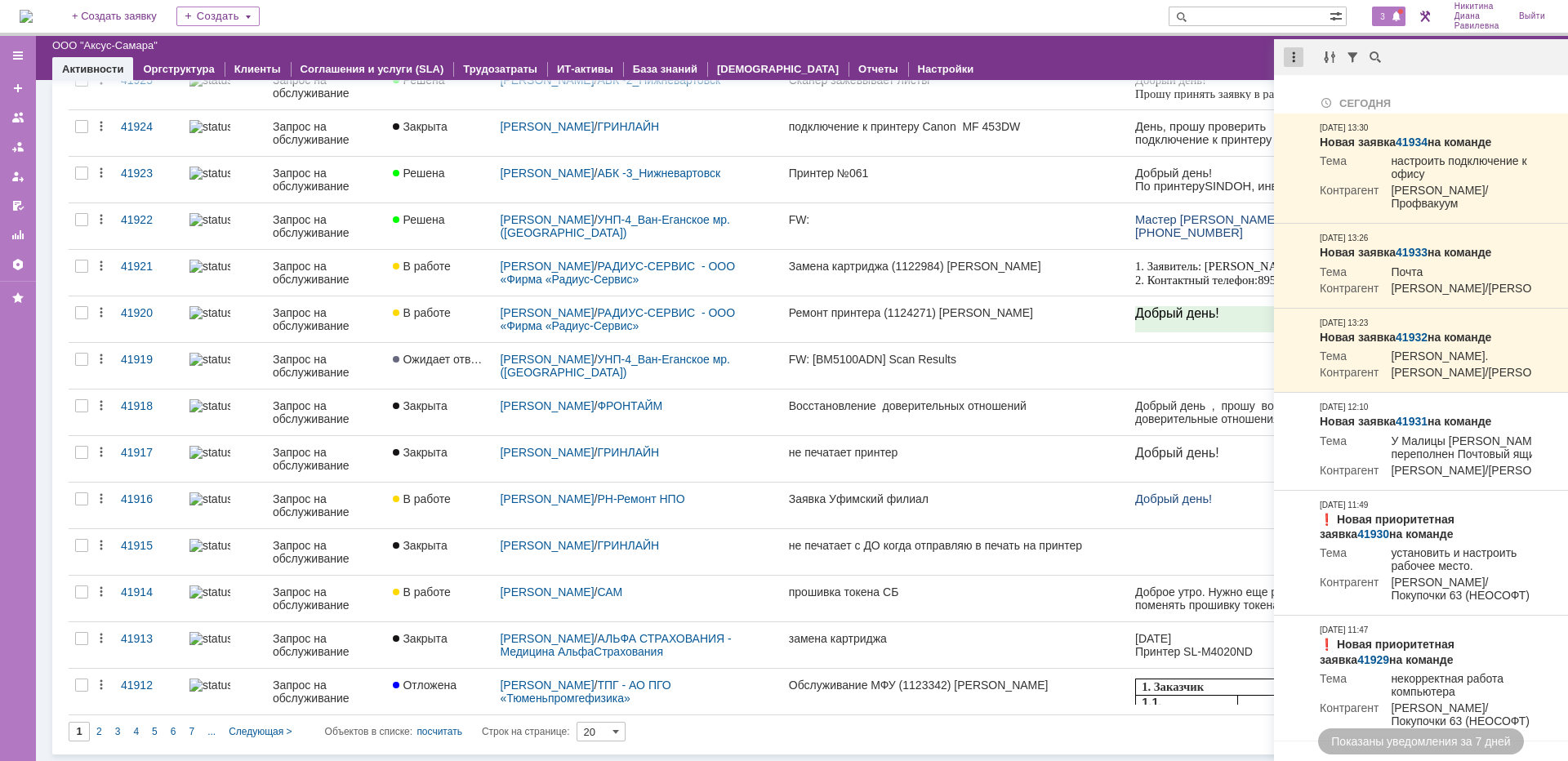
click at [1289, 61] on div at bounding box center [1293, 56] width 19 height 19
click at [1311, 94] on div "Отметить уведомления прочитанными" at bounding box center [1406, 99] width 218 height 11
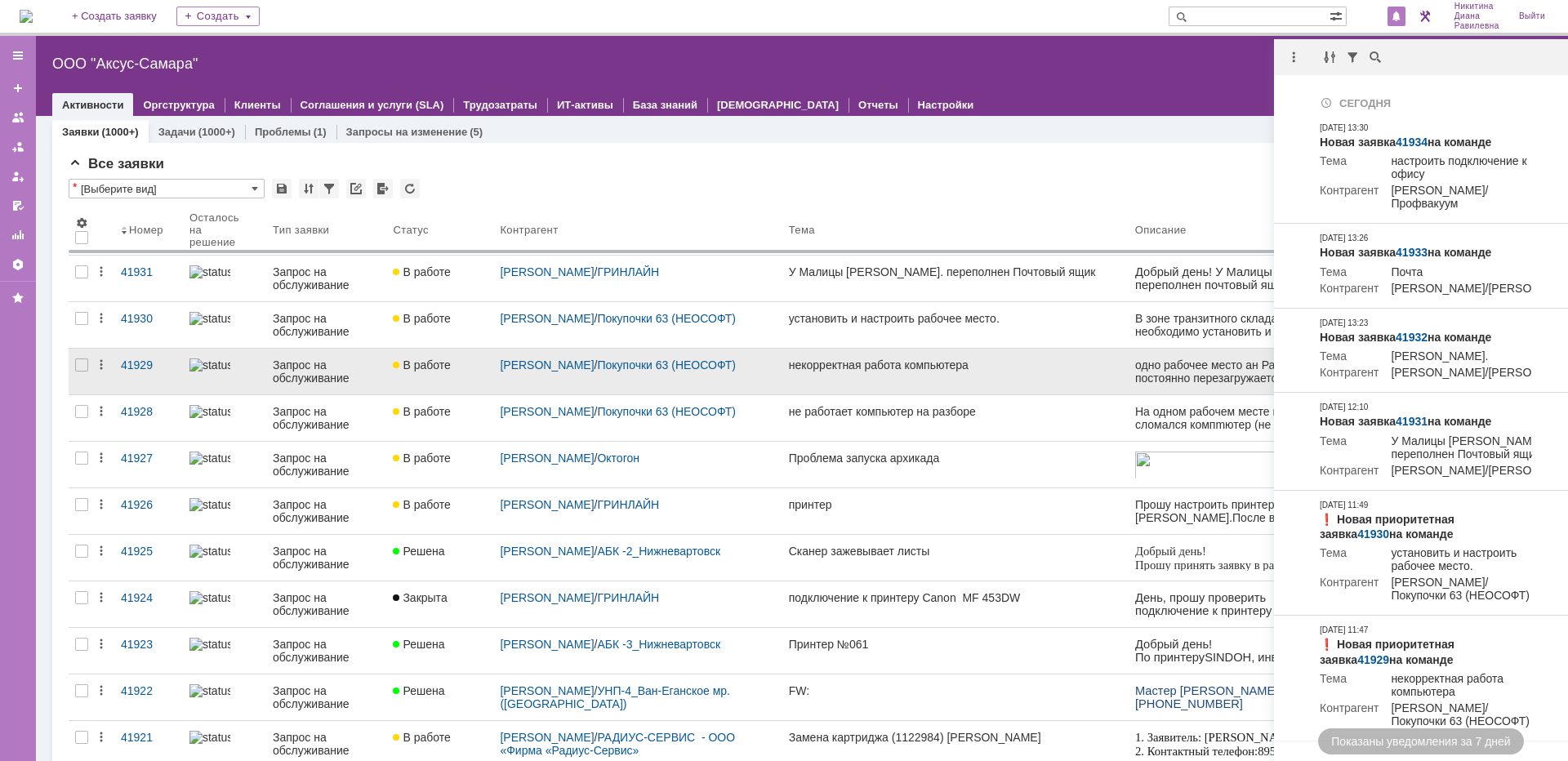
scroll to position [0, 0]
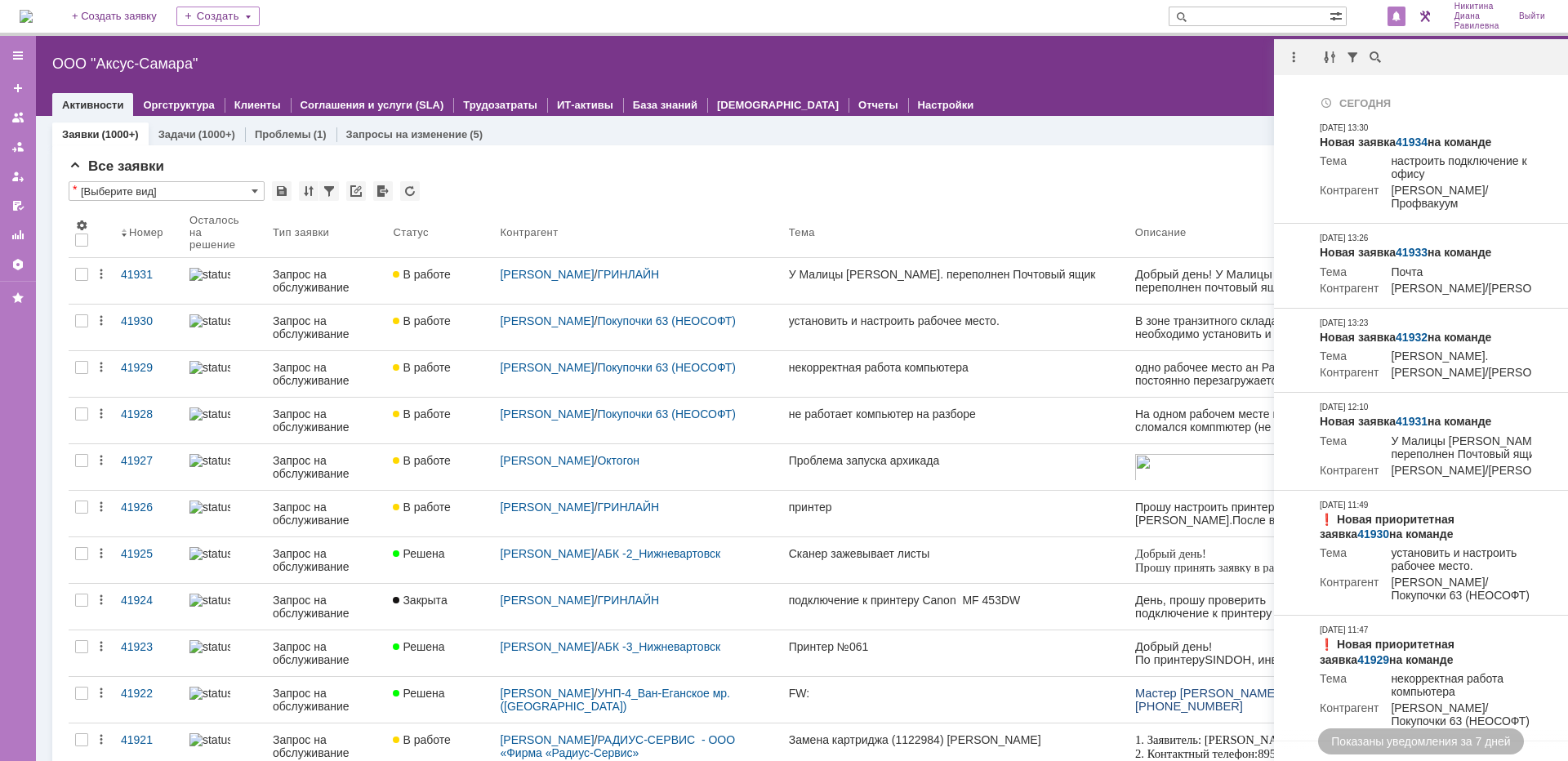
click at [923, 152] on div "Все заявки * [Выберите вид] Результаты поиска: 1 2 3 4 5 6 7 ... Следующая > Об…" at bounding box center [802, 687] width 1500 height 1083
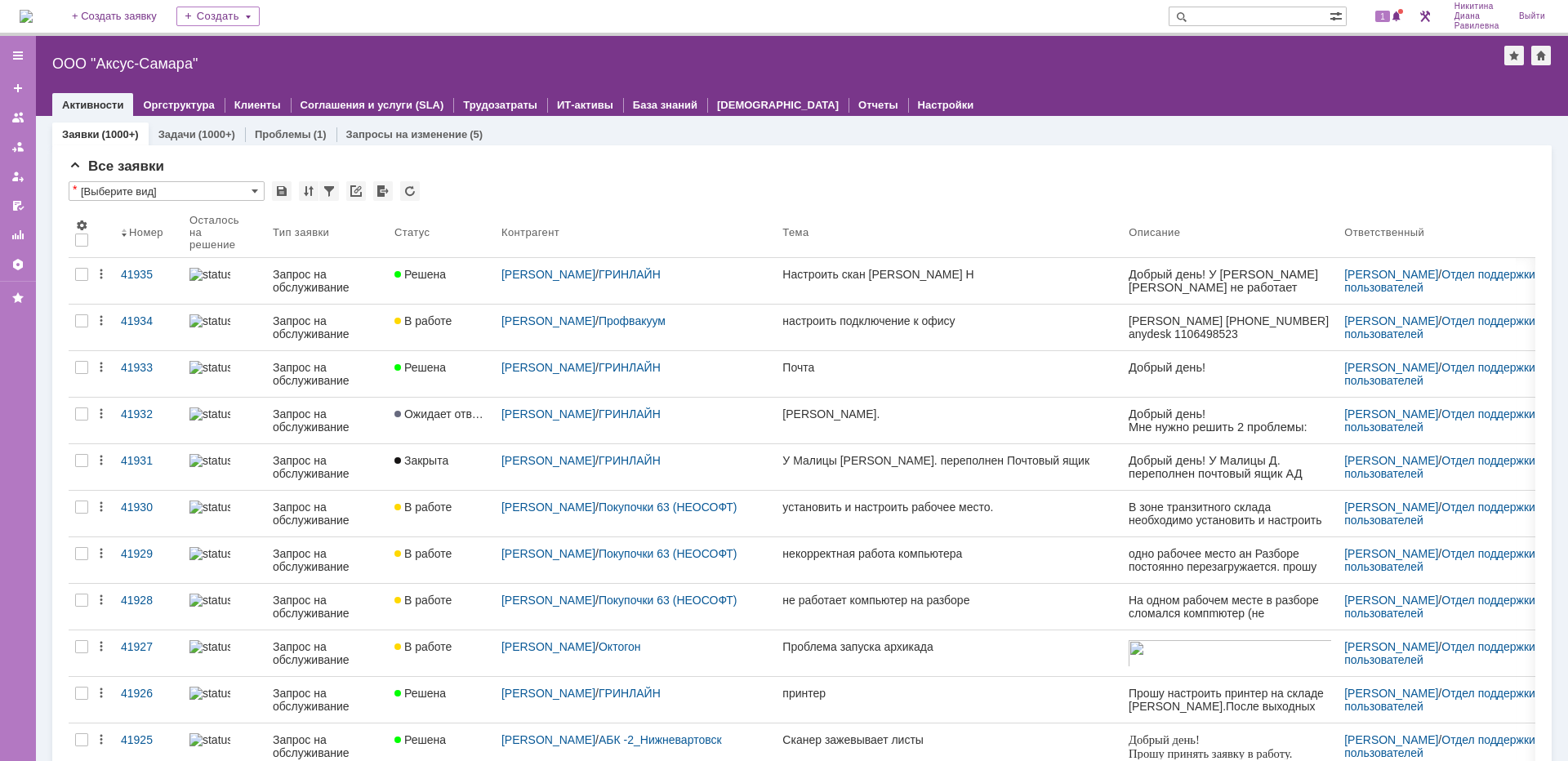
click at [1255, 11] on input "text" at bounding box center [1250, 16] width 161 height 19
type input "28591"
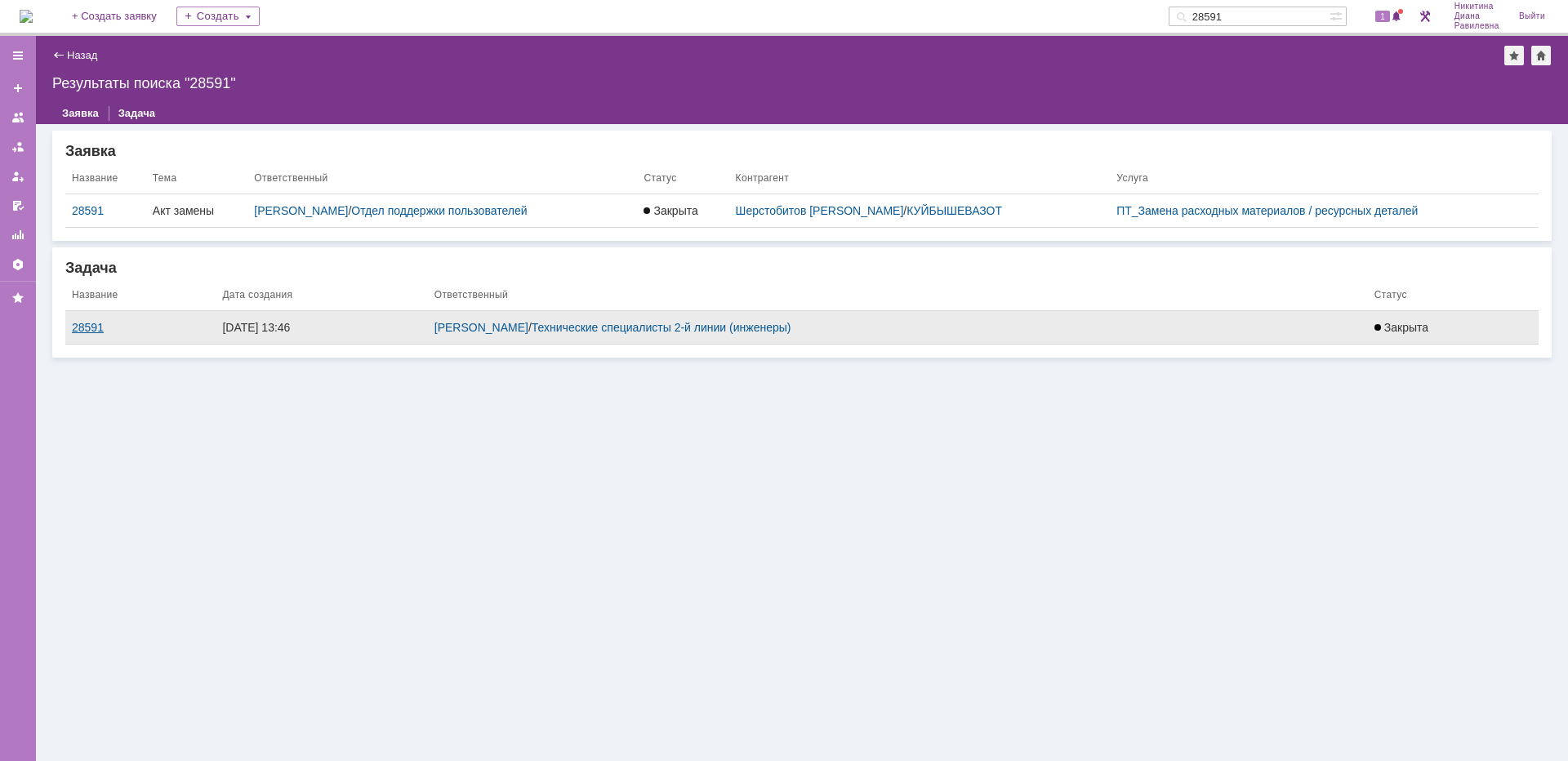
click at [82, 327] on div "28591" at bounding box center [141, 328] width 137 height 13
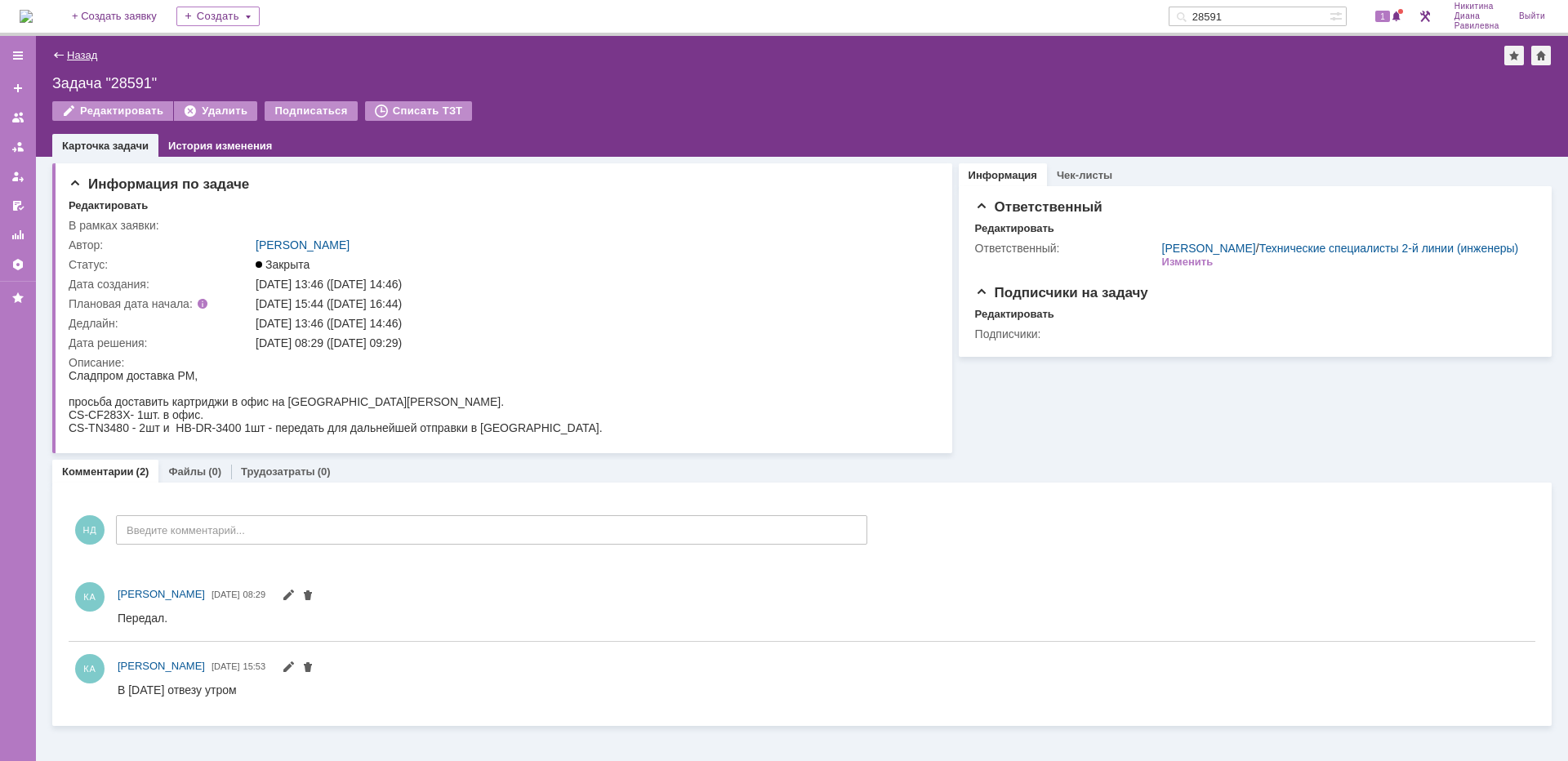
click at [82, 56] on link "Назад" at bounding box center [81, 55] width 31 height 12
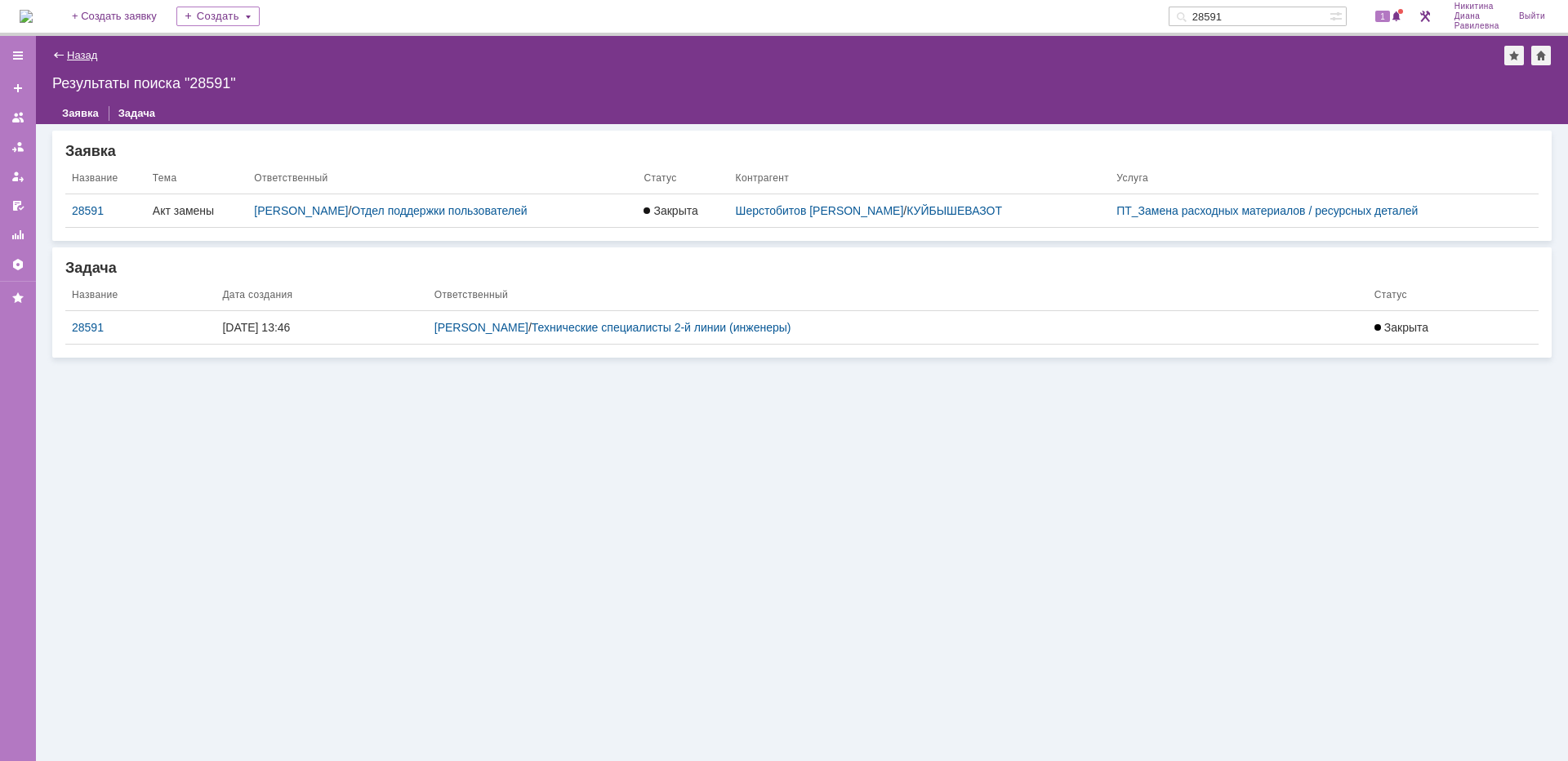
click at [87, 50] on link "Назад" at bounding box center [81, 55] width 31 height 12
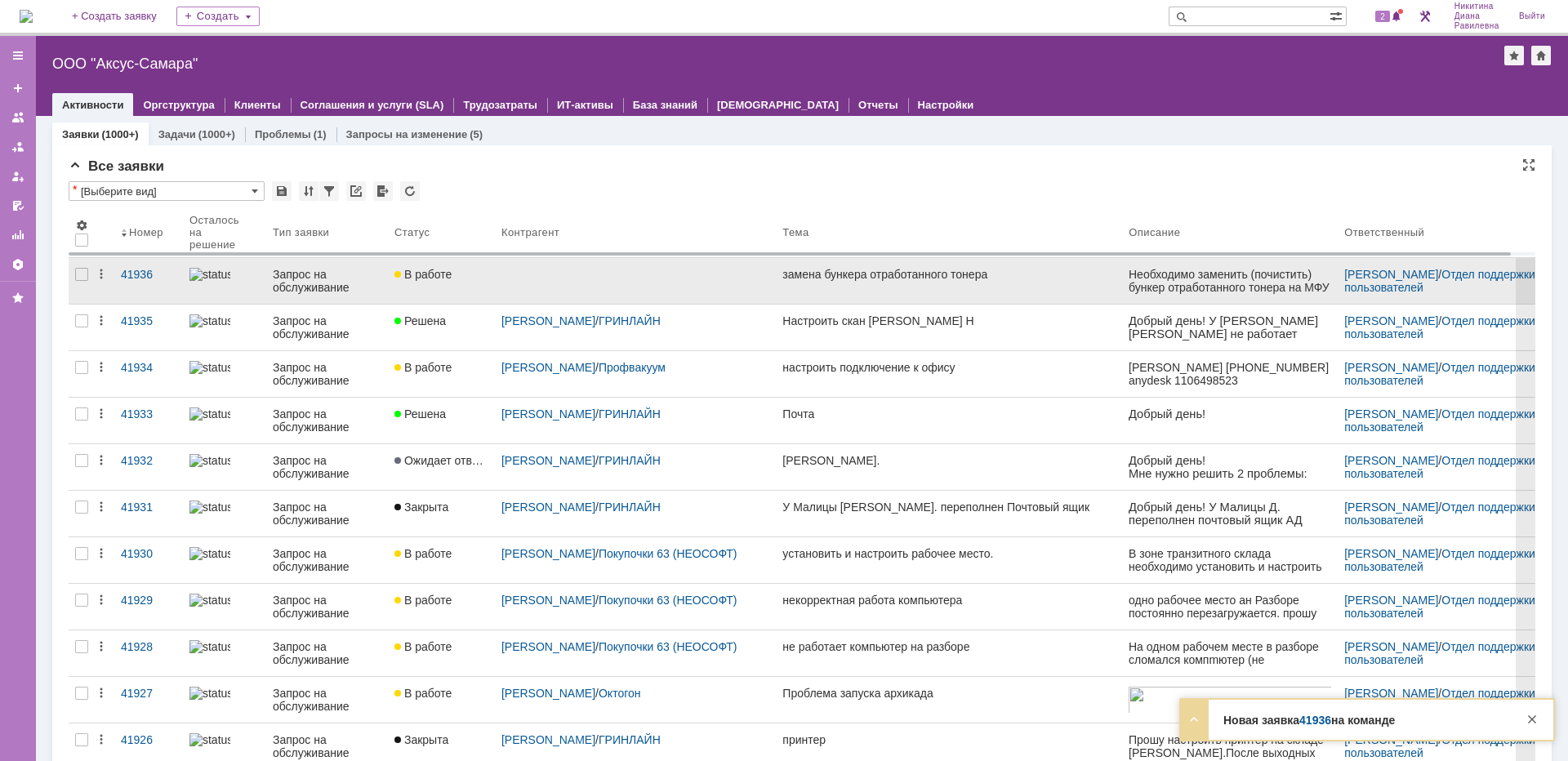
click at [313, 282] on div "Запрос на обслуживание" at bounding box center [327, 281] width 108 height 26
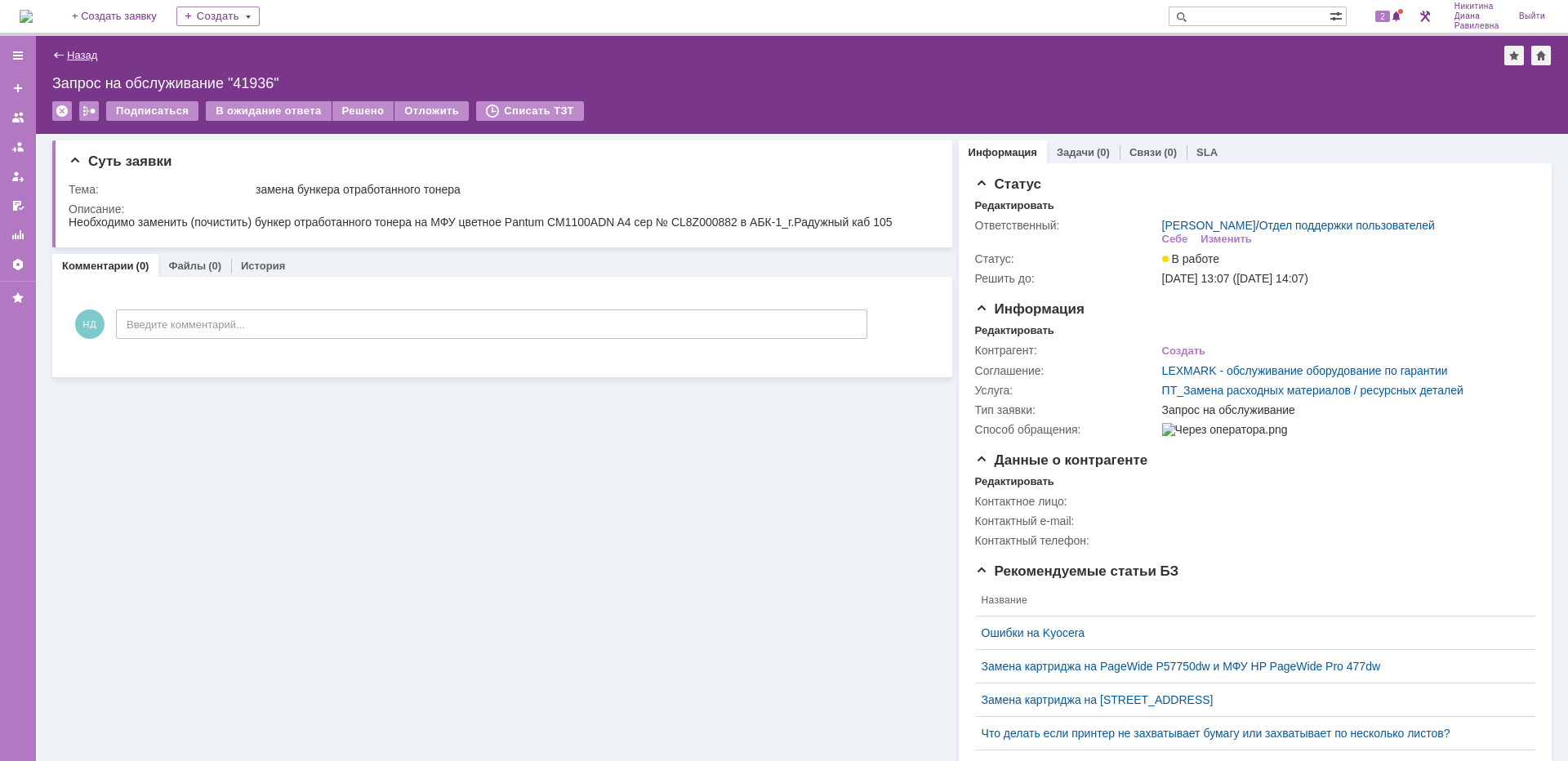
click at [87, 53] on link "Назад" at bounding box center [81, 55] width 31 height 12
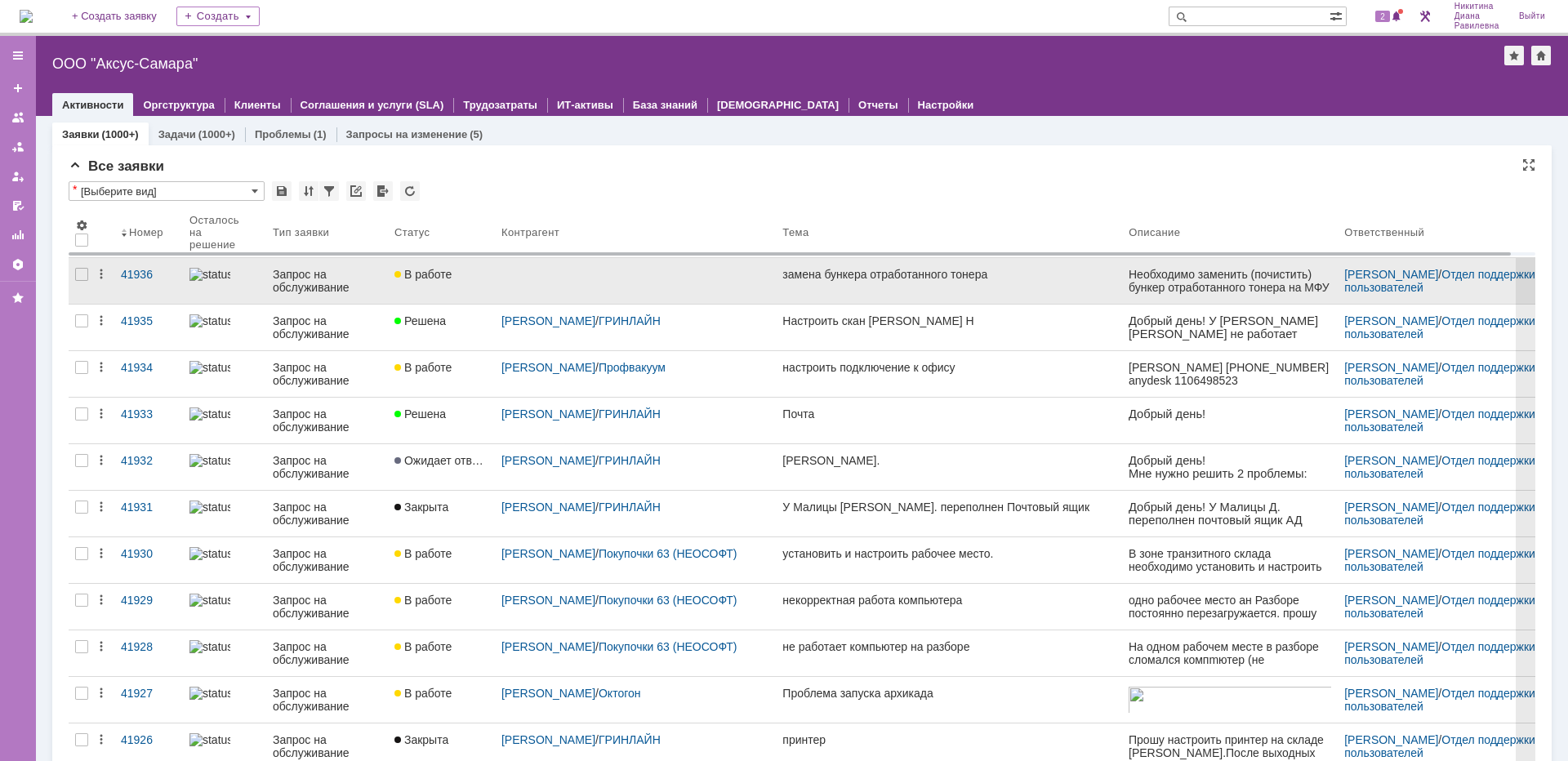
click at [212, 280] on img at bounding box center [210, 274] width 41 height 13
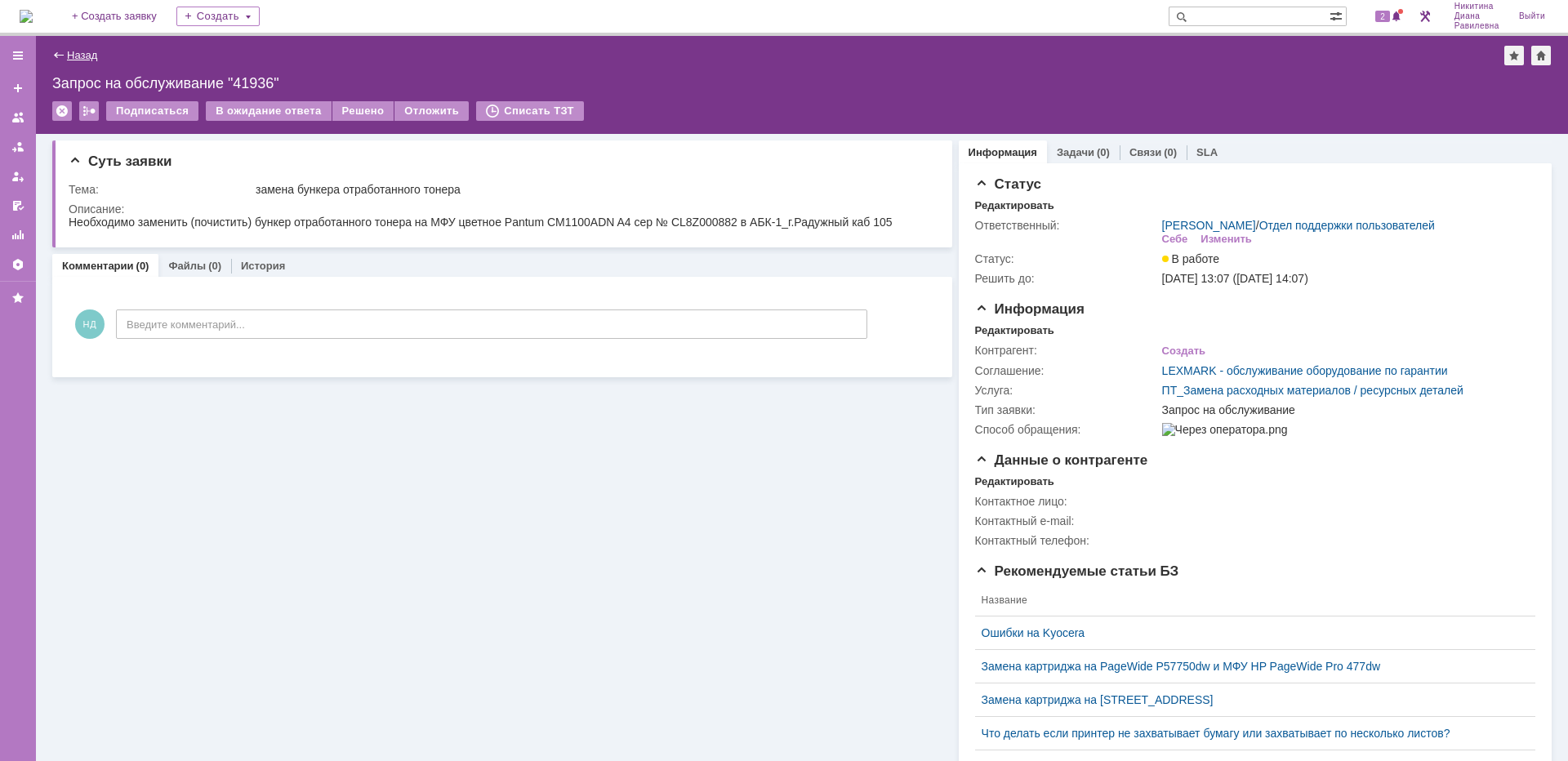
click at [71, 59] on link "Назад" at bounding box center [81, 55] width 31 height 12
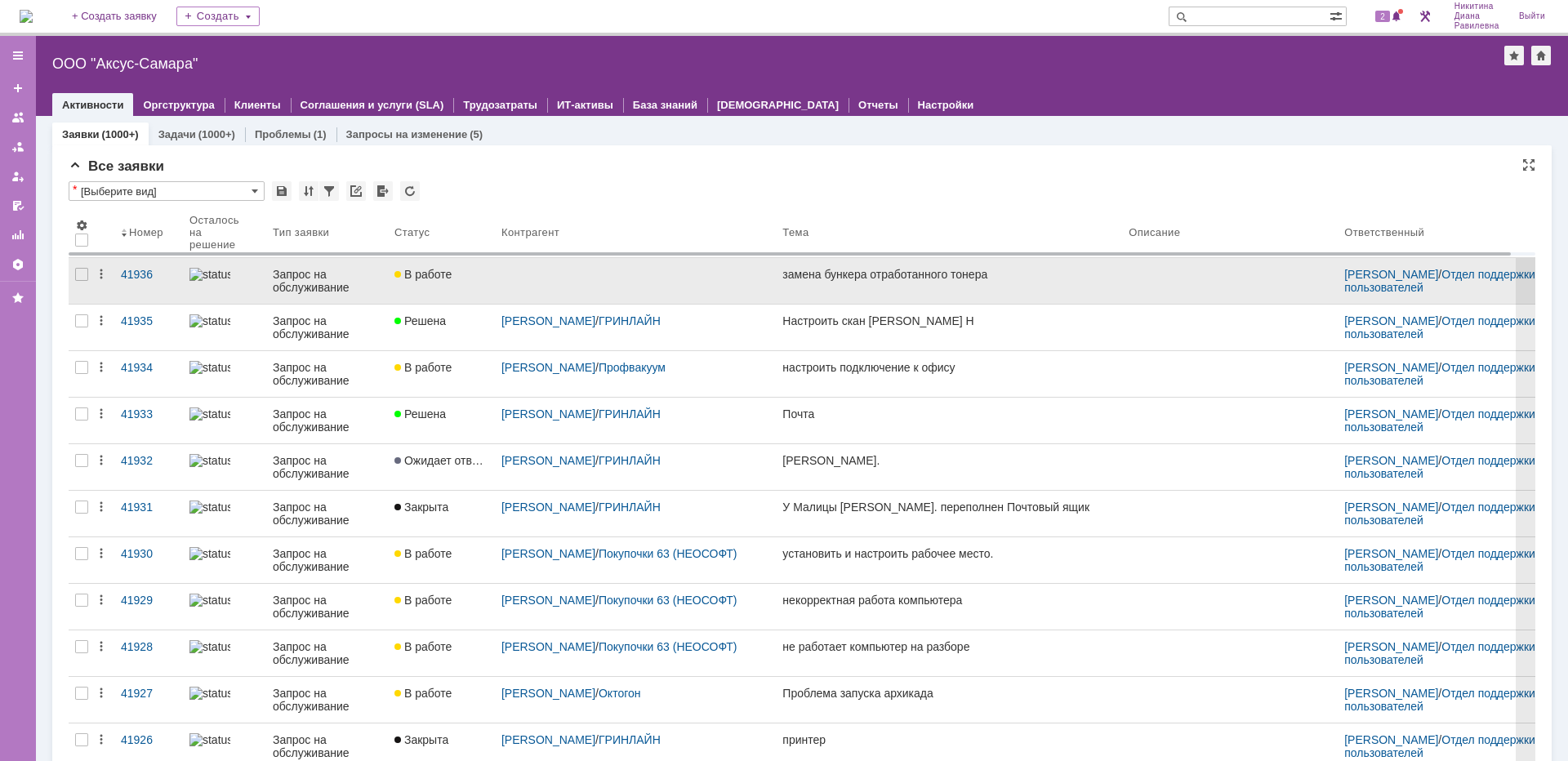
click at [335, 273] on div "Запрос на обслуживание" at bounding box center [327, 281] width 108 height 26
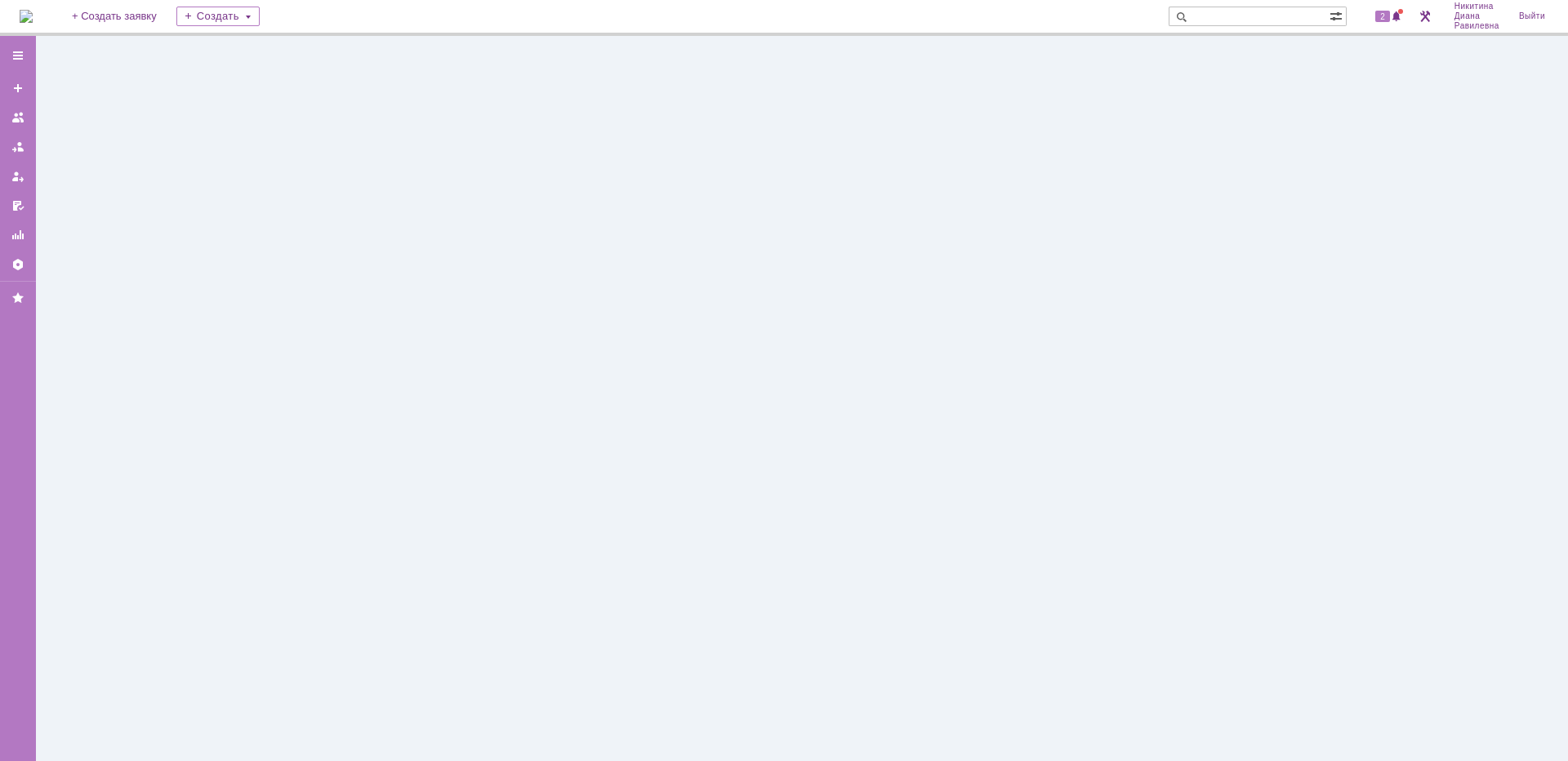
click at [335, 273] on div at bounding box center [802, 399] width 1532 height 726
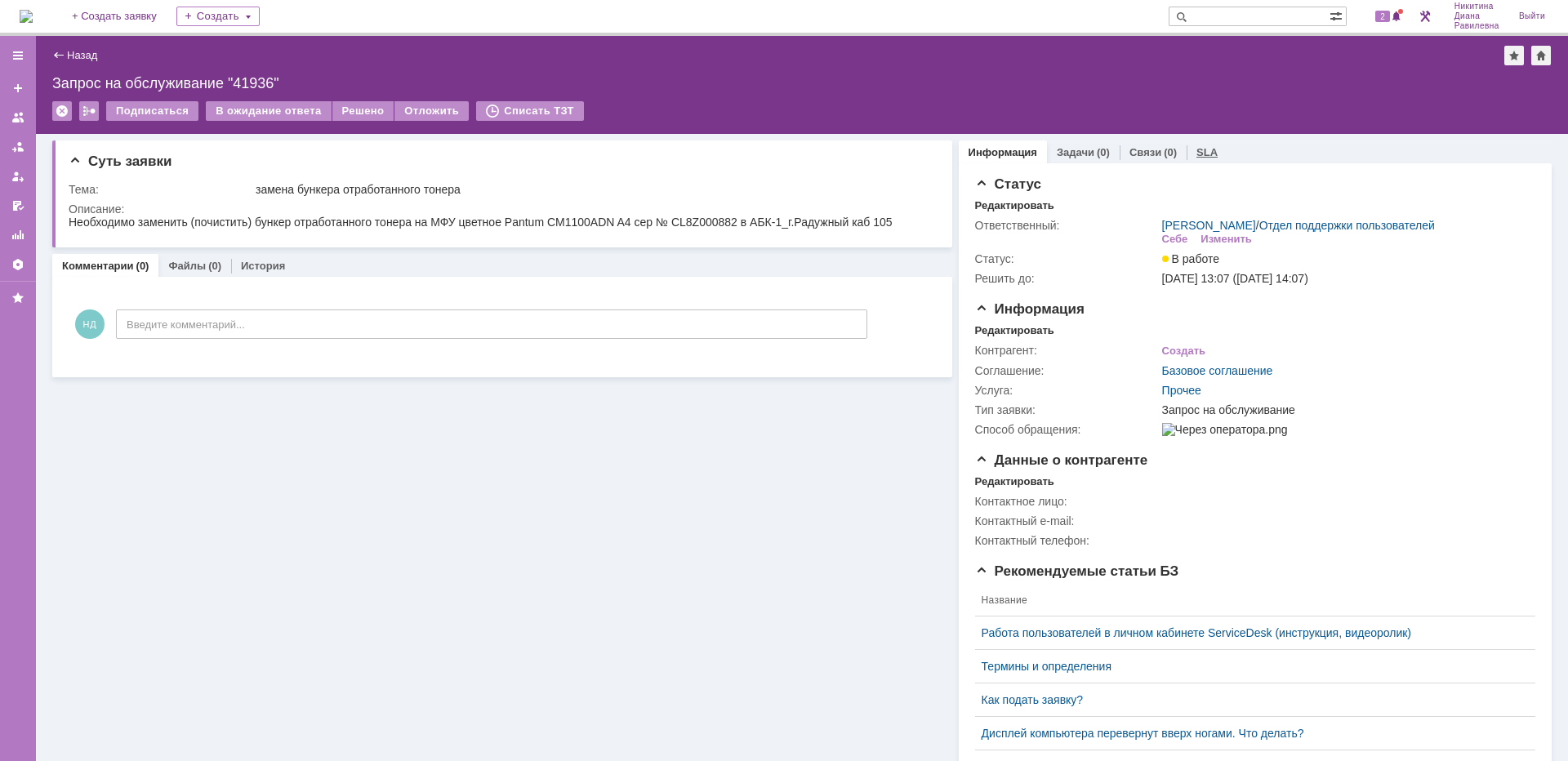
click at [1197, 155] on link "SLA" at bounding box center [1207, 152] width 21 height 12
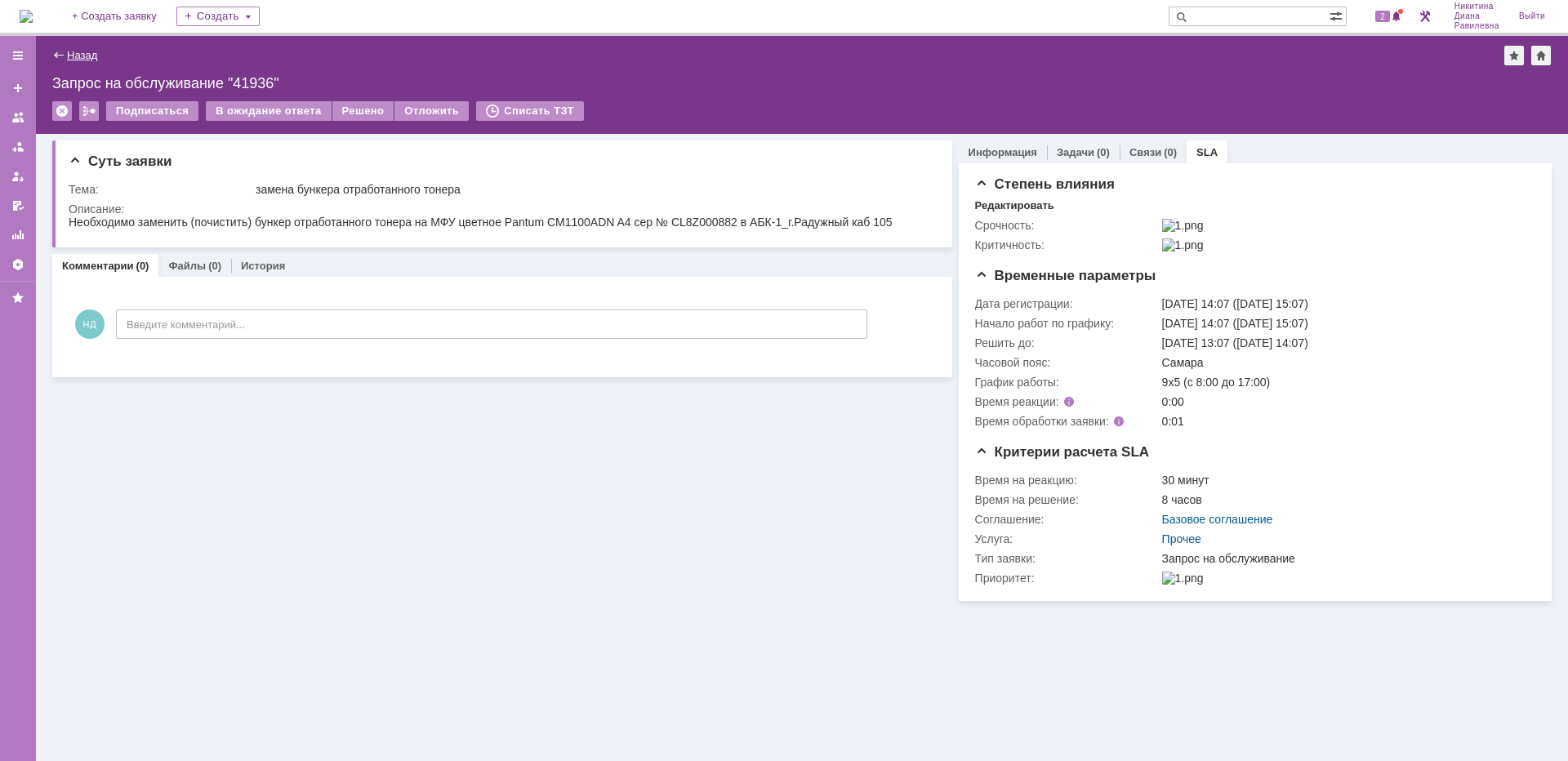
click at [71, 54] on link "Назад" at bounding box center [81, 55] width 31 height 12
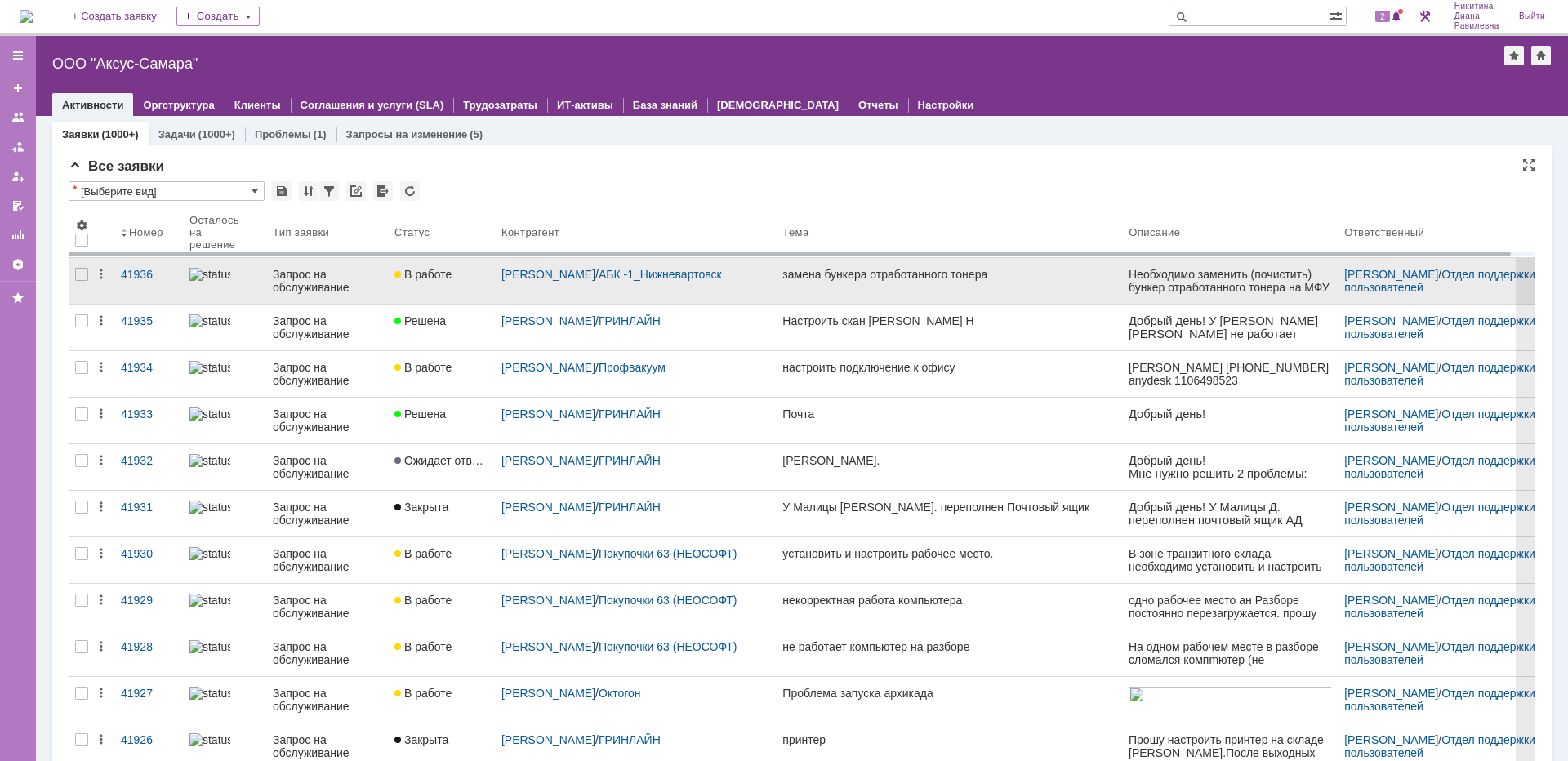
click at [263, 280] on link at bounding box center [225, 281] width 83 height 45
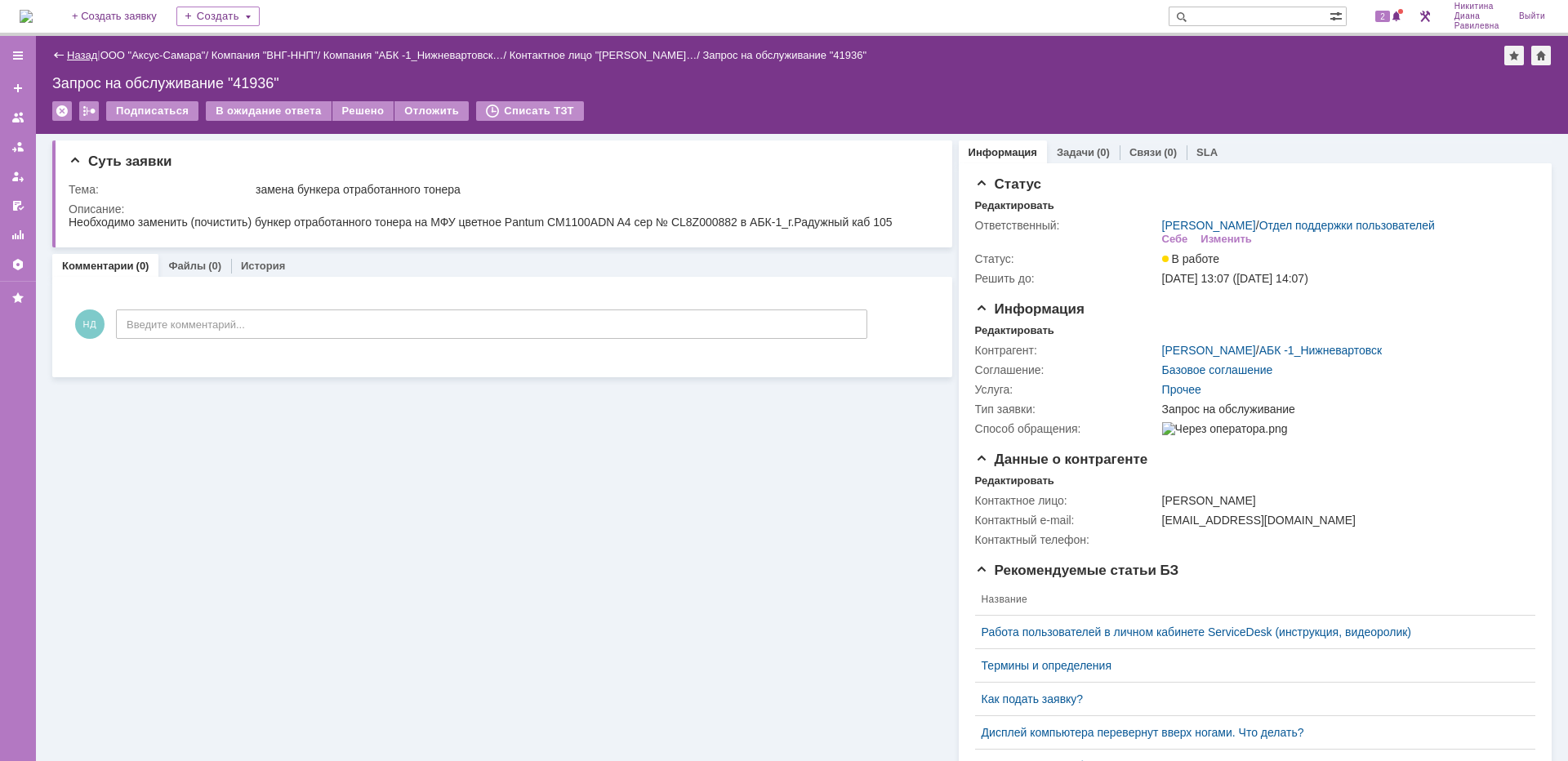
click at [82, 60] on link "Назад" at bounding box center [81, 55] width 31 height 12
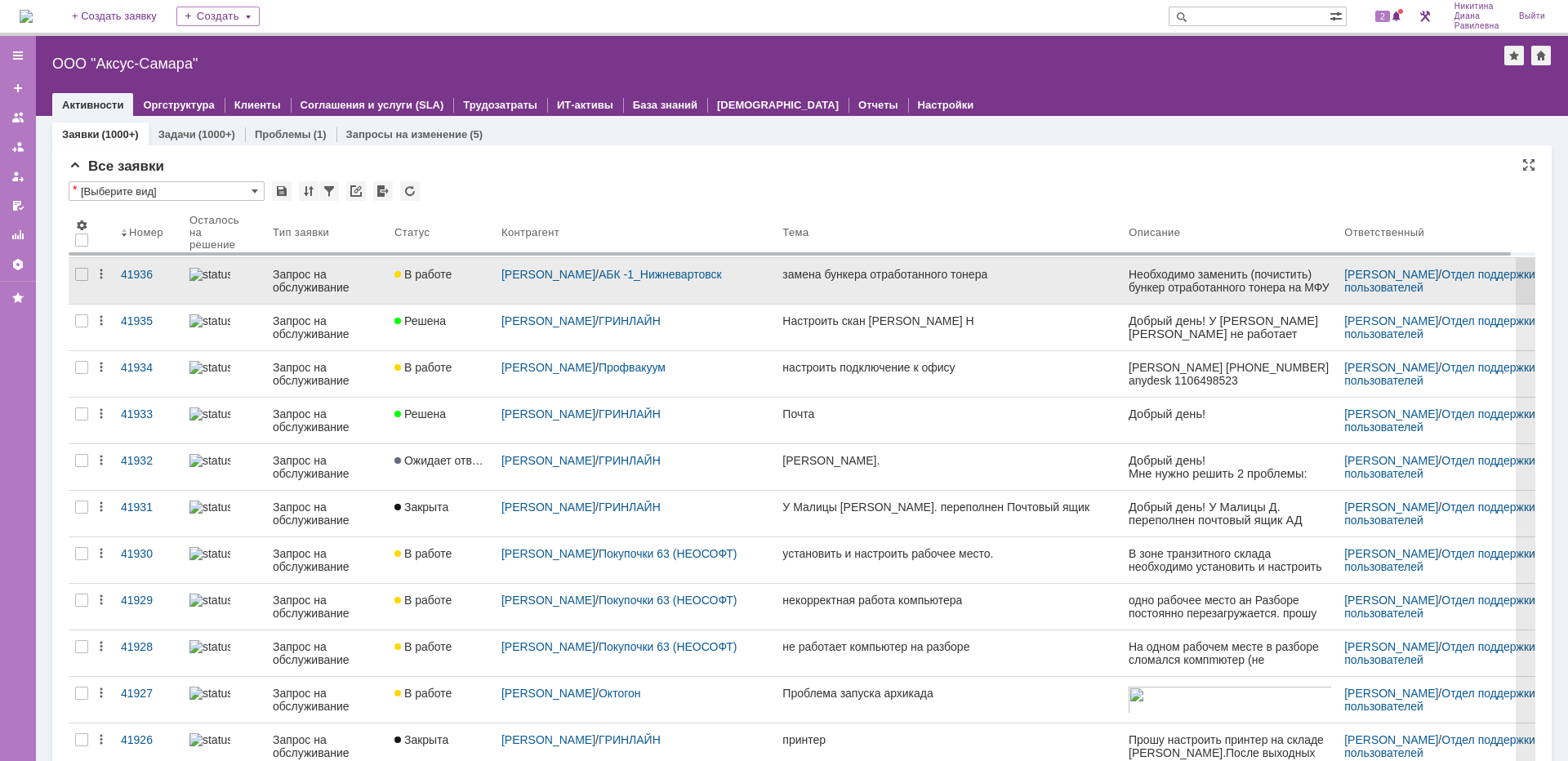
click at [309, 277] on div "Запрос на обслуживание" at bounding box center [327, 281] width 108 height 26
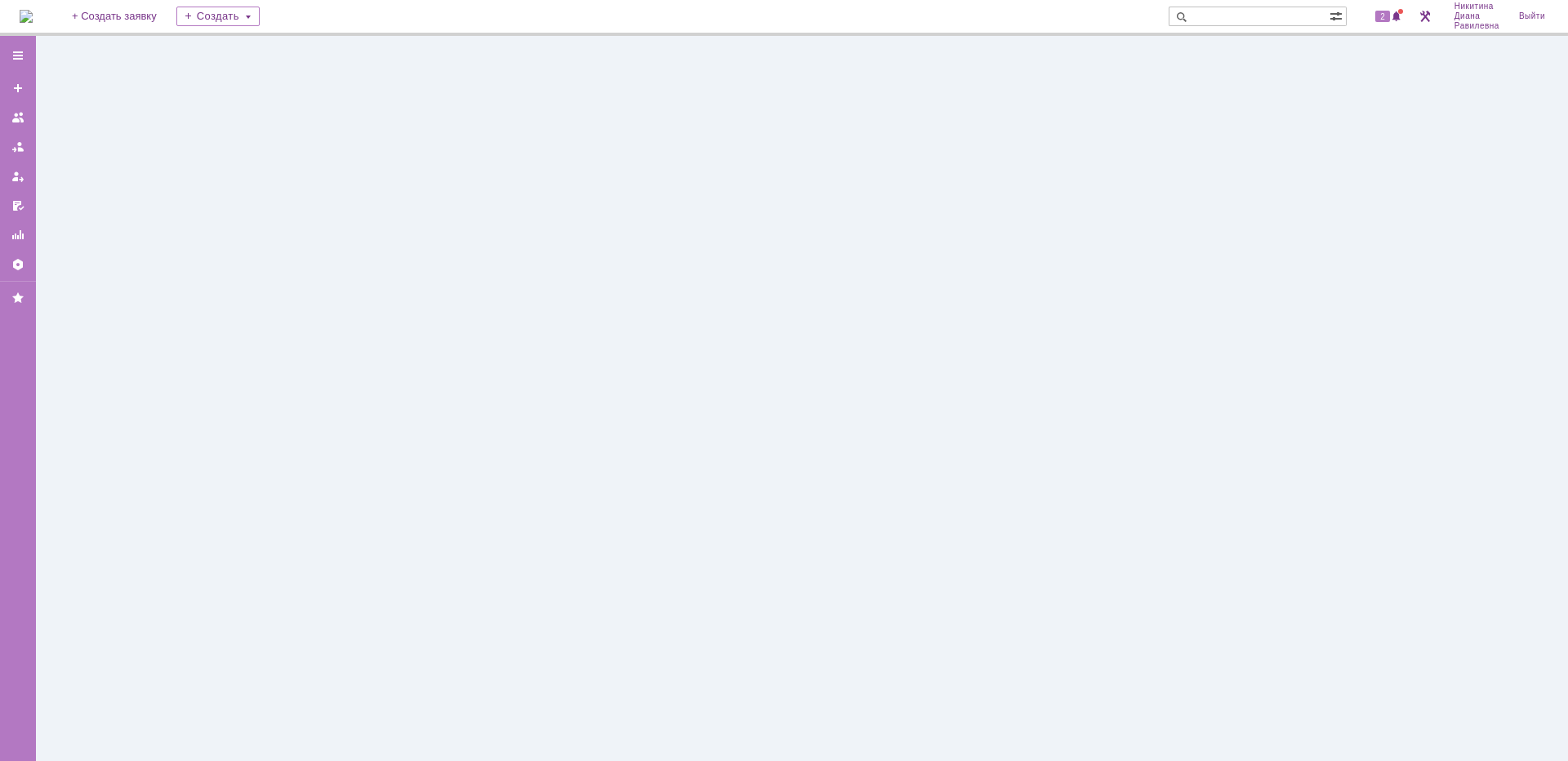
click at [309, 277] on div at bounding box center [802, 399] width 1532 height 726
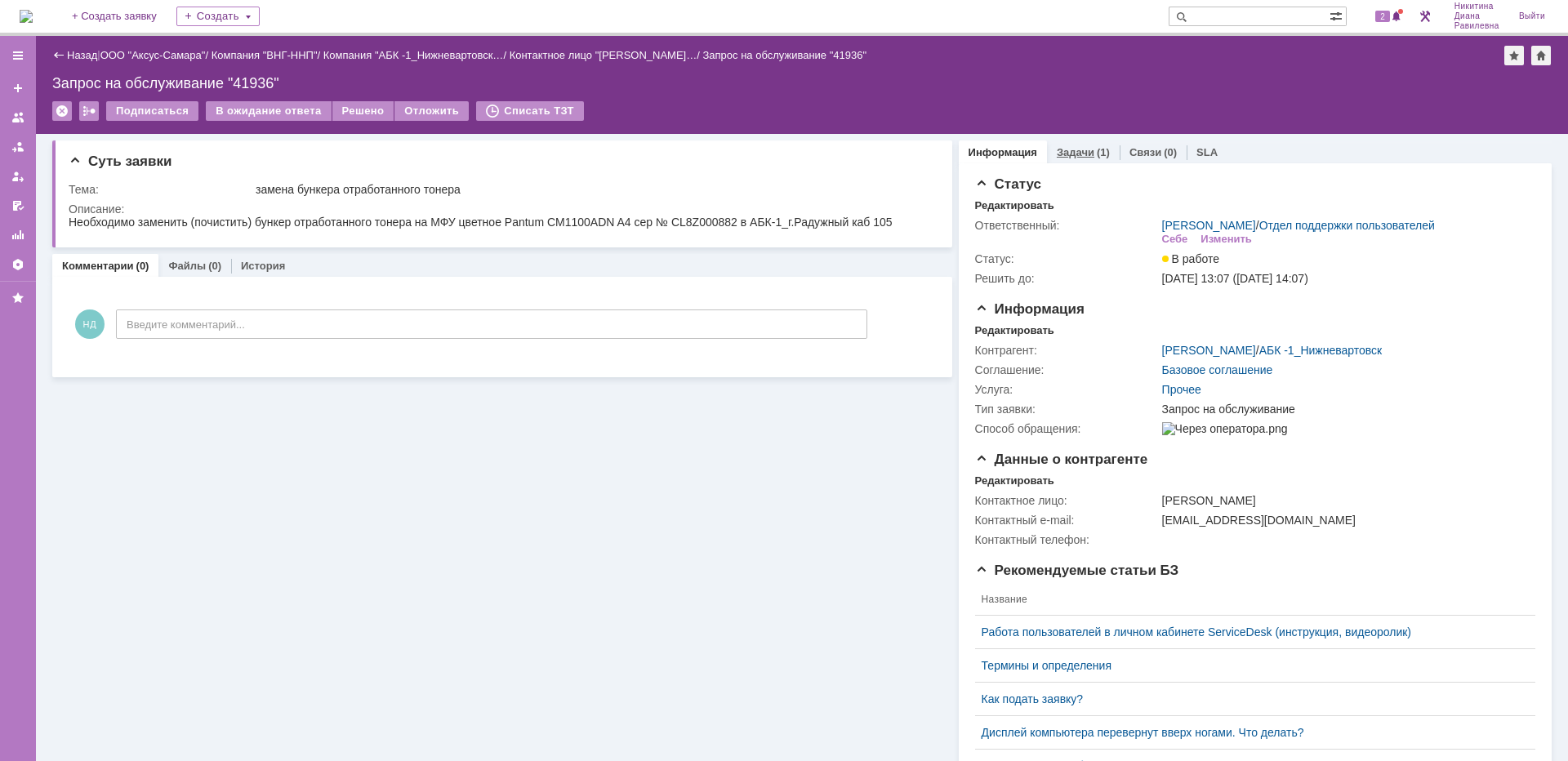
click at [1065, 151] on link "Задачи" at bounding box center [1076, 152] width 38 height 12
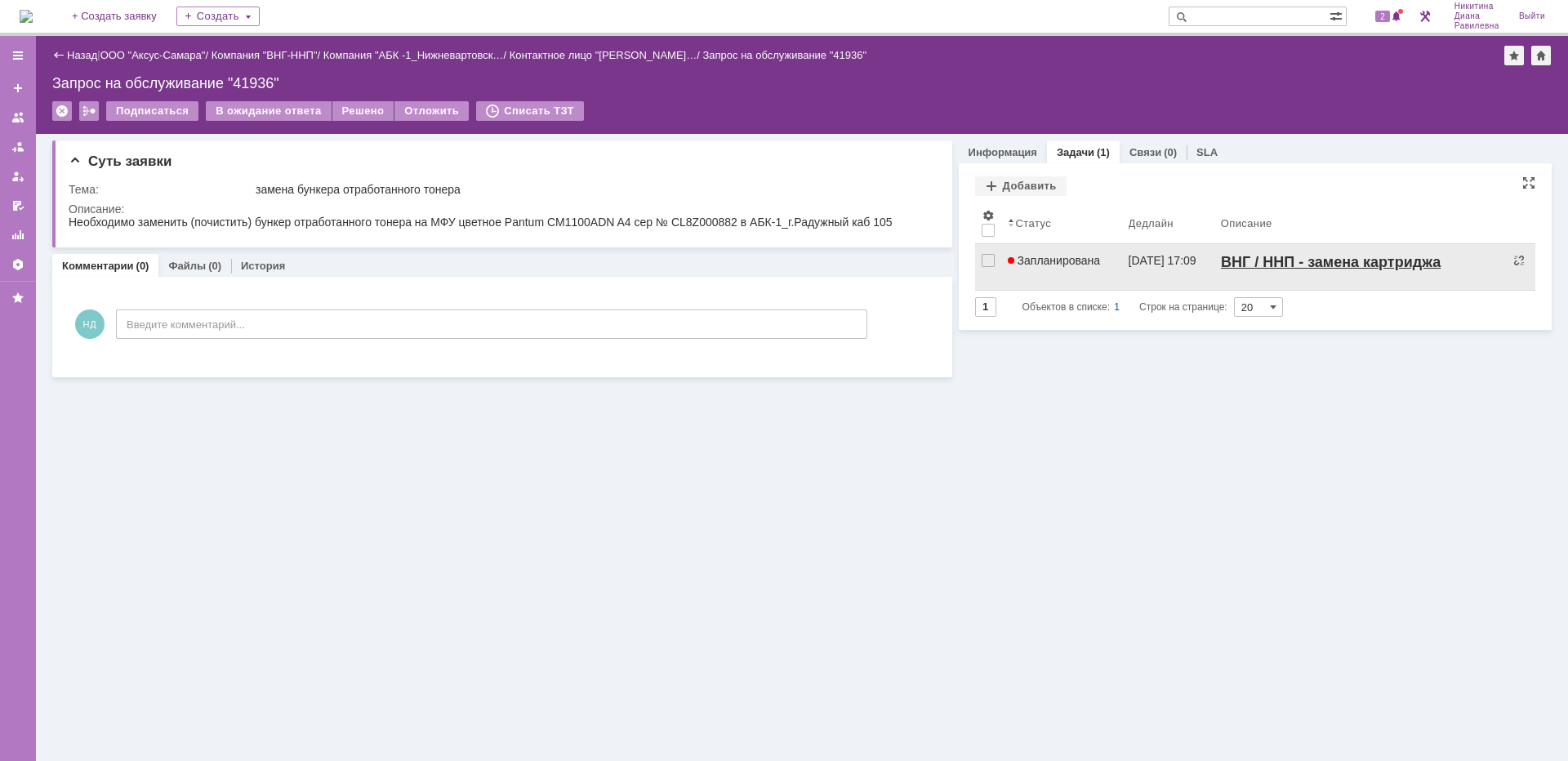
click at [1090, 260] on span "Запланирована" at bounding box center [1054, 260] width 93 height 13
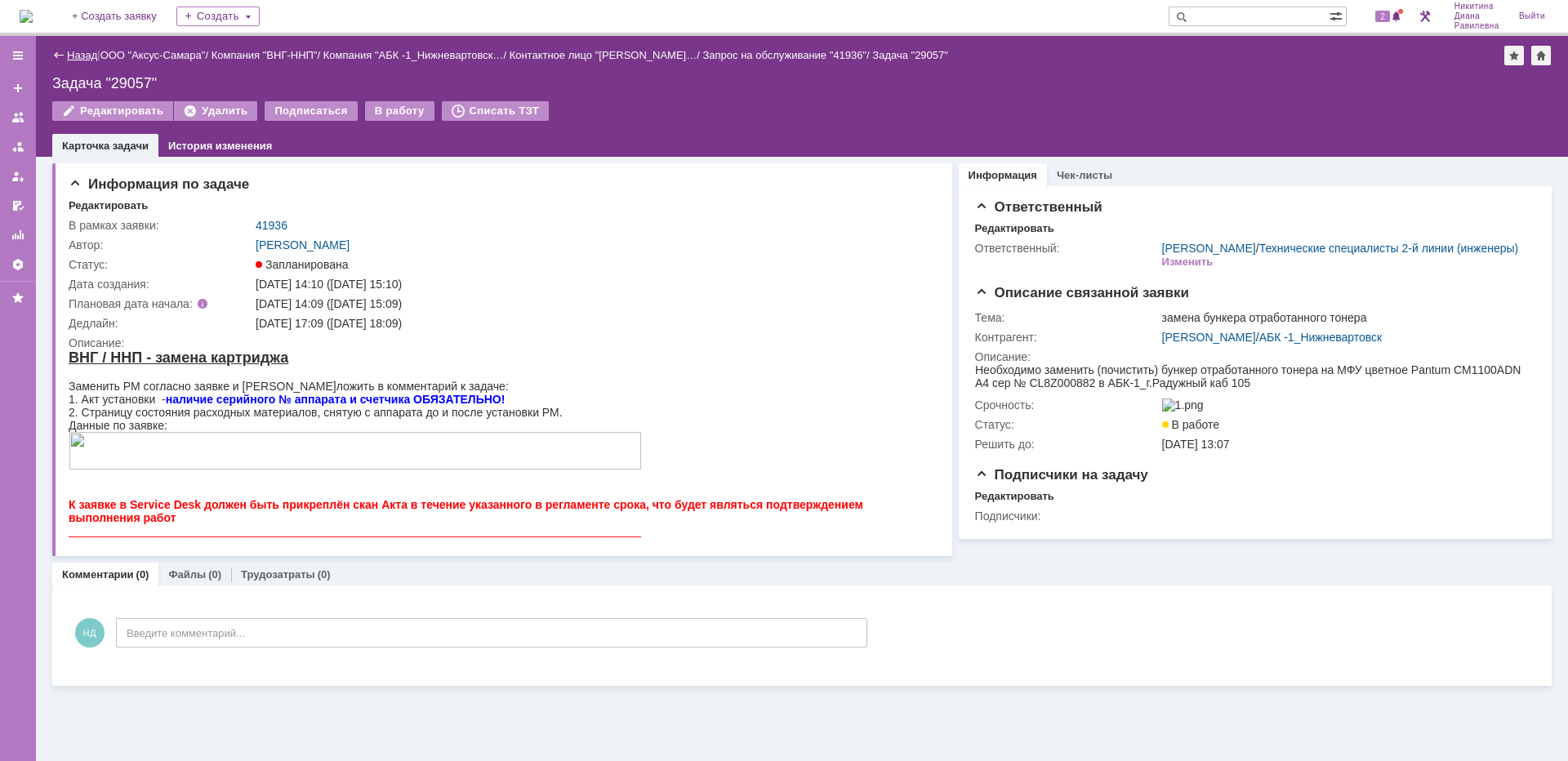
click at [78, 56] on link "Назад" at bounding box center [81, 55] width 31 height 12
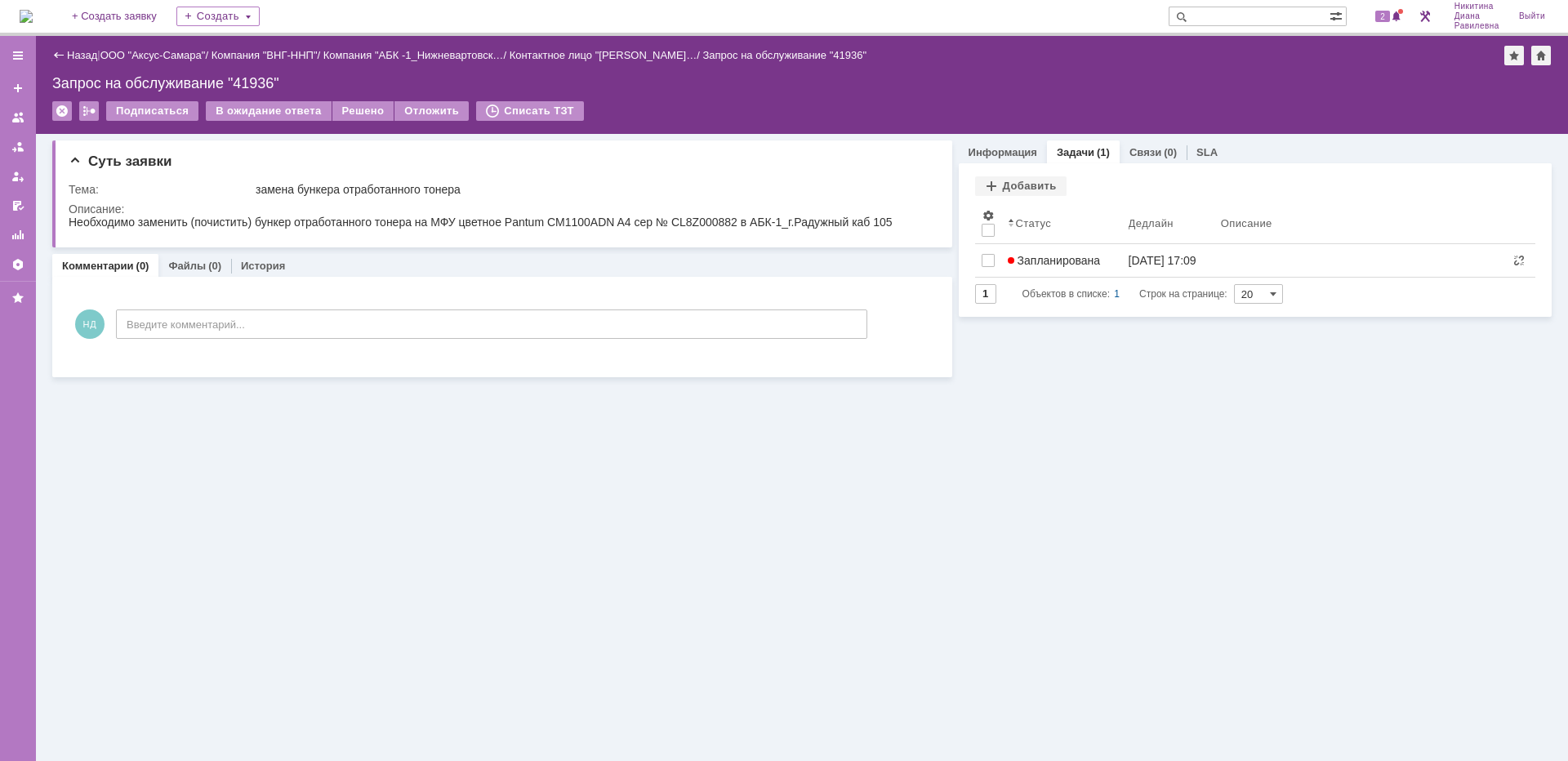
click at [78, 56] on link "Назад" at bounding box center [81, 55] width 31 height 12
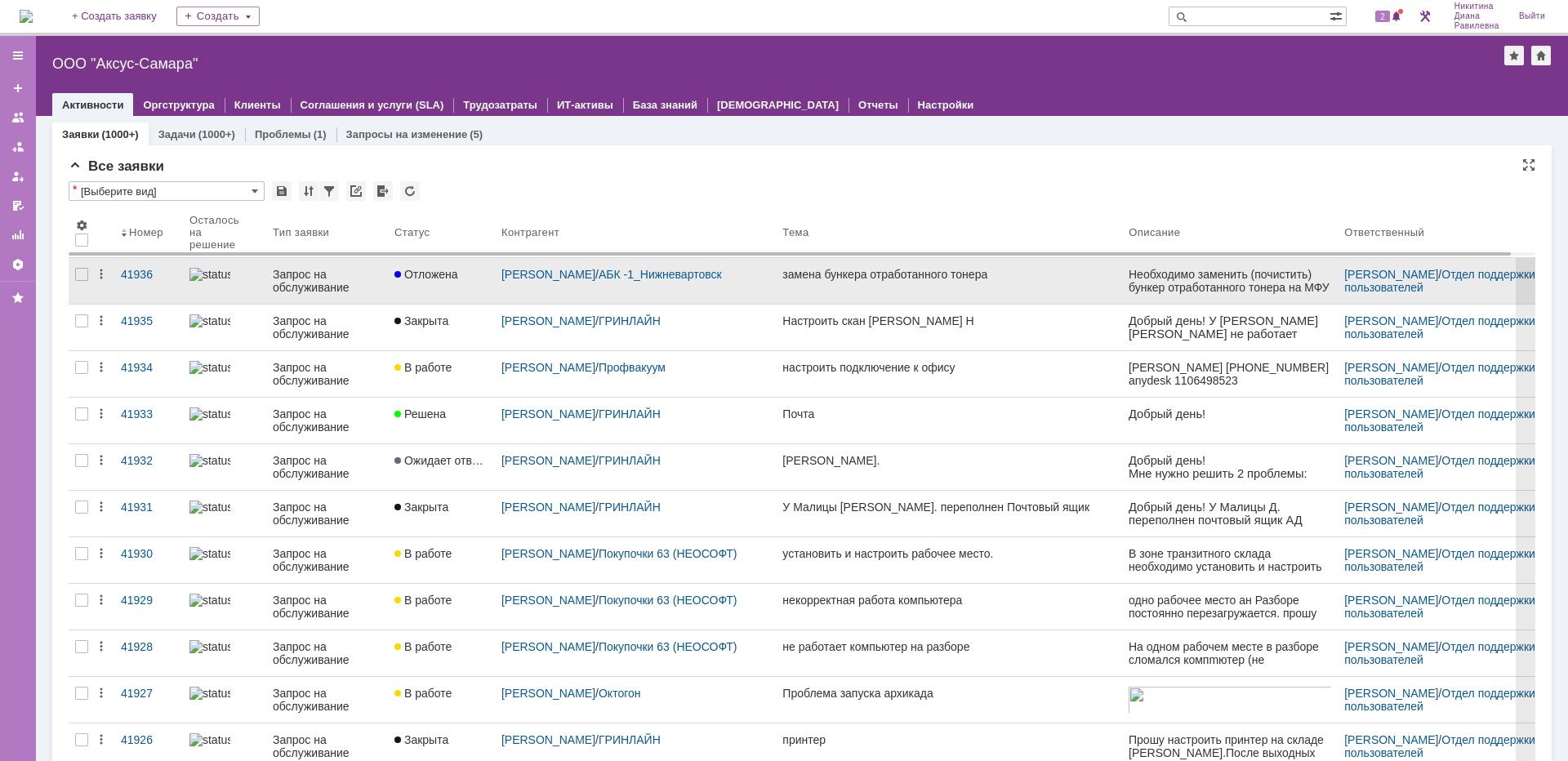
click at [246, 273] on div at bounding box center [225, 274] width 70 height 13
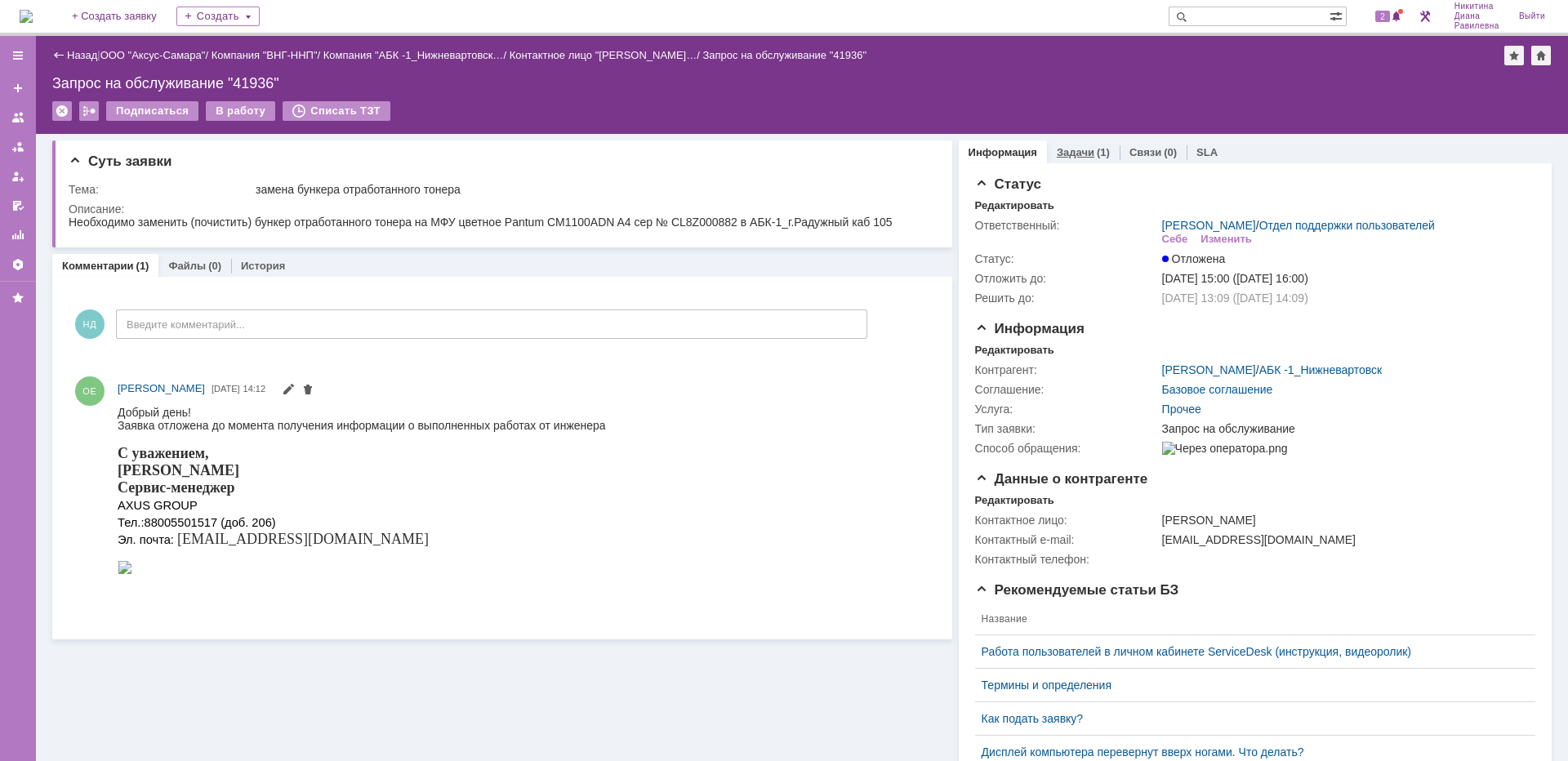
click at [1097, 156] on div "(1)" at bounding box center [1103, 152] width 13 height 12
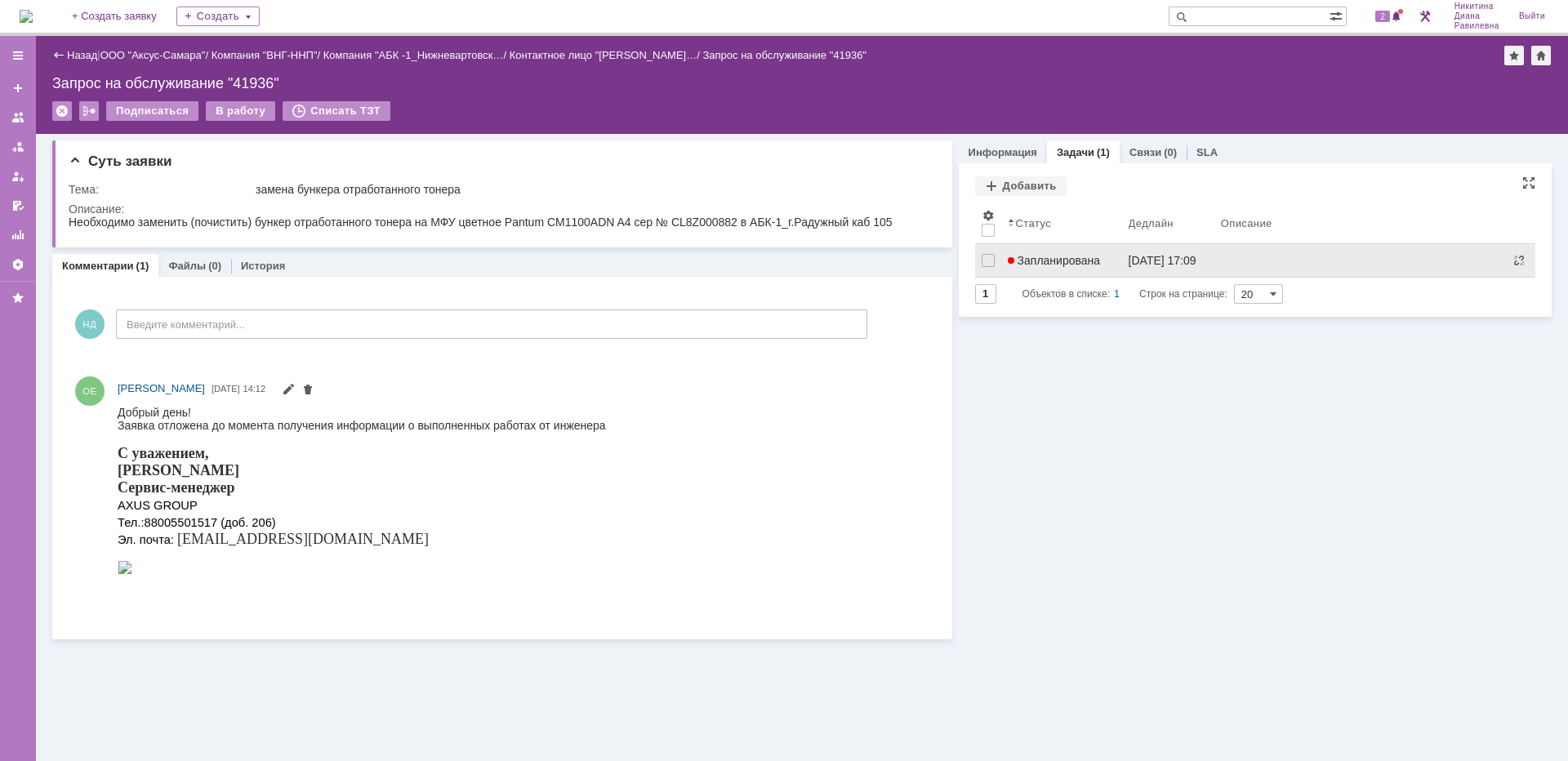
click at [1048, 260] on span "Запланирована" at bounding box center [1054, 260] width 93 height 13
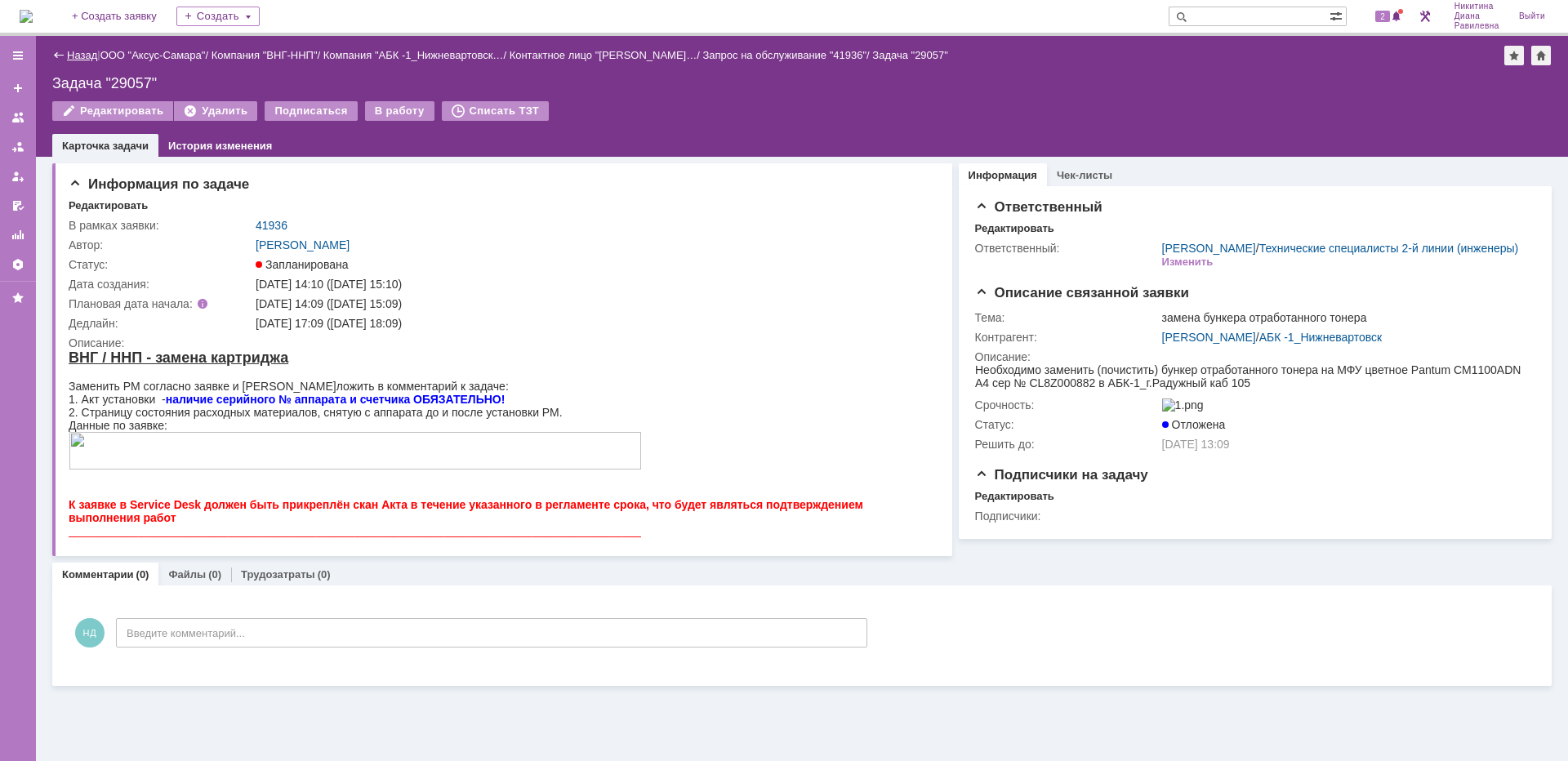
click at [72, 51] on link "Назад" at bounding box center [81, 55] width 31 height 12
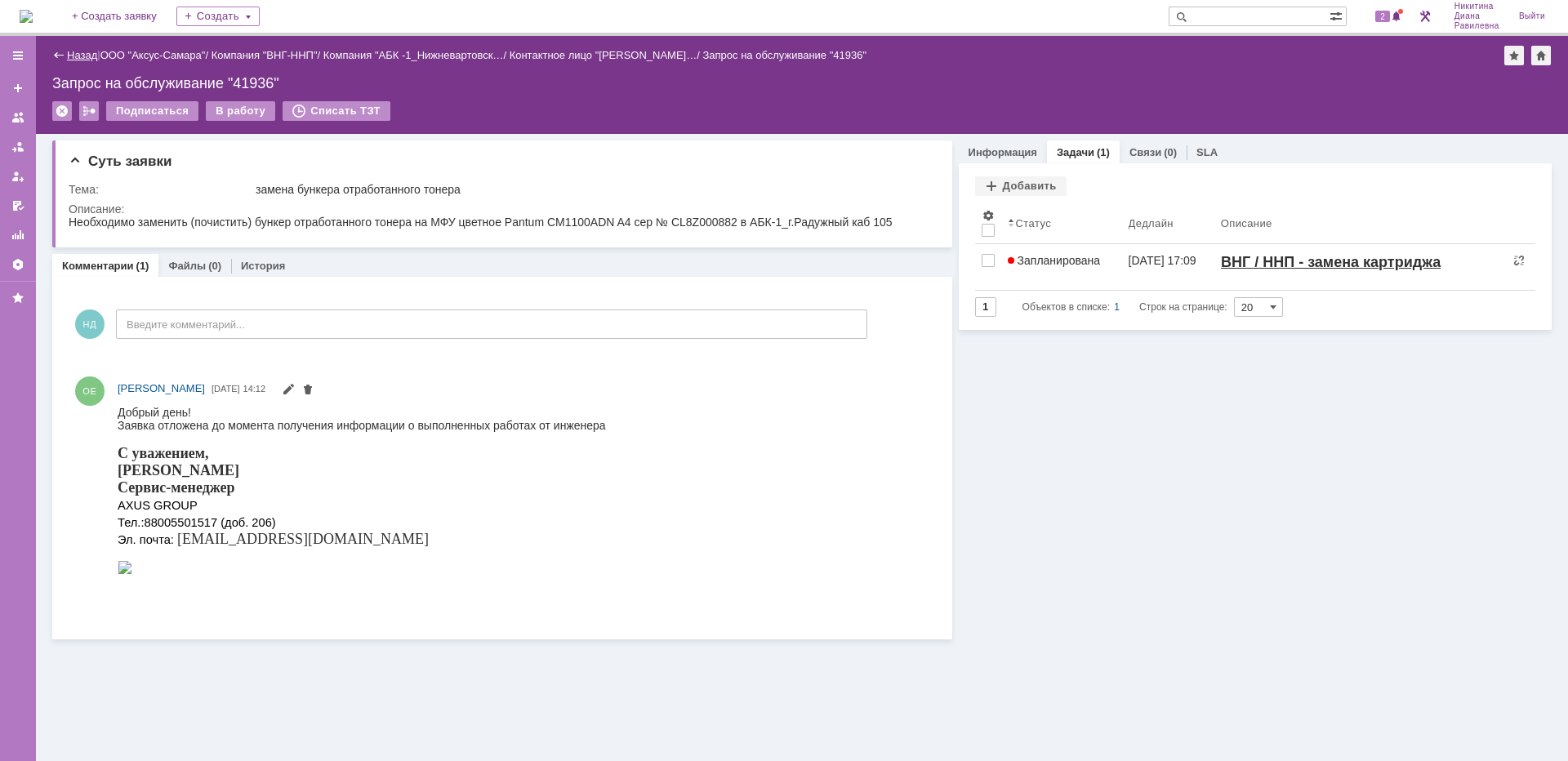
click at [77, 55] on link "Назад" at bounding box center [81, 55] width 31 height 12
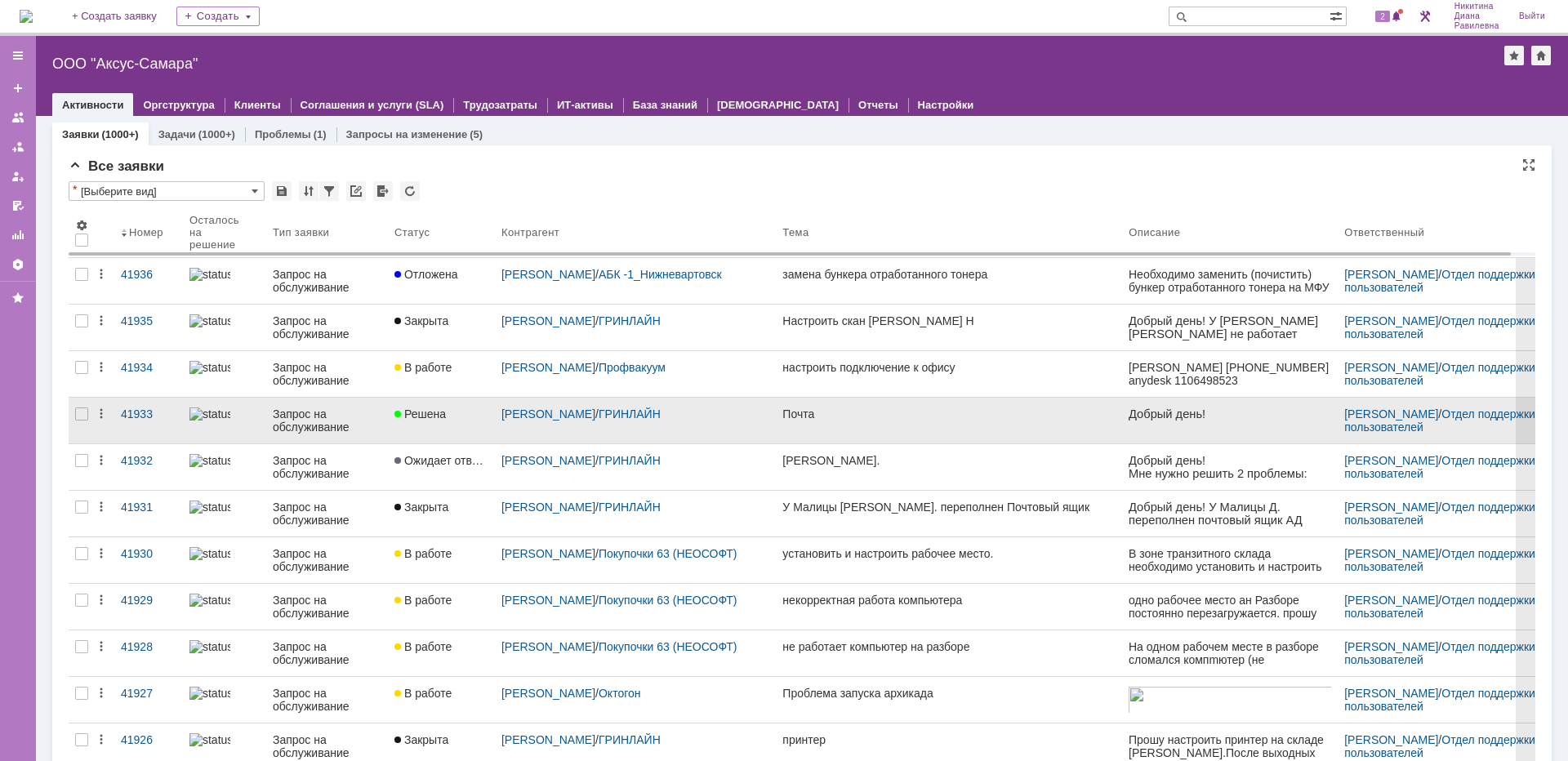
click at [315, 429] on div "Запрос на обслуживание" at bounding box center [327, 420] width 108 height 26
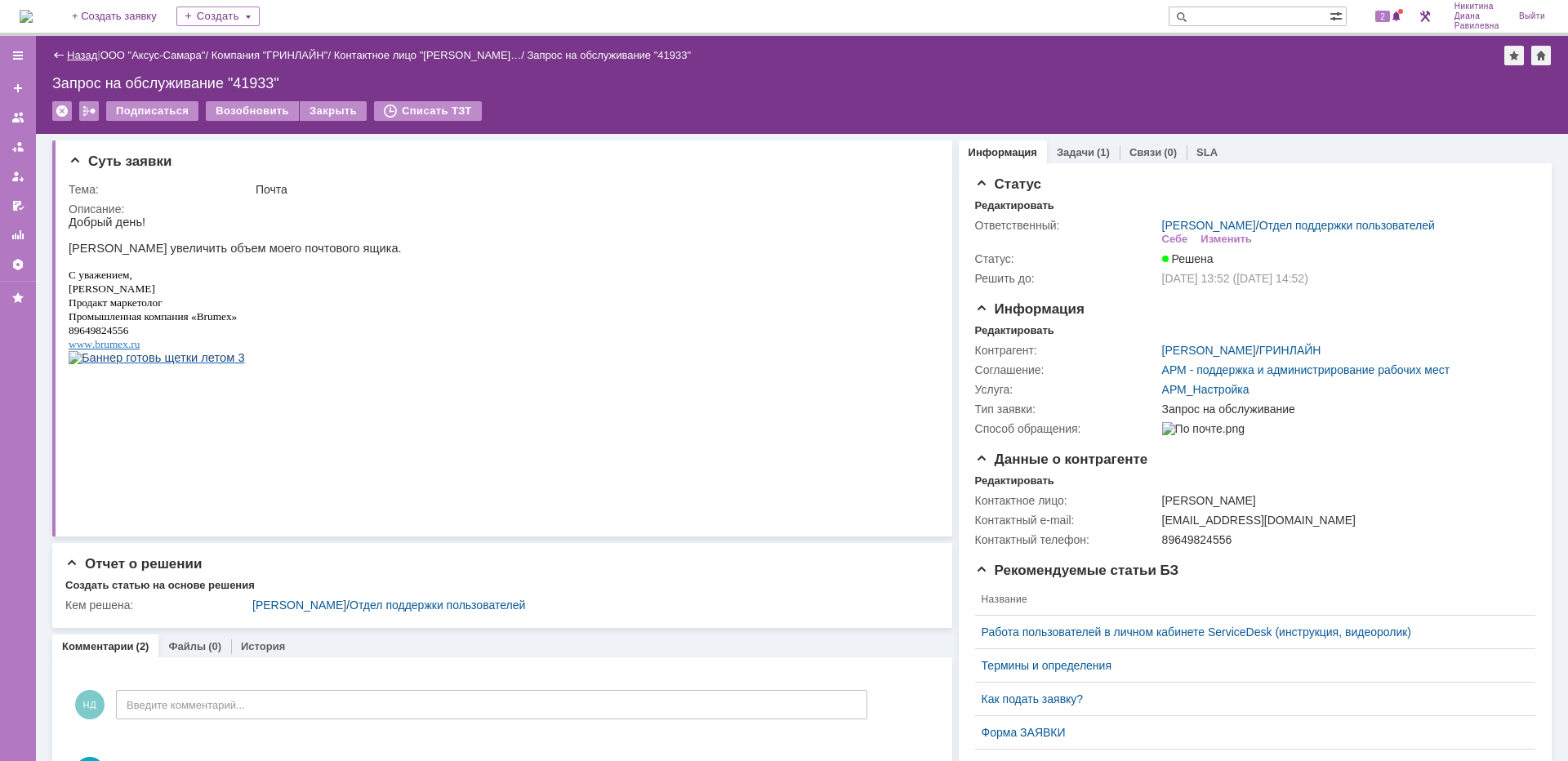
click at [81, 52] on link "Назад" at bounding box center [81, 55] width 31 height 12
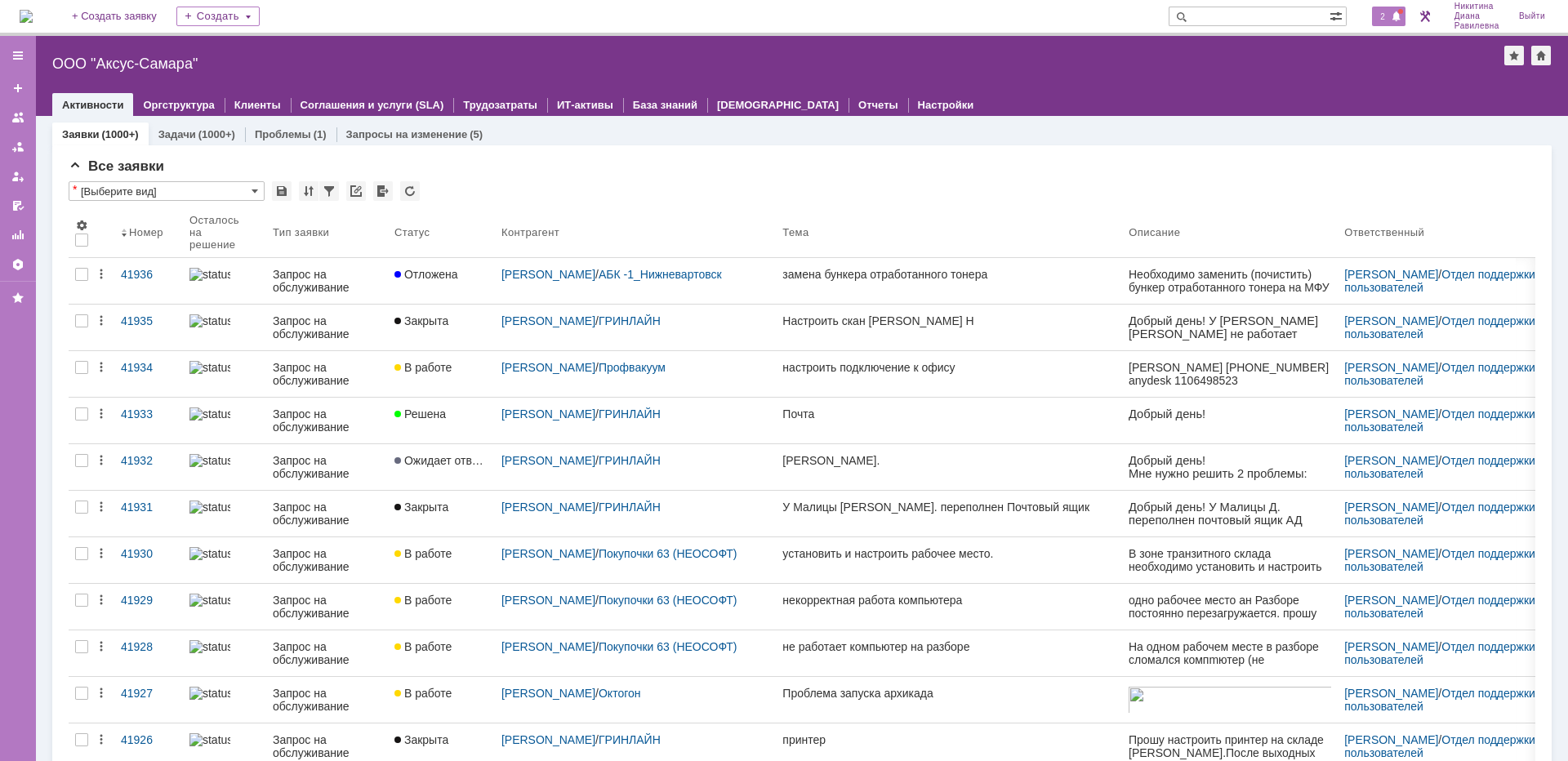
click at [1381, 18] on span "2" at bounding box center [1383, 16] width 15 height 11
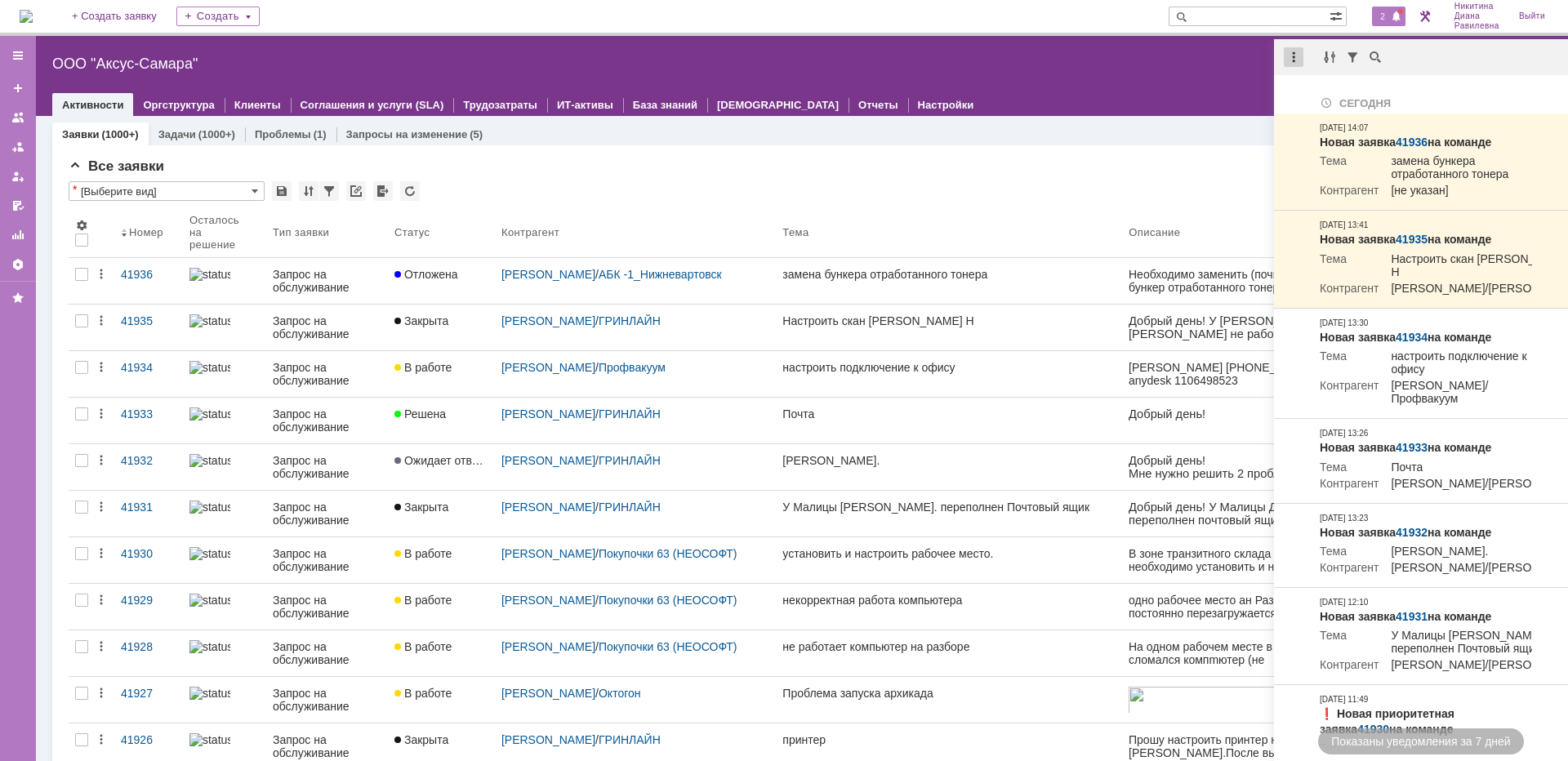
click at [1299, 59] on div at bounding box center [1293, 56] width 19 height 19
click at [1328, 91] on div "Отметить уведомления прочитанными" at bounding box center [1407, 99] width 239 height 24
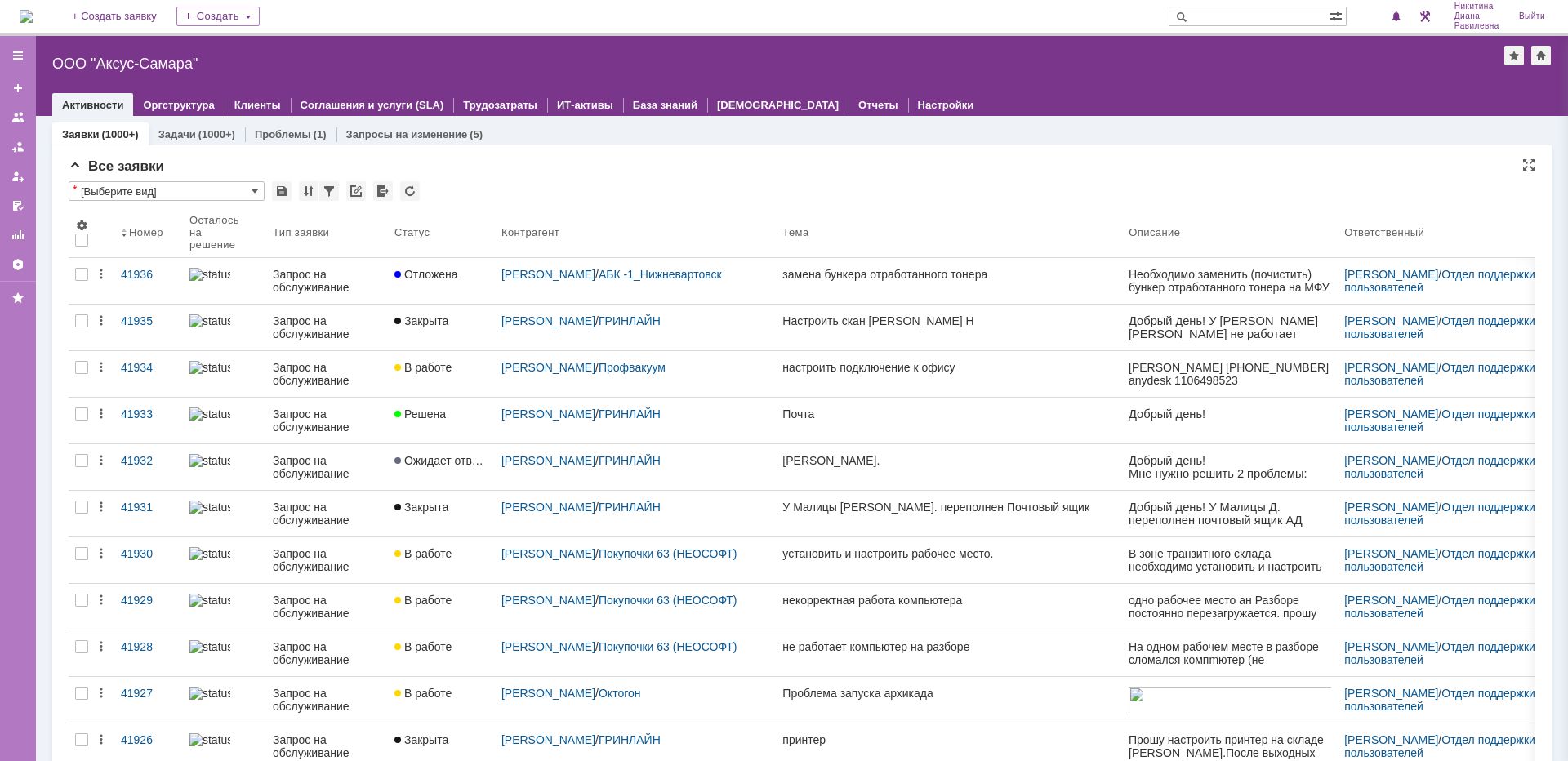
click at [886, 163] on div "Все заявки" at bounding box center [802, 167] width 1467 height 17
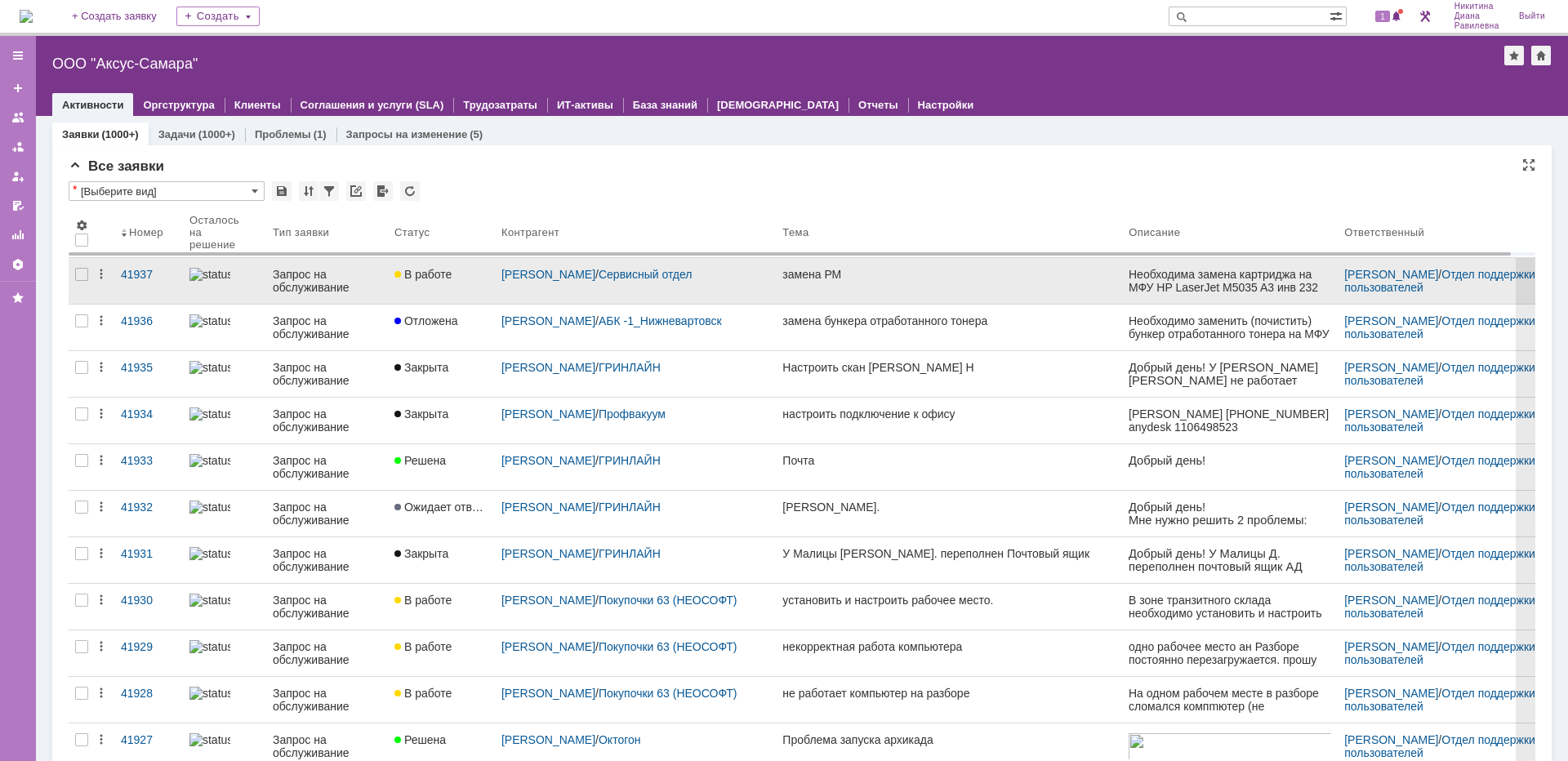
click at [338, 281] on div "Запрос на обслуживание" at bounding box center [327, 281] width 108 height 26
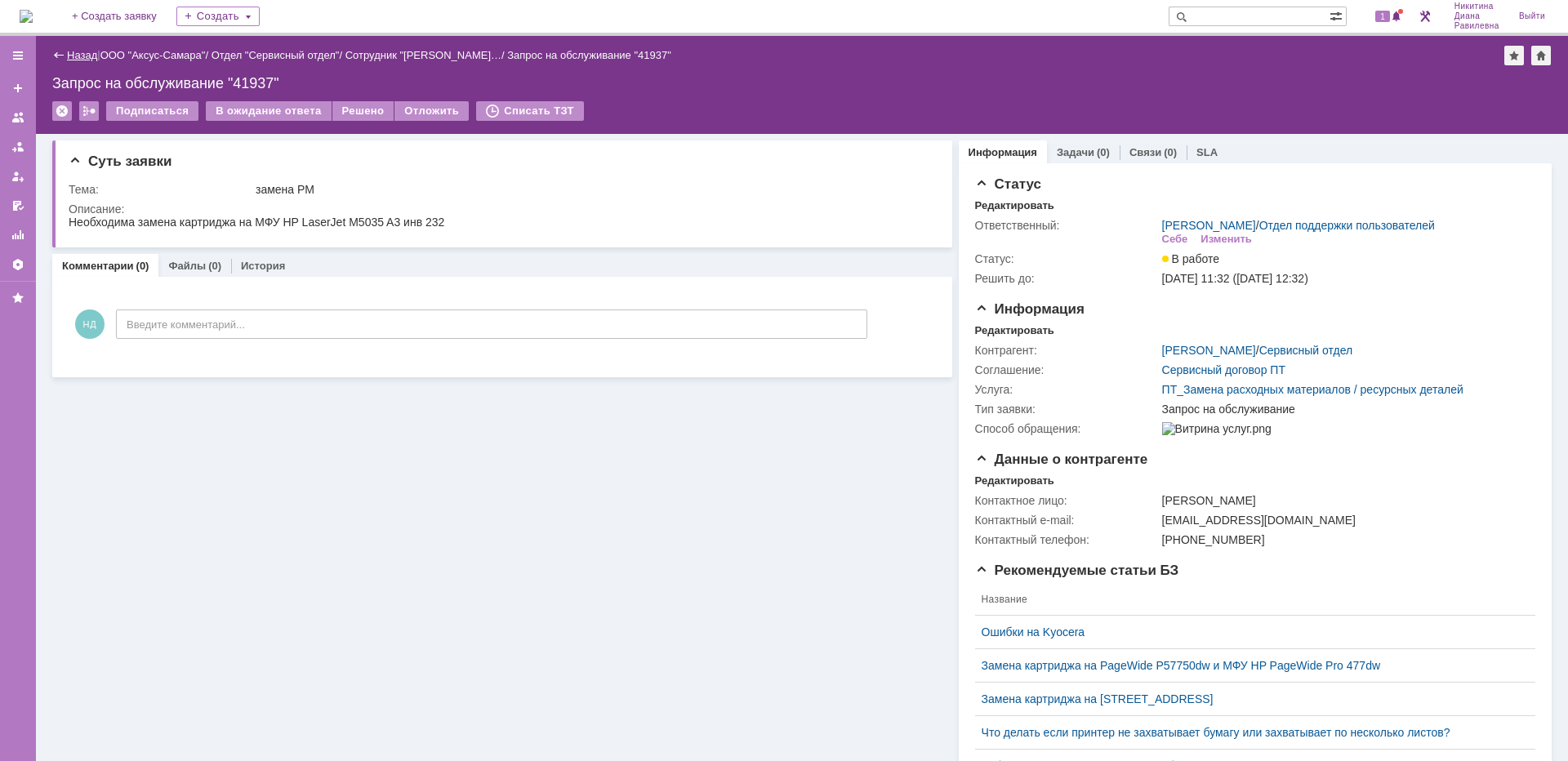
click at [87, 52] on link "Назад" at bounding box center [81, 55] width 31 height 12
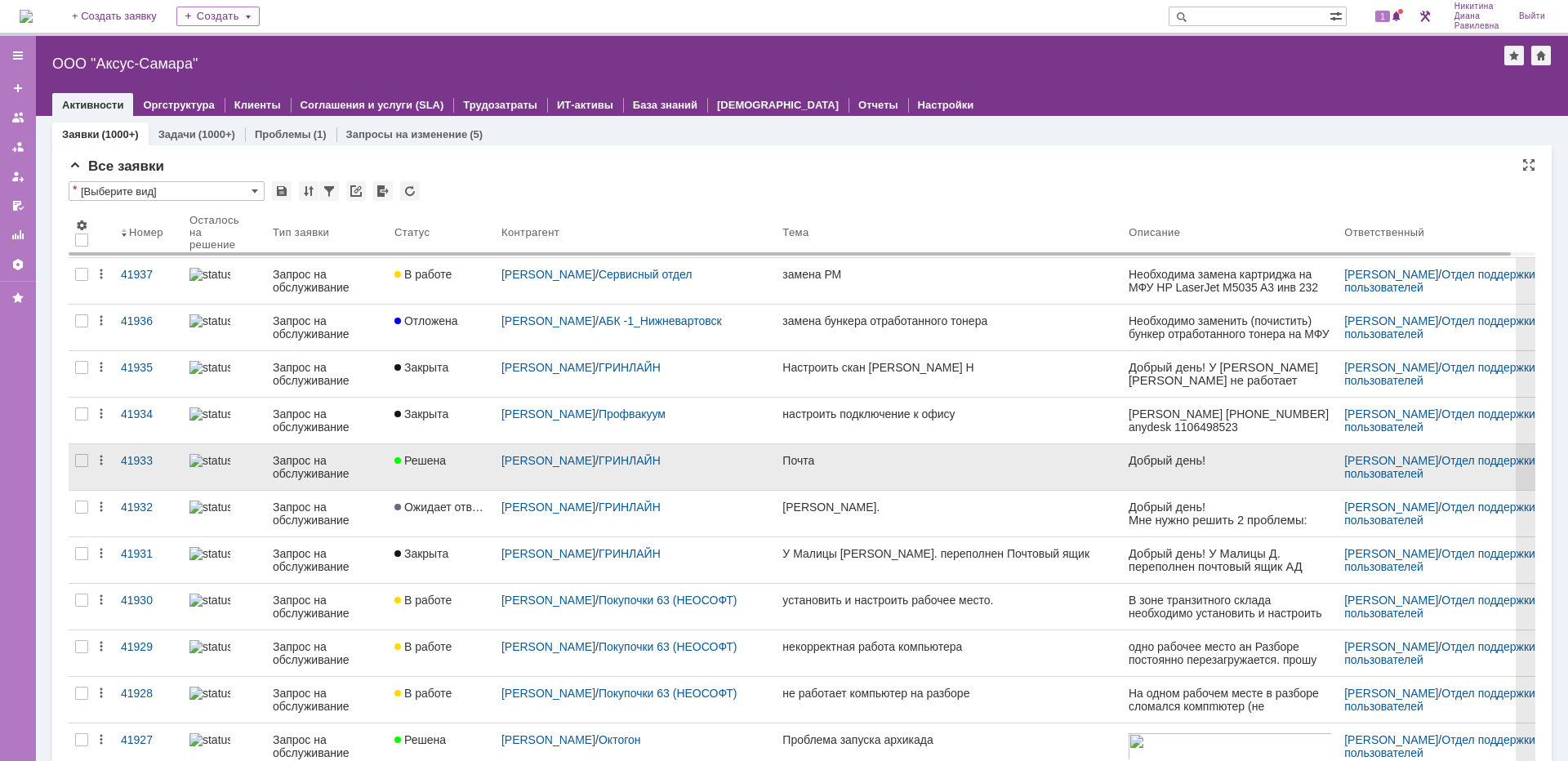
scroll to position [163, 0]
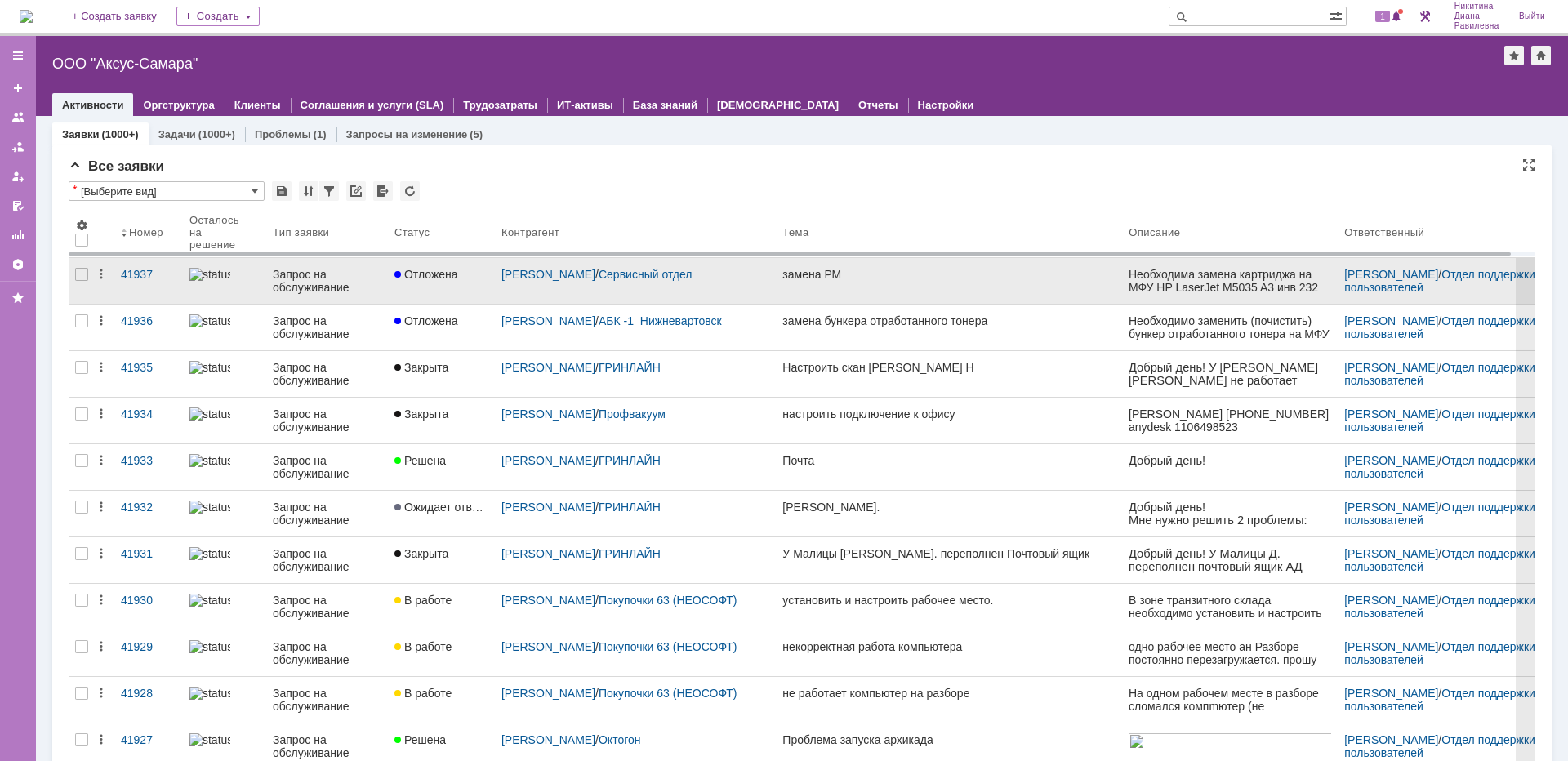
click at [282, 280] on div "Запрос на обслуживание" at bounding box center [327, 281] width 108 height 26
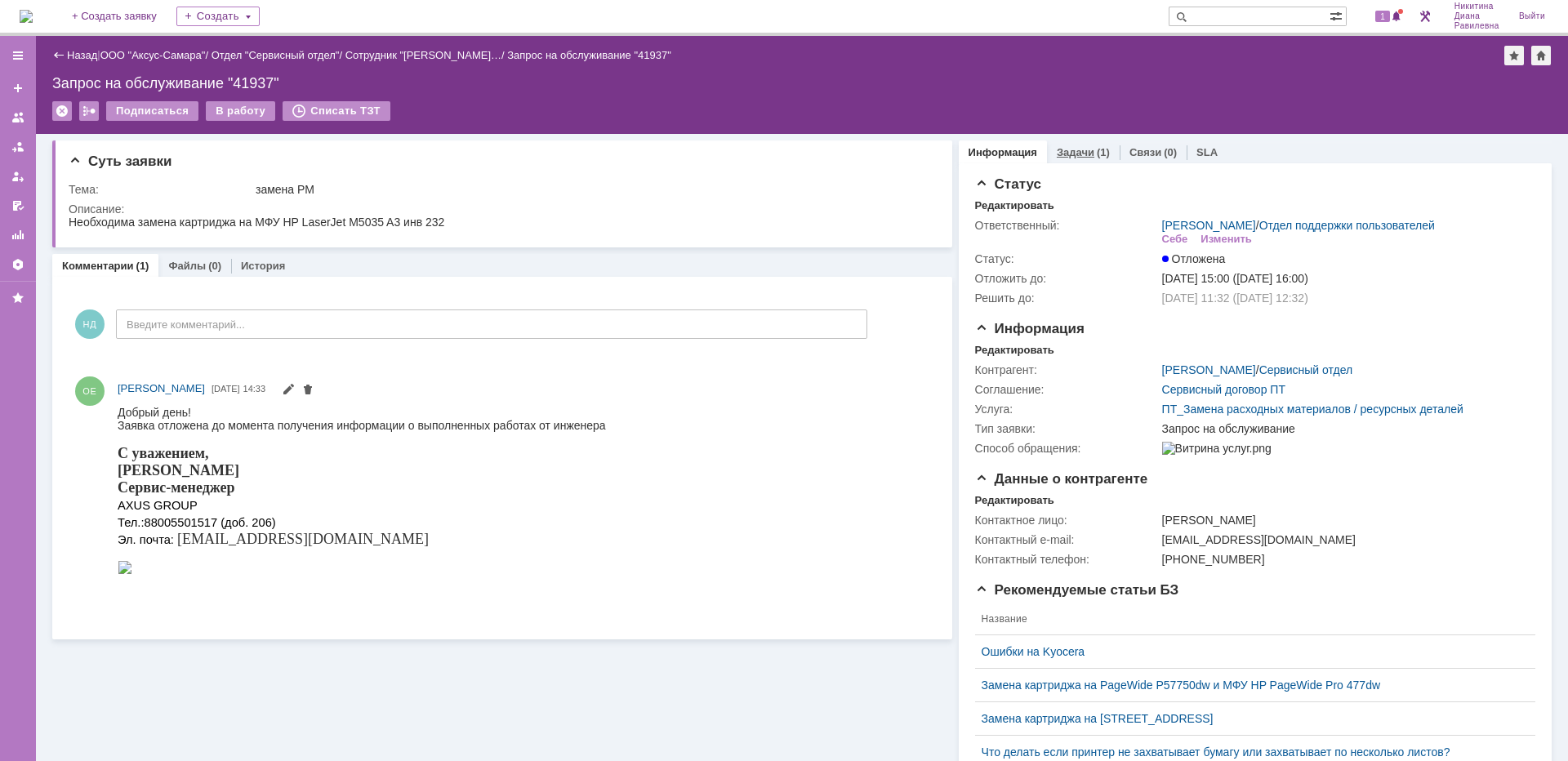
click at [1076, 156] on link "Задачи" at bounding box center [1076, 152] width 38 height 12
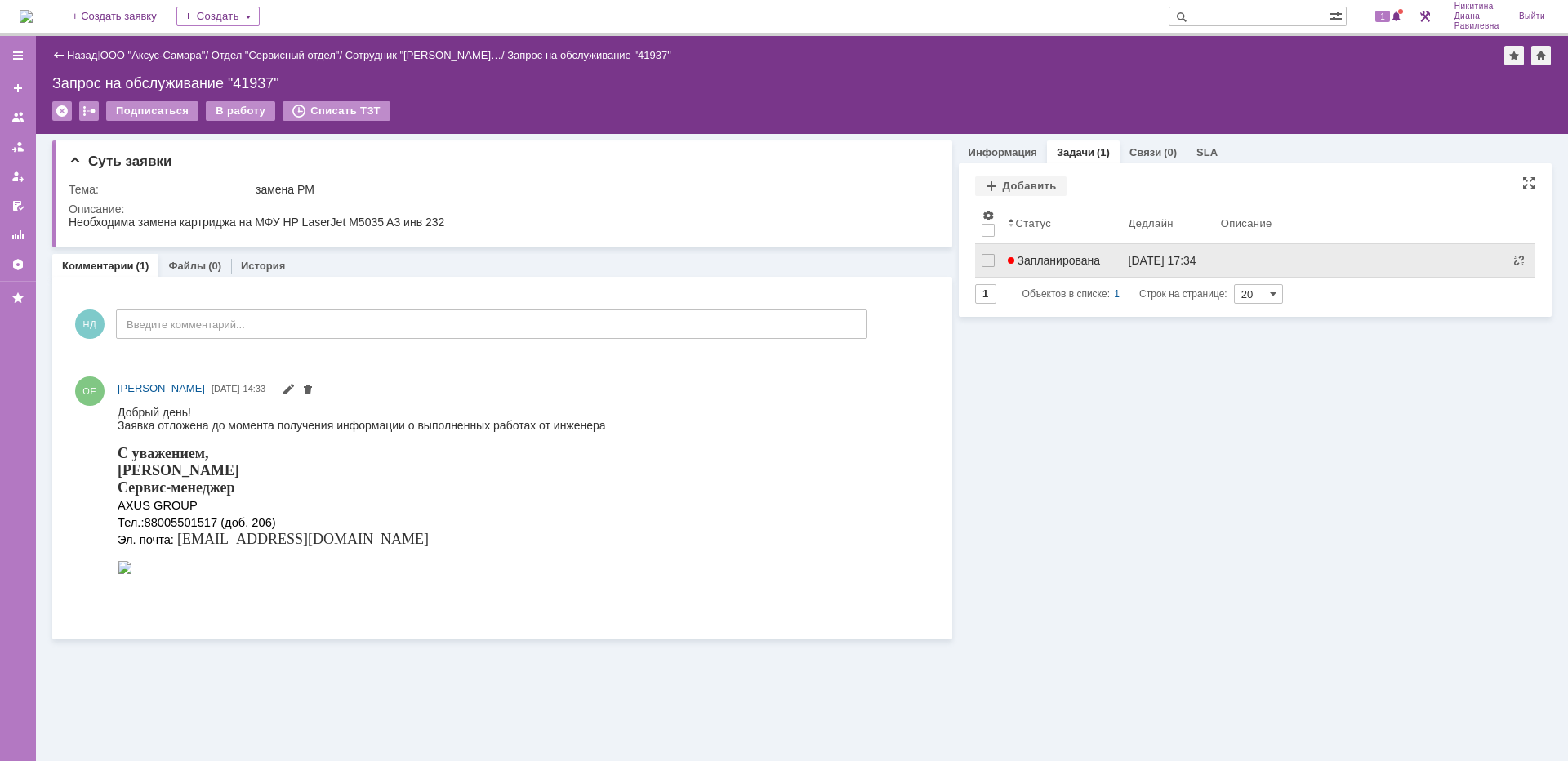
click at [1052, 264] on span "Запланирована" at bounding box center [1054, 260] width 93 height 13
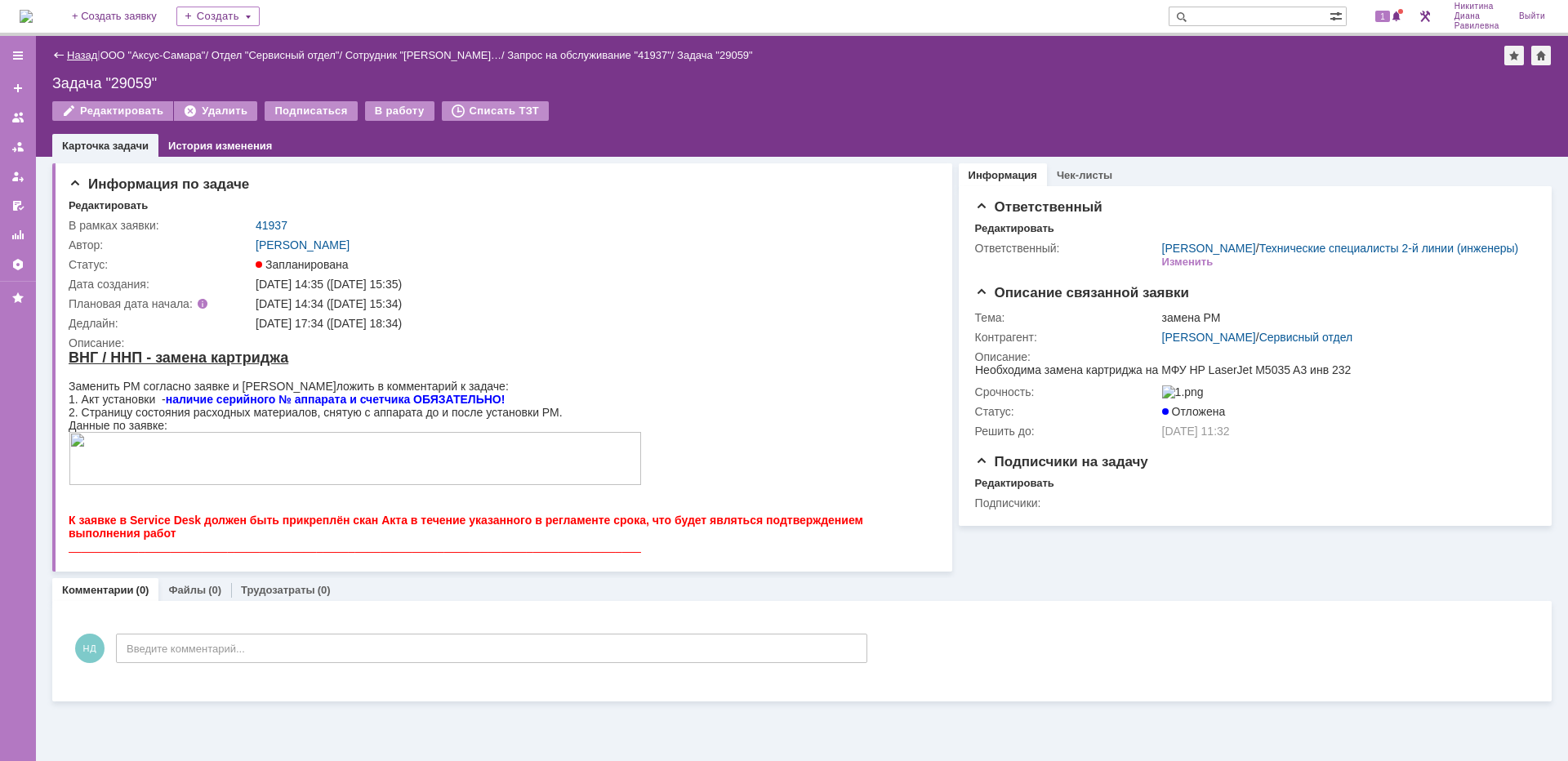
click at [87, 57] on link "Назад" at bounding box center [81, 55] width 31 height 12
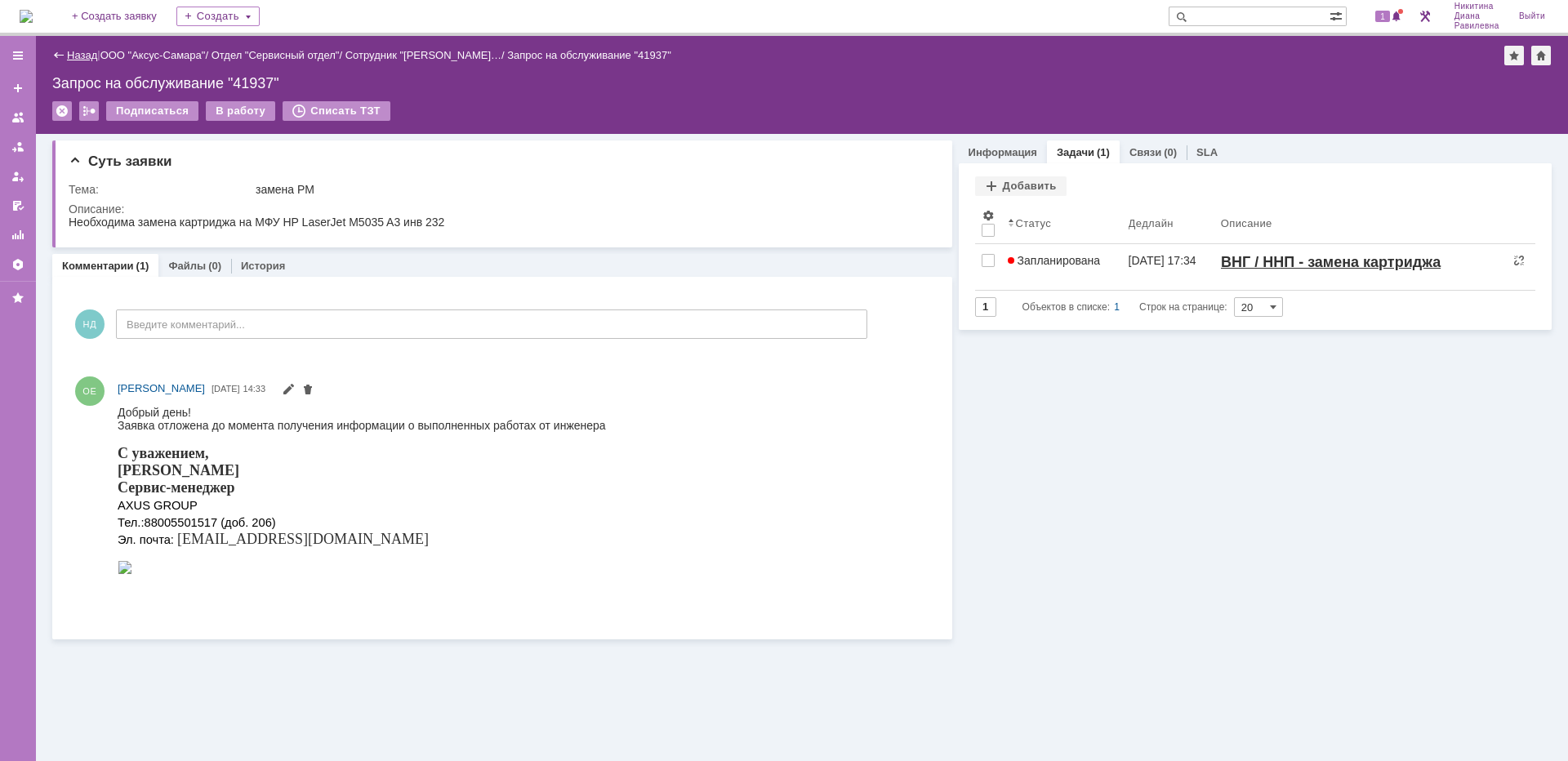
click at [79, 54] on link "Назад" at bounding box center [81, 55] width 31 height 12
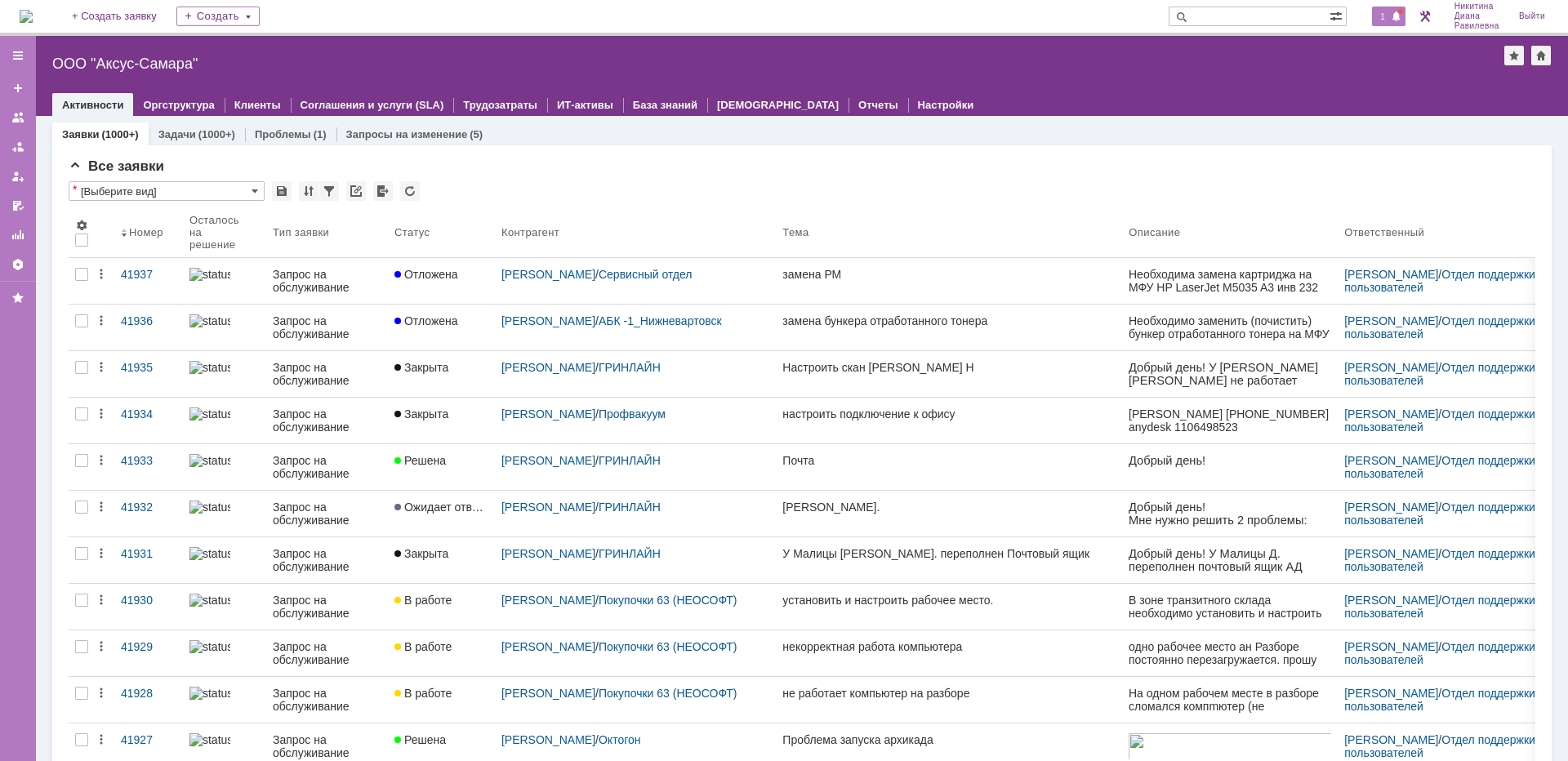
click at [1388, 19] on div "1" at bounding box center [1388, 16] width 33 height 19
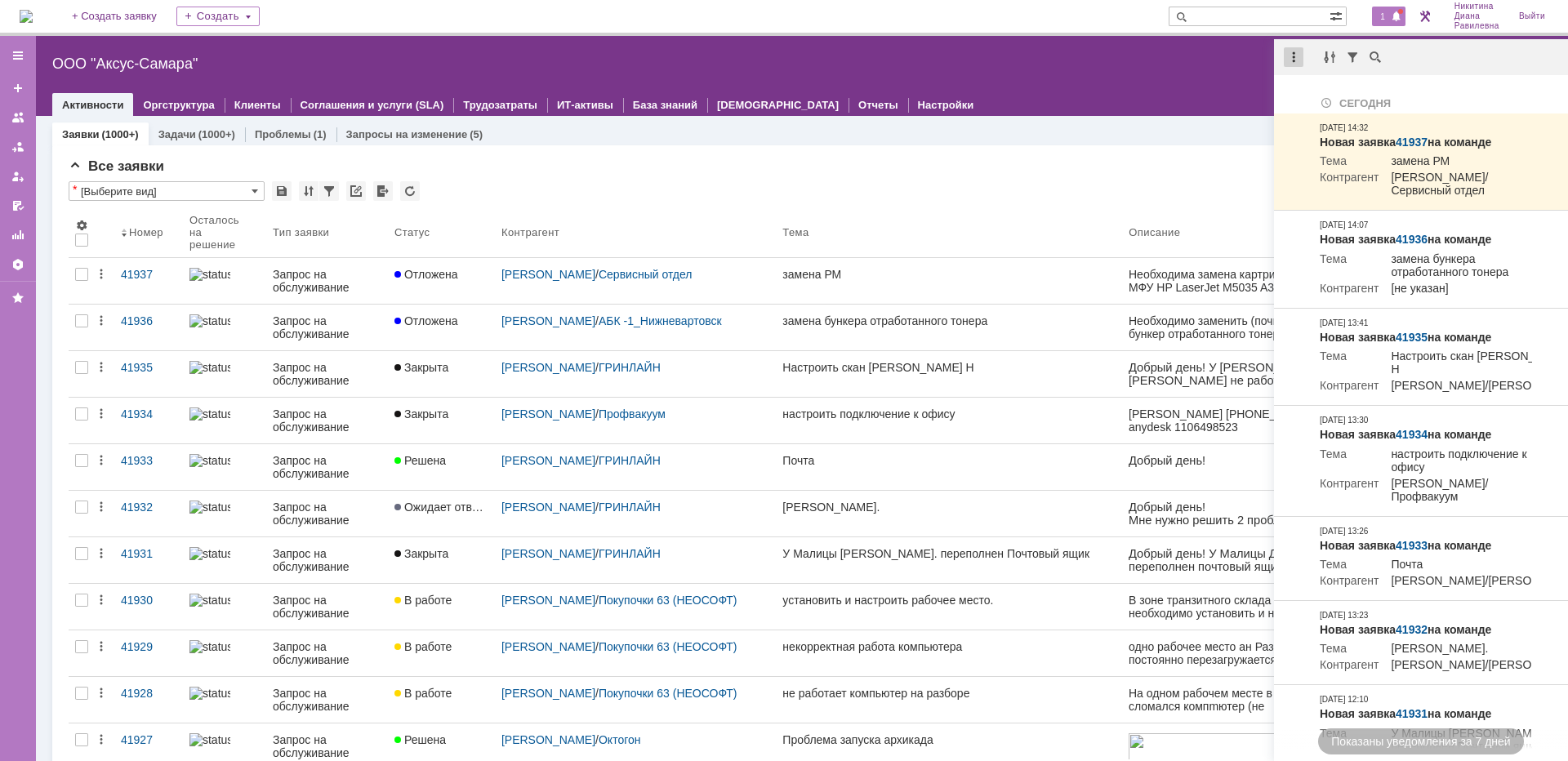
click at [1298, 62] on div at bounding box center [1293, 56] width 19 height 19
click at [1350, 95] on div "Отметить уведомления прочитанными" at bounding box center [1406, 99] width 218 height 11
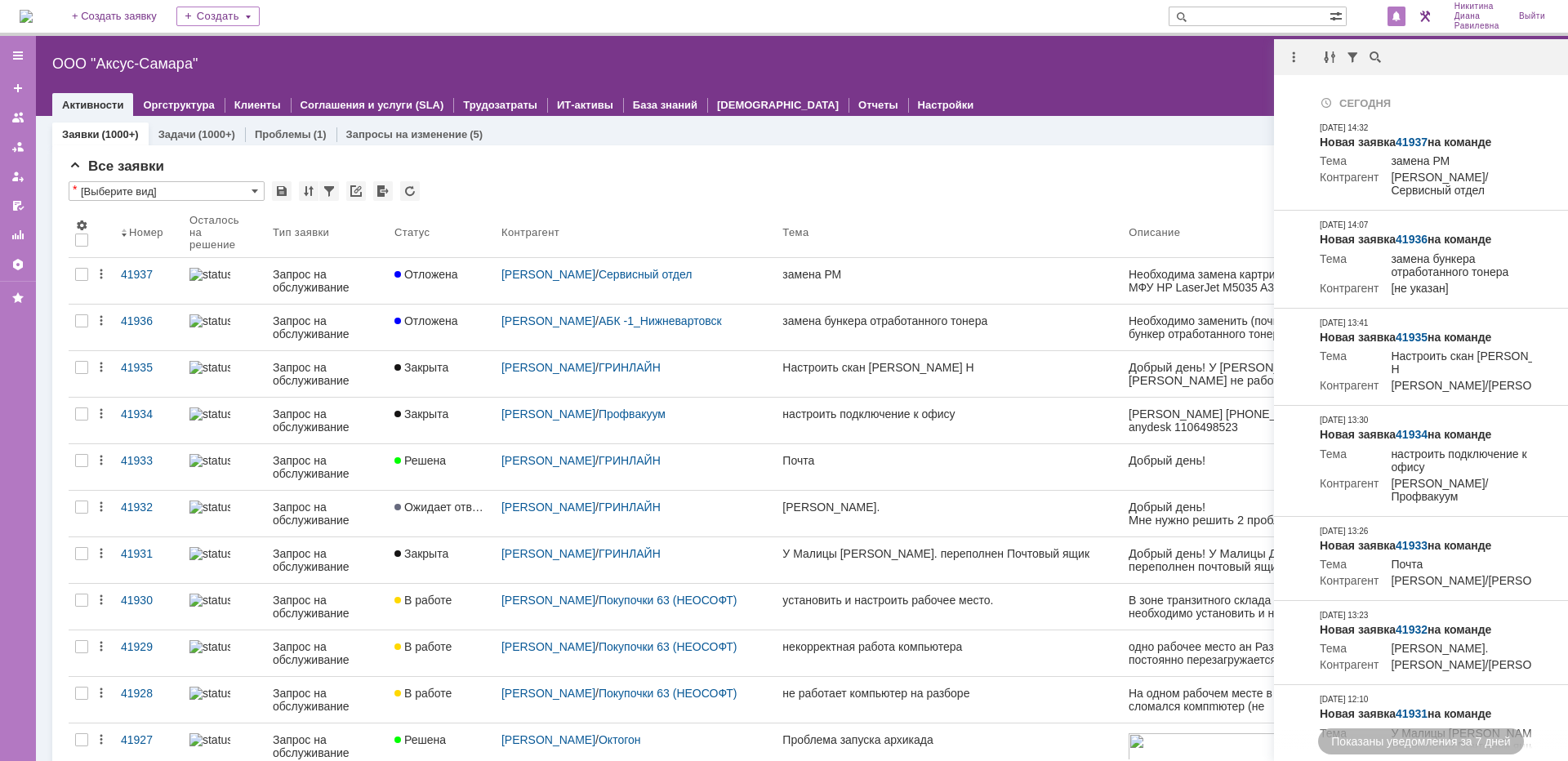
click at [1114, 141] on div "Заявки (1000+) Задачи (1000+) Проблемы (1) Запросы на изменение (5)" at bounding box center [802, 133] width 1500 height 23
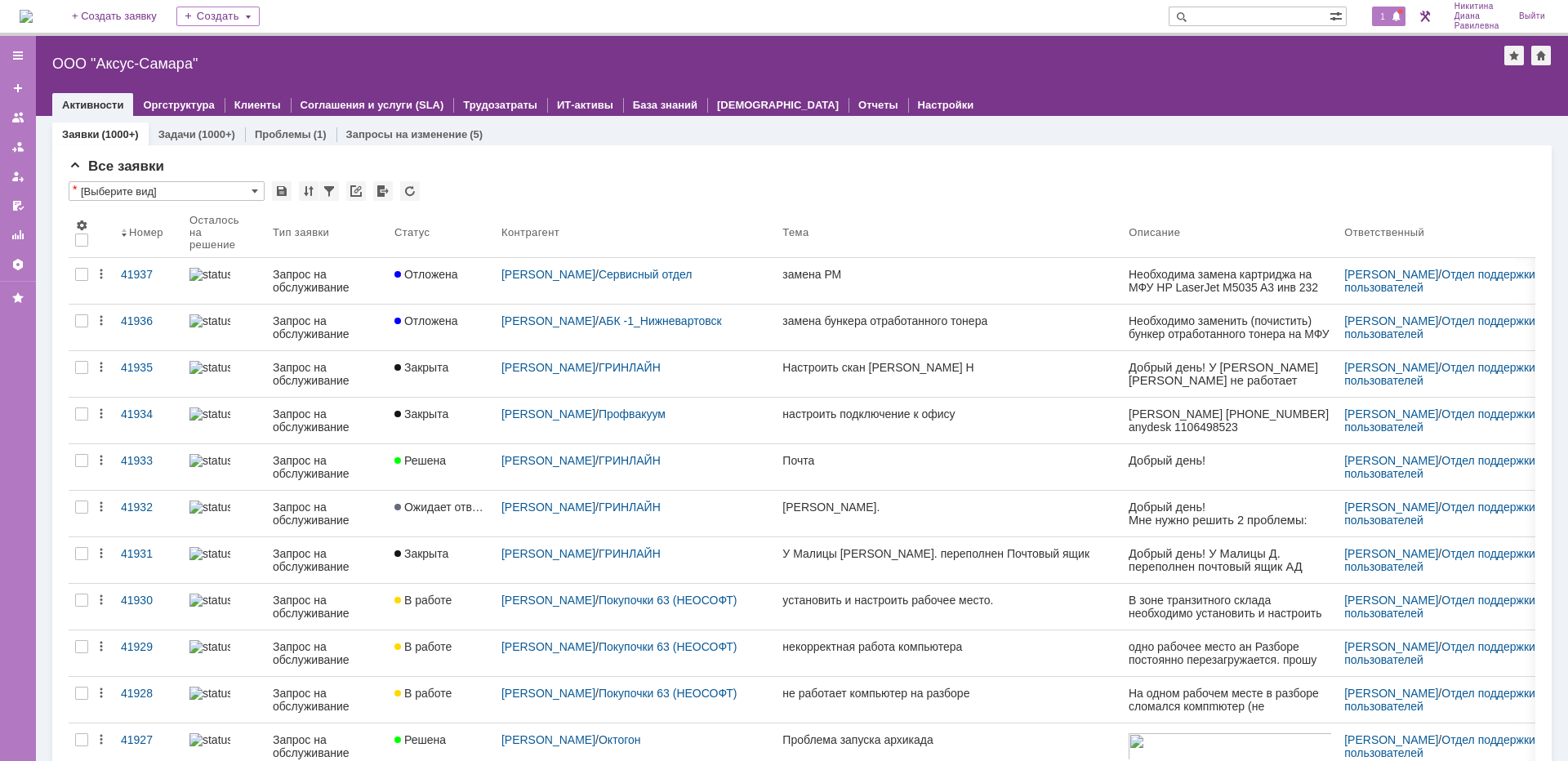
click at [1386, 12] on span "1" at bounding box center [1383, 16] width 15 height 11
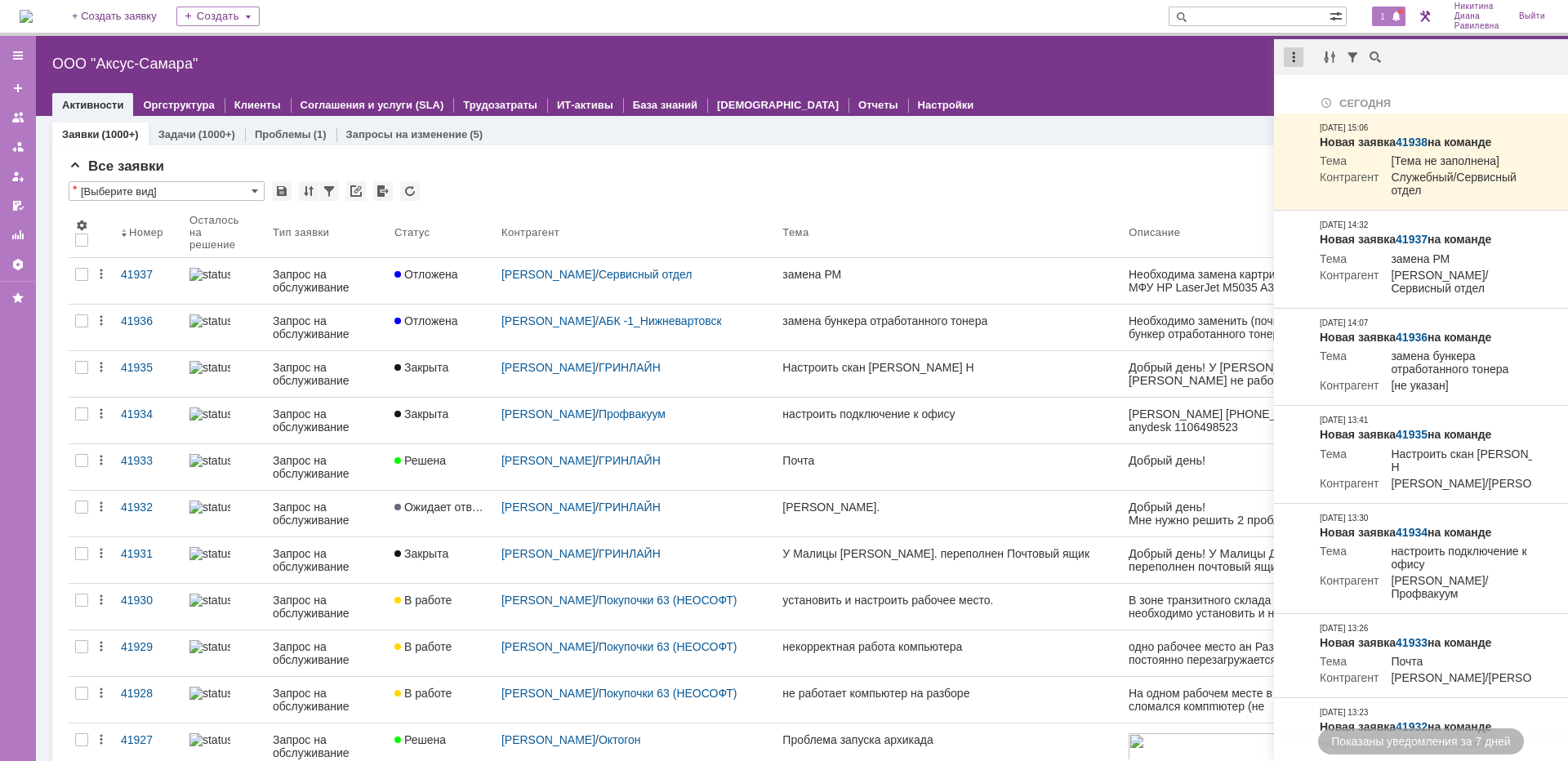
click at [1290, 47] on div at bounding box center [1293, 56] width 19 height 19
click at [1312, 94] on div "Отметить уведомления прочитанными" at bounding box center [1406, 99] width 218 height 11
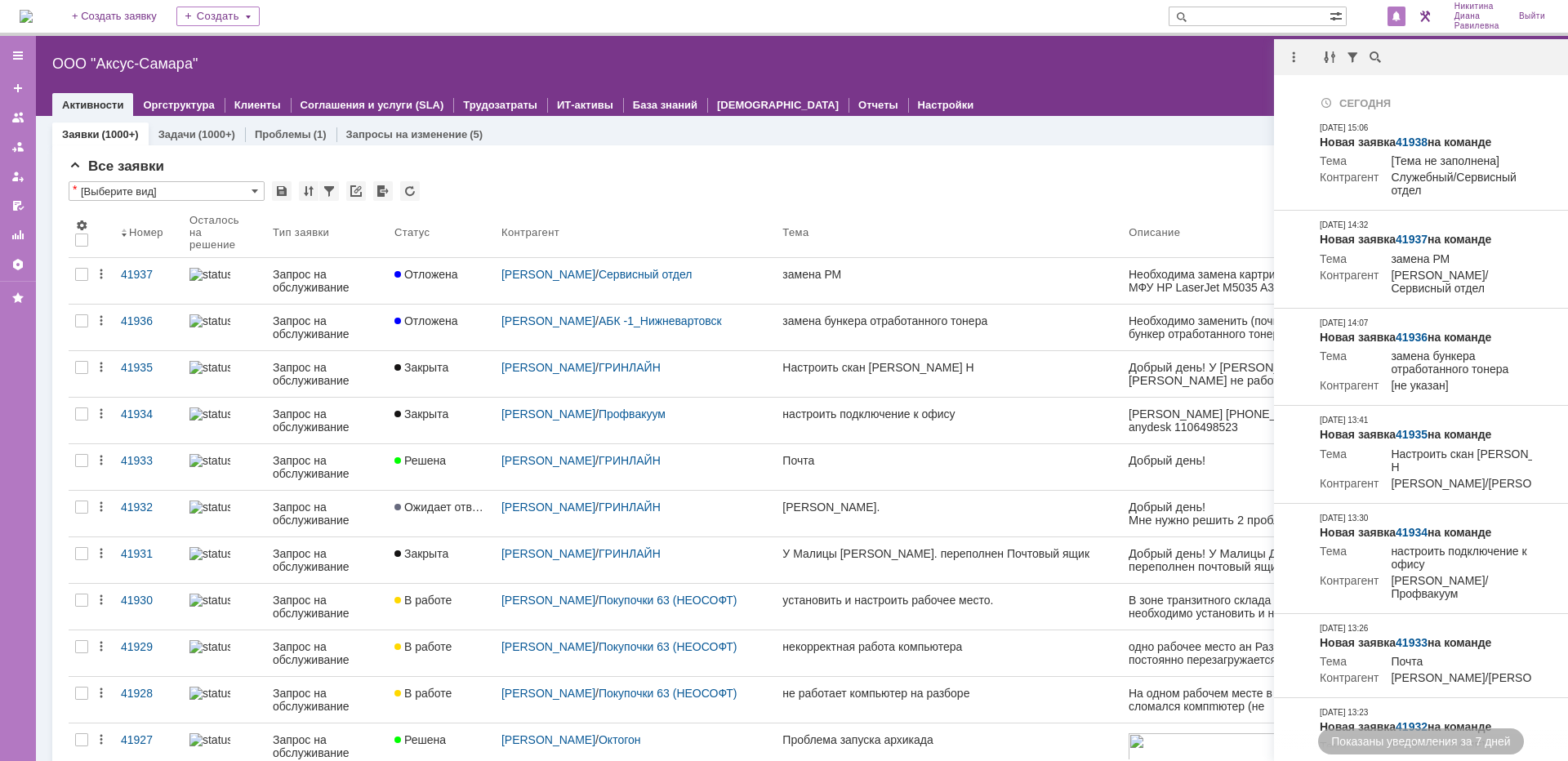
click at [688, 147] on div "Все заявки * [Выберите вид] Результаты поиска: 1 2 3 4 5 6 7 ... Следующая > Об…" at bounding box center [802, 687] width 1500 height 1083
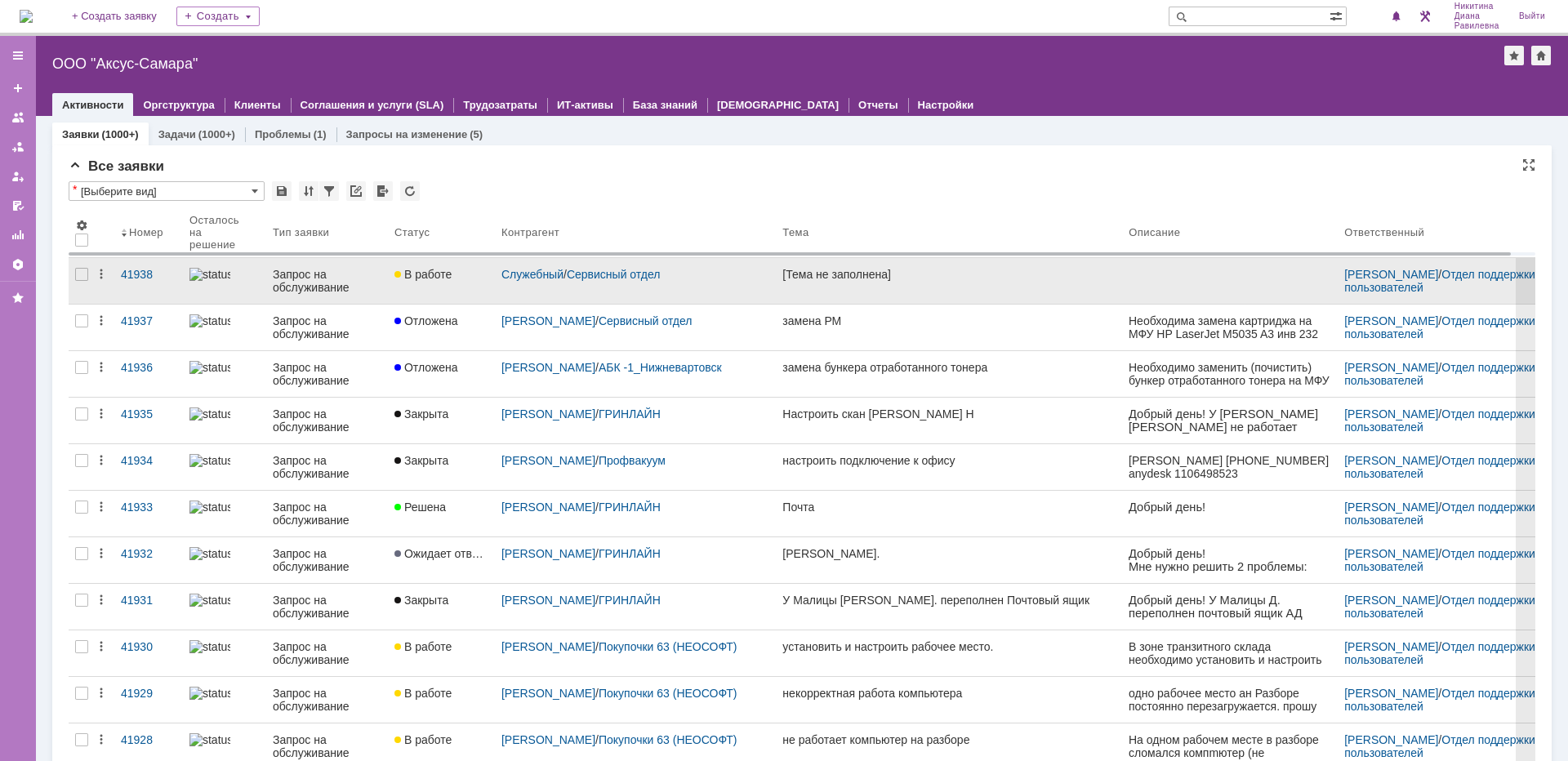
click at [226, 280] on img at bounding box center [210, 274] width 41 height 13
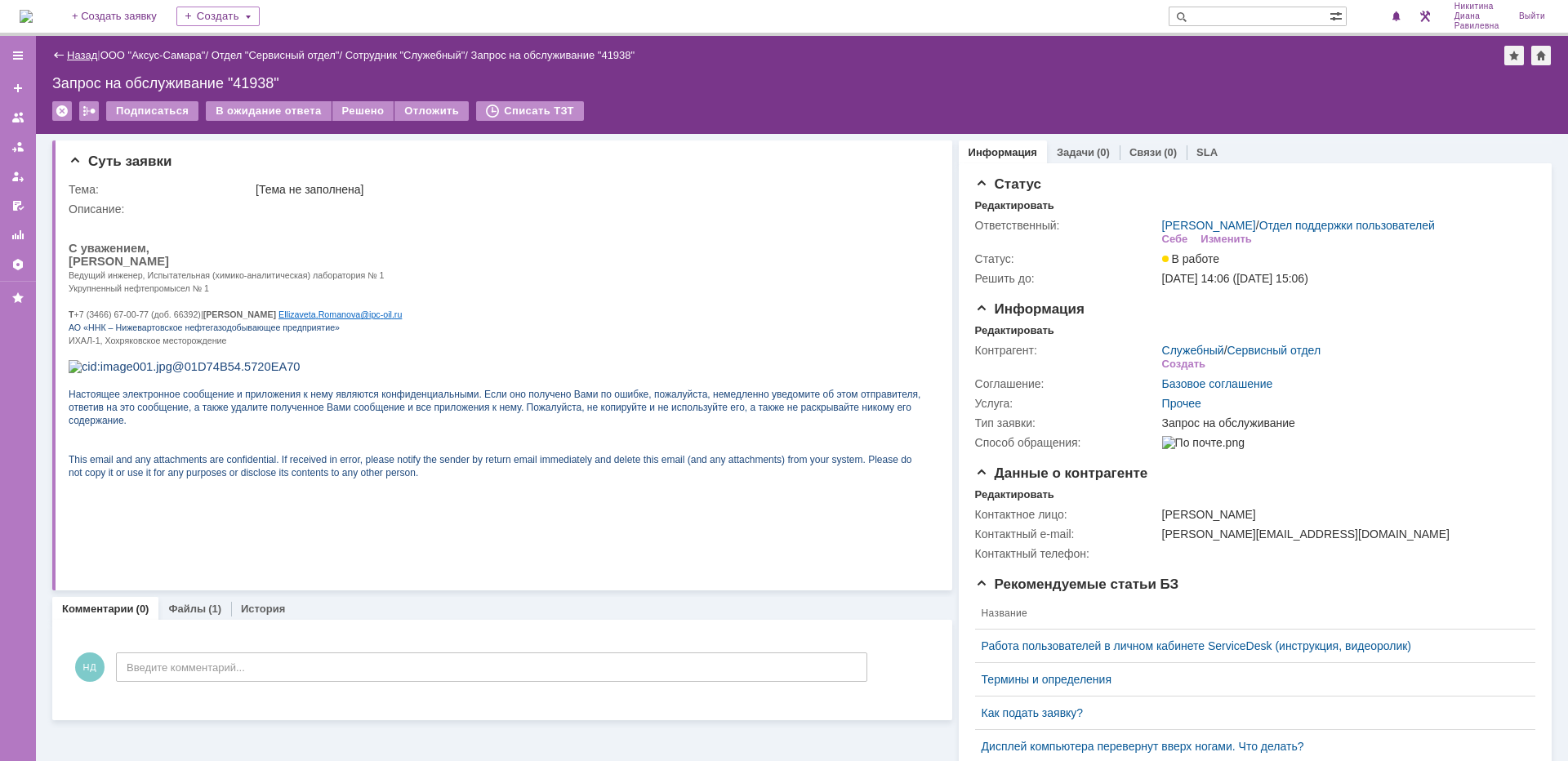
click at [71, 55] on link "Назад" at bounding box center [81, 55] width 31 height 12
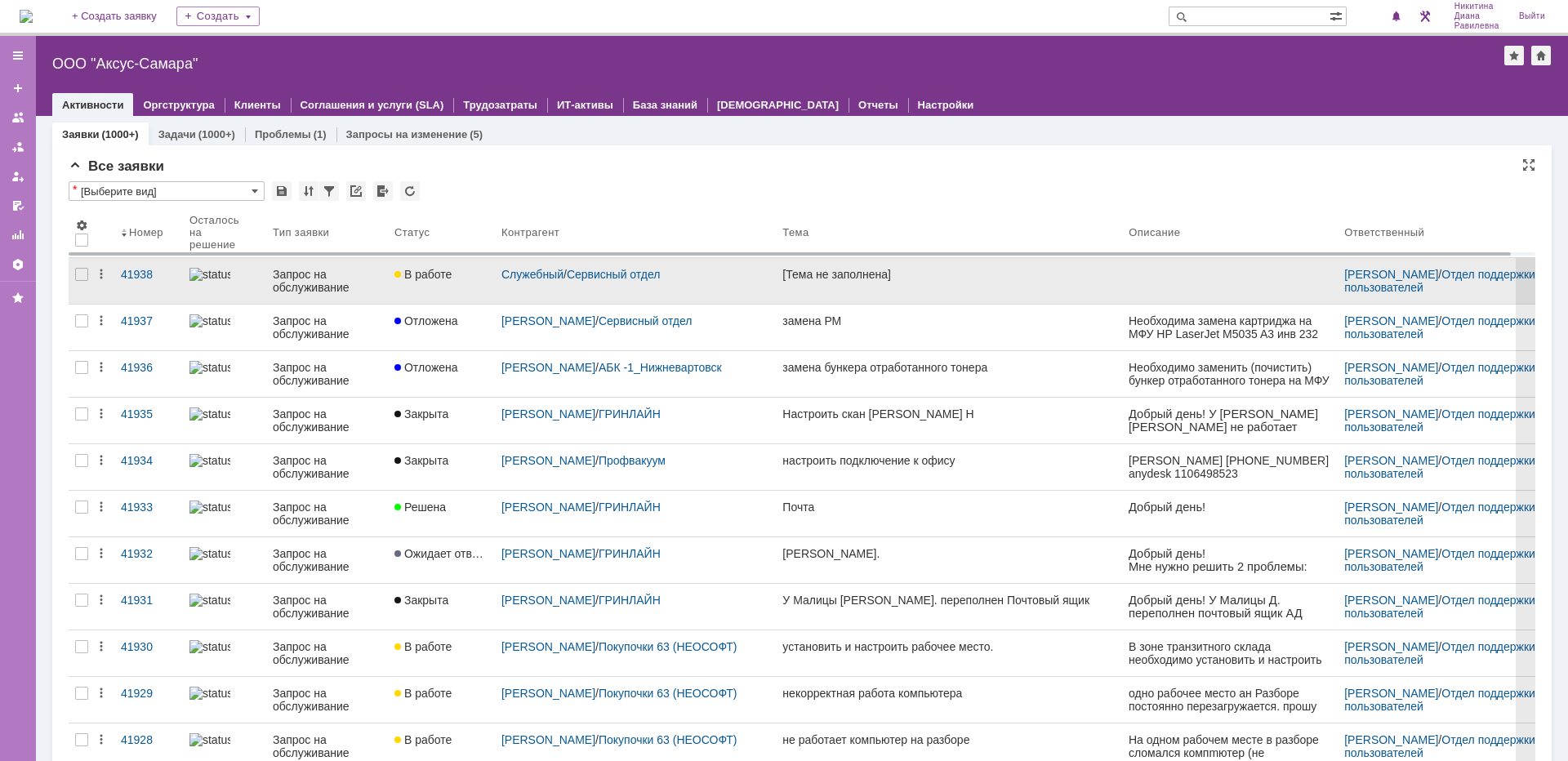
click at [403, 293] on link "В работе" at bounding box center [442, 281] width 107 height 45
click at [403, 293] on div "Назад | ООО "Аксус-Самара" ООО "Аксус-Самара" root$101 Активности Оргструктура …" at bounding box center [802, 399] width 1532 height 726
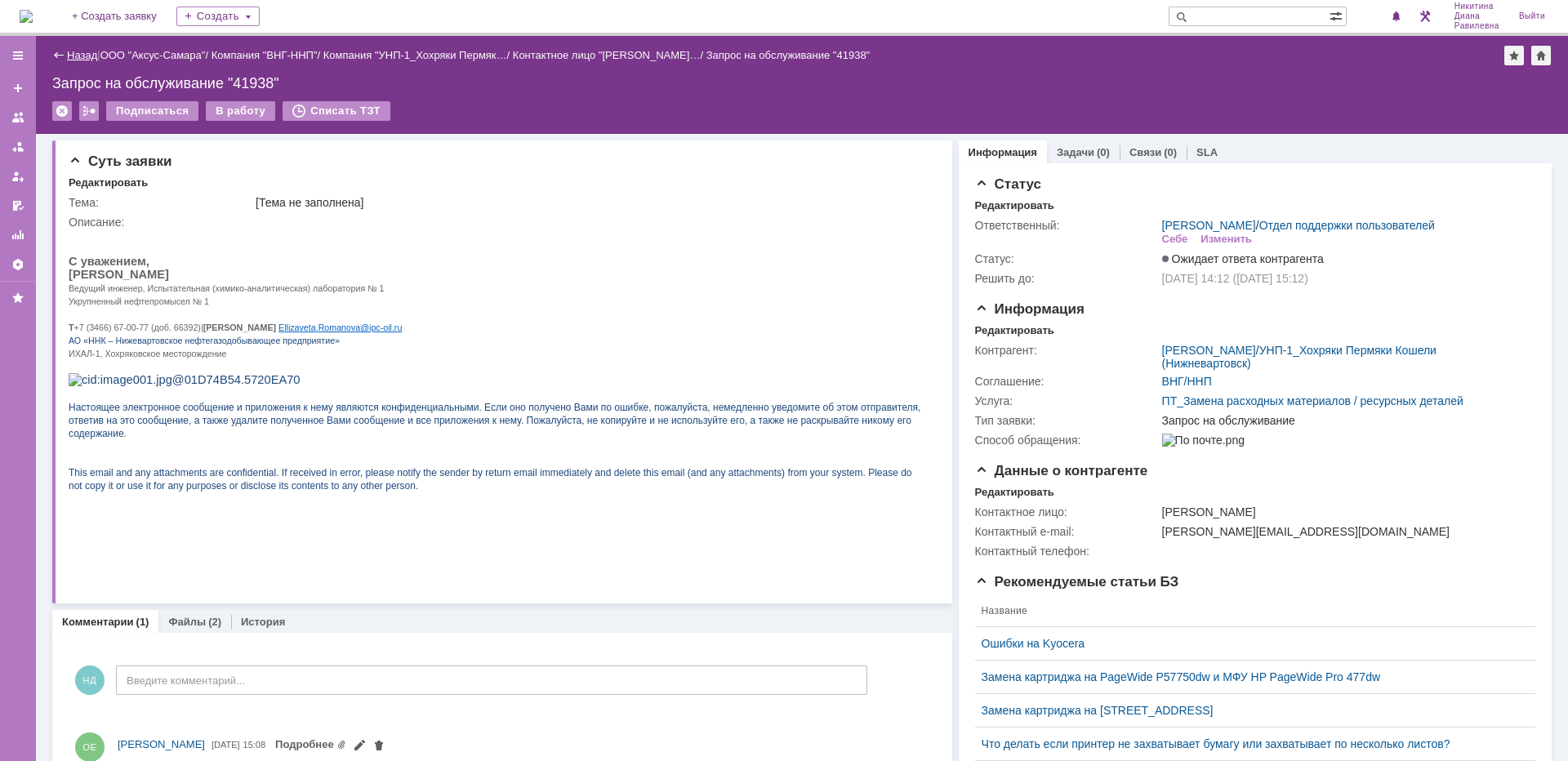
click at [89, 53] on link "Назад" at bounding box center [81, 55] width 31 height 12
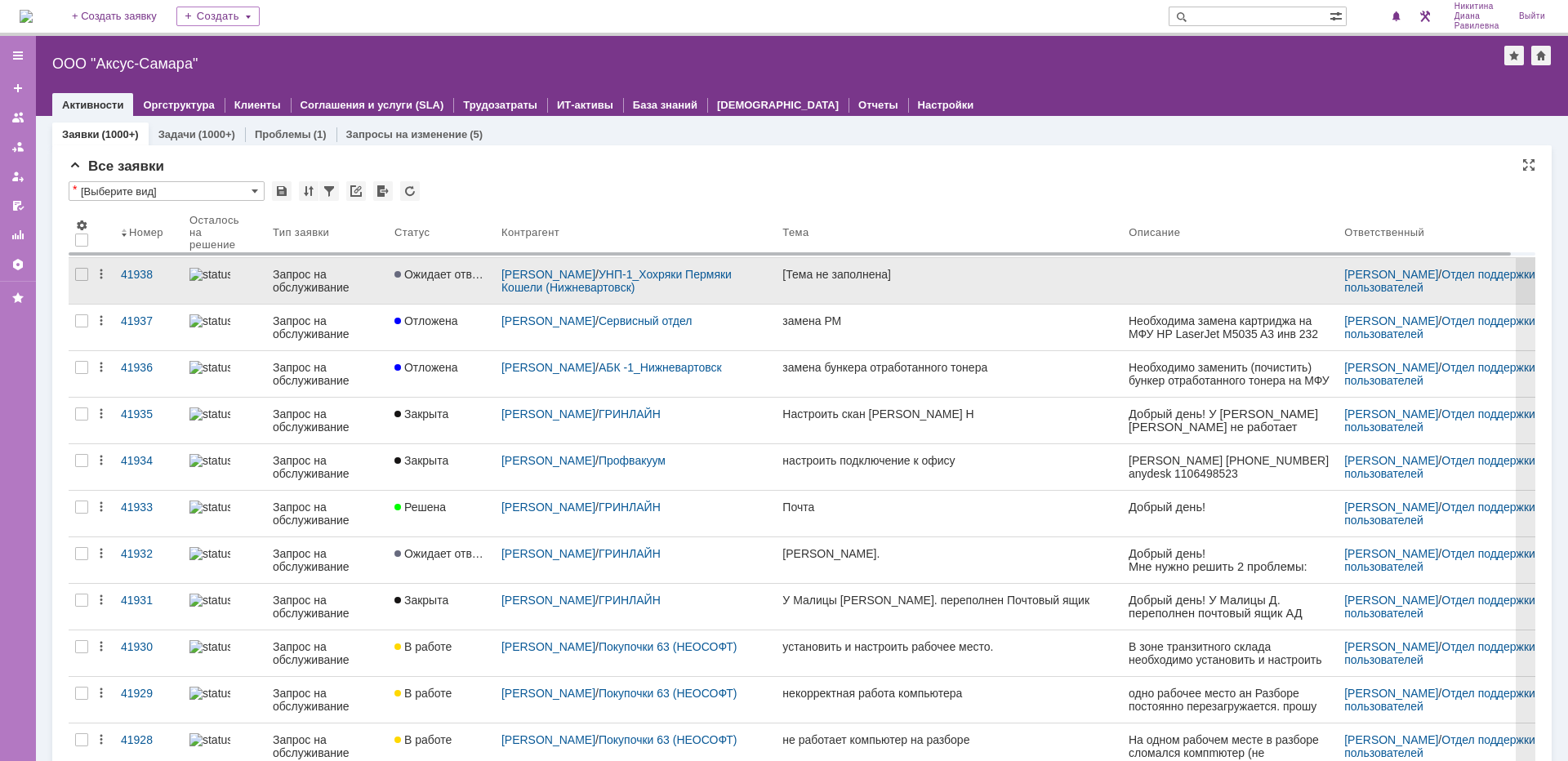
click at [309, 284] on div "Запрос на обслуживание" at bounding box center [327, 281] width 108 height 26
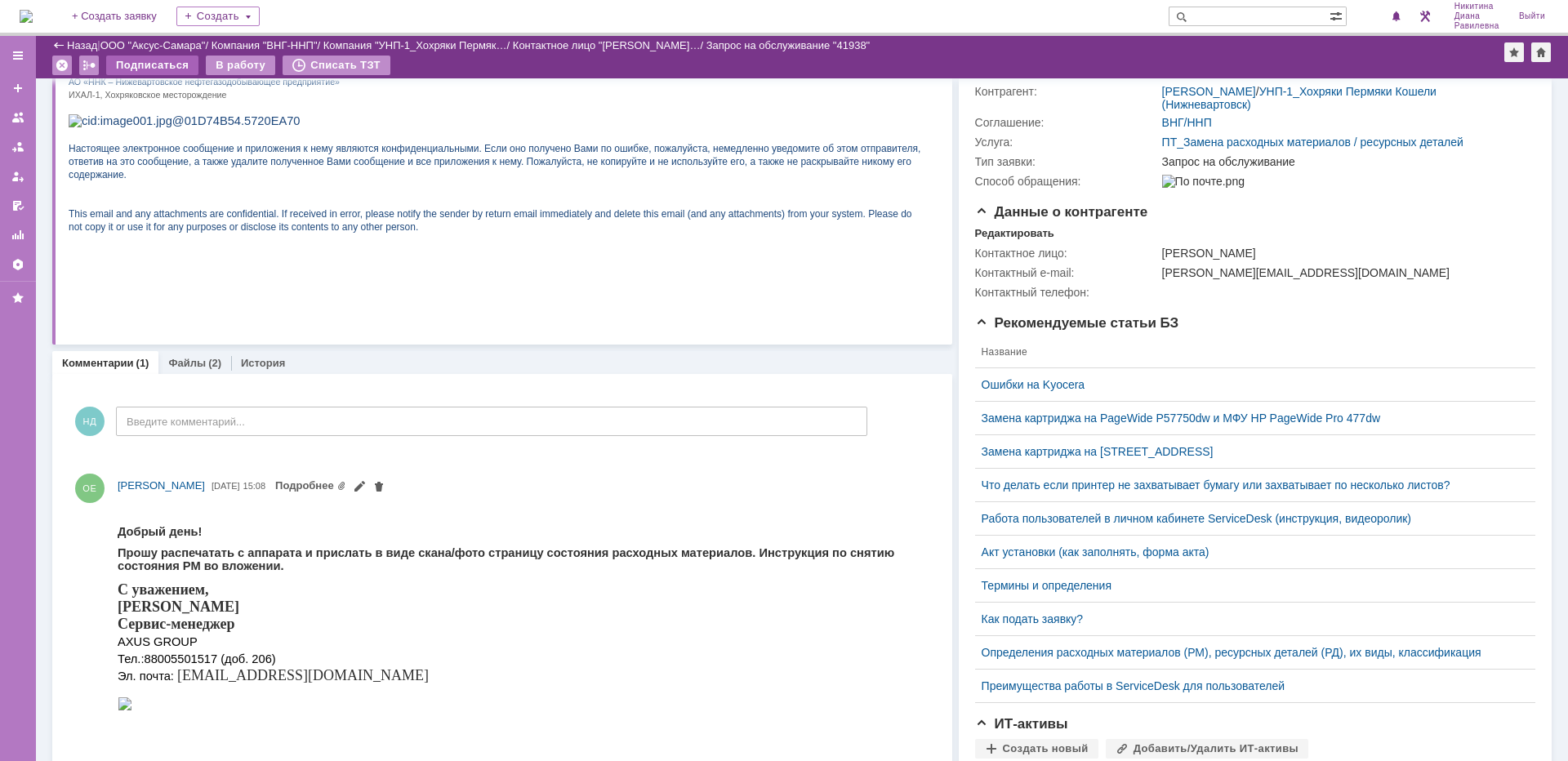
scroll to position [81, 0]
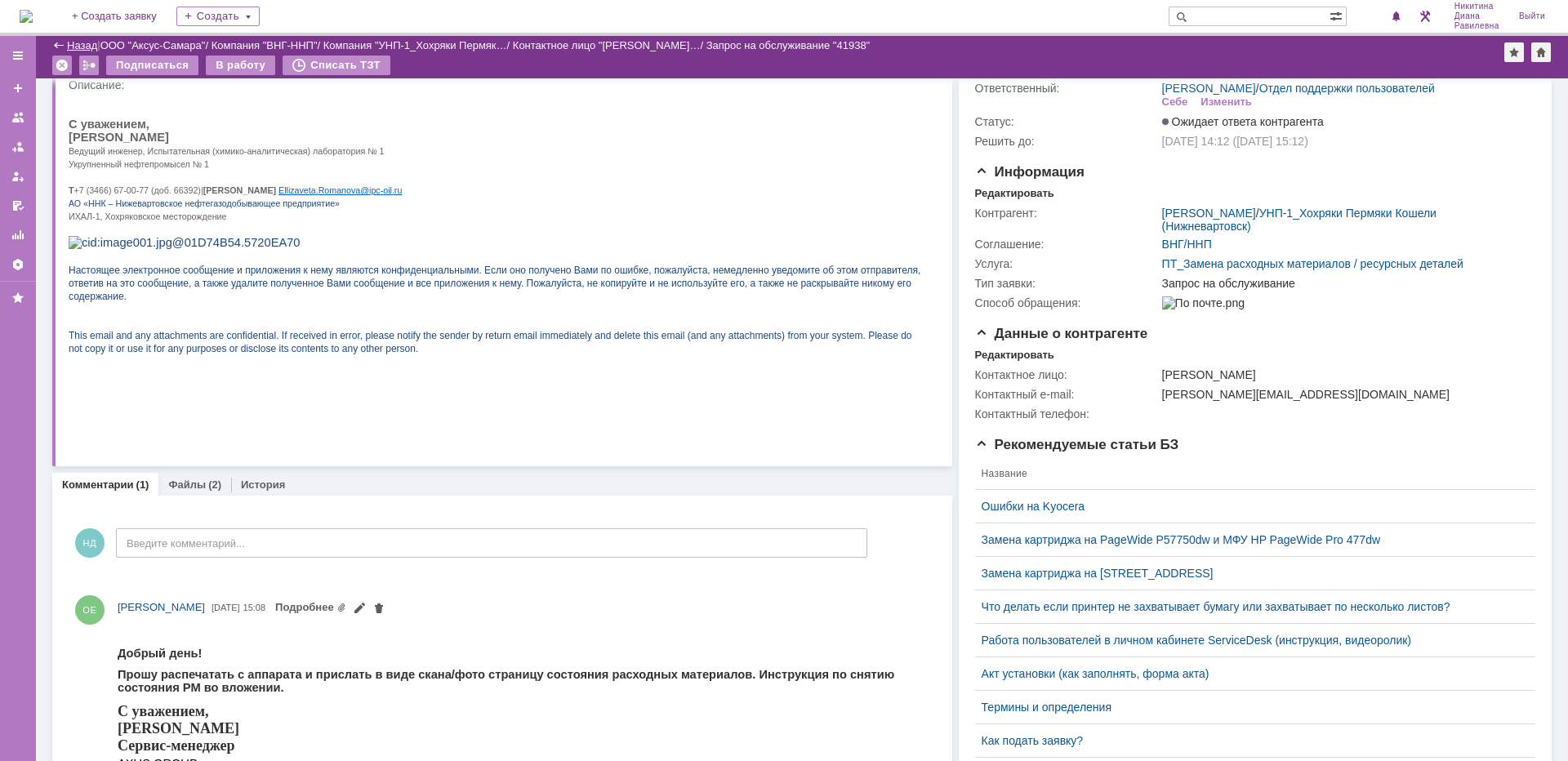
click at [83, 43] on link "Назад" at bounding box center [81, 44] width 31 height 12
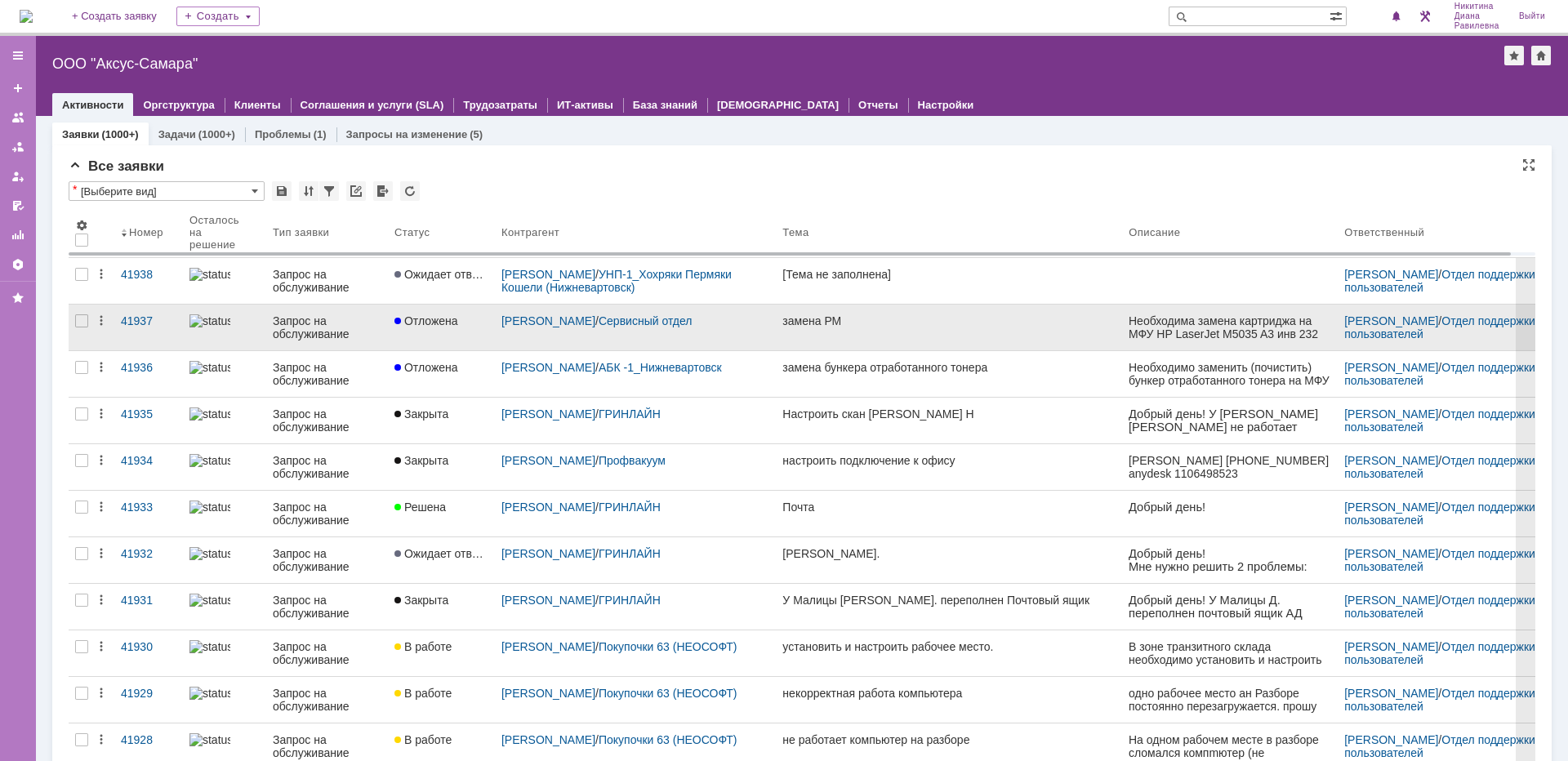
click at [218, 316] on img at bounding box center [210, 321] width 41 height 13
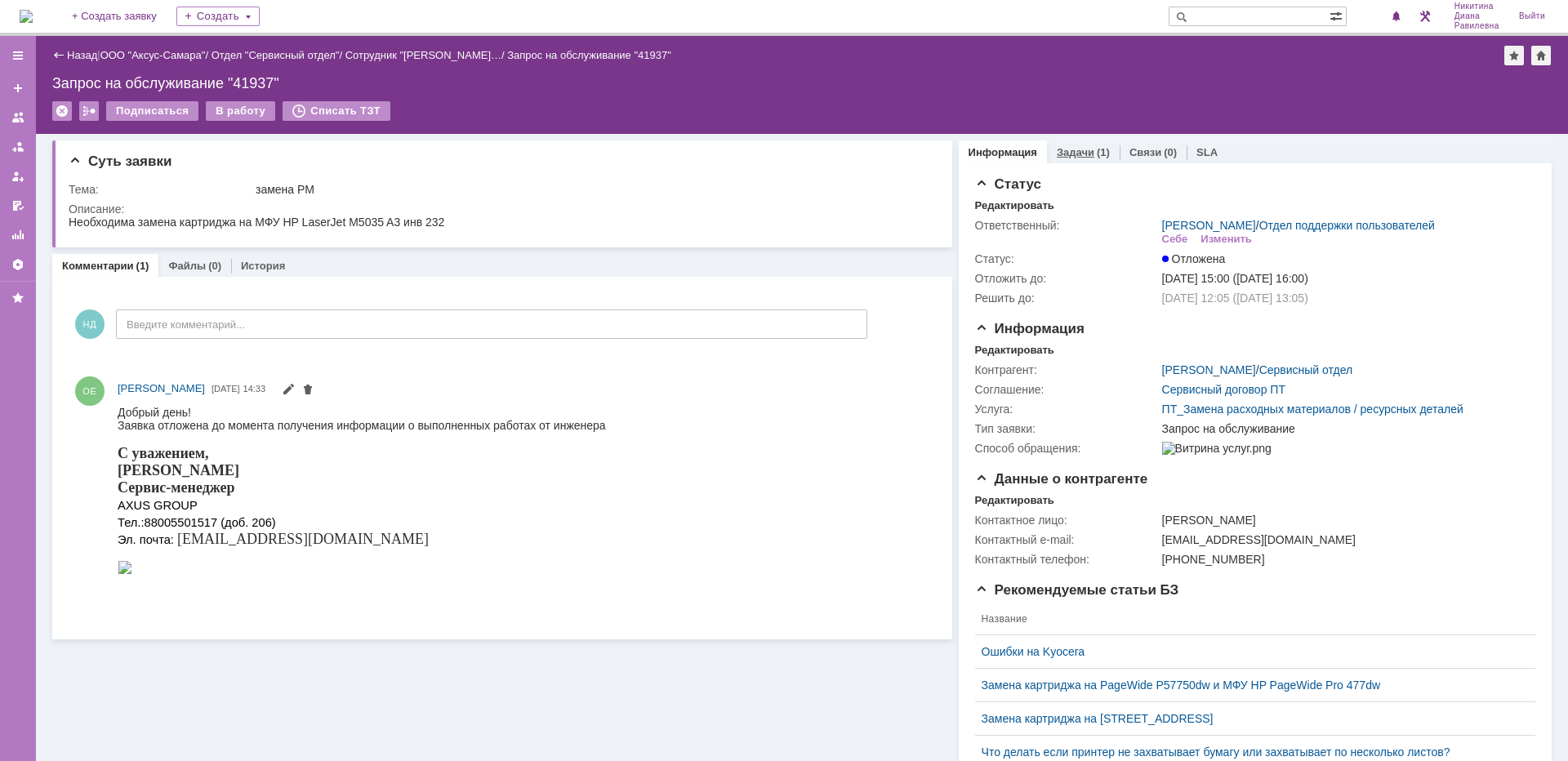
click at [1075, 154] on link "Задачи" at bounding box center [1076, 152] width 38 height 12
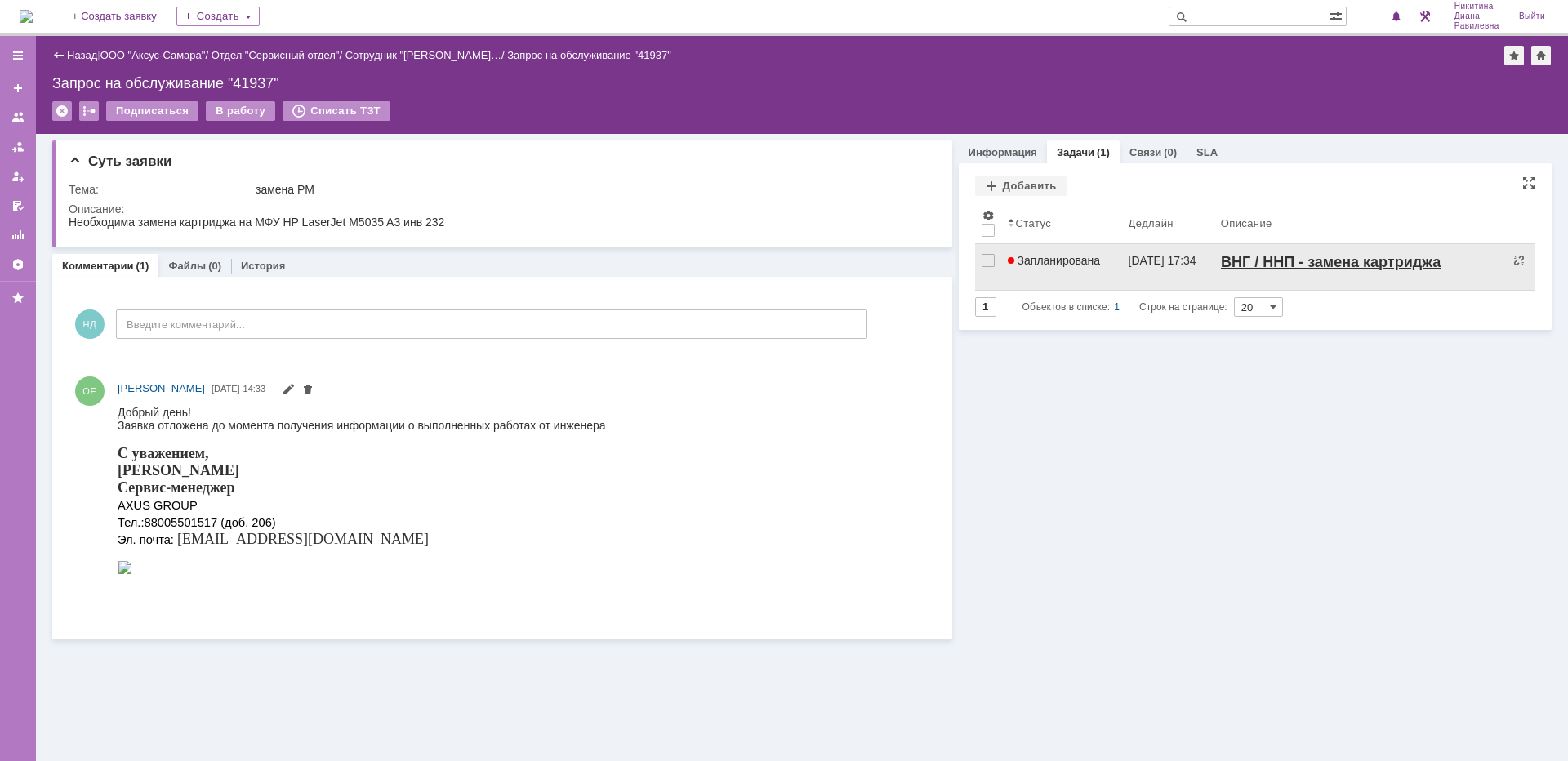
click at [1070, 260] on span "Запланирована" at bounding box center [1054, 260] width 93 height 13
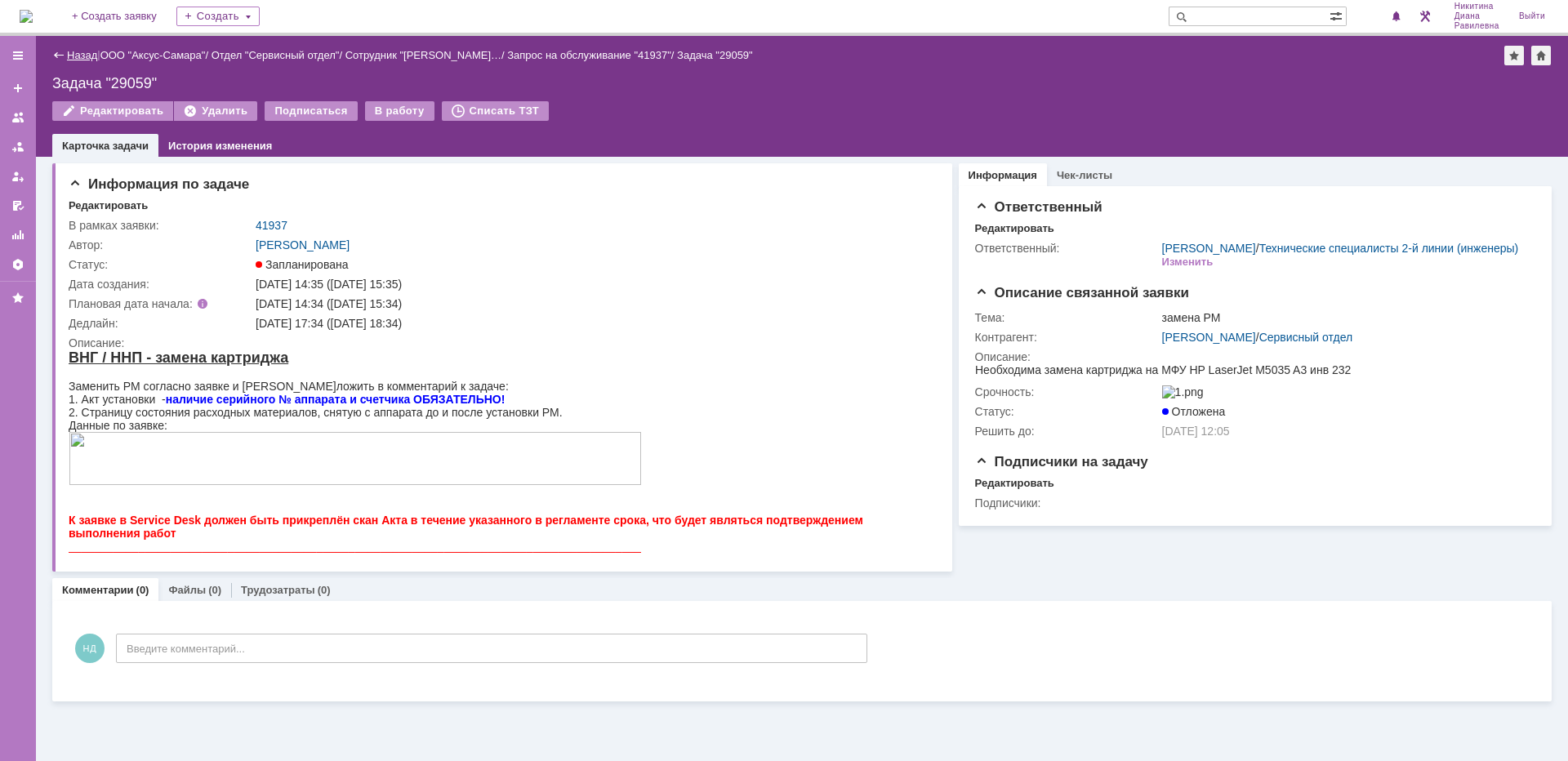
click at [82, 52] on link "Назад" at bounding box center [81, 55] width 31 height 12
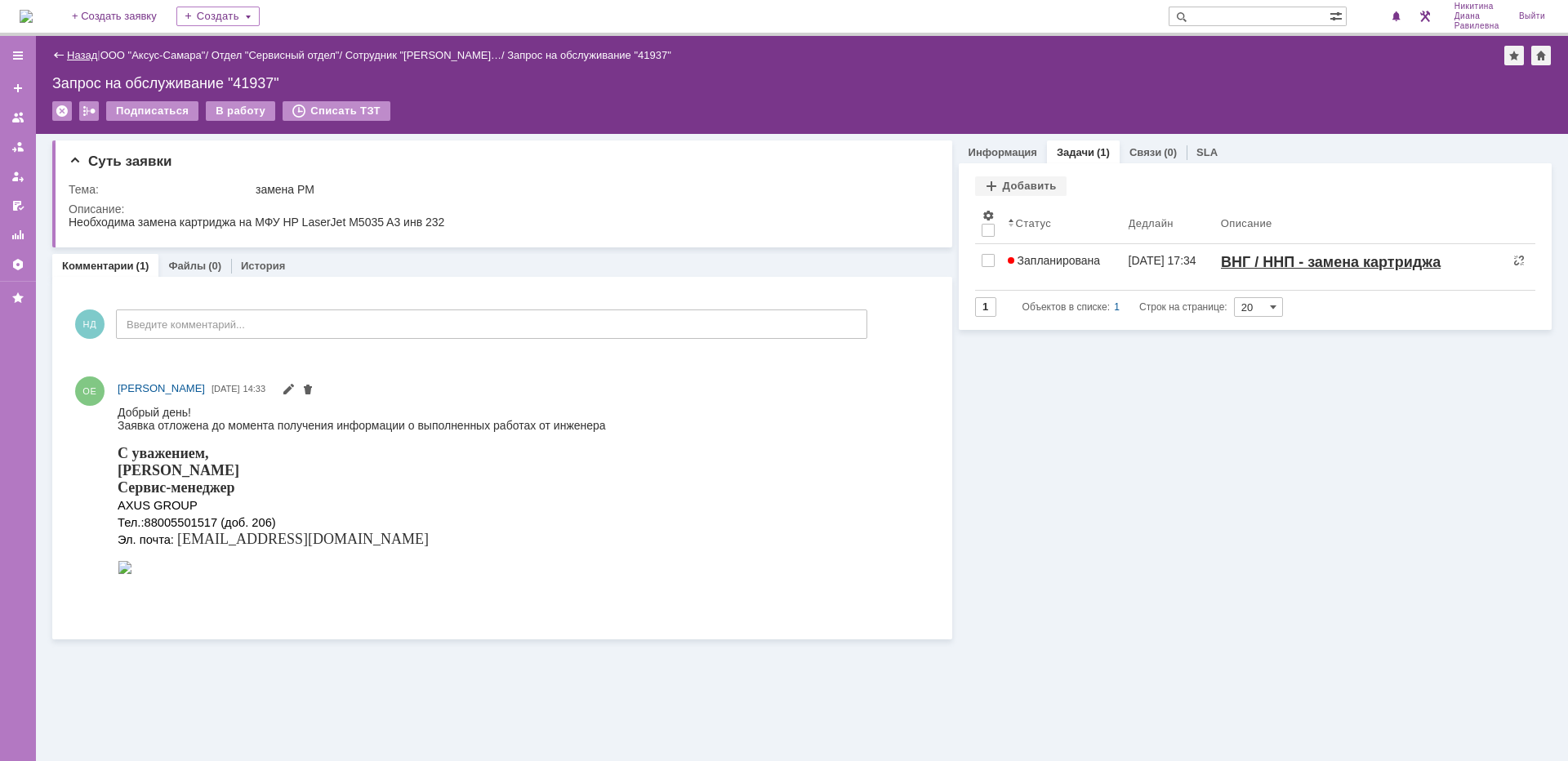
click at [74, 58] on link "Назад" at bounding box center [81, 55] width 31 height 12
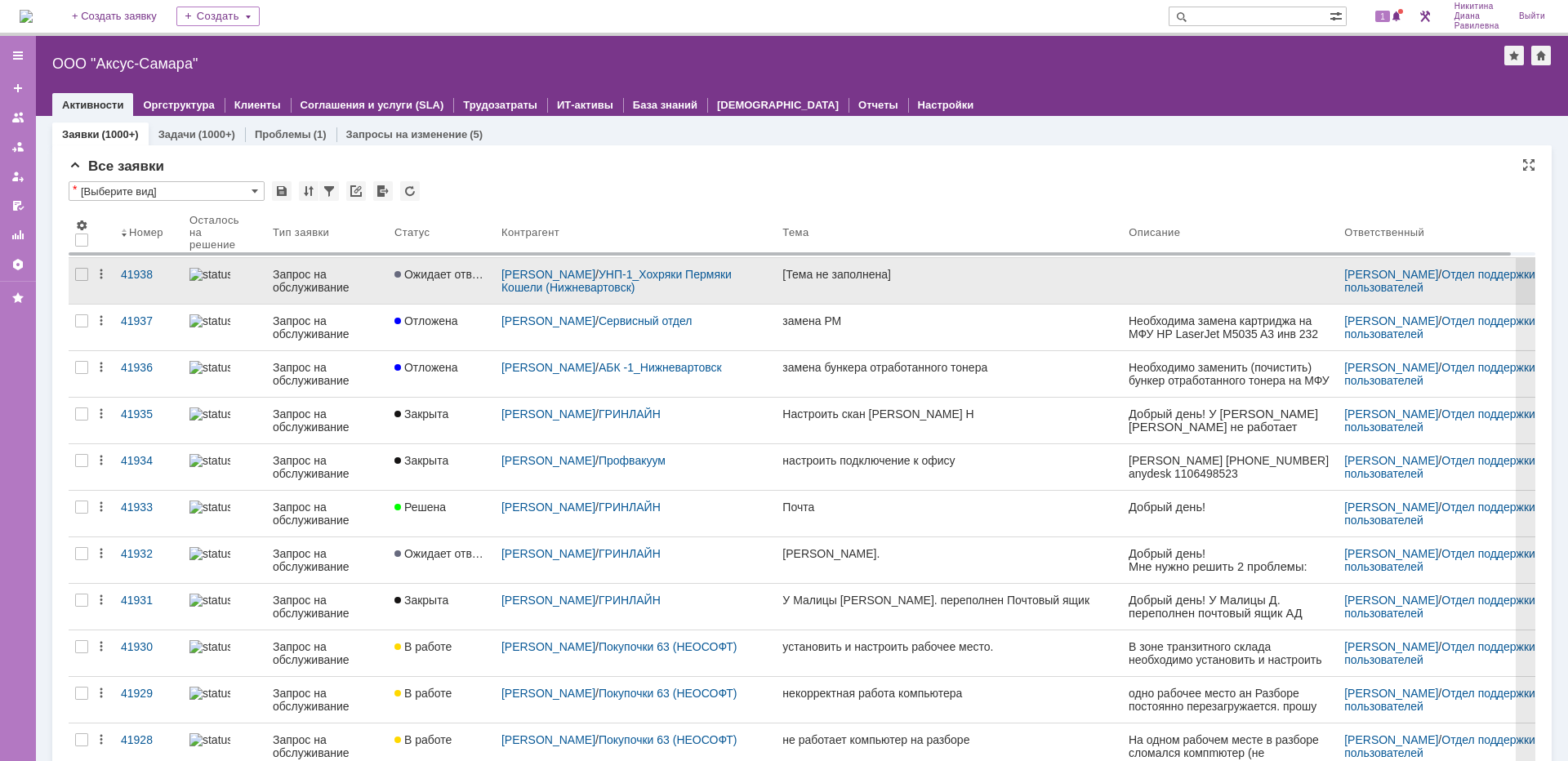
click at [291, 289] on div "Запрос на обслуживание" at bounding box center [327, 281] width 108 height 26
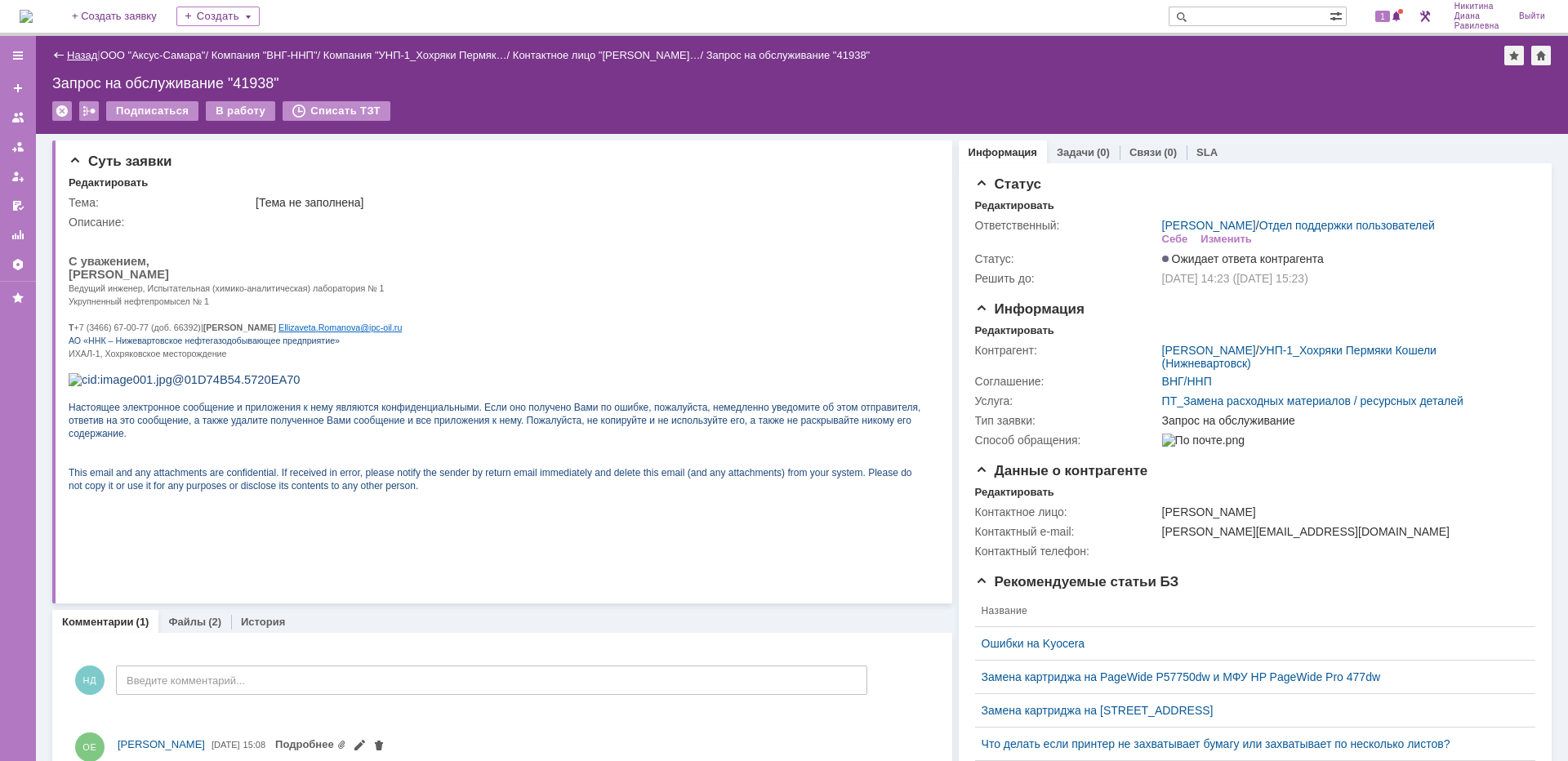
click at [67, 53] on link "Назад" at bounding box center [81, 55] width 31 height 12
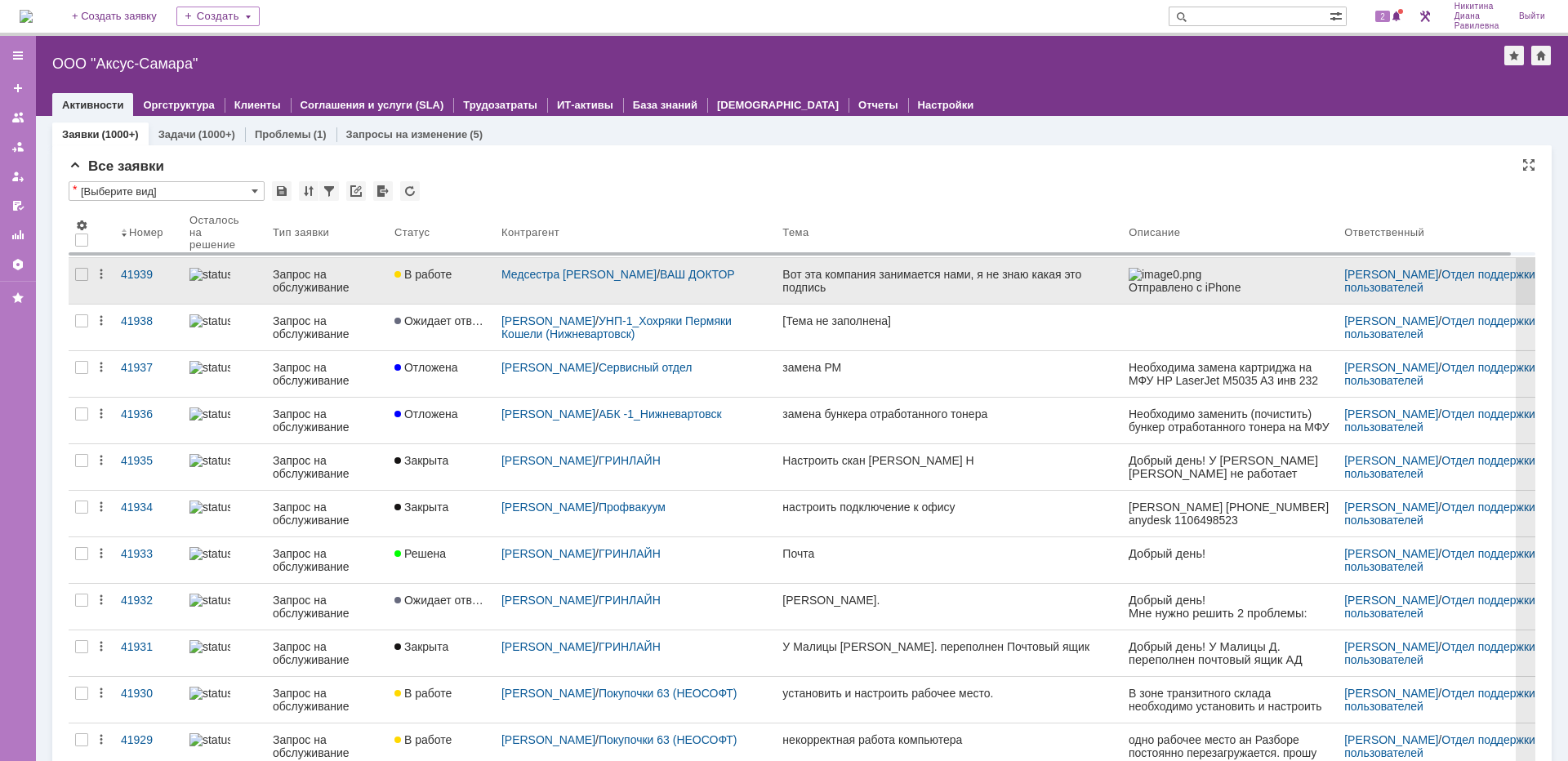
click at [250, 281] on div at bounding box center [225, 274] width 70 height 13
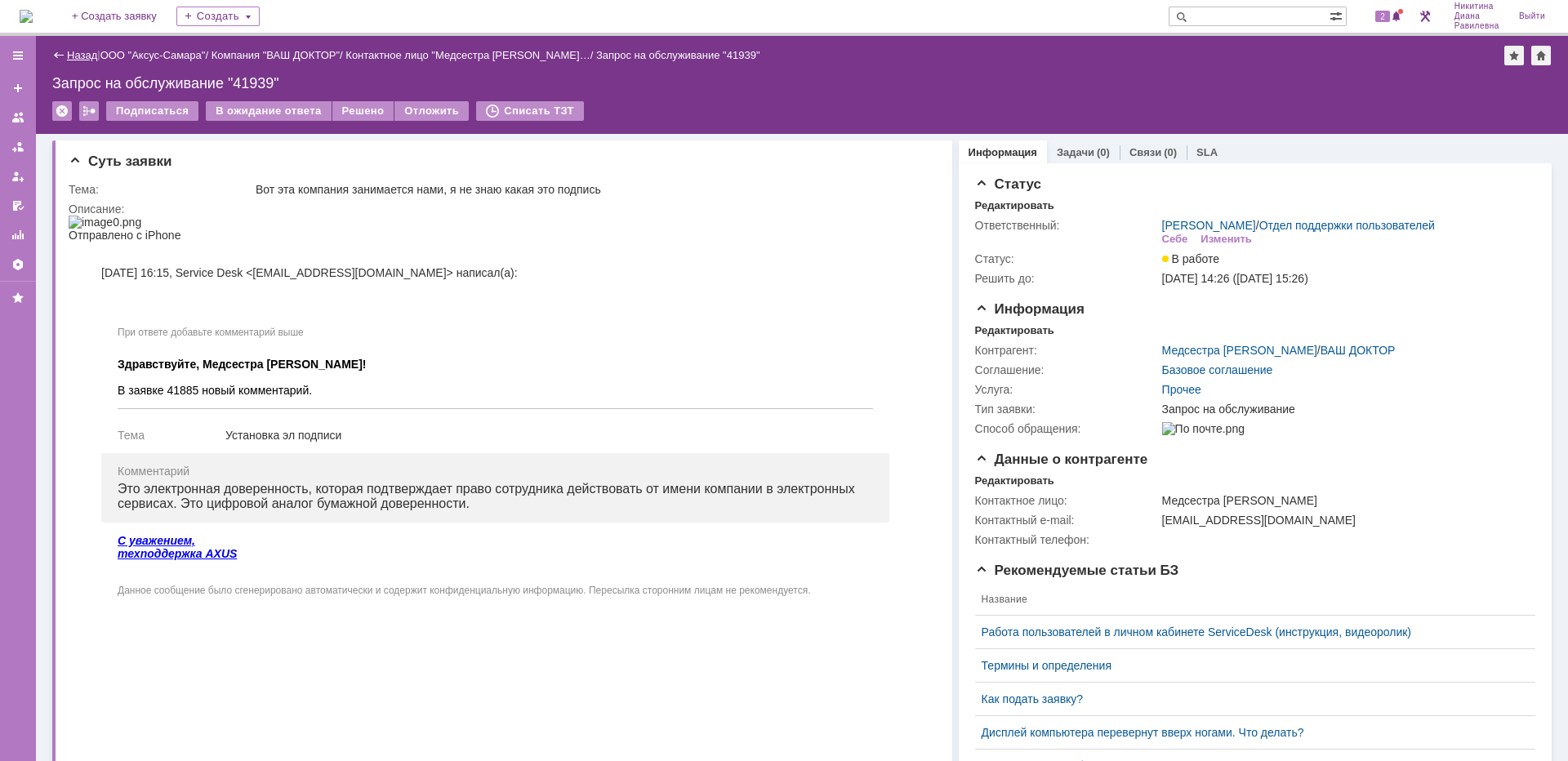
click at [88, 55] on link "Назад" at bounding box center [81, 55] width 31 height 12
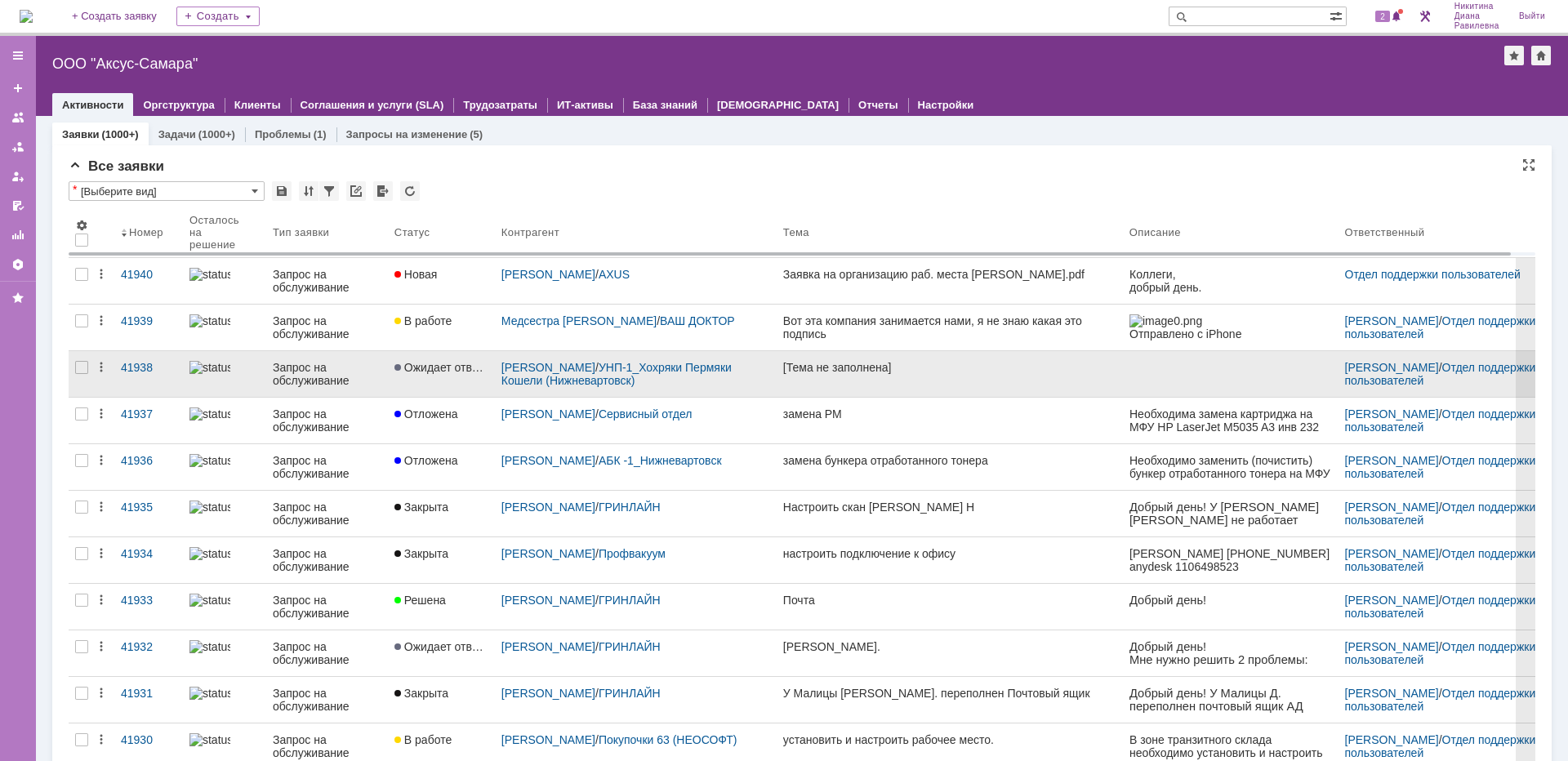
click at [309, 367] on div "Запрос на обслуживание" at bounding box center [327, 374] width 108 height 26
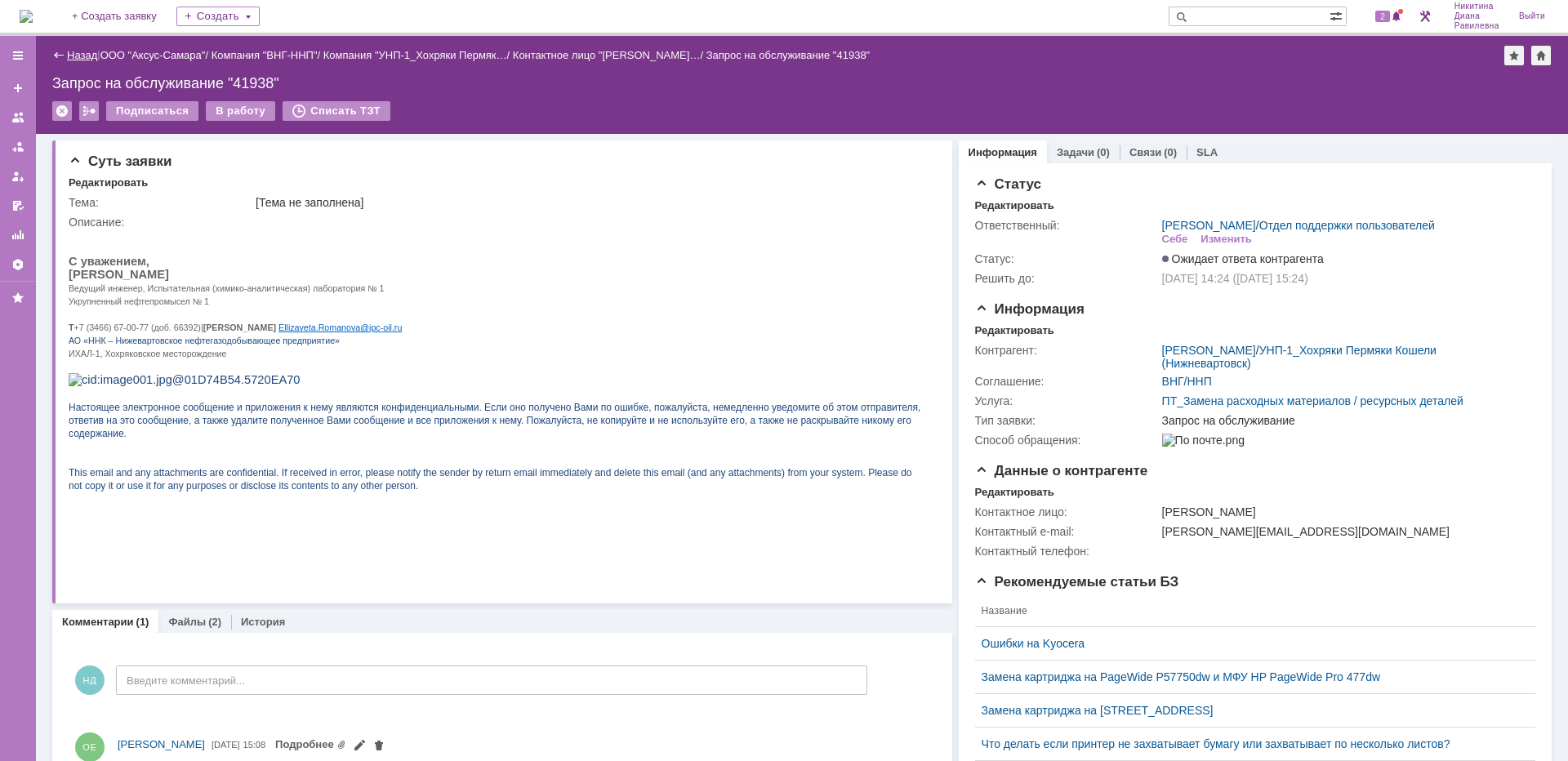
click at [93, 58] on link "Назад" at bounding box center [81, 55] width 31 height 12
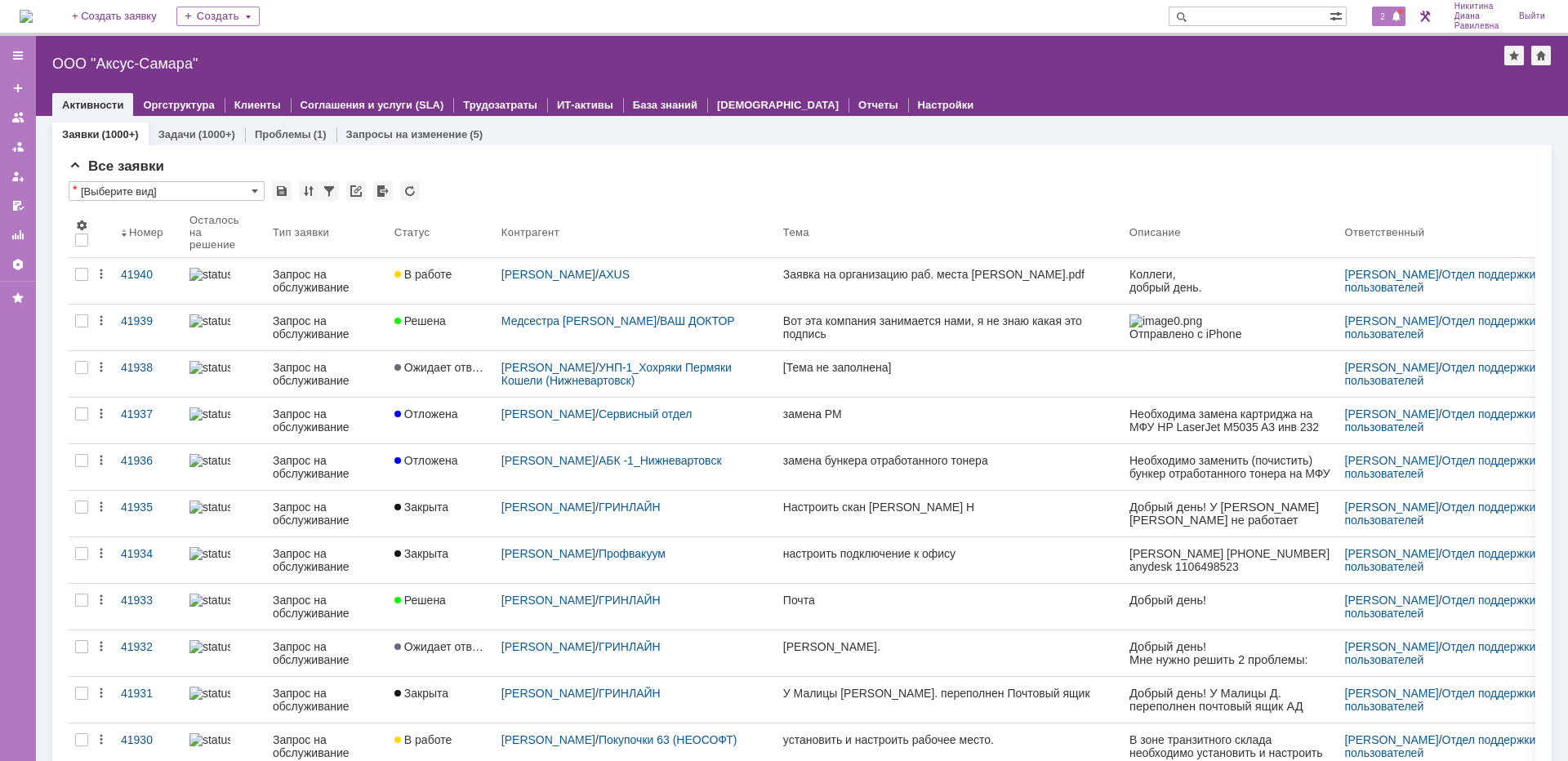
click at [1384, 18] on span "2" at bounding box center [1383, 16] width 15 height 11
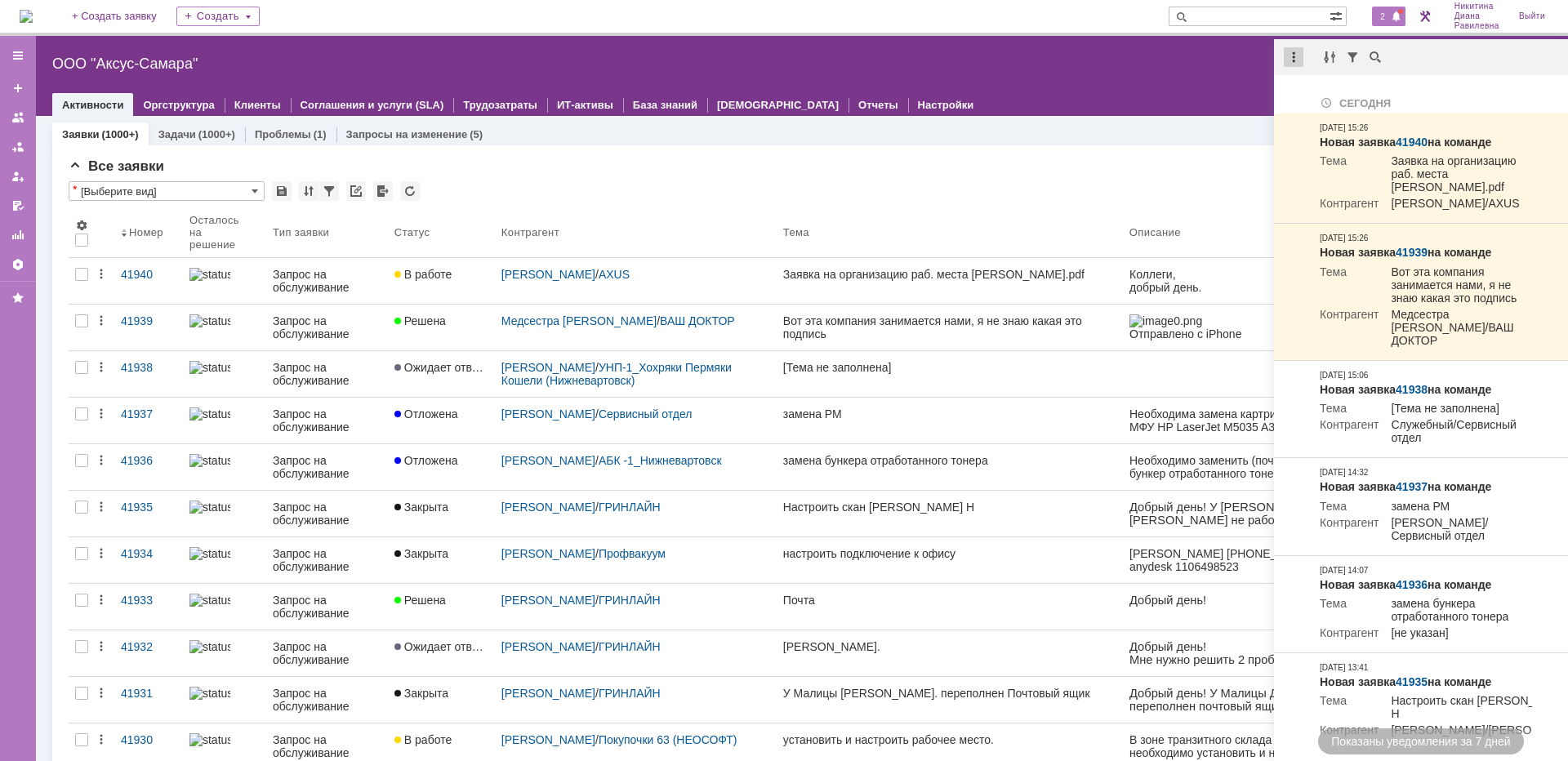
click at [1299, 57] on div at bounding box center [1293, 56] width 19 height 19
click at [1337, 101] on div "Отметить уведомления прочитанными" at bounding box center [1406, 99] width 218 height 11
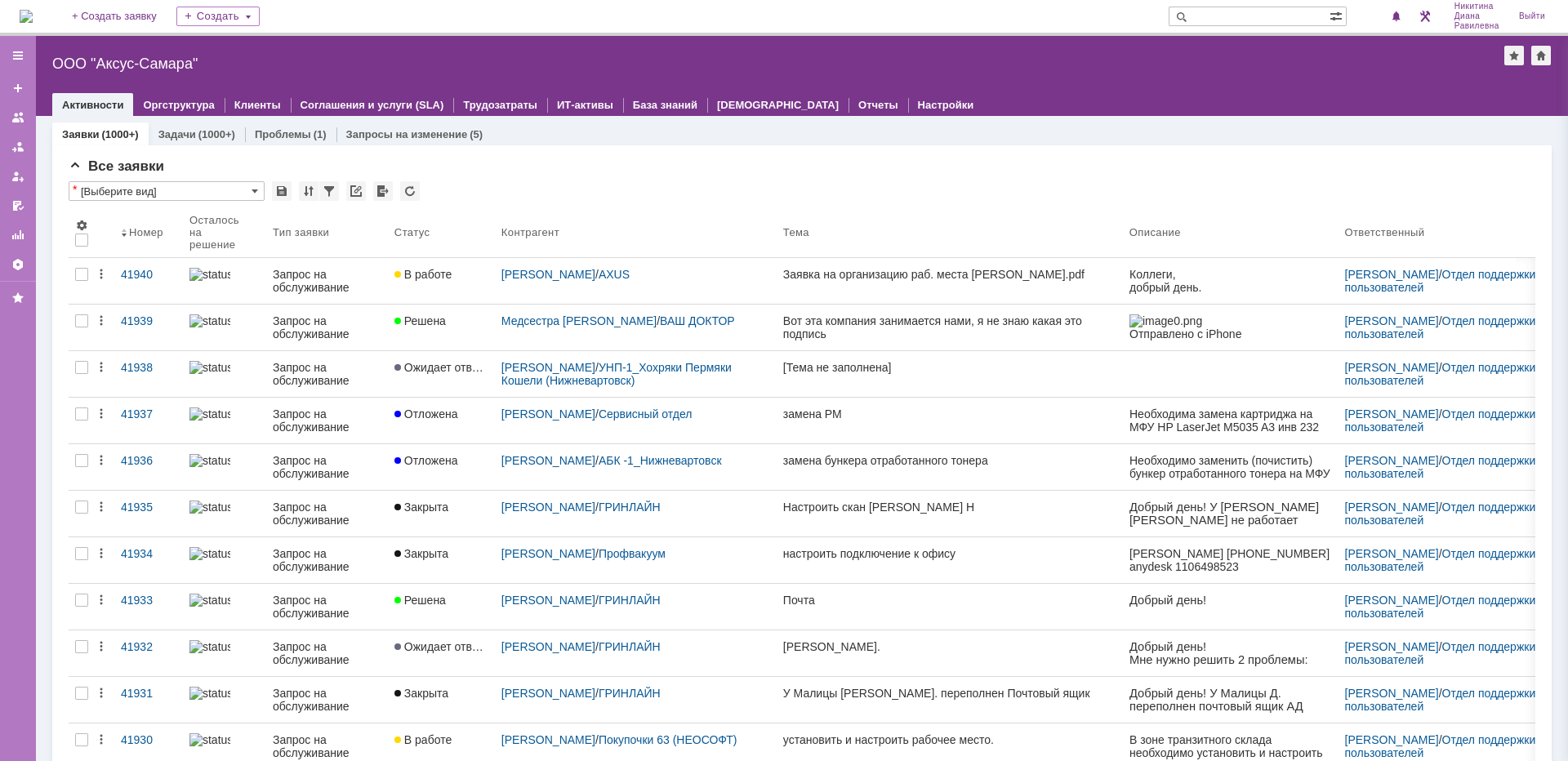
click at [890, 148] on div "Все заявки * [Выберите вид] Результаты поиска: 1 2 3 4 5 6 7 ... Следующая > Об…" at bounding box center [802, 687] width 1500 height 1083
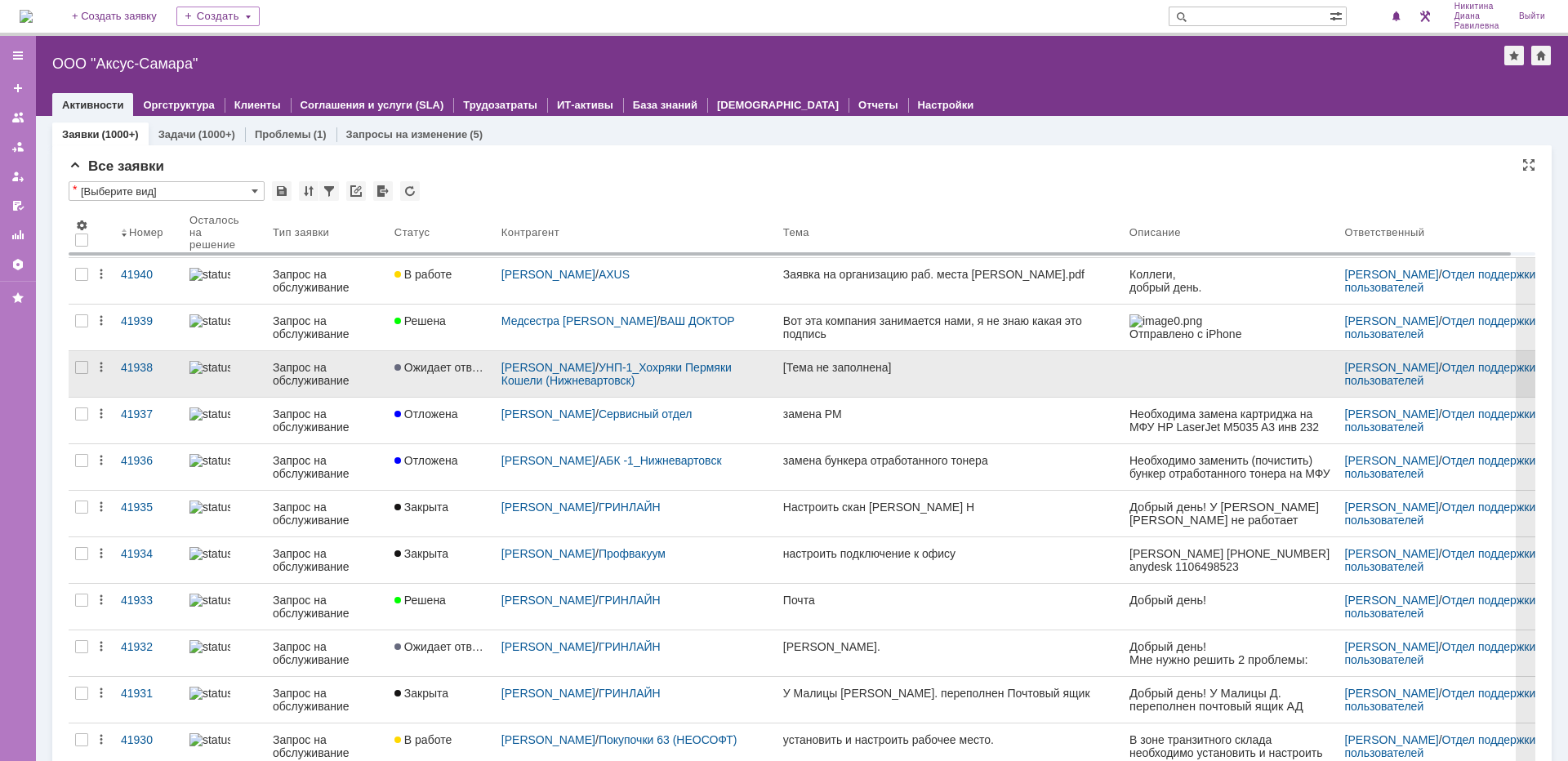
click at [338, 373] on div "Запрос на обслуживание" at bounding box center [327, 374] width 108 height 26
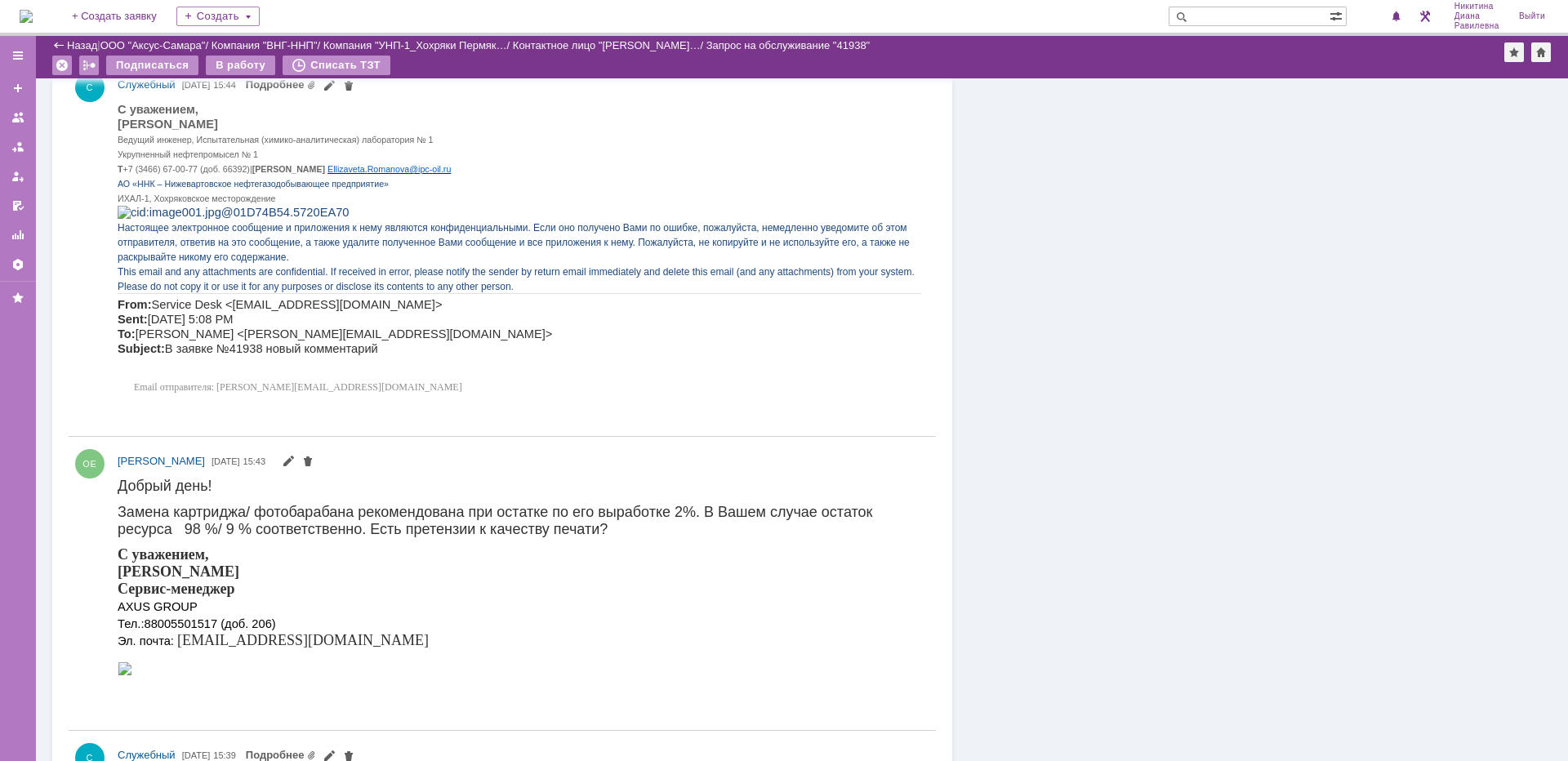
scroll to position [1307, 0]
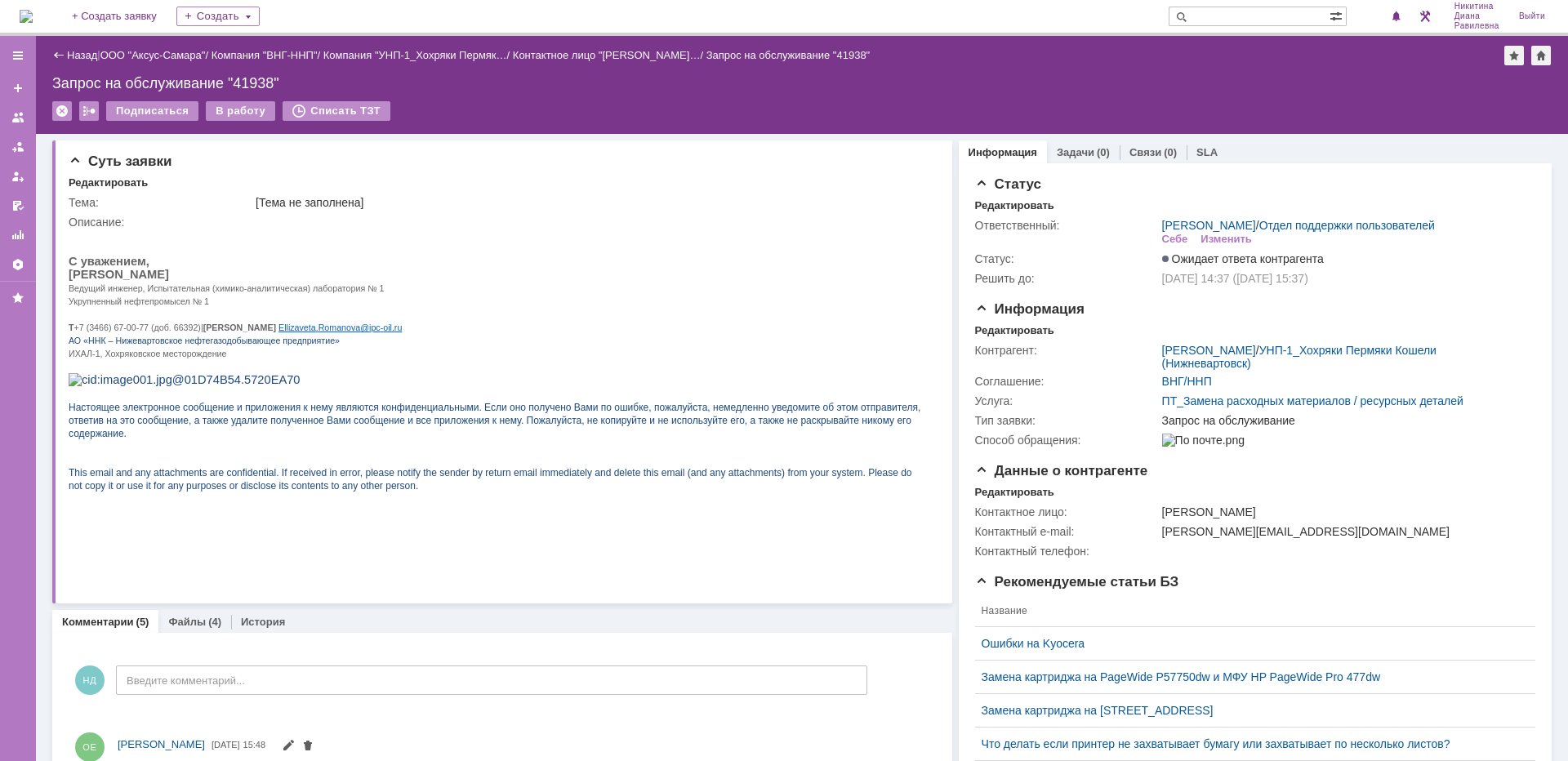
click at [65, 57] on div "Назад" at bounding box center [74, 55] width 45 height 12
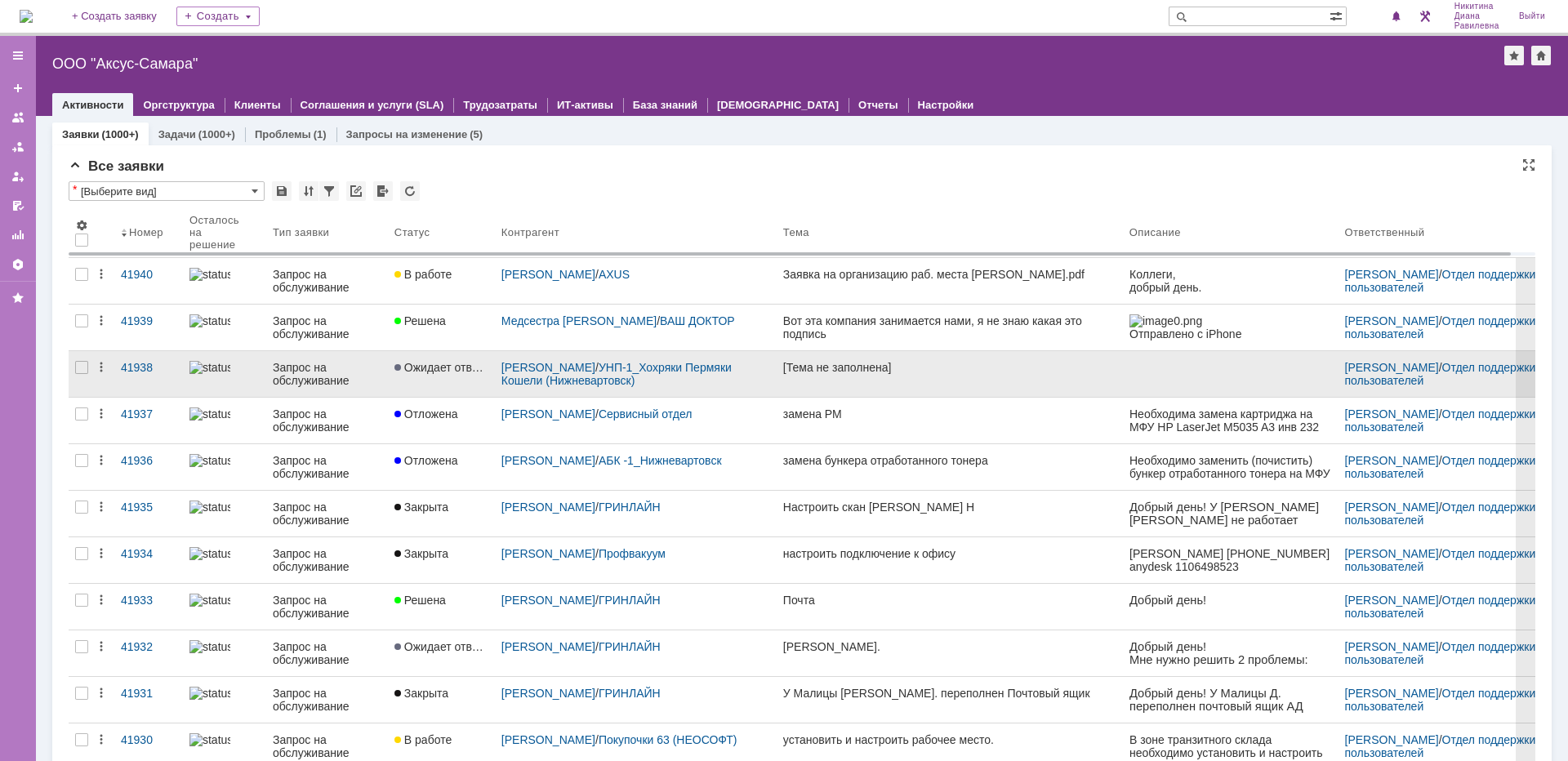
click at [333, 375] on div "Запрос на обслуживание" at bounding box center [327, 374] width 108 height 26
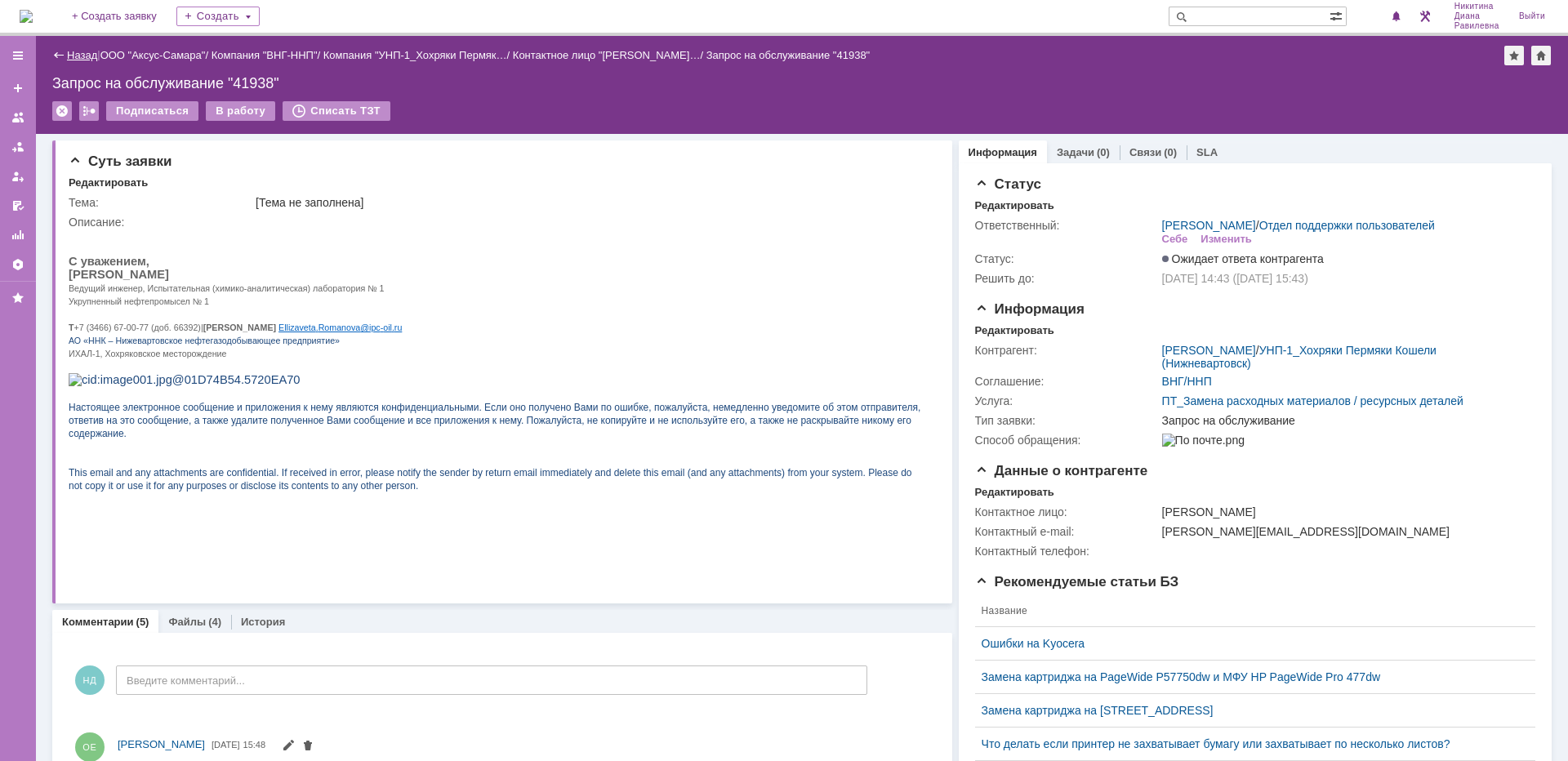
click at [80, 51] on link "Назад" at bounding box center [81, 55] width 31 height 12
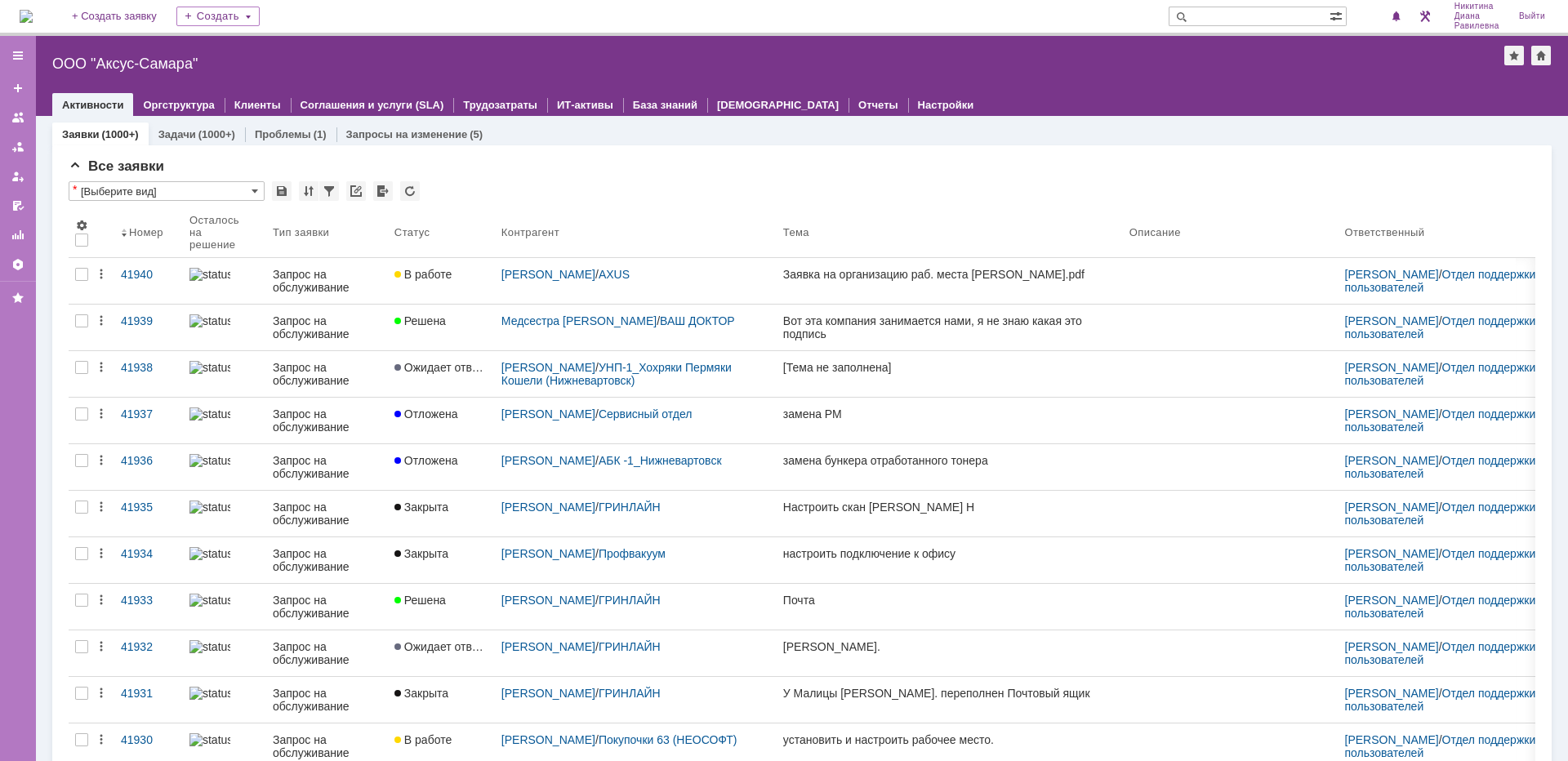
click at [1257, 16] on input "text" at bounding box center [1250, 16] width 161 height 19
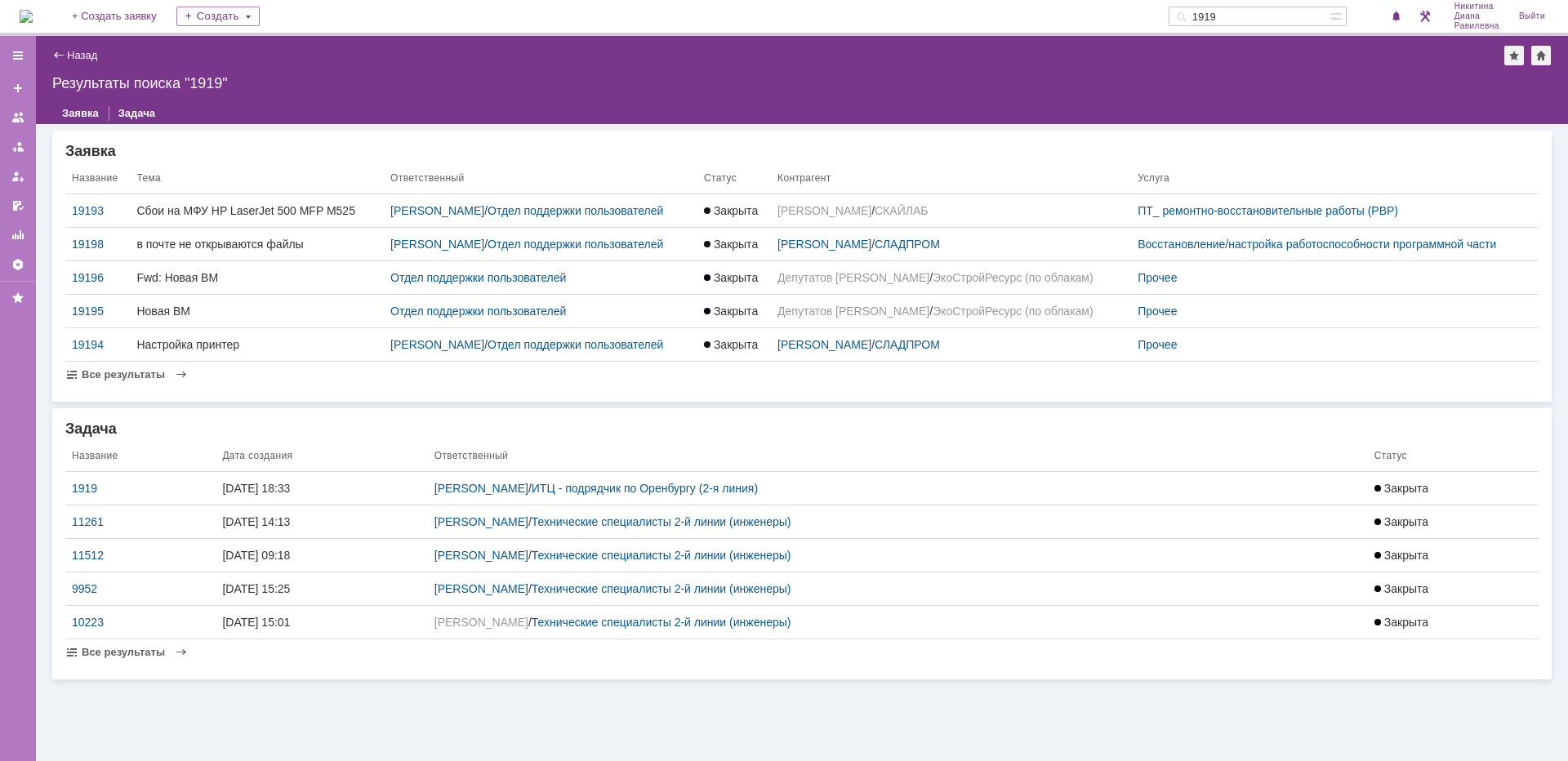
click at [1211, 18] on input "1919" at bounding box center [1250, 16] width 161 height 19
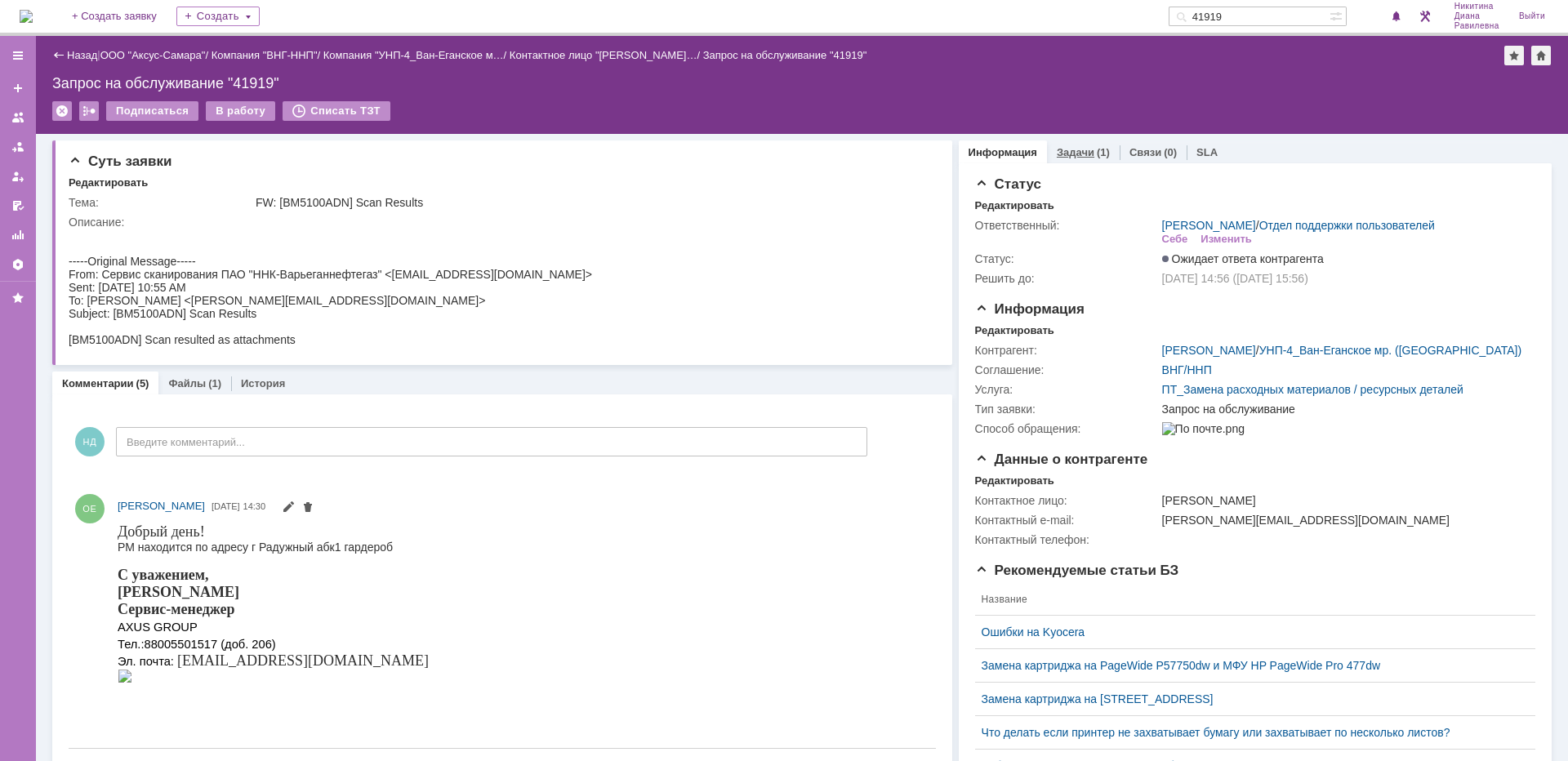
click at [1067, 149] on link "Задачи" at bounding box center [1076, 152] width 38 height 12
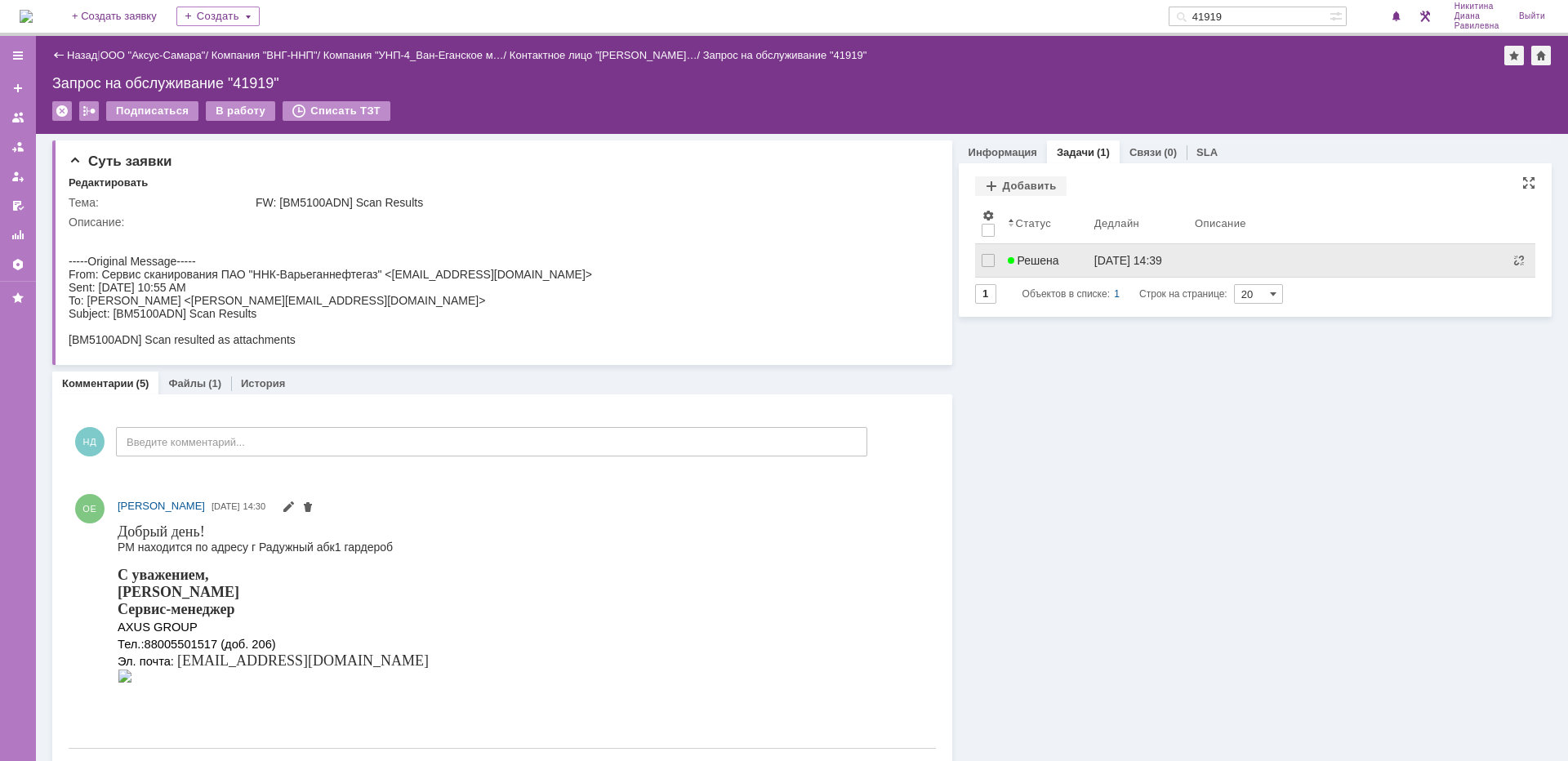
click at [1047, 260] on span "Решена" at bounding box center [1034, 260] width 52 height 13
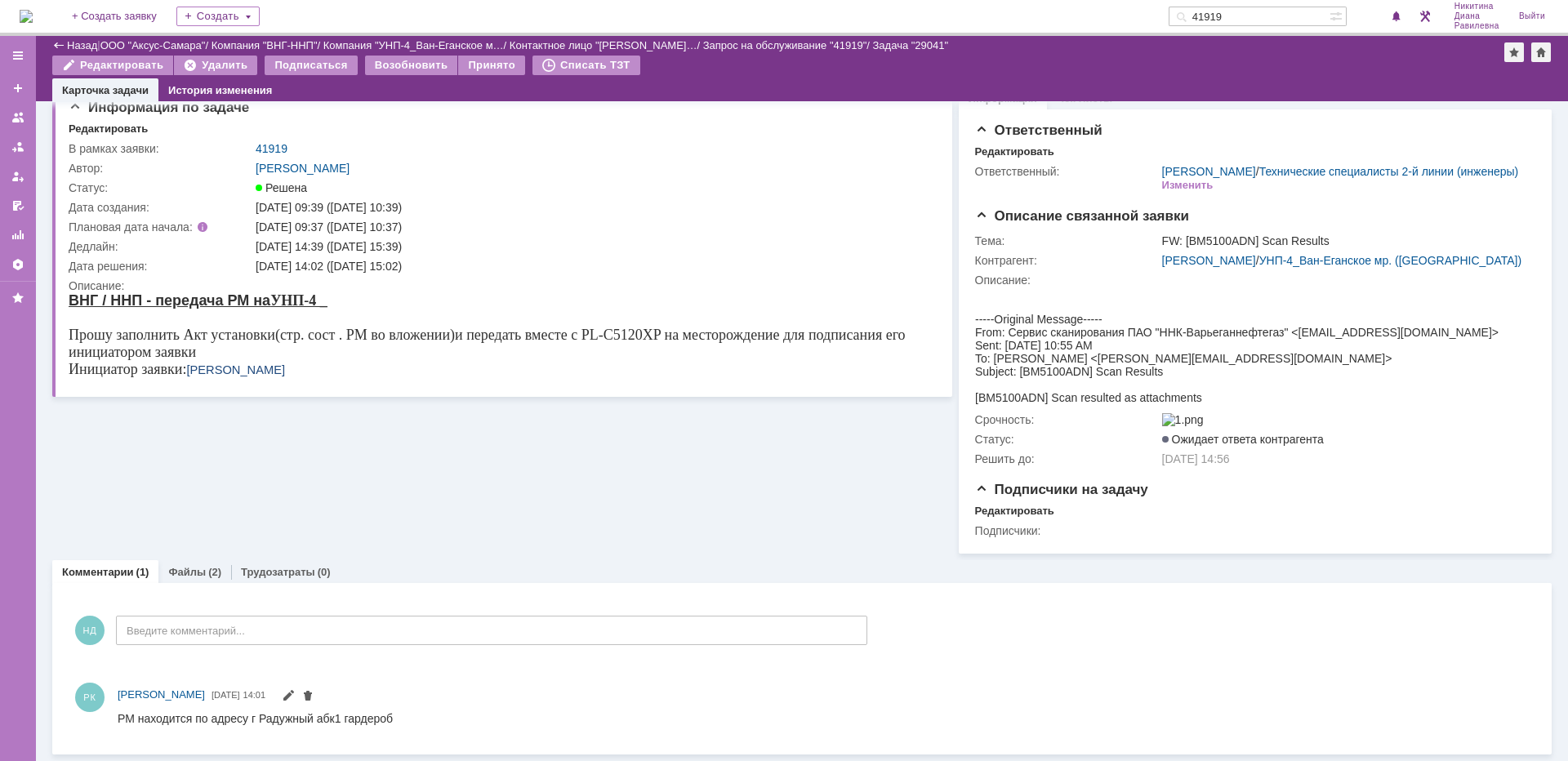
scroll to position [54, 0]
click at [83, 47] on link "Назад" at bounding box center [81, 44] width 31 height 12
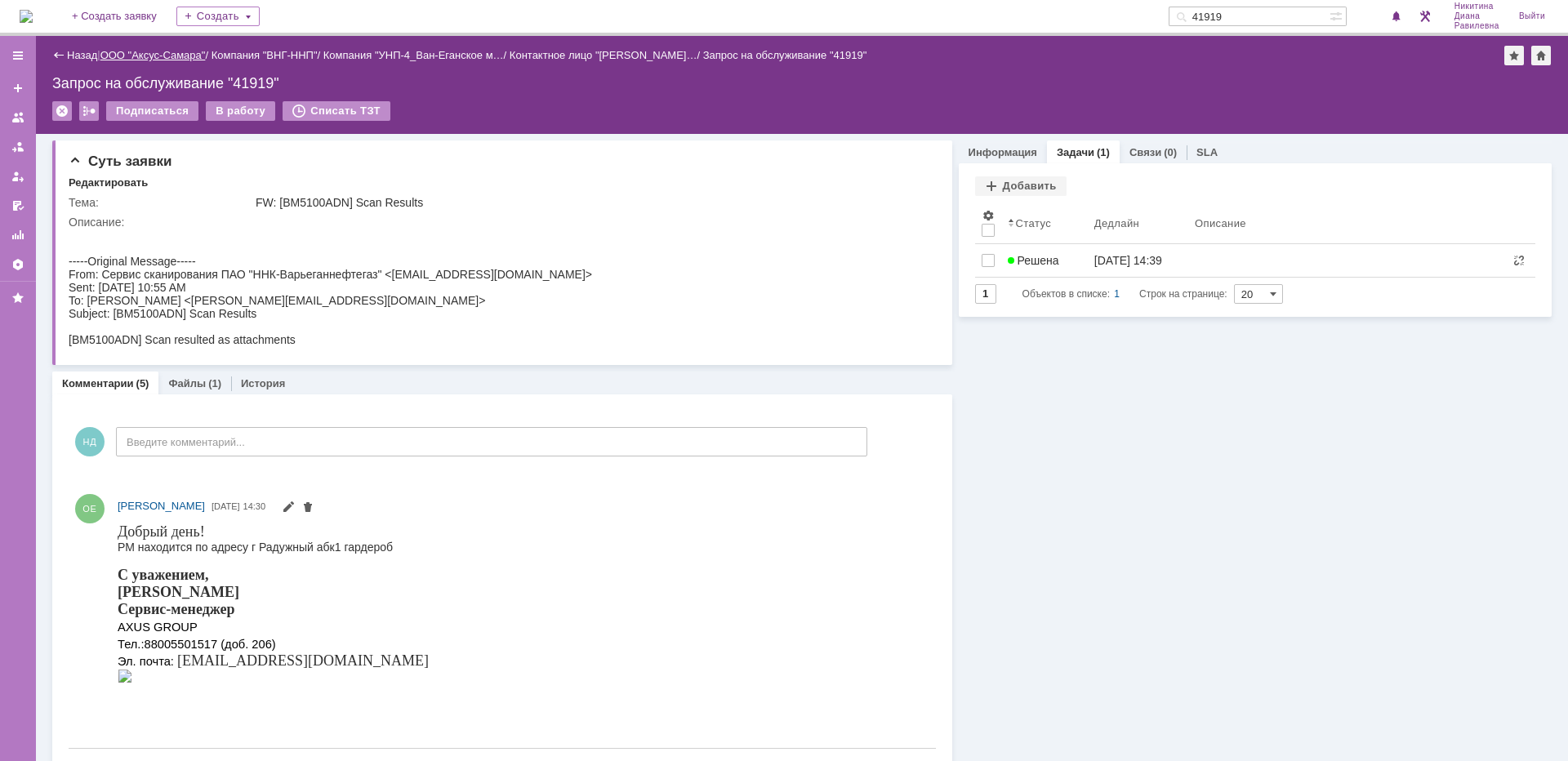
click at [159, 52] on link "ООО "Аксус-Самара"" at bounding box center [154, 55] width 106 height 12
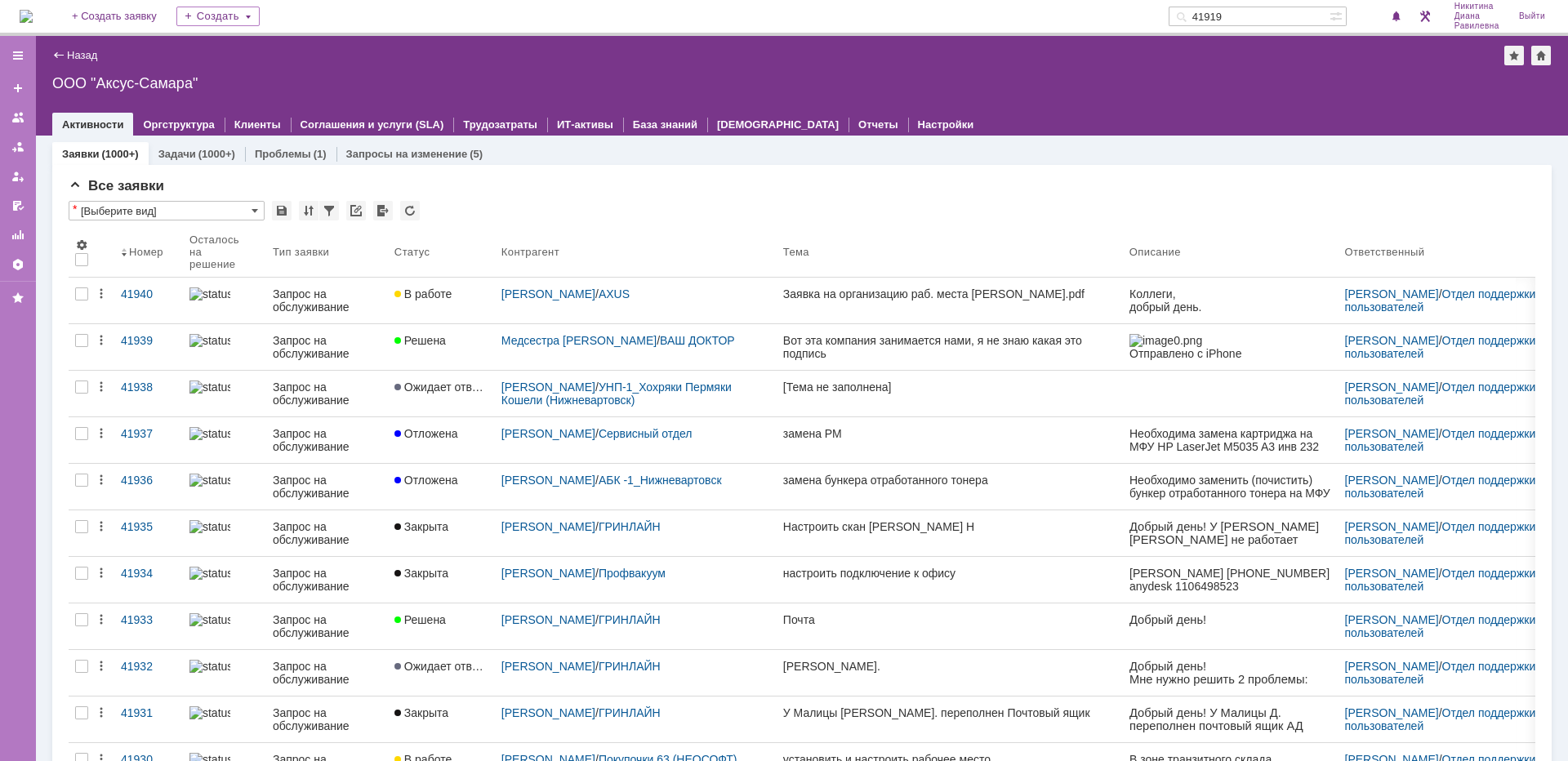
click at [1279, 7] on input "41919" at bounding box center [1250, 16] width 161 height 19
type input "сдг"
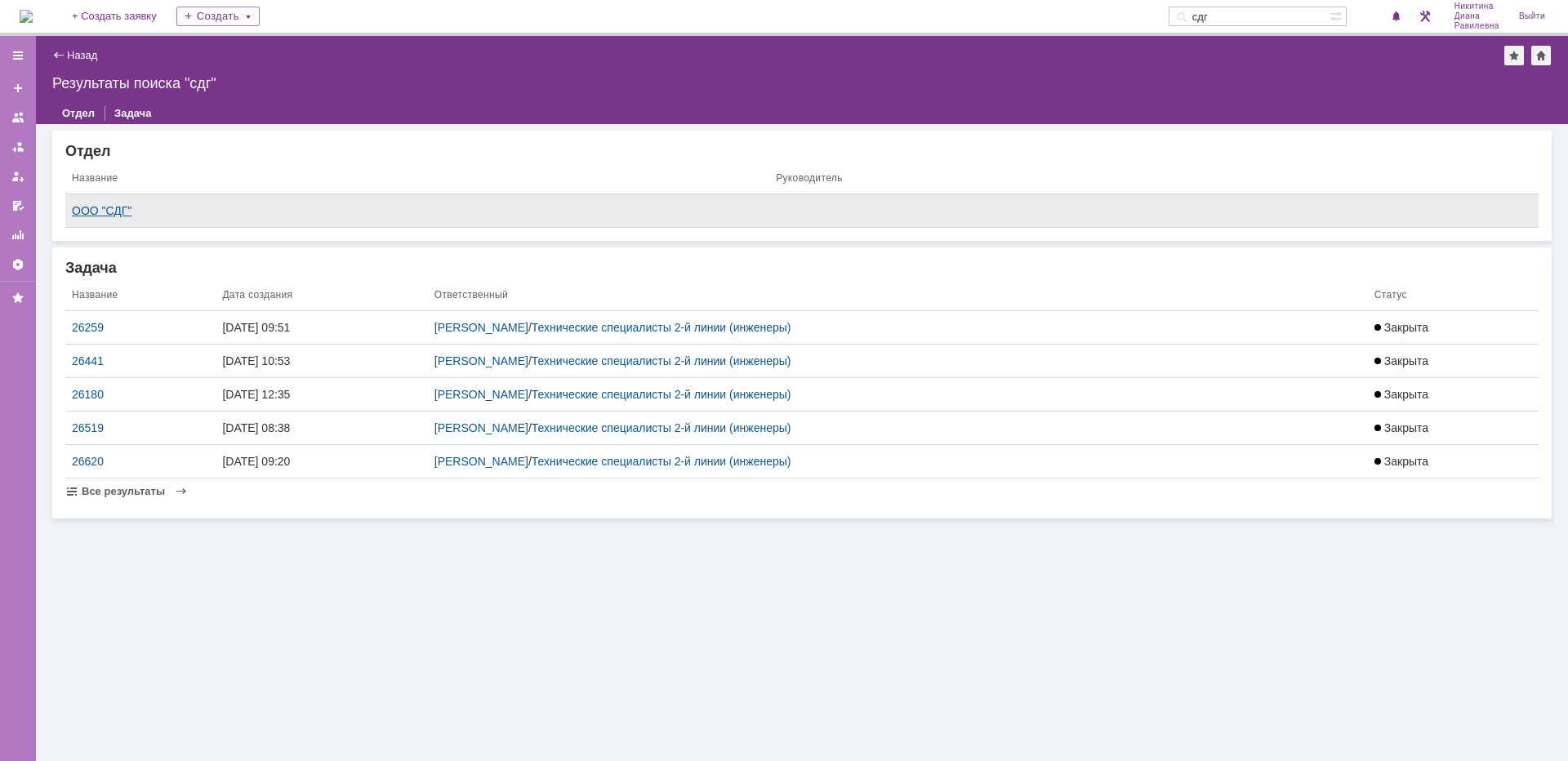
click at [106, 207] on div "ООО "СДГ"" at bounding box center [417, 211] width 691 height 13
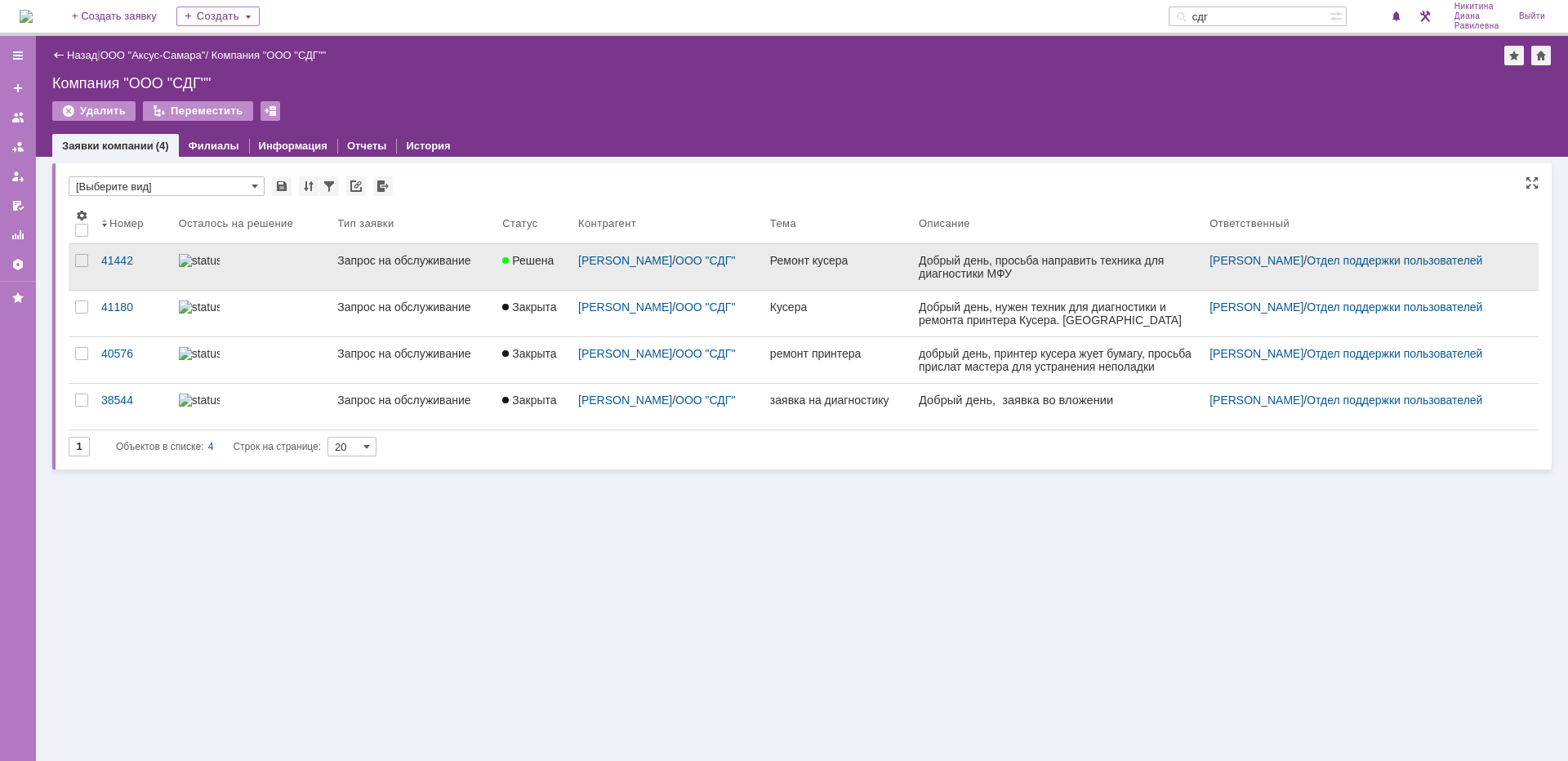
click at [260, 265] on div at bounding box center [252, 260] width 146 height 13
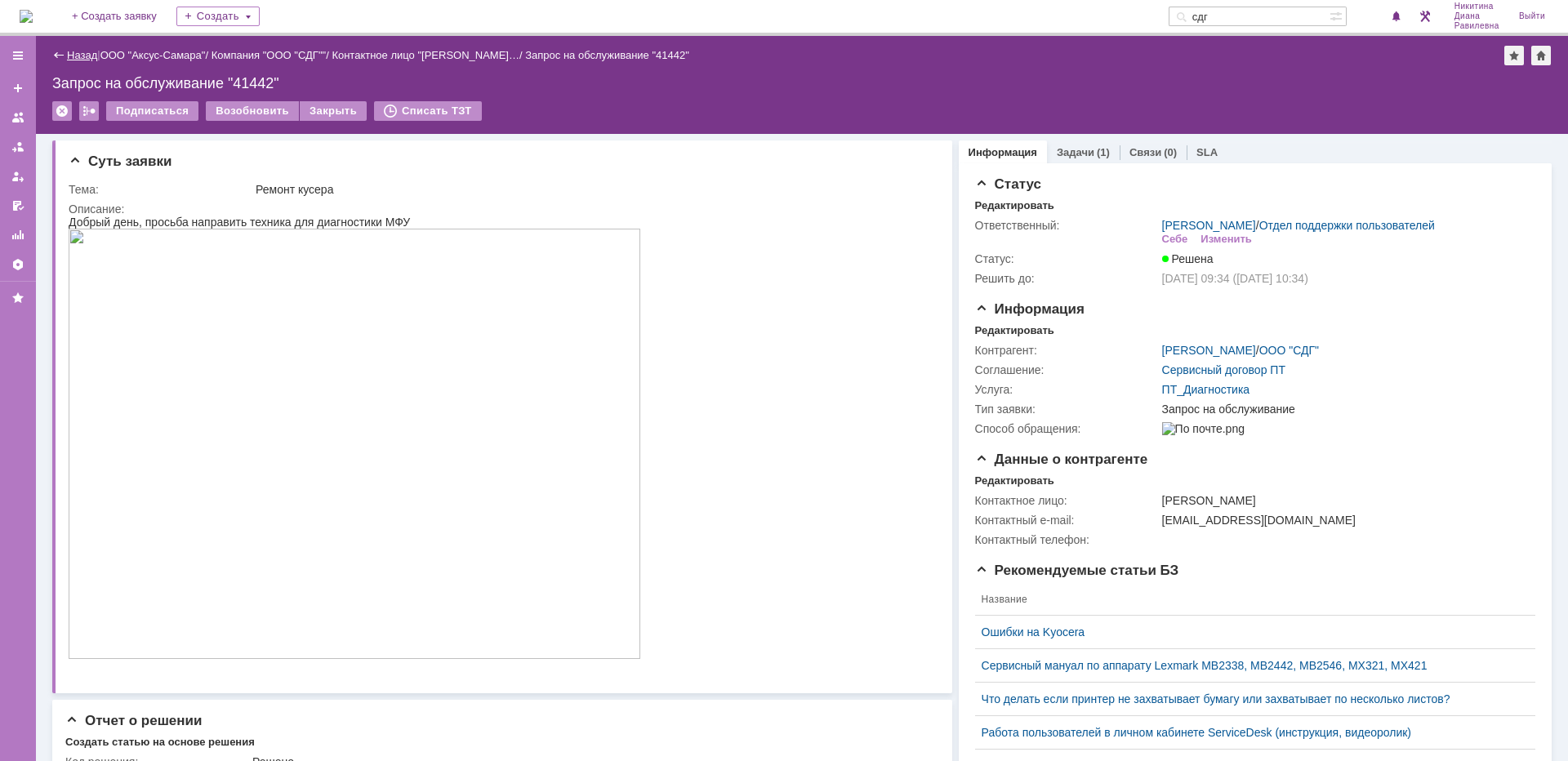
click at [87, 56] on link "Назад" at bounding box center [81, 55] width 31 height 12
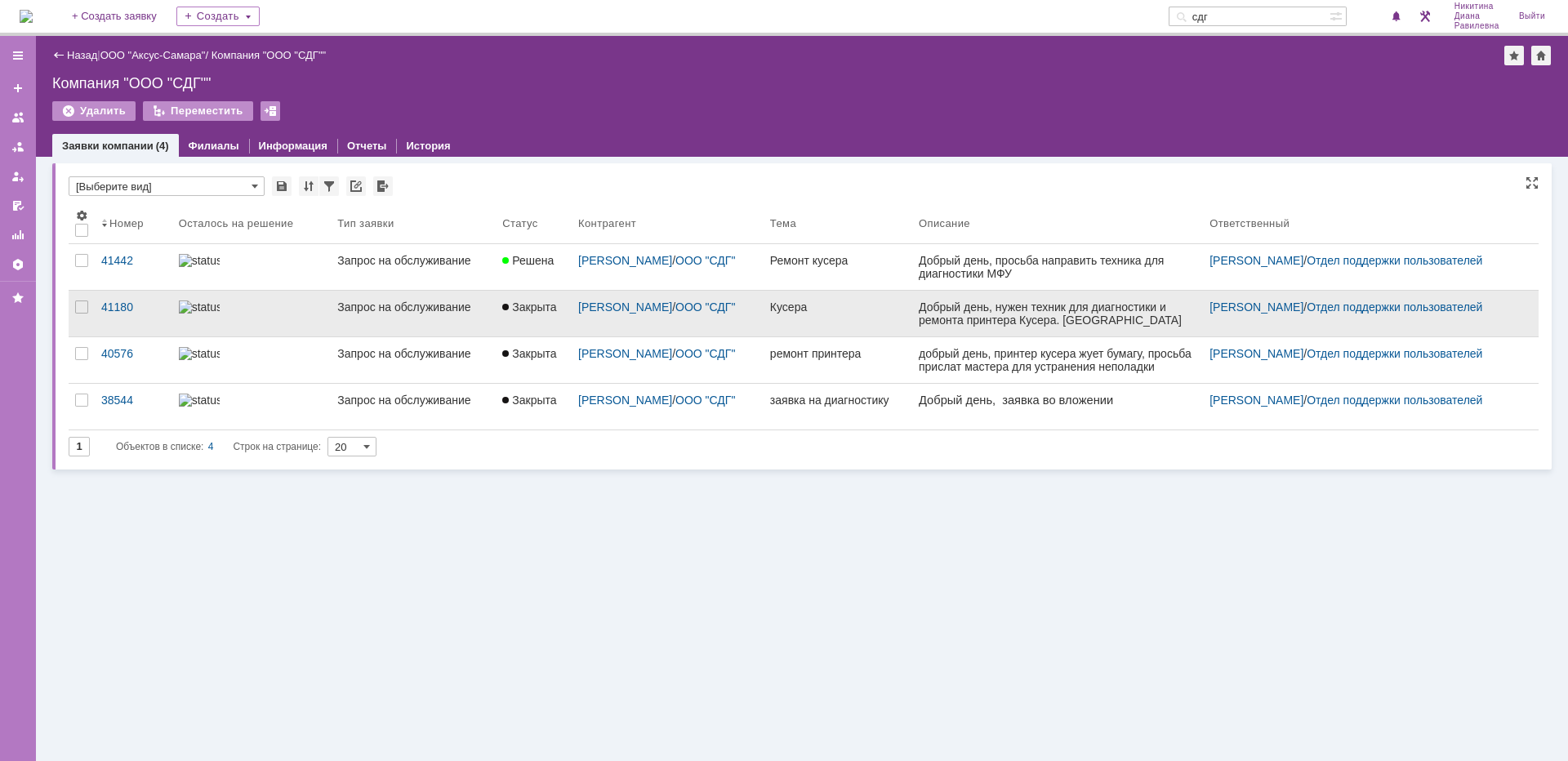
click at [271, 325] on link at bounding box center [252, 313] width 159 height 45
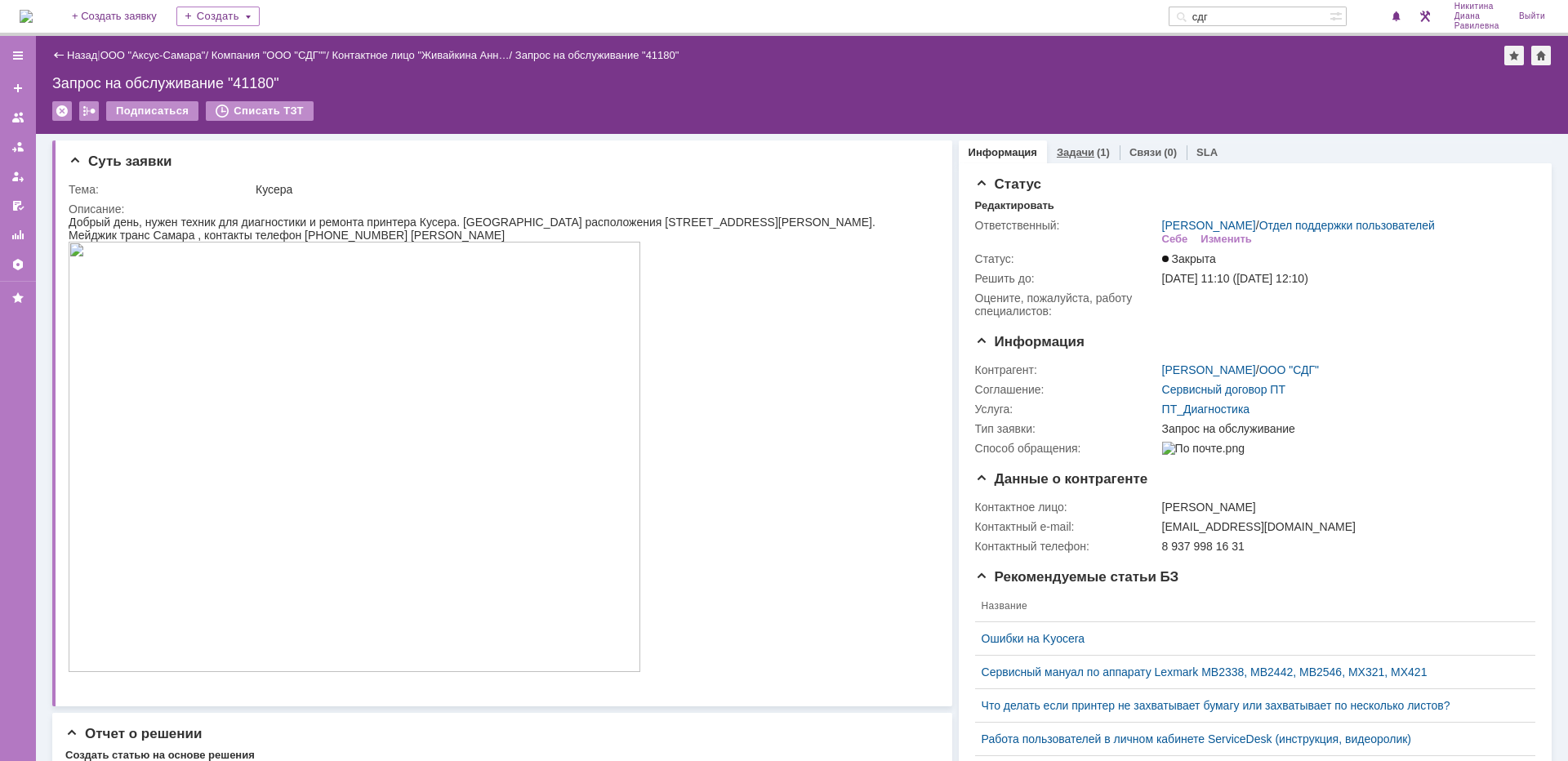
click at [1080, 156] on link "Задачи" at bounding box center [1076, 152] width 38 height 12
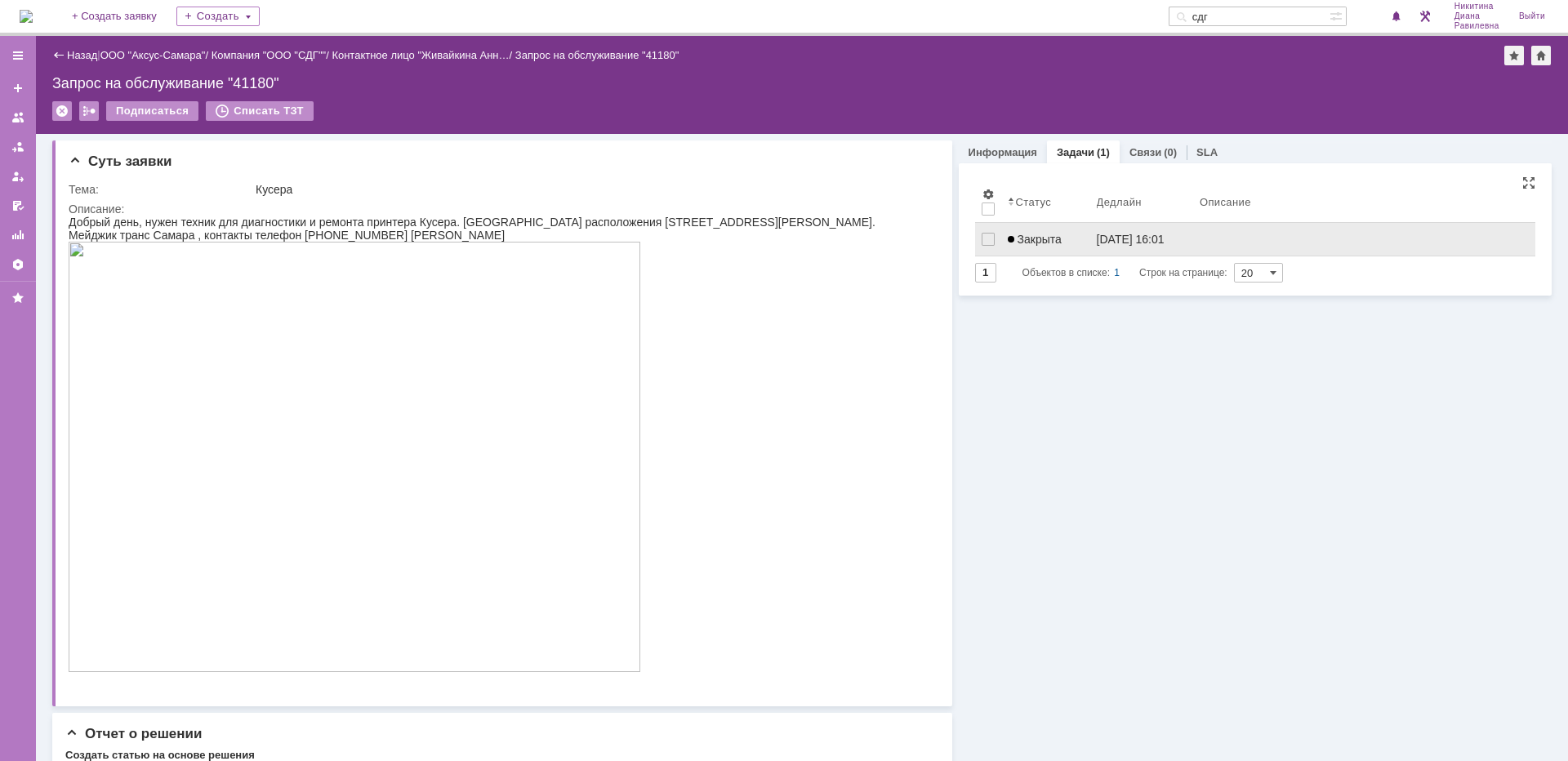
click at [1066, 238] on div "Закрыта" at bounding box center [1046, 239] width 76 height 13
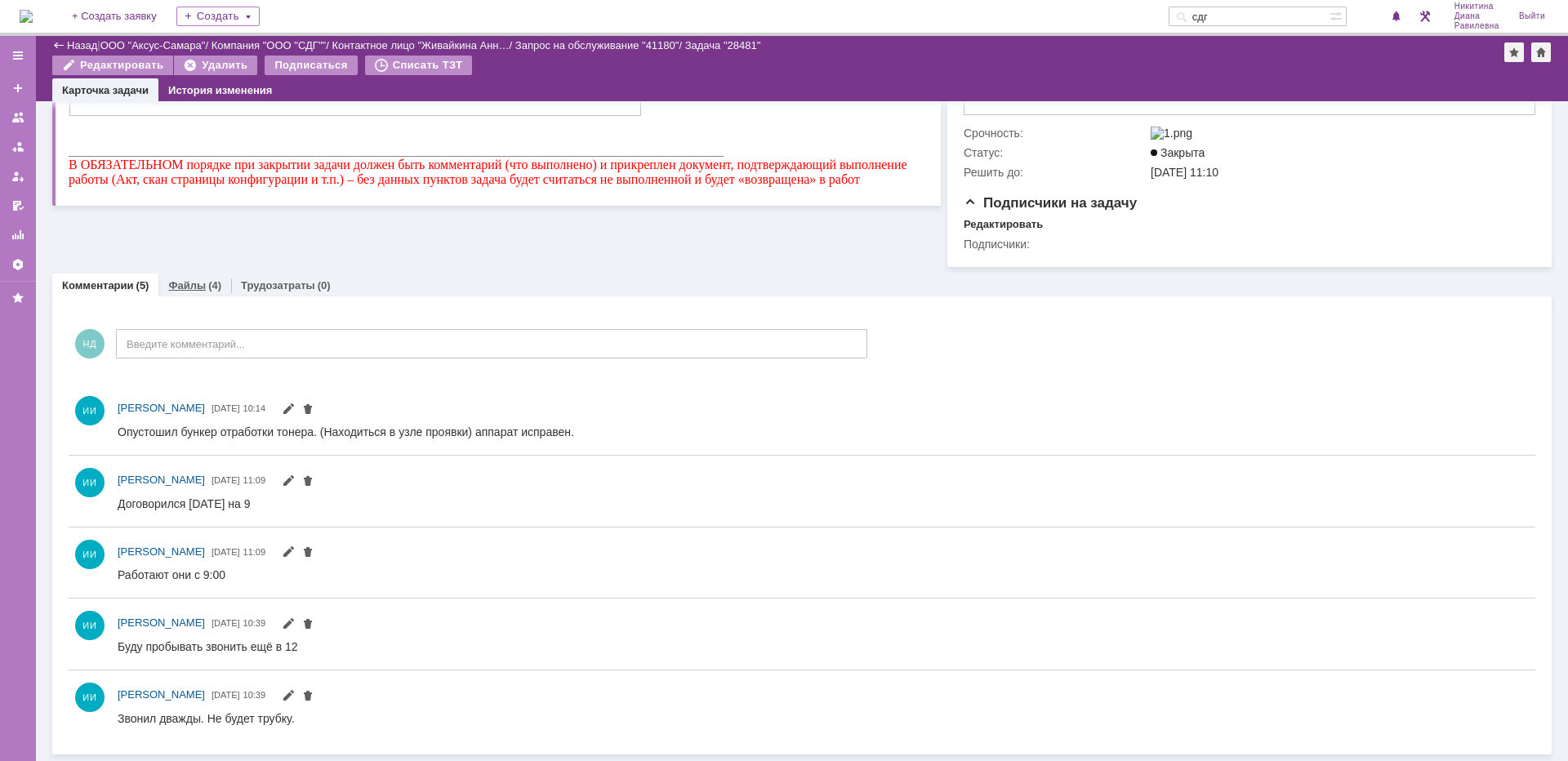
click at [195, 280] on link "Файлы" at bounding box center [187, 285] width 38 height 12
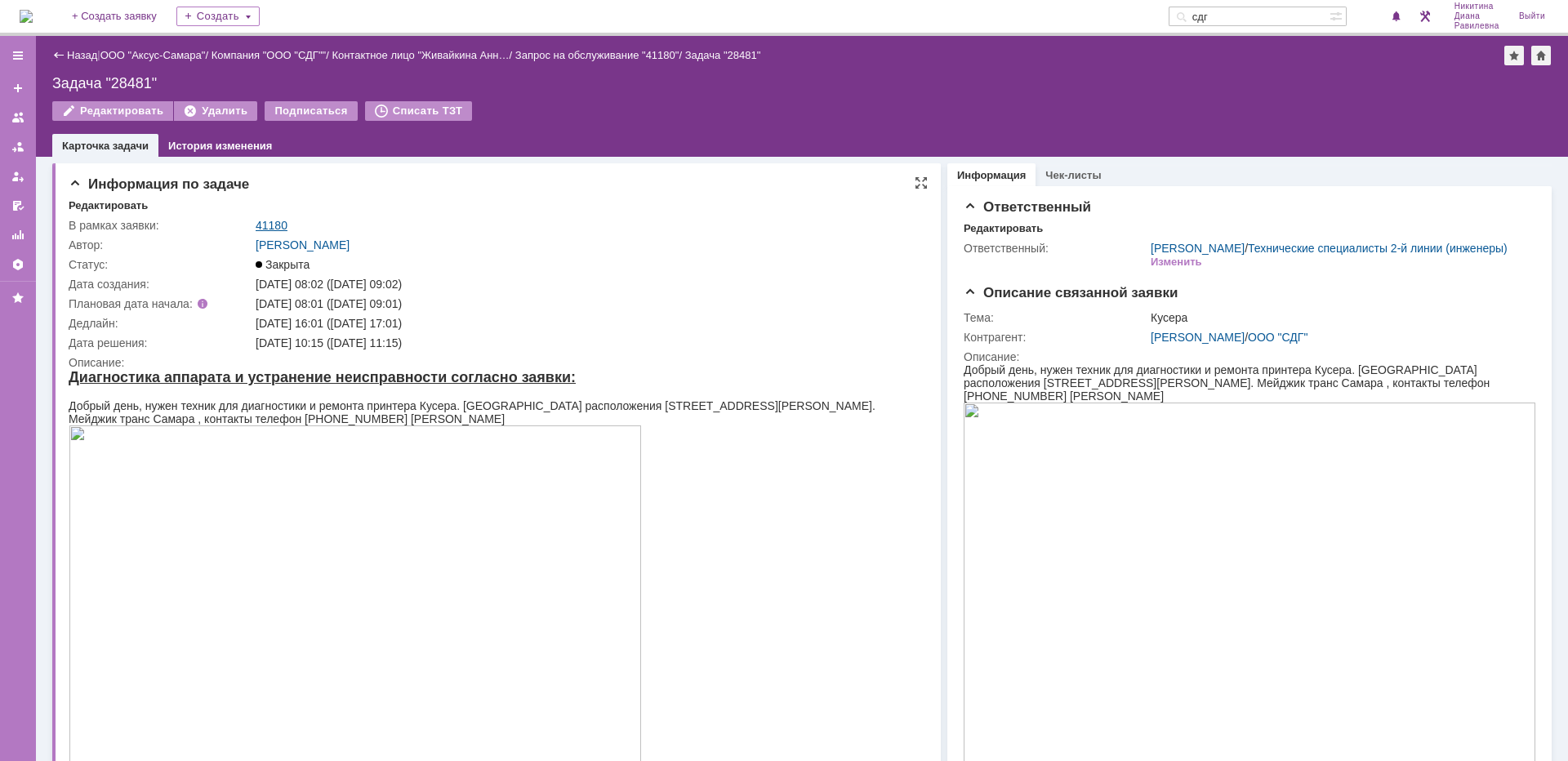
click at [268, 221] on link "41180" at bounding box center [271, 225] width 31 height 13
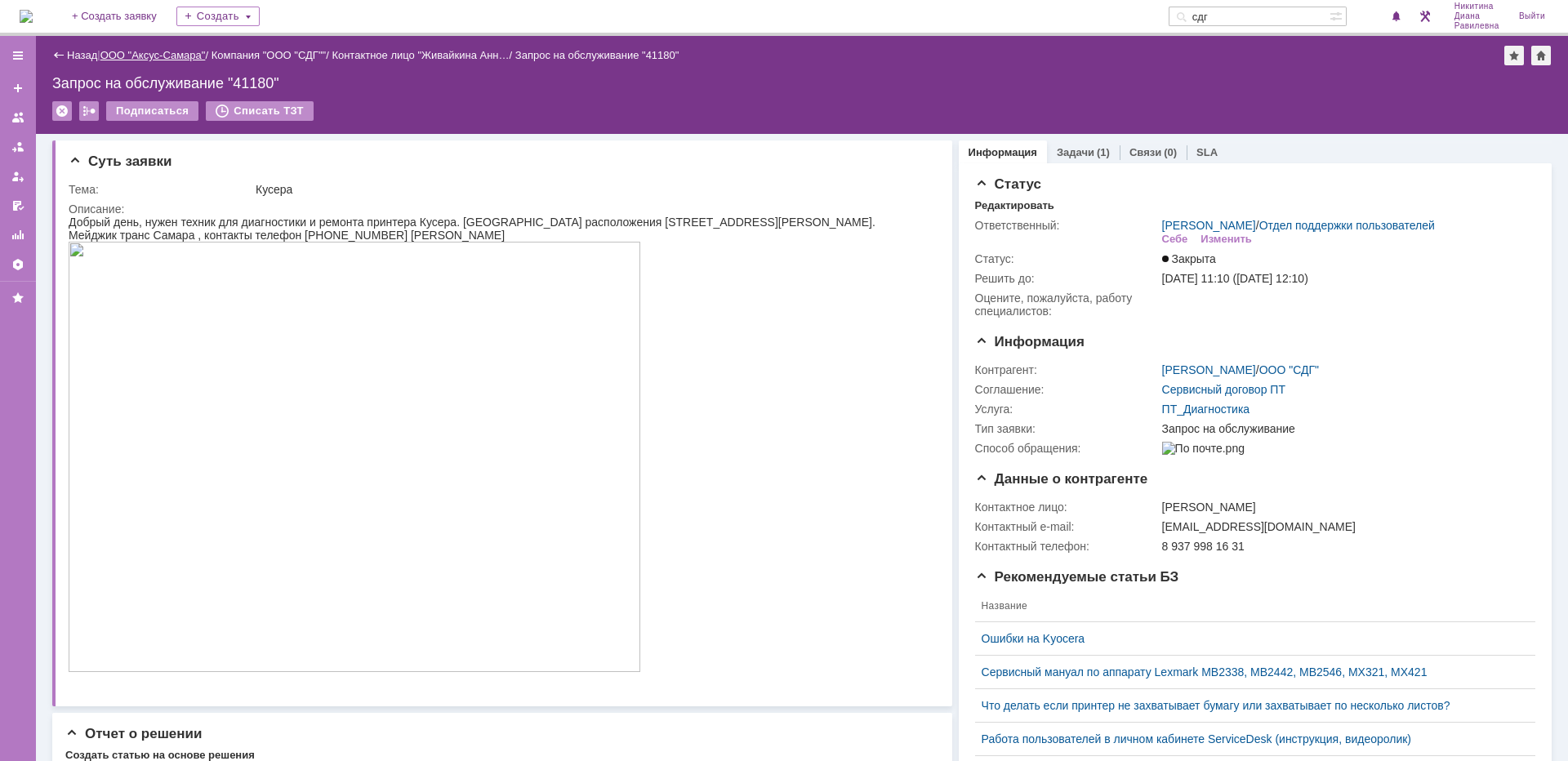
click at [168, 57] on link "ООО "Аксус-Самара"" at bounding box center [154, 55] width 106 height 12
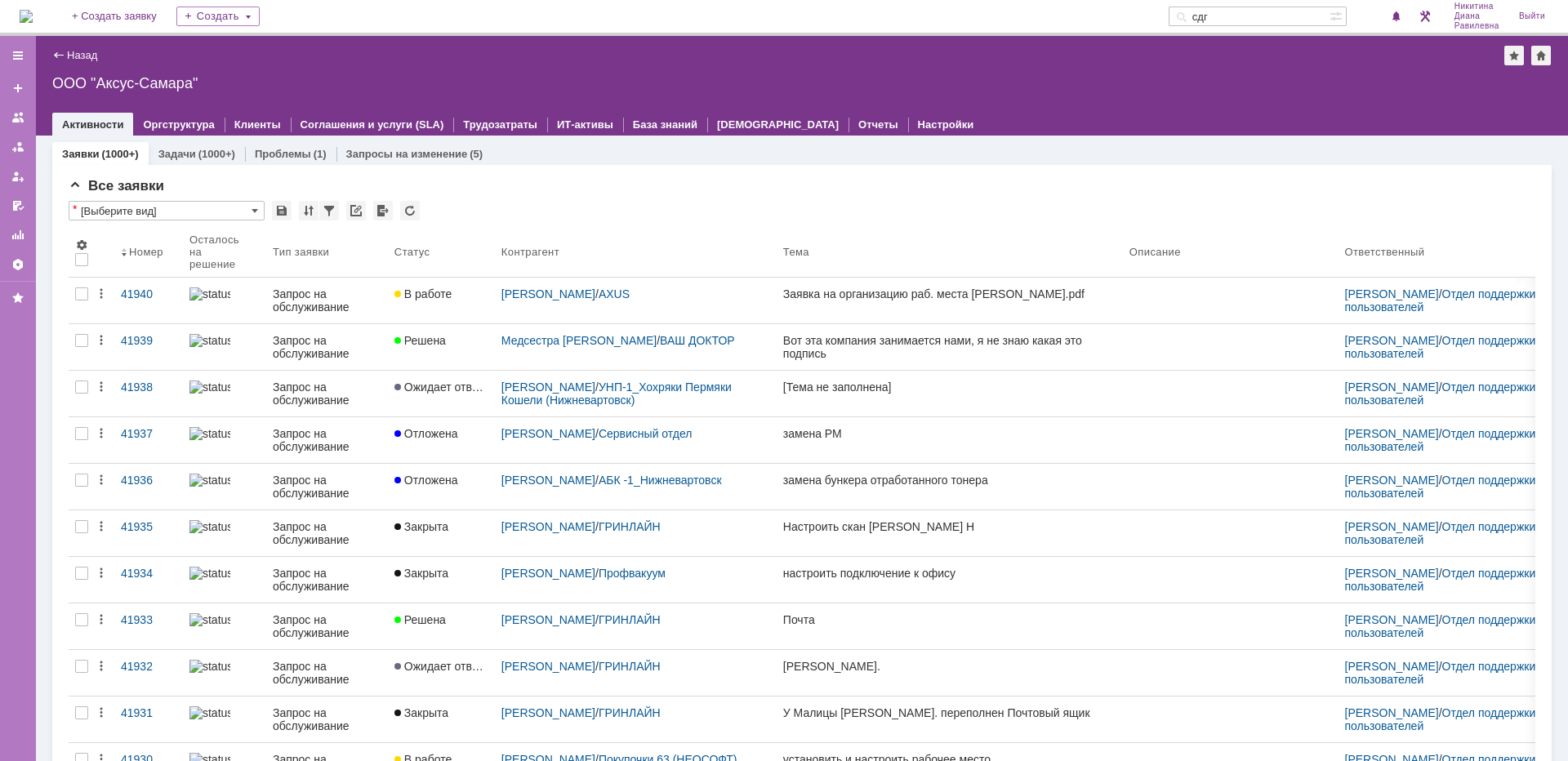
click at [1270, 12] on input "сдг" at bounding box center [1250, 16] width 161 height 19
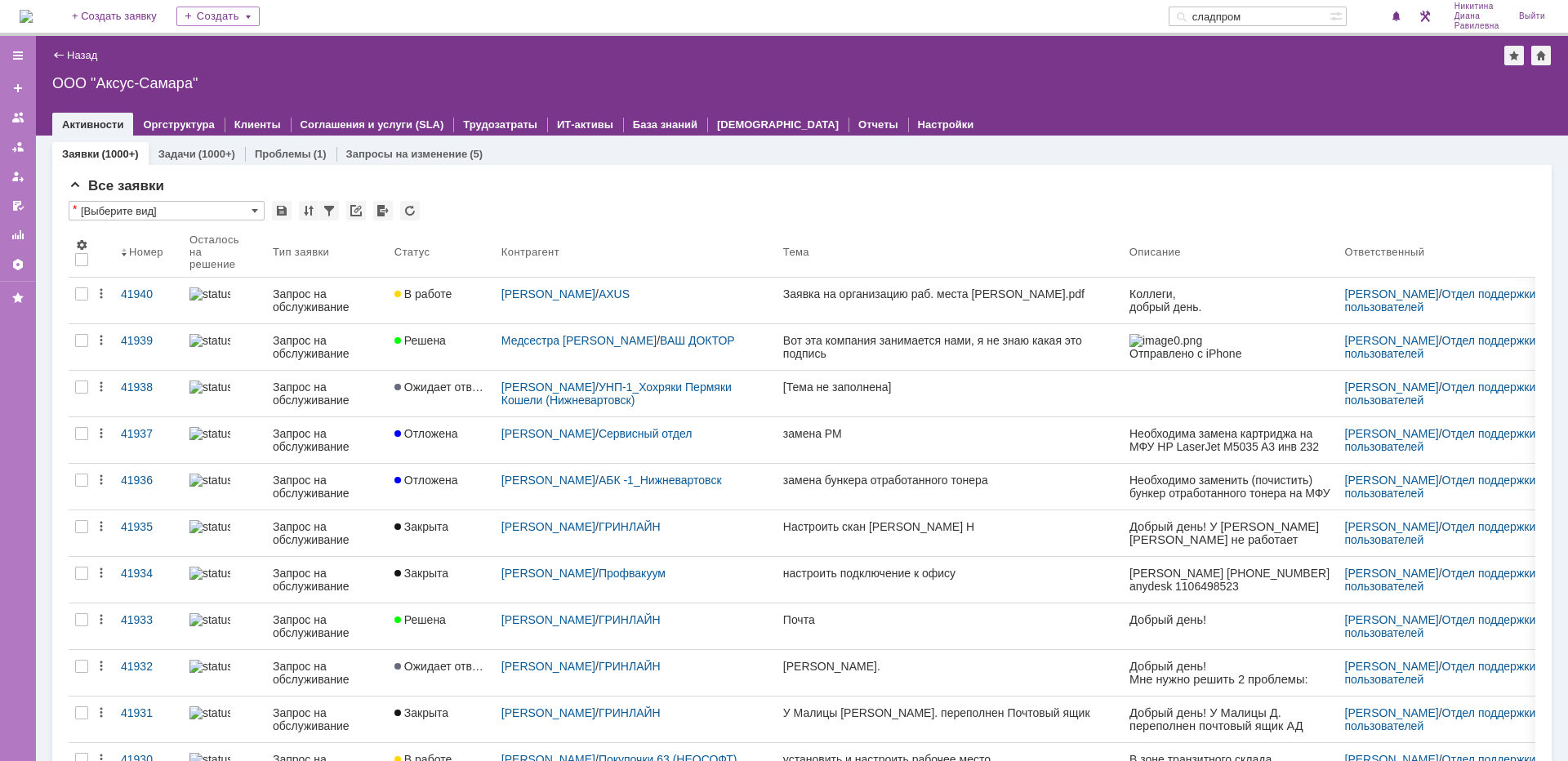
type input "сладпром"
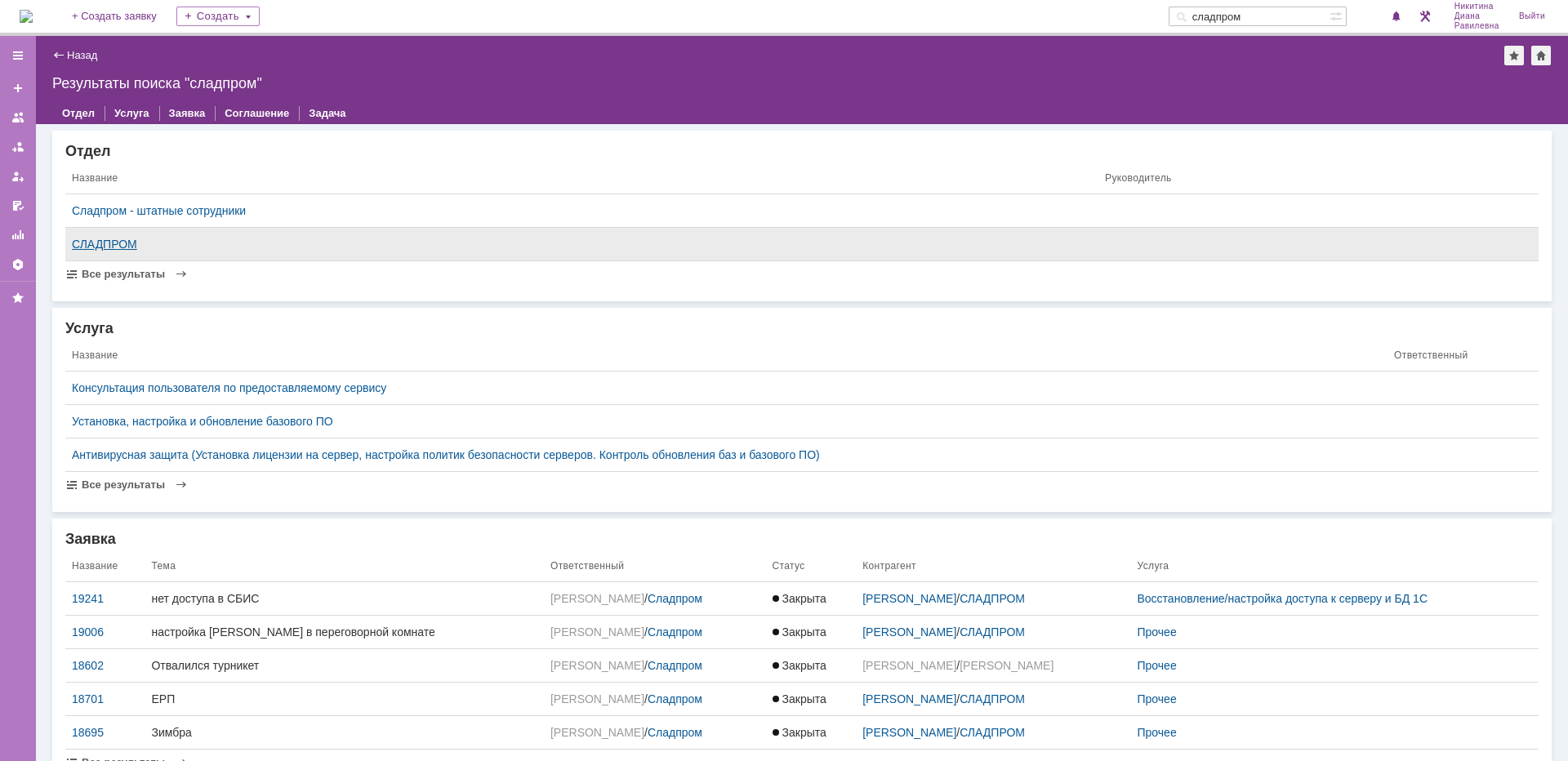
click at [121, 245] on div "СЛАДПРОМ" at bounding box center [582, 244] width 1020 height 13
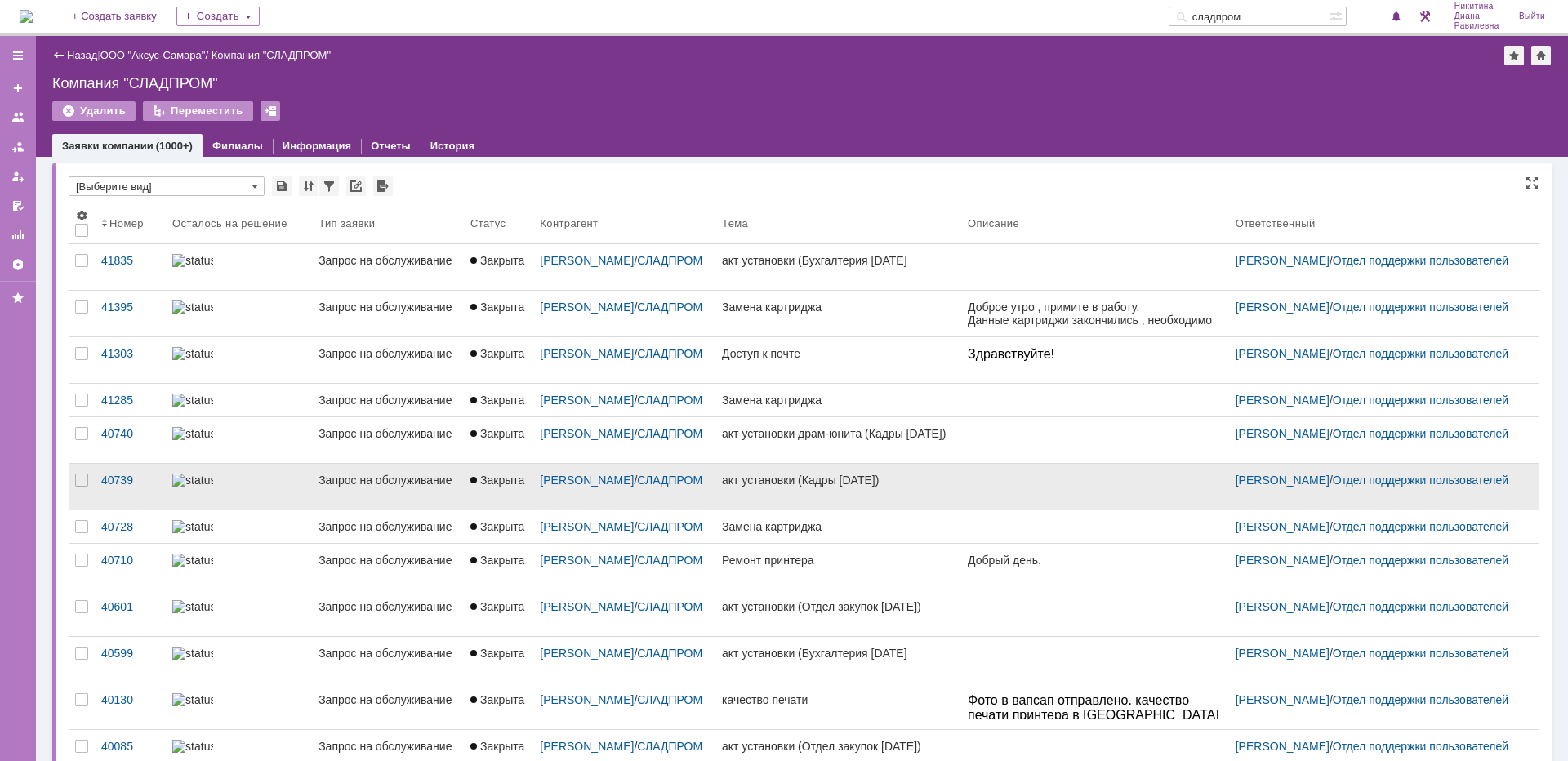
click at [212, 487] on div at bounding box center [239, 480] width 133 height 13
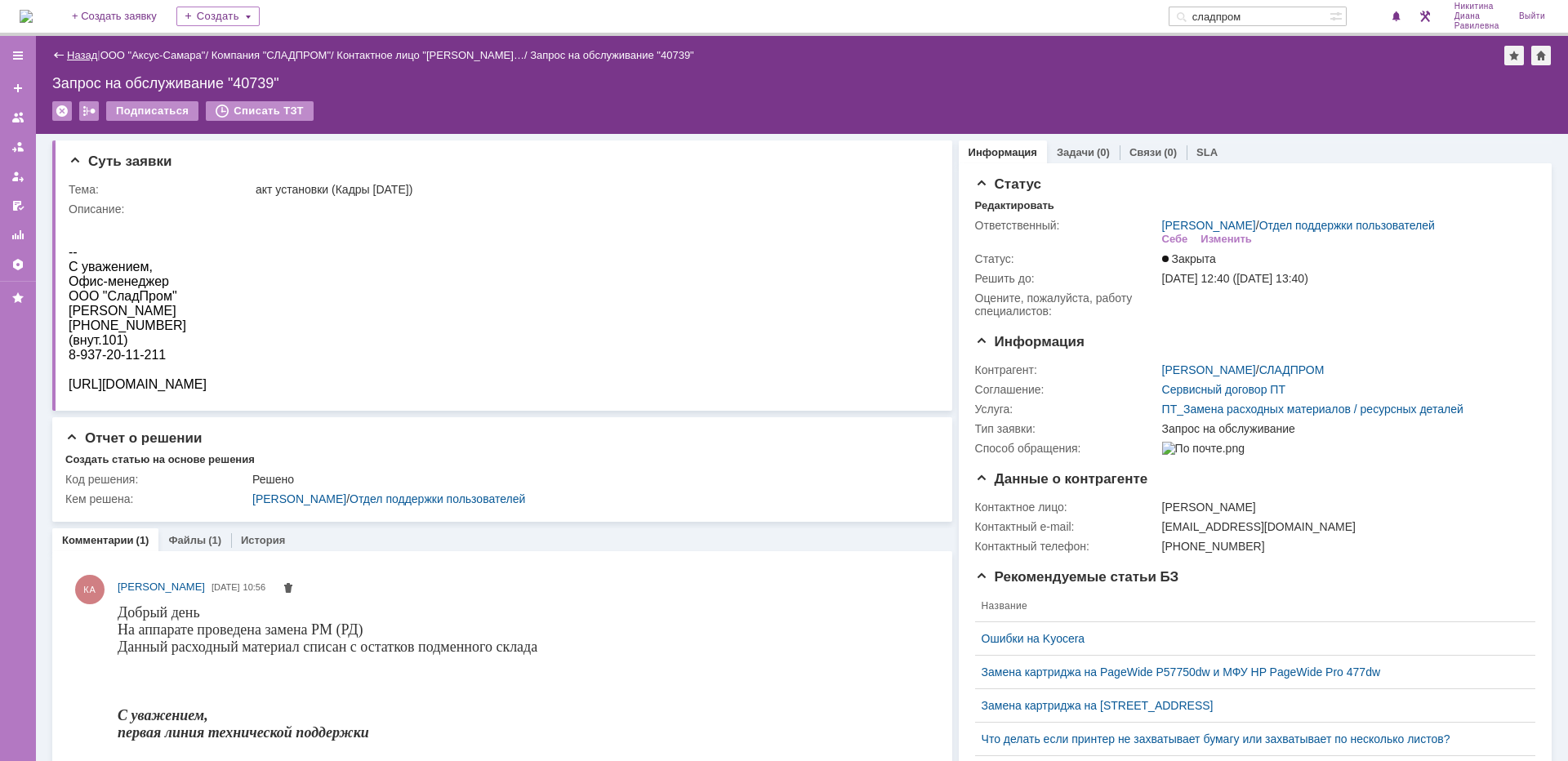
click at [81, 59] on link "Назад" at bounding box center [81, 55] width 31 height 12
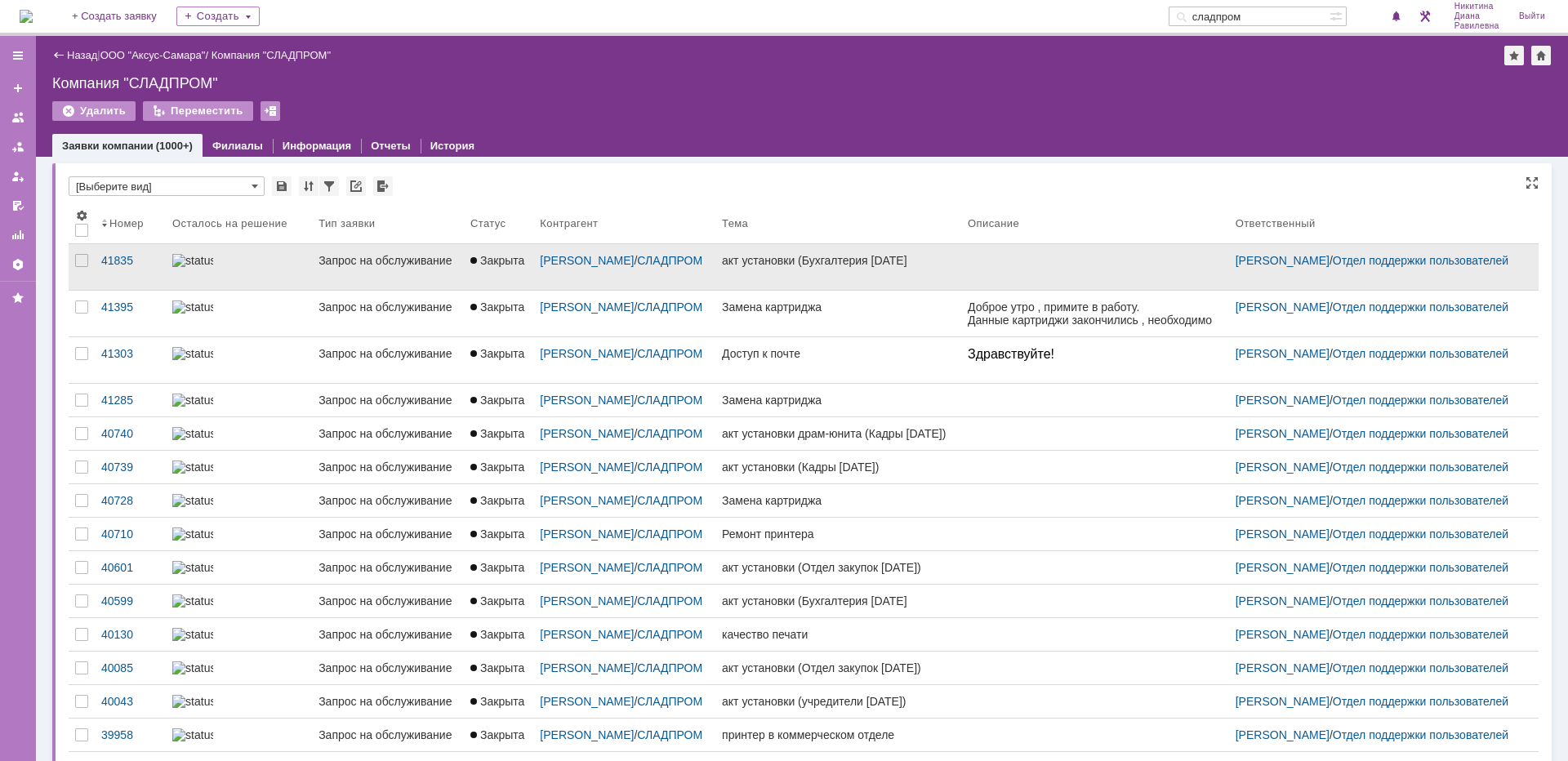
click at [196, 263] on img at bounding box center [193, 260] width 41 height 13
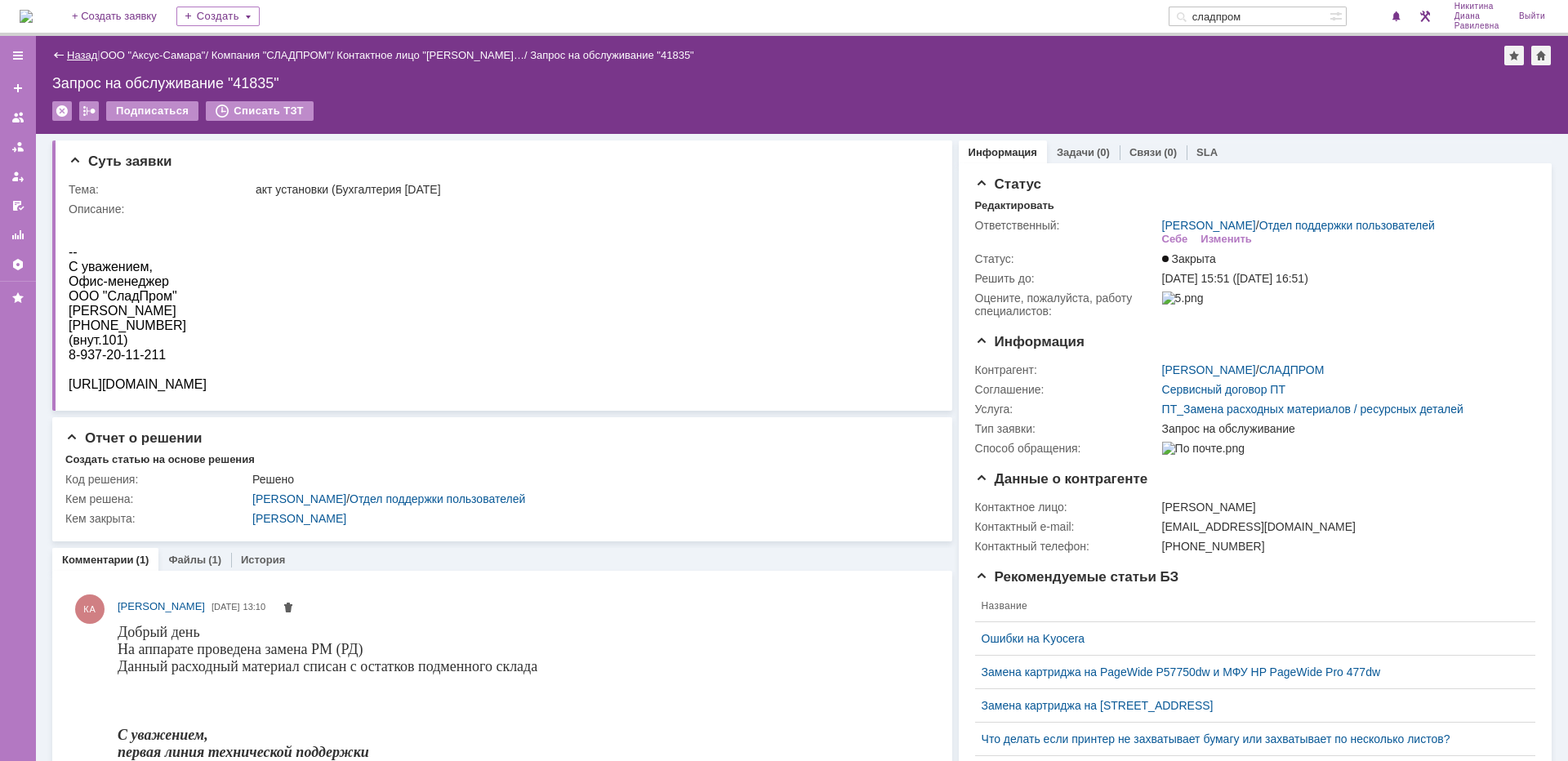
click at [92, 56] on link "Назад" at bounding box center [81, 55] width 31 height 12
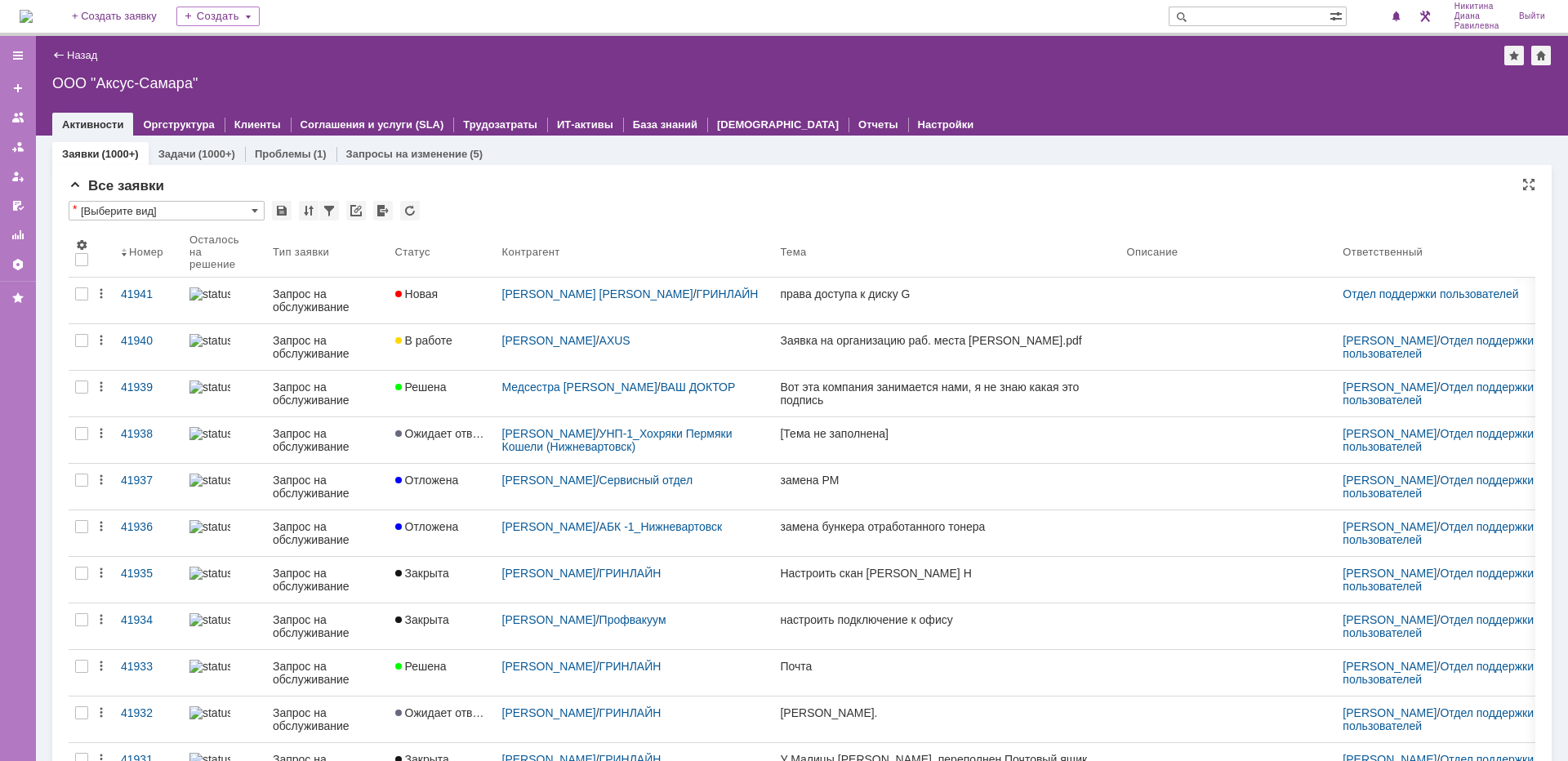
click at [641, 190] on div "Все заявки" at bounding box center [802, 186] width 1467 height 17
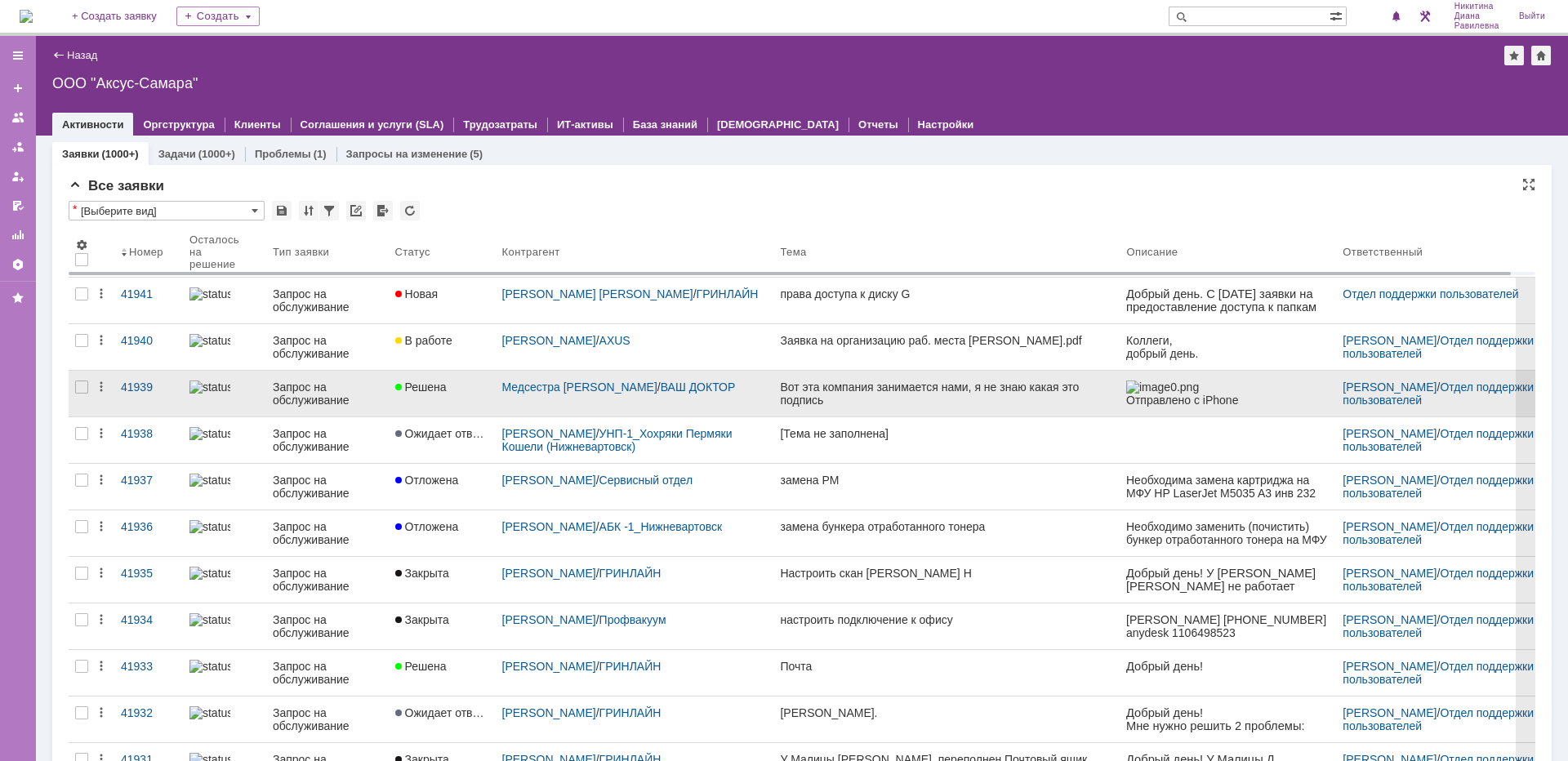
click at [302, 393] on div "Запрос на обслуживание" at bounding box center [328, 393] width 109 height 26
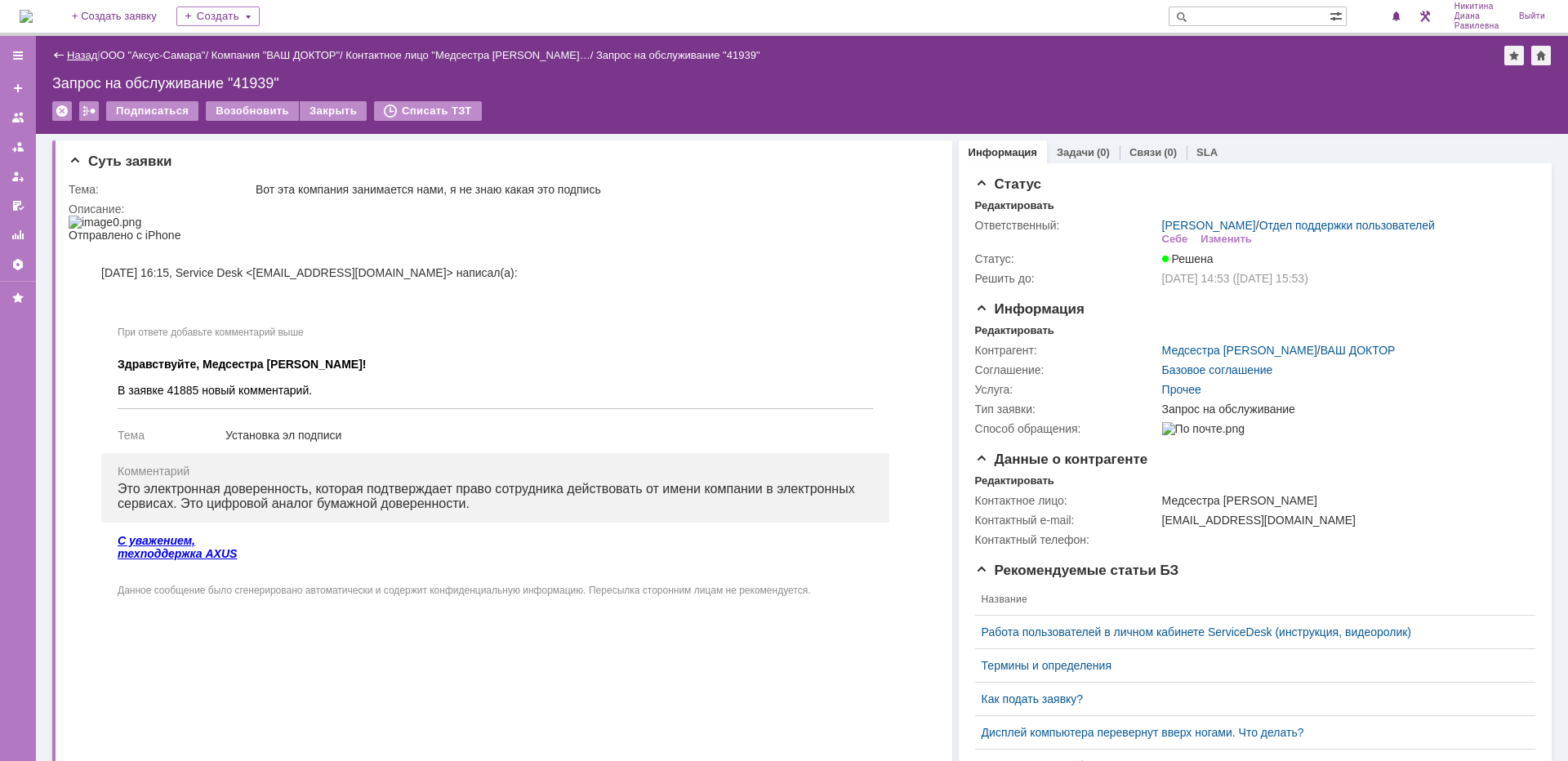
click at [80, 54] on link "Назад" at bounding box center [81, 55] width 31 height 12
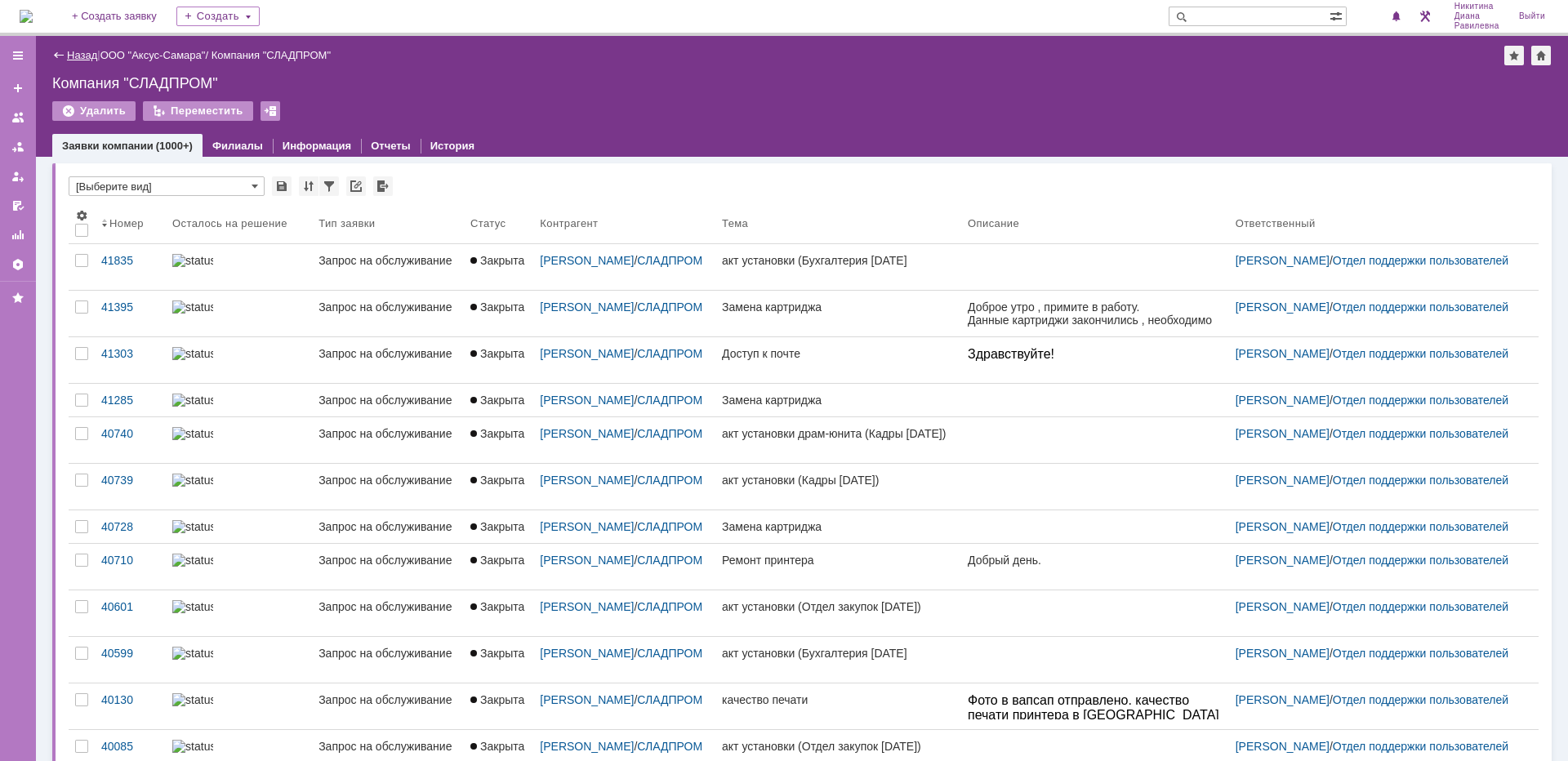
click at [89, 59] on link "Назад" at bounding box center [81, 55] width 31 height 12
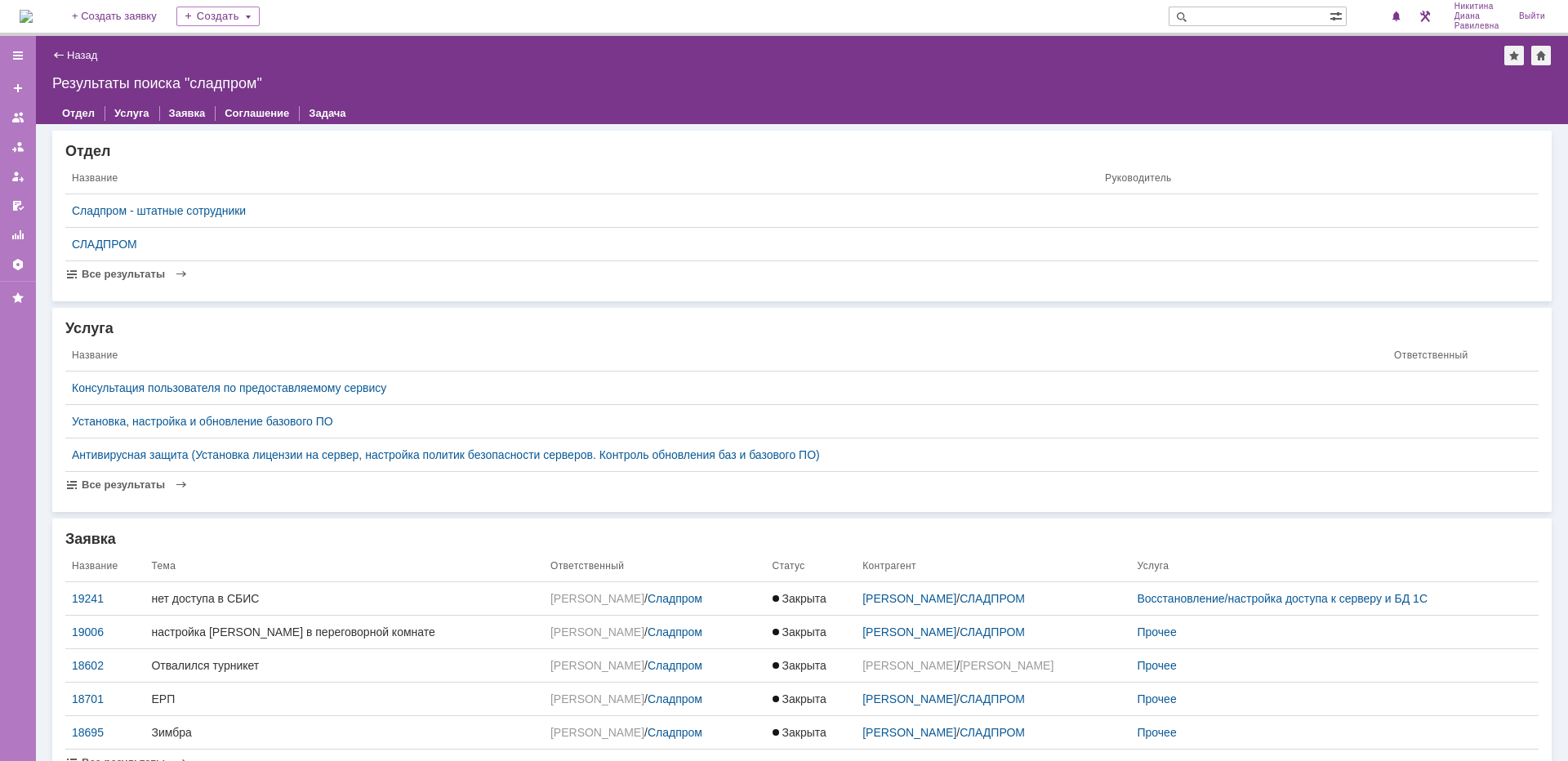
click at [66, 56] on div "Назад" at bounding box center [74, 55] width 45 height 12
